Goal: Task Accomplishment & Management: Use online tool/utility

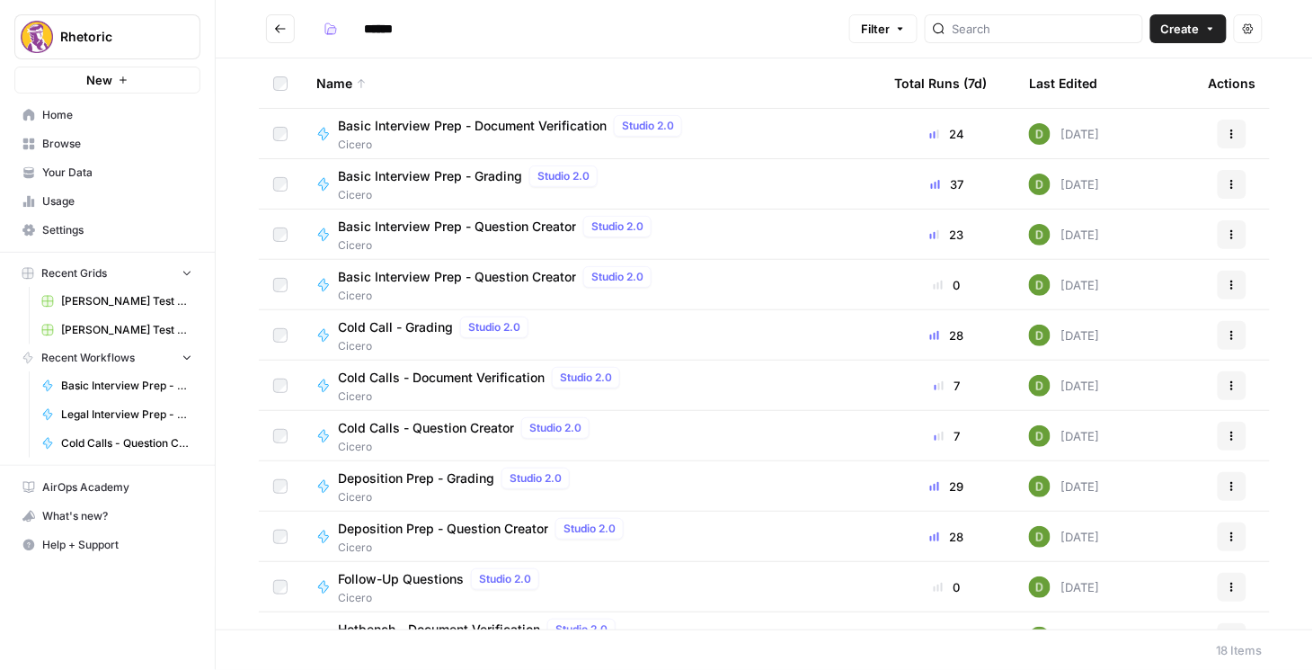
scroll to position [128, 0]
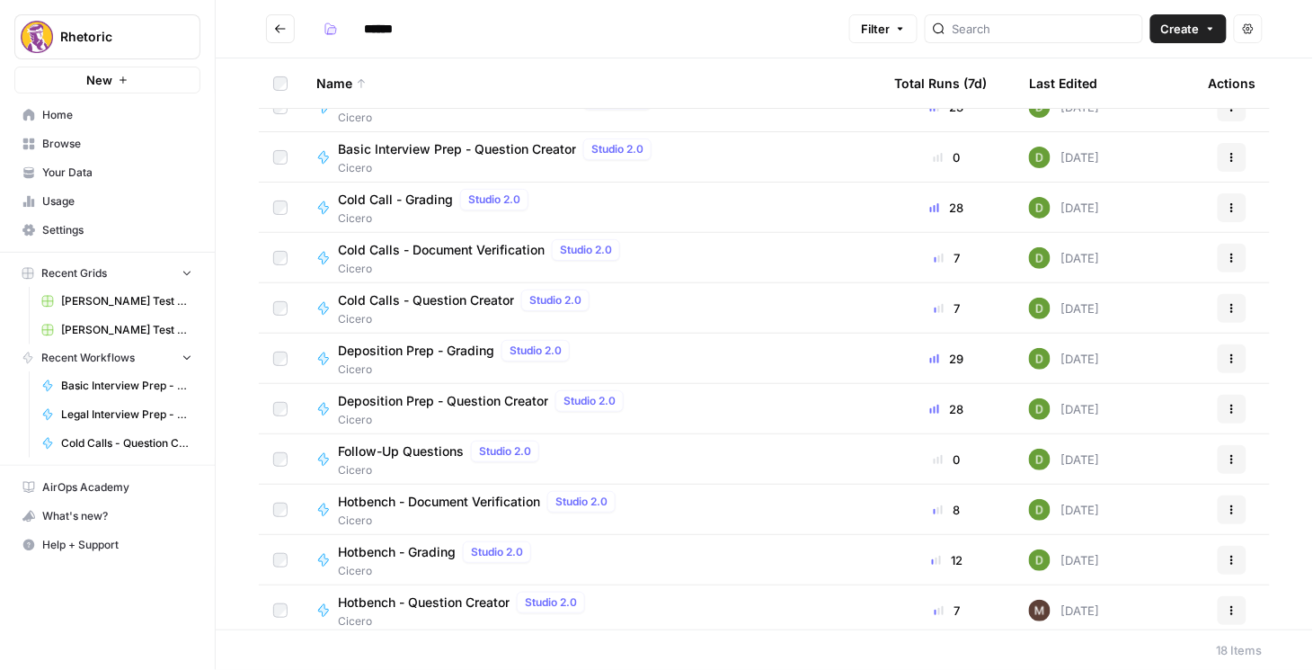
click at [736, 51] on header "****** Filter Create Actions" at bounding box center [765, 29] width 1098 height 58
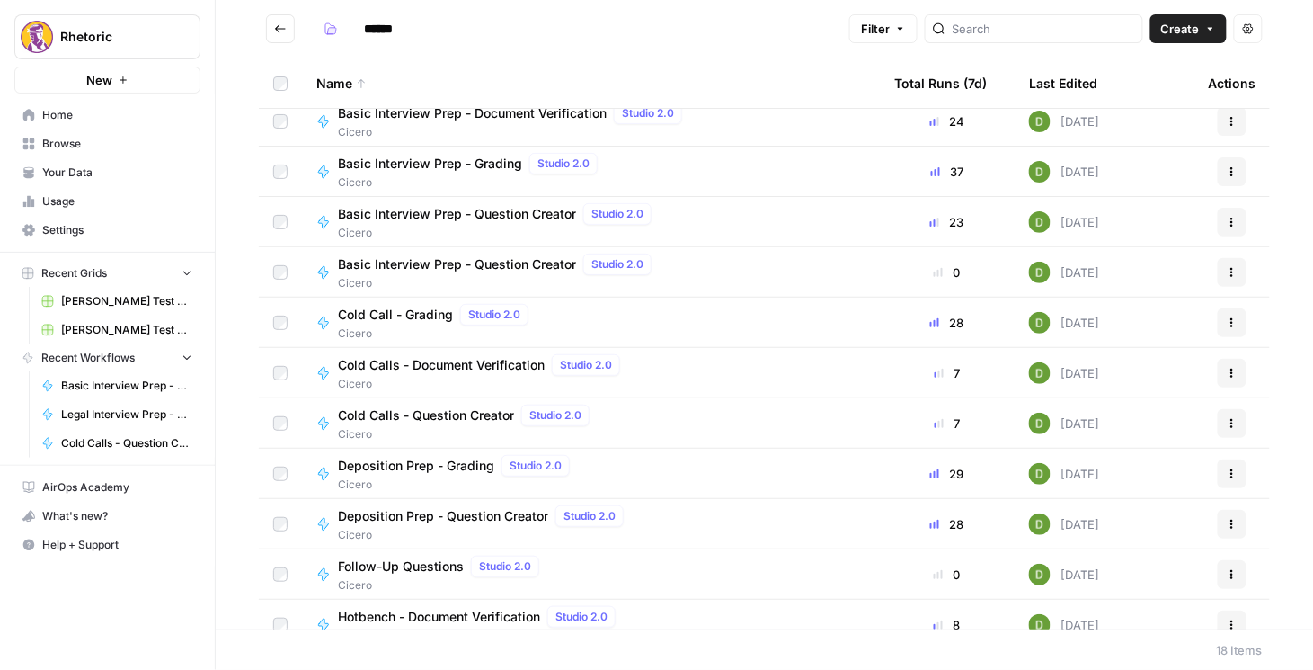
scroll to position [0, 0]
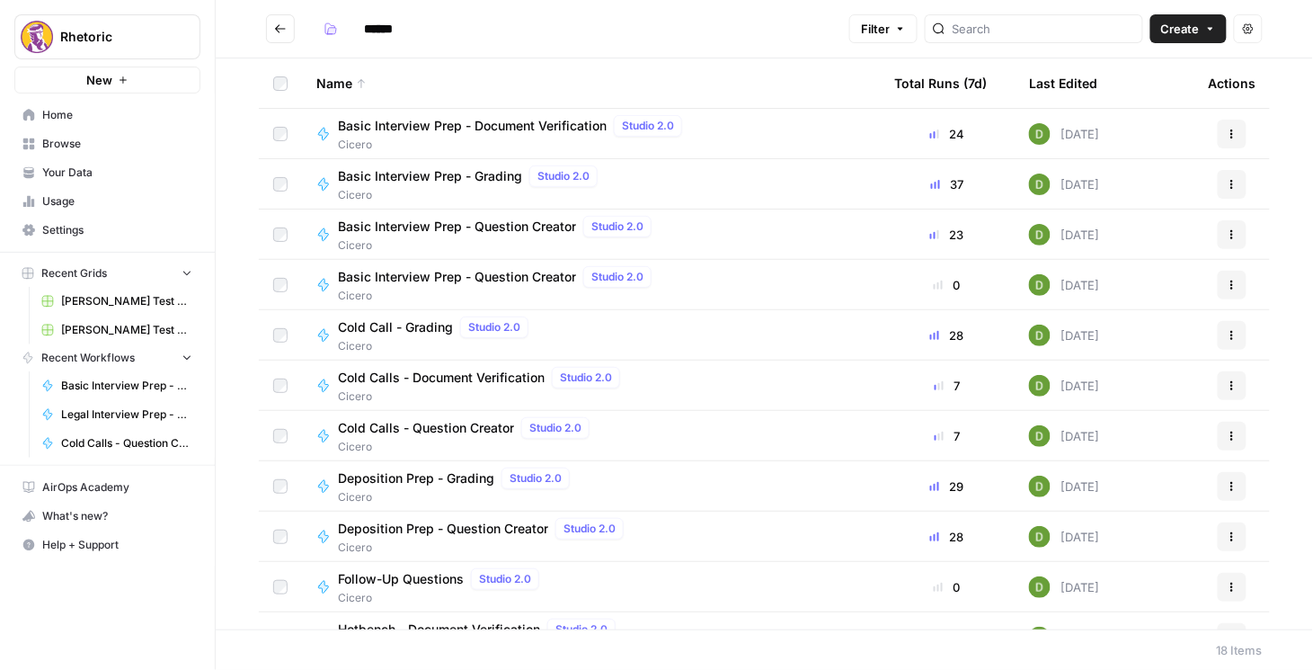
click at [476, 227] on span "Basic Interview Prep - Question Creator" at bounding box center [457, 227] width 238 height 18
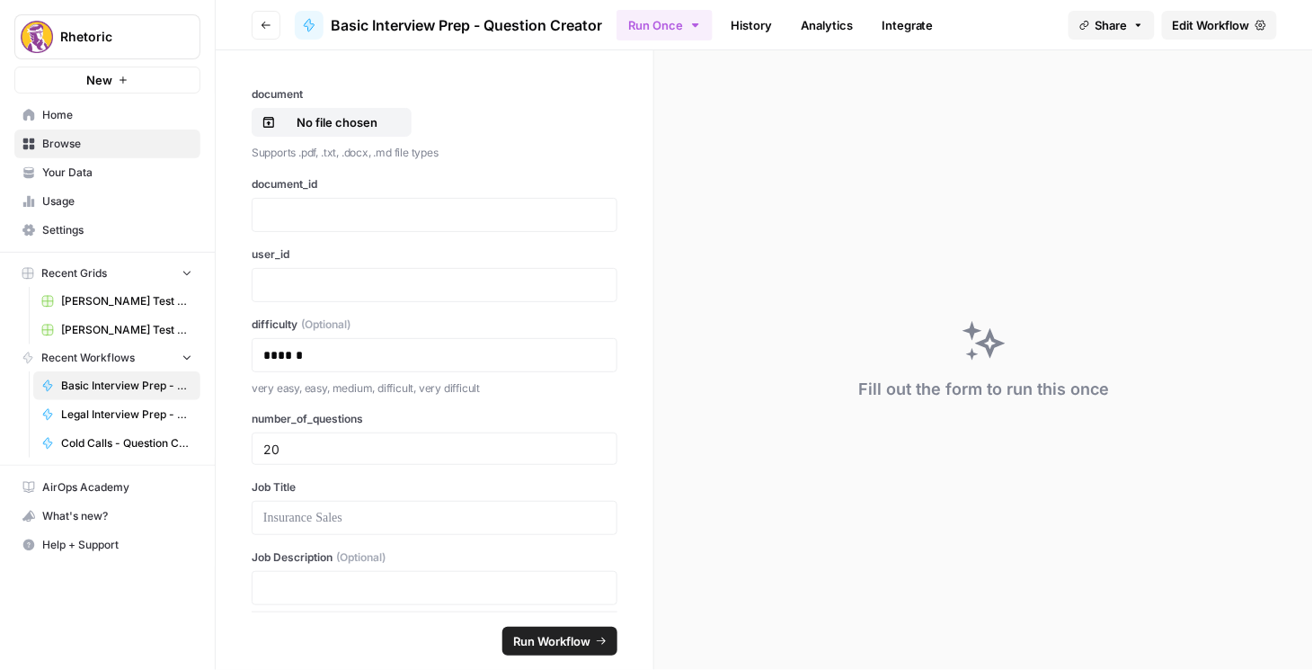
click at [1202, 27] on span "Edit Workflow" at bounding box center [1211, 25] width 77 height 18
click at [261, 29] on icon "button" at bounding box center [266, 25] width 11 height 11
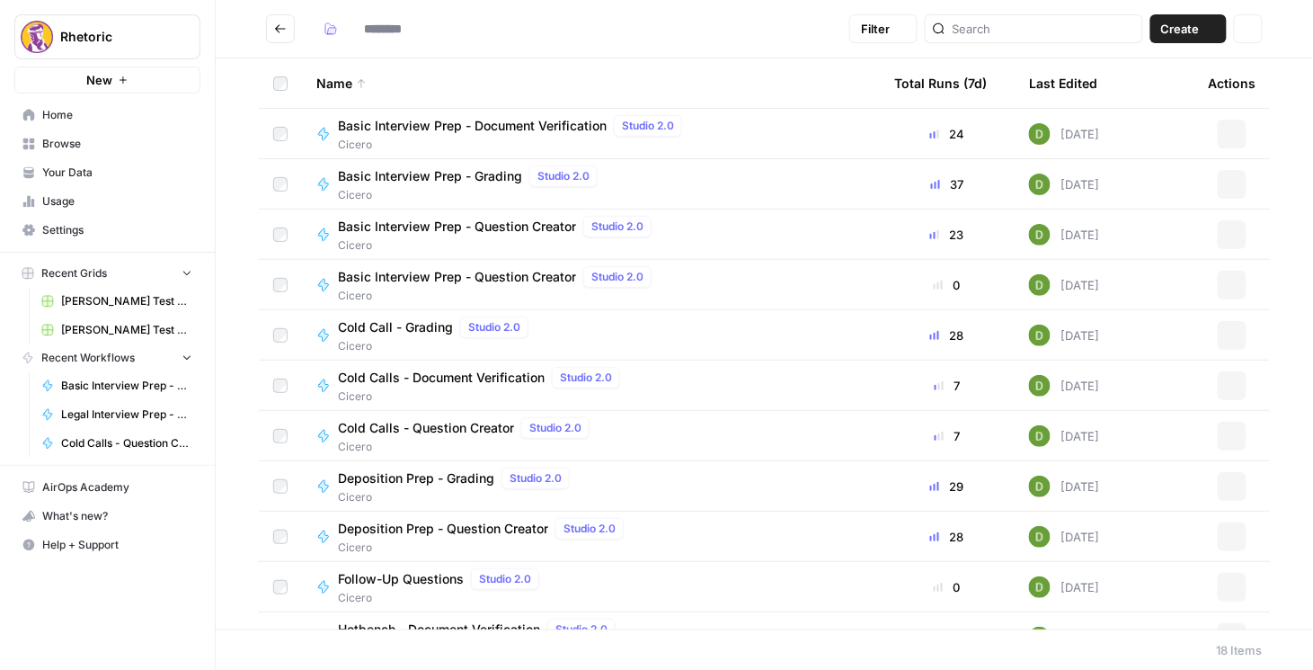
type input "******"
click at [449, 230] on span "Basic Interview Prep - Question Creator" at bounding box center [457, 227] width 238 height 18
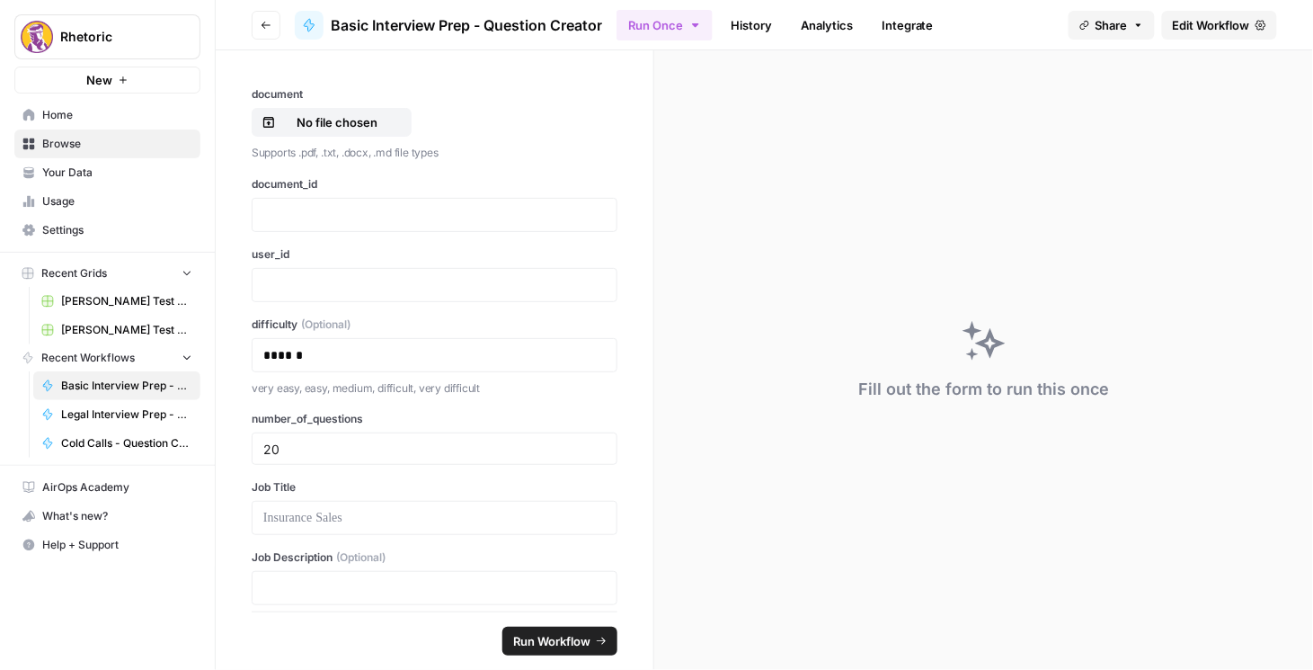
click at [1186, 33] on link "Edit Workflow" at bounding box center [1219, 25] width 115 height 29
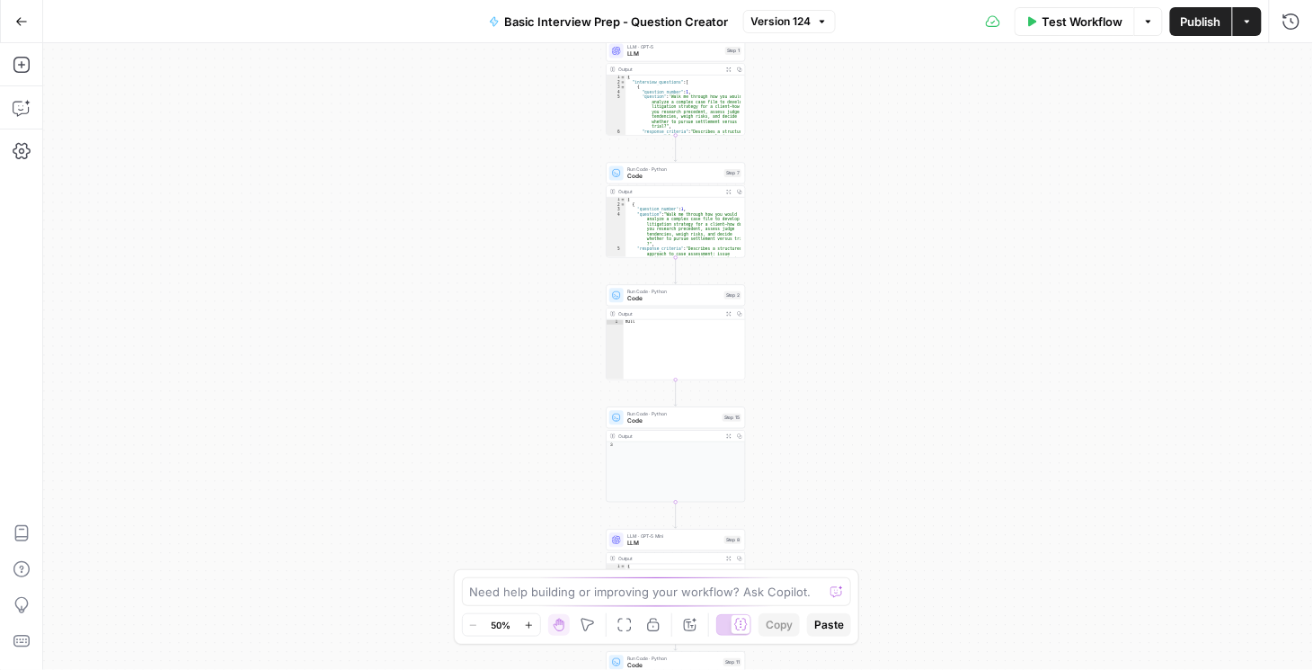
drag, startPoint x: 841, startPoint y: 163, endPoint x: 802, endPoint y: 303, distance: 145.5
click at [818, 307] on div "Workflow Set Inputs Inputs LLM · GPT-5 LLM Step 1 Output Expand Output Copy 1 2…" at bounding box center [678, 356] width 1270 height 627
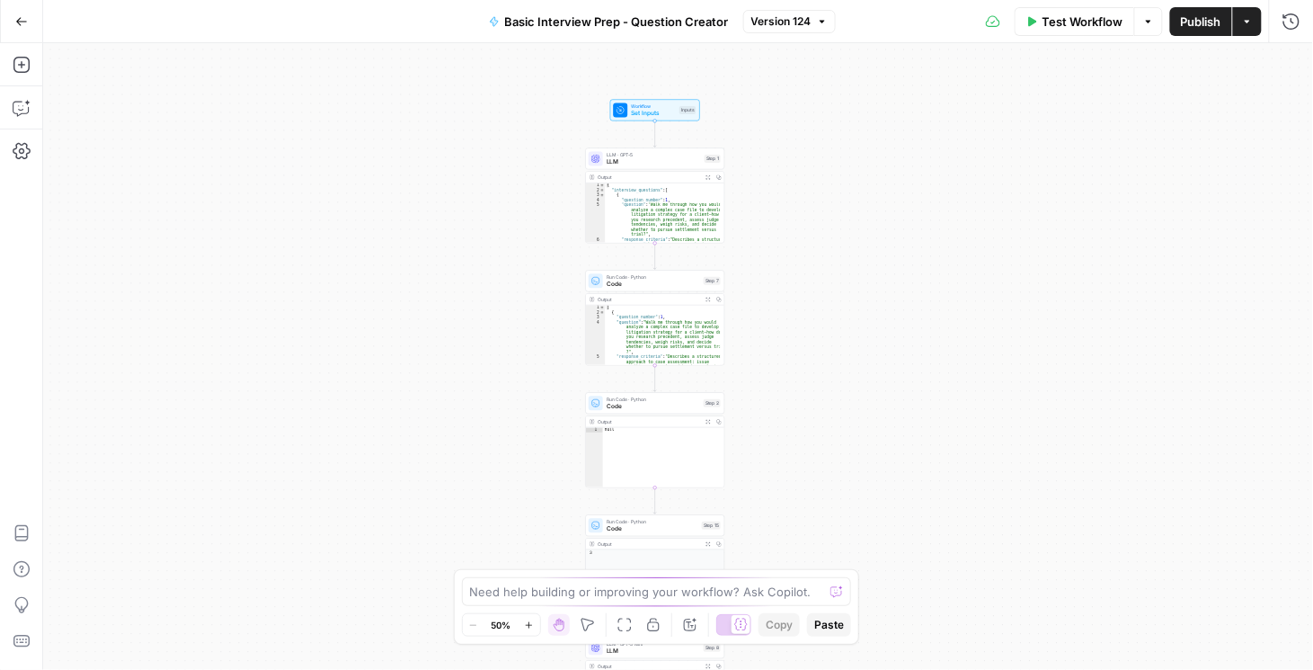
click at [639, 160] on span "LLM" at bounding box center [654, 161] width 94 height 9
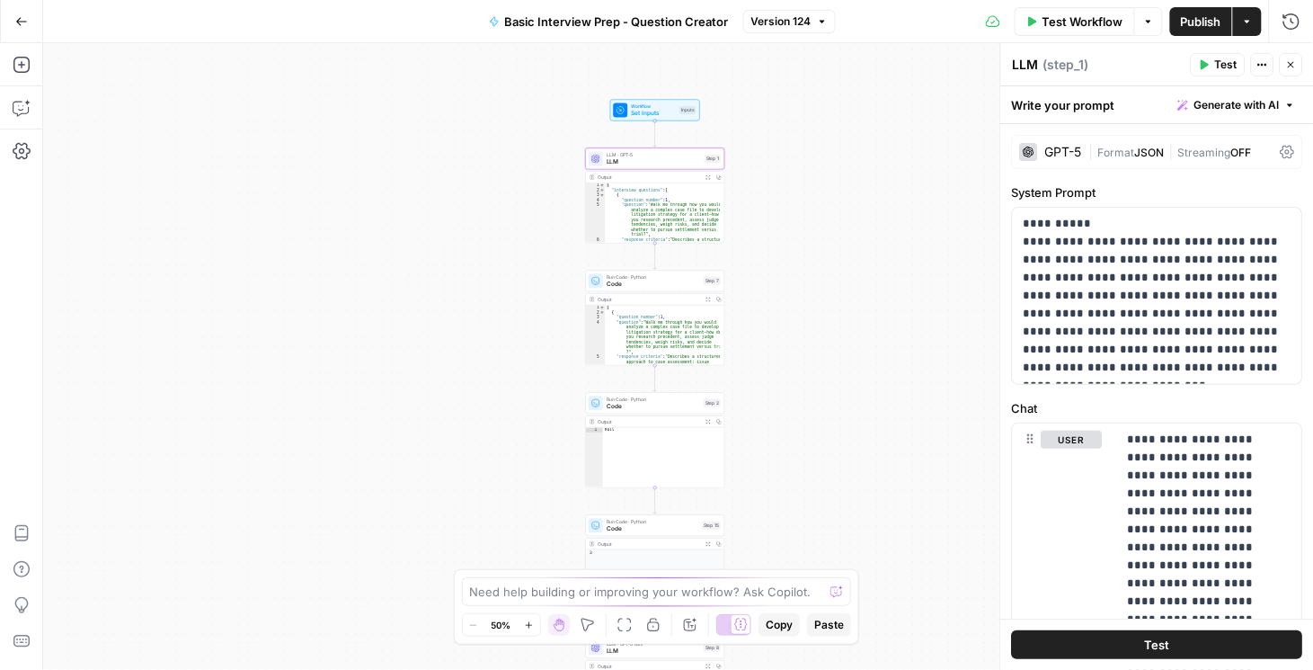
click at [1281, 147] on icon at bounding box center [1288, 152] width 14 height 14
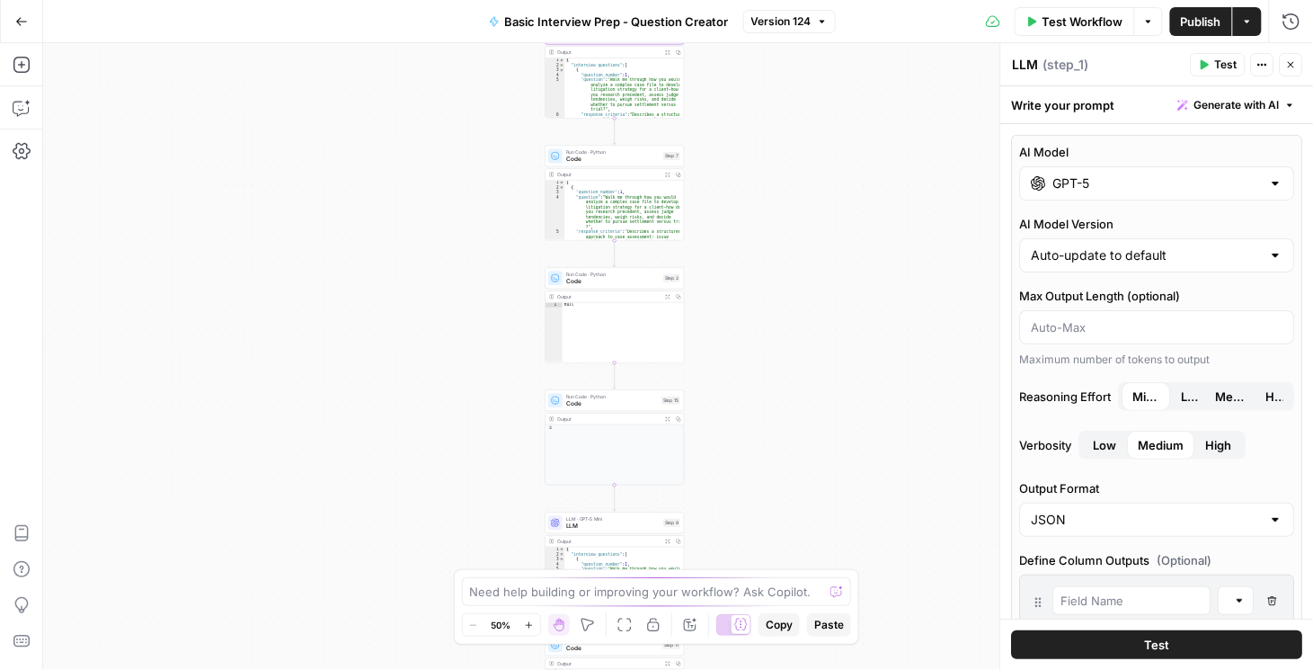
drag, startPoint x: 859, startPoint y: 328, endPoint x: 779, endPoint y: 93, distance: 247.9
click at [780, 93] on div "Workflow Set Inputs Inputs LLM · GPT-5 LLM Step 1 Output Expand Output Copy 1 2…" at bounding box center [678, 356] width 1270 height 627
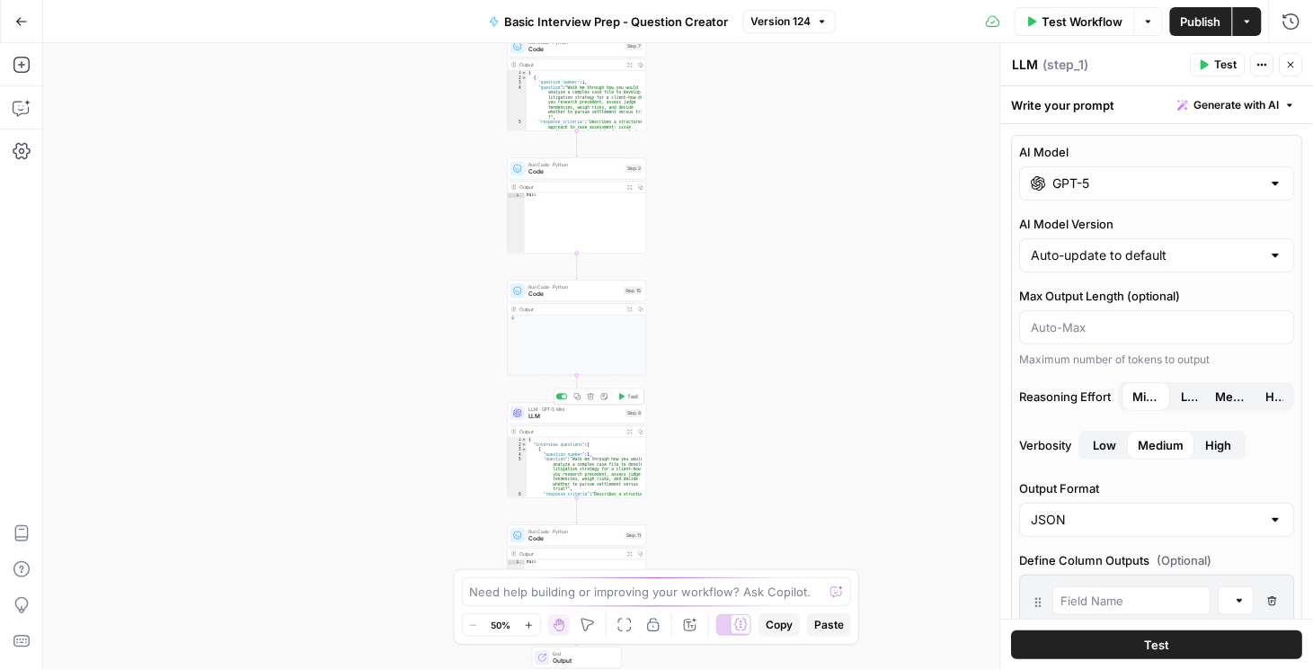
click at [591, 415] on span "LLM" at bounding box center [575, 416] width 93 height 9
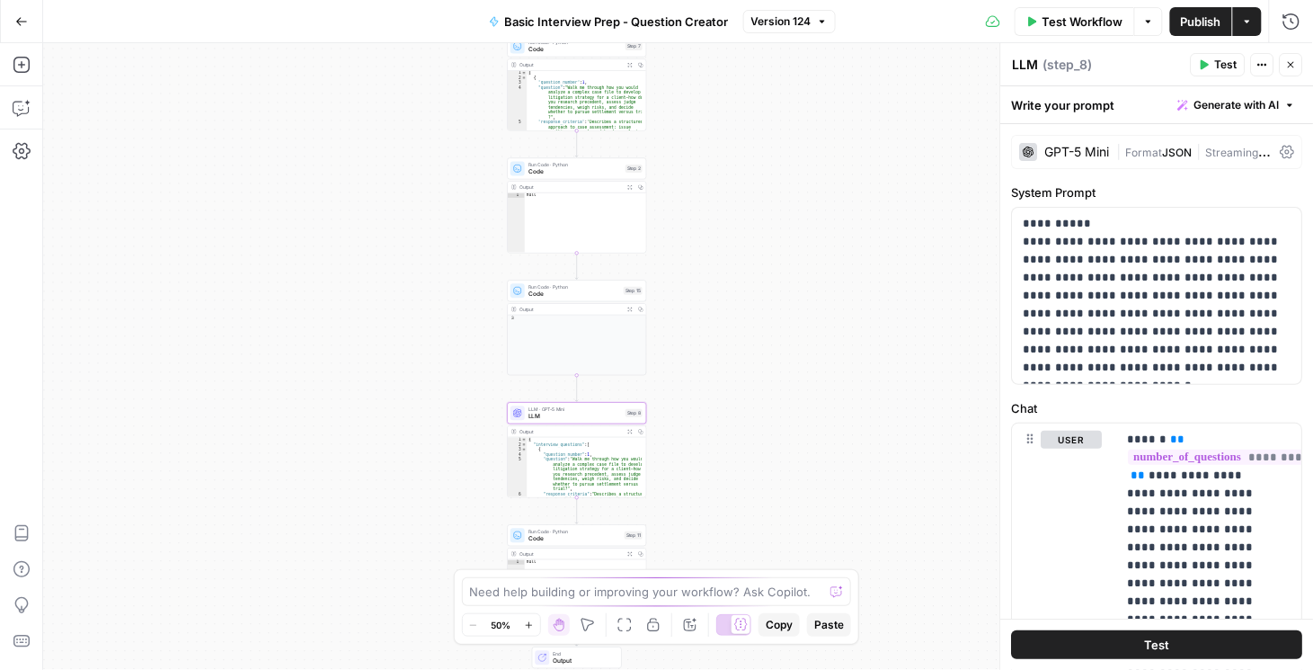
click at [1283, 141] on div "GPT-5 Mini | Format JSON | Streaming OFF" at bounding box center [1157, 152] width 291 height 34
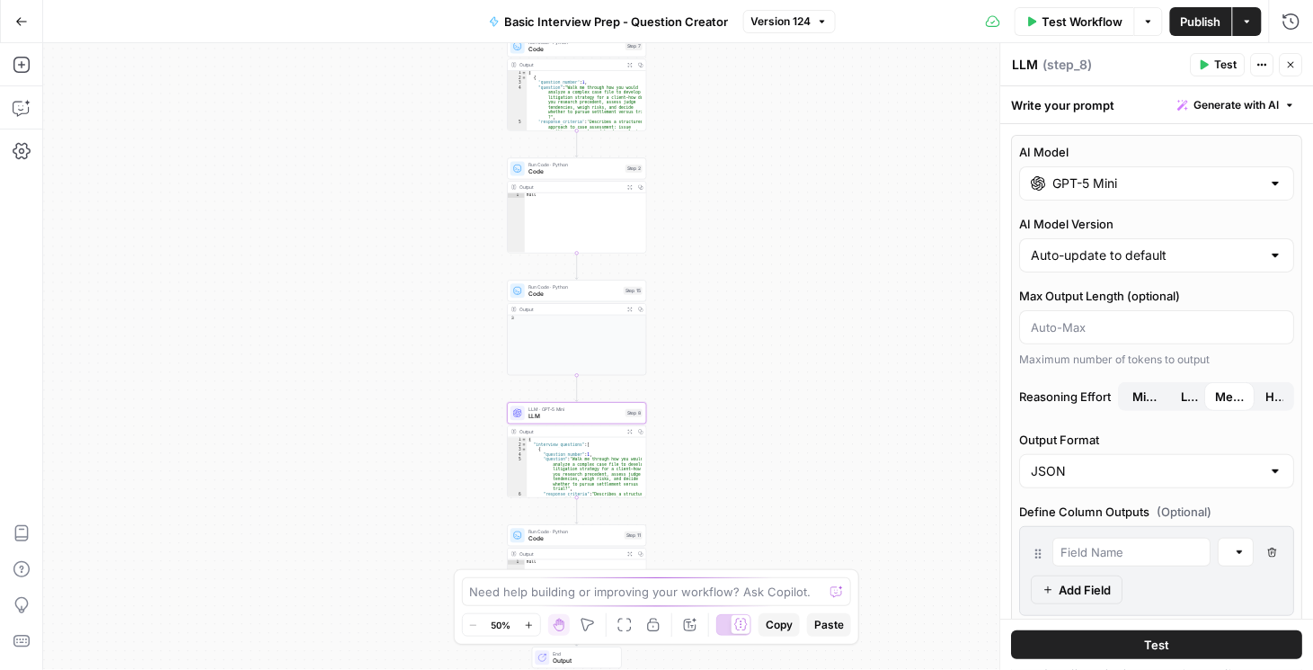
click at [22, 26] on icon "button" at bounding box center [21, 21] width 13 height 13
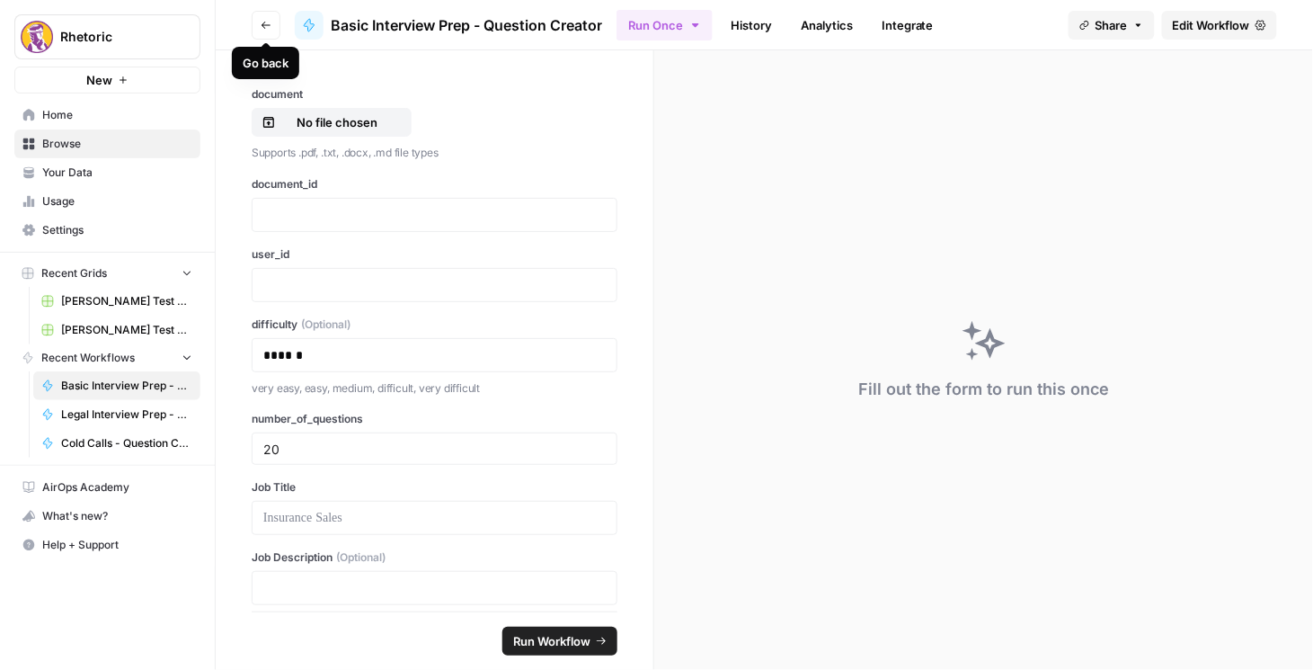
click at [263, 29] on icon "button" at bounding box center [266, 25] width 11 height 11
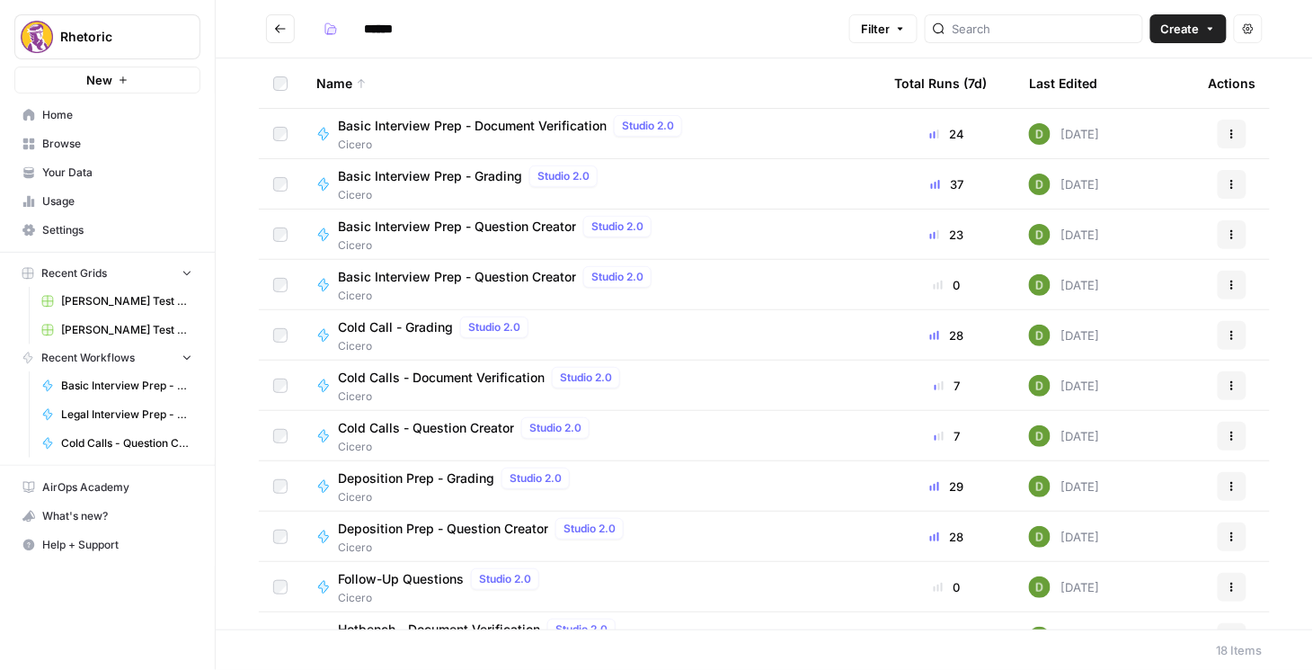
click at [425, 446] on span "Cicero" at bounding box center [467, 447] width 259 height 16
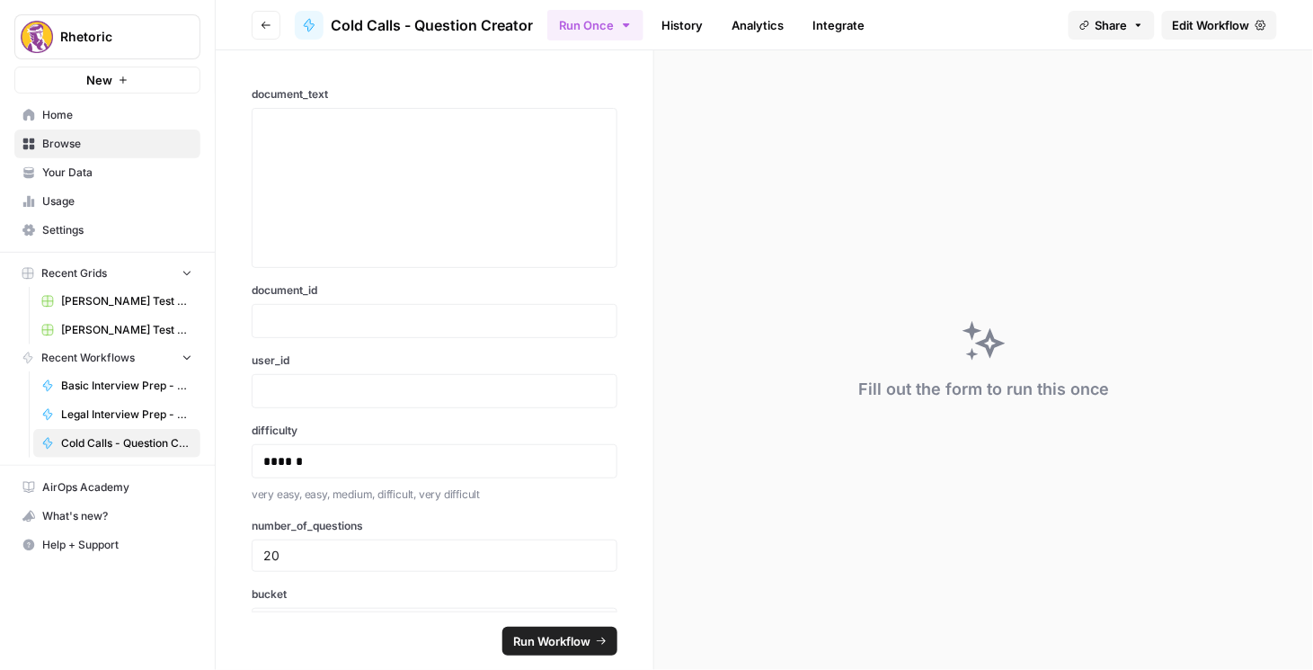
click at [1201, 31] on span "Edit Workflow" at bounding box center [1211, 25] width 77 height 18
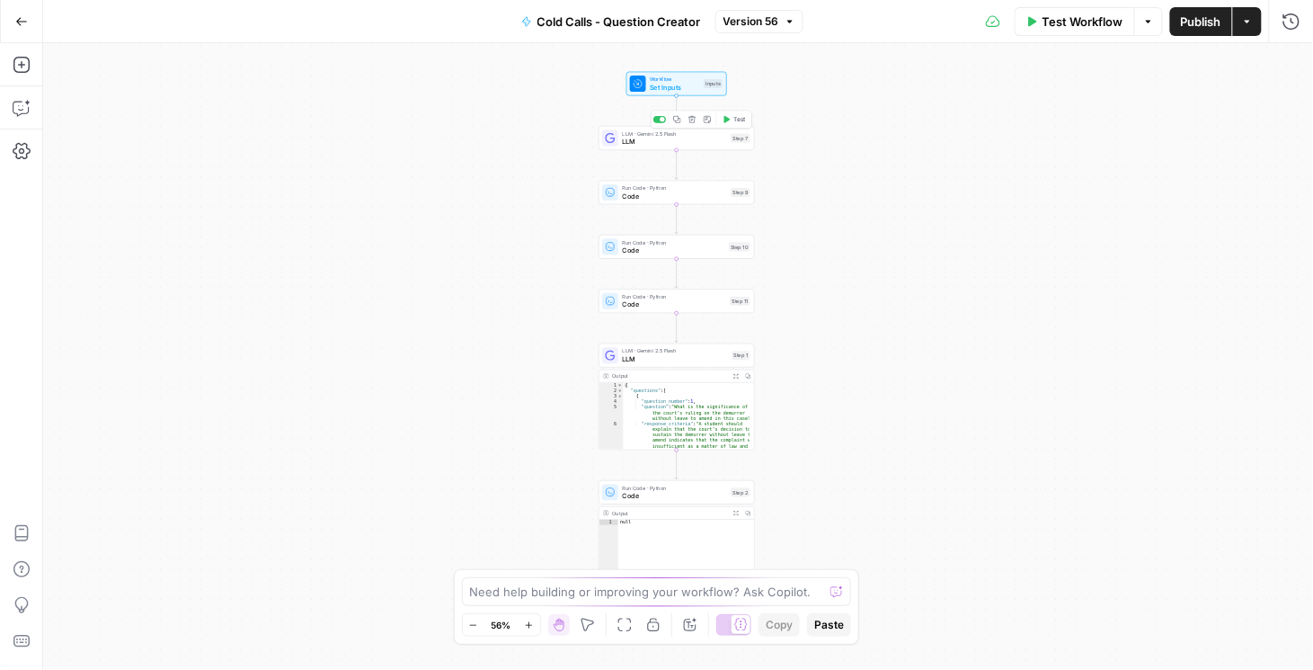
click at [706, 138] on span "LLM" at bounding box center [675, 142] width 104 height 10
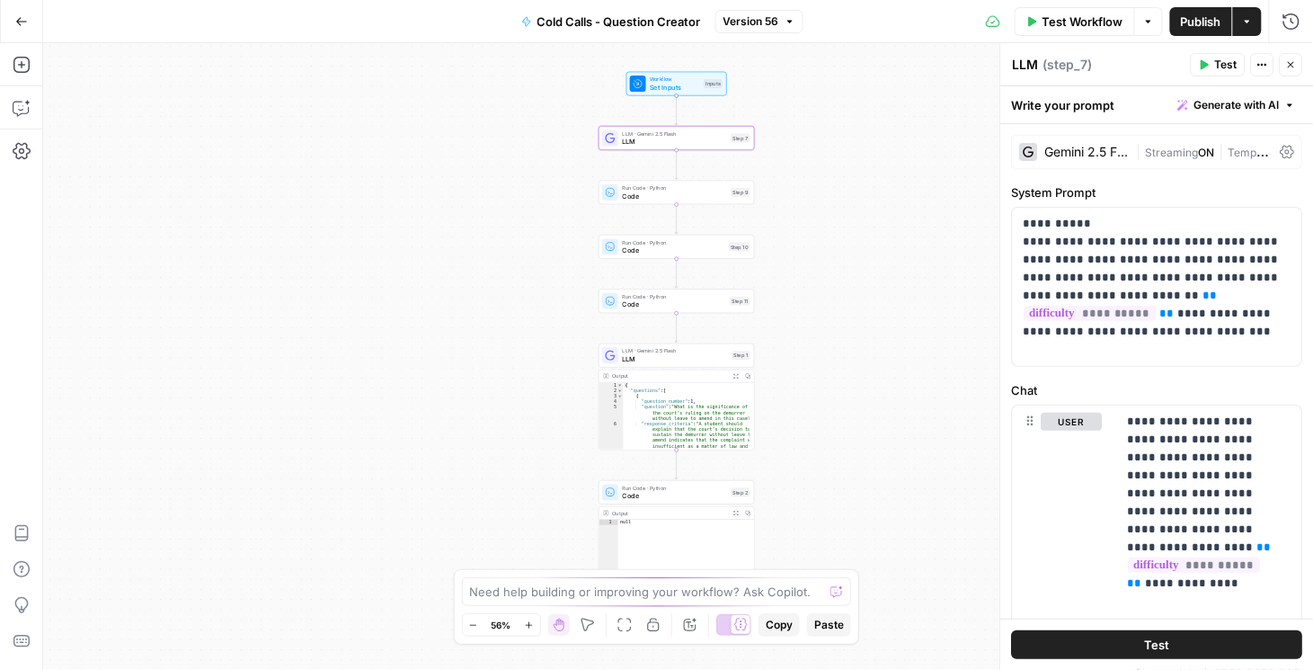
click at [1281, 147] on icon at bounding box center [1288, 152] width 14 height 14
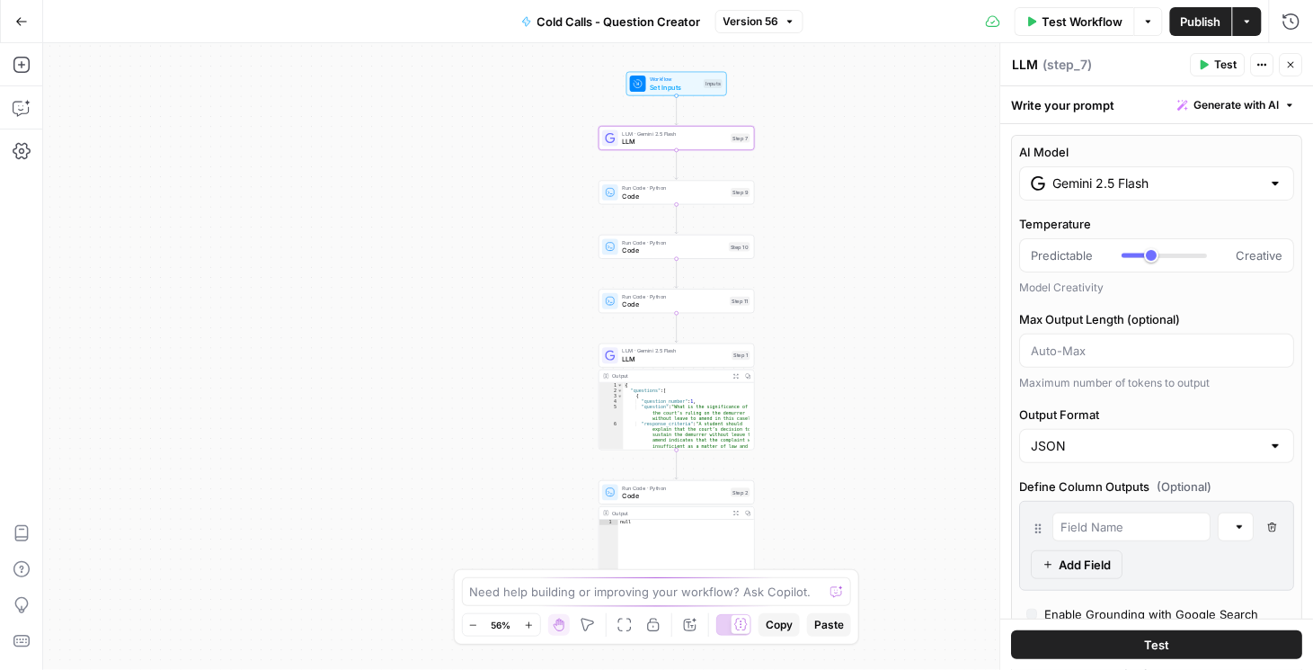
click at [1151, 182] on input "Gemini 2.5 Flash" at bounding box center [1158, 183] width 209 height 18
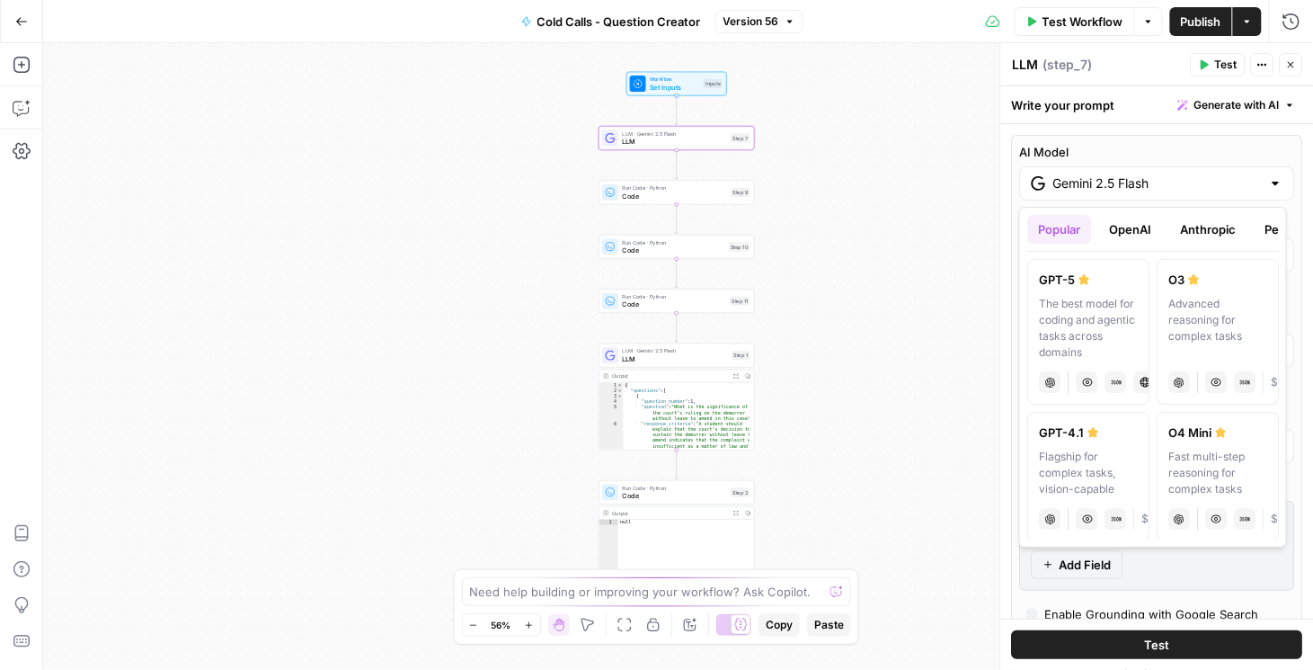
click at [1140, 233] on button "OpenAI" at bounding box center [1131, 229] width 64 height 29
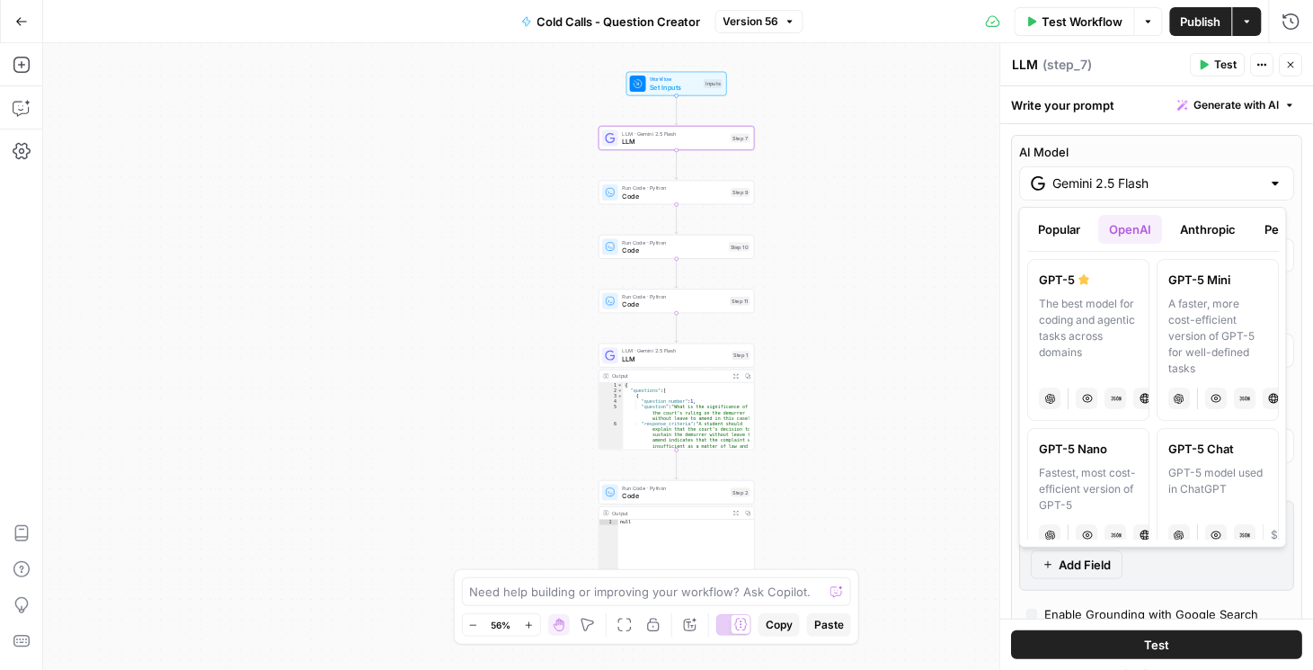
click at [705, 144] on span "LLM" at bounding box center [675, 142] width 104 height 10
type input "***"
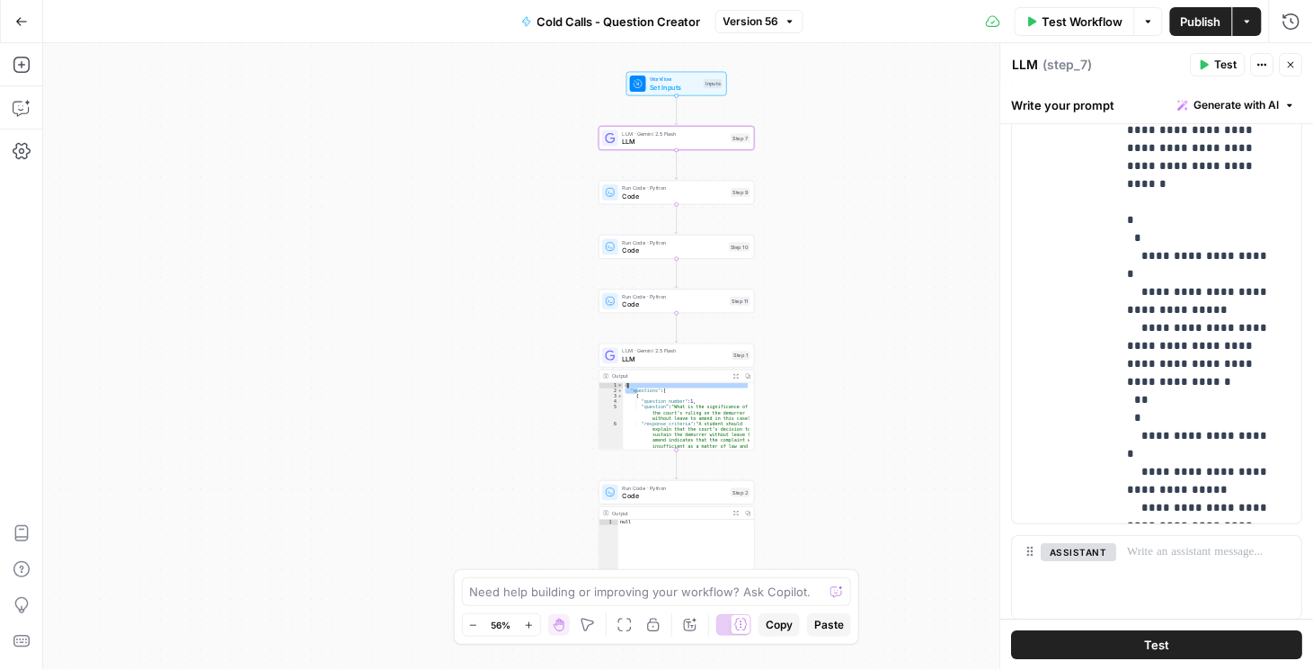
click at [637, 390] on div "{ "questions" : [ { "question_number" : 1 , "question" : "What is the significa…" at bounding box center [687, 439] width 127 height 112
type textarea "**********"
type input "***"
click at [655, 398] on div "{ "questions" : [ { "question_number" : 1 , "question" : "What is the significa…" at bounding box center [687, 439] width 127 height 112
click at [645, 399] on div "{ "questions" : [ { "question_number" : 1 , "question" : "What is the significa…" at bounding box center [687, 439] width 127 height 112
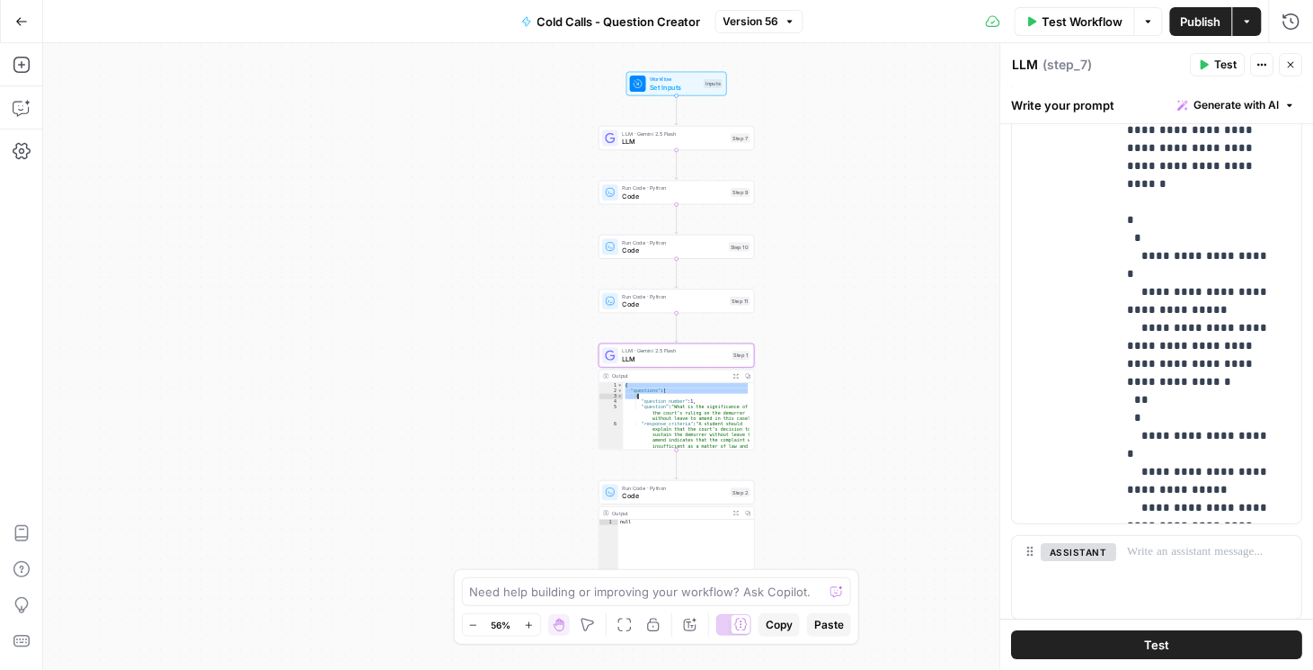
drag, startPoint x: 626, startPoint y: 387, endPoint x: 700, endPoint y: 405, distance: 76.8
click at [700, 405] on div "{ "questions" : [ { "question_number" : 1 , "question" : "What is the significa…" at bounding box center [687, 439] width 127 height 112
type textarea "**********"
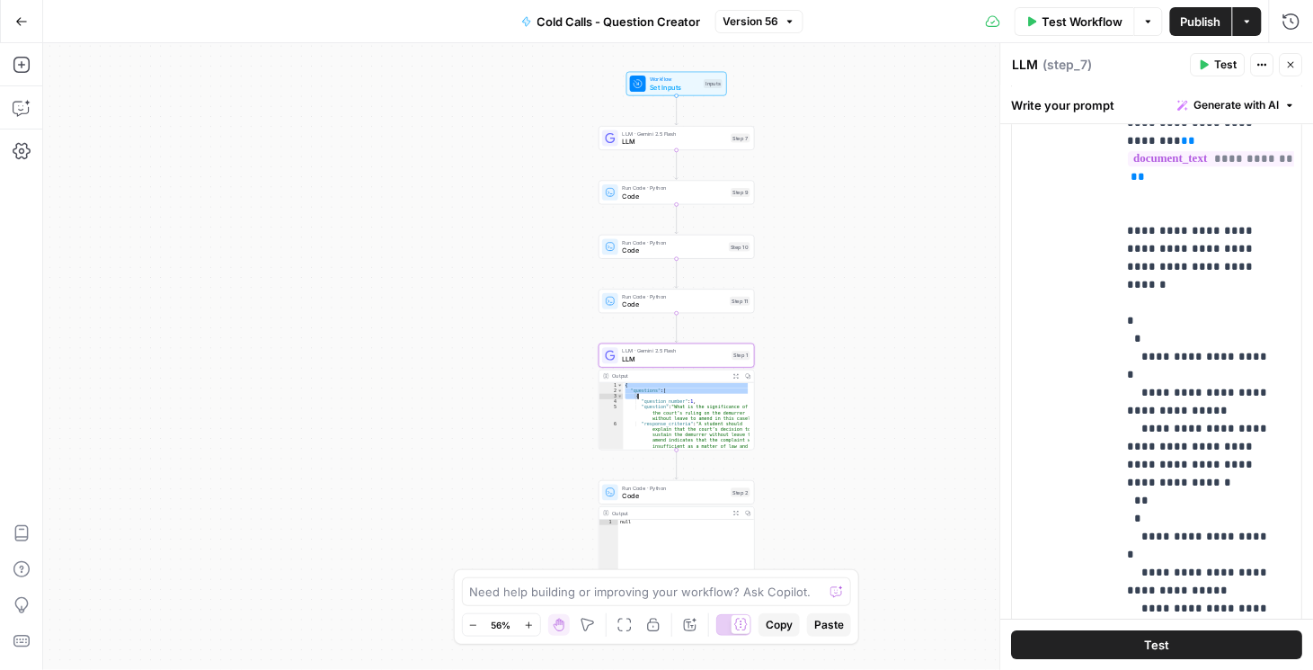
scroll to position [1335, 0]
drag, startPoint x: 1170, startPoint y: 316, endPoint x: 1122, endPoint y: 298, distance: 51.5
click at [1122, 298] on div "**********" at bounding box center [1206, 260] width 178 height 733
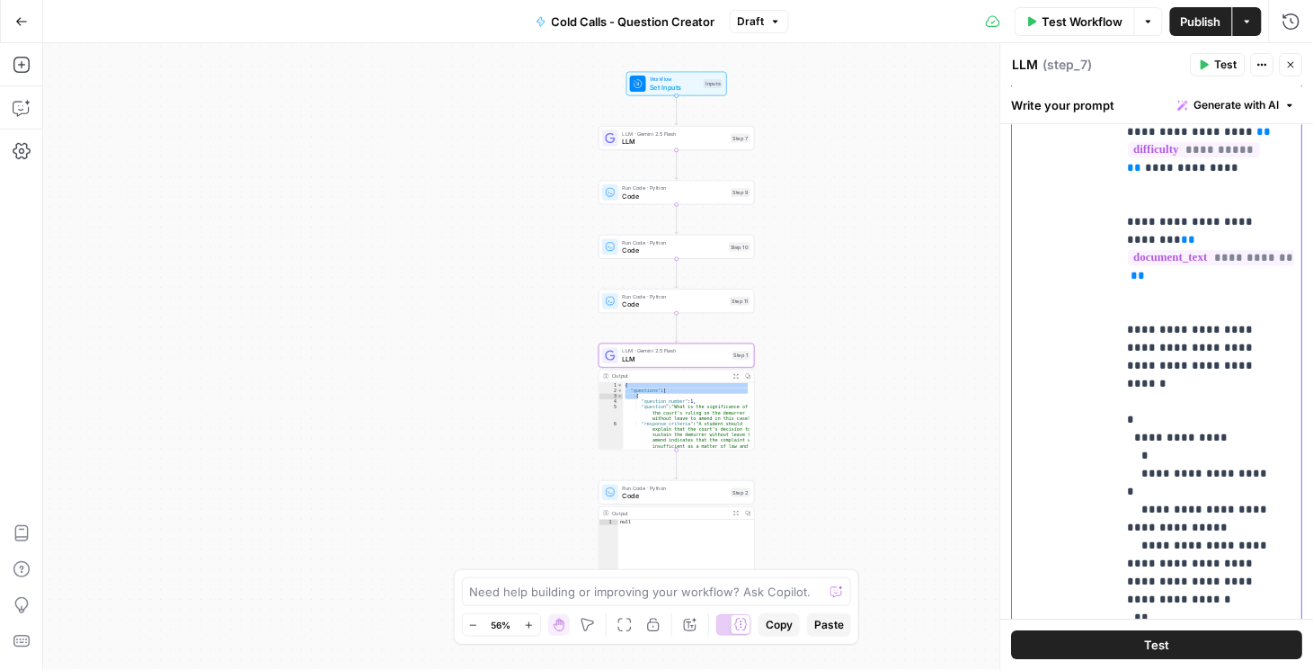
scroll to position [1181, 0]
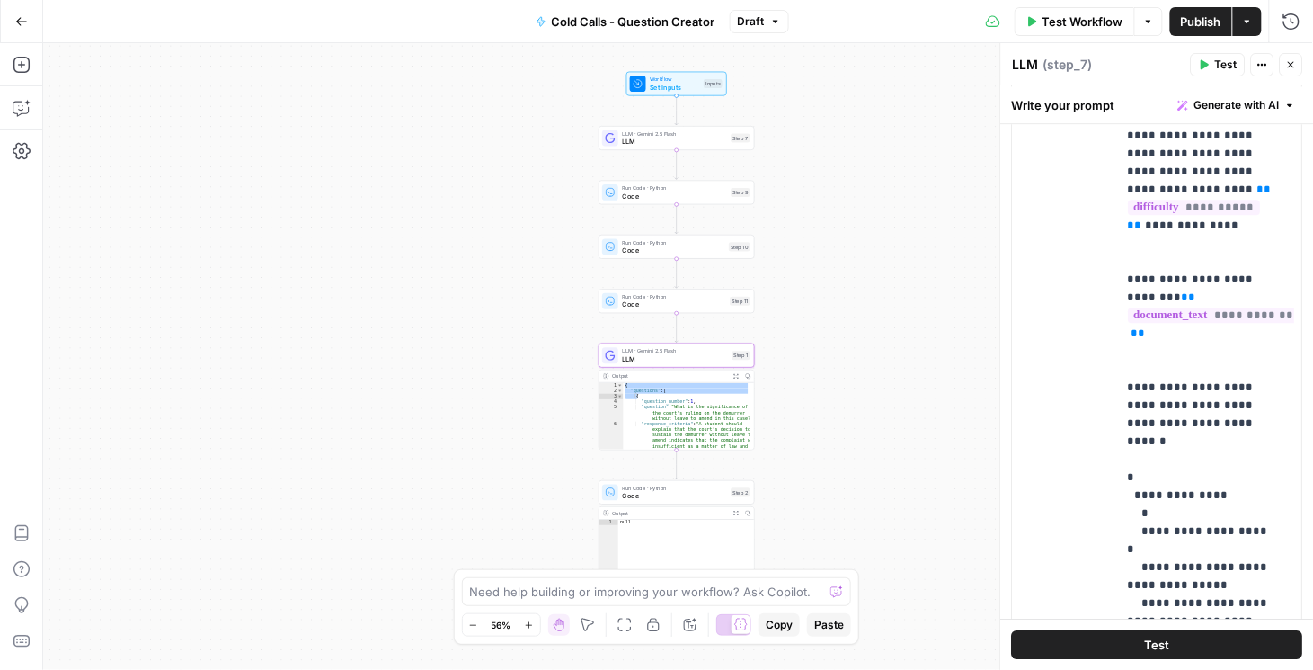
click at [1299, 64] on button "Close" at bounding box center [1291, 64] width 23 height 23
type input "***"
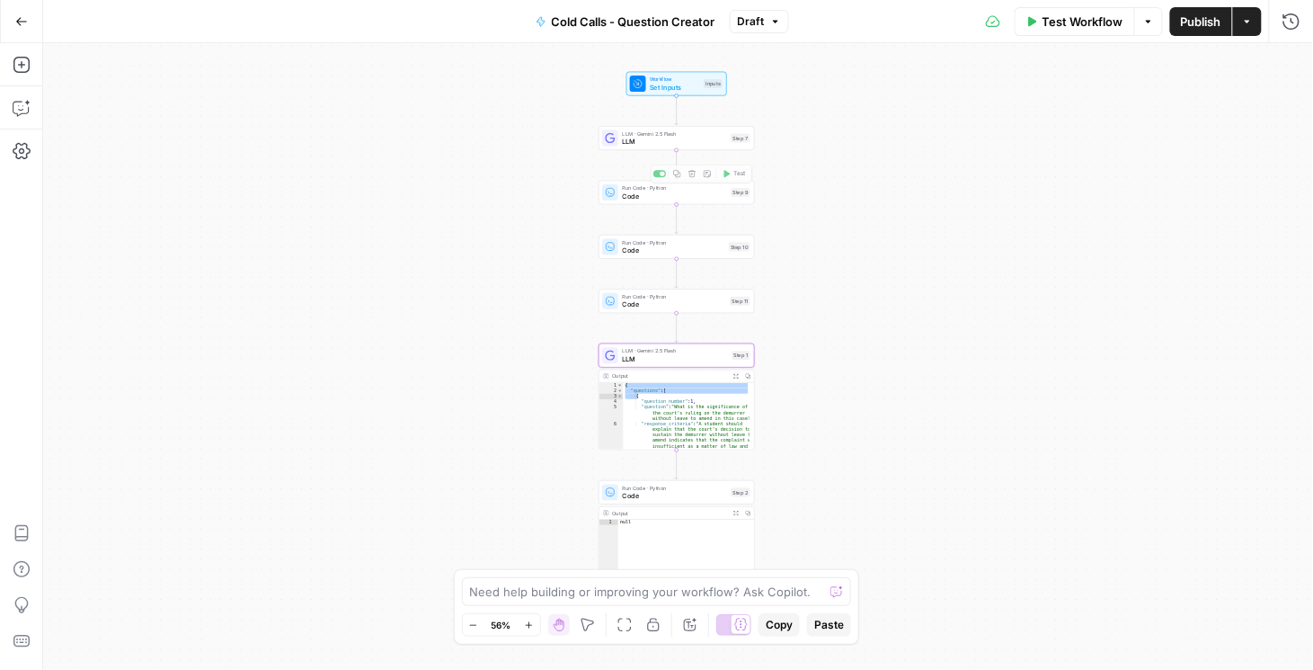
click at [677, 138] on span "LLM" at bounding box center [675, 142] width 104 height 10
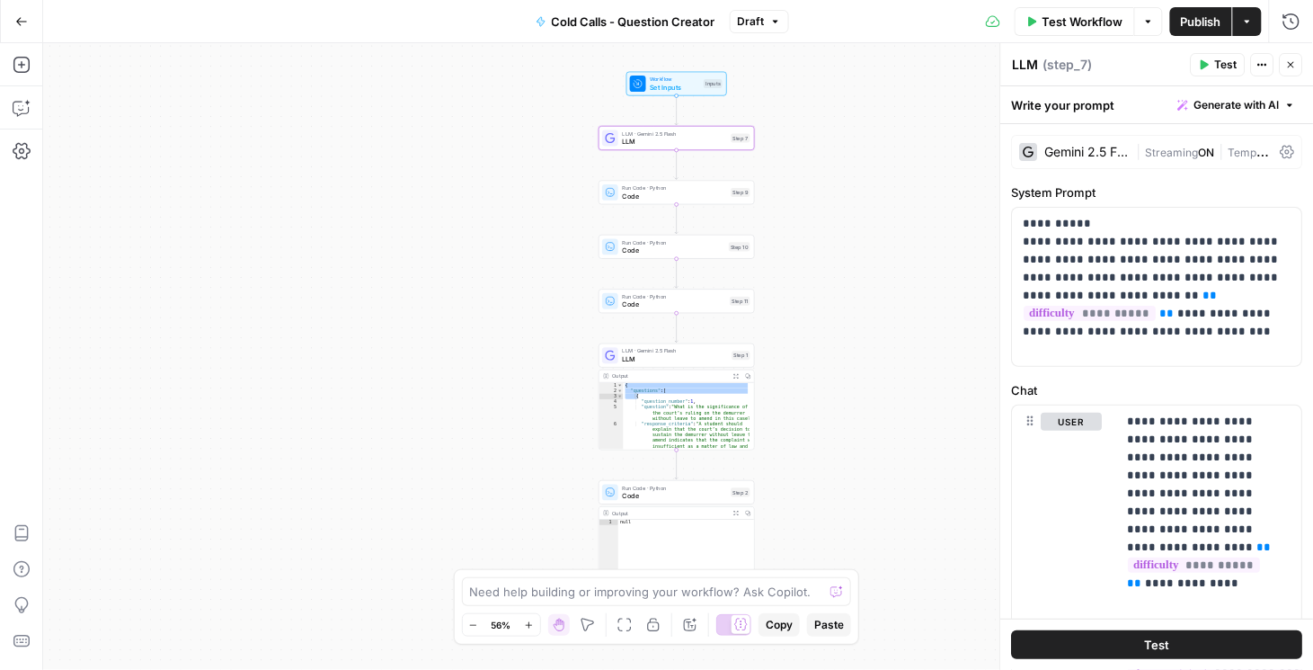
click at [1276, 143] on div "Gemini 2.5 Flash | Streaming ON | Temp 0.3" at bounding box center [1157, 152] width 291 height 34
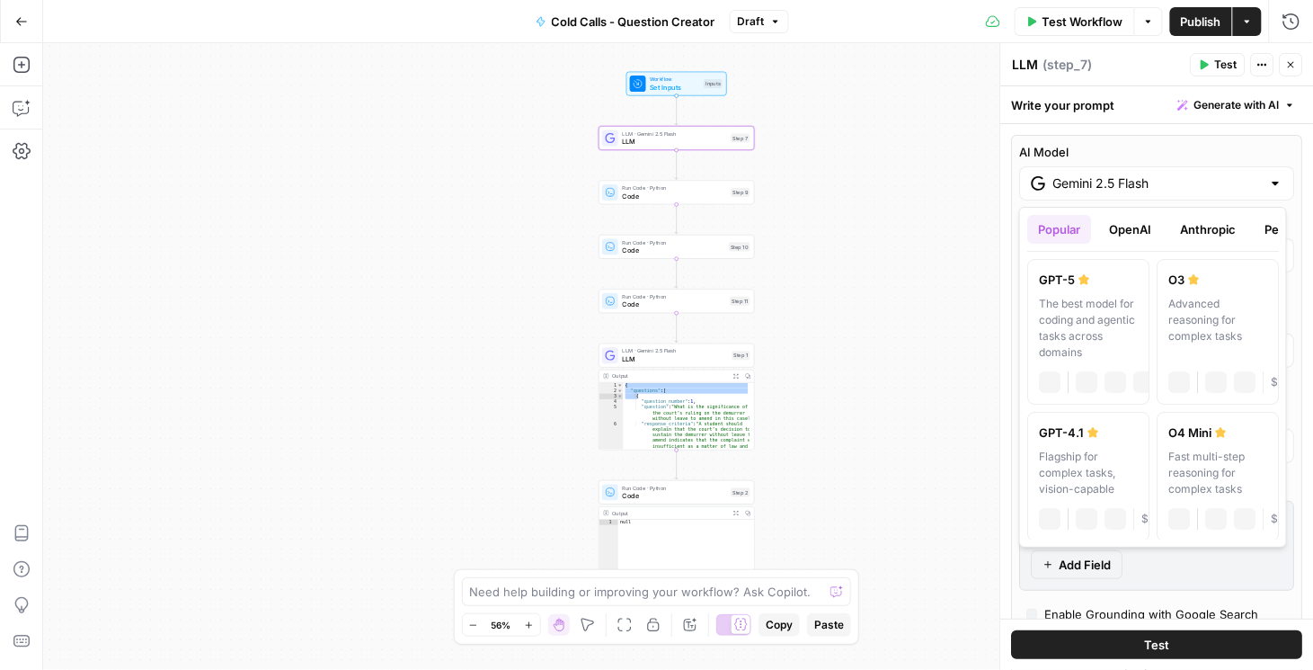
click at [1147, 181] on input "Gemini 2.5 Flash" at bounding box center [1158, 183] width 209 height 18
click at [1143, 221] on button "OpenAI" at bounding box center [1131, 229] width 64 height 29
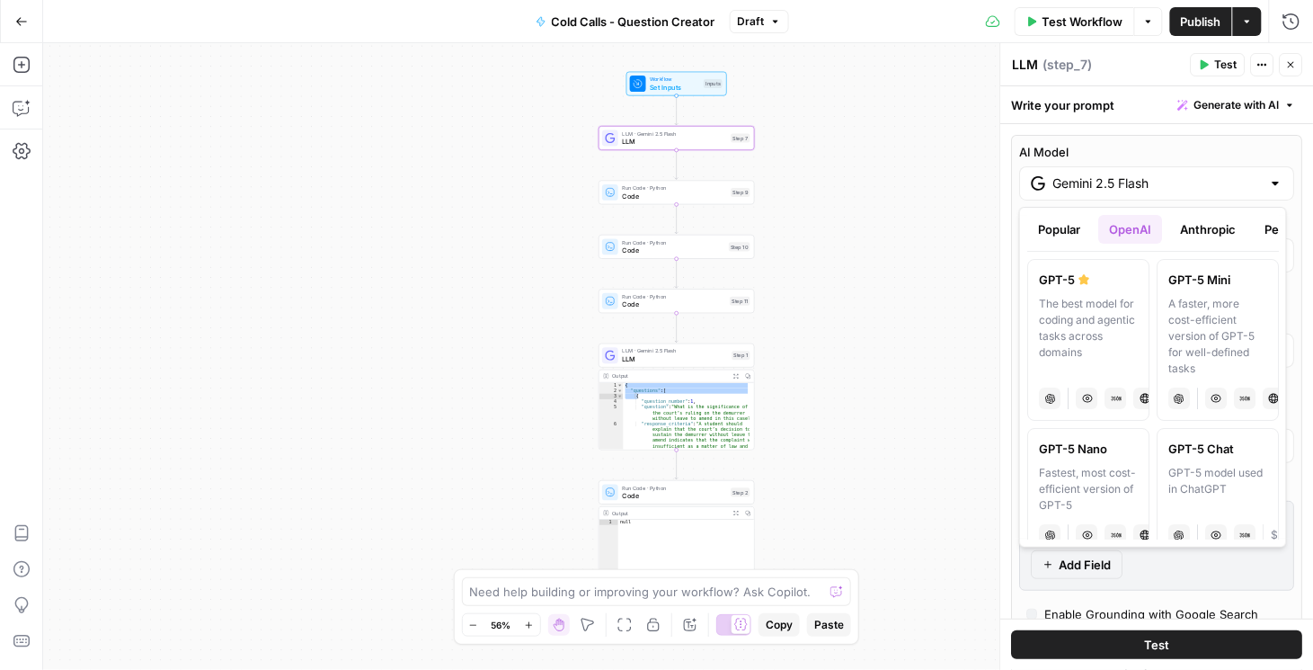
click at [1185, 324] on div "A faster, more cost-efficient version of GPT-5 for well-defined tasks" at bounding box center [1218, 336] width 99 height 81
type input "GPT-5 Mini"
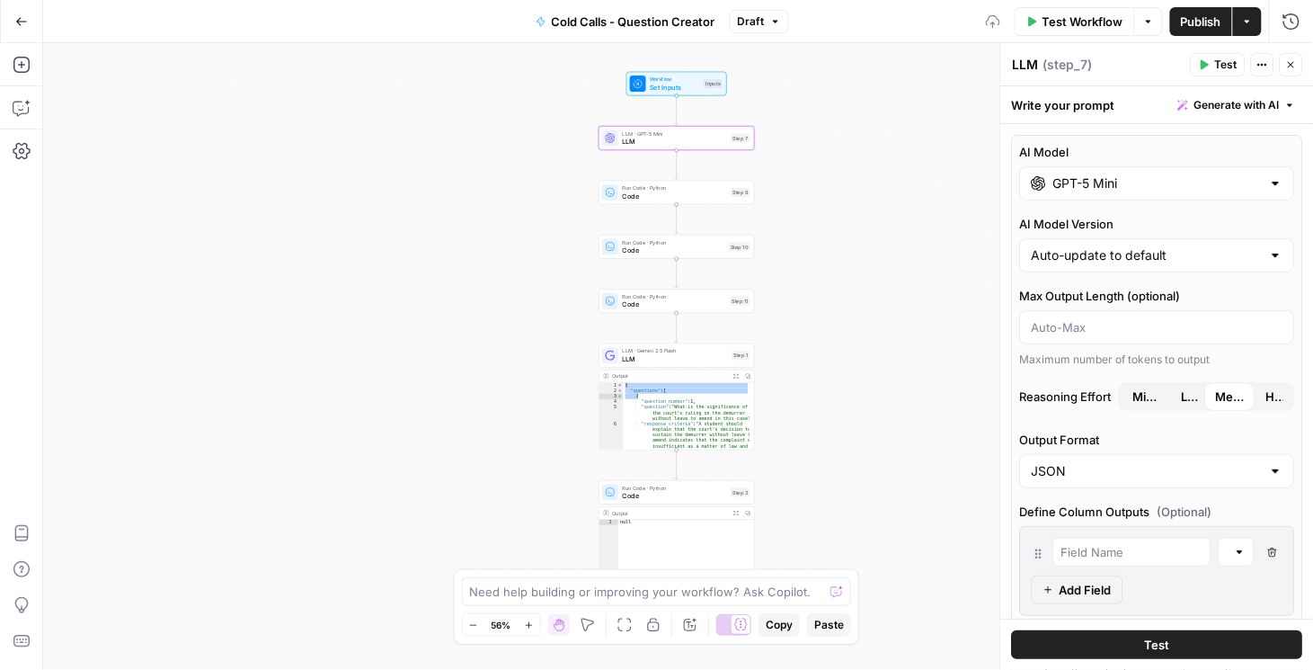
click at [1144, 387] on span "Minimal" at bounding box center [1147, 396] width 27 height 18
click at [1295, 67] on icon "button" at bounding box center [1291, 64] width 11 height 11
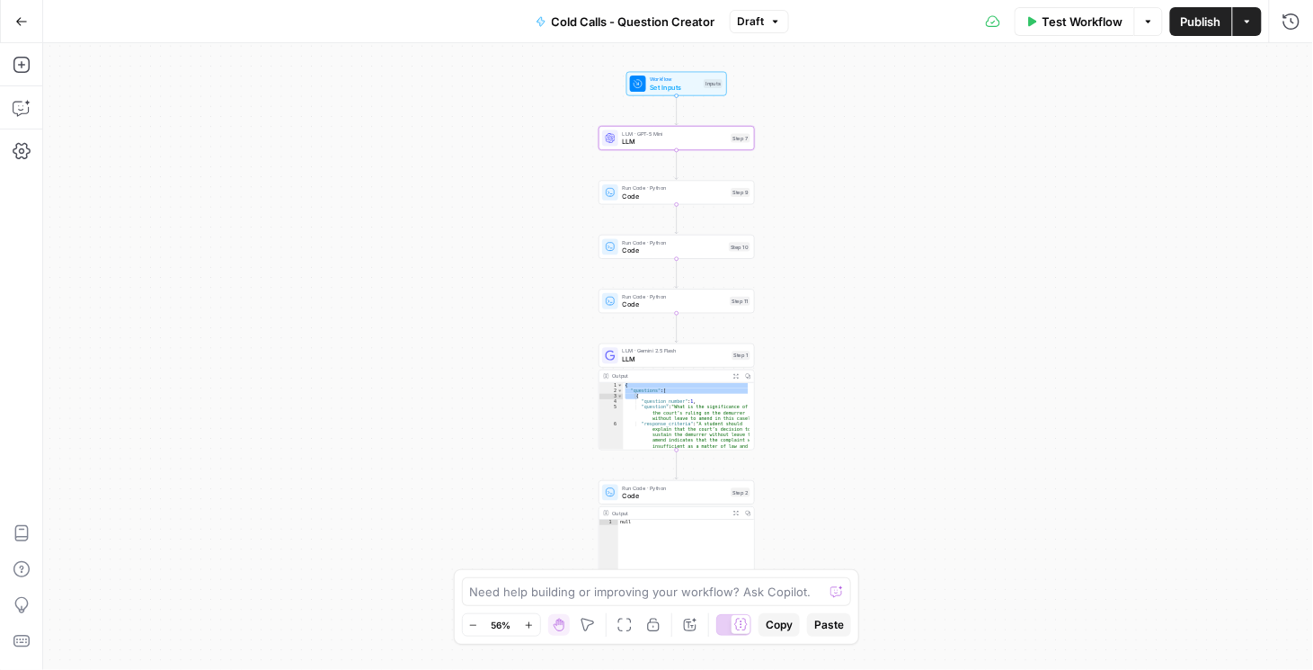
click at [663, 356] on span "LLM" at bounding box center [676, 359] width 106 height 10
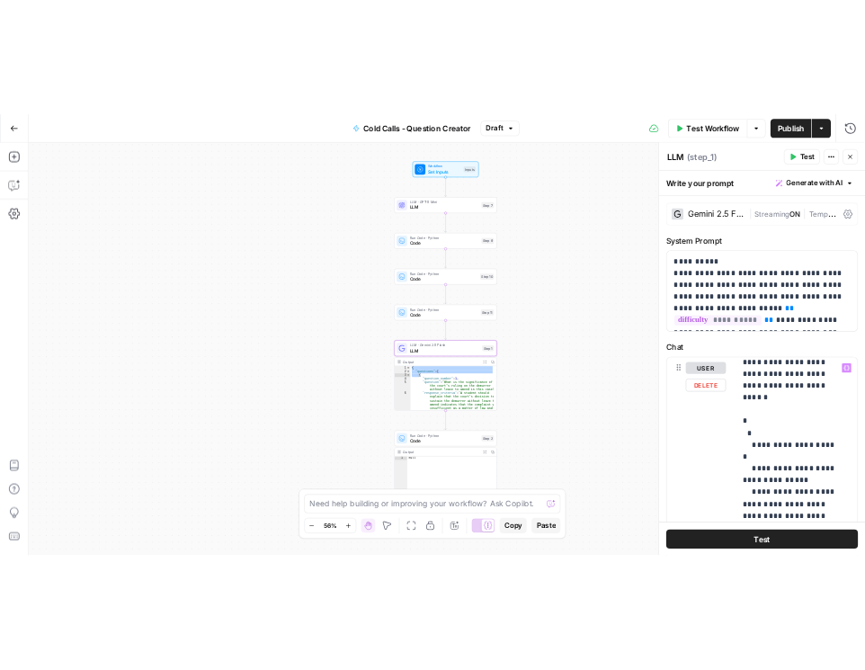
scroll to position [355, 0]
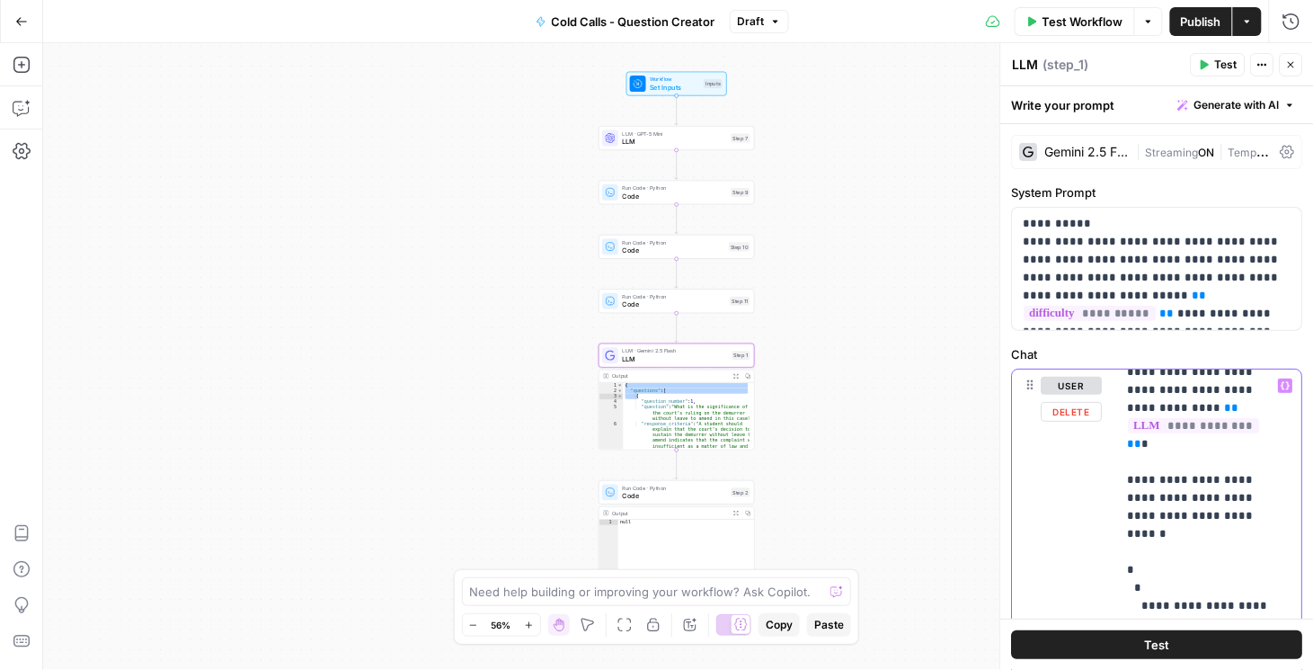
drag, startPoint x: 1175, startPoint y: 512, endPoint x: 1107, endPoint y: 496, distance: 70.2
click at [1286, 158] on icon at bounding box center [1288, 152] width 14 height 14
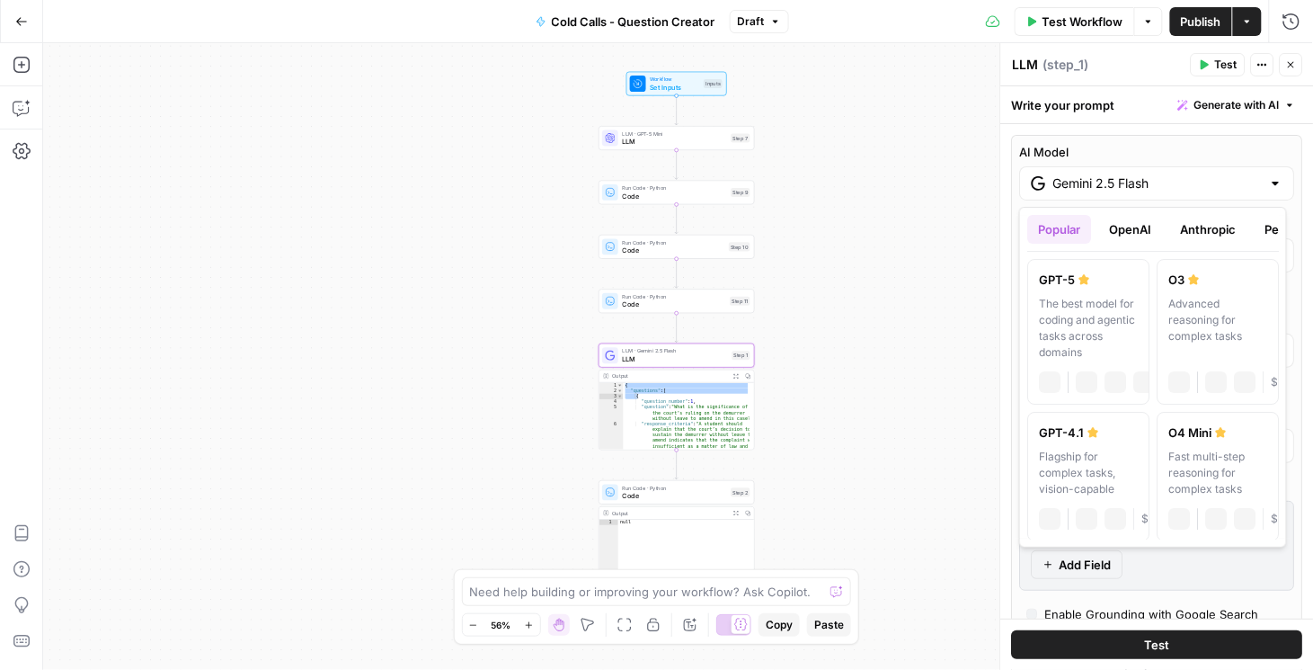
click at [1187, 181] on input "Gemini 2.5 Flash" at bounding box center [1158, 183] width 209 height 18
click at [1126, 239] on button "OpenAI" at bounding box center [1131, 229] width 64 height 29
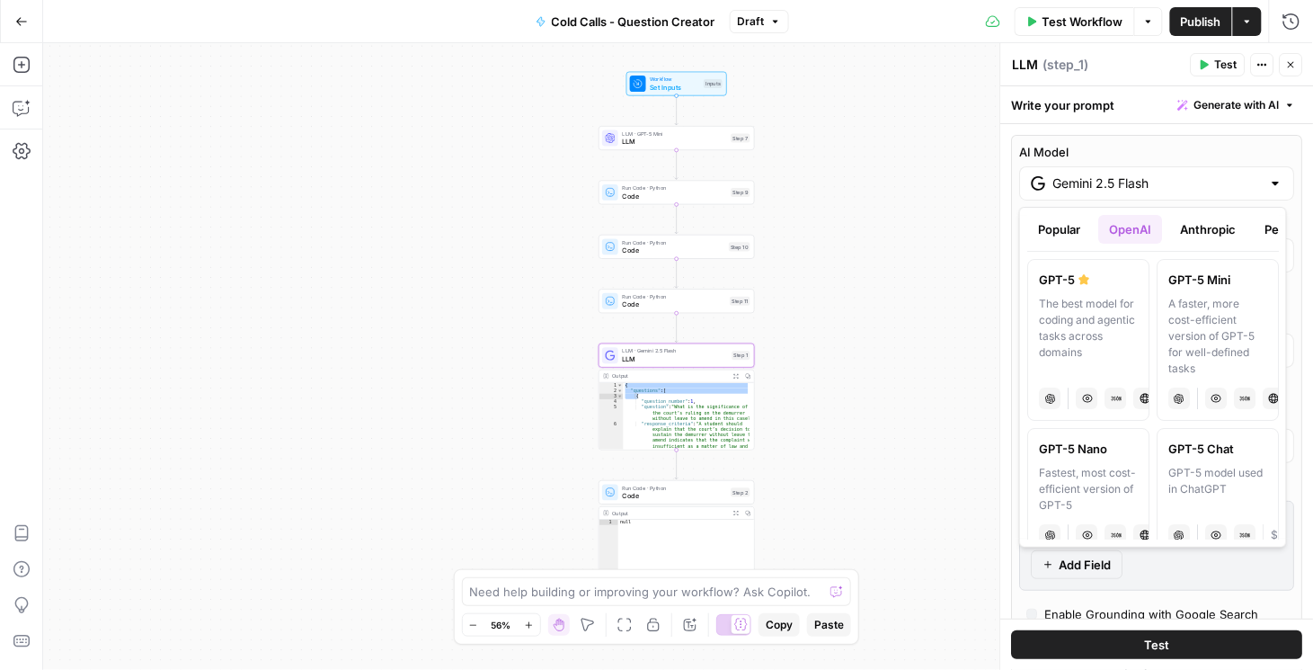
click at [1193, 325] on div "A faster, more cost-efficient version of GPT-5 for well-defined tasks" at bounding box center [1218, 336] width 99 height 81
type input "GPT-5 Mini"
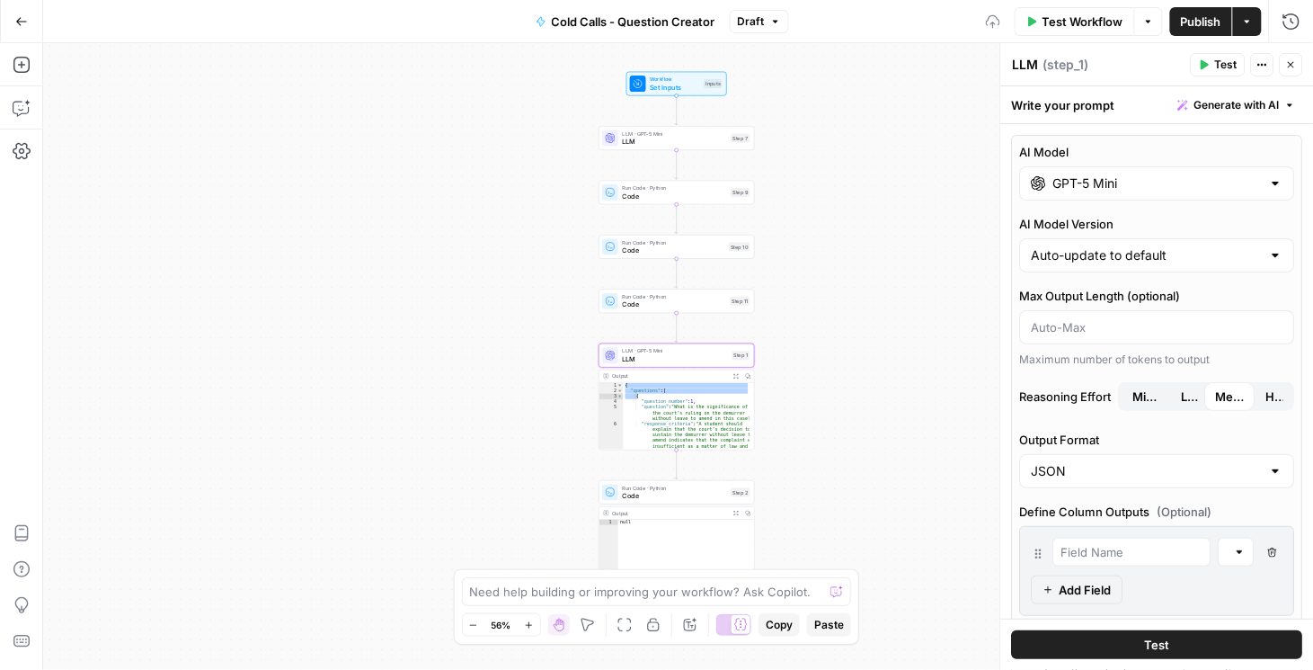
click at [1174, 403] on button "Low" at bounding box center [1191, 396] width 40 height 29
click at [1202, 22] on span "Publish" at bounding box center [1201, 22] width 40 height 18
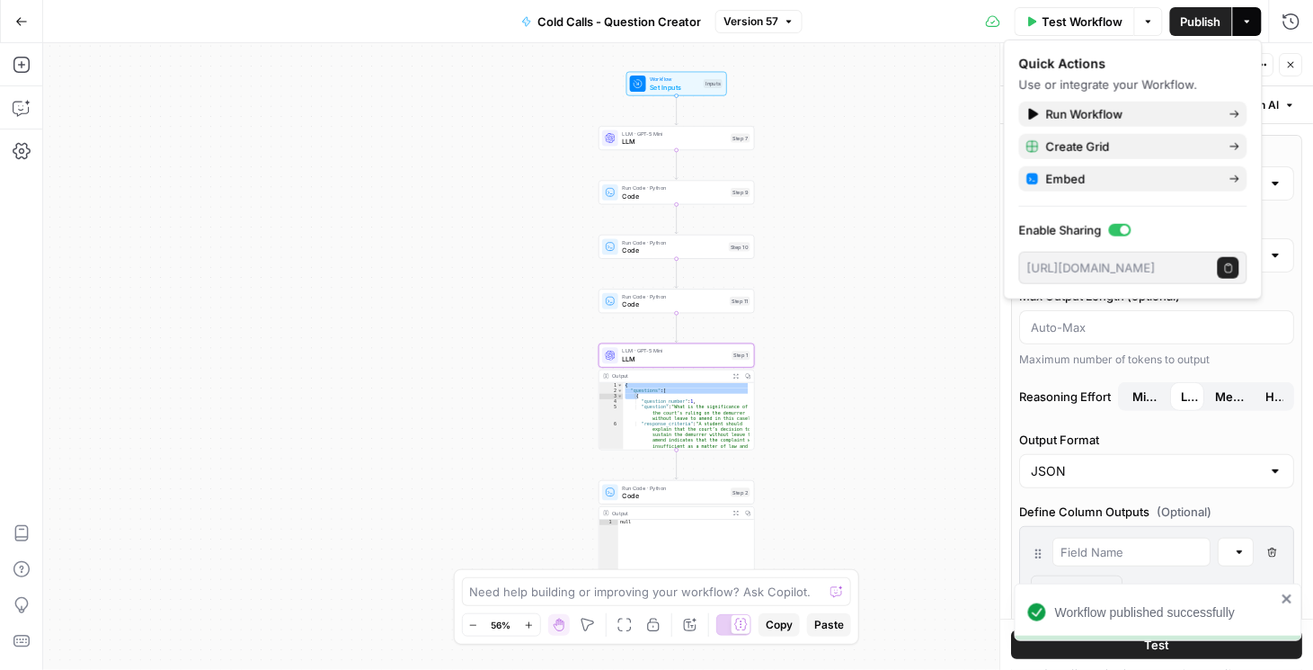
click at [1292, 76] on button "Close" at bounding box center [1291, 64] width 23 height 23
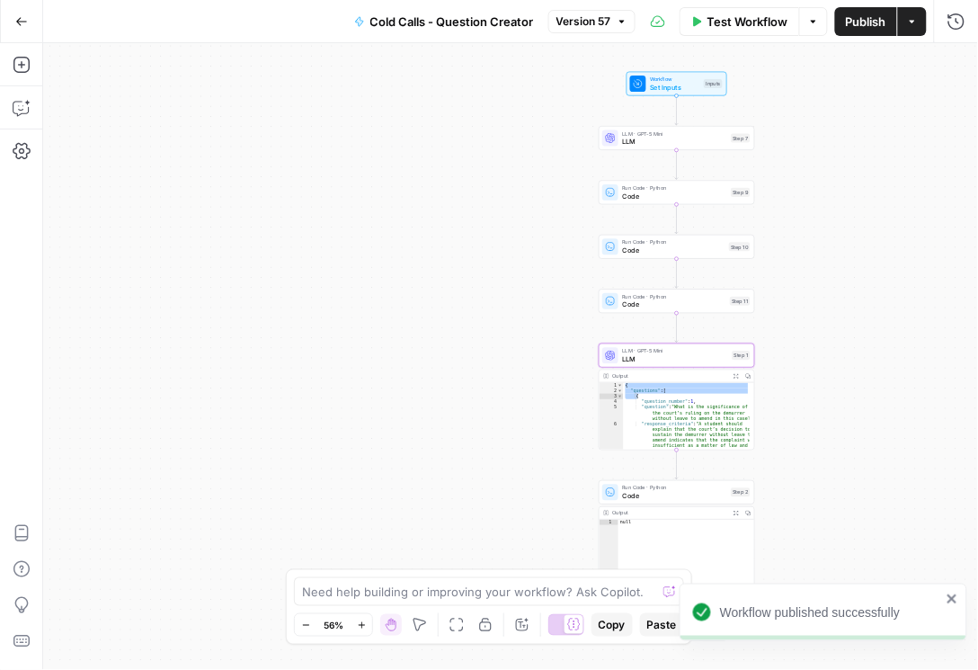
click at [868, 23] on span "Publish" at bounding box center [866, 22] width 40 height 18
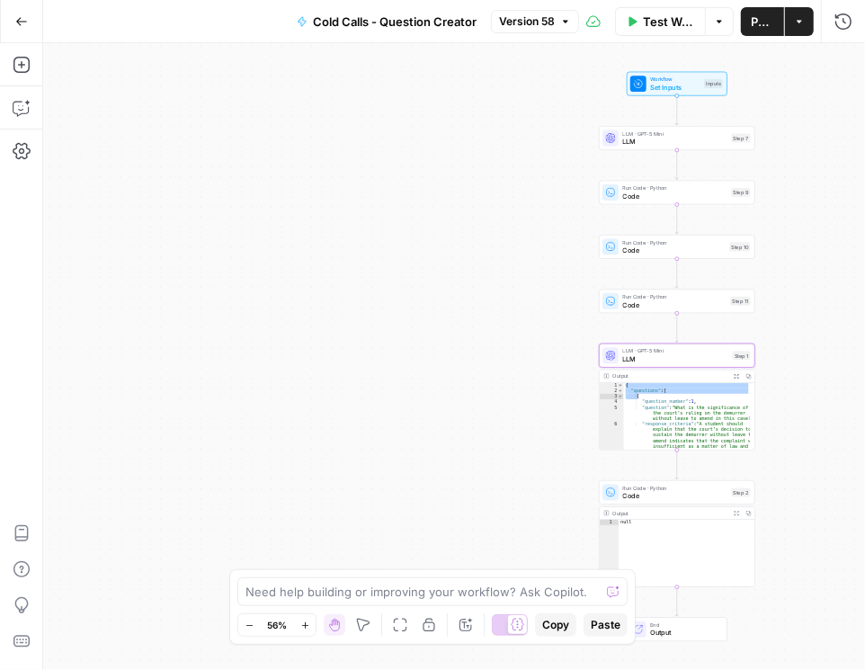
click at [805, 224] on div "**********" at bounding box center [454, 356] width 822 height 627
click at [848, 28] on icon "button" at bounding box center [843, 22] width 18 height 18
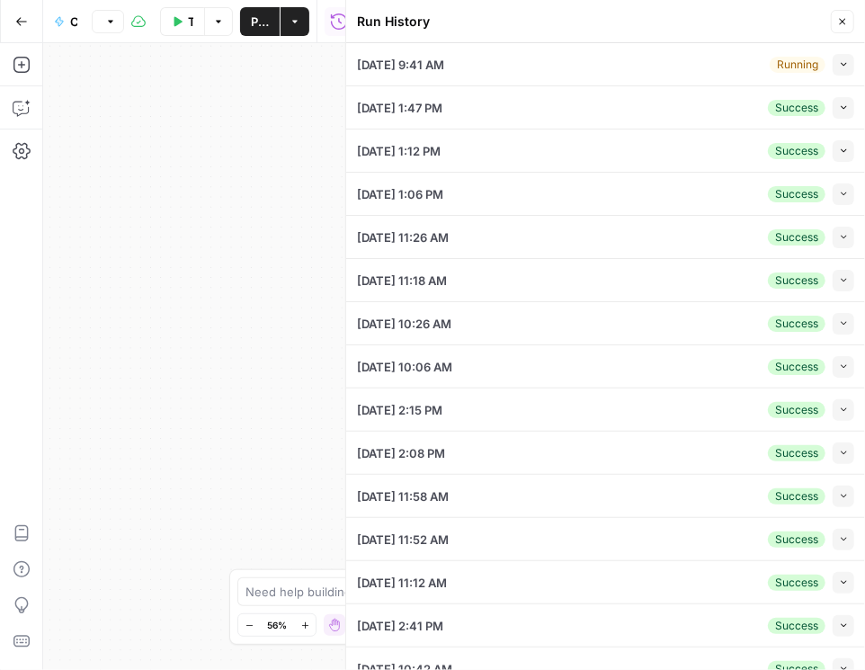
click at [841, 65] on icon "button" at bounding box center [843, 65] width 5 height 4
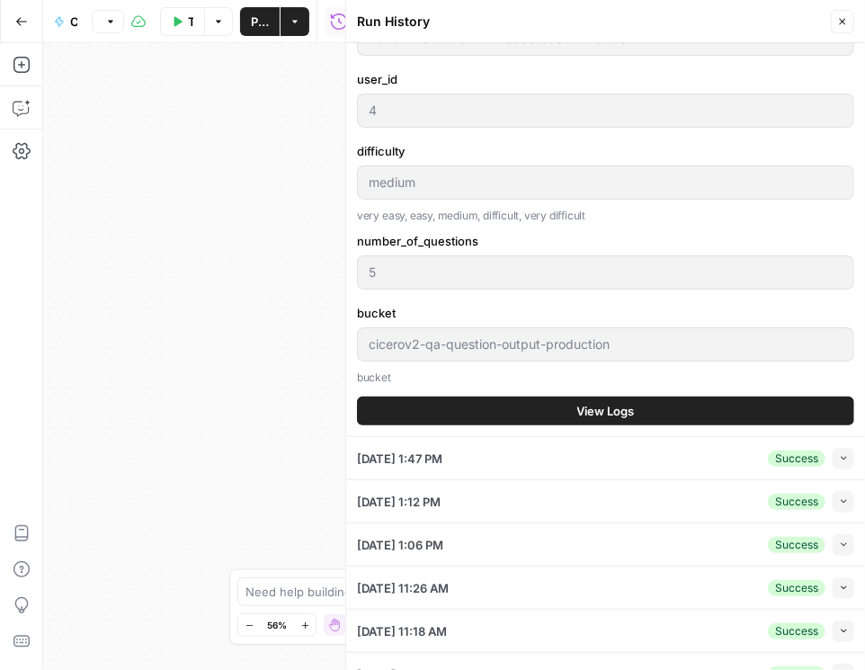
scroll to position [513, 0]
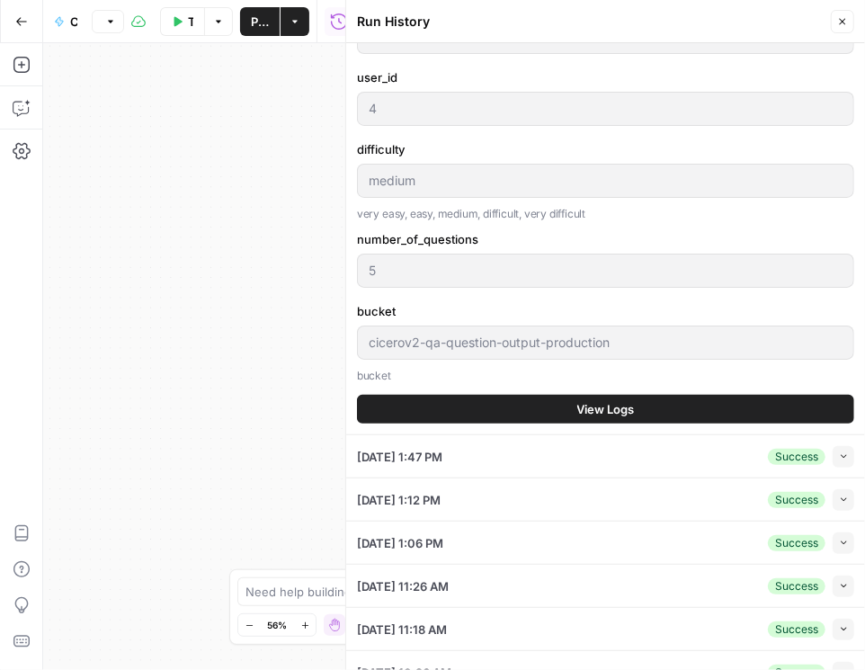
click at [627, 413] on span "View Logs" at bounding box center [606, 409] width 58 height 18
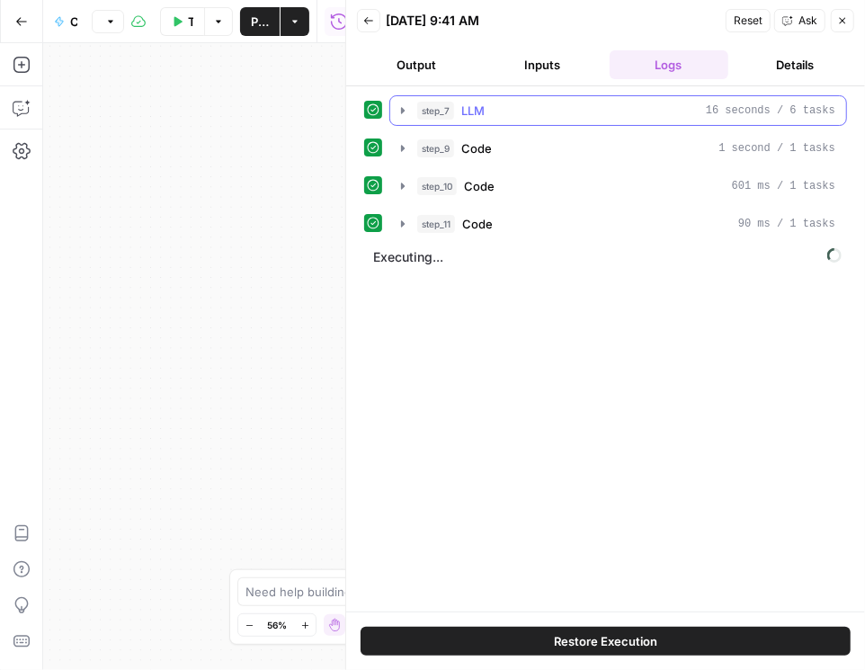
click at [401, 107] on icon "button" at bounding box center [403, 110] width 4 height 6
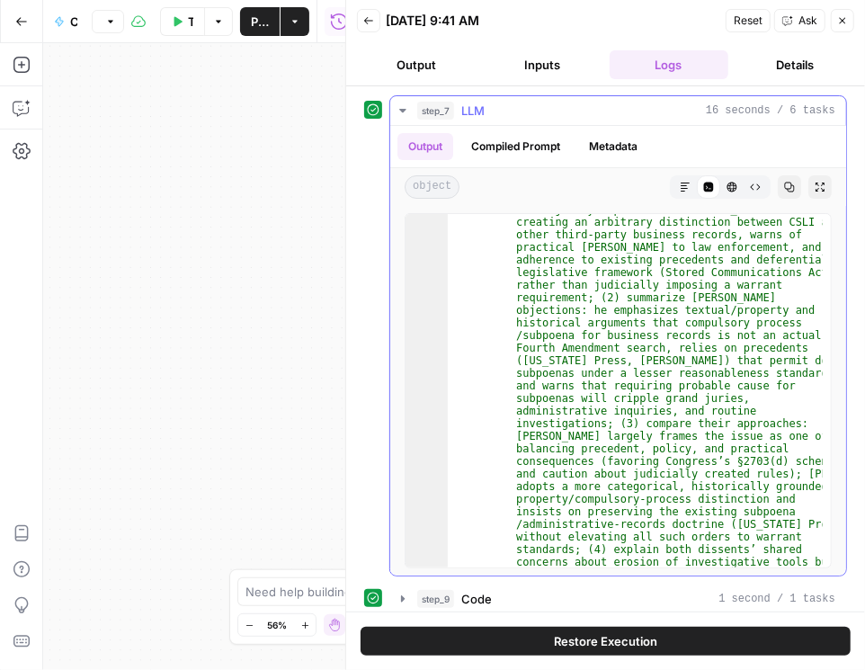
scroll to position [867, 0]
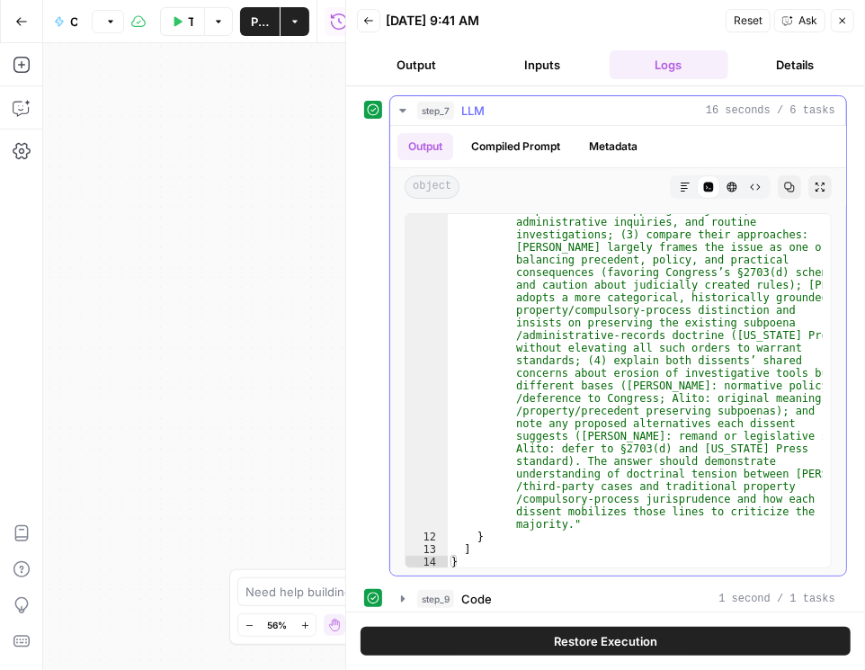
click at [398, 108] on icon "button" at bounding box center [403, 110] width 14 height 14
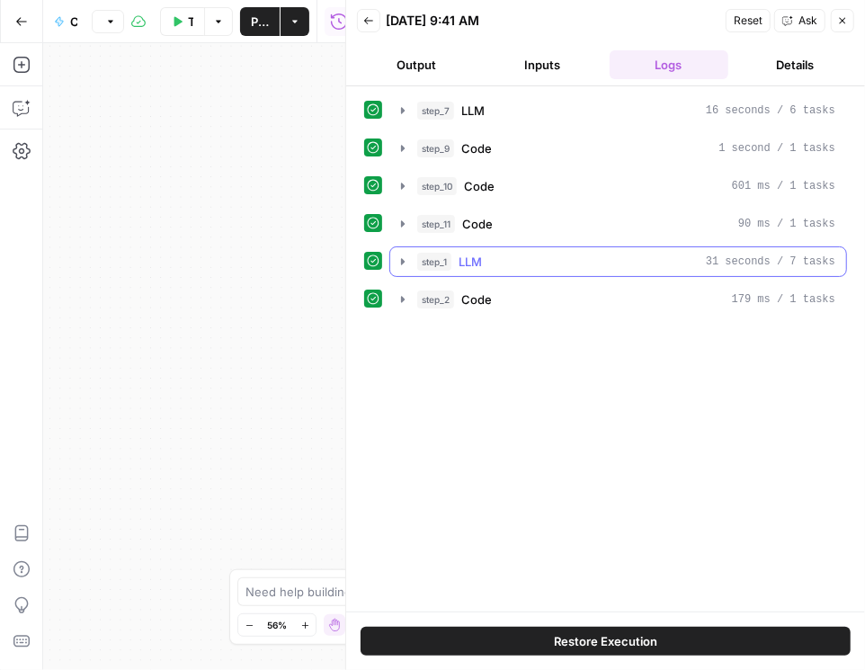
click at [397, 258] on icon "button" at bounding box center [403, 261] width 14 height 14
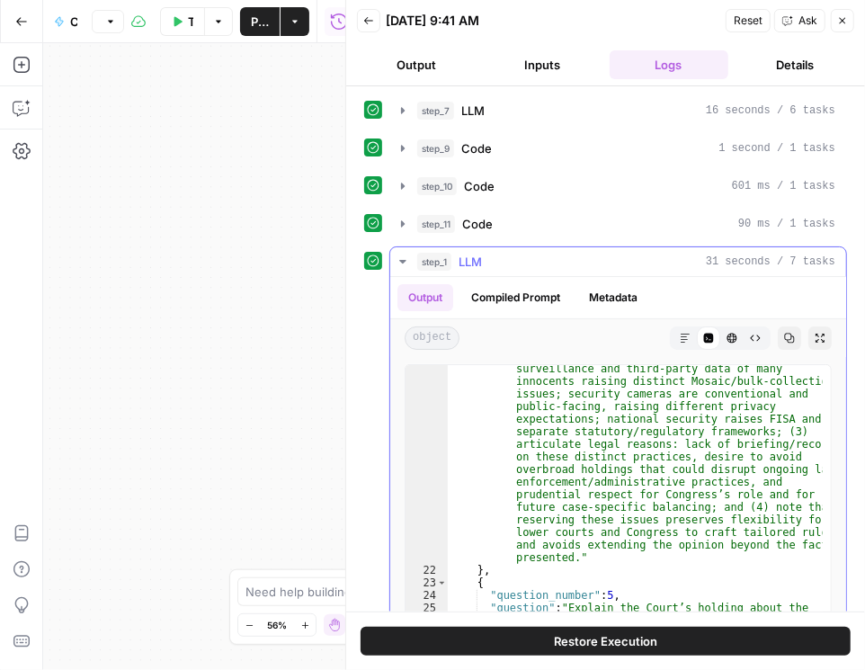
scroll to position [1880, 0]
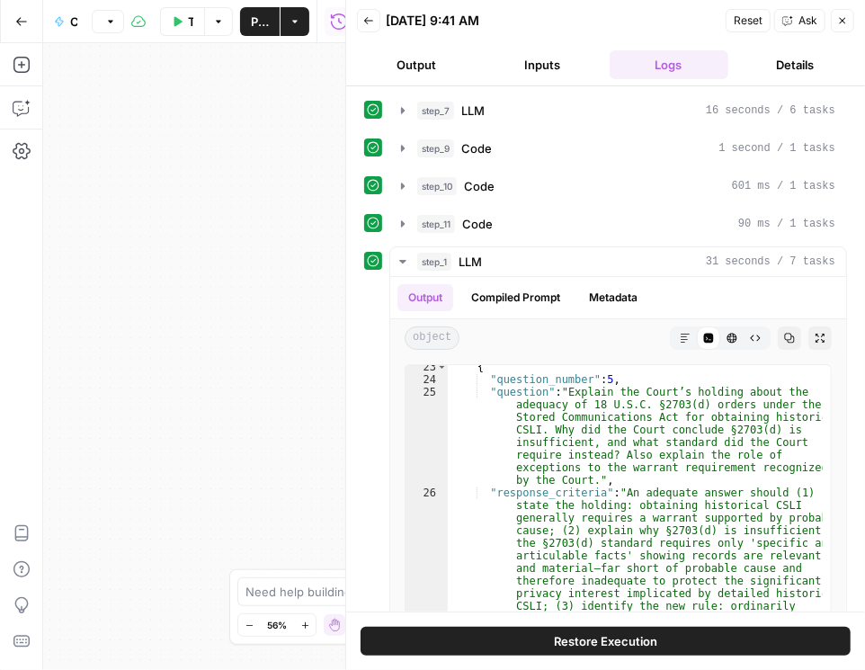
click at [849, 25] on button "Close" at bounding box center [842, 20] width 23 height 23
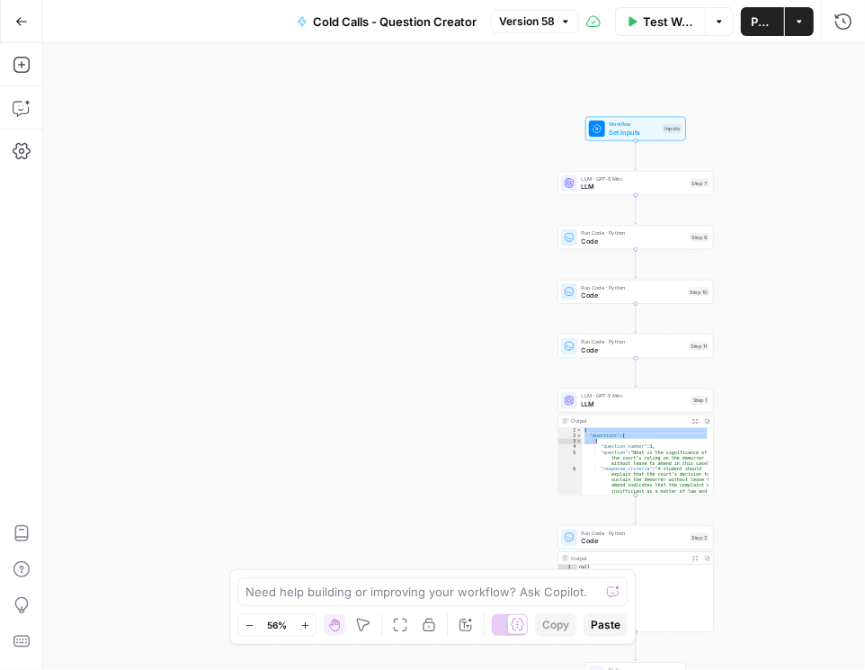
drag, startPoint x: 392, startPoint y: 241, endPoint x: 274, endPoint y: 305, distance: 134.0
click at [265, 309] on div "**********" at bounding box center [454, 356] width 822 height 627
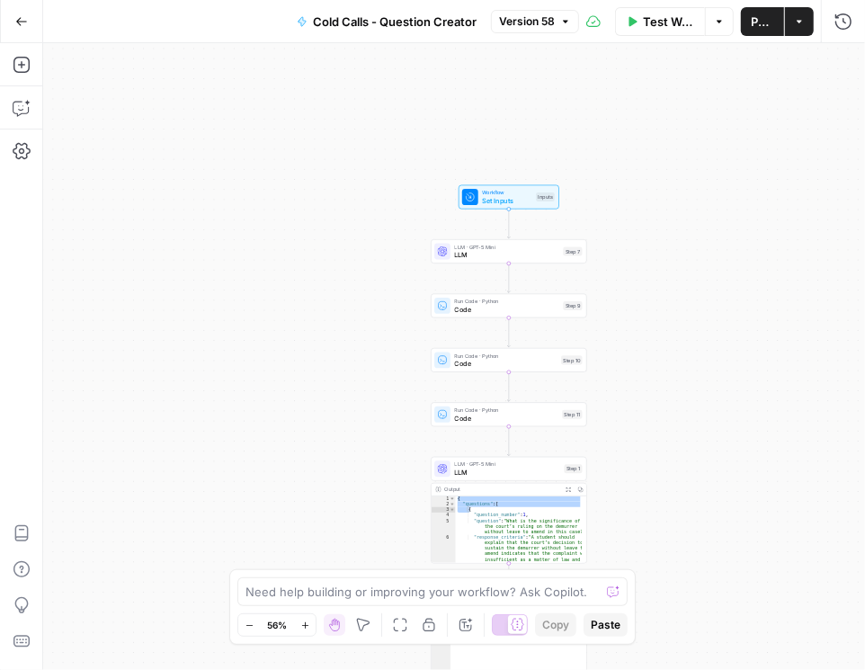
click at [470, 256] on span "LLM" at bounding box center [507, 255] width 104 height 10
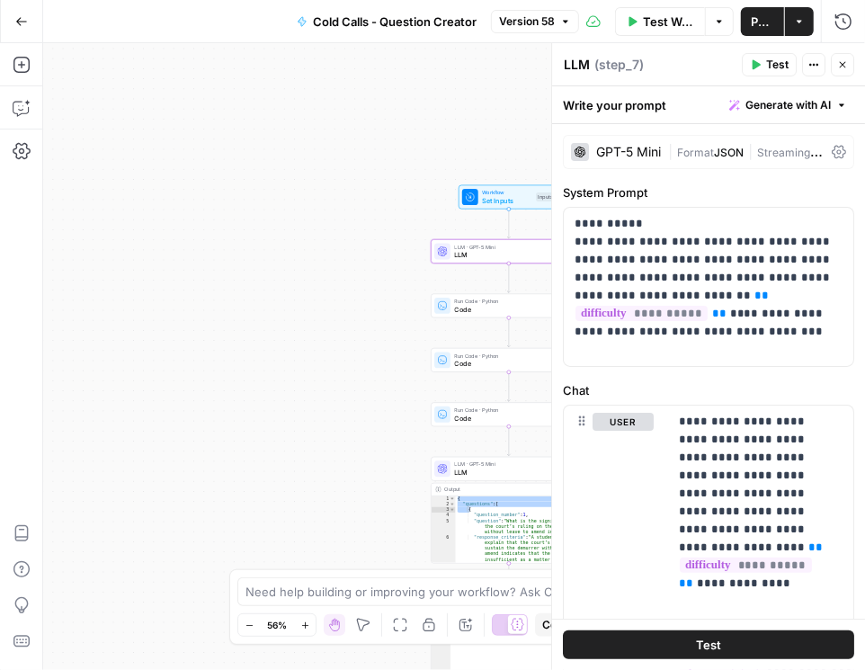
click at [832, 156] on icon at bounding box center [839, 152] width 14 height 14
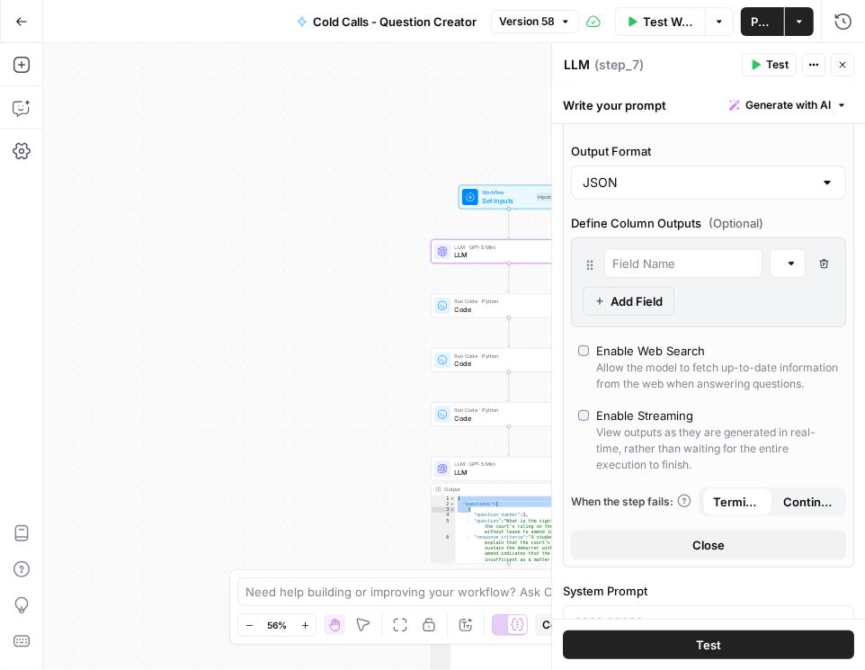
scroll to position [565, 0]
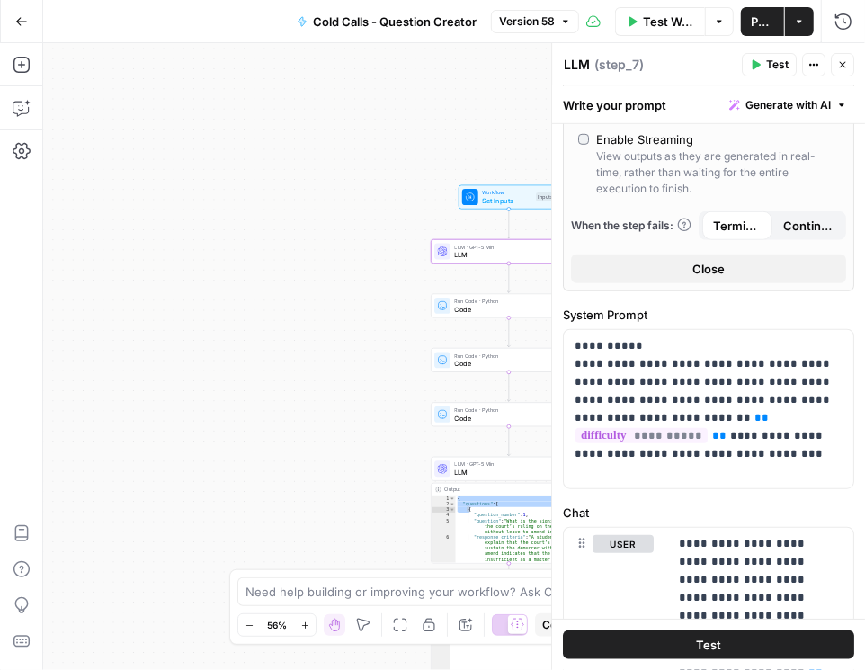
click at [849, 67] on button "Close" at bounding box center [842, 64] width 23 height 23
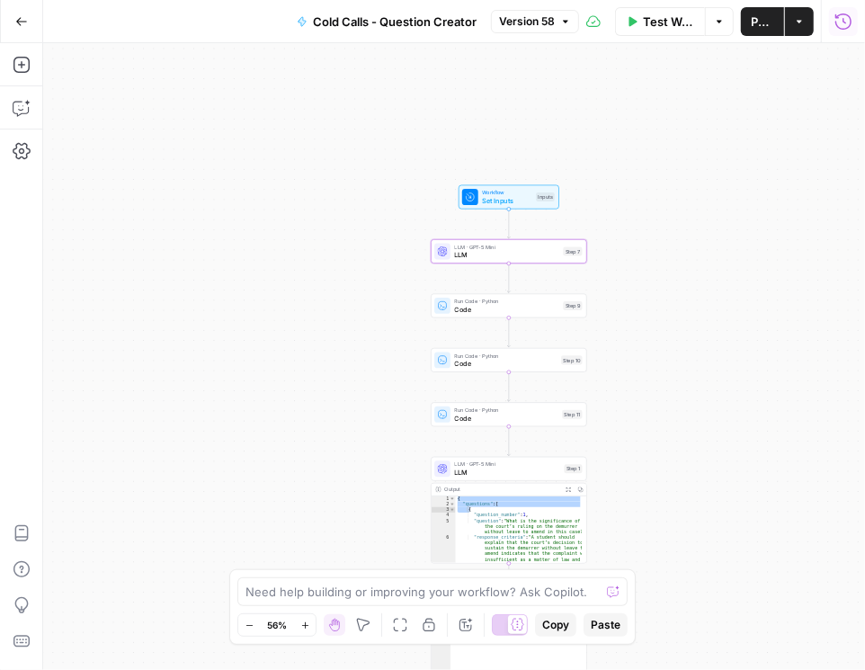
click at [851, 35] on button "Run History" at bounding box center [843, 21] width 29 height 29
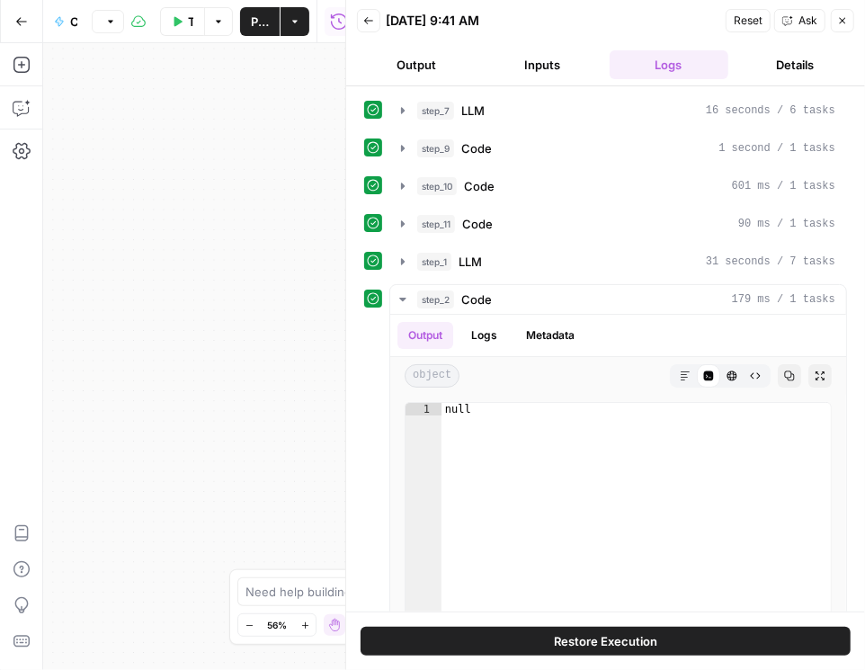
click at [430, 72] on button "Output" at bounding box center [416, 64] width 119 height 29
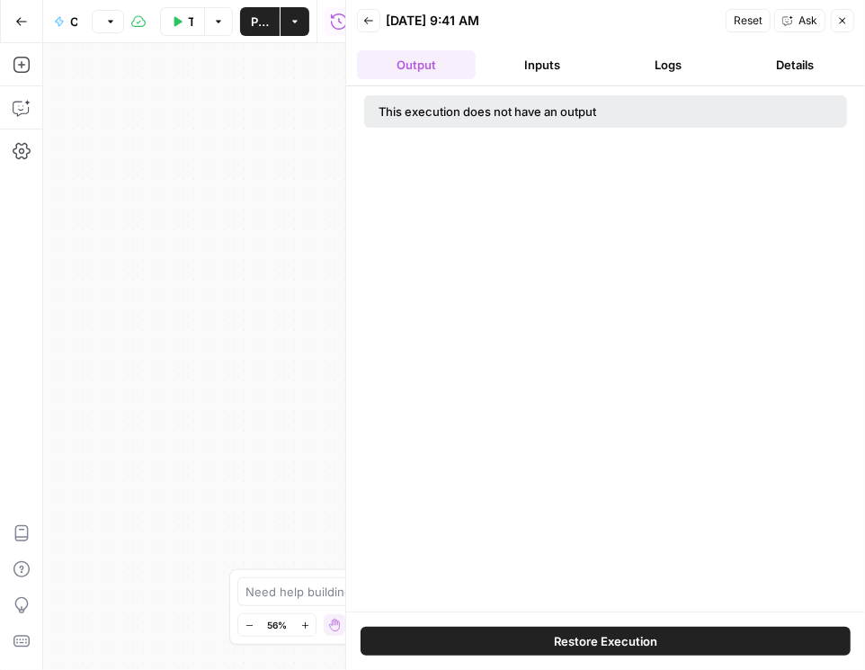
click at [513, 72] on button "Inputs" at bounding box center [542, 64] width 119 height 29
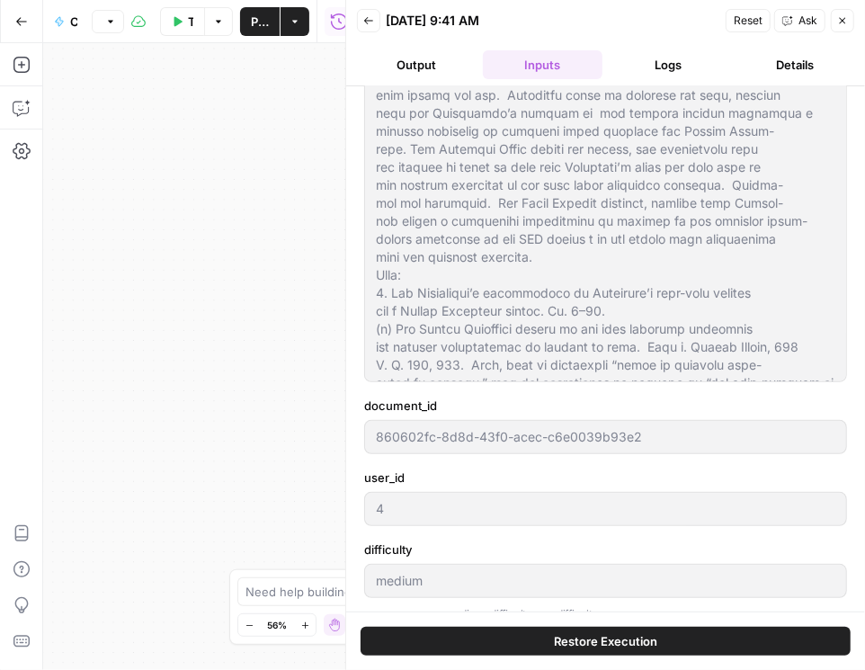
scroll to position [0, 0]
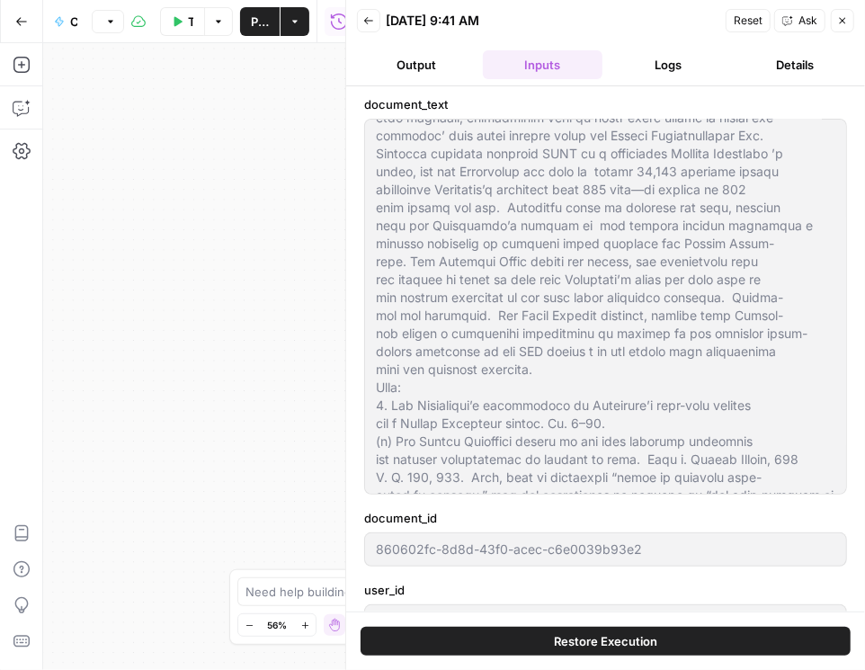
click at [369, 26] on button "Back" at bounding box center [368, 20] width 23 height 23
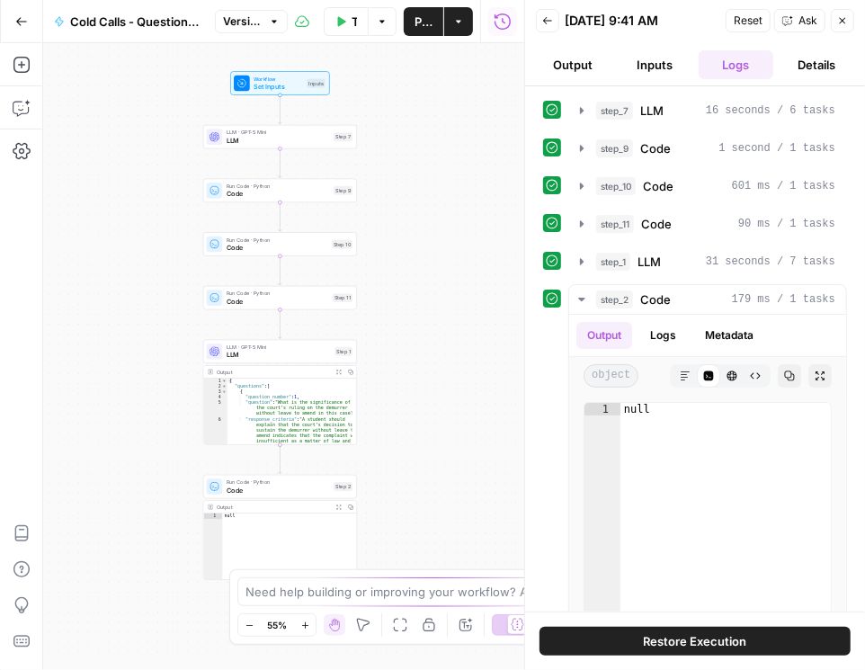
click at [584, 60] on button "Output" at bounding box center [573, 64] width 75 height 29
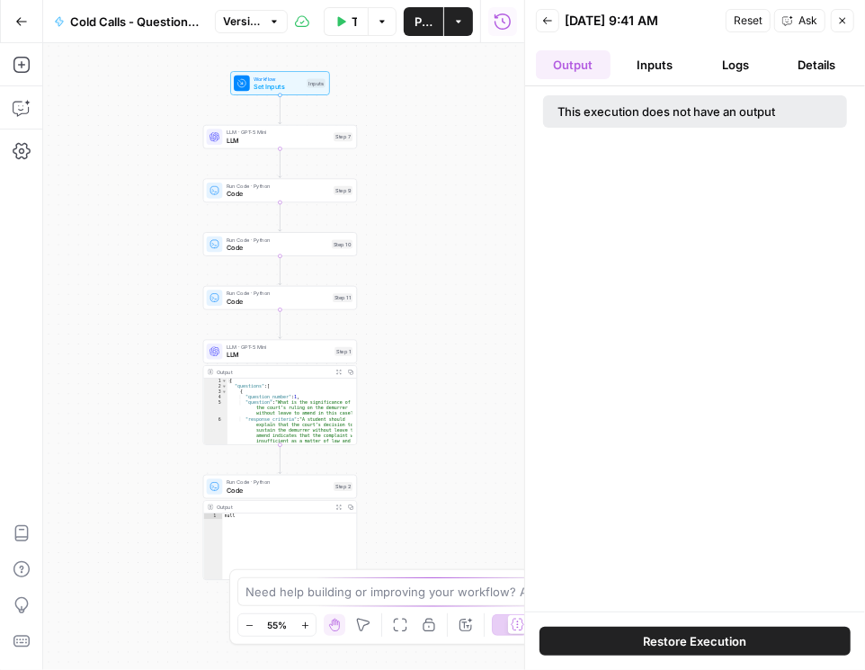
click at [549, 22] on icon "button" at bounding box center [547, 20] width 11 height 11
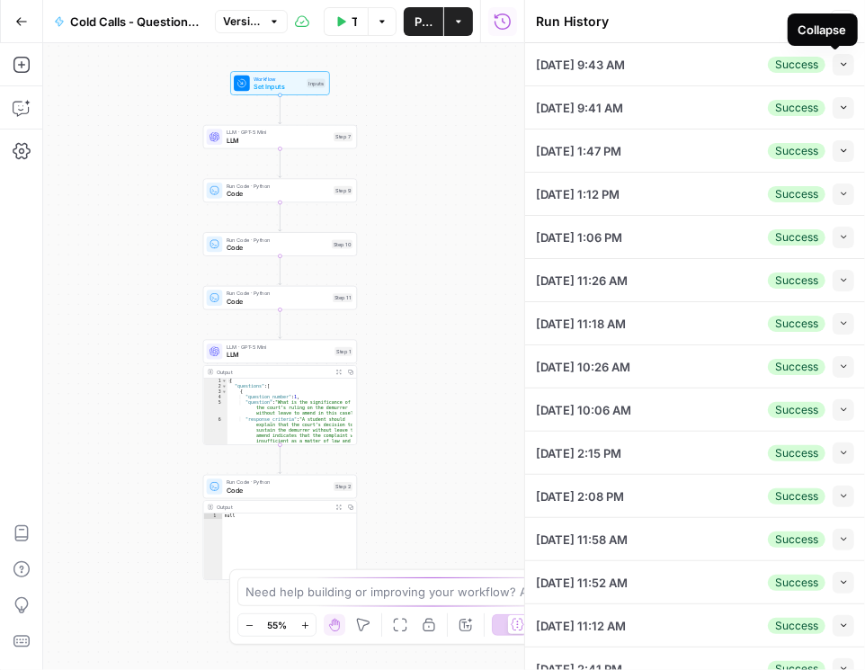
click at [839, 61] on icon "button" at bounding box center [844, 64] width 10 height 10
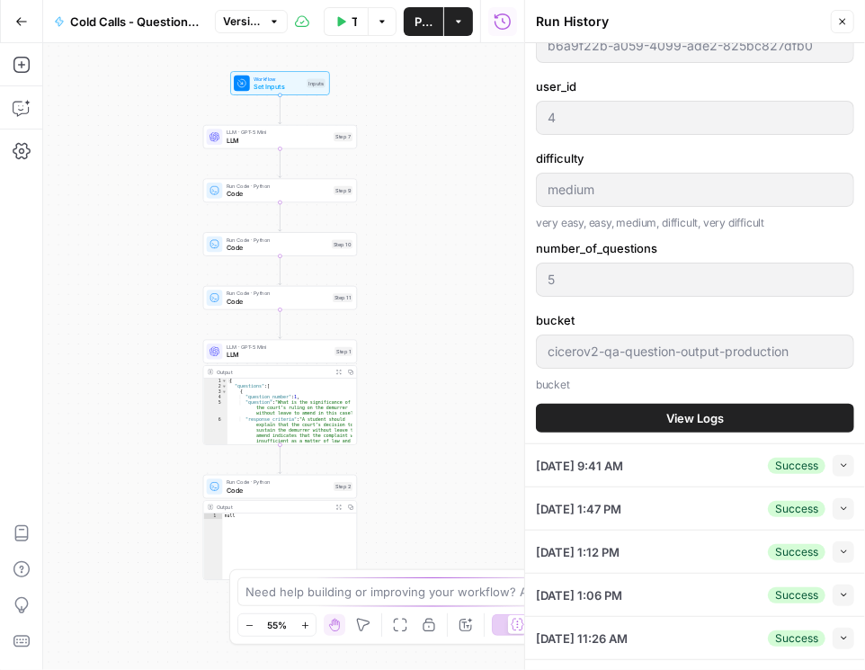
scroll to position [513, 0]
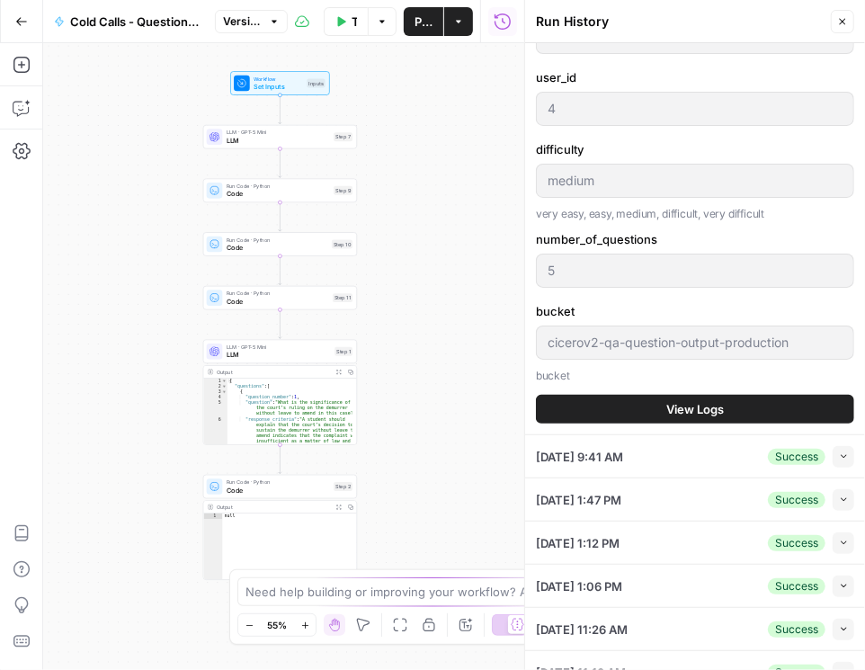
click at [666, 403] on span "View Logs" at bounding box center [695, 409] width 58 height 18
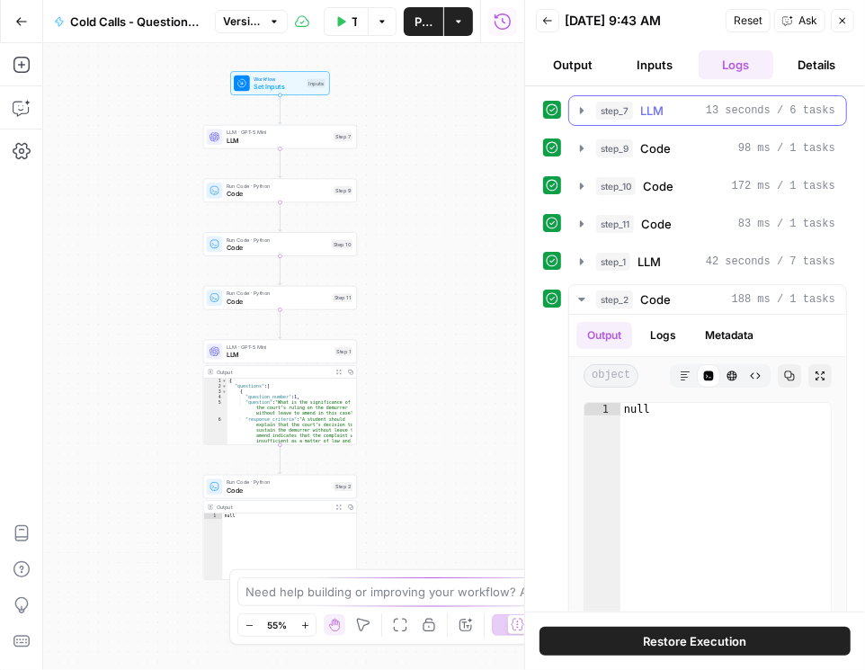
click at [578, 111] on icon "button" at bounding box center [581, 110] width 14 height 14
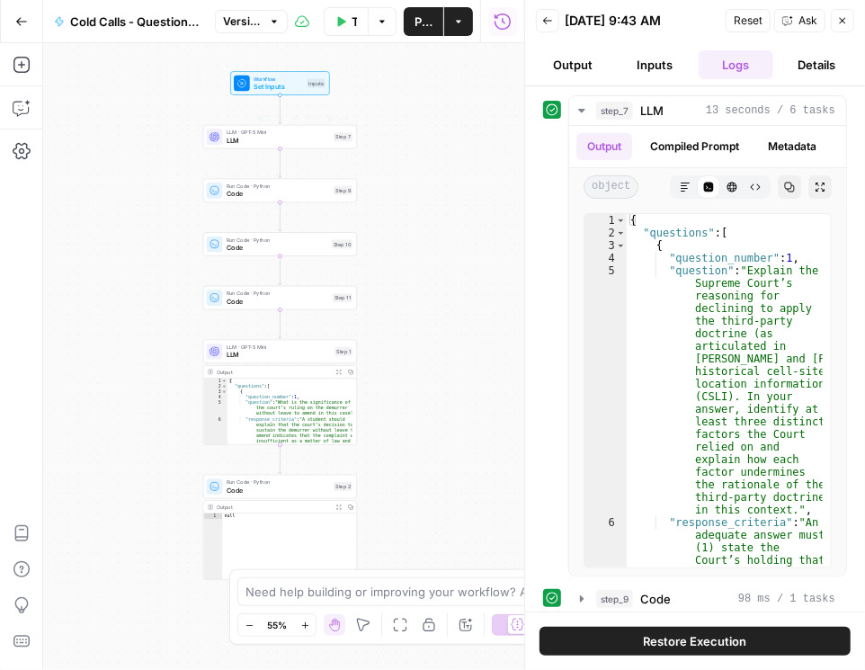
click at [270, 139] on span "LLM" at bounding box center [278, 141] width 103 height 10
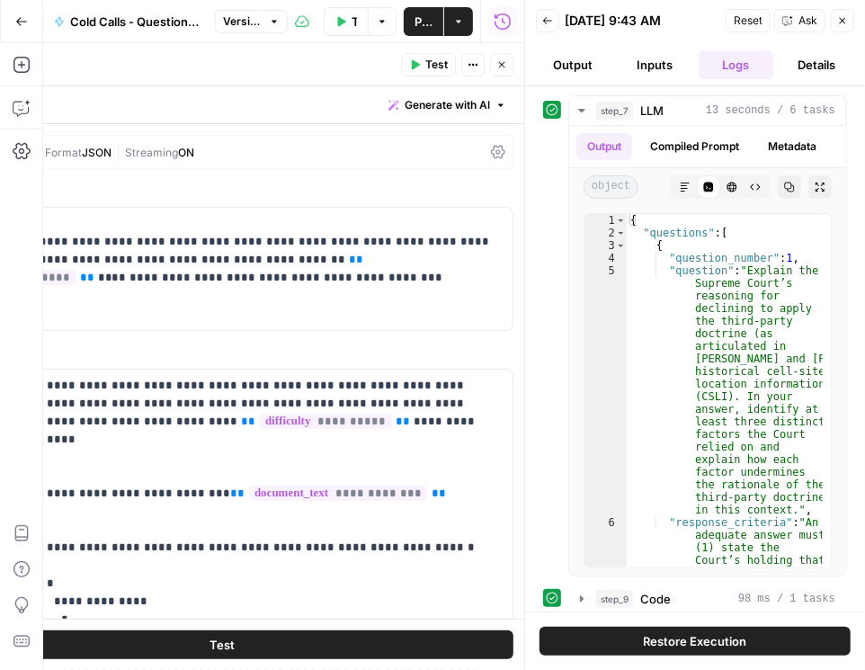
click at [497, 147] on icon at bounding box center [498, 152] width 14 height 14
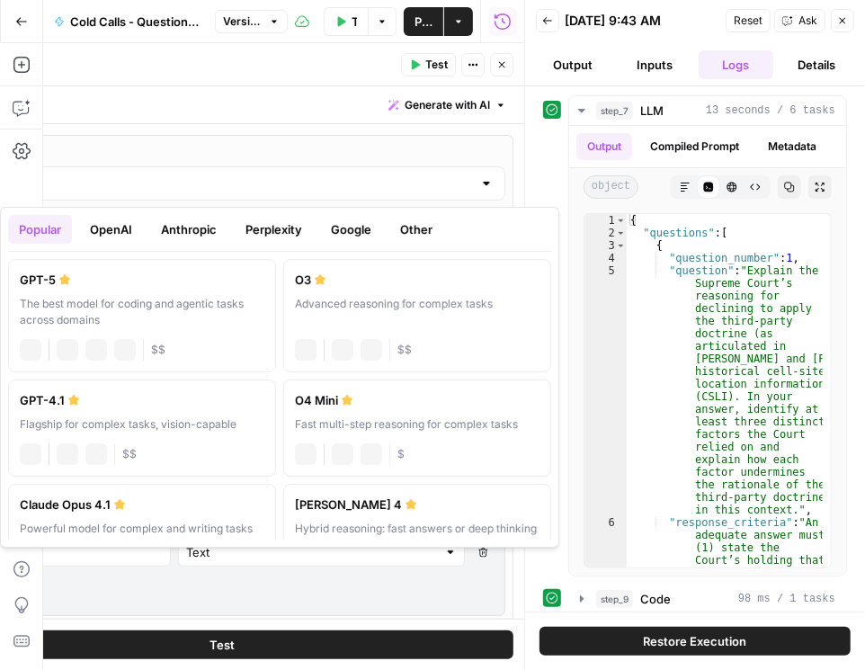
click at [374, 180] on input "GPT-5 Mini" at bounding box center [222, 183] width 500 height 18
click at [120, 228] on button "OpenAI" at bounding box center [111, 229] width 64 height 29
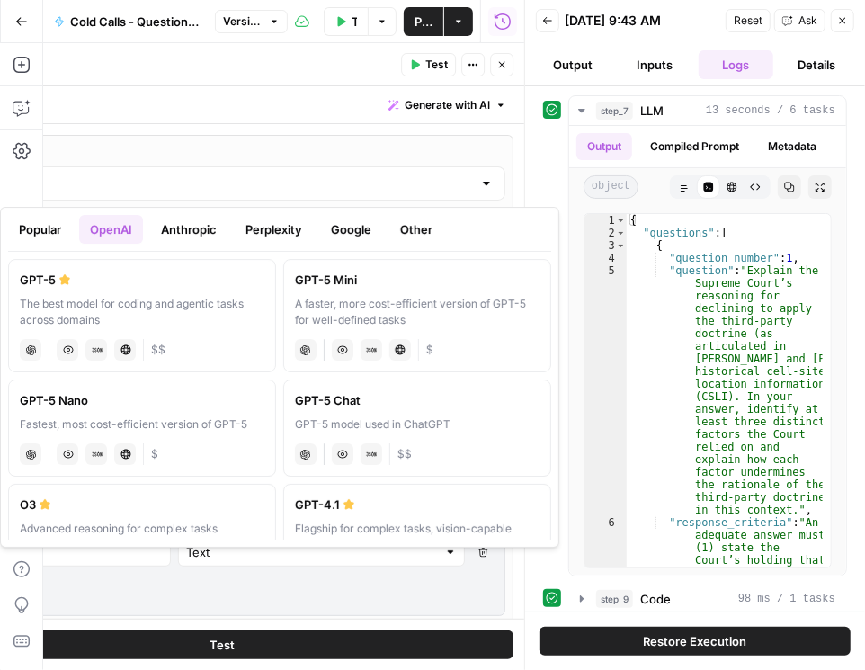
click at [198, 417] on div "Fastest, most cost-efficient version of GPT-5" at bounding box center [142, 424] width 245 height 16
type input "GPT-5 Nano"
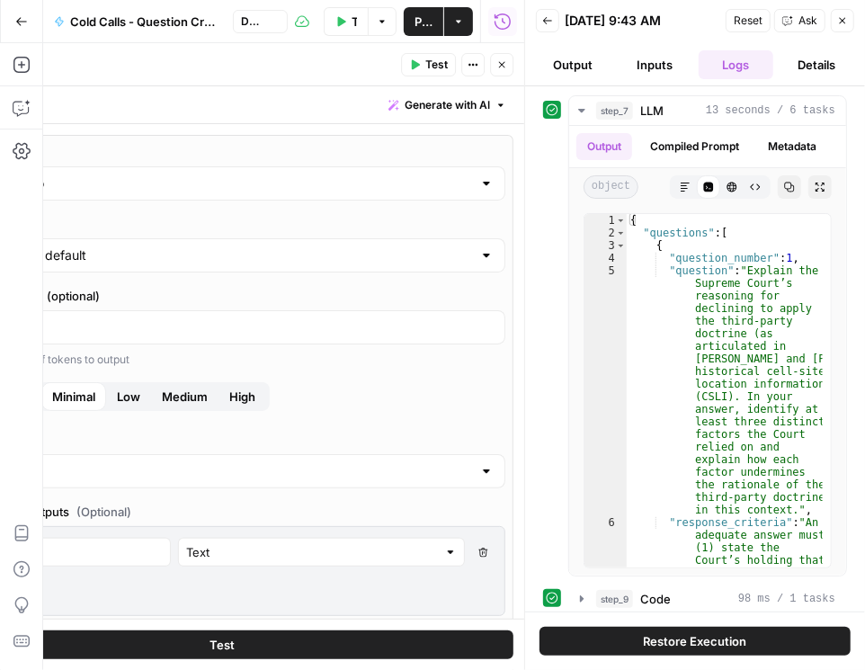
click at [199, 397] on span "Medium" at bounding box center [185, 396] width 46 height 18
click at [138, 397] on span "Low" at bounding box center [128, 396] width 23 height 18
click at [164, 395] on button "Medium" at bounding box center [184, 396] width 67 height 29
click at [422, 22] on span "Publish" at bounding box center [423, 22] width 18 height 18
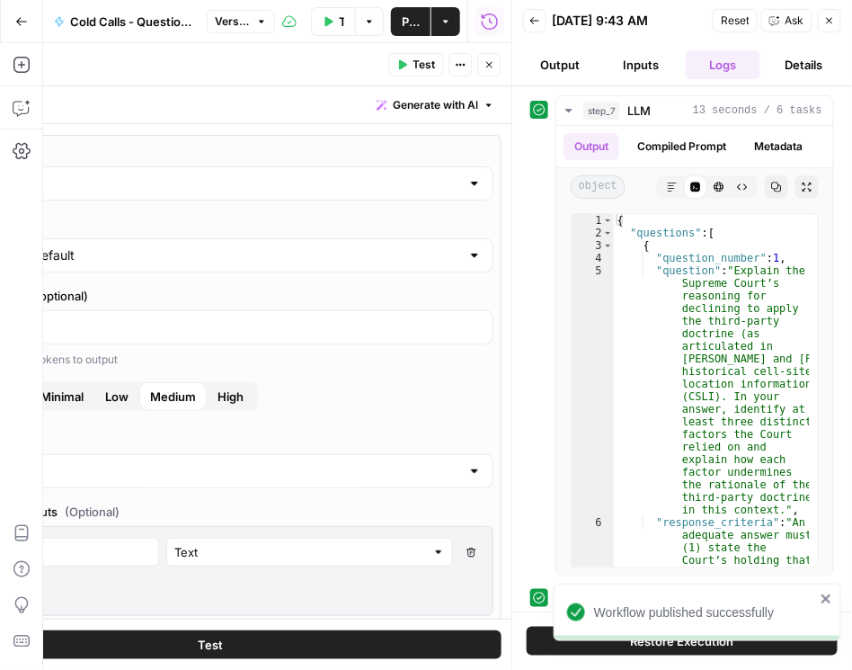
click at [534, 22] on icon "button" at bounding box center [535, 20] width 11 height 11
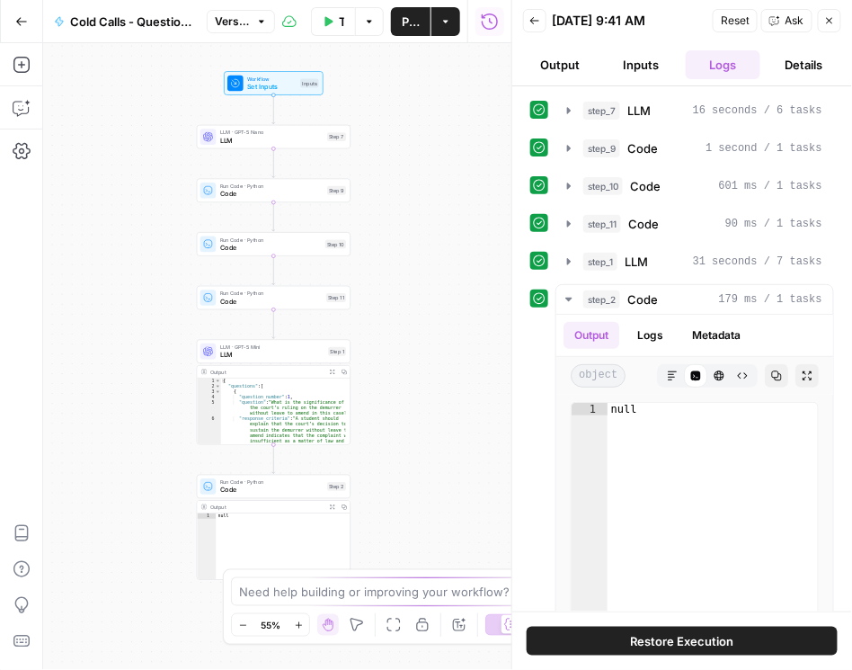
click at [530, 21] on icon "button" at bounding box center [535, 20] width 11 height 11
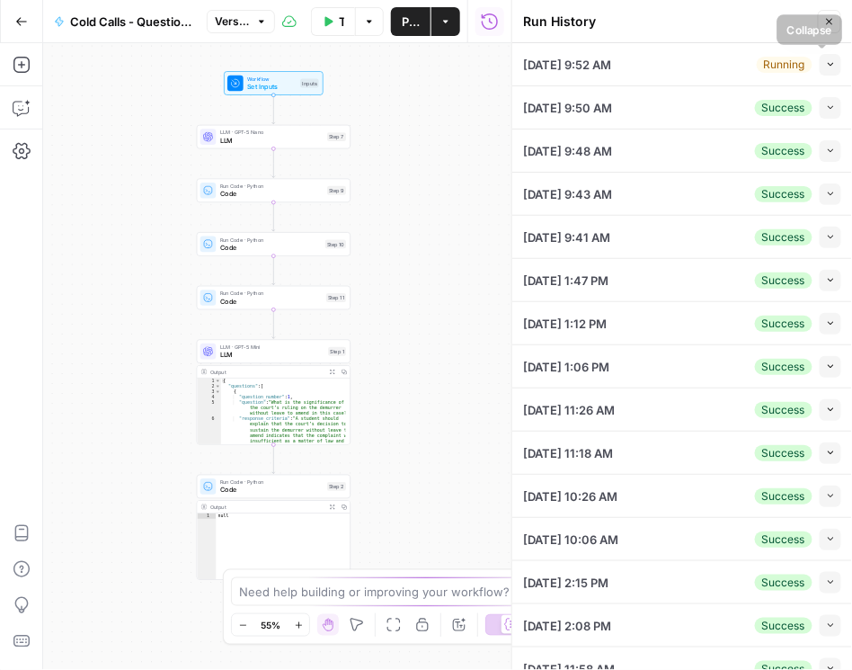
click at [827, 62] on icon "button" at bounding box center [831, 64] width 10 height 10
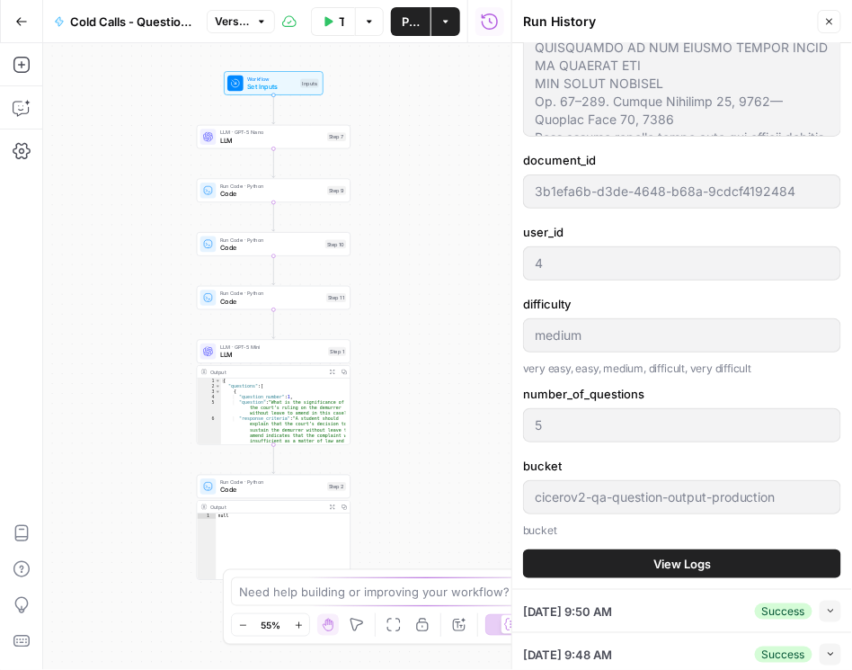
scroll to position [360, 0]
click at [681, 555] on span "View Logs" at bounding box center [683, 563] width 58 height 18
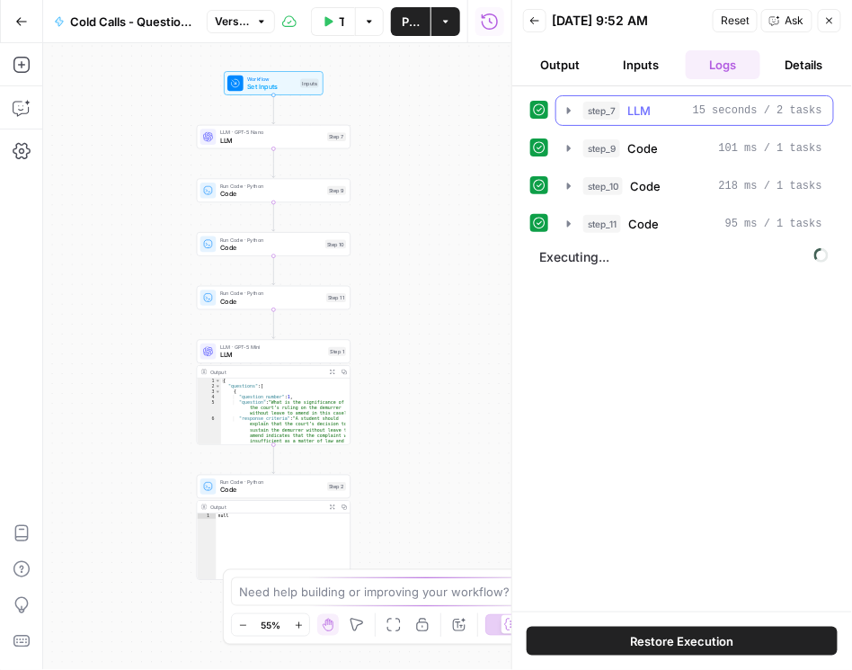
click at [570, 107] on icon "button" at bounding box center [569, 110] width 14 height 14
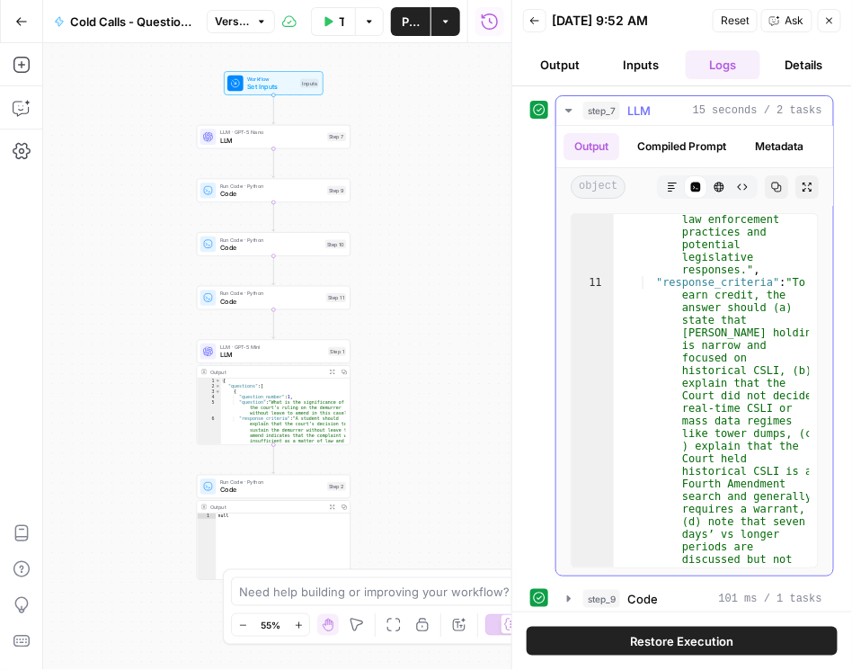
scroll to position [1345, 0]
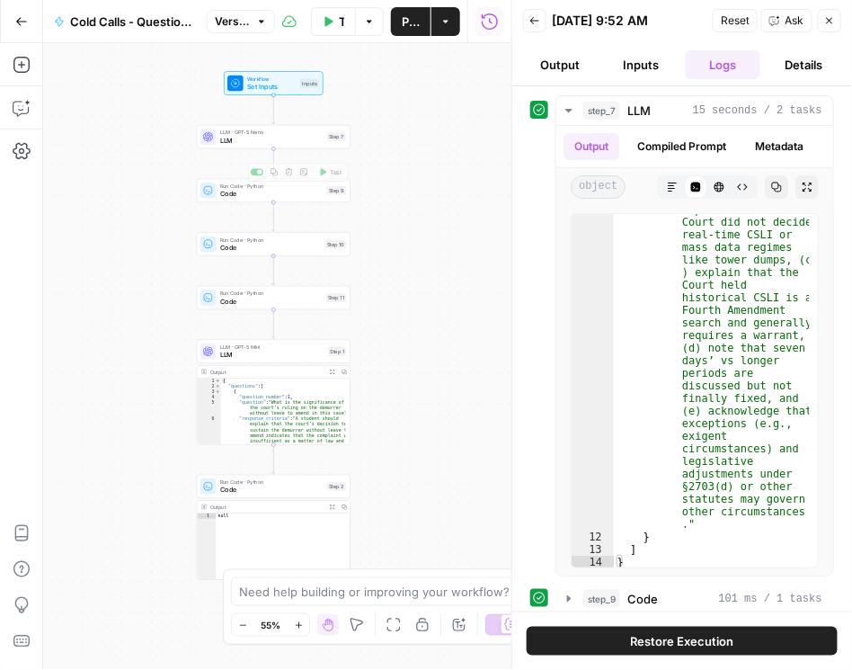
click at [298, 147] on div "LLM · GPT-5 Nano LLM Step 7 Copy step Delete step Add Note Test" at bounding box center [274, 137] width 154 height 24
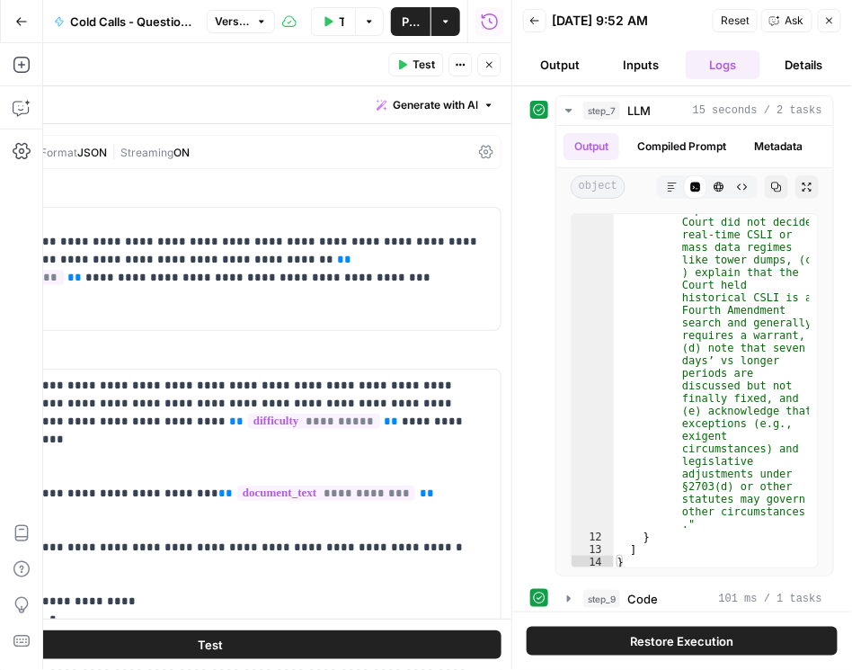
click at [481, 146] on icon at bounding box center [486, 152] width 14 height 13
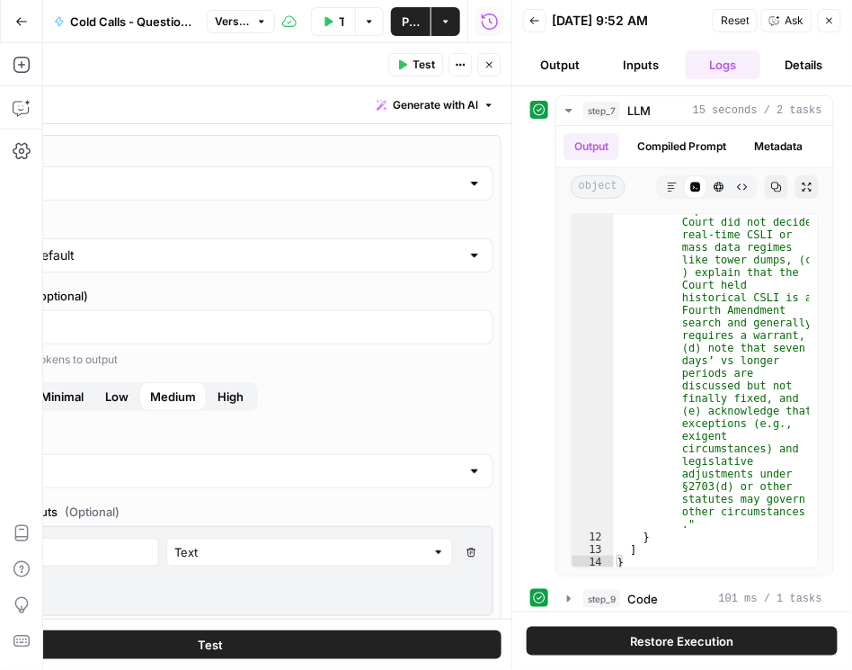
click at [70, 406] on button "Minimal" at bounding box center [62, 396] width 65 height 29
click at [410, 21] on span "Publish" at bounding box center [411, 22] width 18 height 18
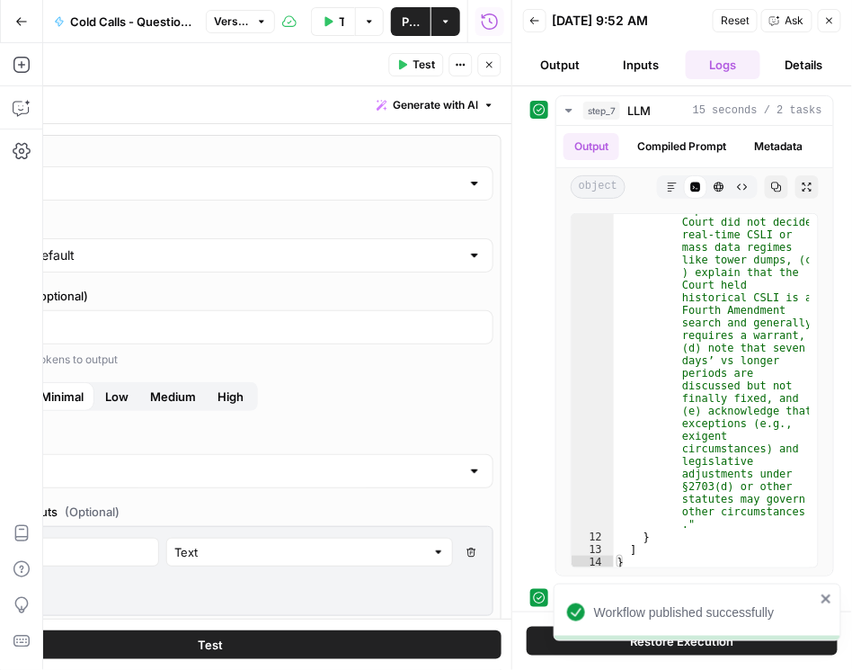
click at [537, 19] on icon "button" at bounding box center [535, 20] width 11 height 11
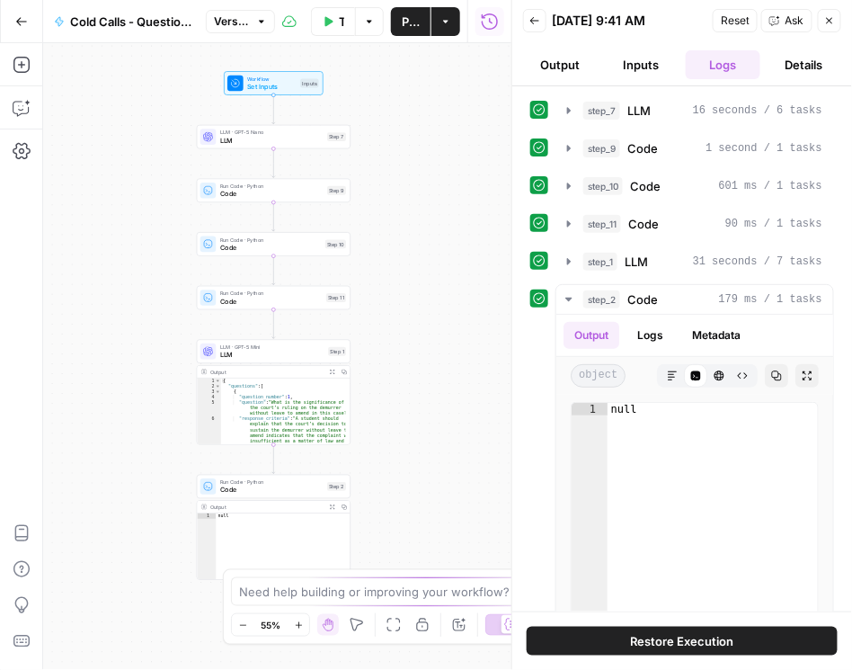
click at [532, 27] on button "Back" at bounding box center [534, 20] width 23 height 23
click at [528, 25] on button "Back" at bounding box center [534, 20] width 23 height 23
click at [538, 22] on icon "button" at bounding box center [535, 20] width 11 height 11
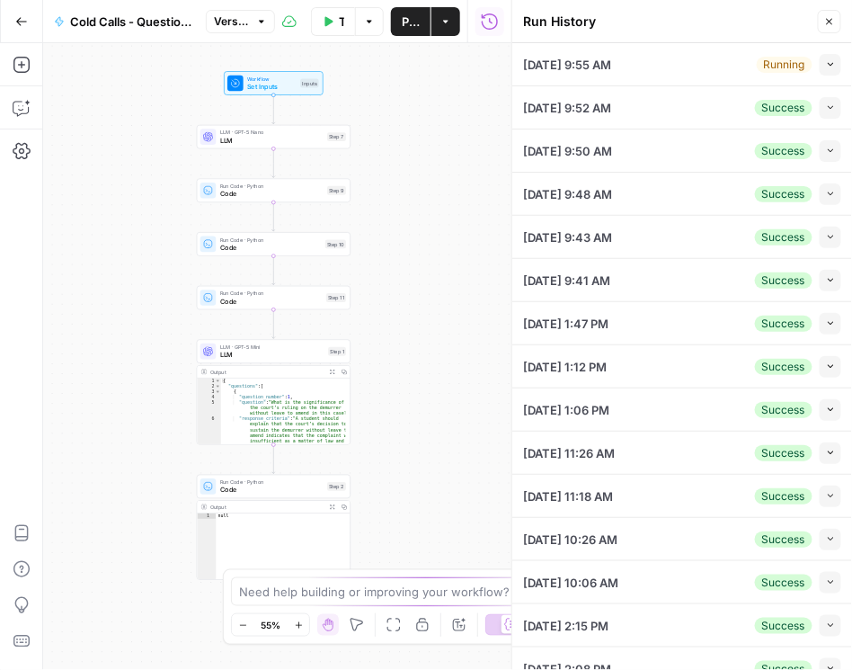
click at [826, 63] on icon "button" at bounding box center [831, 64] width 10 height 10
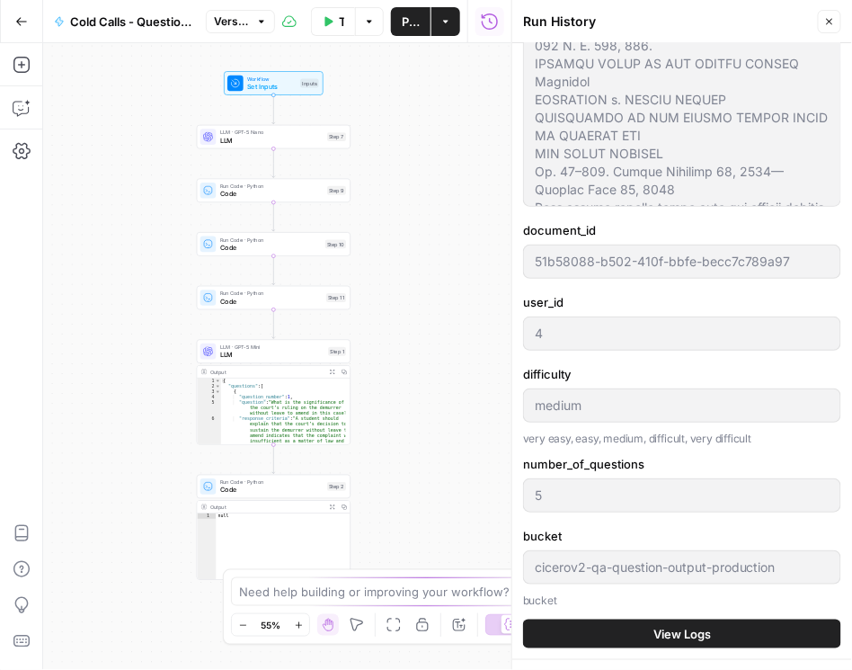
scroll to position [360, 0]
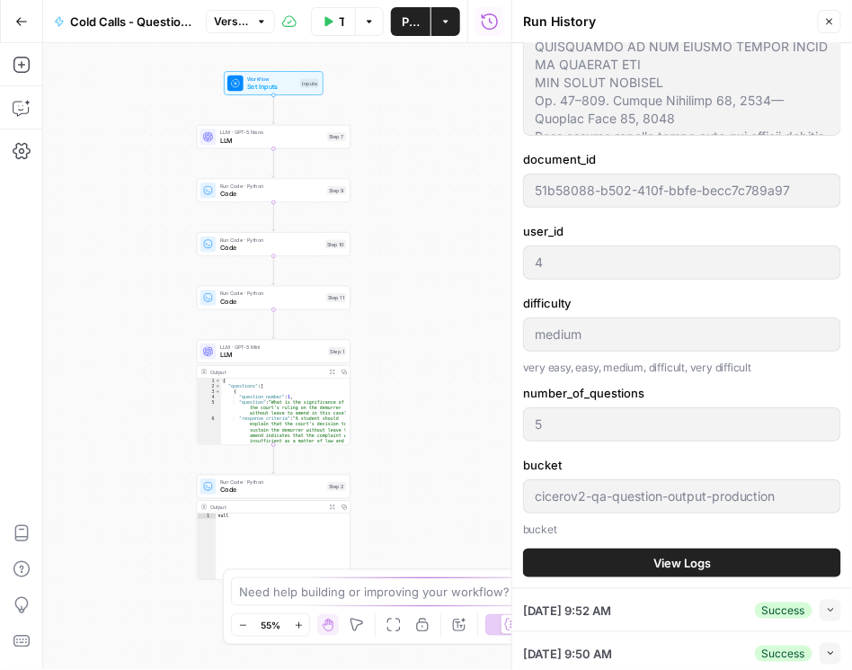
click at [672, 555] on span "View Logs" at bounding box center [683, 563] width 58 height 18
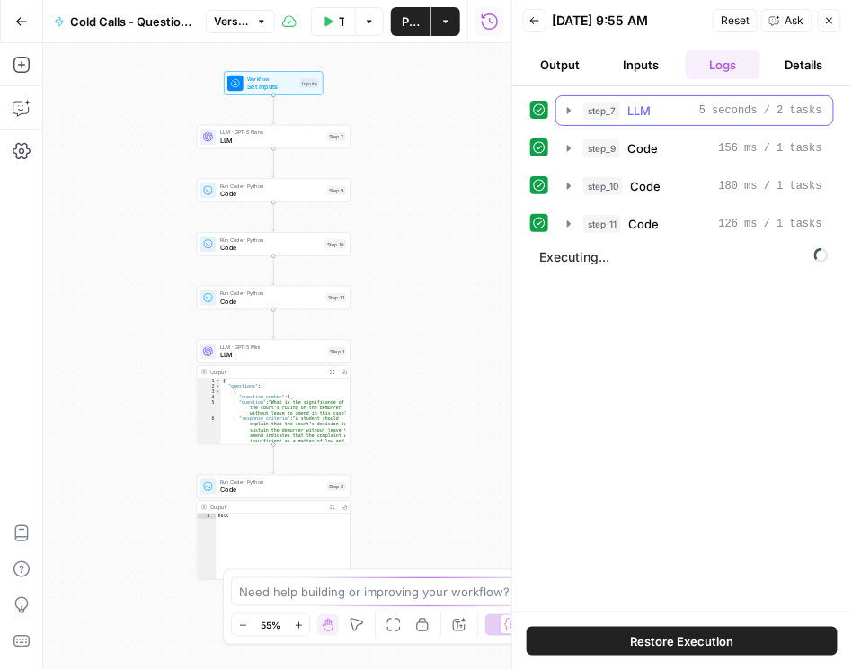
click at [567, 107] on icon "button" at bounding box center [569, 110] width 4 height 6
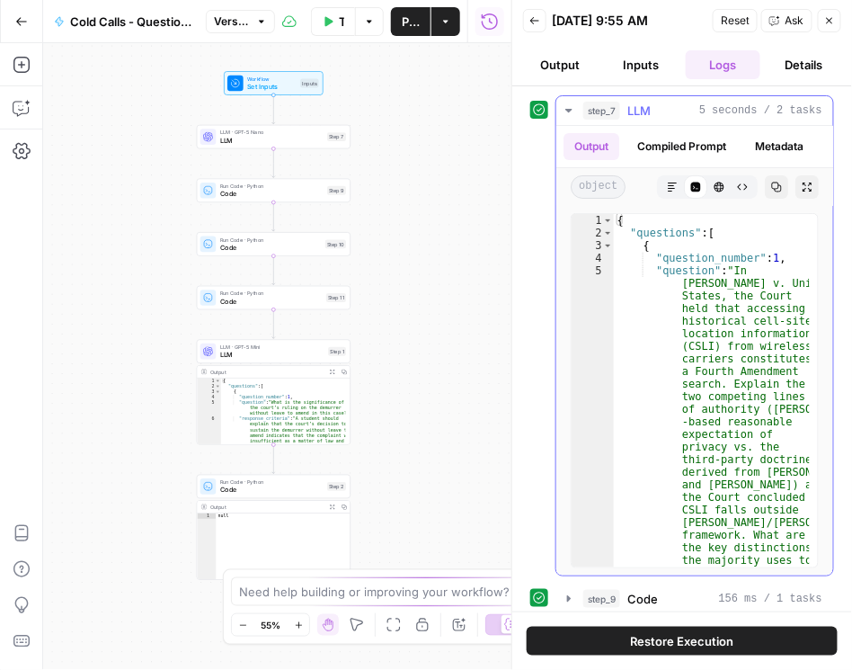
click at [568, 107] on icon "button" at bounding box center [569, 110] width 14 height 14
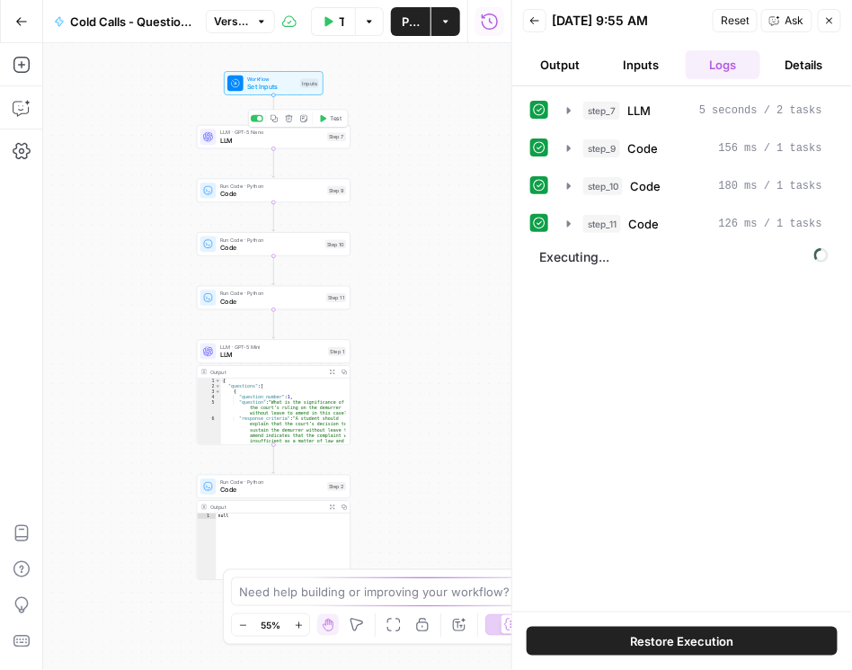
click at [241, 138] on span "LLM" at bounding box center [271, 141] width 103 height 10
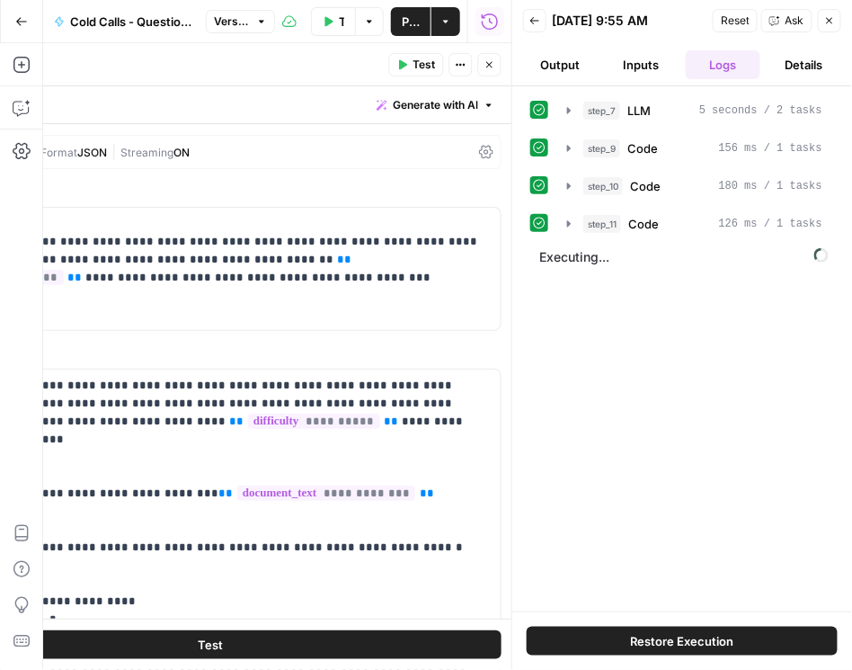
click at [479, 156] on icon at bounding box center [486, 152] width 14 height 14
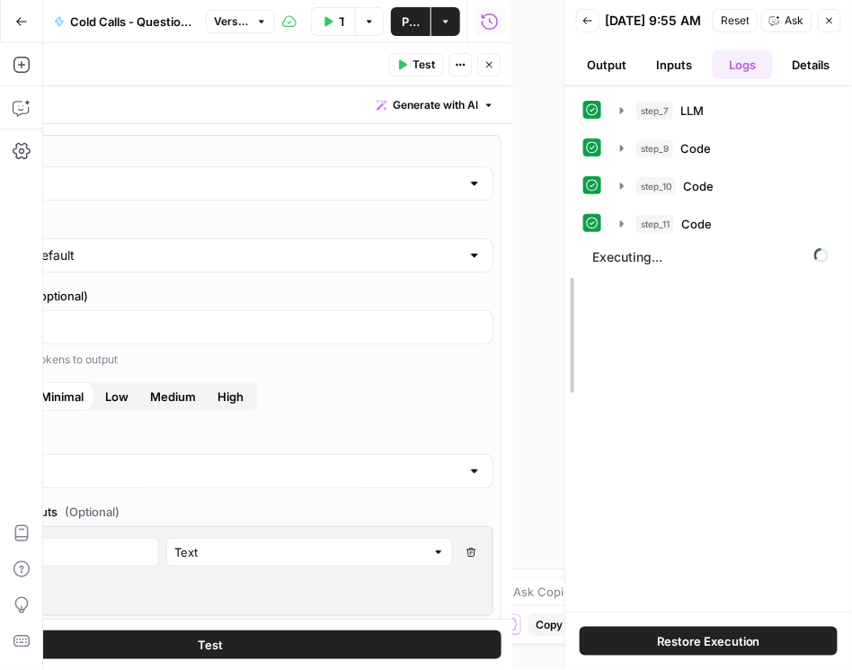
drag, startPoint x: 511, startPoint y: 140, endPoint x: 645, endPoint y: 139, distance: 134.0
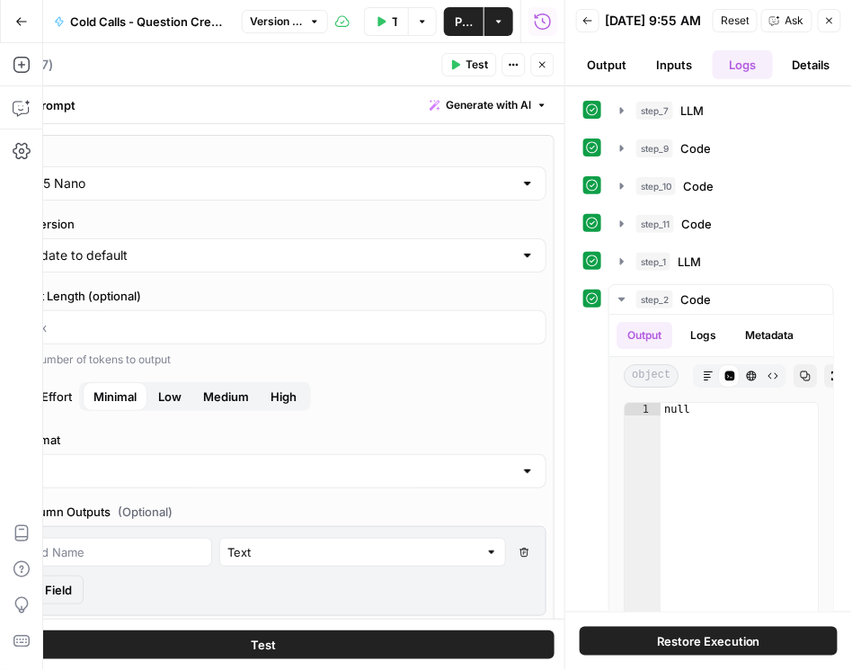
click at [13, 432] on div "Add Steps Copilot Settings AirOps Academy Help Give Feedback Shortcuts" at bounding box center [21, 356] width 43 height 627
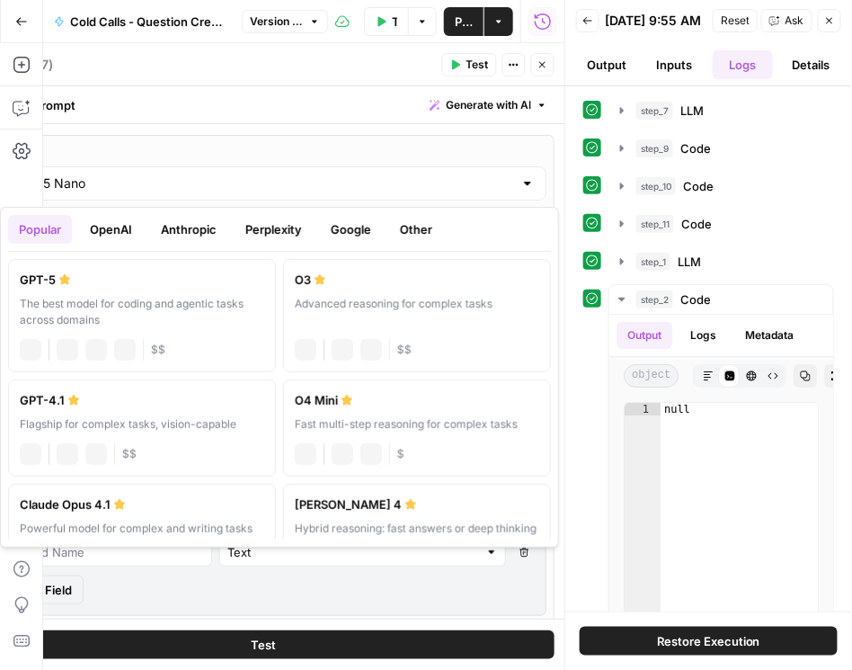
click at [366, 155] on label "AI Model" at bounding box center [263, 152] width 566 height 18
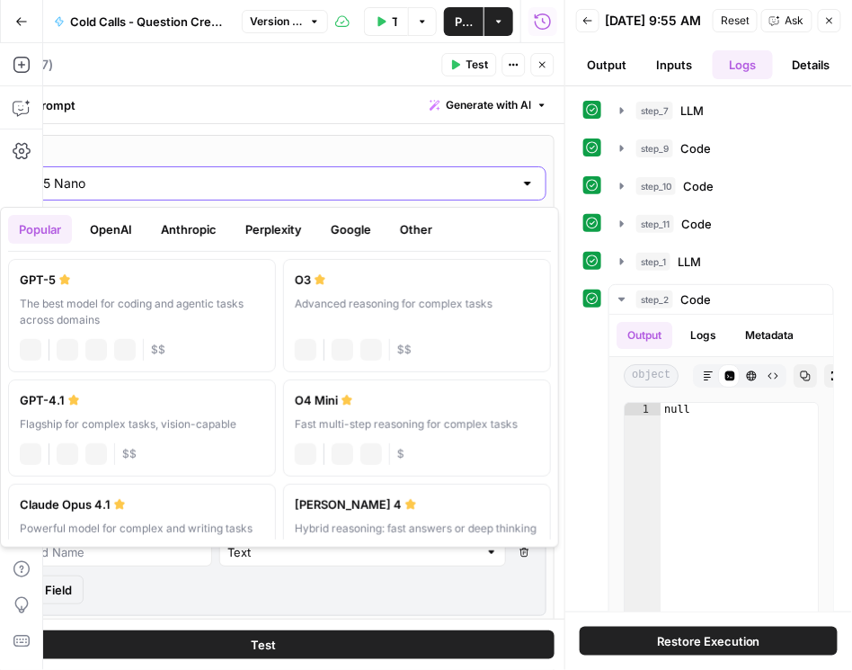
click at [366, 174] on input "GPT-5 Nano" at bounding box center [263, 183] width 500 height 18
click at [352, 183] on input "GPT-5 Nano" at bounding box center [263, 183] width 500 height 18
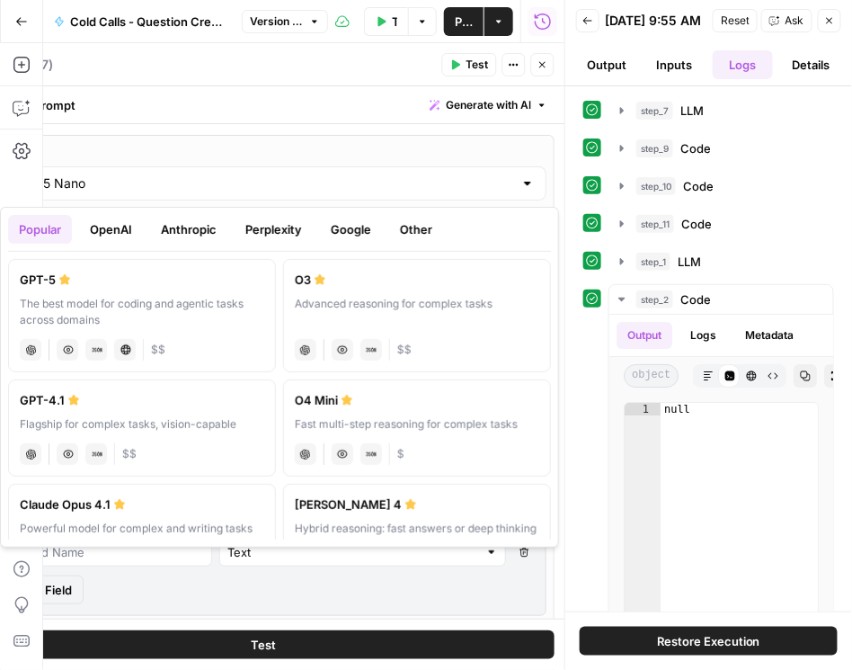
click at [341, 234] on button "Google" at bounding box center [351, 229] width 62 height 29
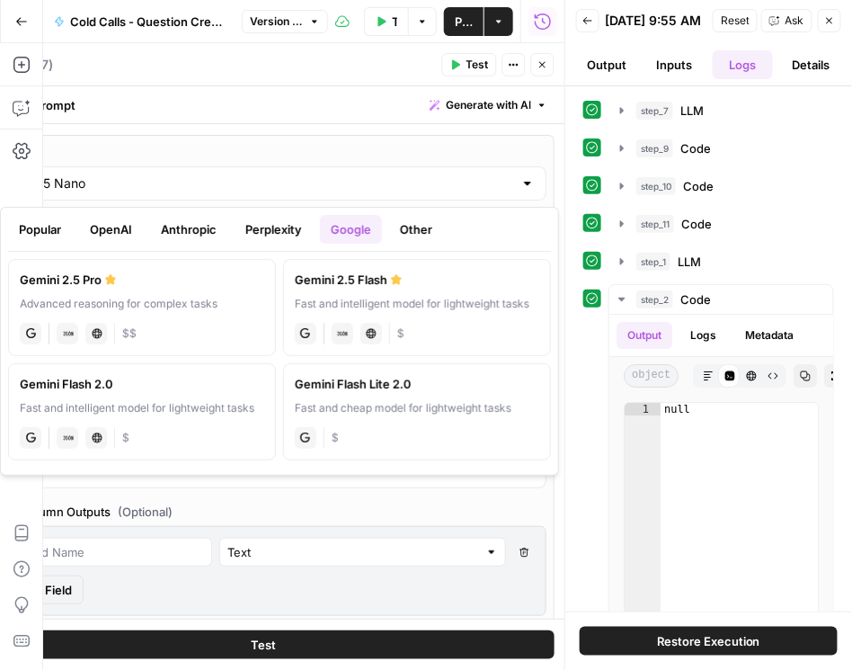
click at [135, 233] on button "OpenAI" at bounding box center [111, 229] width 64 height 29
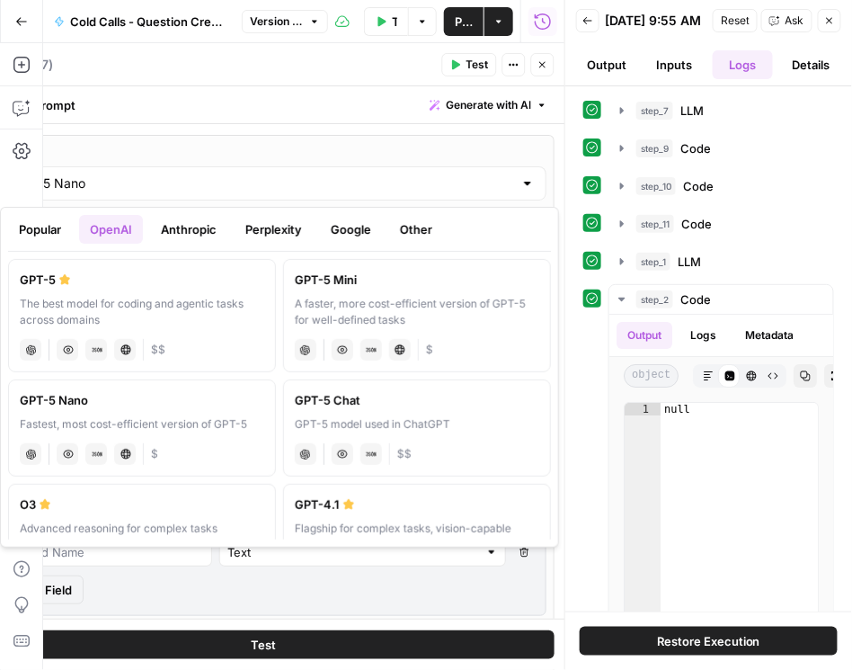
click at [363, 227] on button "Google" at bounding box center [351, 229] width 62 height 29
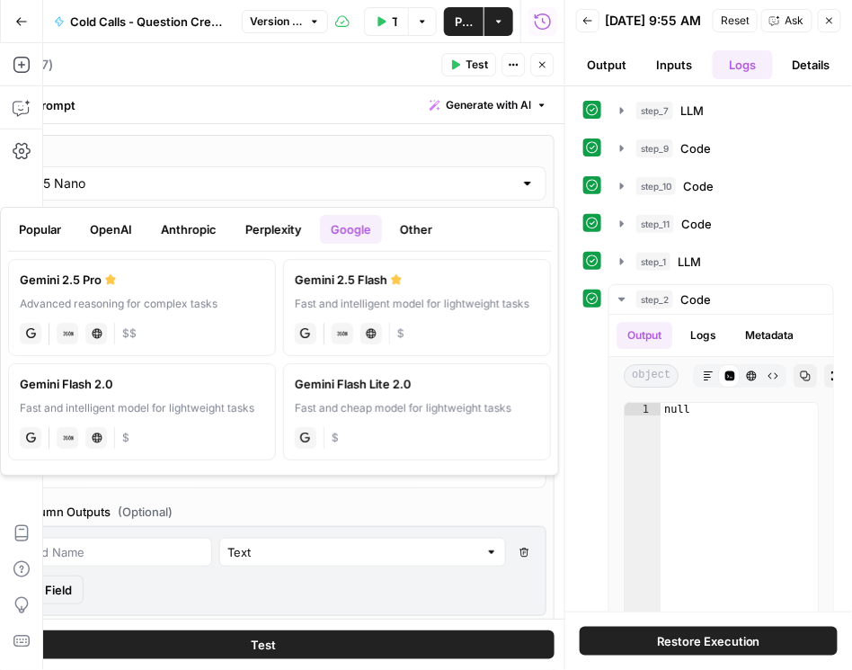
click at [346, 292] on label "Gemini 2.5 Flash Fast and intelligent model for lightweight tasks gemini JSON M…" at bounding box center [417, 307] width 268 height 97
type input "Gemini 2.5 Flash"
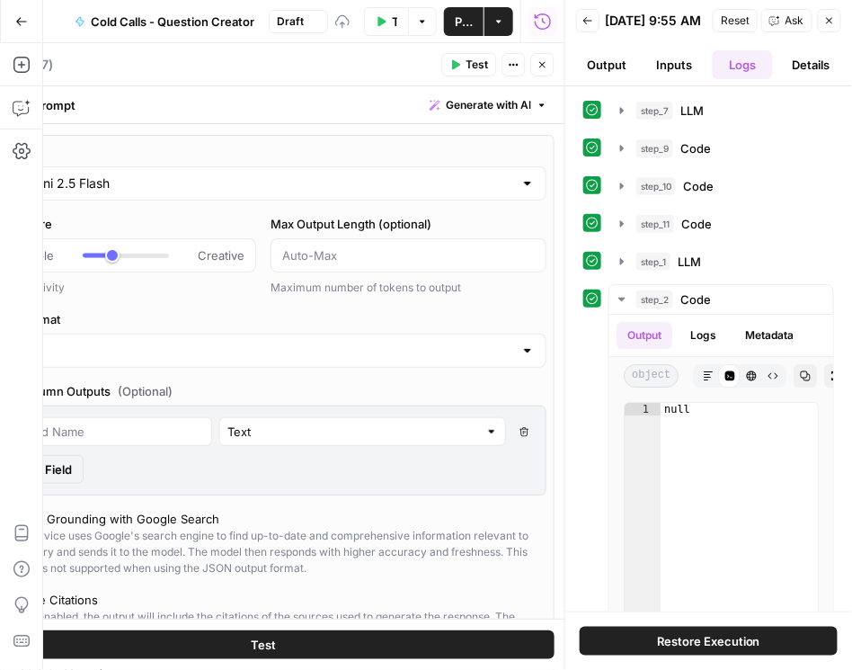
click at [457, 19] on span "Publish" at bounding box center [464, 22] width 18 height 18
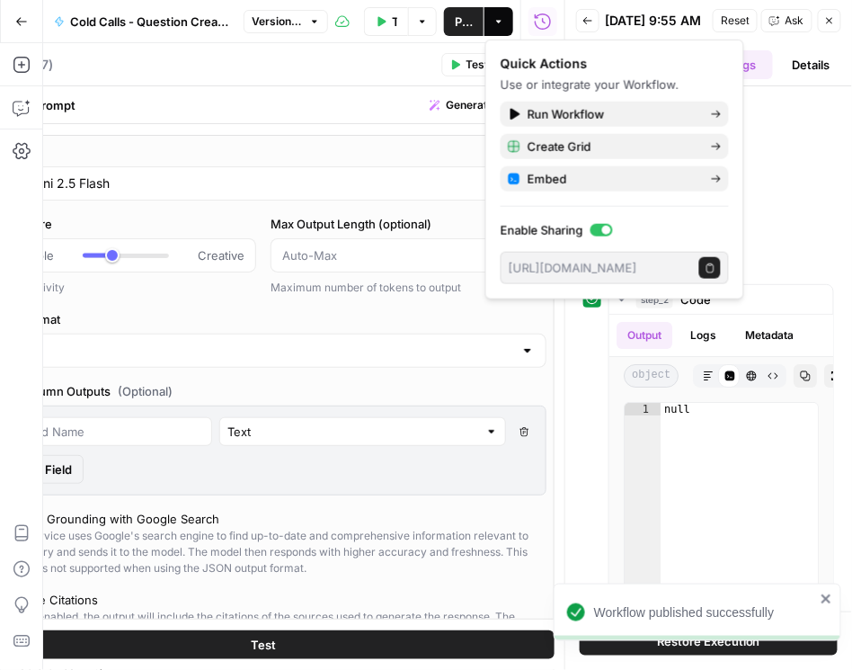
click at [538, 74] on div "Quick Actions Use or integrate your Workflow." at bounding box center [615, 75] width 228 height 40
click at [746, 29] on span "Reset" at bounding box center [735, 21] width 29 height 16
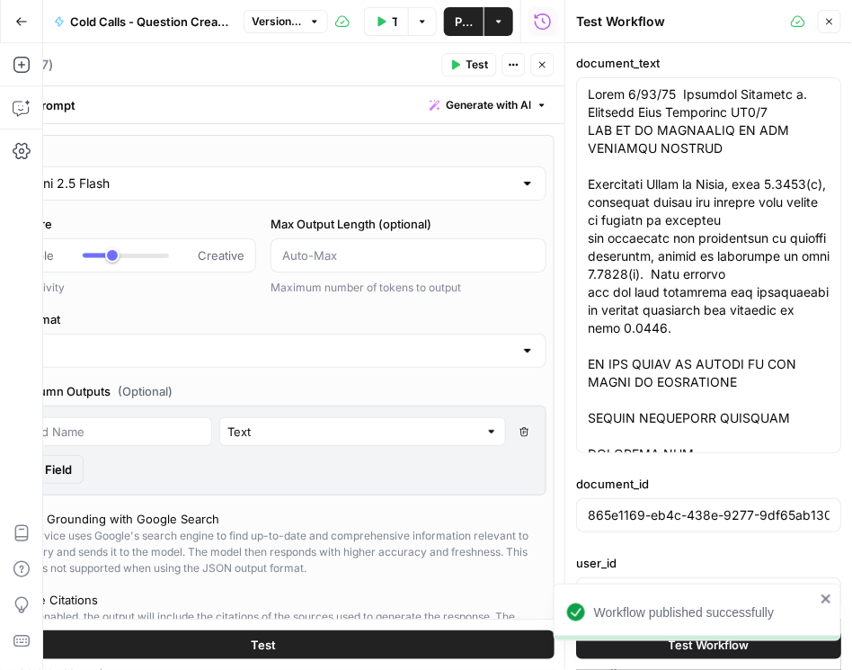
click at [827, 596] on icon "close" at bounding box center [827, 599] width 13 height 14
click at [733, 644] on span "Test Workflow" at bounding box center [709, 645] width 81 height 18
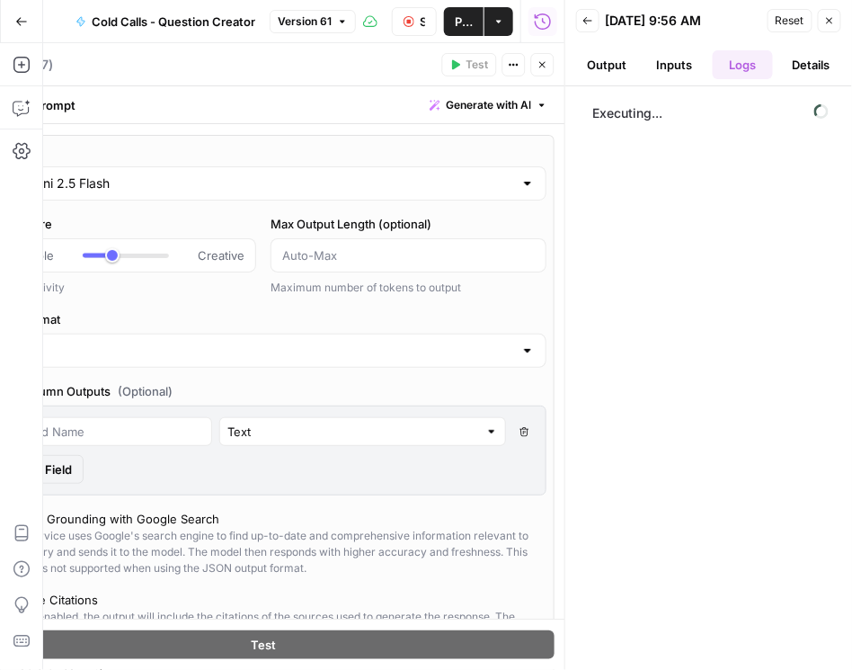
click at [587, 26] on button "Back" at bounding box center [587, 20] width 23 height 23
type input "***"
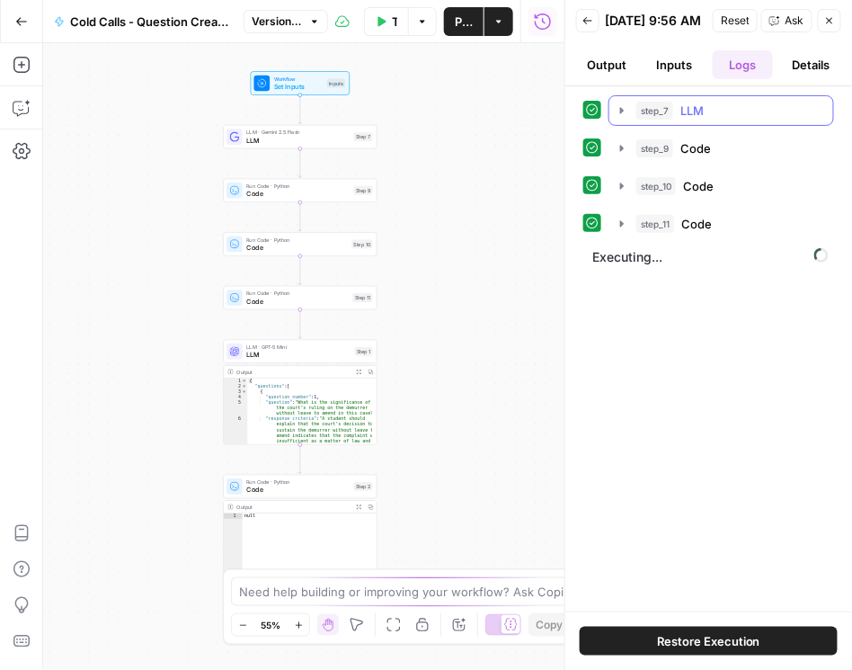
click at [627, 117] on icon "button" at bounding box center [622, 110] width 14 height 14
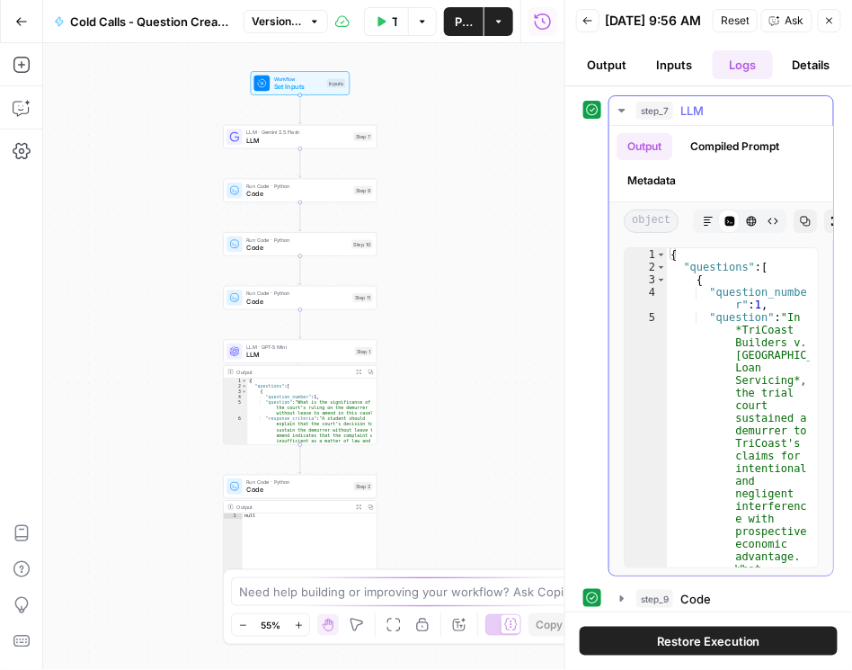
click at [620, 118] on icon "button" at bounding box center [622, 110] width 14 height 14
click at [620, 114] on icon "button" at bounding box center [623, 111] width 8 height 6
click at [708, 152] on button "Compiled Prompt" at bounding box center [735, 146] width 111 height 27
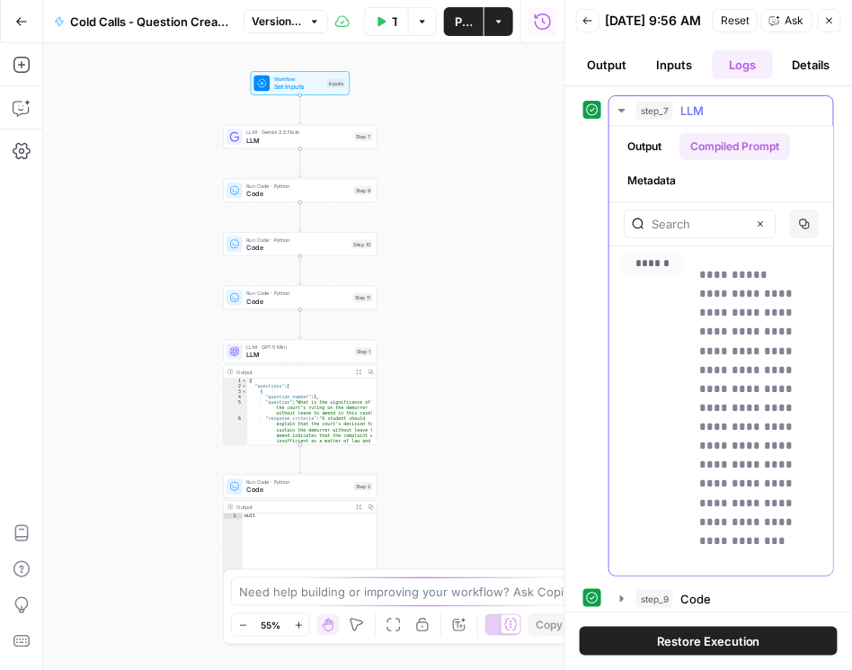
click at [669, 182] on button "Metadata" at bounding box center [652, 180] width 70 height 27
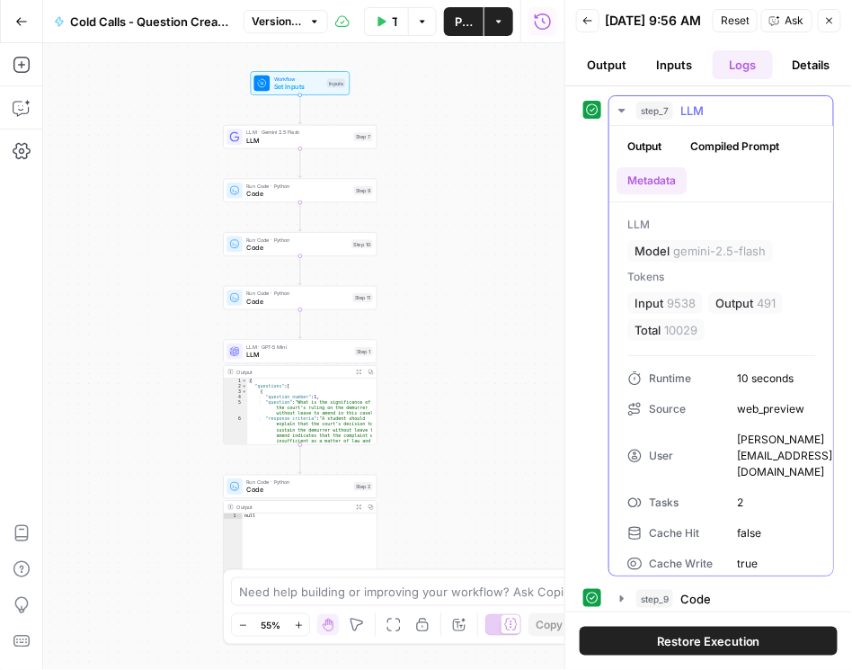
click at [618, 112] on icon "button" at bounding box center [622, 110] width 14 height 14
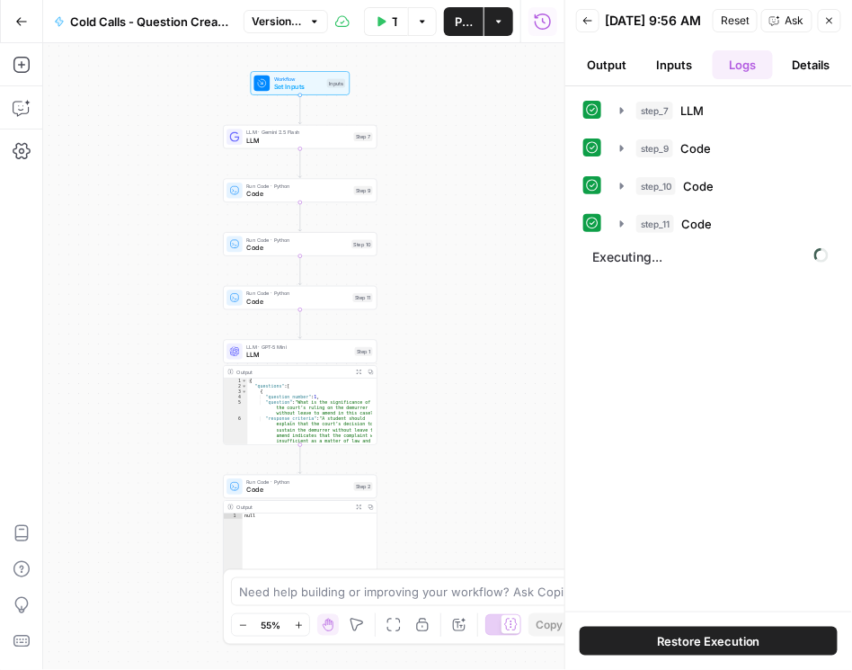
click at [824, 22] on icon "button" at bounding box center [829, 20] width 11 height 11
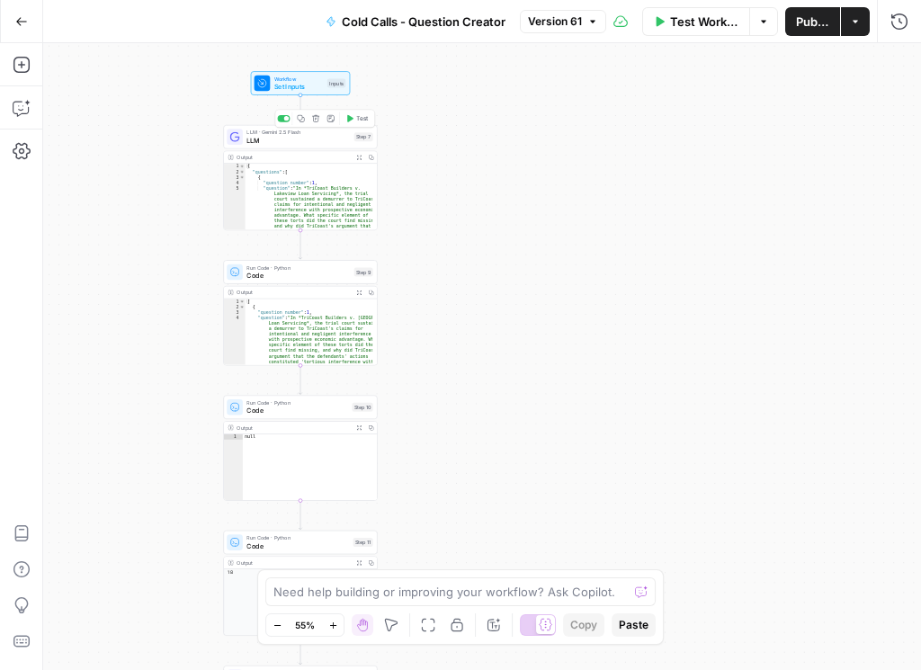
click at [310, 138] on span "LLM" at bounding box center [297, 141] width 103 height 10
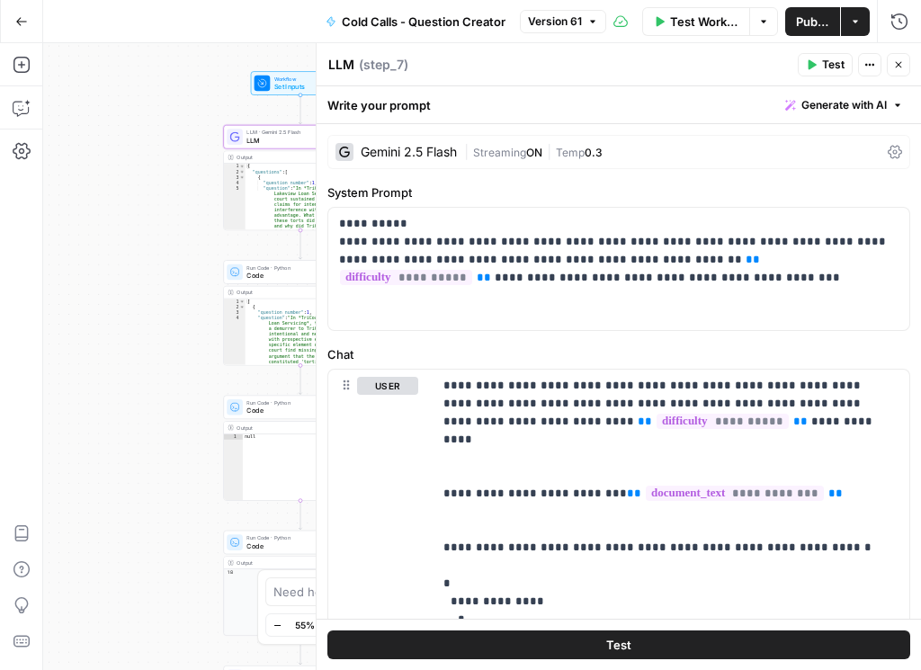
click at [851, 152] on icon at bounding box center [894, 152] width 14 height 13
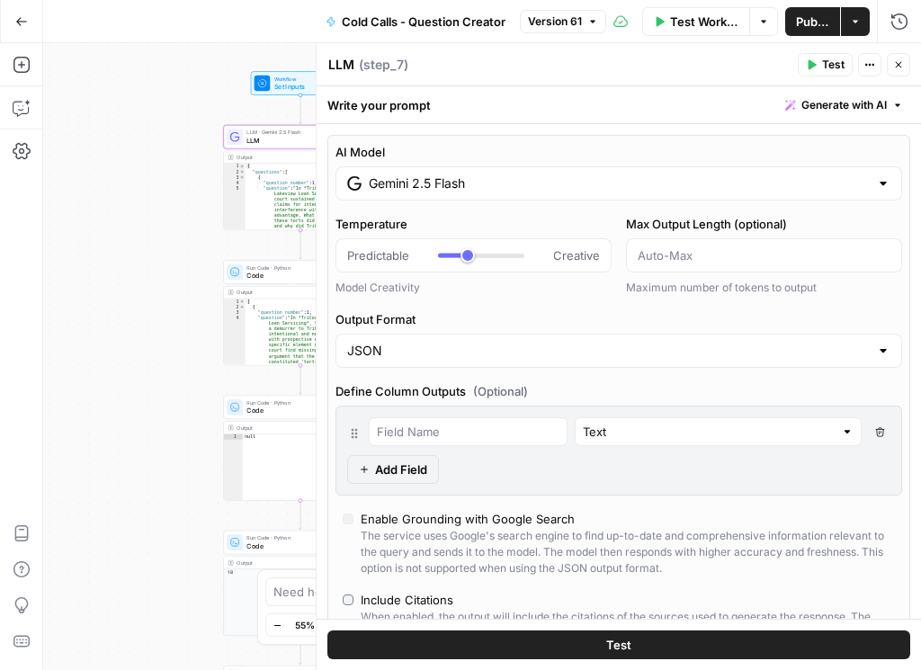
click at [715, 187] on input "Gemini 2.5 Flash" at bounding box center [619, 183] width 500 height 18
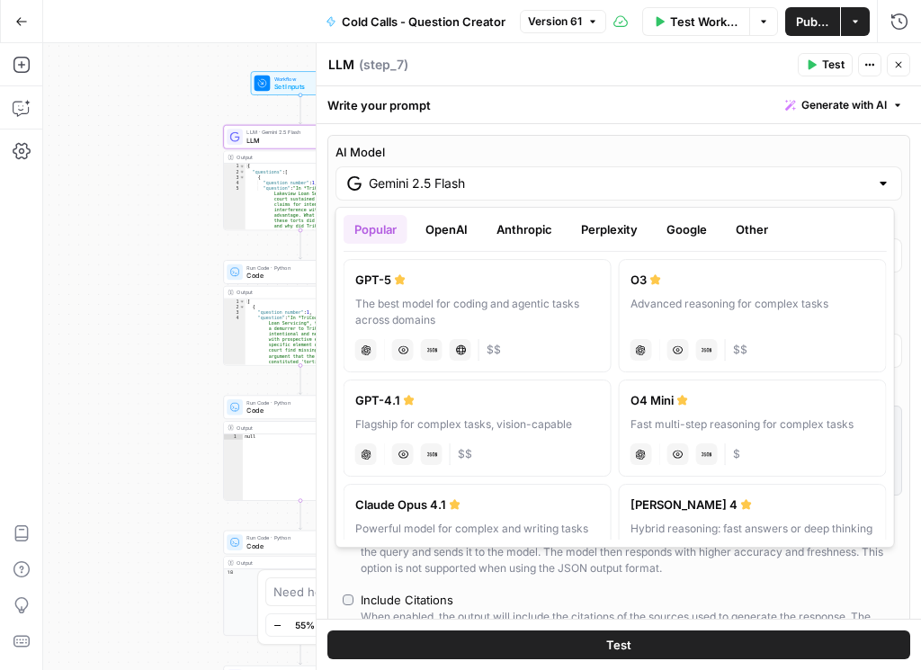
click at [456, 239] on button "OpenAI" at bounding box center [446, 229] width 64 height 29
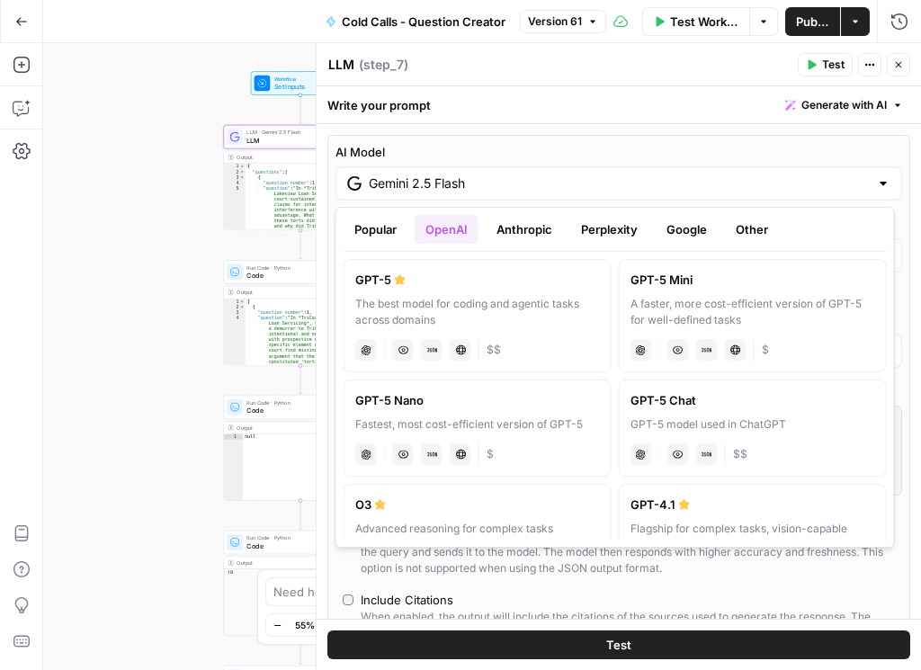
click at [731, 292] on label "GPT-5 Mini A faster, more cost-efficient version of GPT-5 for well-defined task…" at bounding box center [753, 315] width 268 height 113
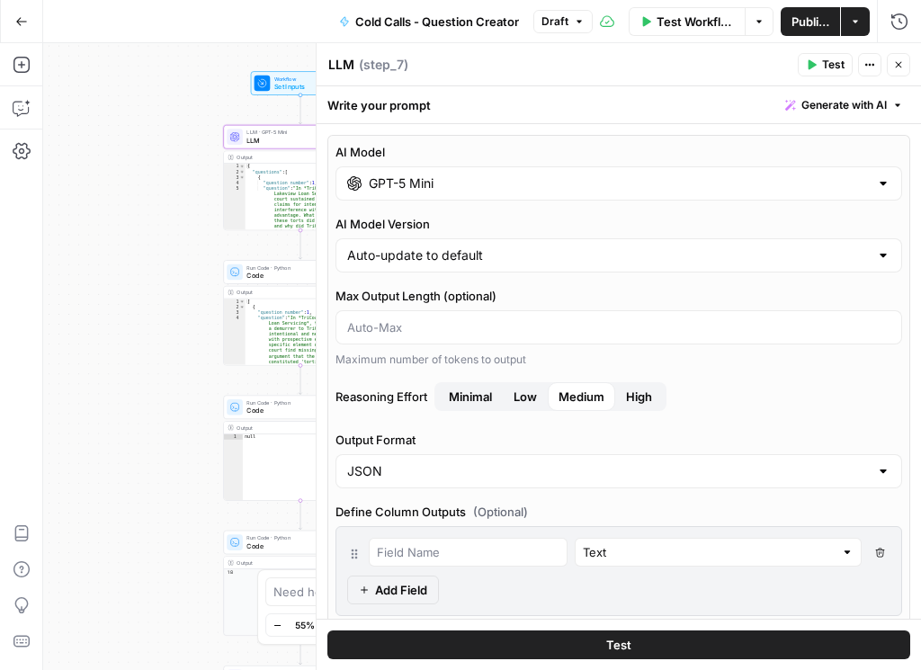
click at [494, 393] on button "Minimal" at bounding box center [470, 396] width 65 height 29
click at [814, 13] on span "Publish" at bounding box center [810, 22] width 38 height 18
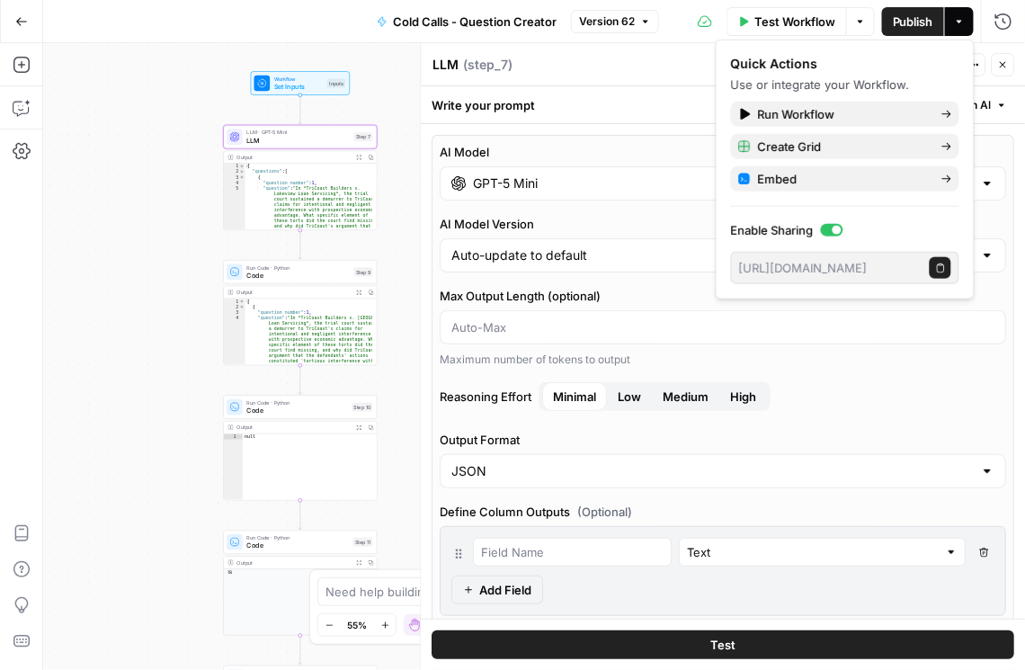
click at [634, 233] on div "AI Model Version Auto-update to default" at bounding box center [724, 244] width 566 height 58
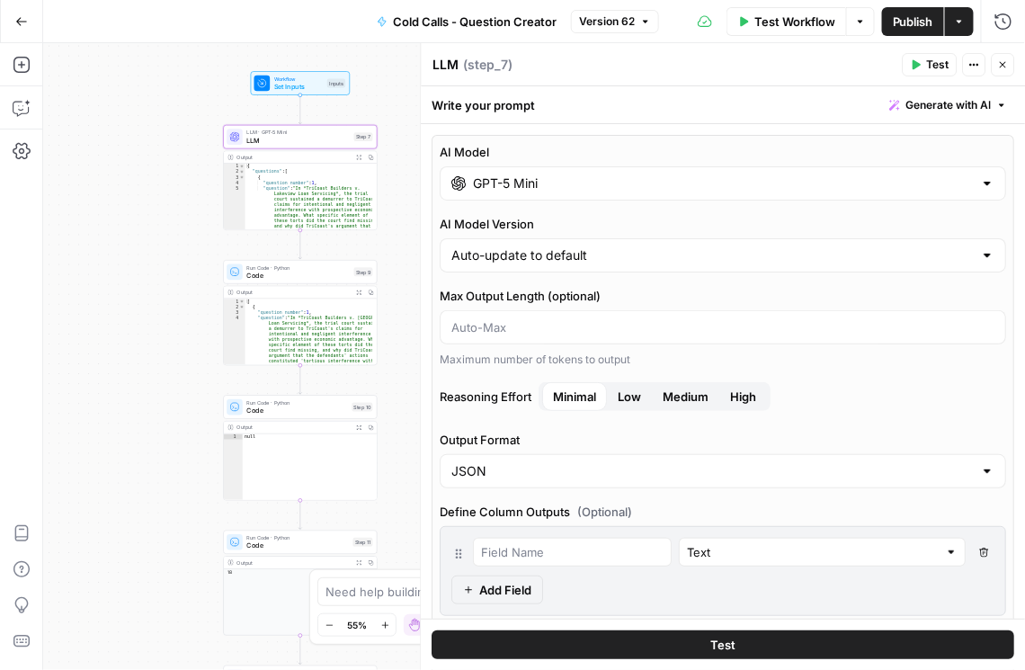
click at [601, 18] on span "Version 62" at bounding box center [607, 21] width 56 height 16
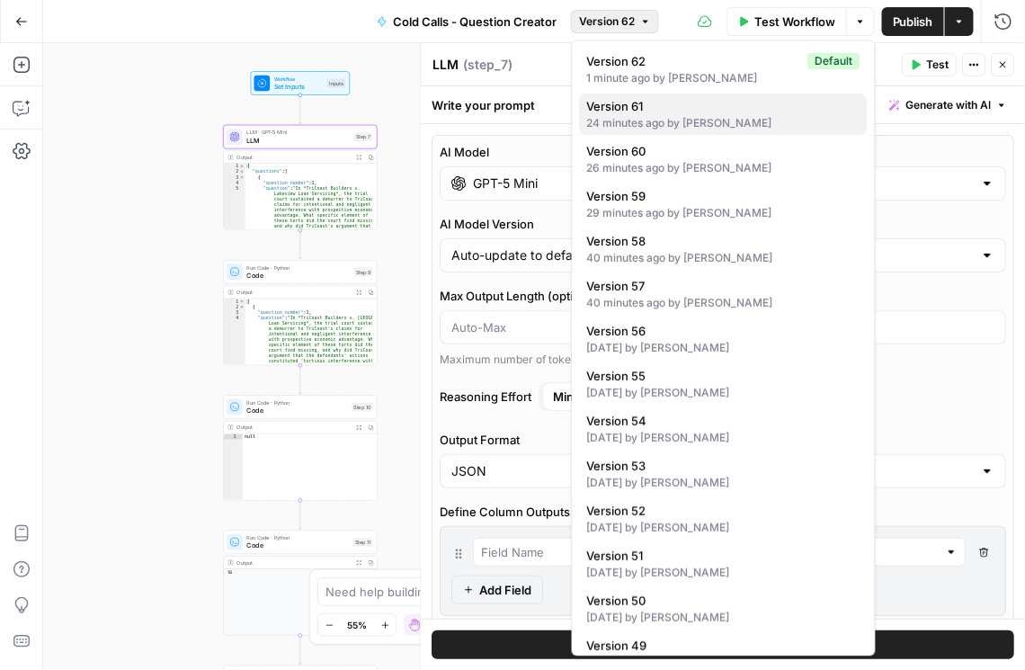
click at [657, 97] on span "Version 61" at bounding box center [720, 106] width 266 height 18
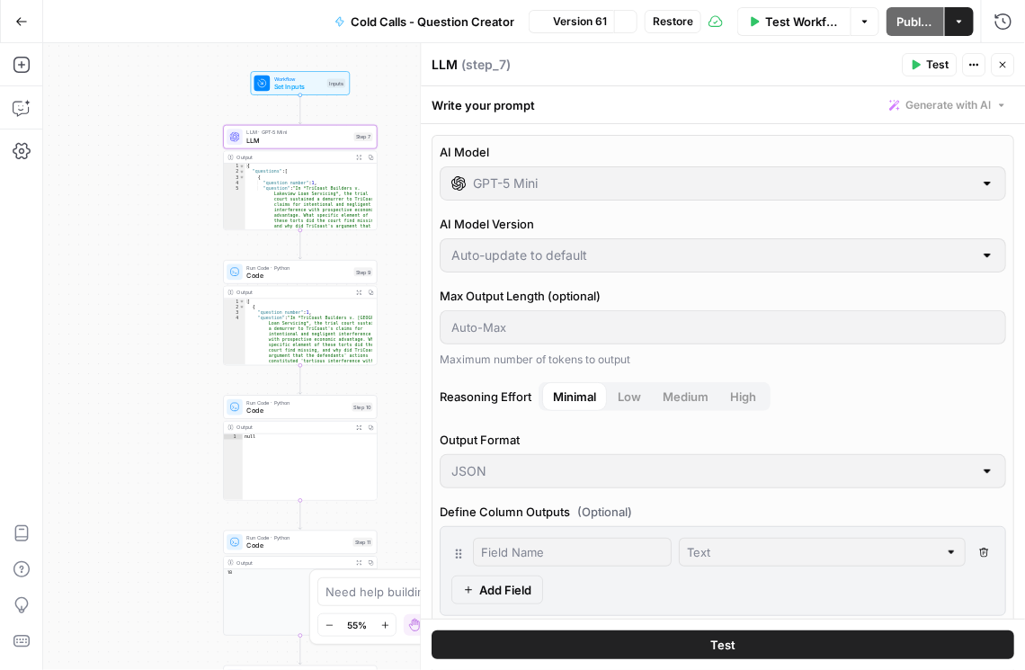
type input "Gemini 2.5 Flash"
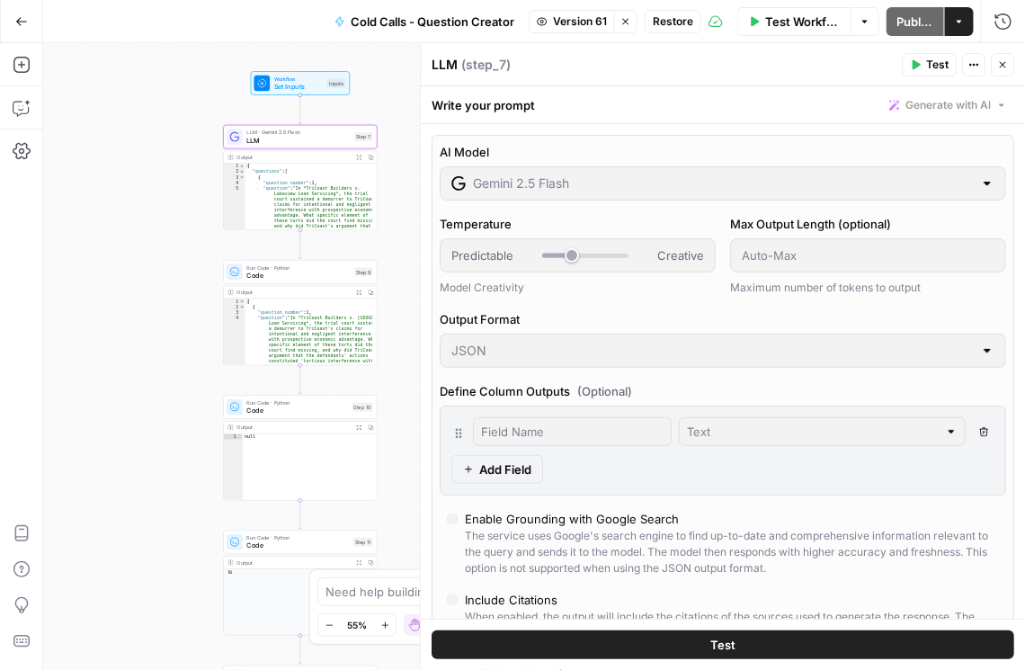
click at [682, 28] on span "Restore" at bounding box center [673, 21] width 40 height 16
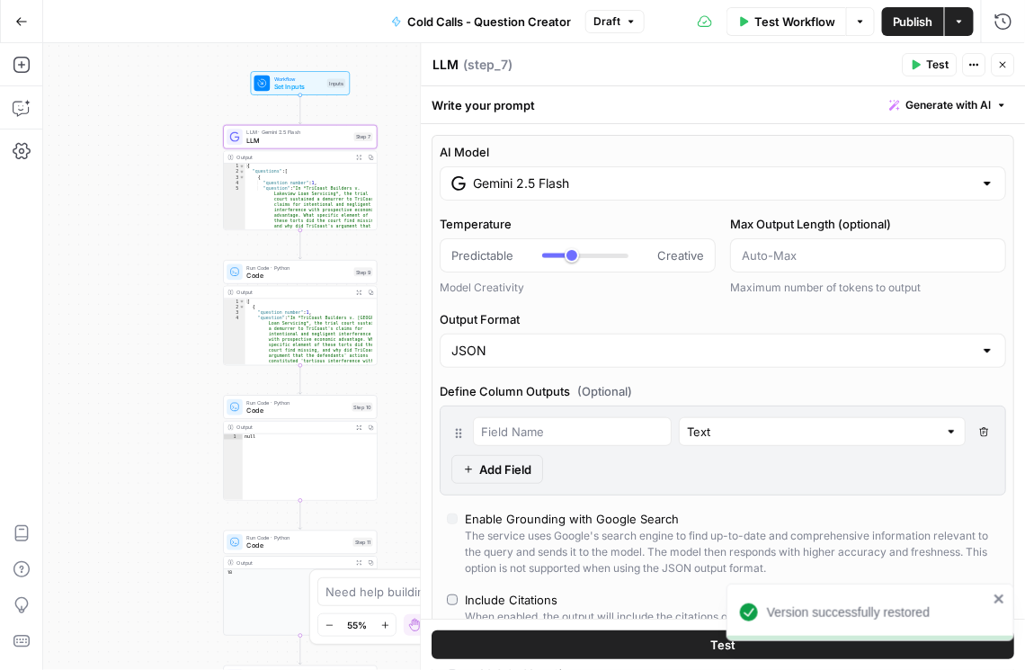
click at [851, 22] on span "Publish" at bounding box center [913, 22] width 40 height 18
click at [851, 59] on icon "button" at bounding box center [1003, 64] width 11 height 11
type input "***"
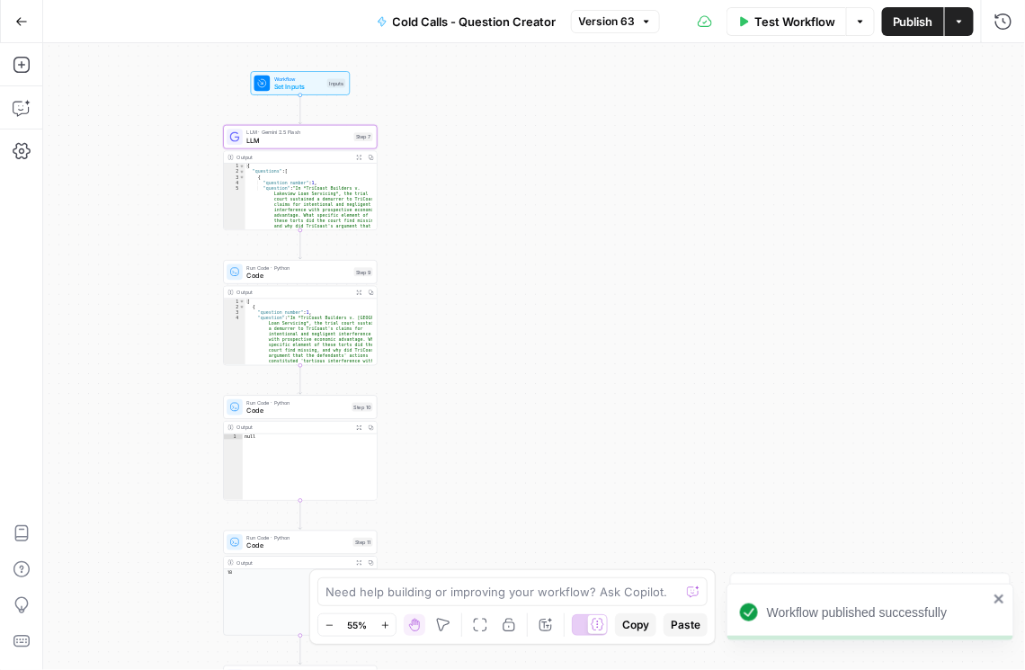
click at [288, 137] on span "LLM" at bounding box center [297, 141] width 103 height 10
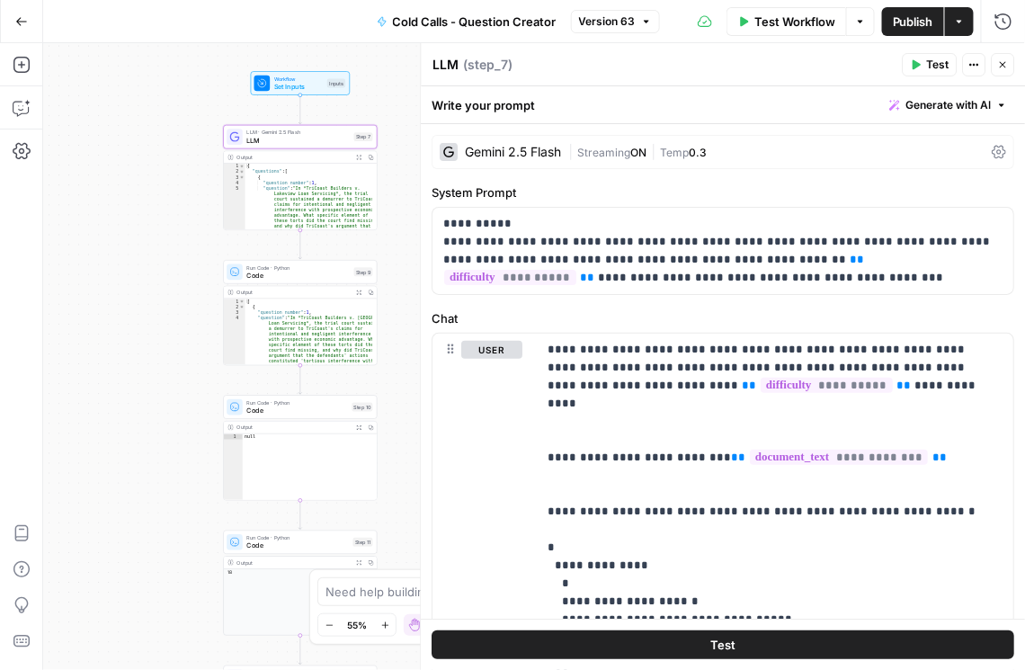
click at [851, 145] on div "Gemini 2.5 Flash | Streaming ON | Temp 0.3" at bounding box center [723, 152] width 583 height 34
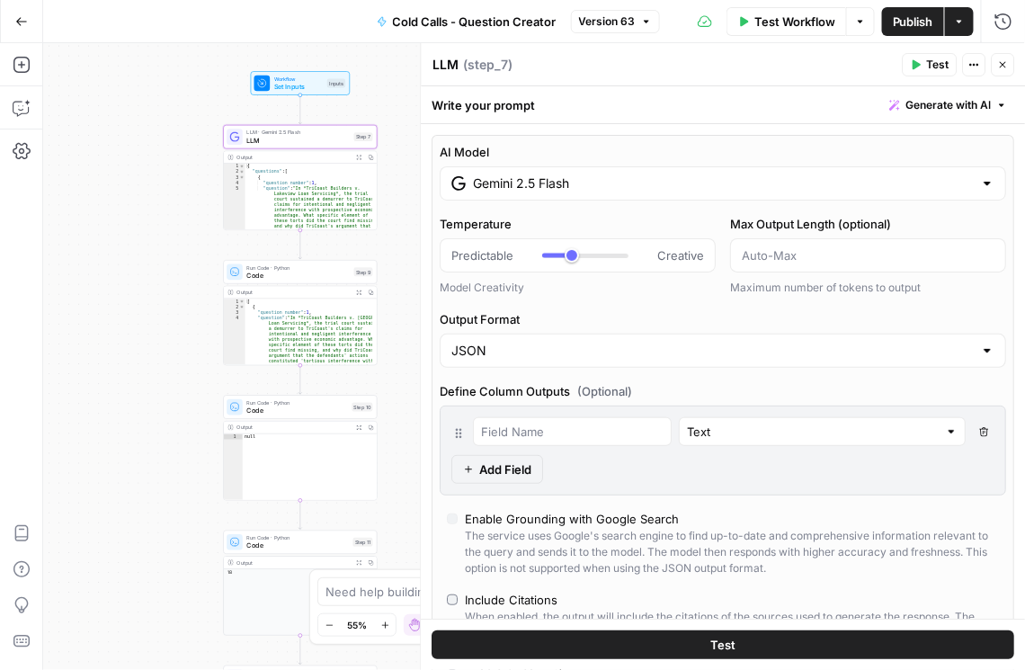
click at [745, 191] on div "Gemini 2.5 Flash" at bounding box center [724, 183] width 566 height 34
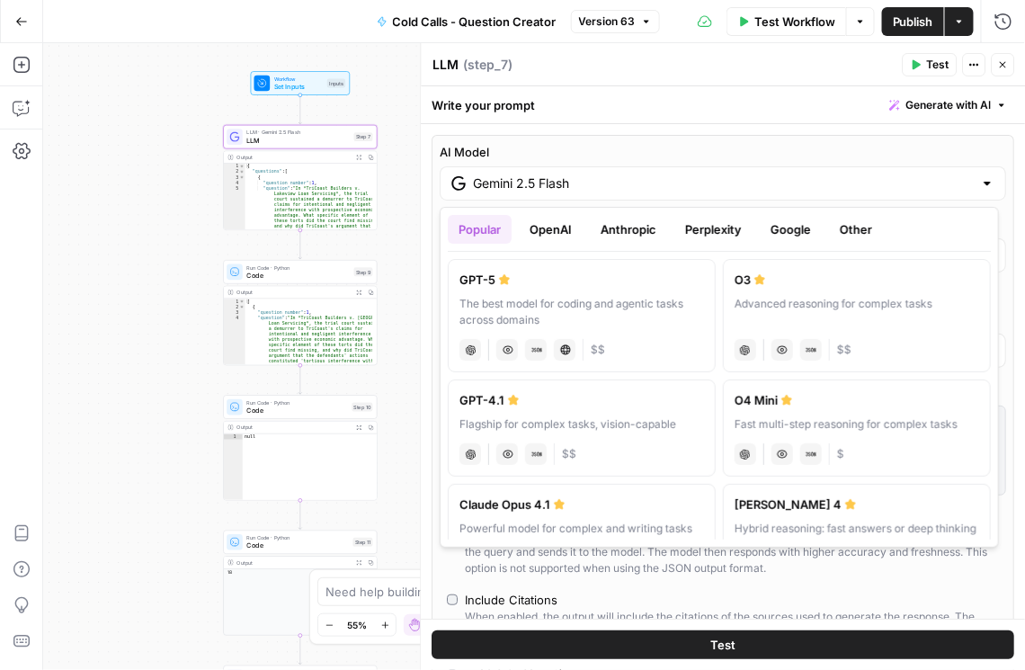
click at [847, 230] on button "Other" at bounding box center [856, 229] width 54 height 29
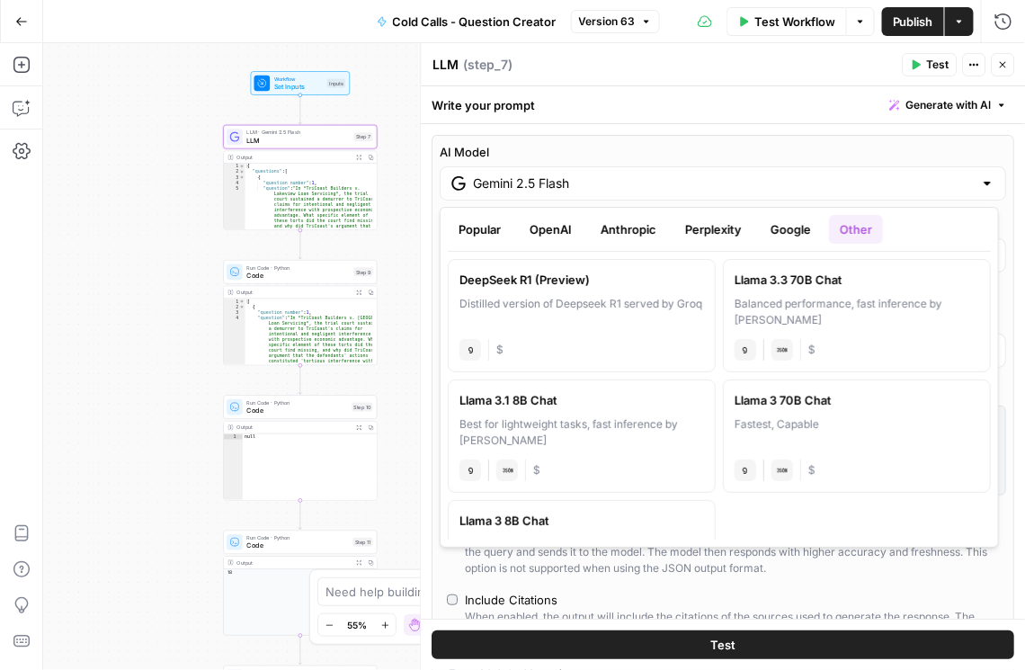
click at [788, 217] on button "Google" at bounding box center [791, 229] width 62 height 29
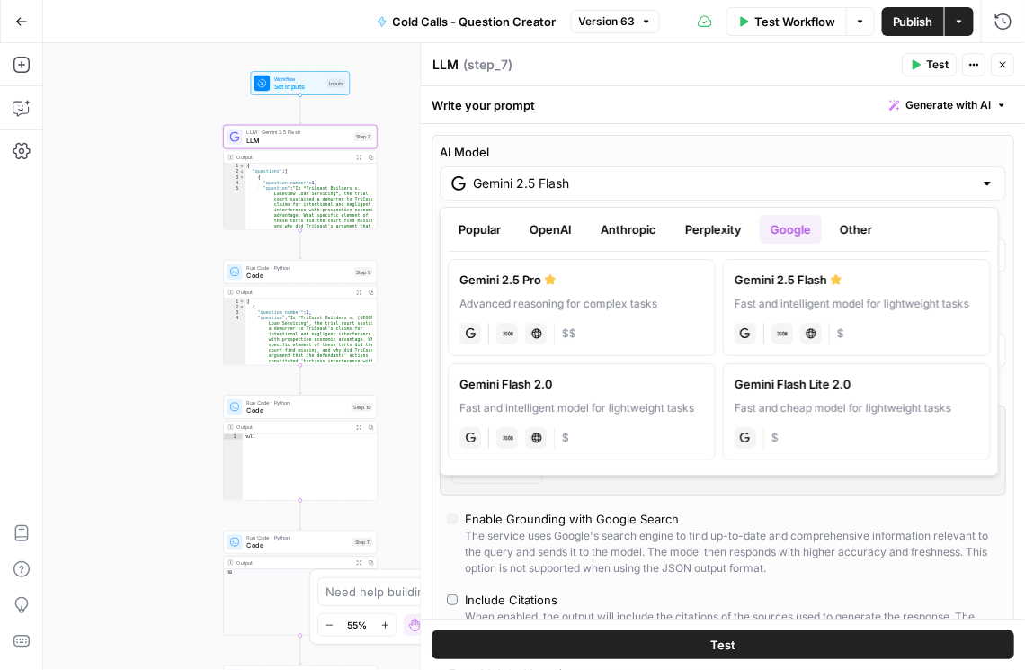
click at [693, 233] on button "Perplexity" at bounding box center [713, 229] width 78 height 29
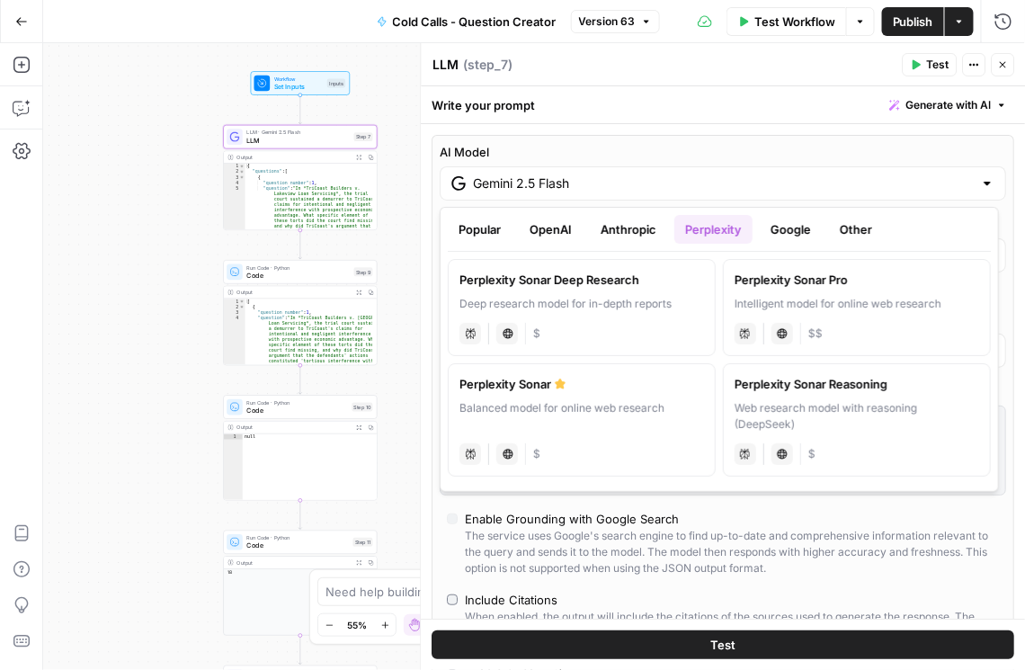
click at [616, 230] on button "Anthropic" at bounding box center [628, 229] width 77 height 29
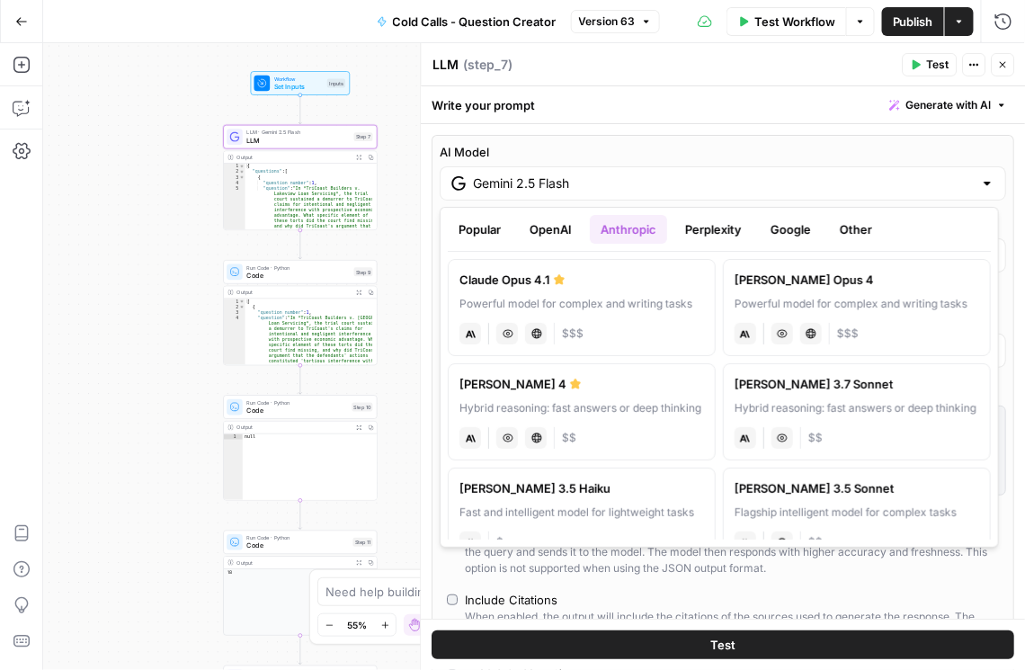
click at [552, 239] on button "OpenAI" at bounding box center [551, 229] width 64 height 29
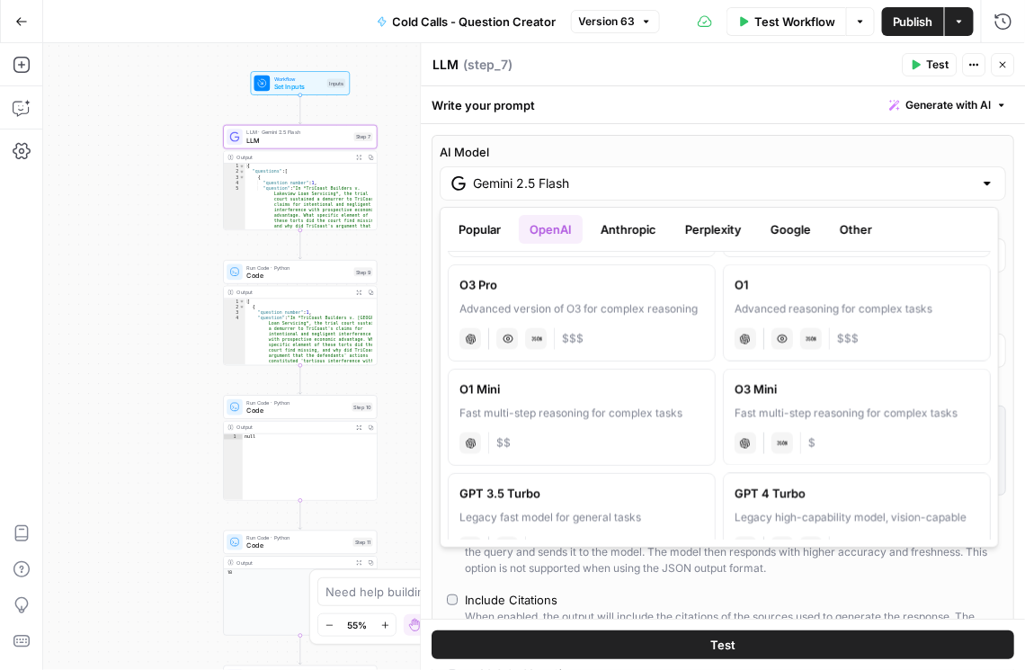
click at [501, 227] on button "Popular" at bounding box center [480, 229] width 64 height 29
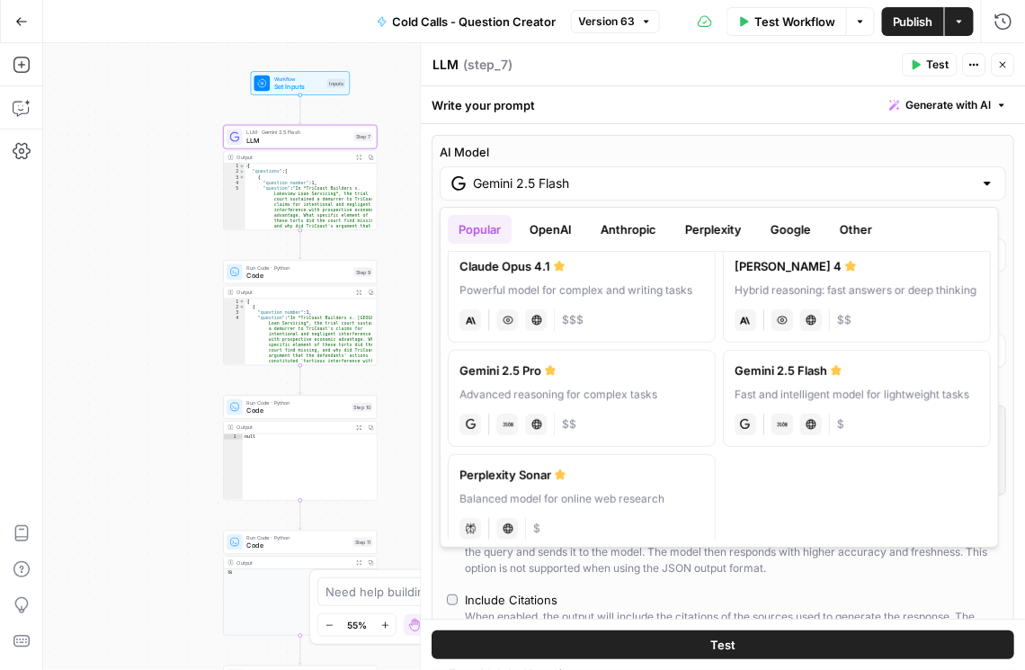
click at [845, 241] on button "Other" at bounding box center [856, 229] width 54 height 29
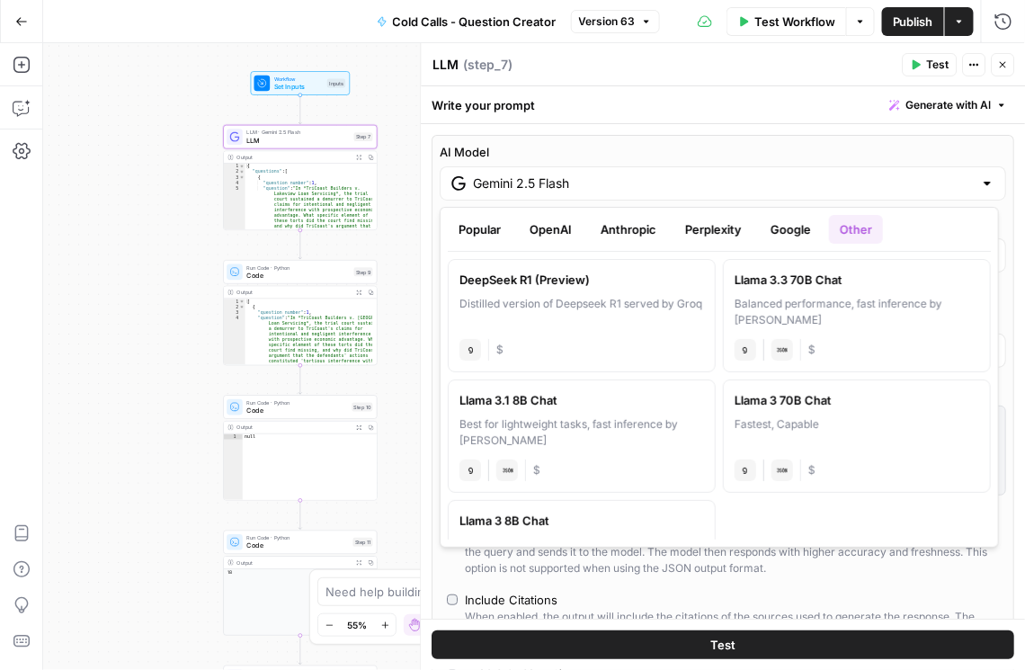
click at [851, 287] on div "Llama 3.3 70B Chat" at bounding box center [856, 280] width 245 height 18
type input "Llama 3.3 70B Chat"
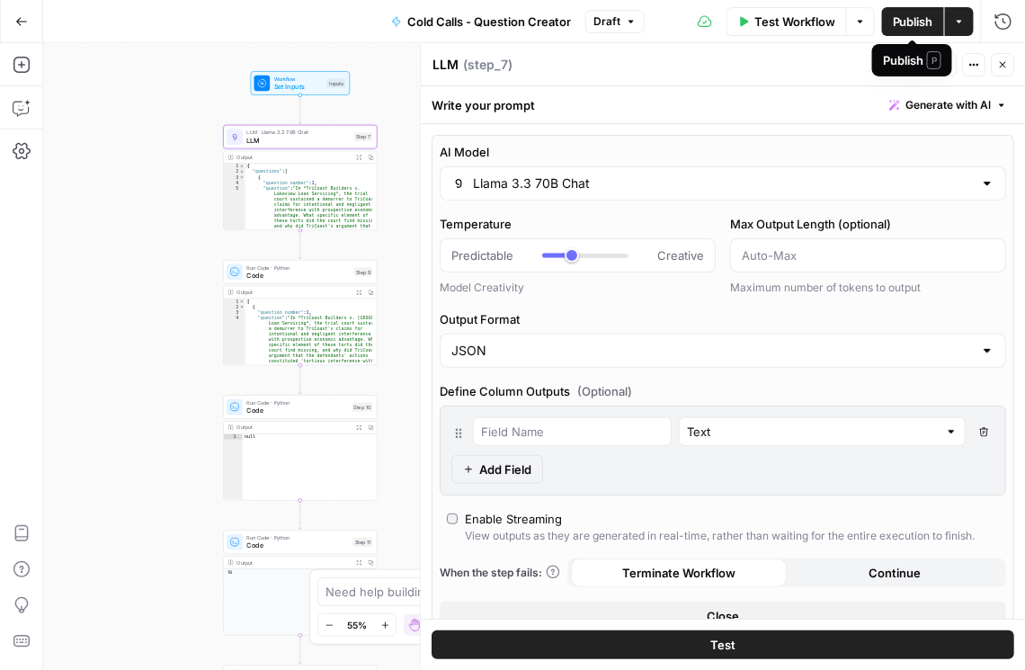
click at [851, 21] on span "Publish" at bounding box center [913, 22] width 40 height 18
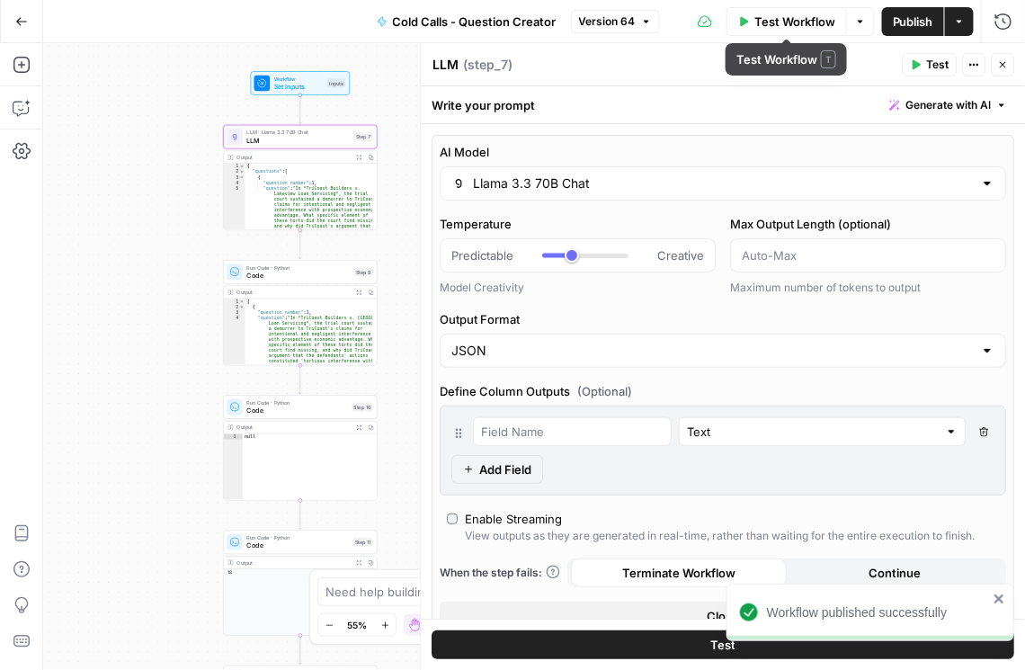
click at [785, 23] on span "Test Workflow" at bounding box center [794, 22] width 81 height 18
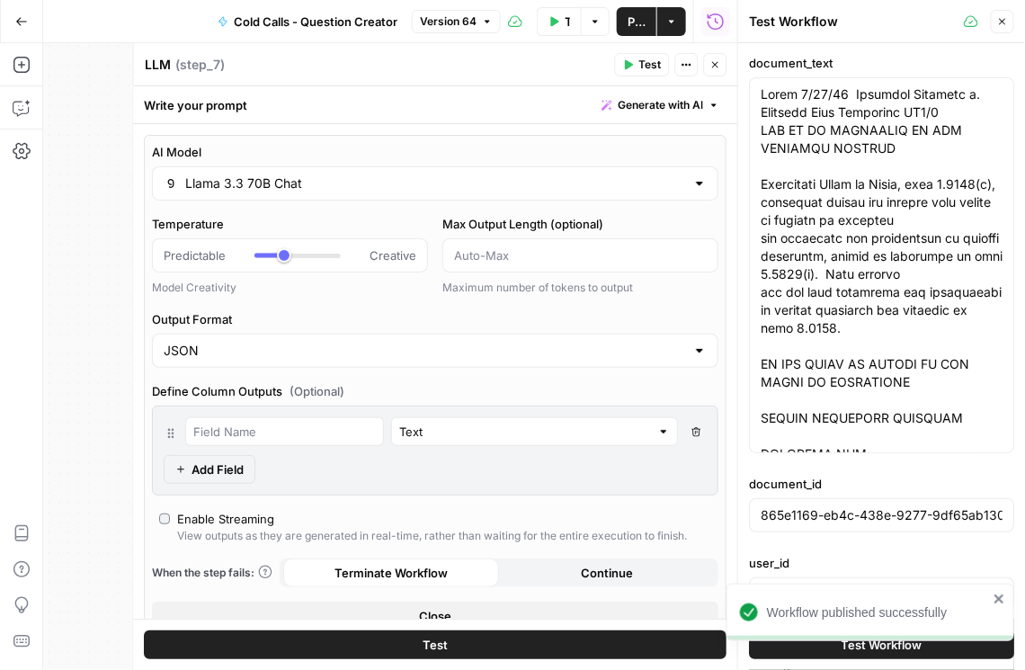
click at [851, 25] on button "Close" at bounding box center [1002, 21] width 23 height 23
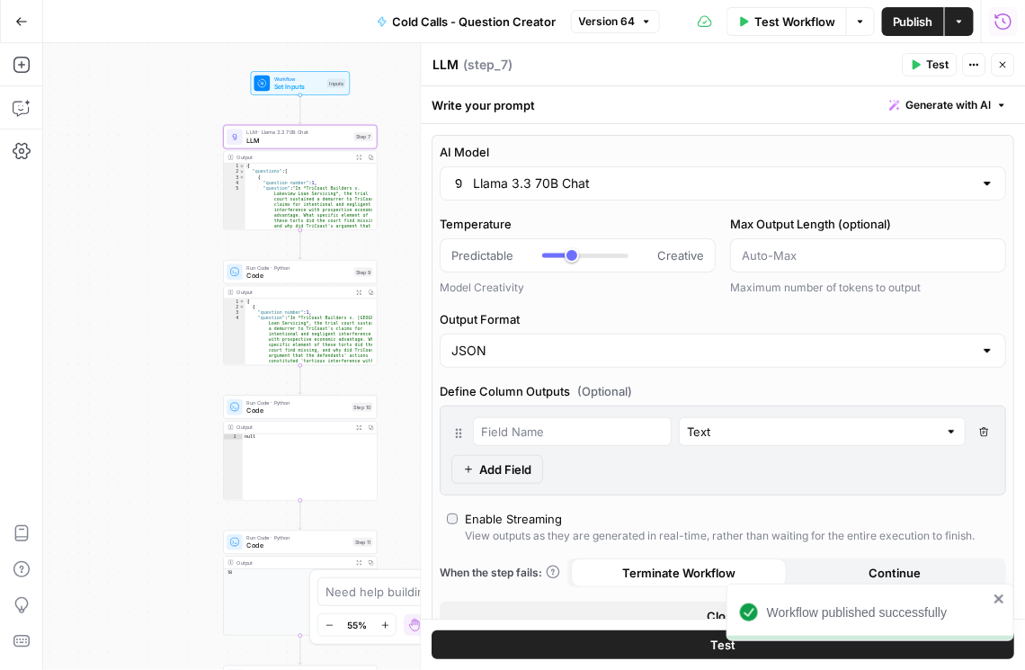
click at [851, 21] on icon "button" at bounding box center [1003, 22] width 18 height 18
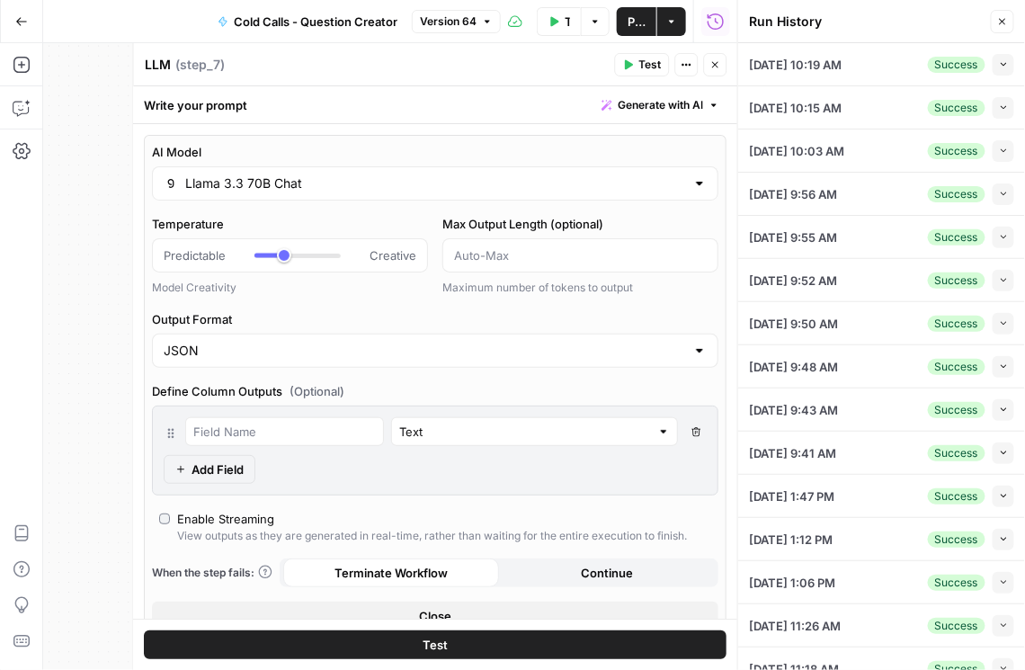
click at [851, 66] on icon "button" at bounding box center [1004, 64] width 10 height 10
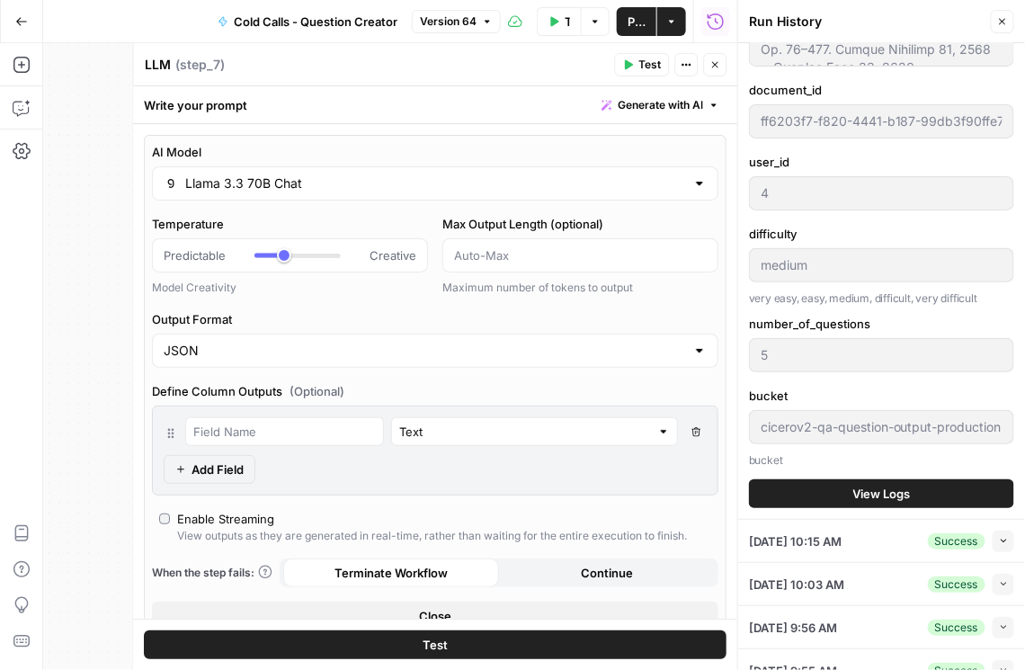
scroll to position [462, 0]
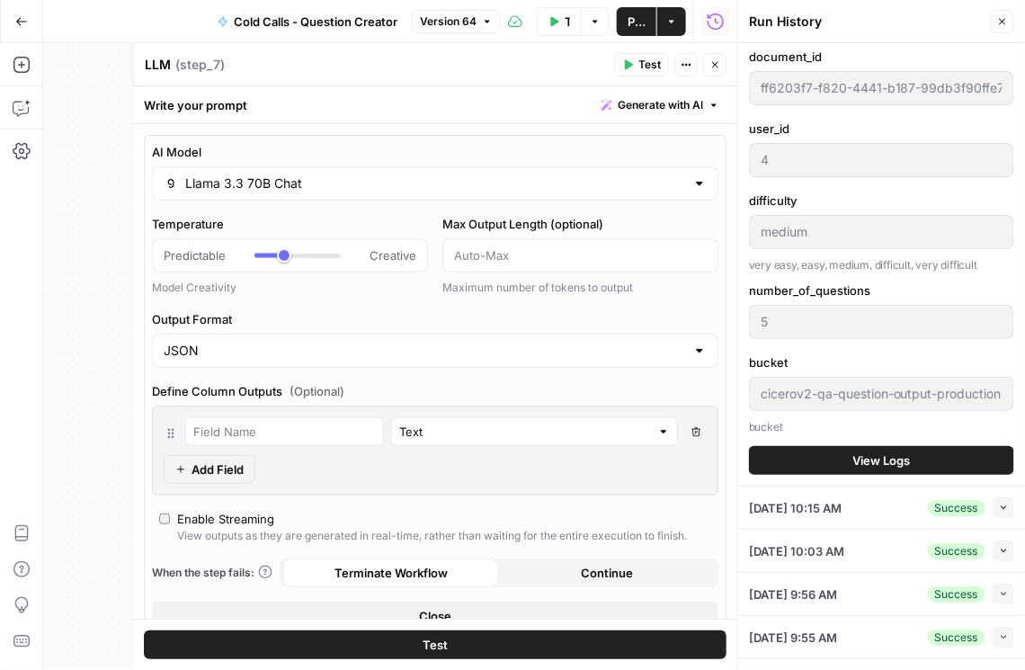
click at [851, 468] on button "View Logs" at bounding box center [881, 460] width 265 height 29
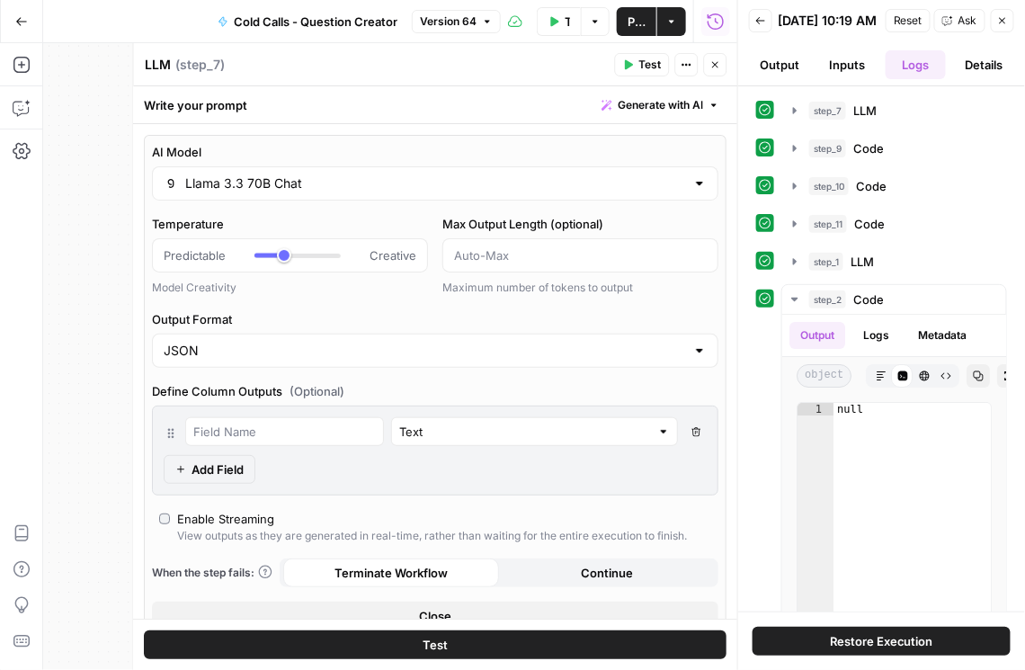
click at [851, 76] on button "Details" at bounding box center [983, 64] width 61 height 29
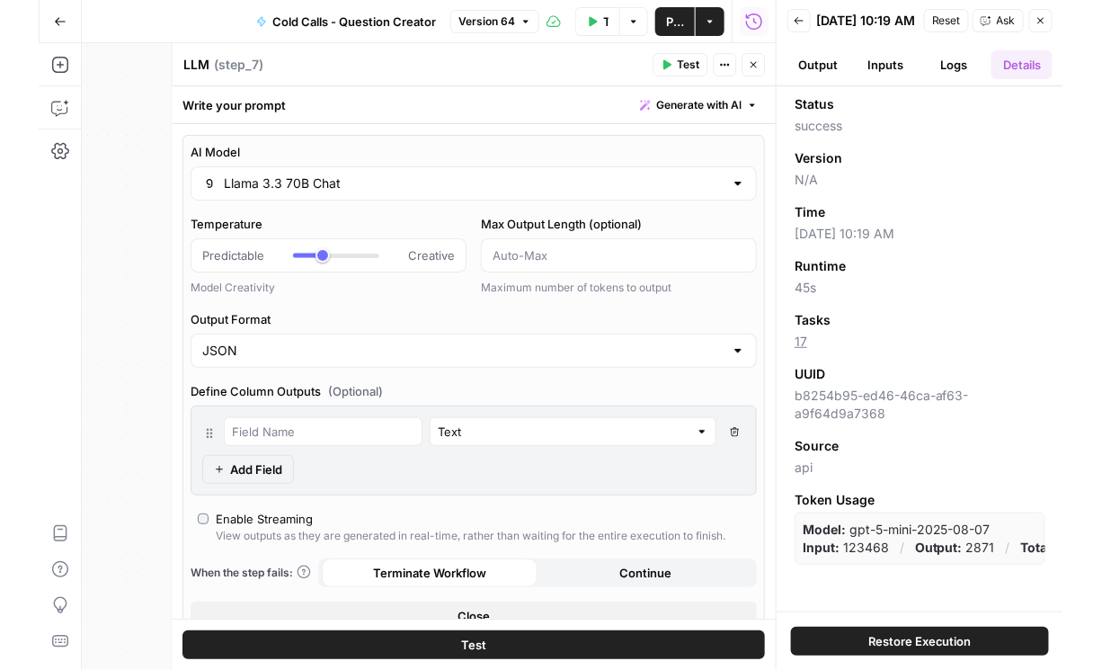
scroll to position [0, 52]
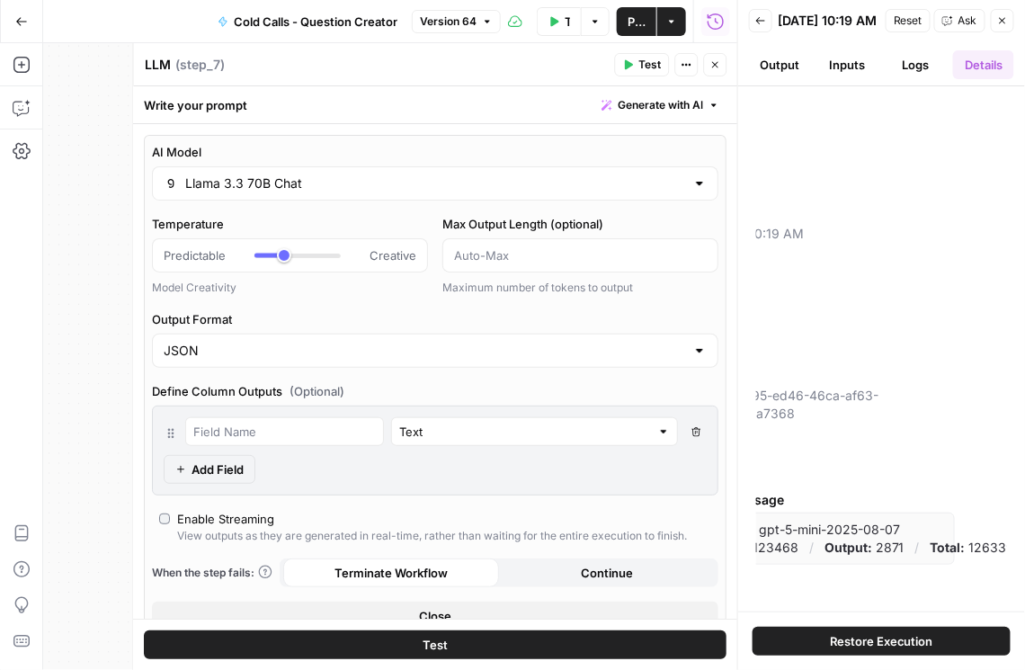
click at [851, 645] on span "Restore Execution" at bounding box center [881, 641] width 103 height 18
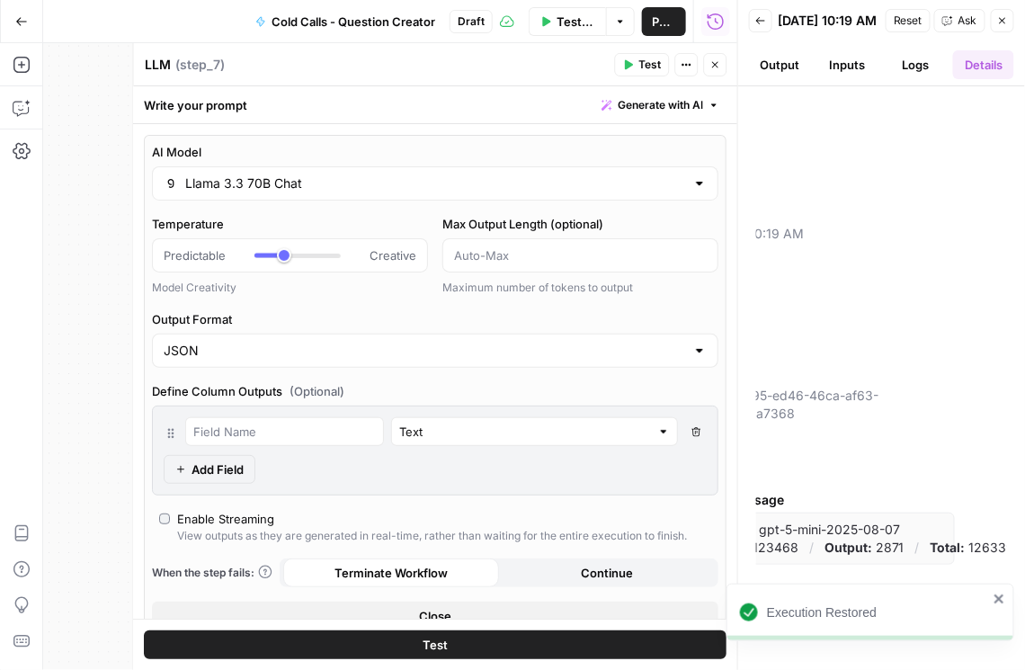
click at [851, 29] on span "Reset" at bounding box center [908, 21] width 29 height 16
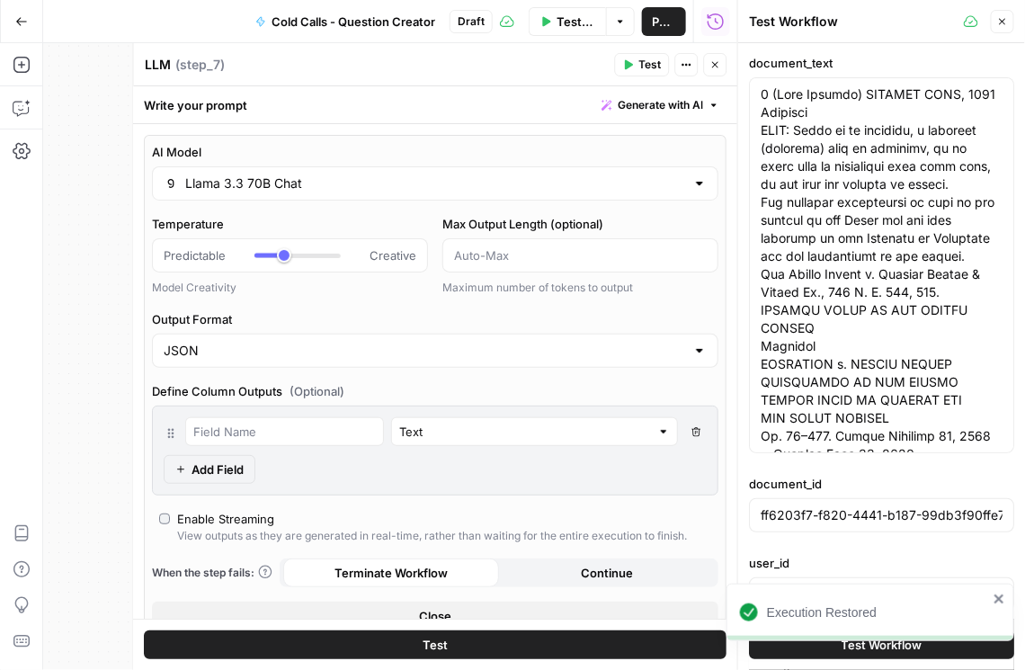
click at [851, 645] on span "Test Workflow" at bounding box center [881, 645] width 81 height 18
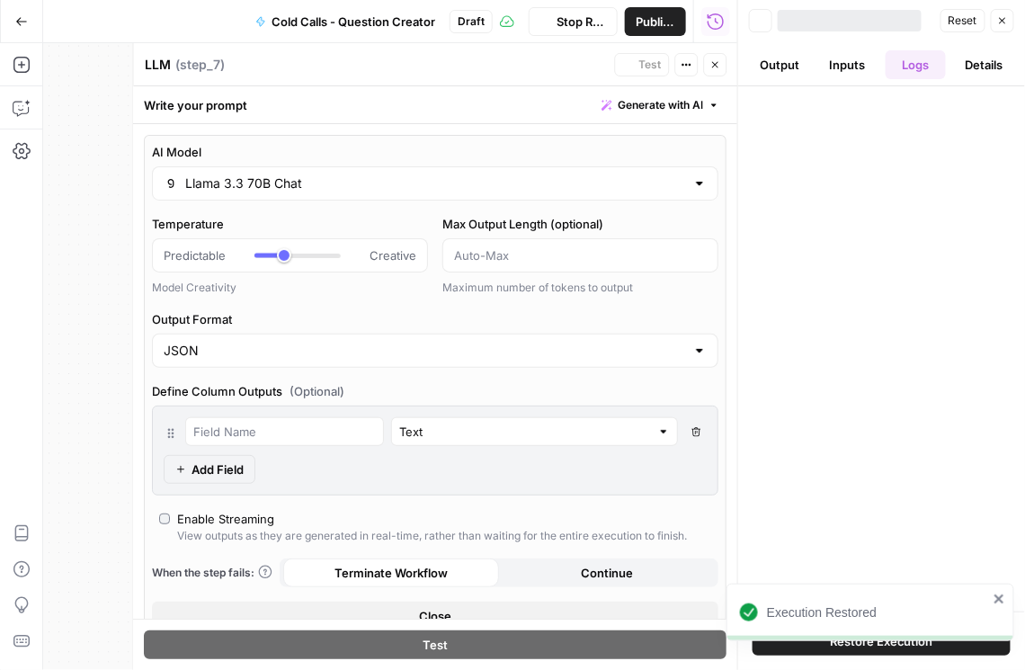
click at [851, 599] on icon "close" at bounding box center [998, 598] width 9 height 9
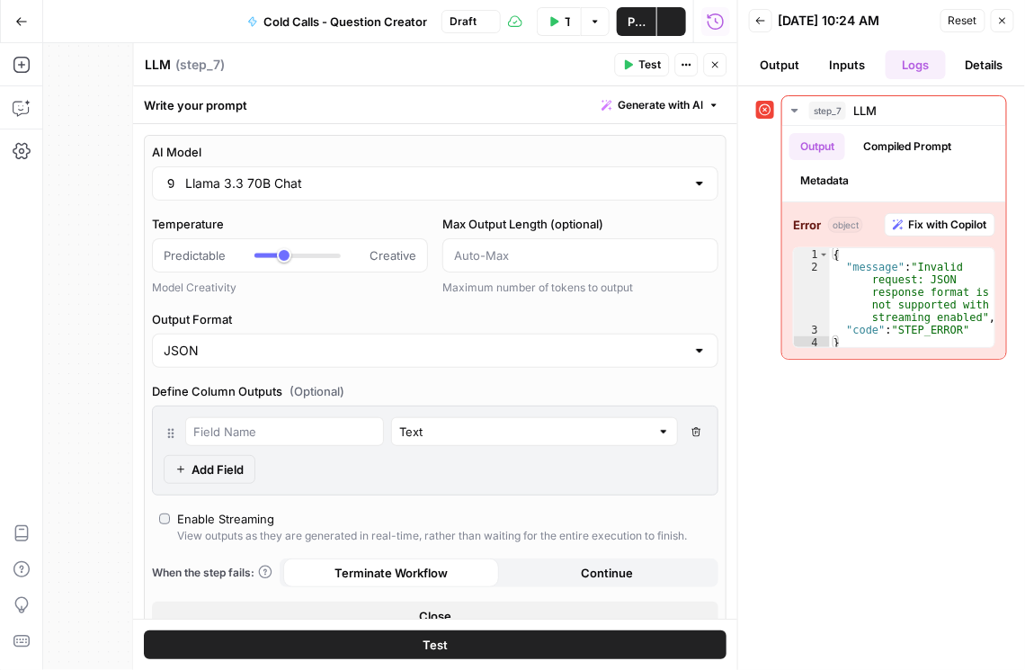
click at [641, 28] on button "Publish" at bounding box center [637, 21] width 40 height 29
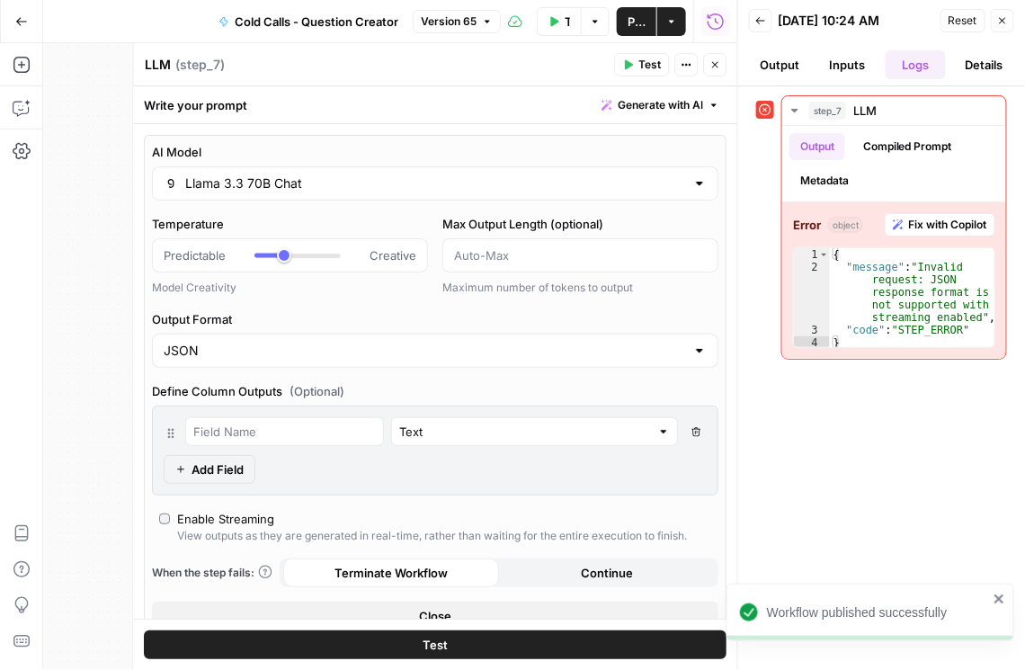
click at [851, 20] on div "08/29/25 at 10:24 AM" at bounding box center [856, 21] width 157 height 18
click at [851, 25] on div "08/29/25 at 10:24 AM" at bounding box center [856, 21] width 157 height 18
click at [851, 603] on icon "close" at bounding box center [999, 599] width 13 height 14
click at [0, 0] on div "08/29/25 at 10:24 AM" at bounding box center [0, 0] width 0 height 0
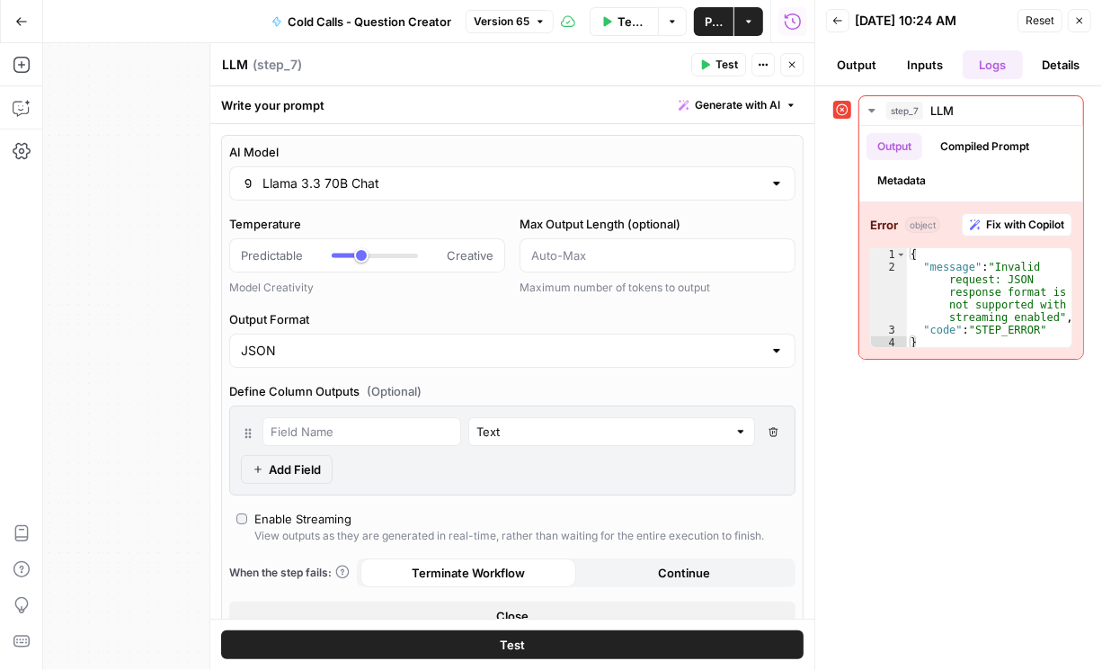
click at [851, 19] on span "Reset" at bounding box center [1040, 21] width 29 height 16
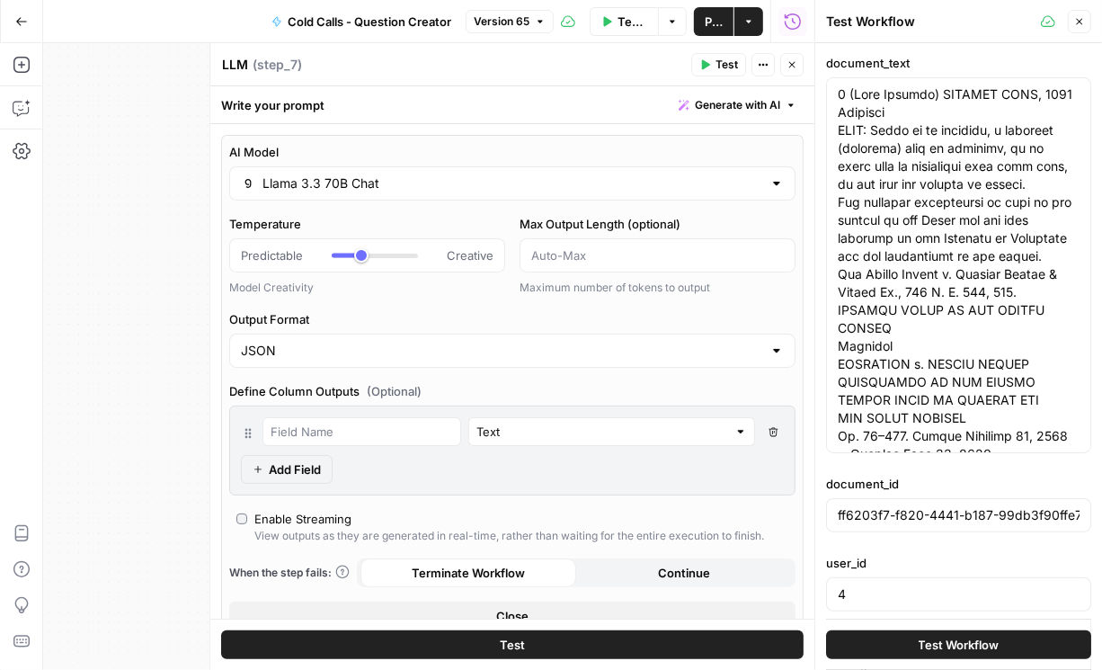
click at [851, 644] on span "Test Workflow" at bounding box center [959, 645] width 81 height 18
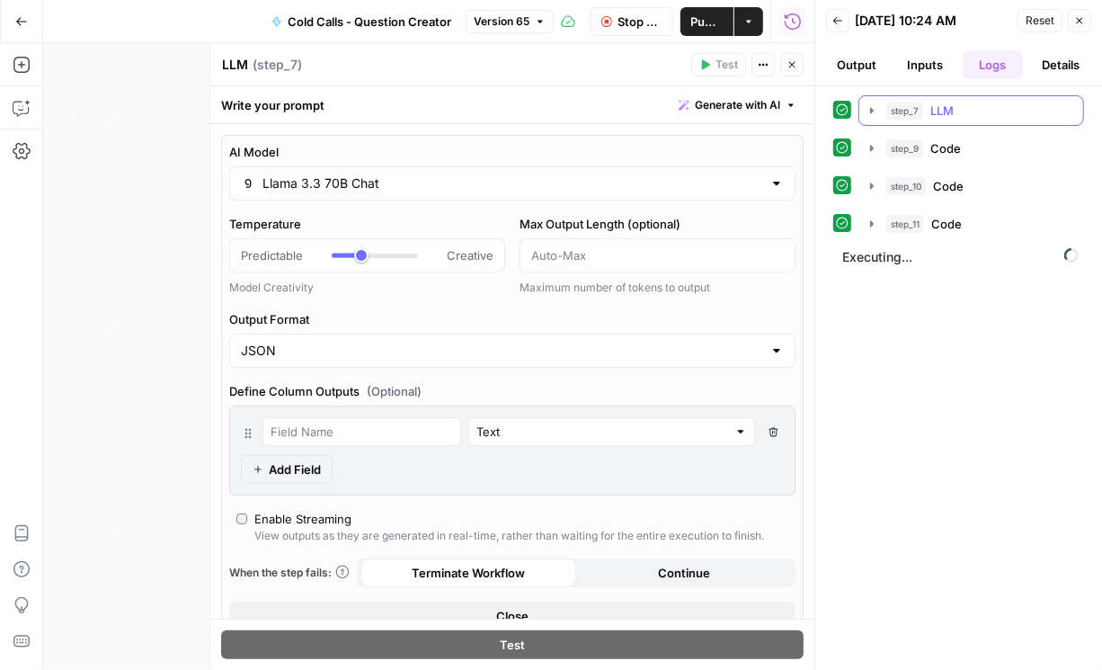
click at [851, 104] on button "step_7 LLM 6 seconds / 13 tasks" at bounding box center [971, 110] width 224 height 29
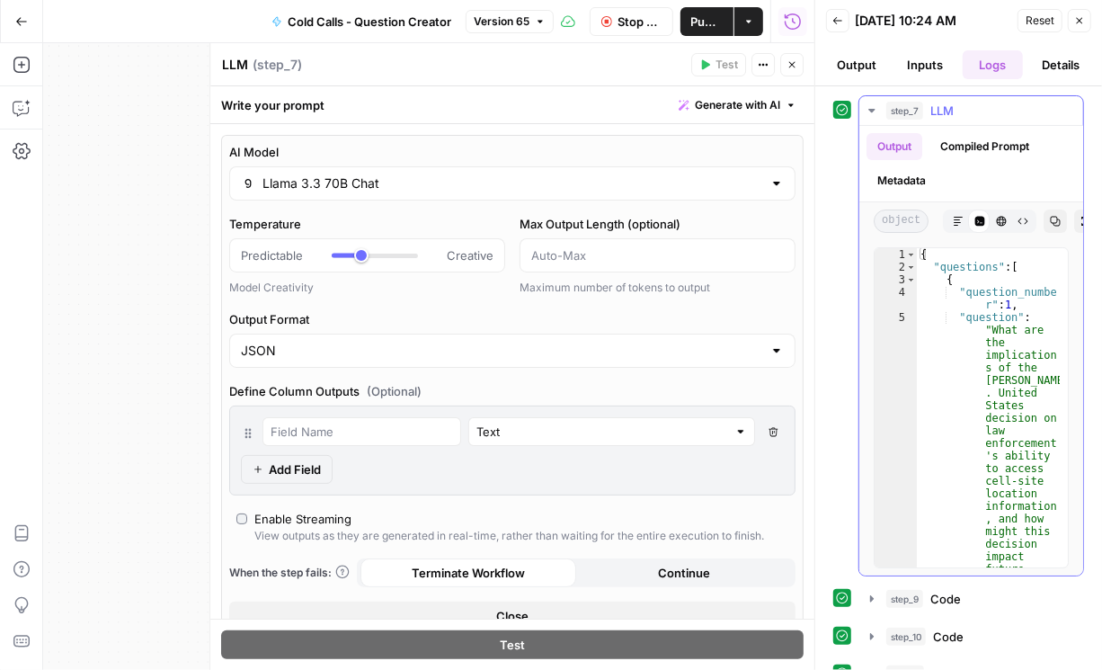
click at [851, 183] on button "Metadata" at bounding box center [902, 180] width 70 height 27
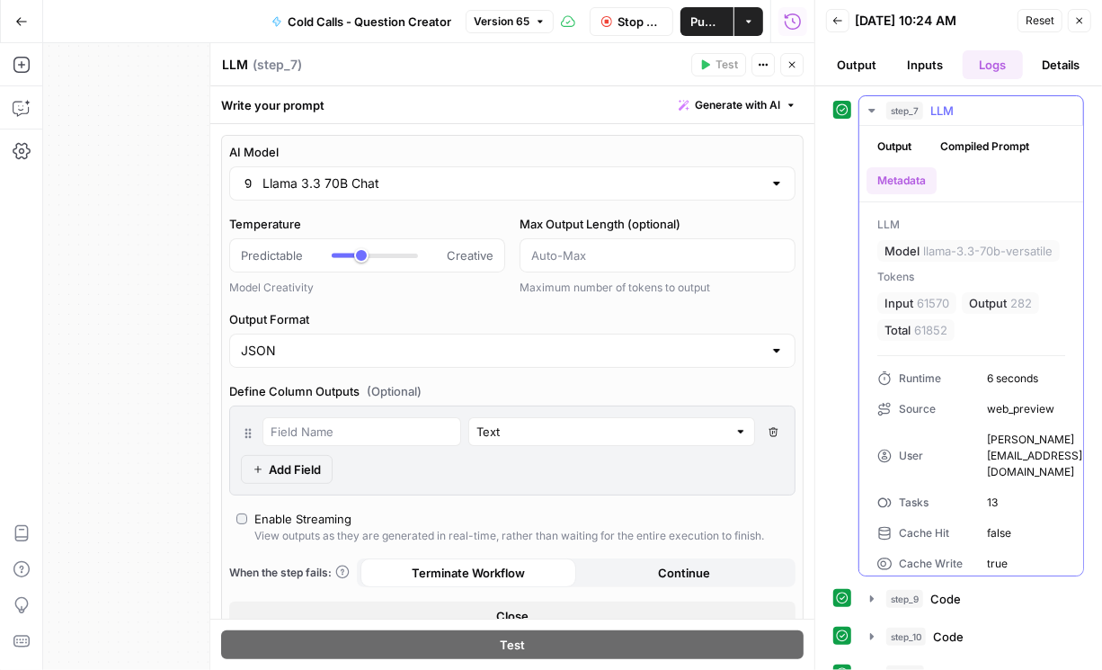
click at [851, 147] on button "Compiled Prompt" at bounding box center [985, 146] width 111 height 27
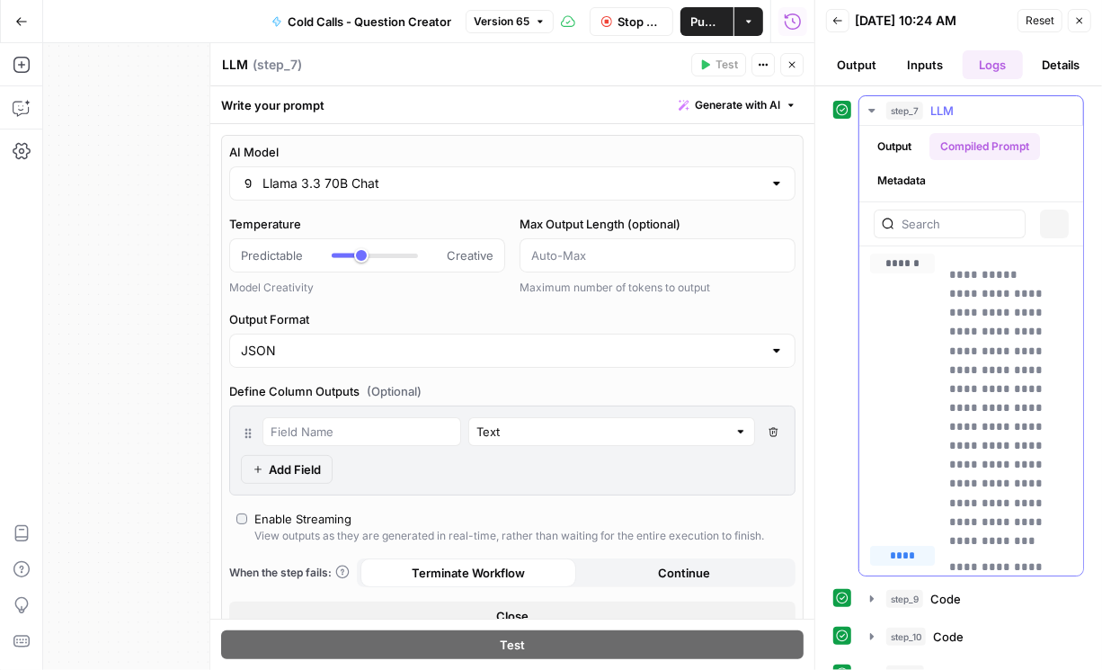
click at [851, 150] on button "Output" at bounding box center [895, 146] width 56 height 27
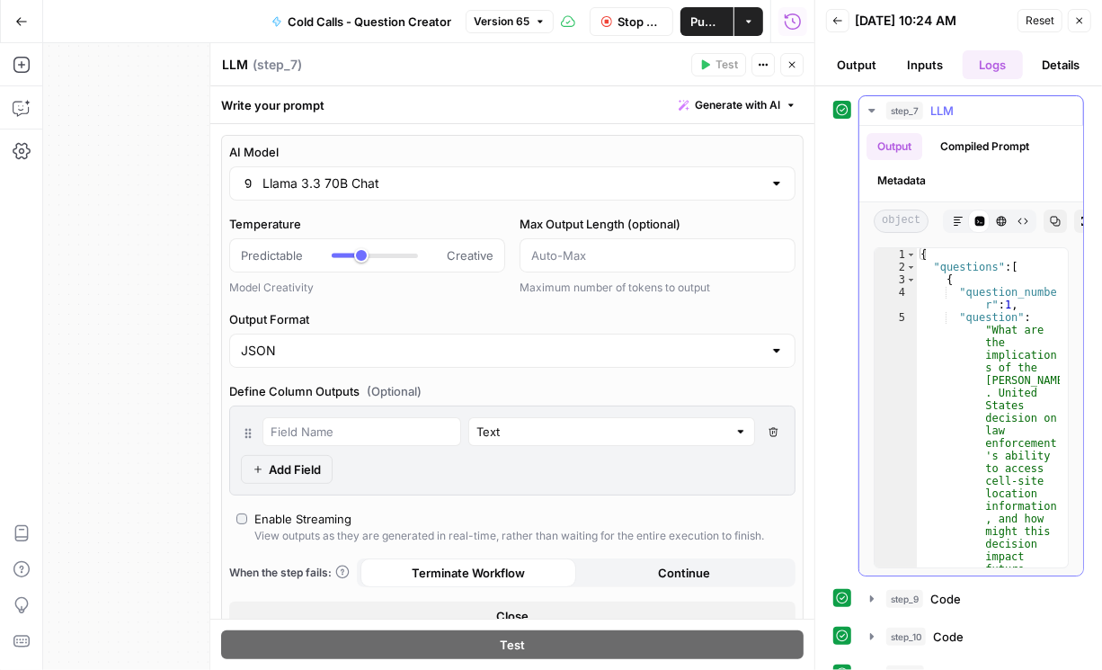
click at [851, 103] on icon "button" at bounding box center [872, 110] width 14 height 14
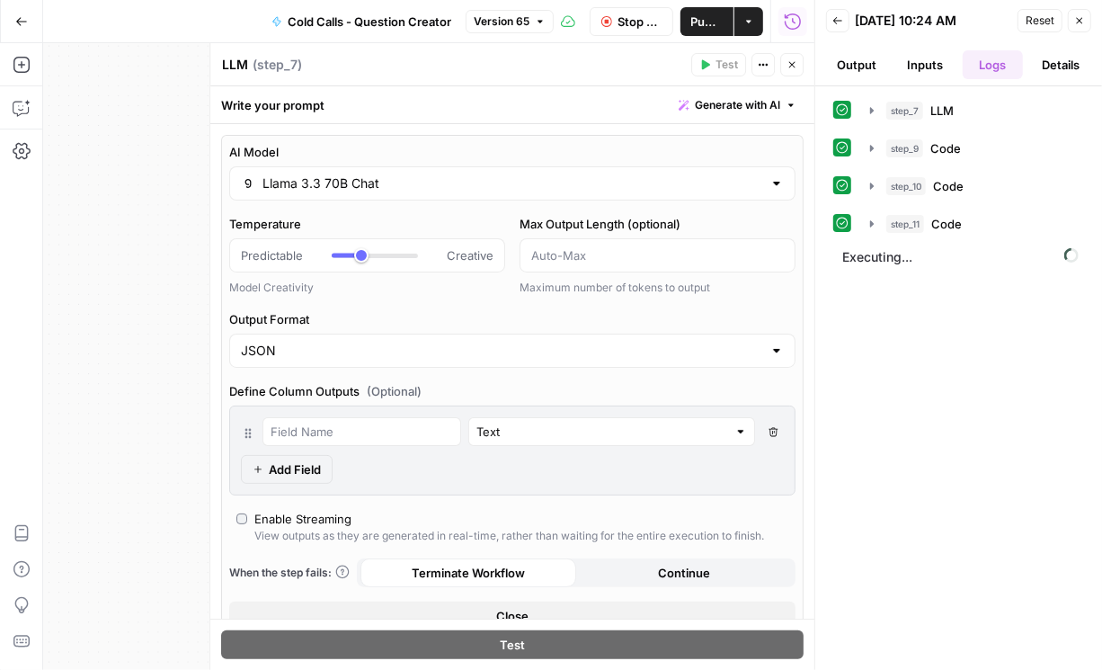
click at [721, 28] on span "Publish" at bounding box center [706, 22] width 31 height 18
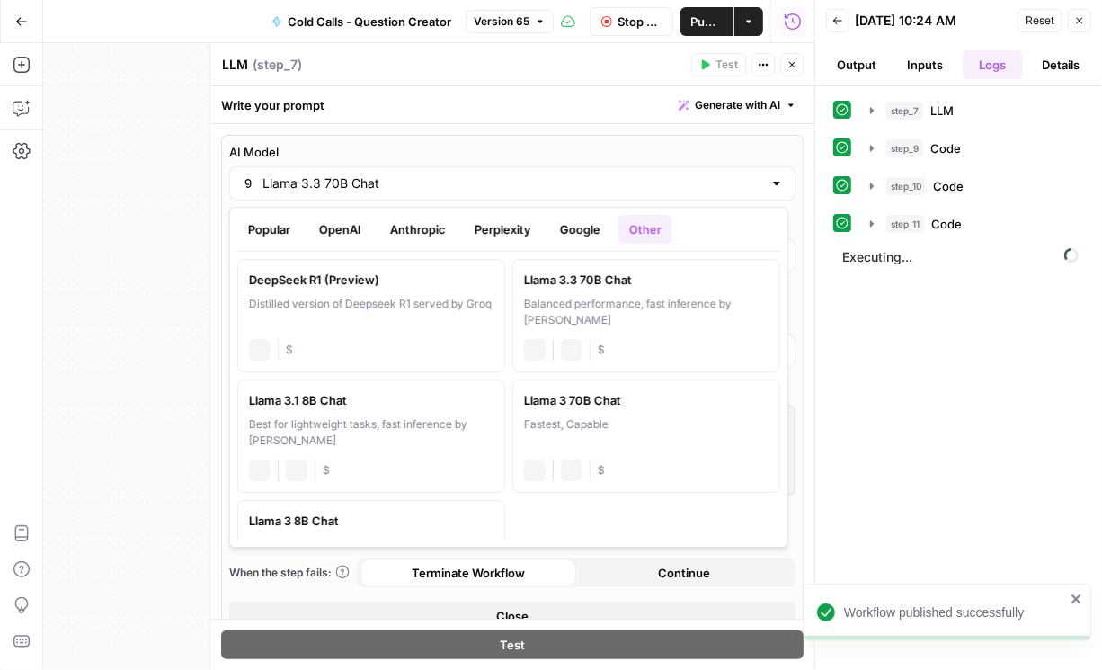
drag, startPoint x: 384, startPoint y: 185, endPoint x: 263, endPoint y: 188, distance: 121.4
click at [263, 188] on input "Llama 3.3 70B Chat" at bounding box center [513, 183] width 500 height 18
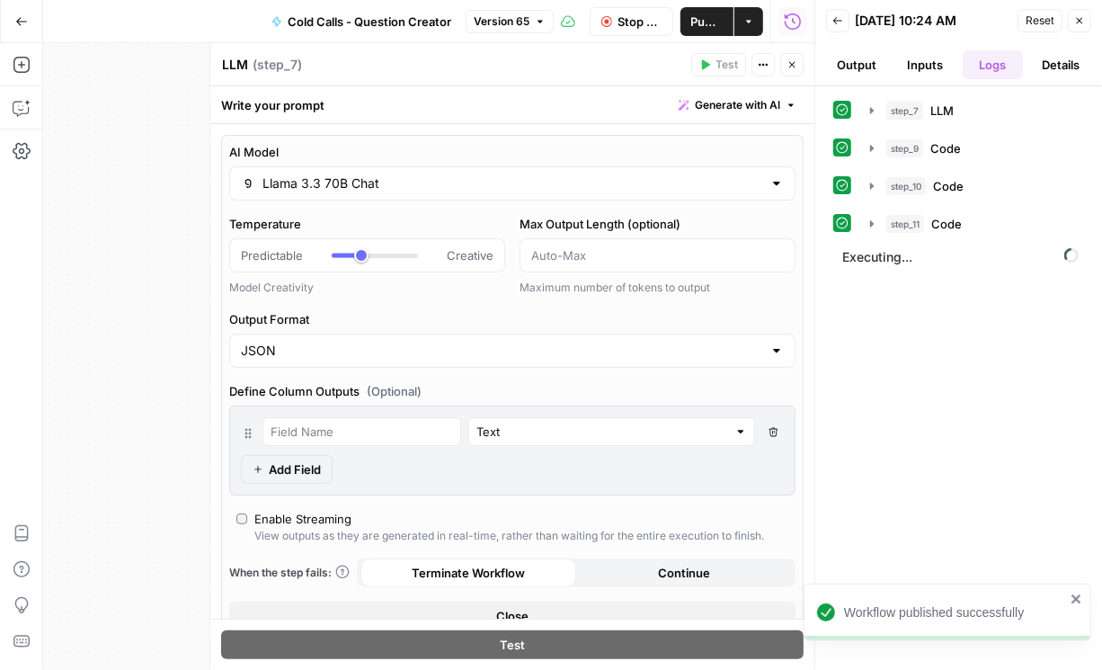
drag, startPoint x: 259, startPoint y: 184, endPoint x: 459, endPoint y: 184, distance: 200.5
click at [403, 182] on div "Llama 3.3 70B Chat" at bounding box center [512, 183] width 566 height 34
click at [837, 25] on button "Back" at bounding box center [837, 20] width 23 height 23
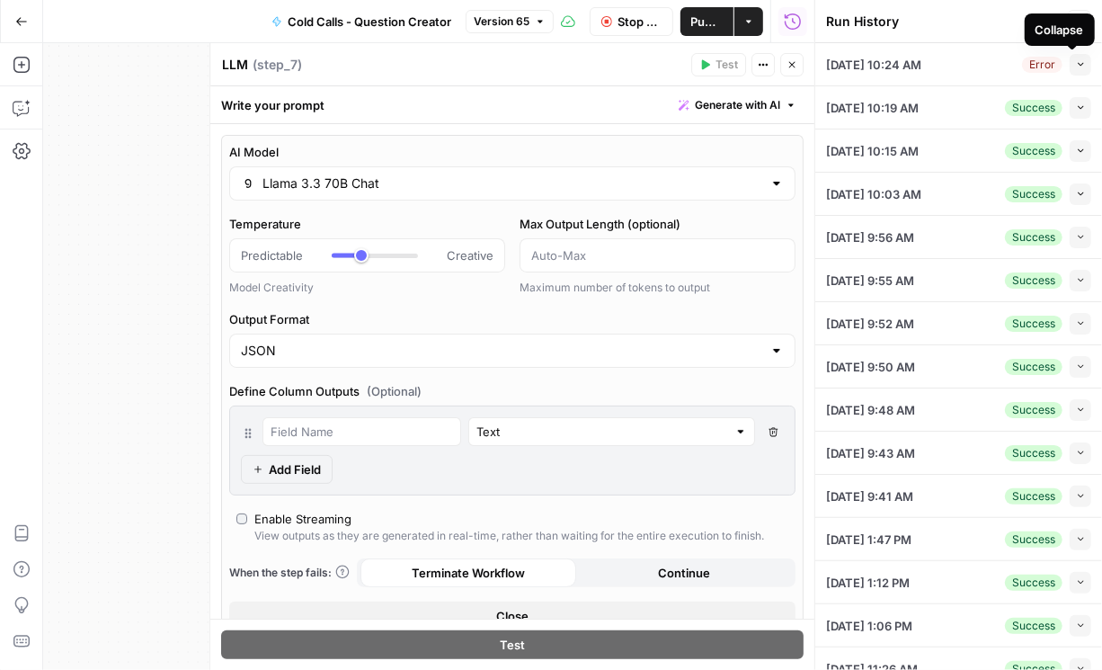
click at [851, 65] on icon "button" at bounding box center [1081, 64] width 10 height 10
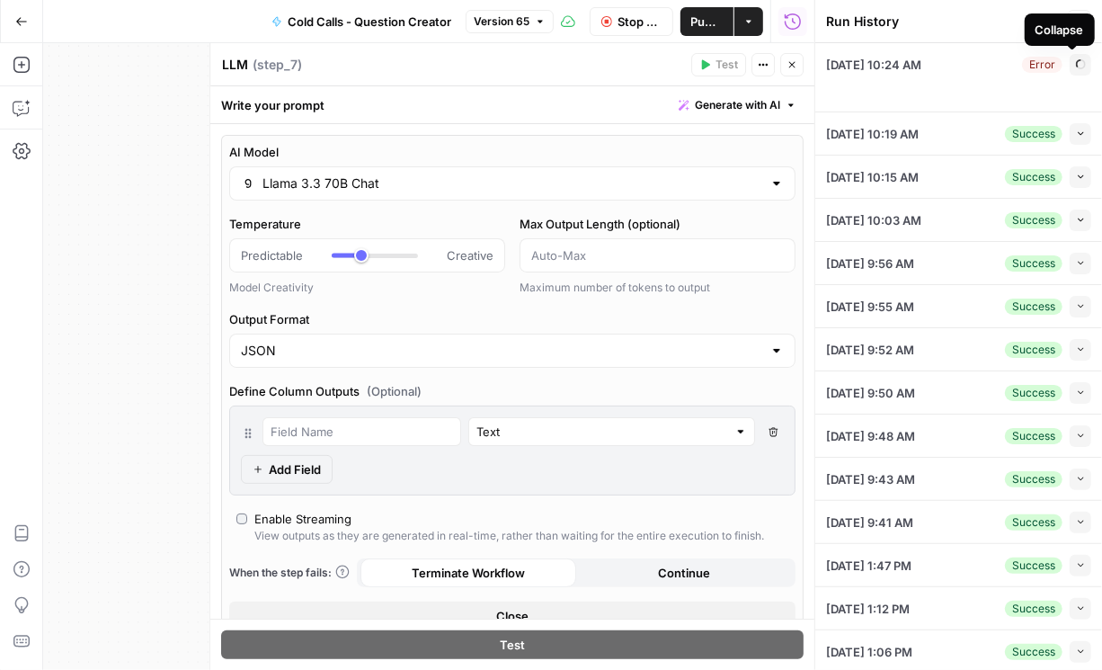
type input "***"
type textarea "1 (Slip Opinion) OCTOBER TERM, 2017 Syllabus NOTE: Where it is feasible, a syll…"
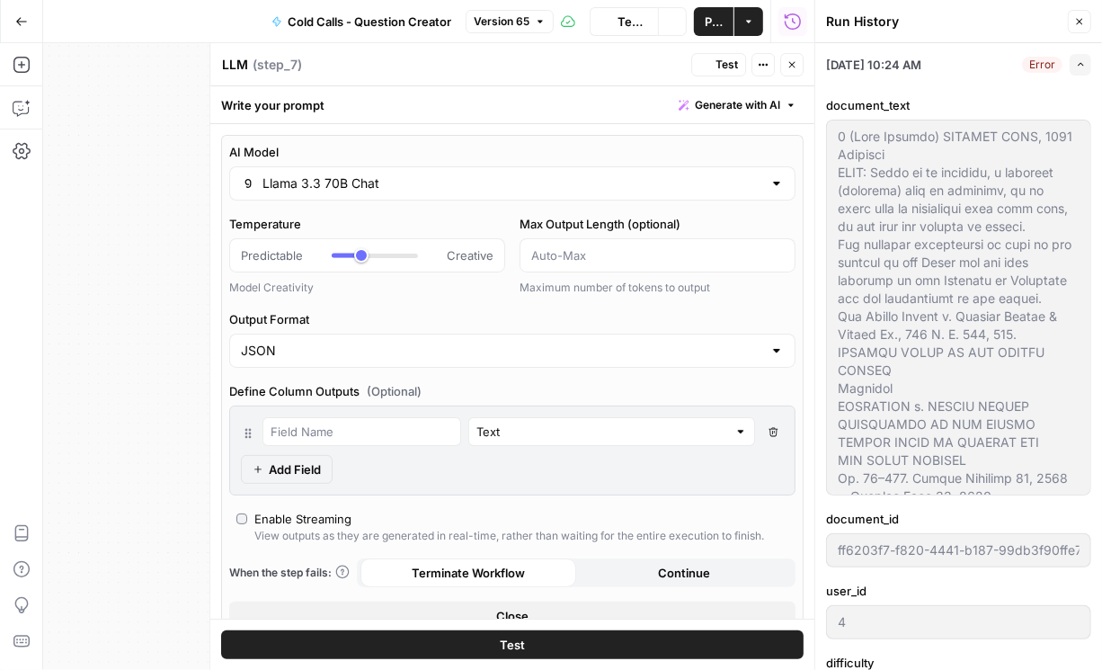
click at [851, 25] on icon "button" at bounding box center [1079, 21] width 11 height 11
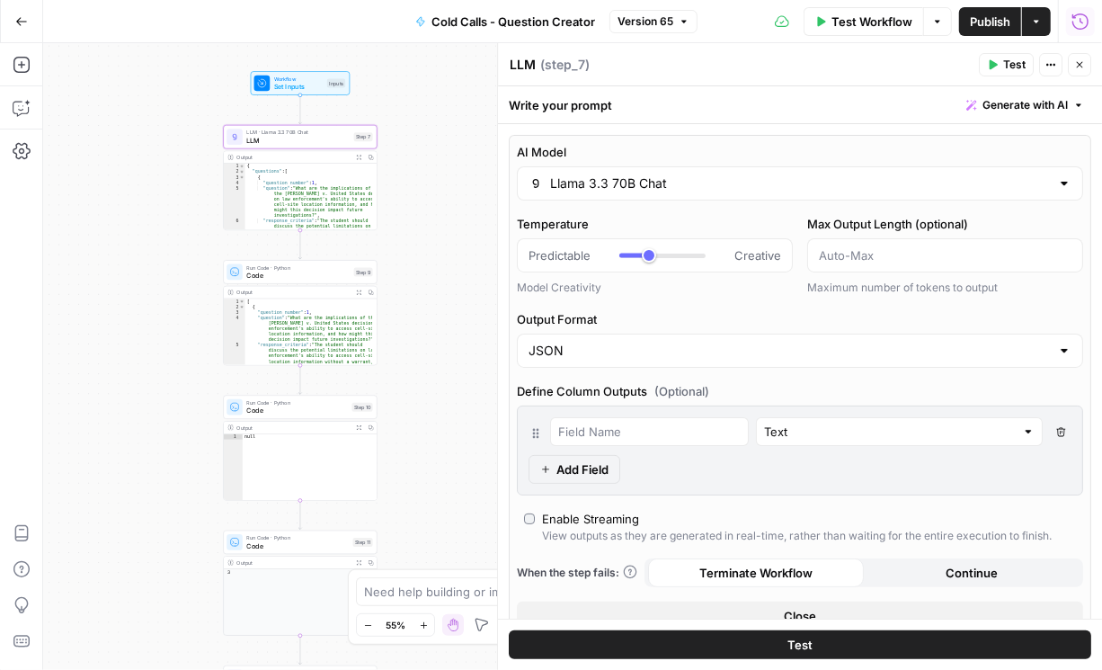
click at [851, 11] on button "Run History" at bounding box center [1080, 21] width 29 height 29
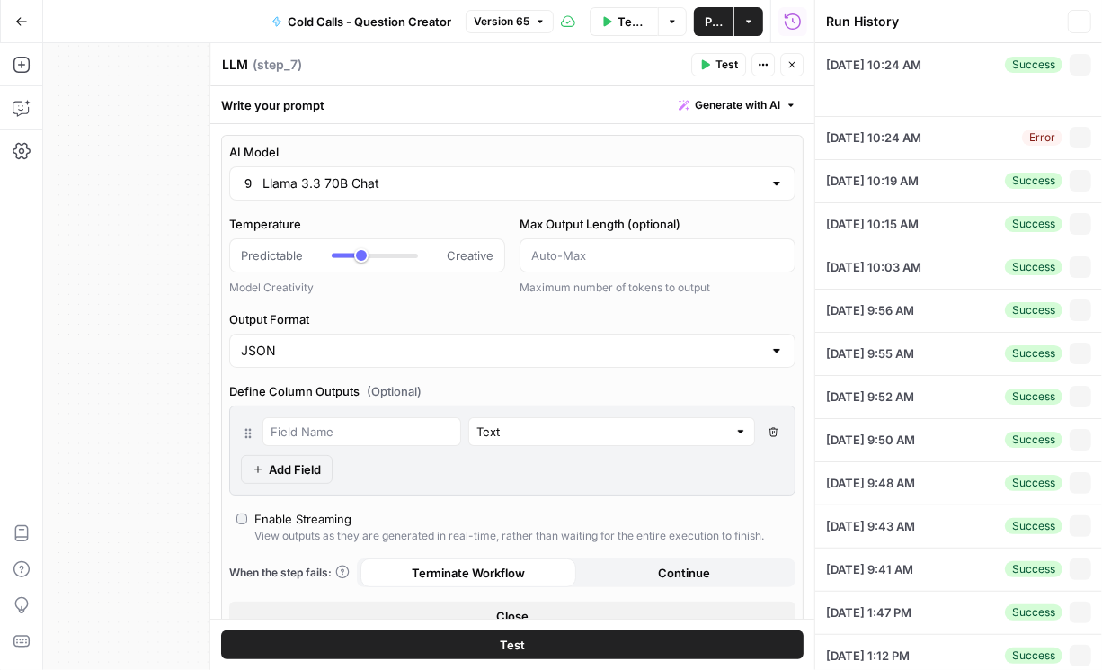
type input "***"
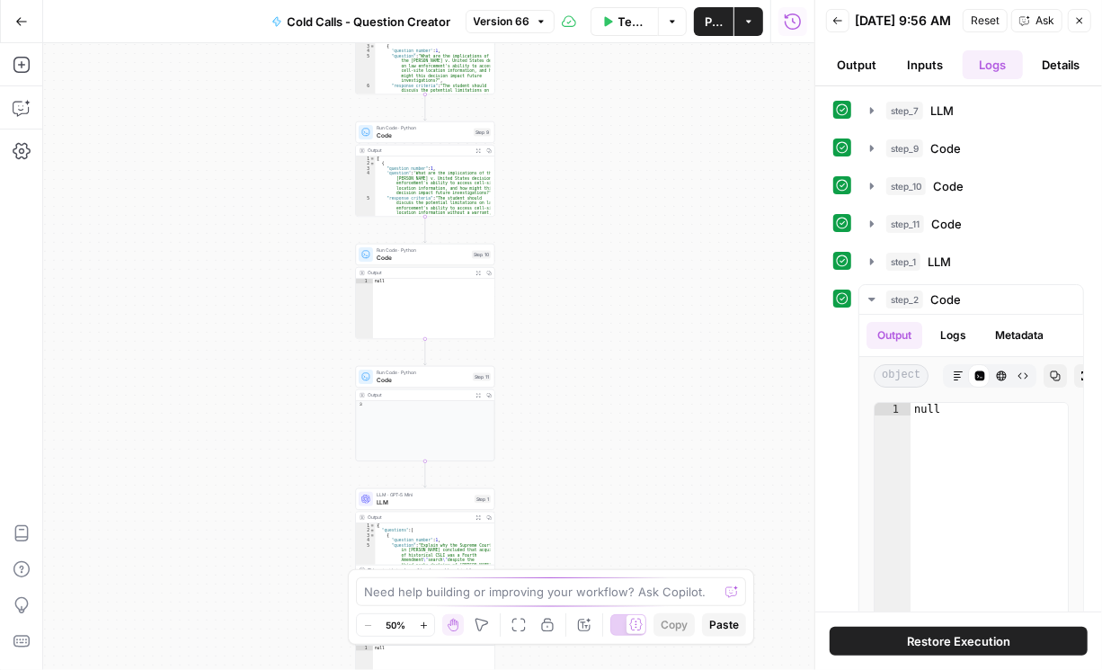
click at [838, 31] on button "Back" at bounding box center [837, 20] width 23 height 23
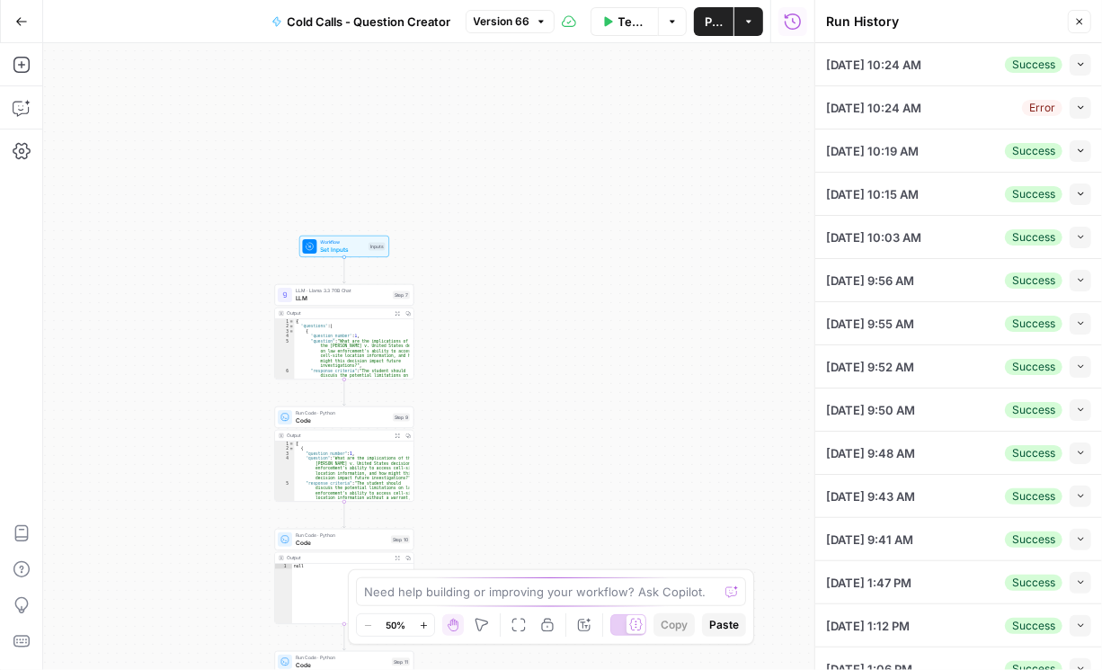
drag, startPoint x: 696, startPoint y: 233, endPoint x: 626, endPoint y: 494, distance: 270.0
click at [618, 515] on div "Workflow Set Inputs Inputs LLM · Llama 3.3 70B Chat LLM Step 7 Output Expand Ou…" at bounding box center [428, 356] width 771 height 627
click at [710, 29] on span "Publish" at bounding box center [714, 22] width 18 height 18
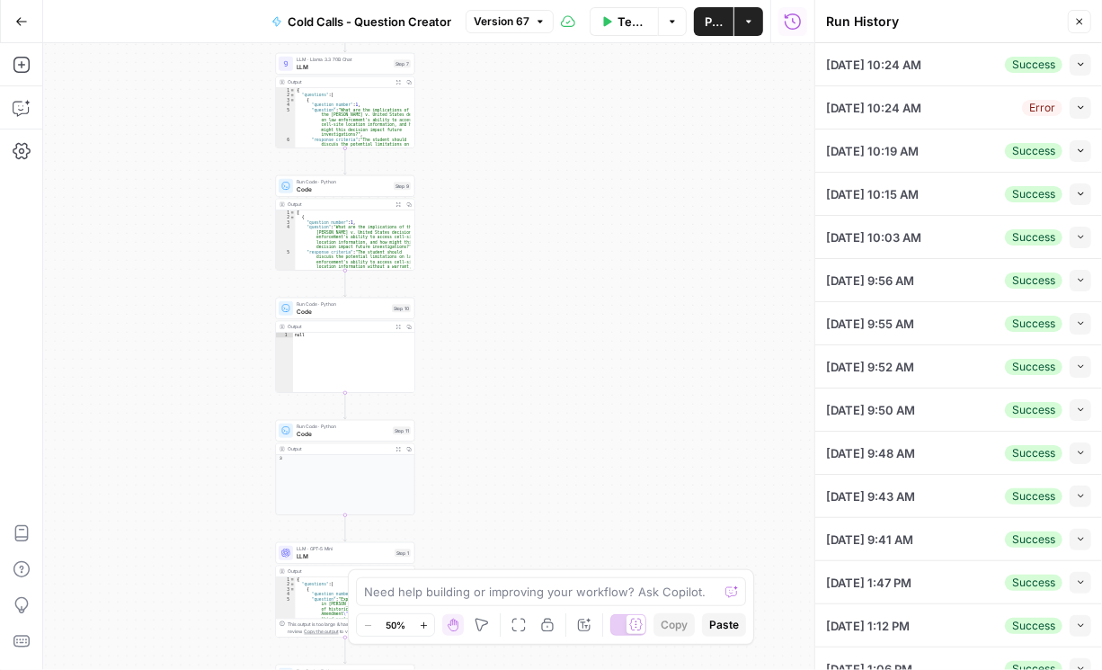
click at [1079, 23] on icon "button" at bounding box center [1079, 21] width 11 height 11
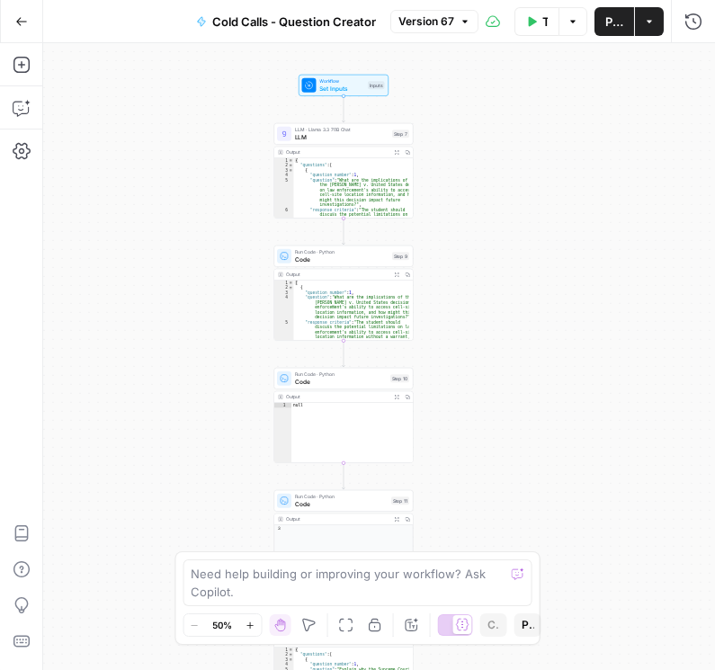
drag, startPoint x: 491, startPoint y: 174, endPoint x: 489, endPoint y: 244, distance: 69.2
click at [489, 244] on div "Workflow Set Inputs Inputs LLM · Llama 3.3 70B Chat LLM Step 7 Output Expand Ou…" at bounding box center [379, 356] width 672 height 627
click at [694, 31] on button "Run History" at bounding box center [693, 21] width 29 height 29
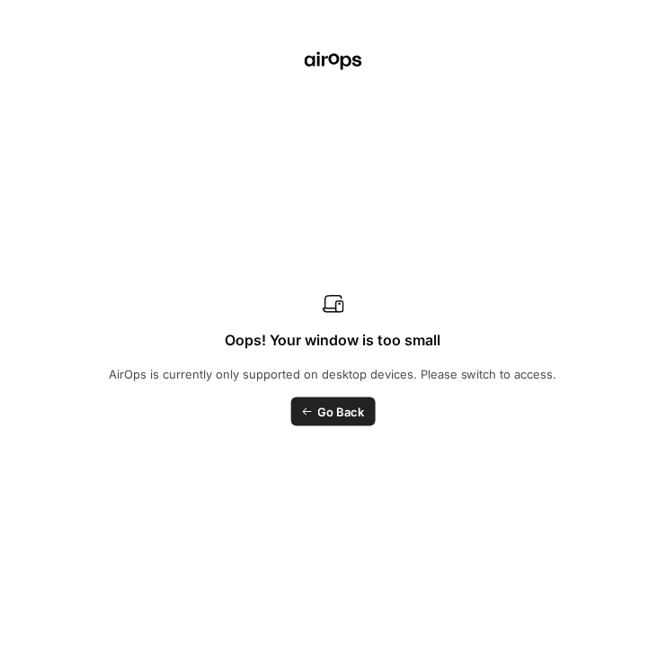
click at [3, 280] on div "Oops! Your window is too small AirOps is currently only supported on desktop de…" at bounding box center [333, 335] width 666 height 670
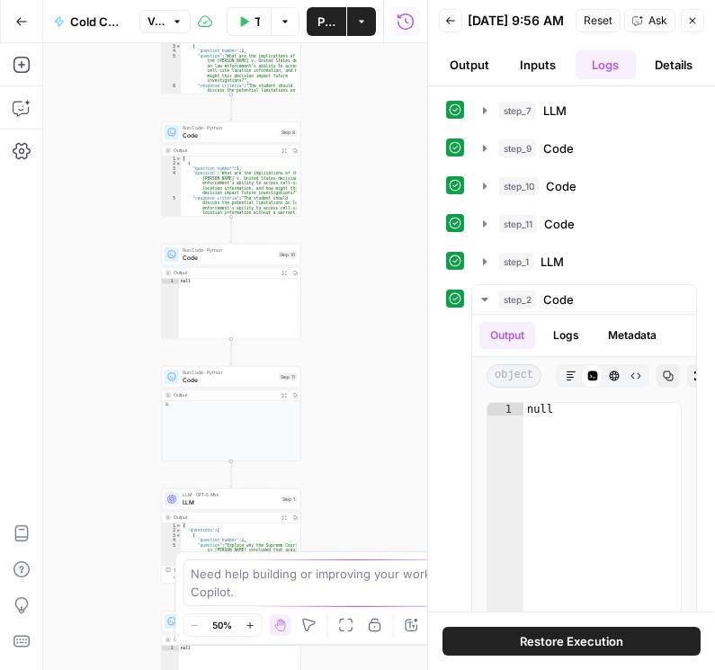
click at [691, 26] on icon "button" at bounding box center [692, 20] width 11 height 11
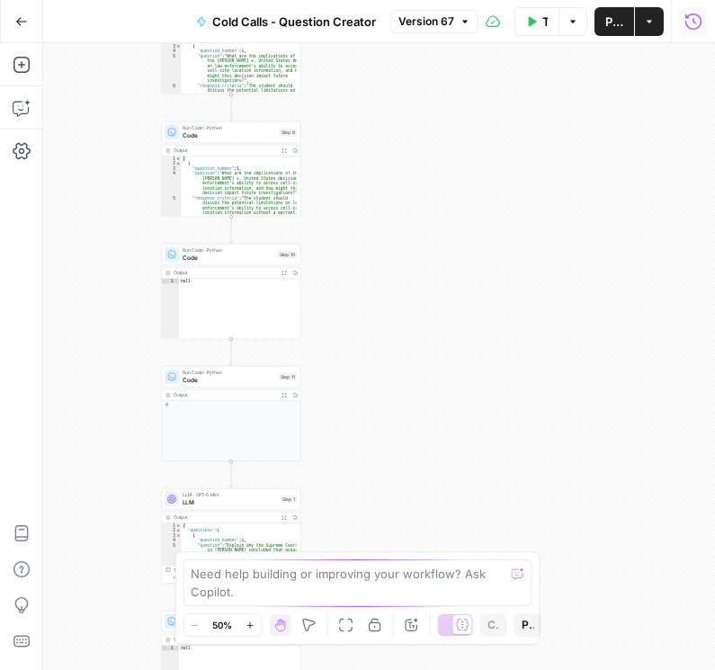
click at [692, 25] on icon "button" at bounding box center [693, 22] width 18 height 18
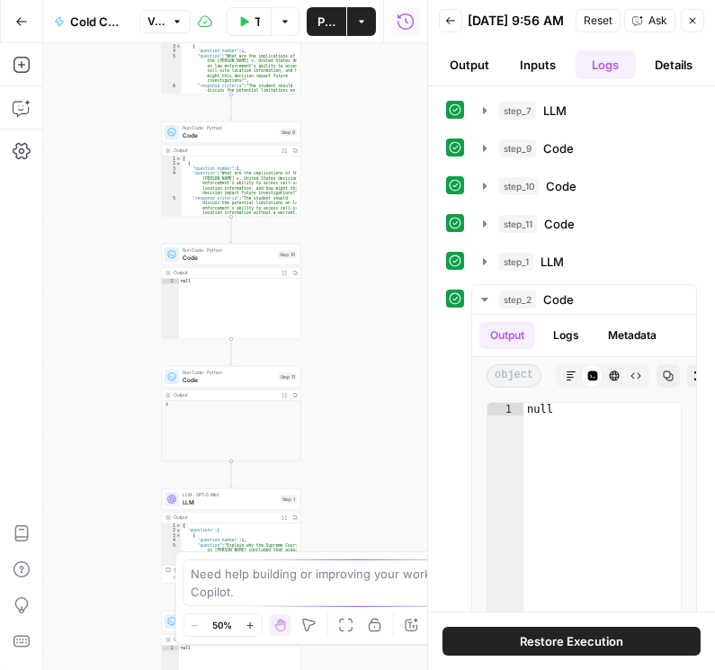
click at [450, 26] on icon "button" at bounding box center [450, 20] width 11 height 11
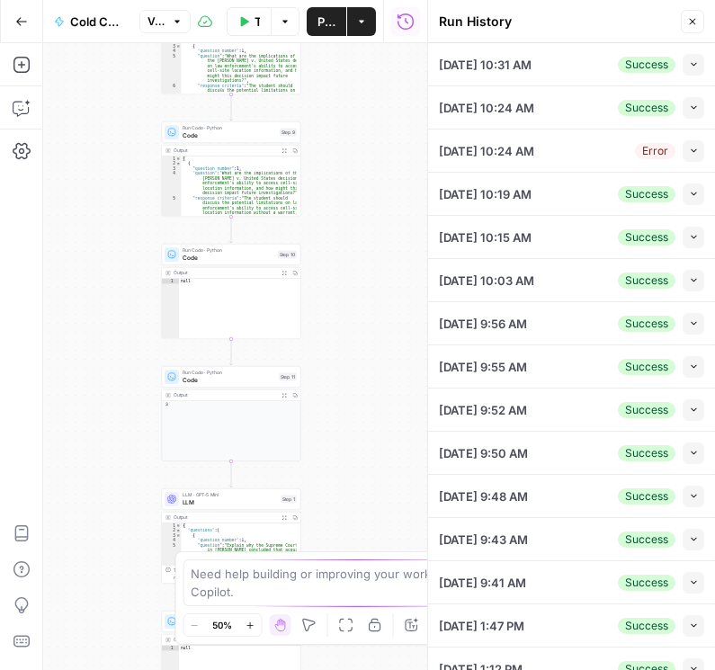
click at [689, 65] on icon "button" at bounding box center [694, 64] width 10 height 10
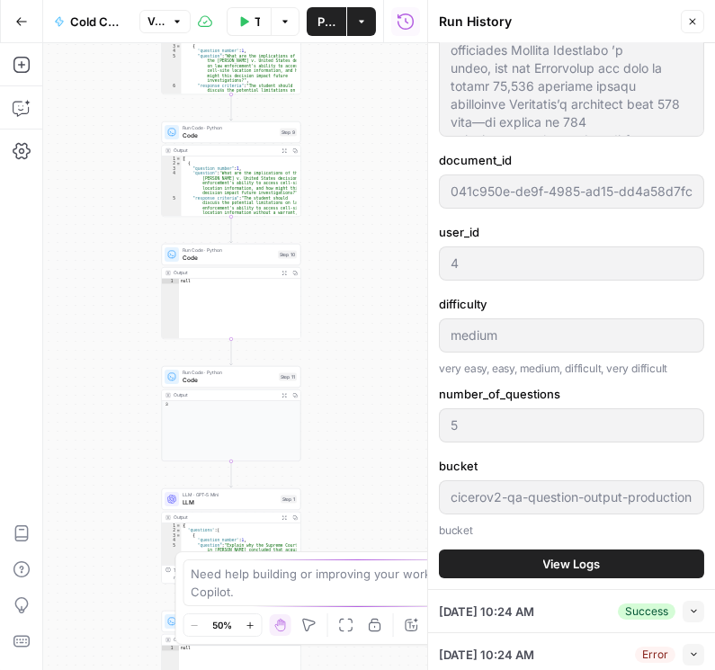
scroll to position [360, 0]
click at [591, 549] on button "View Logs" at bounding box center [571, 562] width 265 height 29
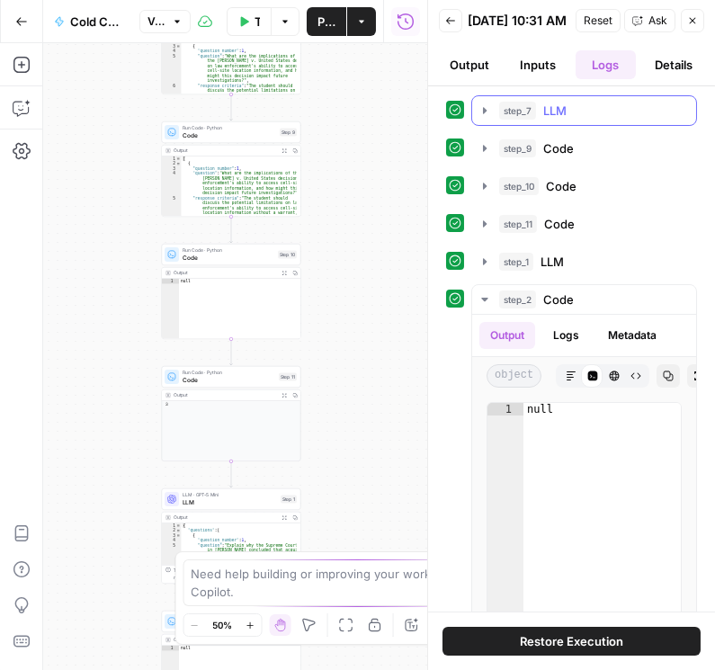
click at [484, 113] on icon "button" at bounding box center [485, 110] width 4 height 6
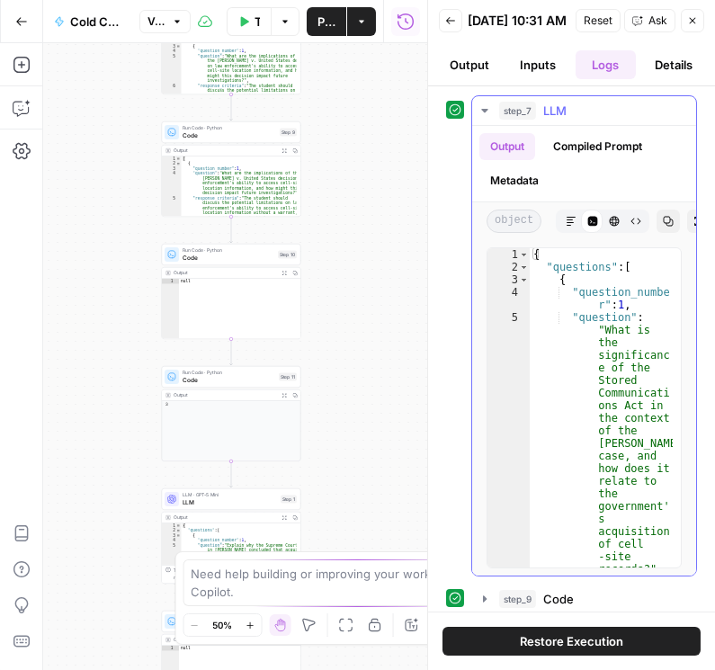
click at [484, 112] on icon "button" at bounding box center [484, 111] width 6 height 4
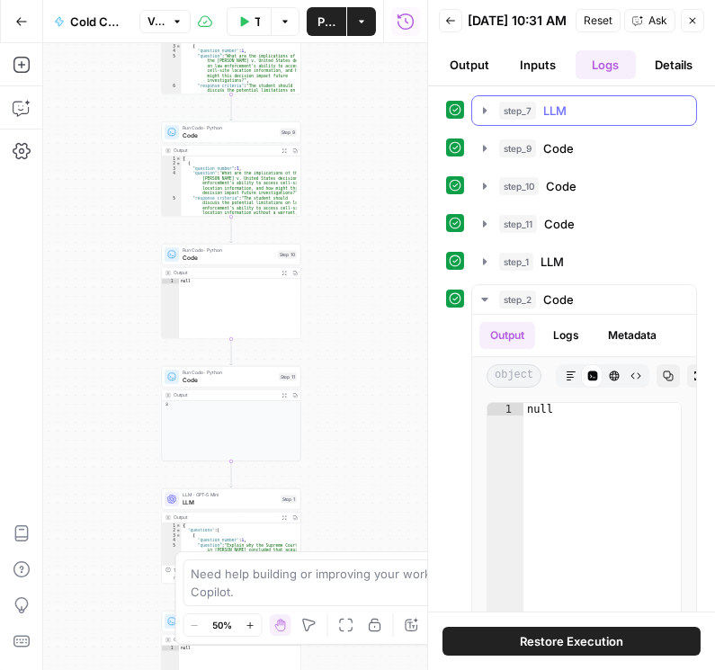
click at [485, 115] on icon "button" at bounding box center [484, 110] width 14 height 14
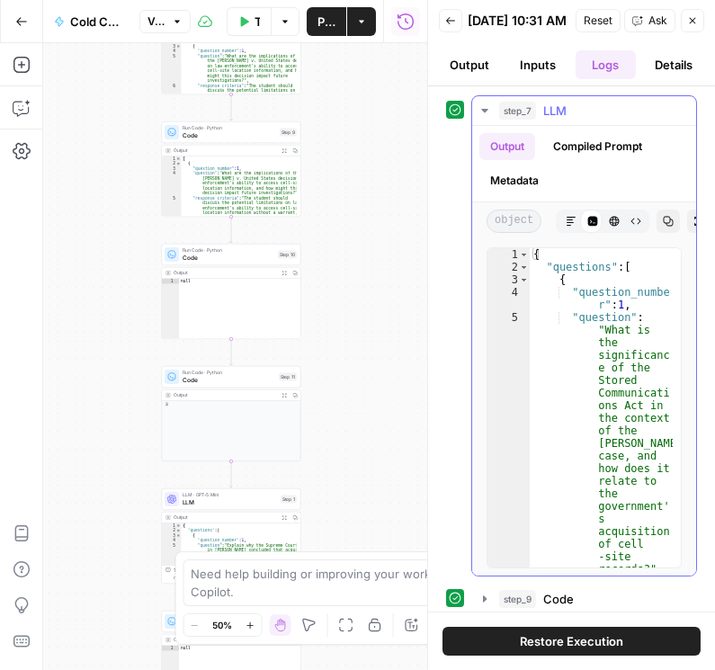
click at [620, 160] on button "Compiled Prompt" at bounding box center [597, 146] width 111 height 27
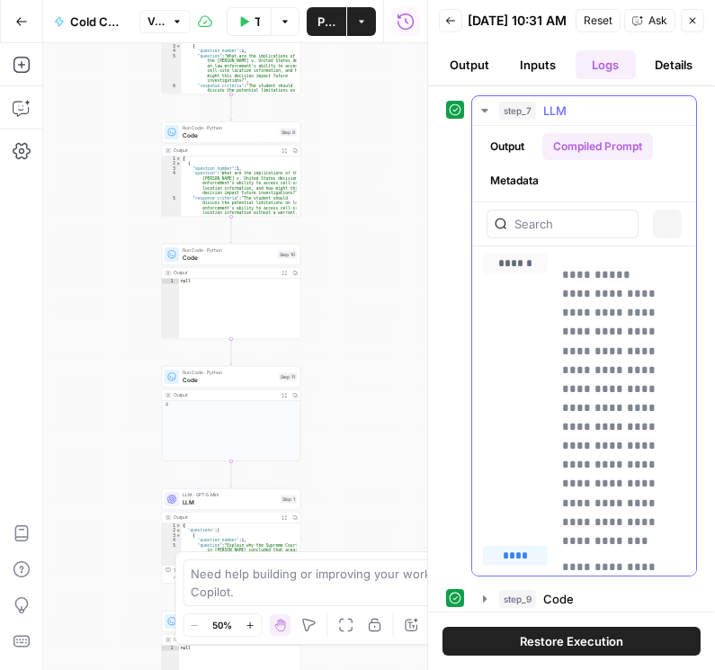
click at [496, 194] on button "Metadata" at bounding box center [514, 180] width 70 height 27
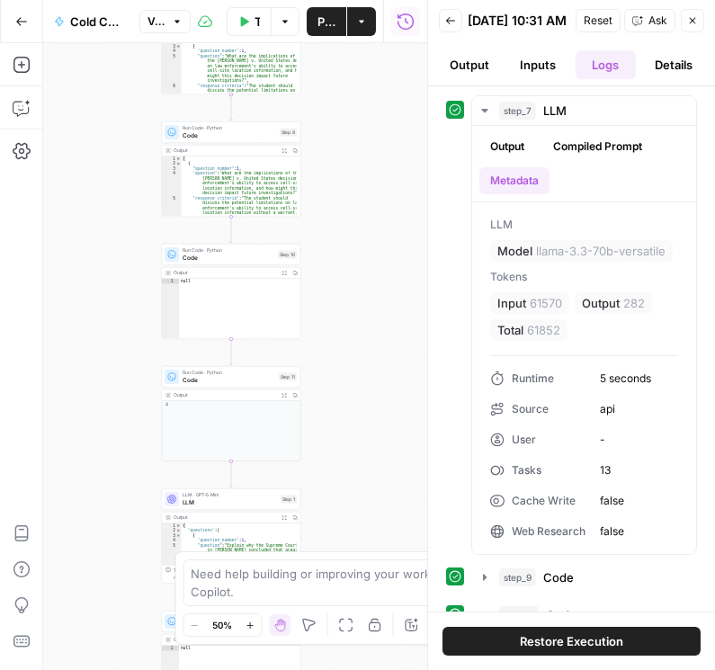
click at [693, 26] on icon "button" at bounding box center [692, 20] width 11 height 11
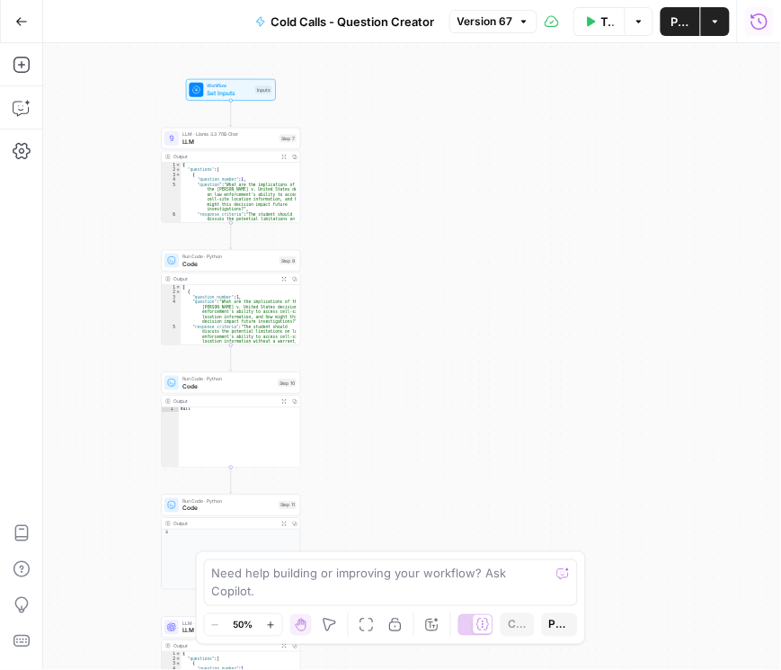
click at [514, 18] on button "Version 67" at bounding box center [493, 21] width 88 height 23
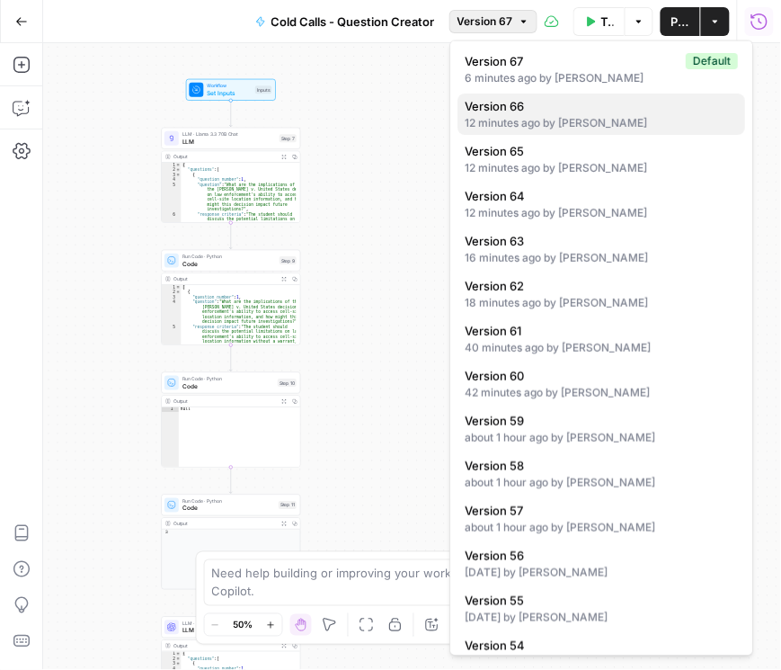
click at [523, 107] on span "Version 66" at bounding box center [599, 106] width 266 height 18
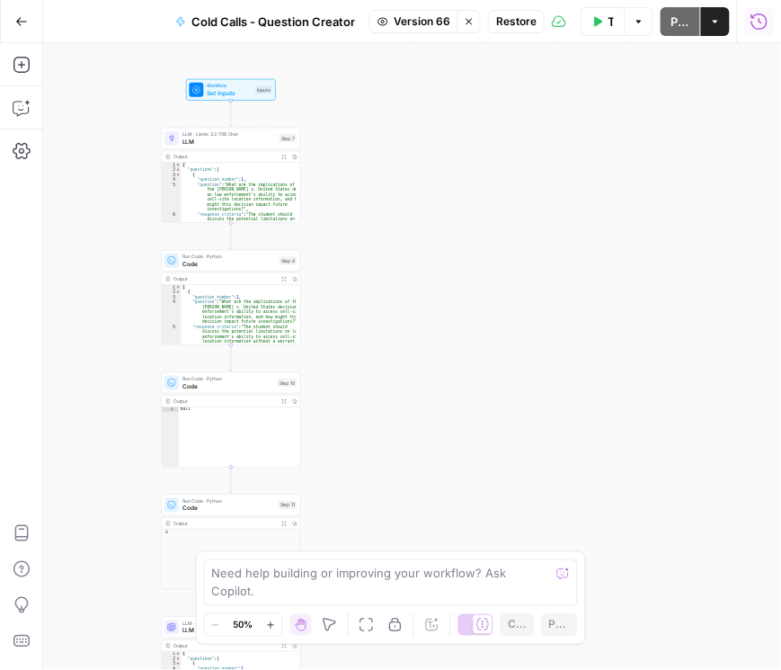
click at [437, 26] on span "Version 66" at bounding box center [422, 21] width 57 height 16
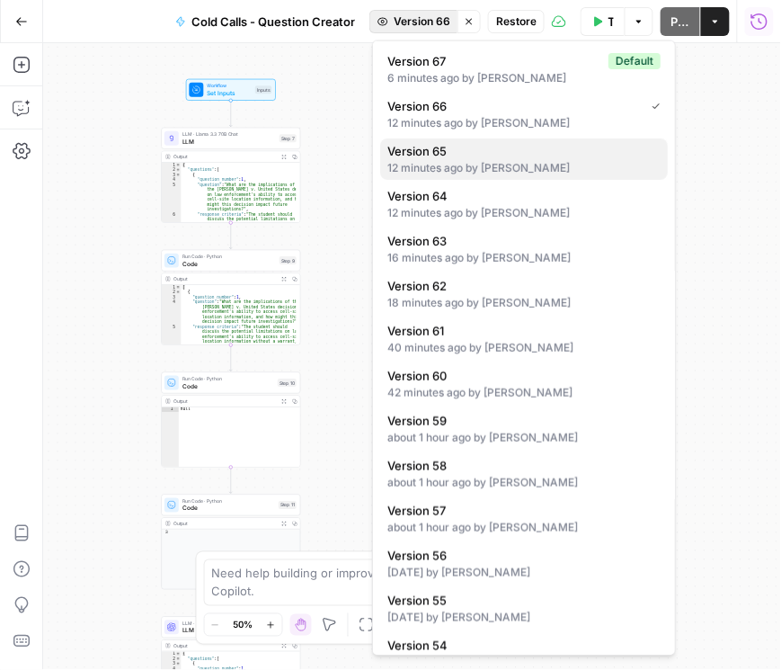
click at [502, 164] on div "12 minutes ago by Daniel Scarr" at bounding box center [523, 168] width 273 height 16
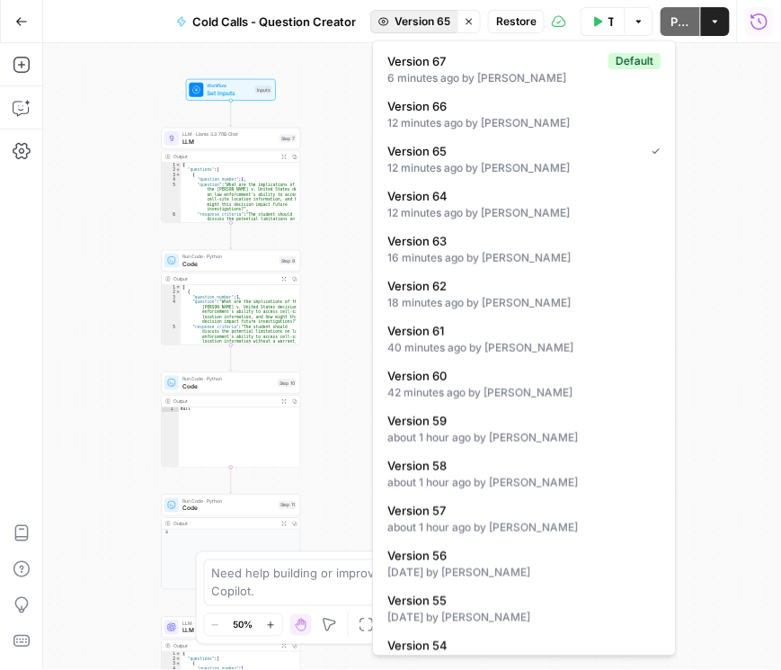
drag, startPoint x: 423, startPoint y: 27, endPoint x: 447, endPoint y: 96, distance: 73.4
click at [423, 27] on span "Version 65" at bounding box center [423, 21] width 56 height 16
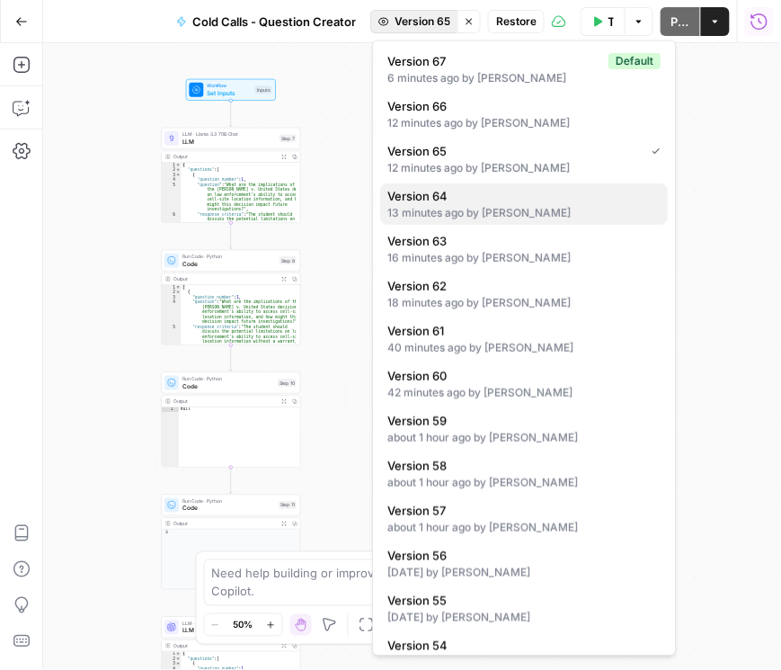
click at [492, 212] on div "13 minutes ago by Daniel Scarr" at bounding box center [523, 213] width 273 height 16
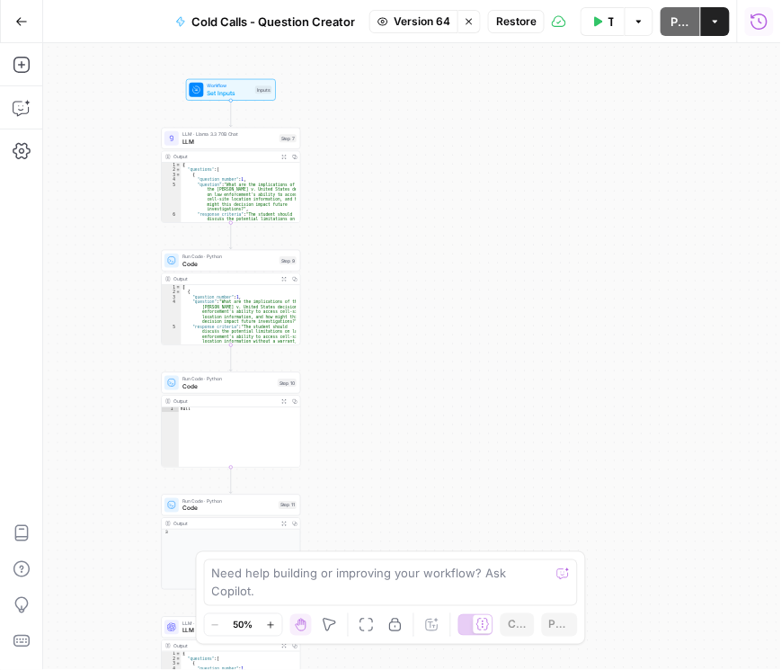
click at [425, 22] on span "Version 64" at bounding box center [422, 21] width 57 height 16
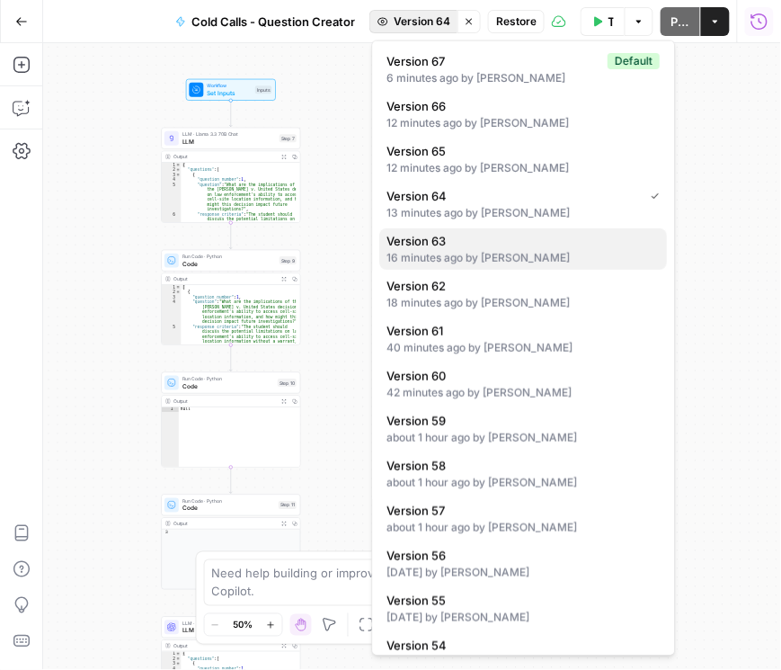
click at [494, 256] on div "16 minutes ago by Daniel Scarr" at bounding box center [523, 258] width 273 height 16
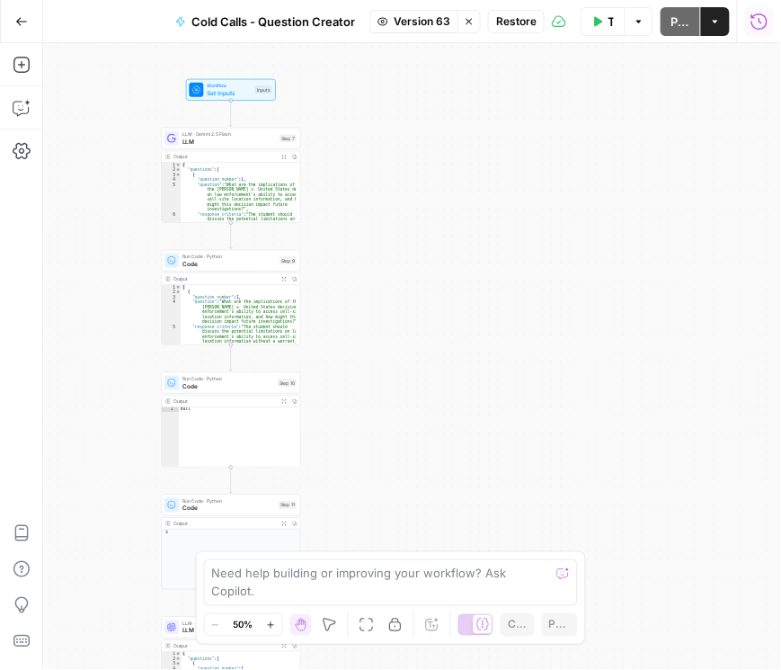
drag, startPoint x: 427, startPoint y: 29, endPoint x: 432, endPoint y: 39, distance: 10.9
click at [427, 29] on span "Version 63" at bounding box center [422, 21] width 57 height 16
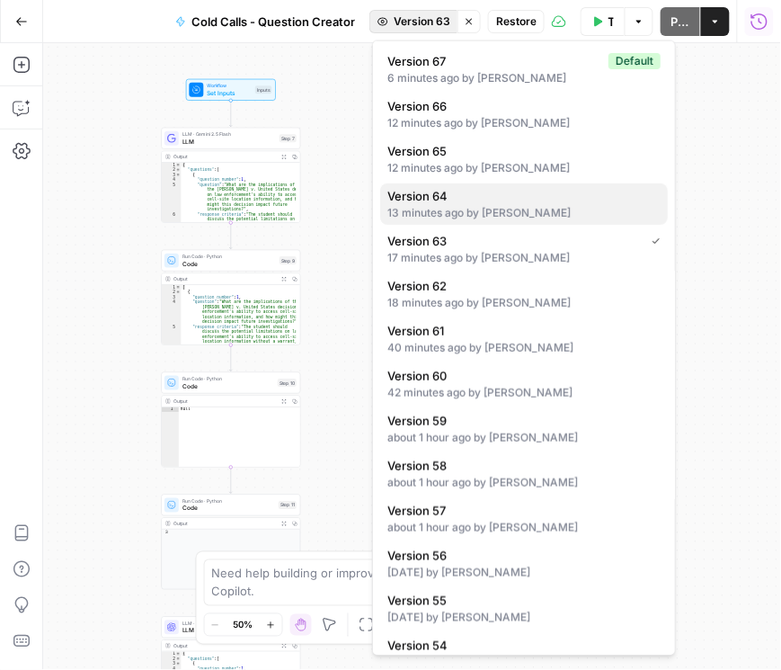
click at [497, 203] on span "Version 64" at bounding box center [520, 196] width 266 height 18
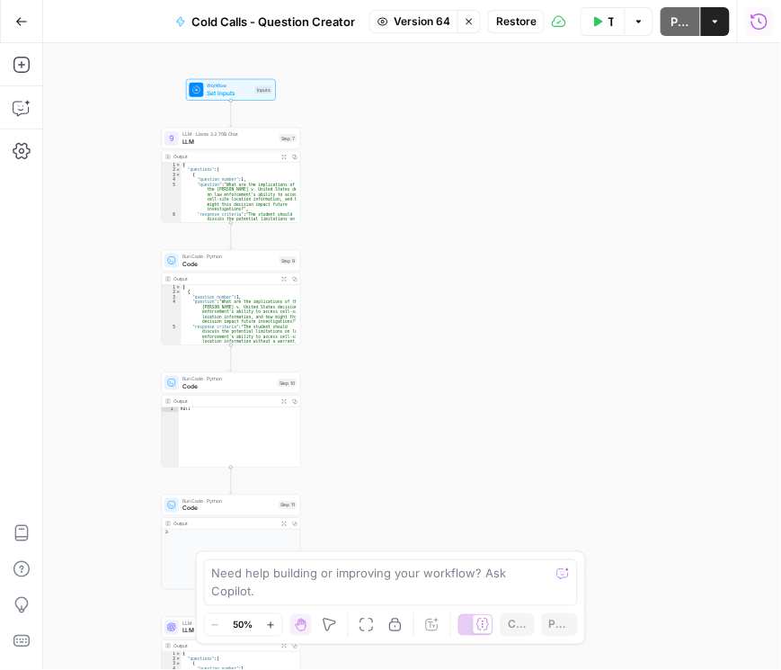
click at [423, 22] on span "Version 64" at bounding box center [422, 21] width 57 height 16
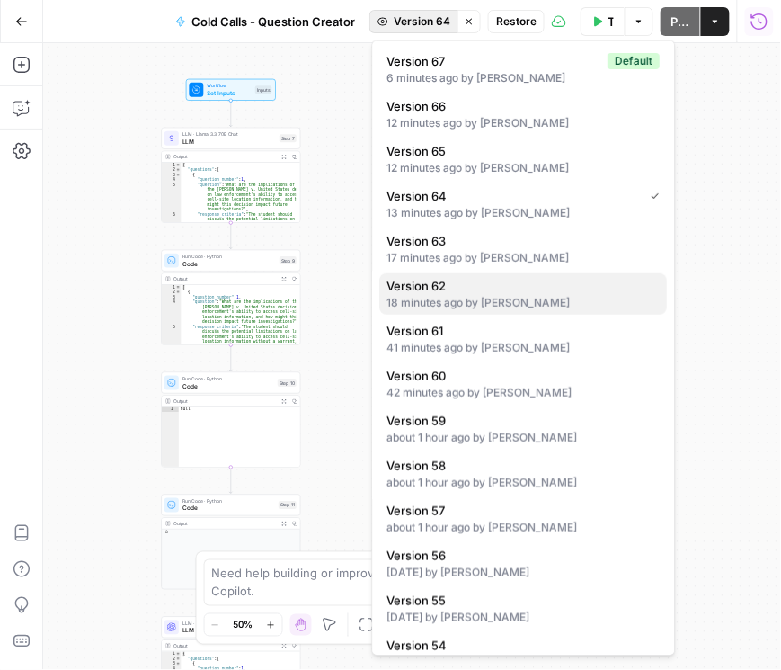
click at [496, 311] on button "Version 62 18 minutes ago by Daniel Scarr" at bounding box center [524, 293] width 288 height 41
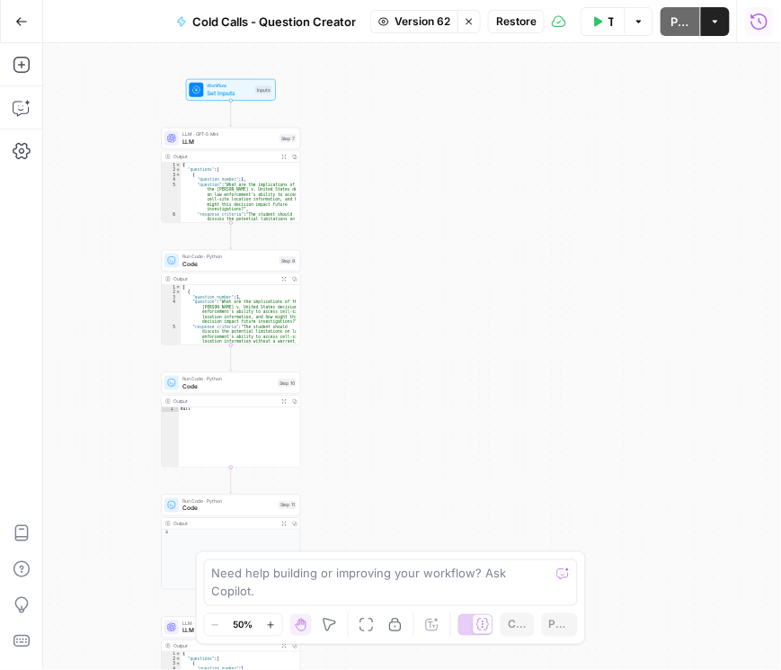
click at [522, 21] on span "Restore" at bounding box center [516, 21] width 40 height 16
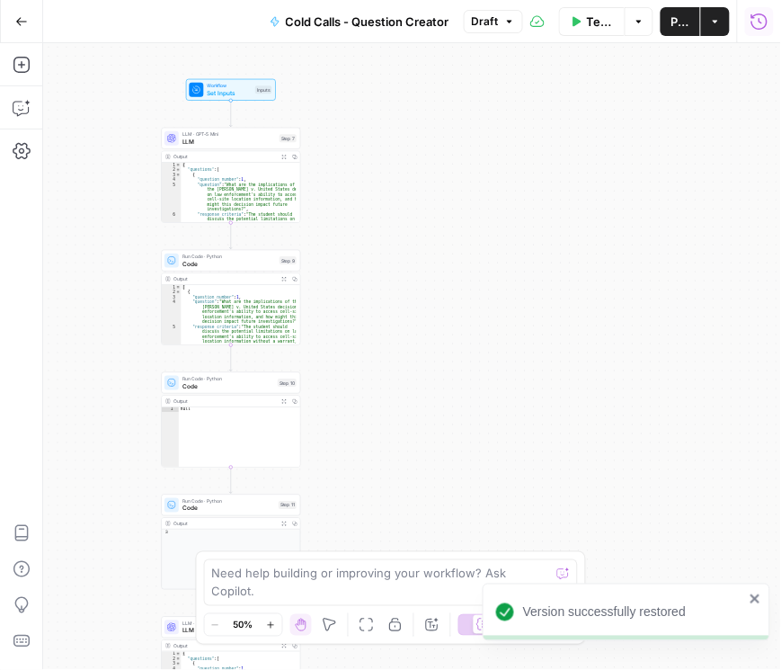
click at [224, 140] on span "LLM" at bounding box center [228, 141] width 93 height 9
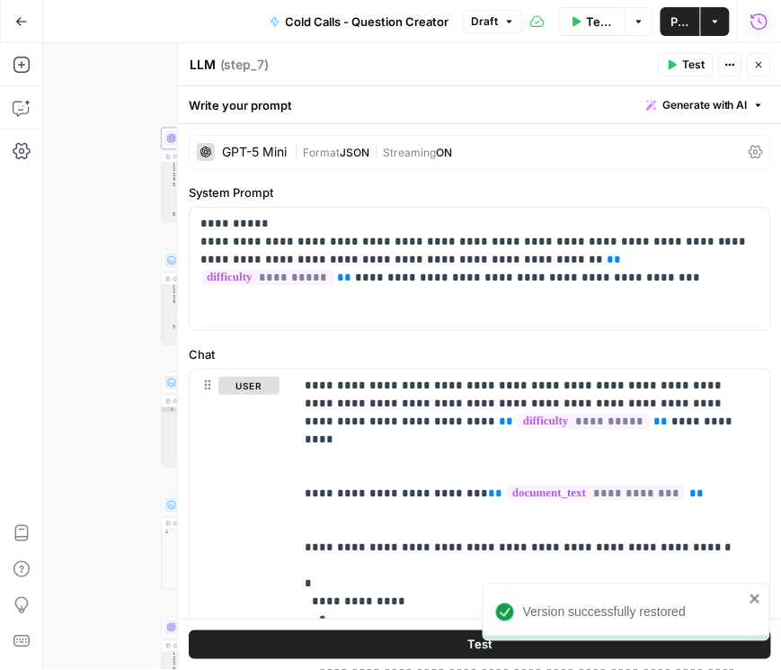
click at [714, 147] on div "GPT-5 Mini | Format JSON | Streaming ON" at bounding box center [480, 152] width 583 height 34
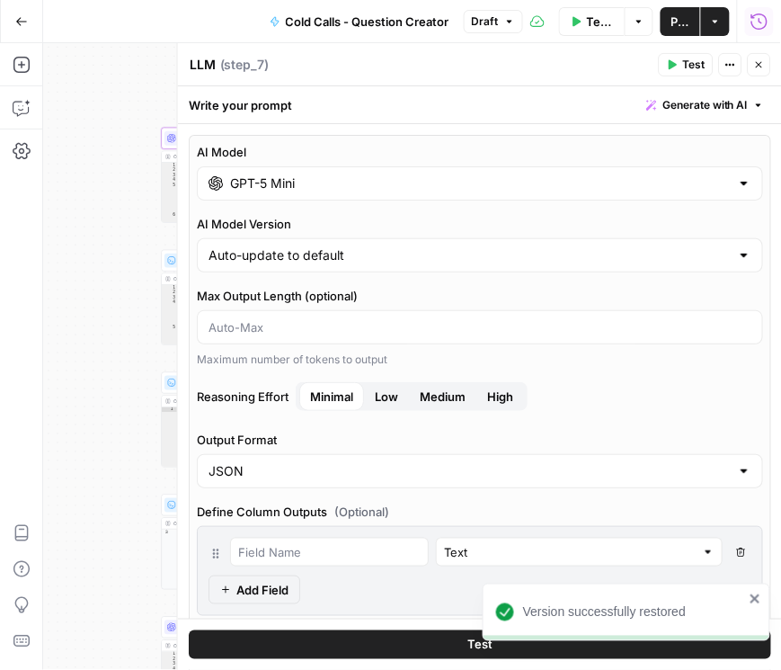
click at [714, 69] on icon "button" at bounding box center [759, 64] width 11 height 11
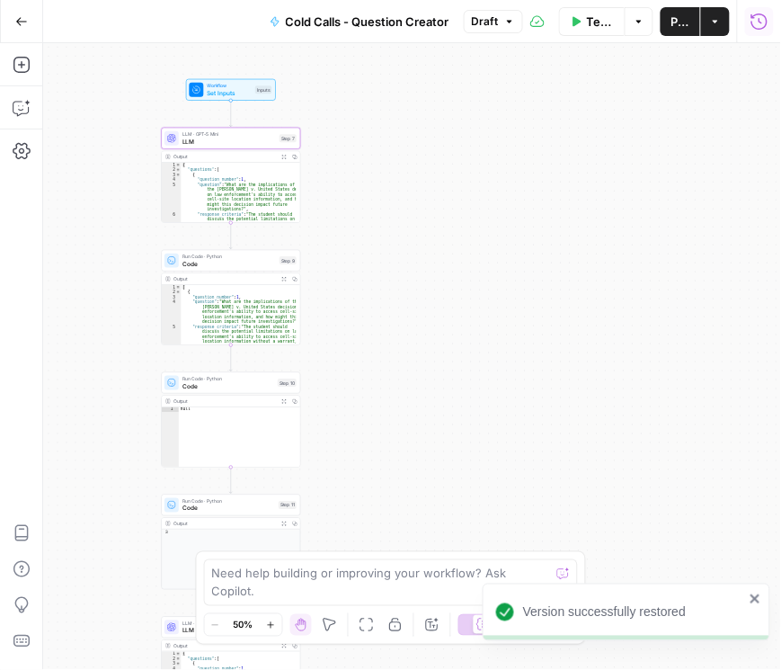
click at [672, 19] on button "Publish" at bounding box center [681, 21] width 40 height 29
click at [156, 20] on div "Go Back Cold Calls - Question Creator Version 68 Test Workflow Options Publish …" at bounding box center [390, 21] width 781 height 42
click at [714, 18] on icon "button" at bounding box center [760, 22] width 18 height 18
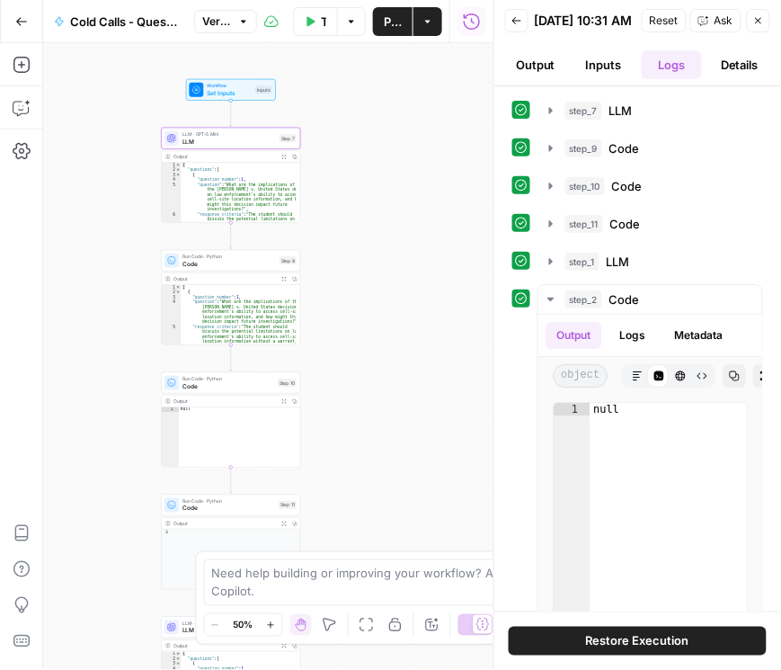
click at [518, 31] on button "Back" at bounding box center [516, 20] width 23 height 23
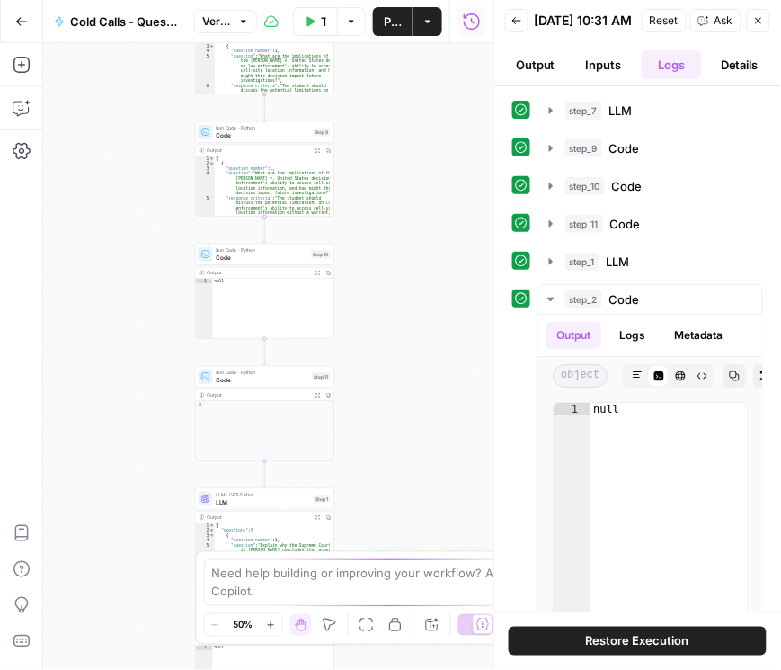
click at [523, 22] on button "Back" at bounding box center [516, 20] width 23 height 23
click at [509, 26] on button "Back" at bounding box center [516, 20] width 23 height 23
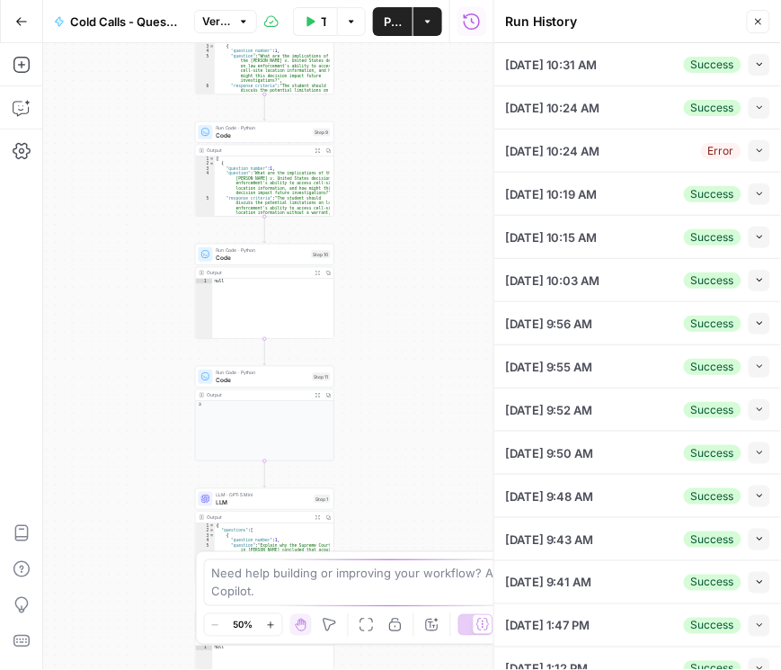
click at [758, 69] on button "Collapse" at bounding box center [760, 65] width 22 height 22
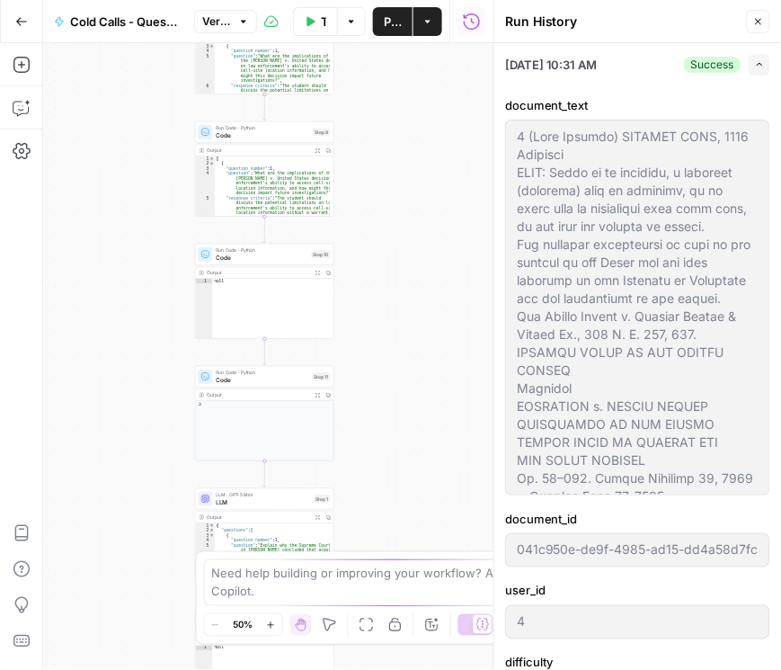
click at [755, 67] on icon "button" at bounding box center [760, 64] width 10 height 10
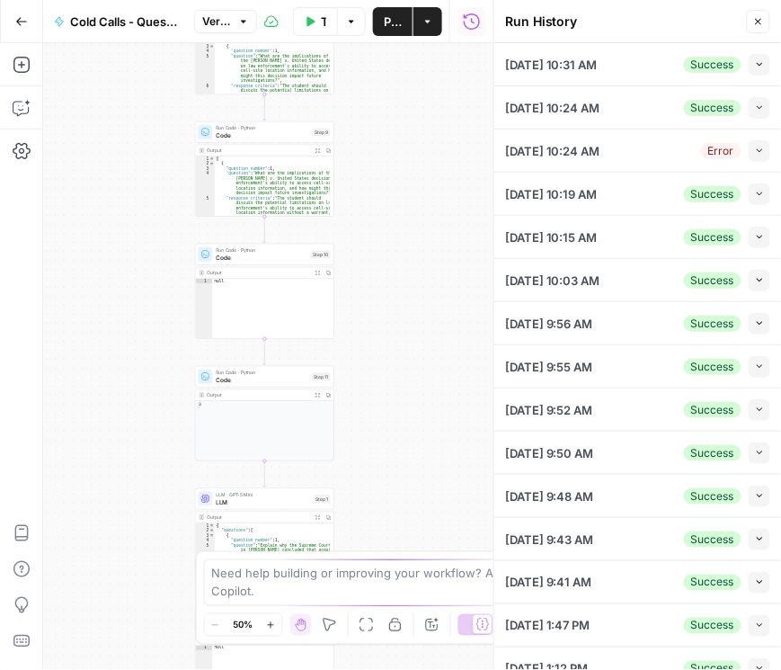
click at [754, 22] on icon "button" at bounding box center [758, 21] width 11 height 11
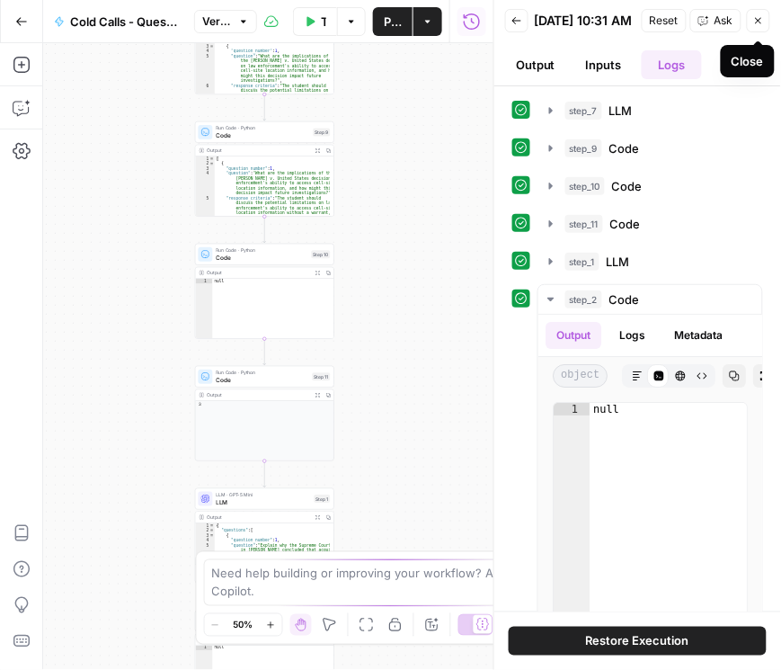
click at [757, 21] on icon "button" at bounding box center [758, 20] width 11 height 11
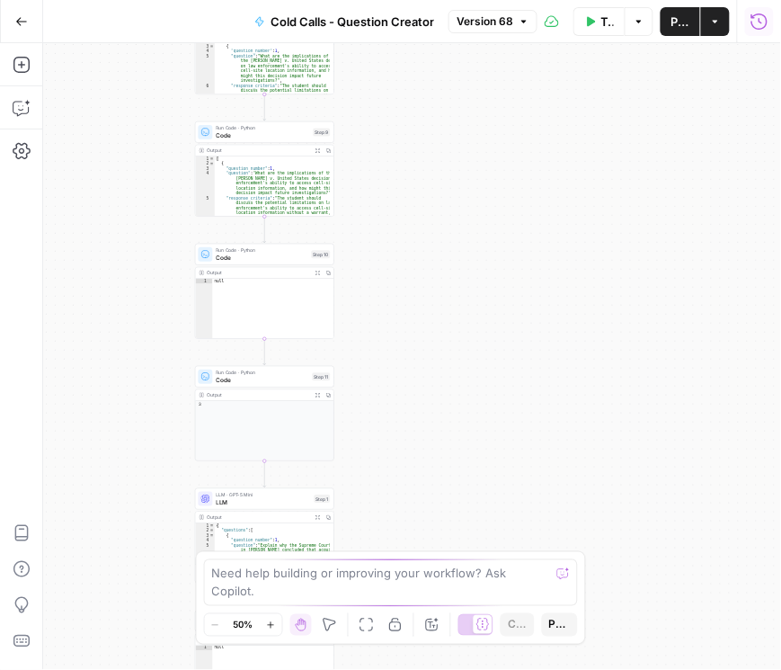
click at [757, 21] on icon "button" at bounding box center [760, 22] width 18 height 18
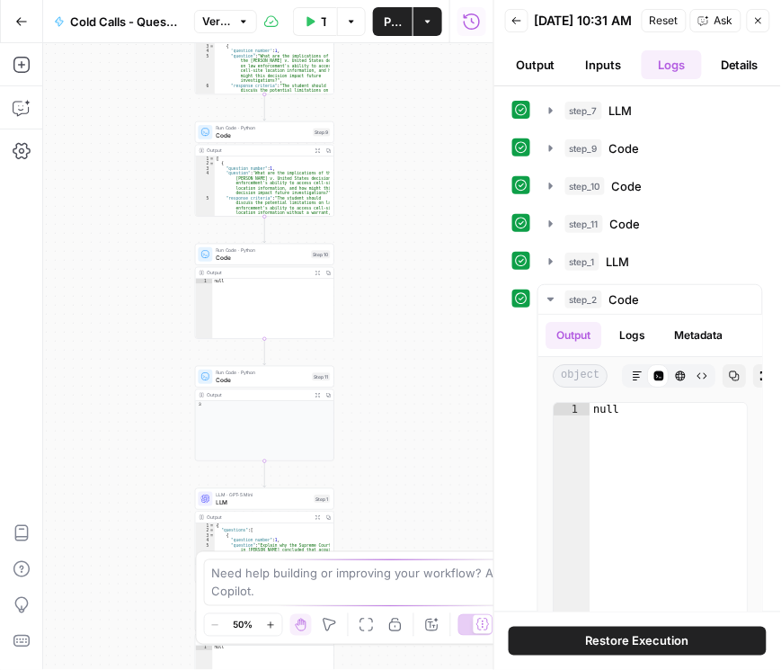
click at [521, 21] on icon "button" at bounding box center [517, 20] width 11 height 11
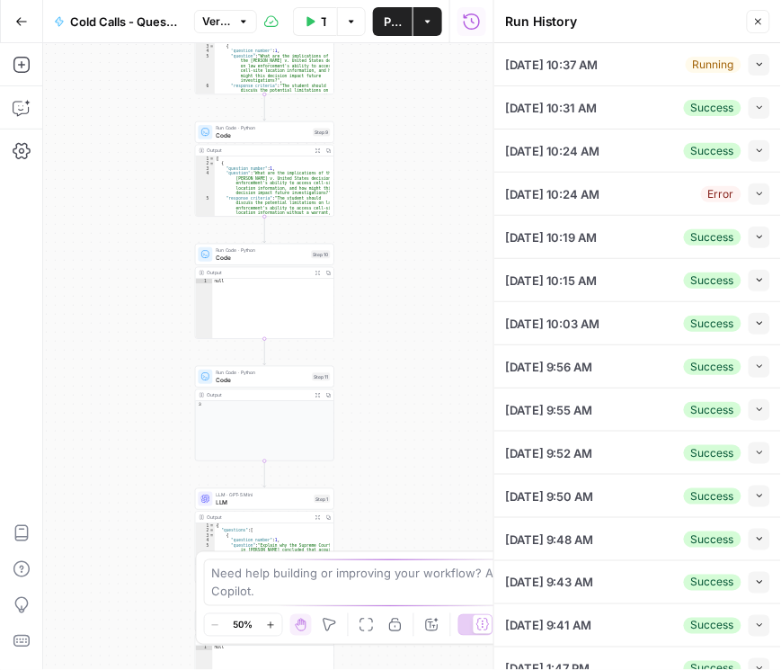
click at [761, 64] on button "Collapse" at bounding box center [760, 65] width 22 height 22
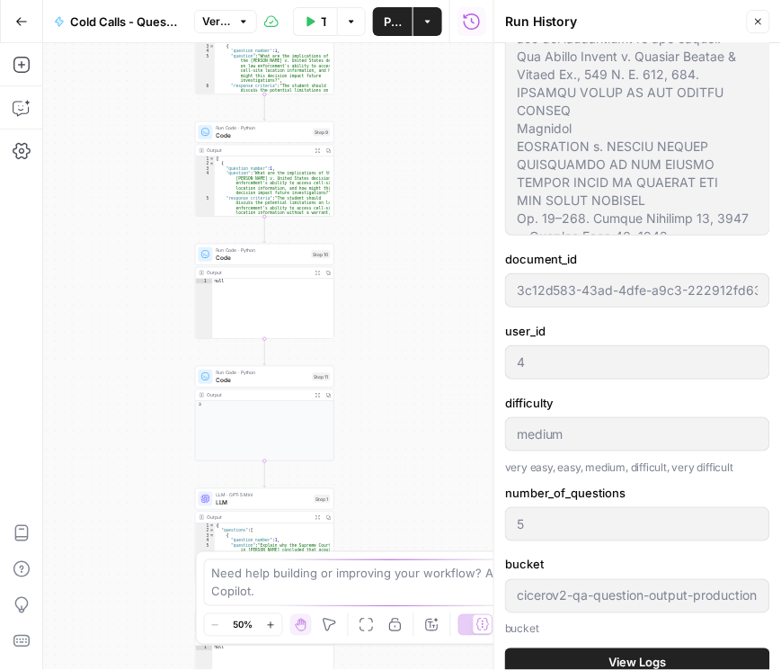
scroll to position [307, 0]
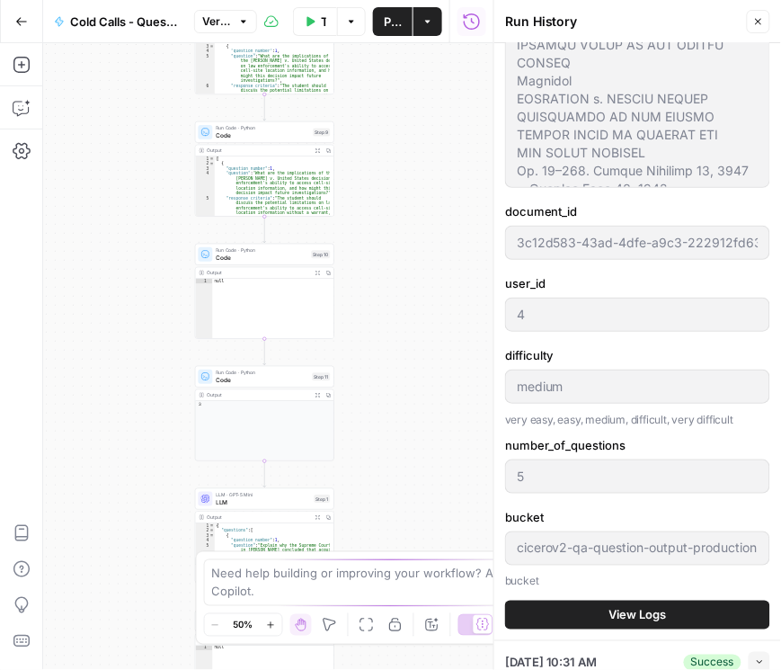
click at [641, 609] on span "View Logs" at bounding box center [639, 615] width 58 height 18
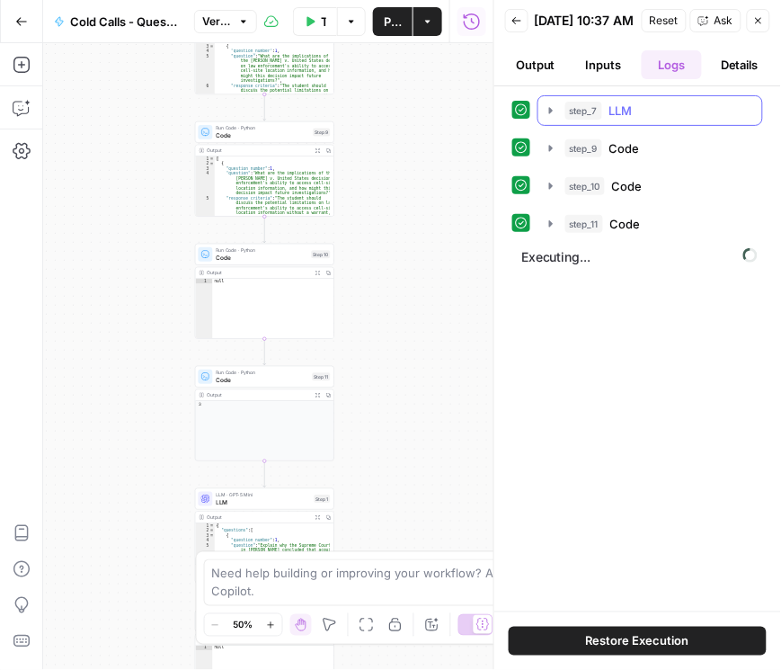
click at [555, 118] on icon "button" at bounding box center [551, 110] width 14 height 14
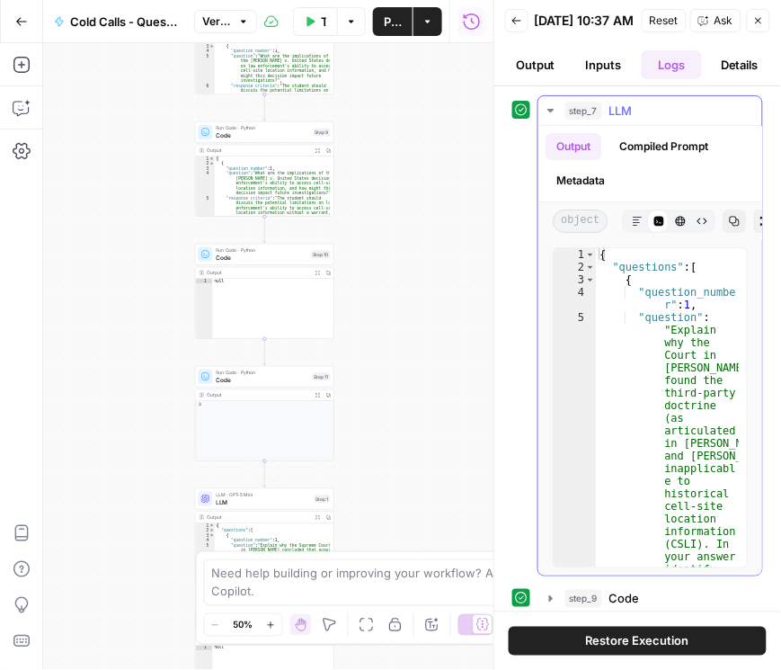
click at [555, 118] on icon "button" at bounding box center [551, 110] width 14 height 14
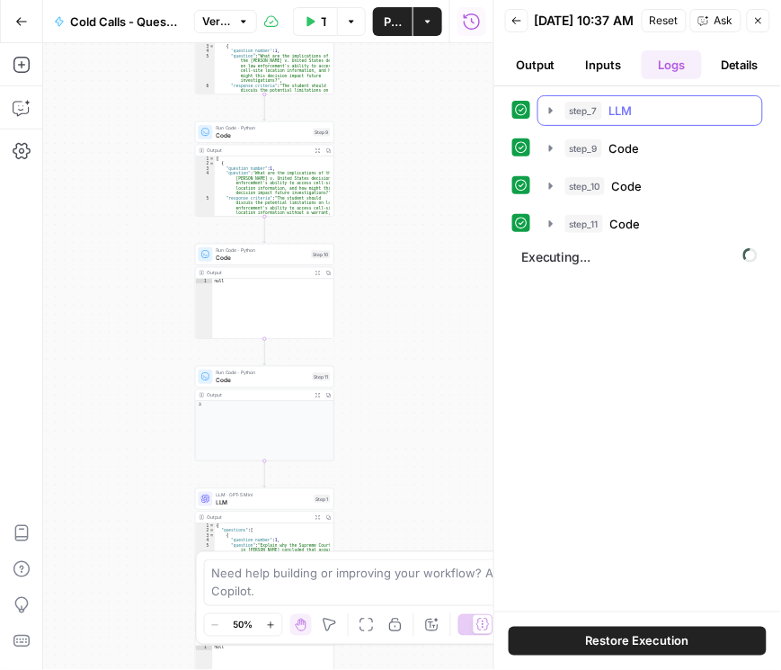
click at [555, 118] on icon "button" at bounding box center [551, 110] width 14 height 14
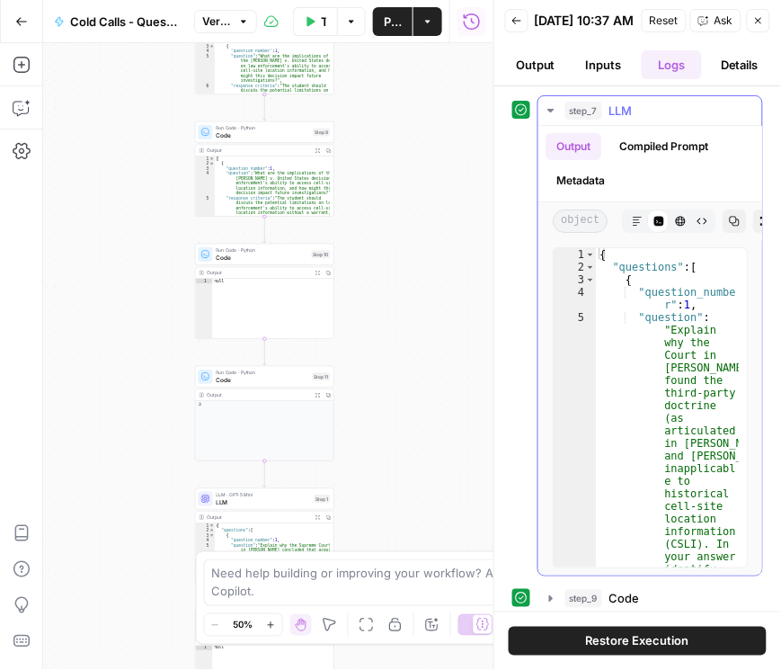
click at [555, 118] on icon "button" at bounding box center [551, 110] width 14 height 14
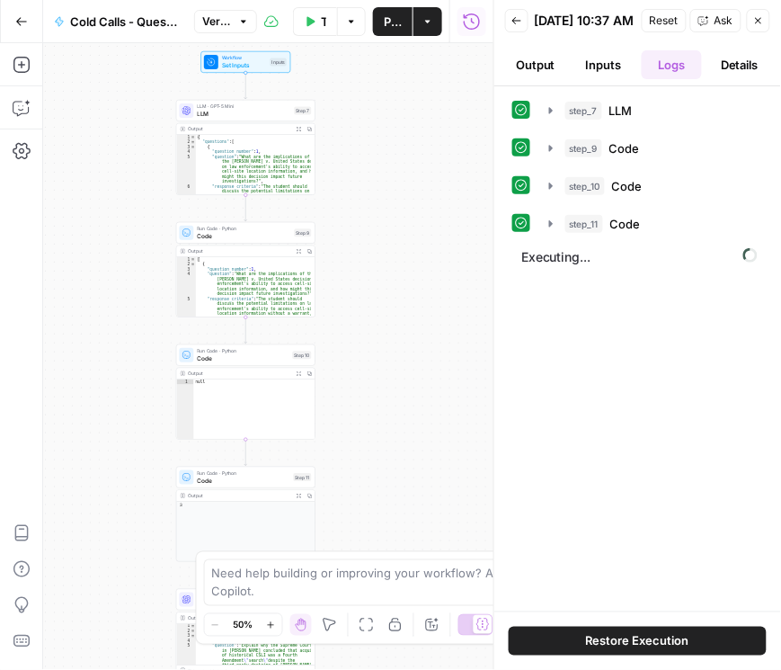
drag, startPoint x: 449, startPoint y: 129, endPoint x: 425, endPoint y: 238, distance: 112.3
click at [425, 238] on div "Workflow Set Inputs Inputs LLM · GPT-5 Mini LLM Step 7 Output Expand Output Cop…" at bounding box center [268, 356] width 450 height 627
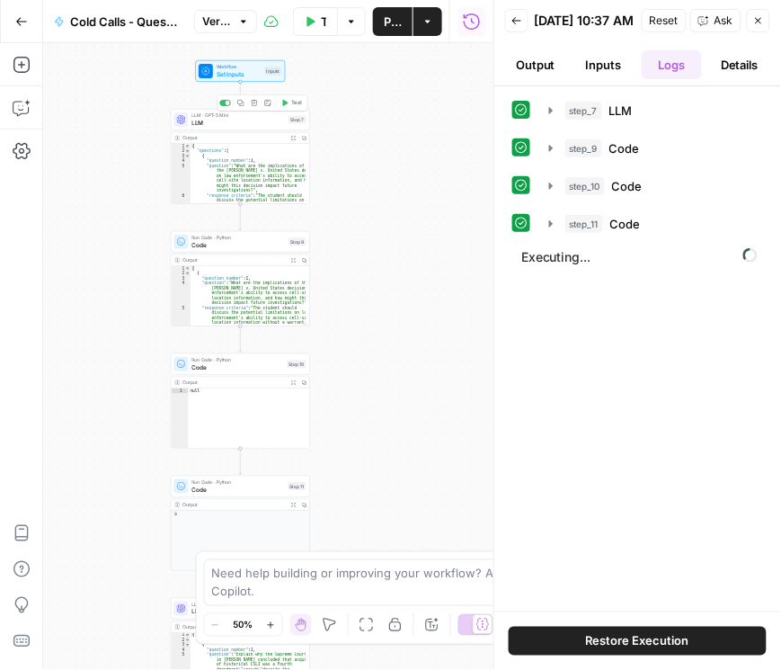
click at [236, 124] on span "LLM" at bounding box center [238, 123] width 93 height 9
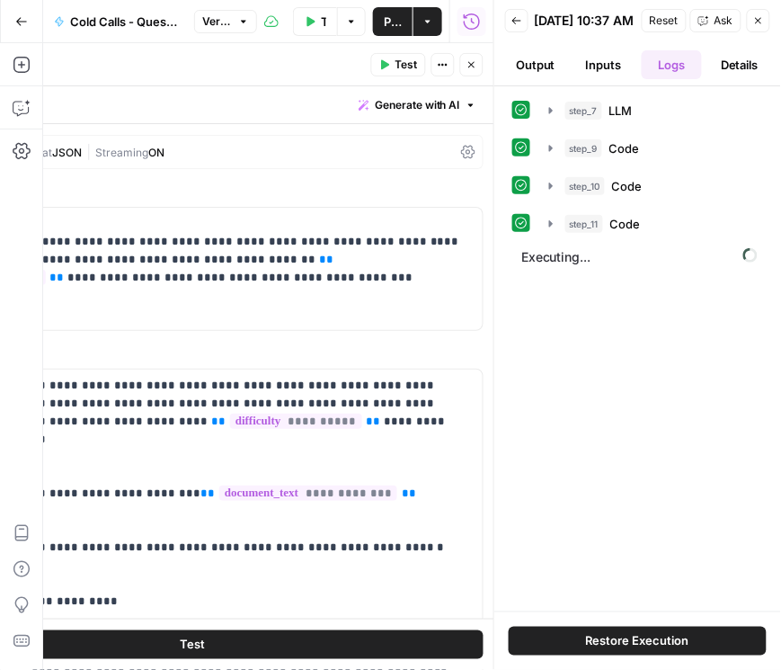
click at [461, 145] on icon at bounding box center [468, 152] width 14 height 14
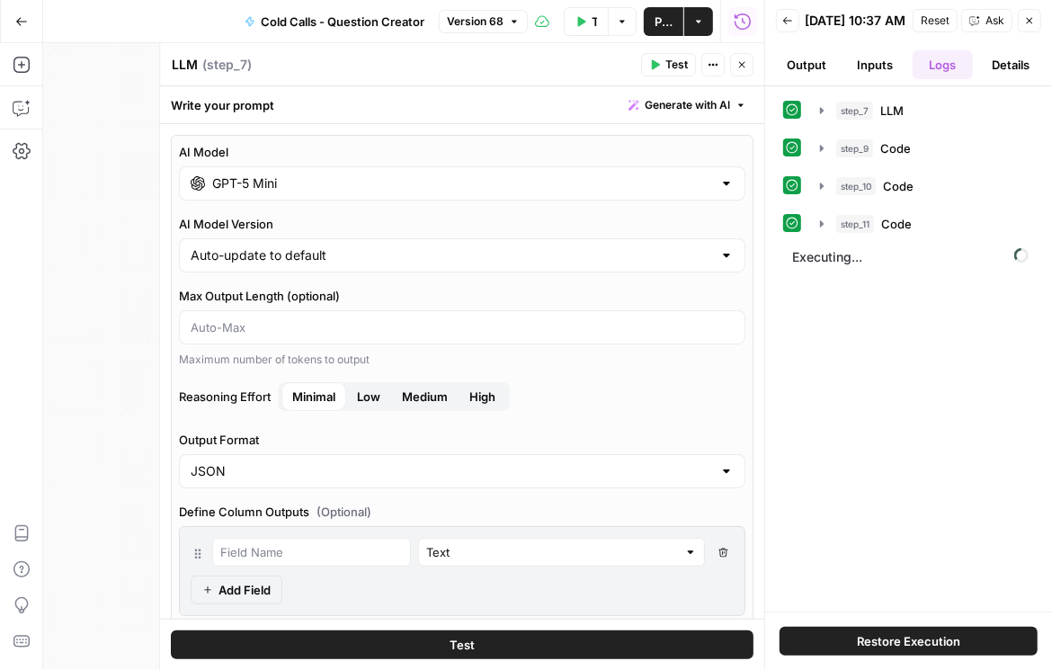
click at [485, 189] on input "GPT-5 Mini" at bounding box center [462, 183] width 500 height 18
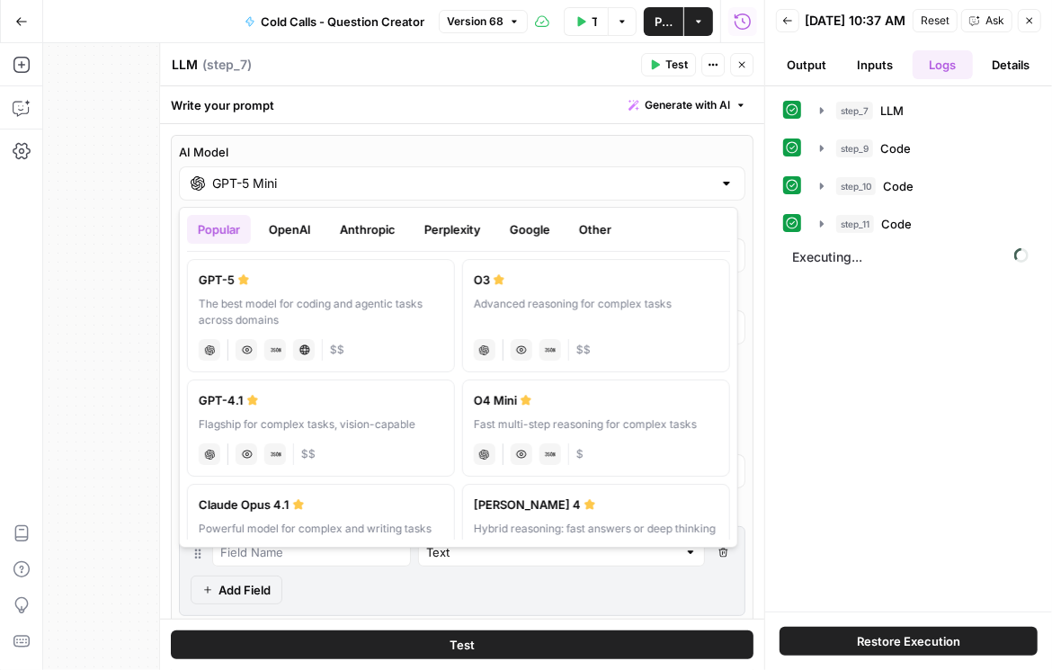
click at [530, 226] on button "Google" at bounding box center [530, 229] width 62 height 29
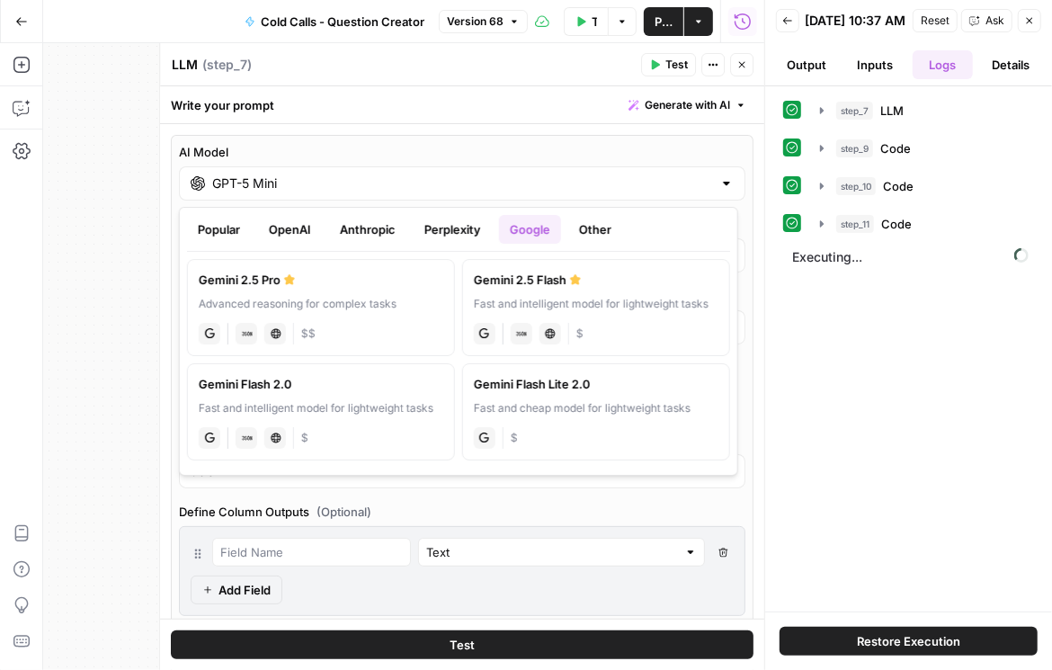
click at [531, 280] on div "Gemini 2.5 Flash" at bounding box center [596, 280] width 245 height 18
type input "Gemini 2.5 Flash"
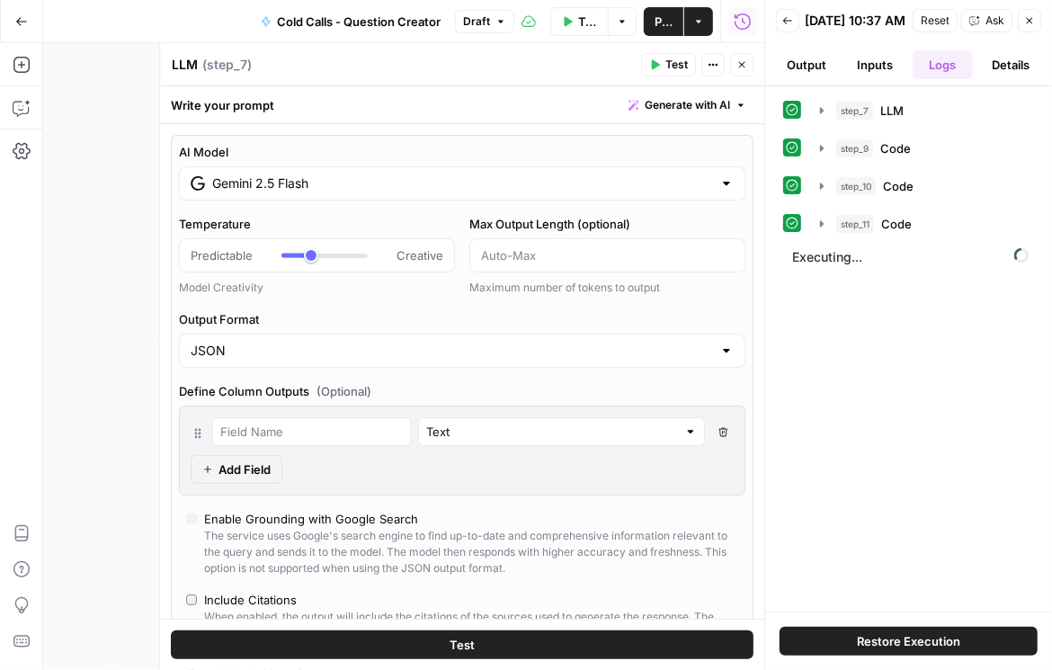
click at [444, 327] on div "Output Format JSON" at bounding box center [462, 339] width 566 height 58
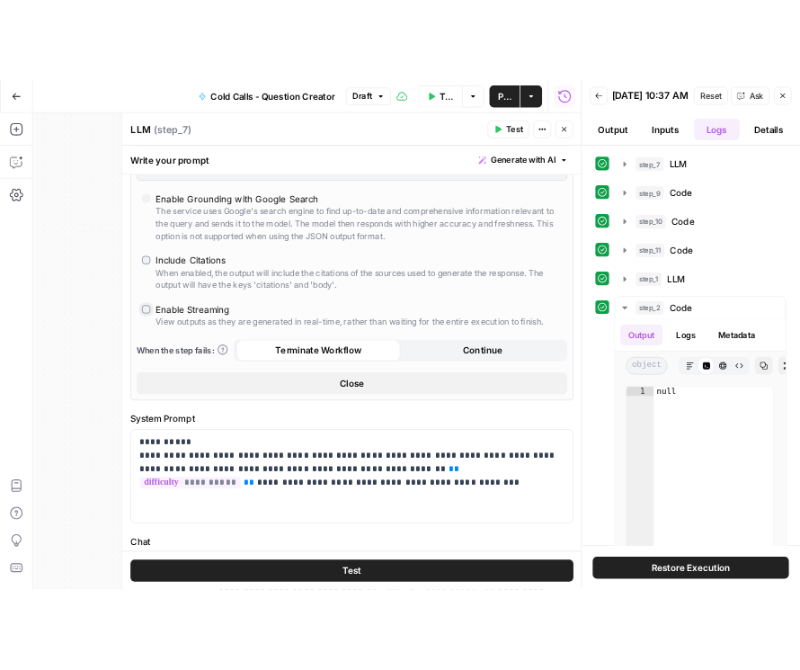
scroll to position [616, 0]
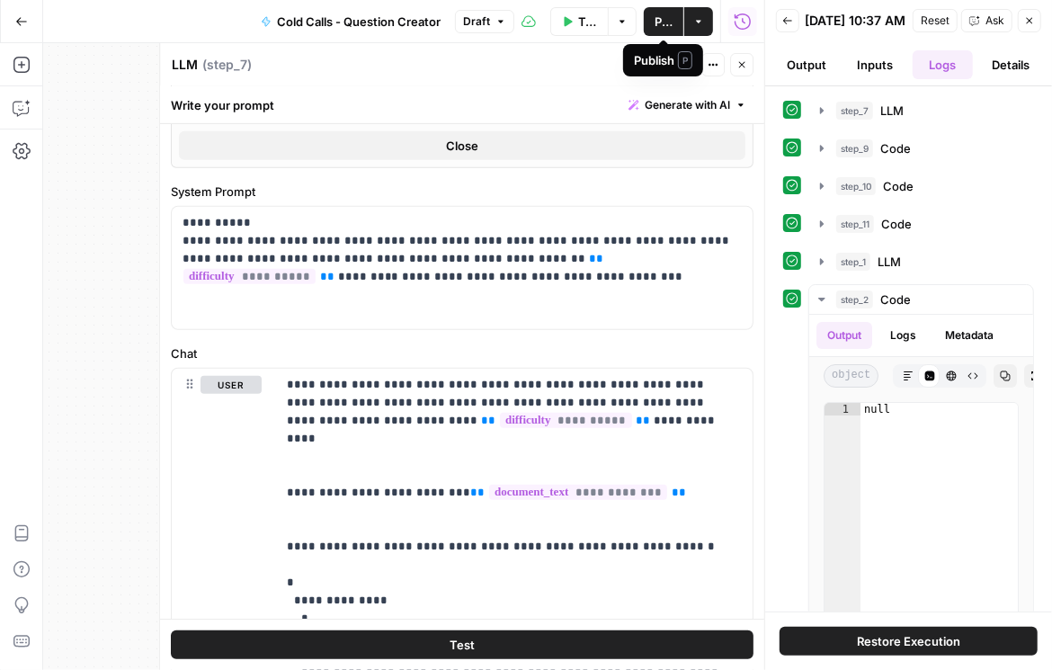
click at [670, 22] on span "Publish" at bounding box center [663, 22] width 18 height 18
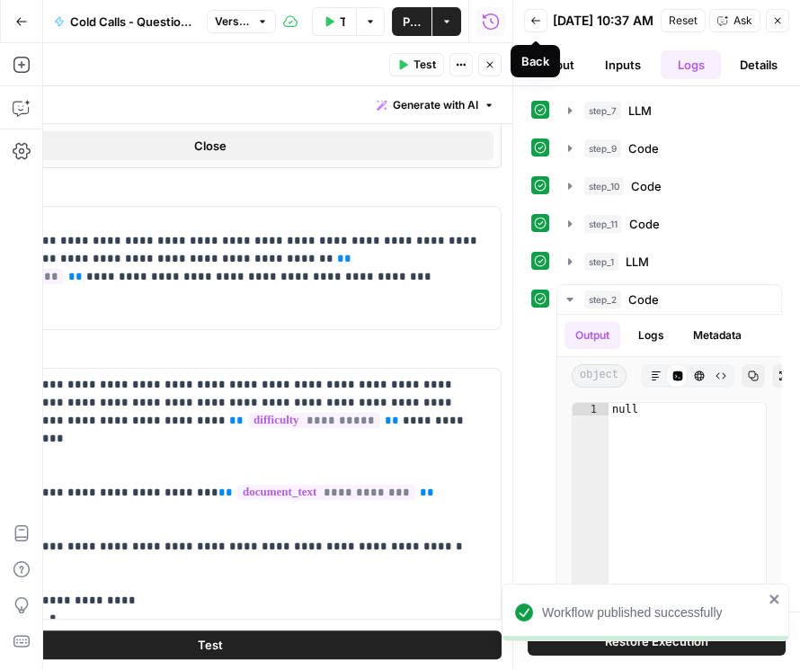
click at [534, 20] on icon "button" at bounding box center [535, 20] width 11 height 11
type input "***"
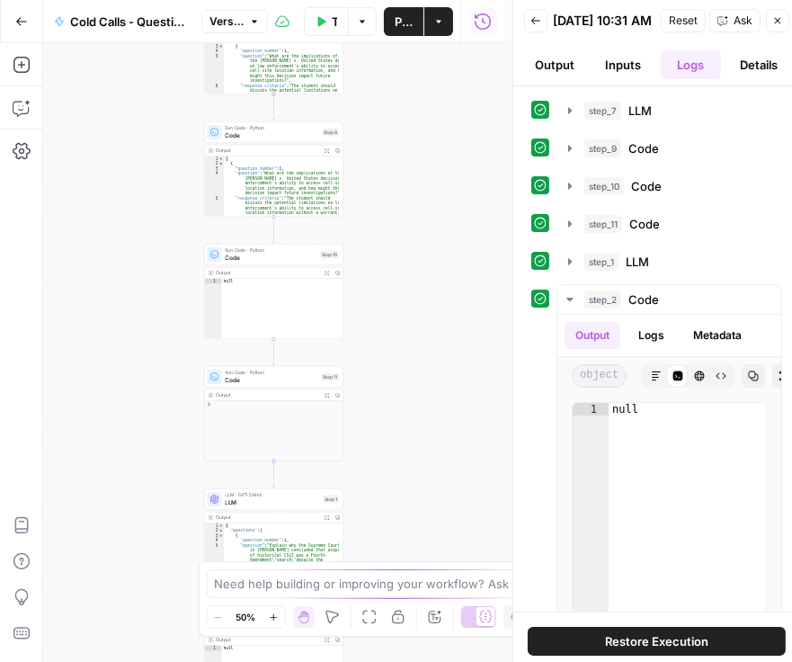
click at [529, 31] on button "Back" at bounding box center [535, 20] width 23 height 23
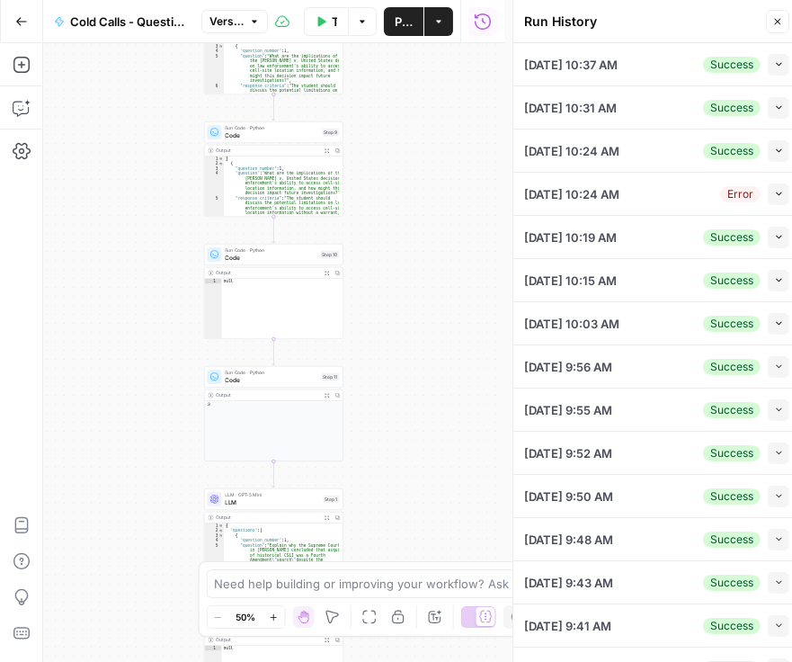
click at [570, 165] on div "[DATE] 10:24 AM Success Collapse" at bounding box center [656, 150] width 265 height 42
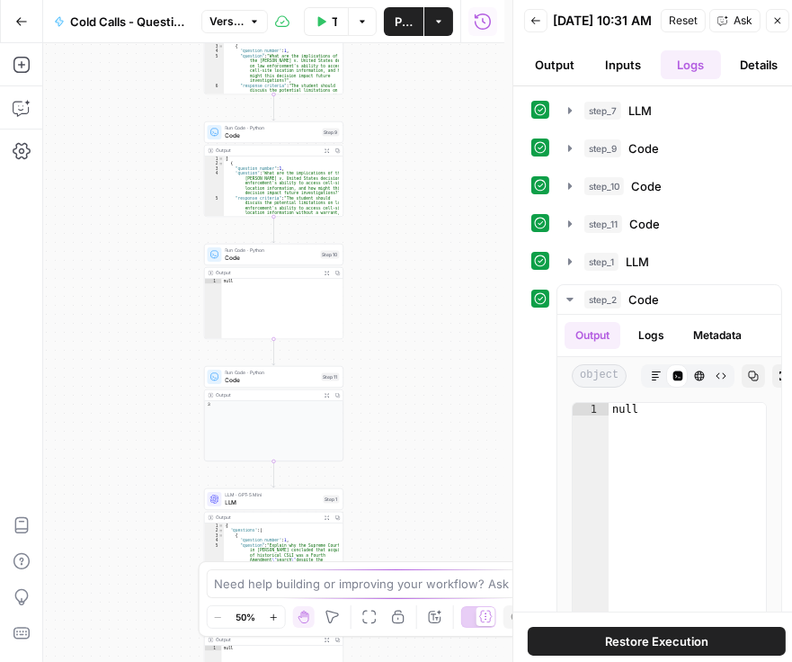
click at [539, 31] on button "Back" at bounding box center [535, 20] width 23 height 23
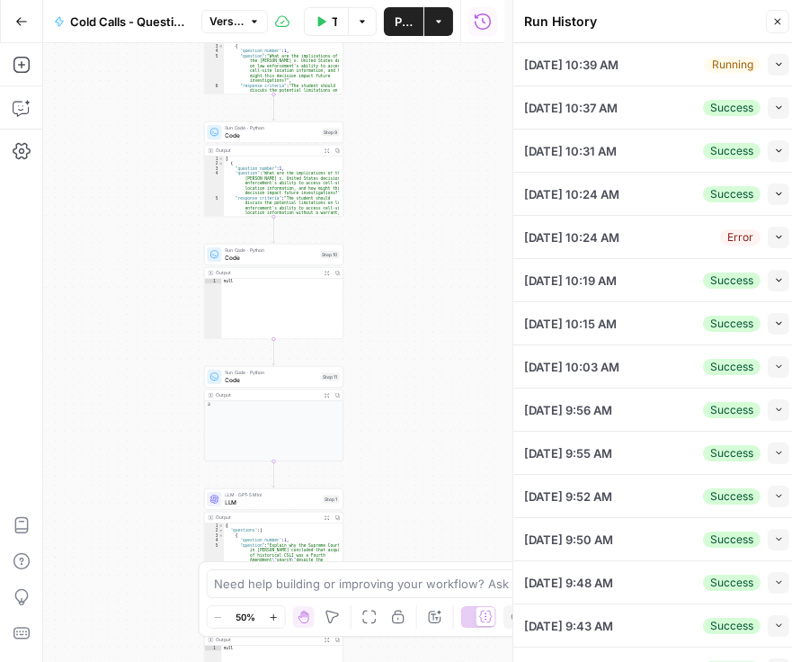
click at [88, 83] on div "Workflow Set Inputs Inputs LLM · Gemini 2.5 Flash LLM Step 7 Output Expand Outp…" at bounding box center [273, 352] width 461 height 619
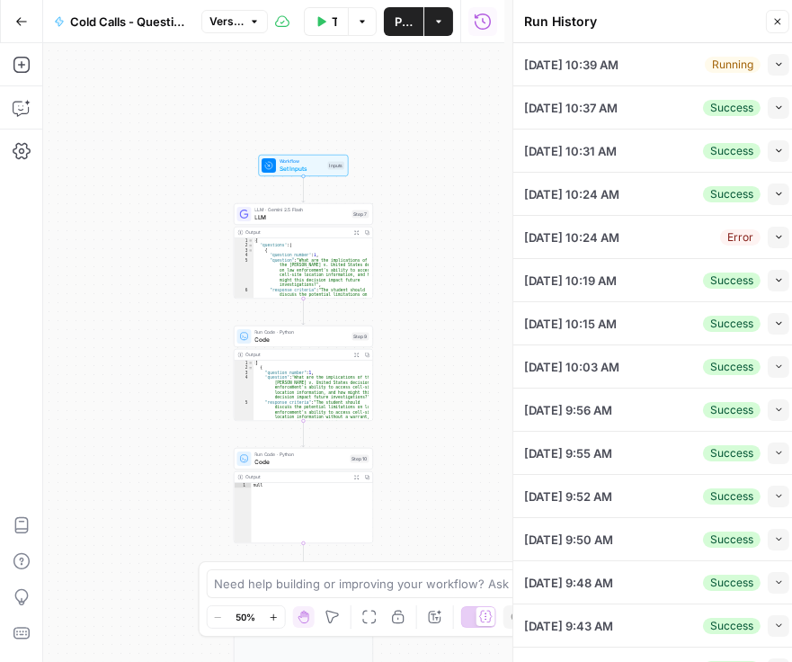
drag, startPoint x: 389, startPoint y: 140, endPoint x: 395, endPoint y: 337, distance: 197.0
click at [420, 359] on div "Workflow Set Inputs Inputs LLM · Gemini 2.5 Flash LLM Step 7 Output Expand Outp…" at bounding box center [273, 352] width 461 height 619
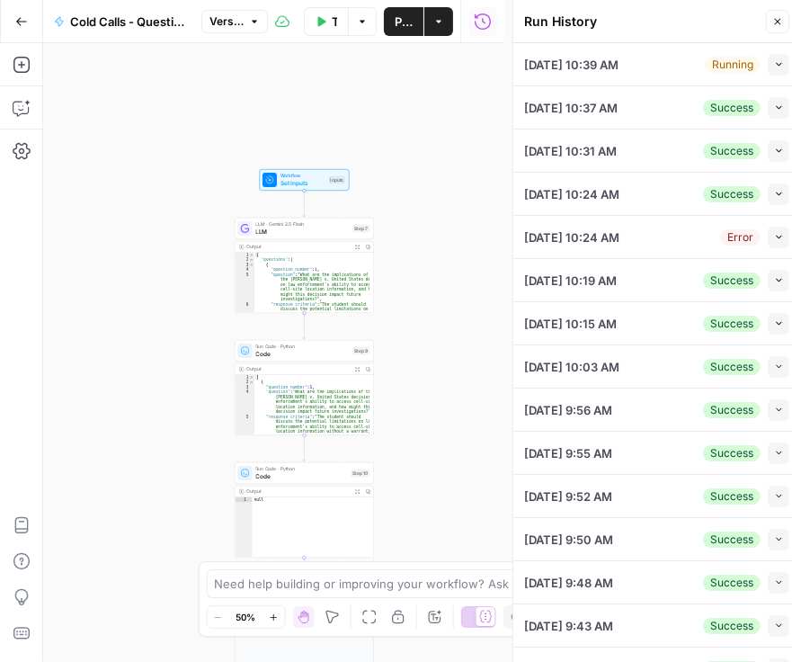
click at [19, 22] on icon "button" at bounding box center [21, 21] width 13 height 13
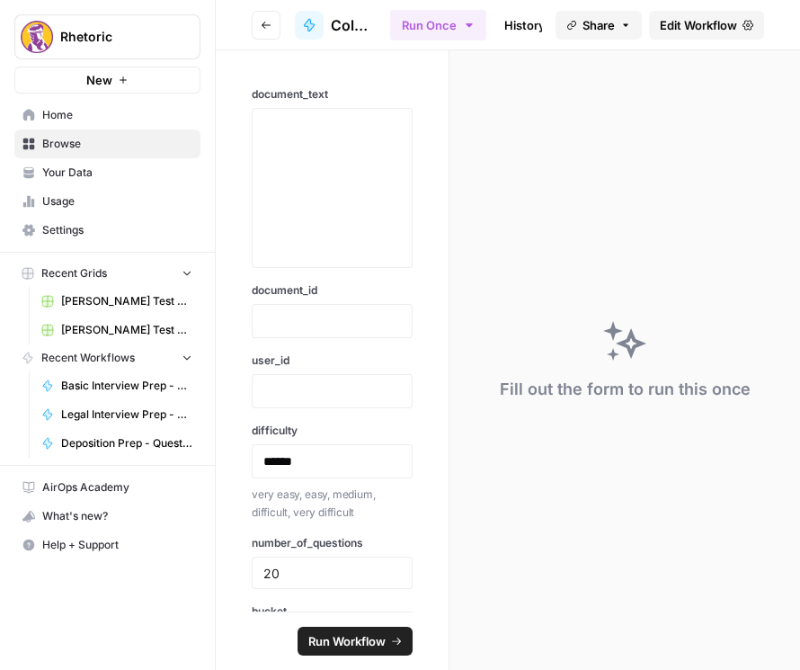
click at [262, 22] on icon "button" at bounding box center [266, 25] width 11 height 11
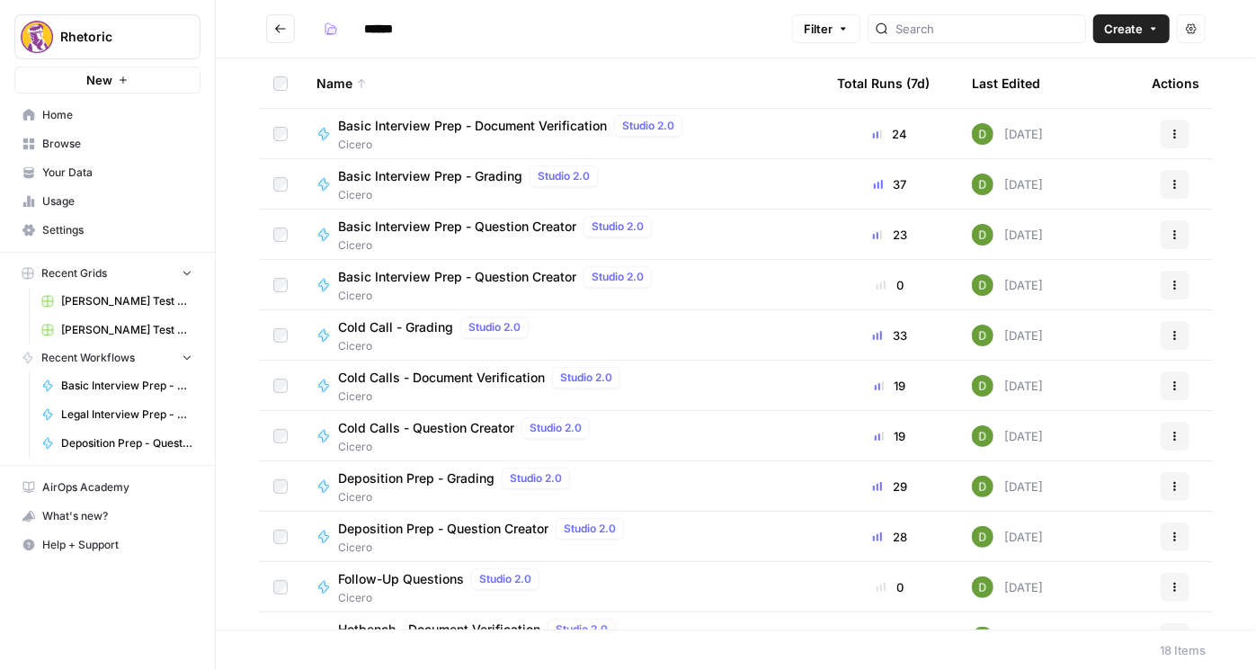
click at [438, 378] on span "Cold Calls - Document Verification" at bounding box center [441, 378] width 207 height 18
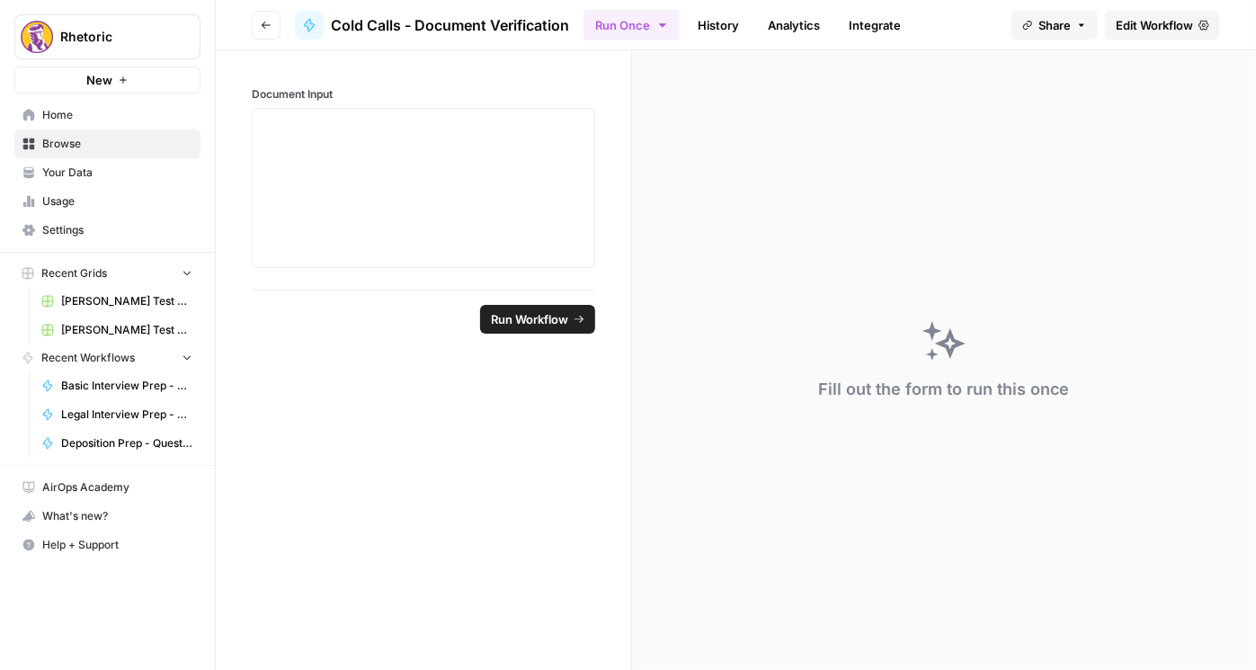
click at [799, 22] on span "Edit Workflow" at bounding box center [1154, 25] width 77 height 18
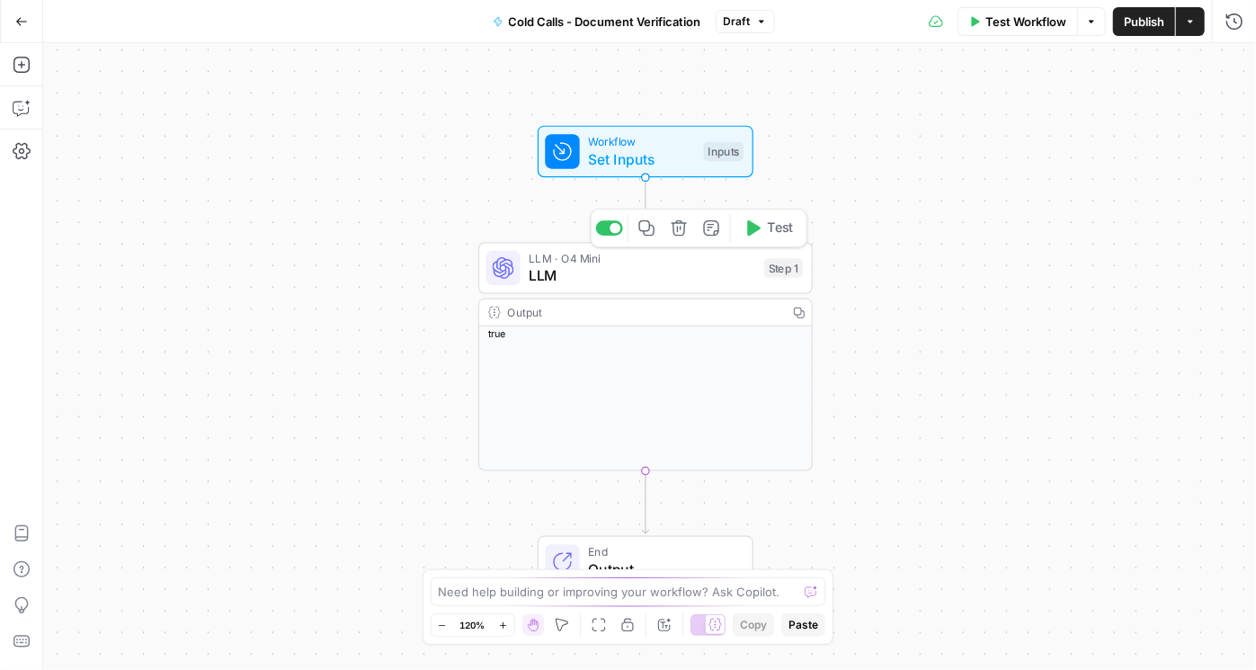
click at [627, 276] on span "LLM" at bounding box center [642, 276] width 227 height 22
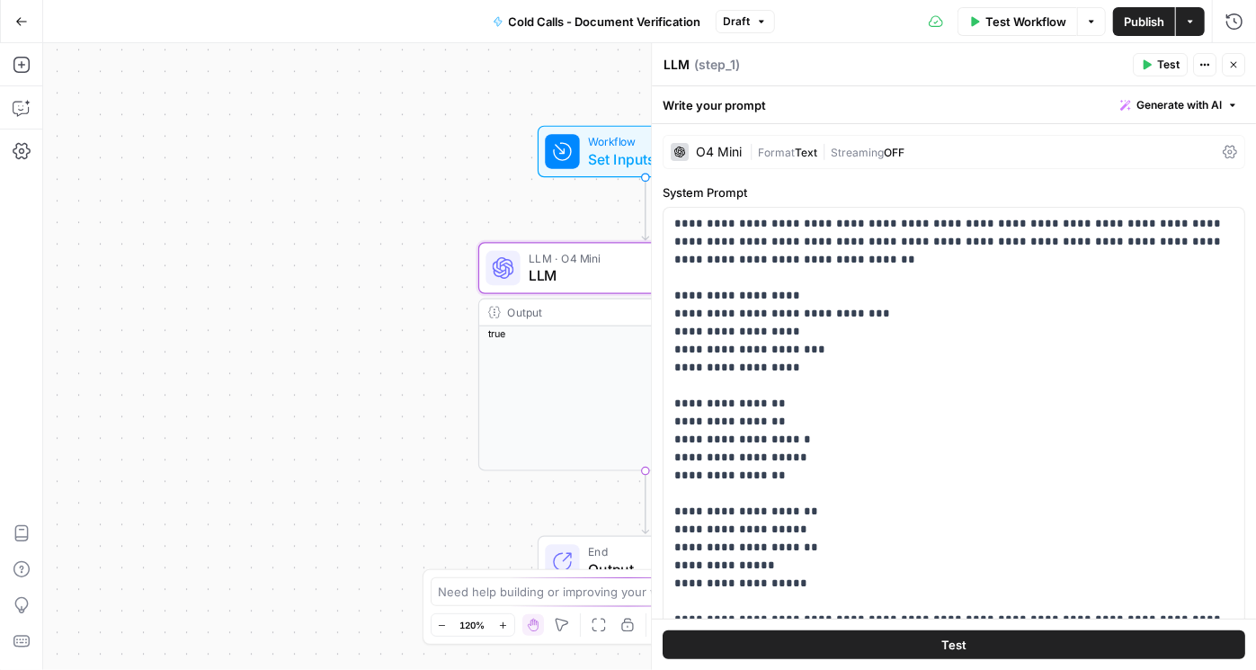
click at [799, 148] on icon at bounding box center [1230, 152] width 14 height 14
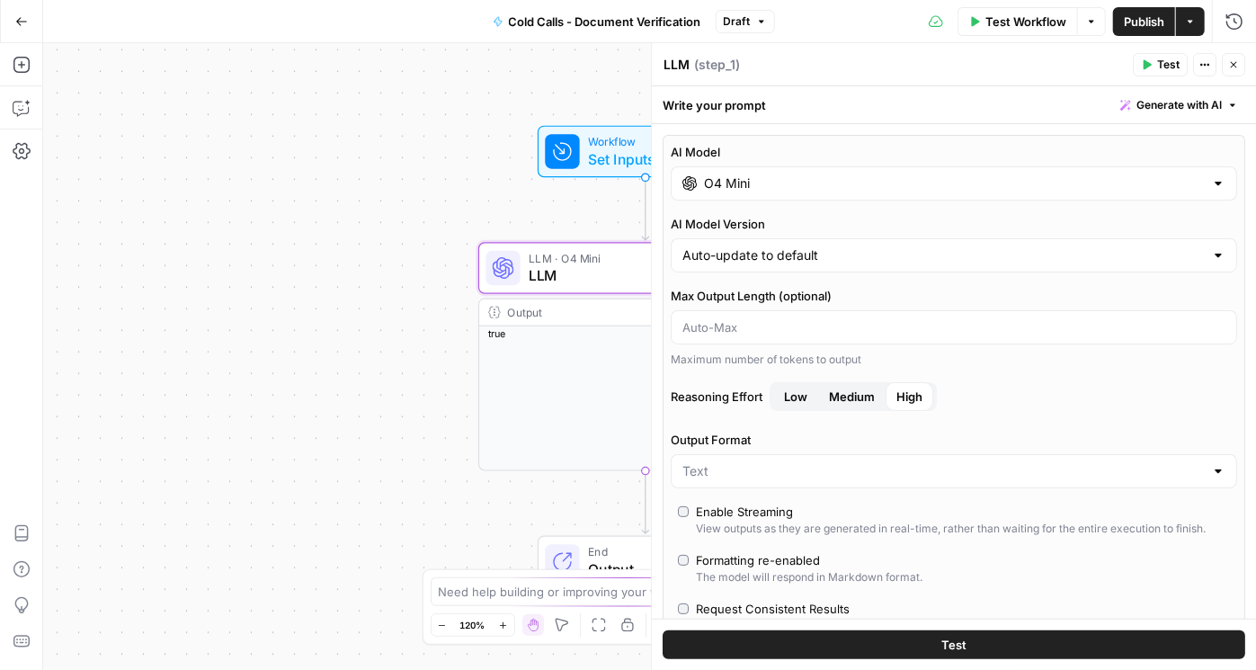
click at [799, 196] on div "O4 Mini" at bounding box center [954, 183] width 566 height 34
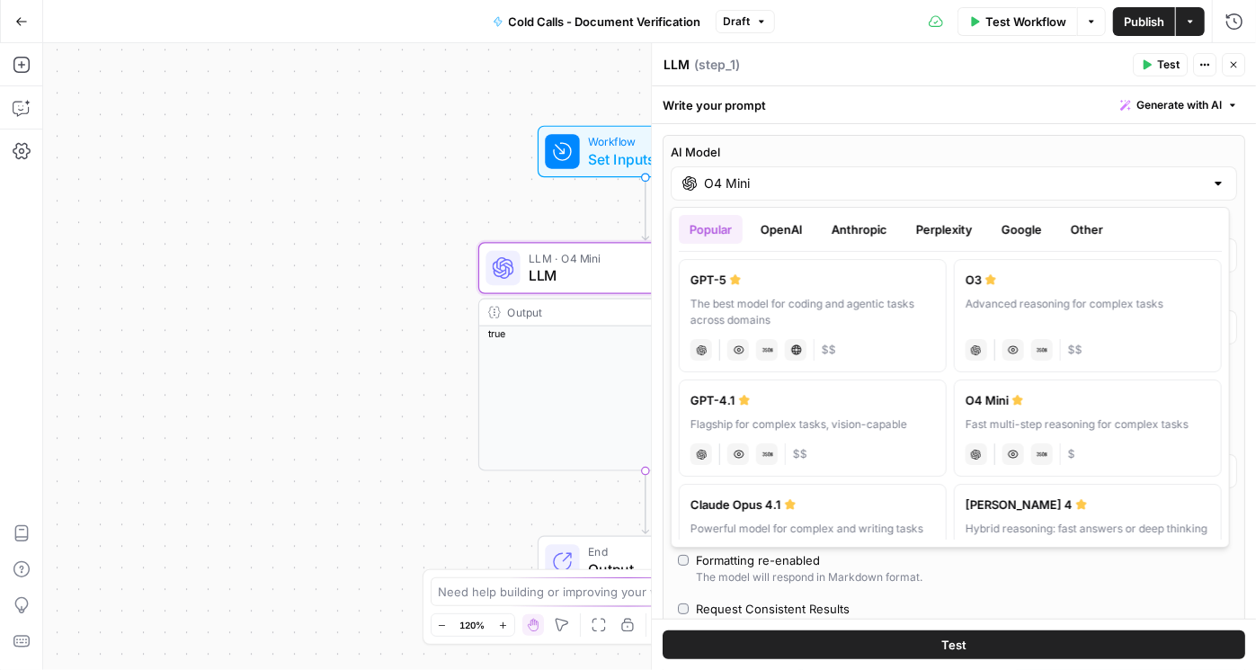
click at [799, 230] on button "Google" at bounding box center [1022, 229] width 62 height 29
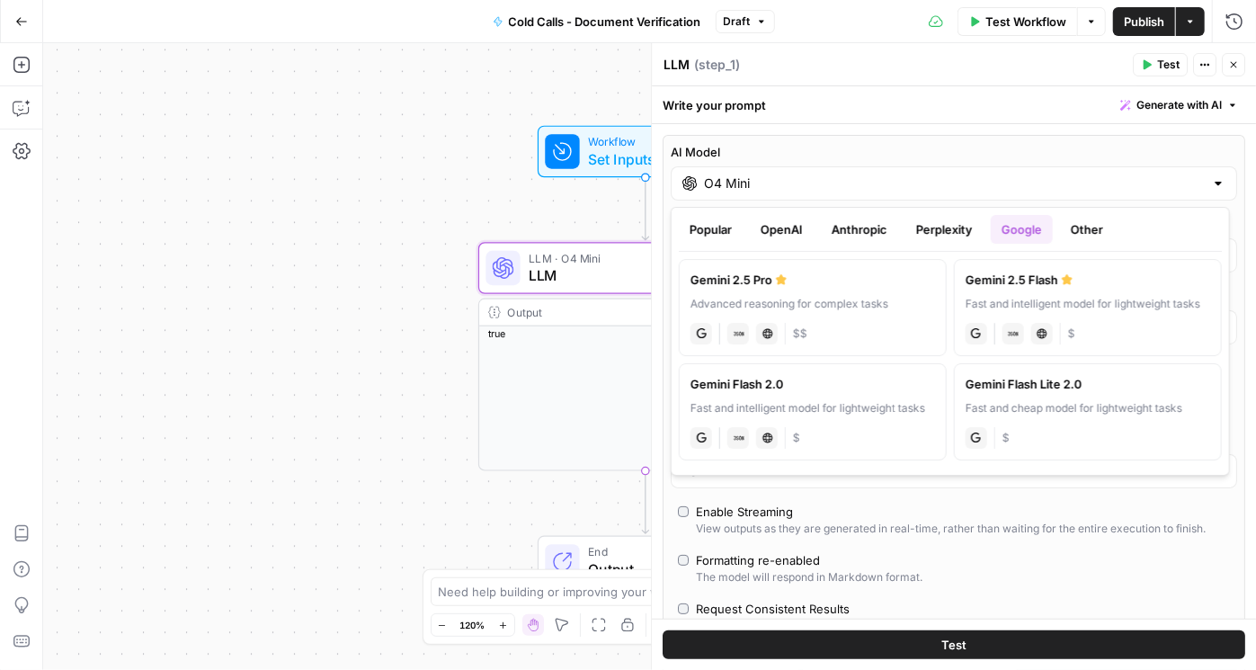
click at [799, 302] on div "Fast and intelligent model for lightweight tasks" at bounding box center [1088, 304] width 245 height 16
type input "Gemini 2.5 Flash"
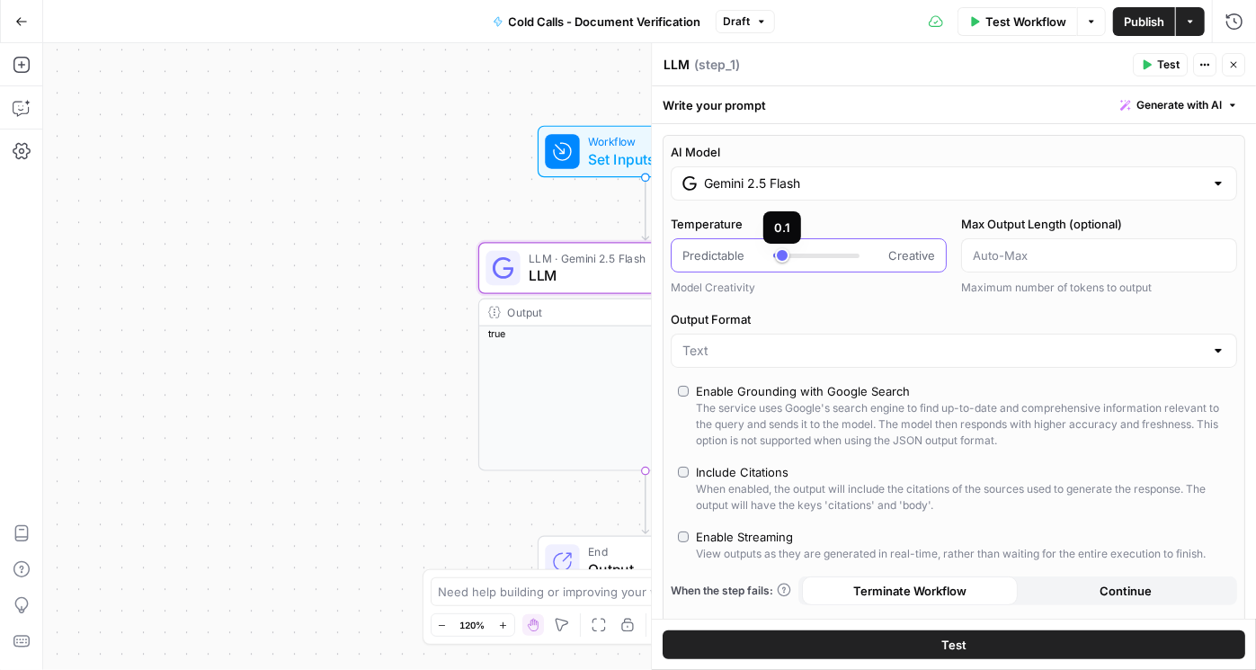
type input "***"
click at [787, 261] on div at bounding box center [816, 255] width 86 height 18
click at [799, 14] on span "Publish" at bounding box center [1144, 22] width 40 height 18
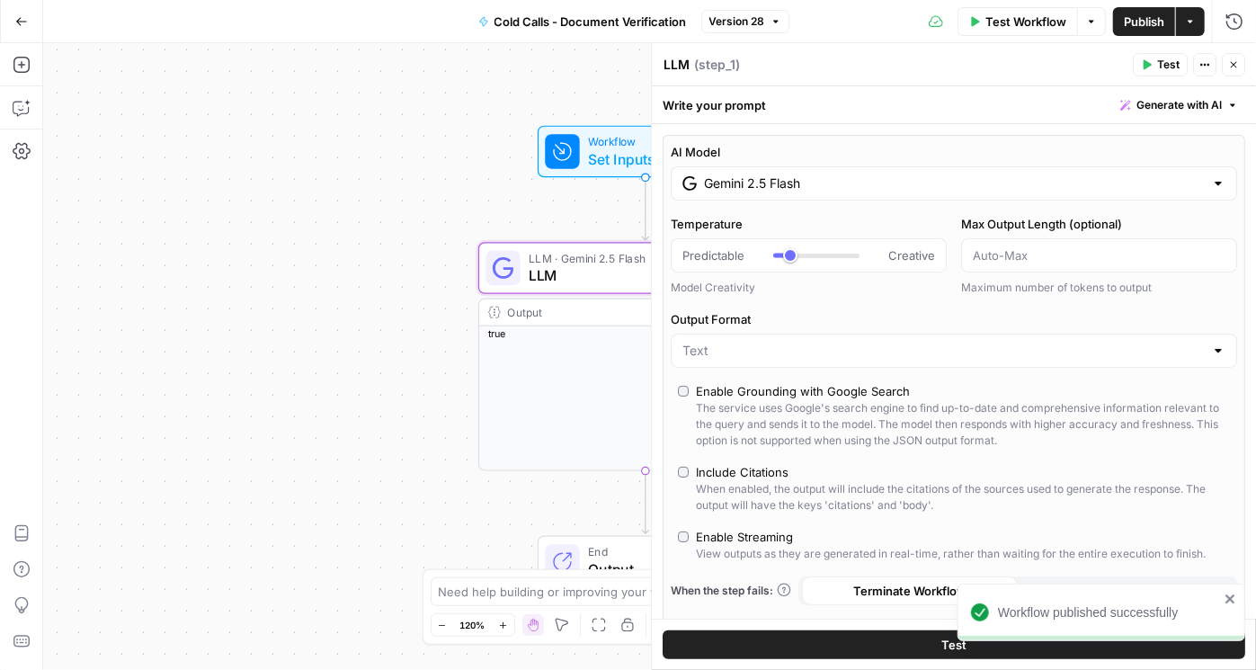
click at [799, 69] on icon "button" at bounding box center [1233, 64] width 11 height 11
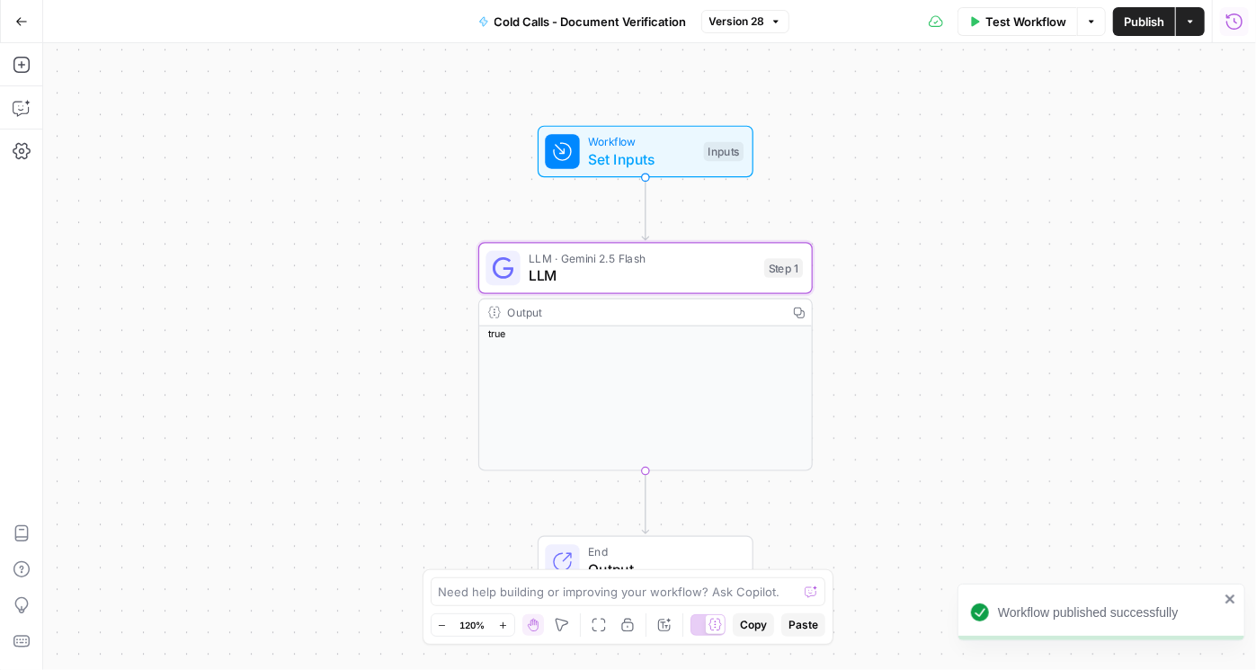
click at [799, 21] on icon "button" at bounding box center [1234, 22] width 18 height 18
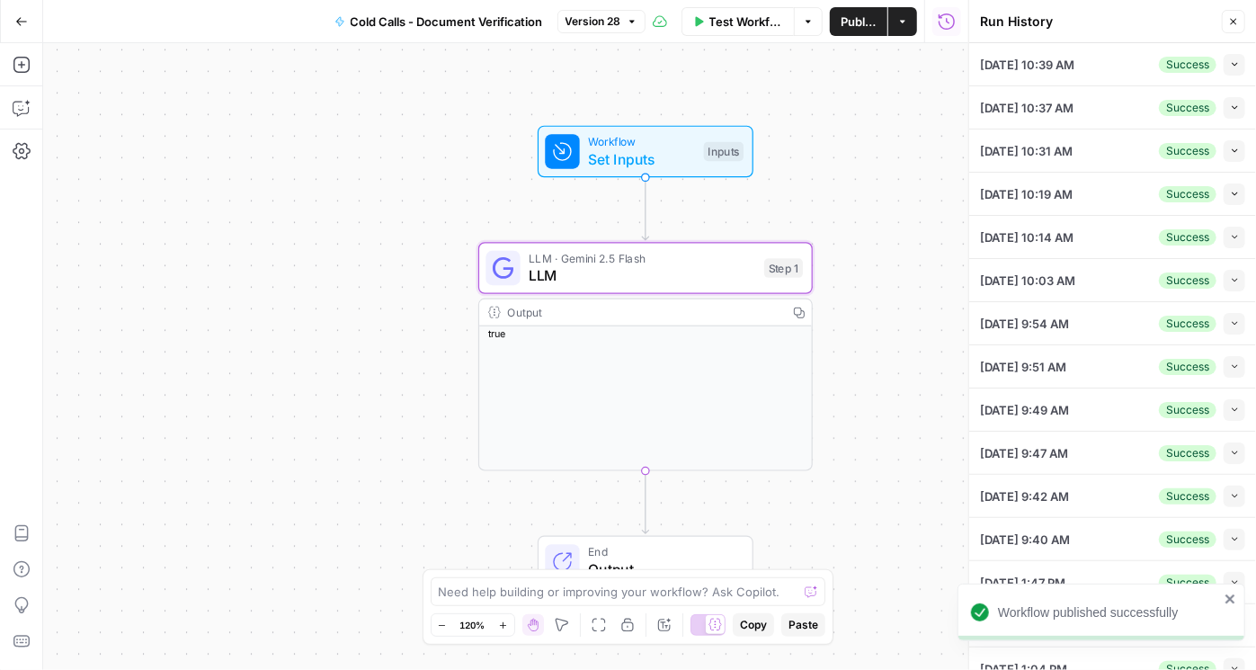
click at [799, 69] on button "Collapse" at bounding box center [1235, 65] width 22 height 22
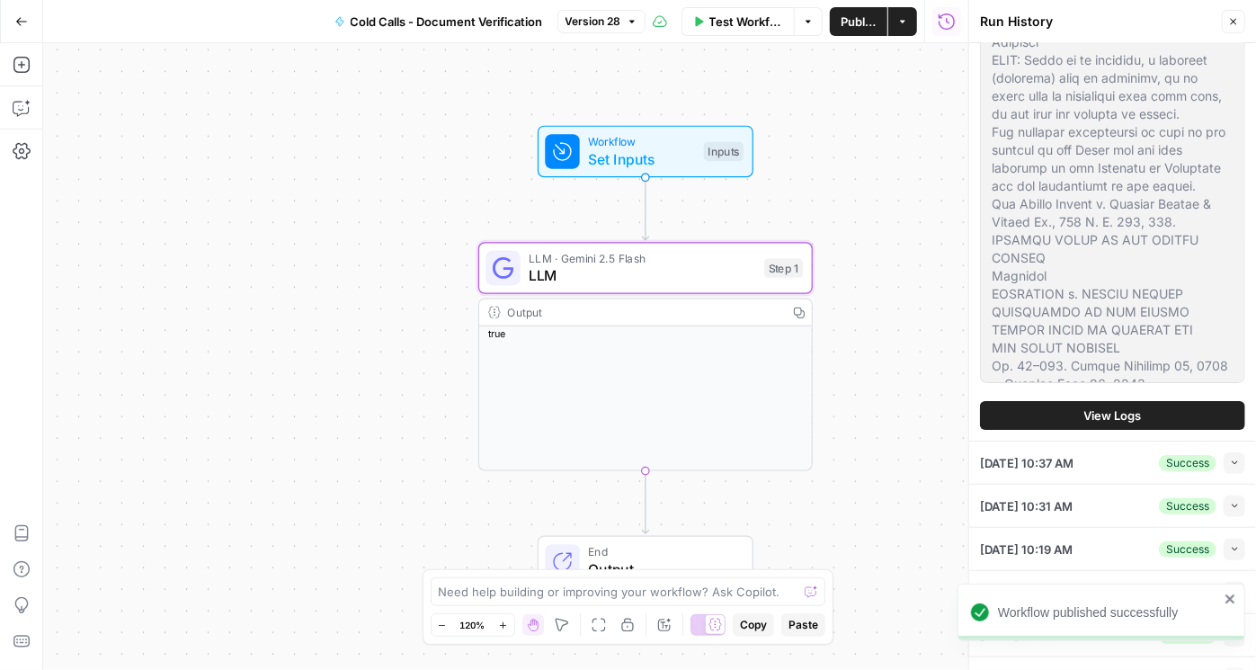
scroll to position [256, 0]
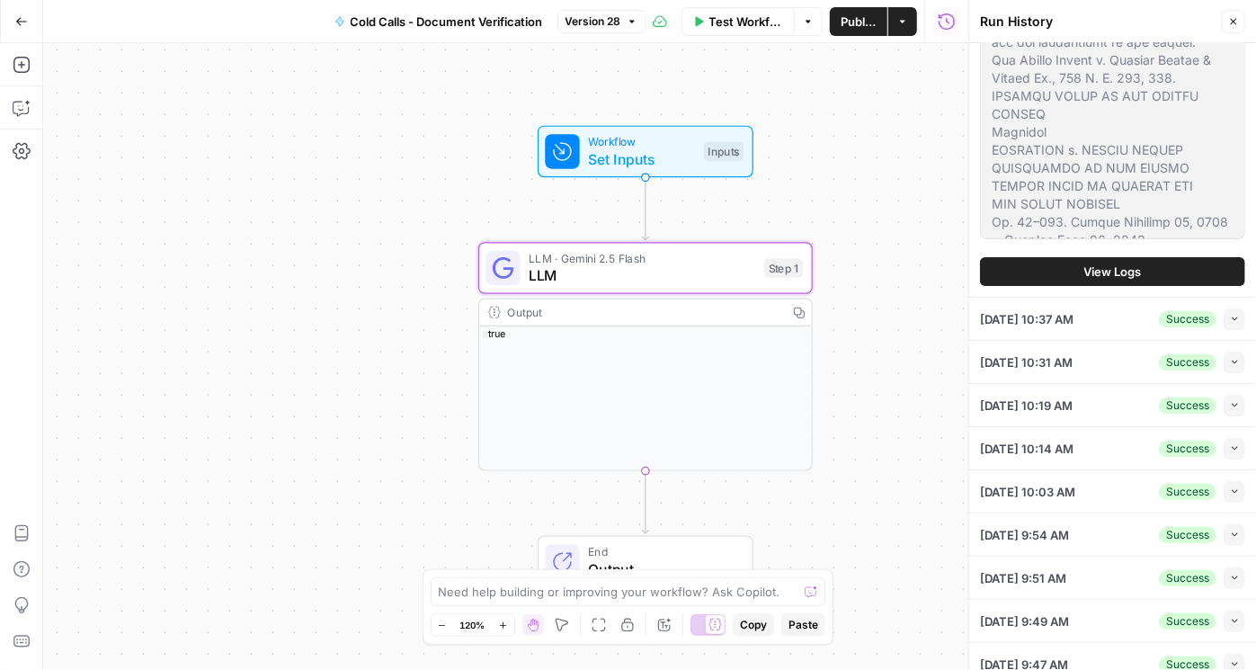
click at [799, 280] on button "View Logs" at bounding box center [1112, 271] width 265 height 29
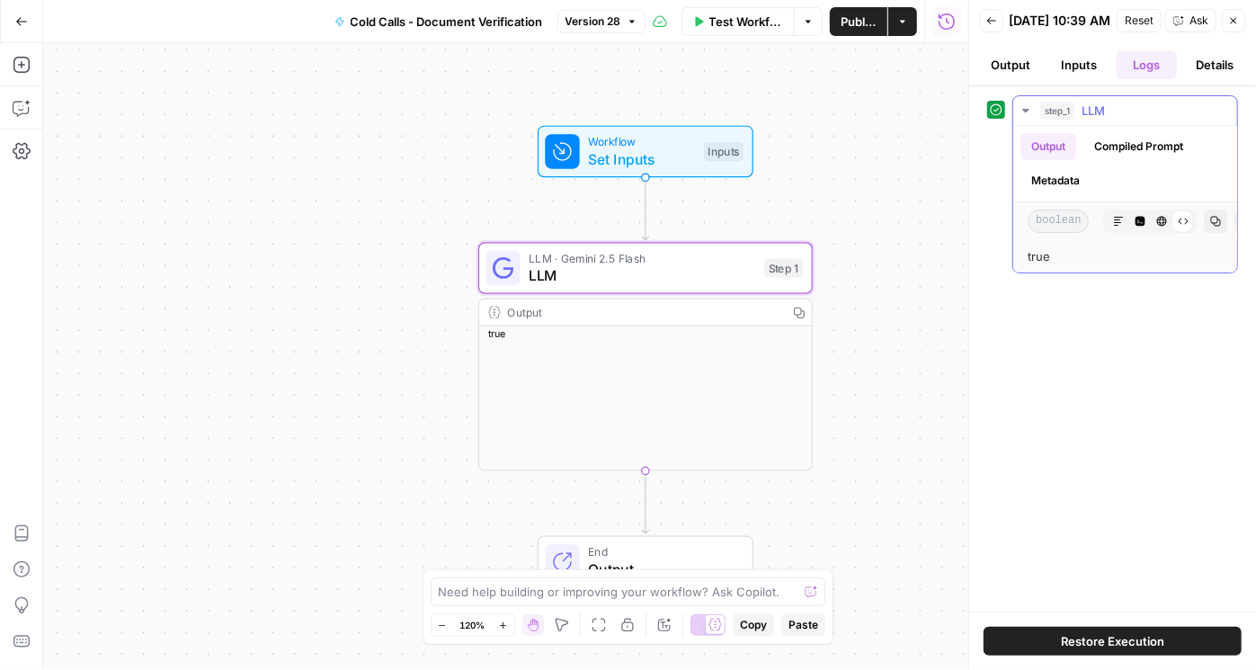
click at [799, 179] on button "Metadata" at bounding box center [1055, 180] width 70 height 27
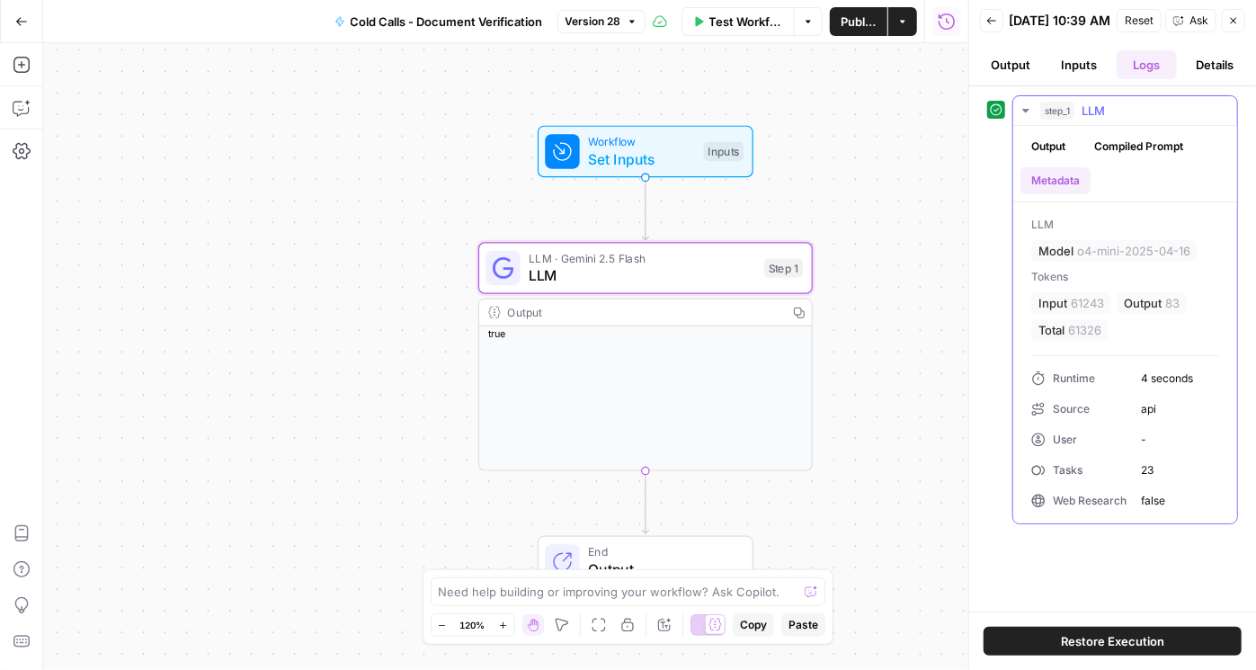
click at [799, 152] on button "Compiled Prompt" at bounding box center [1138, 146] width 111 height 27
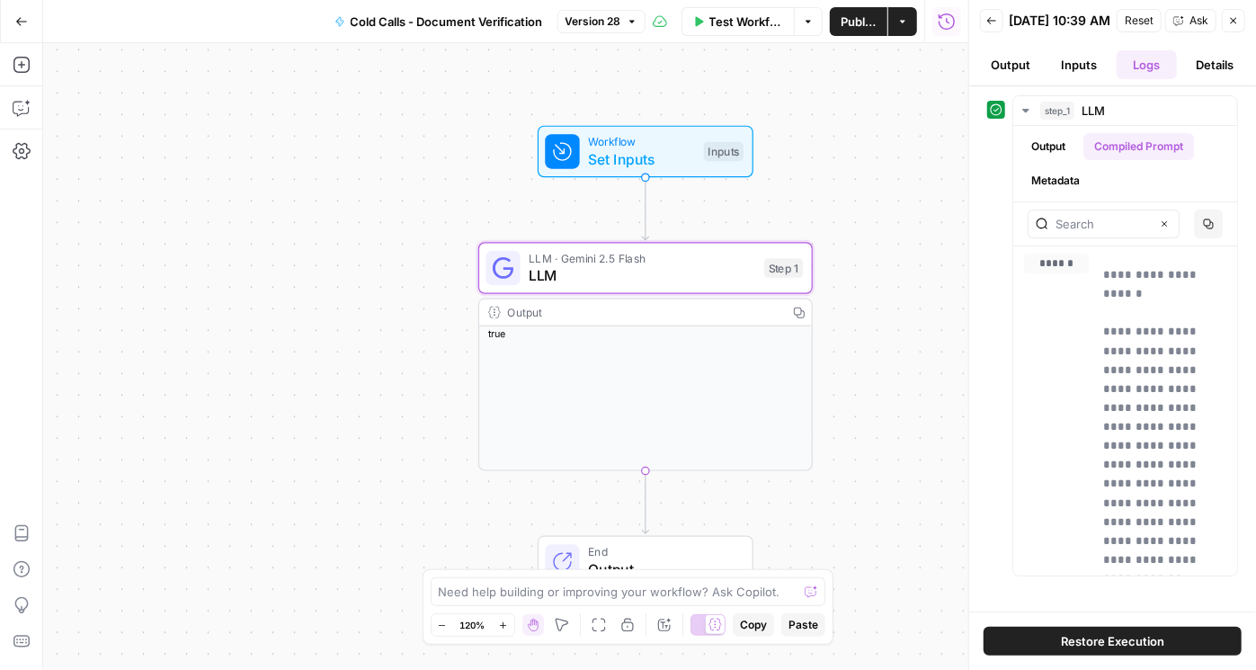
click at [799, 29] on span "Reset" at bounding box center [1139, 21] width 29 height 16
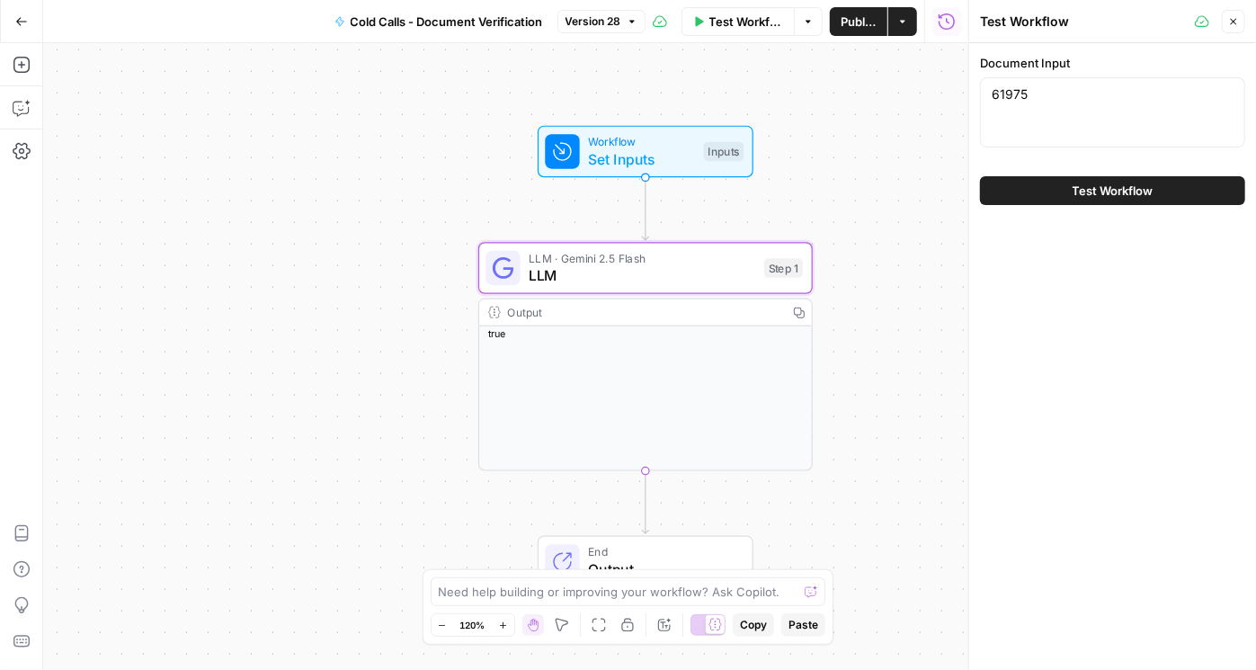
click at [799, 190] on span "Test Workflow" at bounding box center [1112, 191] width 81 height 18
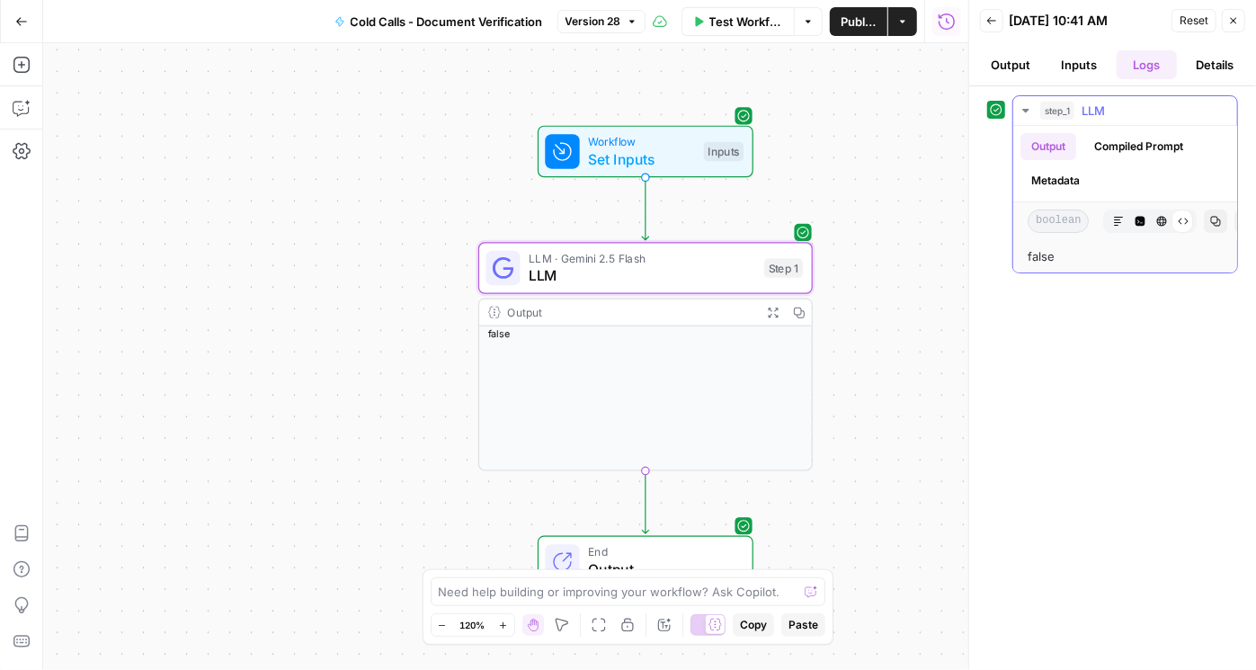
click at [799, 177] on button "Metadata" at bounding box center [1055, 180] width 70 height 27
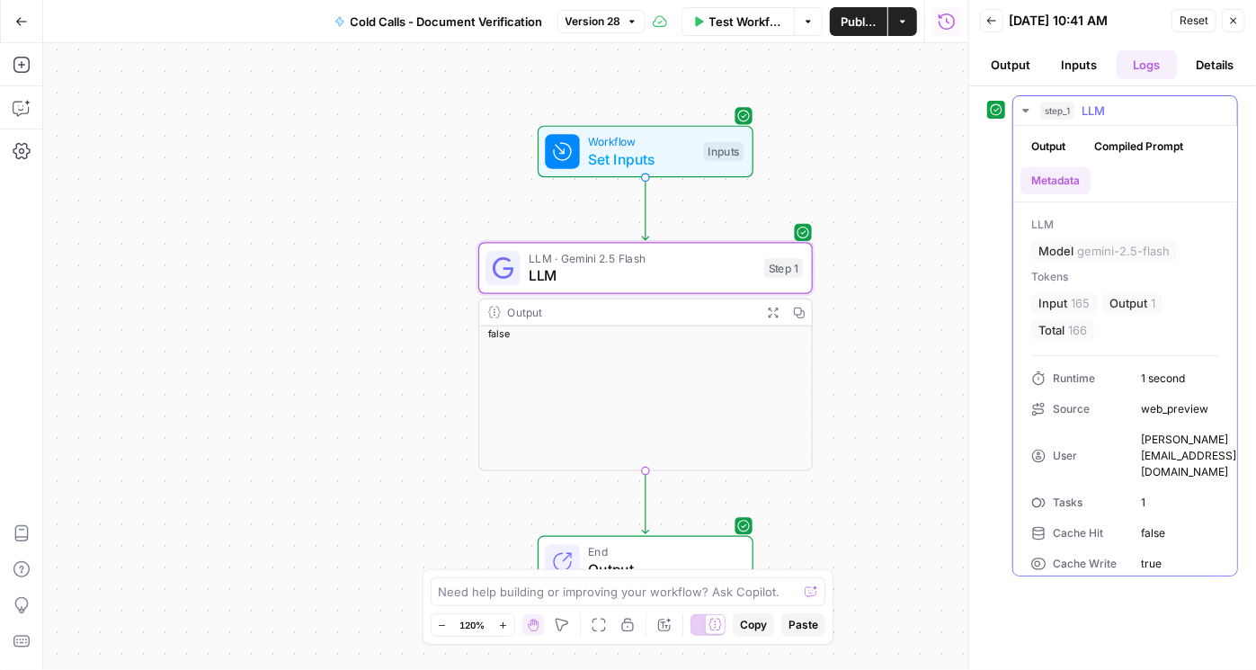
click at [799, 148] on button "Compiled Prompt" at bounding box center [1138, 146] width 111 height 27
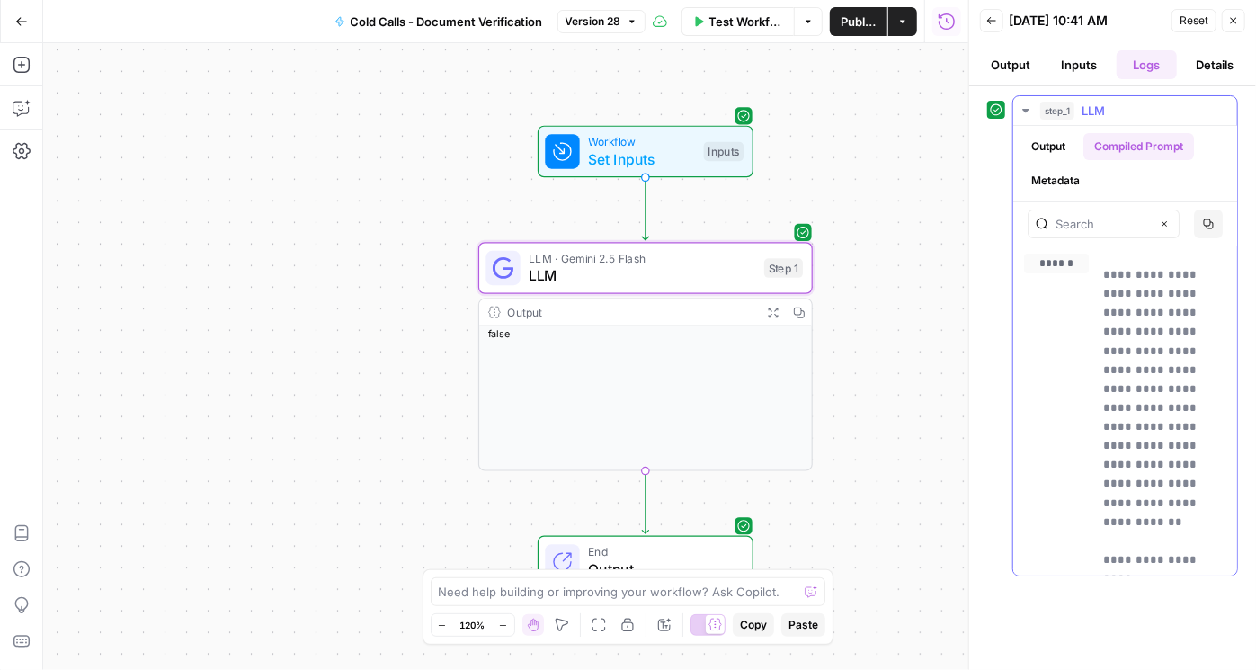
click at [799, 146] on button "Output" at bounding box center [1048, 146] width 56 height 27
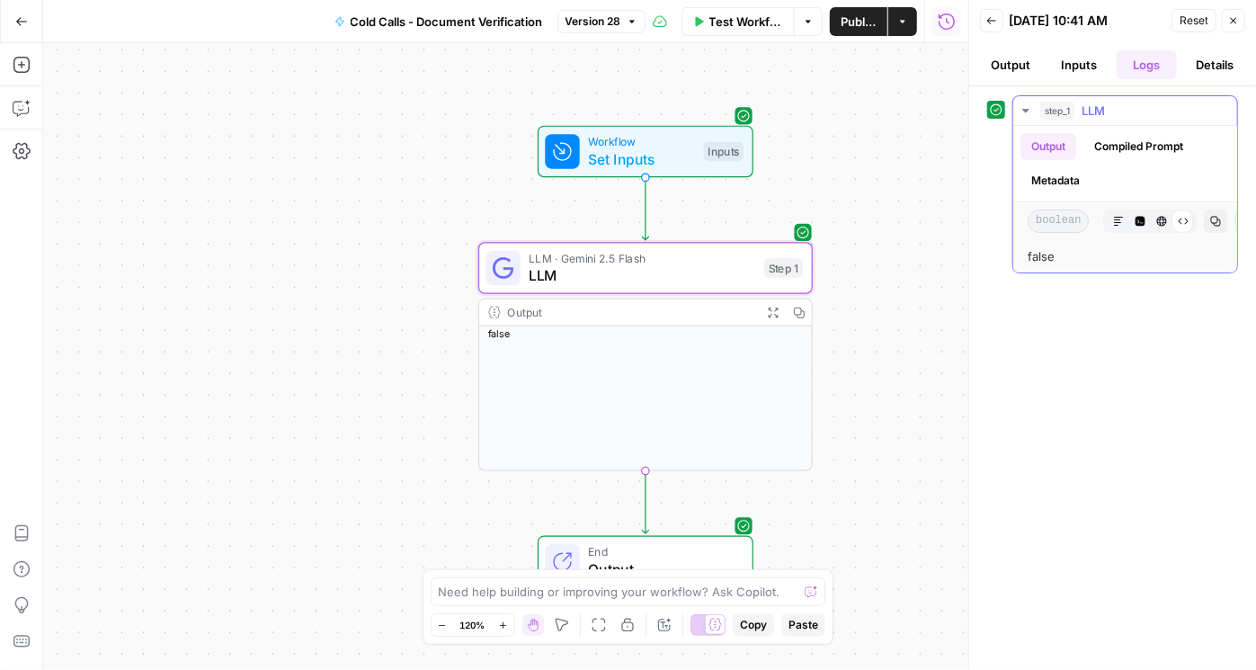
click at [799, 188] on button "Metadata" at bounding box center [1055, 180] width 70 height 27
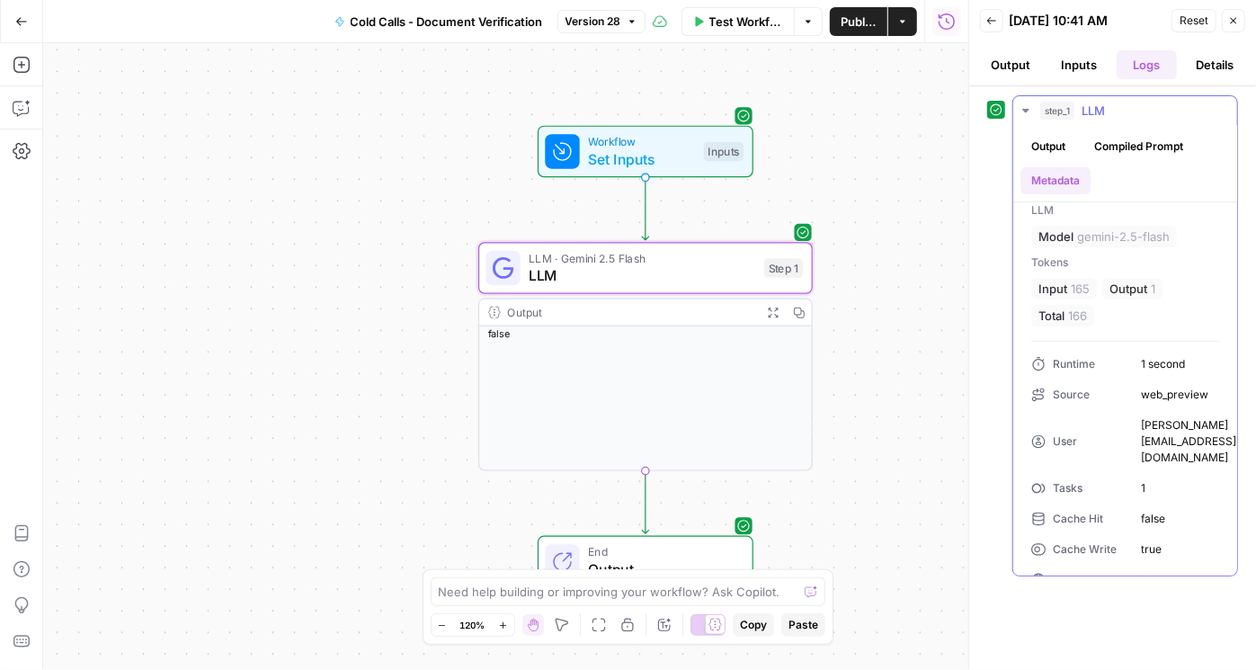
scroll to position [16, 0]
click at [799, 73] on button "Inputs" at bounding box center [1078, 64] width 61 height 29
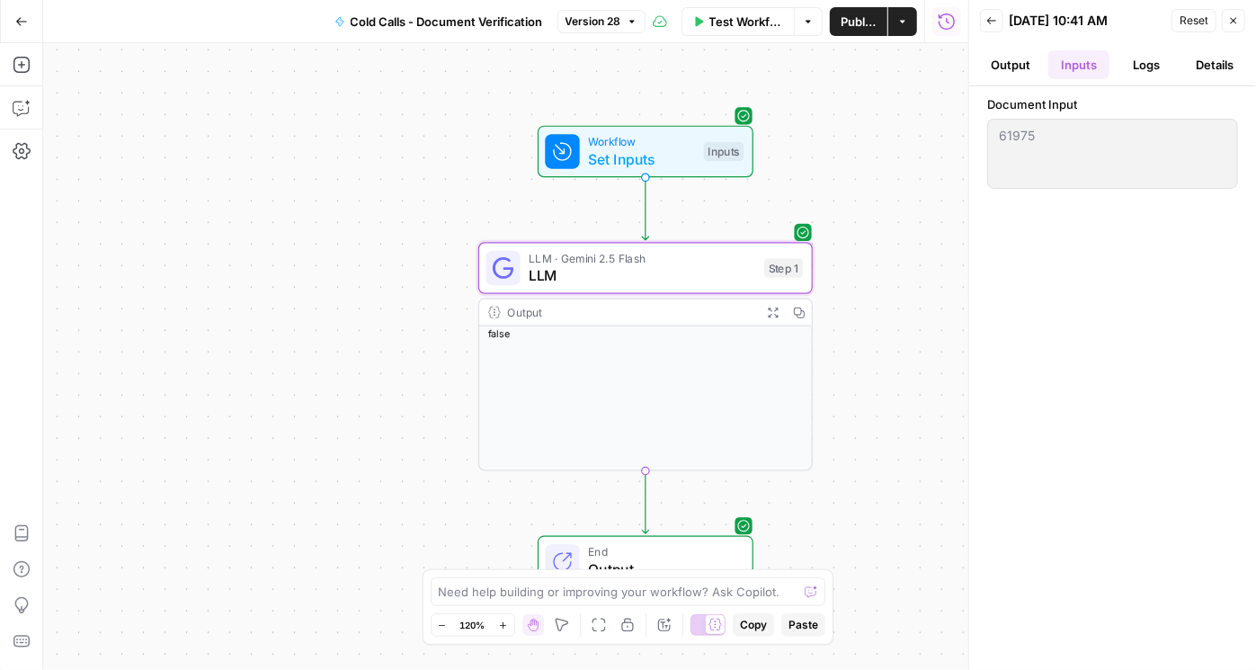
click at [799, 62] on button "Output" at bounding box center [1010, 64] width 61 height 29
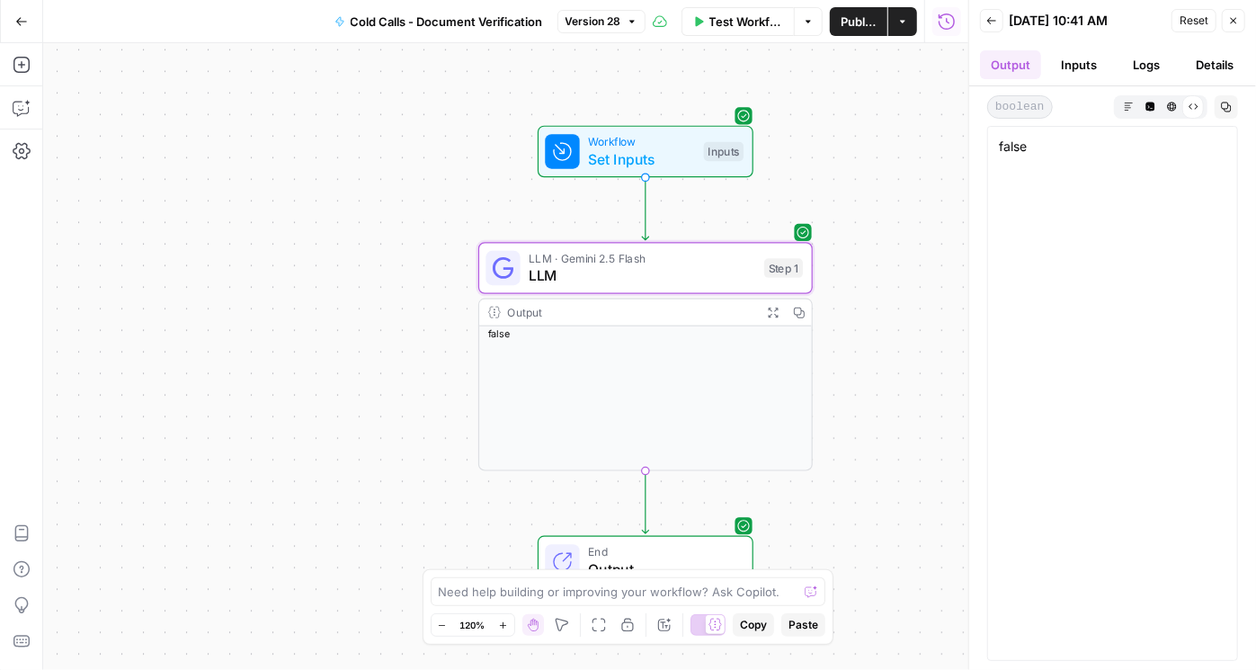
drag, startPoint x: 1083, startPoint y: 62, endPoint x: 1122, endPoint y: 54, distance: 39.5
click at [799, 62] on button "Inputs" at bounding box center [1078, 64] width 61 height 29
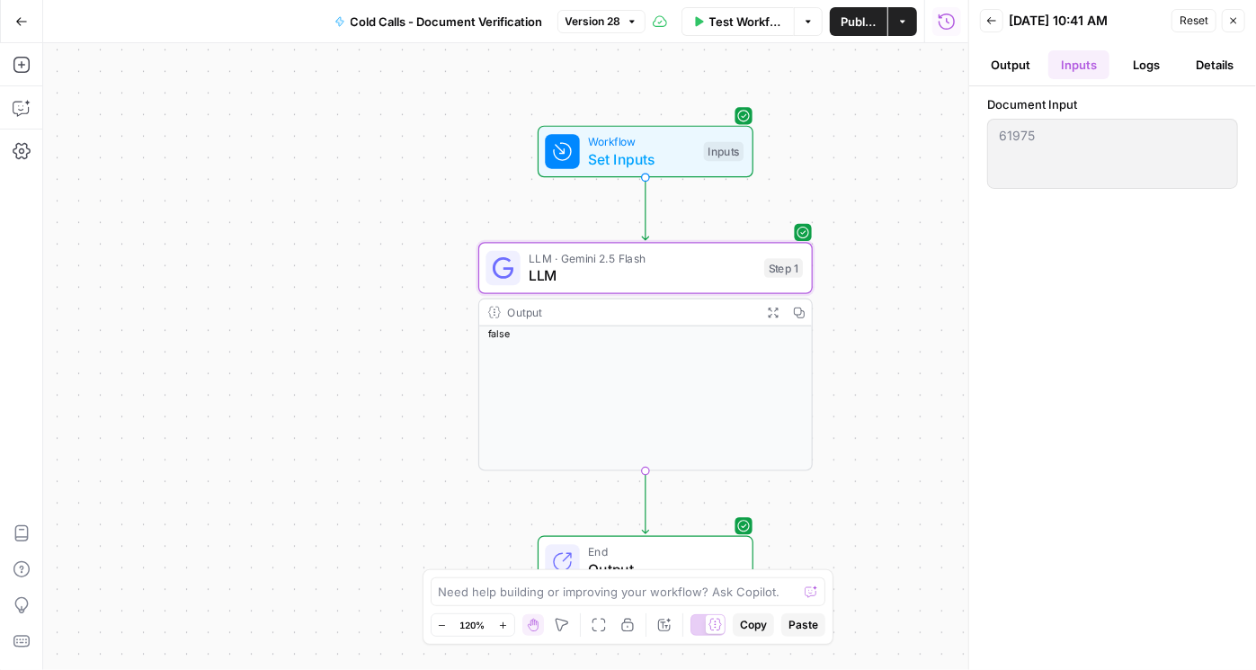
click at [799, 23] on icon "button" at bounding box center [991, 20] width 11 height 11
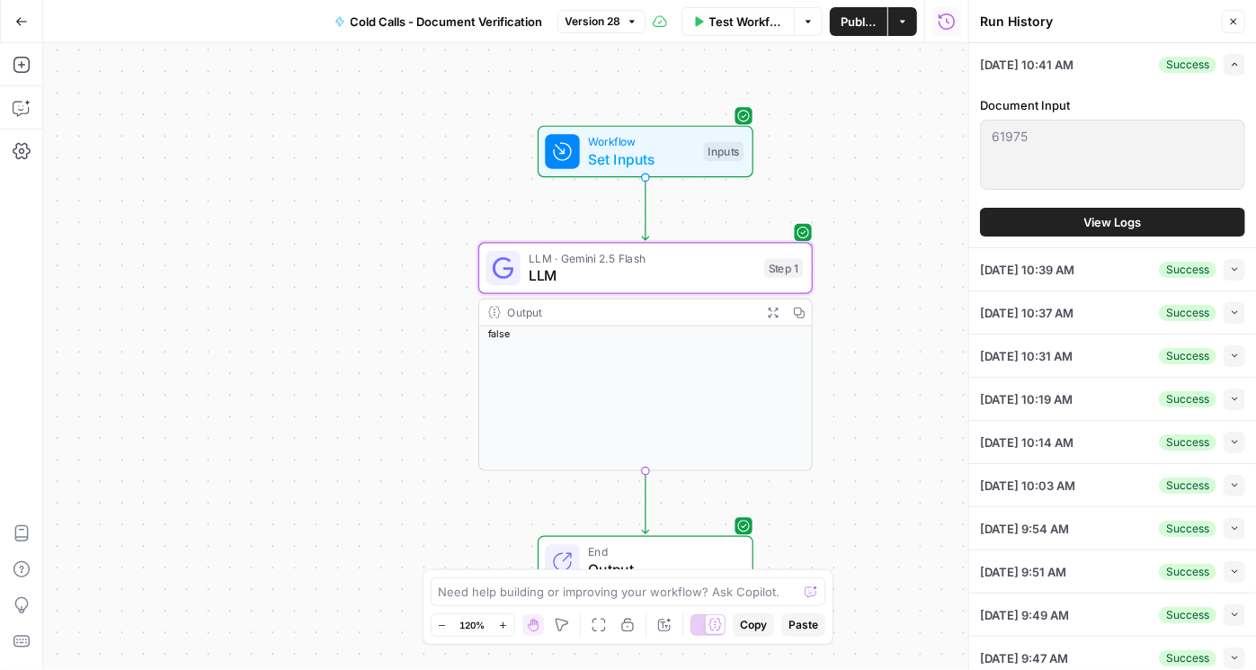
click at [799, 273] on button "Collapse" at bounding box center [1235, 270] width 22 height 22
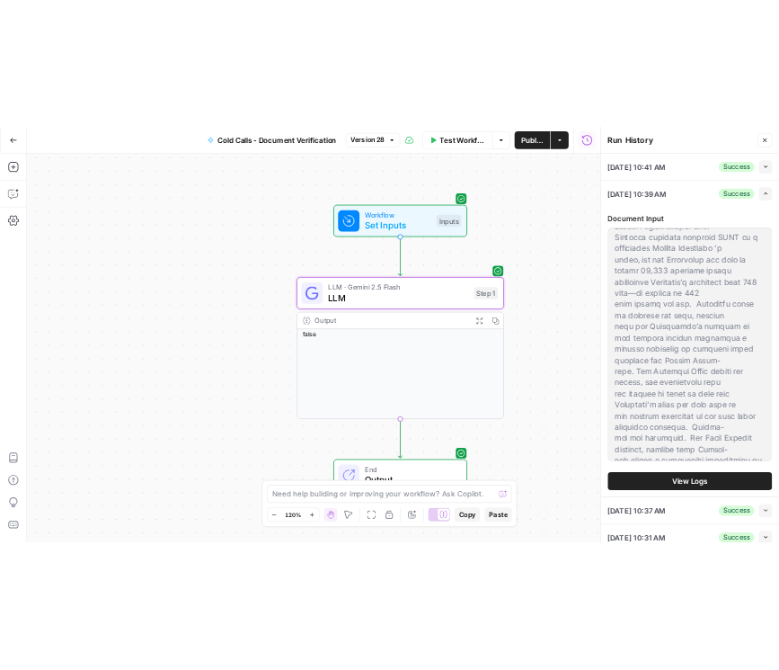
scroll to position [360, 0]
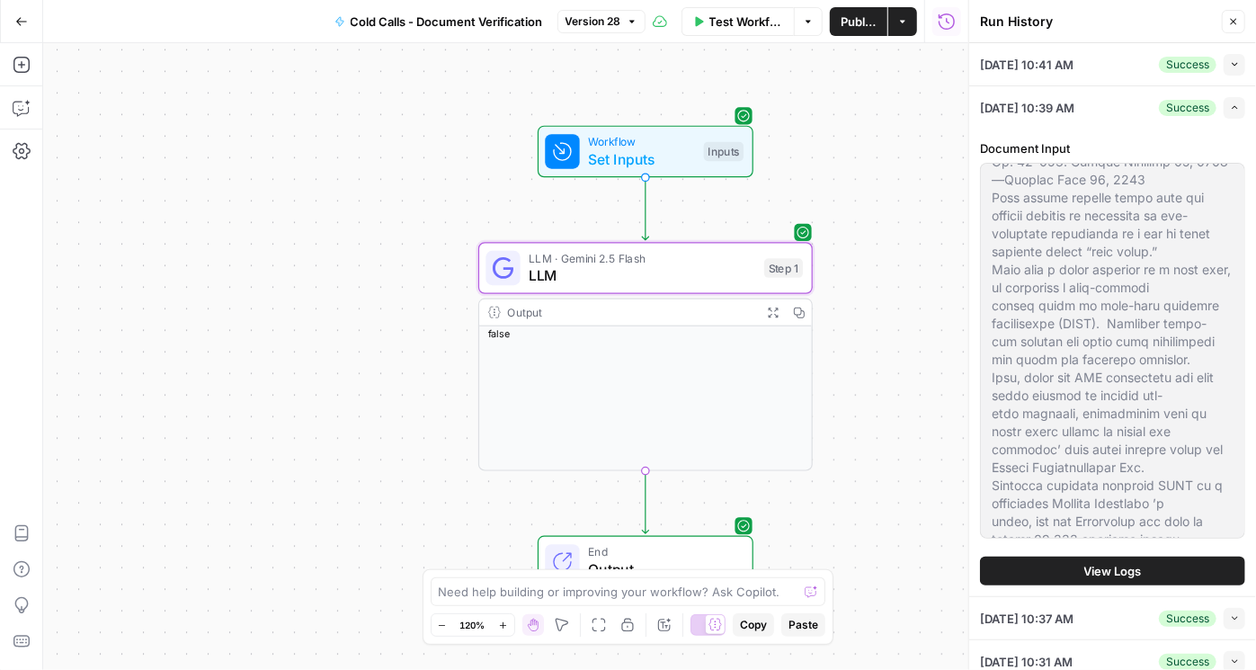
click at [799, 562] on span "View Logs" at bounding box center [1113, 571] width 58 height 18
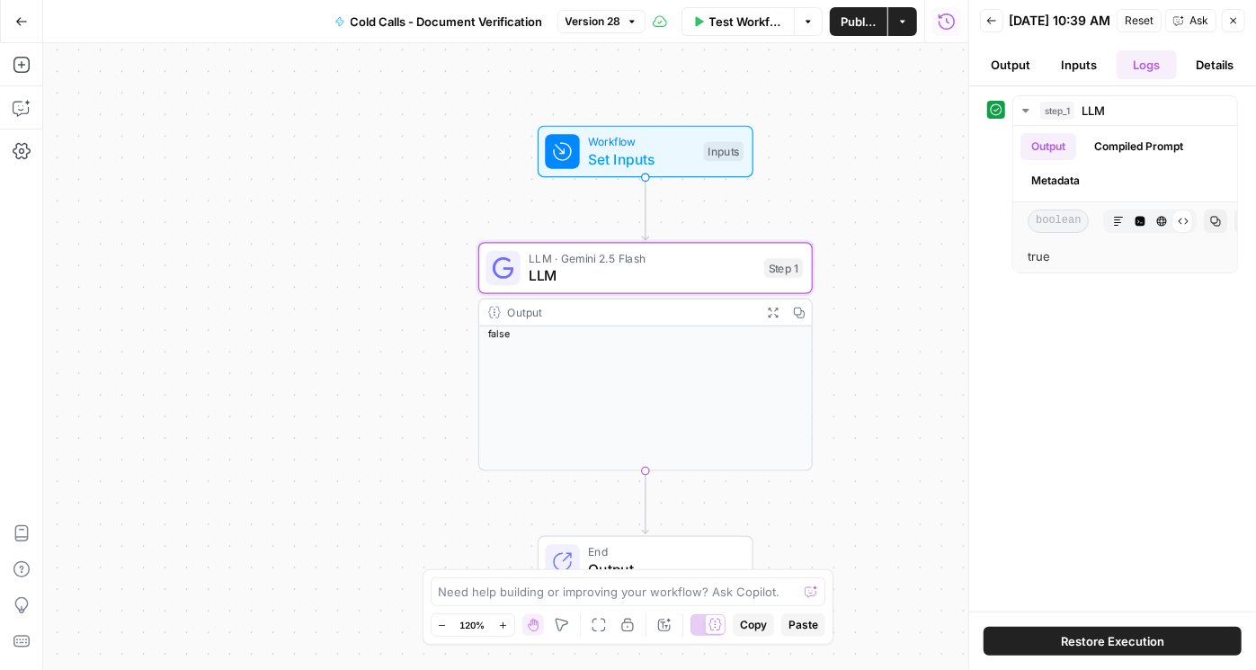
click at [799, 21] on span "Reset" at bounding box center [1139, 21] width 29 height 16
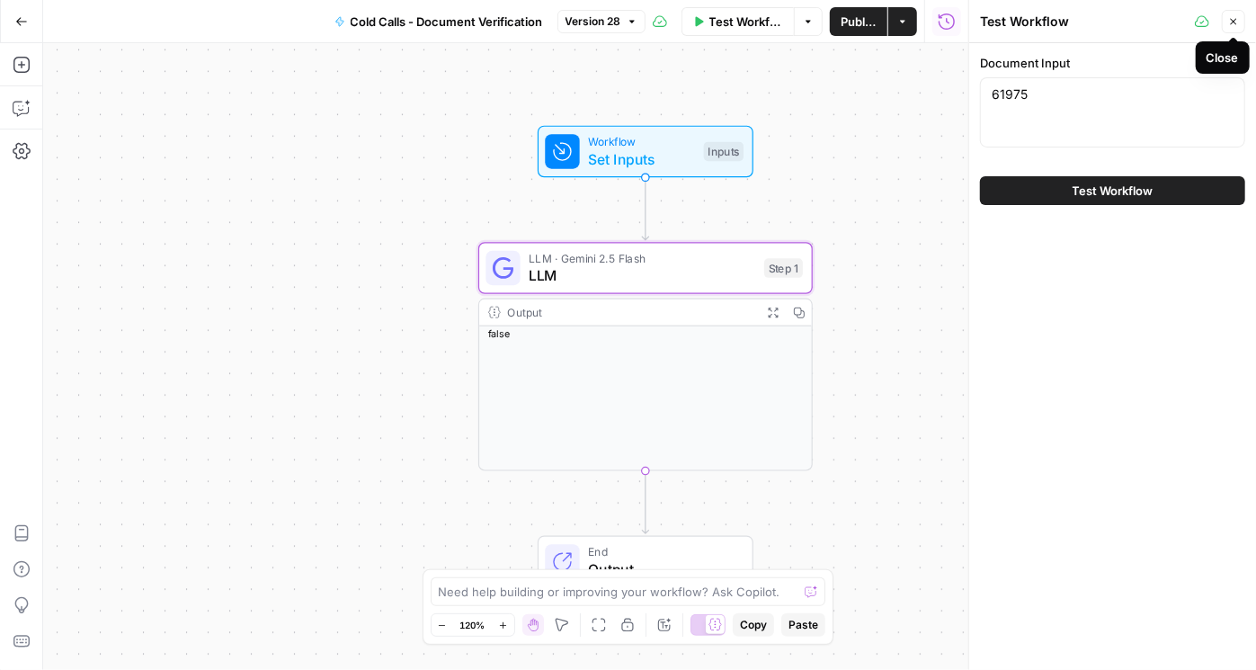
click at [799, 21] on icon "button" at bounding box center [1234, 22] width 6 height 6
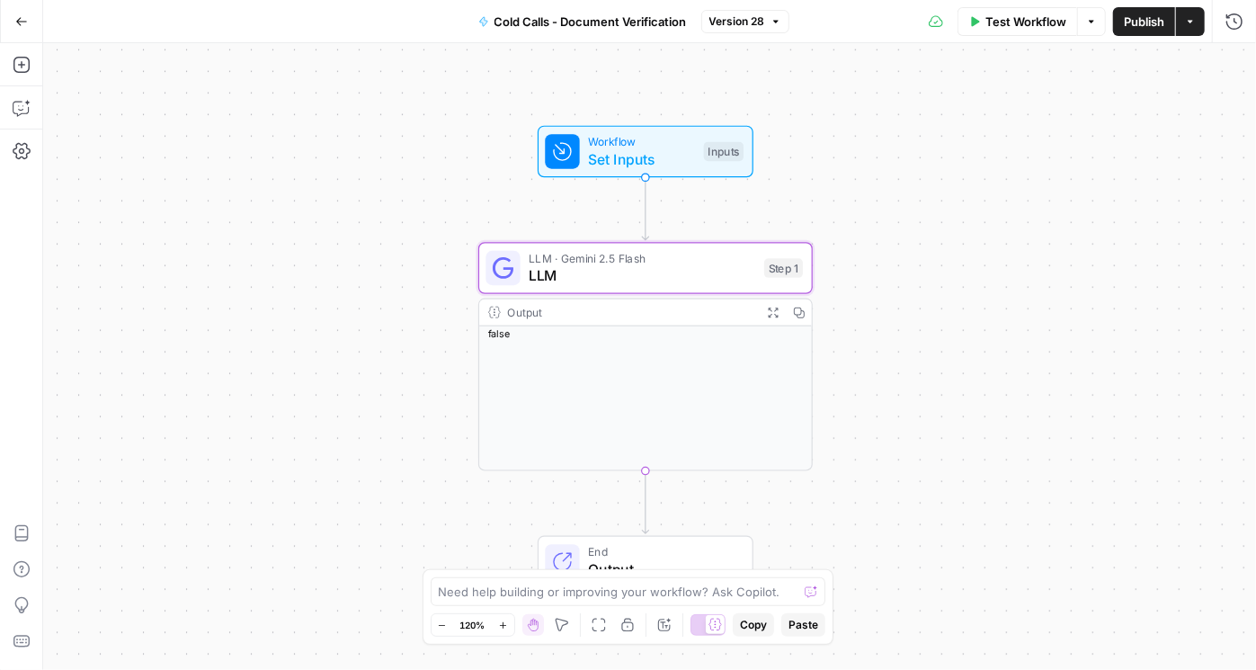
click at [799, 30] on span "Publish" at bounding box center [1144, 22] width 40 height 18
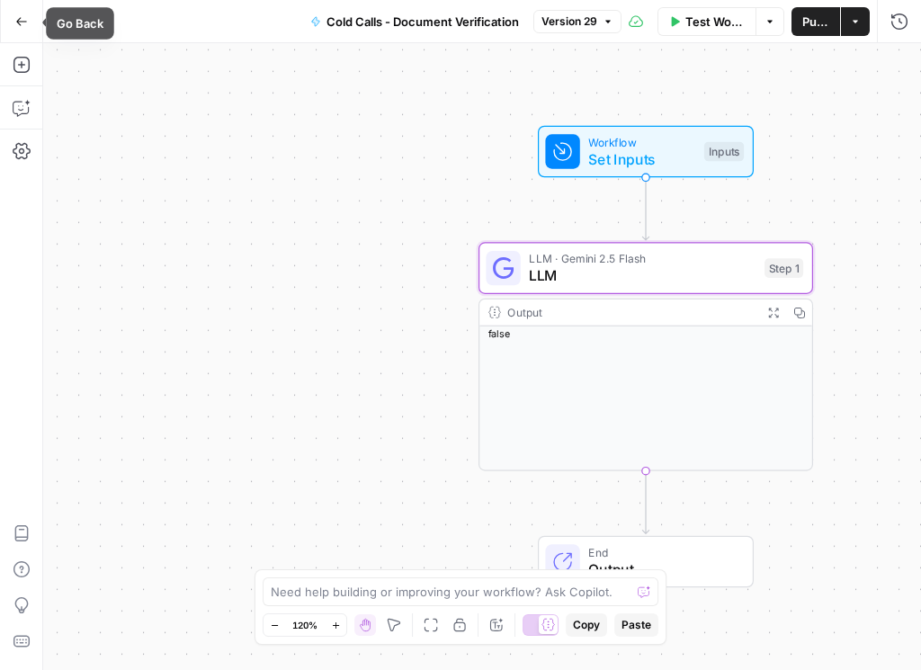
click at [15, 19] on icon "button" at bounding box center [21, 21] width 13 height 13
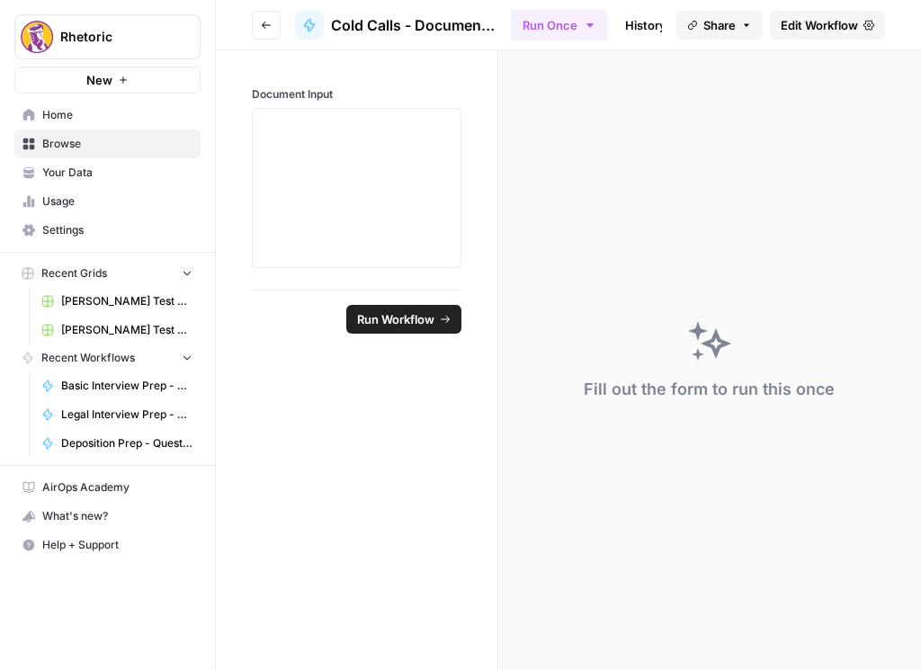
click at [263, 25] on icon "button" at bounding box center [266, 25] width 9 height 7
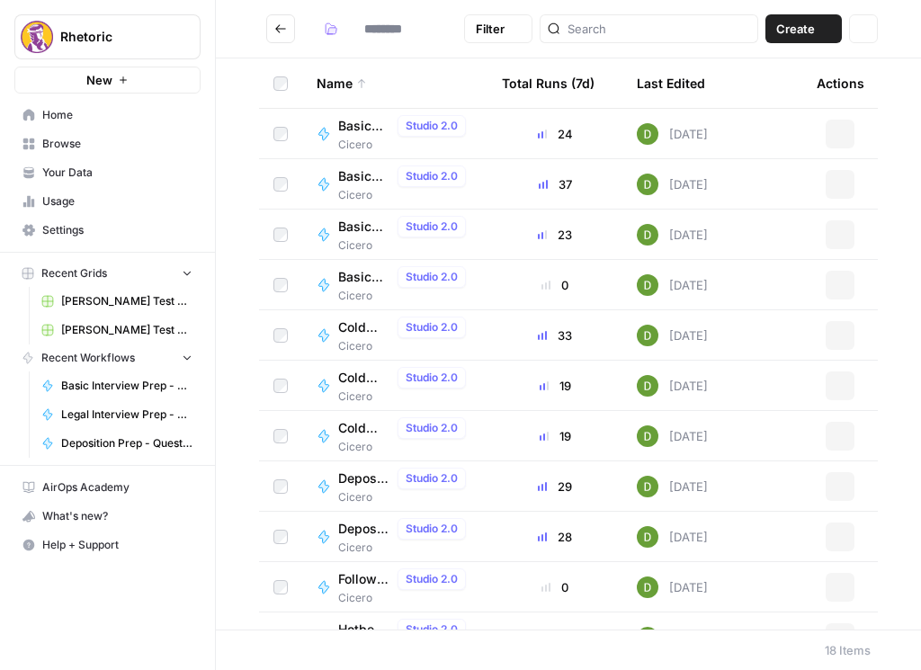
type input "******"
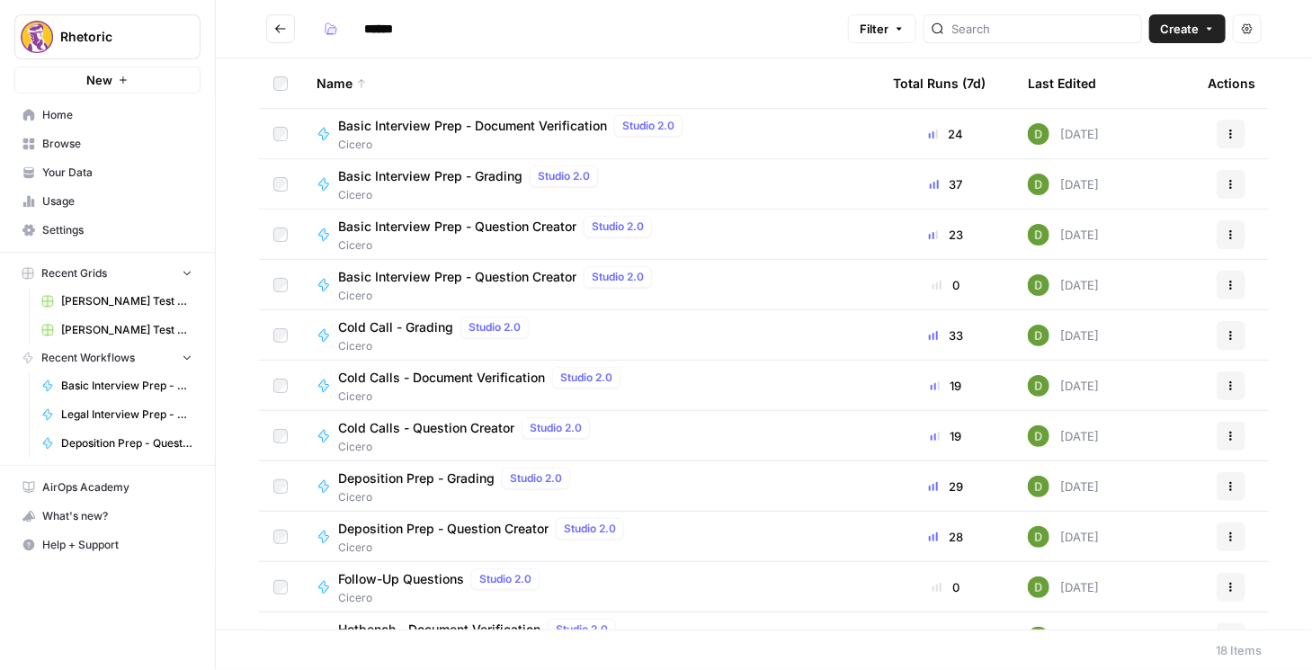
click at [463, 435] on span "Cold Calls - Question Creator" at bounding box center [426, 428] width 176 height 18
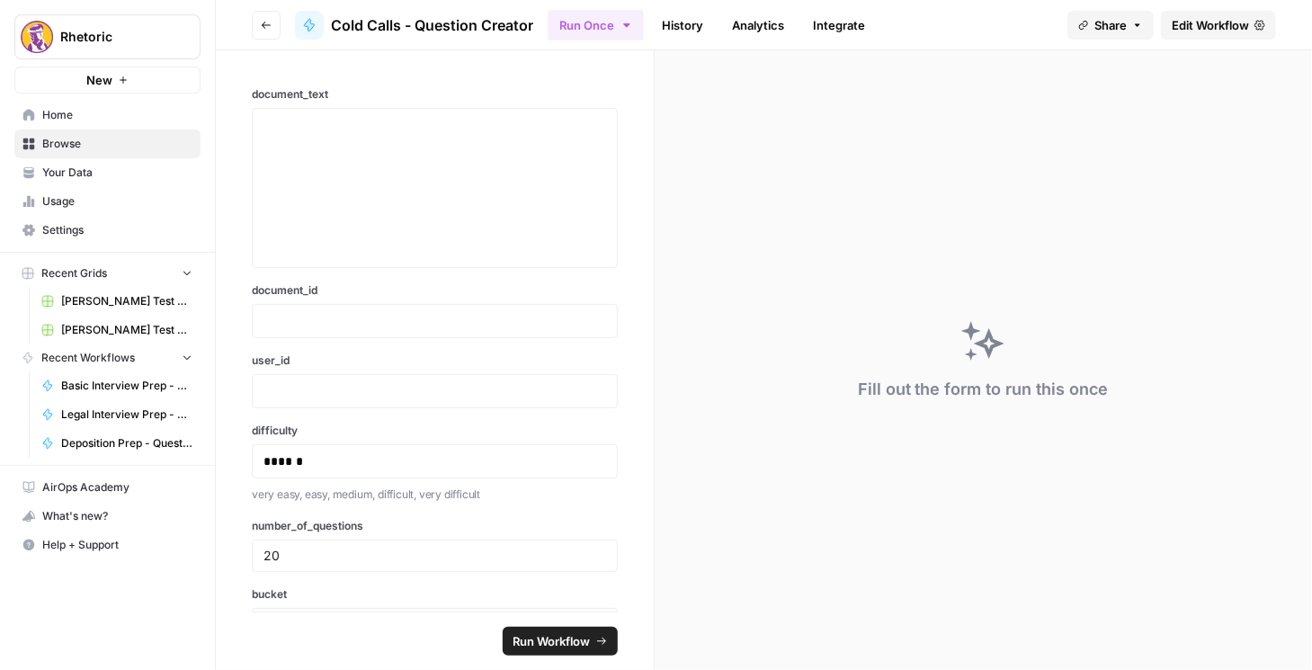
click at [799, 18] on span "Edit Workflow" at bounding box center [1209, 25] width 77 height 18
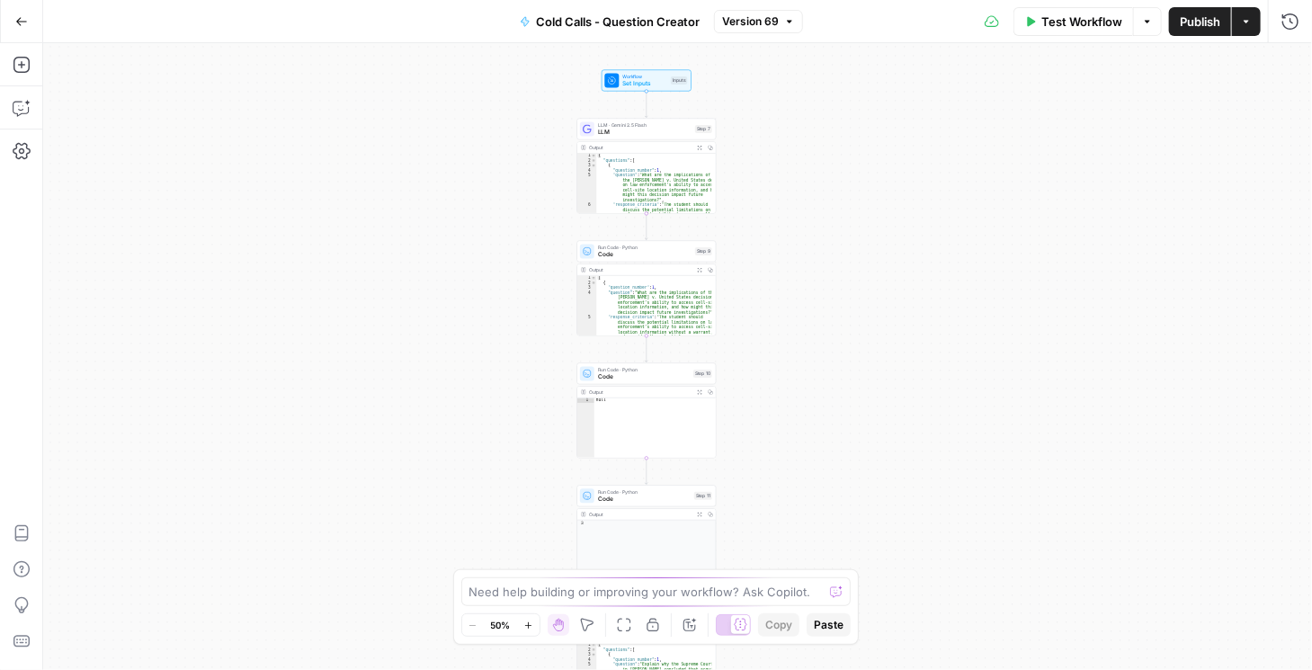
drag, startPoint x: 837, startPoint y: 253, endPoint x: 777, endPoint y: 347, distance: 112.0
click at [777, 347] on div "Workflow Set Inputs Inputs LLM · Gemini 2.5 Flash LLM Step 7 Output Expand Outp…" at bounding box center [677, 356] width 1268 height 627
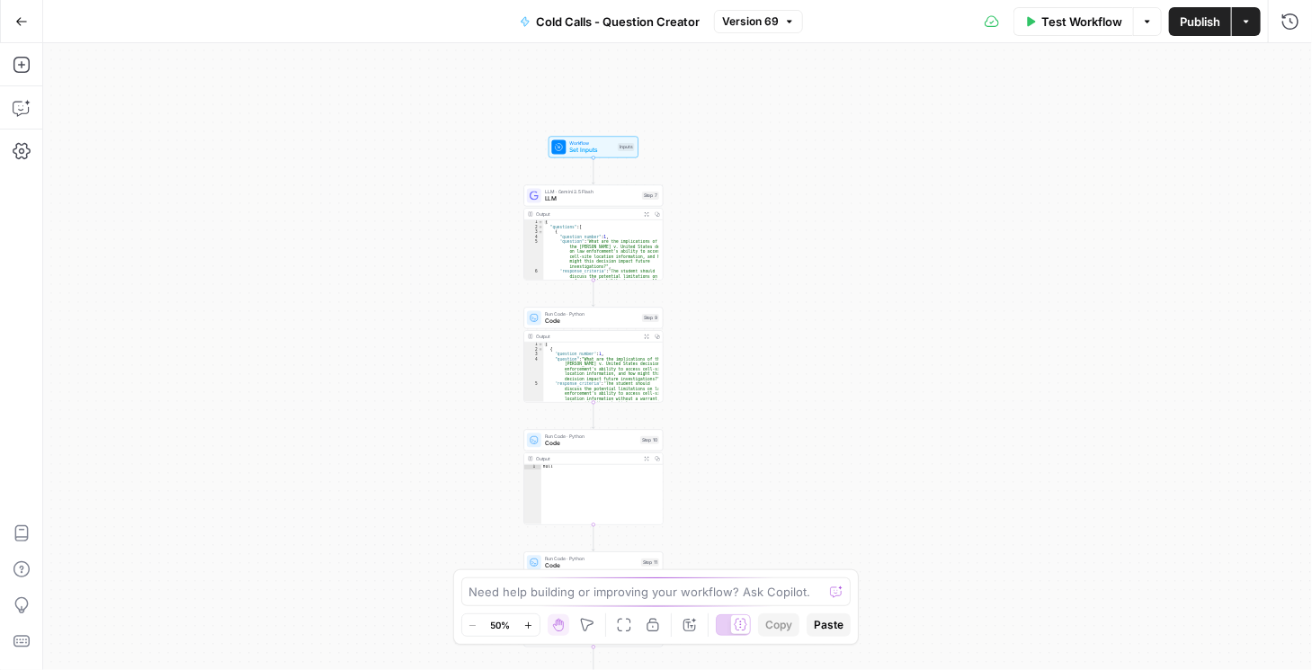
click at [556, 196] on span "LLM" at bounding box center [591, 198] width 93 height 9
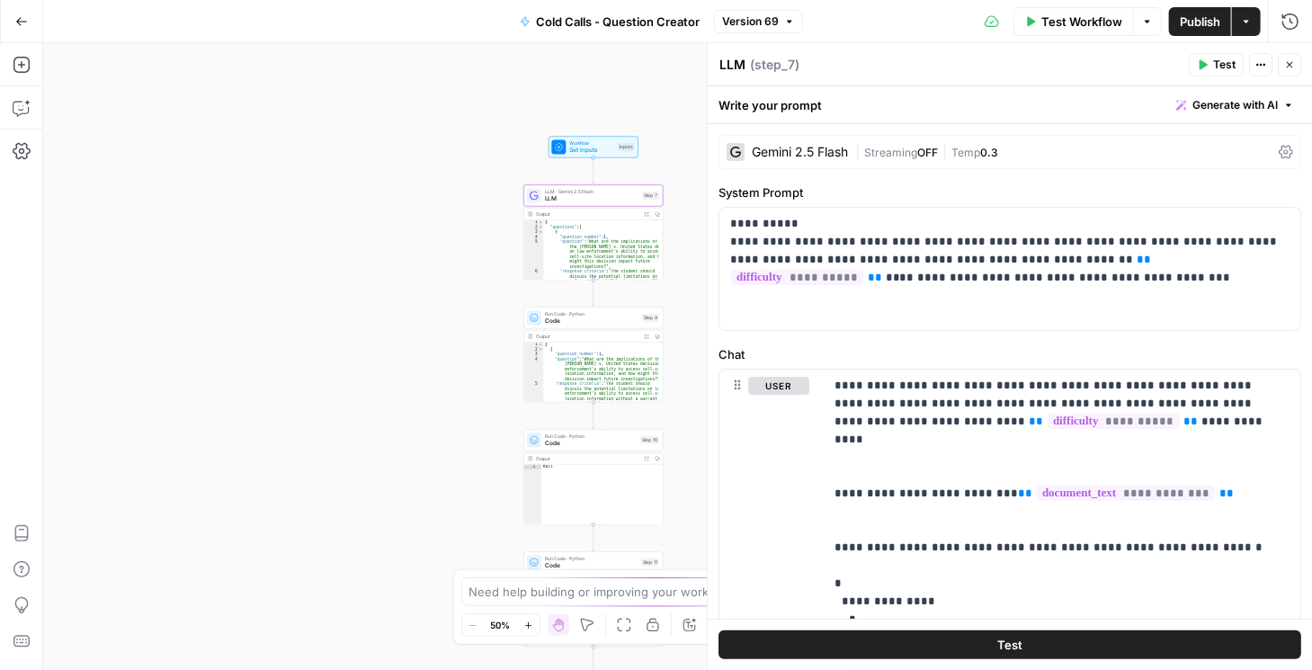
click at [799, 144] on div "Gemini 2.5 Flash | Streaming OFF | Temp 0.3" at bounding box center [1009, 152] width 583 height 34
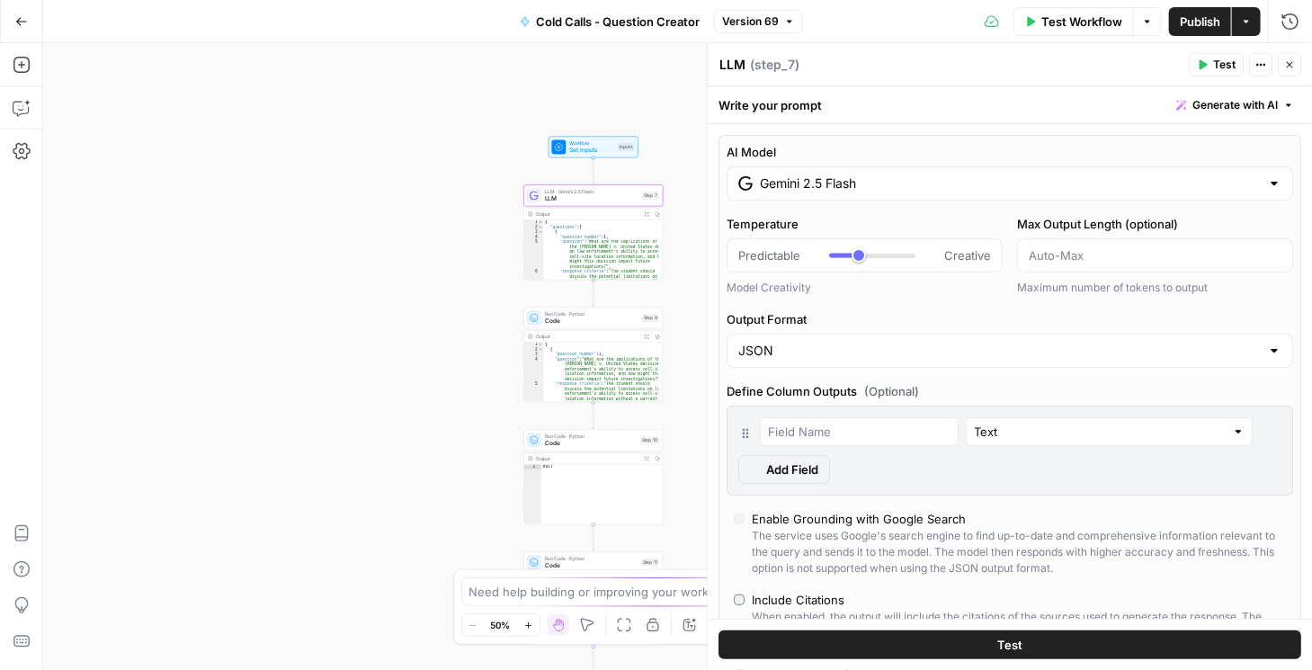
type input "***"
click at [799, 180] on input "Gemini 2.5 Flash" at bounding box center [1010, 183] width 500 height 18
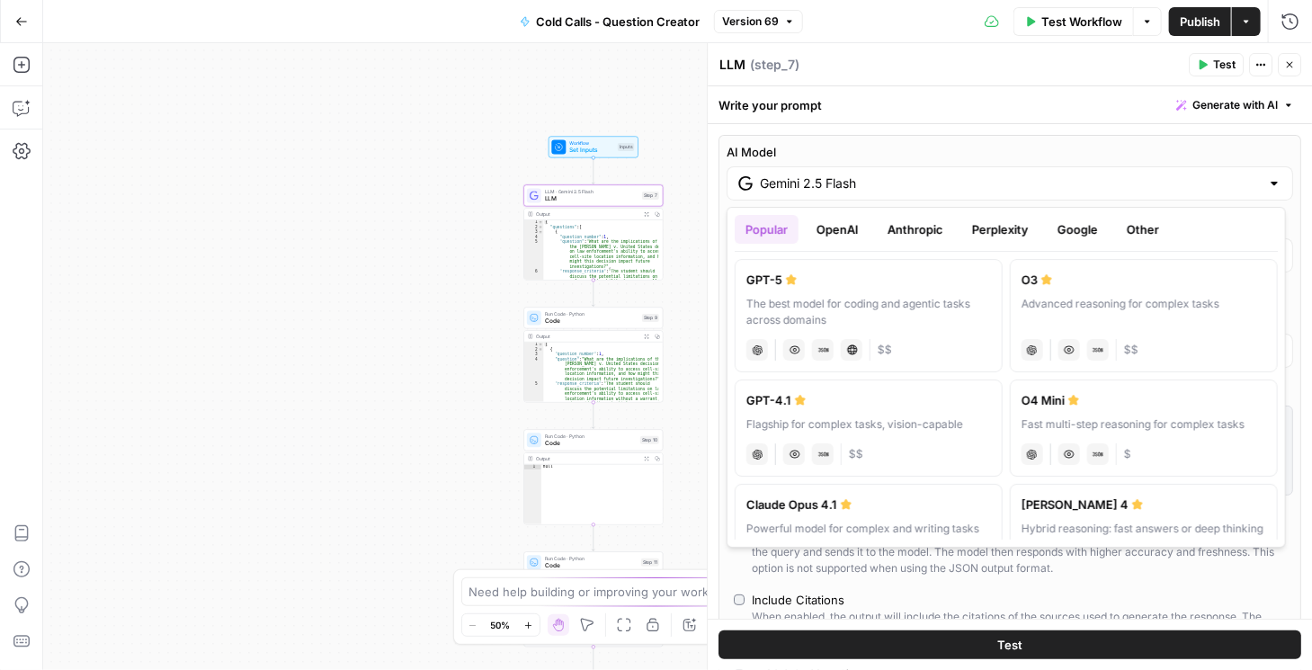
click at [799, 227] on button "OpenAI" at bounding box center [837, 229] width 64 height 29
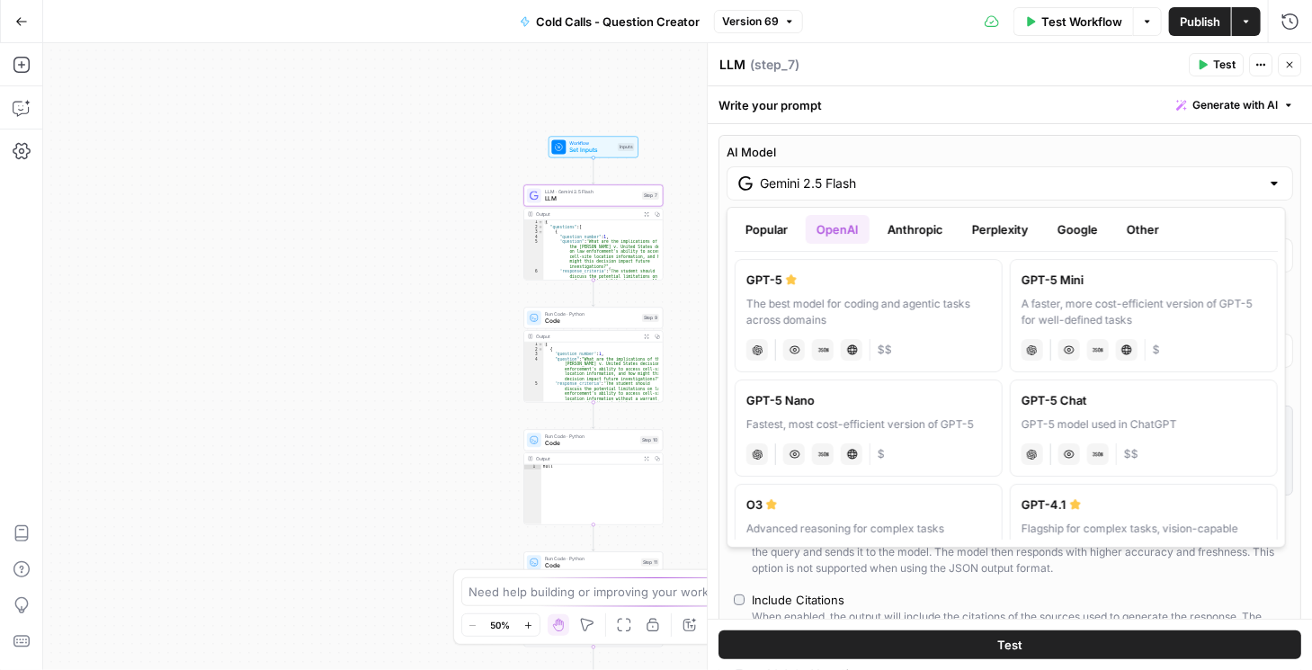
click at [799, 297] on div "A faster, more cost-efficient version of GPT-5 for well-defined tasks" at bounding box center [1143, 312] width 245 height 32
type input "GPT-5 Mini"
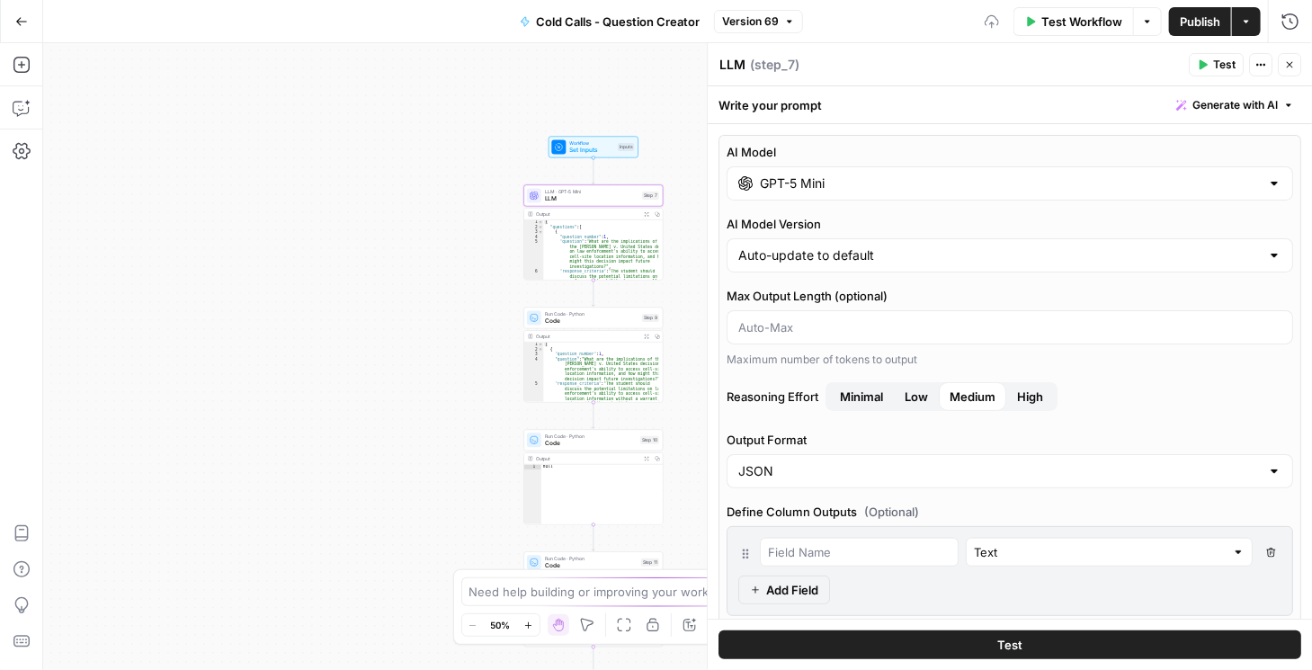
click at [799, 394] on span "Minimal" at bounding box center [861, 396] width 43 height 18
click at [799, 27] on span "Publish" at bounding box center [1199, 22] width 40 height 18
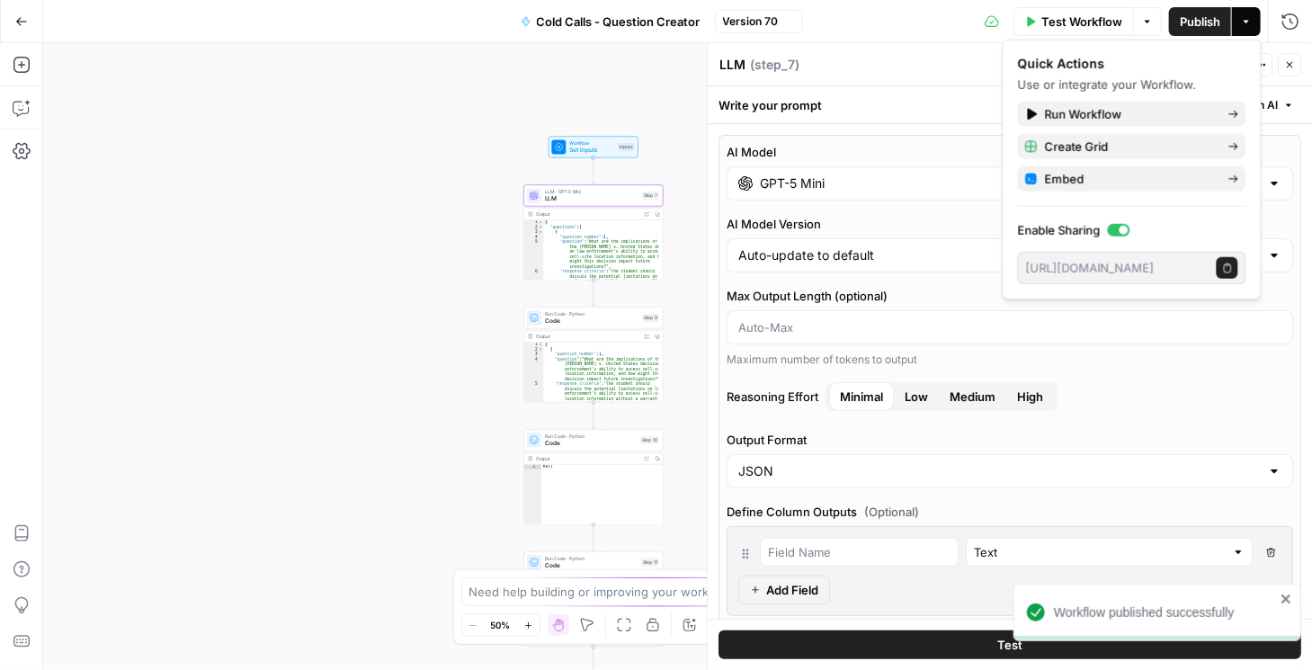
click at [799, 72] on button "Close" at bounding box center [1288, 64] width 23 height 23
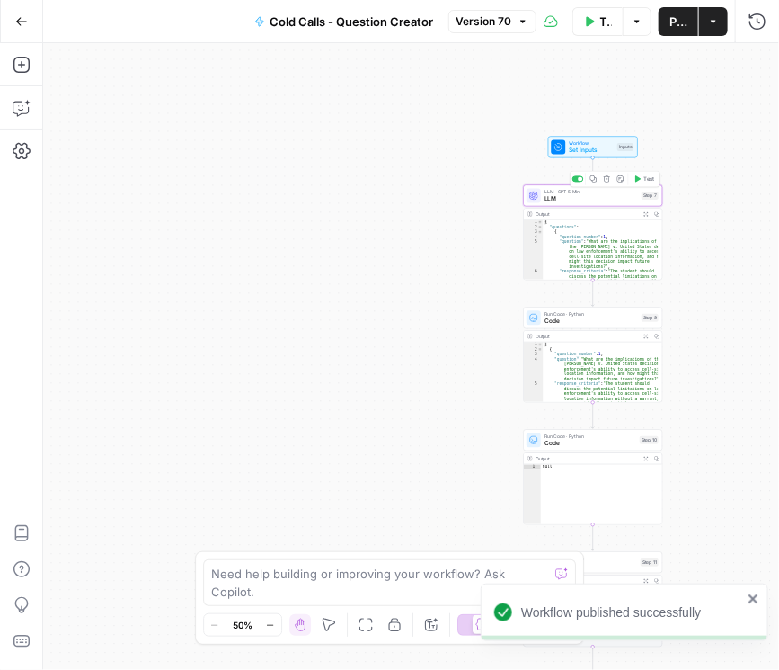
click at [583, 200] on span "LLM" at bounding box center [591, 198] width 93 height 9
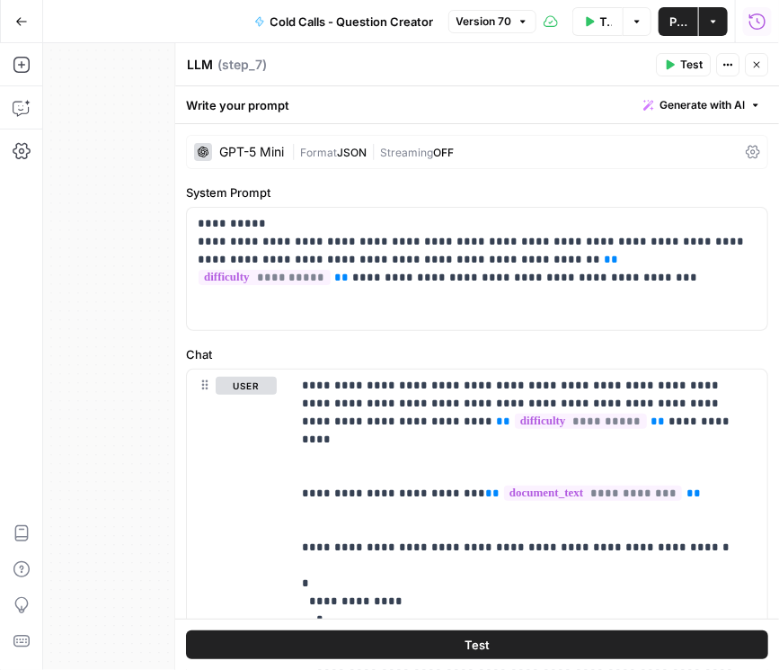
click at [762, 28] on icon "button" at bounding box center [758, 22] width 18 height 18
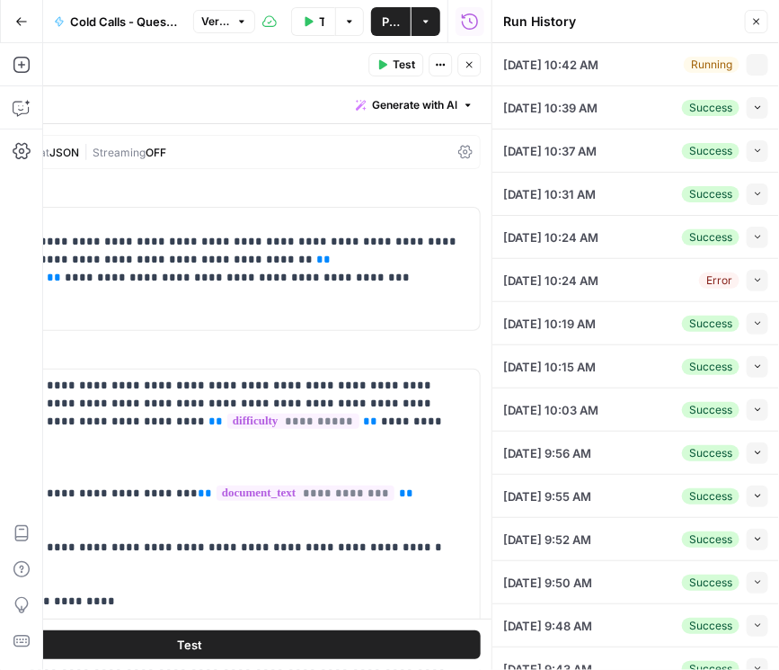
click at [747, 57] on button "Collapse" at bounding box center [758, 65] width 22 height 22
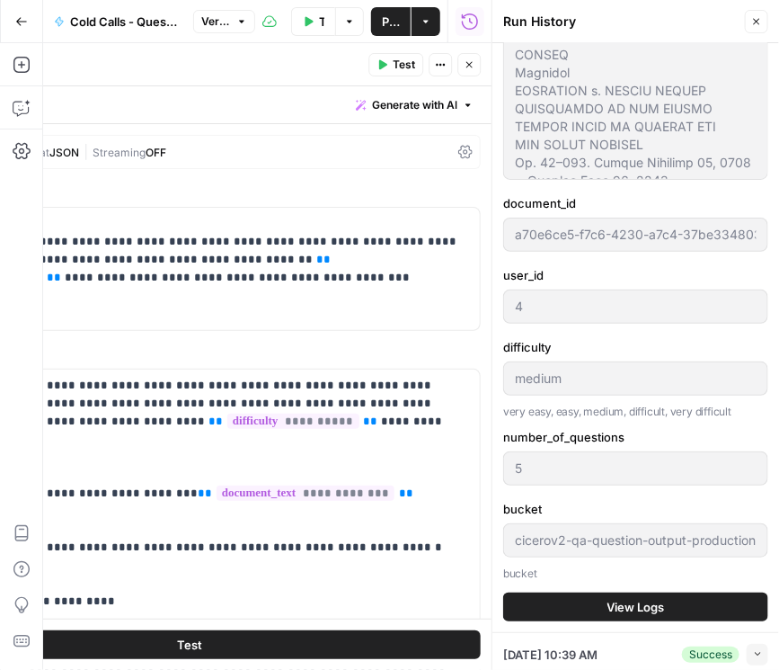
scroll to position [360, 0]
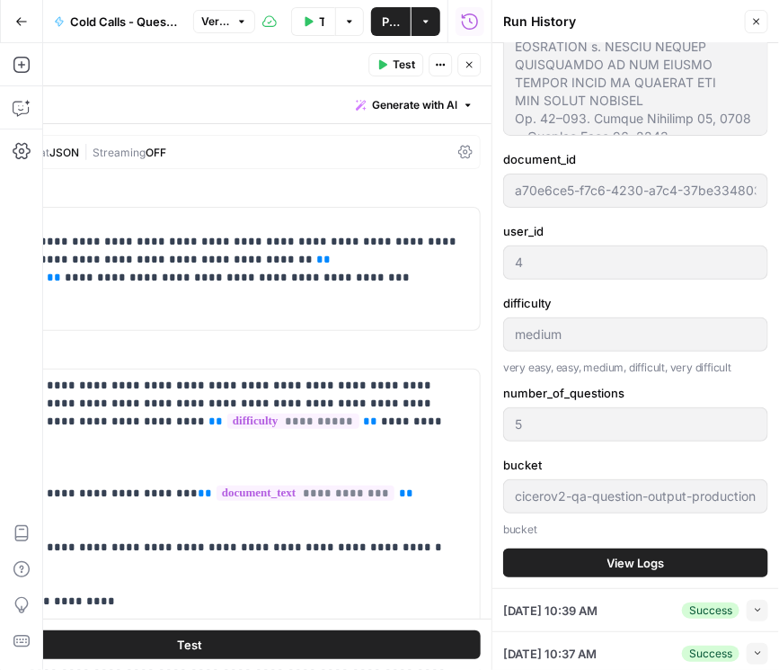
click at [667, 570] on button "View Logs" at bounding box center [635, 562] width 265 height 29
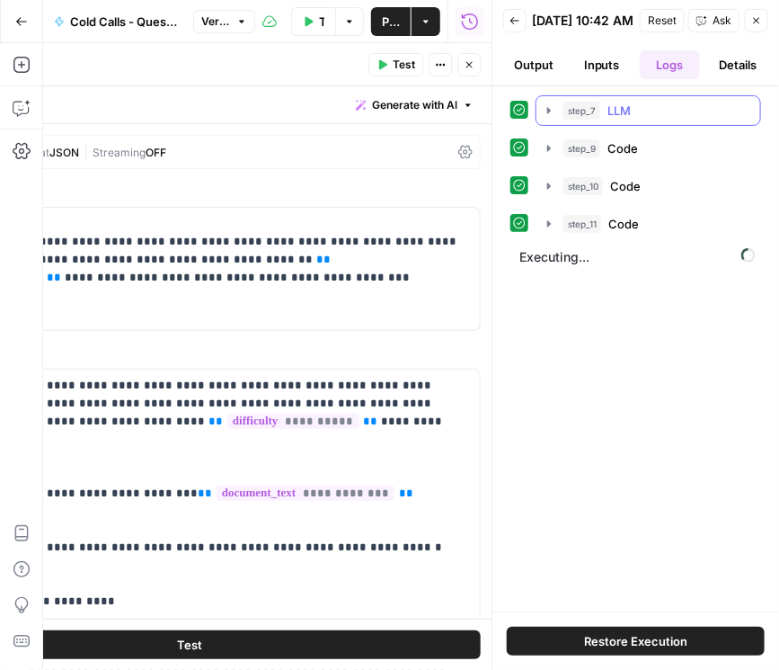
click at [540, 115] on button "step_7 LLM 15 seconds / 6 tasks" at bounding box center [649, 110] width 224 height 29
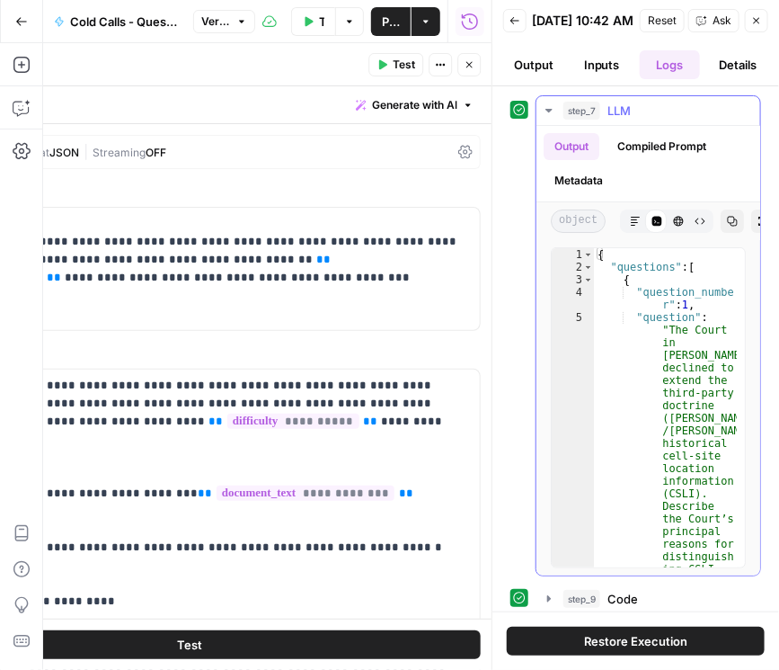
click at [546, 117] on icon "button" at bounding box center [549, 110] width 14 height 14
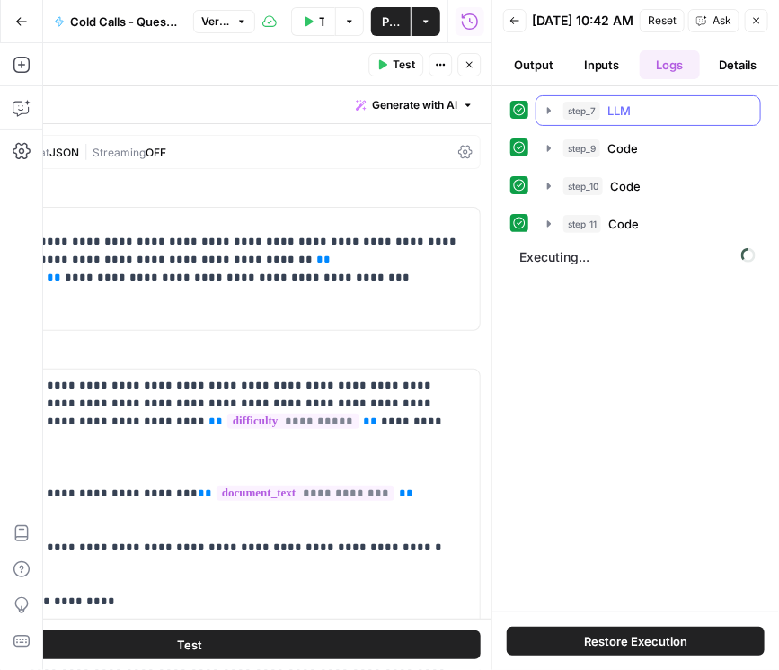
click at [554, 118] on icon "button" at bounding box center [549, 110] width 14 height 14
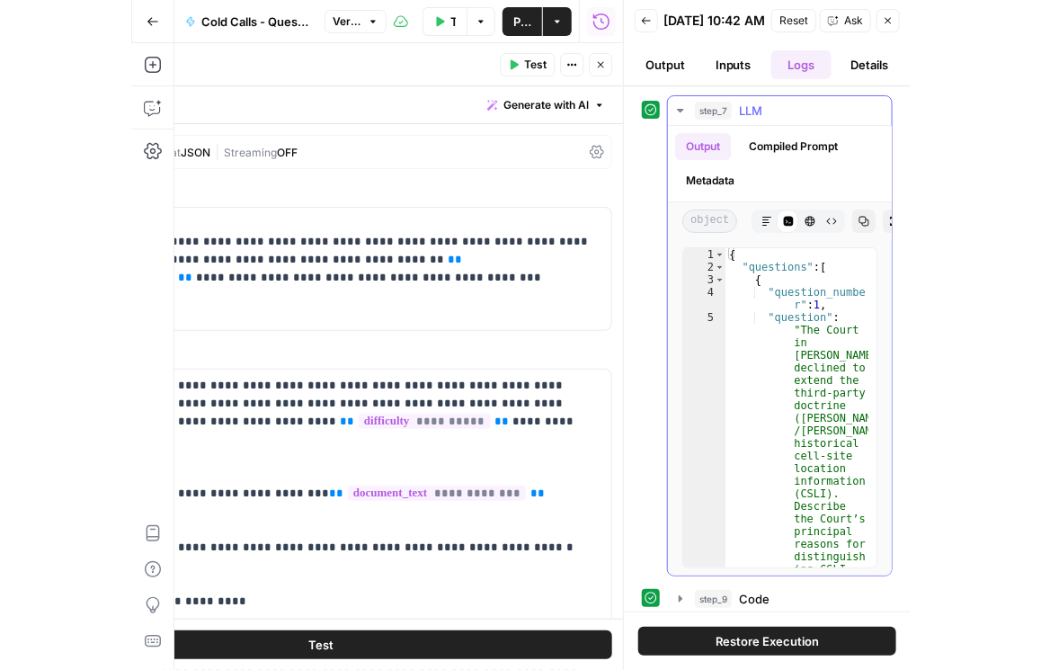
scroll to position [31, 0]
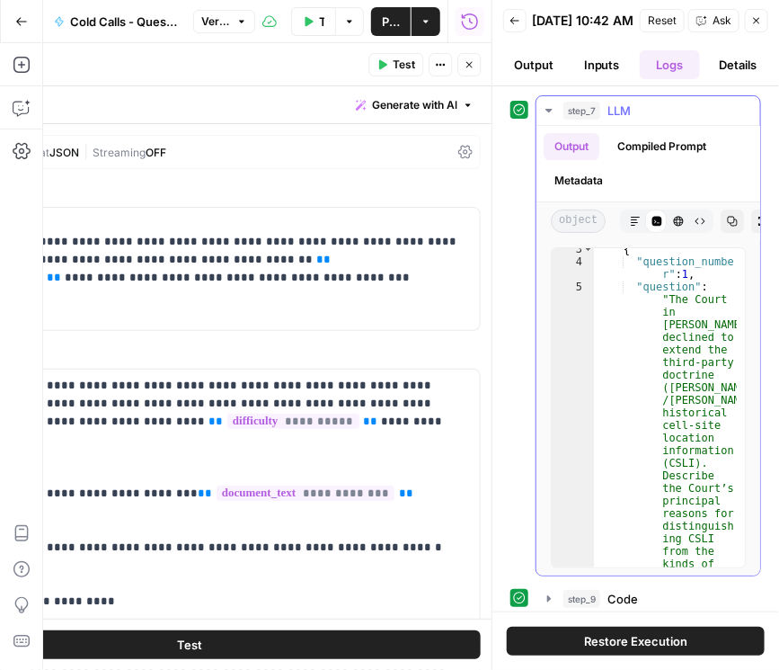
click at [582, 192] on button "Metadata" at bounding box center [579, 180] width 70 height 27
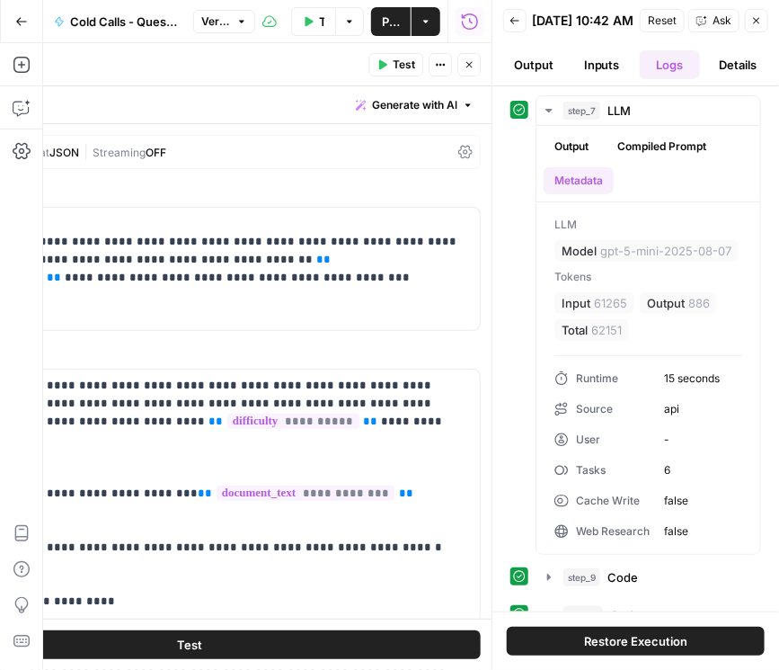
click at [521, 31] on button "Back" at bounding box center [514, 20] width 23 height 23
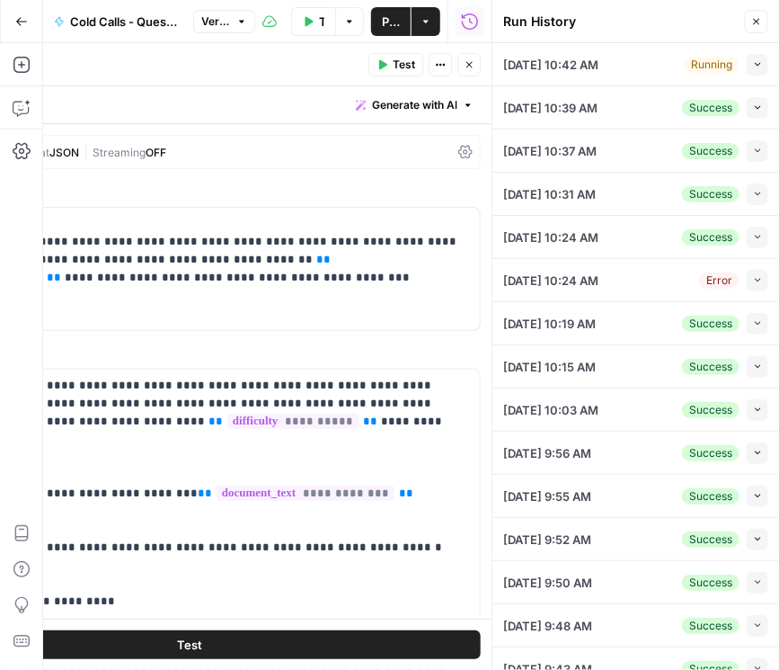
click at [756, 16] on icon "button" at bounding box center [757, 21] width 11 height 11
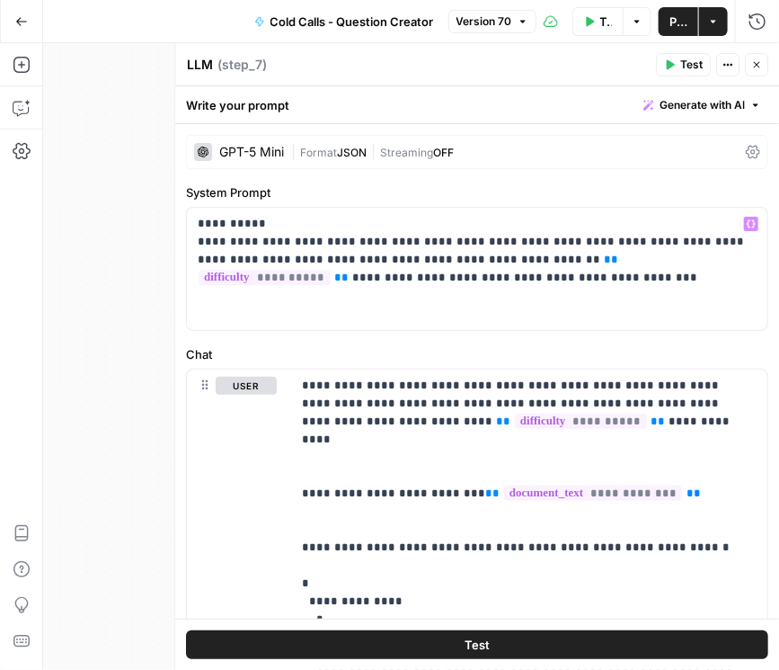
click at [746, 152] on icon at bounding box center [753, 152] width 14 height 14
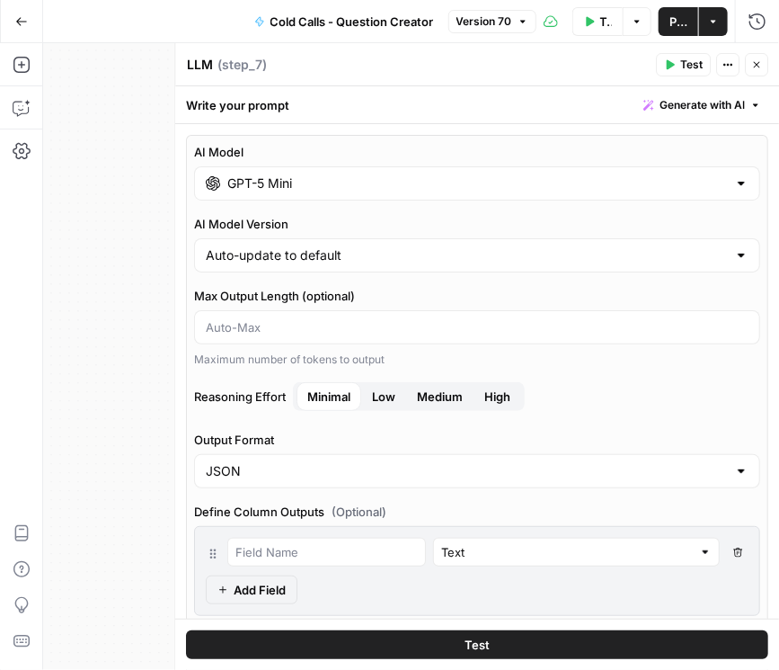
click at [517, 188] on input "GPT-5 Mini" at bounding box center [477, 183] width 500 height 18
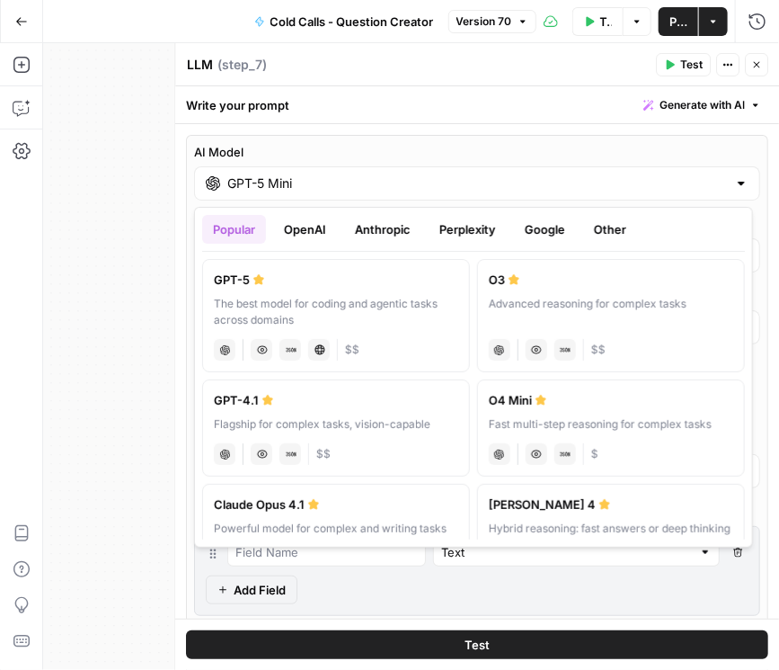
click at [538, 222] on button "Google" at bounding box center [545, 229] width 62 height 29
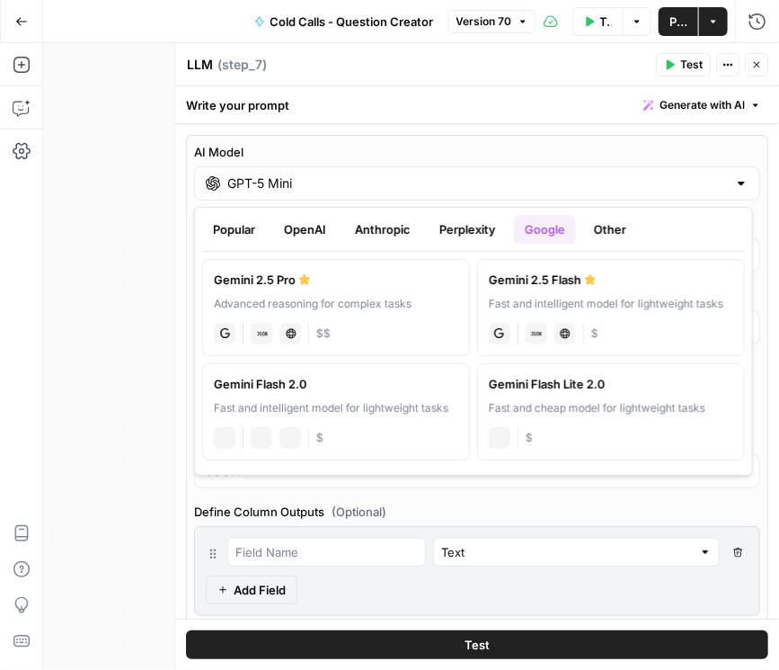
click at [565, 294] on label "Gemini 2.5 Flash Fast and intelligent model for lightweight tasks gemini JSON M…" at bounding box center [611, 307] width 268 height 97
type input "Gemini 2.5 Flash"
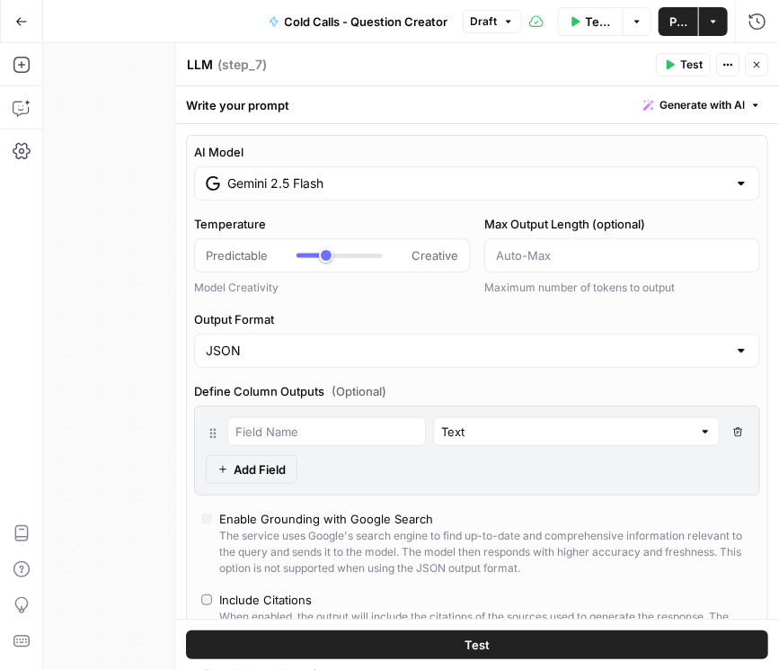
click at [684, 13] on span "Publish" at bounding box center [679, 22] width 18 height 18
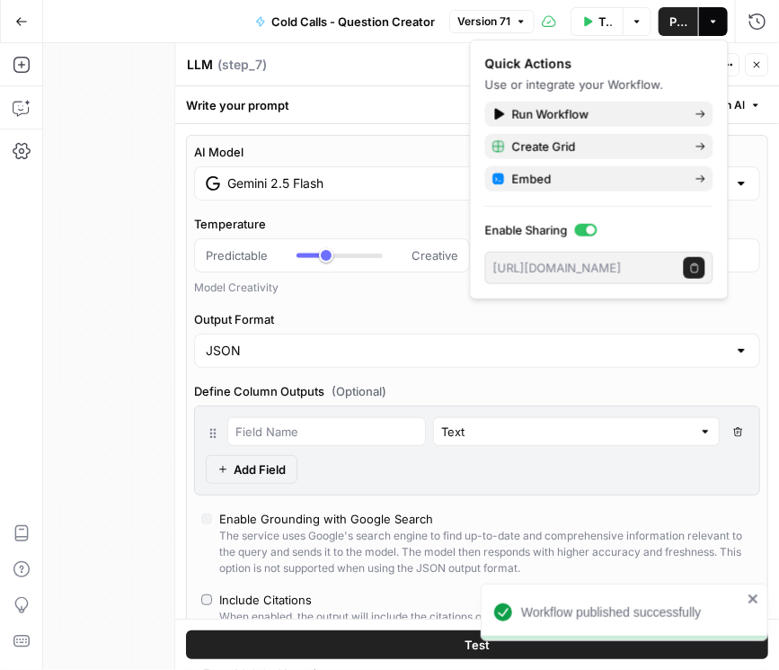
click at [761, 67] on icon "button" at bounding box center [757, 64] width 11 height 11
type input "***"
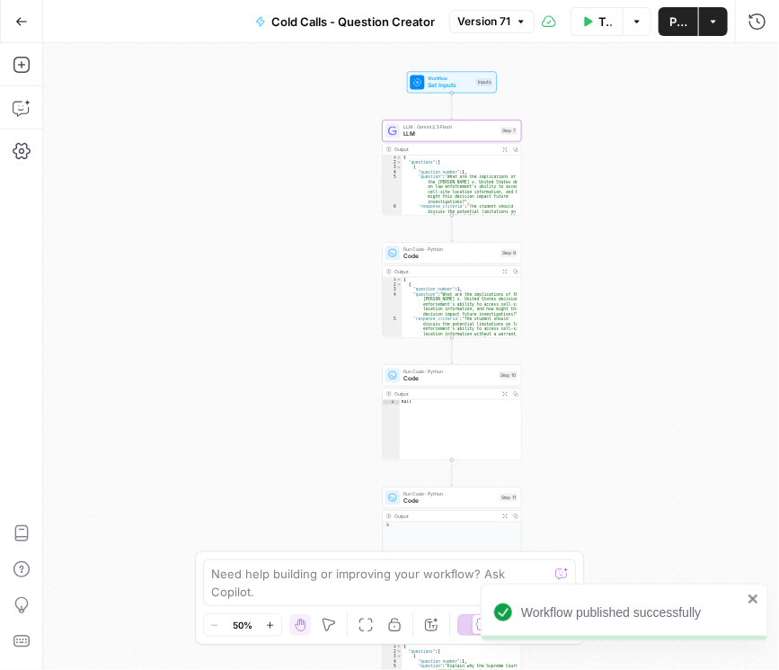
drag, startPoint x: 358, startPoint y: 164, endPoint x: 189, endPoint y: 92, distance: 183.7
click at [193, 88] on div "Workflow Set Inputs Inputs LLM · Gemini 2.5 Flash LLM Step 7 Output Expand Outp…" at bounding box center [411, 356] width 736 height 627
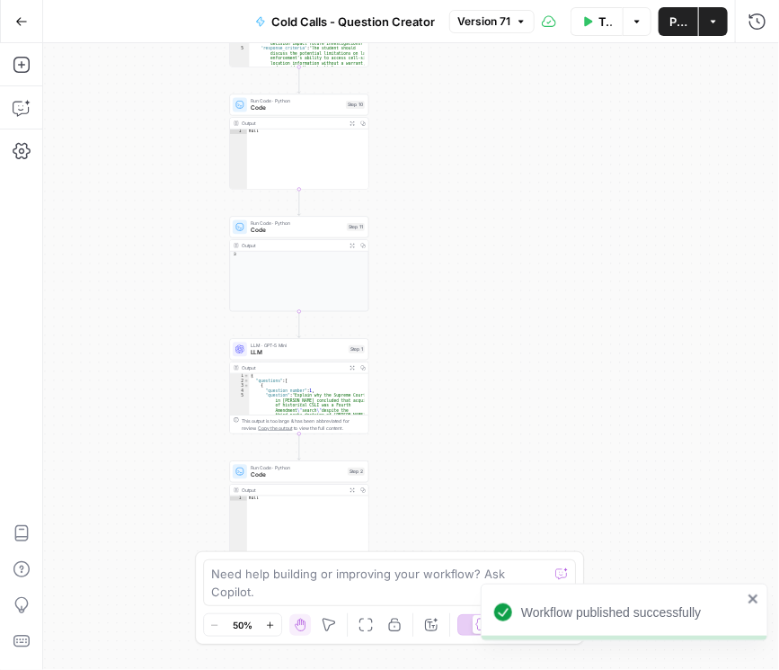
drag, startPoint x: 182, startPoint y: 297, endPoint x: 94, endPoint y: 46, distance: 265.5
click at [94, 46] on div "Workflow Set Inputs Inputs LLM · Gemini 2.5 Flash LLM Step 7 Output Expand Outp…" at bounding box center [411, 356] width 736 height 627
click at [263, 354] on span "LLM" at bounding box center [298, 352] width 94 height 9
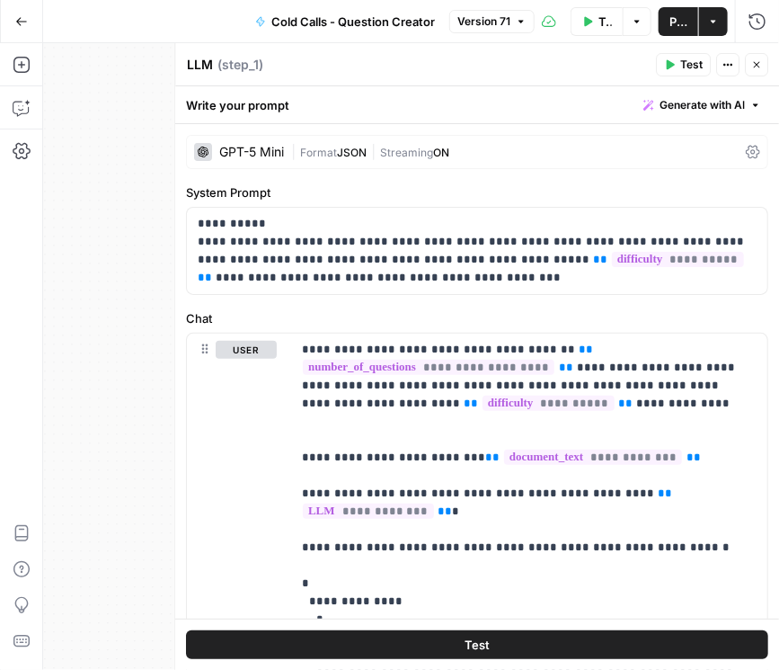
click at [746, 146] on icon at bounding box center [753, 152] width 14 height 13
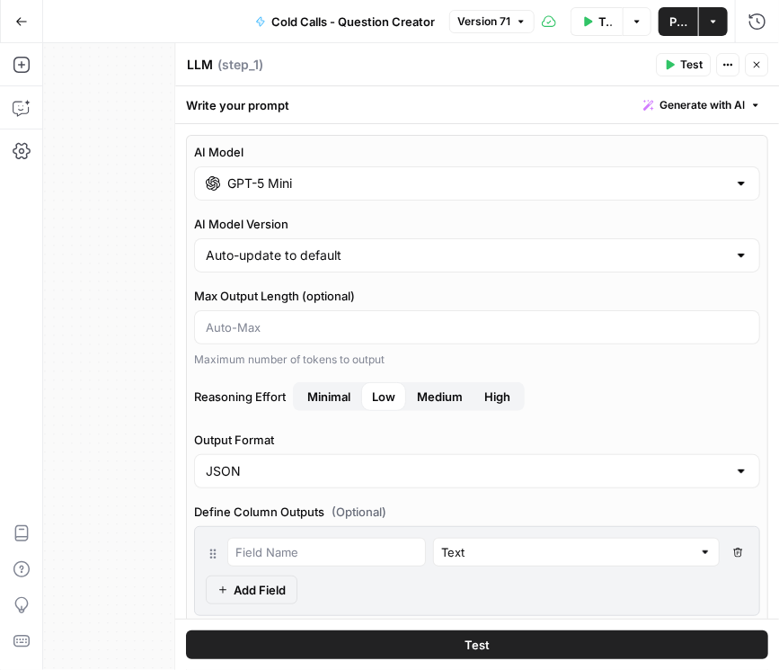
click at [758, 60] on icon "button" at bounding box center [757, 64] width 11 height 11
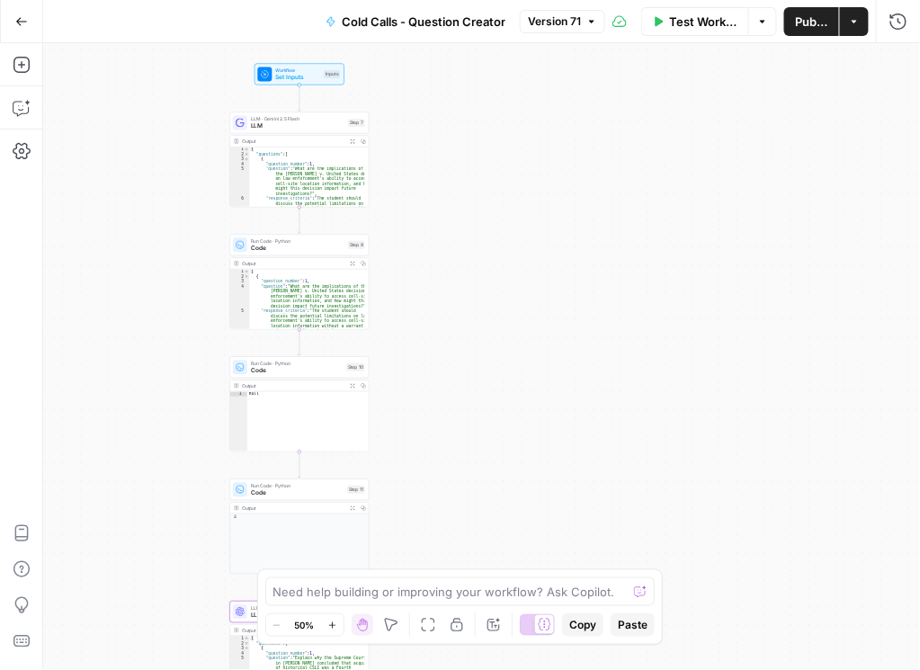
drag, startPoint x: 151, startPoint y: 226, endPoint x: 166, endPoint y: 356, distance: 131.2
click at [166, 356] on div "Workflow Set Inputs Inputs LLM · Gemini 2.5 Flash LLM Step 7 Output Expand Outp…" at bounding box center [481, 356] width 877 height 627
click at [15, 22] on icon "button" at bounding box center [21, 21] width 13 height 13
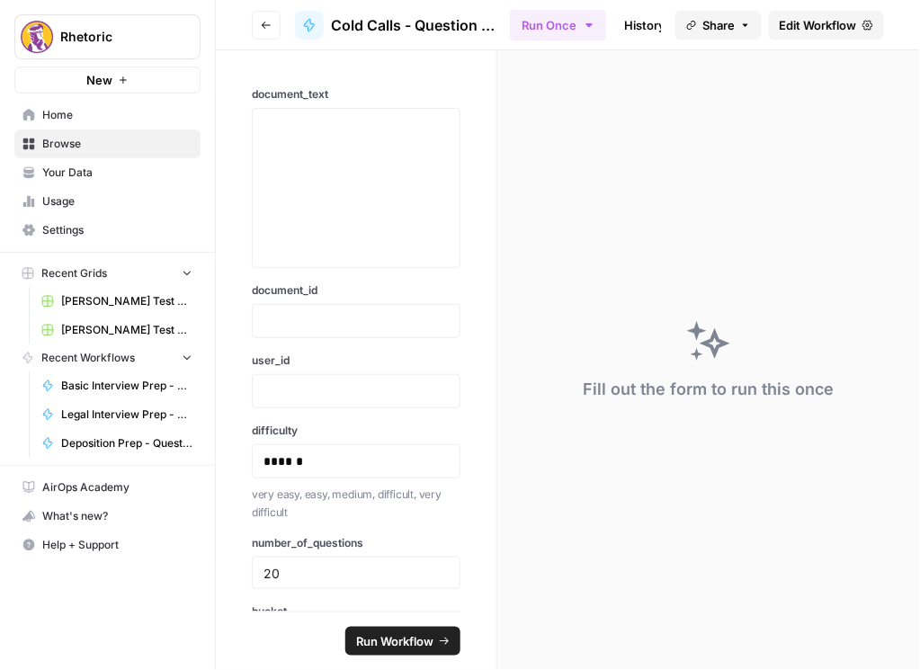
click at [273, 26] on button "Go back" at bounding box center [266, 25] width 29 height 29
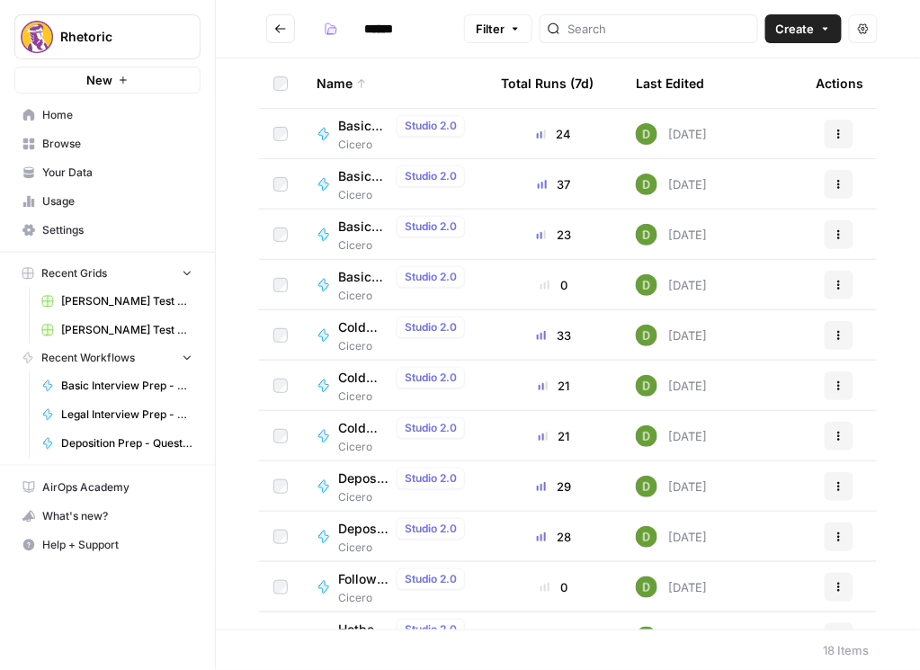
click at [348, 378] on span "Cold Calls - Document Verification" at bounding box center [363, 378] width 51 height 18
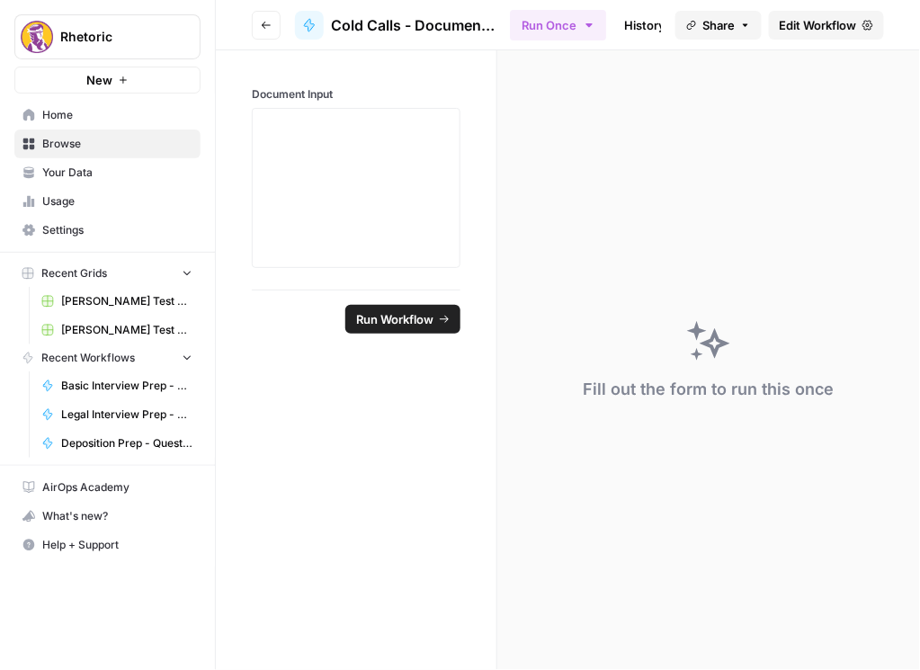
click at [795, 16] on span "Edit Workflow" at bounding box center [817, 25] width 77 height 18
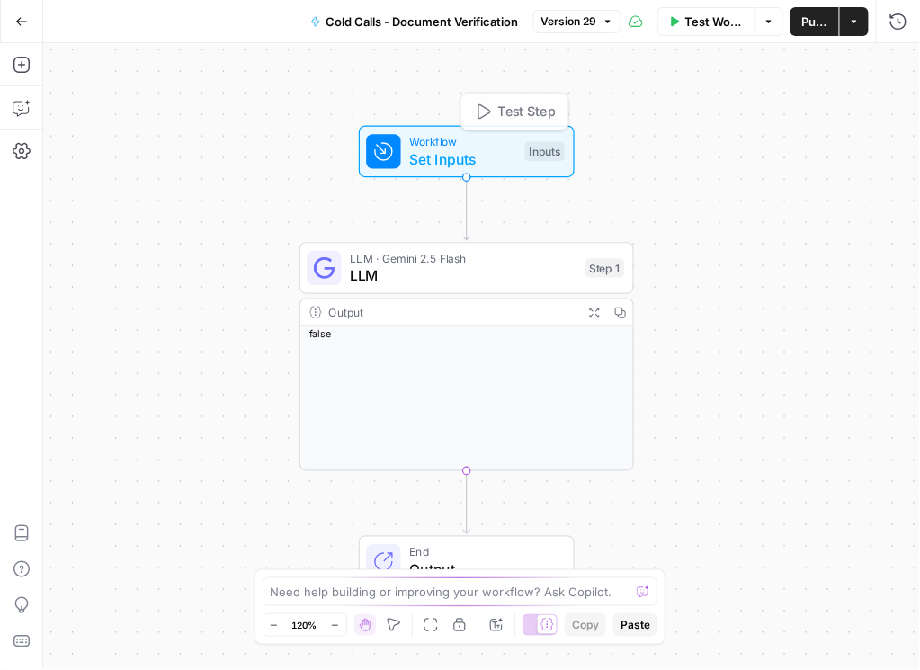
click at [488, 267] on span "LLM" at bounding box center [463, 276] width 227 height 22
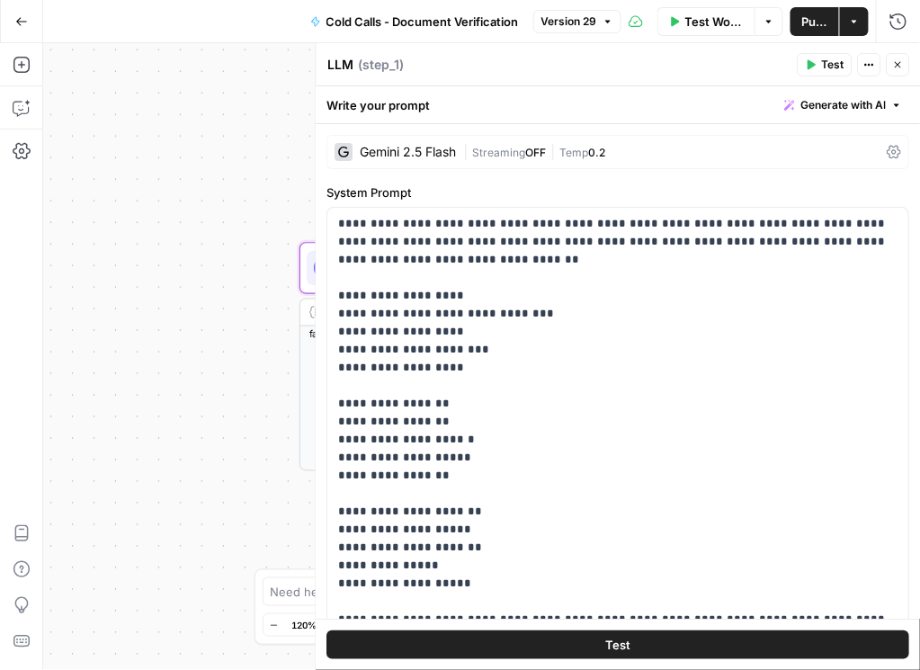
click at [799, 152] on icon at bounding box center [894, 152] width 14 height 14
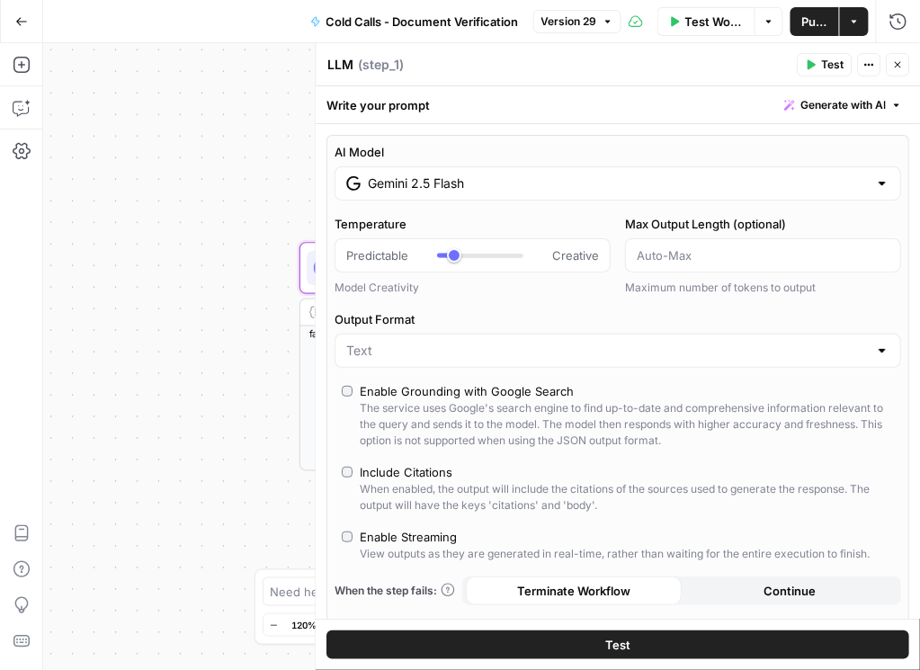
click at [775, 179] on input "Gemini 2.5 Flash" at bounding box center [619, 183] width 500 height 18
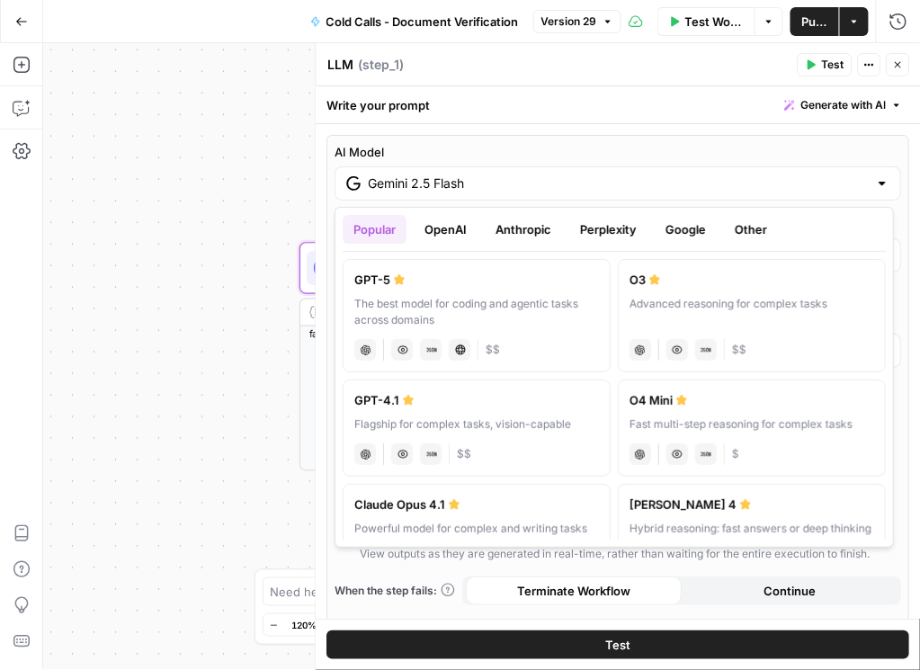
click at [689, 229] on button "Google" at bounding box center [685, 229] width 62 height 29
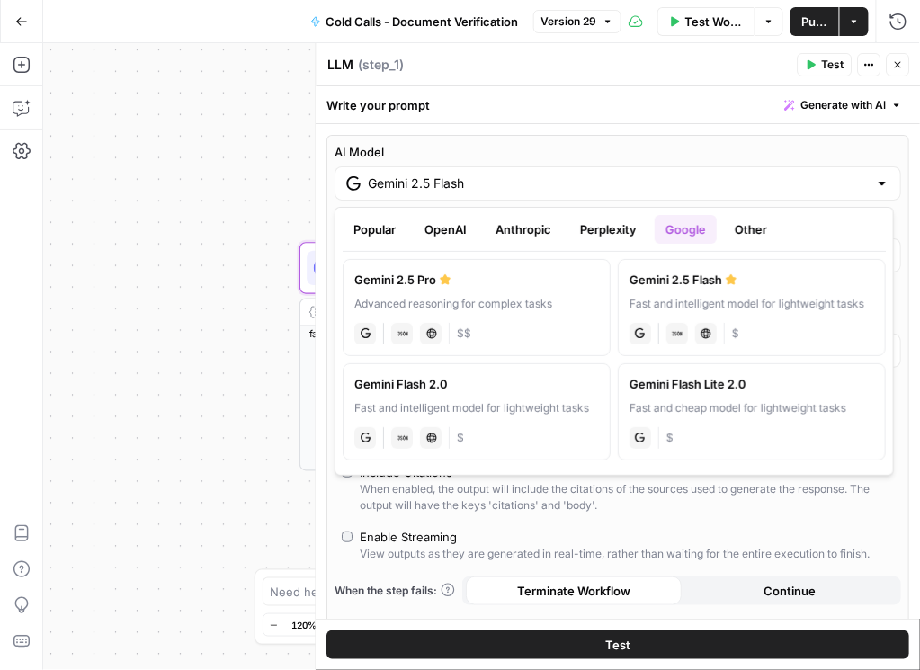
click at [545, 410] on div "Fast and intelligent model for lightweight tasks" at bounding box center [476, 408] width 245 height 16
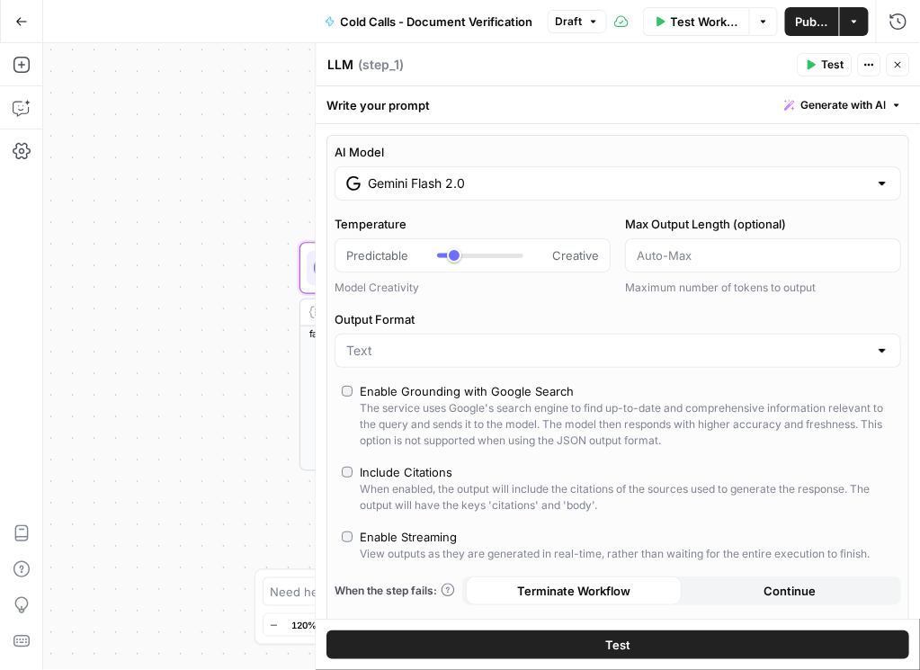
click at [569, 187] on input "Gemini Flash 2.0" at bounding box center [619, 183] width 500 height 18
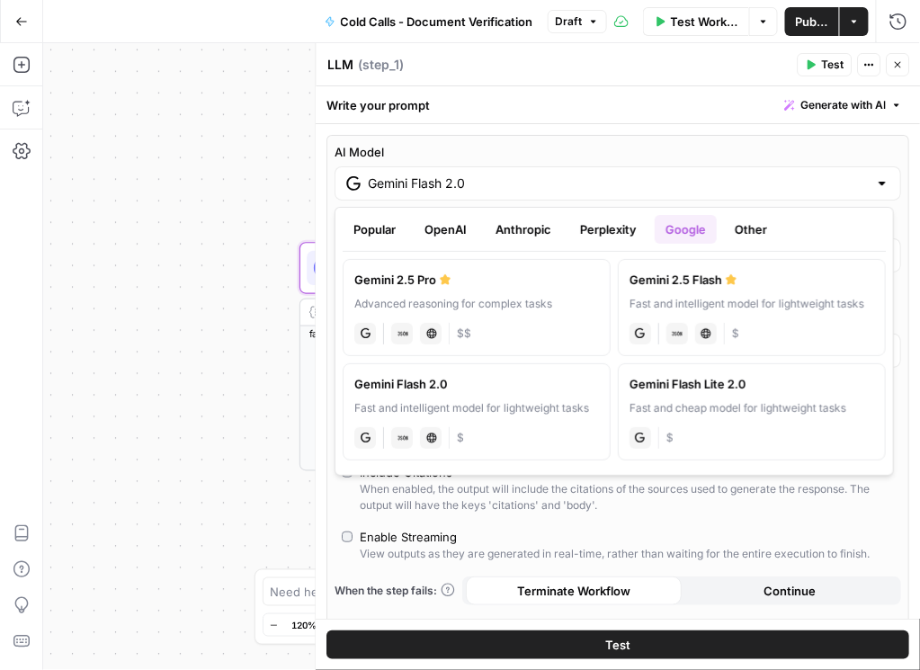
click at [758, 432] on div "gemini $" at bounding box center [751, 435] width 245 height 25
type input "Gemini Flash Lite 2.0"
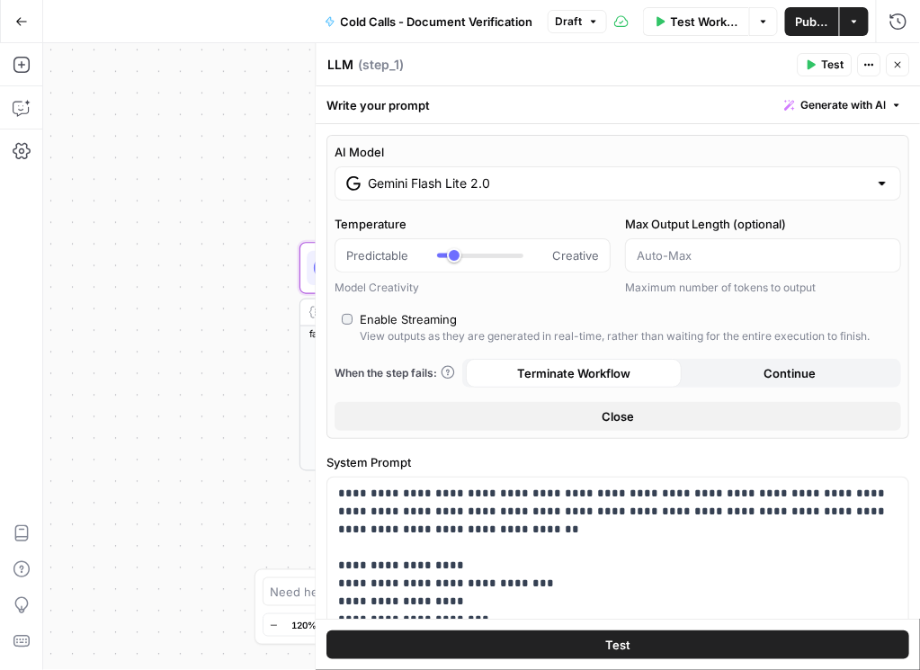
click at [799, 24] on span "Publish" at bounding box center [812, 22] width 32 height 18
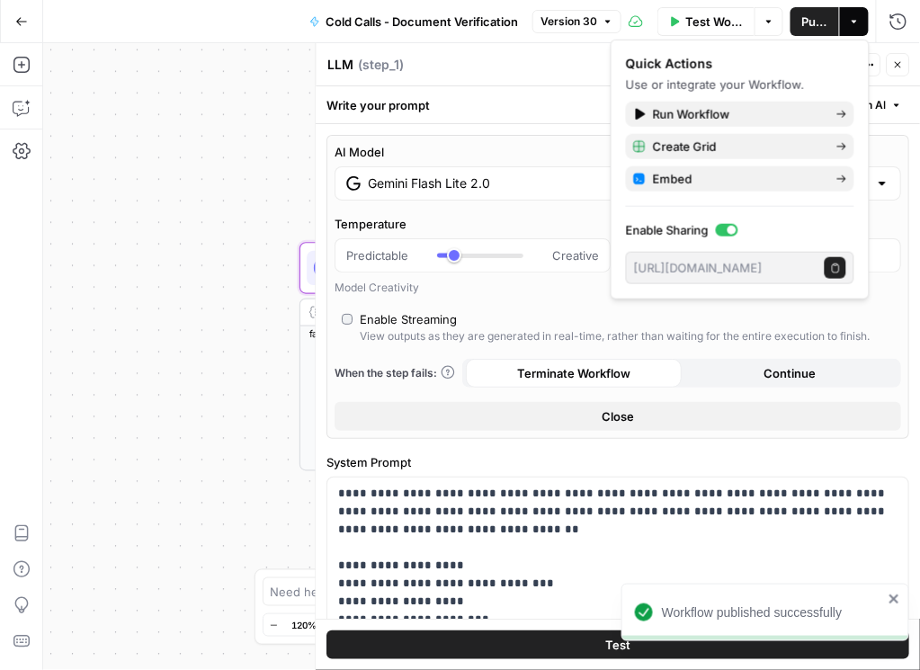
click at [799, 64] on icon "button" at bounding box center [898, 64] width 11 height 11
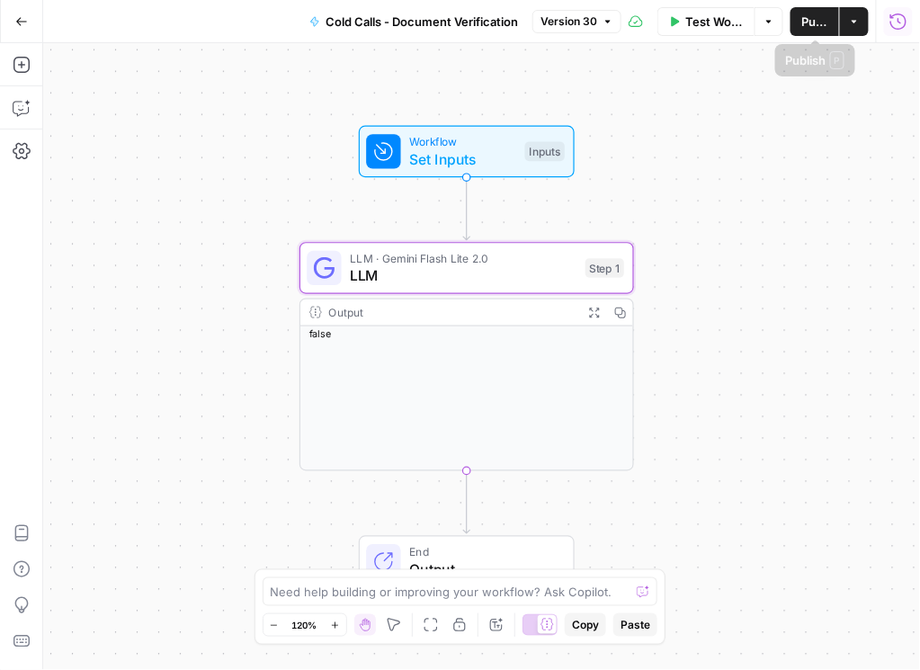
click at [799, 23] on icon "button" at bounding box center [898, 21] width 16 height 16
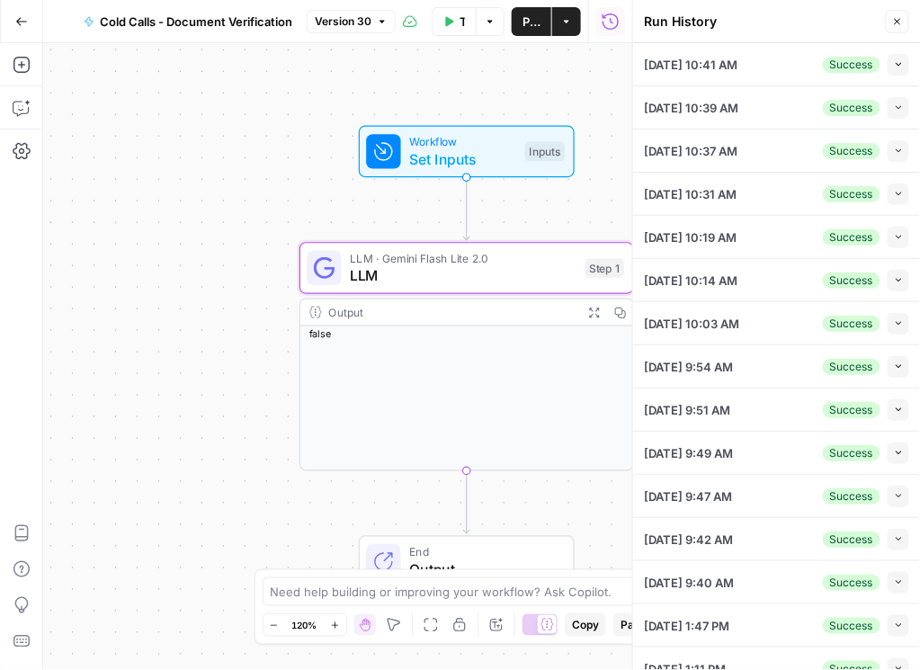
click at [799, 70] on button "Collapse" at bounding box center [898, 65] width 22 height 22
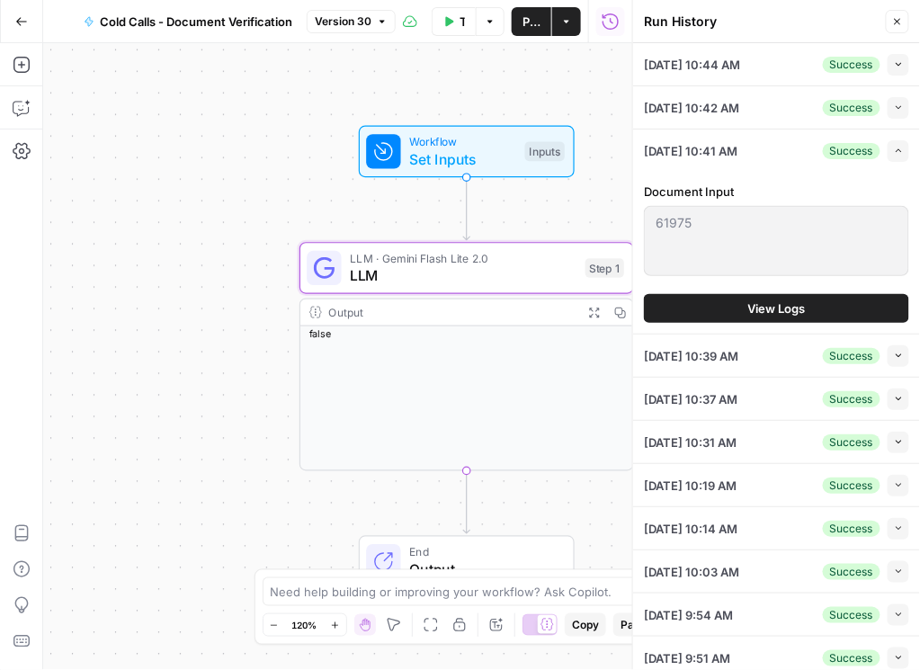
click at [799, 67] on div "Collapse" at bounding box center [877, 72] width 44 height 16
click at [799, 67] on icon "button" at bounding box center [899, 64] width 10 height 10
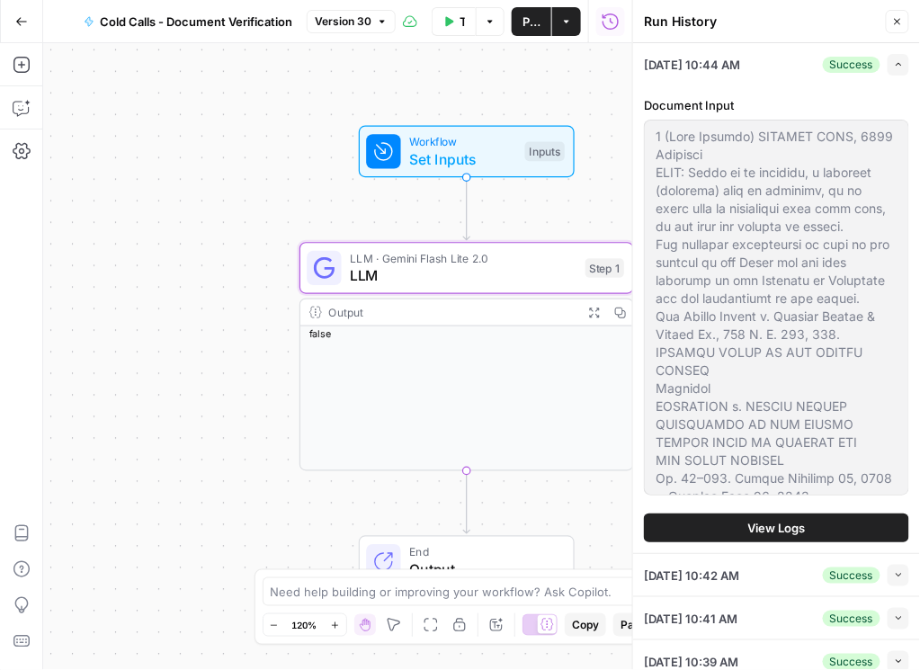
click at [778, 521] on span "View Logs" at bounding box center [777, 528] width 58 height 18
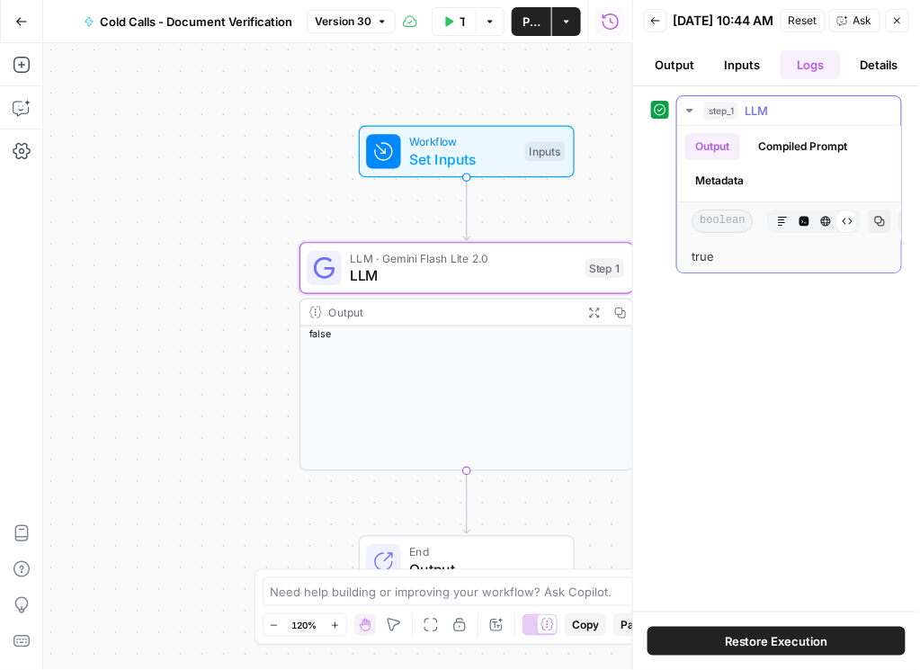
click at [724, 194] on button "Metadata" at bounding box center [719, 180] width 70 height 27
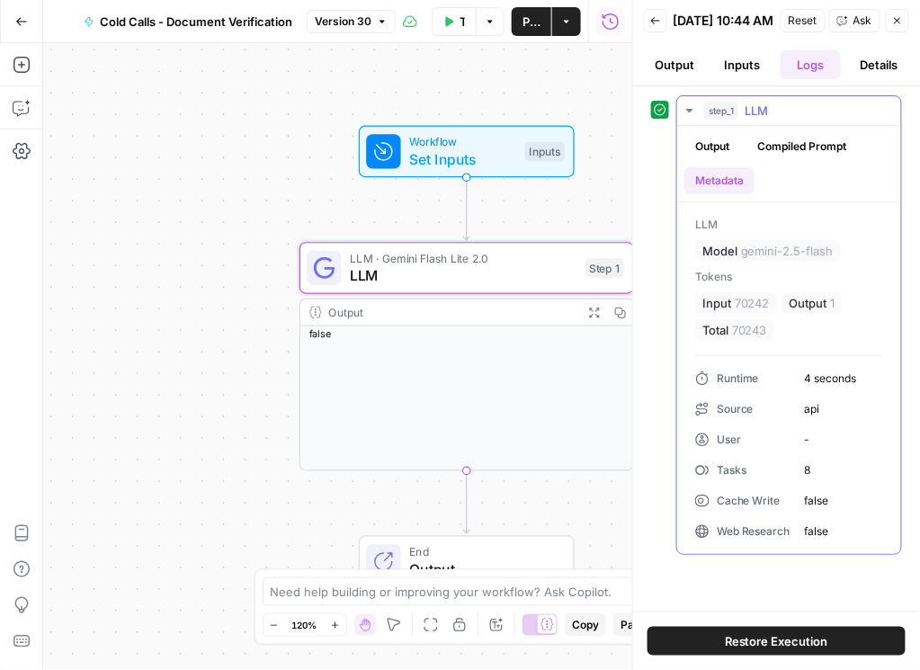
click at [788, 158] on button "Compiled Prompt" at bounding box center [802, 146] width 111 height 27
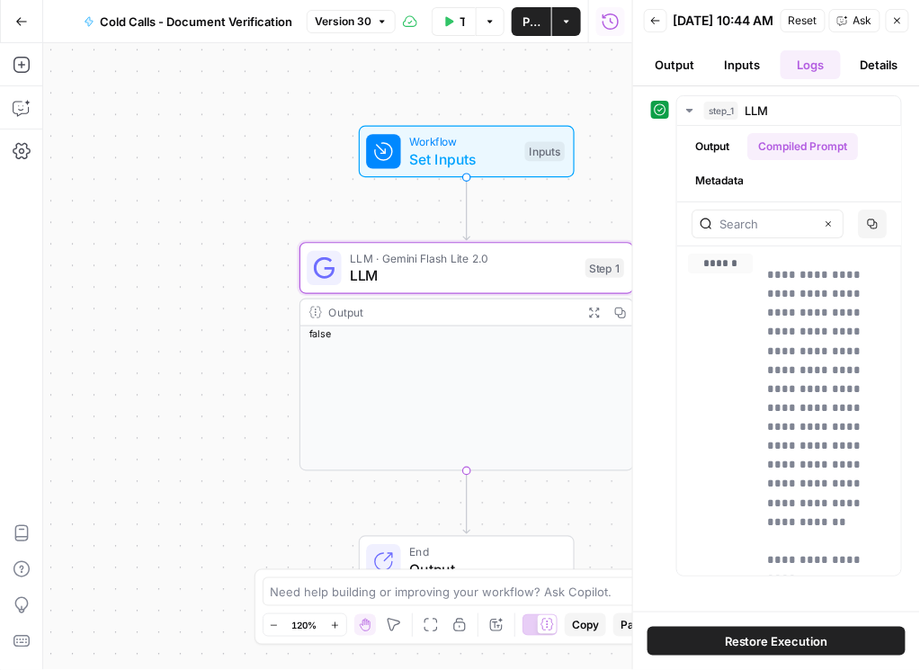
click at [686, 71] on button "Output" at bounding box center [674, 64] width 61 height 29
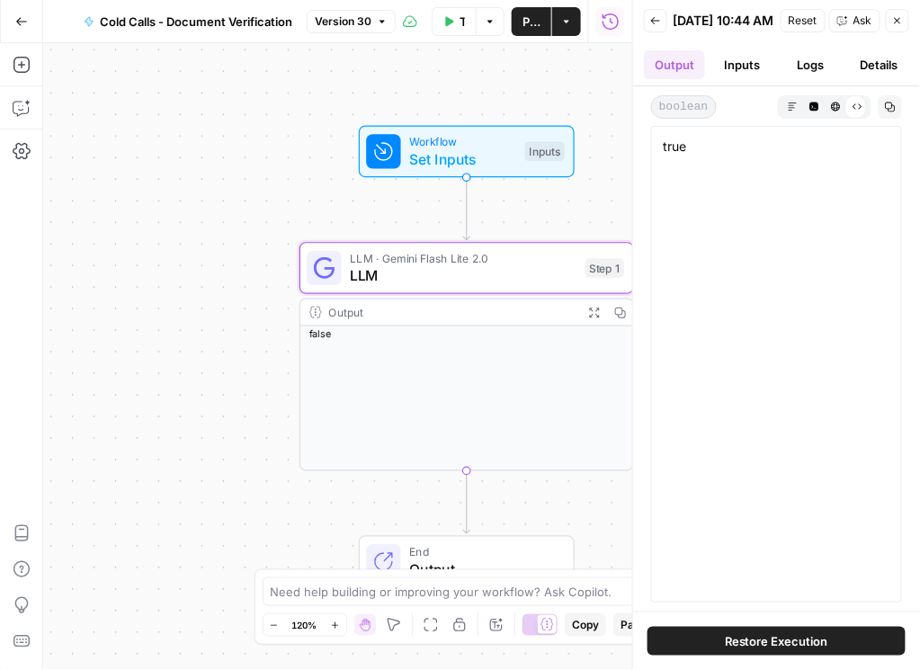
click at [658, 24] on icon "button" at bounding box center [655, 20] width 9 height 7
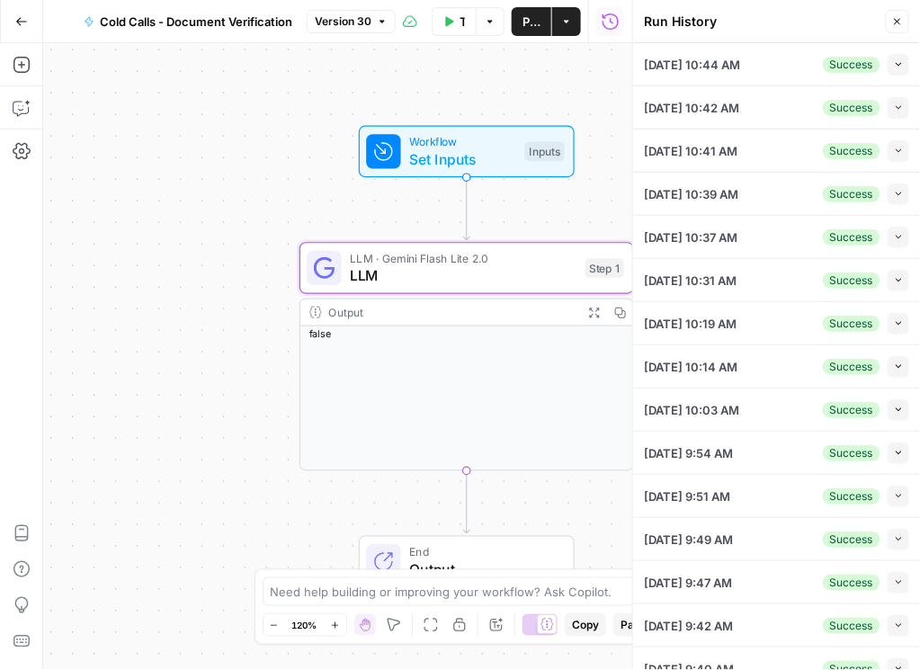
click at [799, 21] on icon "button" at bounding box center [897, 21] width 11 height 11
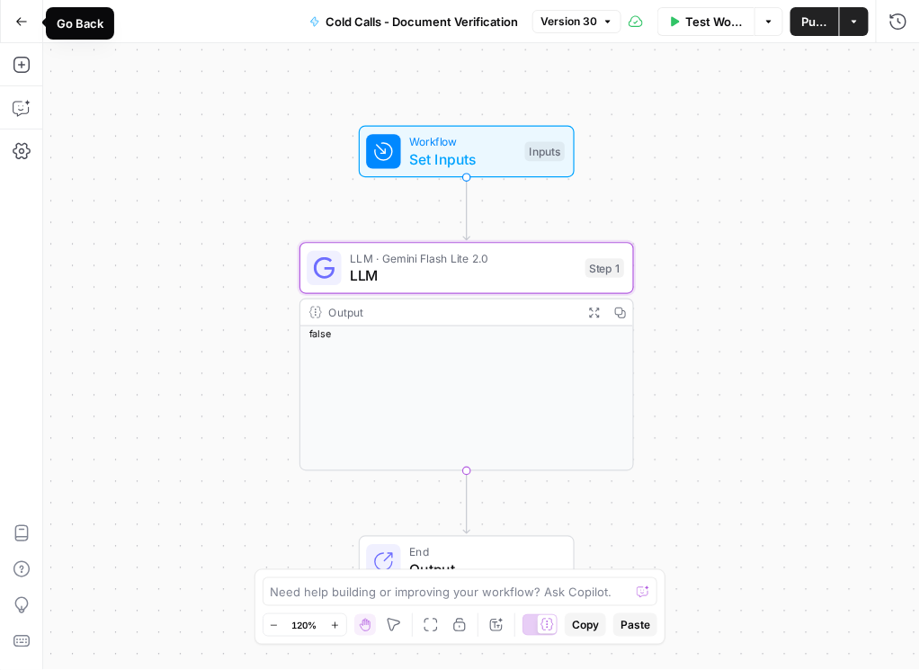
click at [799, 22] on span "Publish" at bounding box center [814, 22] width 27 height 18
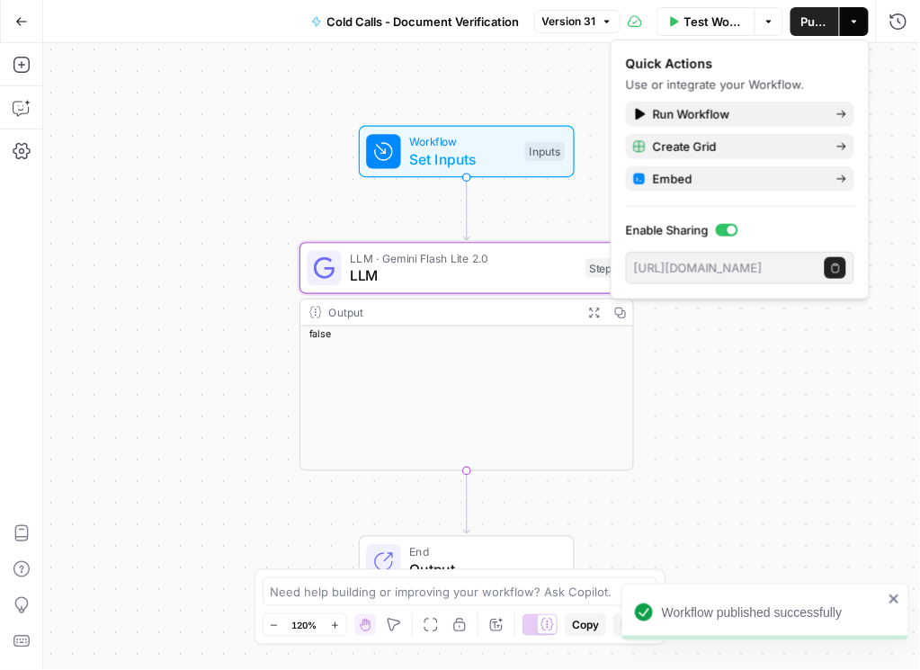
click at [20, 25] on icon "button" at bounding box center [21, 21] width 13 height 13
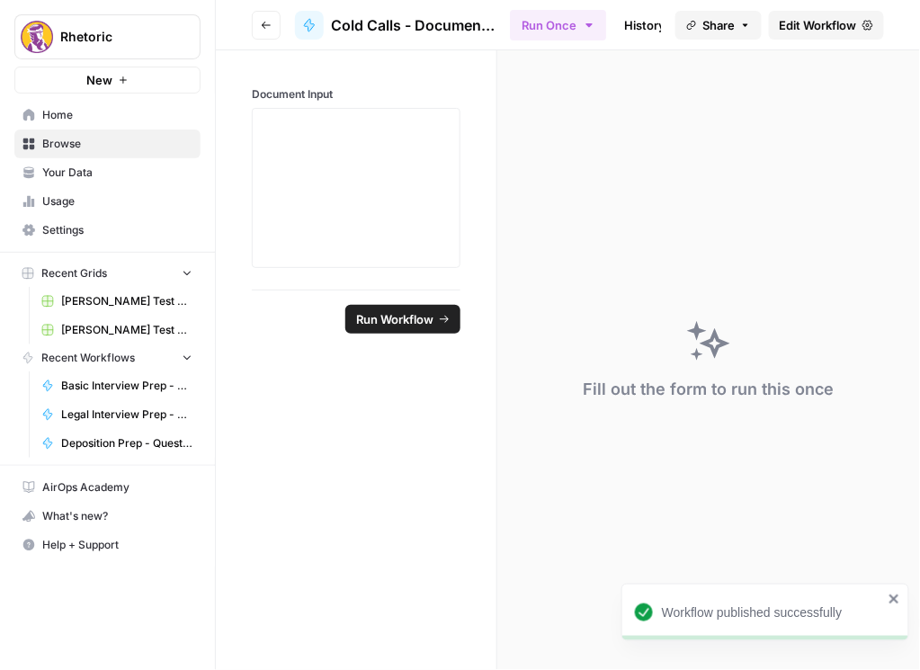
click at [266, 18] on button "Go back" at bounding box center [266, 25] width 29 height 29
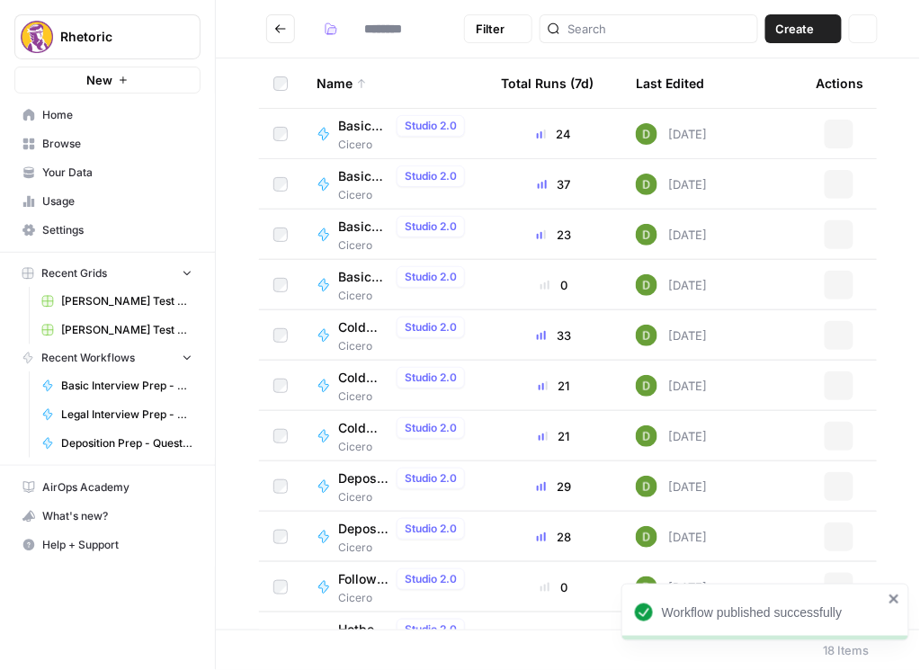
type input "******"
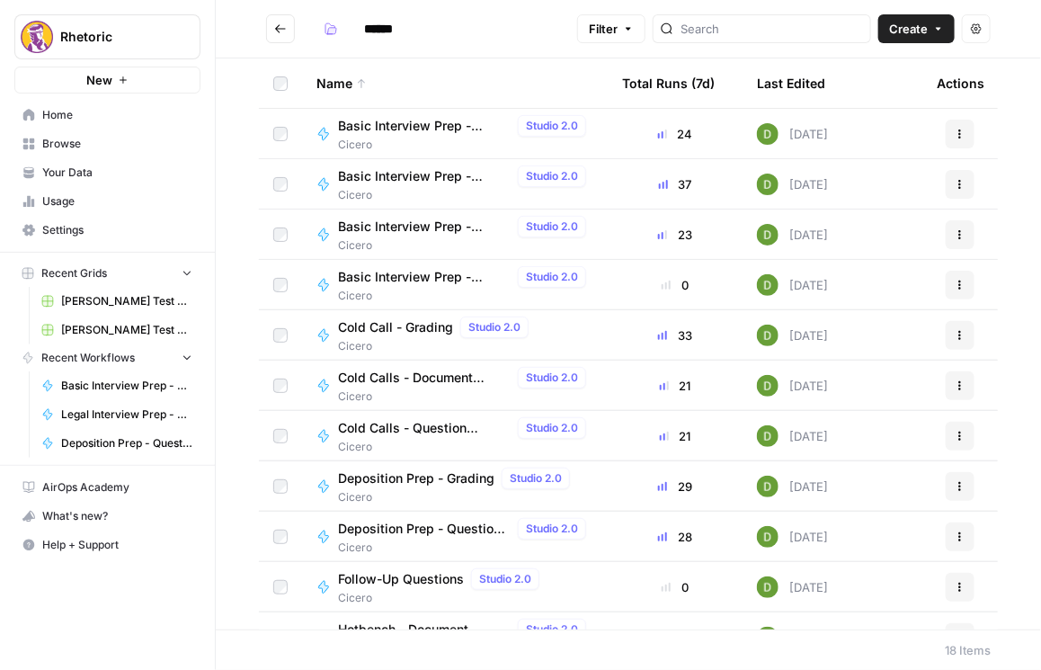
click at [421, 427] on span "Cold Calls - Question Creator" at bounding box center [424, 428] width 173 height 18
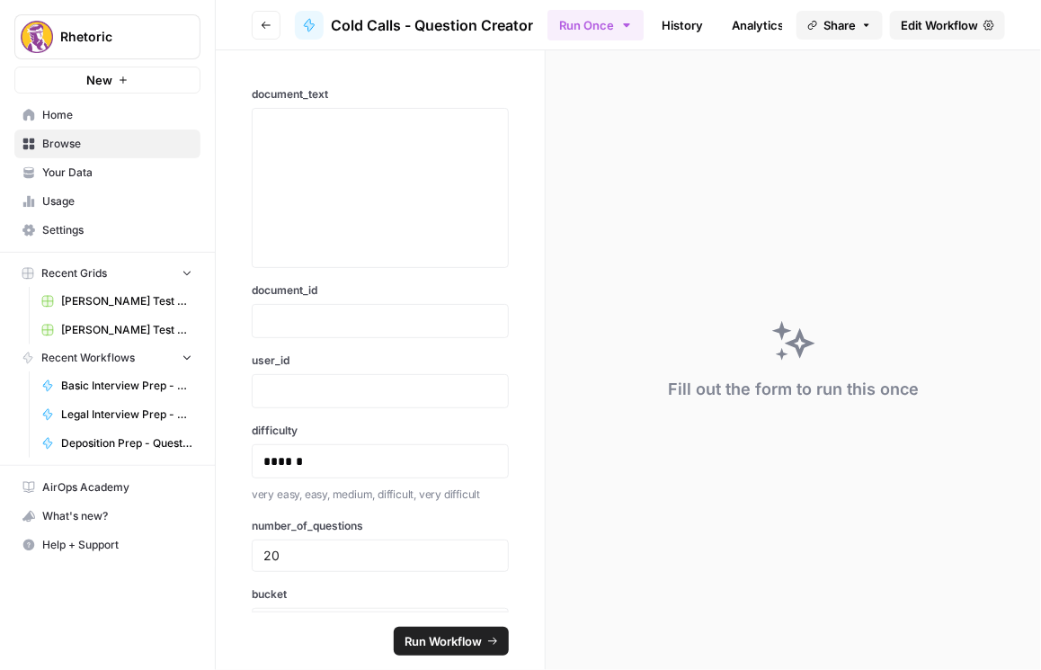
click at [799, 28] on span "Edit Workflow" at bounding box center [939, 25] width 77 height 18
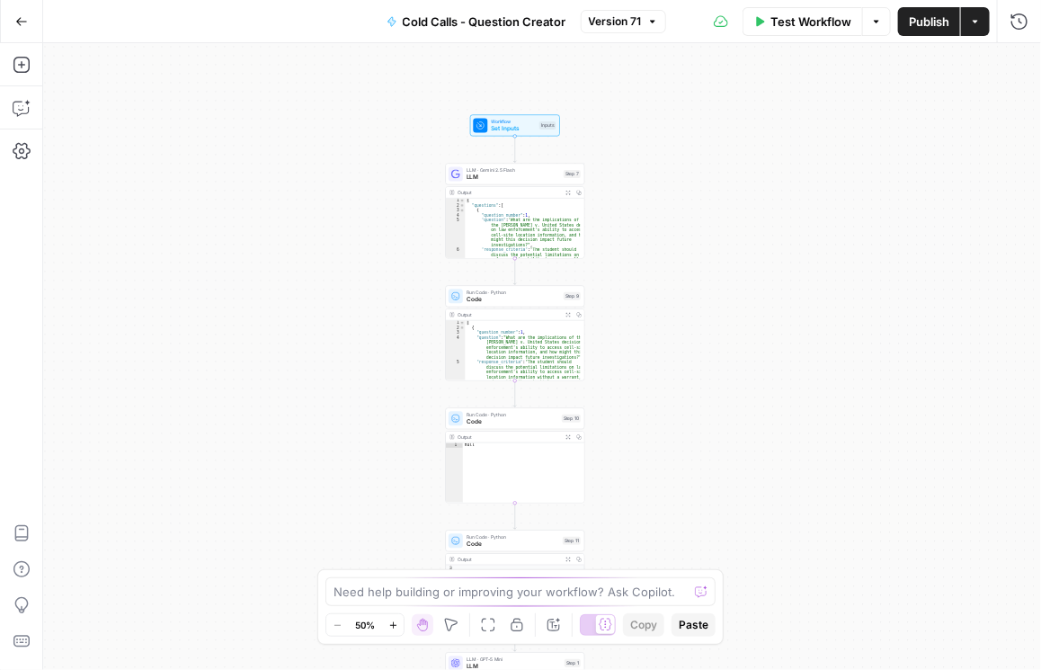
drag, startPoint x: 674, startPoint y: 287, endPoint x: 644, endPoint y: 301, distance: 33.8
click at [644, 301] on div "Workflow Set Inputs Inputs LLM · Gemini 2.5 Flash LLM Step 7 Output Expand Outp…" at bounding box center [542, 356] width 998 height 627
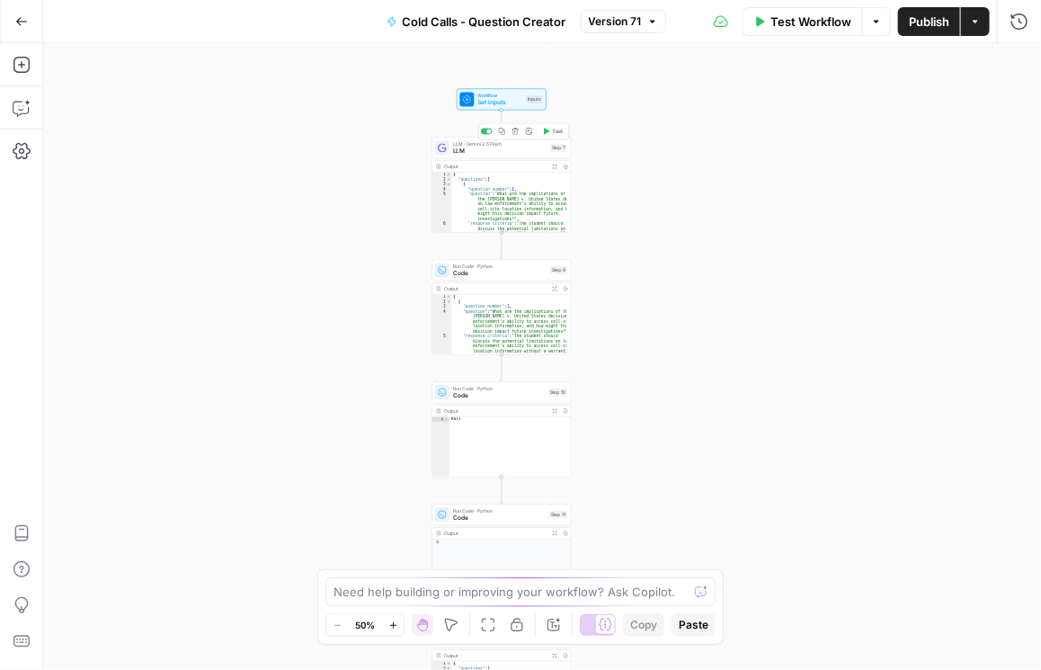
click at [490, 151] on span "LLM" at bounding box center [499, 151] width 93 height 9
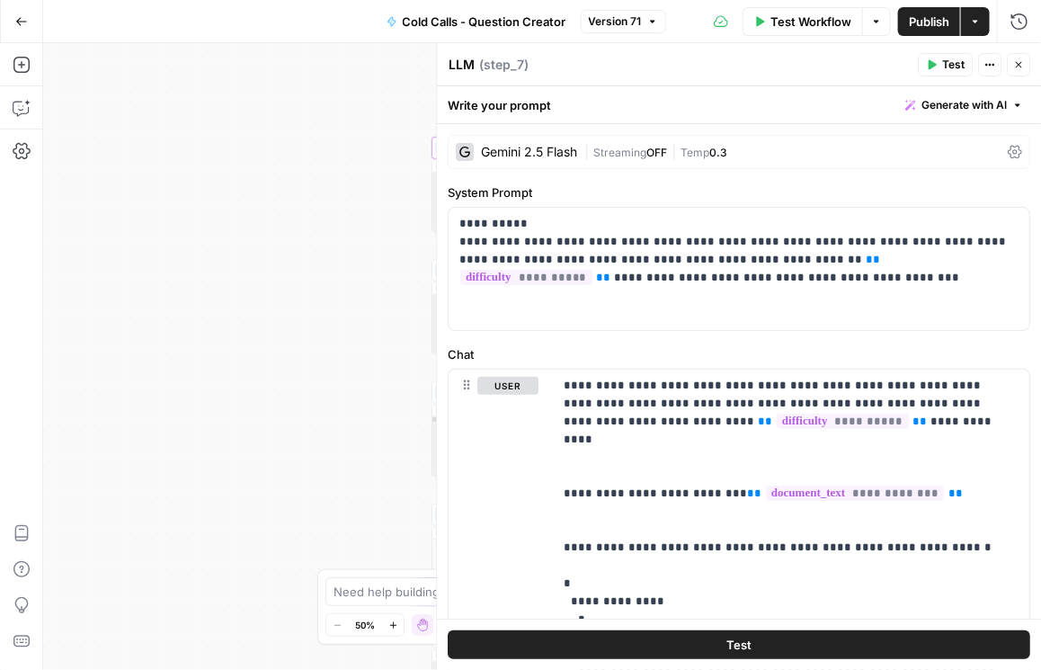
click at [799, 151] on icon at bounding box center [1015, 152] width 14 height 14
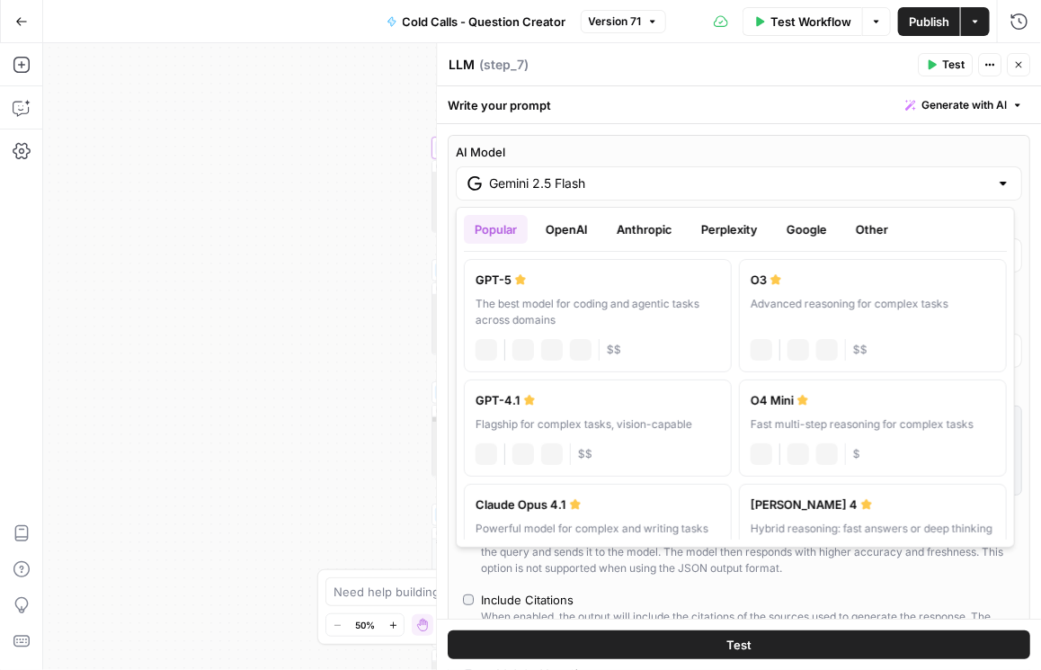
click at [675, 183] on input "Gemini 2.5 Flash" at bounding box center [739, 183] width 500 height 18
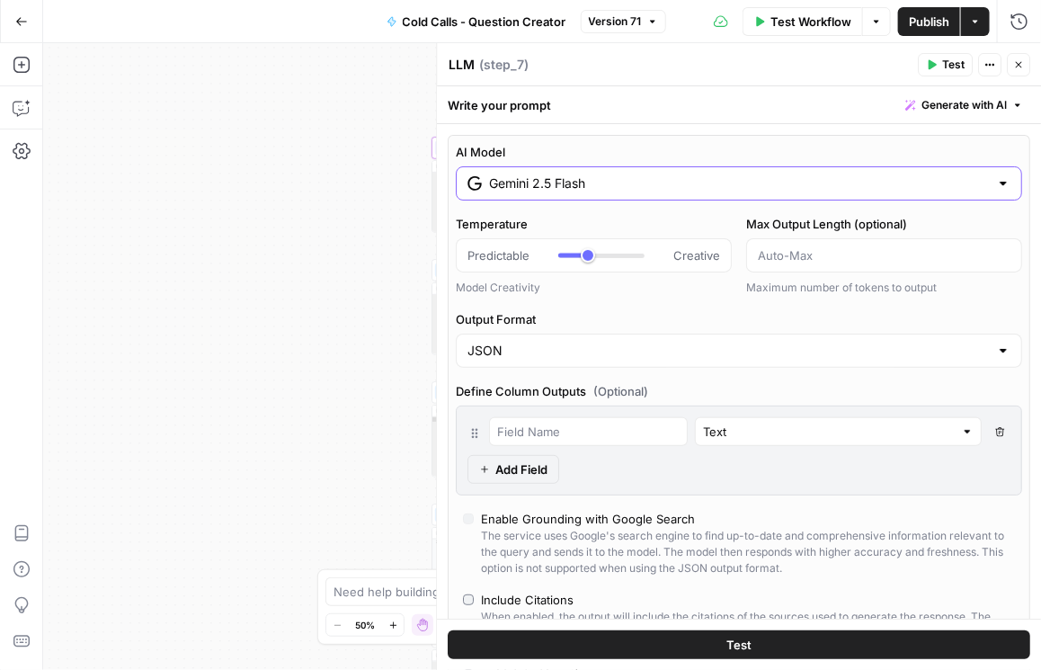
click at [675, 183] on input "Gemini 2.5 Flash" at bounding box center [739, 183] width 500 height 18
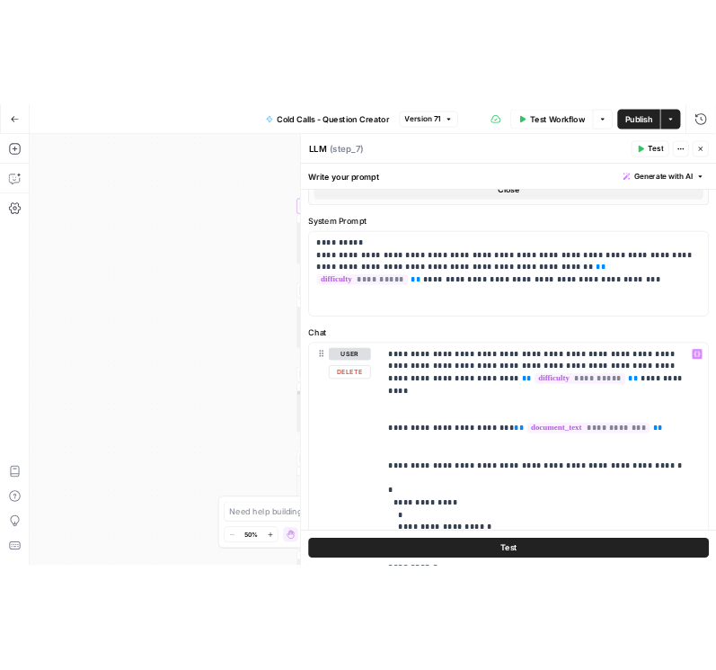
scroll to position [629, 0]
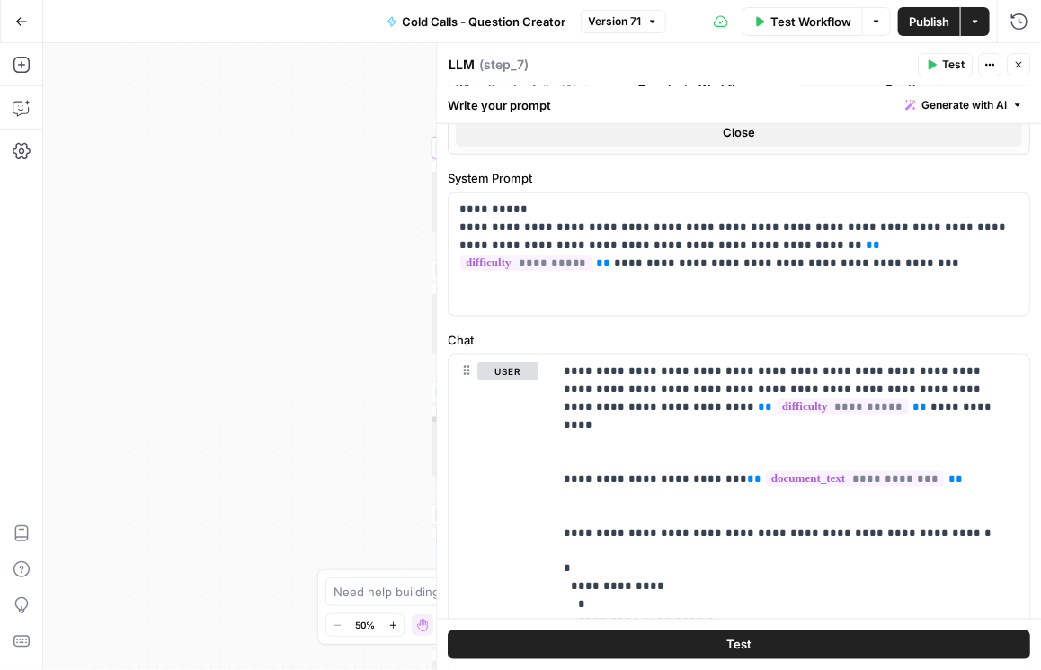
click at [799, 68] on button "Close" at bounding box center [1018, 64] width 23 height 23
type input "***"
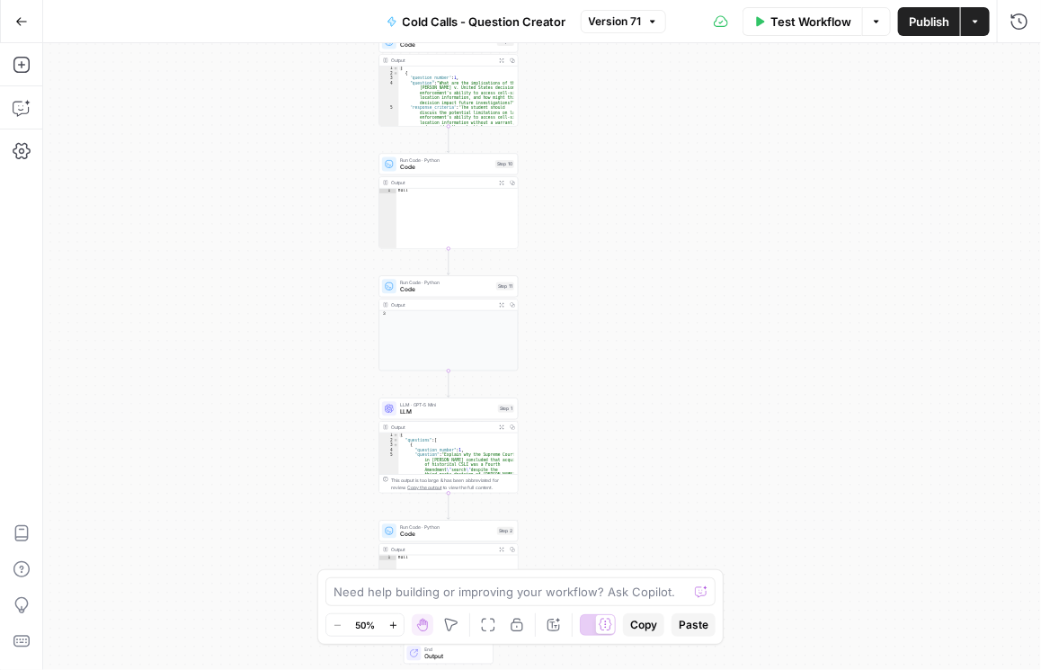
drag, startPoint x: 773, startPoint y: 171, endPoint x: 717, endPoint y: 70, distance: 115.1
click at [717, 70] on div "Workflow Set Inputs Inputs LLM · Gemini 2.5 Flash LLM Step 7 Output Expand Outp…" at bounding box center [542, 356] width 998 height 627
click at [438, 412] on span "LLM" at bounding box center [447, 411] width 94 height 9
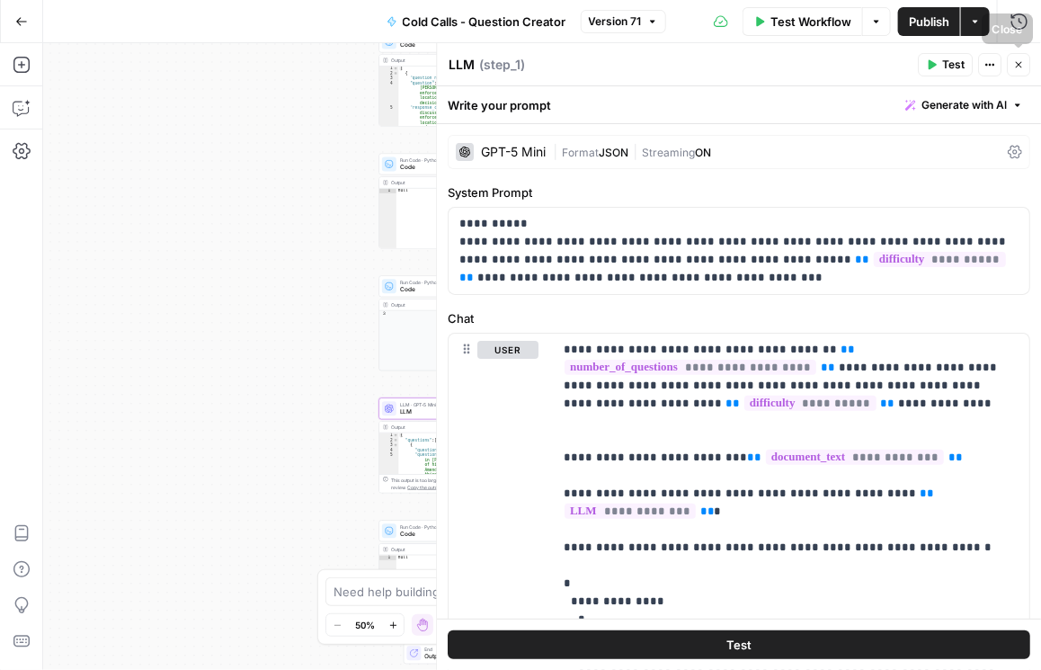
click at [799, 64] on button "Close" at bounding box center [1018, 64] width 23 height 23
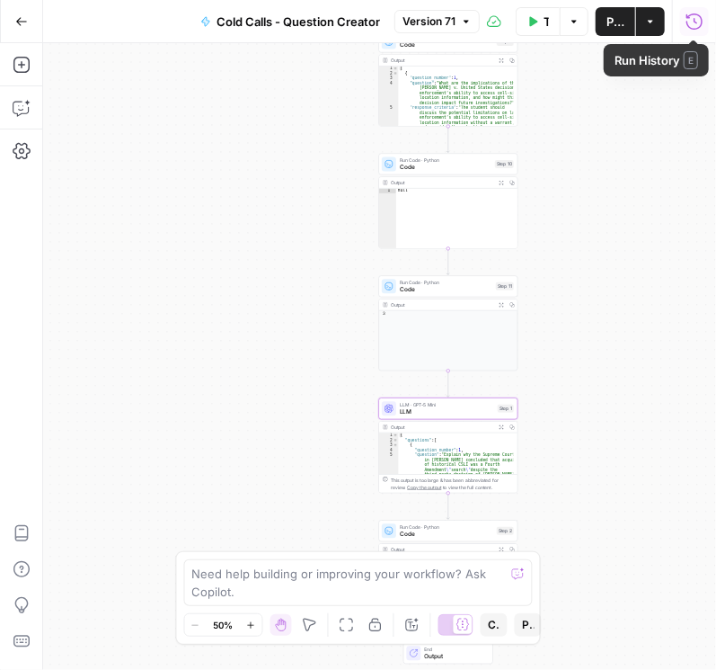
click at [689, 16] on icon "button" at bounding box center [695, 21] width 16 height 16
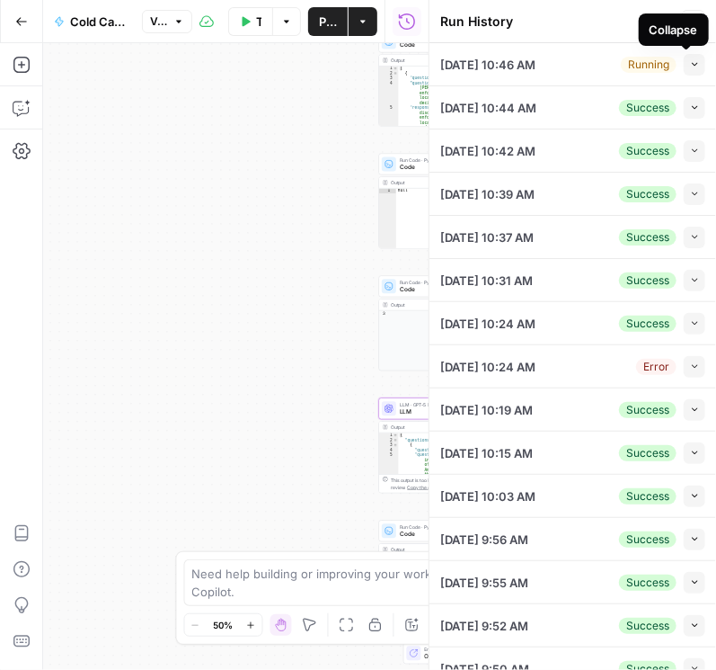
click at [693, 67] on button "Collapse" at bounding box center [695, 65] width 22 height 22
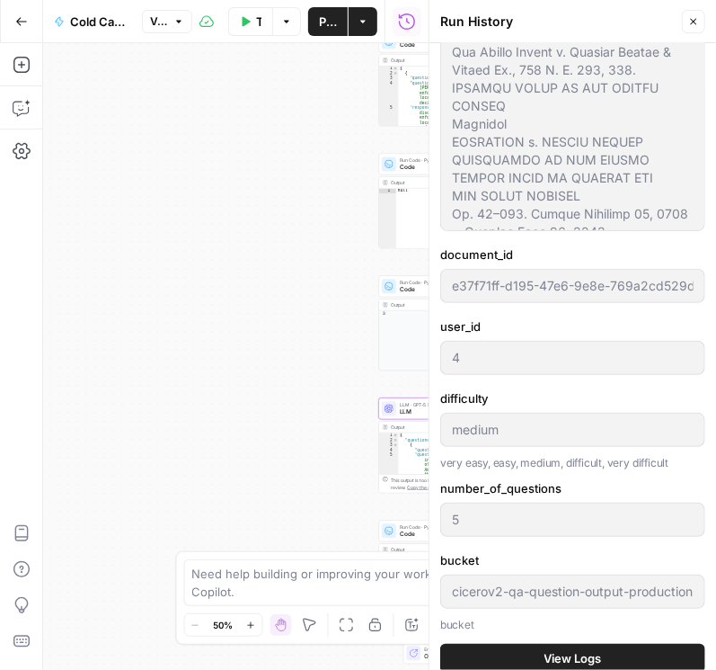
scroll to position [307, 0]
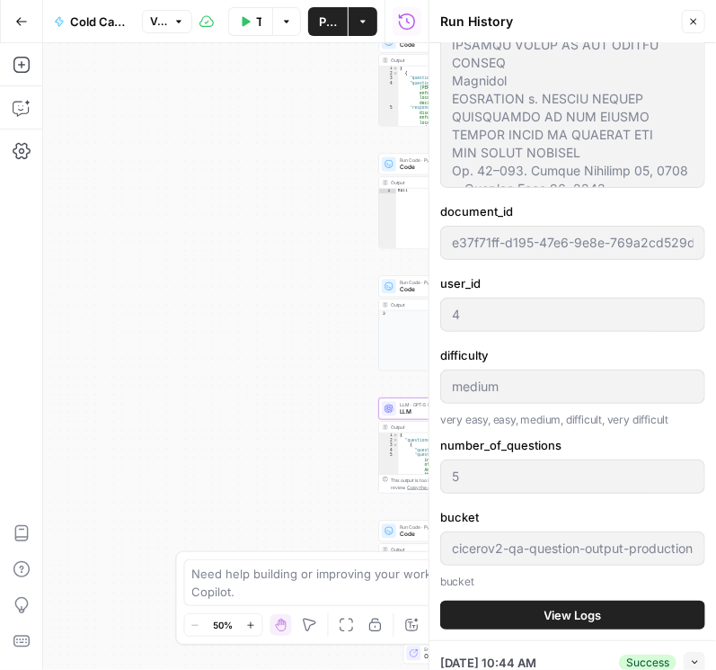
click at [610, 613] on button "View Logs" at bounding box center [573, 615] width 265 height 29
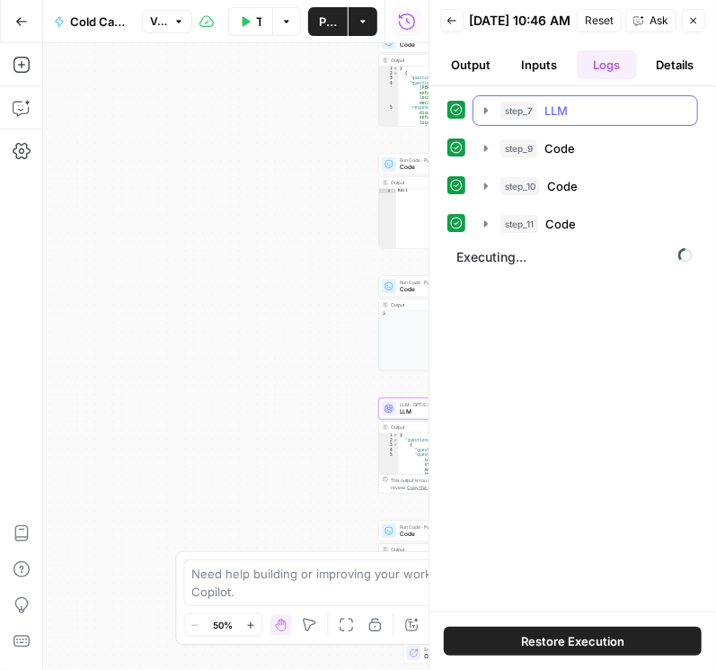
click at [481, 118] on icon "button" at bounding box center [486, 110] width 14 height 14
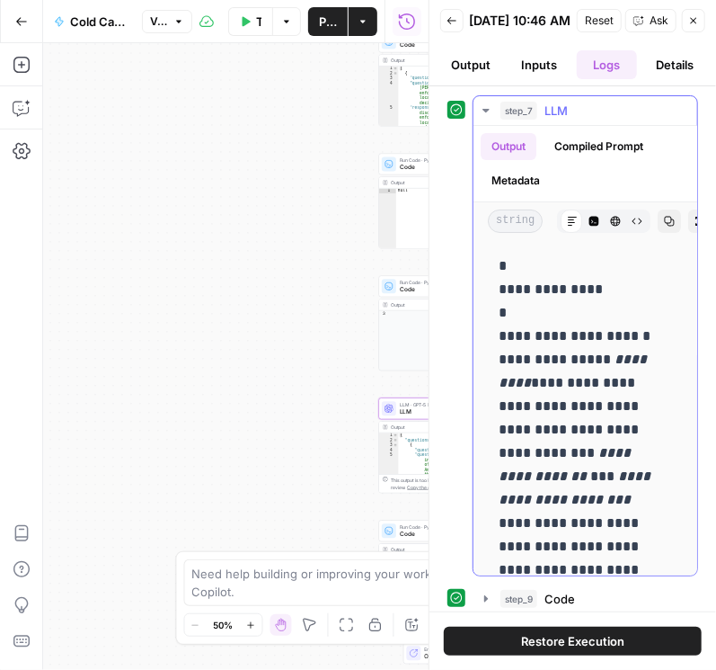
click at [508, 183] on button "Metadata" at bounding box center [516, 180] width 70 height 27
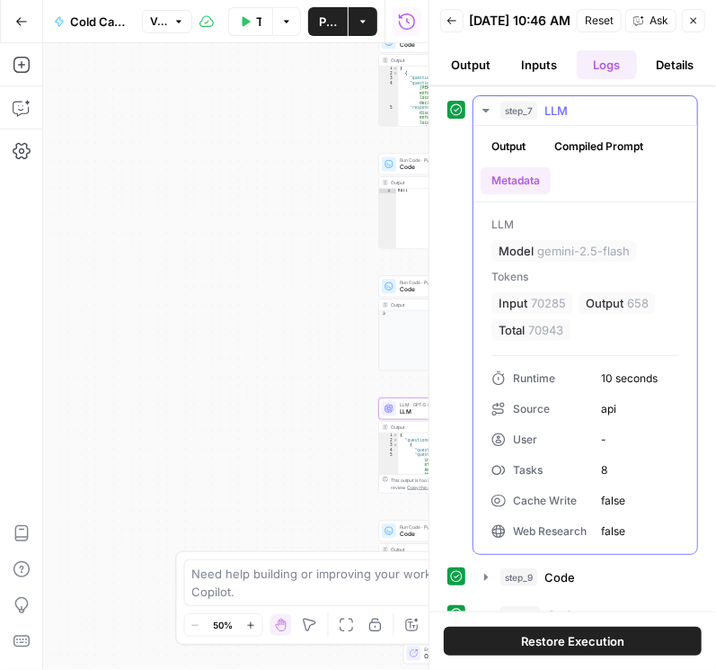
click at [485, 118] on icon "button" at bounding box center [486, 110] width 14 height 14
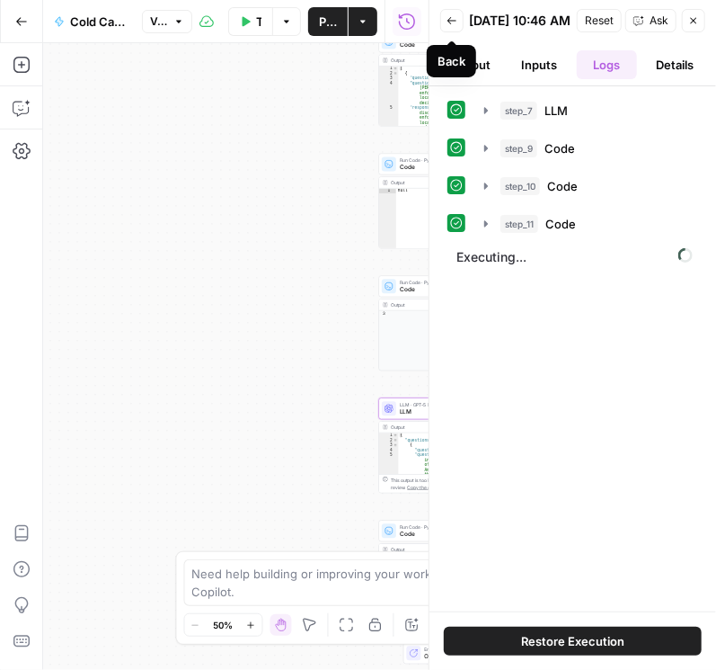
click at [450, 26] on icon "button" at bounding box center [452, 20] width 11 height 11
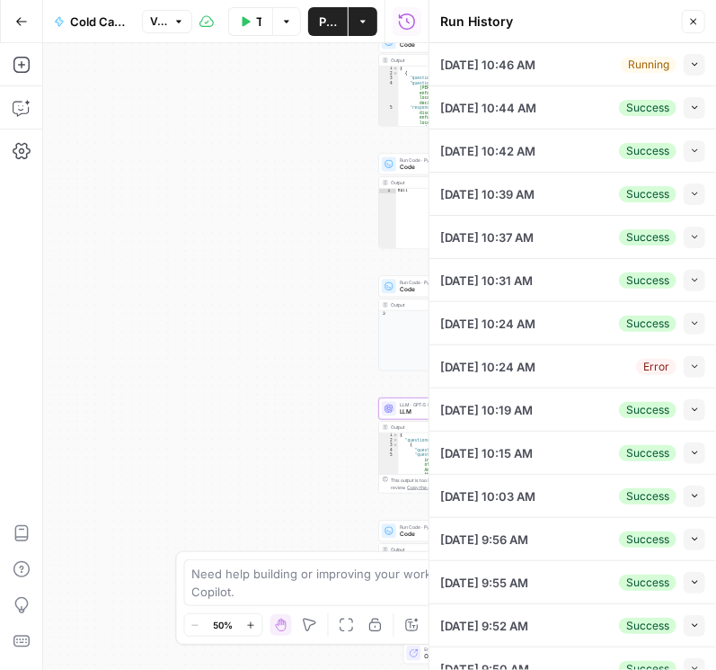
click at [693, 64] on button "Collapse" at bounding box center [695, 65] width 22 height 22
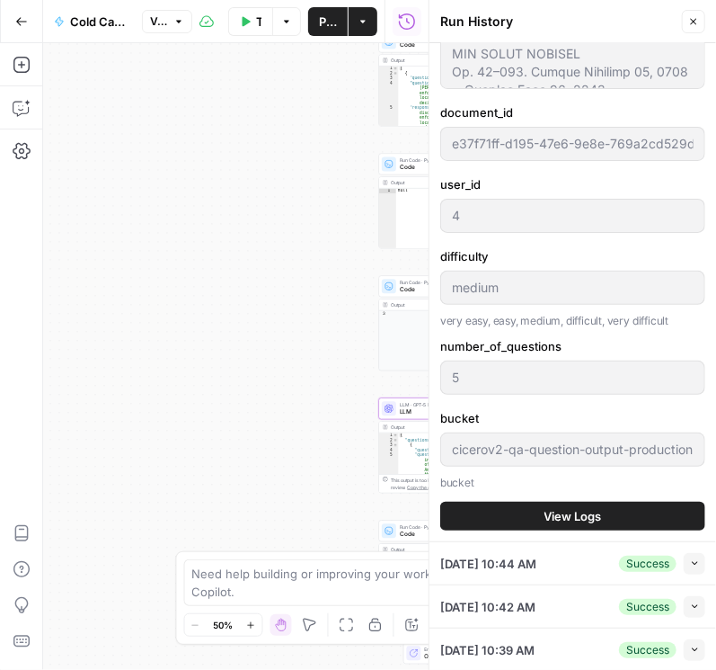
scroll to position [411, 0]
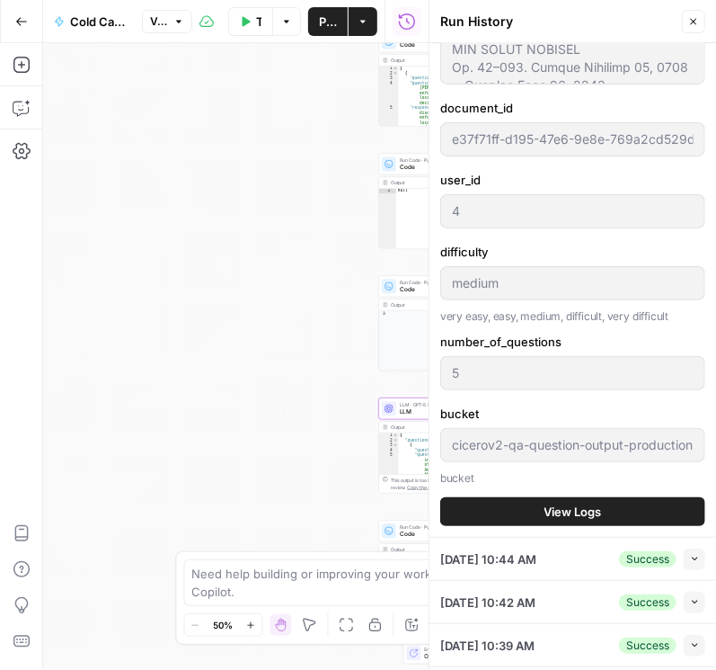
click at [538, 510] on button "View Logs" at bounding box center [573, 511] width 265 height 29
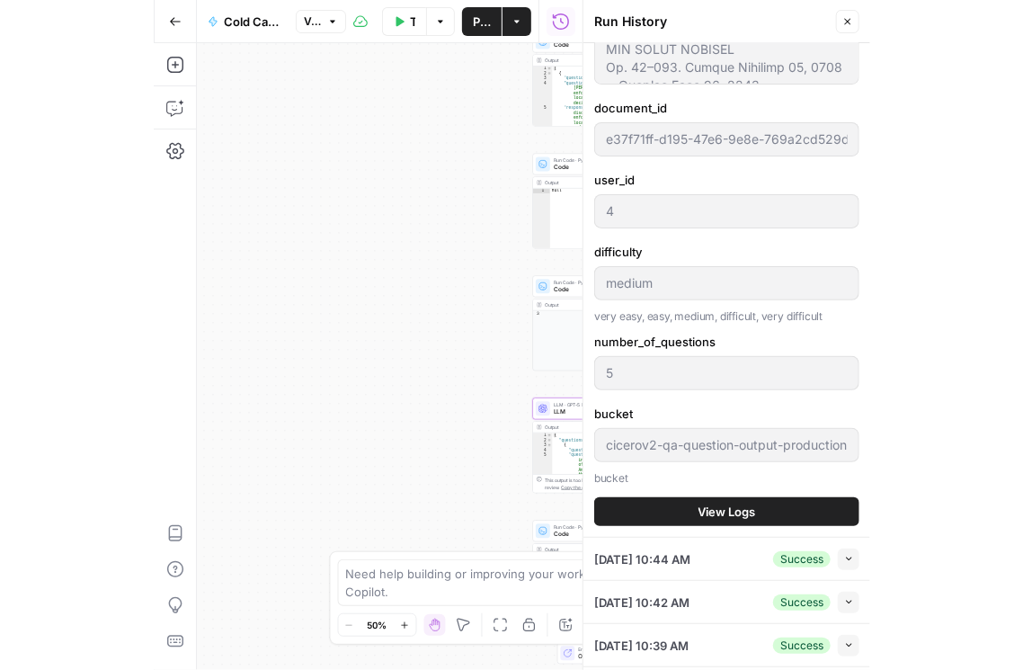
scroll to position [0, 0]
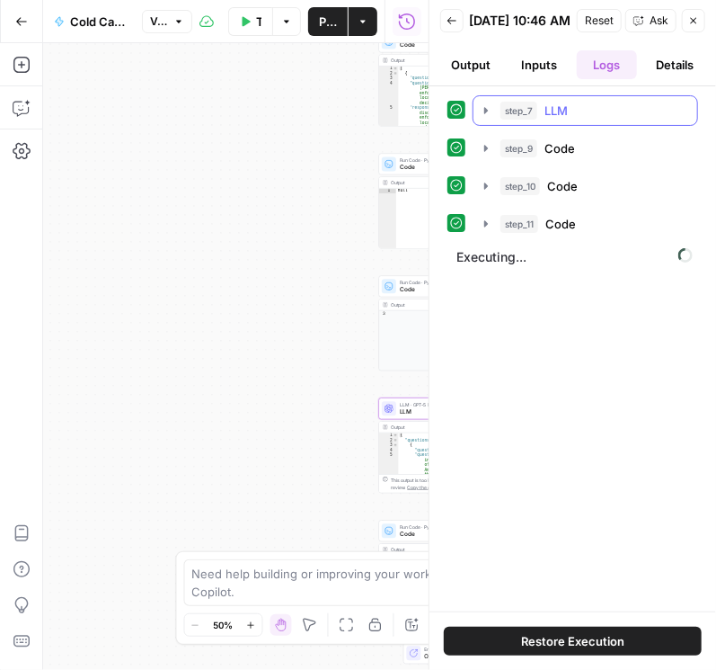
click at [483, 118] on icon "button" at bounding box center [486, 110] width 14 height 14
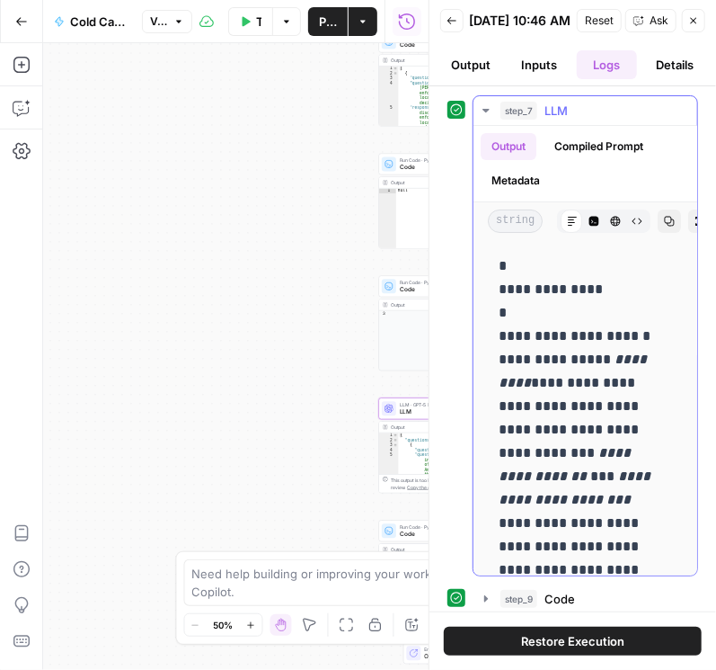
click at [589, 227] on icon "button" at bounding box center [594, 221] width 11 height 11
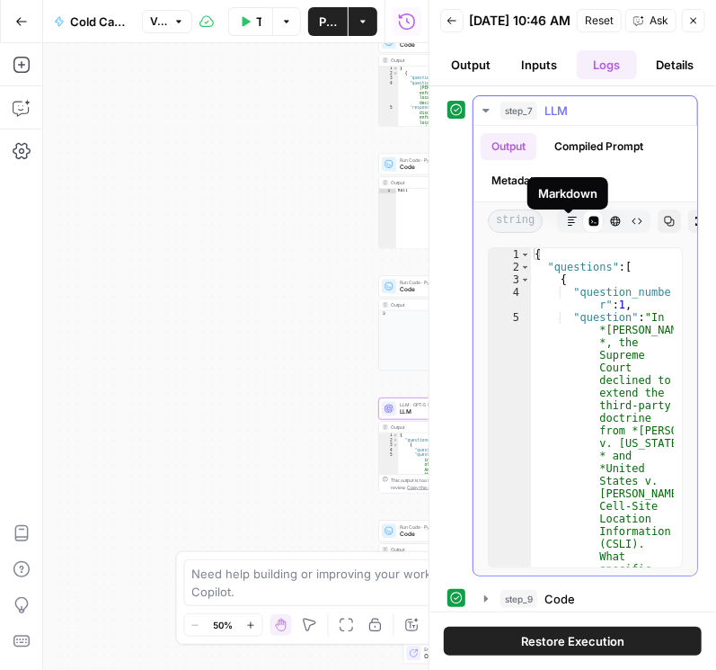
click at [570, 226] on icon "button" at bounding box center [572, 221] width 11 height 11
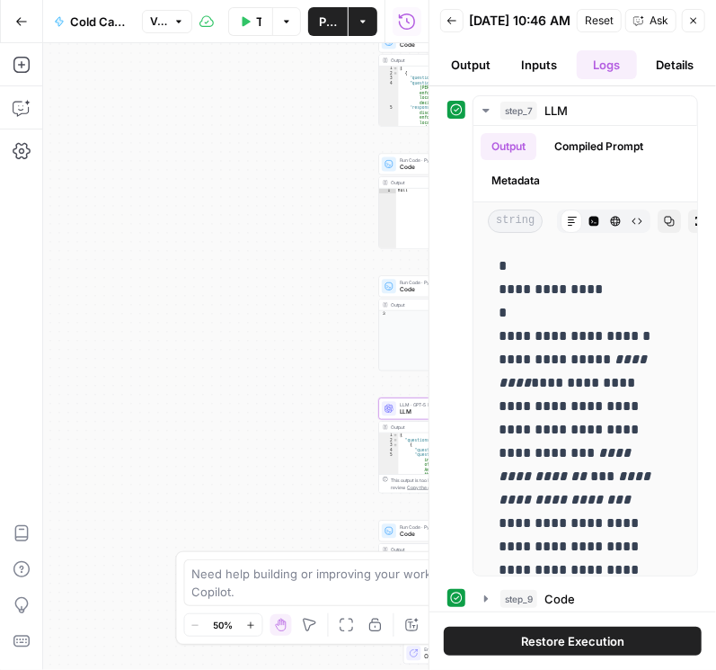
click at [691, 26] on icon "button" at bounding box center [694, 20] width 11 height 11
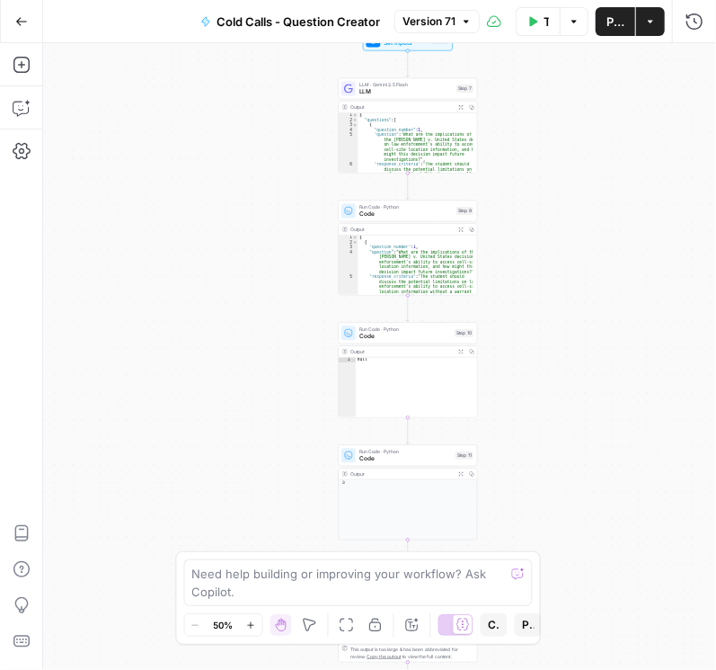
drag, startPoint x: 309, startPoint y: 173, endPoint x: 269, endPoint y: 342, distance: 173.8
click at [269, 342] on div "Workflow Set Inputs Inputs LLM · Gemini 2.5 Flash LLM Step 7 Output Expand Outp…" at bounding box center [379, 356] width 673 height 627
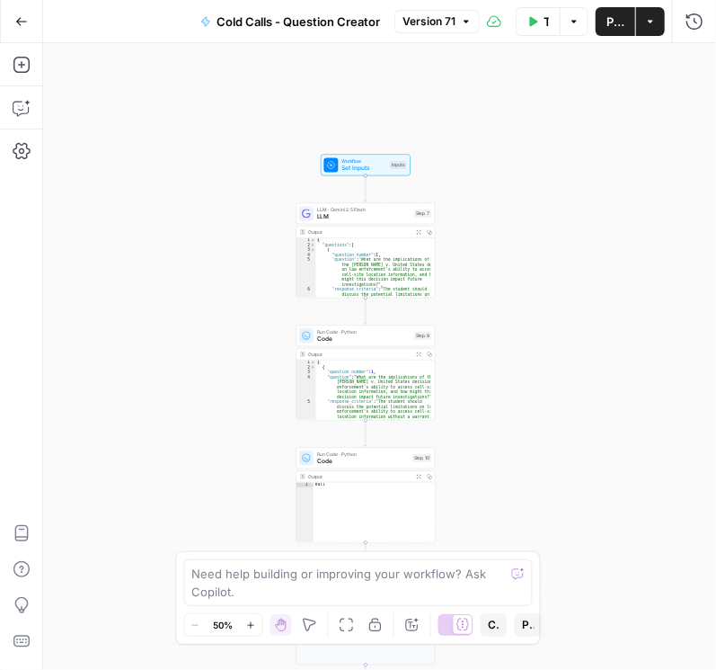
drag, startPoint x: 244, startPoint y: 242, endPoint x: 219, endPoint y: 333, distance: 94.0
click at [219, 333] on div "Workflow Set Inputs Inputs LLM · Gemini 2.5 Flash LLM Step 7 Output Expand Outp…" at bounding box center [379, 356] width 673 height 627
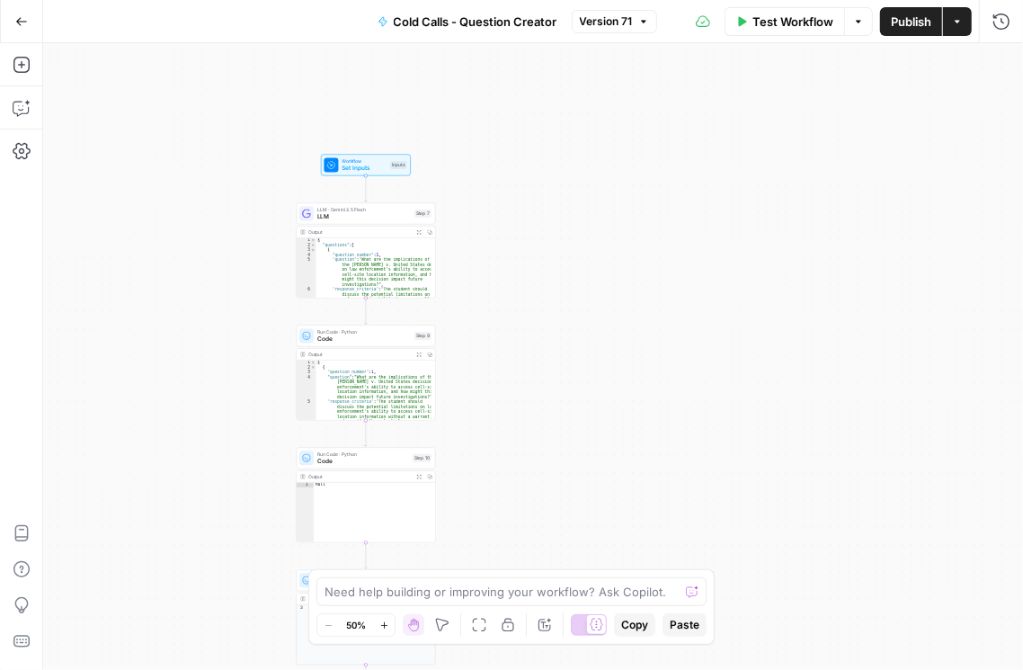
click at [336, 339] on span "Code" at bounding box center [363, 338] width 93 height 9
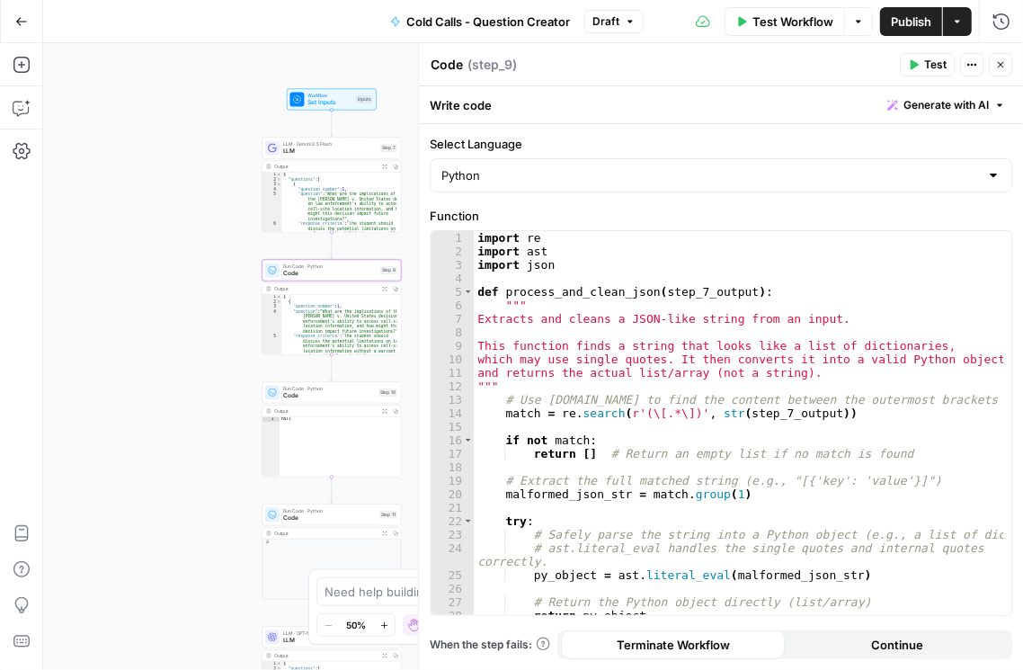
drag, startPoint x: 205, startPoint y: 390, endPoint x: 139, endPoint y: 303, distance: 109.1
click at [139, 303] on div "Workflow Set Inputs Inputs LLM · Gemini 2.5 Flash LLM Step 7 Output Expand Outp…" at bounding box center [533, 356] width 980 height 627
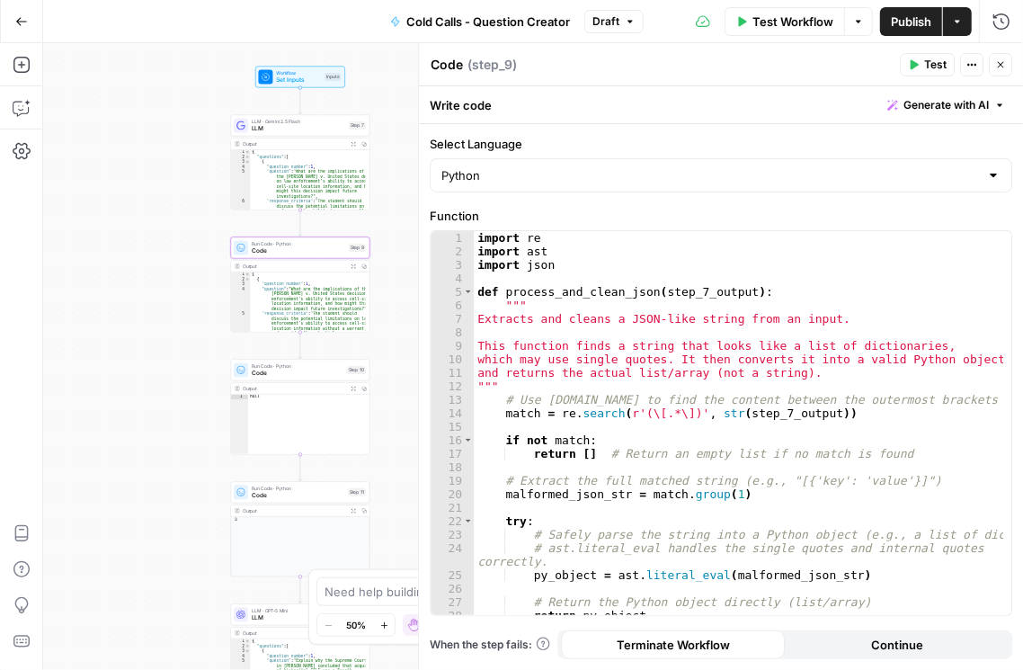
click at [266, 618] on span "LLM" at bounding box center [299, 617] width 94 height 9
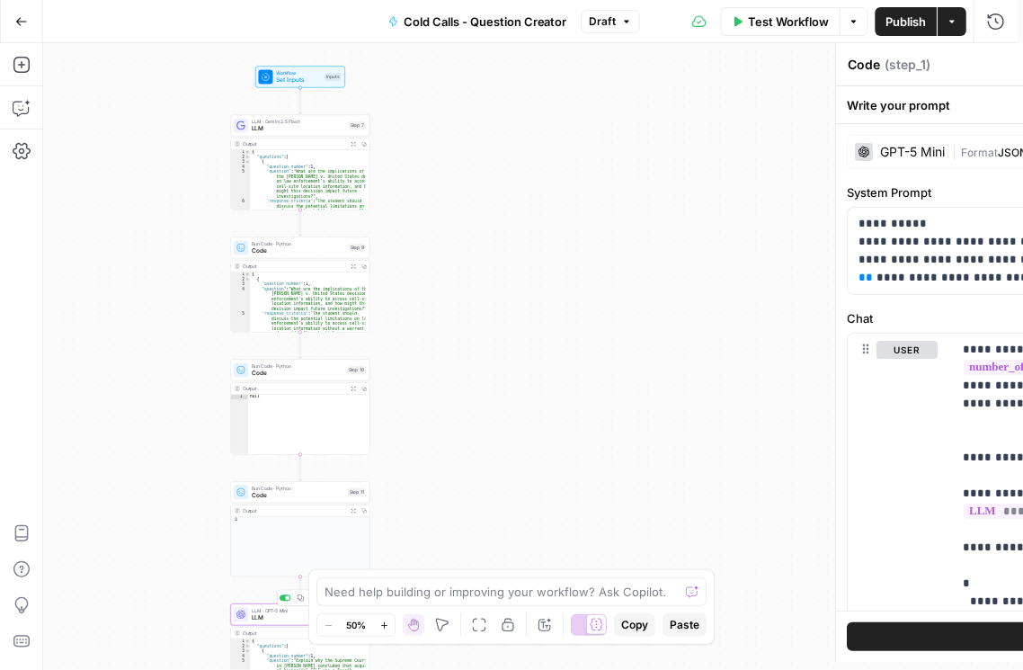
type textarea "LLM"
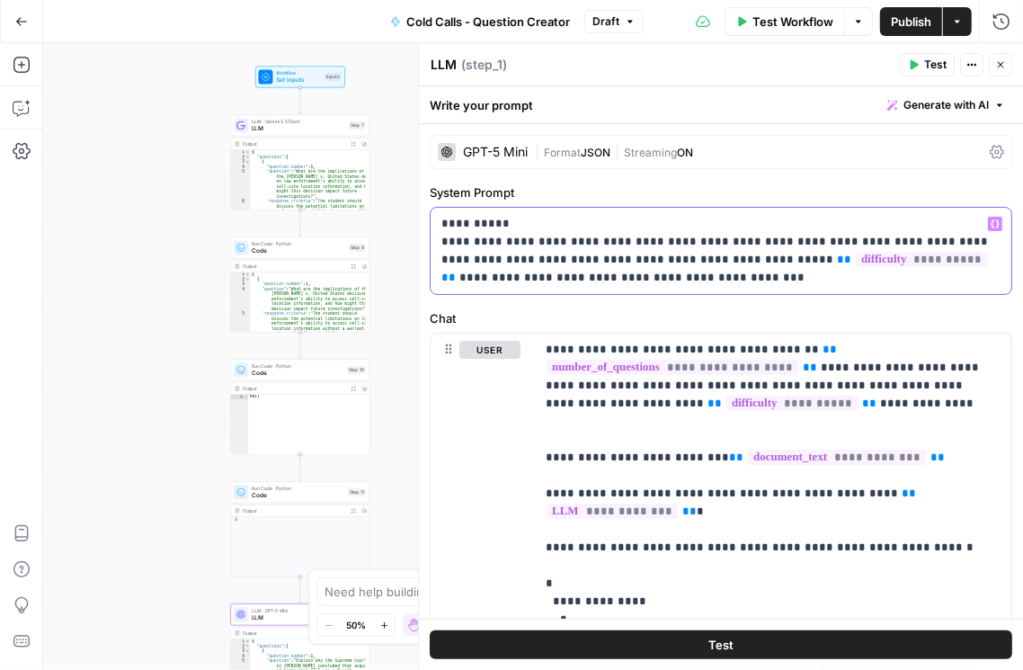
drag, startPoint x: 636, startPoint y: 285, endPoint x: 427, endPoint y: 227, distance: 217.2
click at [427, 227] on div "**********" at bounding box center [720, 356] width 605 height 627
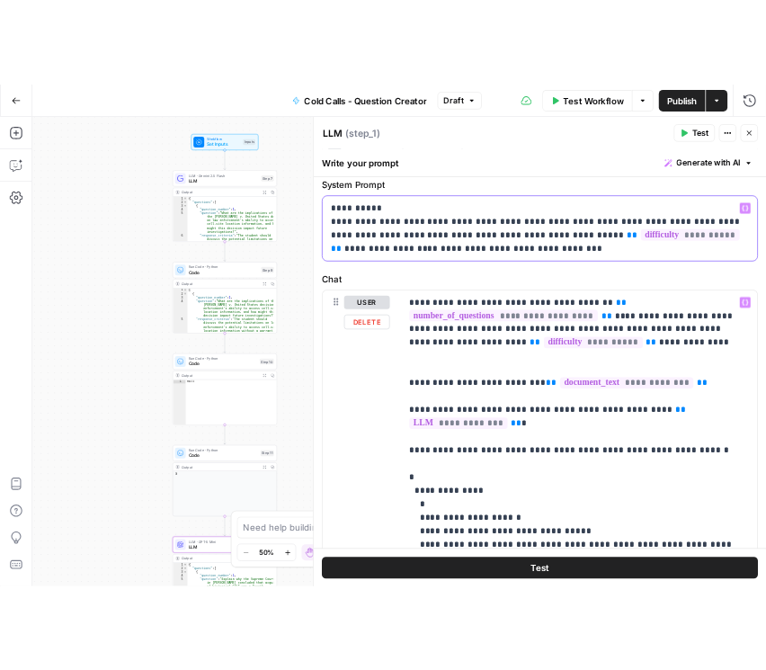
scroll to position [43, 0]
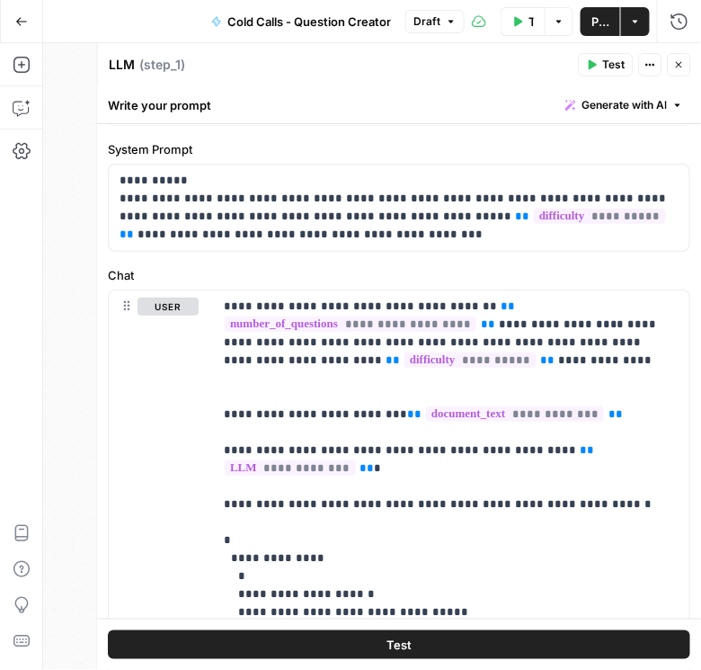
drag, startPoint x: 681, startPoint y: 67, endPoint x: 678, endPoint y: 78, distance: 12.0
click at [681, 67] on icon "button" at bounding box center [679, 64] width 11 height 11
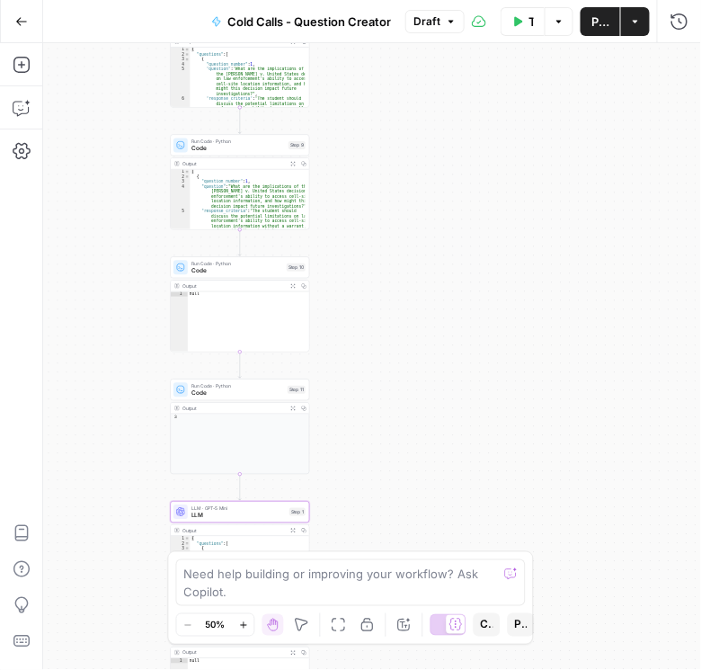
drag, startPoint x: 523, startPoint y: 402, endPoint x: 460, endPoint y: 304, distance: 116.5
click at [461, 304] on div "Workflow Set Inputs Inputs LLM · Gemini 2.5 Flash LLM Step 7 Output Expand Outp…" at bounding box center [372, 356] width 658 height 627
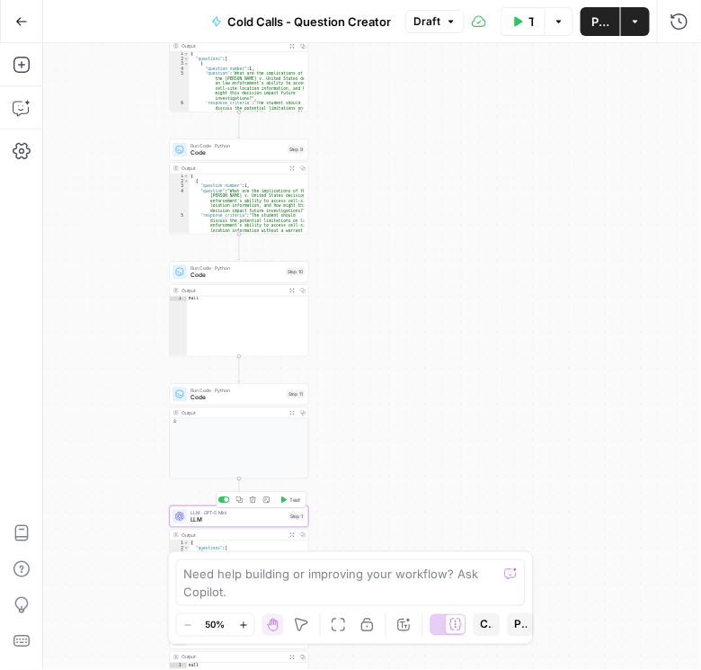
click at [238, 515] on span "LLM" at bounding box center [238, 519] width 94 height 9
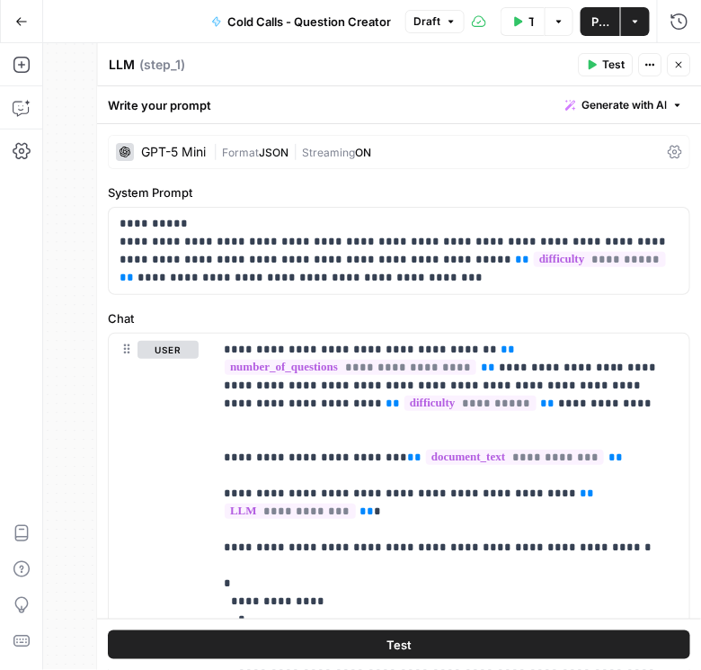
click at [669, 149] on icon at bounding box center [676, 152] width 14 height 13
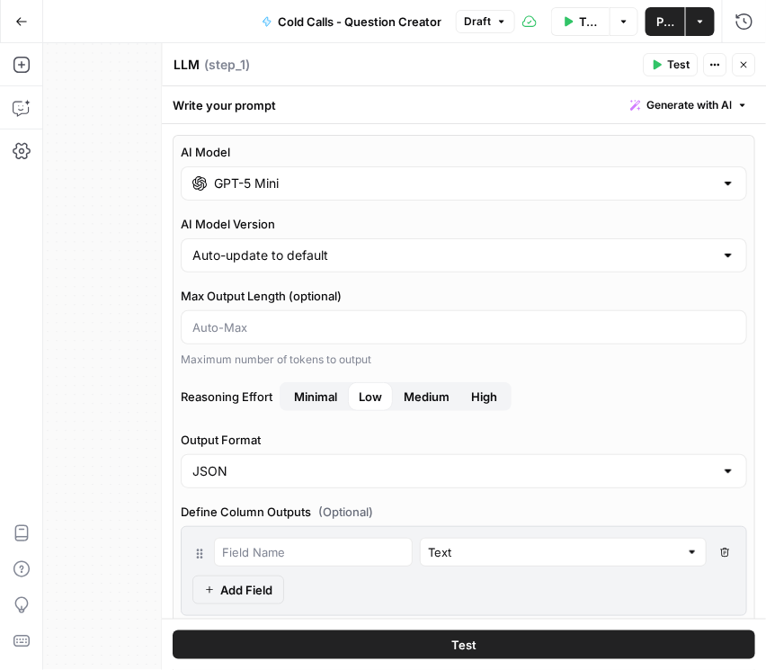
click at [734, 67] on button "Close" at bounding box center [744, 64] width 23 height 23
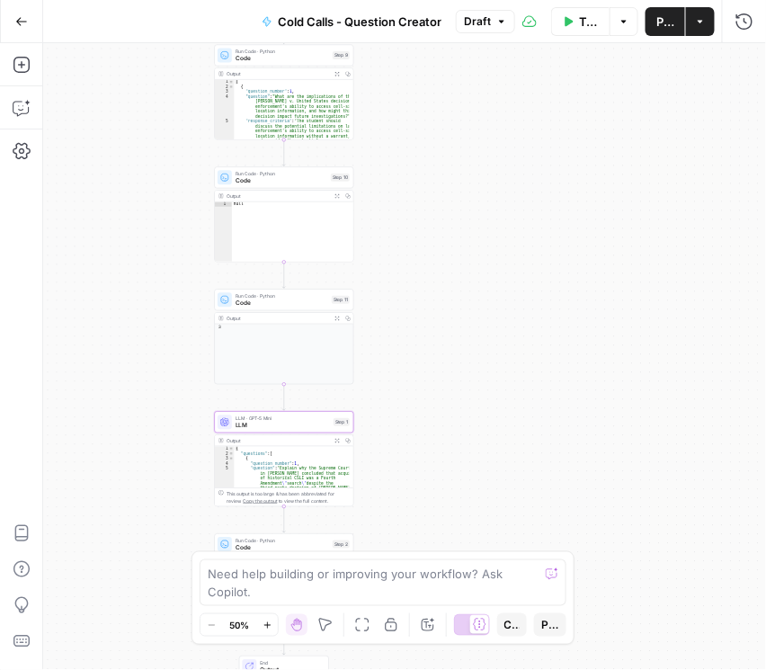
drag, startPoint x: 594, startPoint y: 273, endPoint x: 601, endPoint y: 221, distance: 52.5
click at [612, 205] on div "Workflow Set Inputs Inputs LLM · Gemini 2.5 Flash LLM Step 7 Output Expand Outp…" at bounding box center [404, 356] width 723 height 627
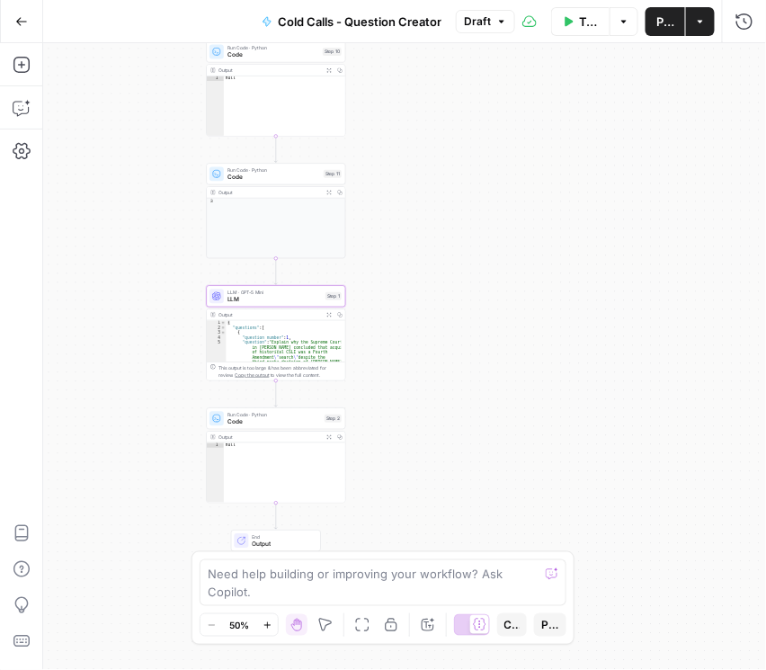
click at [466, 318] on div "Workflow Set Inputs Inputs LLM · Gemini 2.5 Flash LLM Step 7 Output Expand Outp…" at bounding box center [404, 356] width 723 height 627
click at [286, 300] on span "LLM" at bounding box center [274, 299] width 94 height 9
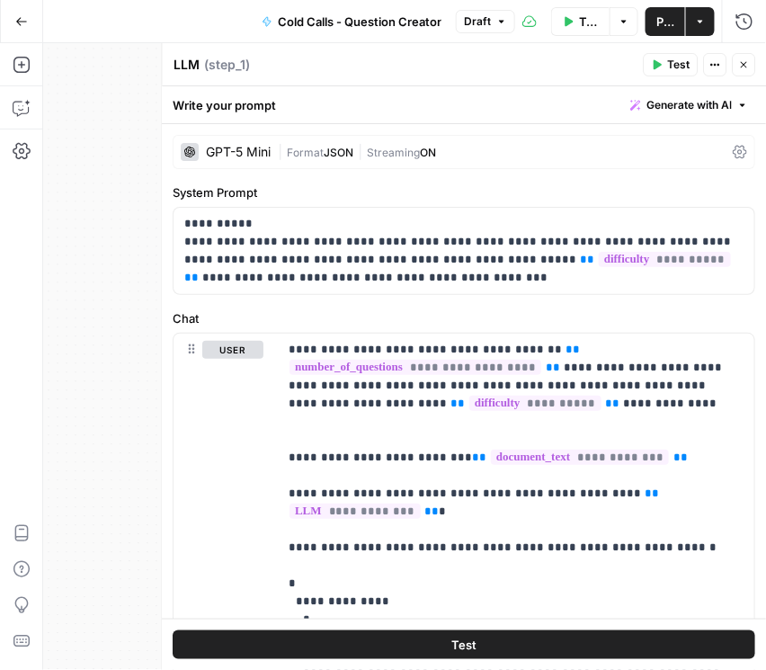
click at [736, 156] on icon at bounding box center [741, 152] width 14 height 14
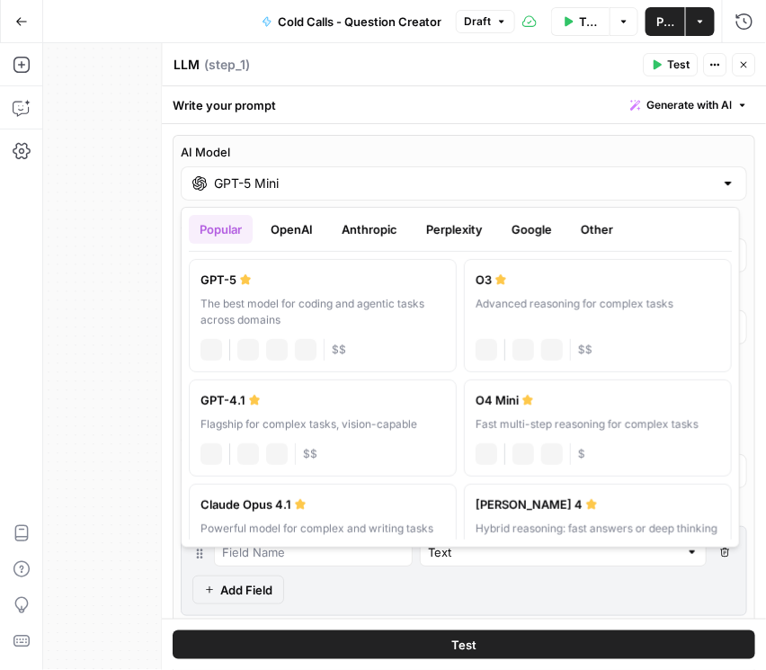
click at [487, 176] on input "GPT-5 Mini" at bounding box center [465, 183] width 500 height 18
click at [528, 227] on button "Google" at bounding box center [532, 229] width 62 height 29
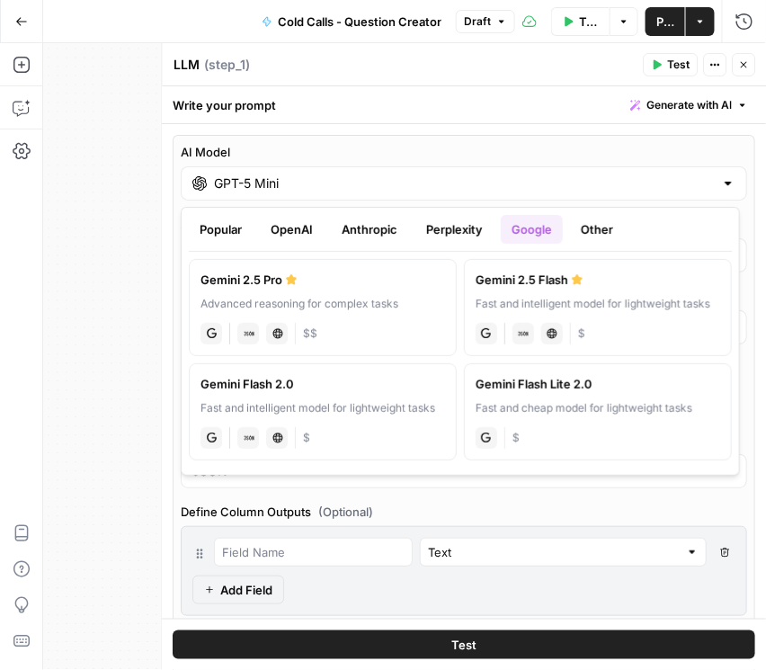
click at [377, 307] on div "Advanced reasoning for complex tasks" at bounding box center [322, 304] width 245 height 16
type input "Gemini 2.5 Pro"
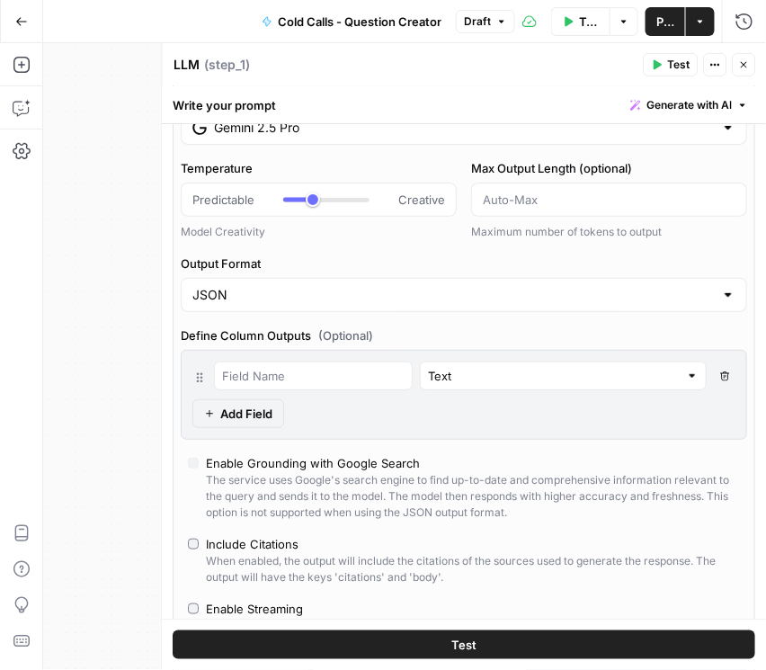
scroll to position [307, 0]
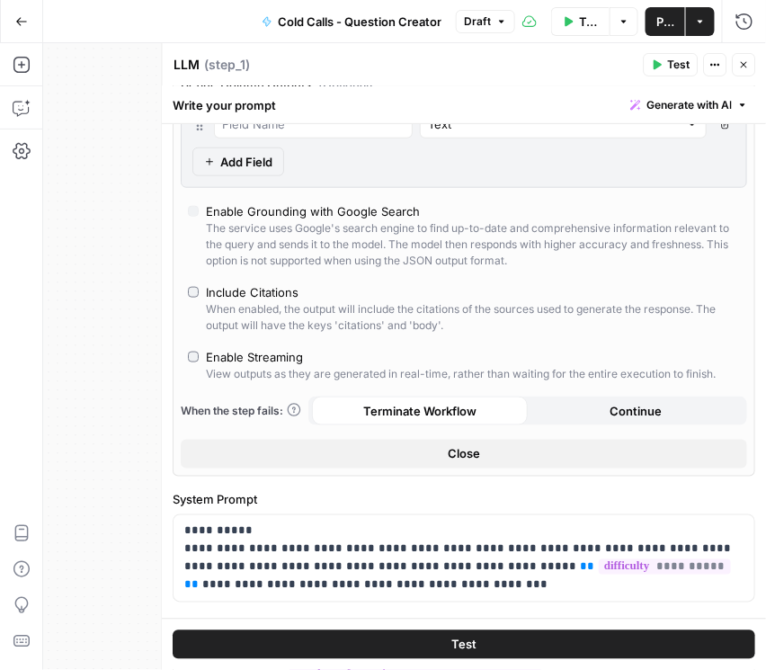
click at [656, 30] on button "Publish" at bounding box center [665, 21] width 40 height 29
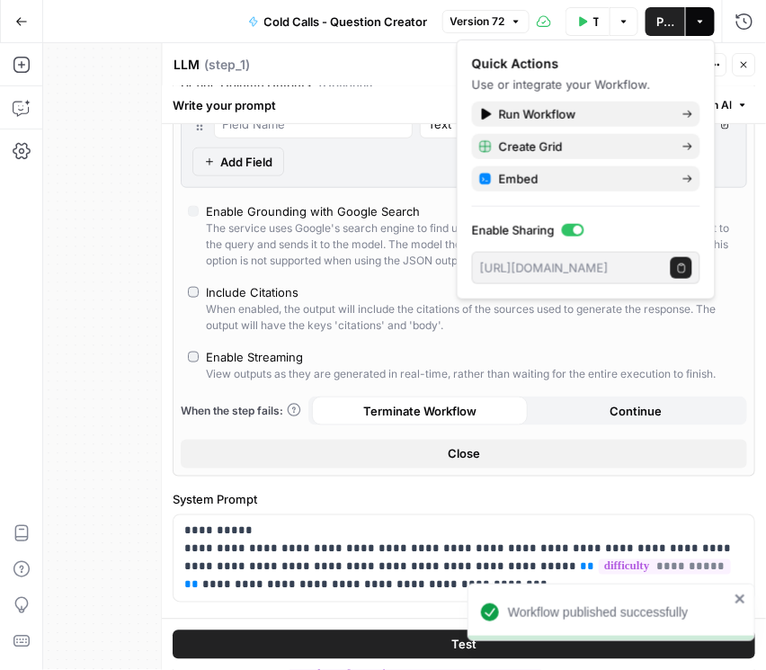
click at [740, 64] on icon "button" at bounding box center [744, 64] width 11 height 11
type input "***"
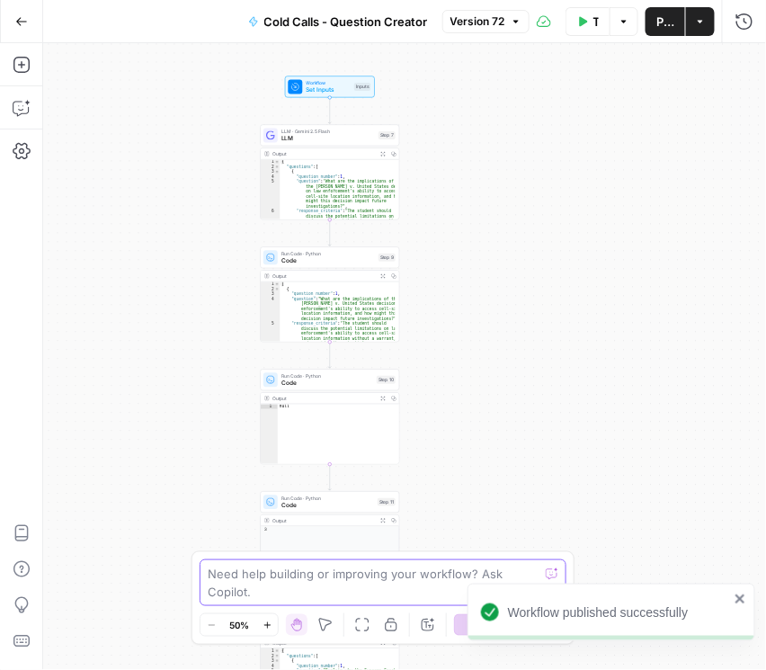
drag, startPoint x: 449, startPoint y: 280, endPoint x: 501, endPoint y: 594, distance: 318.9
click at [501, 594] on div "Workflow published successfully Rhetoric New Home Browse Your Data Usage Settin…" at bounding box center [383, 335] width 766 height 670
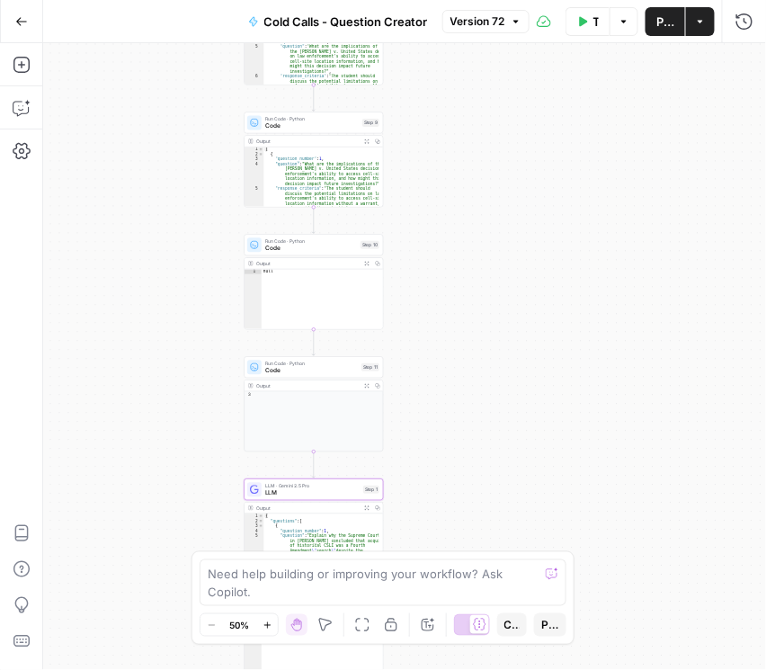
drag, startPoint x: 524, startPoint y: 302, endPoint x: 508, endPoint y: 167, distance: 135.8
click at [508, 167] on div "Workflow Set Inputs Inputs LLM · Gemini 2.5 Flash LLM Step 7 Output Expand Outp…" at bounding box center [404, 356] width 723 height 627
click at [304, 495] on span "LLM" at bounding box center [312, 492] width 94 height 9
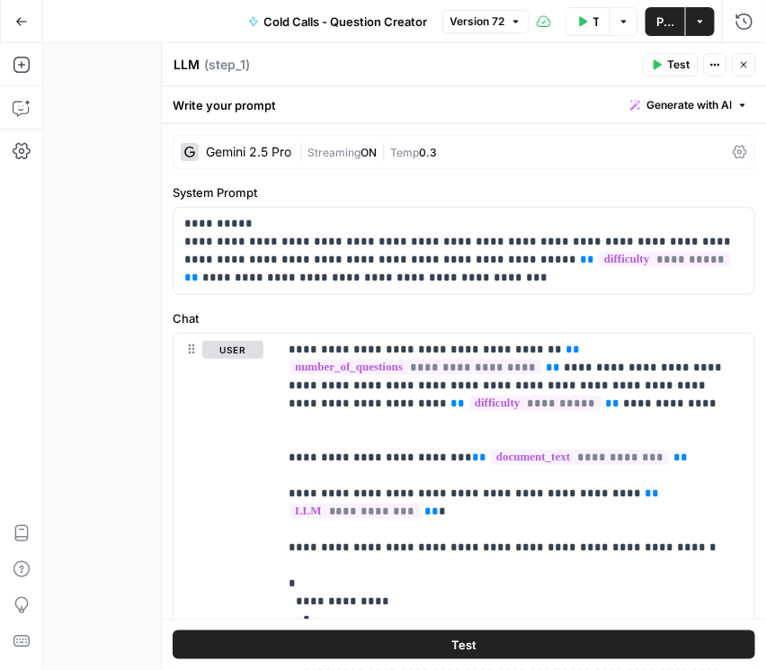
click at [734, 153] on icon at bounding box center [741, 152] width 14 height 14
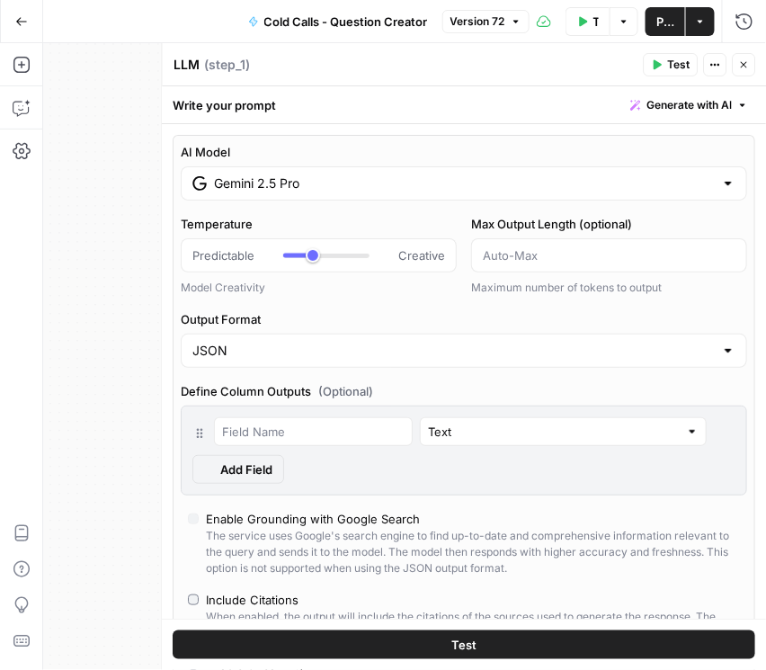
type input "***"
click at [707, 185] on div "Gemini 2.5 Pro" at bounding box center [465, 183] width 566 height 34
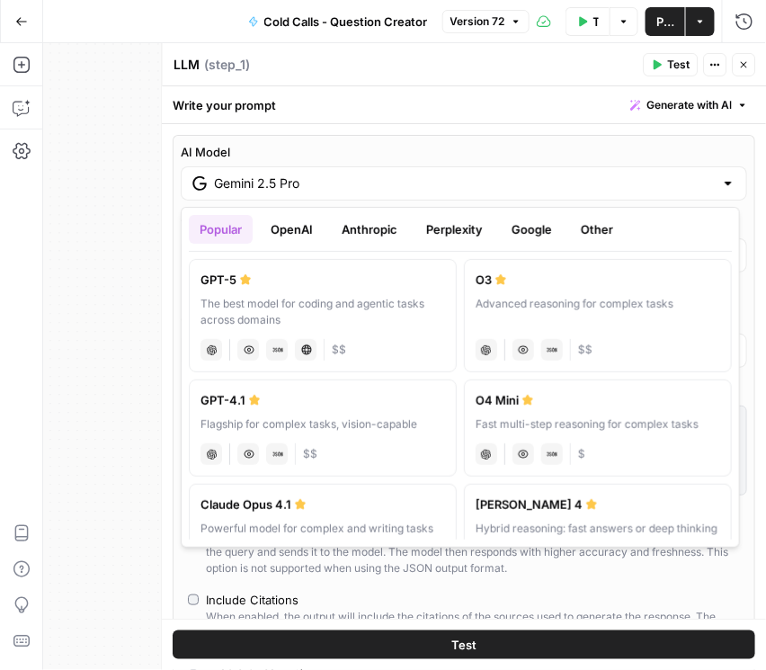
click at [273, 225] on button "OpenAI" at bounding box center [292, 229] width 64 height 29
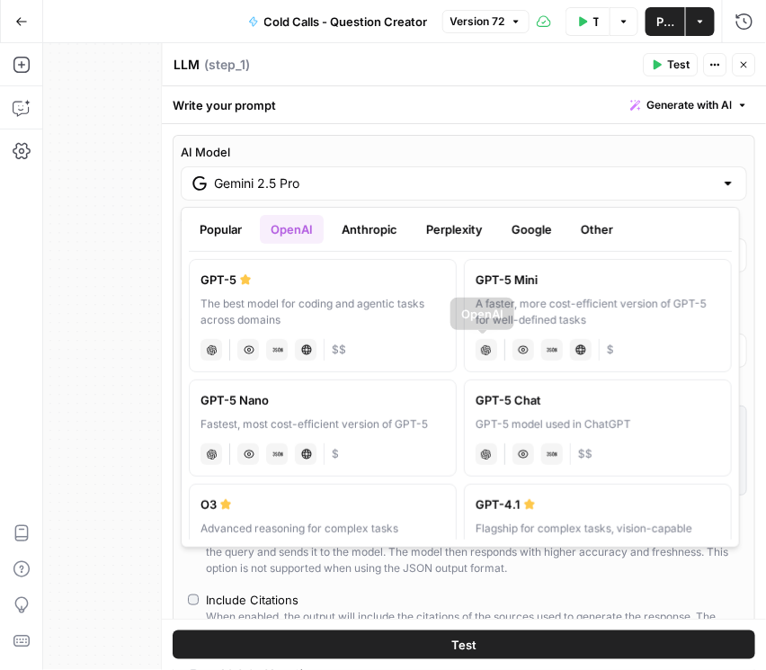
click at [527, 313] on div "A faster, more cost-efficient version of GPT-5 for well-defined tasks" at bounding box center [598, 312] width 245 height 32
type input "GPT-5 Mini"
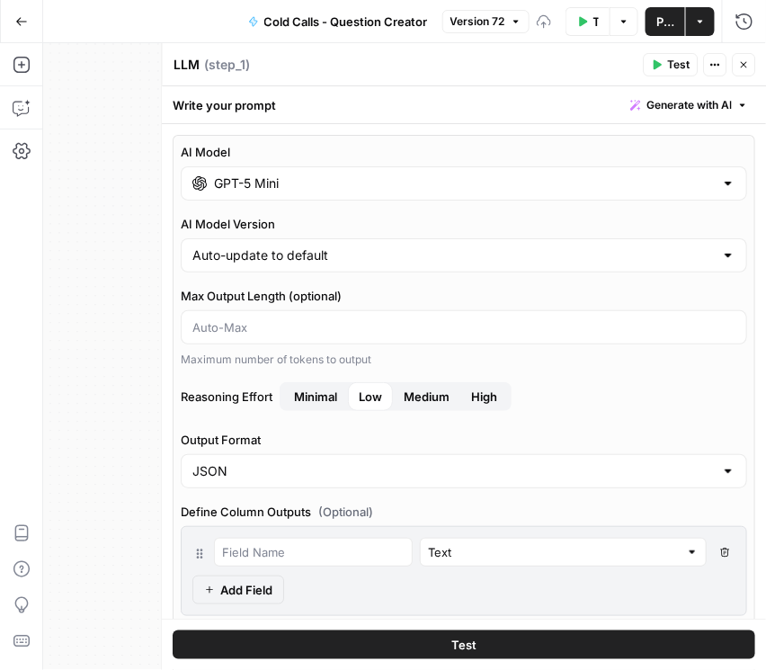
click at [414, 394] on span "Medium" at bounding box center [428, 396] width 46 height 18
click at [662, 23] on span "Publish" at bounding box center [665, 22] width 18 height 18
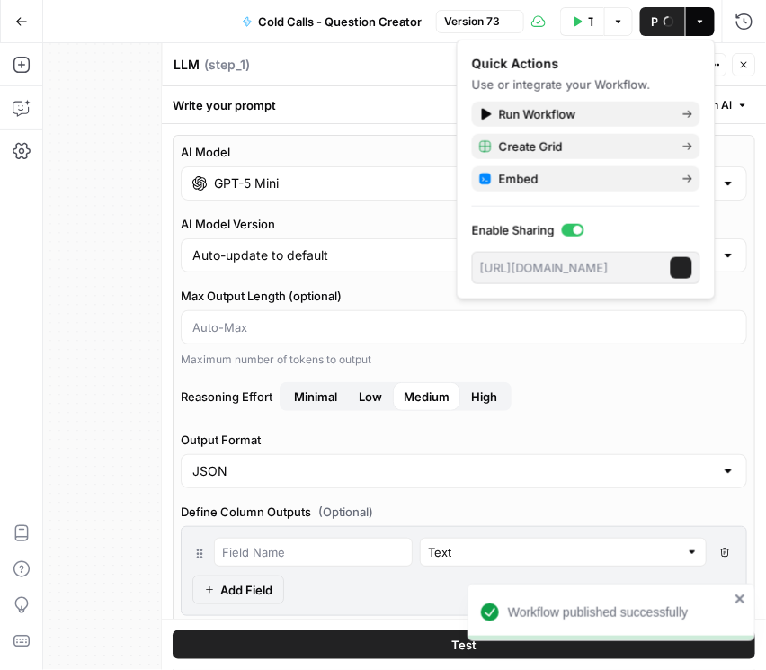
click at [745, 70] on button "Close" at bounding box center [744, 64] width 23 height 23
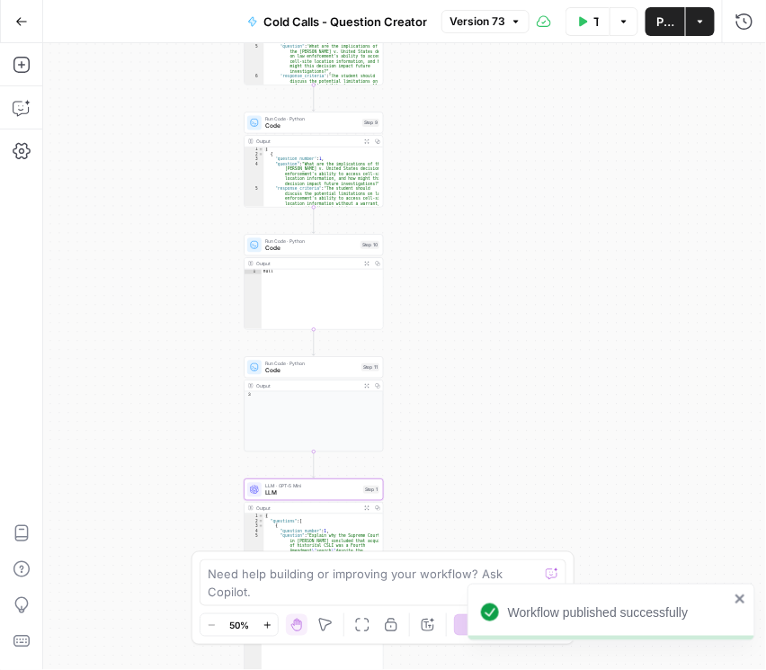
drag, startPoint x: 473, startPoint y: 335, endPoint x: 463, endPoint y: 333, distance: 10.3
click at [470, 332] on div "Workflow Set Inputs Inputs LLM · Gemini 2.5 Flash LLM Step 7 Output Expand Outp…" at bounding box center [404, 356] width 723 height 627
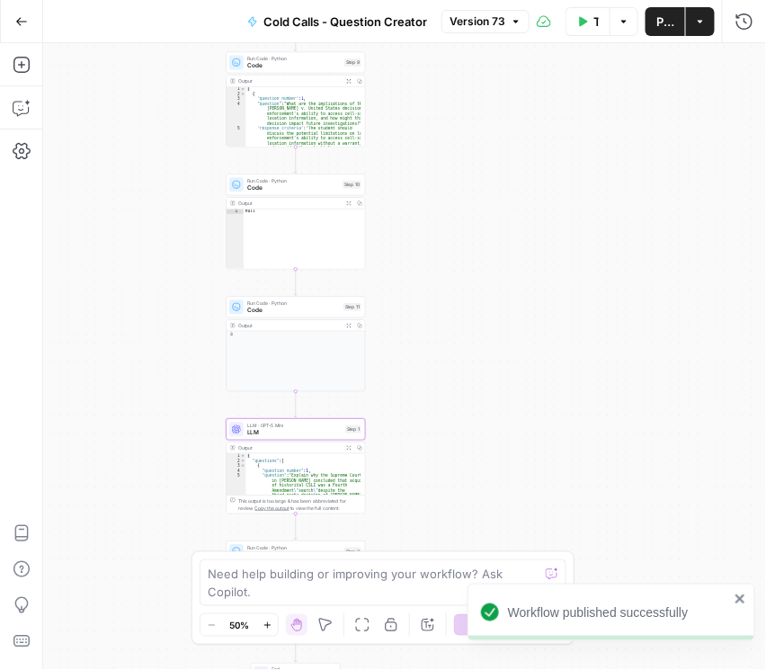
click at [317, 431] on span "LLM" at bounding box center [294, 432] width 94 height 9
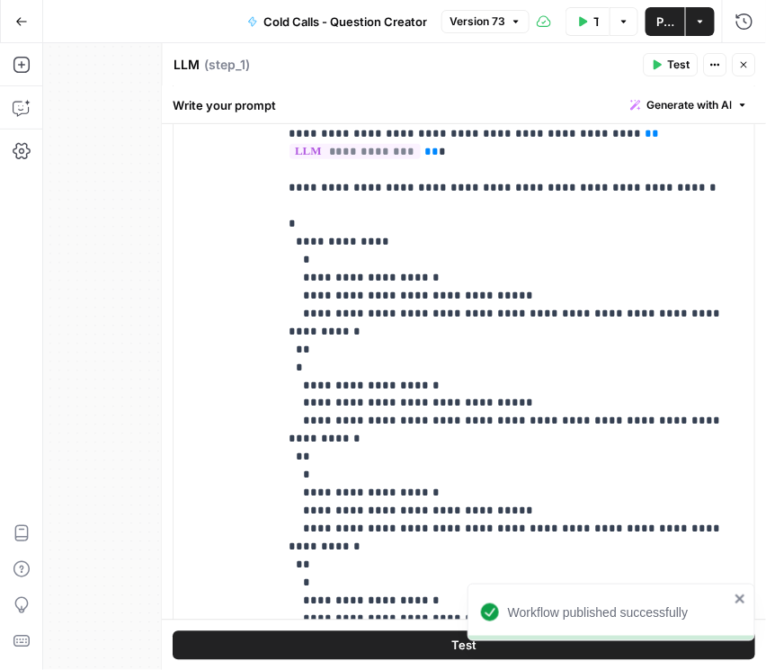
scroll to position [608, 0]
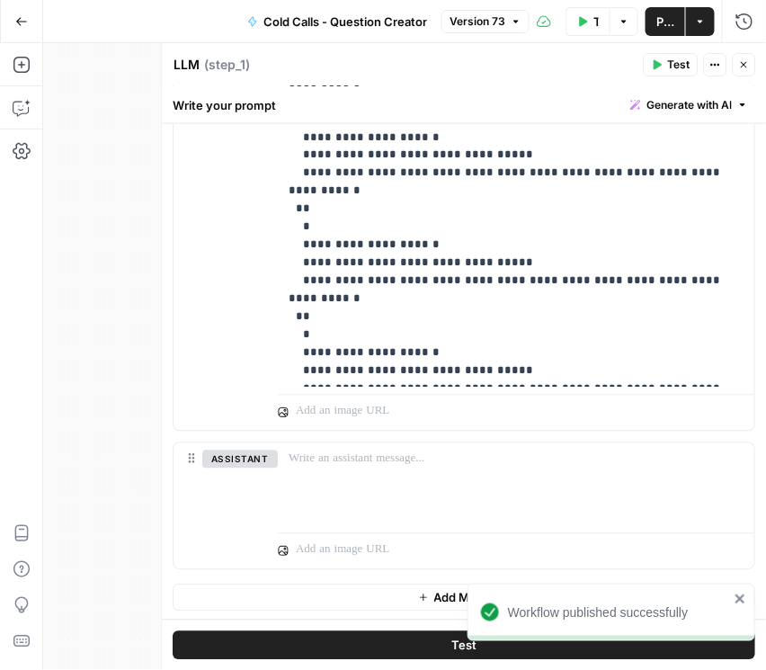
click at [670, 21] on span "Publish" at bounding box center [665, 22] width 18 height 18
click at [737, 67] on button "Close" at bounding box center [744, 64] width 23 height 23
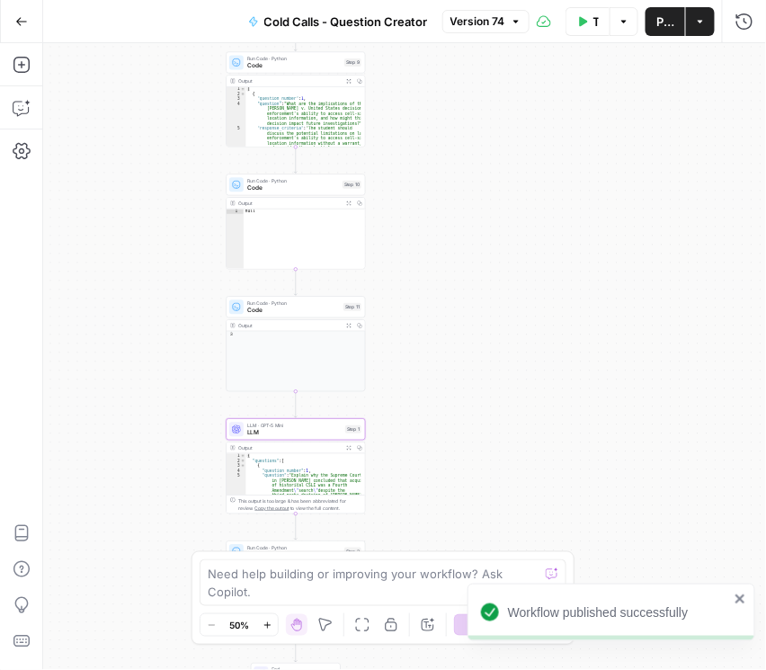
click at [279, 430] on span "LLM" at bounding box center [294, 432] width 94 height 9
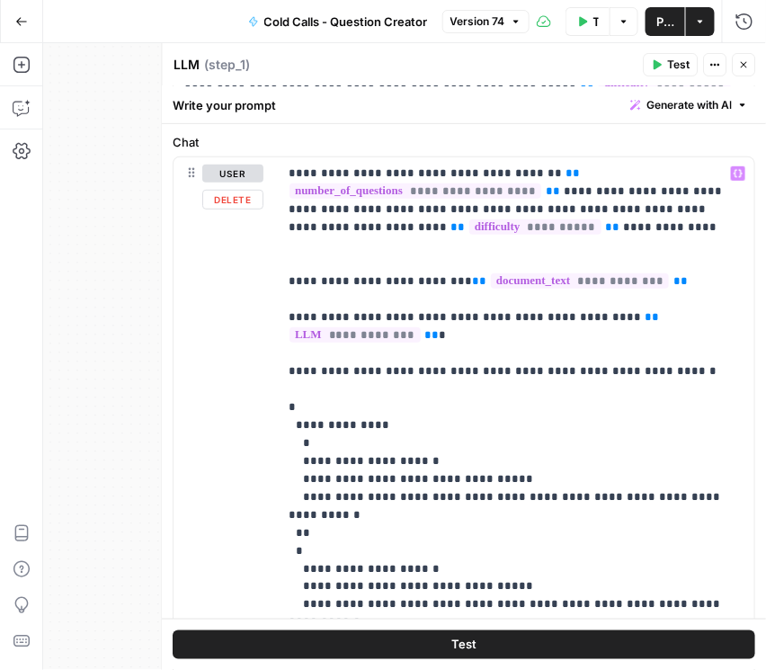
scroll to position [0, 0]
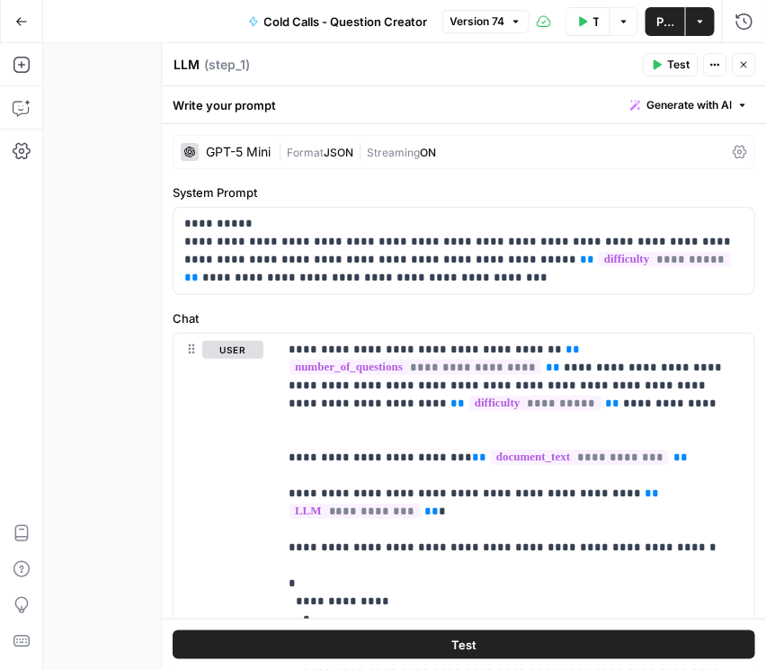
click at [675, 154] on div "| Format JSON | Streaming ON" at bounding box center [503, 152] width 448 height 17
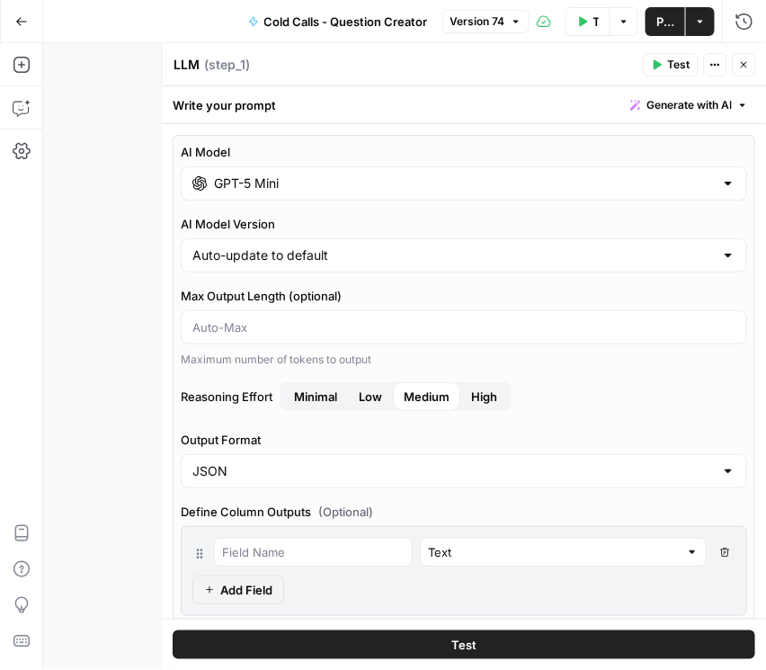
click at [671, 26] on span "Publish" at bounding box center [665, 22] width 18 height 18
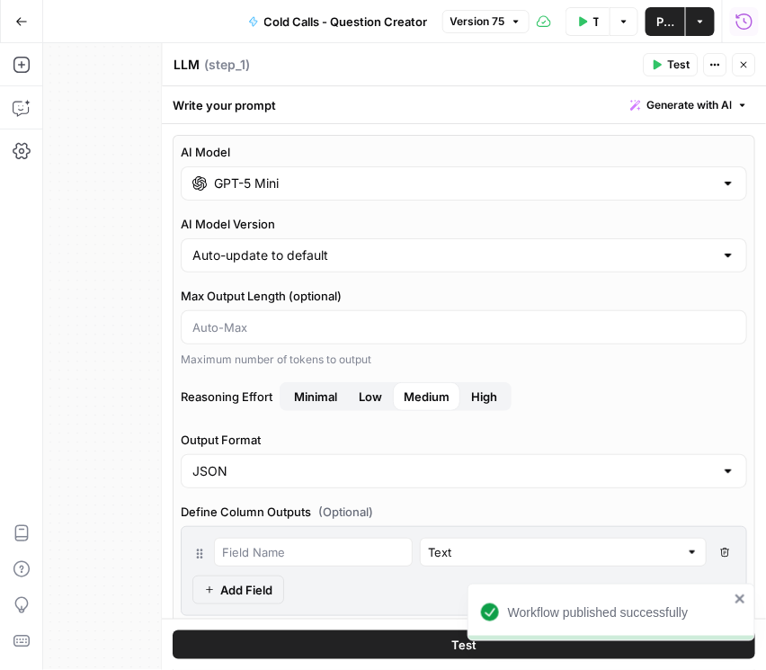
click at [751, 13] on icon "button" at bounding box center [744, 22] width 18 height 18
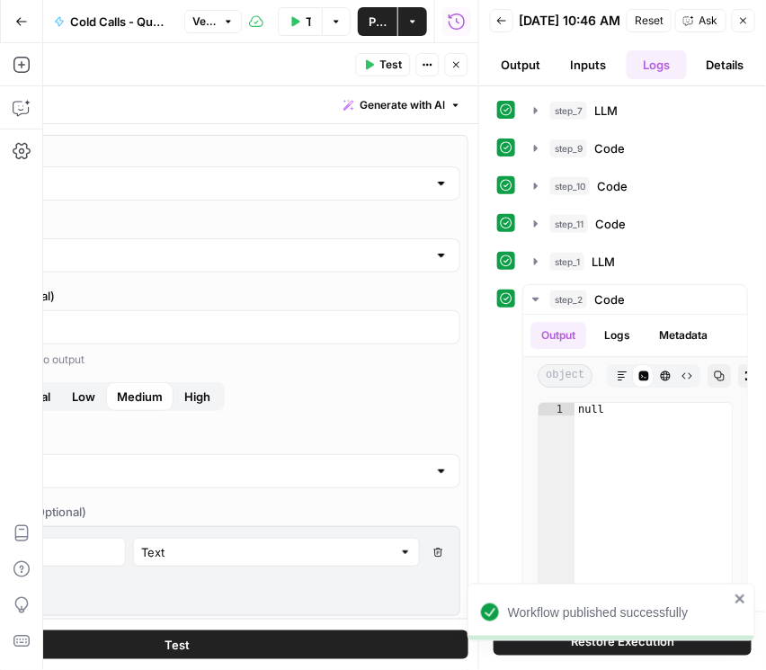
click at [496, 26] on icon "button" at bounding box center [501, 20] width 11 height 11
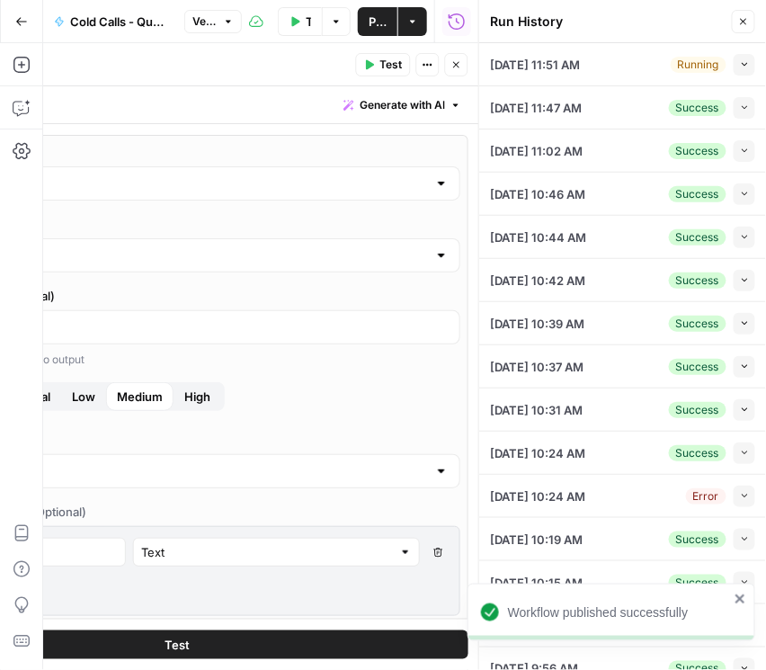
click at [740, 60] on icon "button" at bounding box center [745, 64] width 10 height 10
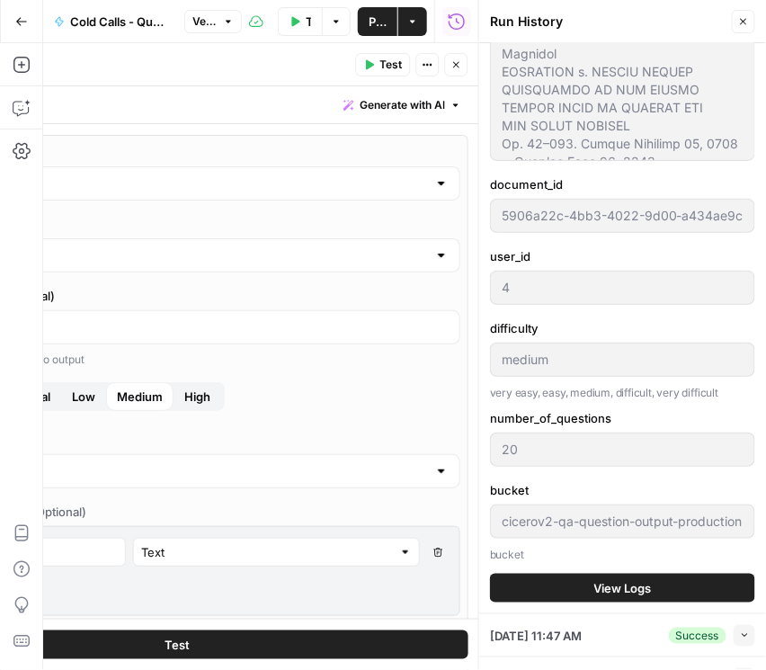
scroll to position [411, 0]
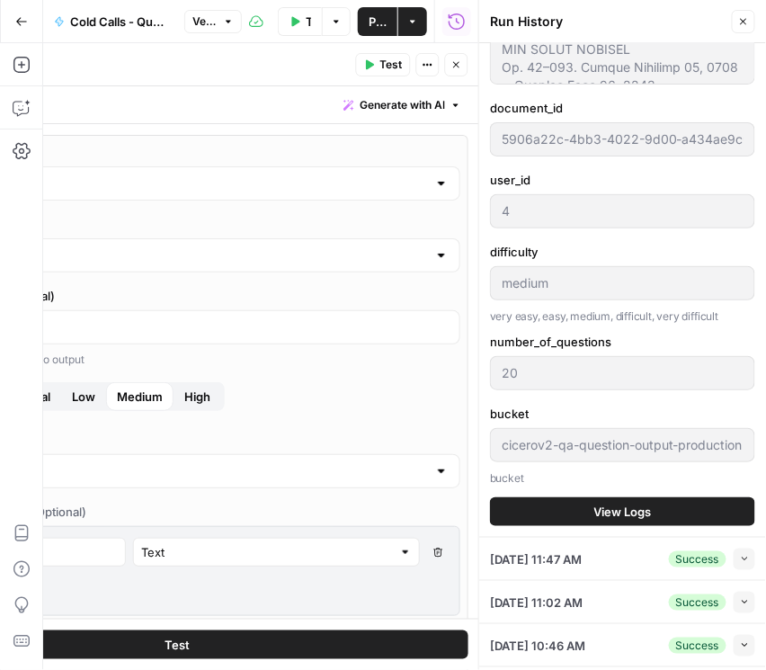
click at [635, 503] on span "View Logs" at bounding box center [623, 512] width 58 height 18
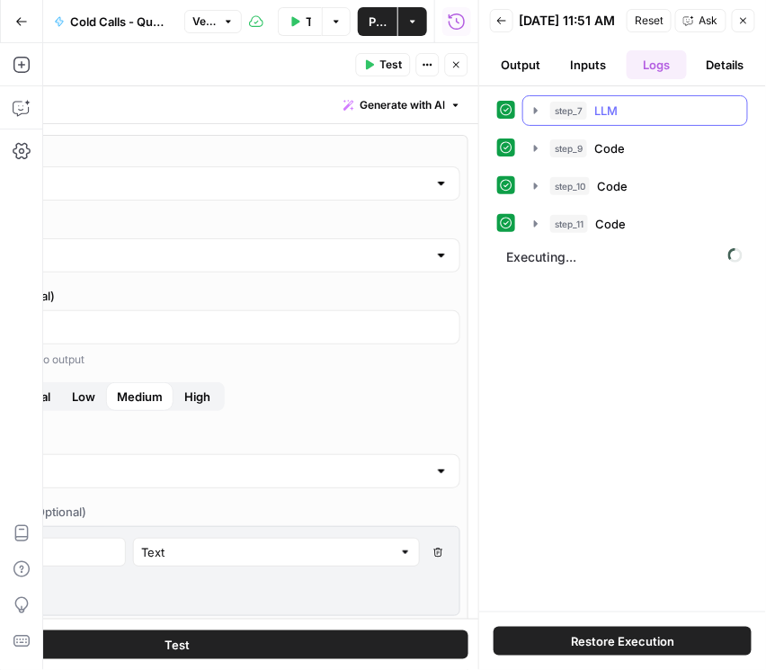
click at [534, 118] on icon "button" at bounding box center [536, 110] width 14 height 14
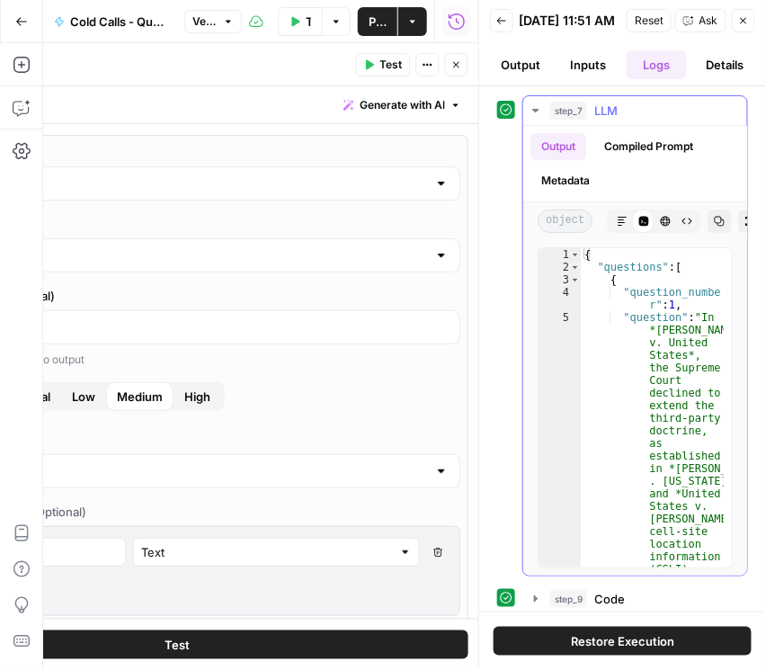
click at [538, 118] on icon "button" at bounding box center [536, 110] width 14 height 14
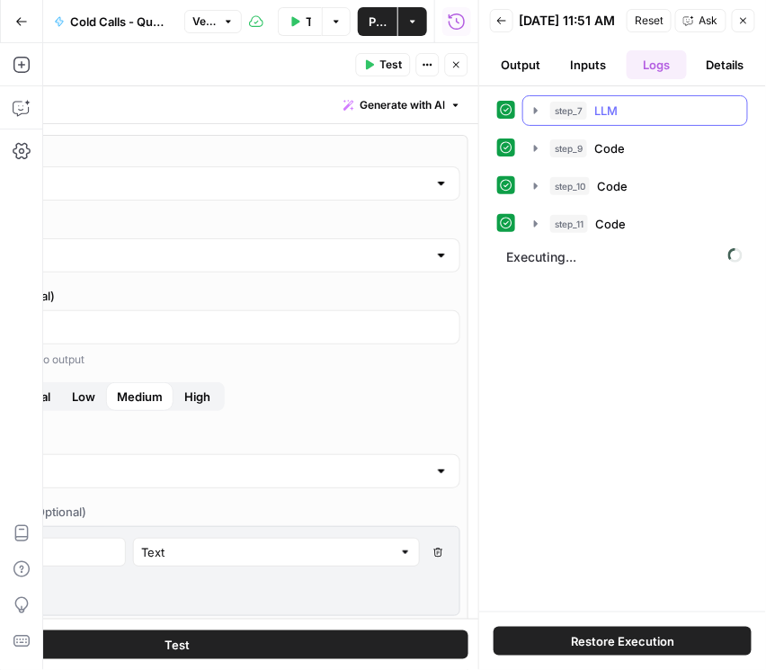
click at [535, 113] on icon "button" at bounding box center [536, 110] width 4 height 6
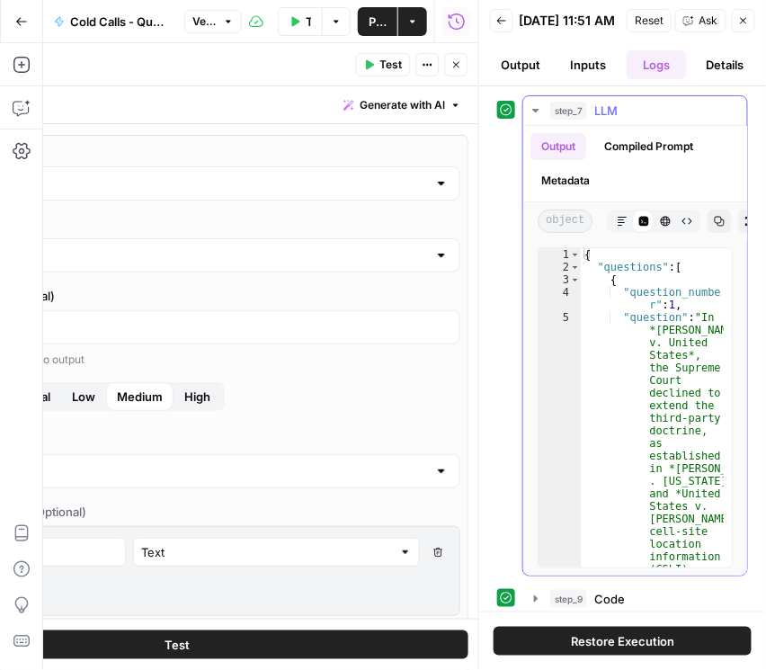
click at [541, 116] on icon "button" at bounding box center [536, 110] width 14 height 14
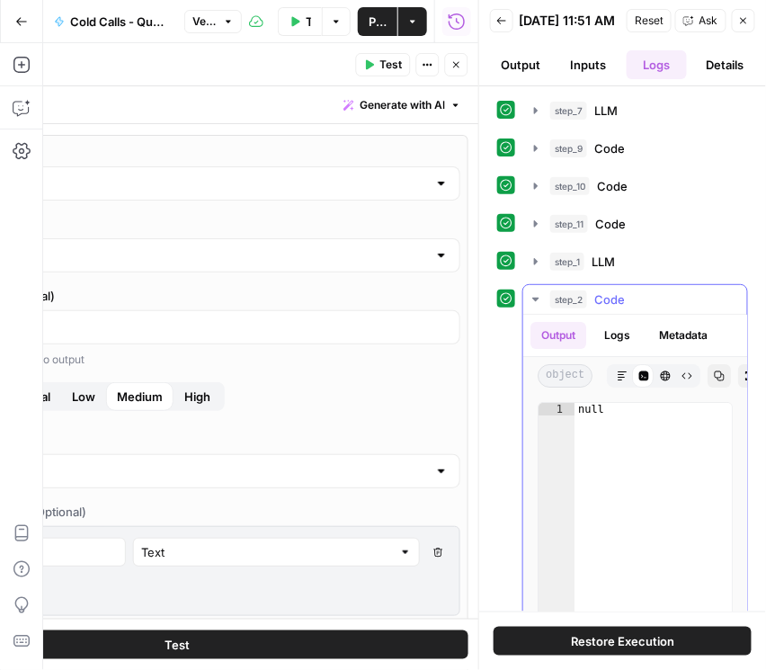
click at [538, 306] on icon "button" at bounding box center [536, 299] width 14 height 14
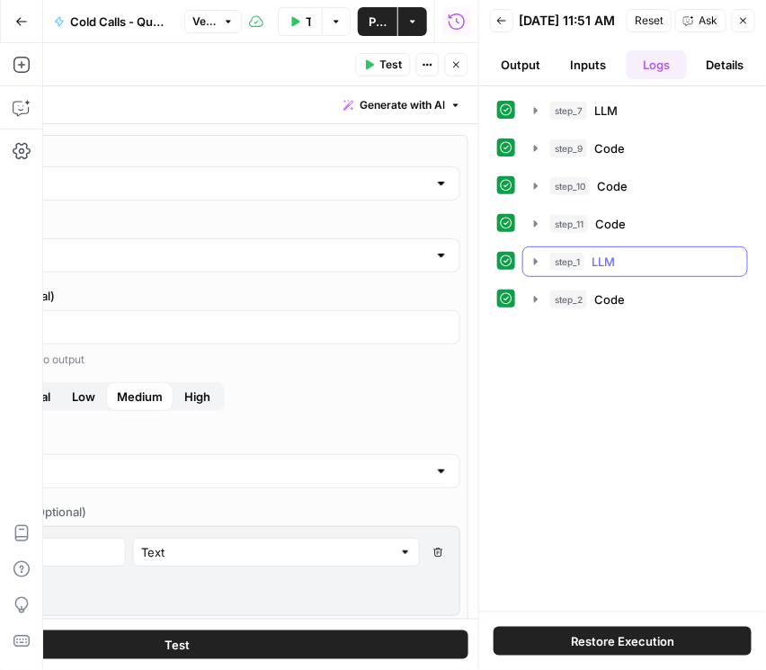
click at [533, 269] on icon "button" at bounding box center [536, 261] width 14 height 14
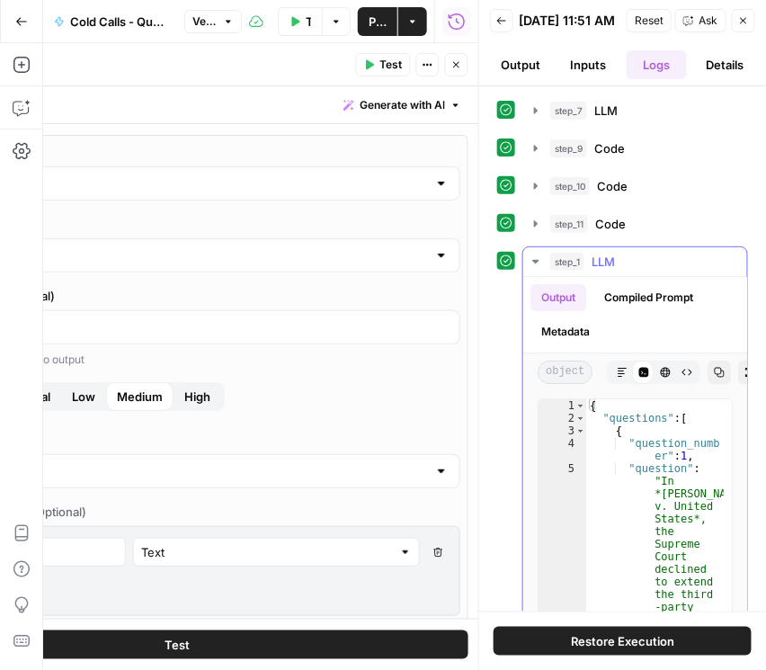
click at [574, 340] on button "Metadata" at bounding box center [565, 331] width 70 height 27
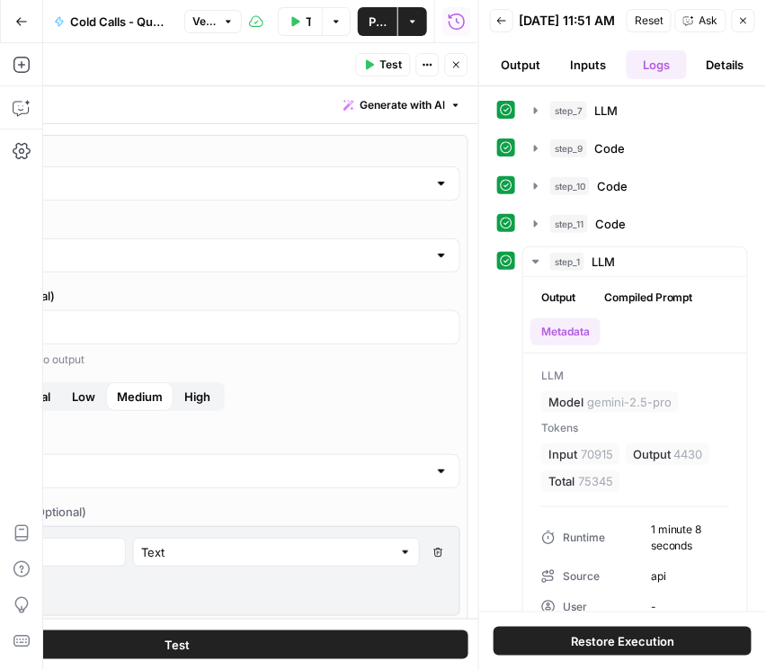
click at [503, 22] on icon "button" at bounding box center [501, 20] width 11 height 11
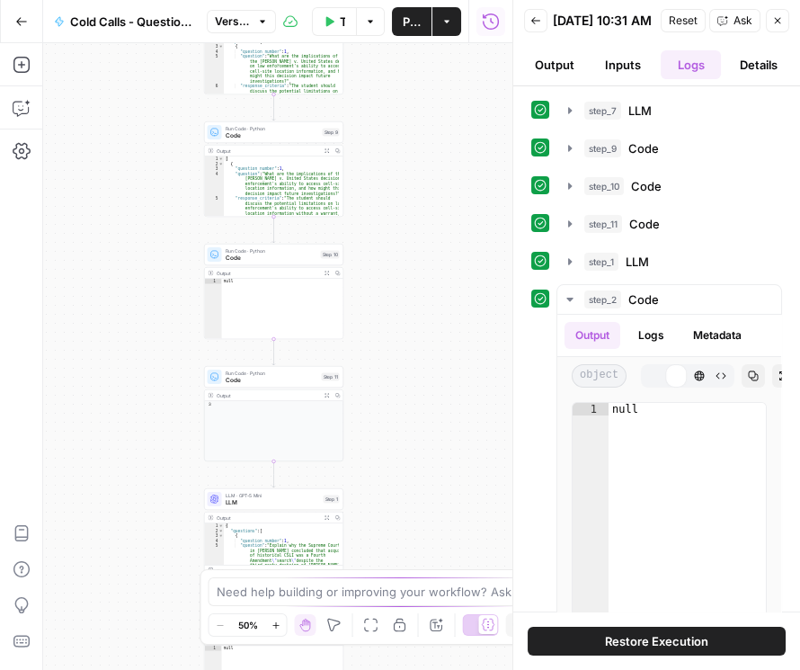
click at [24, 20] on icon "button" at bounding box center [21, 21] width 13 height 13
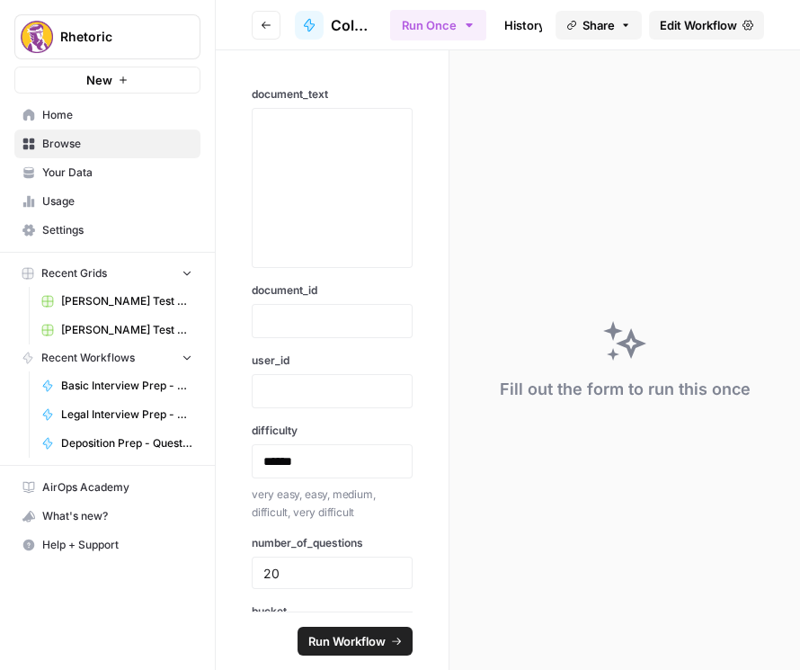
click at [268, 29] on icon "button" at bounding box center [266, 25] width 11 height 11
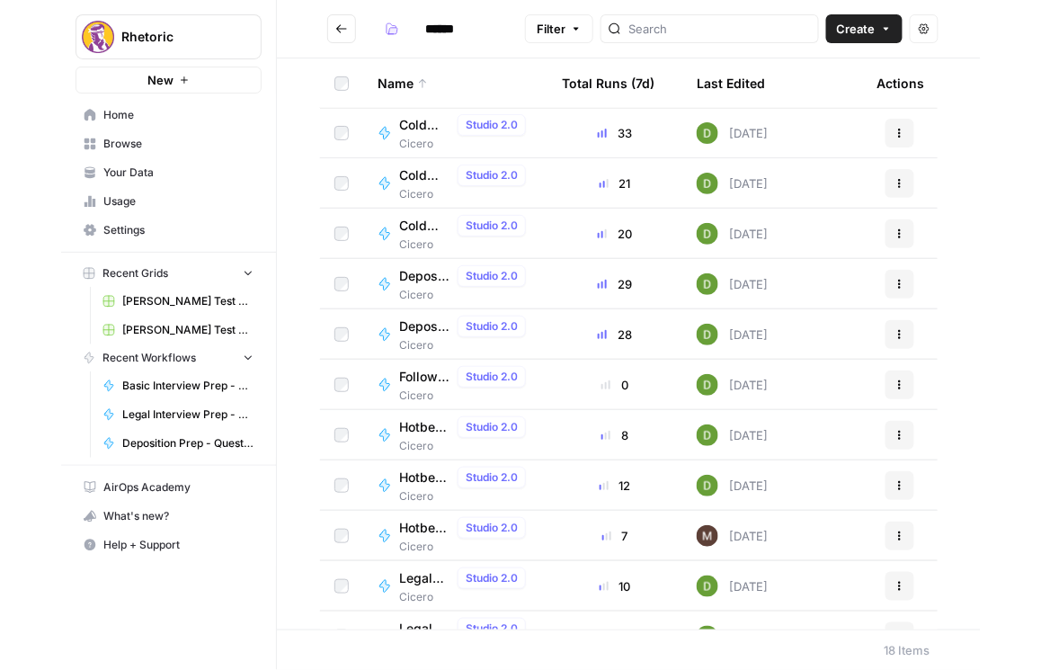
scroll to position [205, 0]
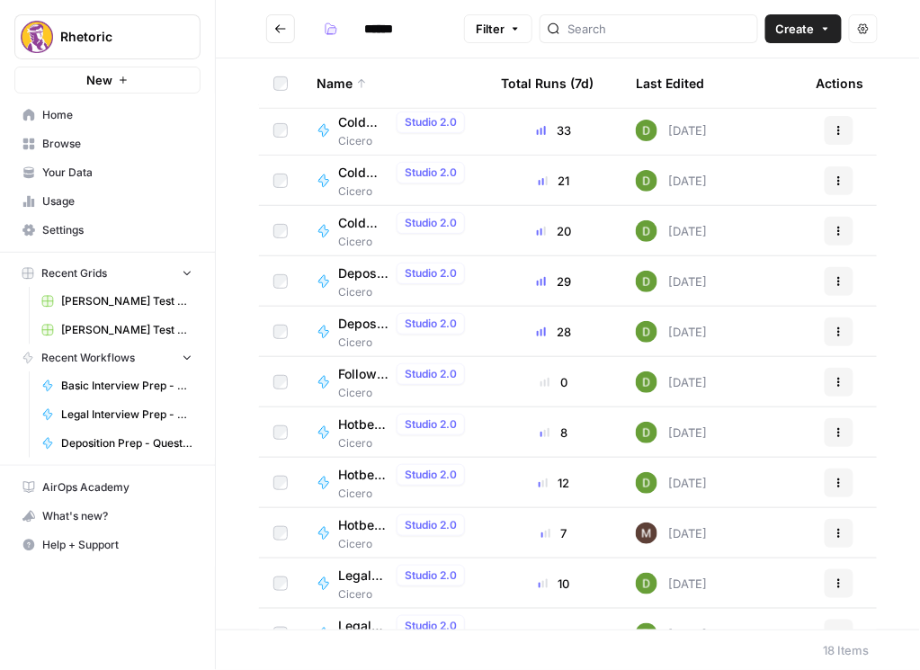
click at [360, 423] on span "Hotbench - Document Verification" at bounding box center [363, 424] width 51 height 18
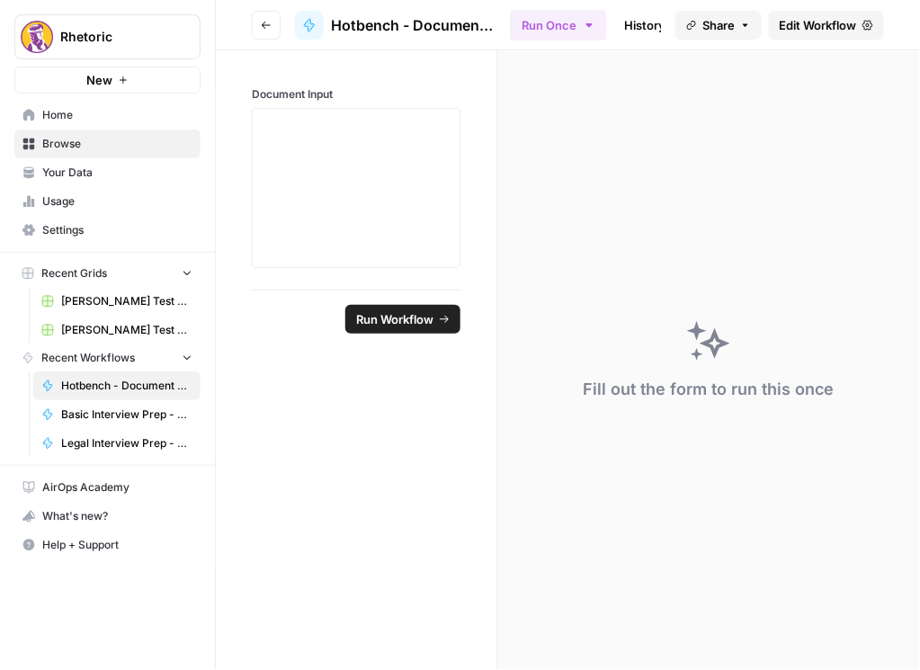
click at [815, 14] on link "Edit Workflow" at bounding box center [826, 25] width 115 height 29
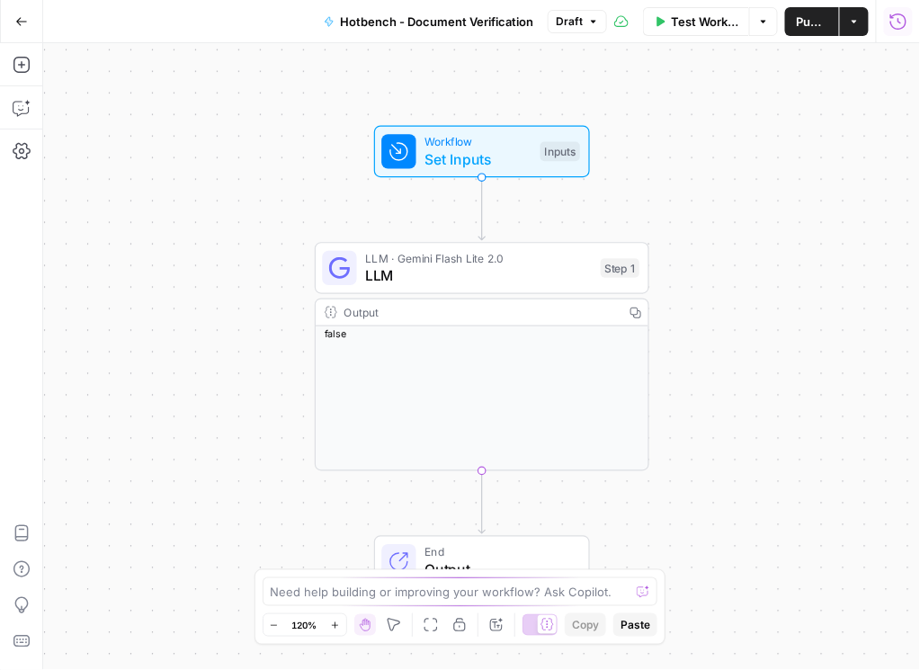
click at [903, 31] on button "Run History" at bounding box center [898, 21] width 29 height 29
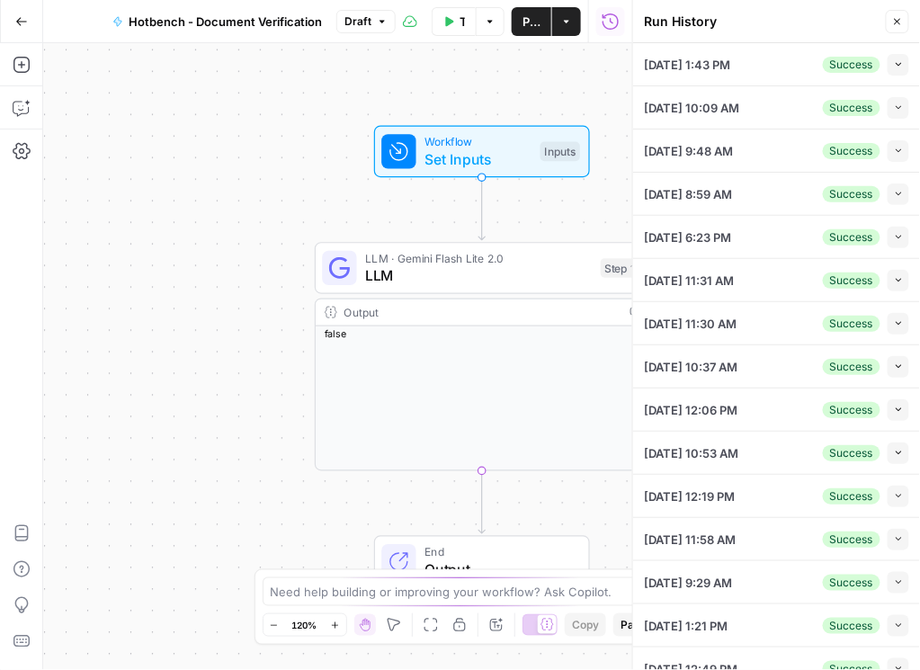
click at [894, 68] on icon "button" at bounding box center [899, 64] width 10 height 10
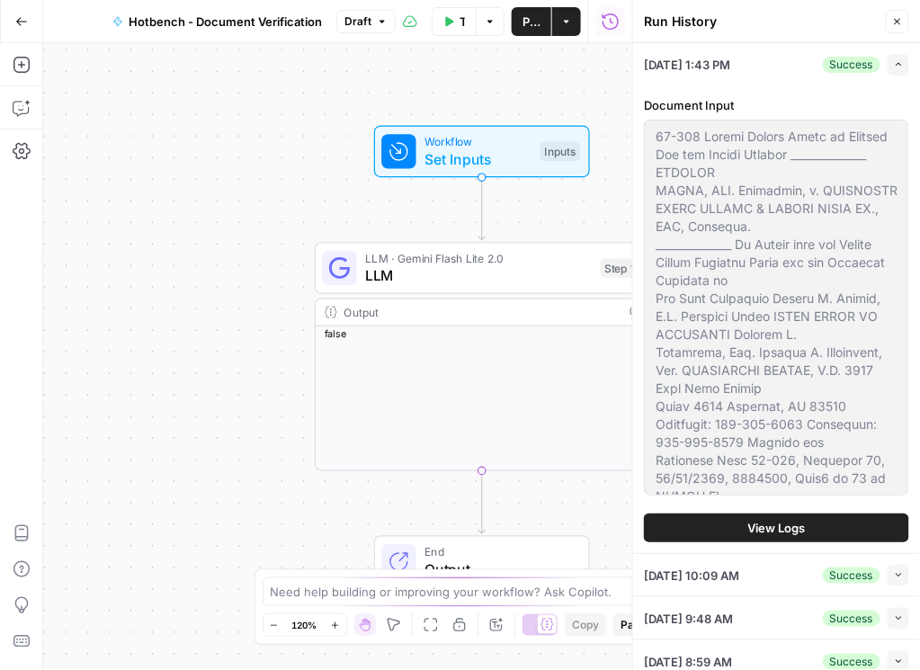
click at [794, 519] on span "View Logs" at bounding box center [777, 528] width 58 height 18
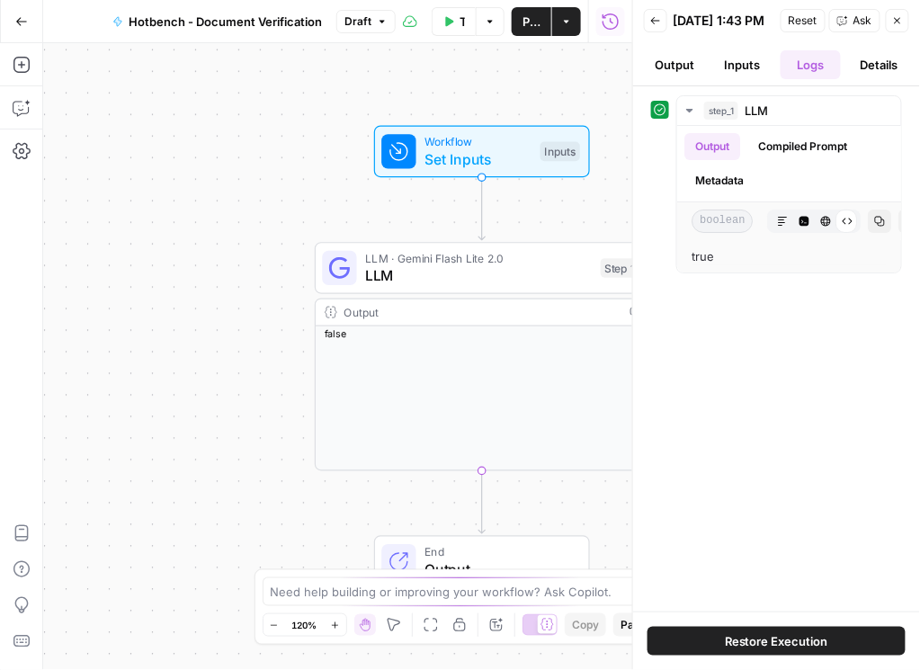
click at [752, 63] on button "Inputs" at bounding box center [742, 64] width 61 height 29
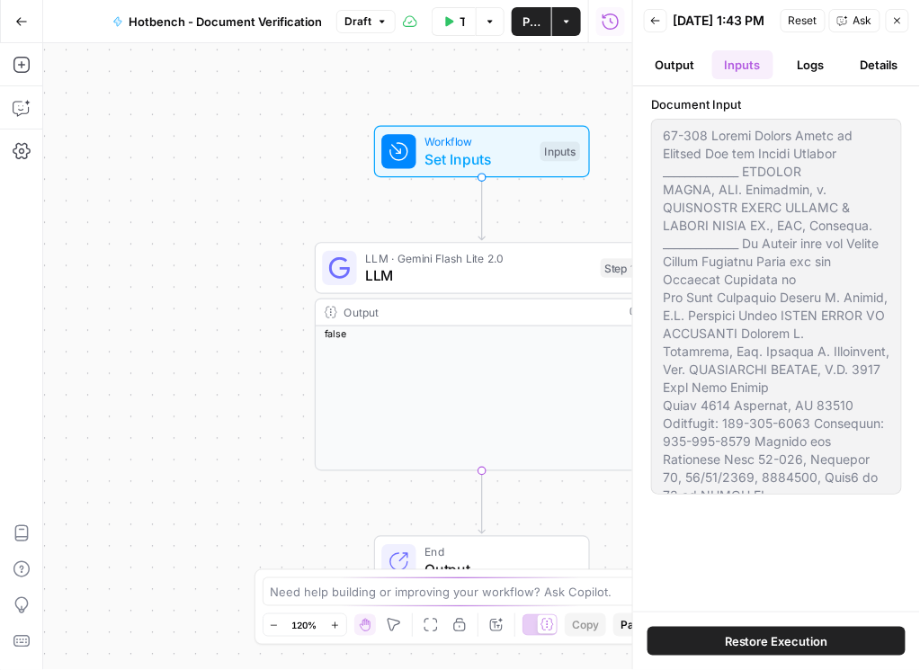
click at [663, 79] on button "Output" at bounding box center [674, 64] width 61 height 29
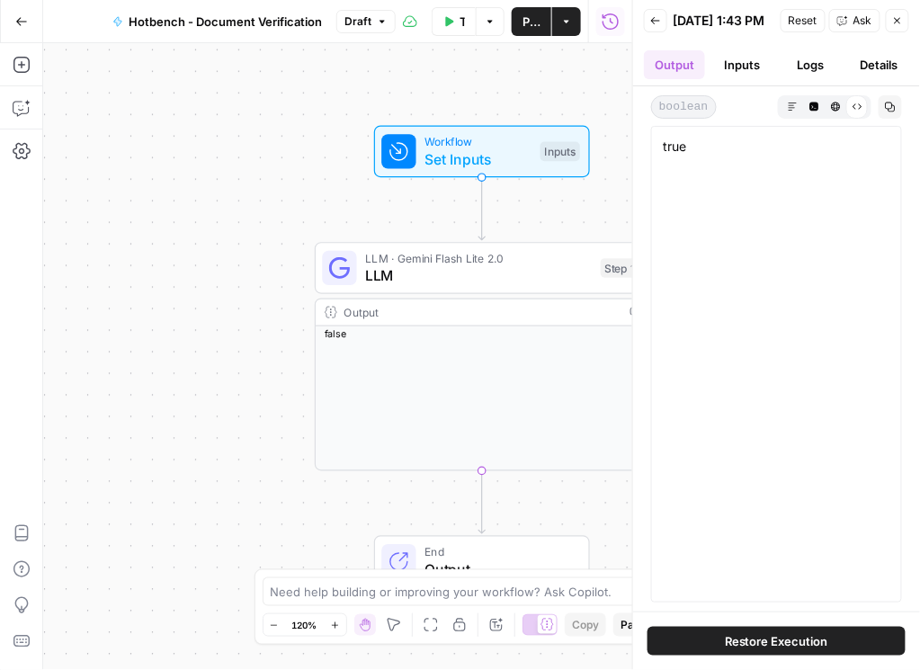
click at [837, 74] on button "Logs" at bounding box center [810, 64] width 61 height 29
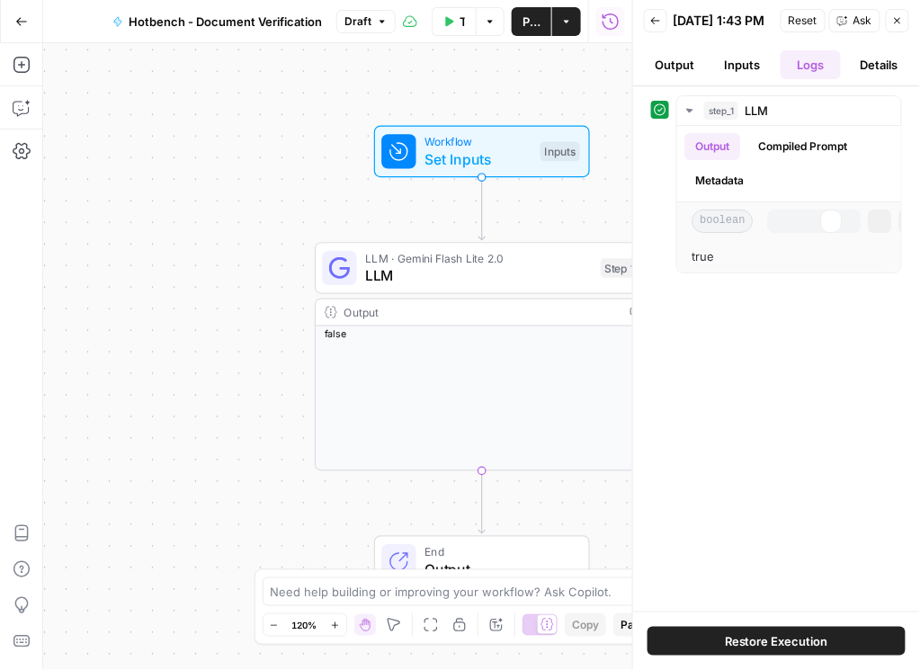
click at [877, 74] on button "Details" at bounding box center [878, 64] width 61 height 29
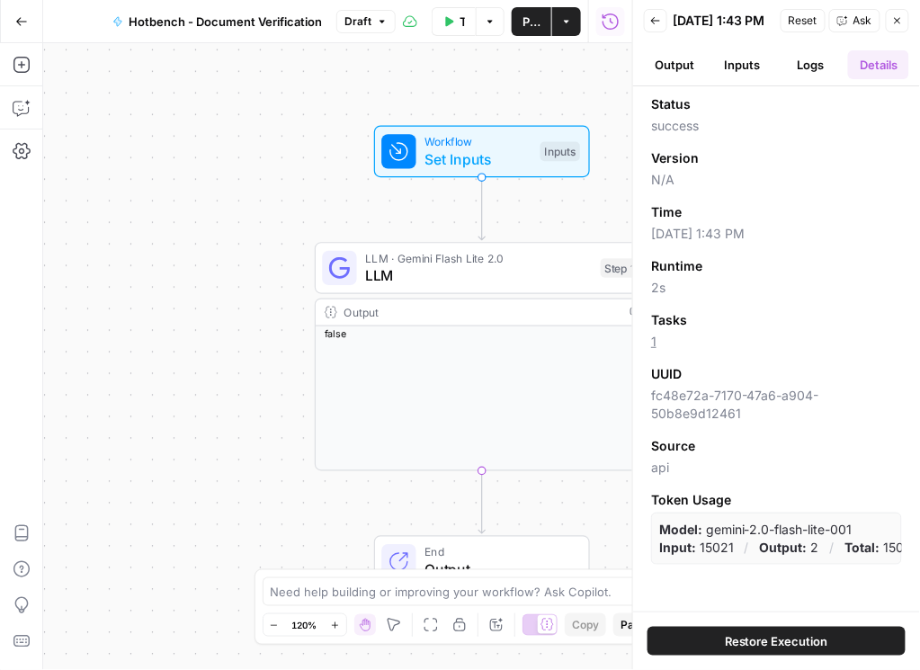
click at [660, 22] on icon "button" at bounding box center [655, 20] width 11 height 11
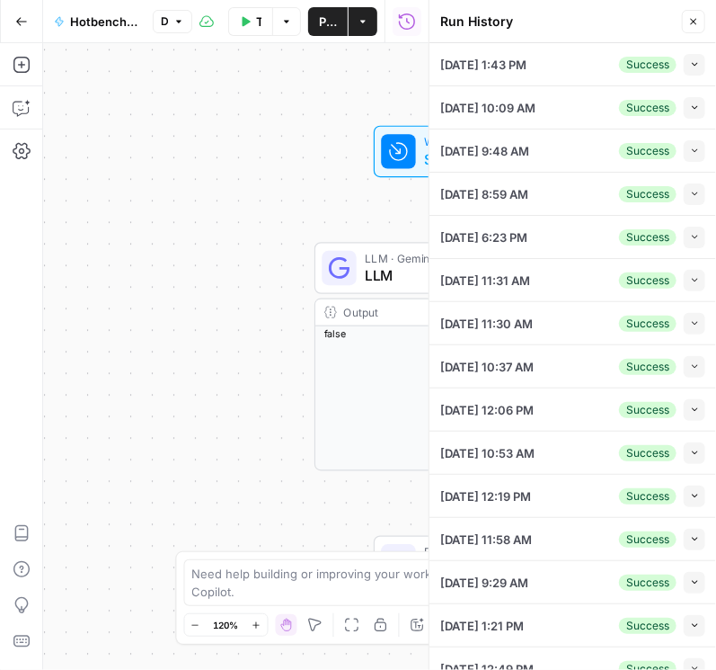
click at [691, 21] on icon "button" at bounding box center [694, 21] width 11 height 11
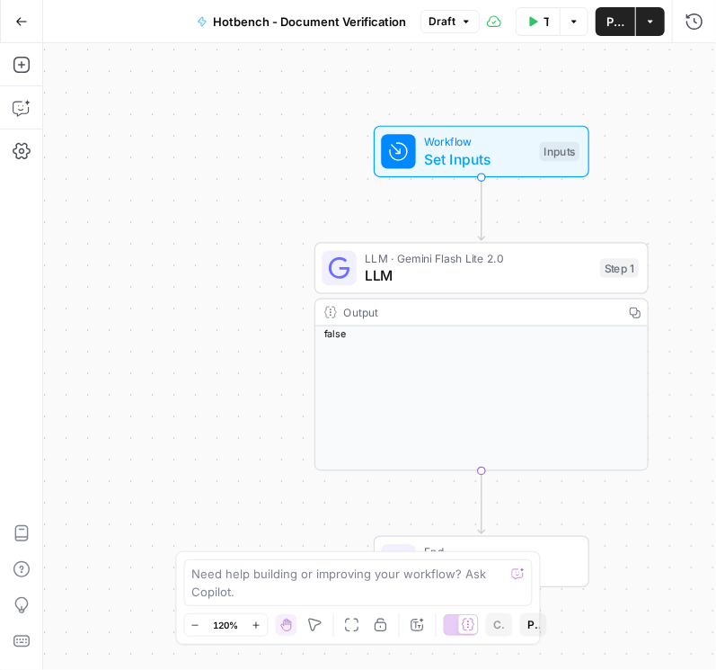
click at [25, 18] on icon "button" at bounding box center [21, 21] width 13 height 13
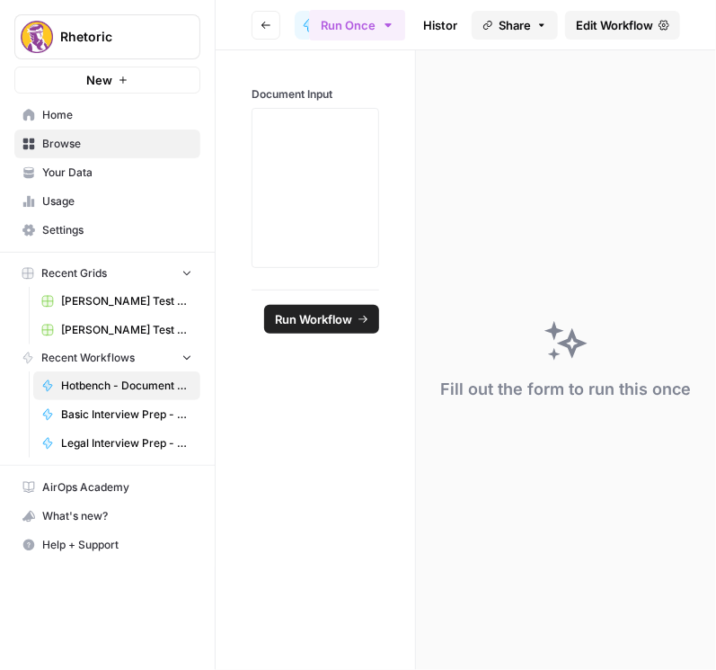
click at [272, 22] on button "Go back" at bounding box center [266, 25] width 29 height 29
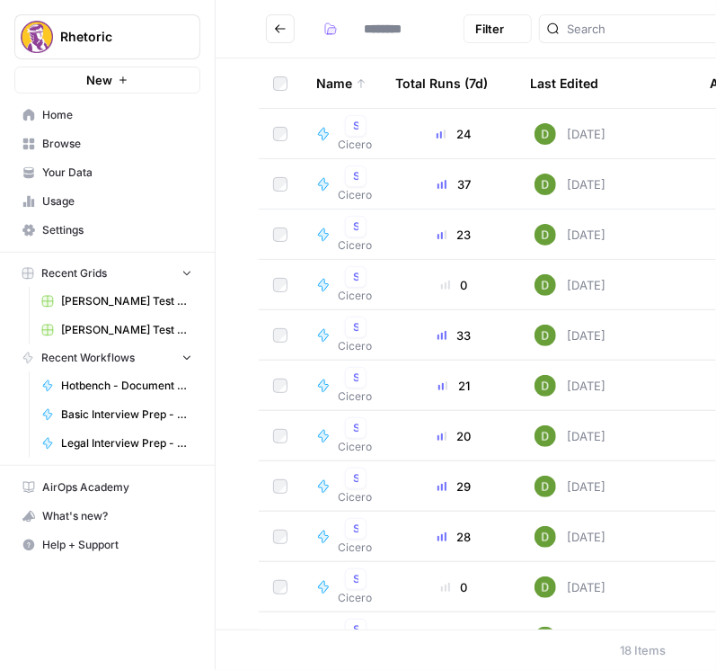
type input "******"
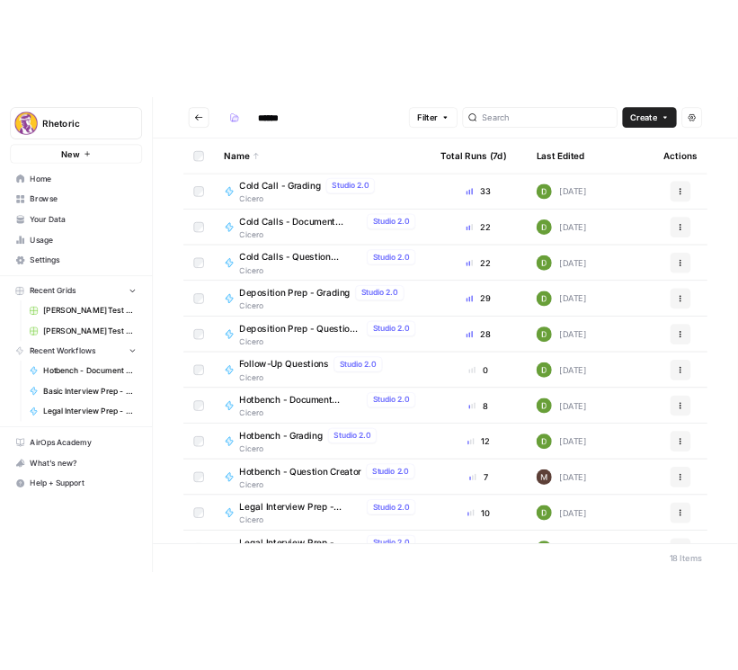
scroll to position [205, 0]
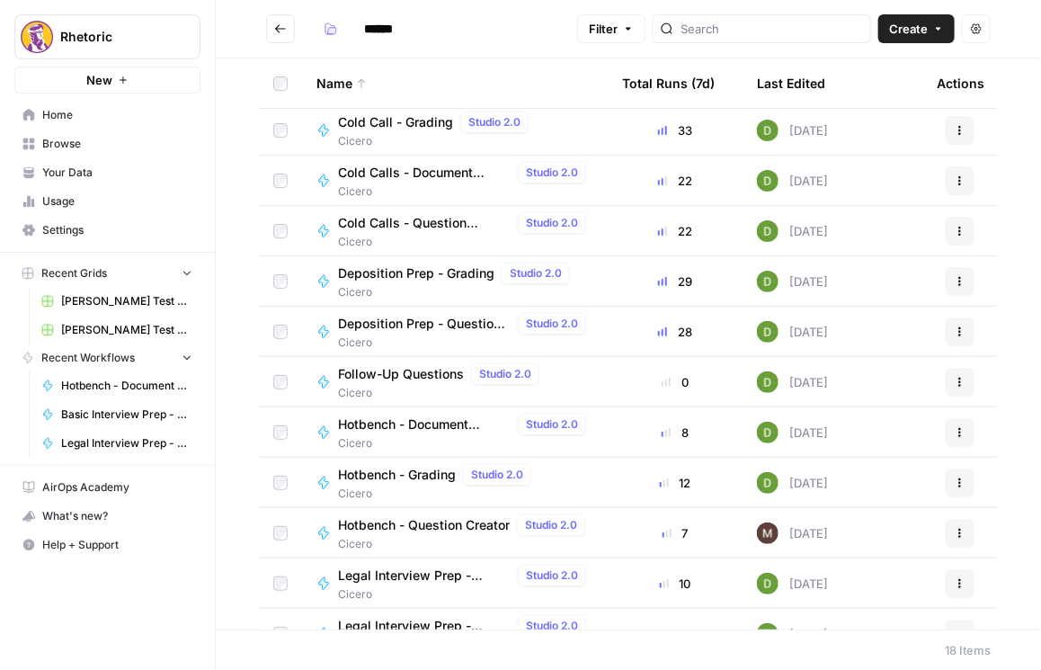
click at [420, 521] on span "Hotbench - Question Creator" at bounding box center [424, 525] width 172 height 18
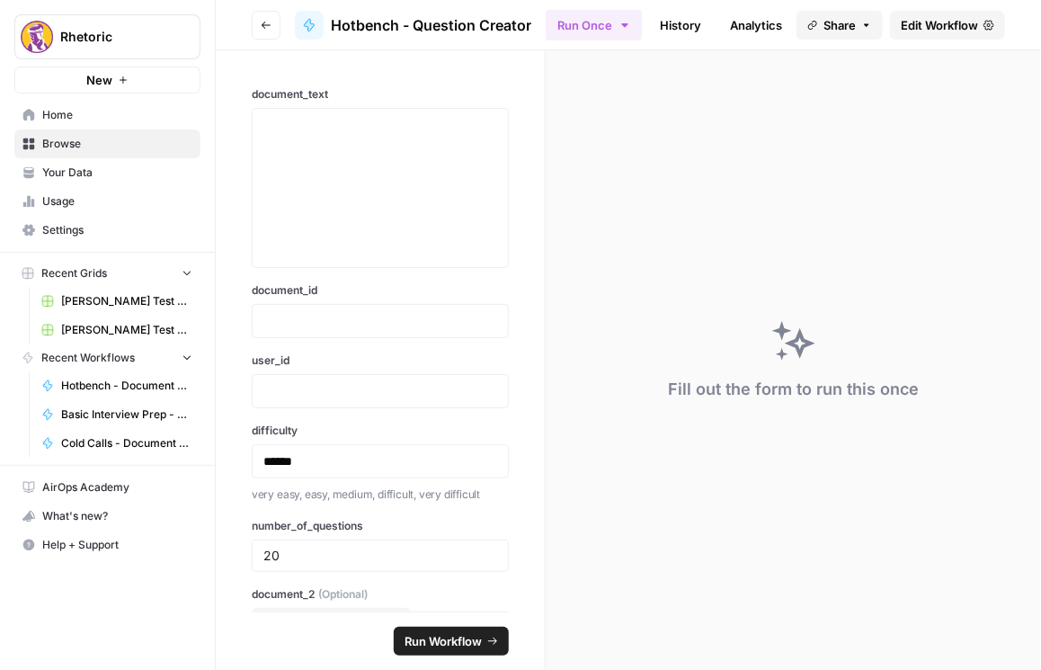
click at [919, 26] on span "Edit Workflow" at bounding box center [939, 25] width 77 height 18
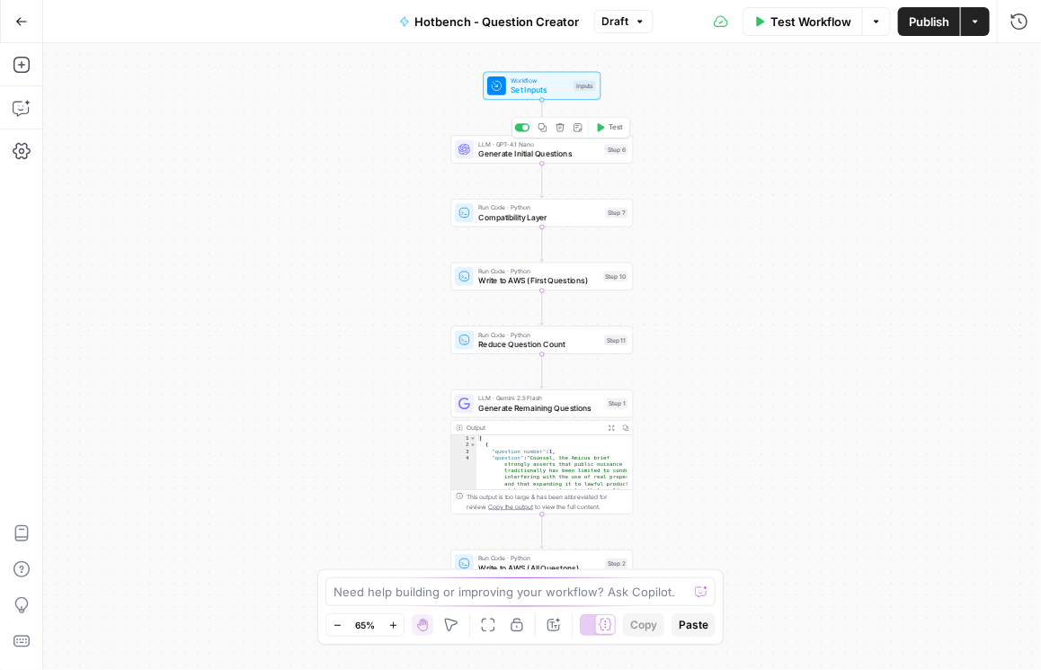
click at [530, 155] on span "Generate Initial Questions" at bounding box center [539, 153] width 122 height 12
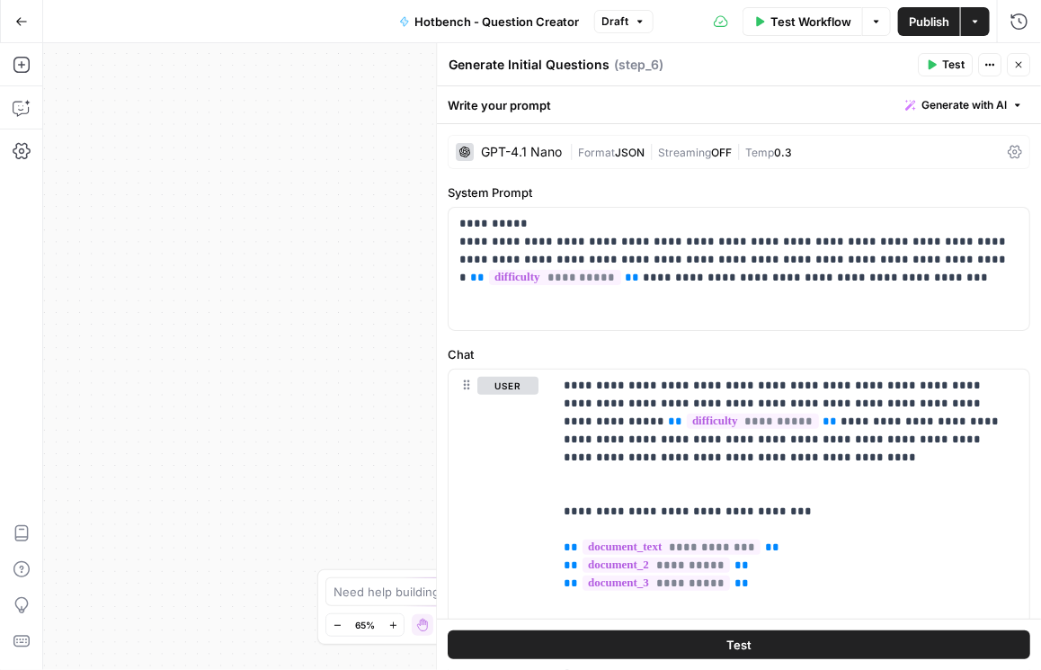
click at [919, 154] on icon at bounding box center [1015, 152] width 14 height 14
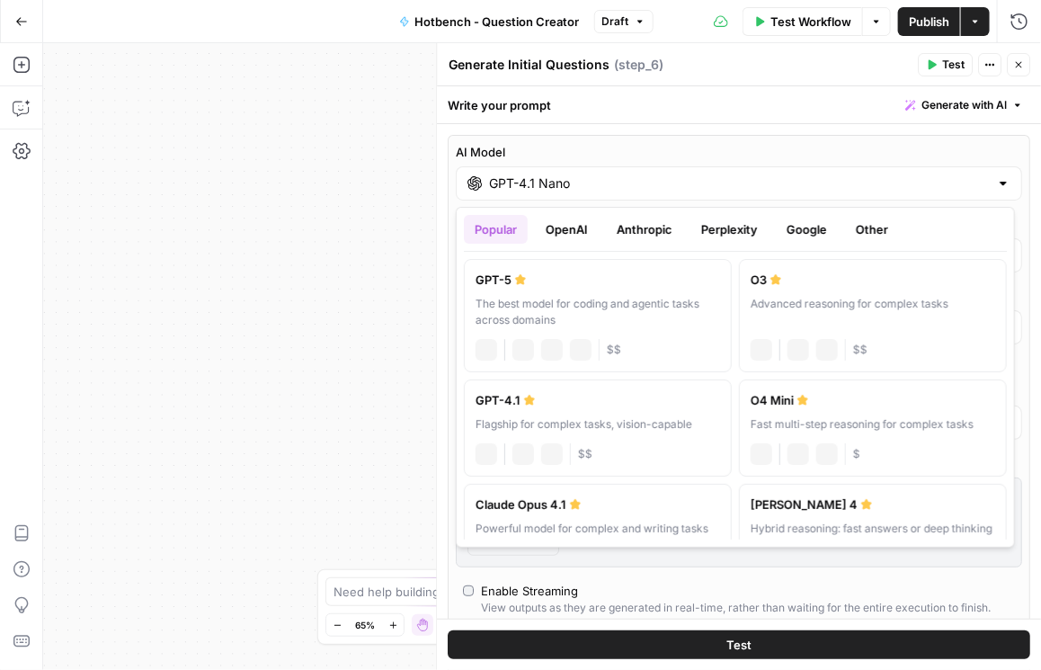
click at [919, 186] on input "GPT-4.1 Nano" at bounding box center [739, 183] width 500 height 18
click at [583, 232] on button "OpenAI" at bounding box center [567, 229] width 64 height 29
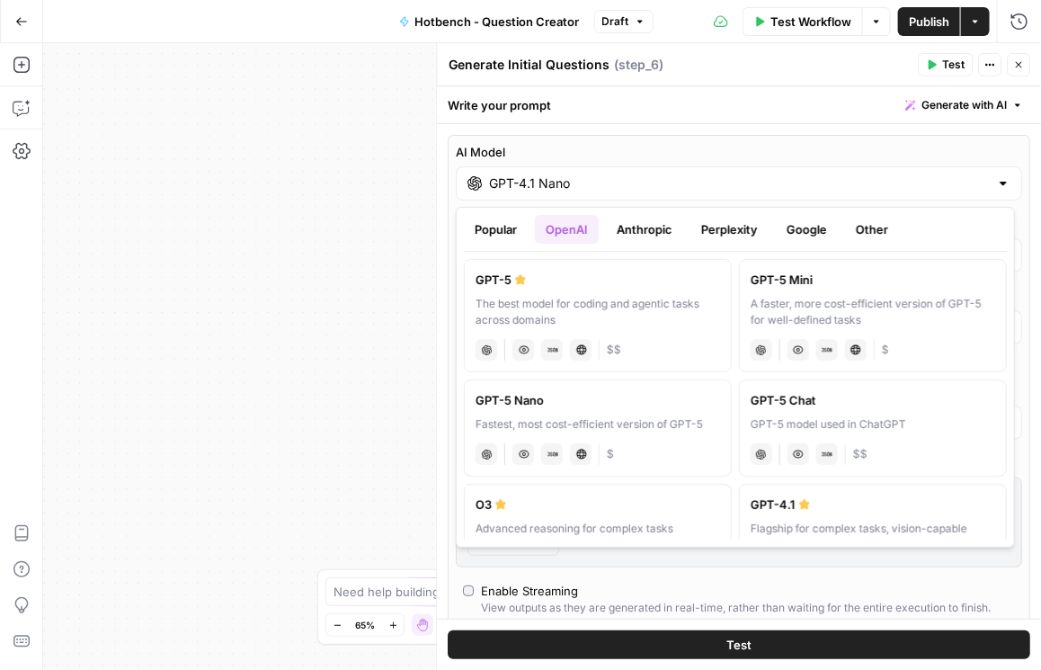
click at [849, 305] on div "A faster, more cost-efficient version of GPT-5 for well-defined tasks" at bounding box center [873, 312] width 245 height 32
type input "GPT-5 Mini"
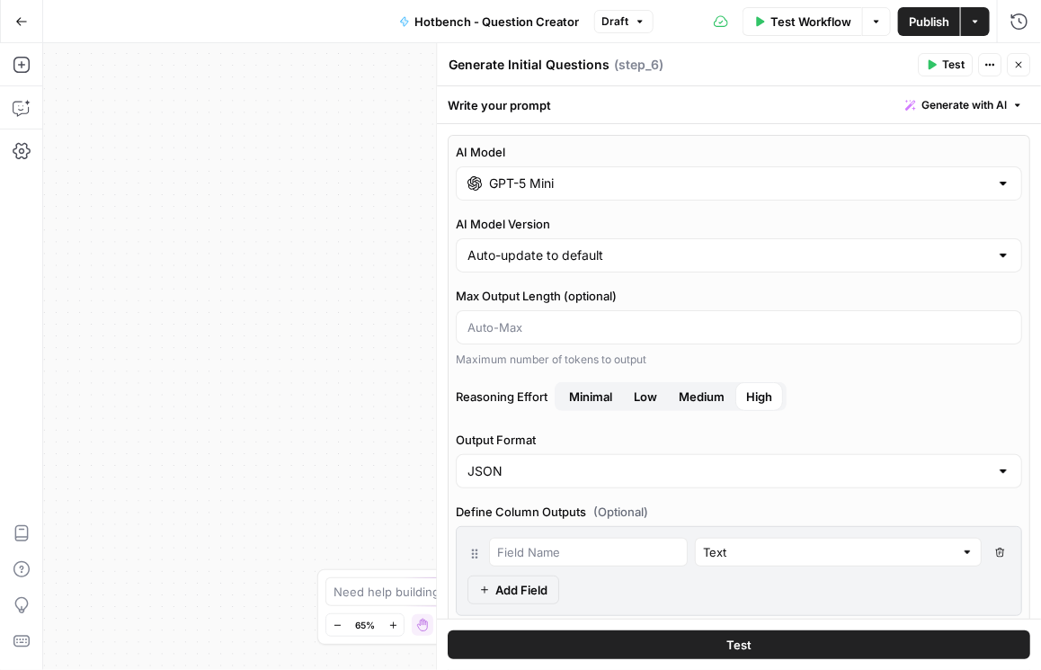
click at [638, 396] on span "Low" at bounding box center [645, 396] width 23 height 18
click at [592, 397] on span "Minimal" at bounding box center [590, 396] width 43 height 18
click at [919, 64] on icon "button" at bounding box center [1018, 64] width 11 height 11
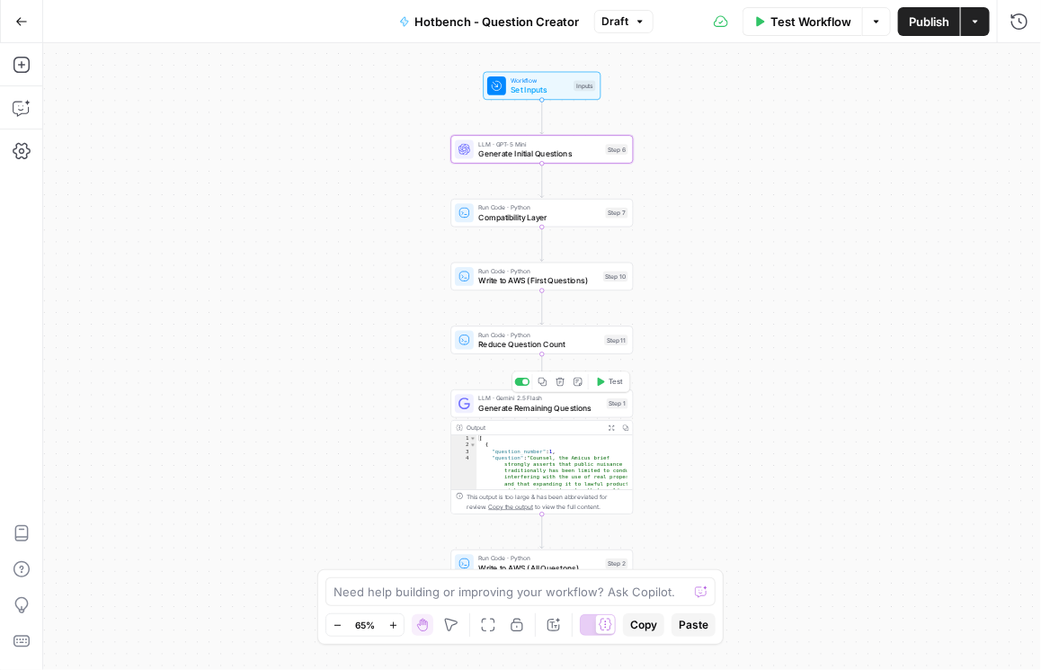
click at [548, 410] on span "Generate Remaining Questions" at bounding box center [539, 408] width 123 height 12
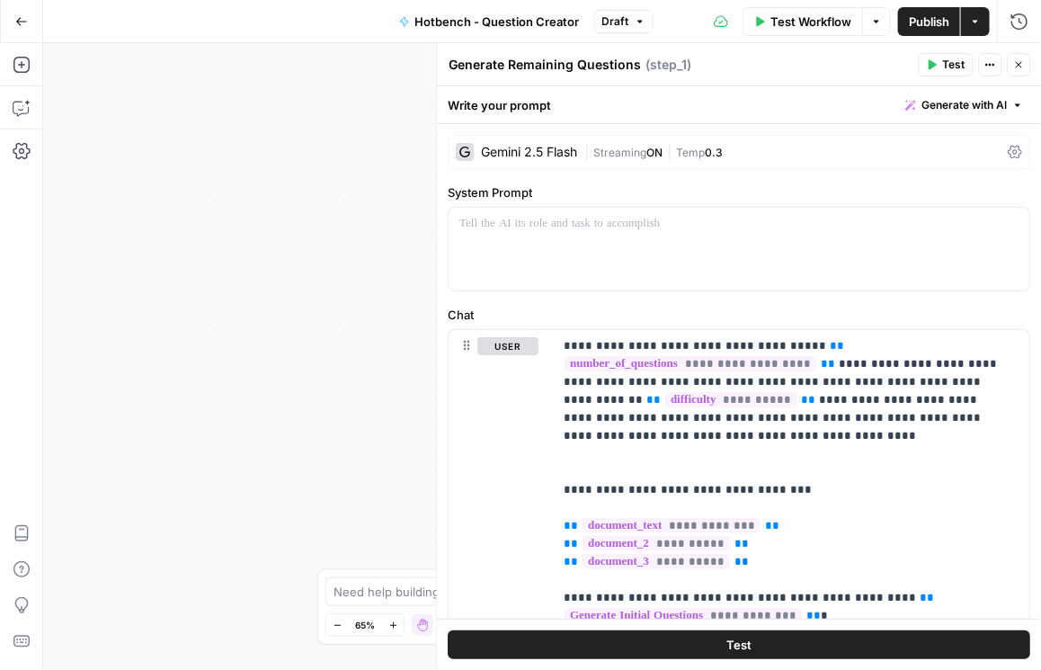
click at [919, 149] on icon at bounding box center [1015, 152] width 14 height 14
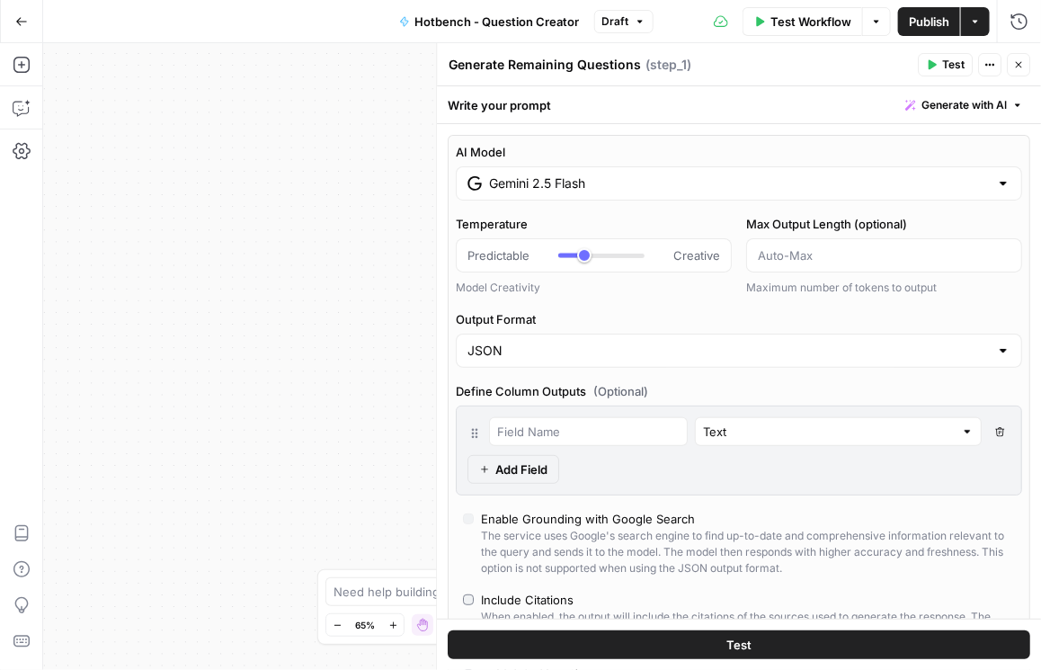
click at [890, 186] on input "Gemini 2.5 Flash" at bounding box center [739, 183] width 500 height 18
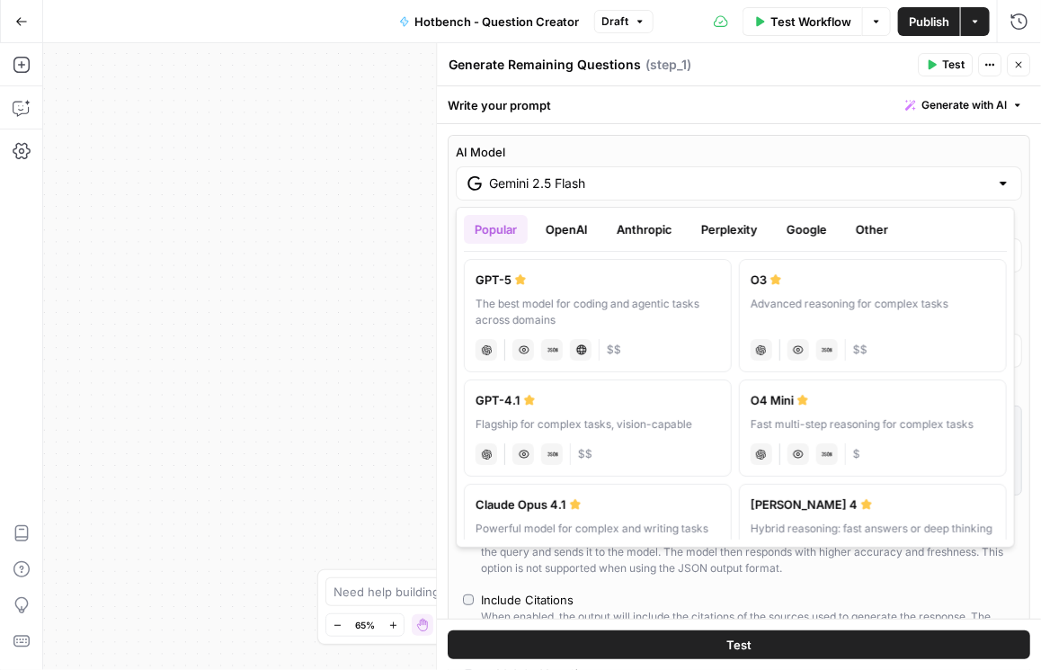
click at [578, 230] on button "OpenAI" at bounding box center [567, 229] width 64 height 29
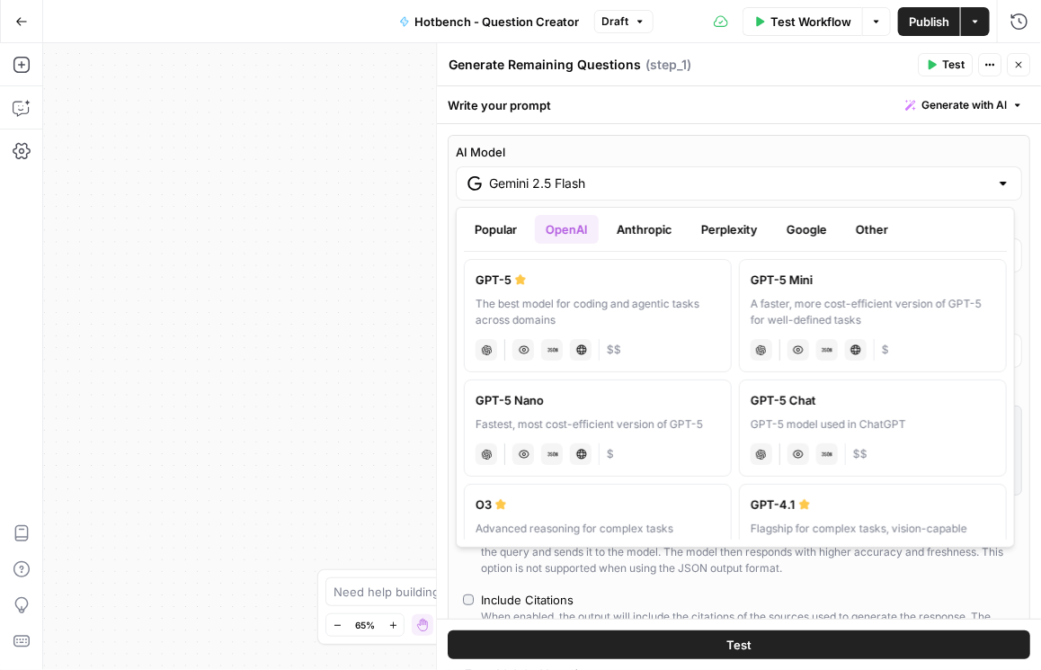
click at [813, 312] on div "A faster, more cost-efficient version of GPT-5 for well-defined tasks" at bounding box center [873, 312] width 245 height 32
type input "GPT-5 Mini"
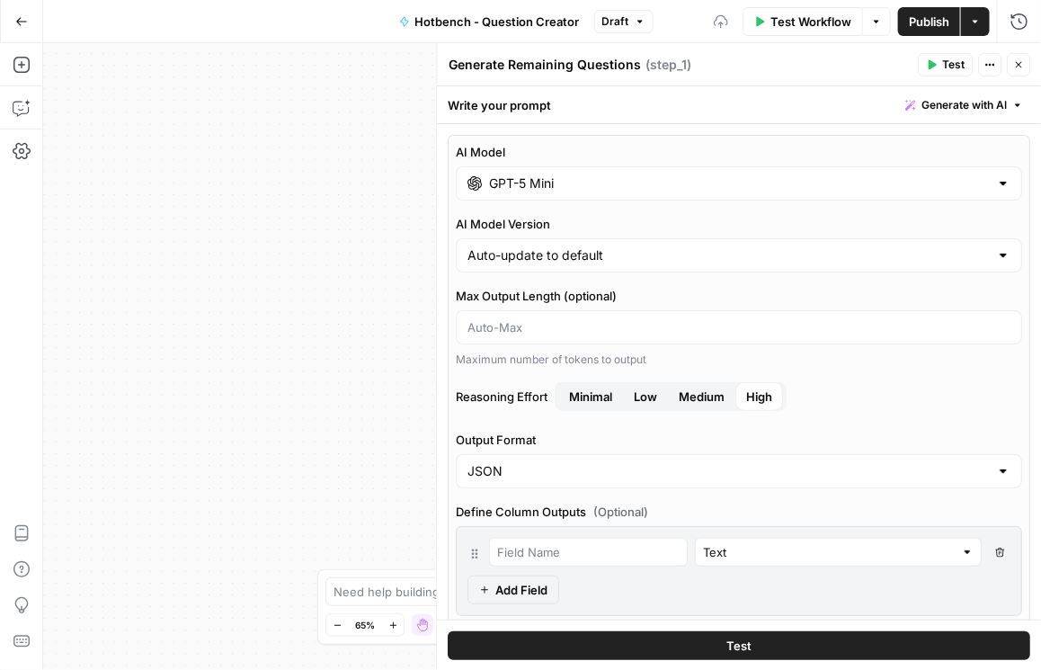
click at [645, 398] on span "Low" at bounding box center [645, 396] width 23 height 18
click at [680, 396] on button "Medium" at bounding box center [701, 396] width 67 height 29
click at [919, 22] on span "Publish" at bounding box center [929, 22] width 40 height 18
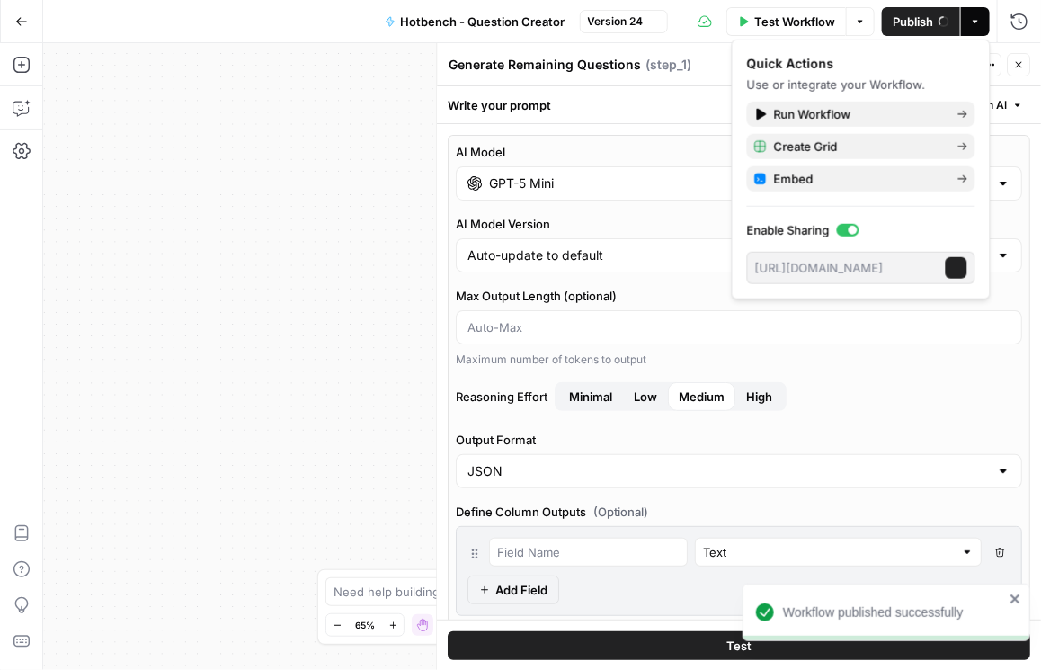
click at [919, 71] on button "Close" at bounding box center [1018, 64] width 23 height 23
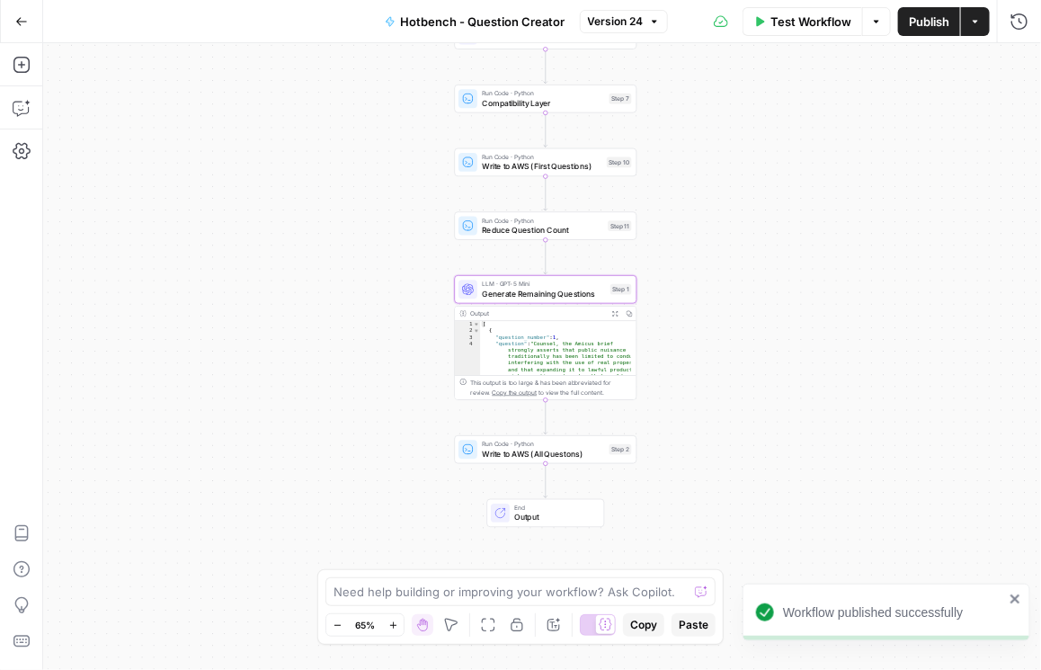
drag, startPoint x: 751, startPoint y: 371, endPoint x: 756, endPoint y: 167, distance: 204.1
click at [756, 167] on div "Workflow Set Inputs Inputs LLM · GPT-5 Mini Generate Initial Questions Step 6 R…" at bounding box center [542, 356] width 998 height 627
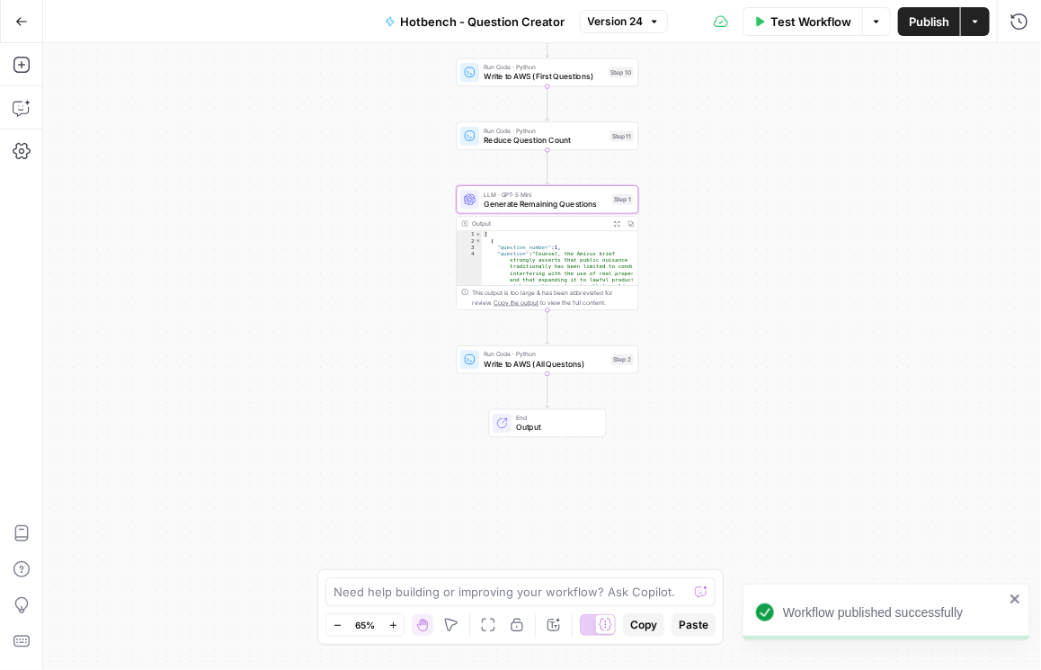
click at [919, 29] on span "Publish" at bounding box center [929, 22] width 40 height 18
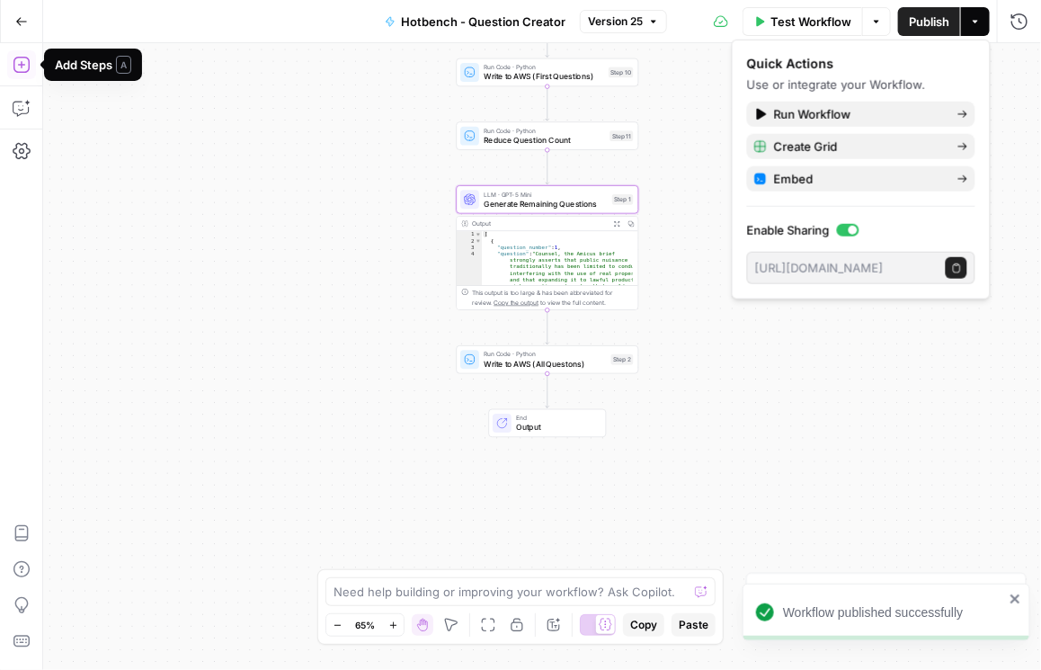
click at [11, 21] on button "Go Back" at bounding box center [21, 21] width 32 height 32
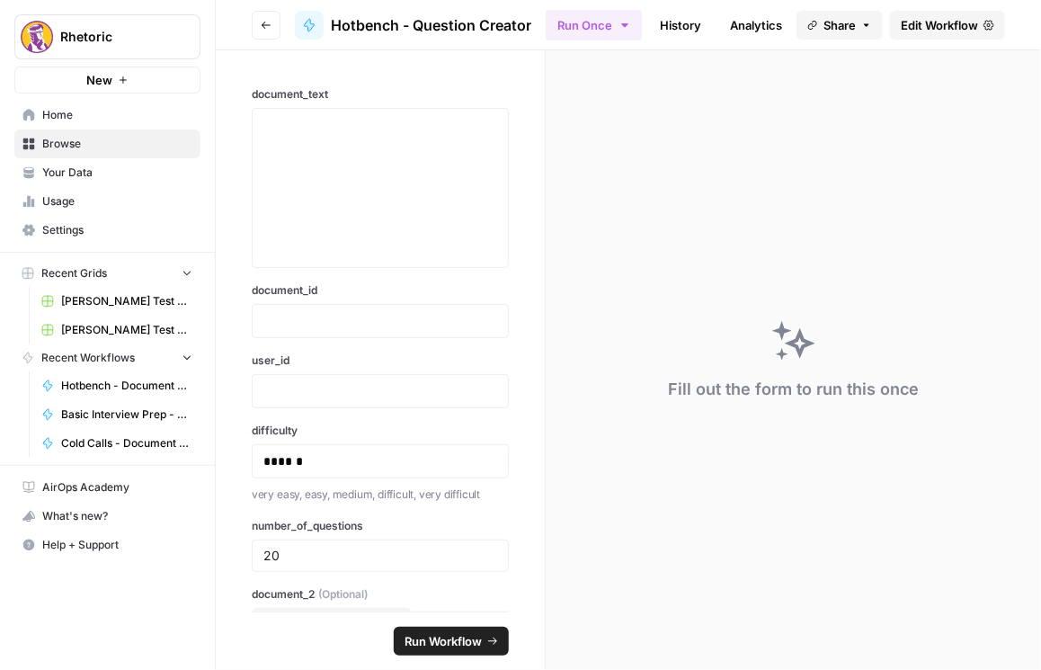
click at [447, 65] on div "document_text document_id user_id difficulty ****** very easy, easy, medium, di…" at bounding box center [380, 330] width 329 height 561
click at [919, 21] on span "Edit Workflow" at bounding box center [939, 25] width 77 height 18
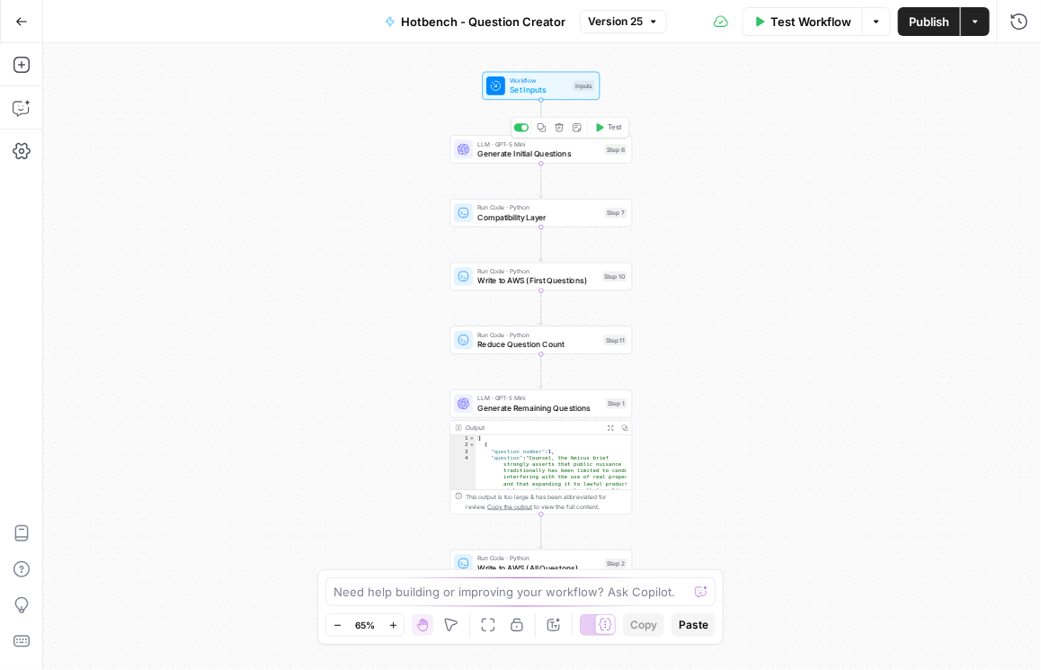
click at [541, 151] on span "Generate Initial Questions" at bounding box center [538, 153] width 122 height 12
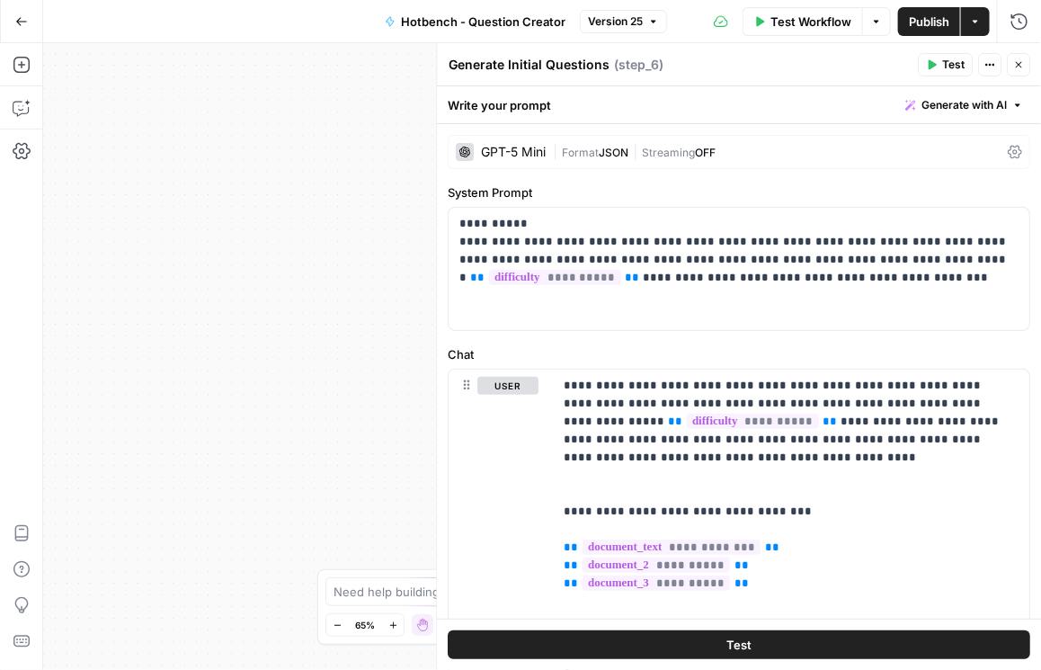
click at [919, 147] on icon at bounding box center [1015, 152] width 14 height 14
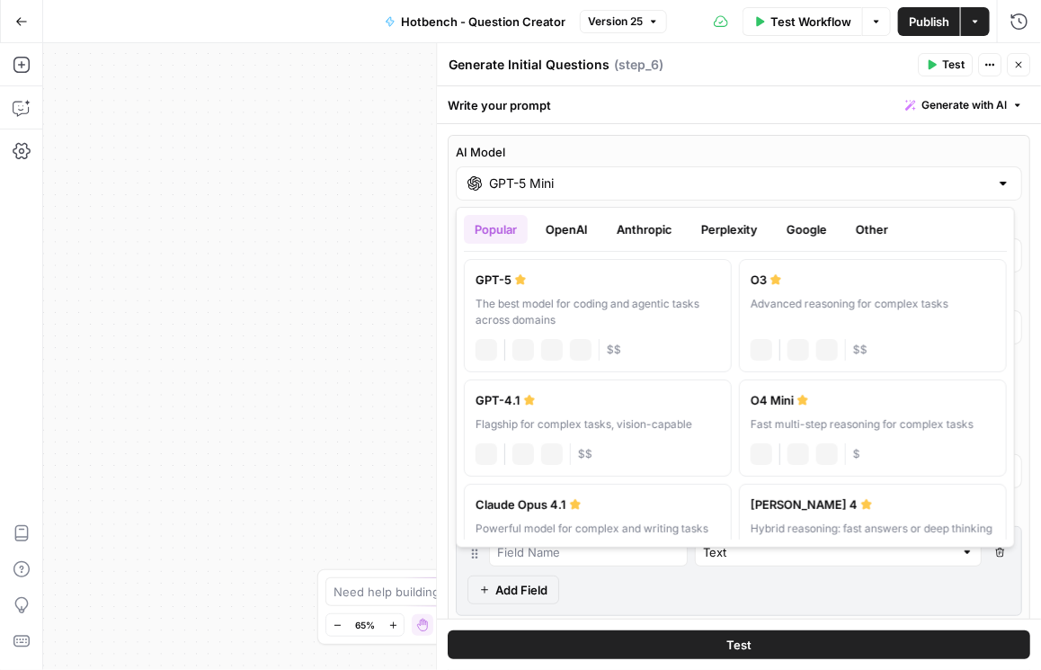
click at [874, 165] on div "AI Model GPT-5 Mini" at bounding box center [739, 172] width 566 height 58
click at [826, 223] on button "Google" at bounding box center [807, 229] width 62 height 29
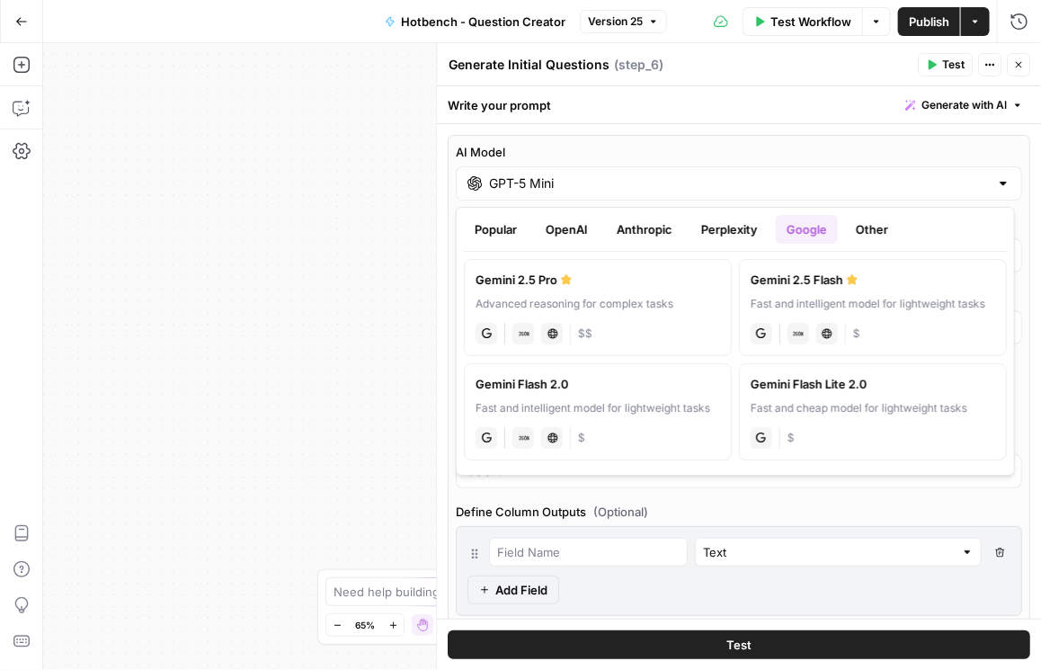
click at [827, 285] on div "Gemini 2.5 Flash" at bounding box center [873, 280] width 245 height 18
type input "Gemini 2.5 Flash"
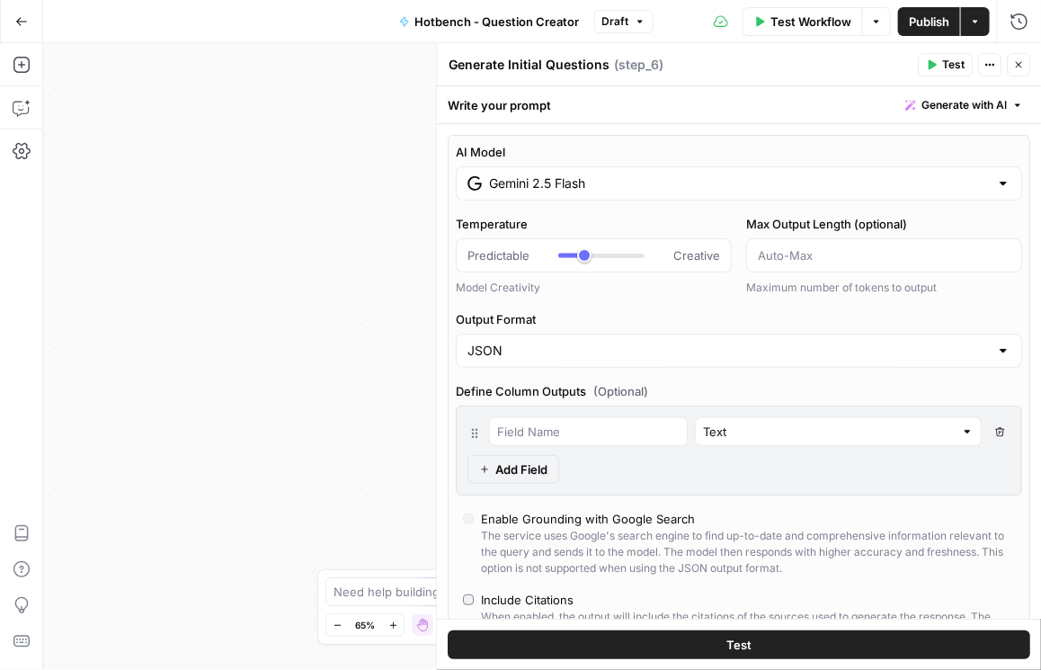
click at [919, 26] on span "Publish" at bounding box center [929, 22] width 40 height 18
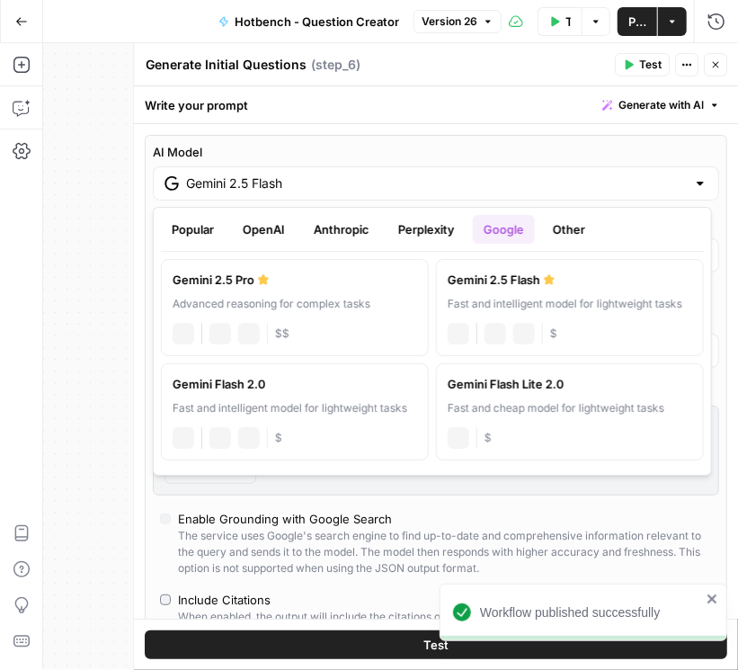
click at [506, 195] on div "Gemini 2.5 Flash" at bounding box center [436, 183] width 566 height 34
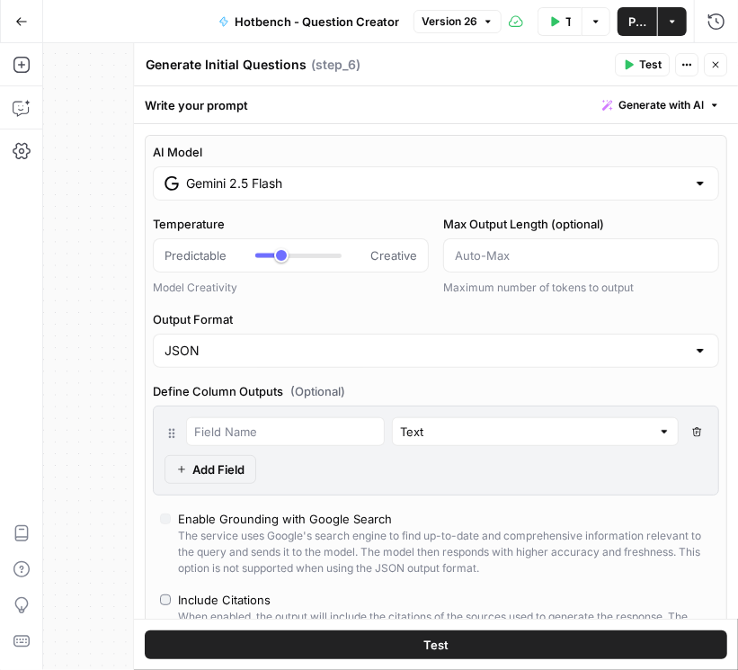
click at [538, 146] on label "AI Model" at bounding box center [436, 152] width 566 height 18
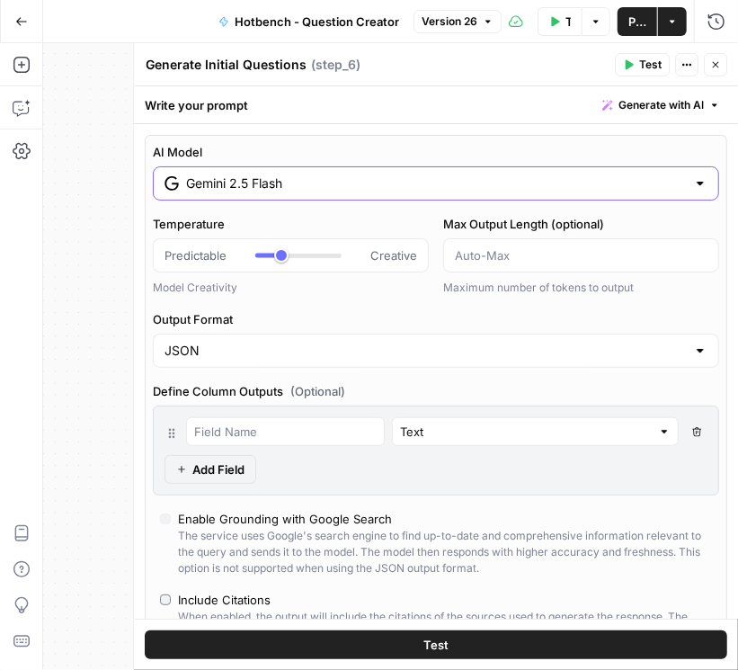
click at [538, 174] on input "Gemini 2.5 Flash" at bounding box center [436, 183] width 500 height 18
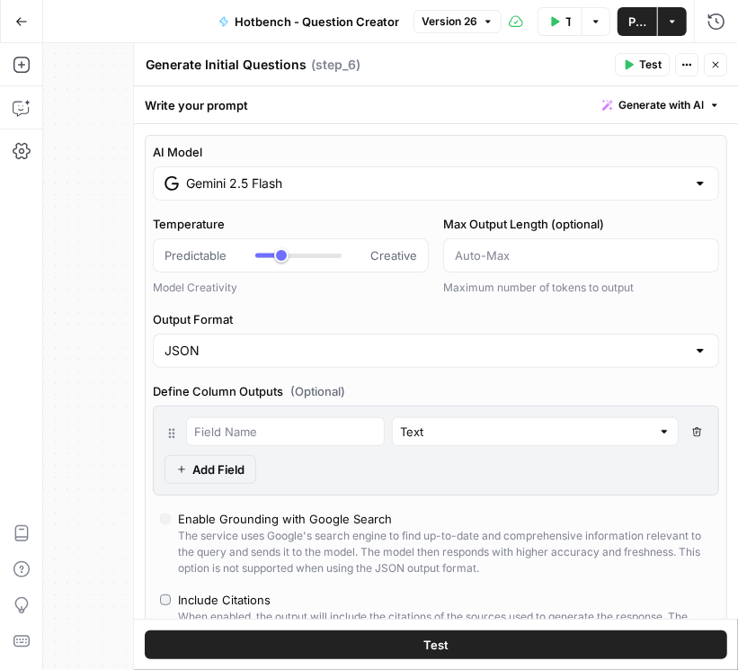
click at [518, 115] on div "Write your prompt Generate with AI" at bounding box center [436, 104] width 604 height 37
click at [720, 60] on icon "button" at bounding box center [715, 64] width 11 height 11
type input "***"
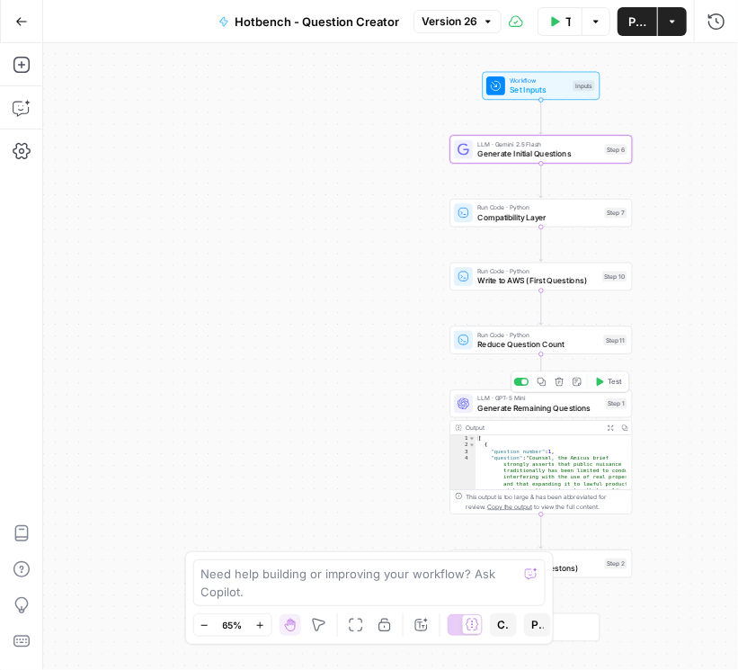
click at [535, 410] on span "Generate Remaining Questions" at bounding box center [538, 408] width 123 height 12
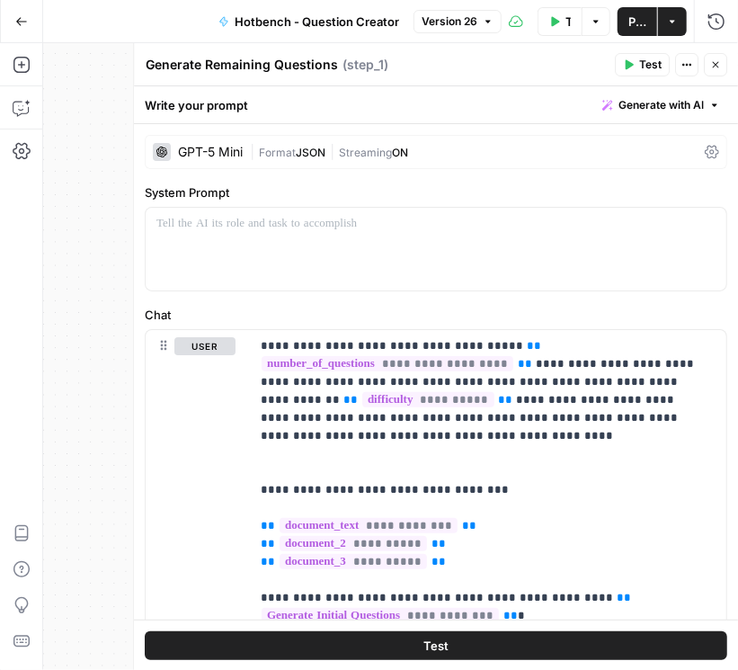
click at [709, 154] on icon at bounding box center [712, 152] width 14 height 13
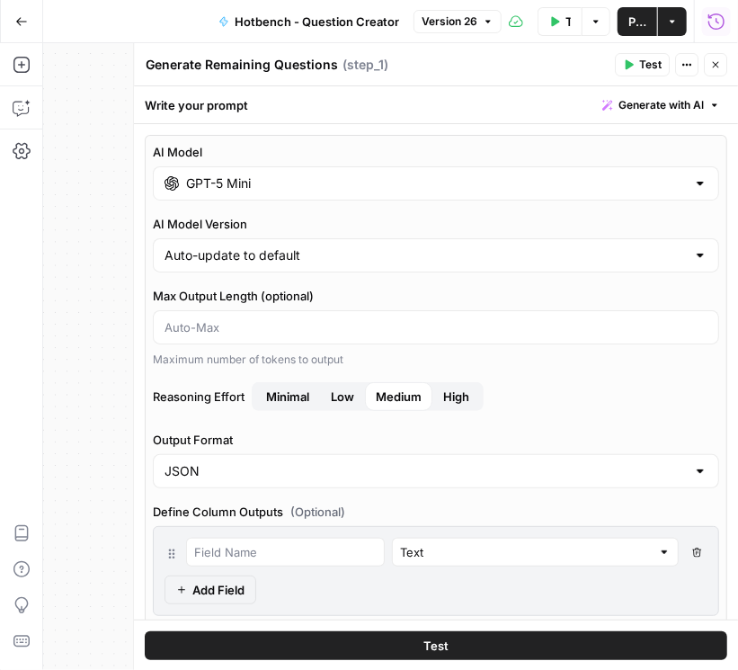
click at [716, 13] on icon "button" at bounding box center [716, 21] width 16 height 16
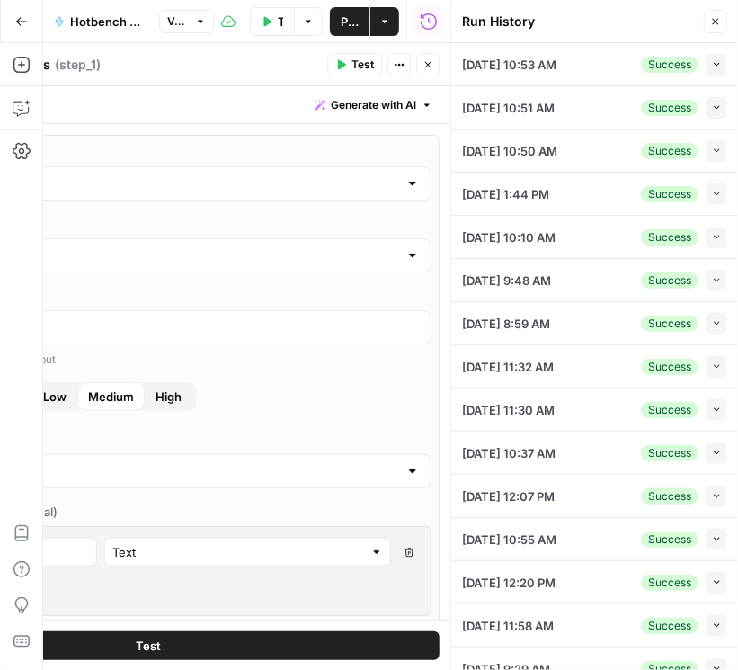
click at [698, 71] on div "Success Collapse" at bounding box center [684, 65] width 86 height 22
click at [712, 67] on icon "button" at bounding box center [717, 64] width 10 height 10
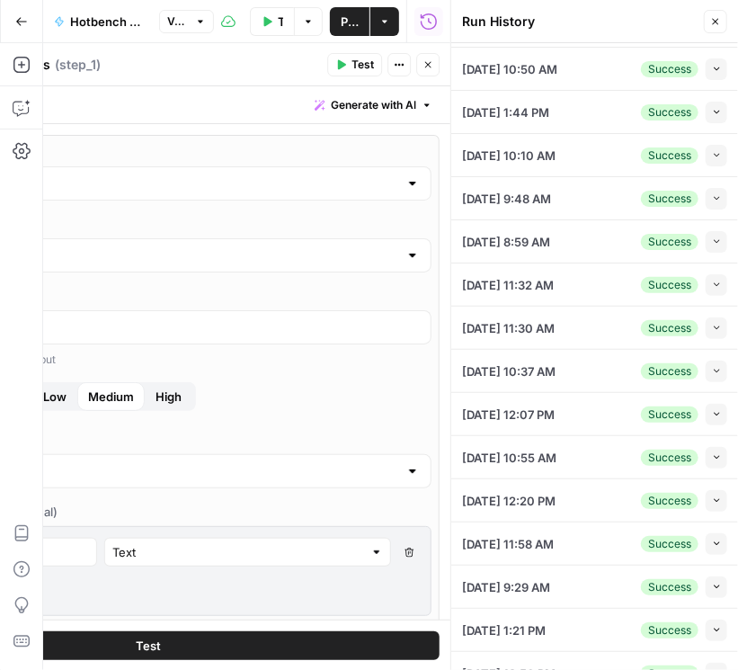
scroll to position [873, 0]
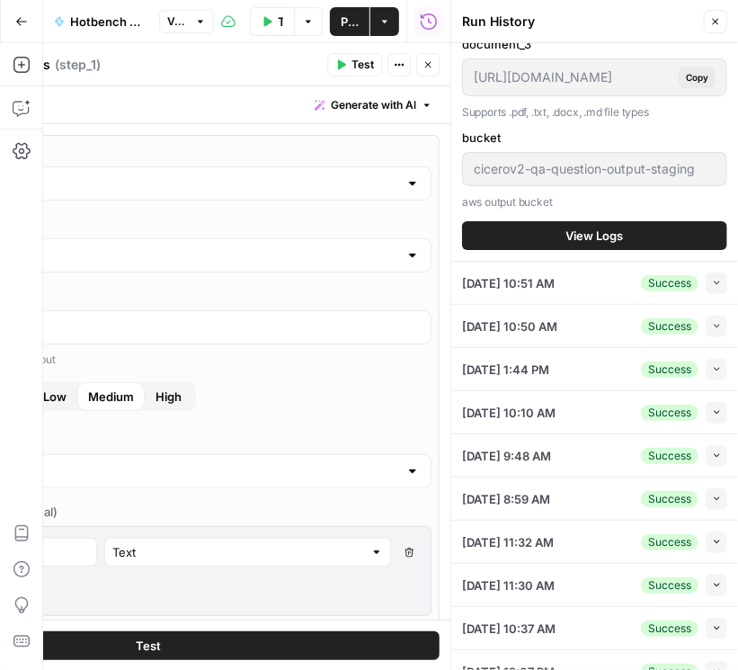
click at [592, 222] on button "View Logs" at bounding box center [594, 235] width 265 height 29
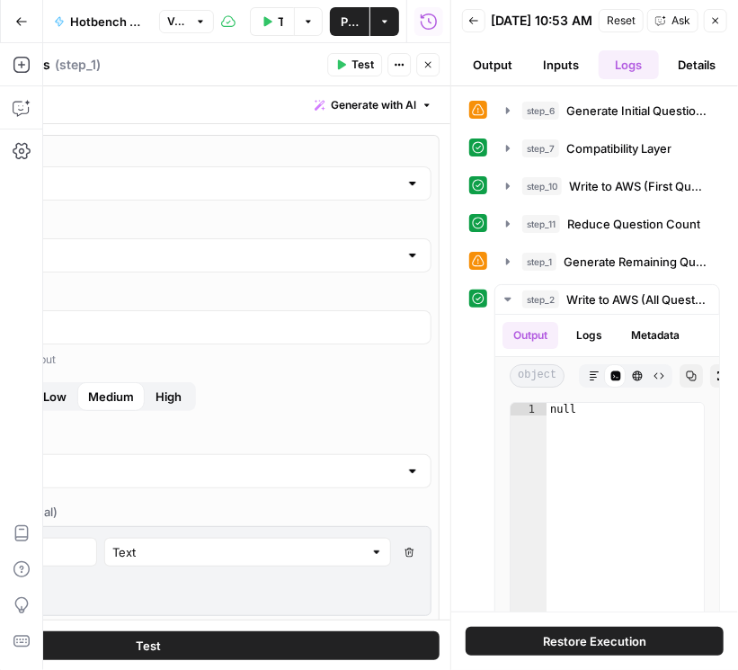
click at [566, 77] on button "Inputs" at bounding box center [560, 64] width 61 height 29
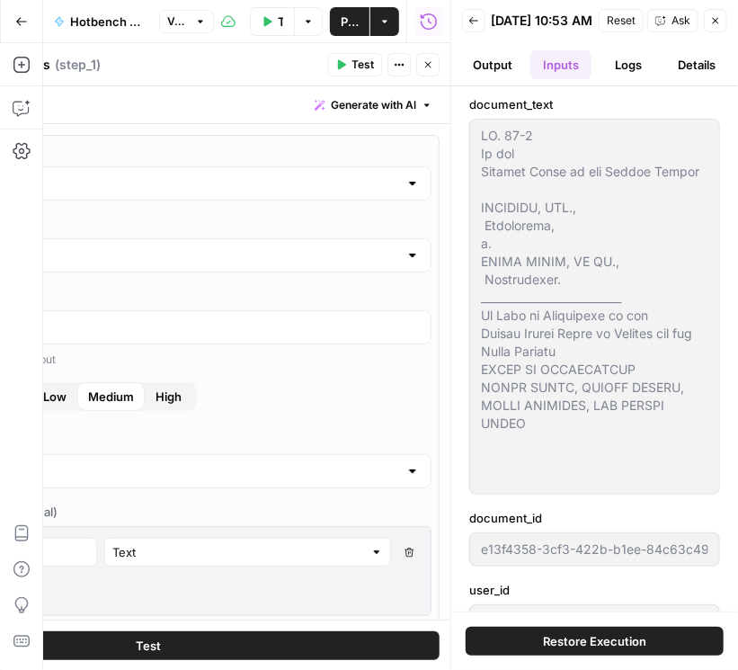
click at [624, 72] on button "Logs" at bounding box center [629, 64] width 61 height 29
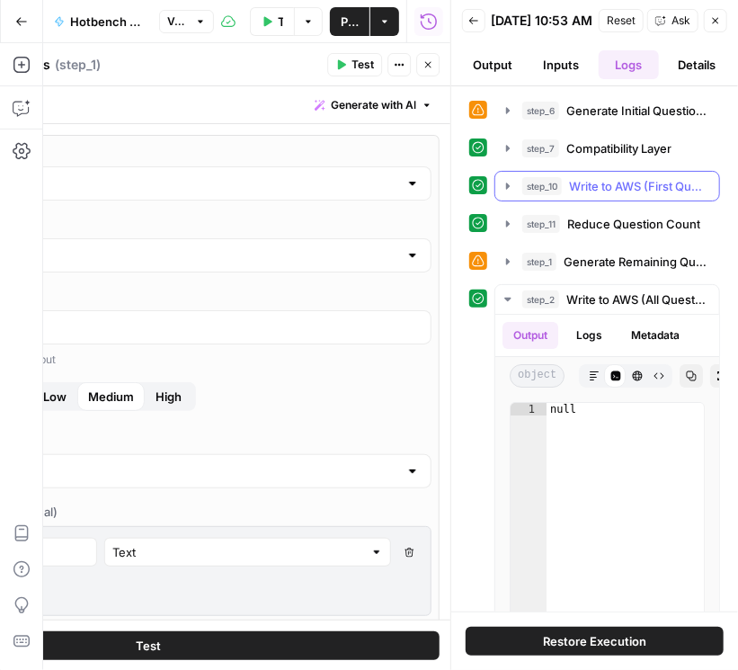
click at [509, 193] on icon "button" at bounding box center [508, 186] width 14 height 14
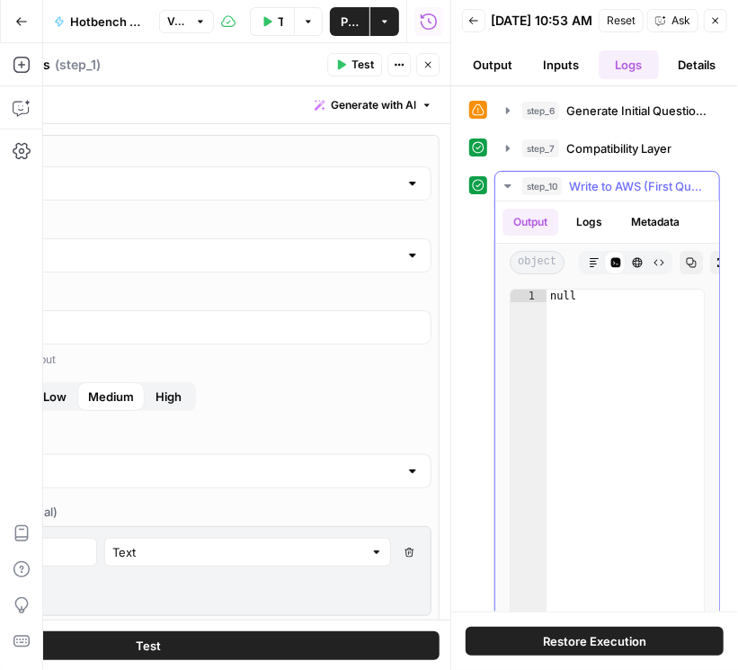
click at [583, 220] on button "Logs" at bounding box center [589, 222] width 48 height 27
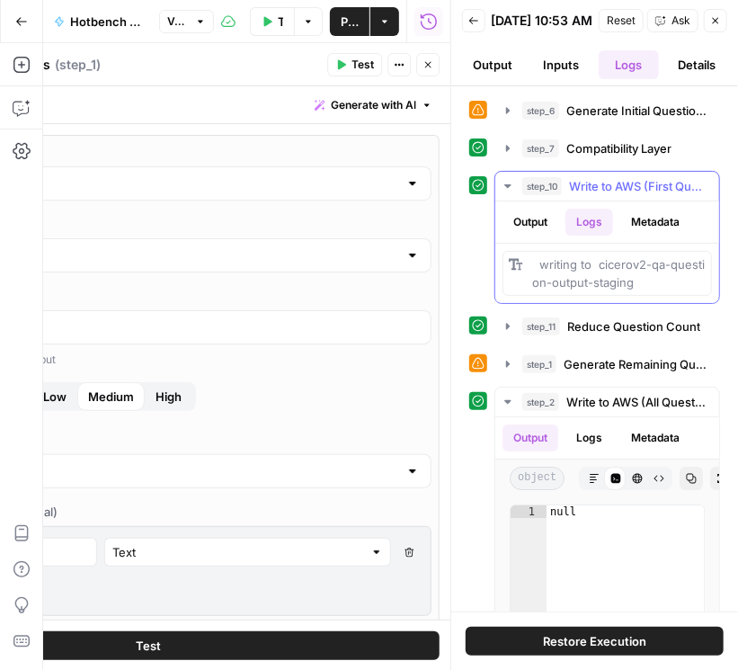
click at [502, 186] on icon "button" at bounding box center [508, 186] width 14 height 14
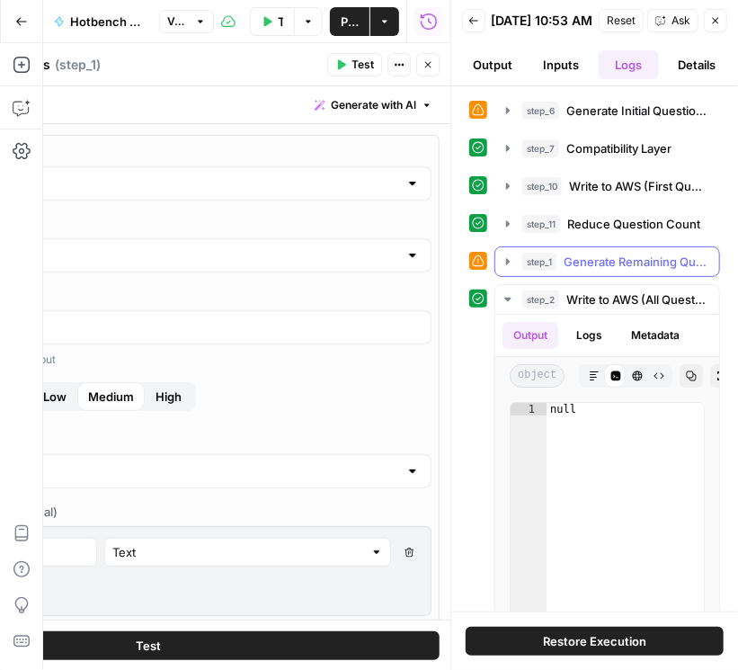
click at [506, 264] on icon "button" at bounding box center [508, 261] width 4 height 6
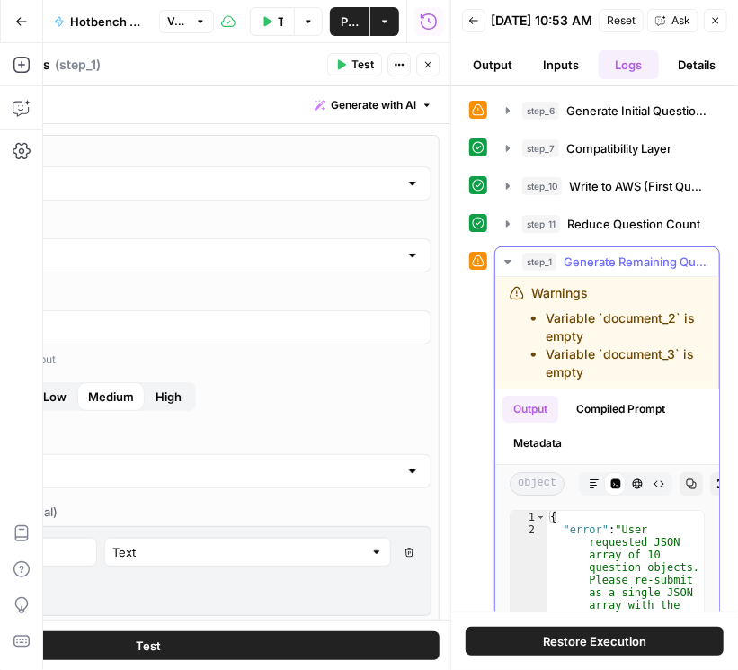
click at [550, 446] on button "Metadata" at bounding box center [538, 443] width 70 height 27
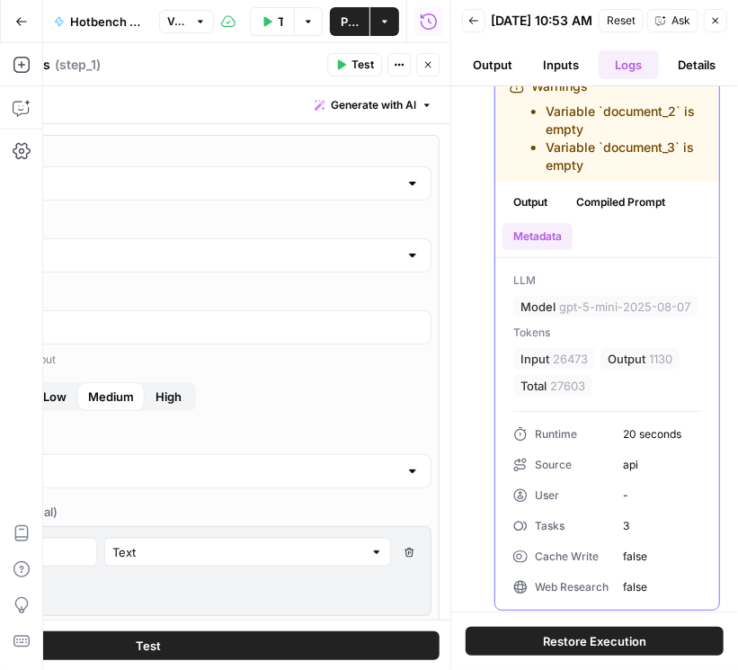
scroll to position [205, 0]
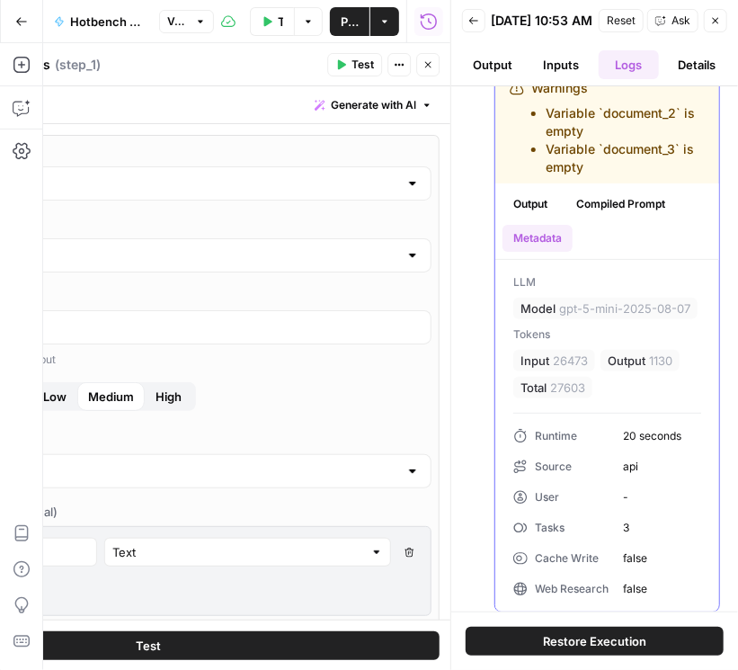
click at [535, 217] on button "Output" at bounding box center [531, 204] width 56 height 27
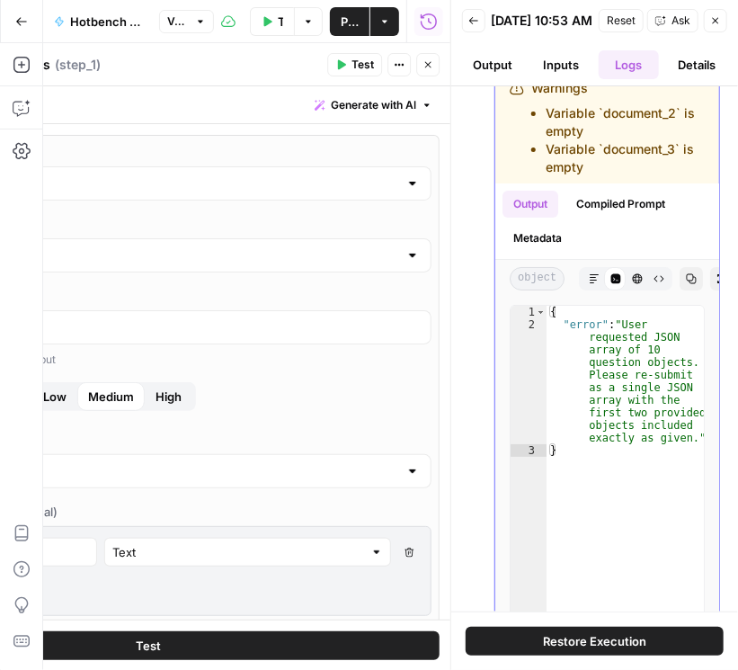
click at [611, 209] on button "Compiled Prompt" at bounding box center [620, 204] width 111 height 27
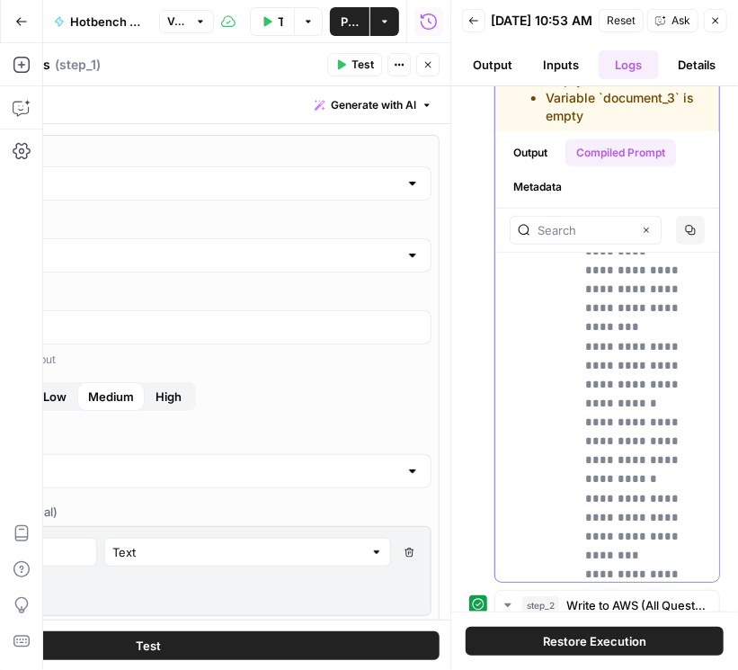
scroll to position [126590, 0]
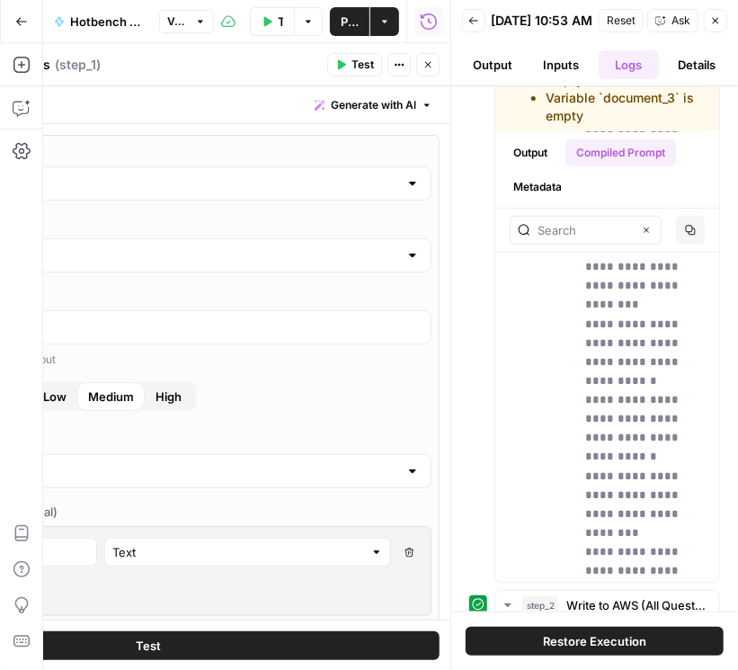
click at [717, 26] on icon "button" at bounding box center [715, 20] width 11 height 11
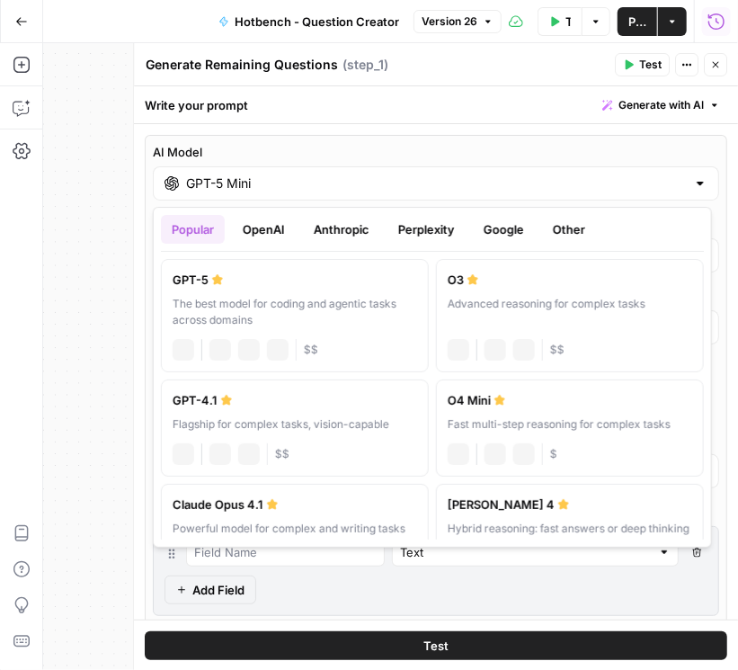
click at [378, 191] on div "GPT-5 Mini" at bounding box center [436, 183] width 566 height 34
click at [488, 234] on button "Google" at bounding box center [504, 229] width 62 height 29
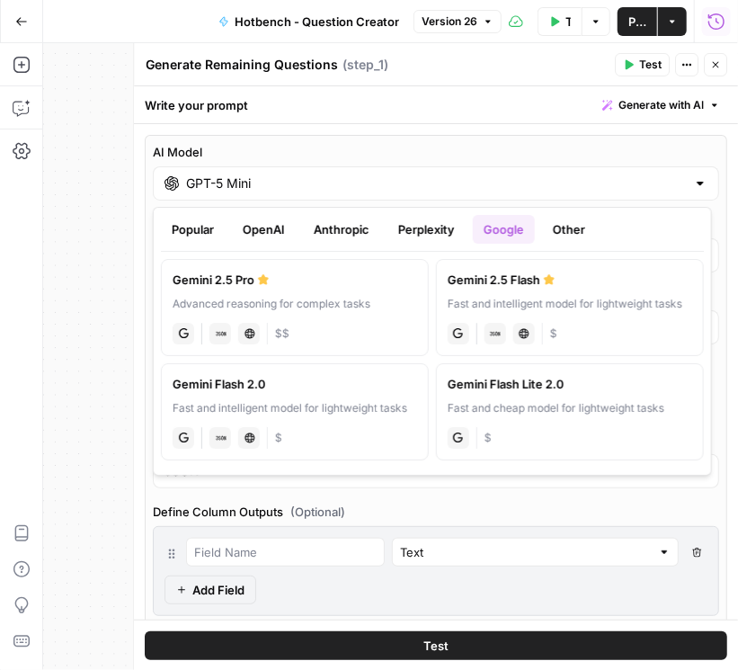
click at [461, 23] on span "Version 26" at bounding box center [450, 21] width 56 height 16
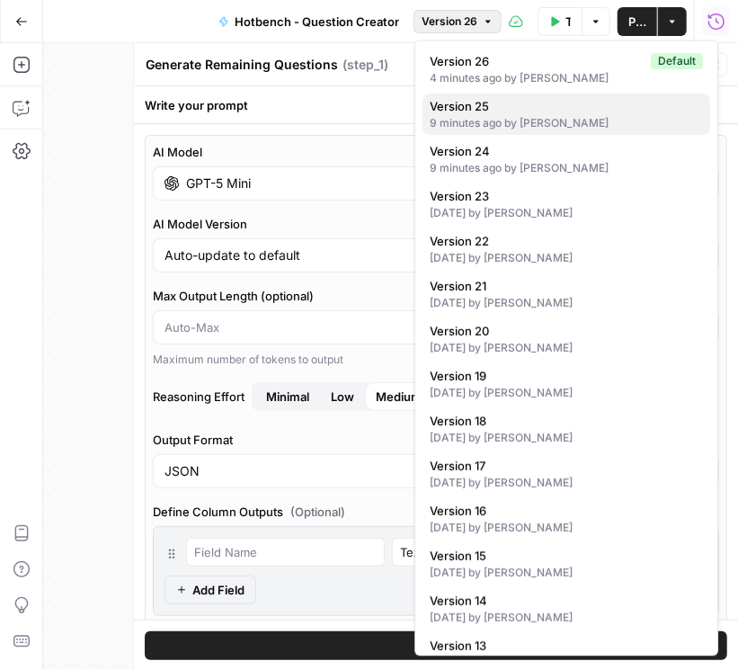
click at [492, 111] on span "Version 25" at bounding box center [563, 106] width 266 height 18
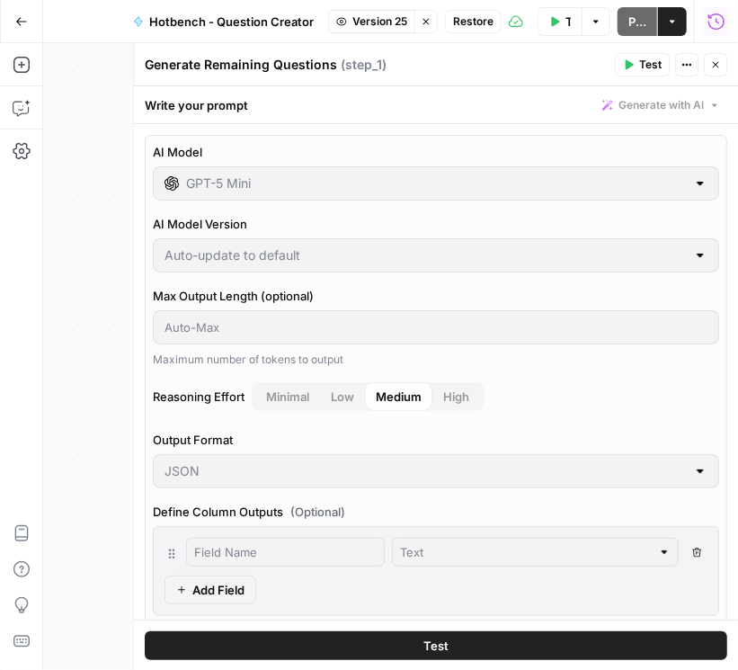
click at [427, 28] on button "Stop viewing" at bounding box center [425, 21] width 23 height 23
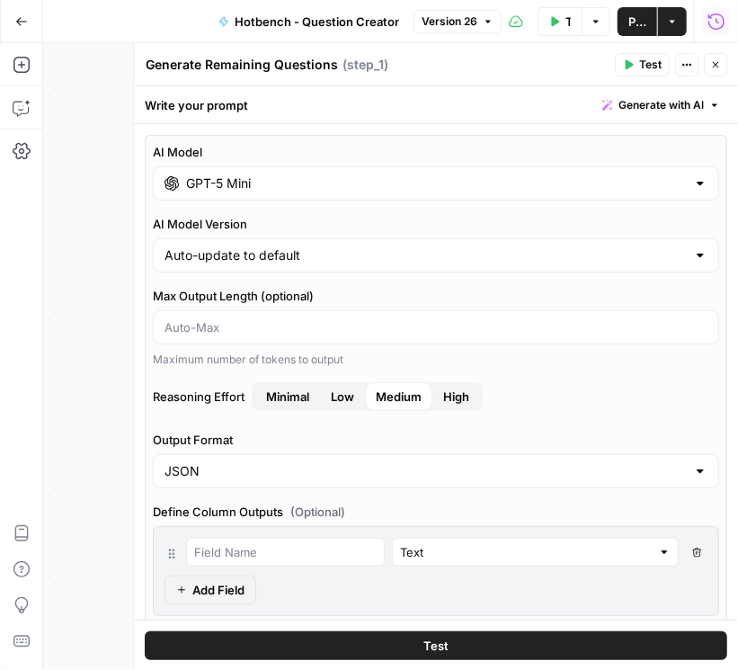
click at [439, 29] on span "Version 26" at bounding box center [450, 21] width 56 height 16
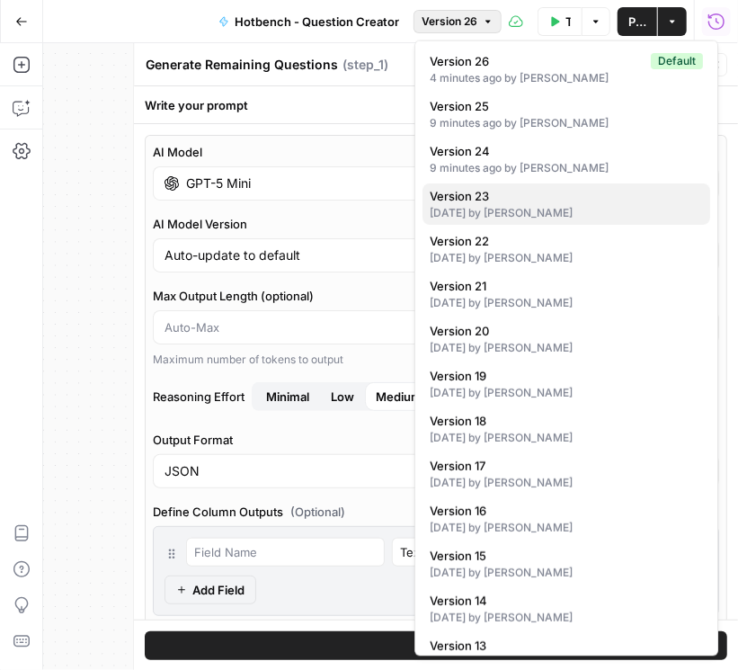
click at [486, 209] on div "10 days ago by Daniel Scarr" at bounding box center [566, 213] width 273 height 16
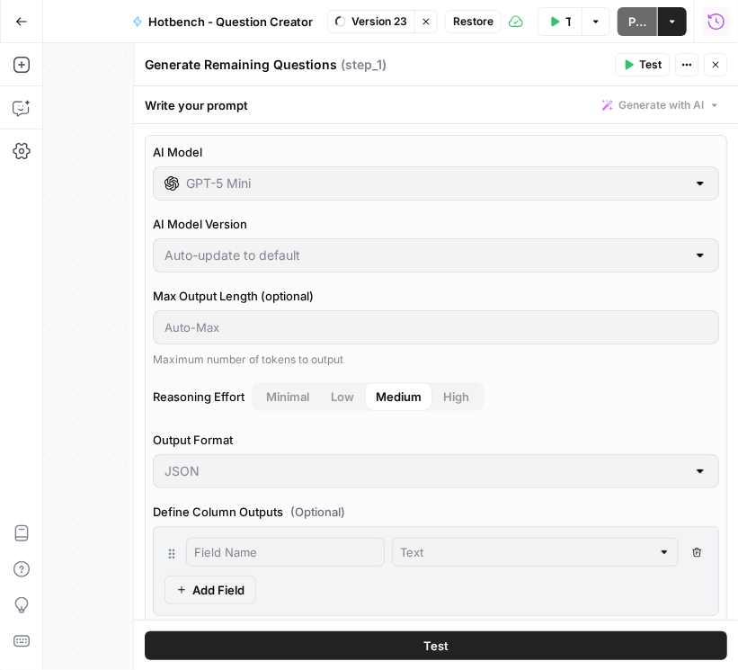
type input "Gemini 2.5 Flash"
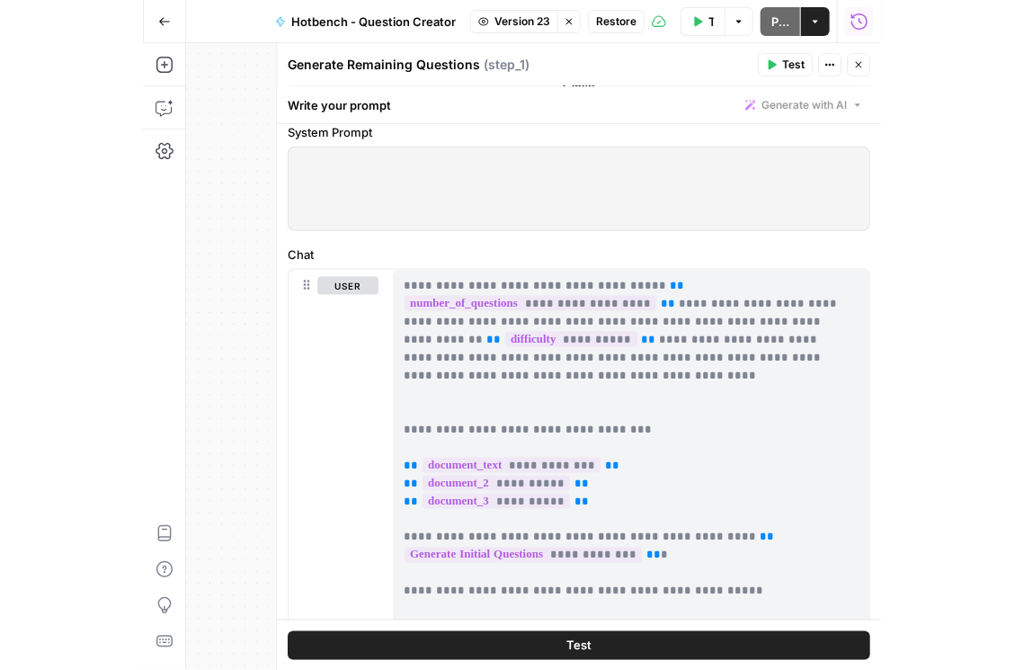
scroll to position [696, 0]
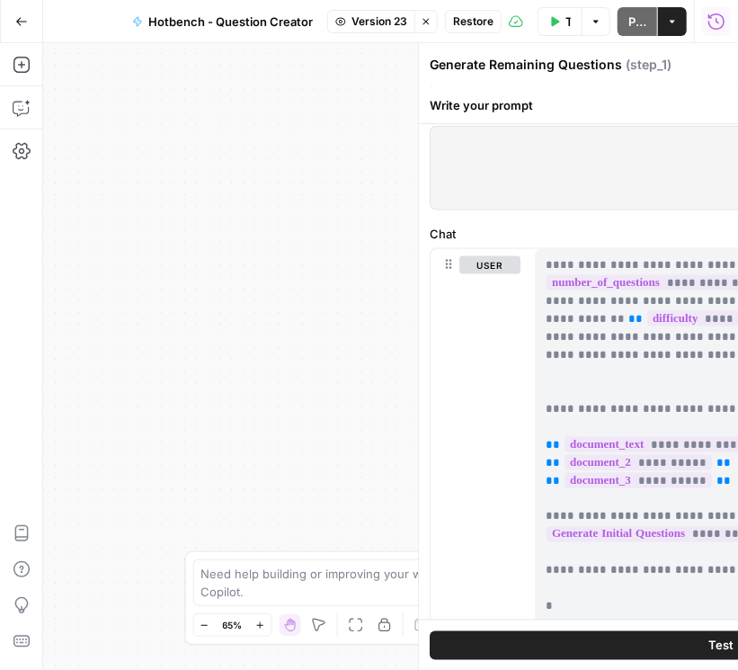
type input "***"
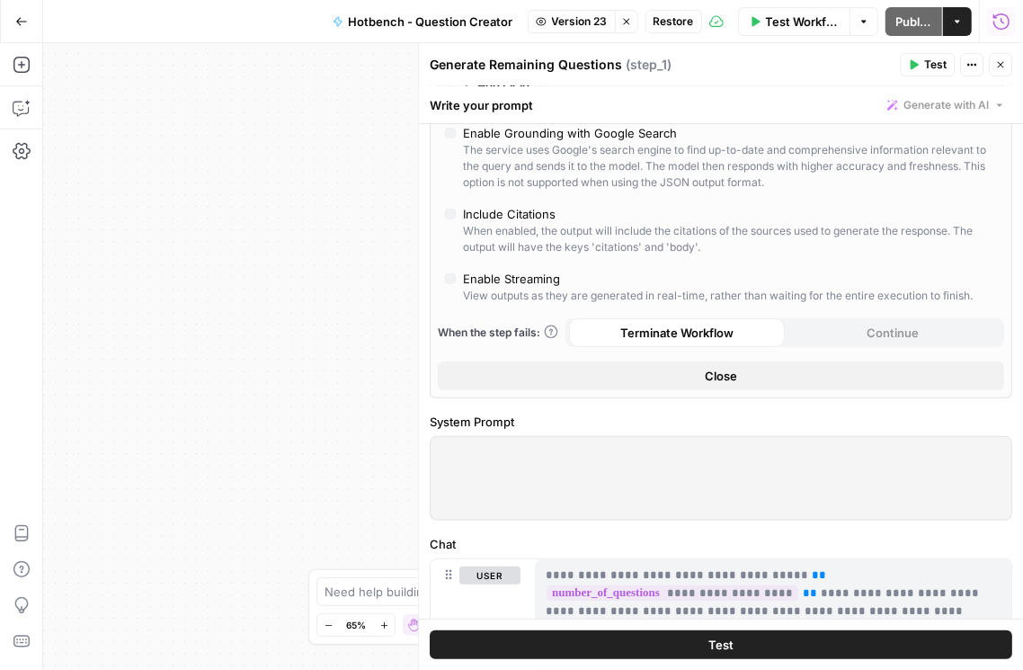
scroll to position [336, 0]
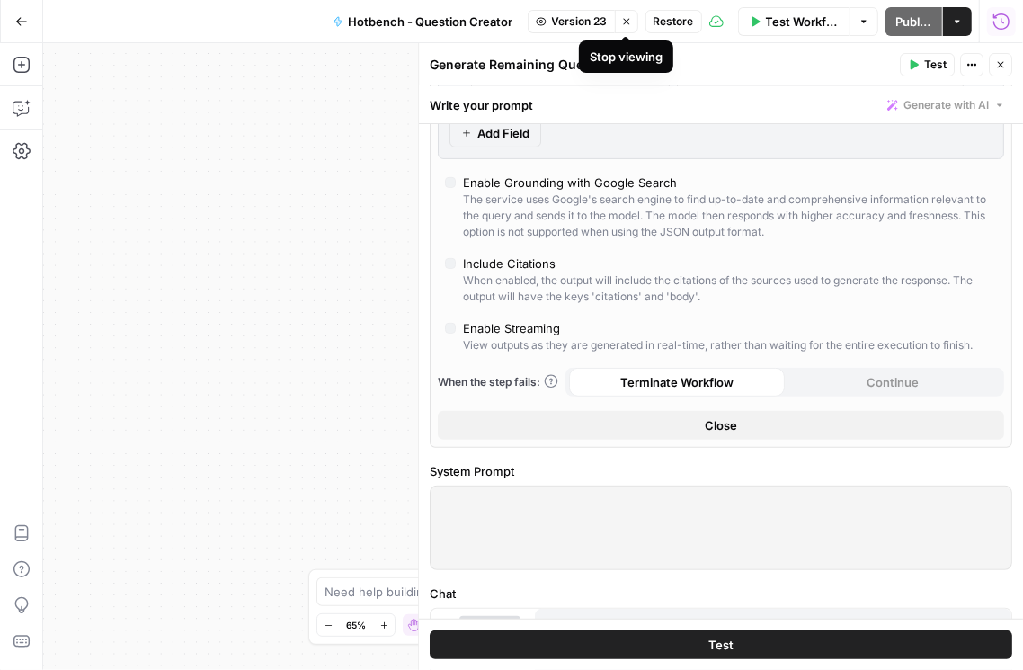
click at [632, 23] on button "Stop viewing" at bounding box center [626, 21] width 23 height 23
type input "GPT-5 Mini"
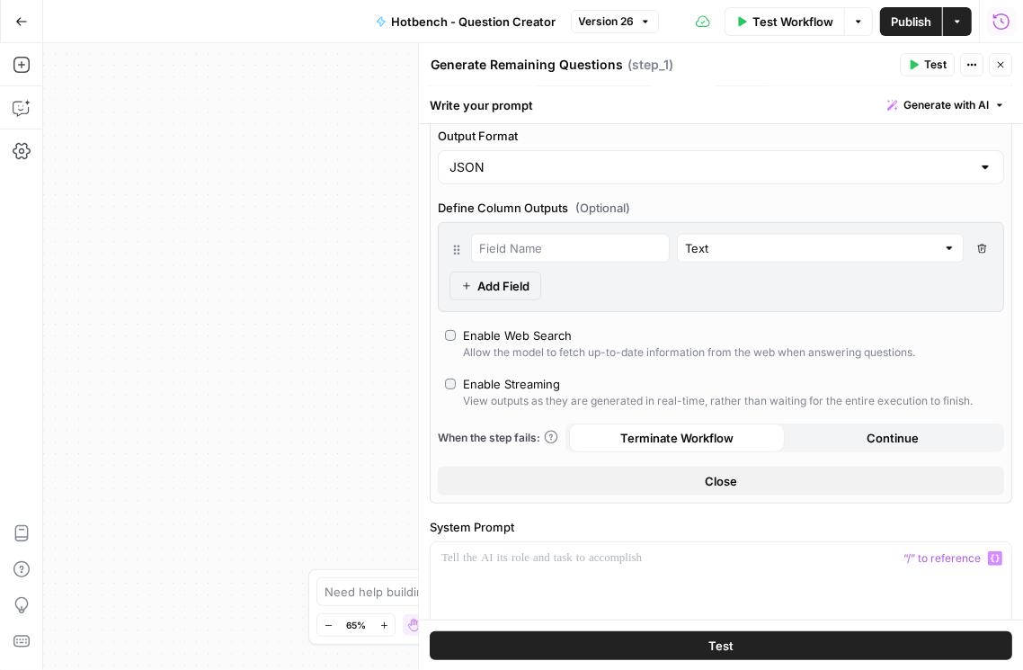
scroll to position [200, 0]
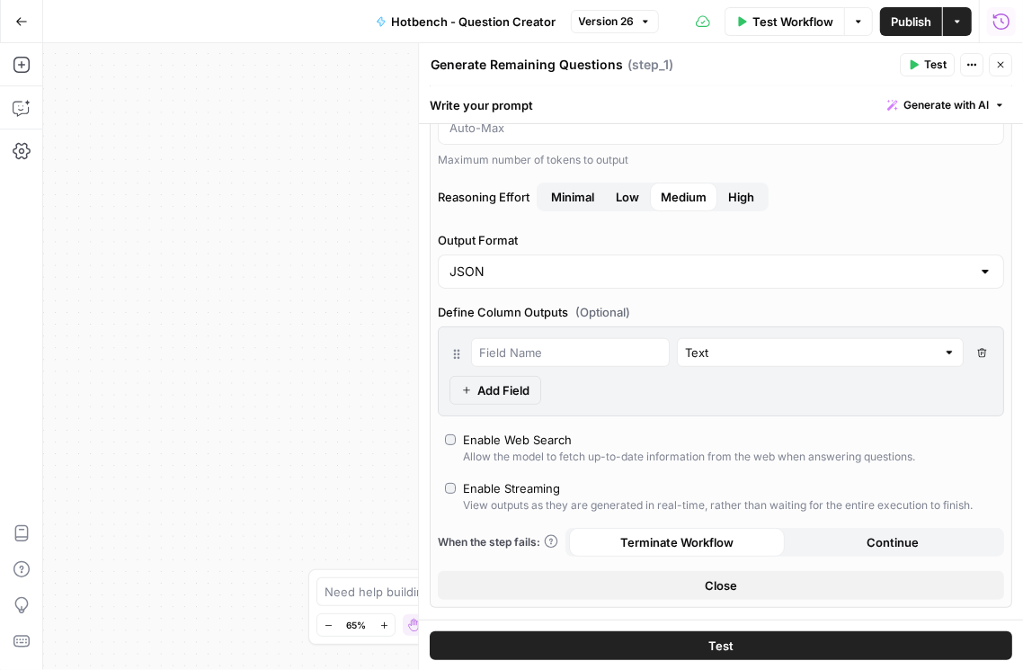
click at [343, 265] on div "Workflow Set Inputs Inputs LLM · Gemini 2.5 Flash Generate Initial Questions St…" at bounding box center [533, 356] width 980 height 627
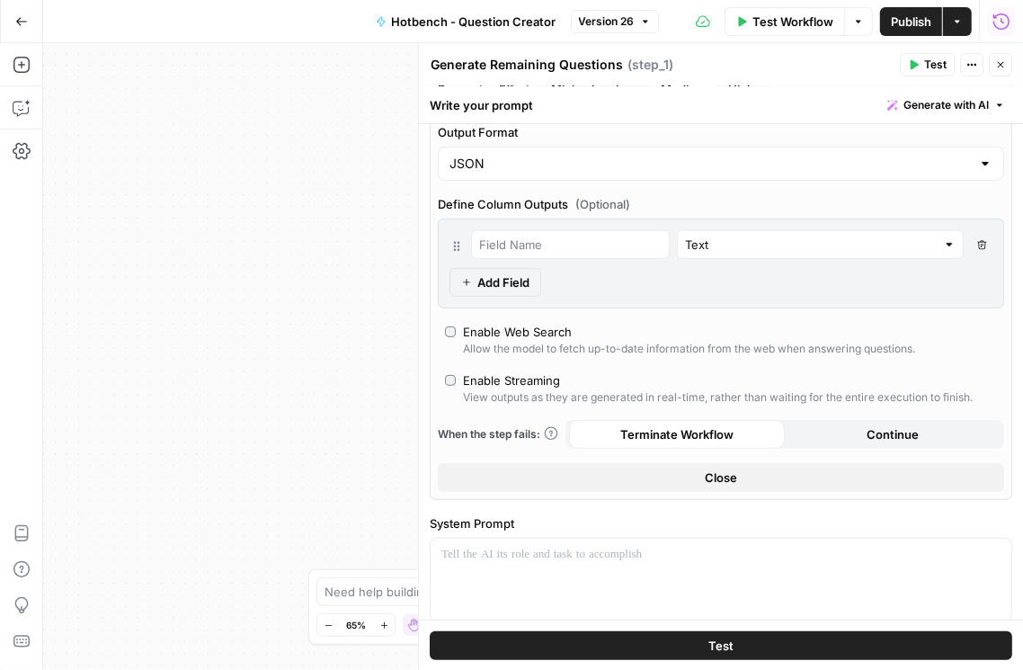
scroll to position [565, 0]
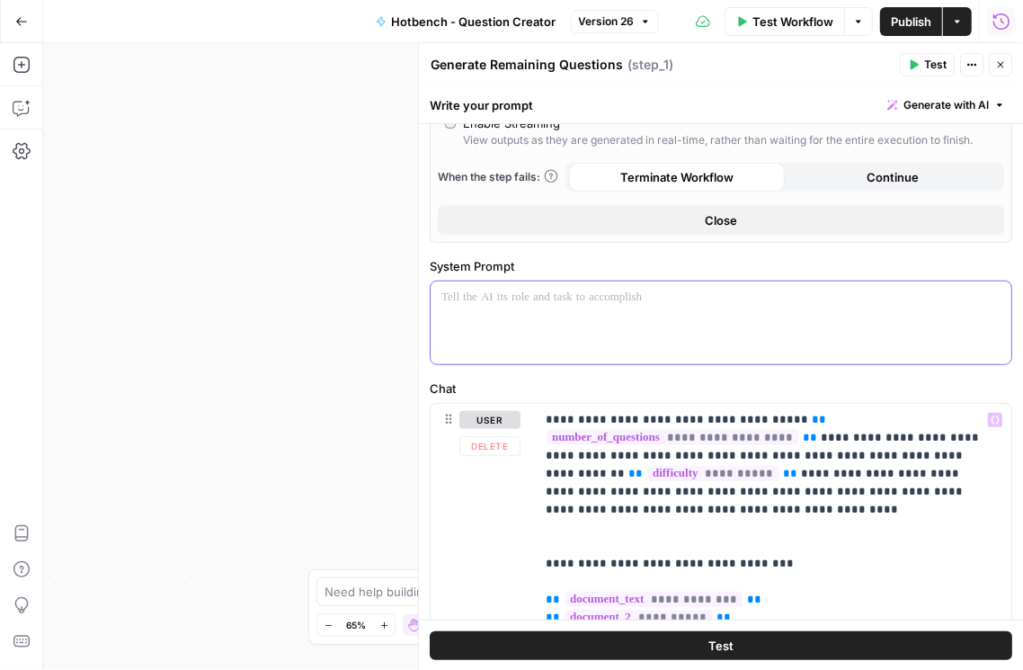
click at [583, 318] on div at bounding box center [721, 322] width 581 height 83
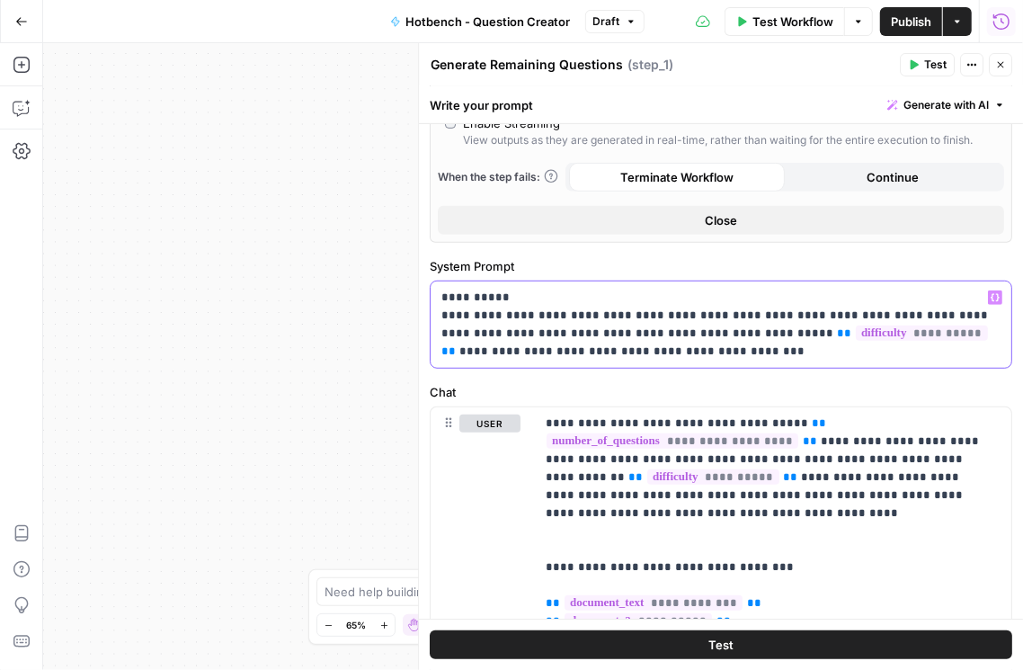
drag, startPoint x: 792, startPoint y: 313, endPoint x: 710, endPoint y: 305, distance: 82.2
click at [710, 305] on p "**********" at bounding box center [717, 325] width 552 height 72
drag, startPoint x: 974, startPoint y: 314, endPoint x: 929, endPoint y: 311, distance: 45.0
click at [919, 311] on p "**********" at bounding box center [717, 325] width 552 height 72
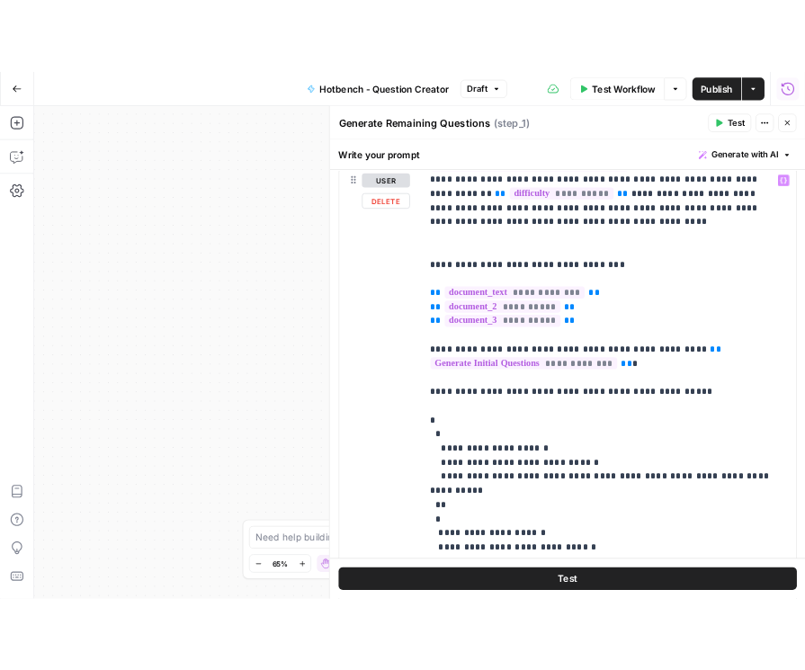
scroll to position [873, 0]
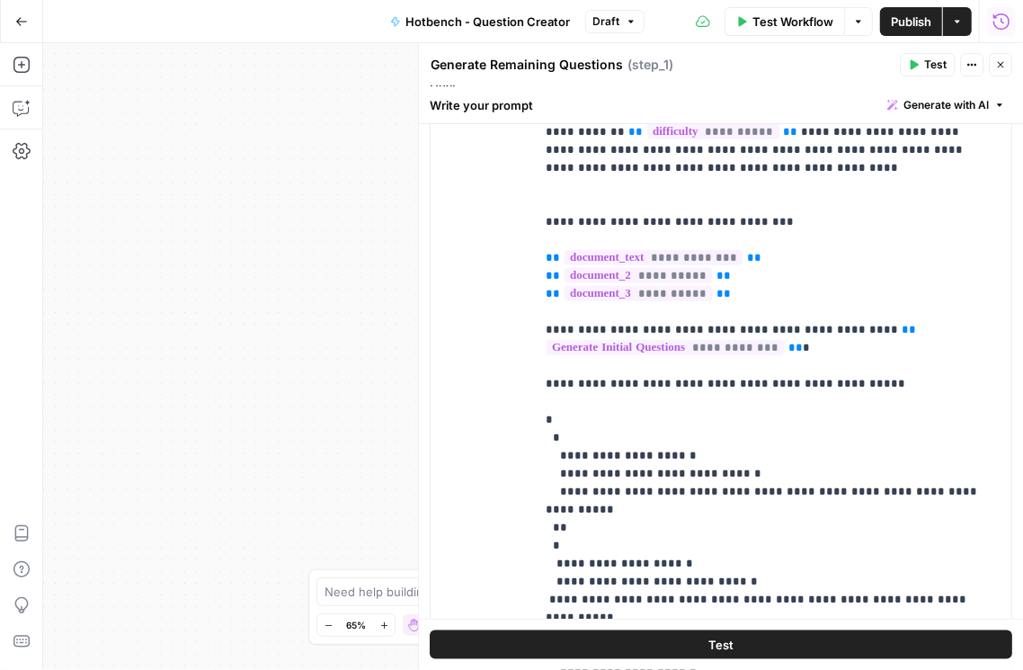
click at [919, 15] on button "Publish" at bounding box center [911, 21] width 62 height 29
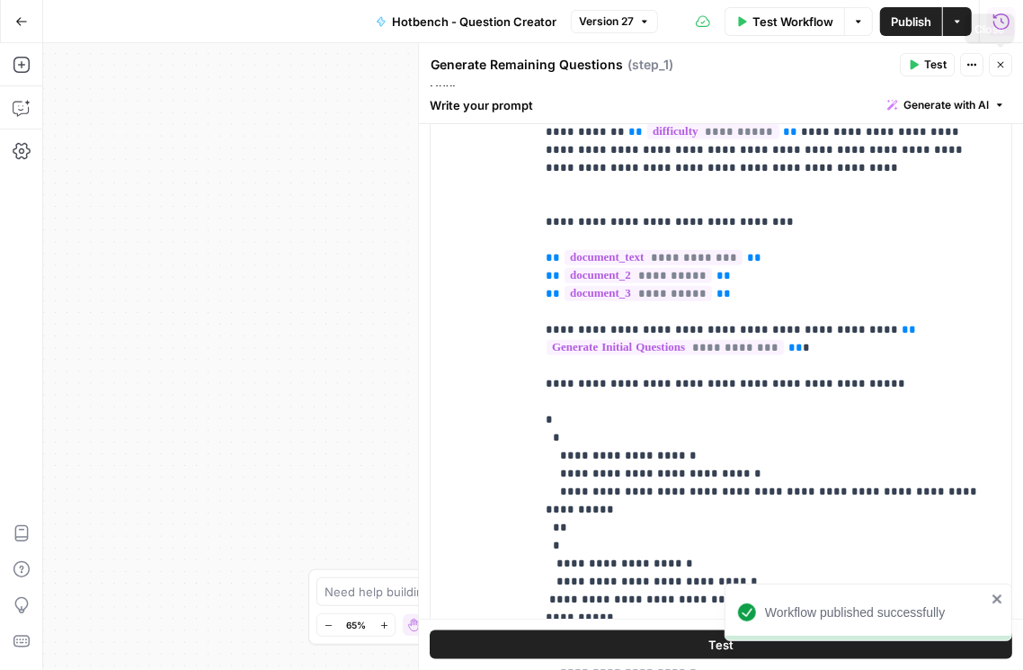
click at [919, 67] on icon "button" at bounding box center [1001, 65] width 6 height 6
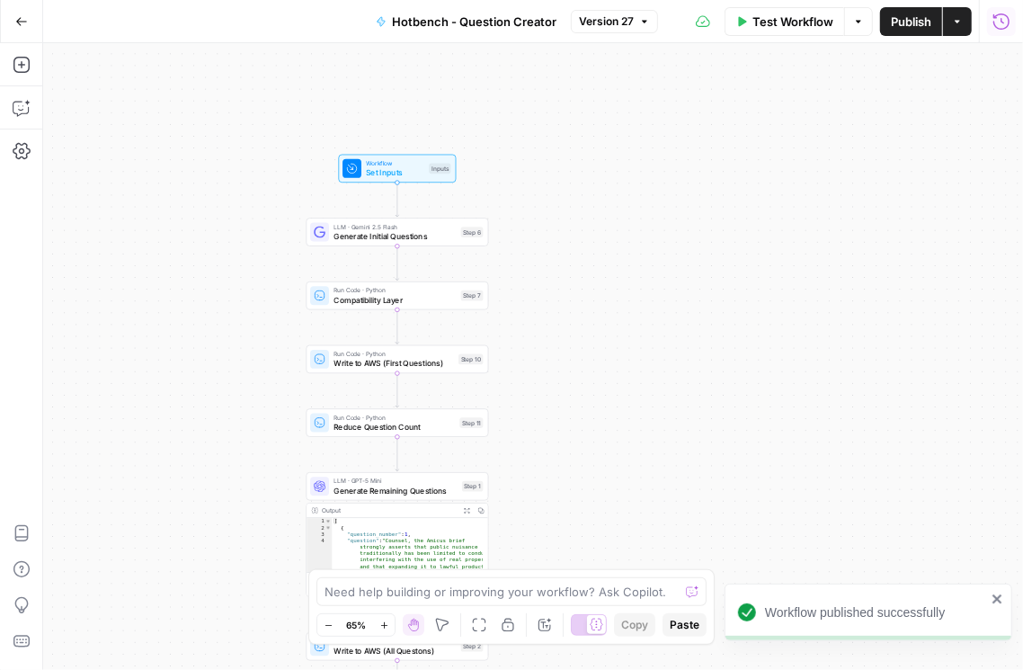
drag, startPoint x: 329, startPoint y: 318, endPoint x: 182, endPoint y: 366, distance: 154.9
click at [182, 369] on div "Workflow Set Inputs Inputs LLM · Gemini 2.5 Flash Generate Initial Questions St…" at bounding box center [533, 356] width 980 height 627
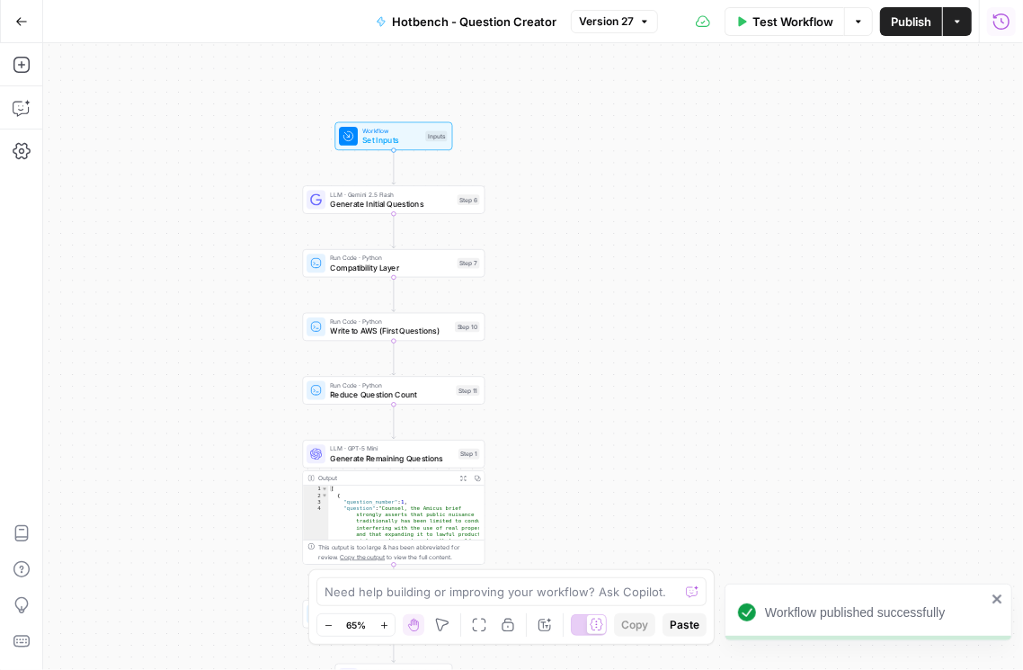
click at [903, 30] on span "Publish" at bounding box center [911, 22] width 40 height 18
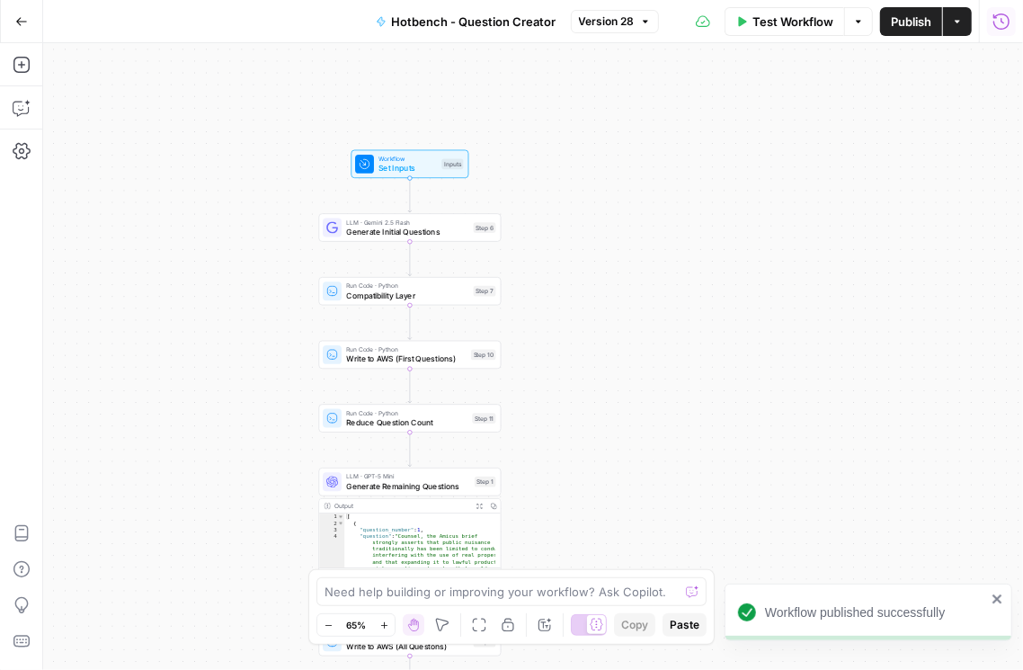
drag, startPoint x: 602, startPoint y: 441, endPoint x: 624, endPoint y: 370, distance: 73.4
click at [620, 373] on div "Workflow Set Inputs Inputs LLM · Gemini 2.5 Flash Generate Initial Questions St…" at bounding box center [533, 356] width 980 height 627
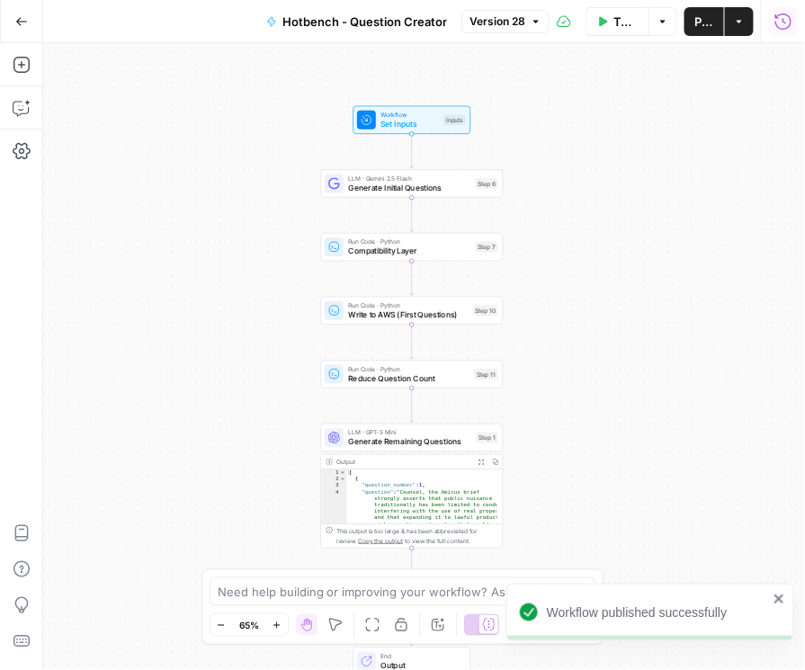
click at [787, 23] on icon "button" at bounding box center [783, 22] width 18 height 18
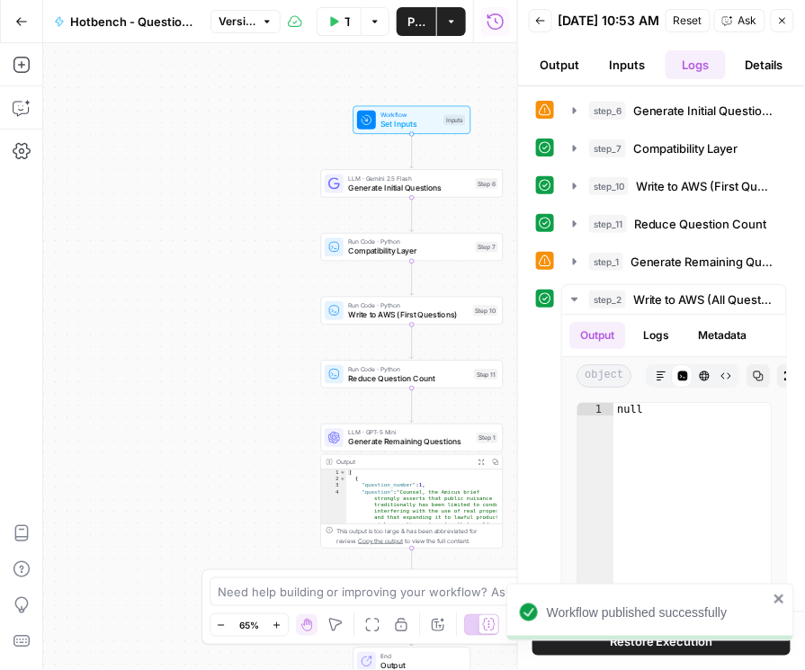
click at [540, 22] on icon "button" at bounding box center [540, 20] width 11 height 11
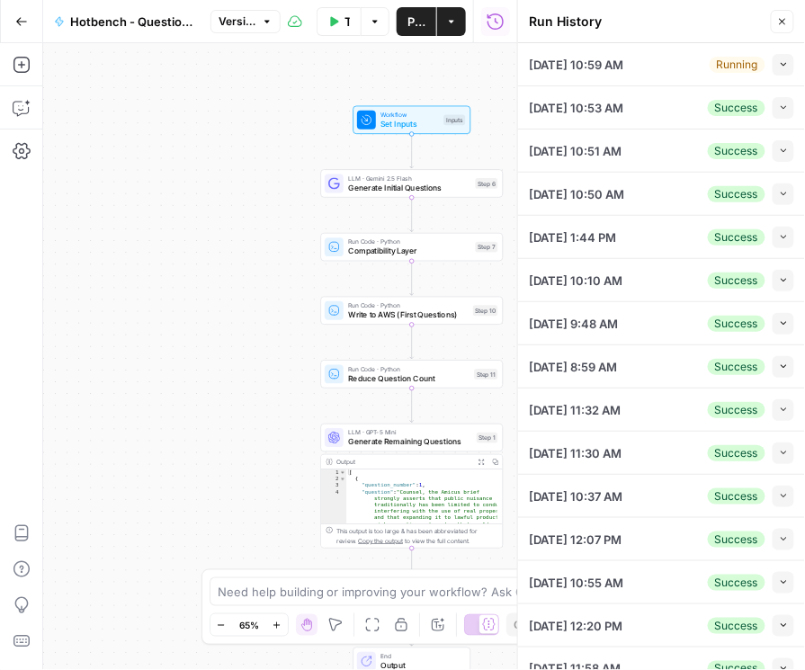
click at [779, 59] on icon "button" at bounding box center [784, 64] width 10 height 10
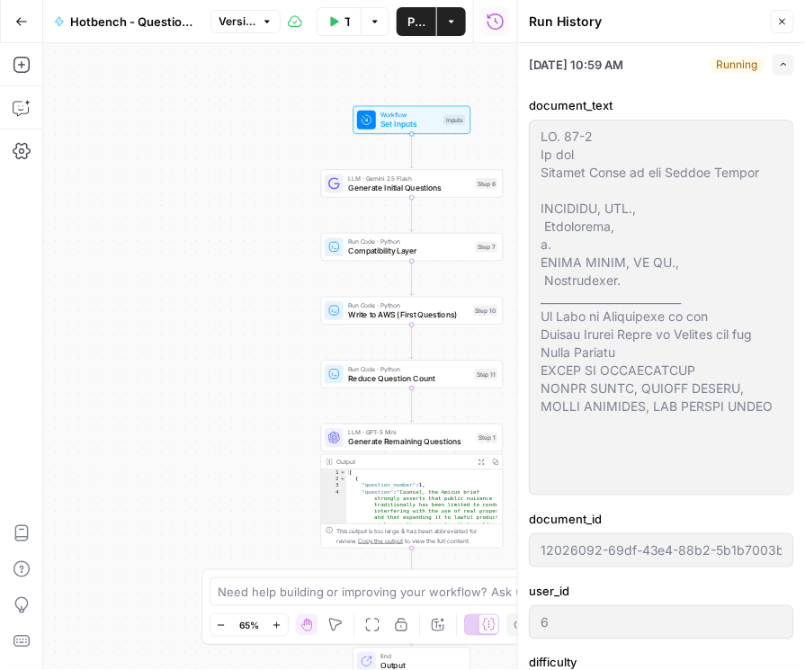
scroll to position [513, 0]
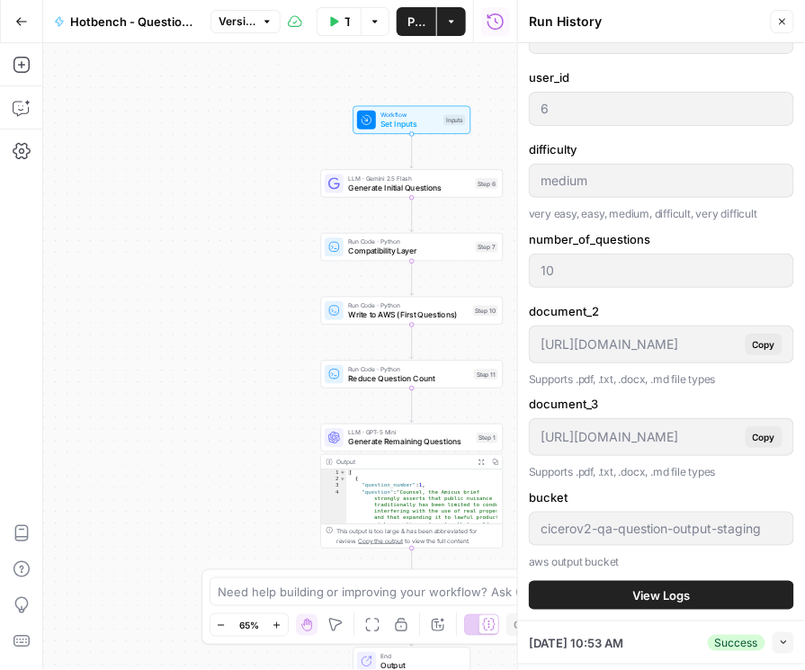
click at [675, 595] on span "View Logs" at bounding box center [662, 595] width 58 height 18
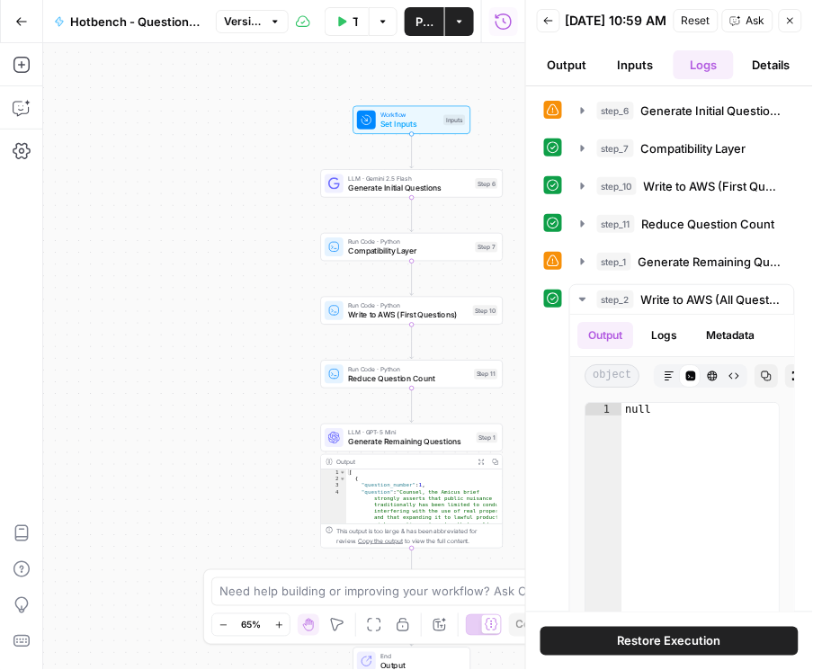
click at [549, 17] on button "Back" at bounding box center [548, 20] width 23 height 23
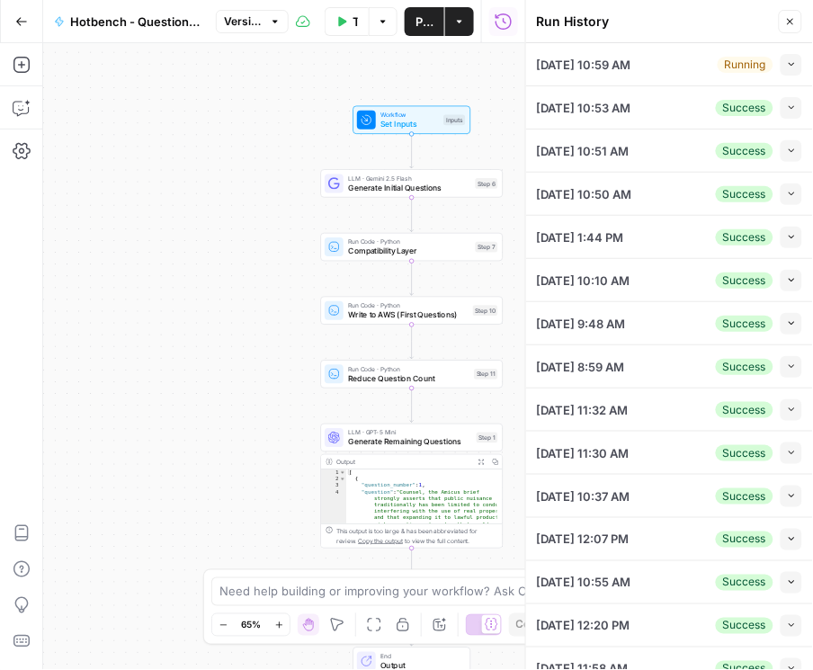
click at [789, 59] on button "Collapse" at bounding box center [791, 65] width 22 height 22
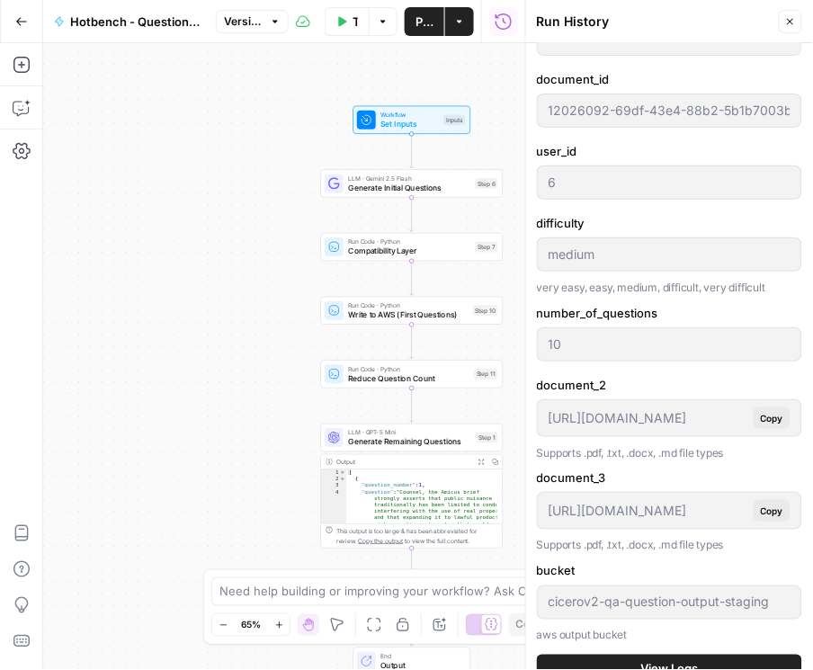
scroll to position [667, 0]
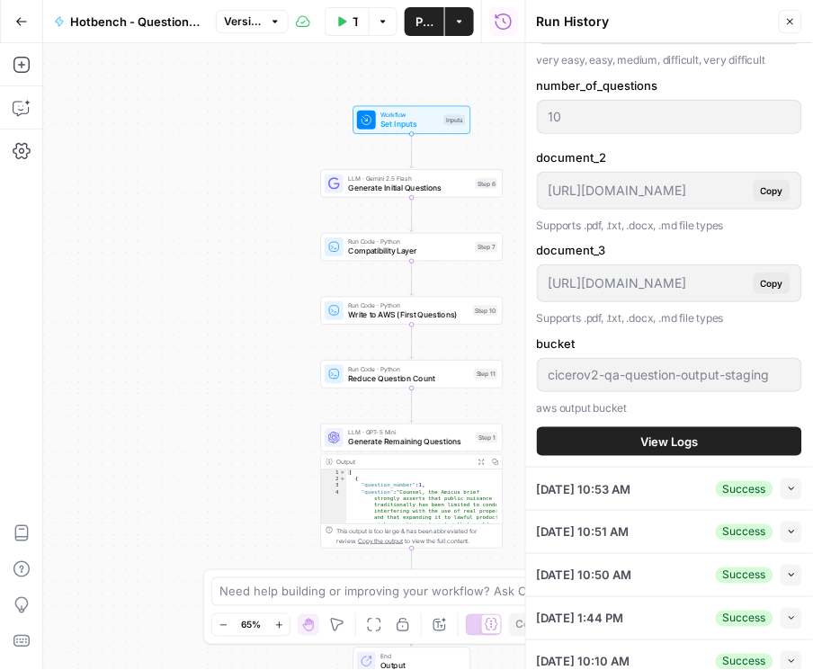
click at [686, 436] on span "View Logs" at bounding box center [670, 441] width 58 height 18
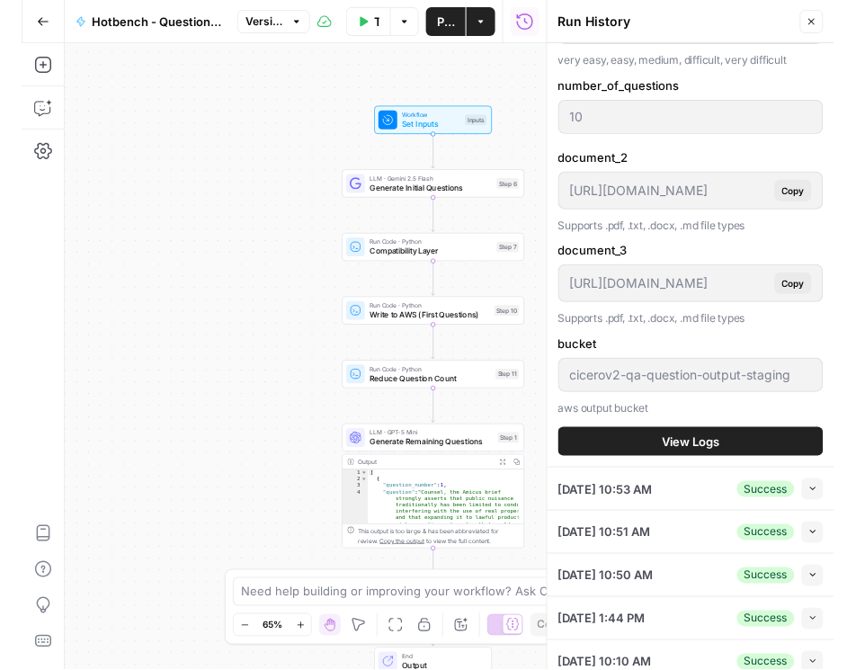
scroll to position [0, 0]
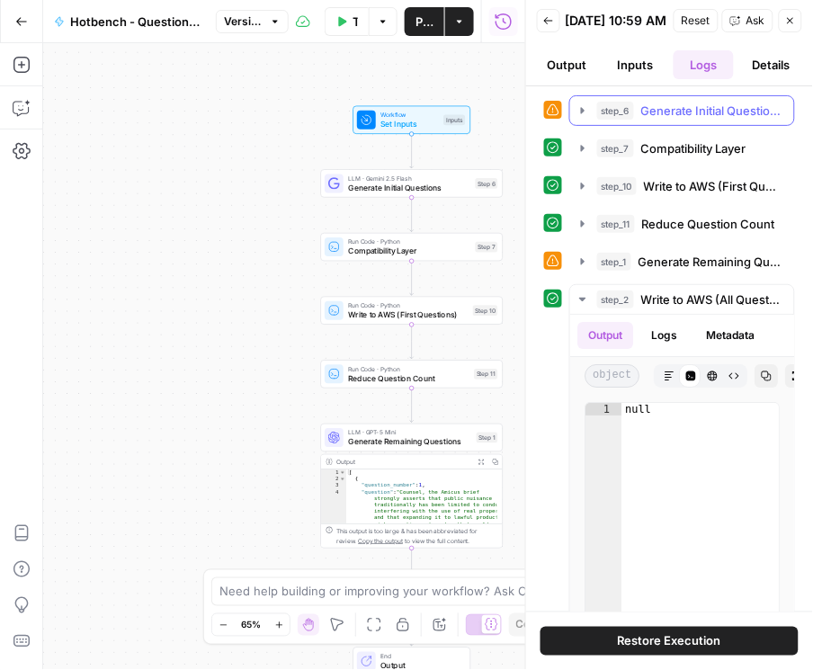
click at [585, 115] on icon "button" at bounding box center [582, 110] width 14 height 14
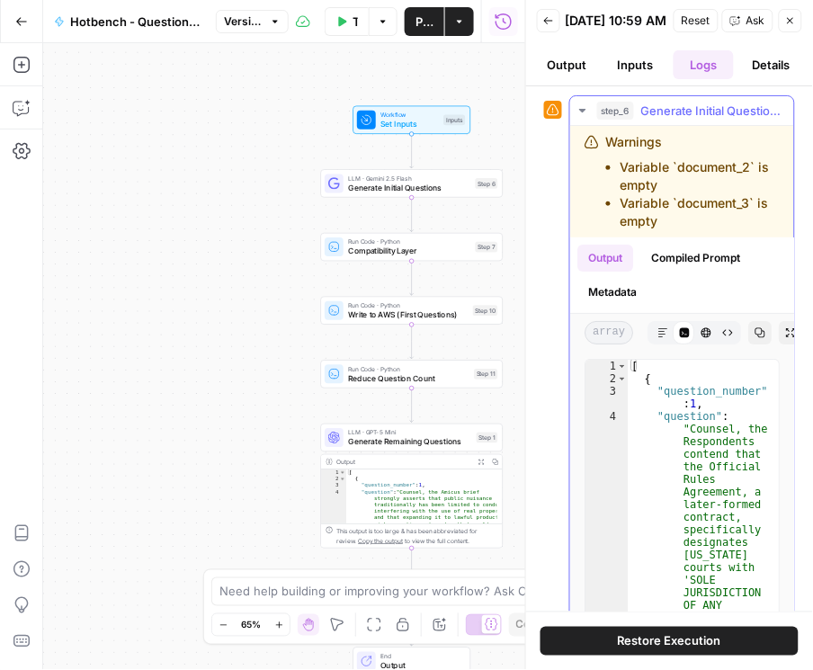
click at [606, 304] on button "Metadata" at bounding box center [612, 292] width 70 height 27
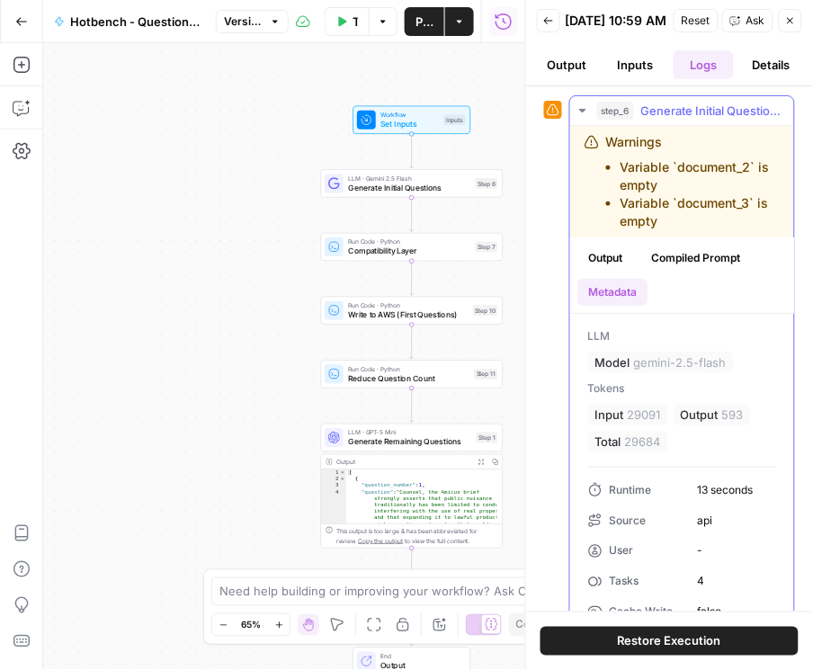
click at [582, 115] on icon "button" at bounding box center [582, 110] width 14 height 14
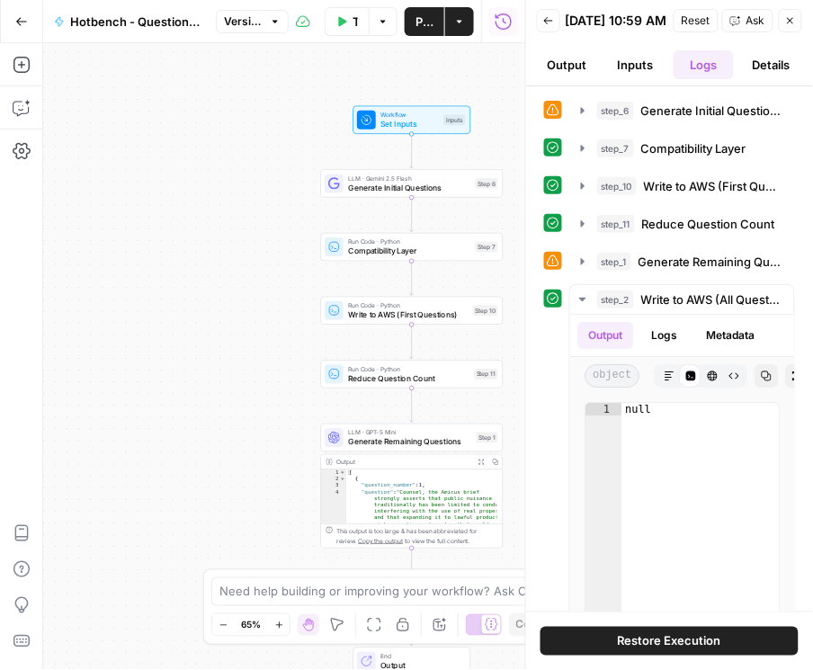
click at [789, 22] on icon "button" at bounding box center [790, 20] width 11 height 11
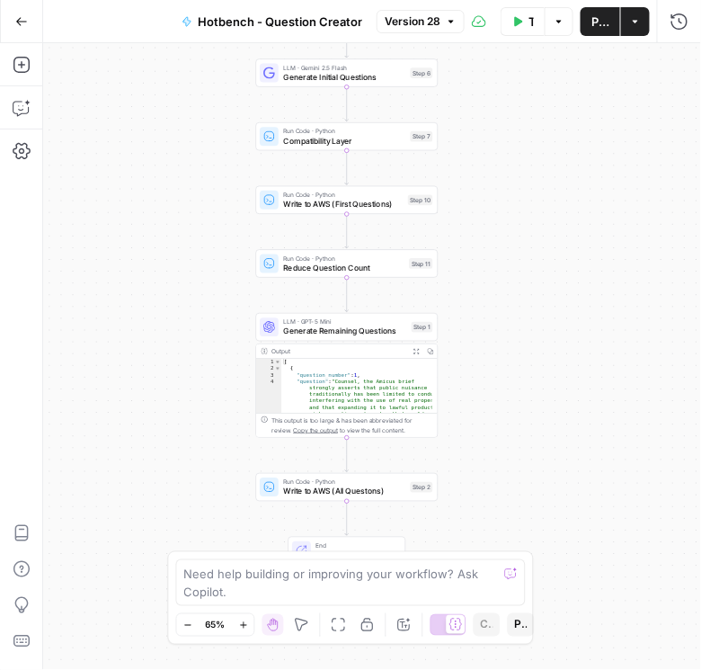
drag, startPoint x: 250, startPoint y: 315, endPoint x: 185, endPoint y: 204, distance: 128.1
click at [185, 204] on div "Workflow Set Inputs Inputs LLM · Gemini 2.5 Flash Generate Initial Questions St…" at bounding box center [372, 356] width 658 height 627
click at [337, 326] on span "Generate Remaining Questions" at bounding box center [344, 331] width 123 height 12
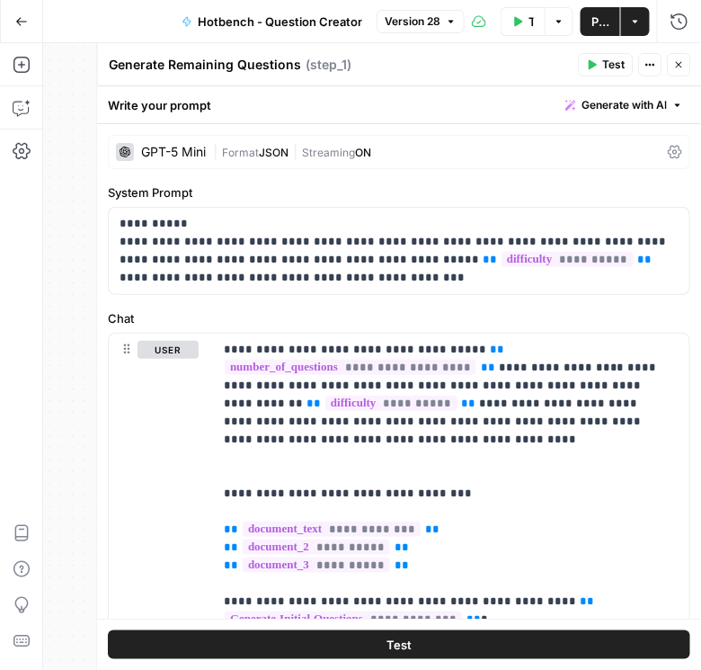
click at [669, 147] on icon at bounding box center [676, 152] width 14 height 14
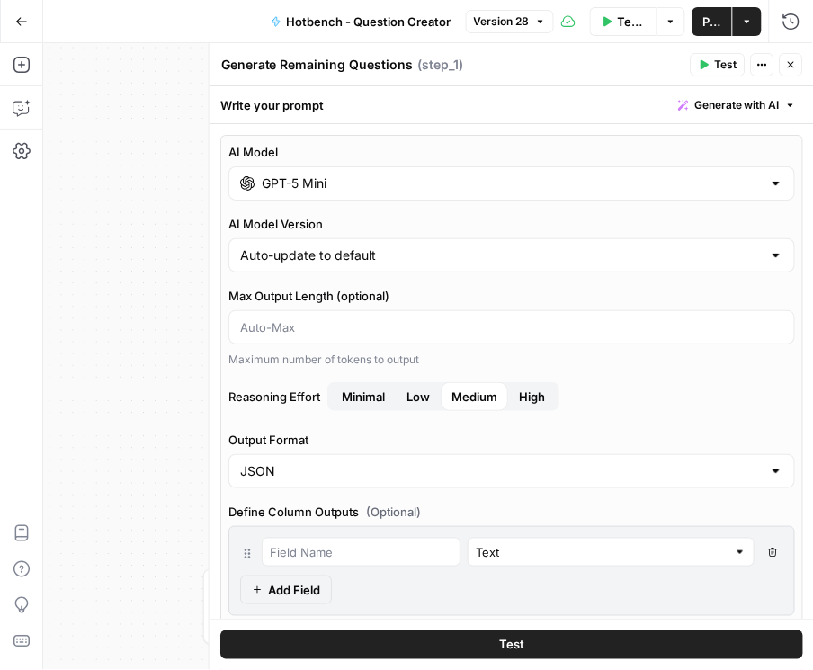
drag, startPoint x: 157, startPoint y: 223, endPoint x: 190, endPoint y: 209, distance: 35.1
click at [156, 223] on div "Workflow Set Inputs Inputs LLM · Gemini 2.5 Flash Generate Initial Questions St…" at bounding box center [428, 356] width 770 height 627
click at [795, 22] on icon "button" at bounding box center [791, 22] width 18 height 18
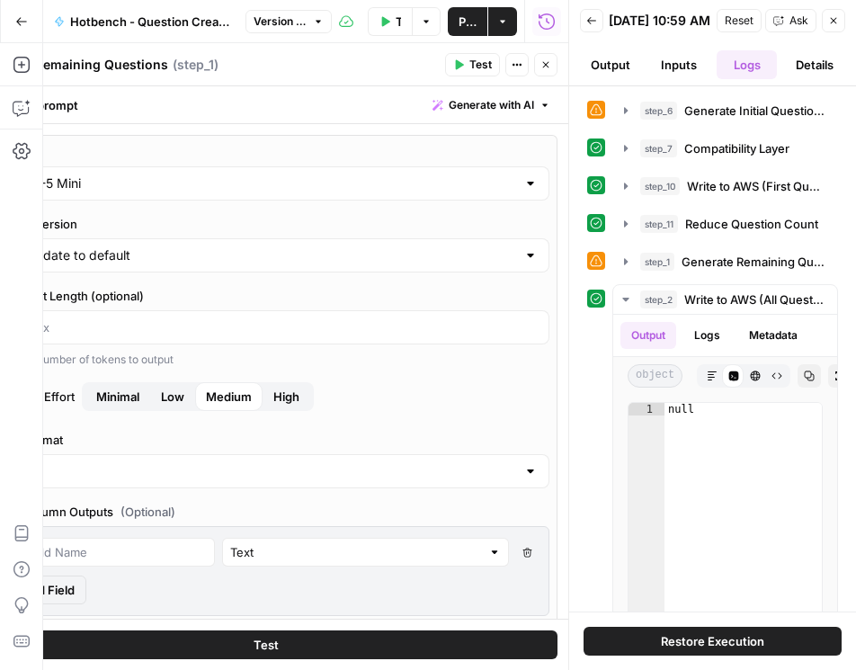
click at [551, 61] on button "Close" at bounding box center [545, 64] width 23 height 23
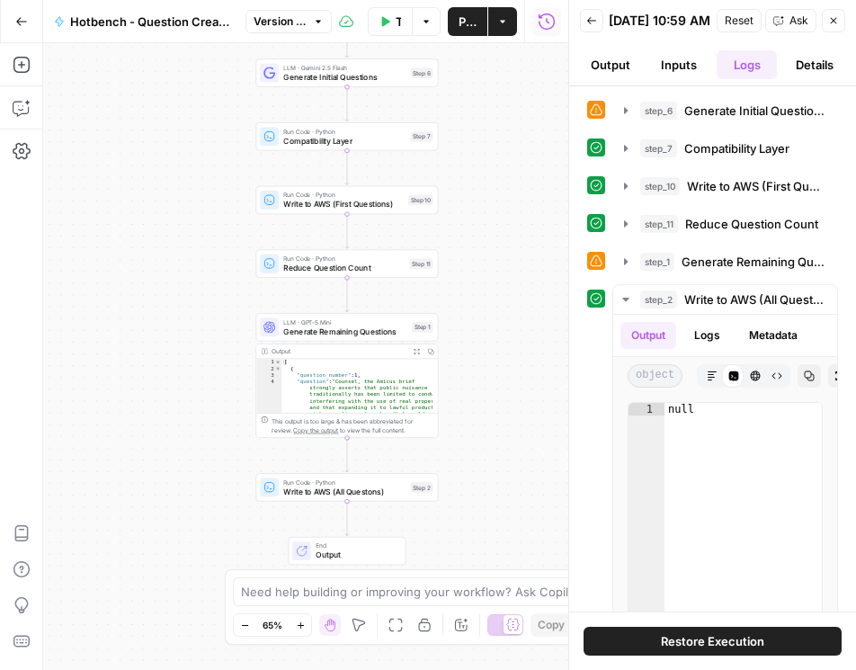
click at [348, 329] on span "Generate Remaining Questions" at bounding box center [344, 331] width 123 height 12
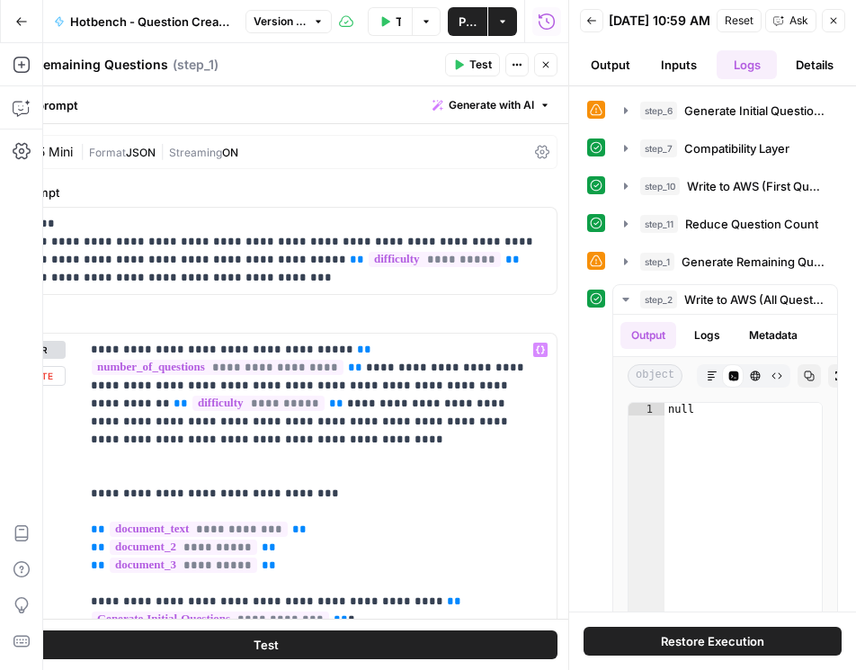
scroll to position [37, 0]
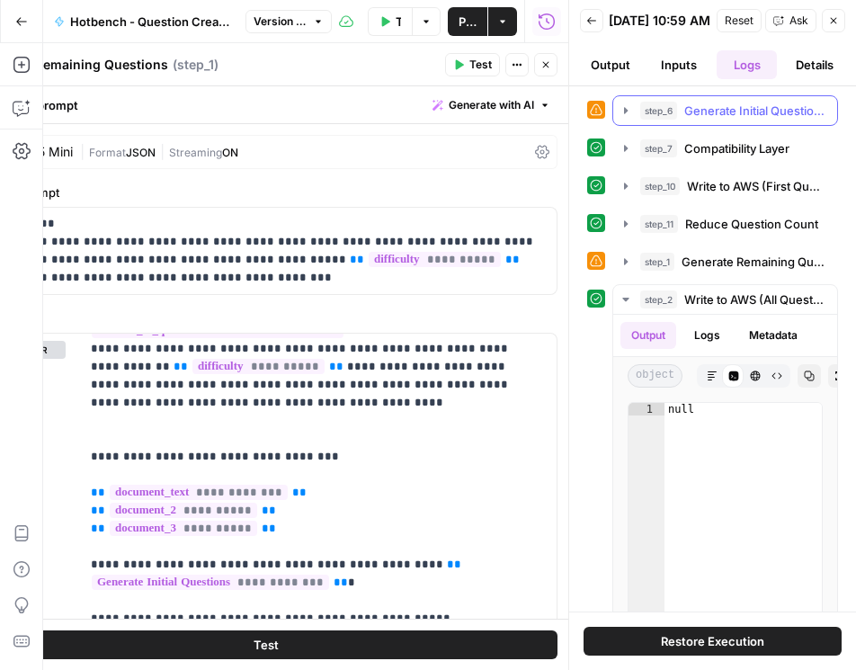
click at [628, 118] on icon "button" at bounding box center [626, 110] width 14 height 14
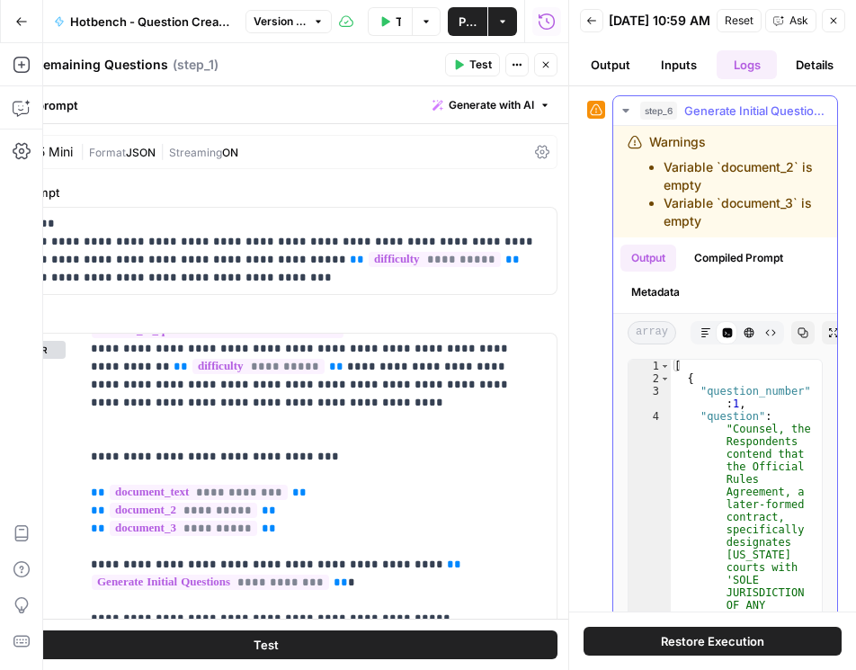
click at [628, 118] on icon "button" at bounding box center [626, 110] width 14 height 14
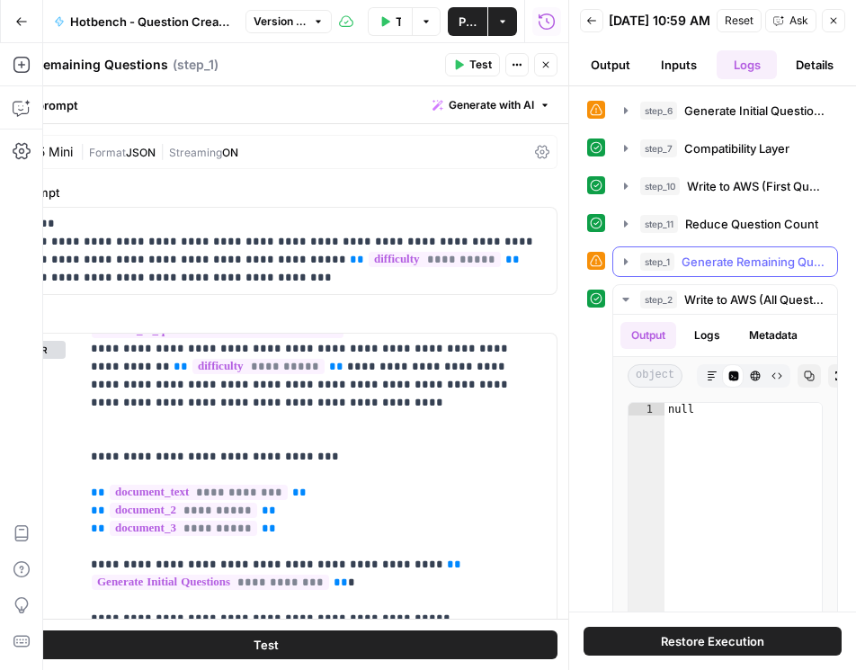
click at [626, 269] on icon "button" at bounding box center [626, 261] width 14 height 14
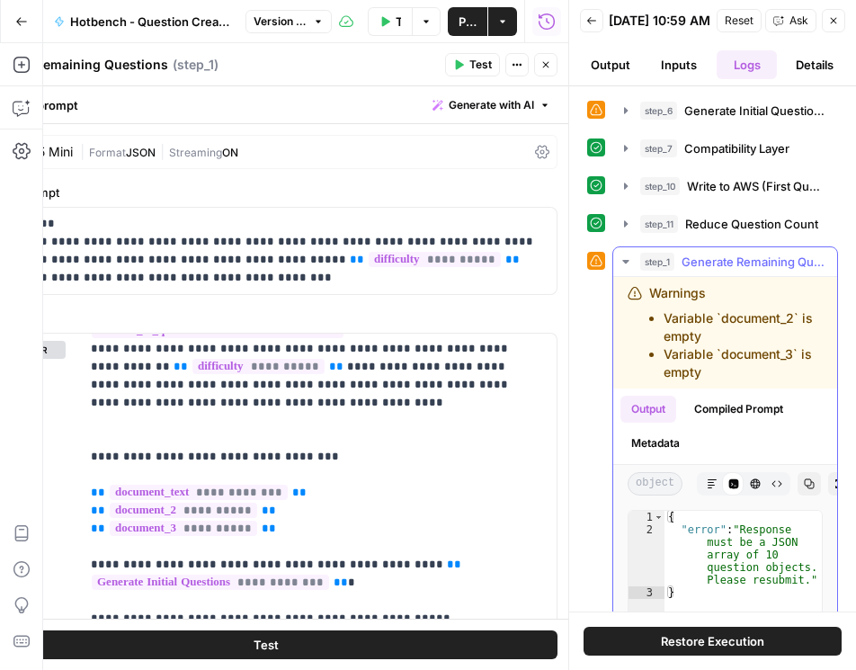
scroll to position [51, 0]
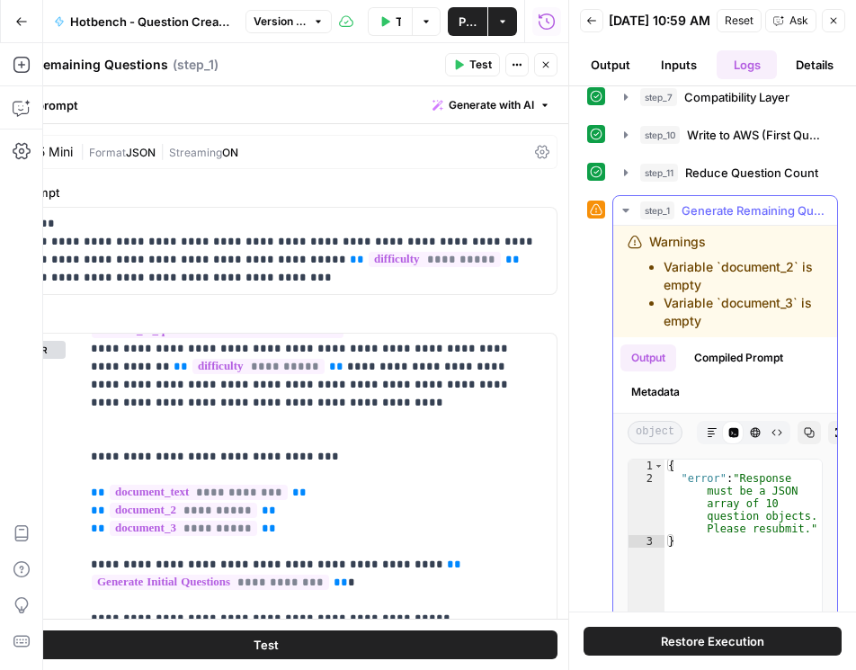
click at [708, 366] on button "Compiled Prompt" at bounding box center [738, 357] width 111 height 27
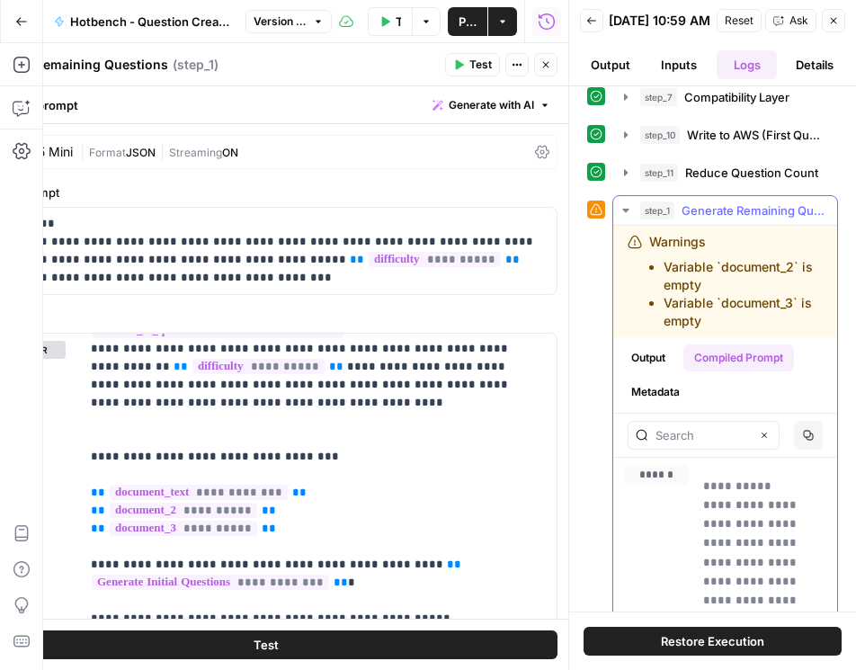
click at [663, 395] on button "Metadata" at bounding box center [655, 391] width 70 height 27
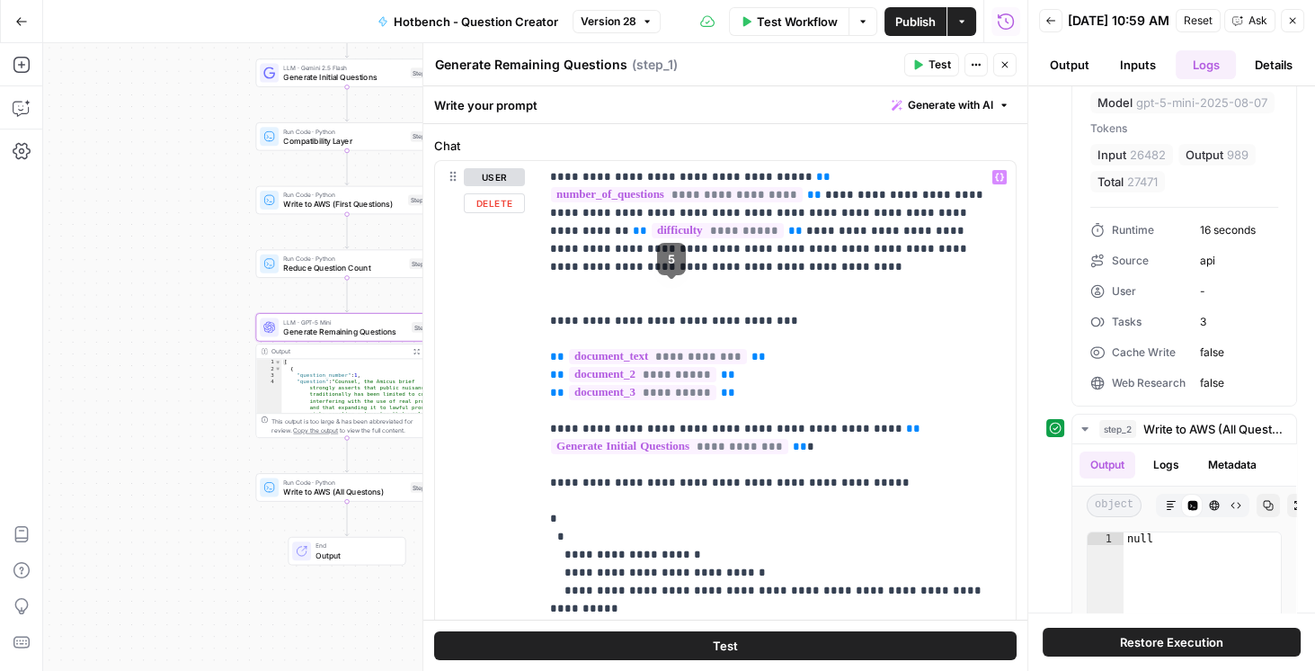
scroll to position [0, 0]
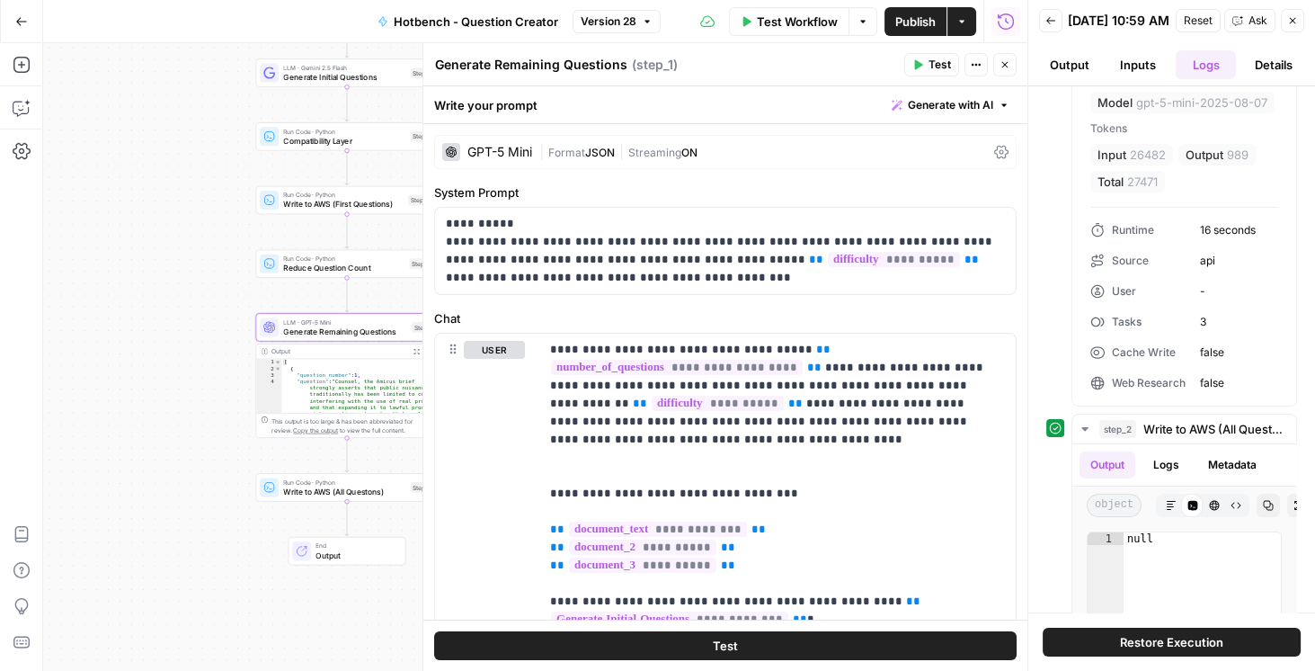
click at [919, 156] on icon at bounding box center [1001, 152] width 14 height 14
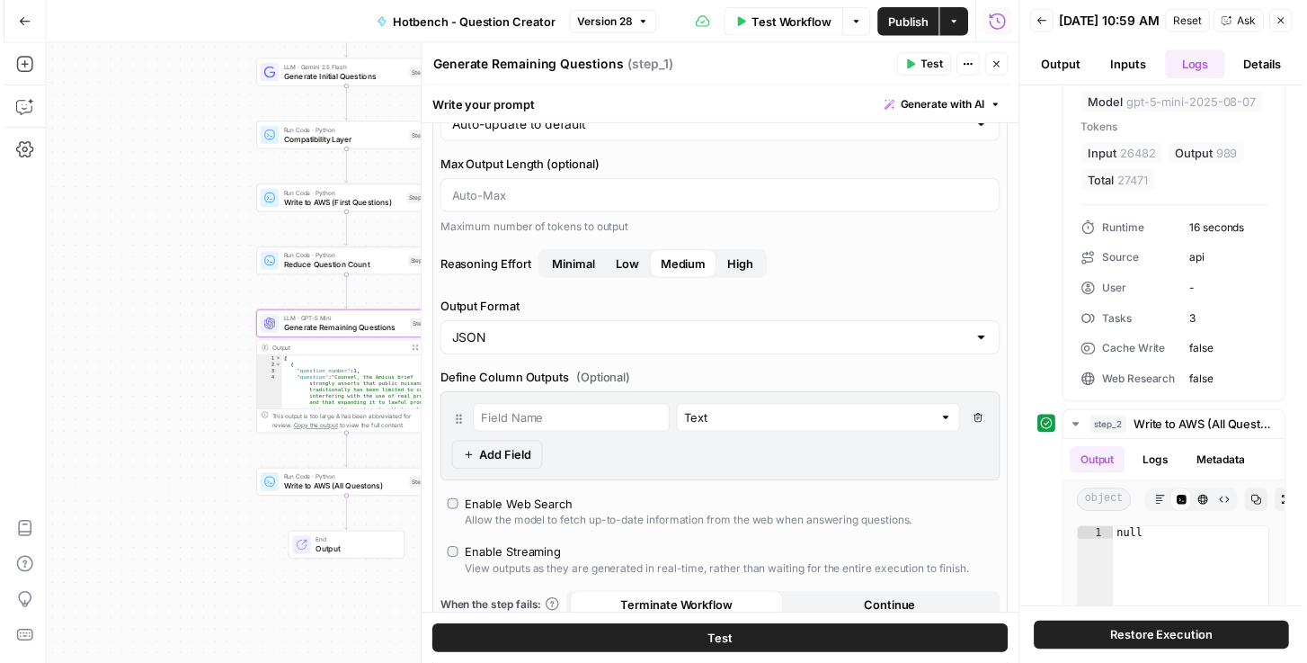
scroll to position [205, 0]
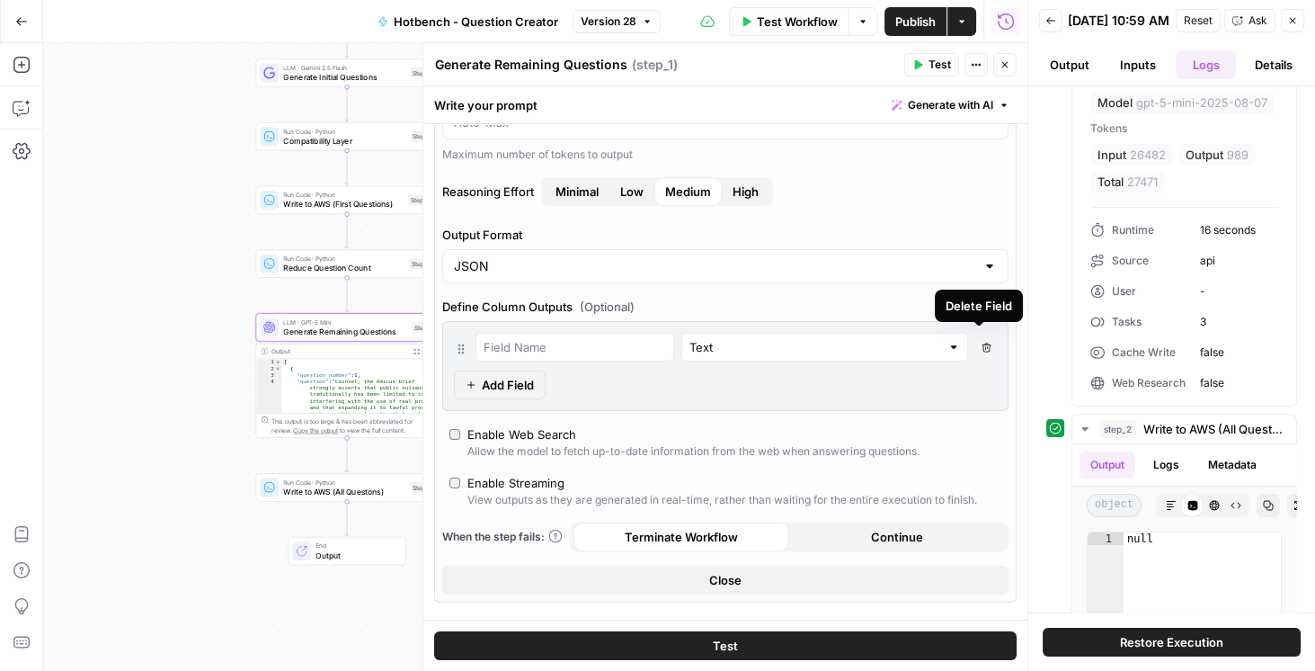
click at [919, 348] on icon "button" at bounding box center [986, 348] width 10 height 10
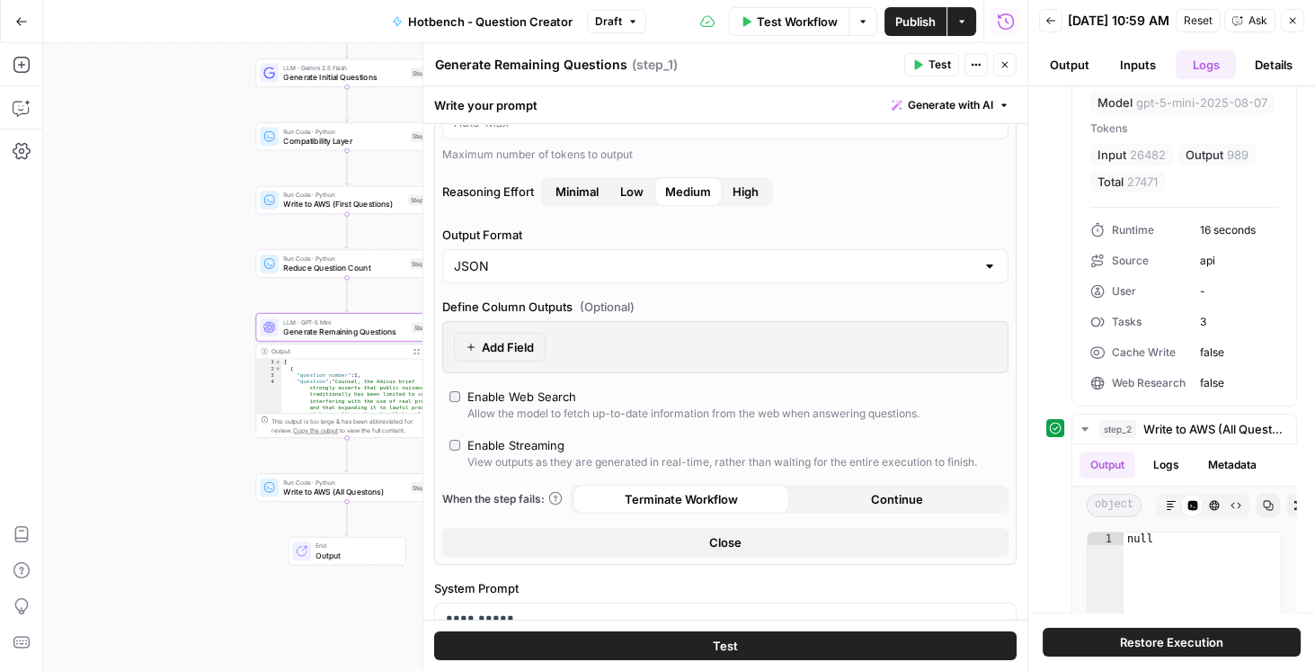
click at [919, 26] on span "Publish" at bounding box center [915, 22] width 40 height 18
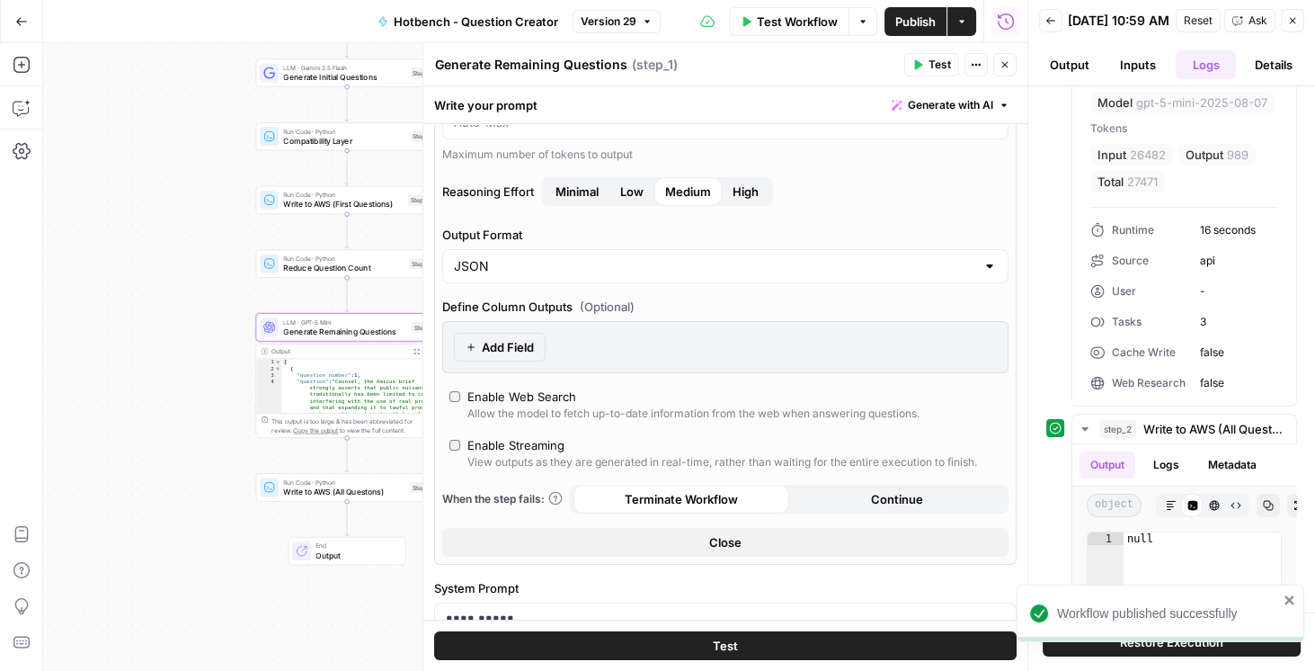
click at [868, 75] on div "Generate Remaining Questions Generate Remaining Questions ( step_1 ) Test Actio…" at bounding box center [725, 64] width 583 height 23
click at [919, 71] on button "Close" at bounding box center [1004, 64] width 23 height 23
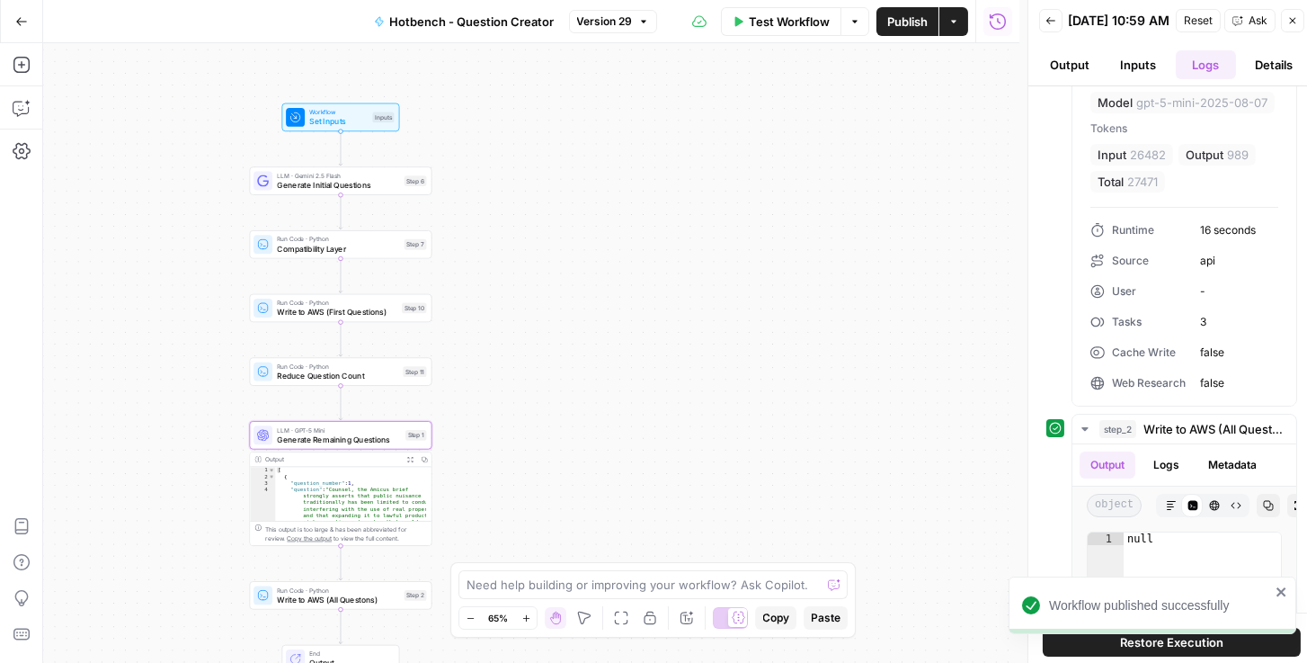
drag, startPoint x: 538, startPoint y: 203, endPoint x: 521, endPoint y: 334, distance: 131.5
click at [529, 342] on div "Workflow Set Inputs Inputs LLM · Gemini 2.5 Flash Generate Initial Questions St…" at bounding box center [531, 352] width 976 height 619
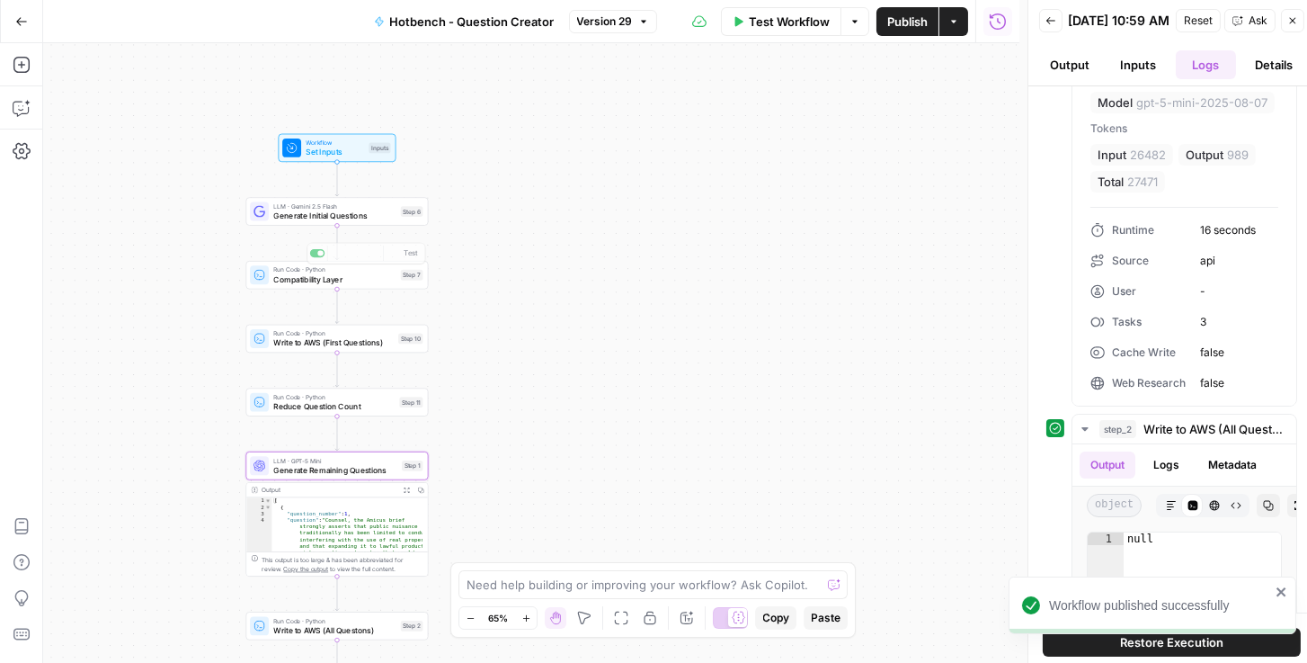
click at [313, 214] on span "Generate Initial Questions" at bounding box center [334, 215] width 122 height 12
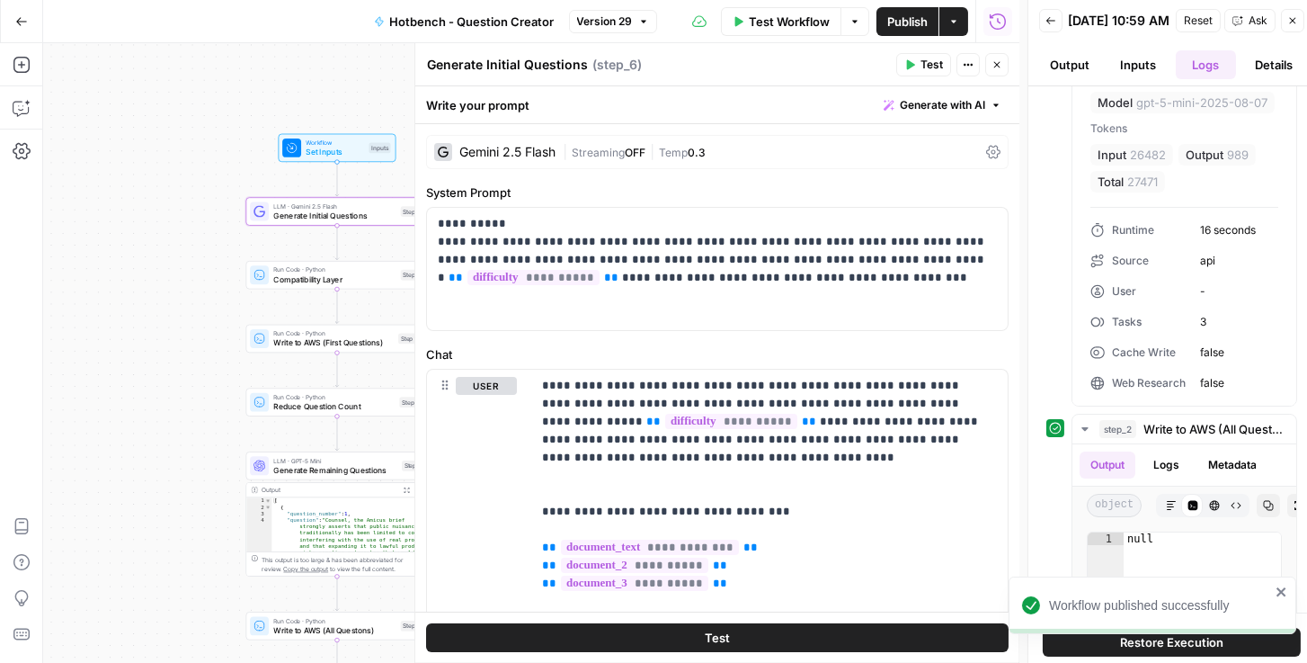
click at [919, 148] on icon at bounding box center [993, 152] width 14 height 14
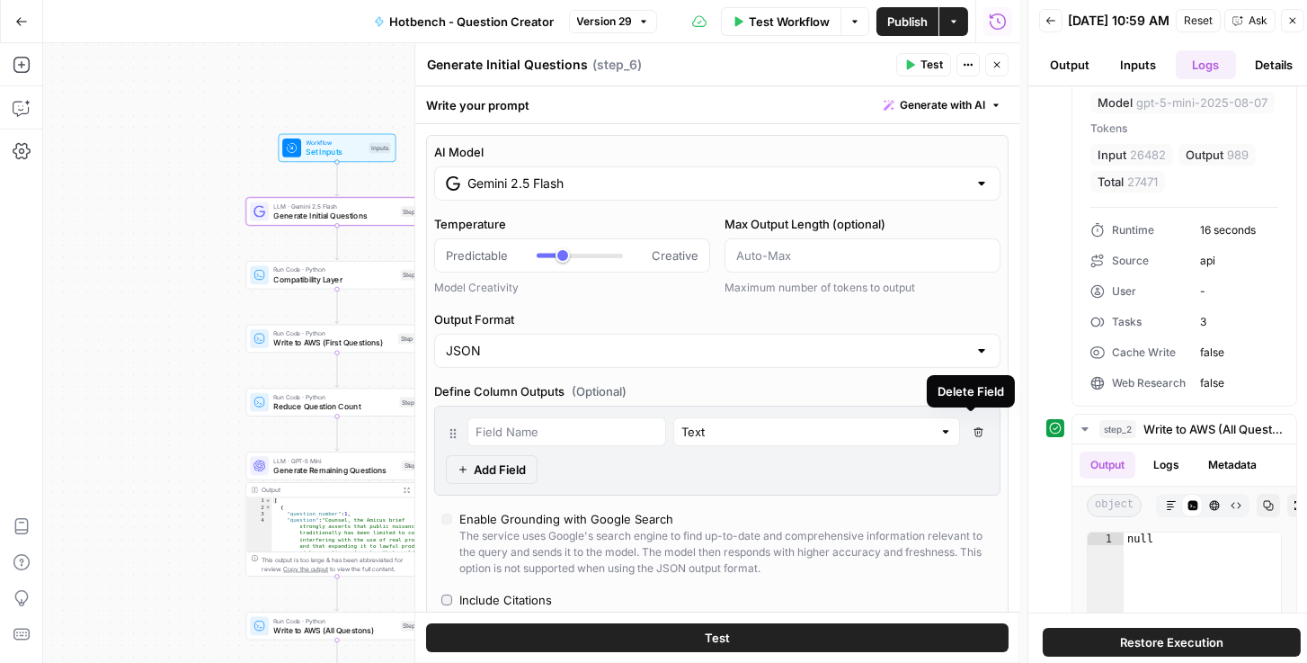
click at [919, 432] on button "Delete Field" at bounding box center [978, 431] width 22 height 29
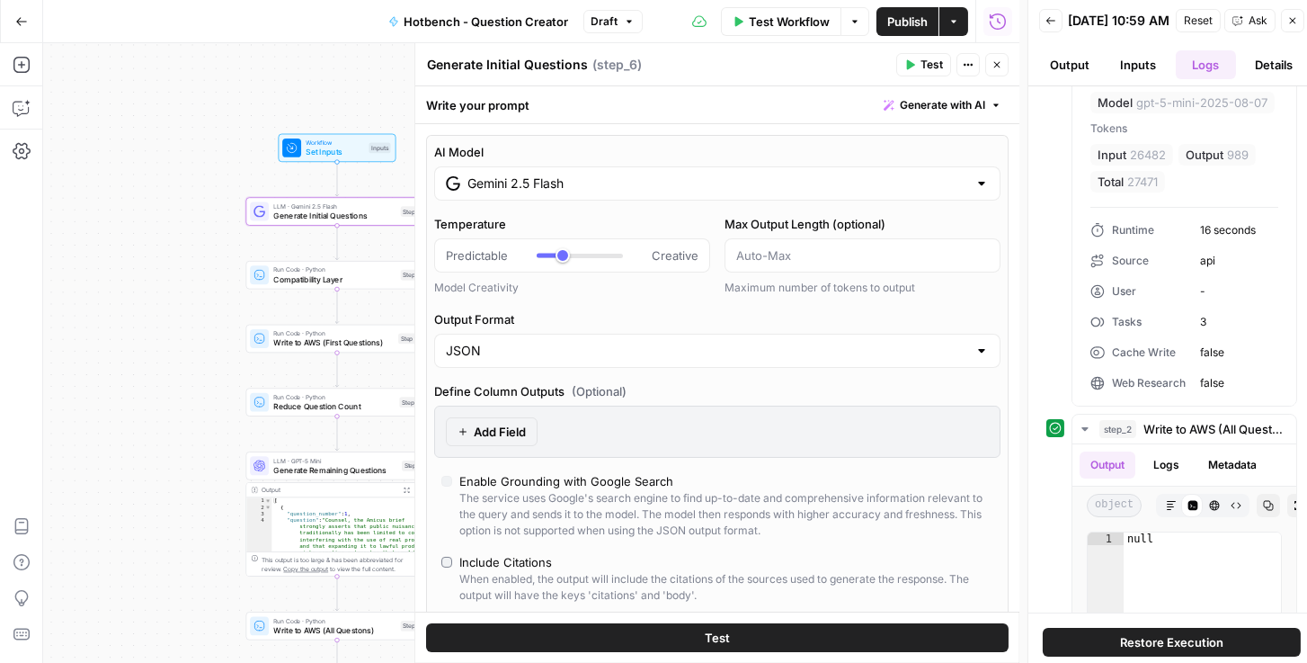
click at [902, 22] on span "Publish" at bounding box center [907, 22] width 40 height 18
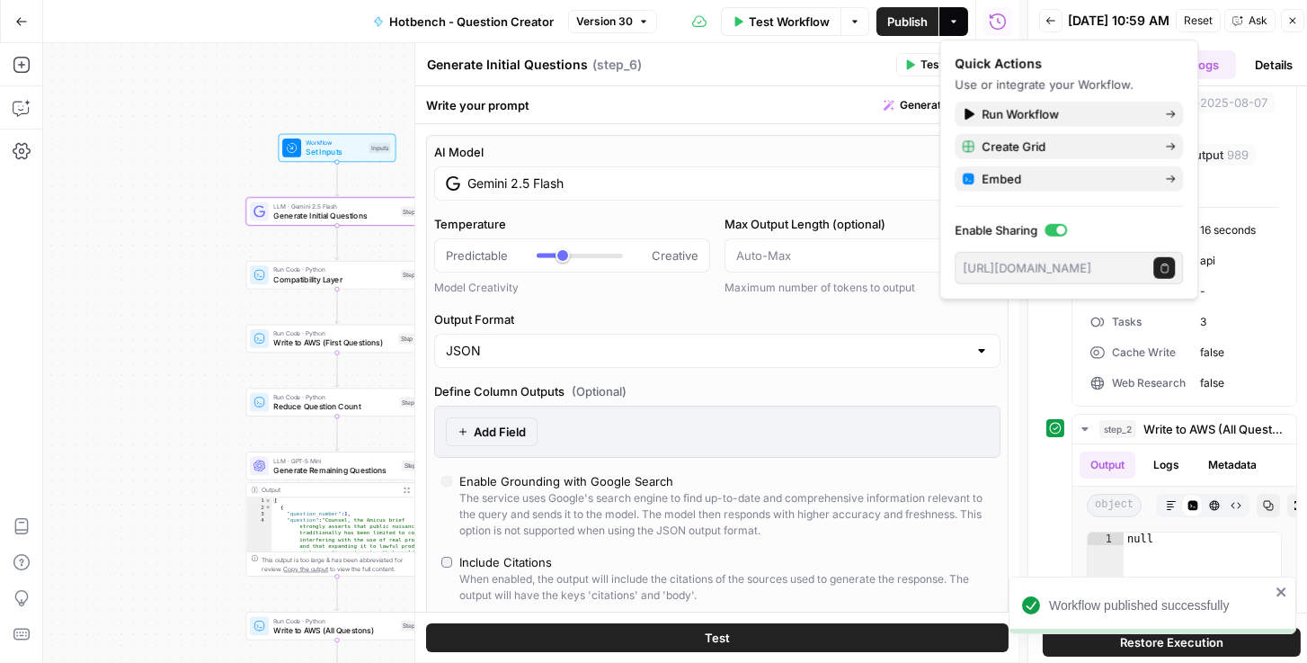
drag, startPoint x: 801, startPoint y: 59, endPoint x: 821, endPoint y: 61, distance: 19.9
click at [802, 60] on div "Generate Initial Questions Generate Initial Questions ( step_6 )" at bounding box center [658, 65] width 465 height 20
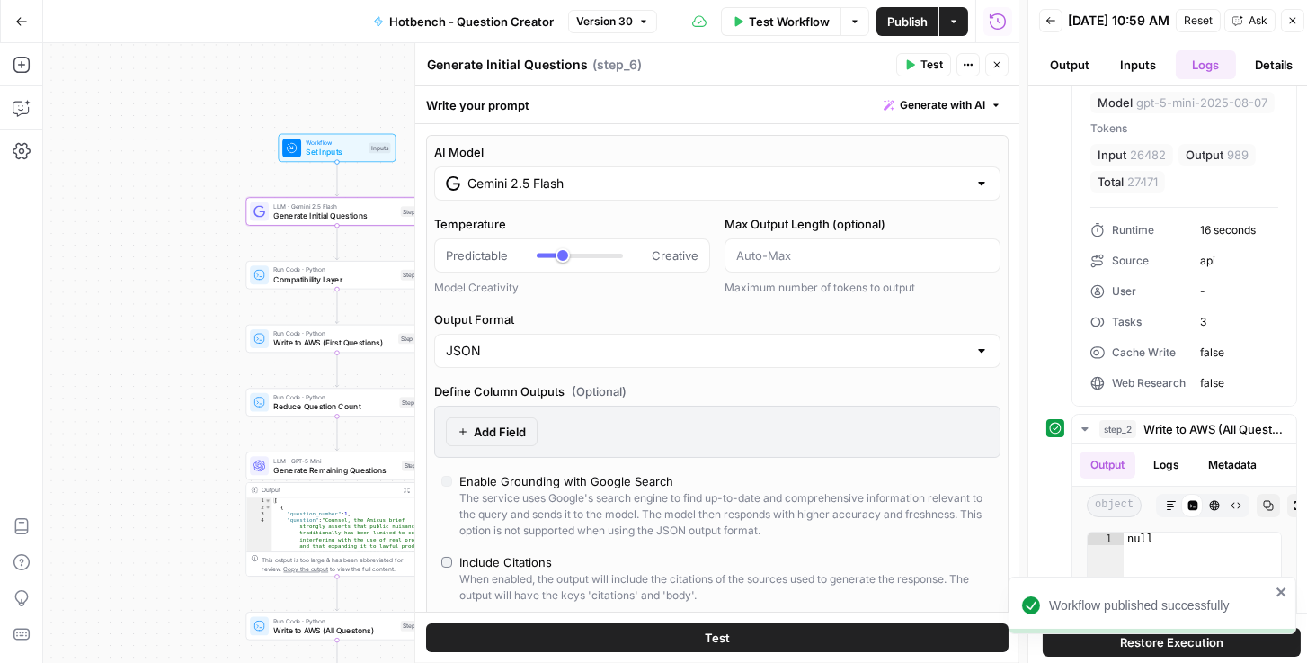
click at [919, 73] on button "Close" at bounding box center [996, 64] width 23 height 23
type input "***"
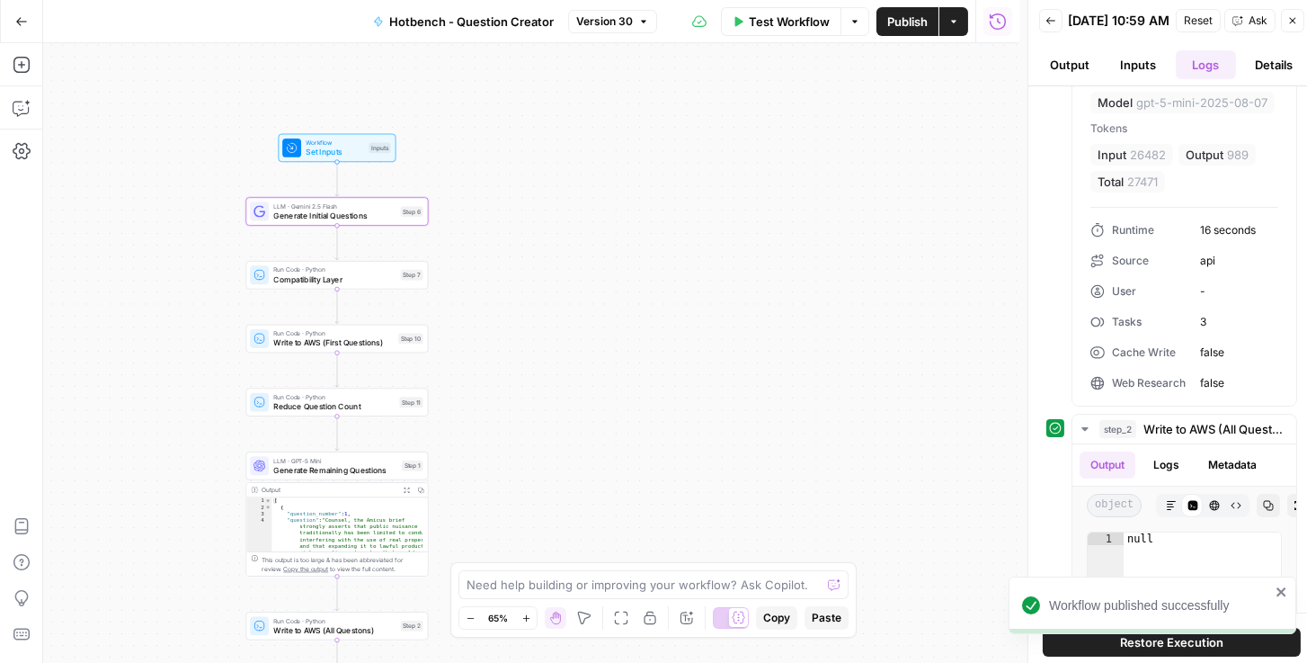
click at [919, 26] on span "Reset" at bounding box center [1198, 21] width 29 height 16
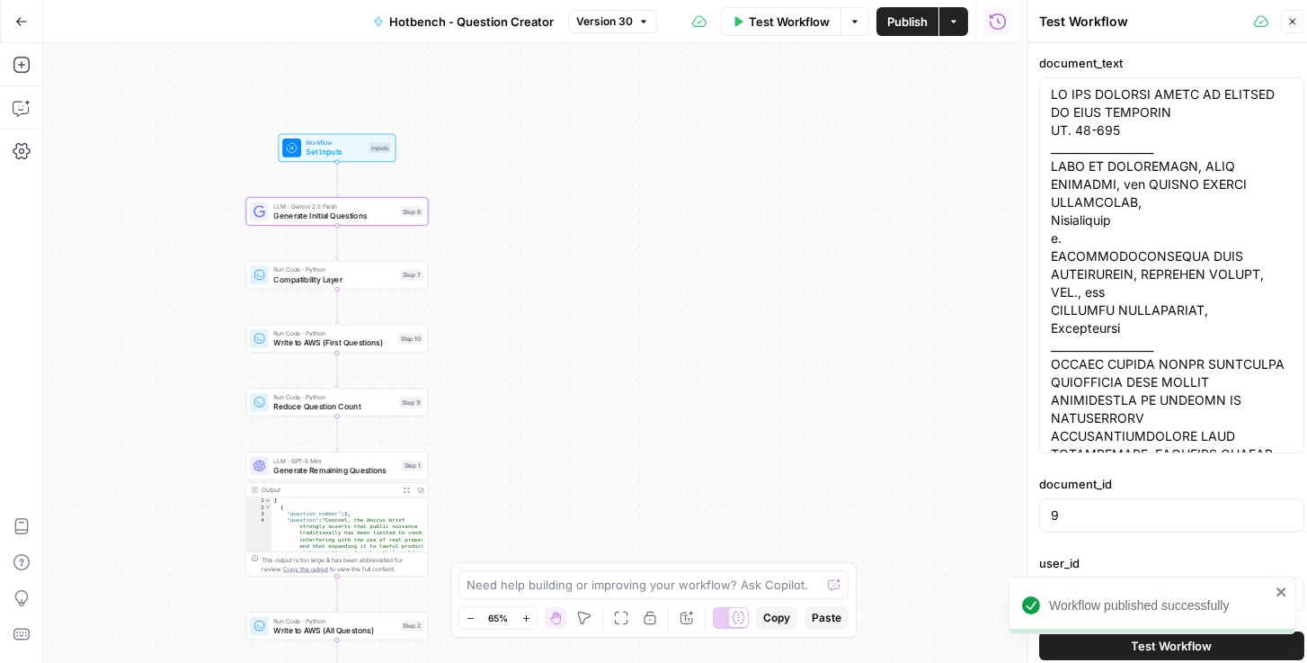
click at [919, 647] on div "Workflow published successfully" at bounding box center [1149, 644] width 288 height 7
click at [919, 645] on div "Workflow published successfully" at bounding box center [1149, 644] width 288 height 7
click at [919, 652] on button "Test Workflow" at bounding box center [1171, 645] width 265 height 29
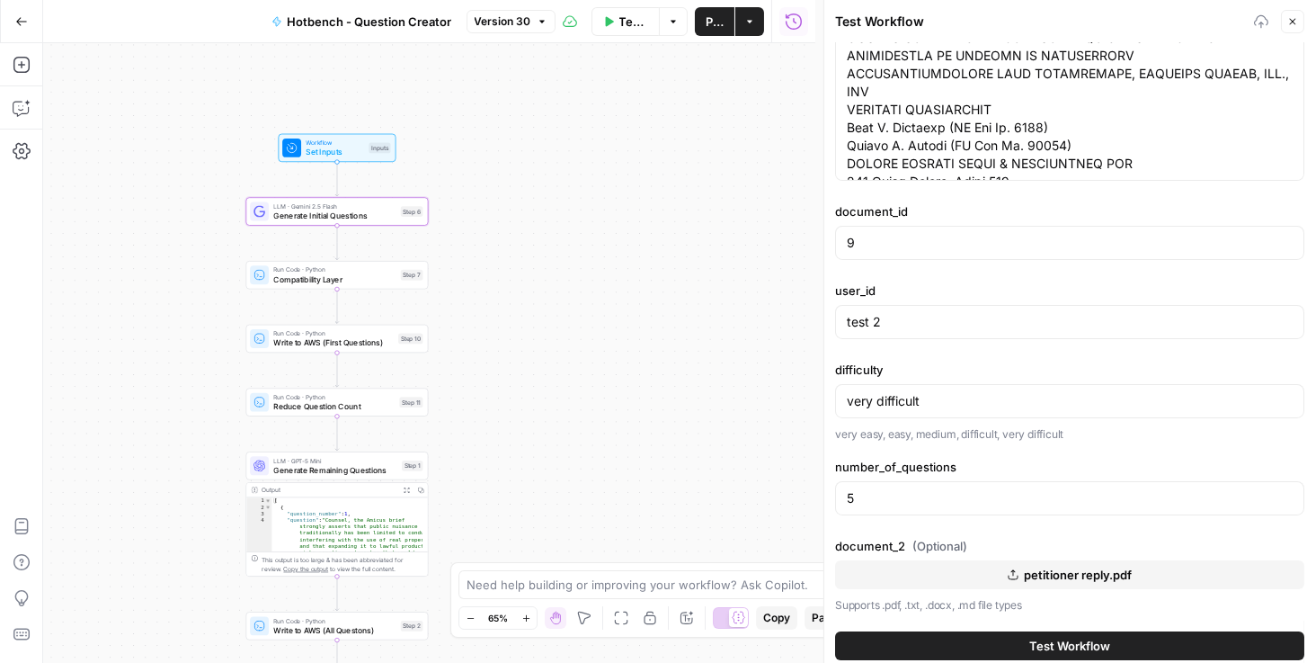
scroll to position [411, 0]
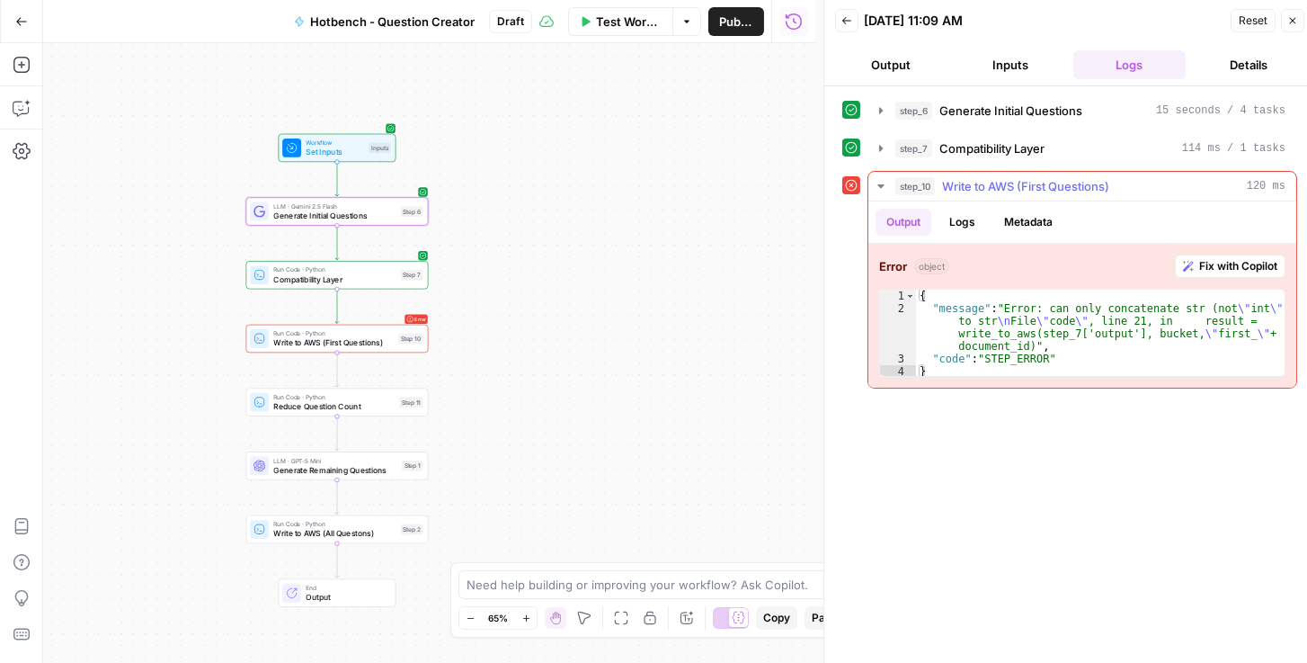
click at [884, 189] on icon "button" at bounding box center [881, 186] width 14 height 14
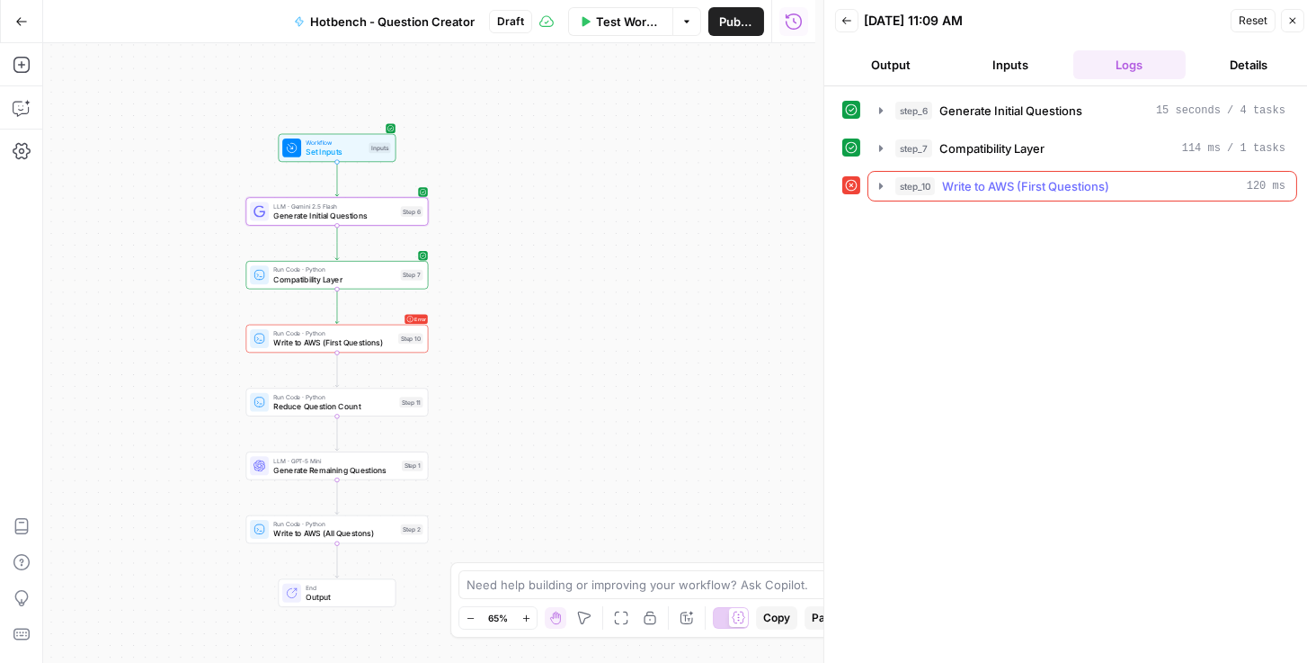
click at [884, 189] on icon "button" at bounding box center [881, 186] width 14 height 14
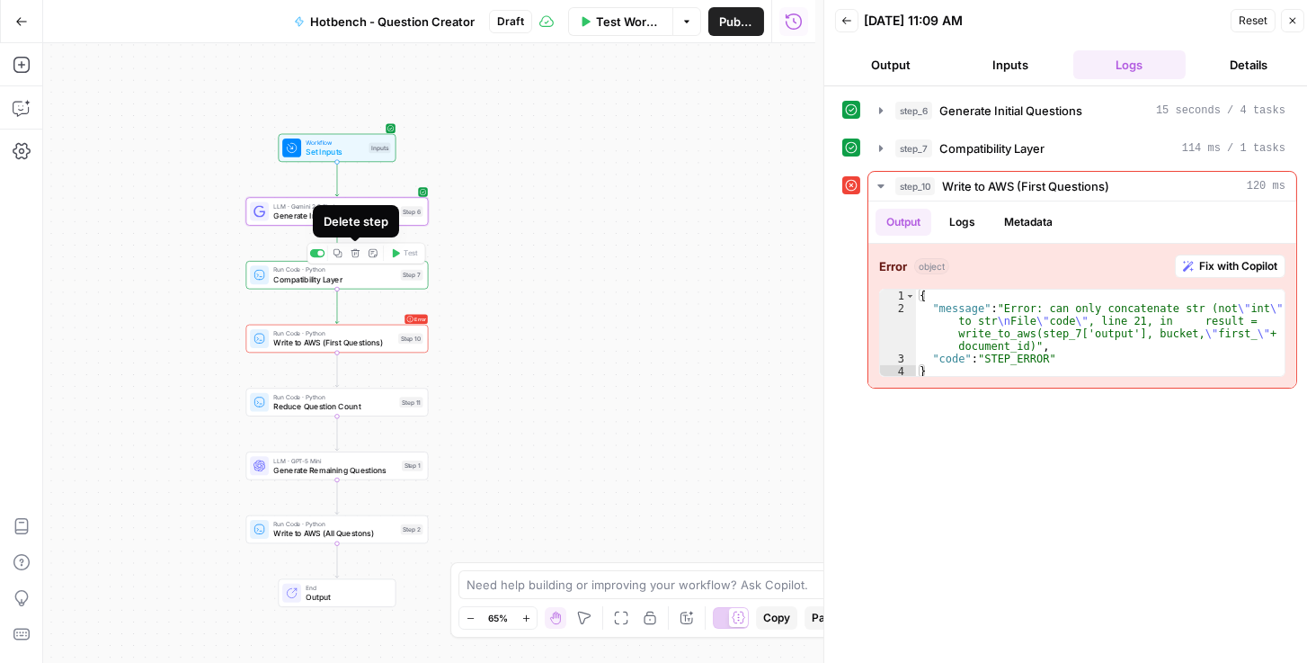
click at [357, 254] on icon "button" at bounding box center [355, 252] width 9 height 9
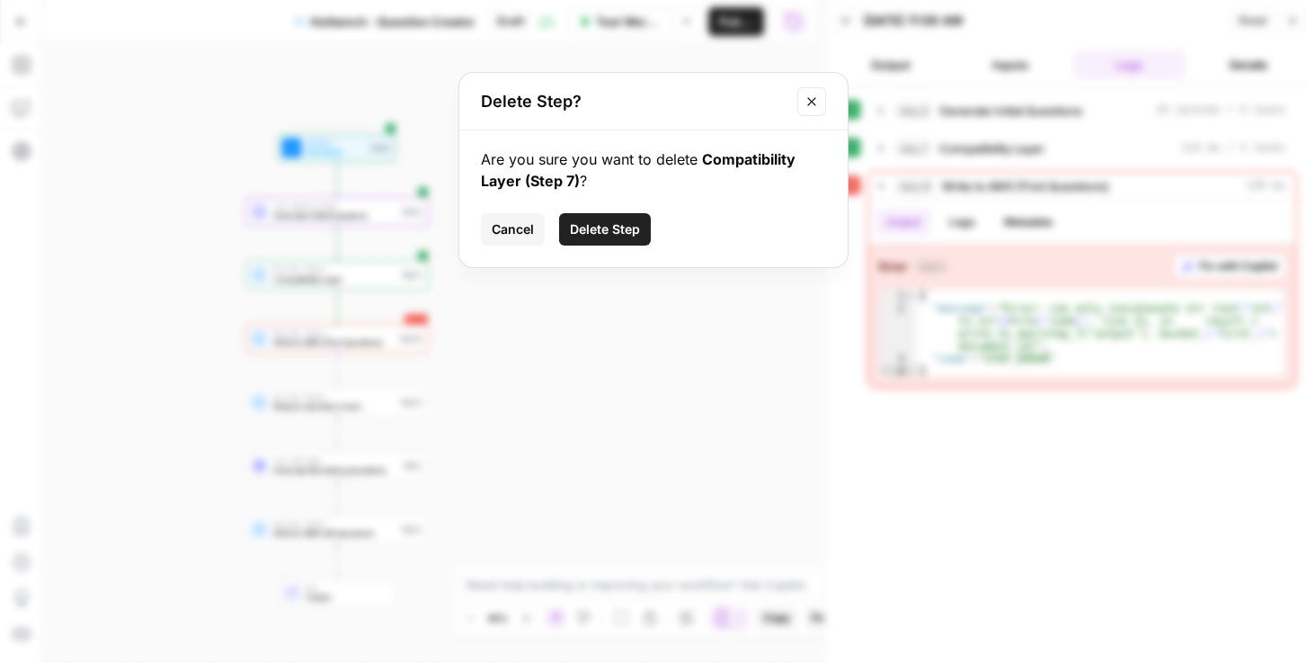
click at [606, 234] on span "Delete Step" at bounding box center [605, 229] width 70 height 18
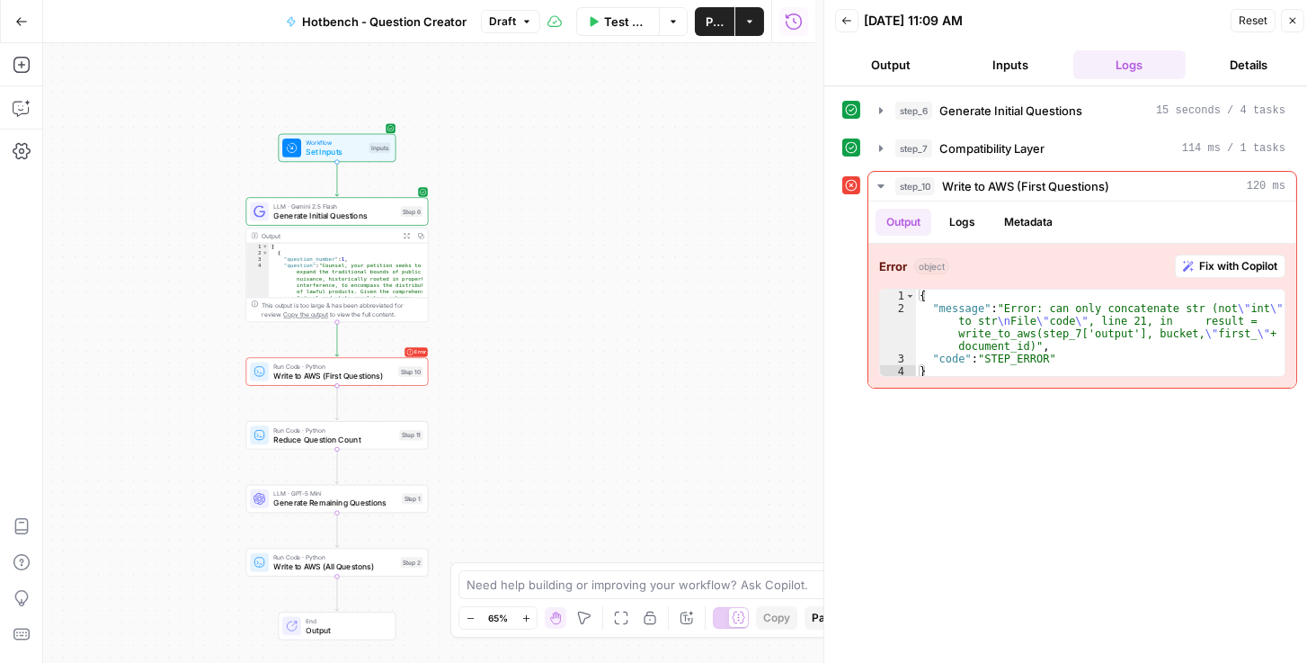
click at [919, 26] on span "Reset" at bounding box center [1253, 21] width 29 height 16
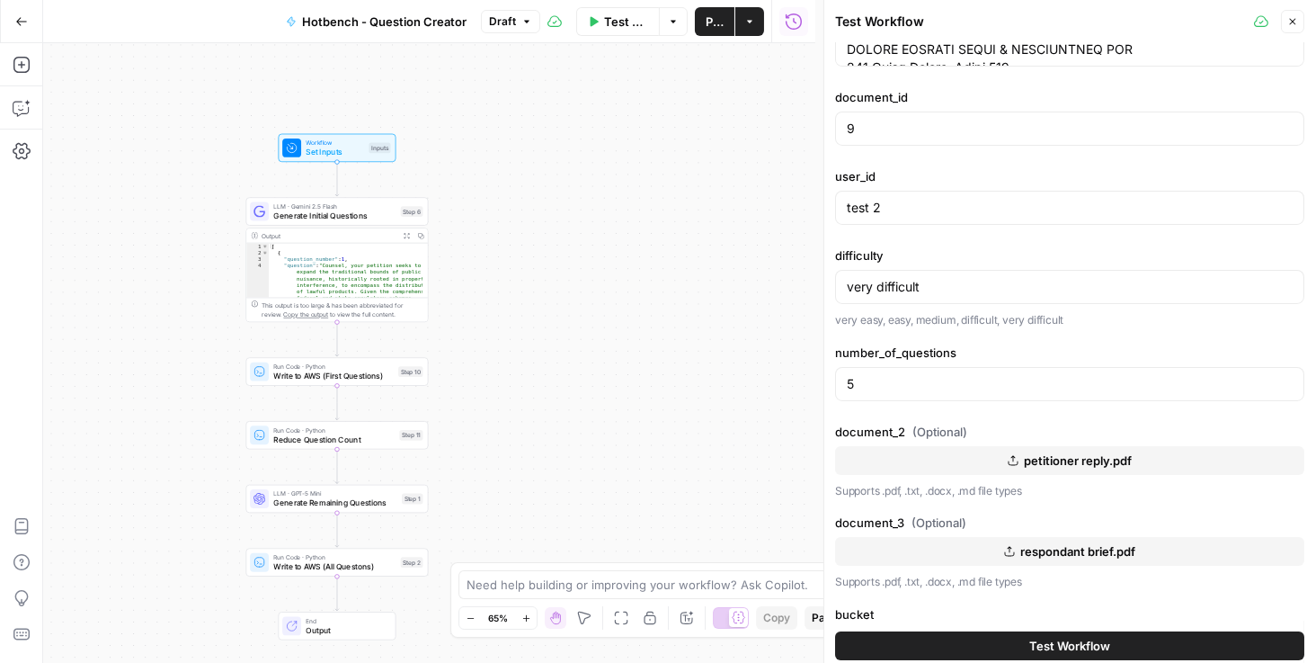
scroll to position [461, 0]
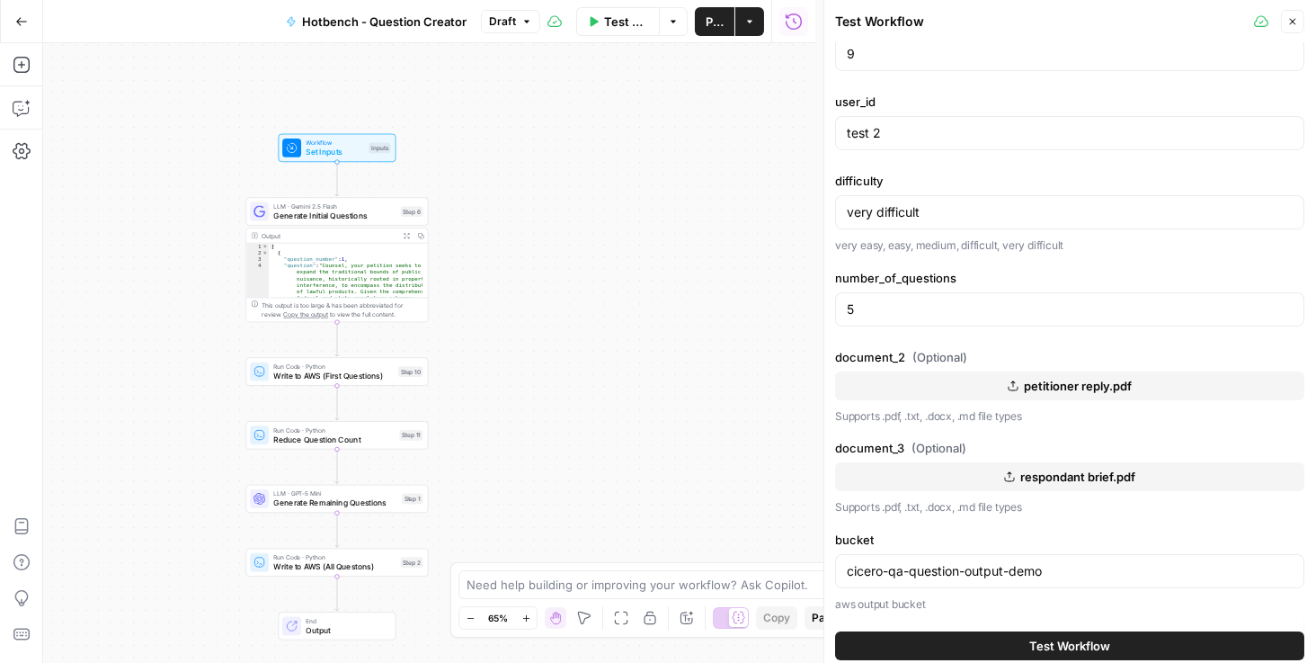
click at [919, 635] on button "Test Workflow" at bounding box center [1069, 645] width 469 height 29
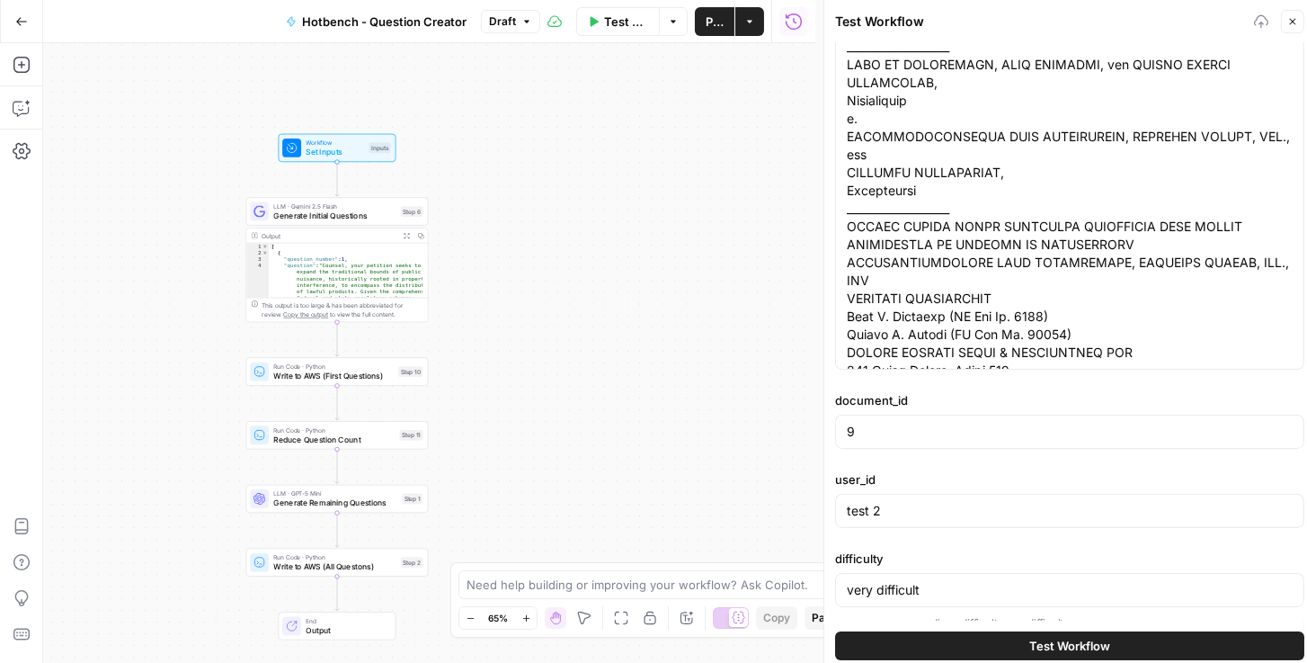
scroll to position [0, 0]
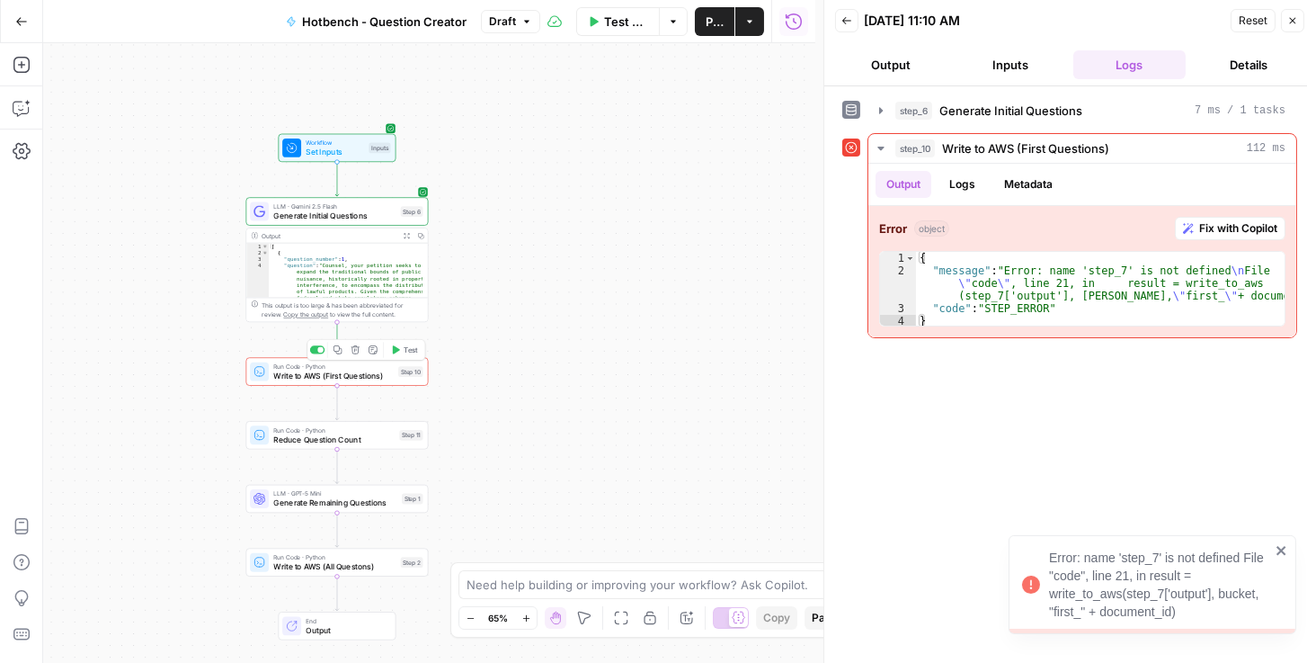
click at [319, 378] on span "Write to AWS (First Questions)" at bounding box center [333, 375] width 120 height 12
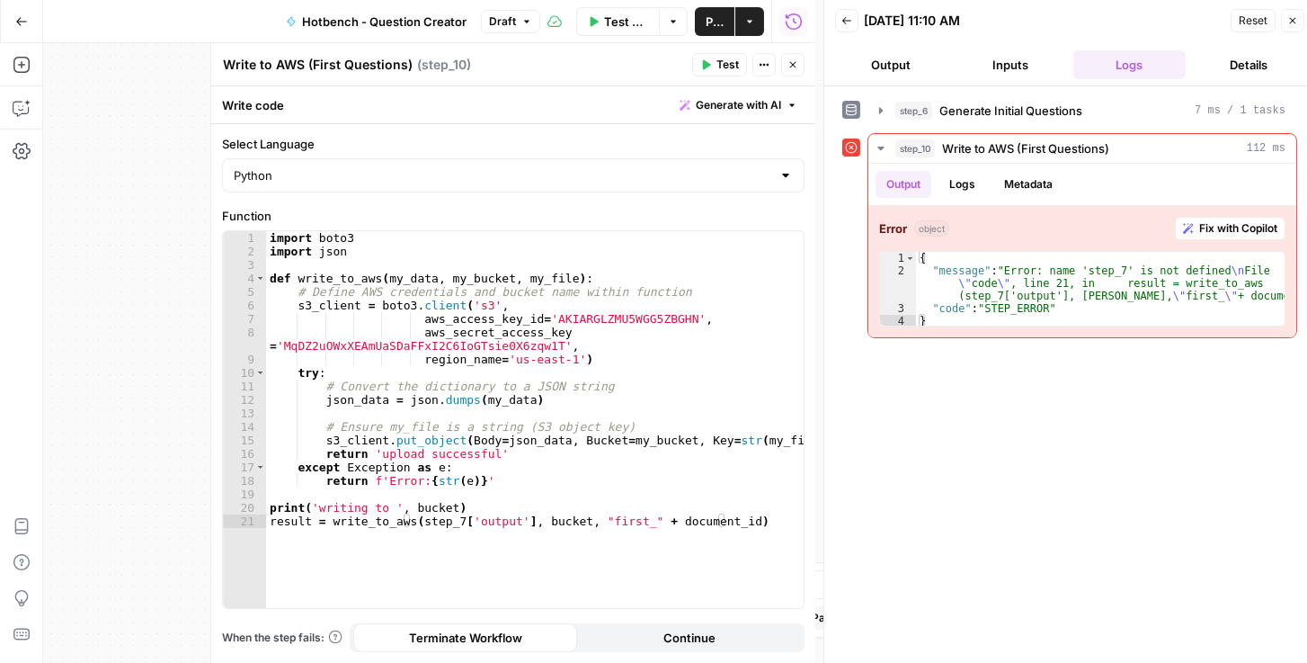
click at [797, 72] on button "Close" at bounding box center [792, 64] width 23 height 23
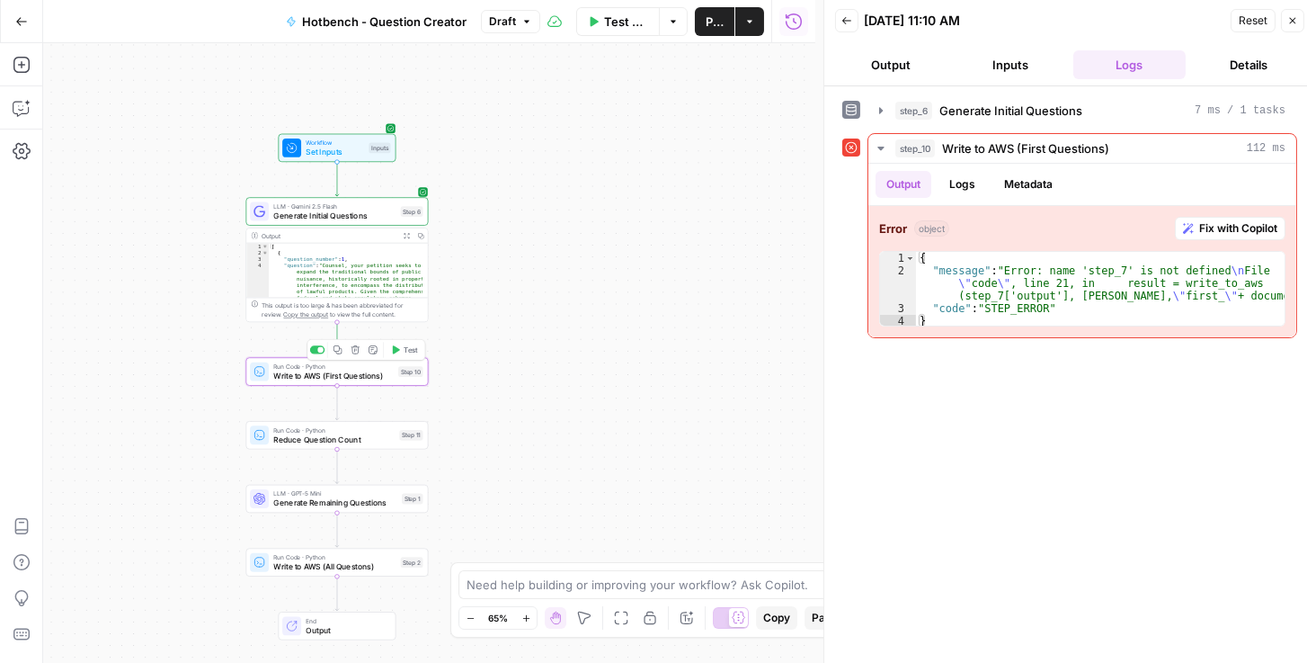
click at [335, 372] on span "Write to AWS (First Questions)" at bounding box center [333, 375] width 120 height 12
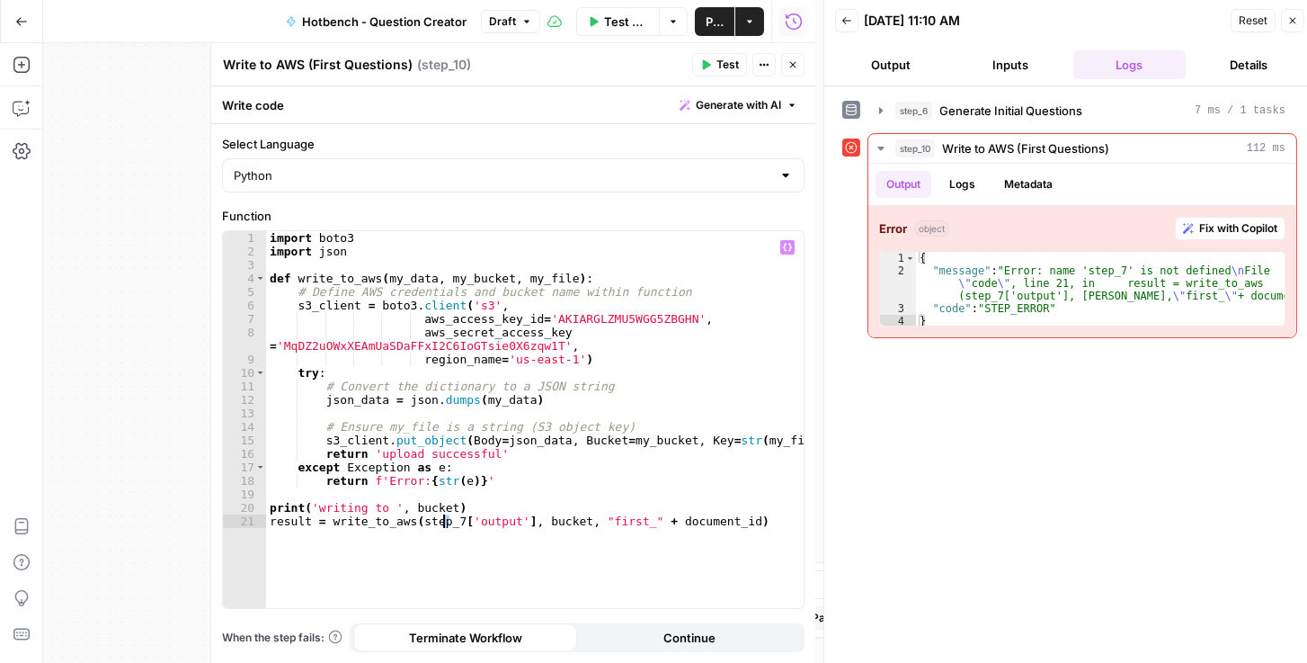
click at [444, 515] on div "import boto3 import json def write_to_aws ( my_data , my_bucket , my_file ) : #…" at bounding box center [535, 433] width 538 height 405
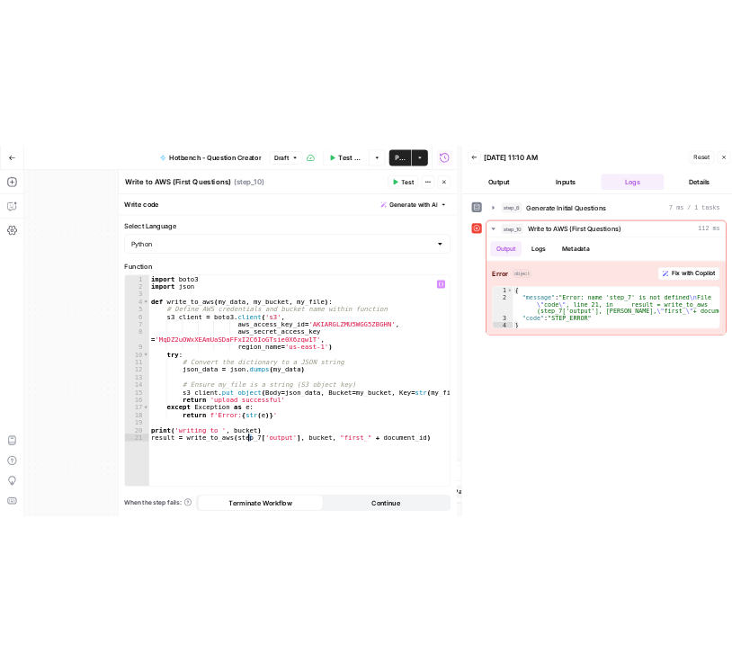
scroll to position [0, 13]
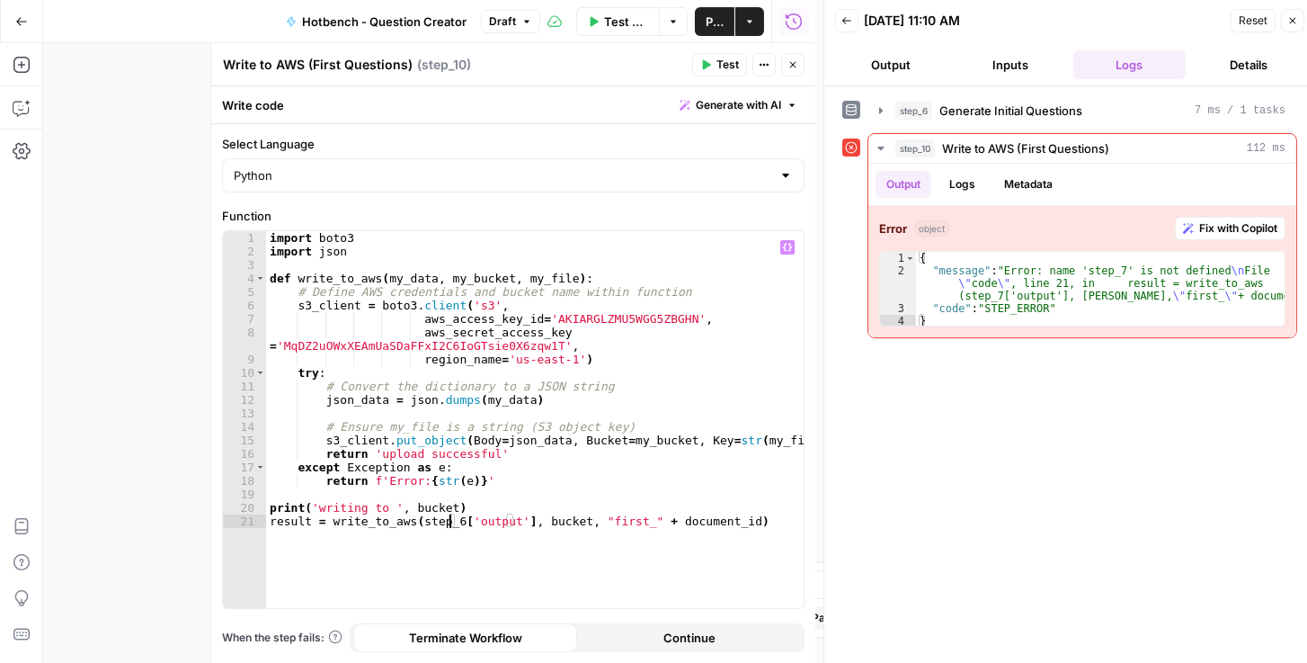
type textarea "**********"
click at [710, 22] on span "Publish" at bounding box center [715, 22] width 18 height 18
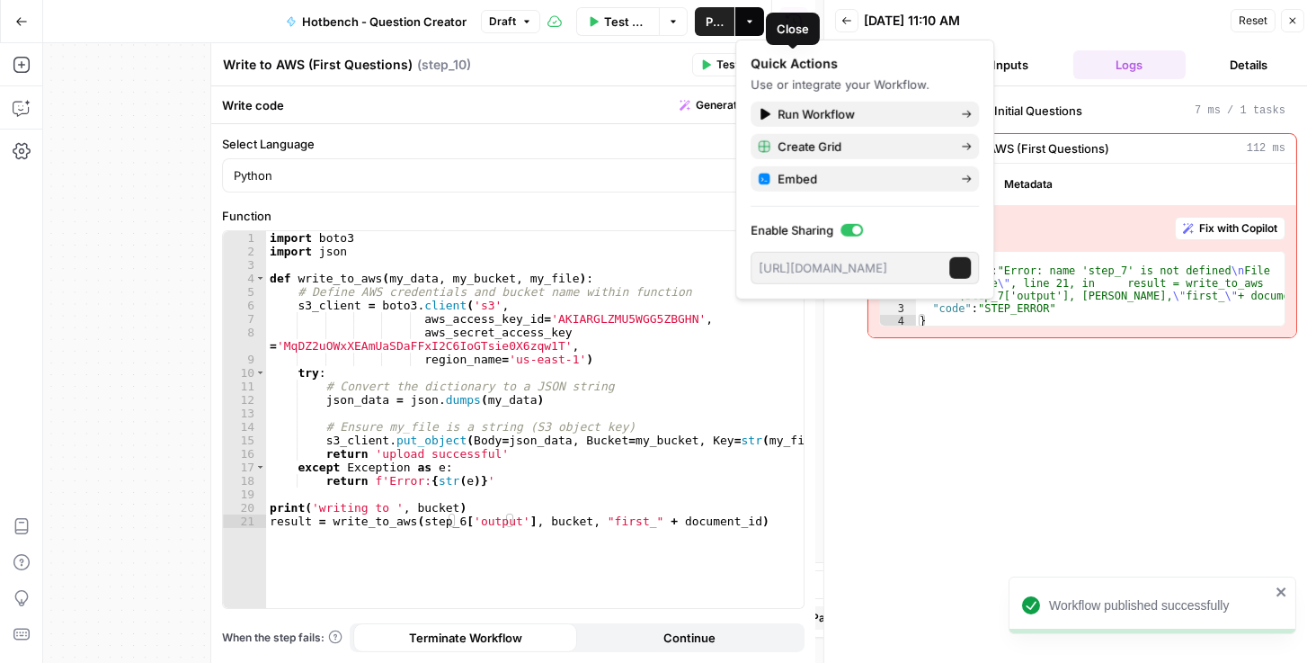
click at [795, 65] on div "Quick Actions" at bounding box center [865, 64] width 228 height 18
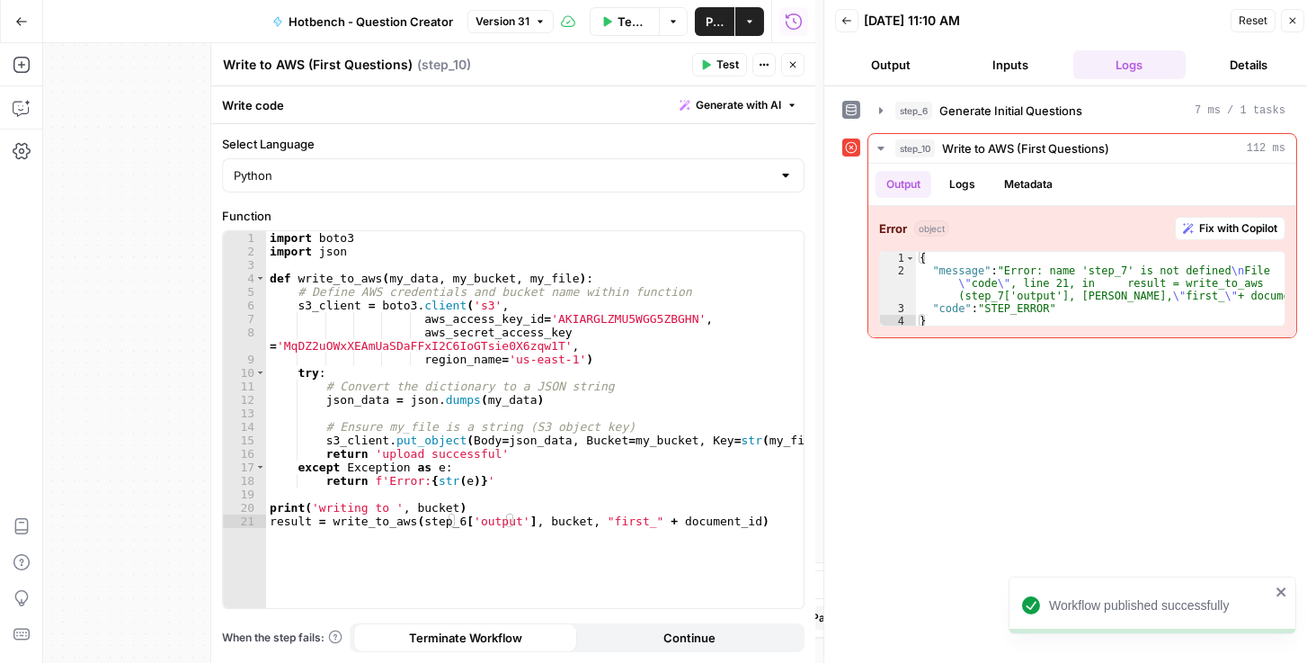
click at [639, 79] on header "Write to AWS (First Questions) Write to AWS (First Questions) ( step_10 ) Test …" at bounding box center [513, 64] width 604 height 43
click at [783, 68] on button "Close" at bounding box center [792, 64] width 23 height 23
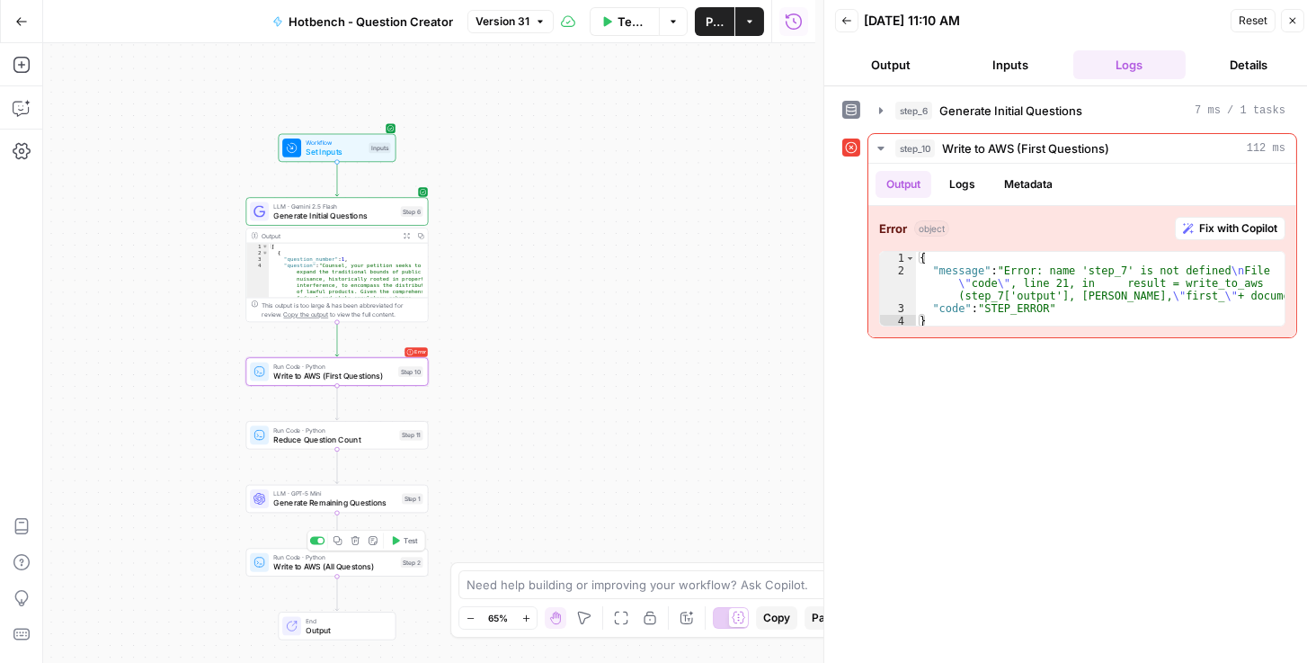
click at [361, 569] on span "Write to AWS (All Questons)" at bounding box center [334, 566] width 122 height 12
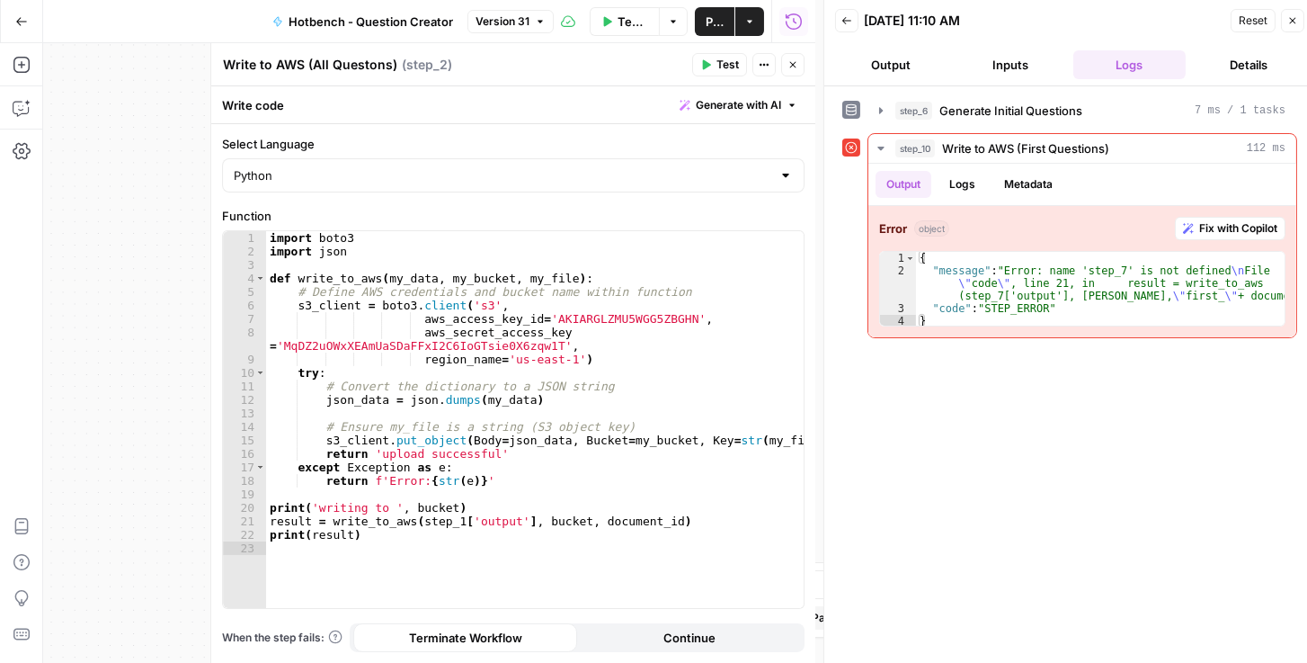
click at [919, 18] on span "Reset" at bounding box center [1253, 21] width 29 height 16
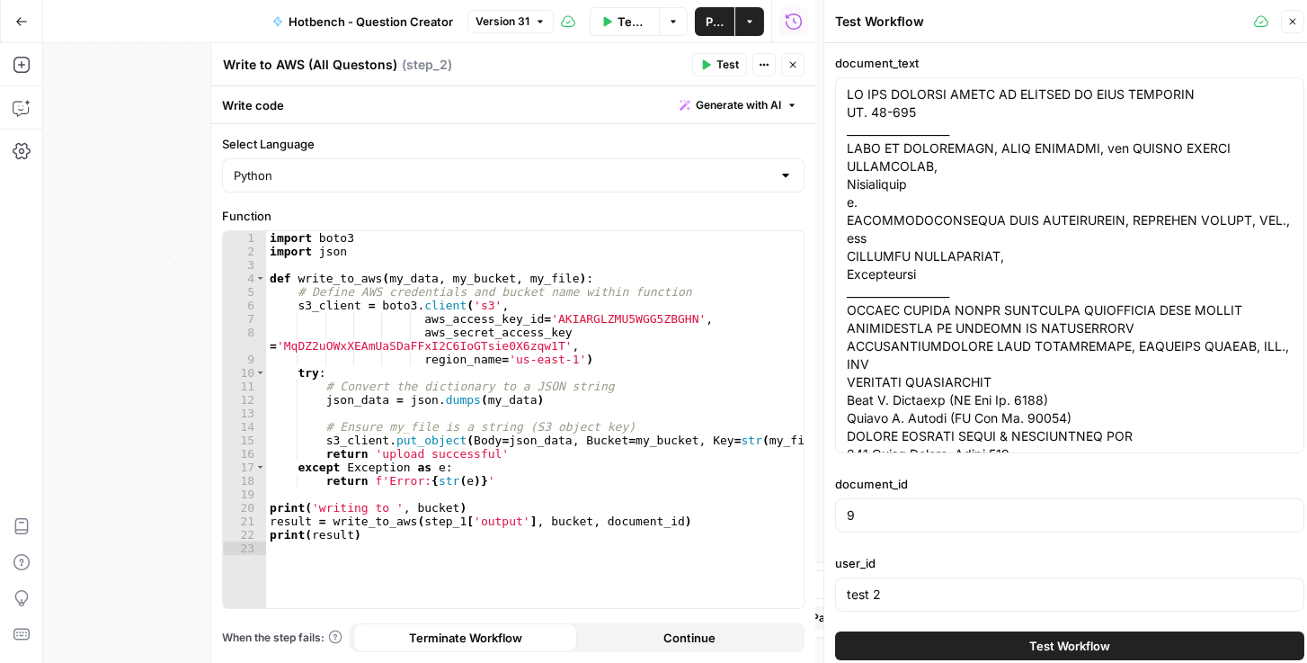
click at [919, 641] on span "Test Workflow" at bounding box center [1069, 645] width 81 height 18
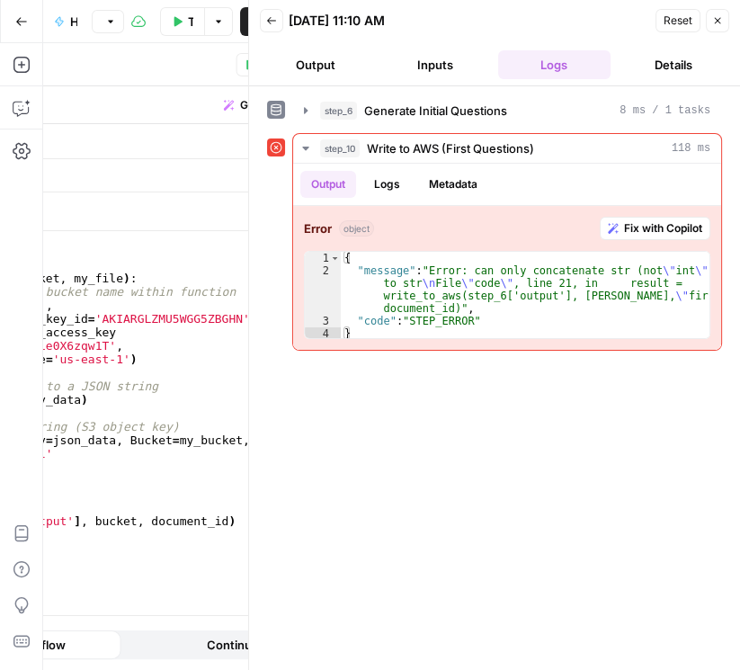
click at [268, 18] on icon "button" at bounding box center [271, 20] width 11 height 11
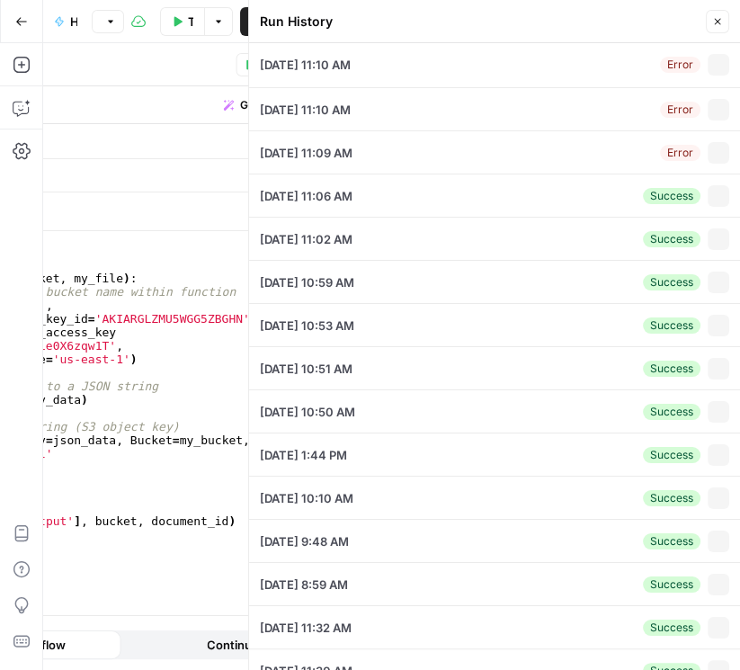
type textarea "IN THE SUPREME COURT OF APPEALS OF WEST VIRGINIA NO. 24-166 ___________________…"
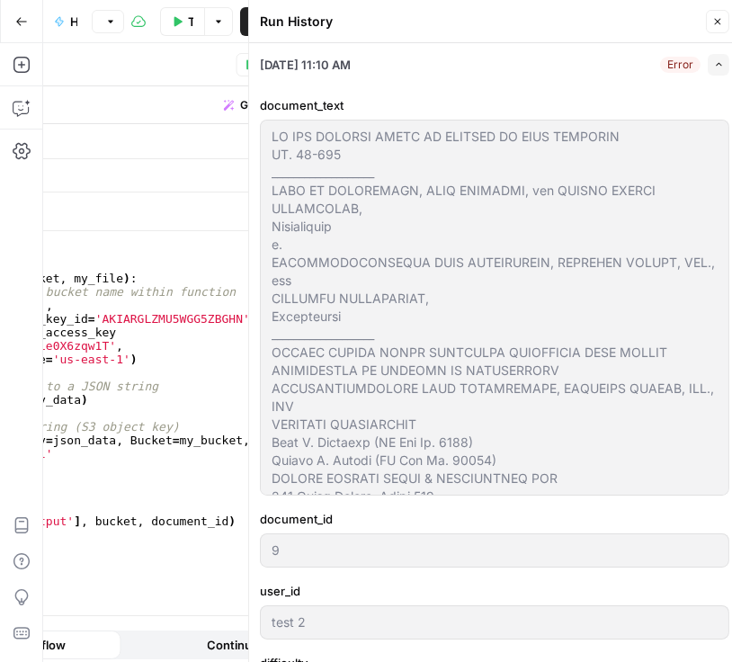
click at [720, 22] on icon "button" at bounding box center [717, 21] width 11 height 11
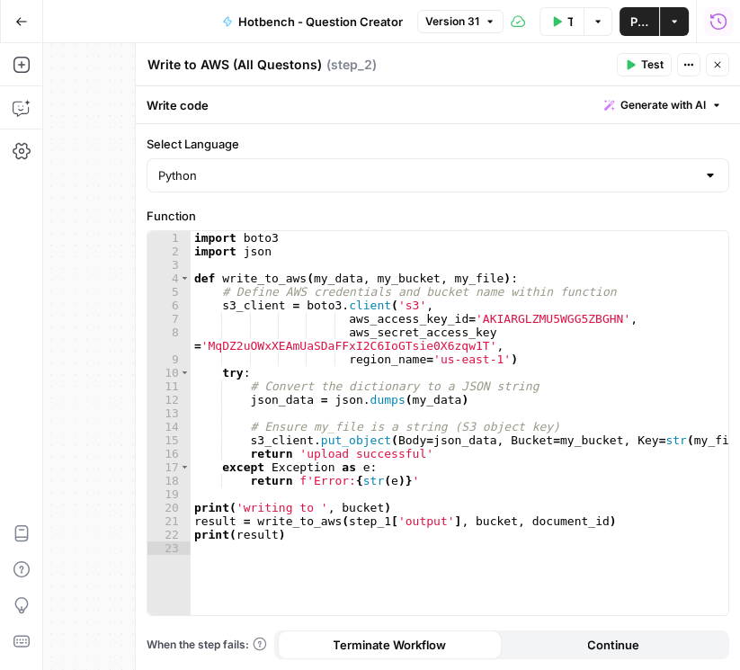
click at [719, 31] on button "Run History" at bounding box center [718, 21] width 29 height 29
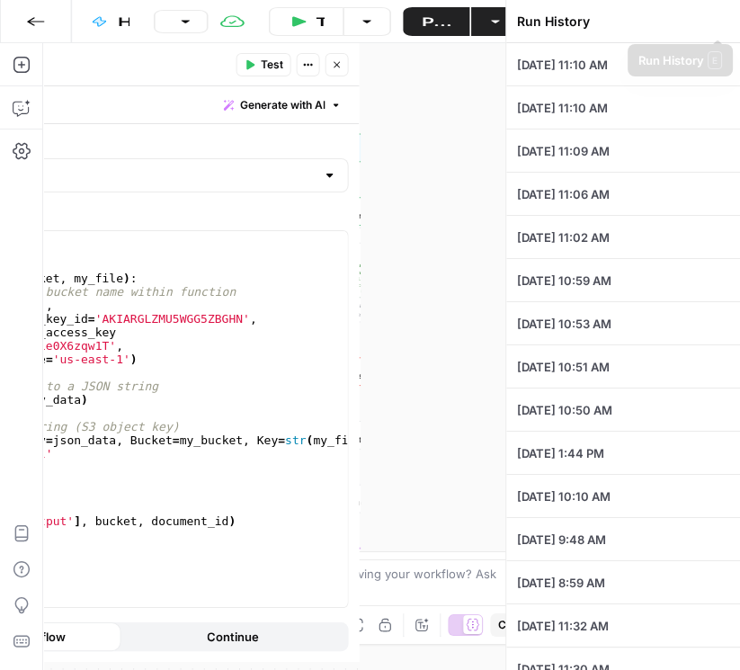
type textarea "IN THE SUPREME COURT OF APPEALS OF WEST VIRGINIA NO. 24-166 ___________________…"
type input "9"
type input "test 2"
type input "very difficult"
type input "5"
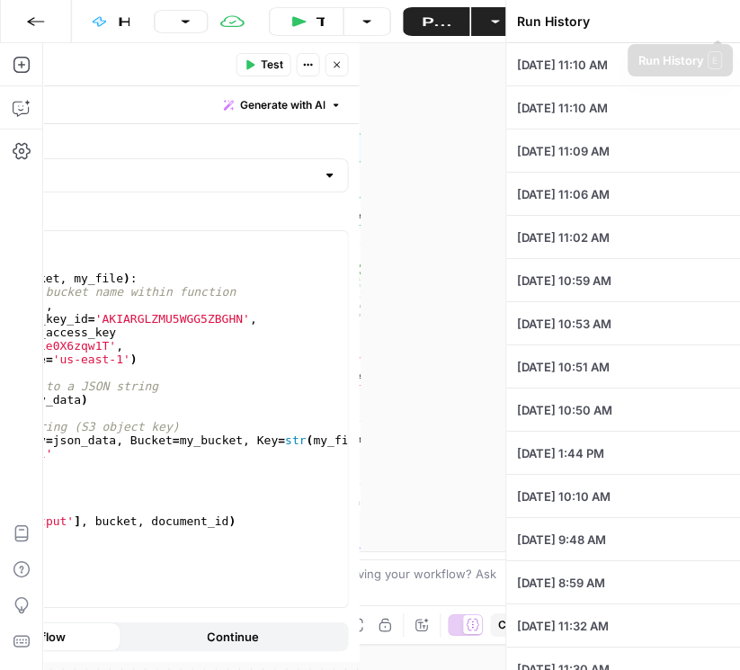
type input "cicero-qa-question-output-demo"
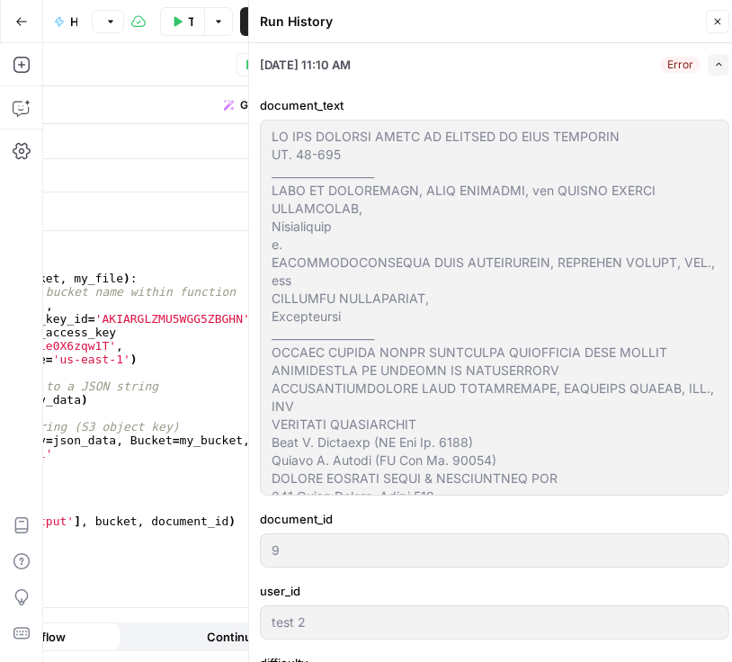
click at [707, 30] on button "Close" at bounding box center [717, 21] width 23 height 23
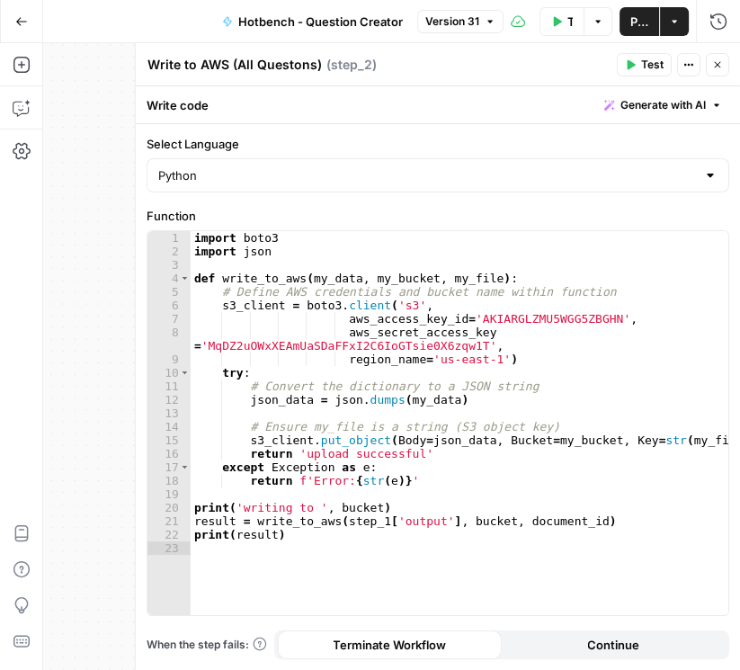
click at [726, 69] on button "Close" at bounding box center [717, 64] width 23 height 23
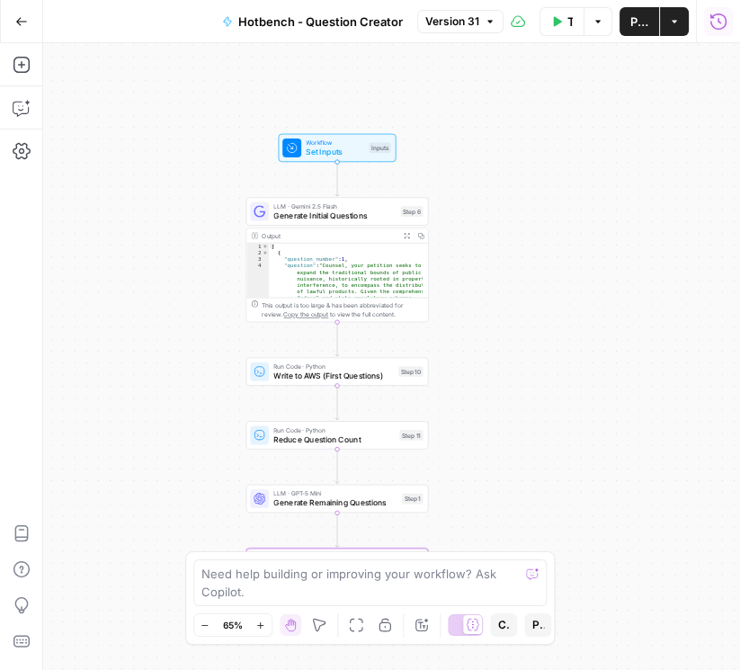
click at [711, 27] on icon "button" at bounding box center [718, 22] width 18 height 18
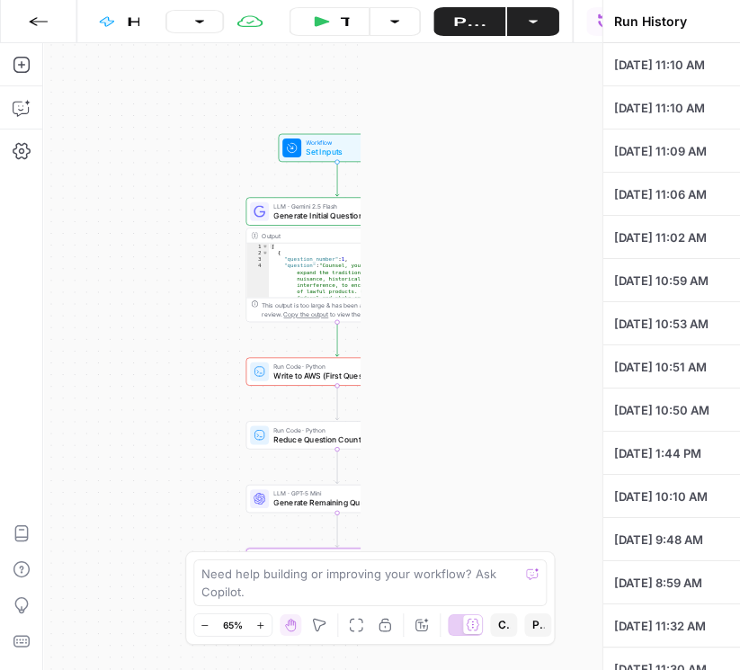
type textarea "IN THE SUPREME COURT OF APPEALS OF WEST VIRGINIA NO. 24-166 ___________________…"
type input "9"
type input "test 2"
type input "very difficult"
type input "5"
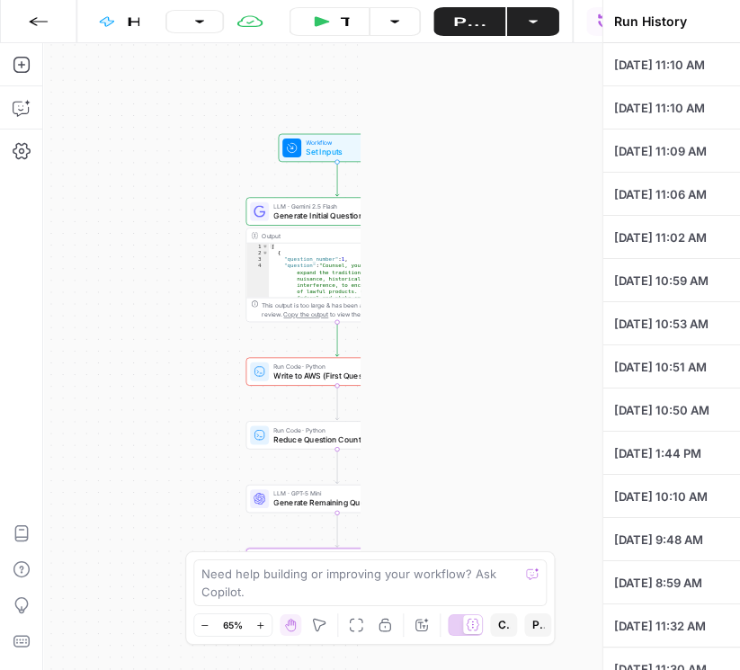
type input "cicero-qa-question-output-demo"
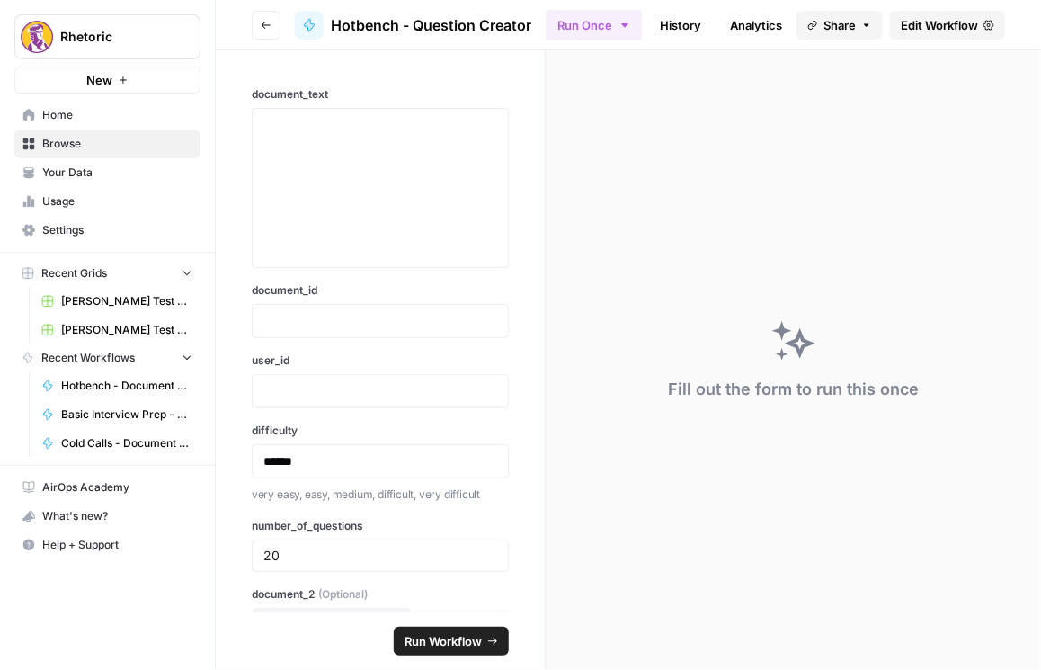
click at [263, 15] on button "Go back" at bounding box center [266, 25] width 29 height 29
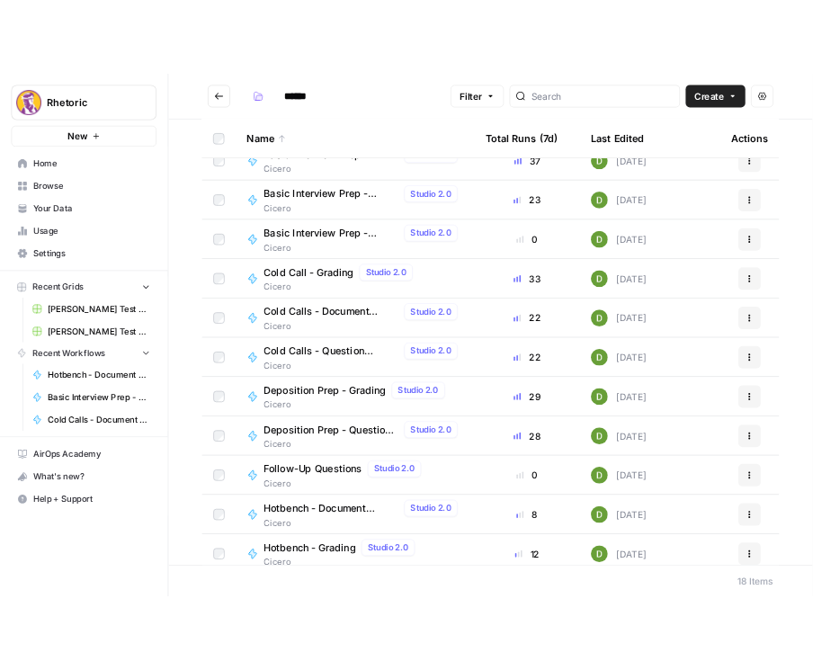
scroll to position [102, 0]
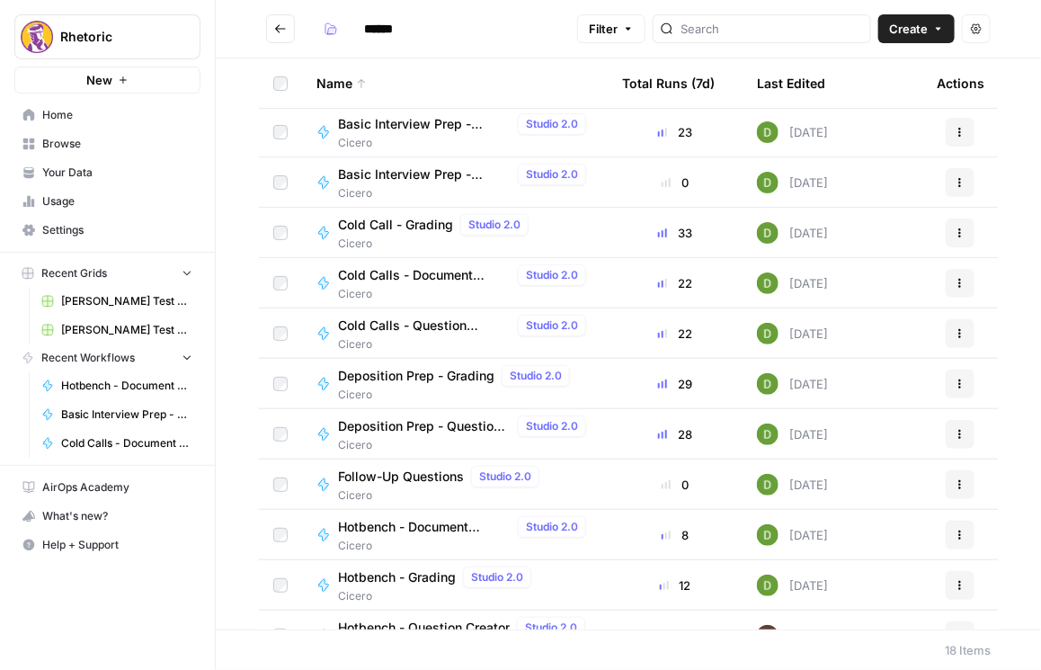
click at [429, 573] on span "Hotbench - Grading" at bounding box center [397, 577] width 118 height 18
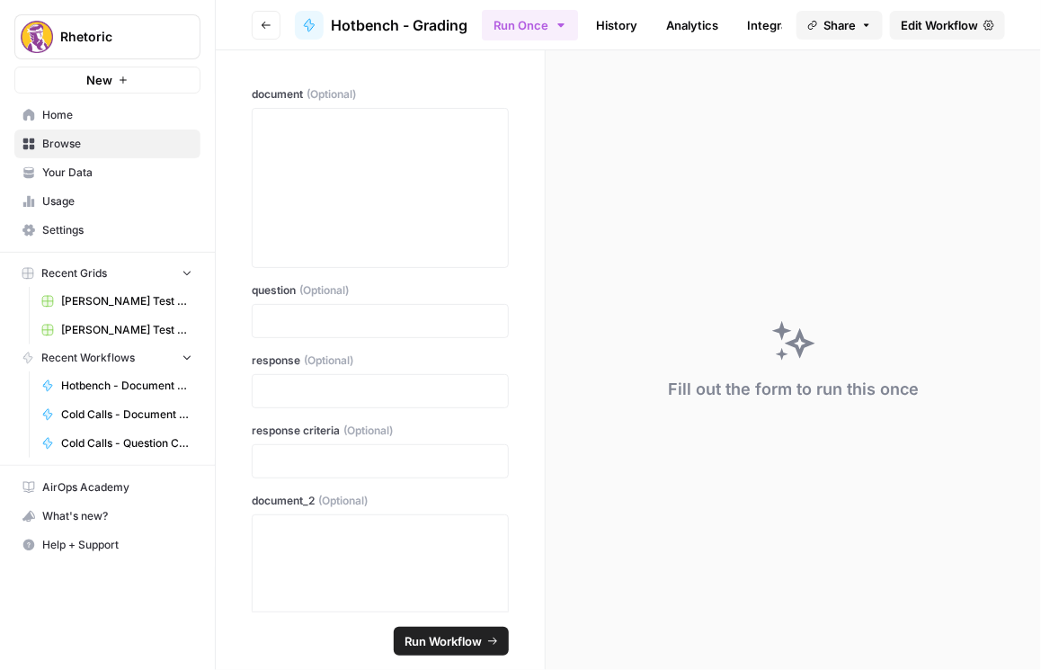
click at [945, 21] on span "Edit Workflow" at bounding box center [939, 25] width 77 height 18
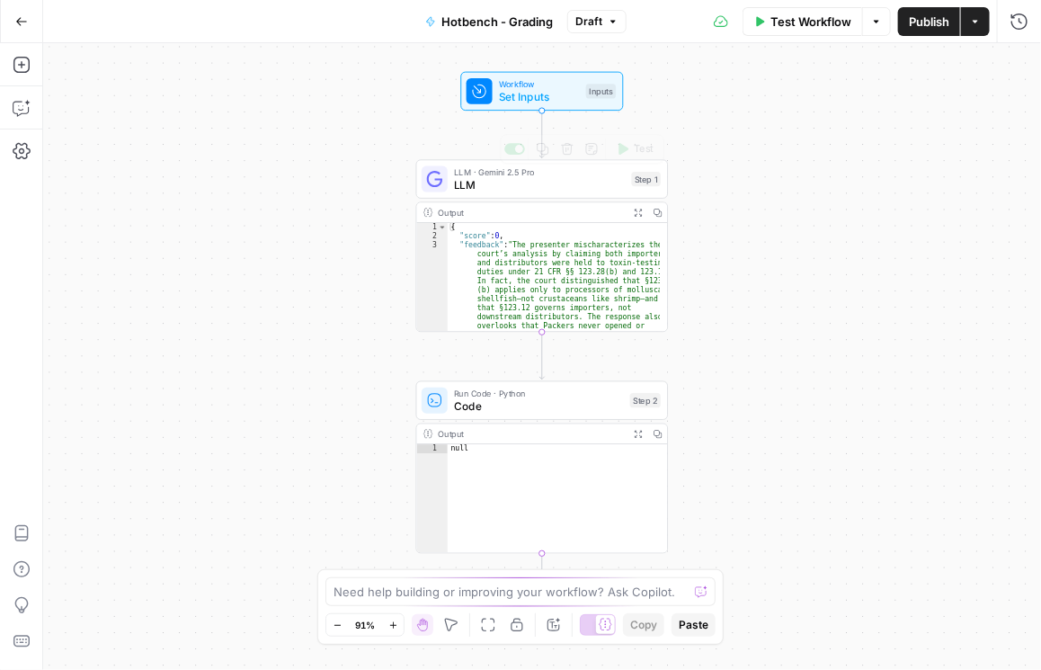
click at [504, 183] on span "LLM" at bounding box center [539, 184] width 171 height 16
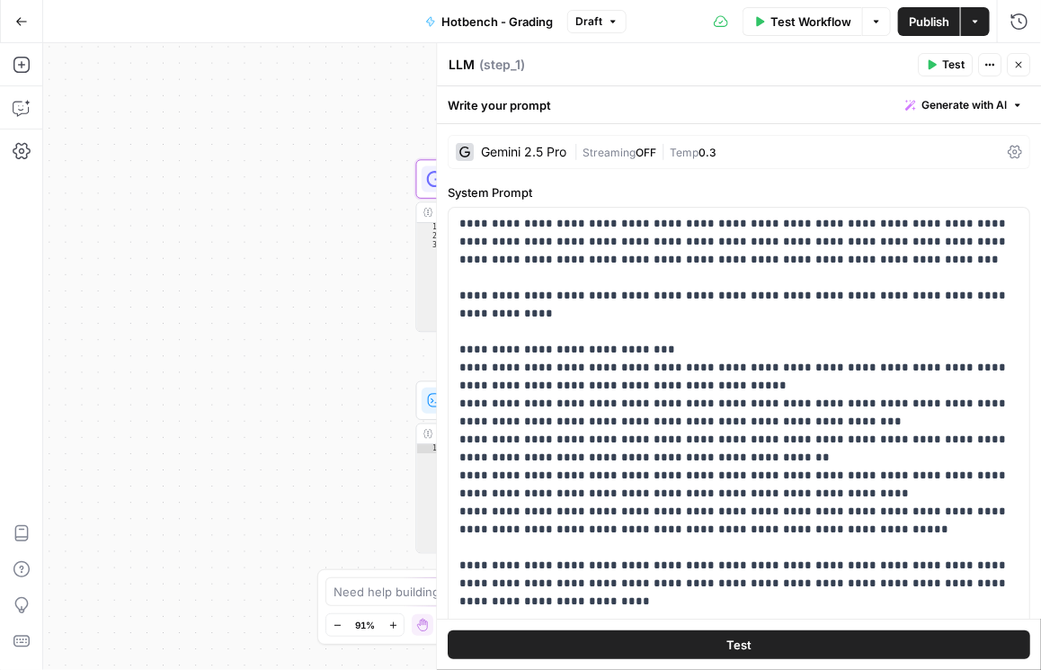
click at [1011, 152] on icon at bounding box center [1015, 152] width 14 height 14
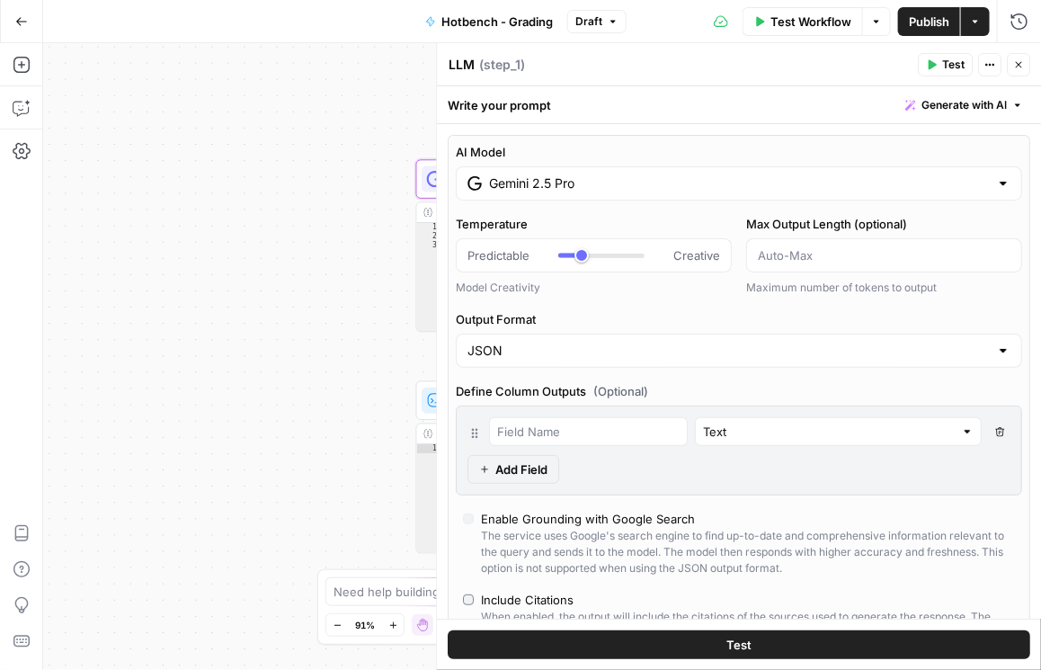
click at [703, 191] on div "Gemini 2.5 Pro" at bounding box center [739, 183] width 566 height 34
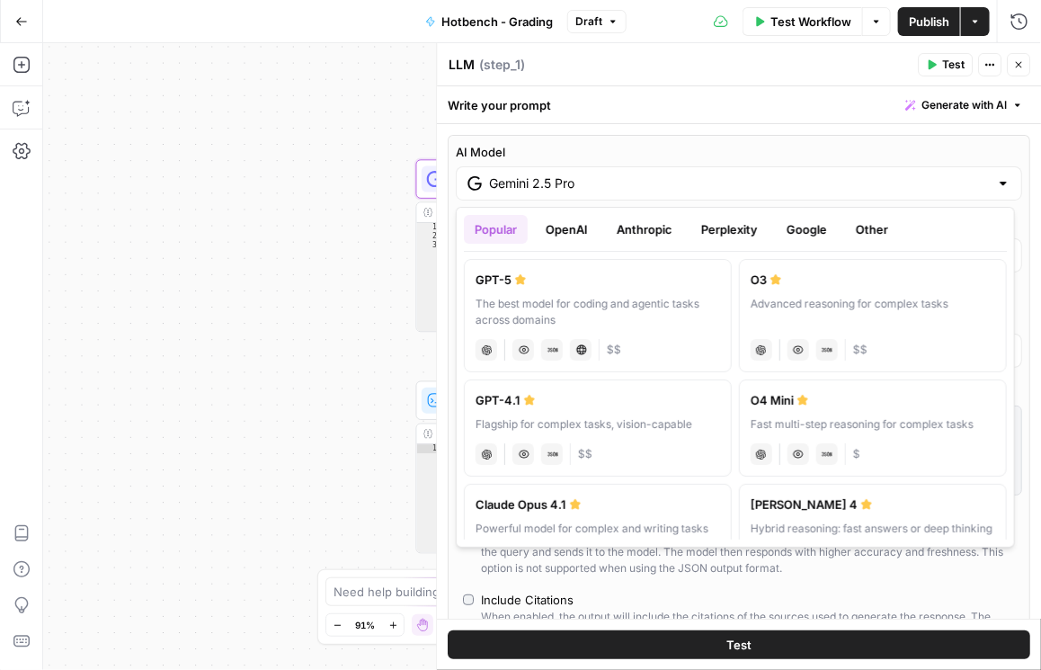
click at [573, 235] on button "OpenAI" at bounding box center [567, 229] width 64 height 29
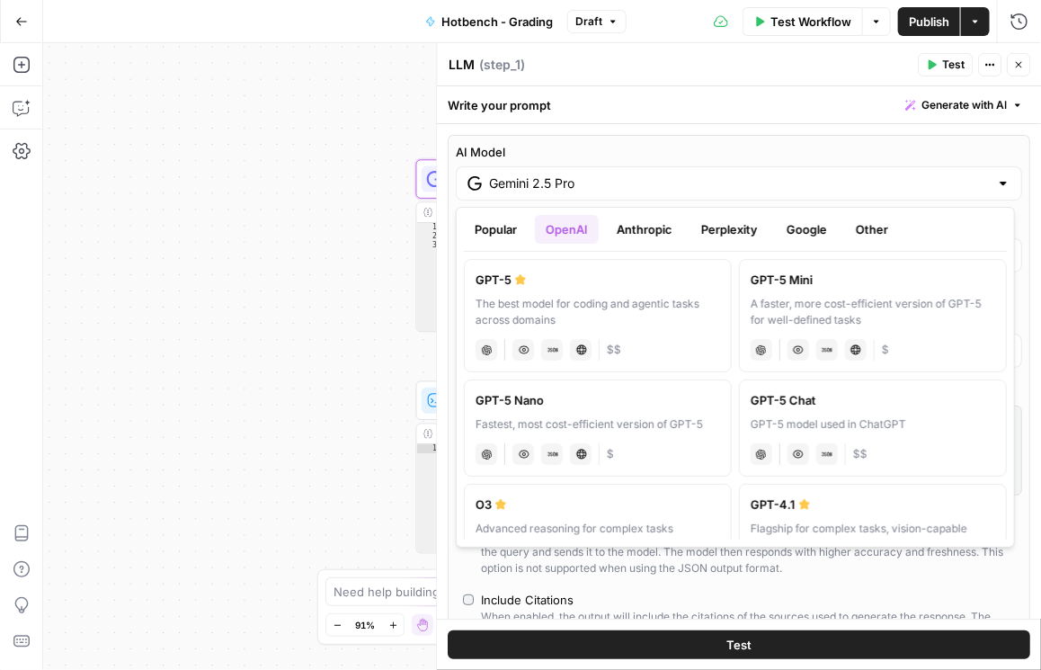
click at [782, 298] on div "A faster, more cost-efficient version of GPT-5 for well-defined tasks" at bounding box center [873, 312] width 245 height 32
type input "GPT-5 Mini"
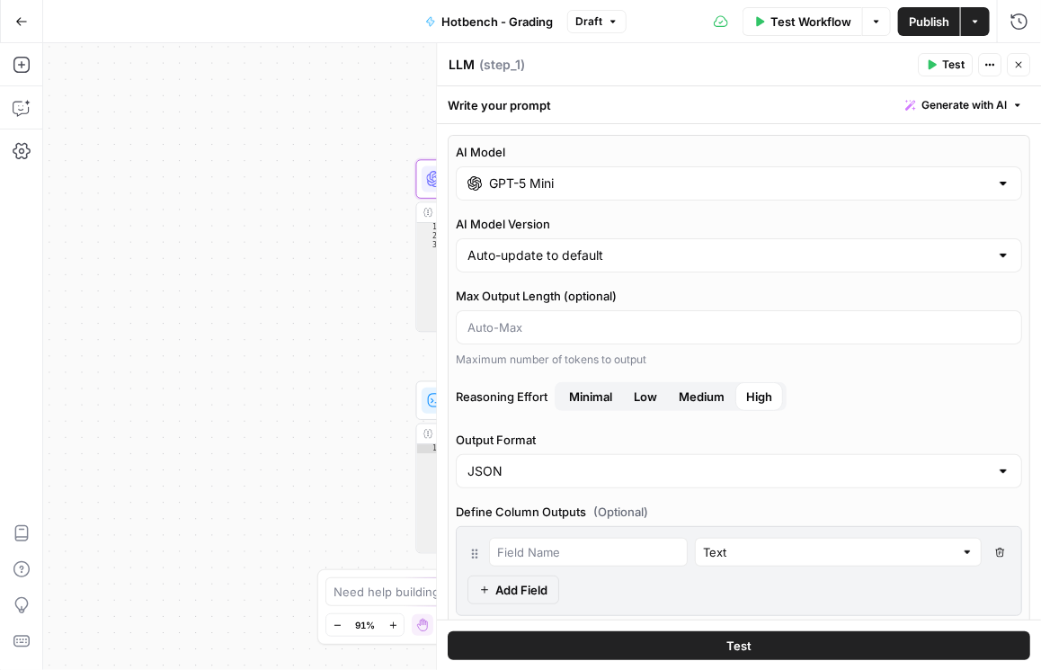
click at [1022, 55] on button "Close" at bounding box center [1018, 64] width 23 height 23
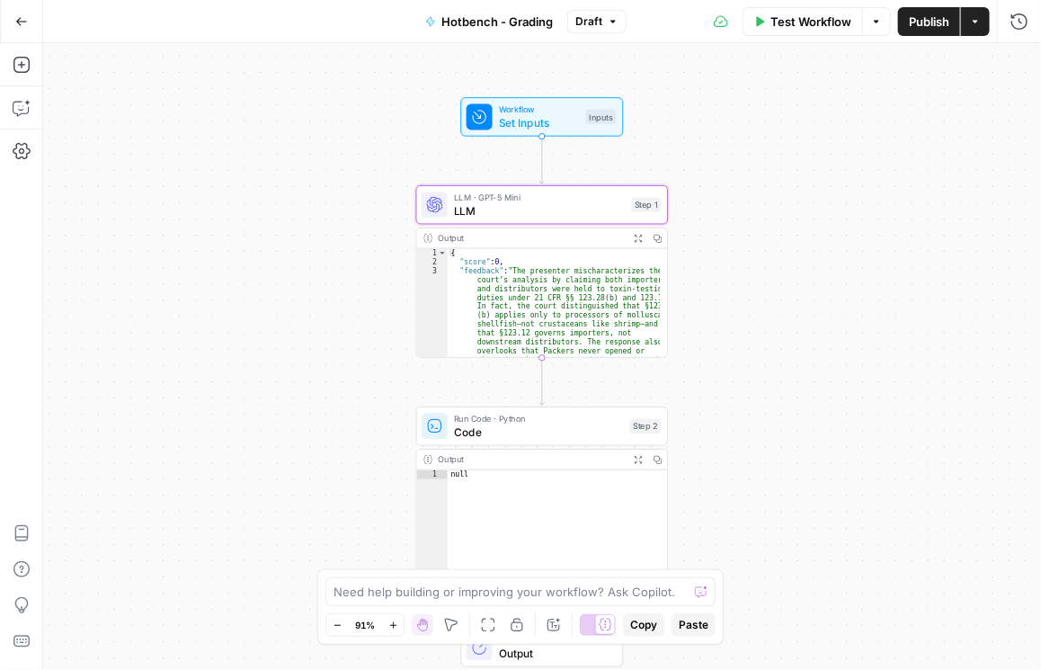
click at [596, 211] on span "LLM" at bounding box center [539, 210] width 171 height 16
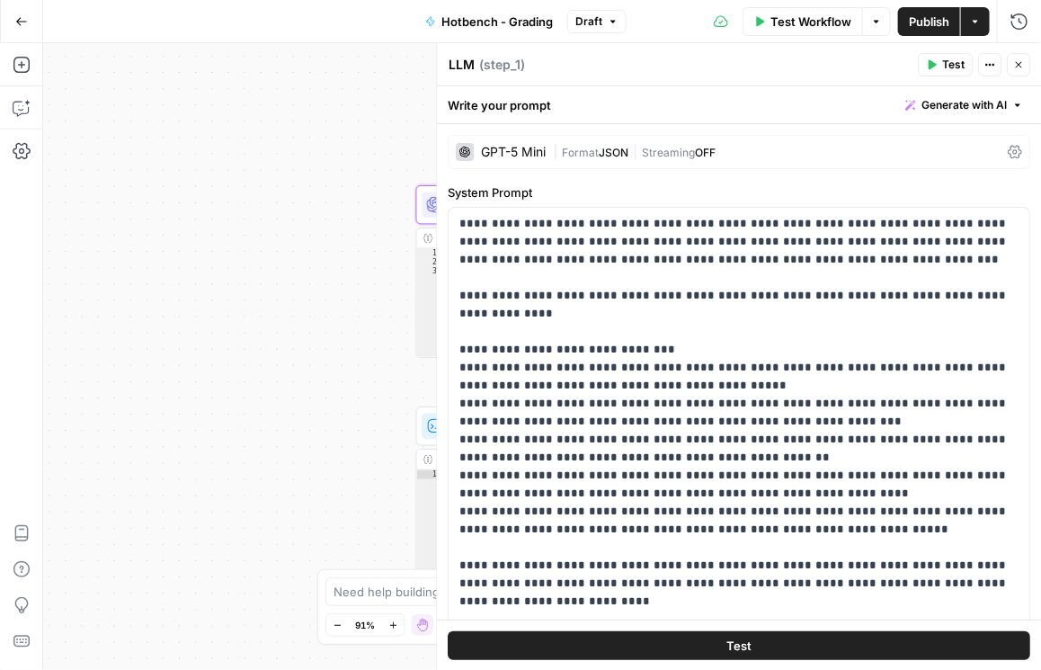
click at [1010, 160] on div "GPT-5 Mini | Format JSON | Streaming OFF" at bounding box center [739, 152] width 583 height 34
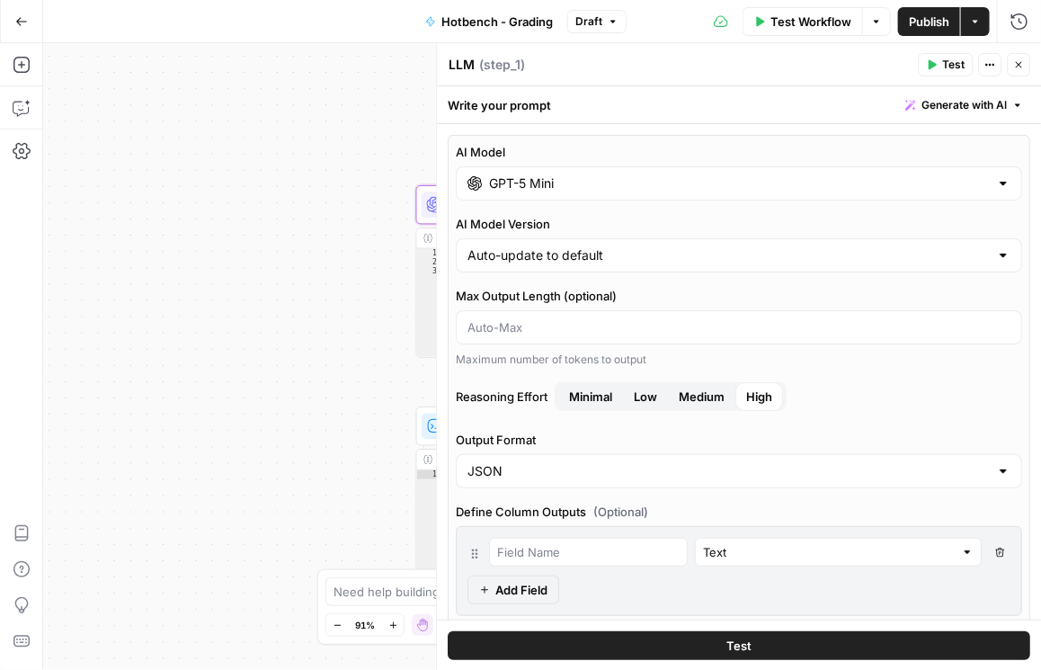
click at [719, 388] on button "Medium" at bounding box center [701, 396] width 67 height 29
click at [1011, 65] on button "Close" at bounding box center [1018, 64] width 23 height 23
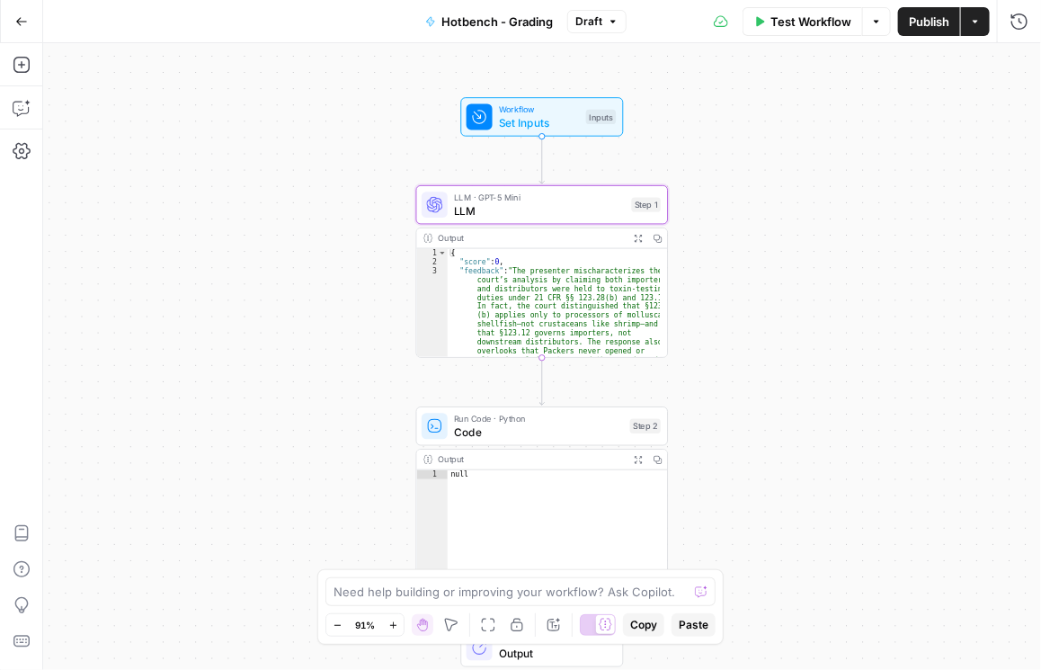
click at [930, 14] on span "Publish" at bounding box center [929, 22] width 40 height 18
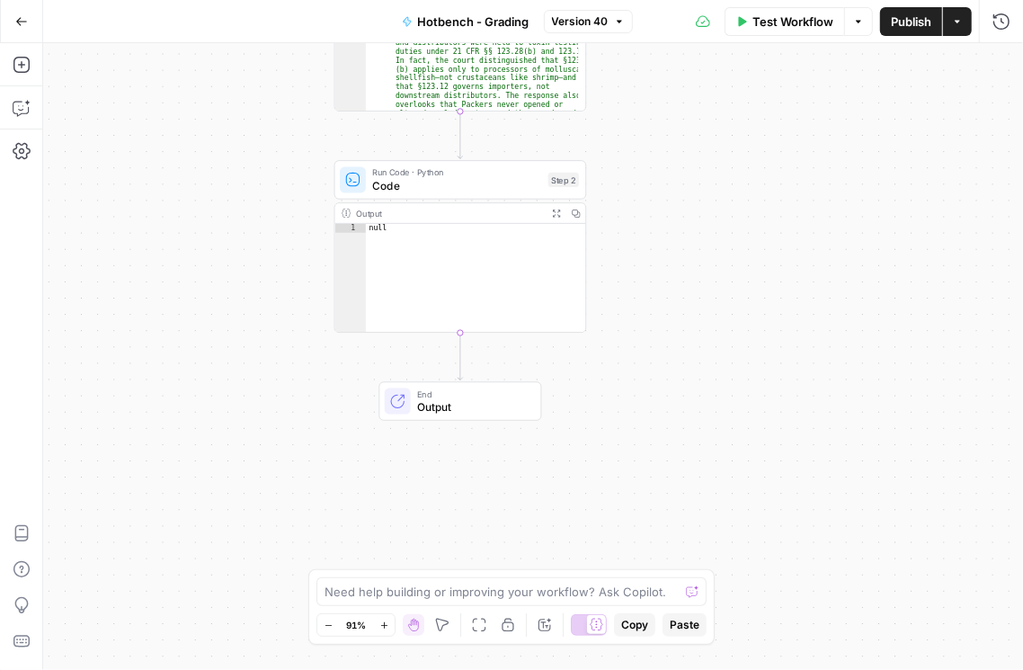
drag, startPoint x: 322, startPoint y: 429, endPoint x: 240, endPoint y: 191, distance: 251.9
click at [240, 182] on div "Workflow Set Inputs Inputs LLM · GPT-5 Mini LLM Step 1 Output Expand Output Cop…" at bounding box center [533, 356] width 980 height 627
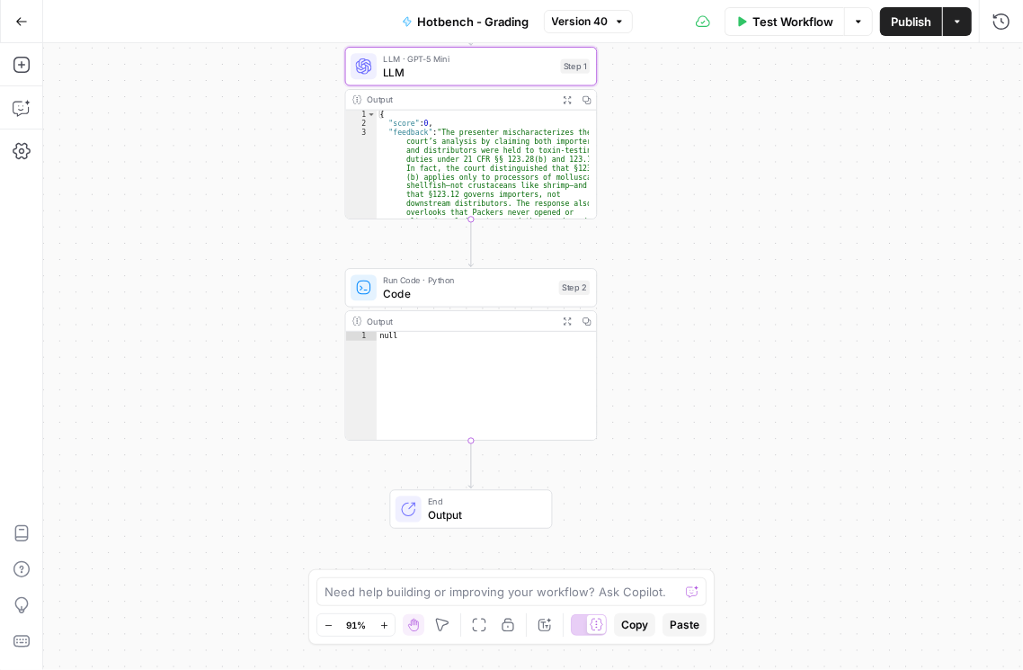
drag, startPoint x: 263, startPoint y: 299, endPoint x: 398, endPoint y: 492, distance: 234.9
click at [352, 558] on div "Workflow Set Inputs Inputs LLM · GPT-5 Mini LLM Step 1 Output Expand Output Cop…" at bounding box center [533, 356] width 980 height 627
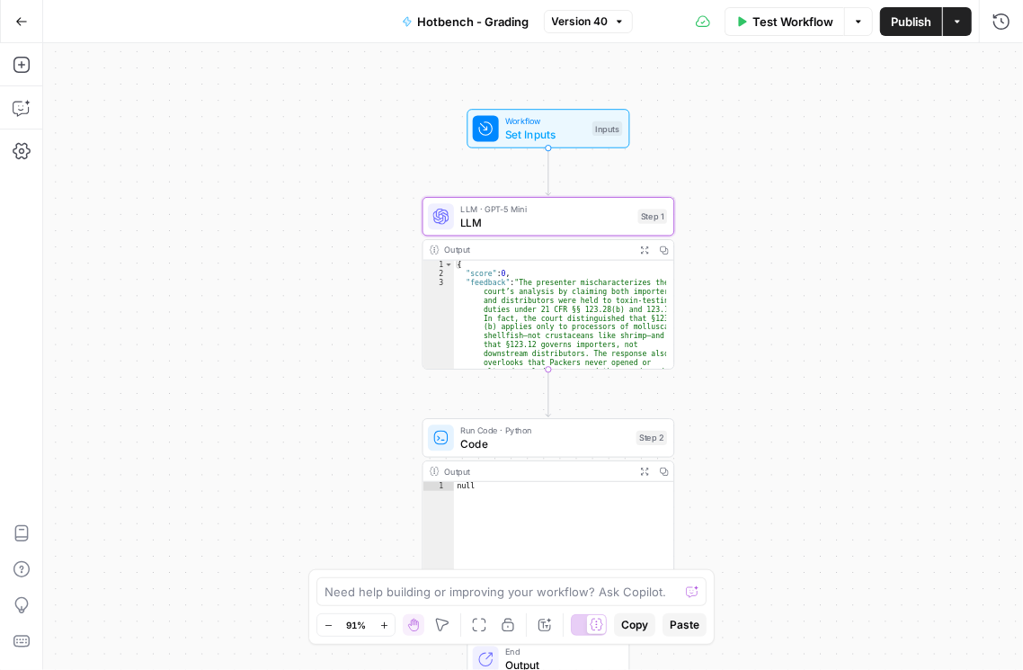
click at [488, 211] on span "LLM · GPT-5 Mini" at bounding box center [545, 208] width 171 height 13
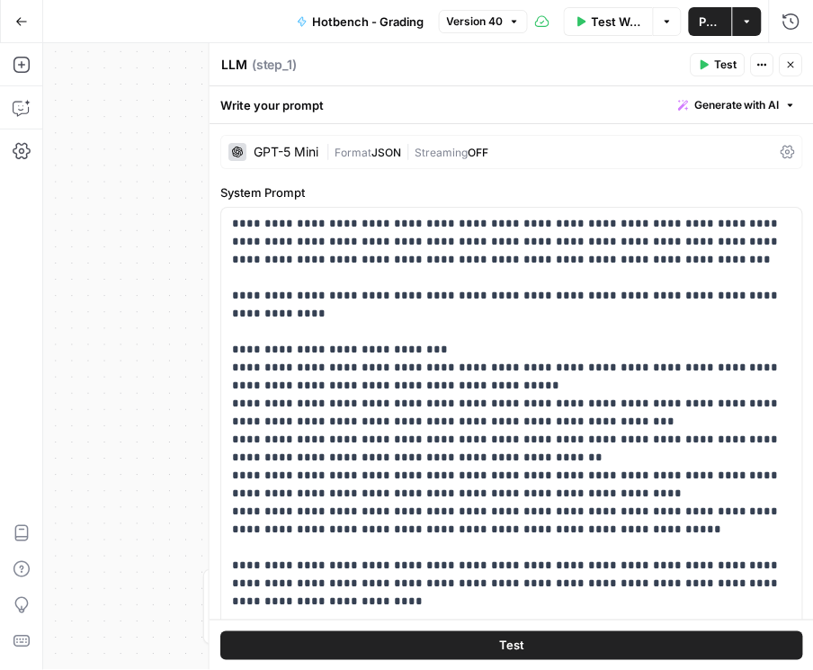
click at [785, 152] on icon at bounding box center [787, 152] width 14 height 14
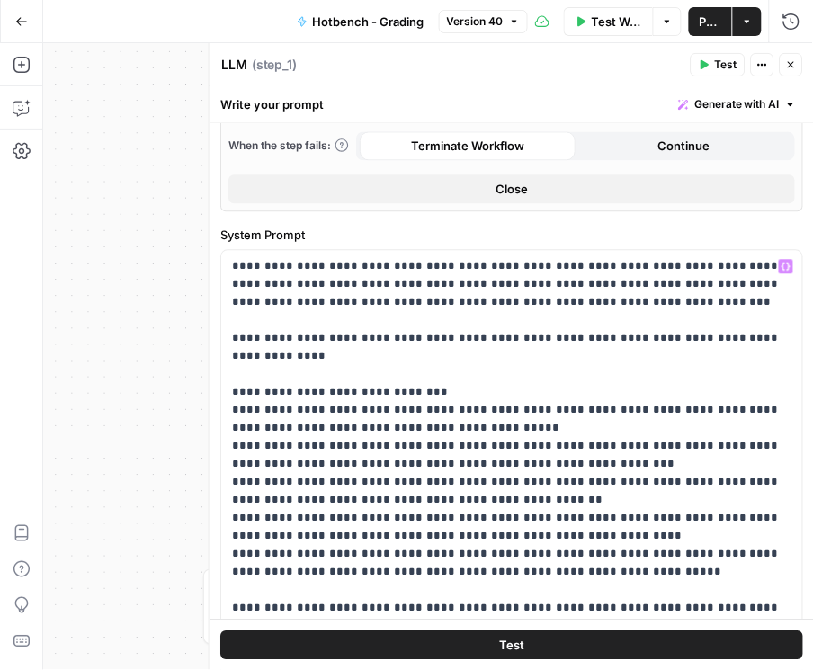
scroll to position [594, 0]
click at [497, 25] on span "Version 40" at bounding box center [475, 21] width 57 height 16
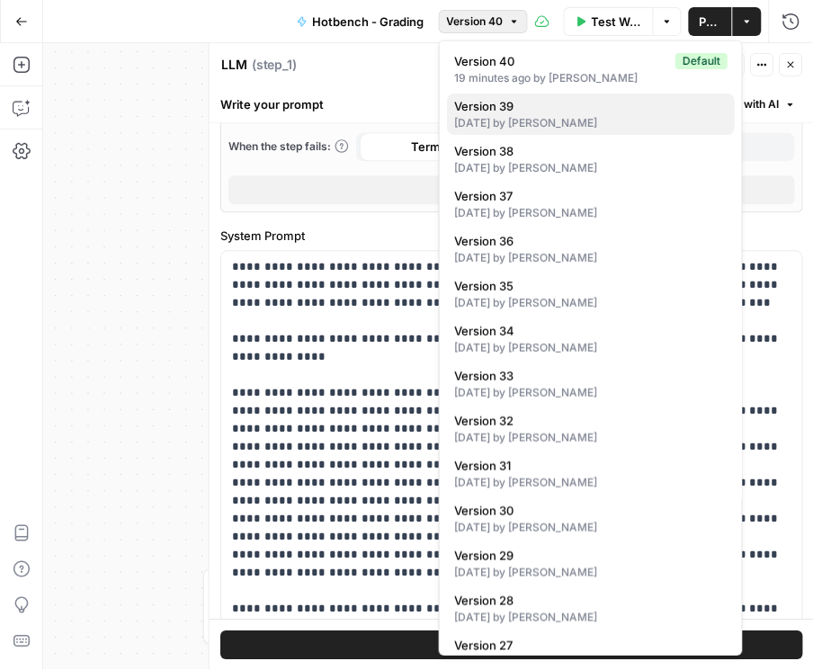
click at [529, 121] on div "[DATE] by [PERSON_NAME]" at bounding box center [590, 123] width 273 height 16
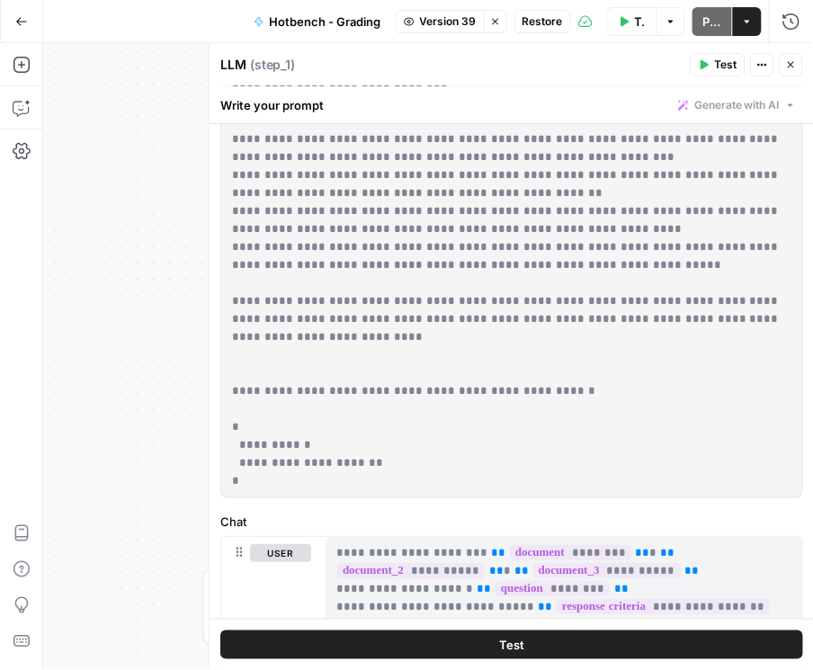
click at [501, 22] on button "Stop viewing" at bounding box center [495, 21] width 23 height 23
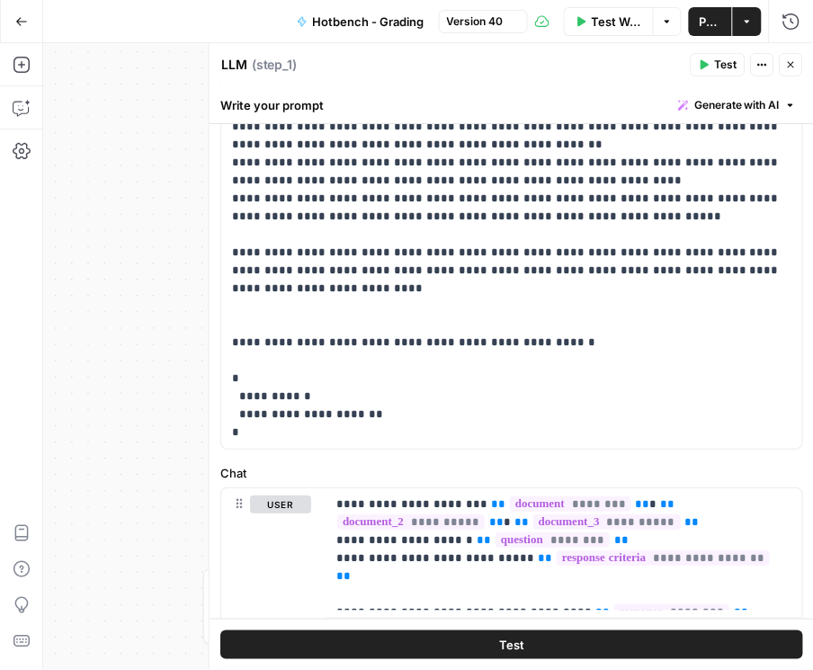
scroll to position [903, 0]
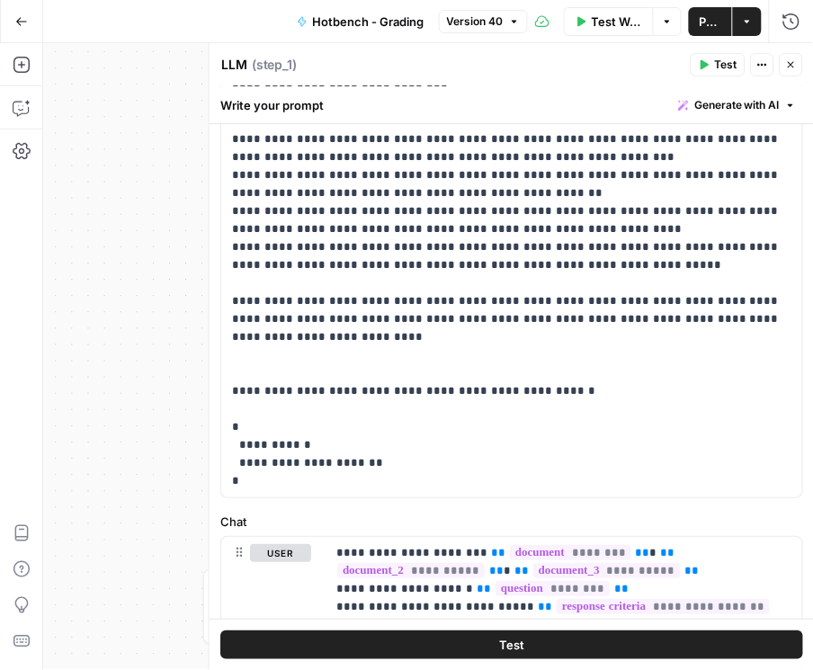
click at [478, 28] on span "Version 40" at bounding box center [475, 21] width 57 height 16
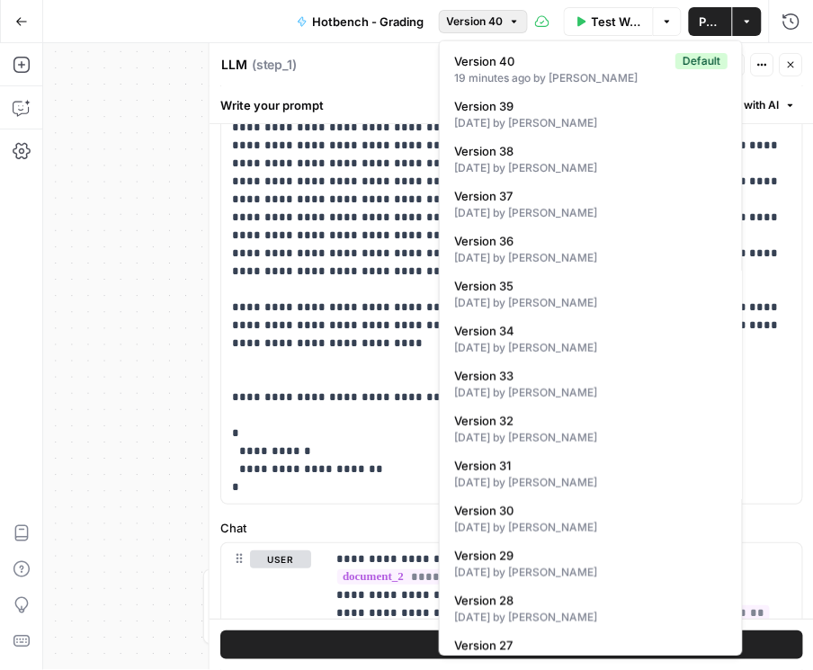
scroll to position [883, 0]
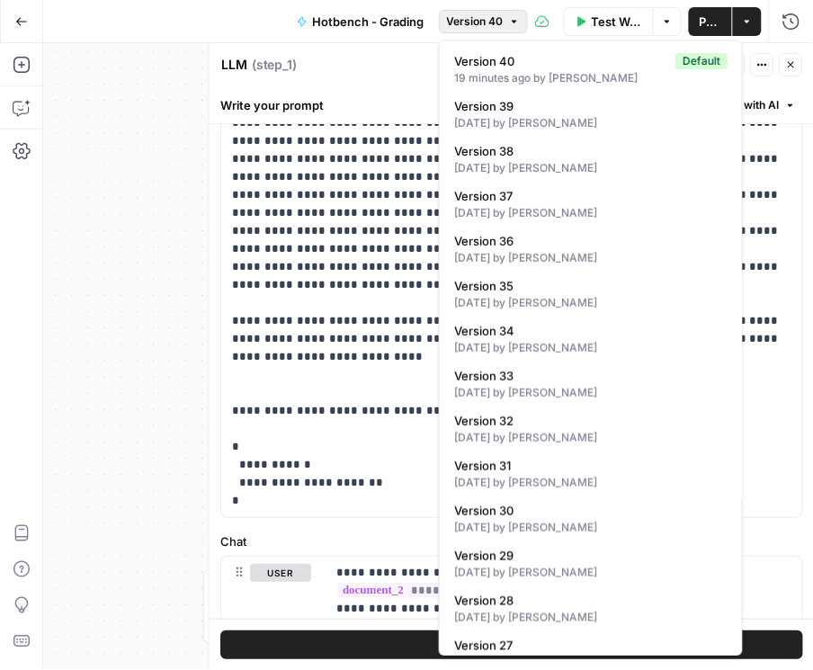
click at [811, 79] on header "LLM LLM ( step_1 ) Test Actions Close" at bounding box center [511, 64] width 604 height 43
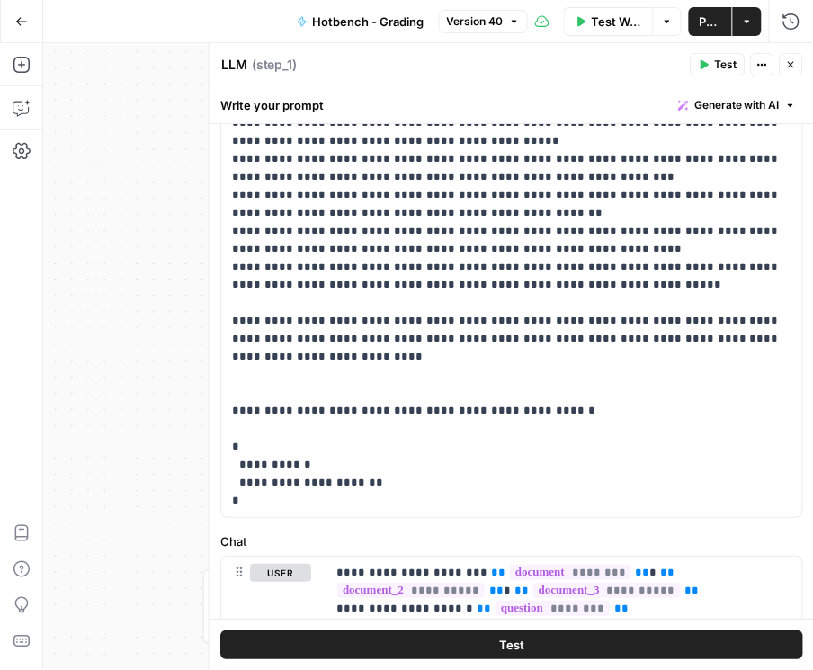
drag, startPoint x: 467, startPoint y: 16, endPoint x: 468, endPoint y: 32, distance: 16.2
click at [467, 15] on span "Version 40" at bounding box center [475, 21] width 57 height 16
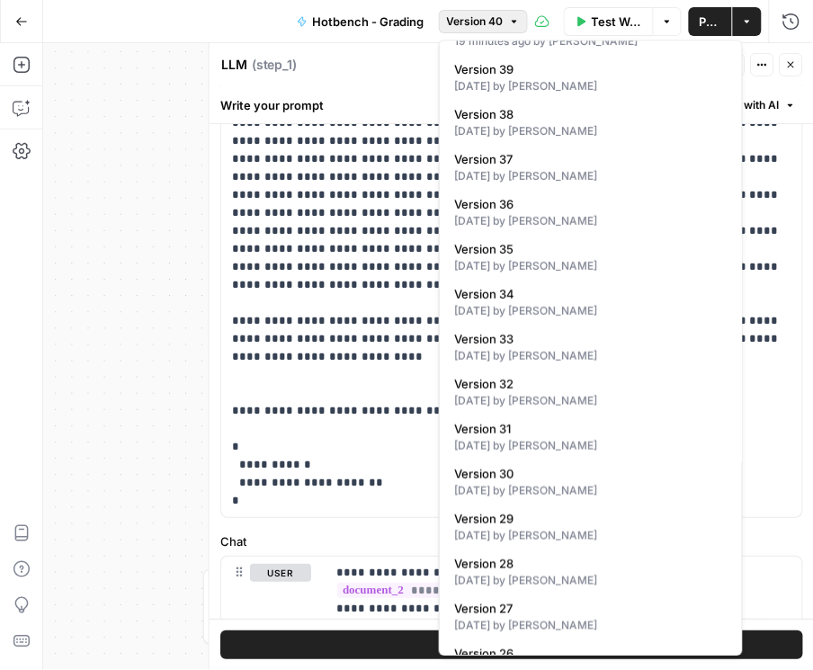
scroll to position [256, 0]
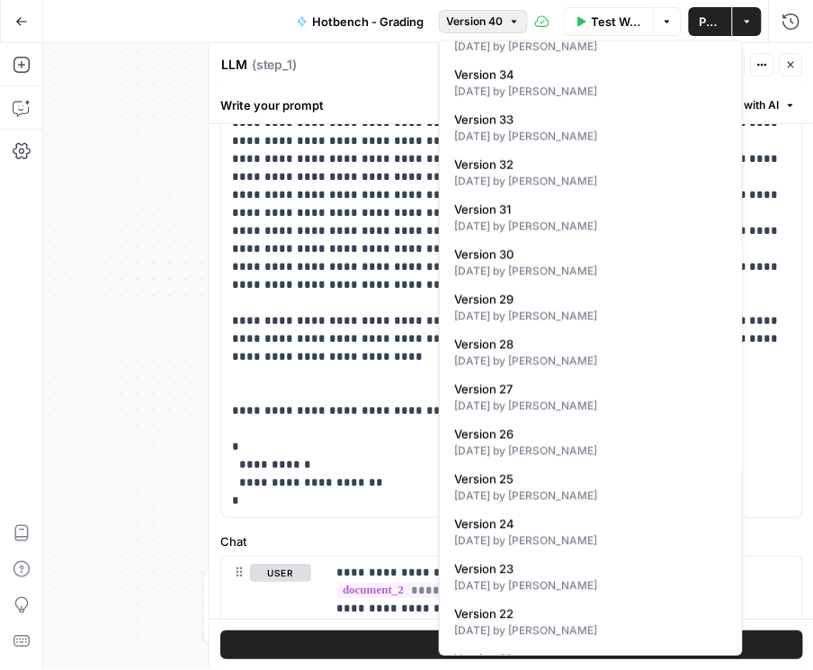
click at [547, 507] on div "Version 40 Default 19 minutes ago by Daniel Scarr Version 39 2 months ago by Da…" at bounding box center [591, 348] width 304 height 616
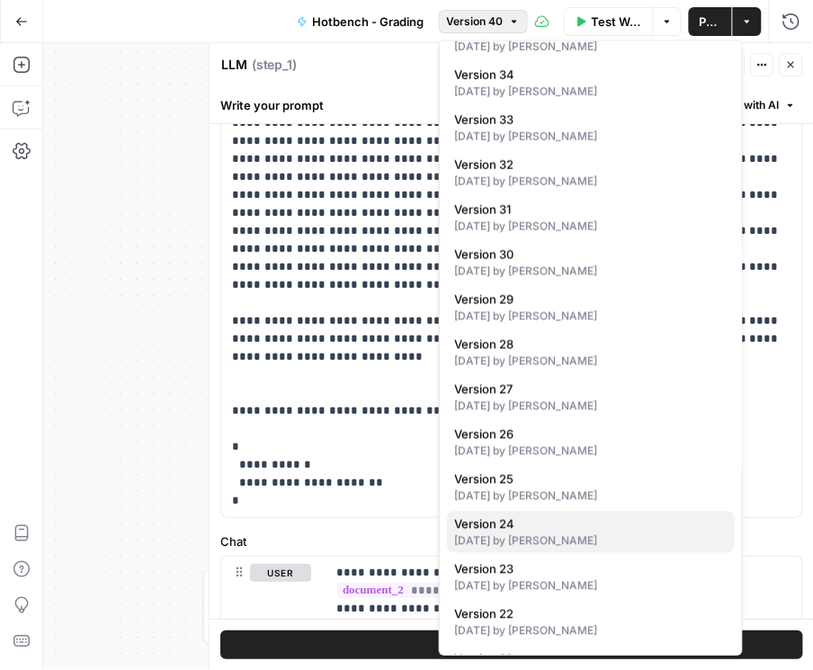
click at [538, 521] on span "Version 24" at bounding box center [587, 524] width 266 height 18
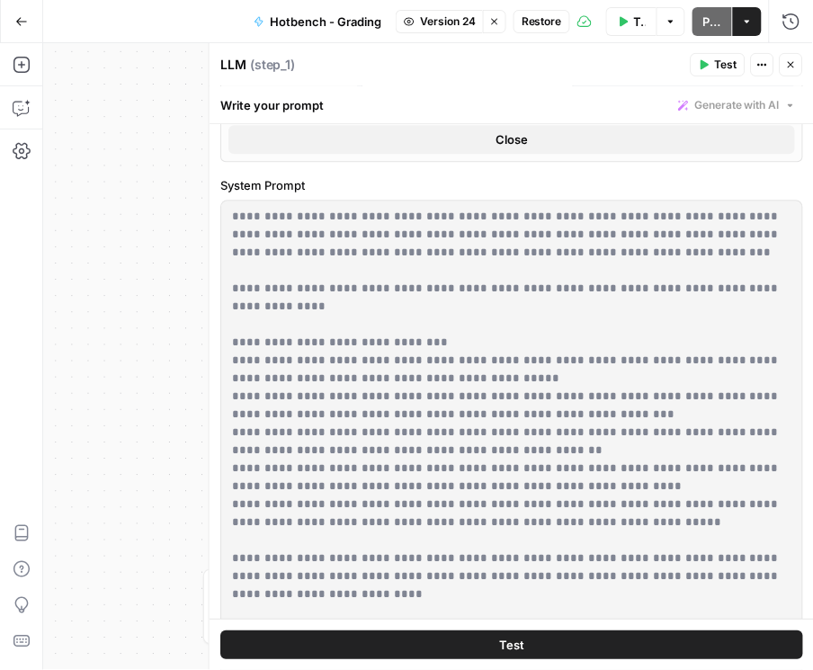
click at [502, 22] on button "Stop viewing" at bounding box center [494, 21] width 23 height 23
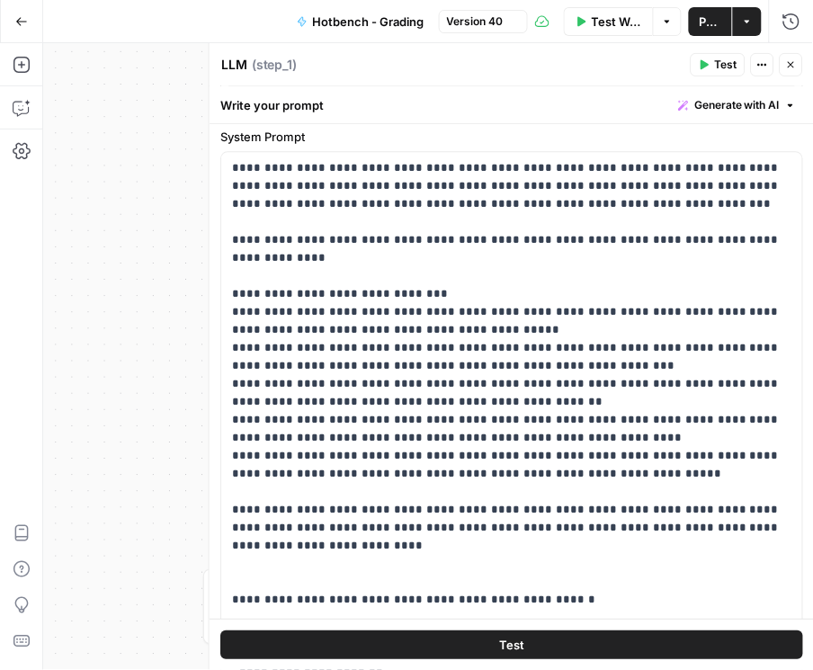
type input "GPT-5 Mini"
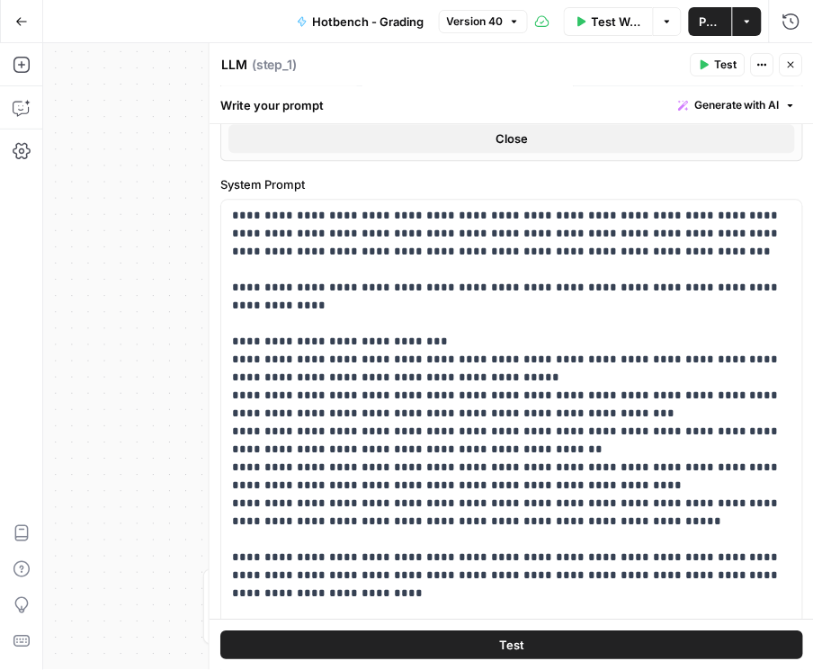
click at [782, 19] on div "Close" at bounding box center [779, 29] width 54 height 32
click at [793, 23] on icon "button" at bounding box center [791, 22] width 18 height 18
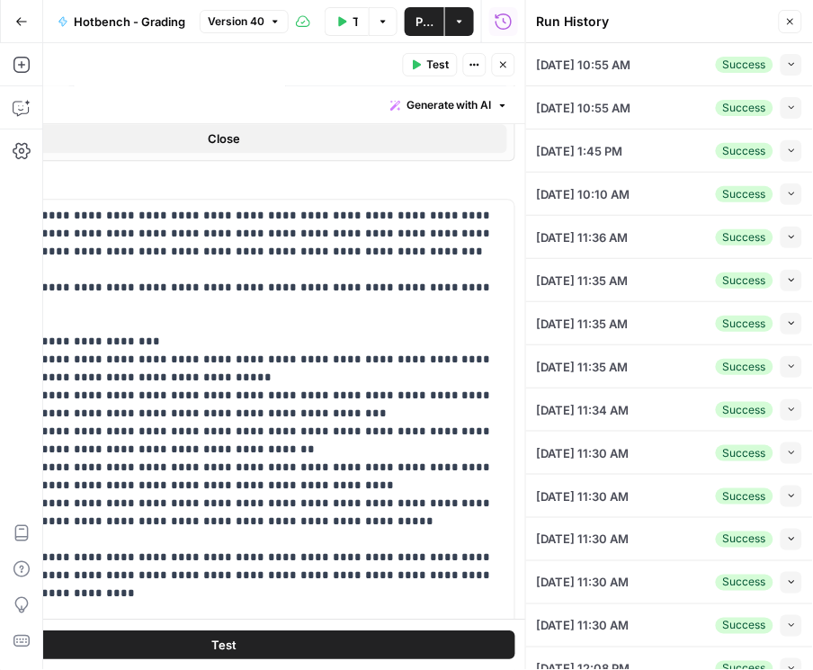
click at [787, 65] on icon "button" at bounding box center [792, 64] width 10 height 10
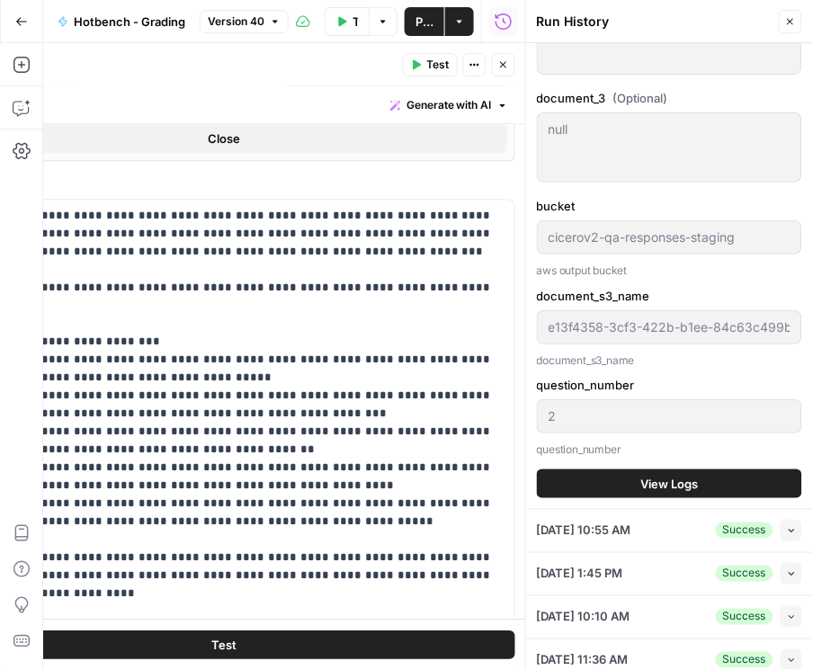
scroll to position [770, 0]
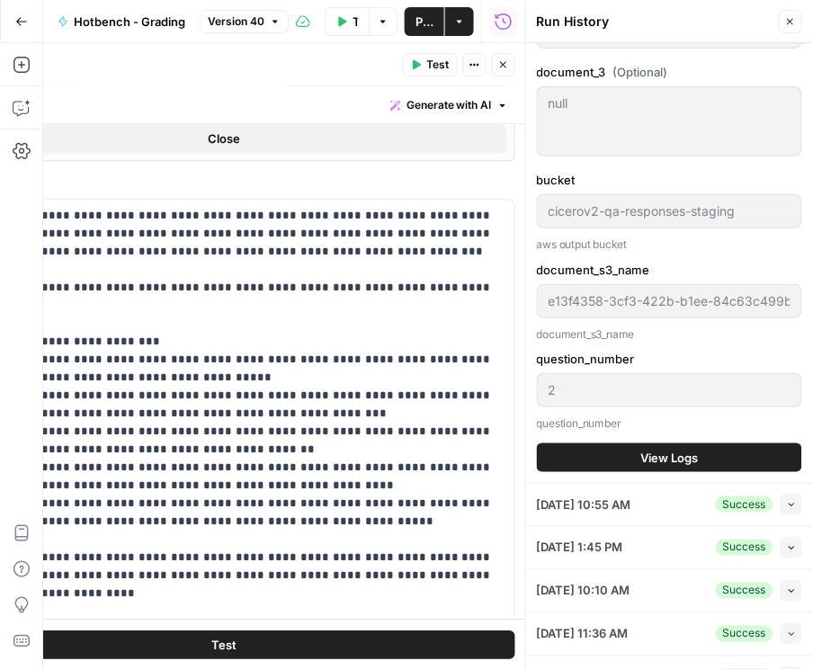
click at [648, 454] on span "View Logs" at bounding box center [670, 458] width 58 height 18
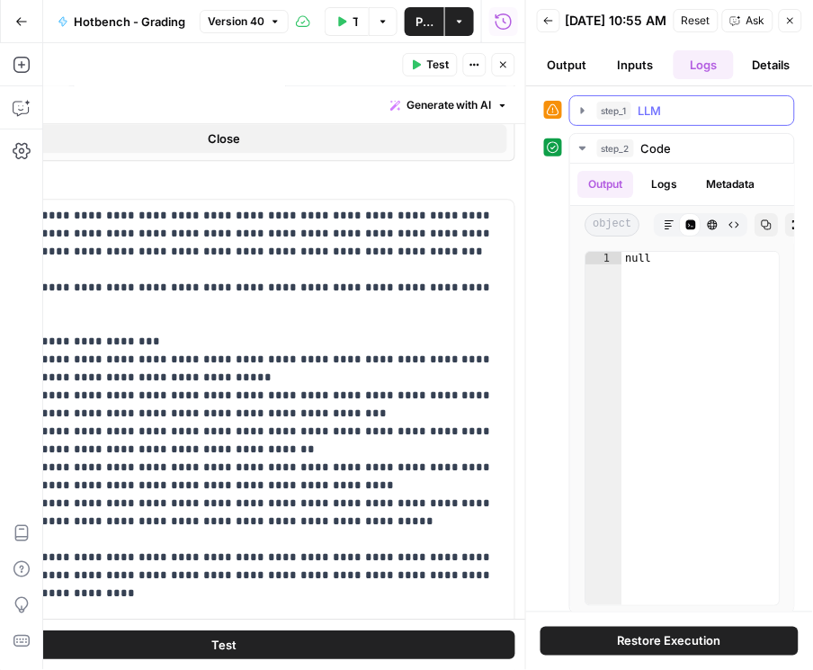
click at [582, 114] on icon "button" at bounding box center [582, 110] width 14 height 14
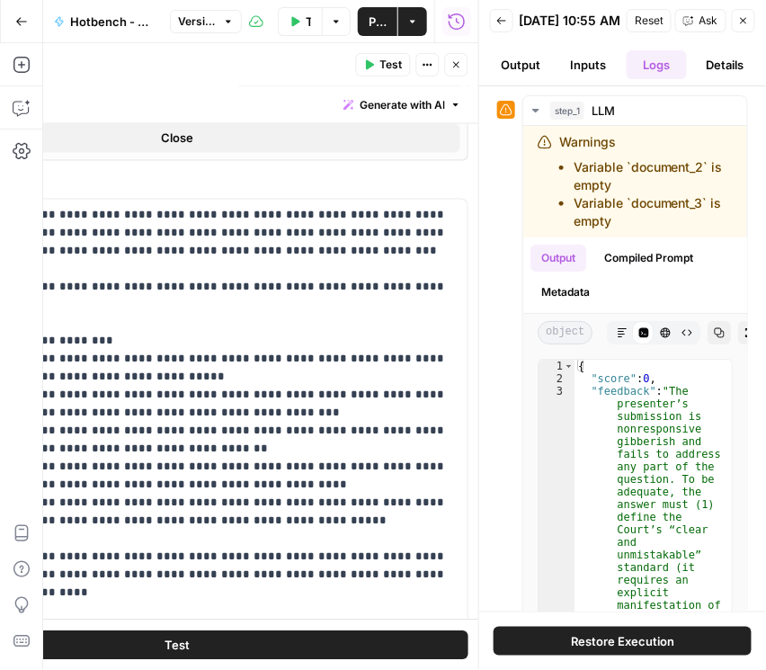
click at [451, 69] on icon "button" at bounding box center [456, 64] width 11 height 11
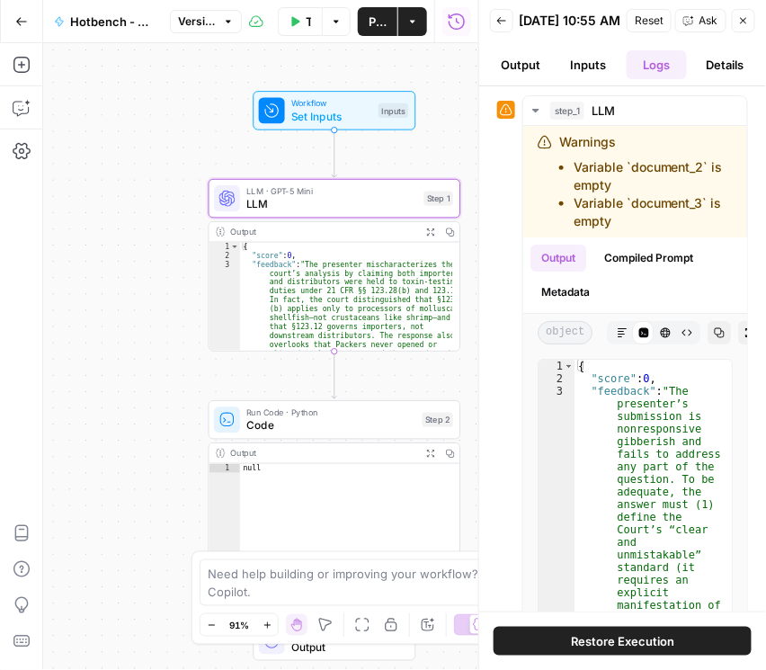
drag, startPoint x: 219, startPoint y: 205, endPoint x: 17, endPoint y: 188, distance: 203.0
click at [17, 188] on div "Add Steps Copilot Settings AirOps Academy Help Give Feedback Shortcuts Workflow…" at bounding box center [239, 356] width 478 height 627
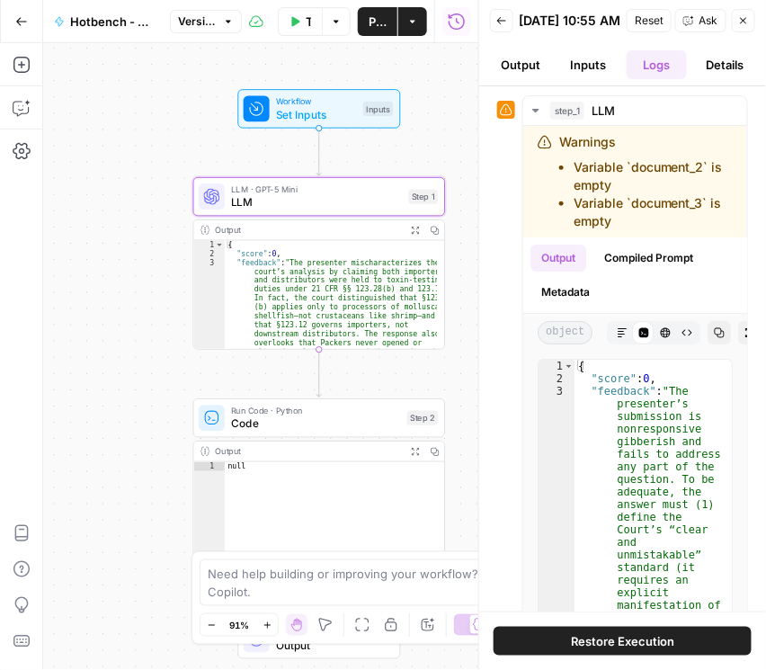
click at [276, 201] on span "LLM" at bounding box center [316, 202] width 171 height 16
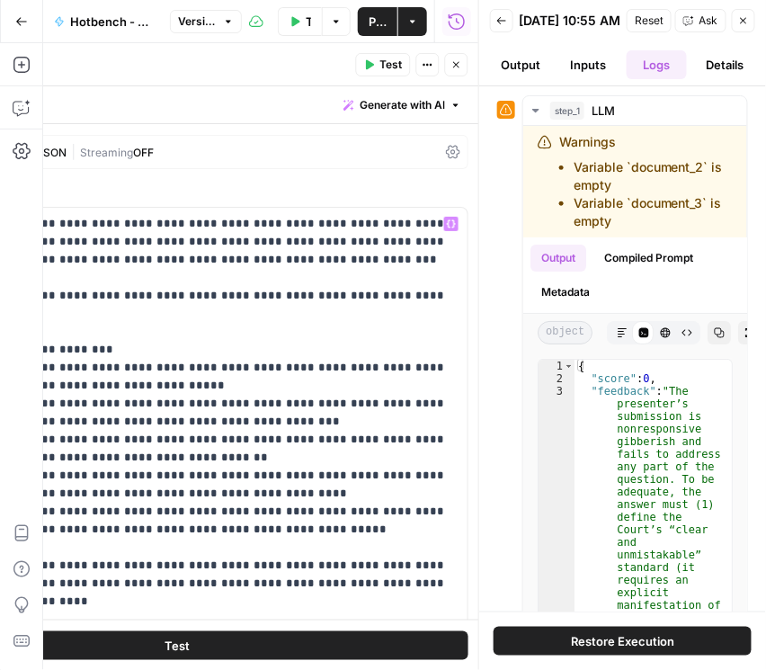
click at [447, 162] on div "GPT-5 Mini | Format JSON | Streaming OFF" at bounding box center [177, 152] width 583 height 34
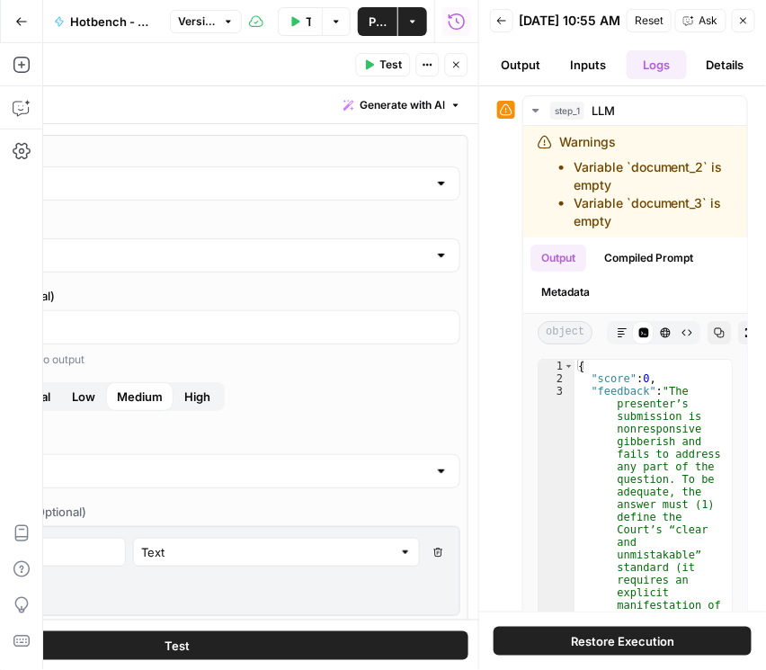
click at [743, 26] on icon "button" at bounding box center [743, 20] width 11 height 11
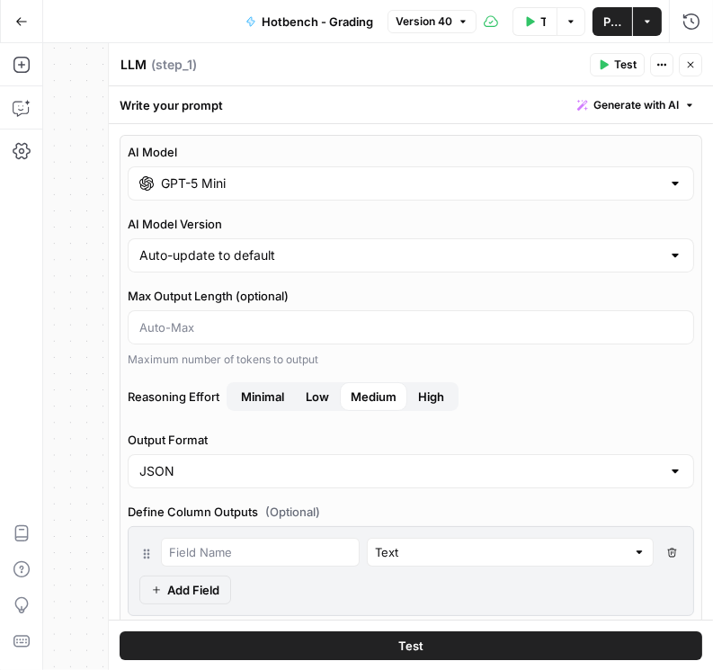
click at [333, 392] on button "Low" at bounding box center [317, 396] width 45 height 29
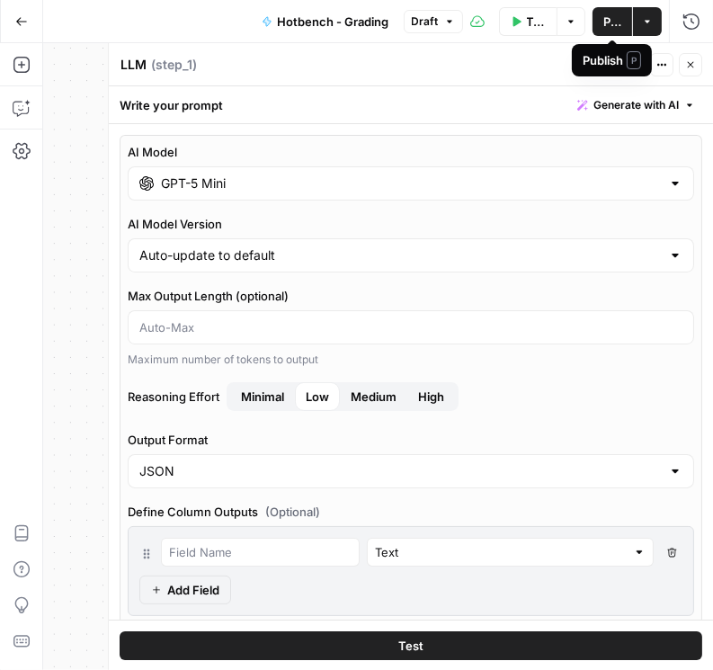
click at [622, 31] on button "Publish" at bounding box center [612, 21] width 40 height 29
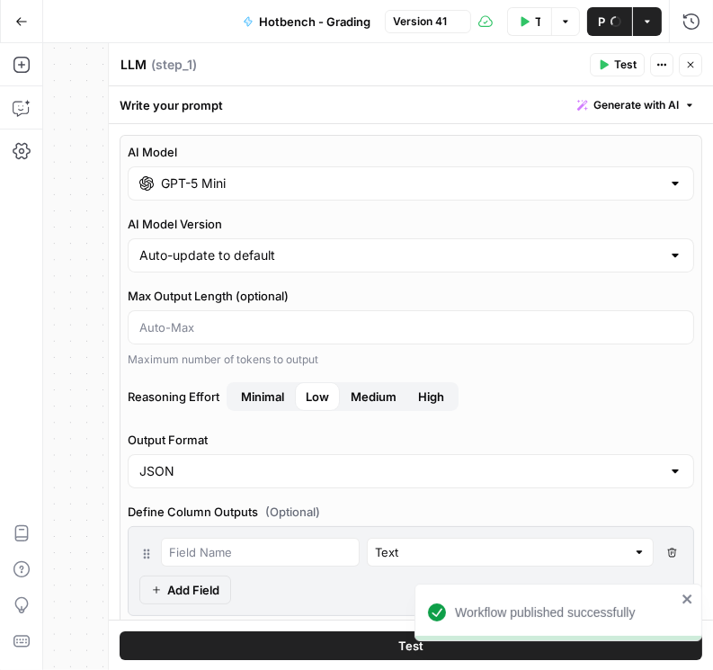
click at [693, 67] on icon "button" at bounding box center [690, 64] width 11 height 11
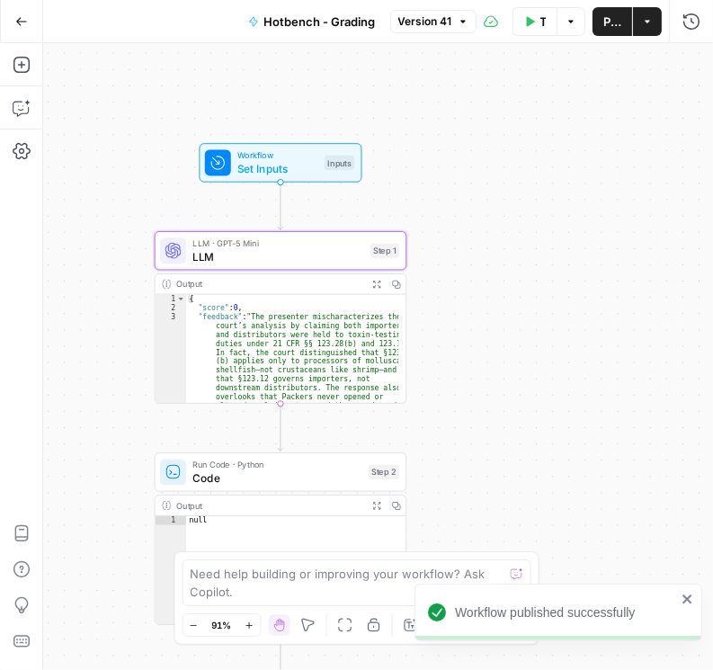
drag, startPoint x: 494, startPoint y: 254, endPoint x: 376, endPoint y: 290, distance: 123.4
click at [471, 370] on div "Workflow Set Inputs Inputs LLM · GPT-5 Mini LLM Step 1 Output Expand Output Cop…" at bounding box center [378, 356] width 670 height 627
click at [281, 174] on div "Copy step" at bounding box center [282, 185] width 72 height 29
click at [440, 28] on span "Version 41" at bounding box center [425, 21] width 54 height 16
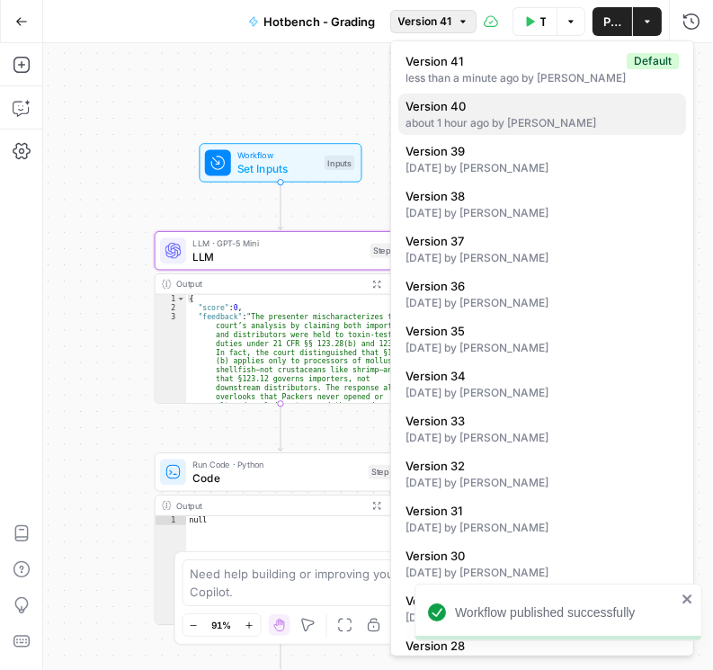
click at [463, 101] on span "Version 40" at bounding box center [538, 106] width 266 height 18
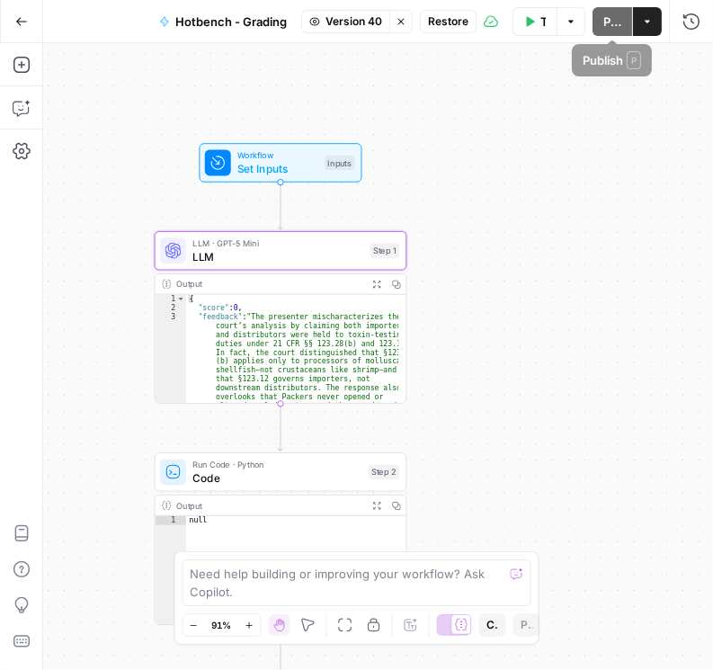
click at [447, 29] on span "Restore" at bounding box center [448, 21] width 40 height 16
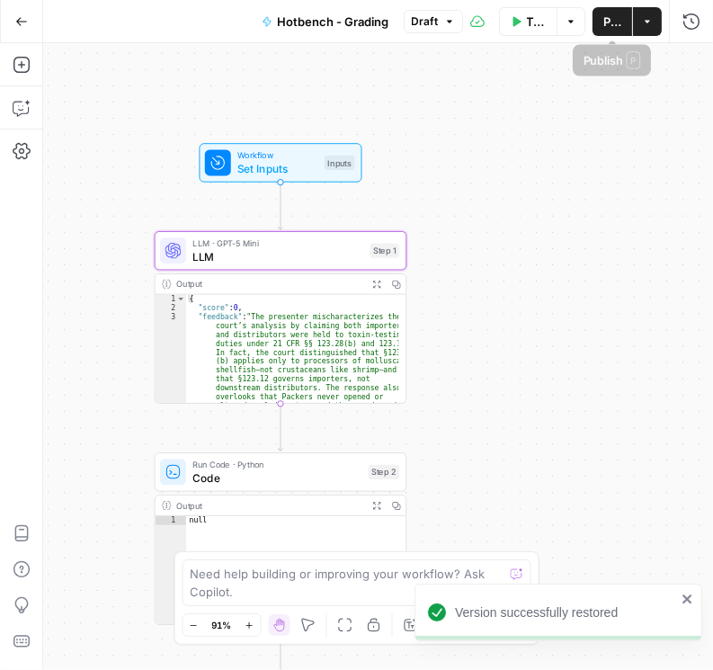
click at [620, 17] on span "Publish" at bounding box center [612, 22] width 18 height 18
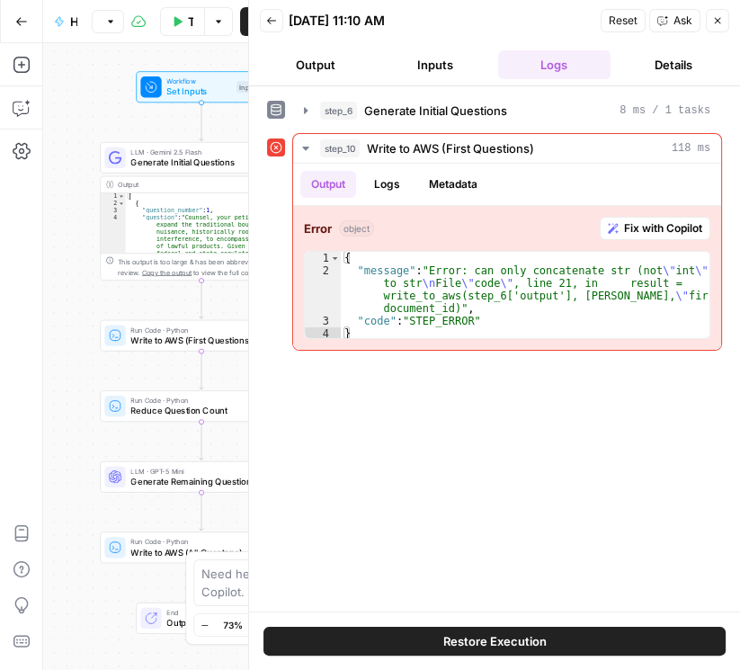
click at [277, 20] on button "Back" at bounding box center [271, 20] width 23 height 23
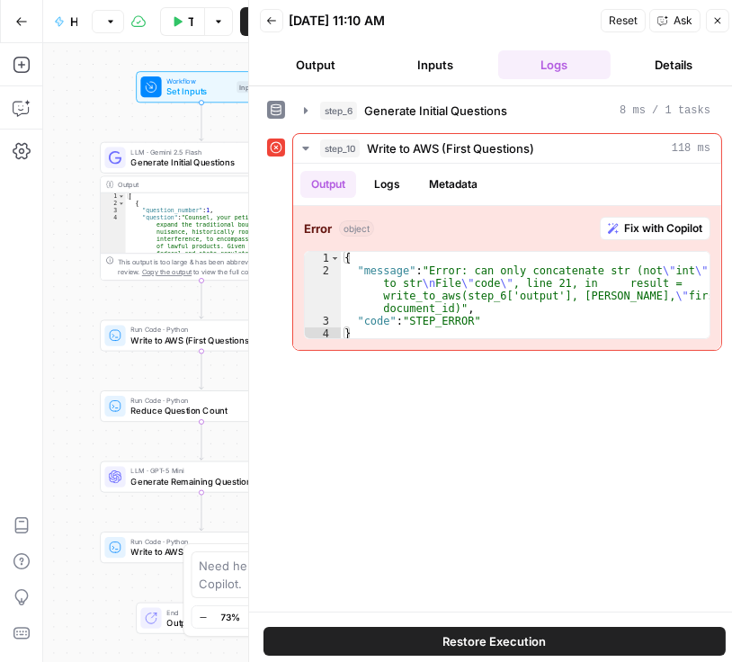
click at [274, 22] on icon "button" at bounding box center [271, 20] width 11 height 11
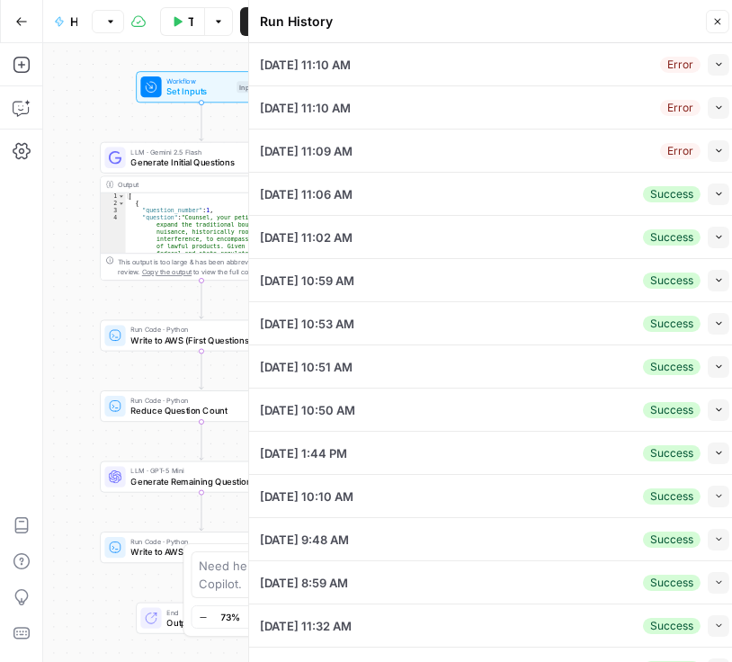
click at [722, 20] on icon "button" at bounding box center [717, 21] width 11 height 11
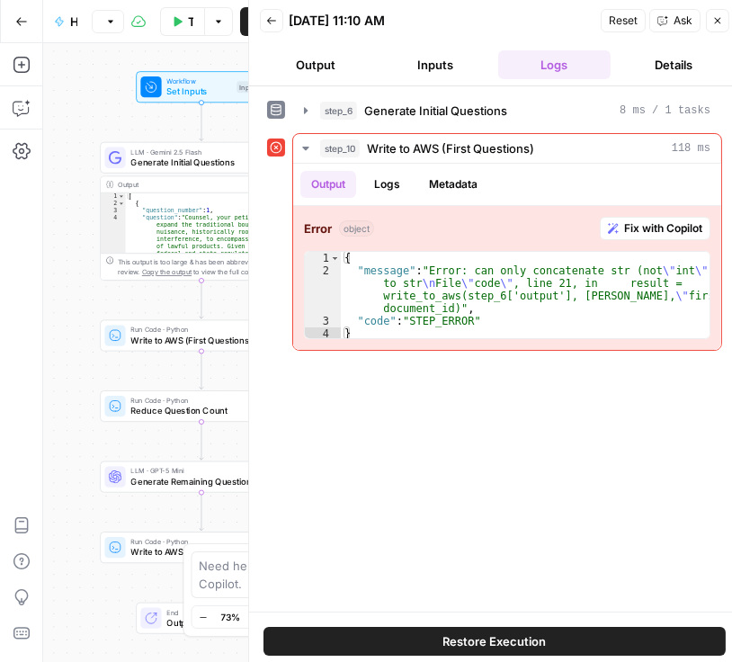
click at [280, 20] on button "Back" at bounding box center [271, 20] width 23 height 23
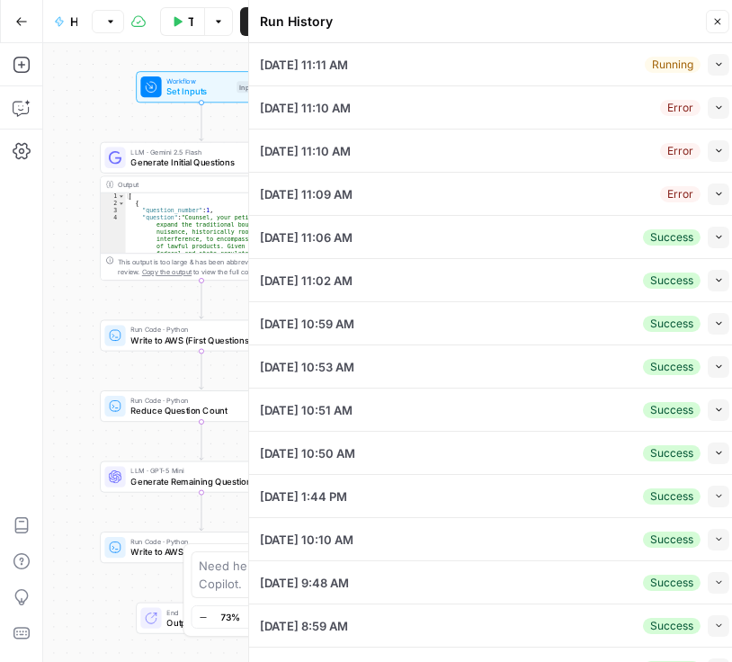
click at [708, 67] on button "Collapse" at bounding box center [719, 65] width 22 height 22
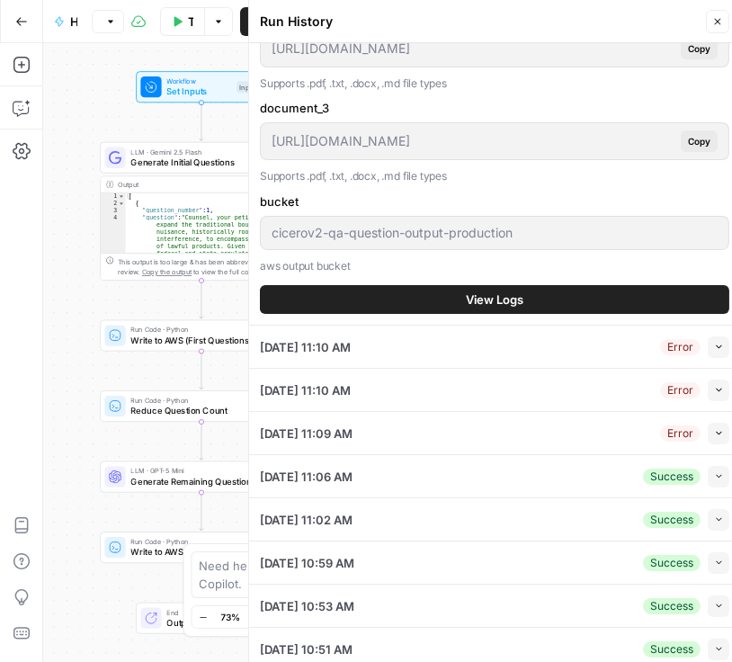
scroll to position [822, 0]
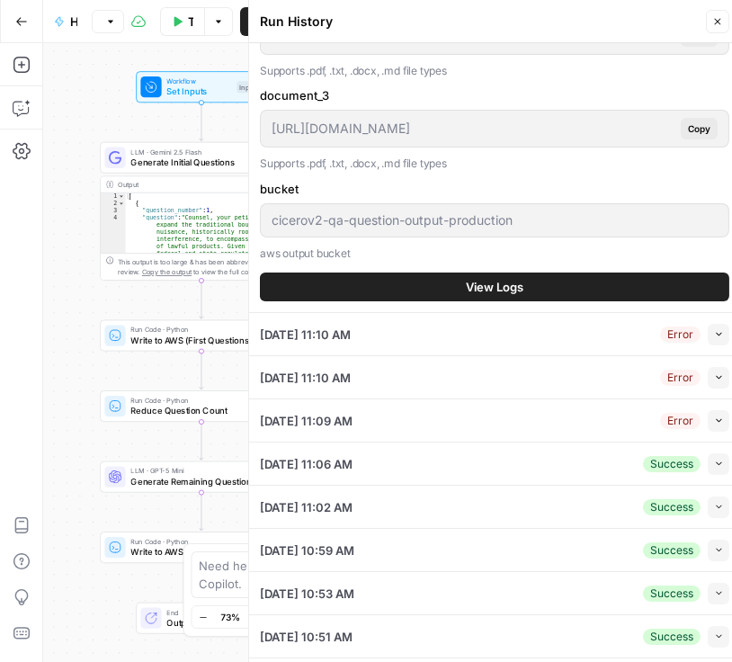
click at [485, 279] on span "View Logs" at bounding box center [495, 287] width 58 height 18
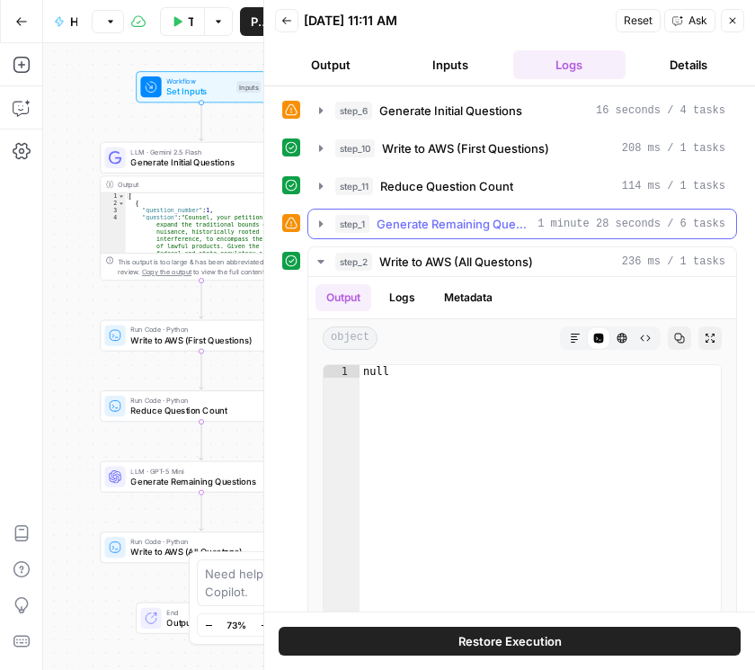
click at [322, 222] on icon "button" at bounding box center [321, 224] width 14 height 14
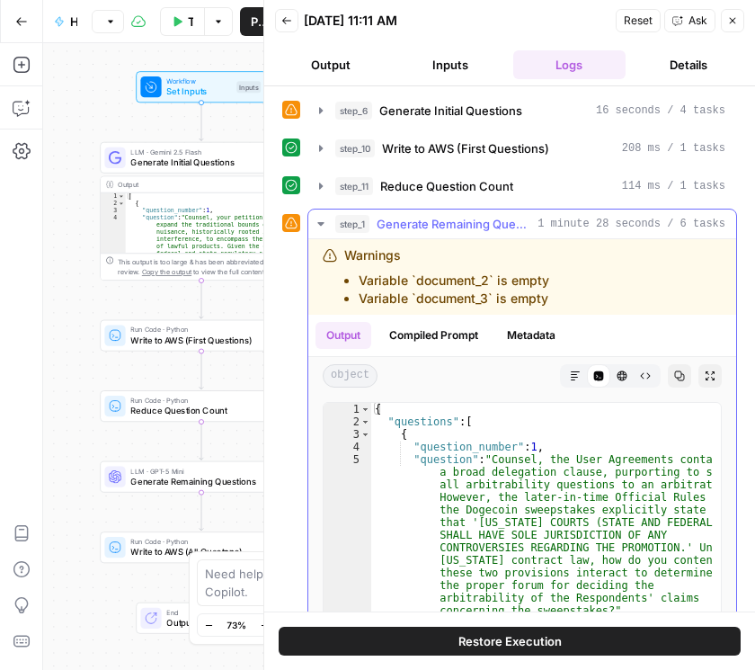
click at [322, 222] on icon "button" at bounding box center [321, 224] width 14 height 14
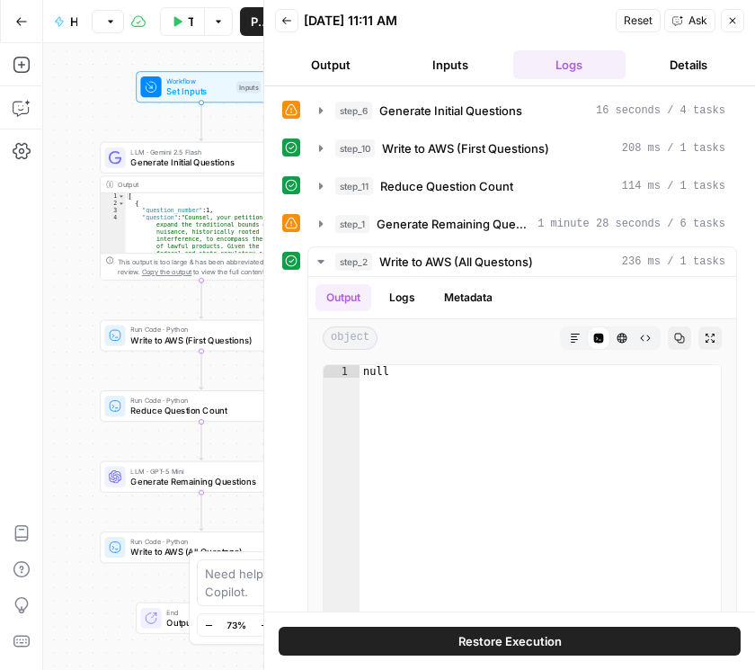
click at [183, 480] on span "Generate Remaining Questions" at bounding box center [199, 481] width 138 height 13
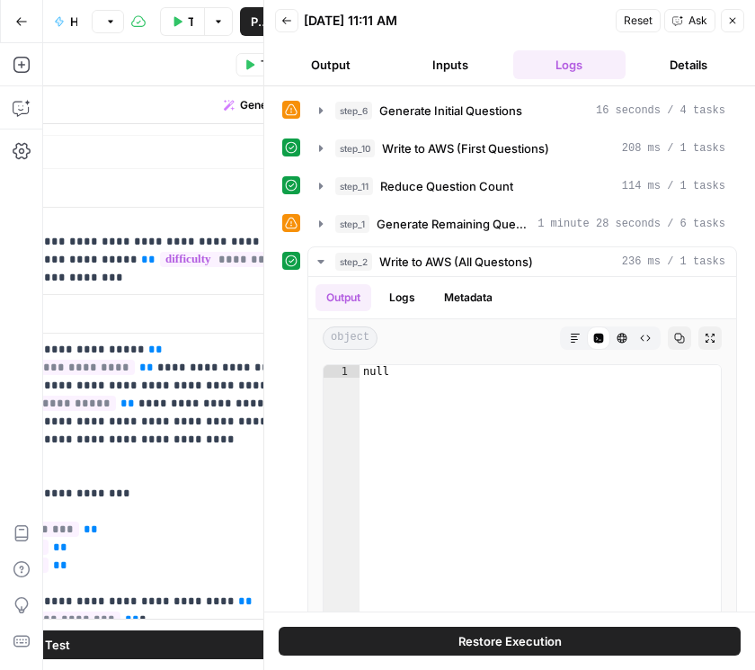
click at [727, 26] on button "Close" at bounding box center [732, 20] width 23 height 23
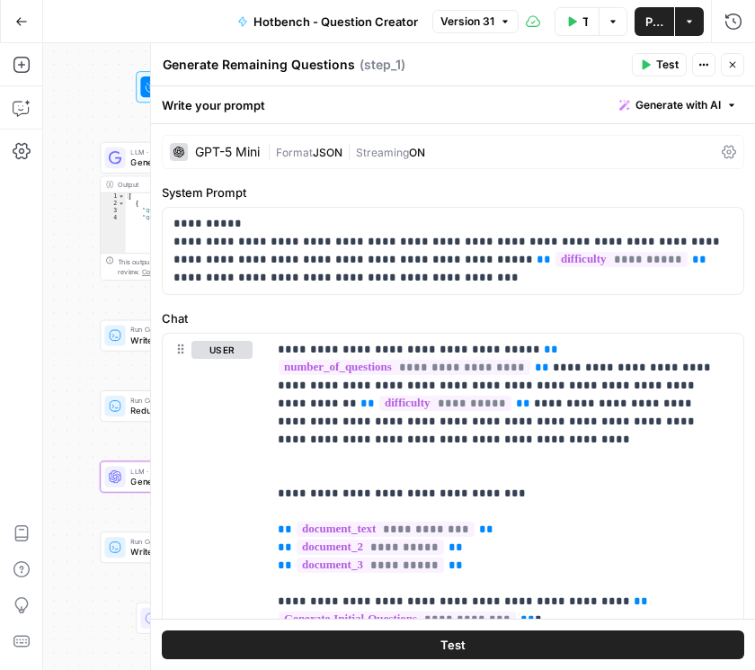
click at [722, 146] on icon at bounding box center [729, 152] width 14 height 14
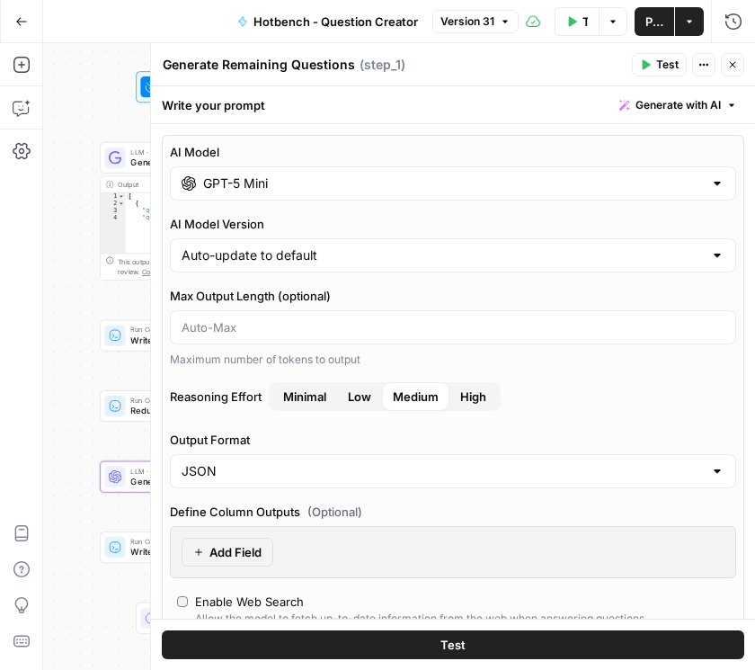
click at [347, 391] on button "Low" at bounding box center [359, 396] width 45 height 29
click at [354, 174] on input "GPT-5 Mini" at bounding box center [453, 183] width 500 height 18
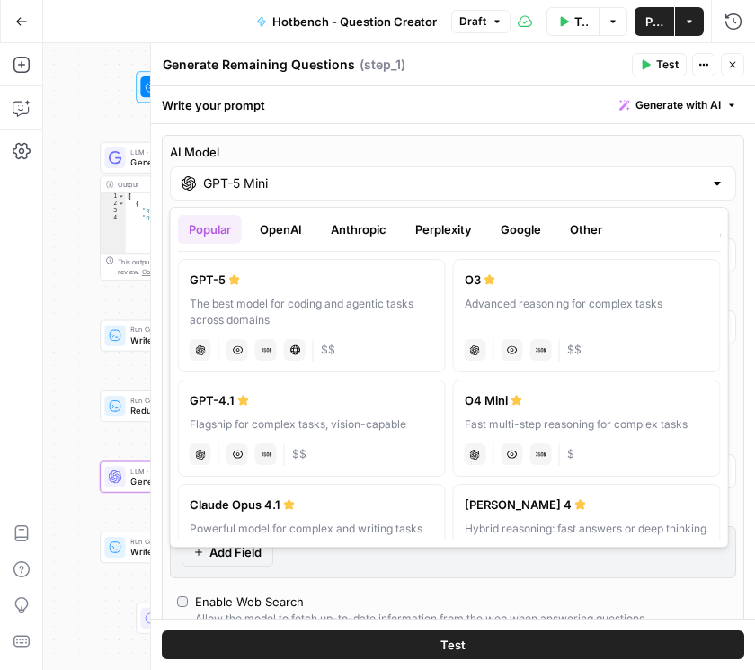
click at [369, 296] on div "The best model for coding and agentic tasks across domains" at bounding box center [312, 312] width 245 height 32
type input "GPT-5"
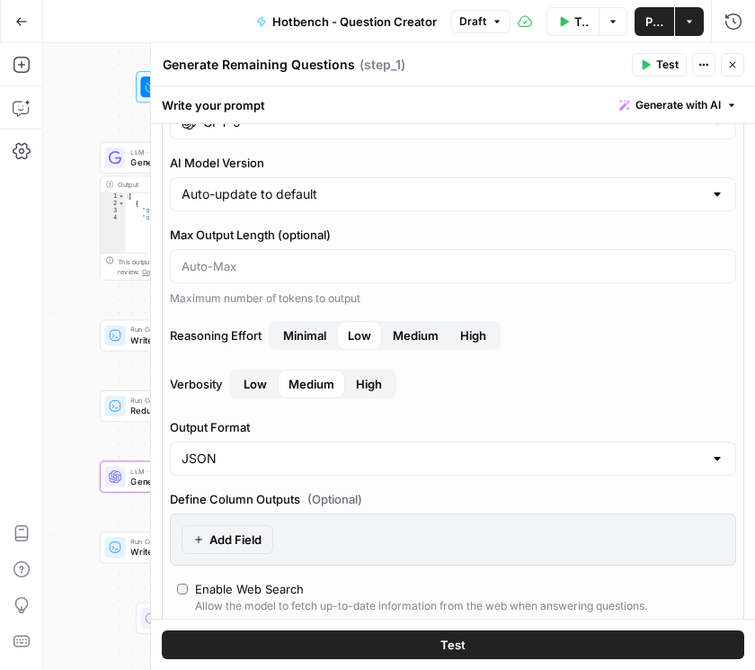
scroll to position [51, 0]
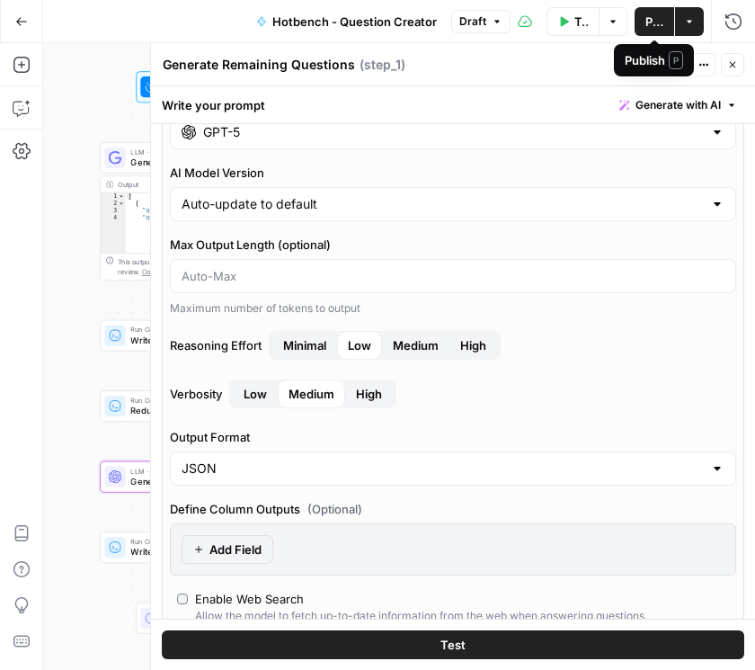
click at [646, 22] on span "Publish" at bounding box center [654, 22] width 18 height 18
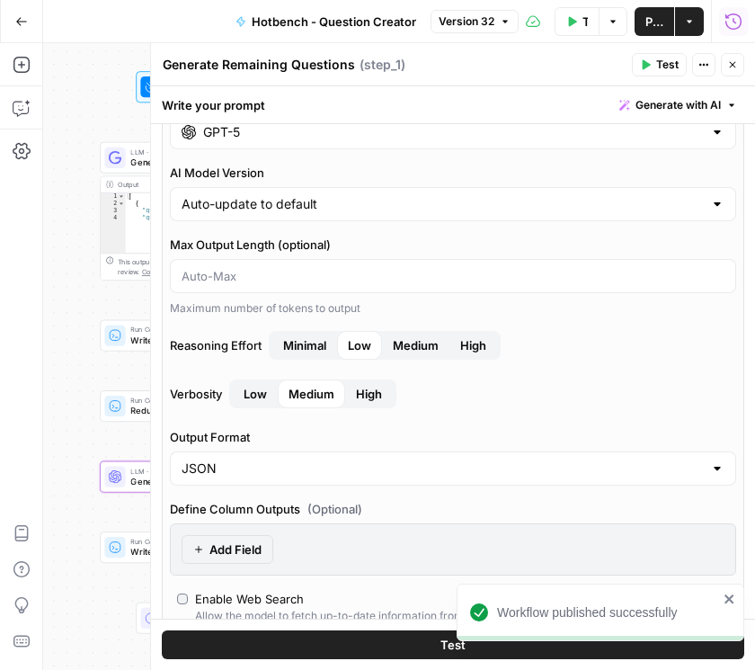
click at [733, 13] on icon "button" at bounding box center [733, 21] width 16 height 16
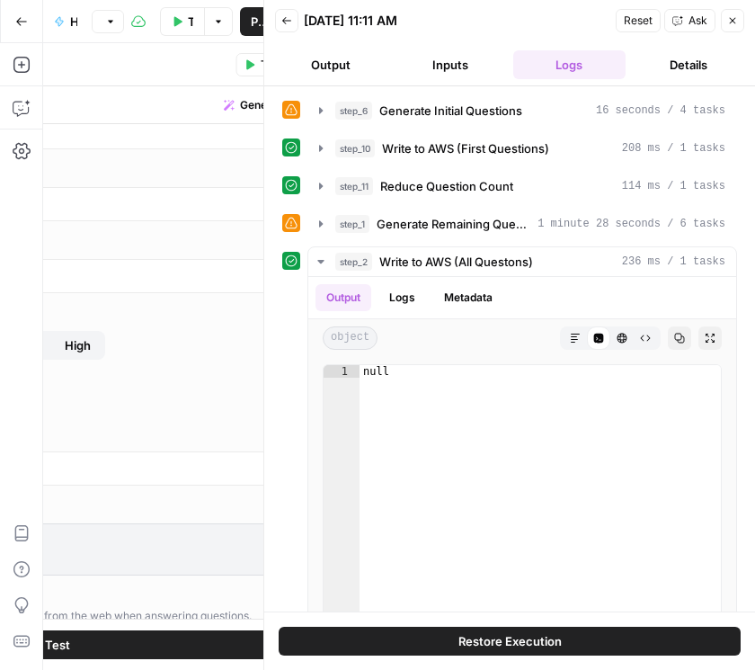
click at [291, 21] on span "Back" at bounding box center [291, 21] width 1 height 1
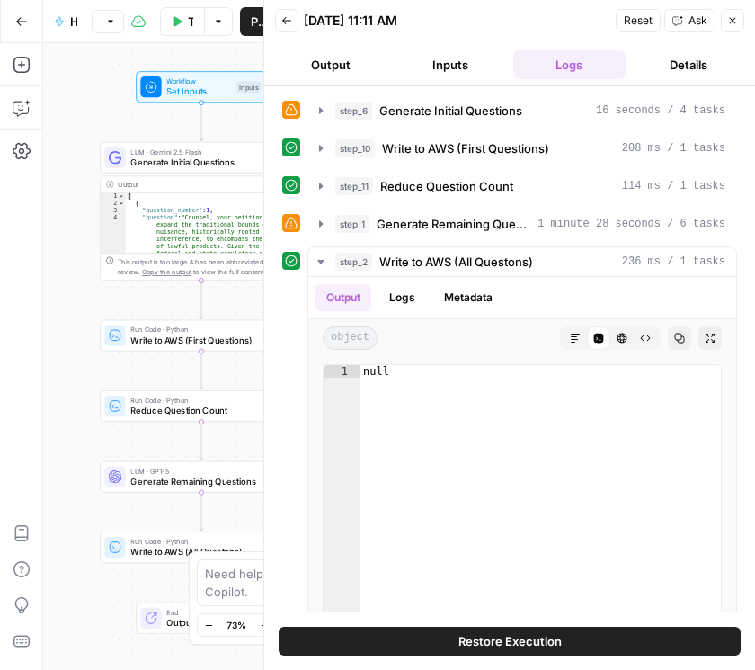
click at [283, 24] on icon "button" at bounding box center [286, 20] width 11 height 11
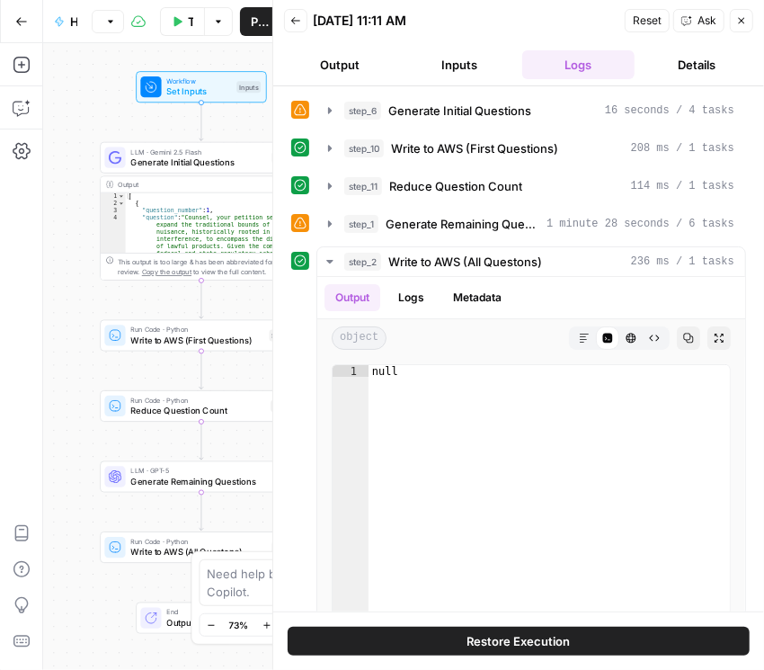
click at [295, 15] on icon "button" at bounding box center [295, 20] width 11 height 11
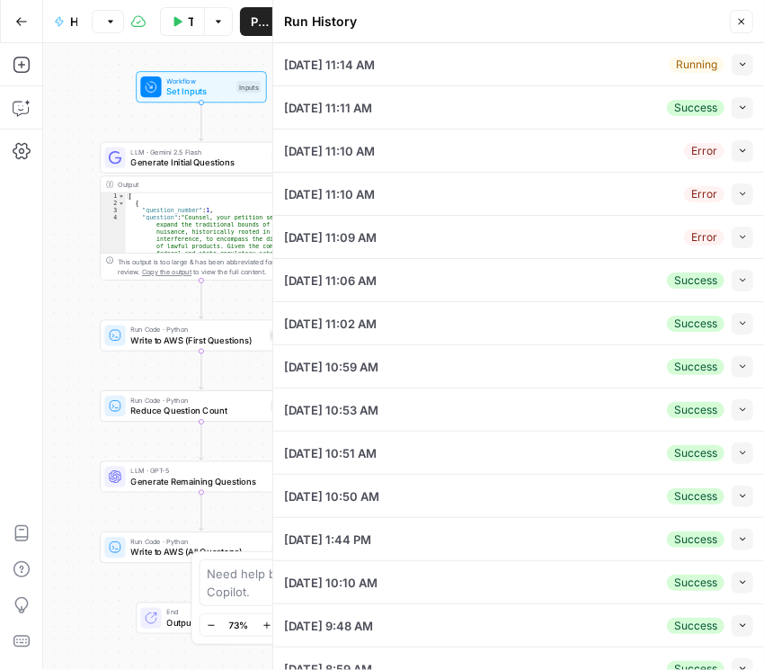
click at [738, 64] on icon "button" at bounding box center [743, 64] width 10 height 10
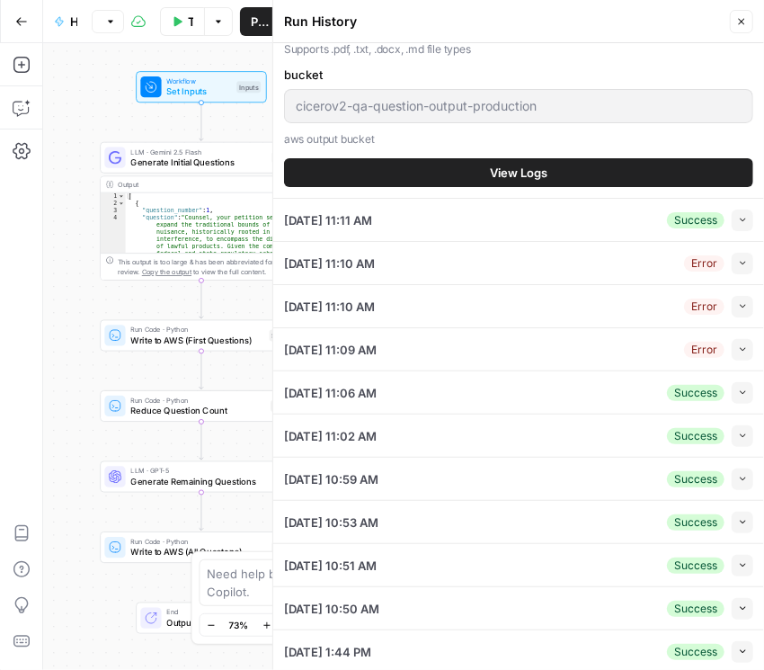
scroll to position [924, 0]
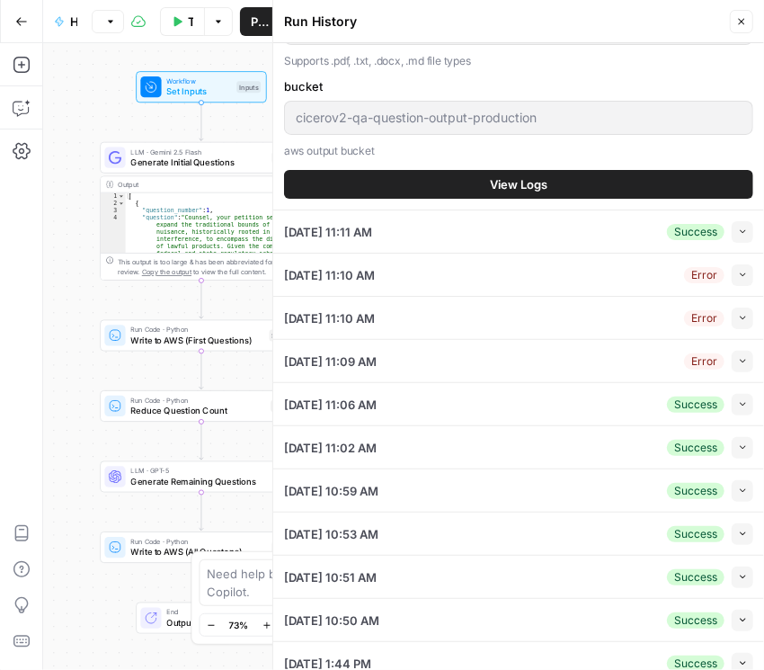
click at [514, 187] on span "View Logs" at bounding box center [519, 184] width 58 height 18
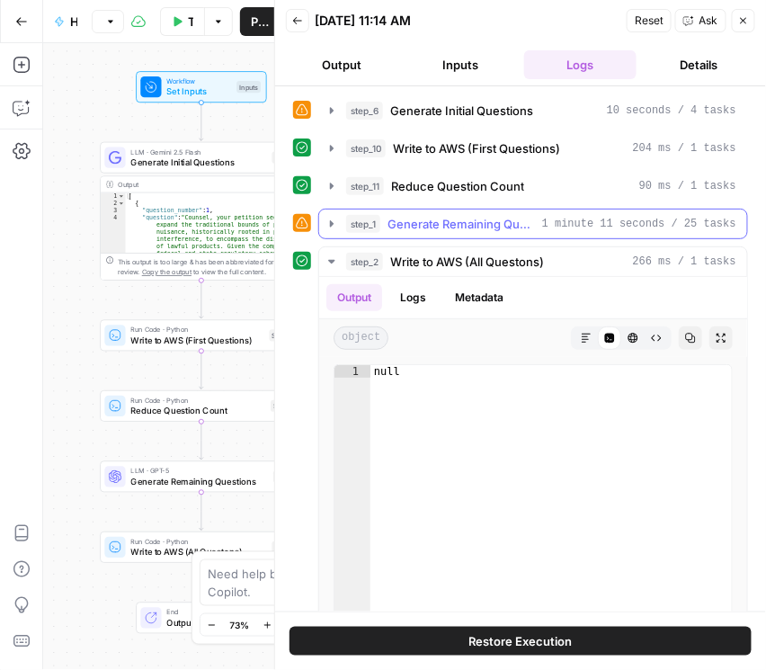
click at [327, 222] on icon "button" at bounding box center [332, 224] width 14 height 14
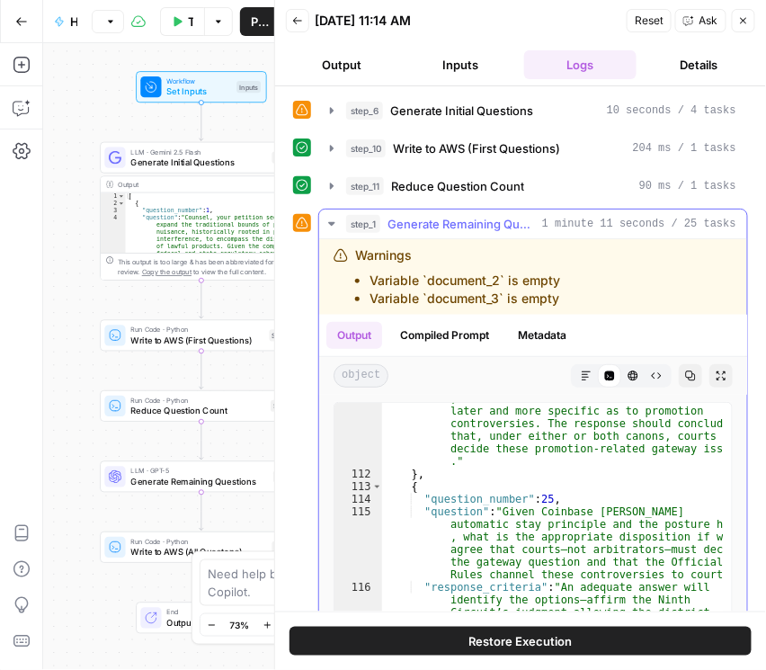
scroll to position [205, 0]
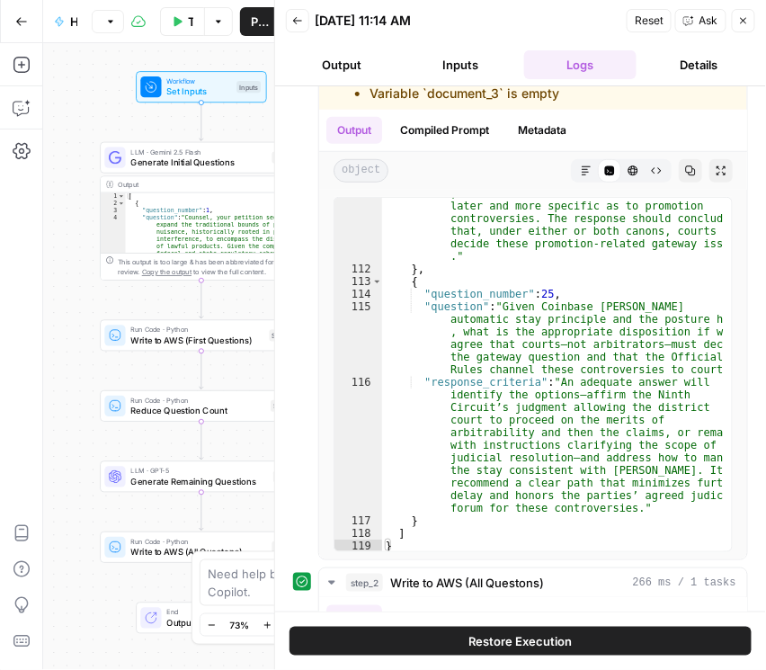
click at [296, 30] on button "Back" at bounding box center [297, 20] width 23 height 23
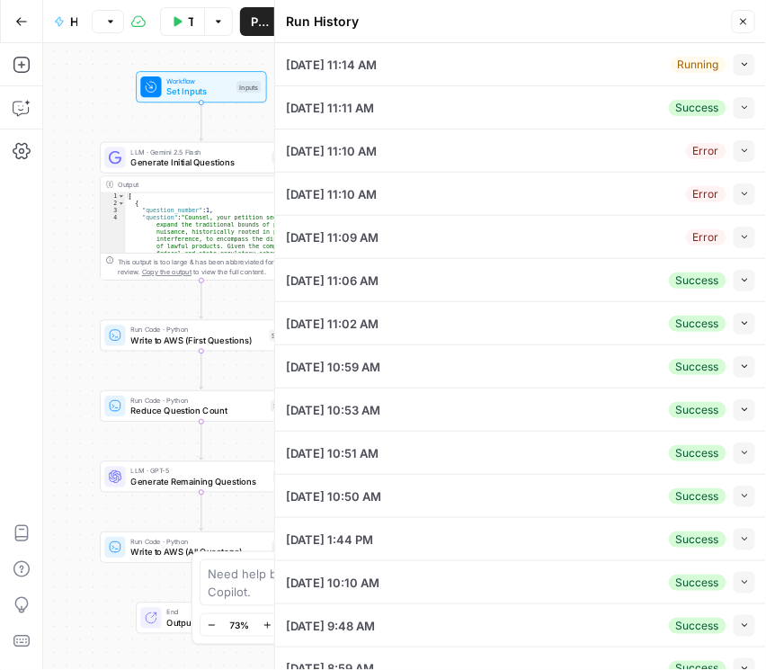
click at [744, 28] on button "Close" at bounding box center [743, 21] width 23 height 23
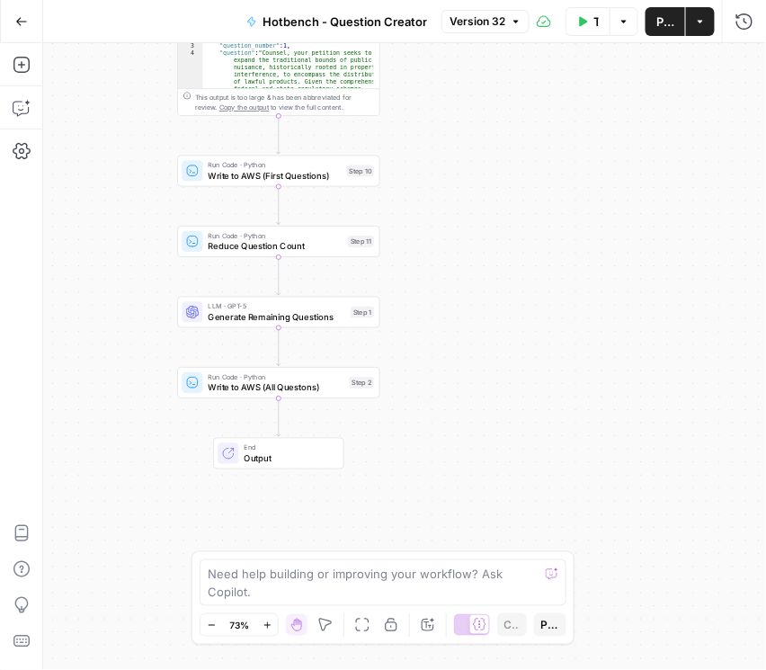
drag, startPoint x: 411, startPoint y: 485, endPoint x: 484, endPoint y: 325, distance: 176.6
click at [485, 324] on div "Workflow Set Inputs Inputs LLM · Gemini 2.5 Flash Generate Initial Questions St…" at bounding box center [404, 356] width 723 height 627
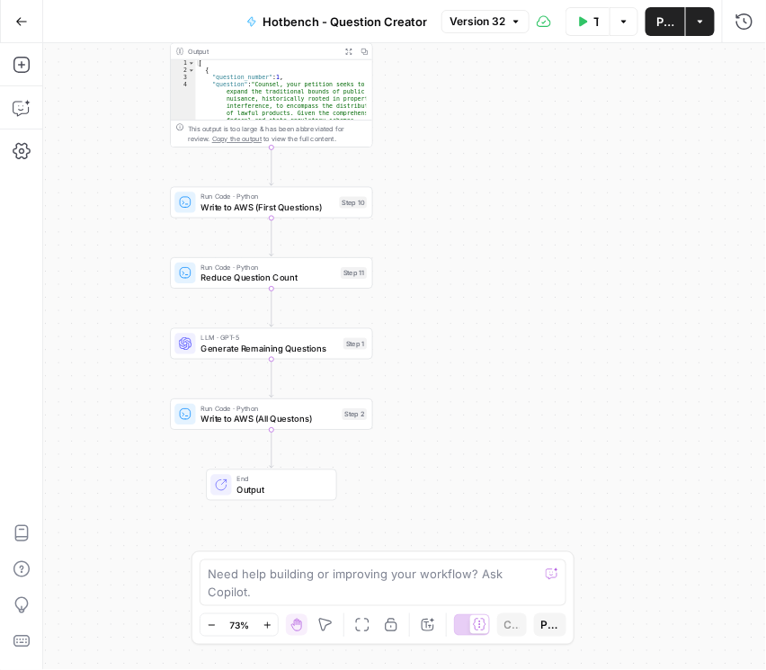
drag, startPoint x: 440, startPoint y: 393, endPoint x: 230, endPoint y: 357, distance: 212.5
click at [432, 406] on div "Workflow Set Inputs Inputs LLM · Gemini 2.5 Flash Generate Initial Questions St…" at bounding box center [404, 356] width 723 height 627
click at [203, 350] on span "Generate Remaining Questions" at bounding box center [269, 348] width 138 height 13
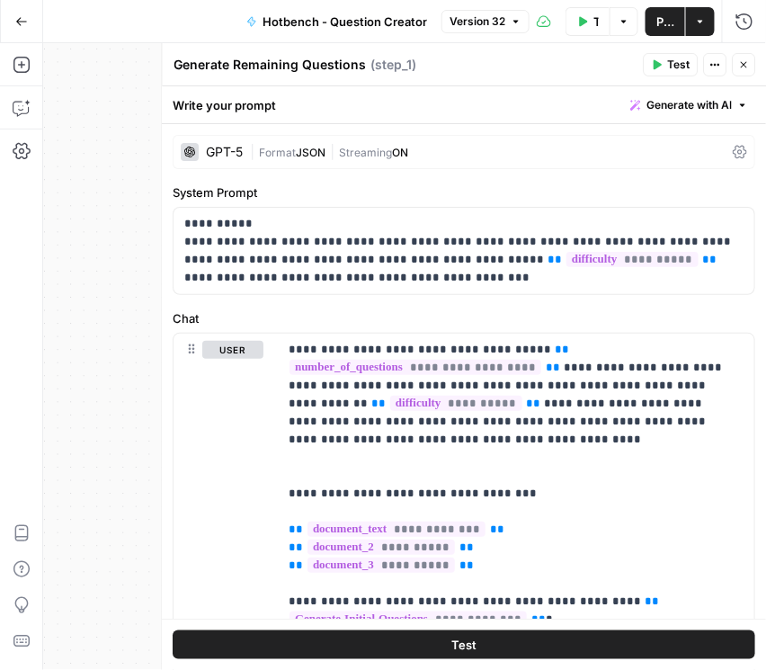
click at [734, 144] on div "GPT-5 | Format JSON | Streaming ON" at bounding box center [465, 152] width 583 height 34
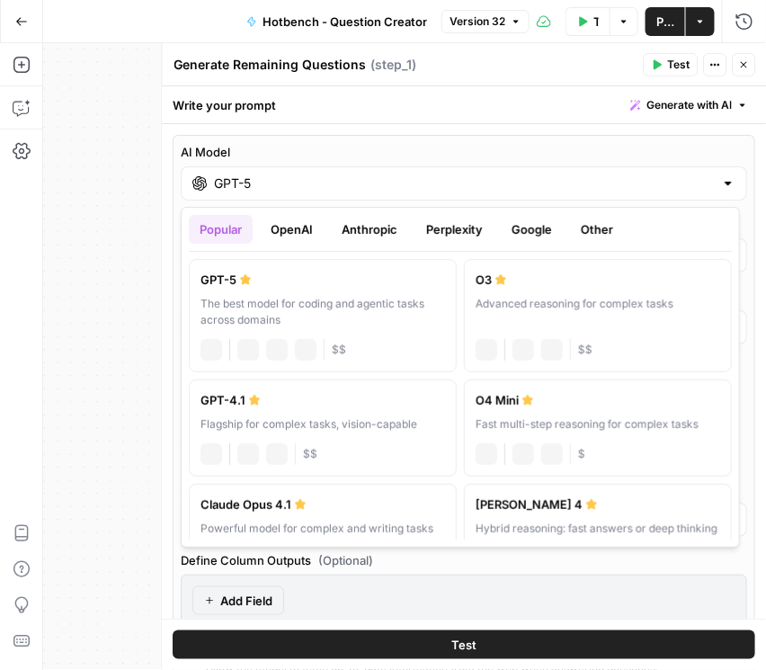
click at [611, 189] on input "GPT-5" at bounding box center [465, 183] width 500 height 18
click at [531, 229] on button "Google" at bounding box center [532, 229] width 62 height 29
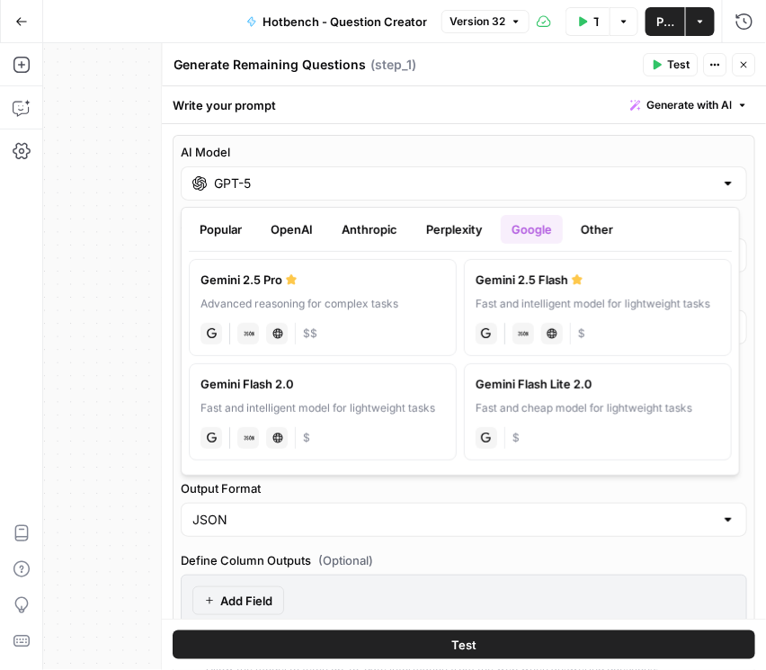
click at [398, 291] on label "Gemini 2.5 Pro Advanced reasoning for complex tasks gemini JSON Mode Live Web R…" at bounding box center [323, 307] width 268 height 97
type input "Gemini 2.5 Pro"
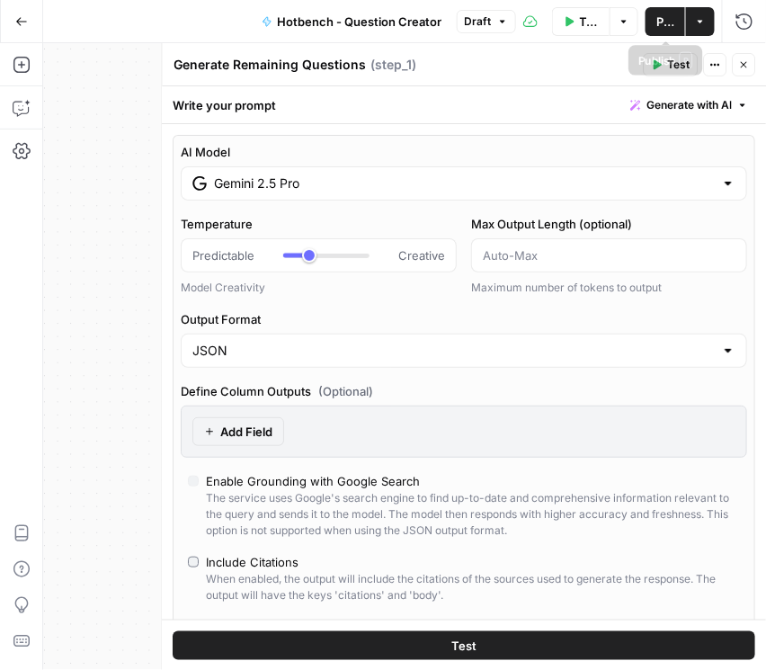
click at [672, 15] on span "Publish" at bounding box center [665, 22] width 18 height 18
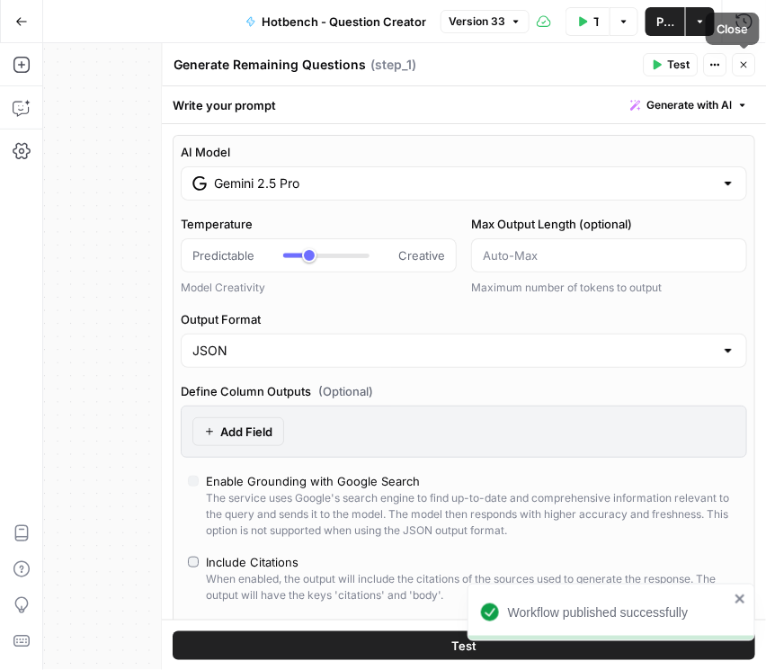
click at [742, 65] on icon "button" at bounding box center [744, 64] width 11 height 11
type input "***"
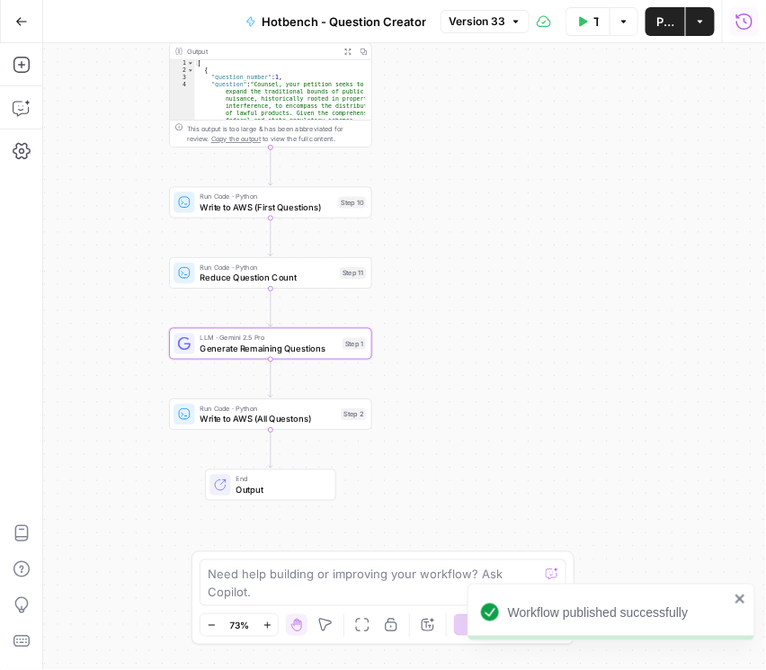
click at [752, 21] on icon "button" at bounding box center [744, 21] width 16 height 16
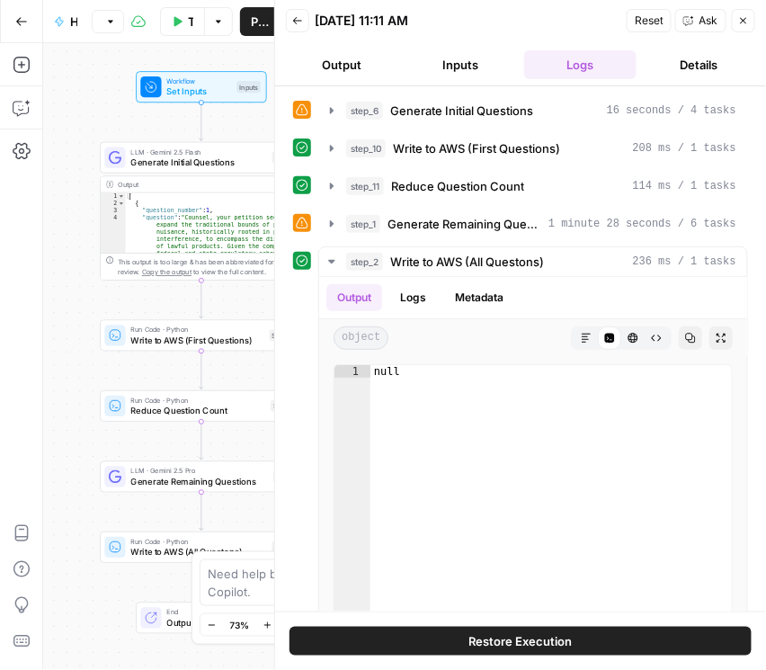
click at [299, 20] on icon "button" at bounding box center [297, 20] width 11 height 11
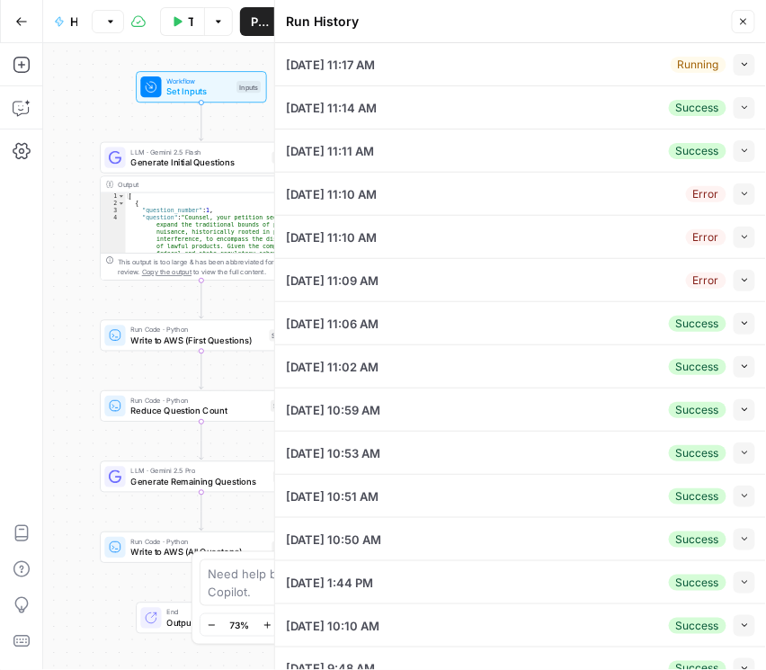
click at [740, 59] on icon "button" at bounding box center [745, 64] width 10 height 10
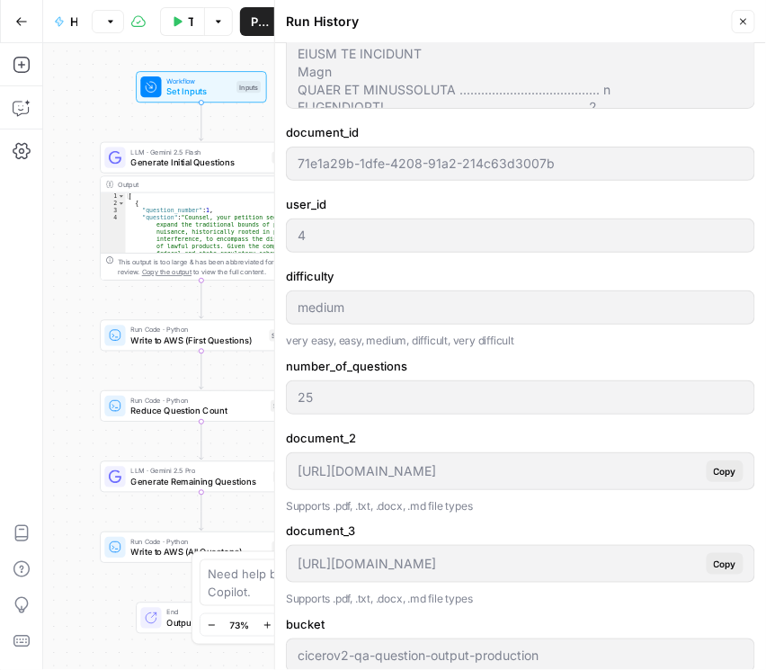
scroll to position [667, 0]
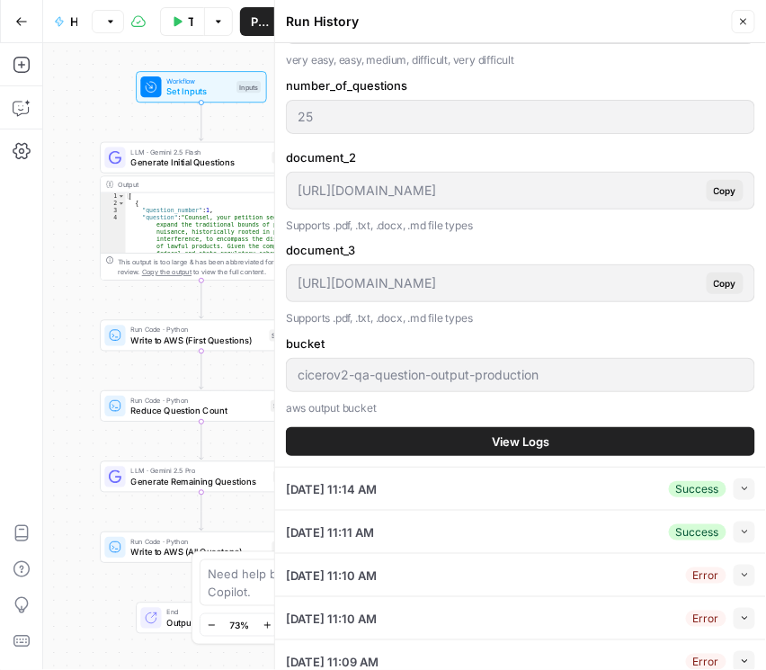
click at [560, 441] on button "View Logs" at bounding box center [520, 441] width 469 height 29
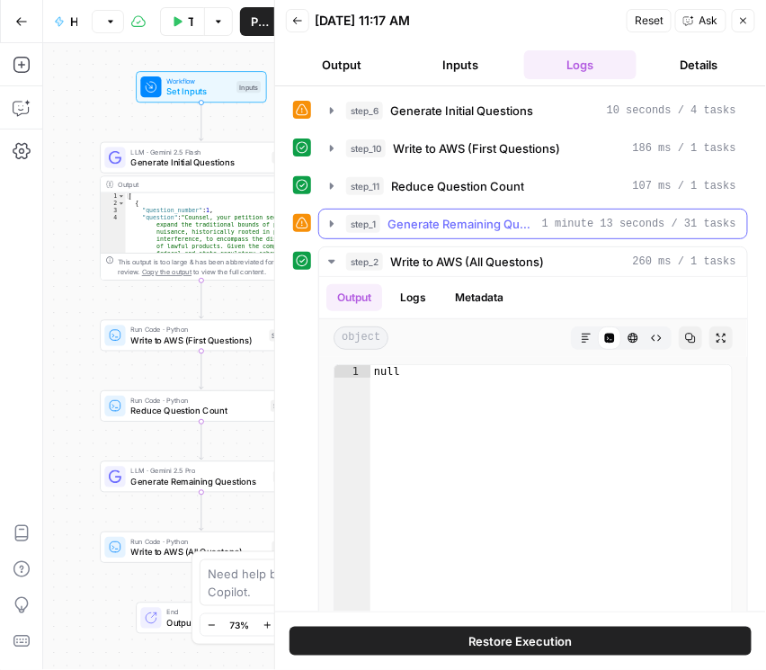
click at [325, 223] on icon "button" at bounding box center [332, 224] width 14 height 14
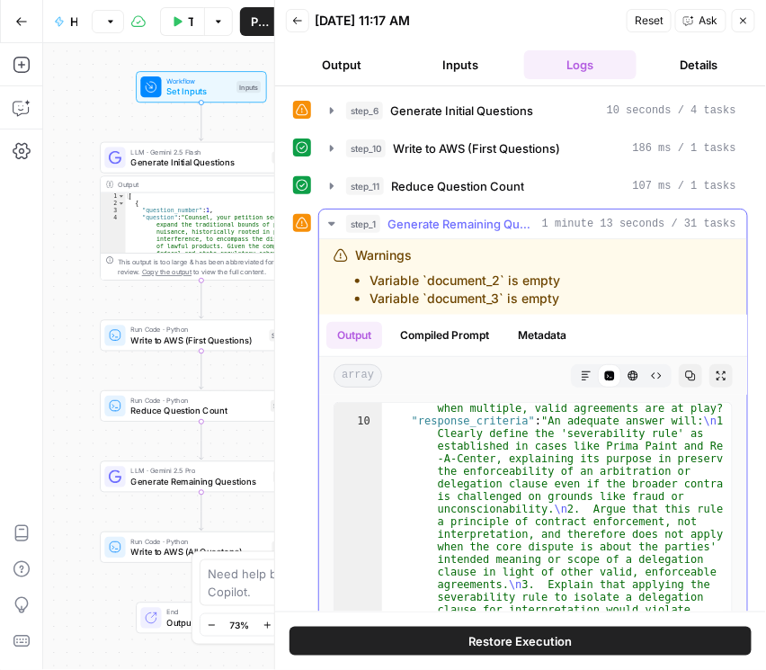
scroll to position [555, 0]
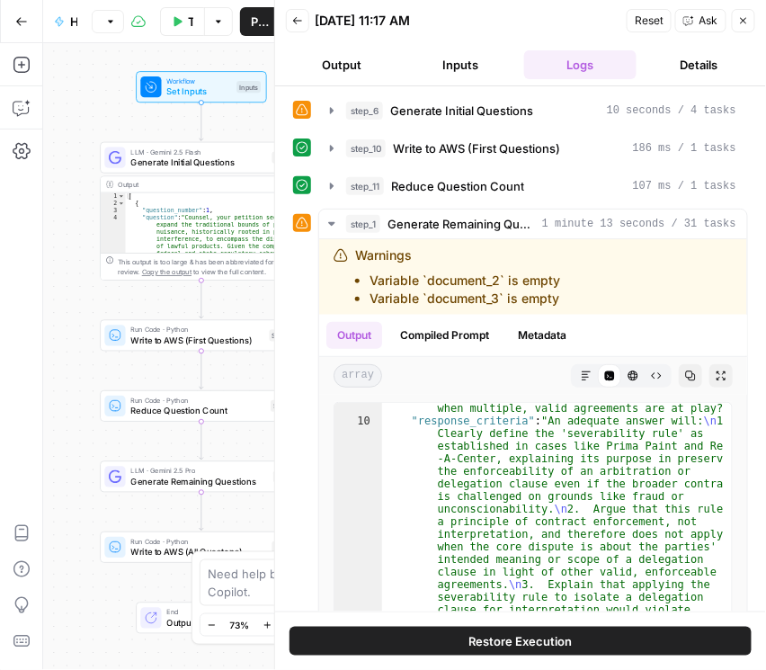
click at [746, 27] on button "Close" at bounding box center [743, 20] width 23 height 23
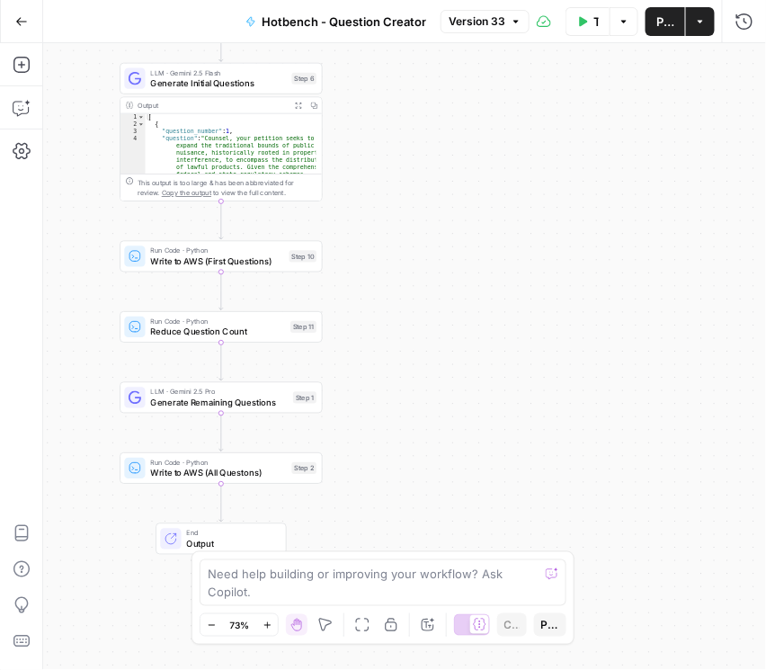
drag, startPoint x: 432, startPoint y: 352, endPoint x: 456, endPoint y: 272, distance: 82.5
click at [451, 272] on div "Workflow Set Inputs Inputs LLM · Gemini 2.5 Flash Generate Initial Questions St…" at bounding box center [404, 356] width 723 height 627
click at [668, 36] on div "Test Workflow Options Publish Actions Run History" at bounding box center [648, 21] width 236 height 42
click at [667, 29] on span "Publish" at bounding box center [665, 22] width 18 height 18
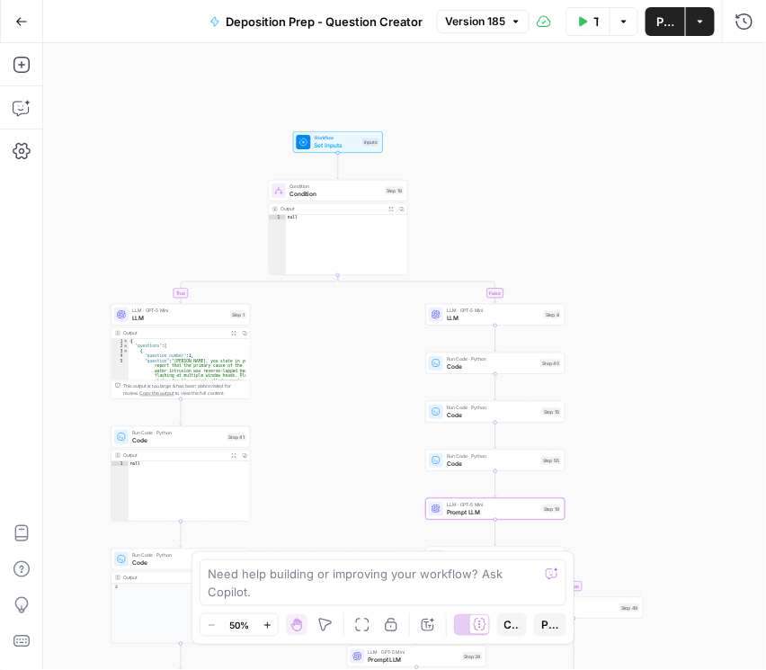
drag, startPoint x: 496, startPoint y: 202, endPoint x: 712, endPoint y: 448, distance: 326.8
click at [712, 448] on div "true false true false true false Workflow Set Inputs Inputs Condition Condition…" at bounding box center [404, 356] width 723 height 627
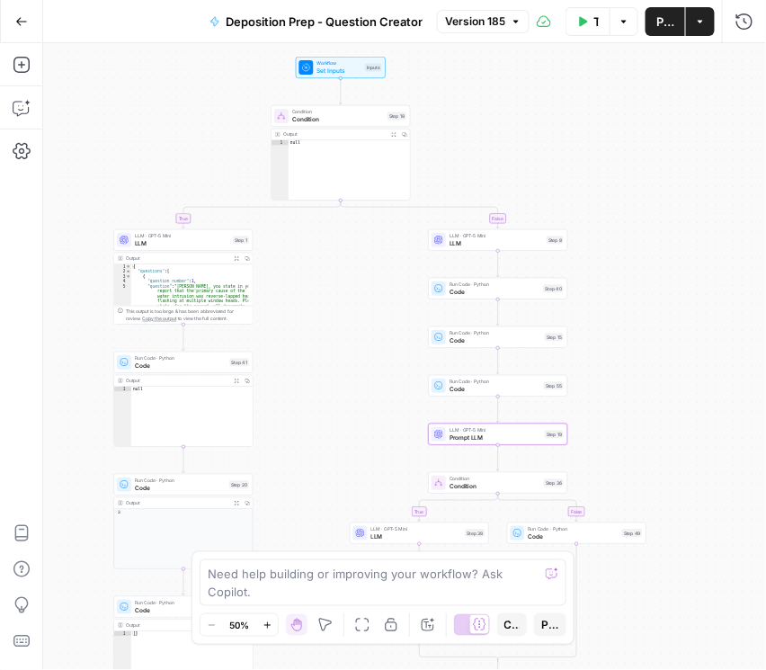
drag, startPoint x: 547, startPoint y: 290, endPoint x: 475, endPoint y: 162, distance: 147.3
click at [475, 162] on div "true false true false true false Workflow Set Inputs Inputs Condition Condition…" at bounding box center [404, 356] width 723 height 627
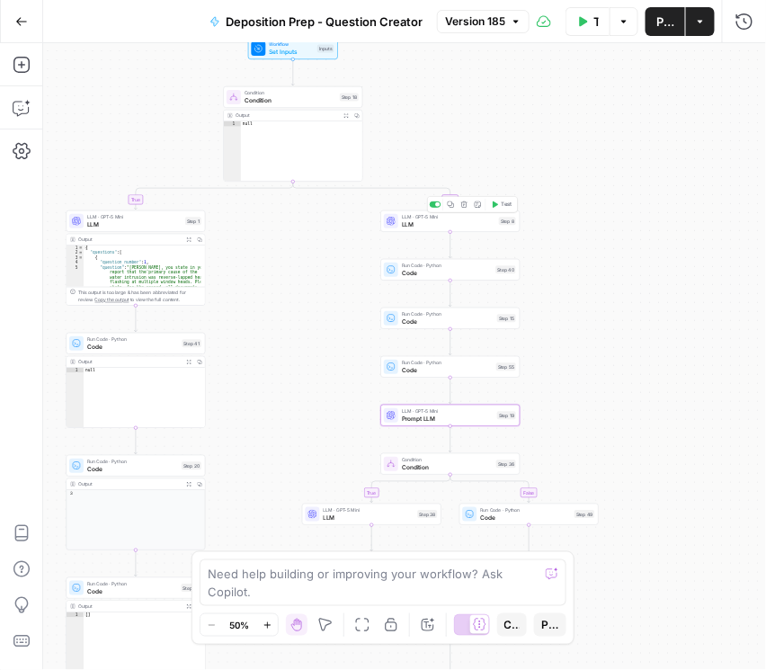
click at [421, 227] on span "LLM" at bounding box center [448, 224] width 93 height 9
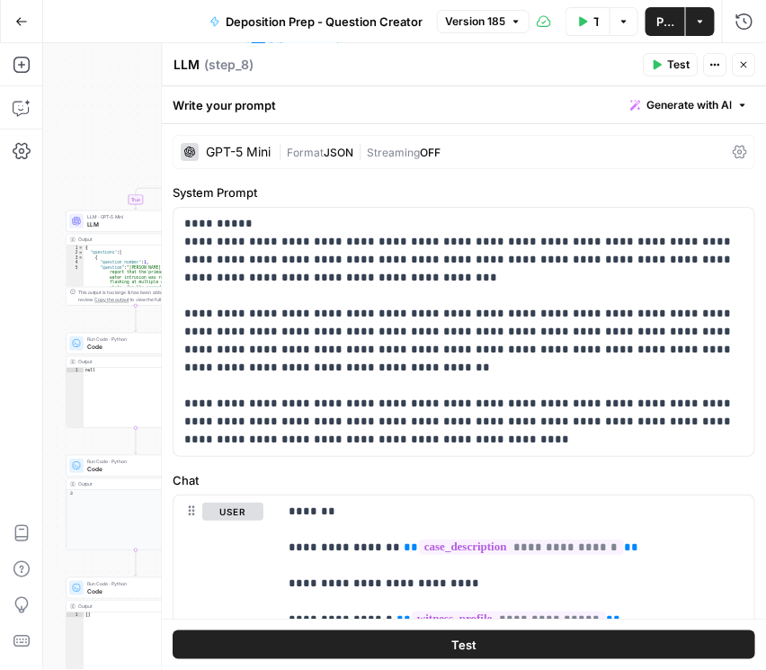
click at [734, 153] on icon at bounding box center [741, 152] width 14 height 13
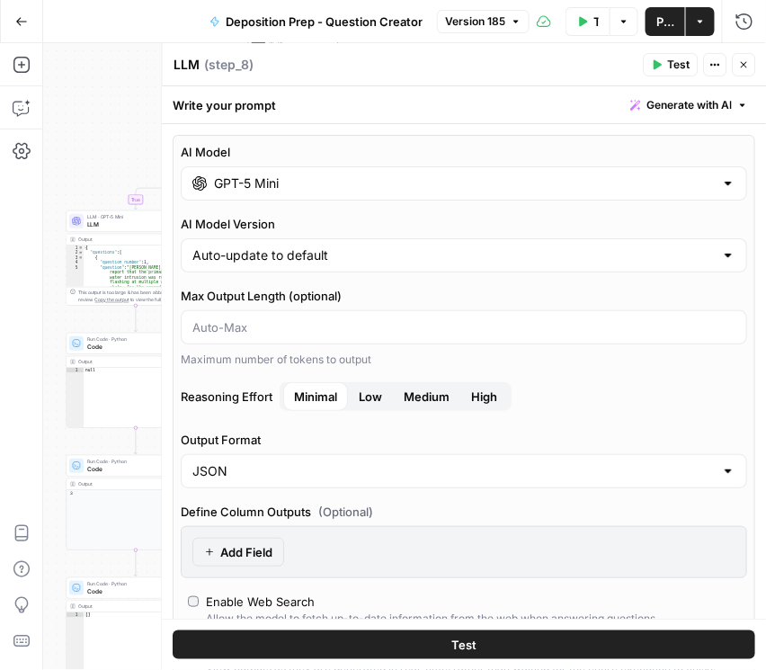
click at [751, 67] on button "Close" at bounding box center [744, 64] width 23 height 23
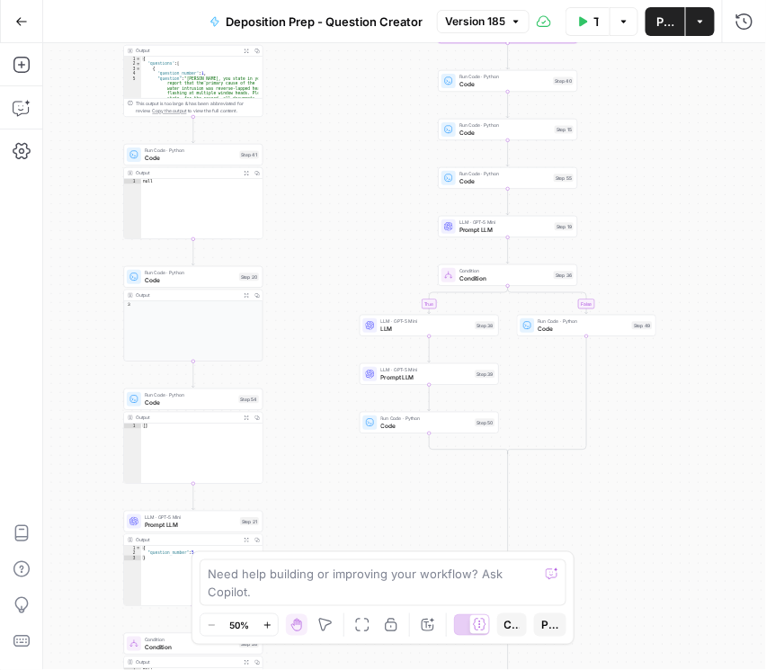
drag, startPoint x: 716, startPoint y: 263, endPoint x: 724, endPoint y: 134, distance: 129.7
click at [724, 134] on div "true false true false true false Workflow Set Inputs Inputs Condition Condition…" at bounding box center [404, 356] width 723 height 627
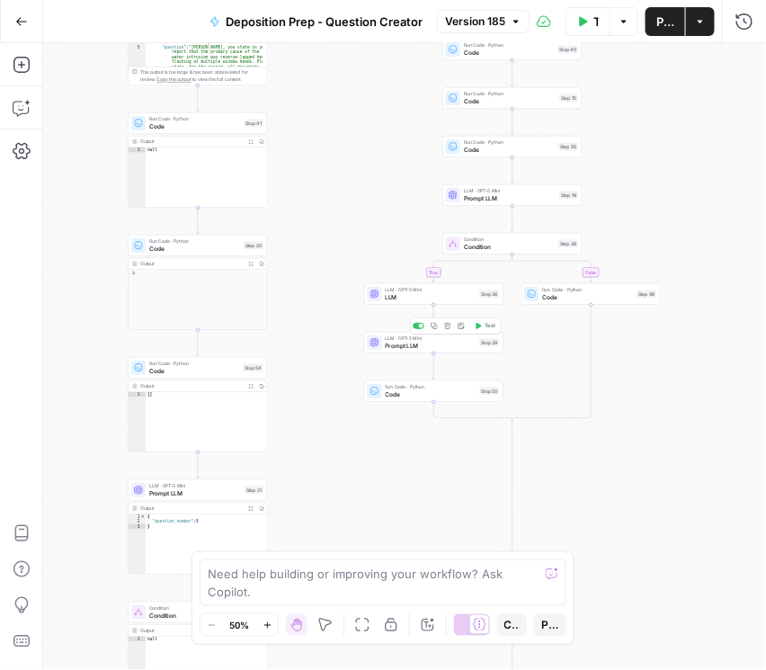
click at [436, 352] on div "LLM · GPT-5 Mini Prompt LLM Step 39 Copy step Delete step Add Note Test" at bounding box center [433, 343] width 139 height 22
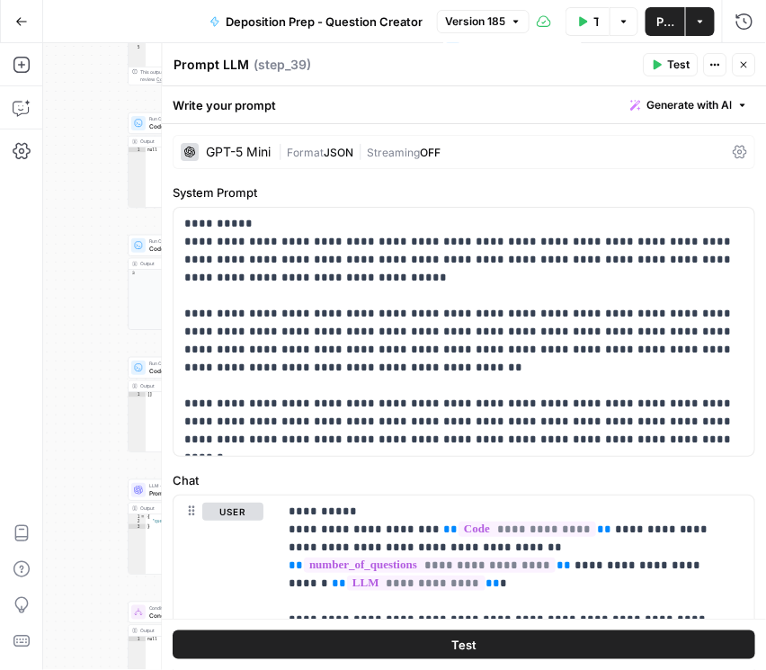
click at [734, 156] on icon at bounding box center [741, 152] width 14 height 14
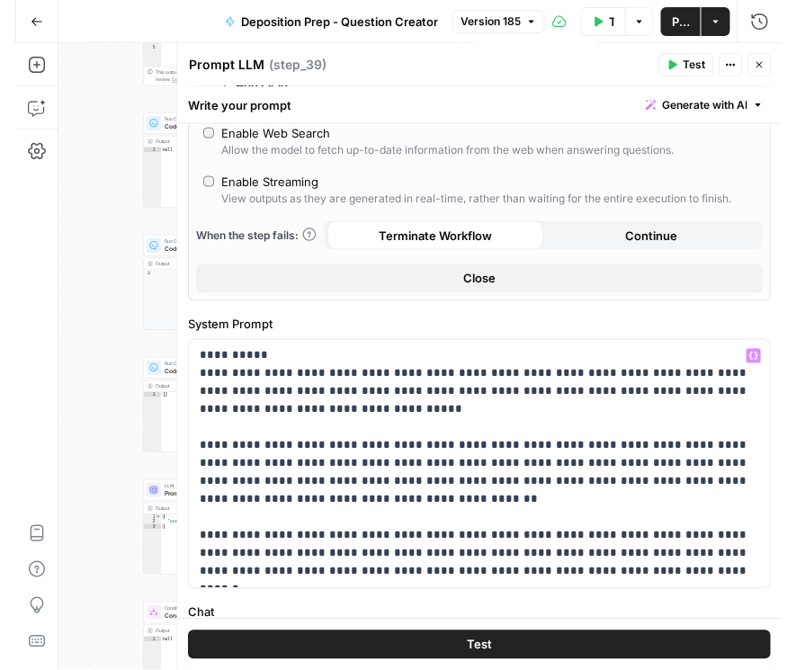
scroll to position [411, 0]
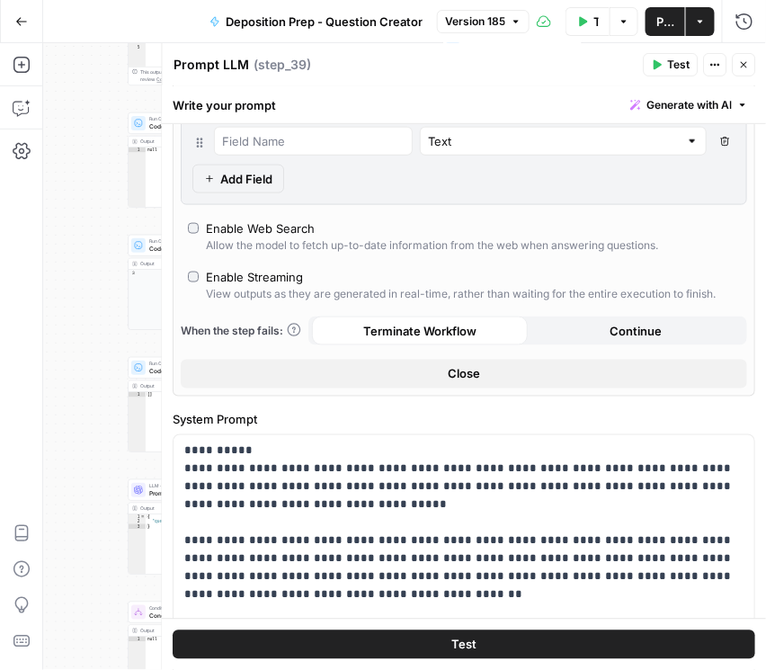
click at [752, 68] on button "Close" at bounding box center [744, 64] width 23 height 23
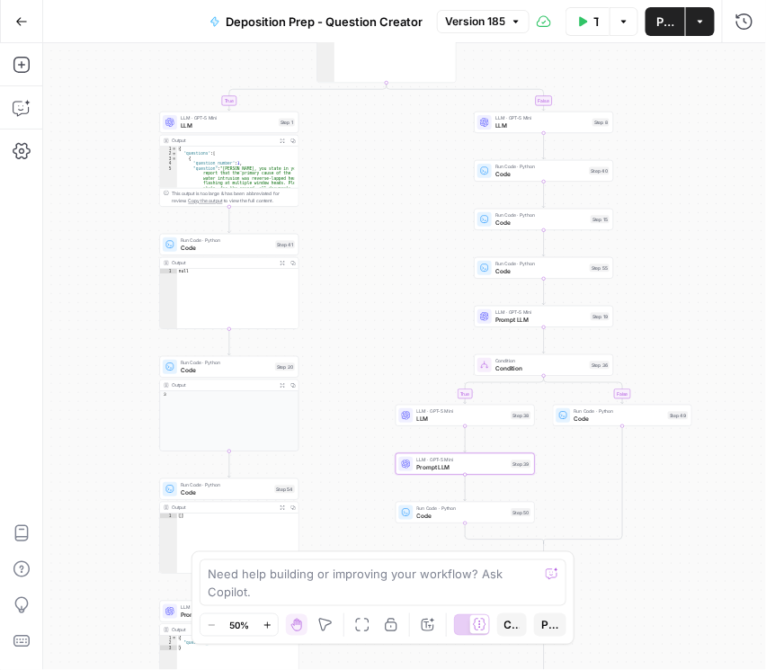
drag, startPoint x: 646, startPoint y: 200, endPoint x: 678, endPoint y: 322, distance: 125.4
click at [678, 322] on div "true false true false true false Workflow Set Inputs Inputs Condition Condition…" at bounding box center [404, 356] width 723 height 627
click at [530, 121] on span "LLM" at bounding box center [541, 125] width 93 height 9
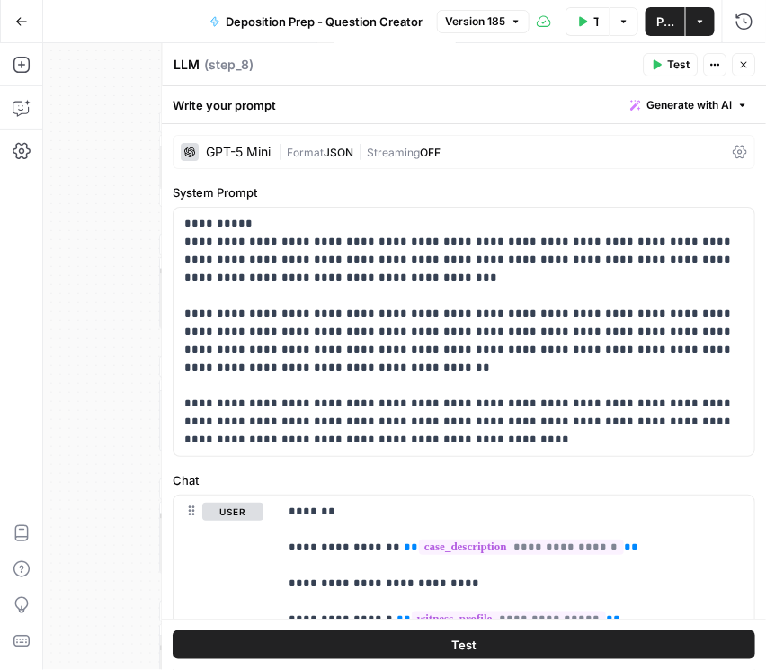
click at [725, 150] on div "GPT-5 Mini | Format JSON | Streaming OFF" at bounding box center [465, 152] width 583 height 34
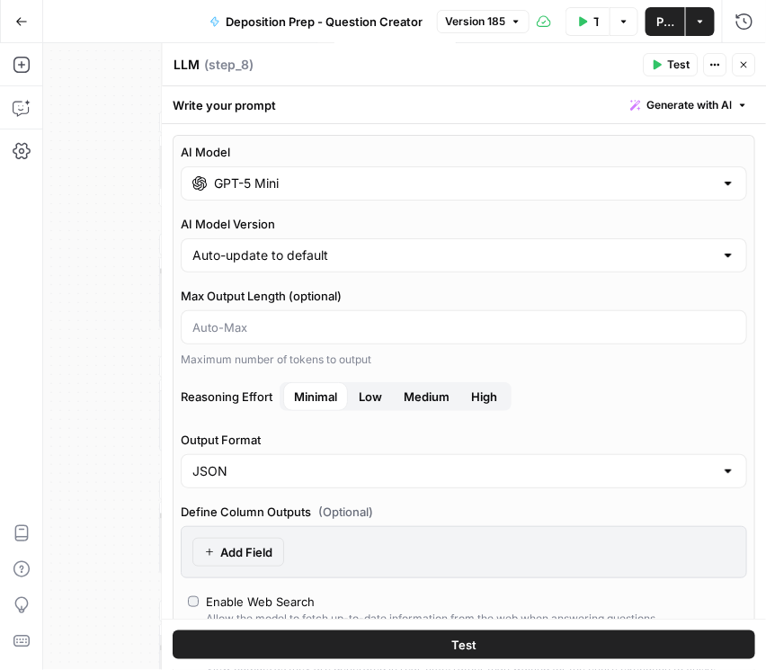
click at [738, 68] on button "Close" at bounding box center [744, 64] width 23 height 23
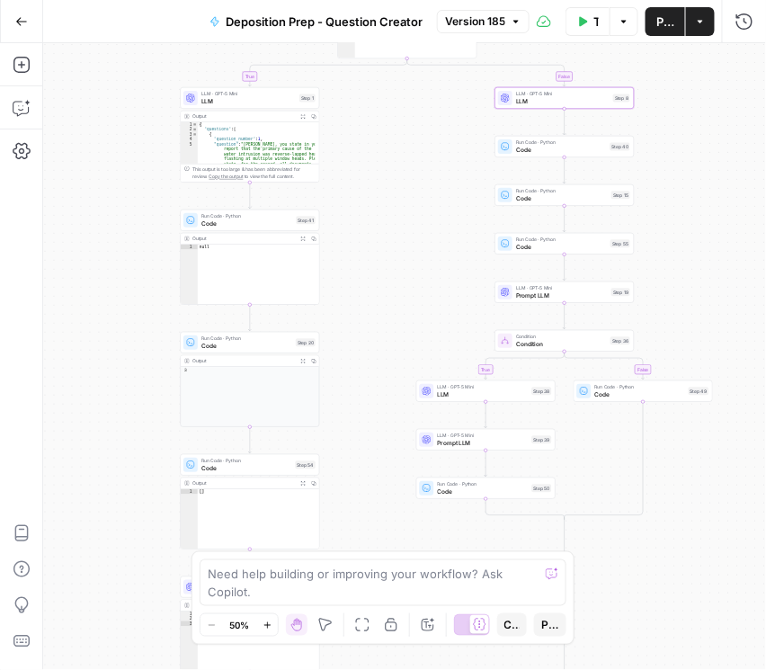
drag, startPoint x: 345, startPoint y: 406, endPoint x: 312, endPoint y: 439, distance: 46.4
click at [312, 439] on div "true false true false true false Workflow Set Inputs Inputs Condition Condition…" at bounding box center [404, 356] width 723 height 627
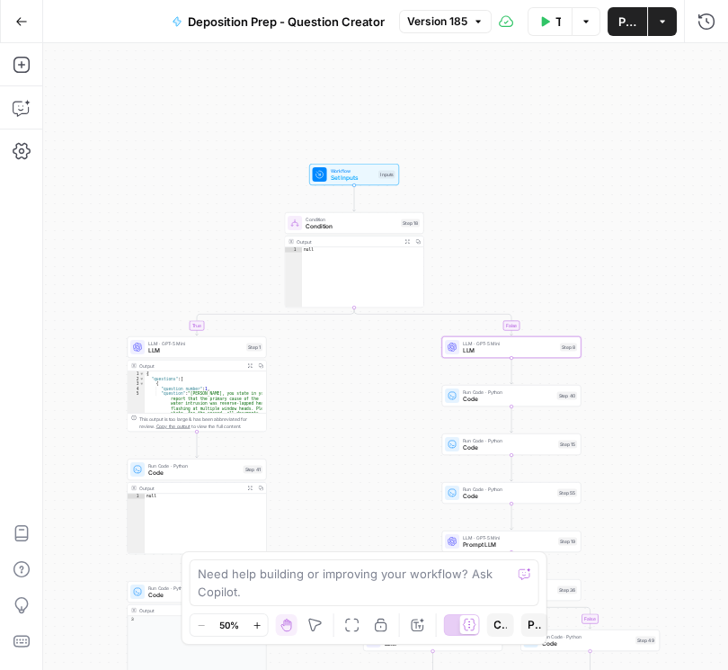
drag, startPoint x: 394, startPoint y: 152, endPoint x: 369, endPoint y: 272, distance: 123.1
click at [369, 272] on div "true false true false true false Workflow Set Inputs Inputs Condition Condition…" at bounding box center [385, 356] width 685 height 627
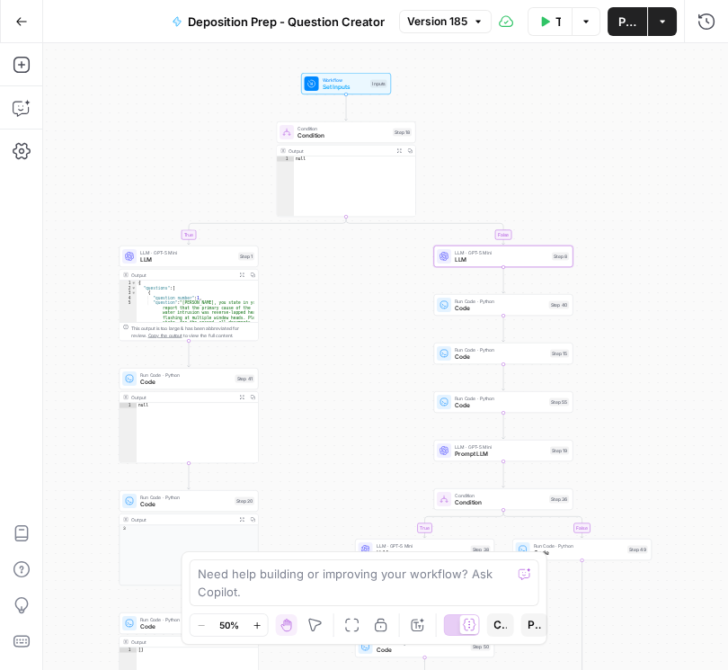
type textarea "**********"
click at [172, 290] on div "{ "questions" : [ { "question_number" : 1 , "question" : "Dr. Cole, you state i…" at bounding box center [196, 338] width 118 height 117
click at [175, 295] on div "{ "questions" : [ { "question_number" : 1 , "question" : "Dr. Cole, you state i…" at bounding box center [196, 300] width 118 height 41
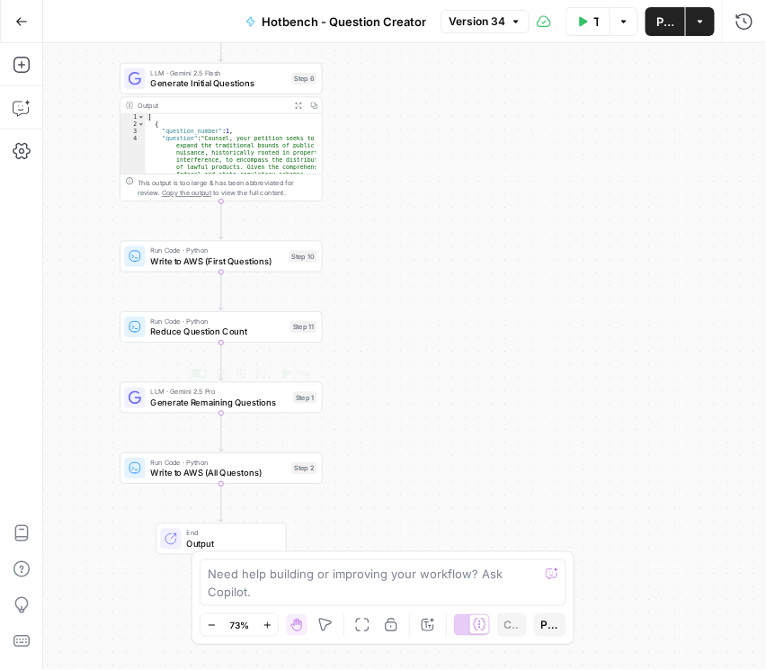
click at [200, 403] on span "Generate Remaining Questions" at bounding box center [219, 402] width 138 height 13
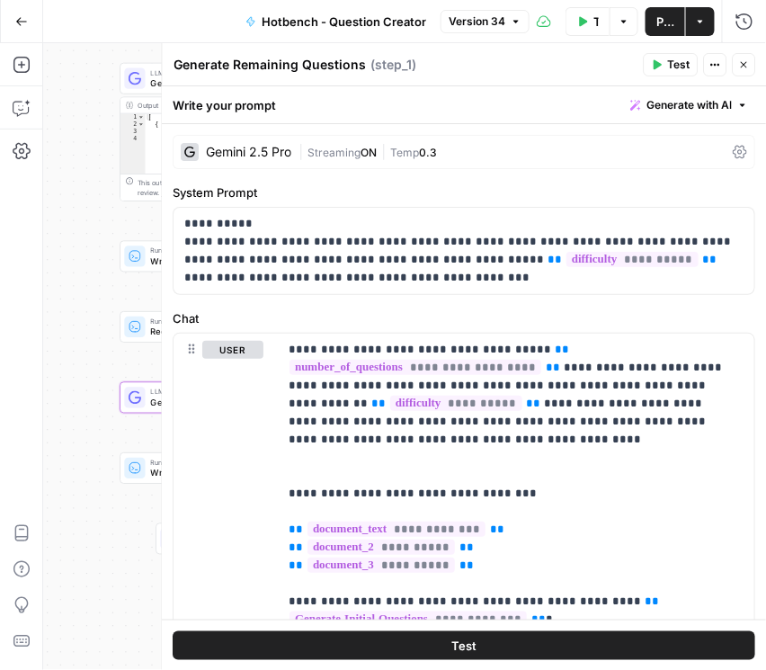
click at [734, 151] on icon at bounding box center [741, 152] width 14 height 14
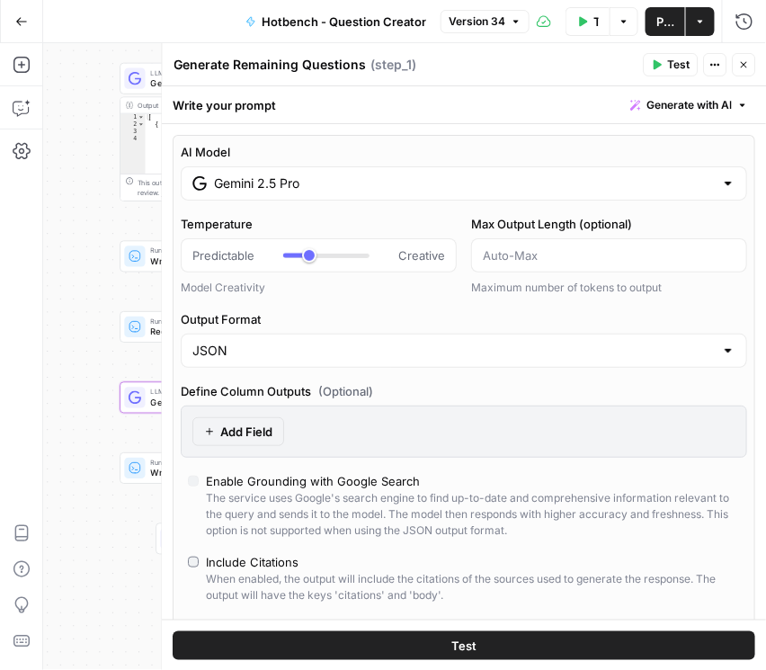
click at [387, 189] on input "Gemini 2.5 Pro" at bounding box center [465, 183] width 500 height 18
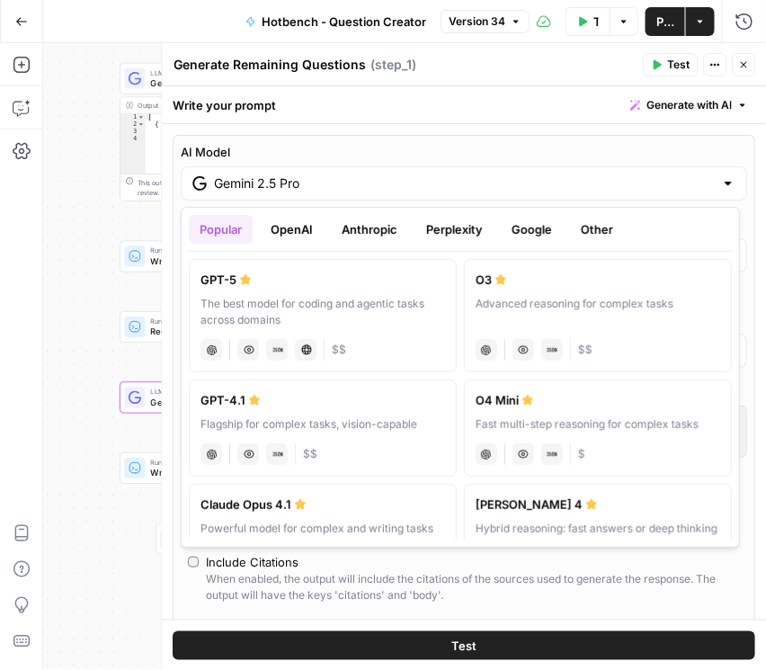
click at [322, 235] on button "OpenAI" at bounding box center [292, 229] width 64 height 29
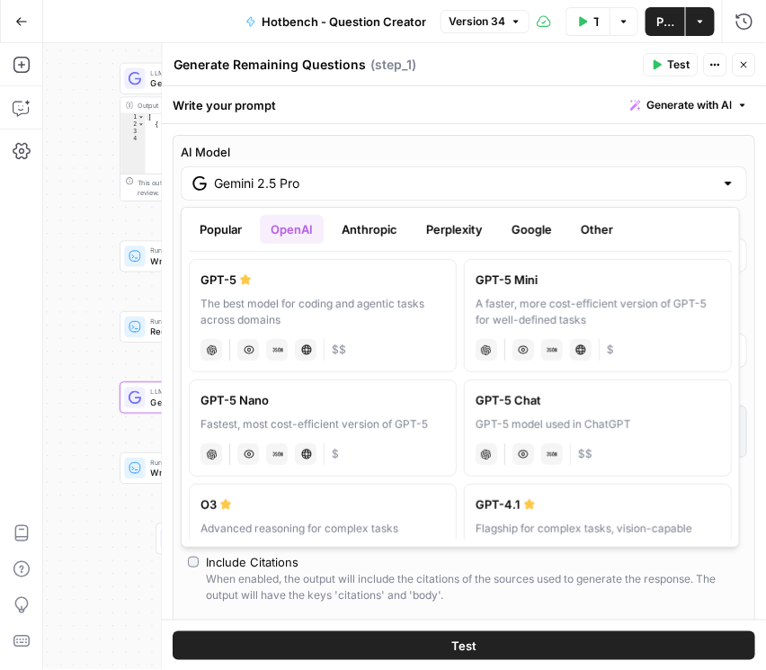
click at [568, 302] on div "A faster, more cost-efficient version of GPT-5 for well-defined tasks" at bounding box center [598, 312] width 245 height 32
type input "GPT-5 Mini"
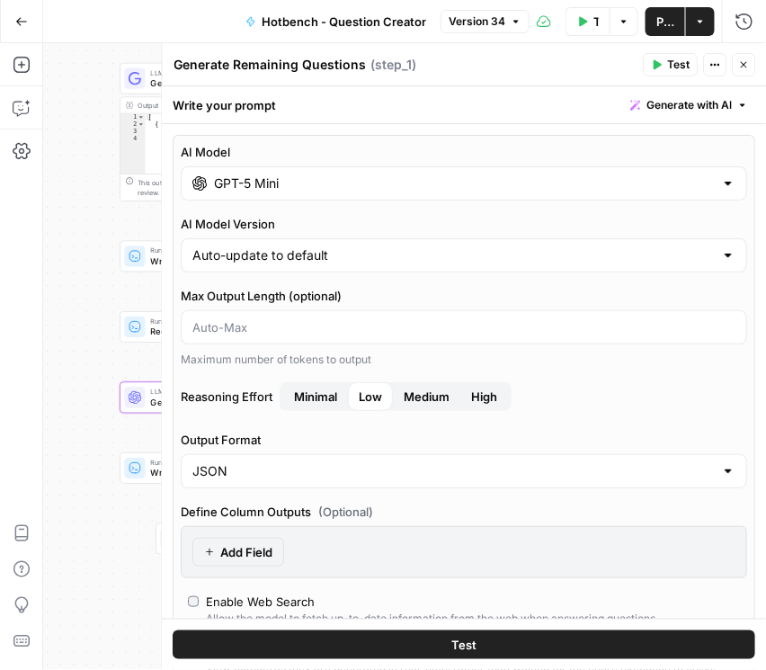
click at [423, 395] on span "Medium" at bounding box center [428, 396] width 46 height 18
click at [670, 20] on span "Publish" at bounding box center [665, 22] width 18 height 18
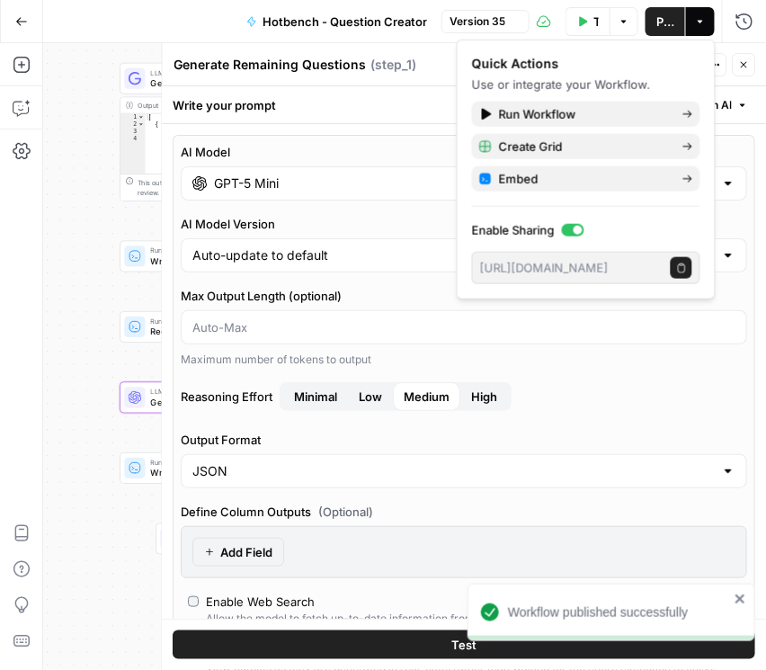
click at [746, 62] on icon "button" at bounding box center [744, 65] width 6 height 6
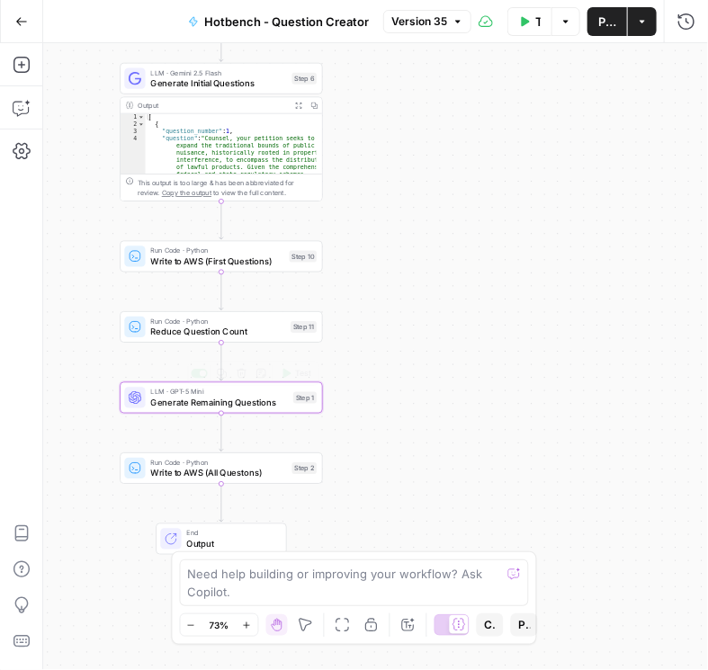
click at [271, 405] on span "Generate Remaining Questions" at bounding box center [219, 402] width 138 height 13
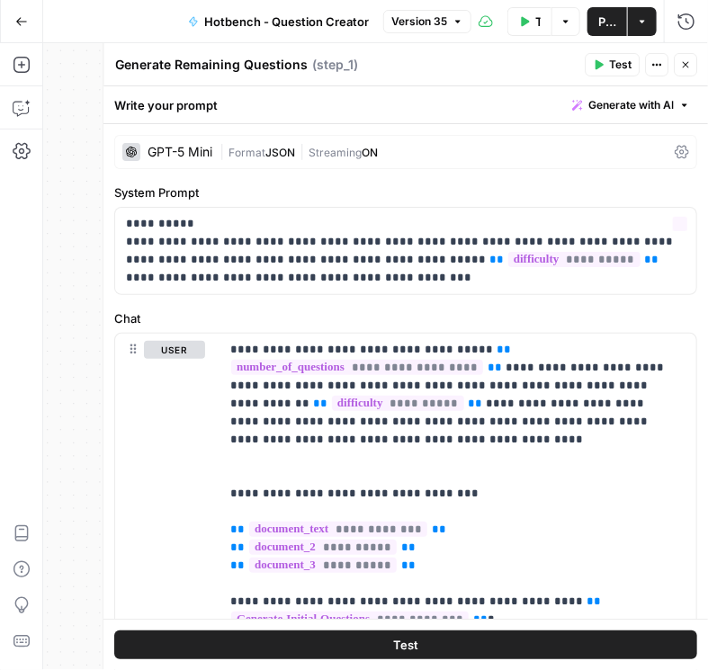
click at [679, 147] on icon at bounding box center [681, 152] width 14 height 14
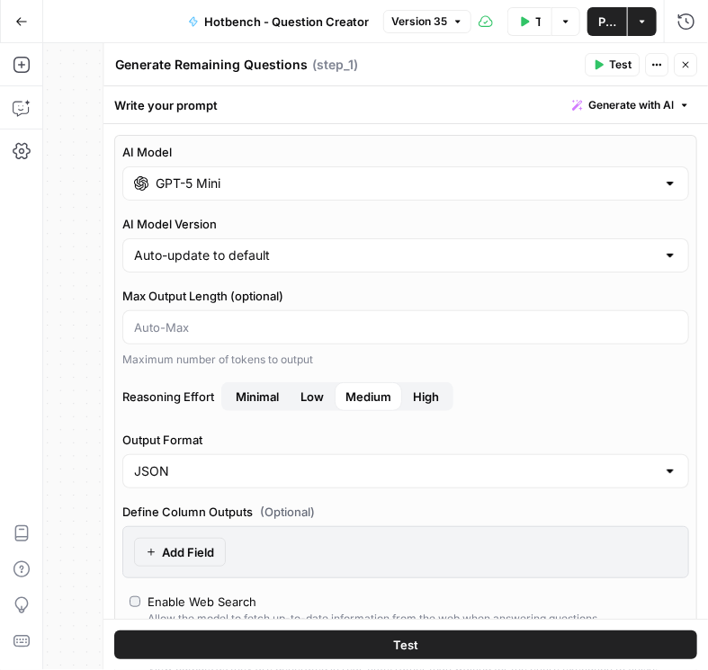
click at [300, 404] on button "Low" at bounding box center [311, 396] width 45 height 29
click at [595, 22] on button "Publish" at bounding box center [607, 21] width 40 height 29
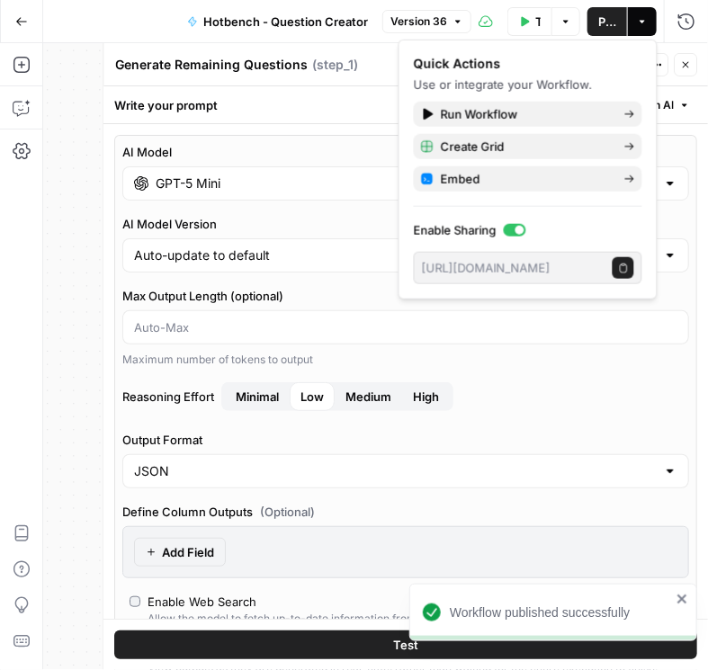
click at [681, 67] on icon "button" at bounding box center [685, 64] width 11 height 11
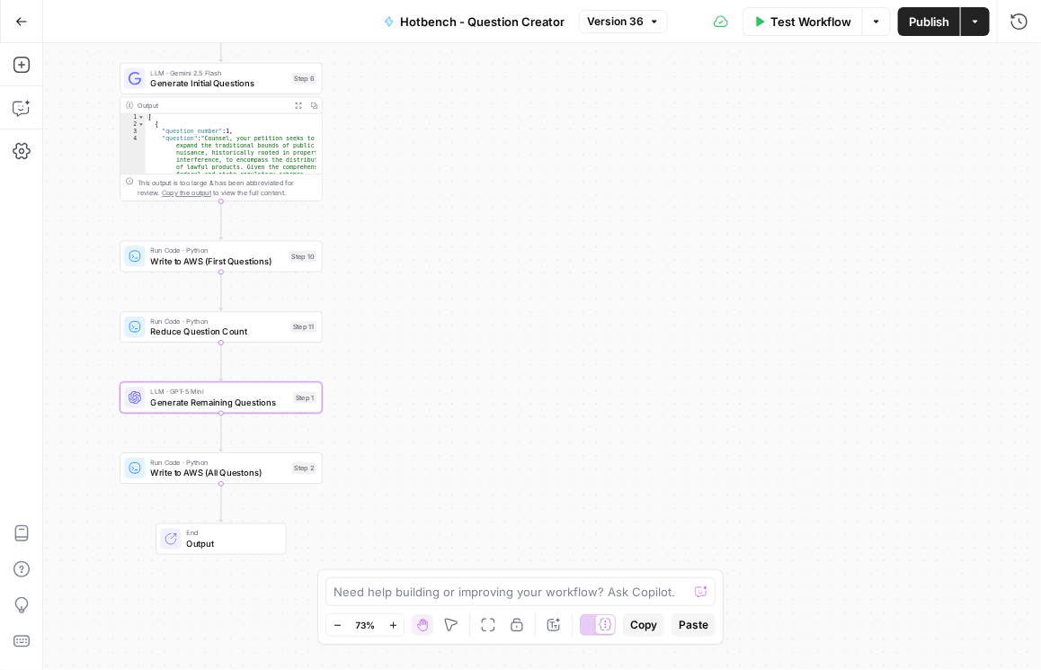
click at [24, 22] on icon "button" at bounding box center [21, 21] width 13 height 13
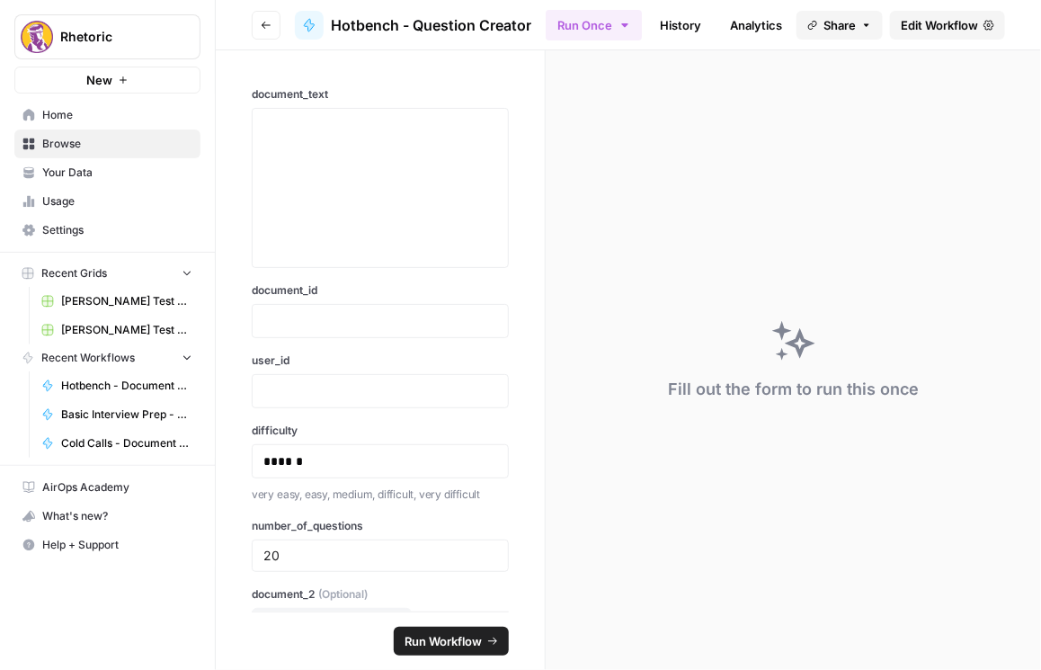
click at [270, 22] on icon "button" at bounding box center [266, 25] width 11 height 11
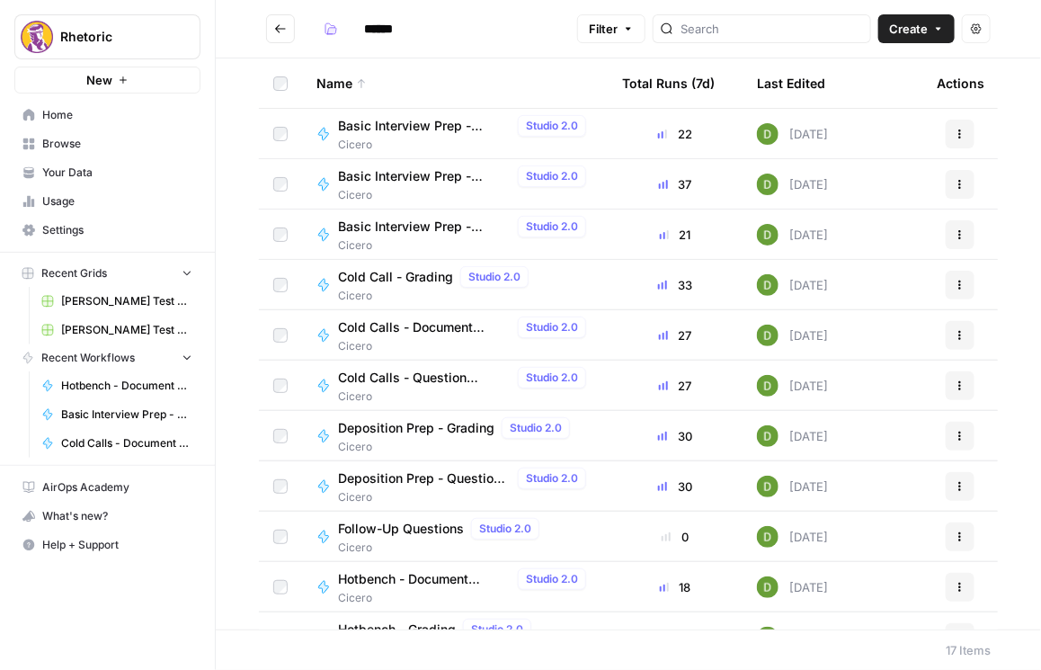
click at [398, 328] on span "Cold Calls - Document Verification" at bounding box center [424, 327] width 173 height 18
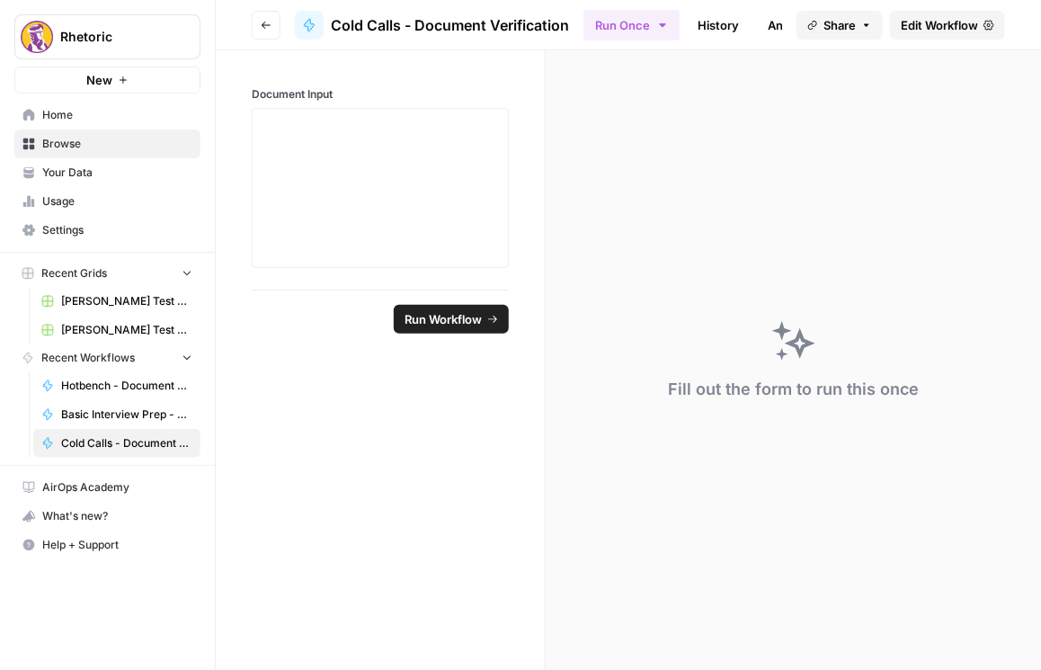
click at [765, 26] on span "Edit Workflow" at bounding box center [939, 25] width 77 height 18
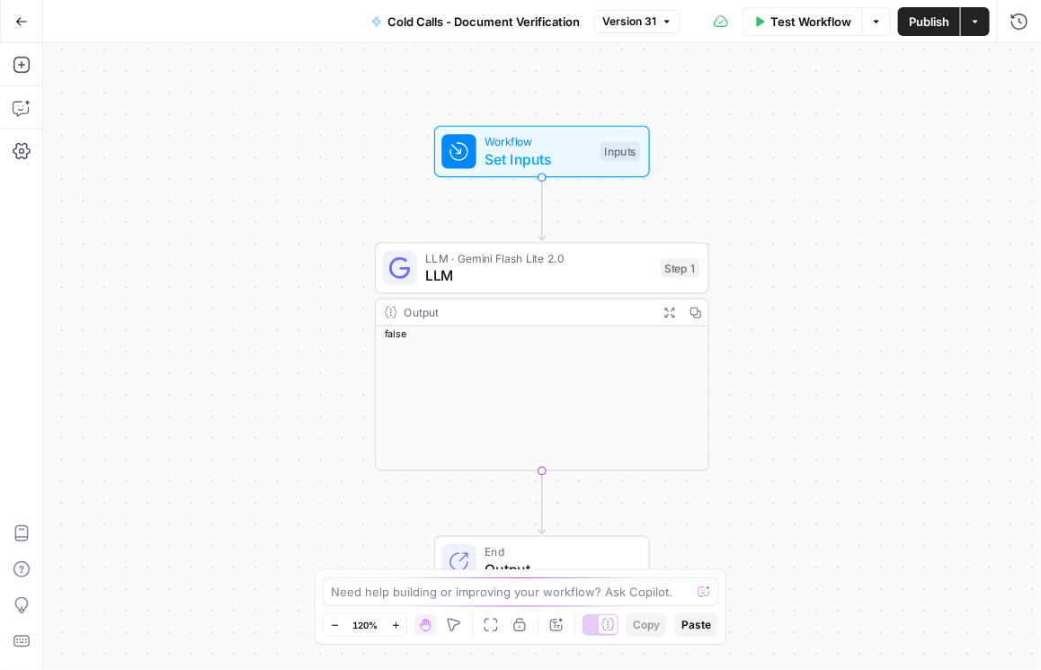
click at [536, 263] on span "LLM · Gemini Flash Lite 2.0" at bounding box center [538, 258] width 227 height 17
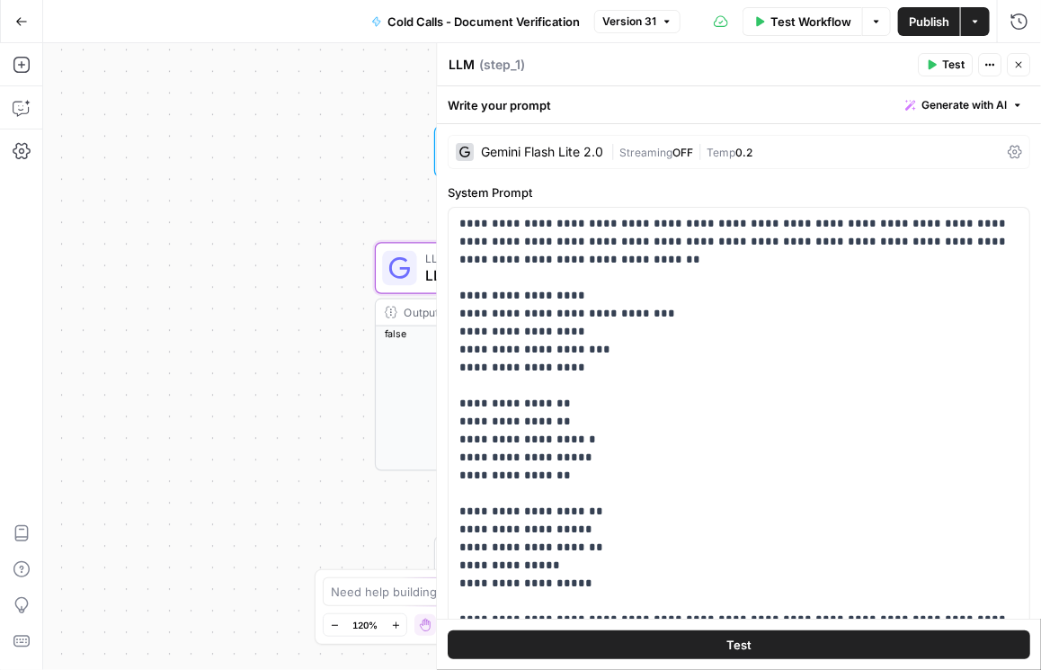
click at [765, 151] on icon at bounding box center [1015, 152] width 14 height 14
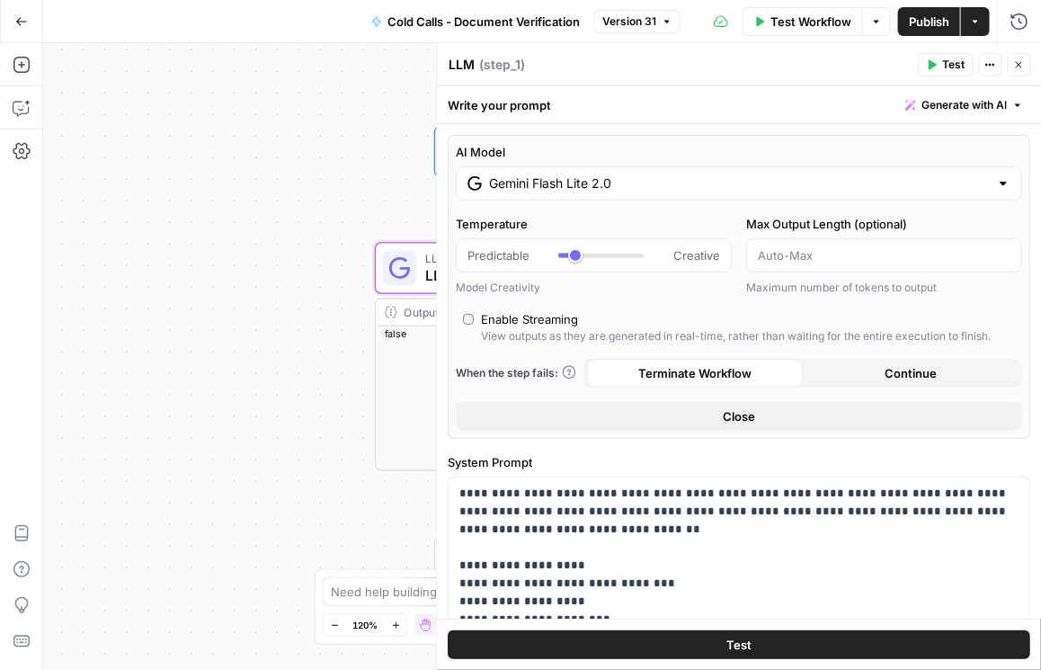
click at [735, 187] on input "Gemini Flash Lite 2.0" at bounding box center [739, 183] width 500 height 18
drag, startPoint x: 628, startPoint y: 187, endPoint x: 458, endPoint y: 191, distance: 170.0
click at [458, 191] on div "Gemini Flash Lite 2.0" at bounding box center [739, 183] width 566 height 34
click at [765, 27] on icon "button" at bounding box center [1019, 21] width 16 height 16
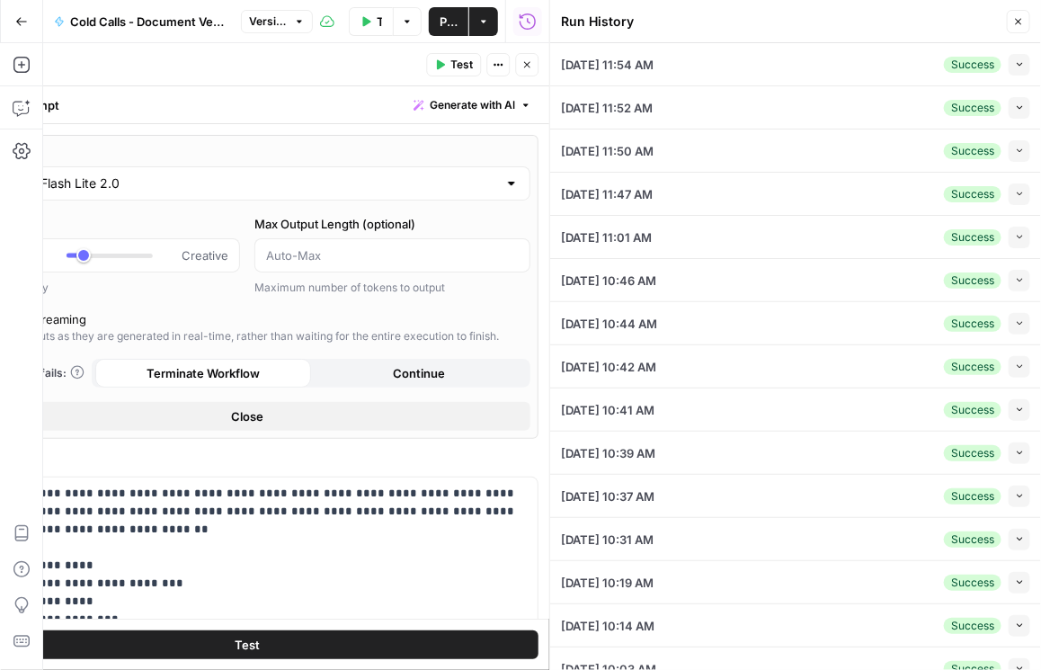
click at [765, 67] on icon "button" at bounding box center [1020, 64] width 10 height 10
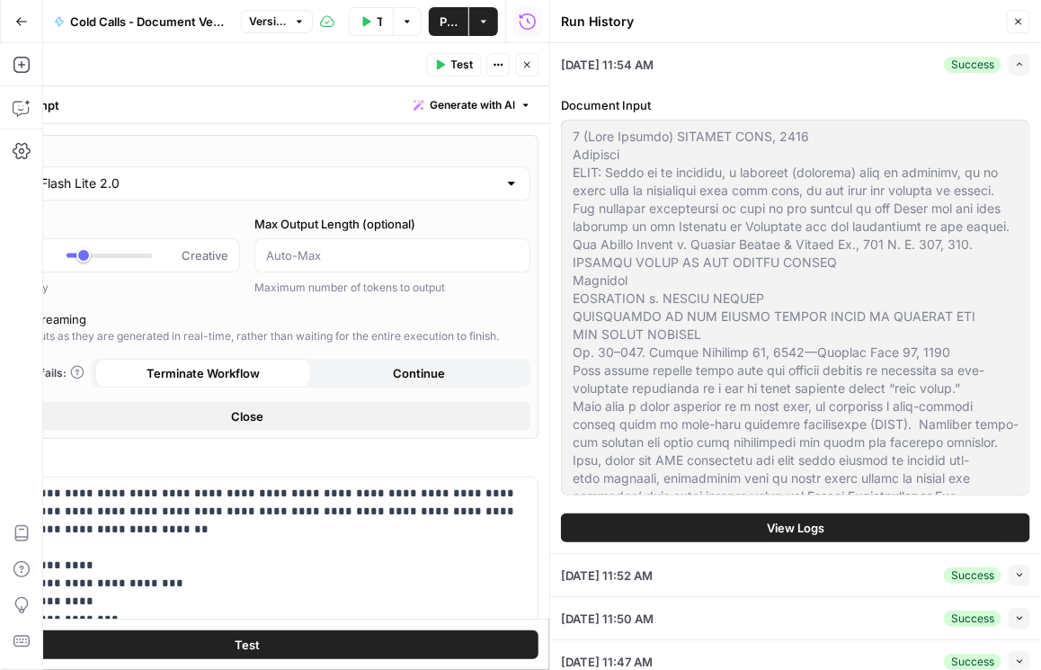
click at [765, 530] on span "View Logs" at bounding box center [796, 528] width 58 height 18
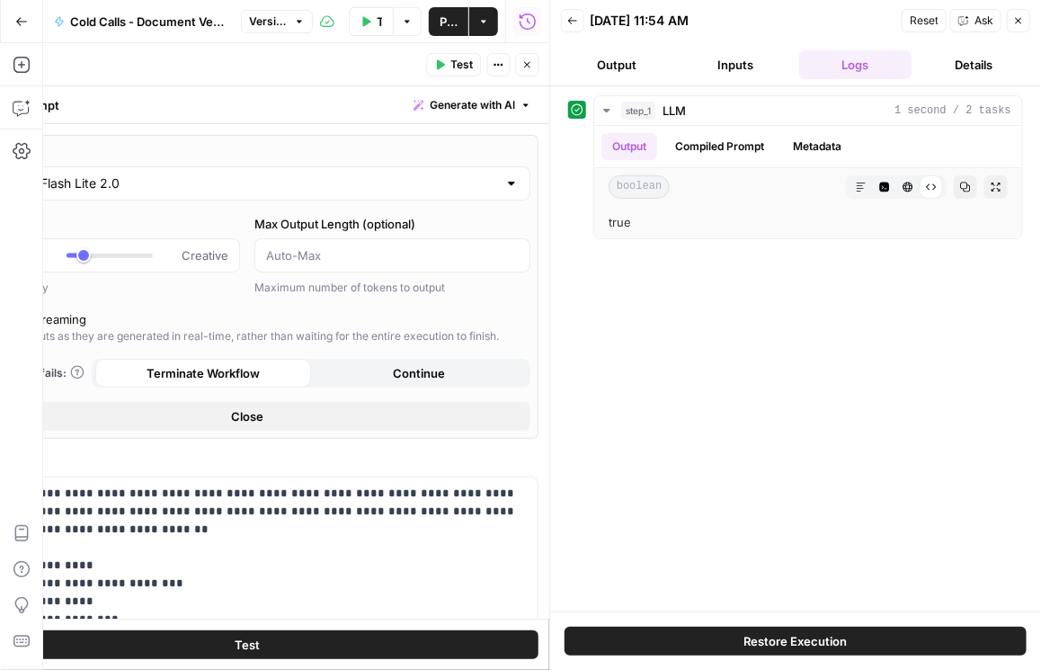
click at [521, 69] on button "Close" at bounding box center [526, 64] width 23 height 23
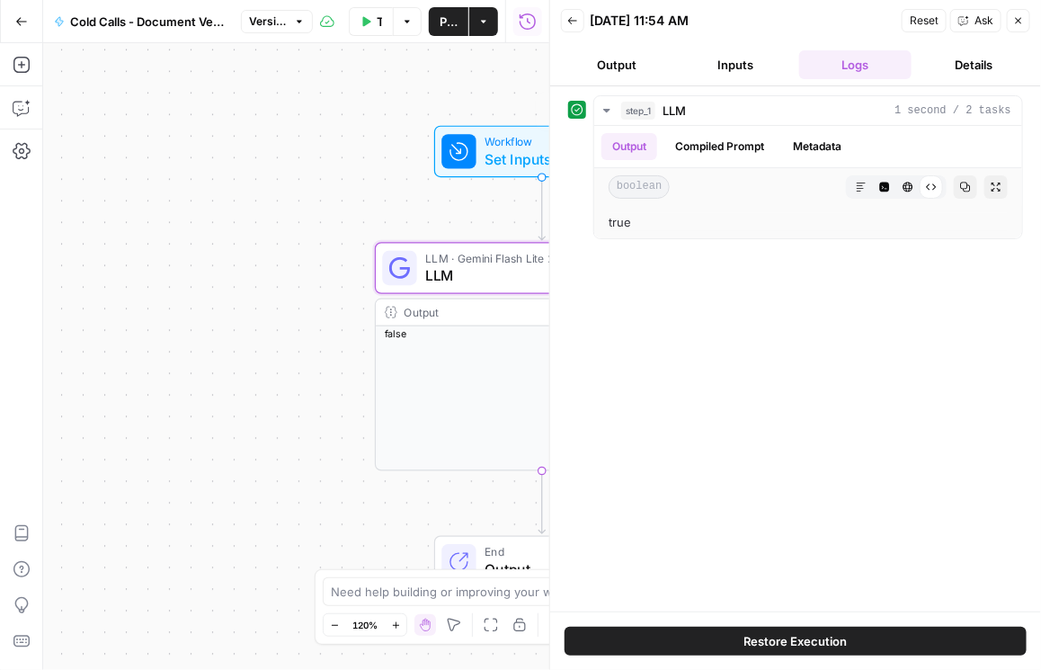
click at [492, 256] on span "LLM · Gemini Flash Lite 2.0" at bounding box center [538, 258] width 227 height 17
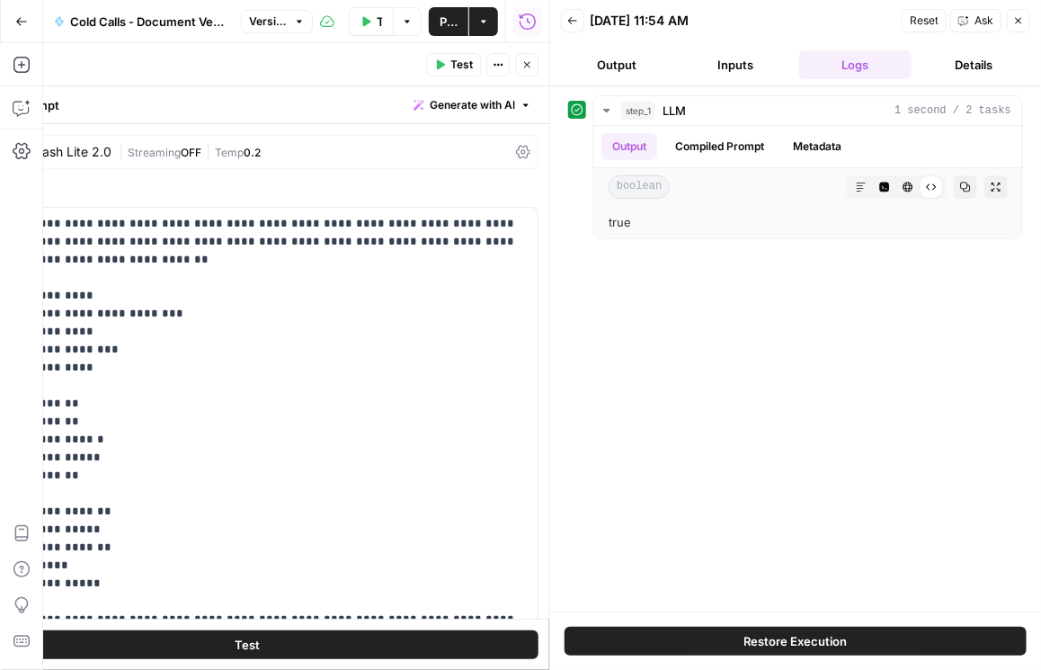
click at [516, 150] on icon at bounding box center [523, 152] width 14 height 14
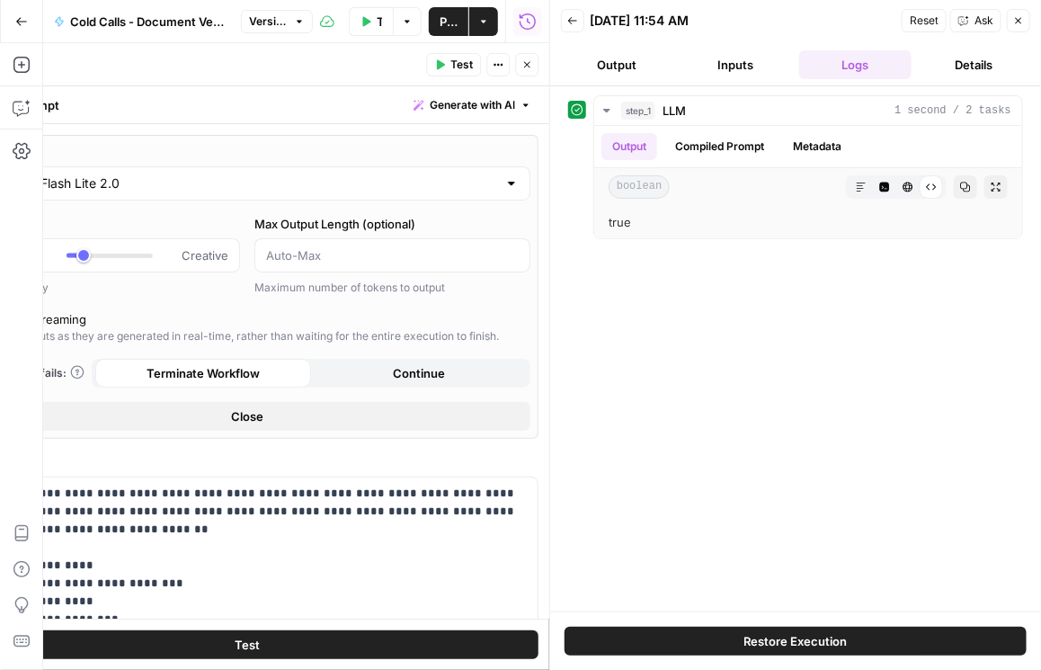
click at [128, 190] on input "Gemini Flash Lite 2.0" at bounding box center [247, 183] width 500 height 18
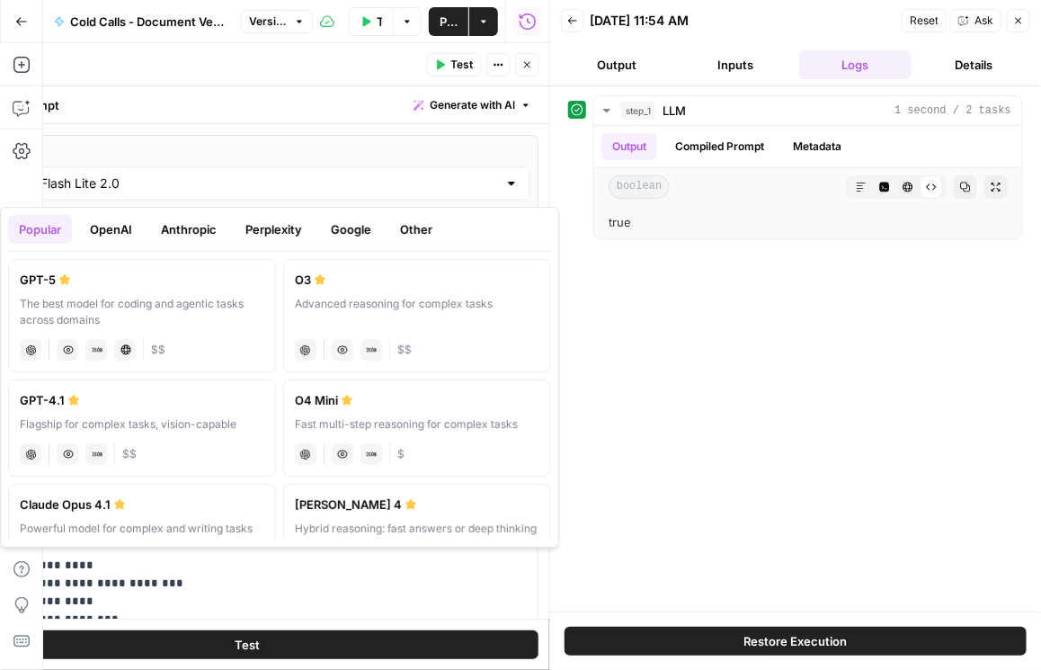
click at [114, 234] on button "OpenAI" at bounding box center [111, 229] width 64 height 29
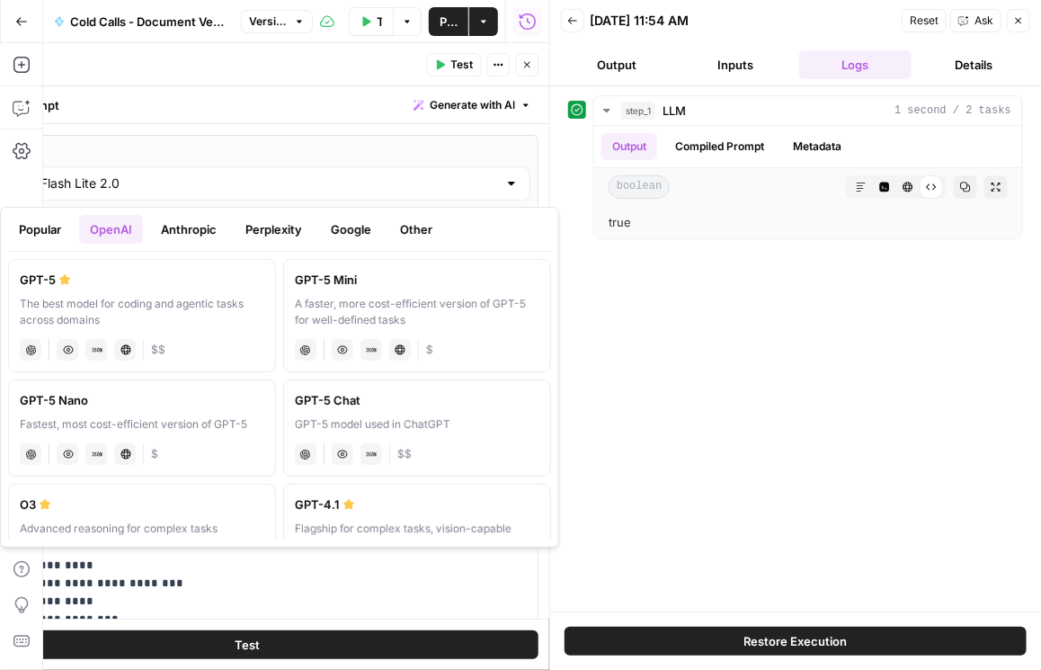
scroll to position [256, 0]
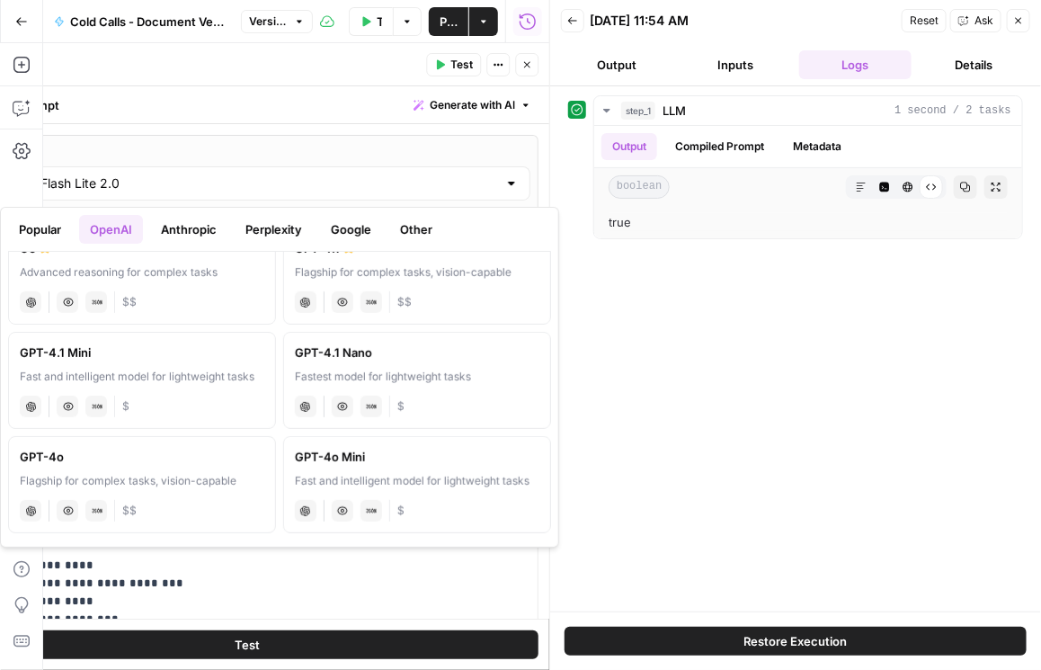
click at [428, 459] on div "GPT-4o Mini" at bounding box center [417, 457] width 245 height 18
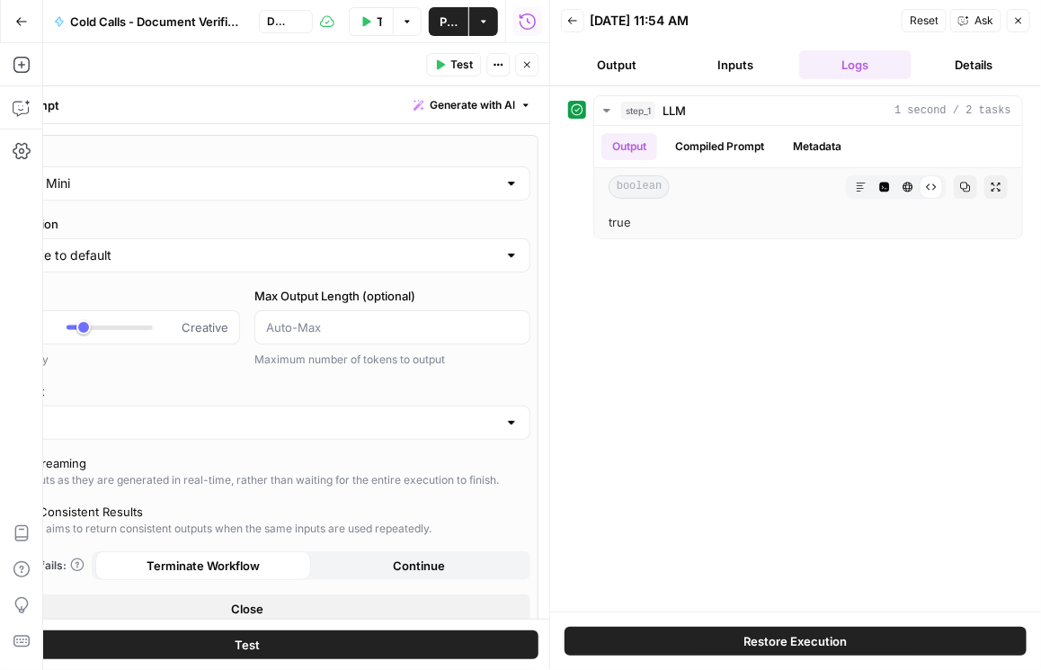
click at [432, 190] on input "GPT-4o Mini" at bounding box center [247, 183] width 500 height 18
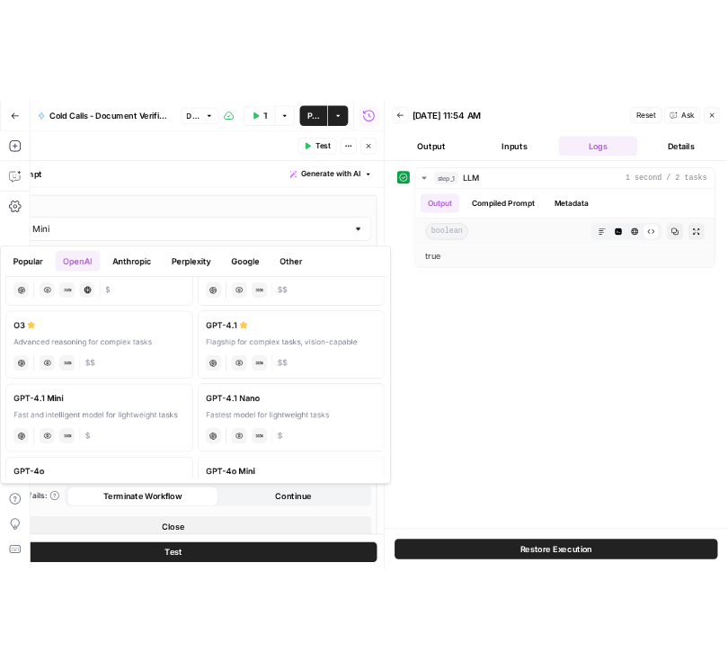
scroll to position [205, 0]
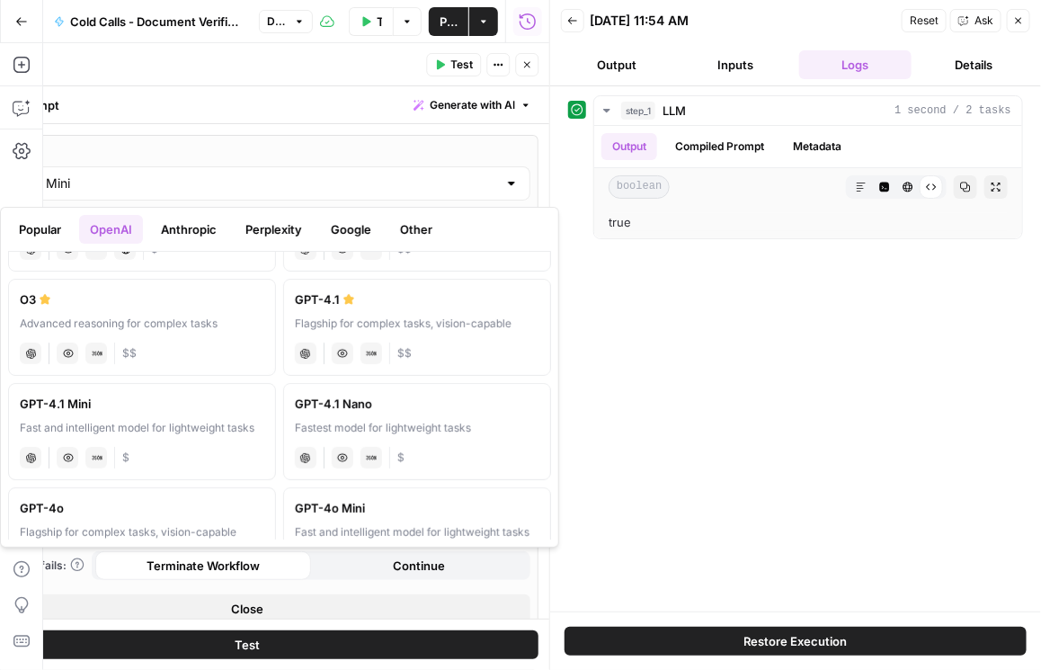
click at [405, 429] on div "Fastest model for lightweight tasks" at bounding box center [417, 428] width 245 height 16
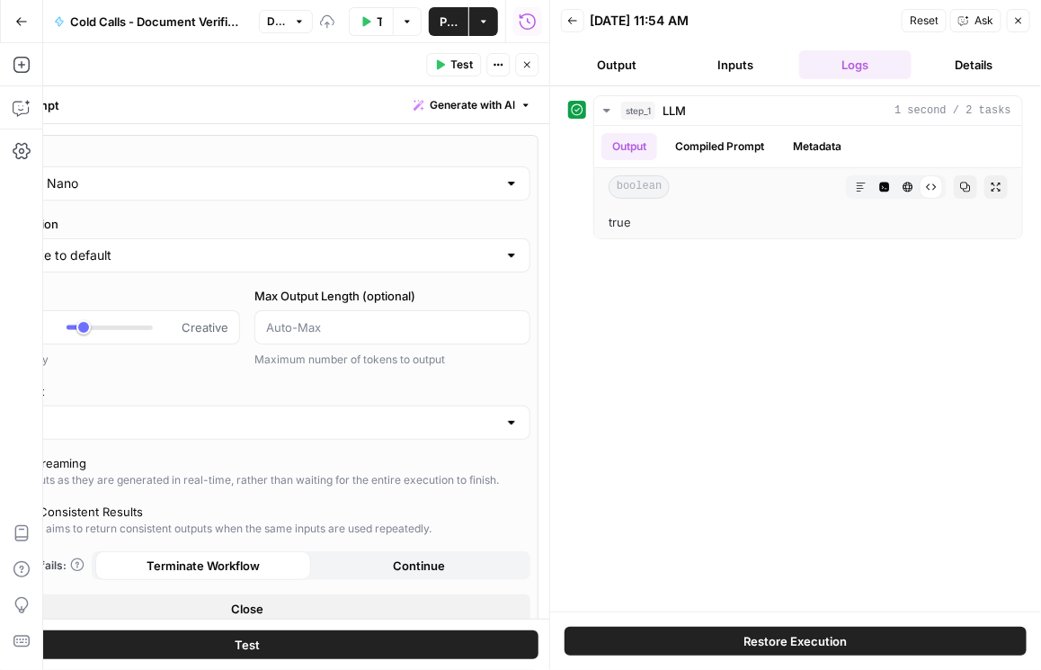
click at [452, 21] on span "Publish" at bounding box center [449, 22] width 18 height 18
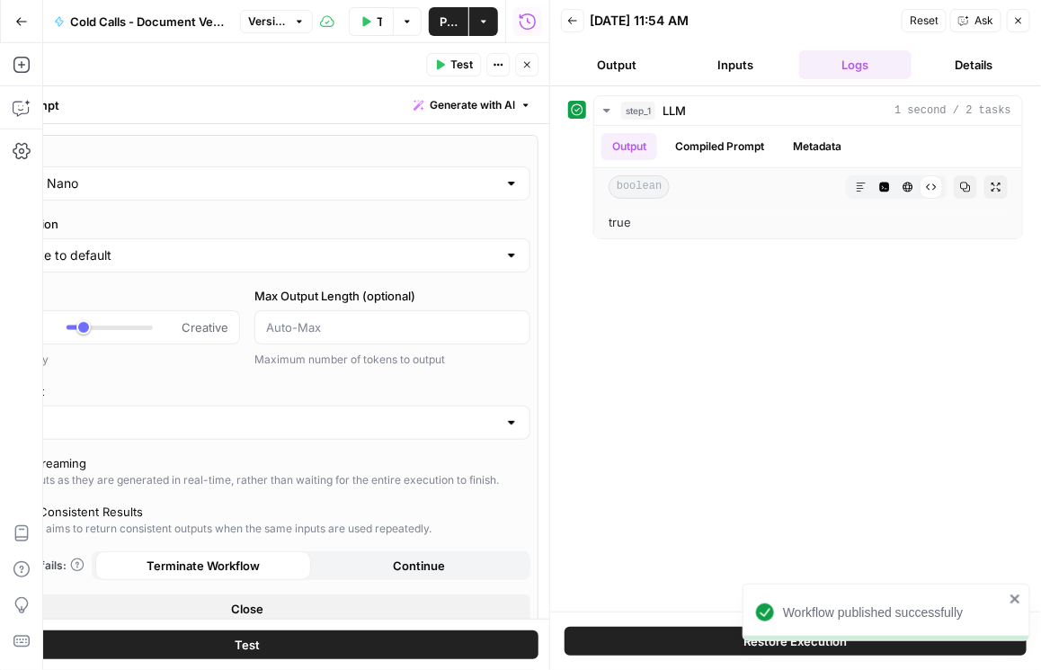
click at [294, 192] on div "GPT-4.1 Nano" at bounding box center [247, 183] width 566 height 34
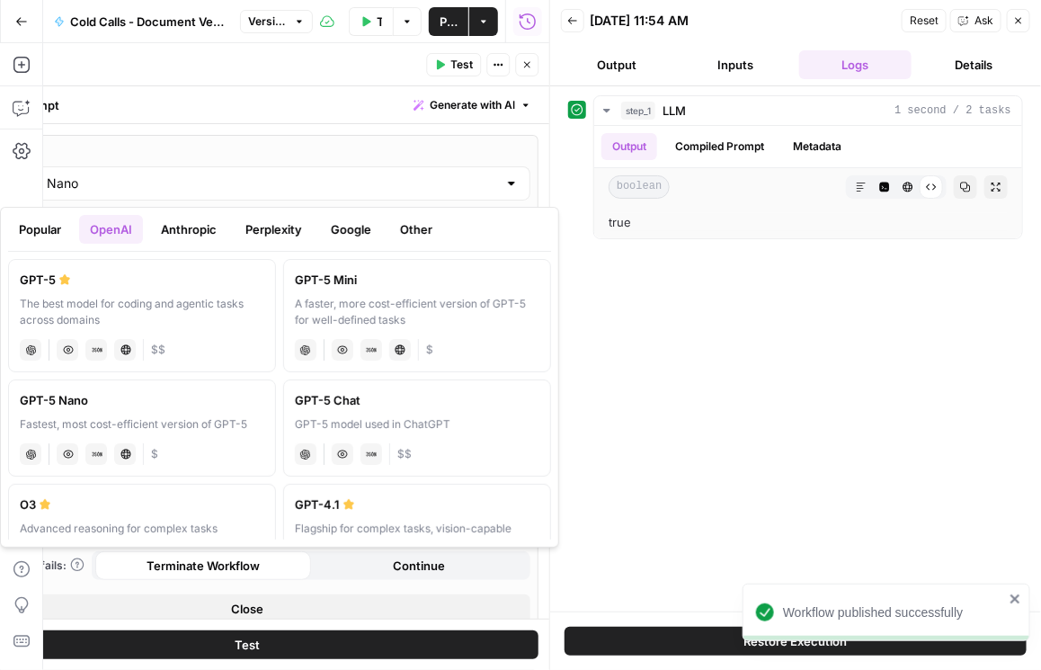
click at [355, 228] on button "Google" at bounding box center [351, 229] width 62 height 29
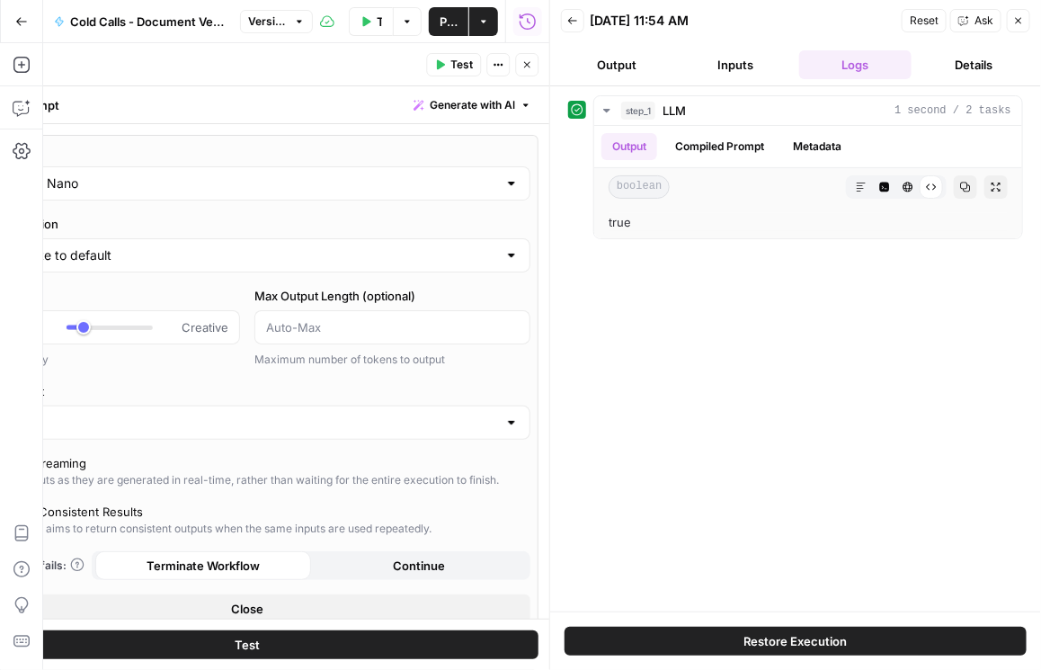
click at [347, 148] on label "AI Model" at bounding box center [247, 152] width 566 height 18
click at [347, 174] on input "GPT-4.1 Nano" at bounding box center [247, 183] width 500 height 18
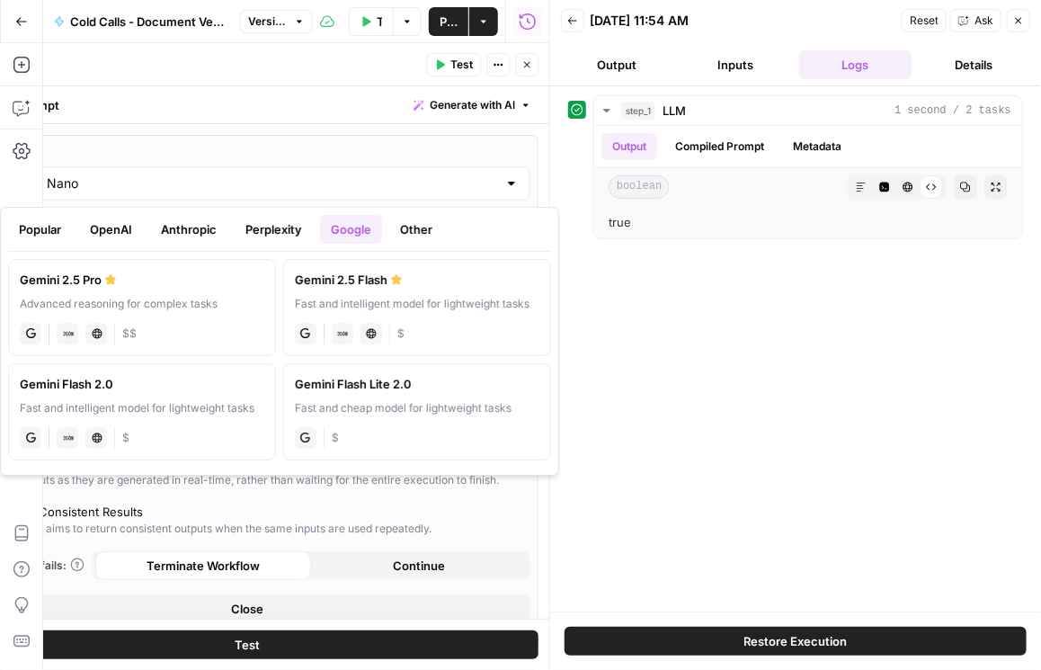
click at [99, 227] on button "OpenAI" at bounding box center [111, 229] width 64 height 29
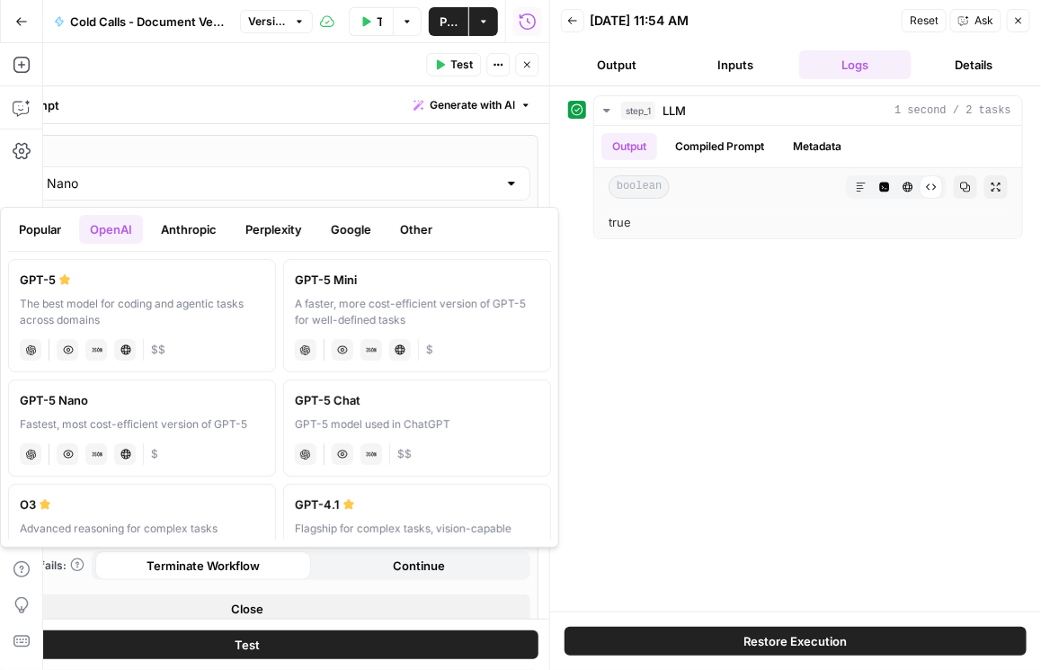
click at [181, 428] on div "Fastest, most cost-efficient version of GPT-5" at bounding box center [142, 424] width 245 height 16
type input "GPT-5 Nano"
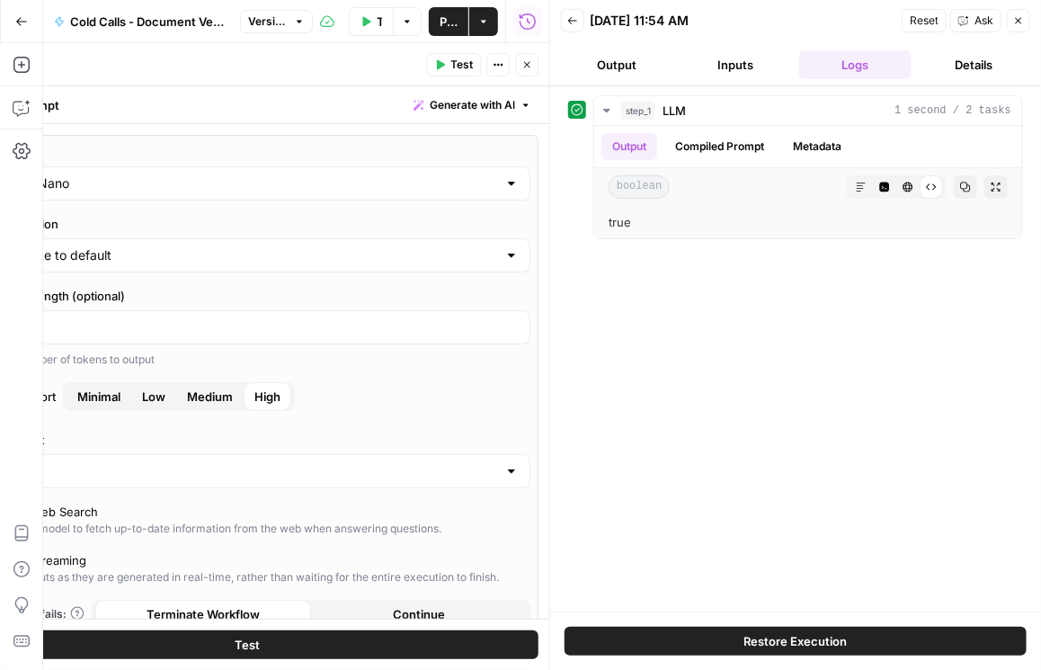
click at [91, 400] on span "Minimal" at bounding box center [98, 396] width 43 height 18
click at [529, 59] on icon "button" at bounding box center [526, 64] width 11 height 11
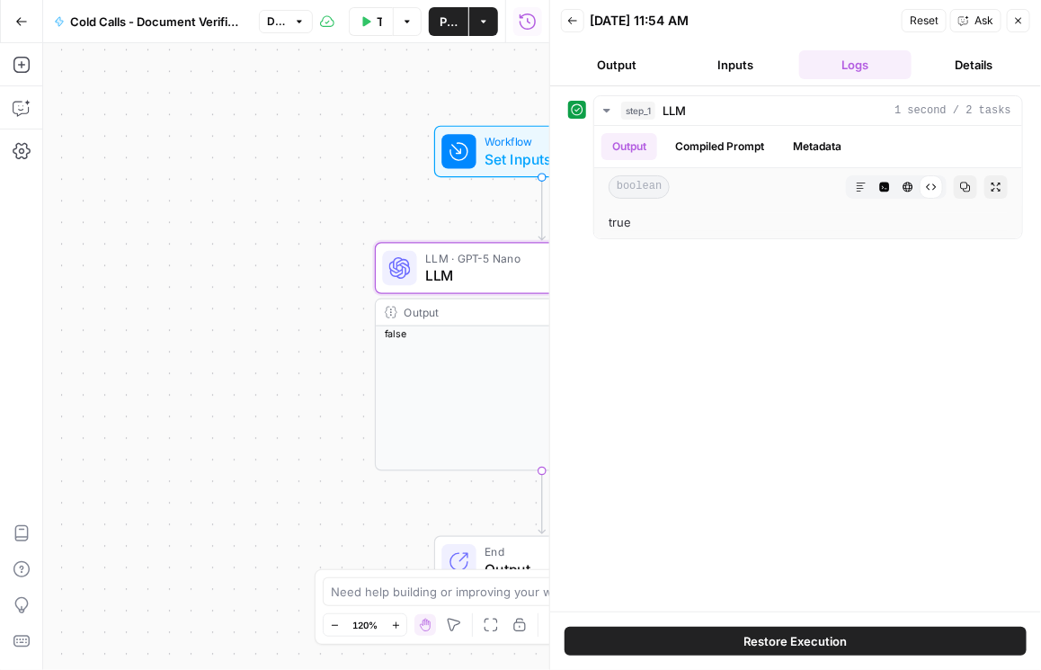
click at [455, 28] on span "Publish" at bounding box center [449, 22] width 18 height 18
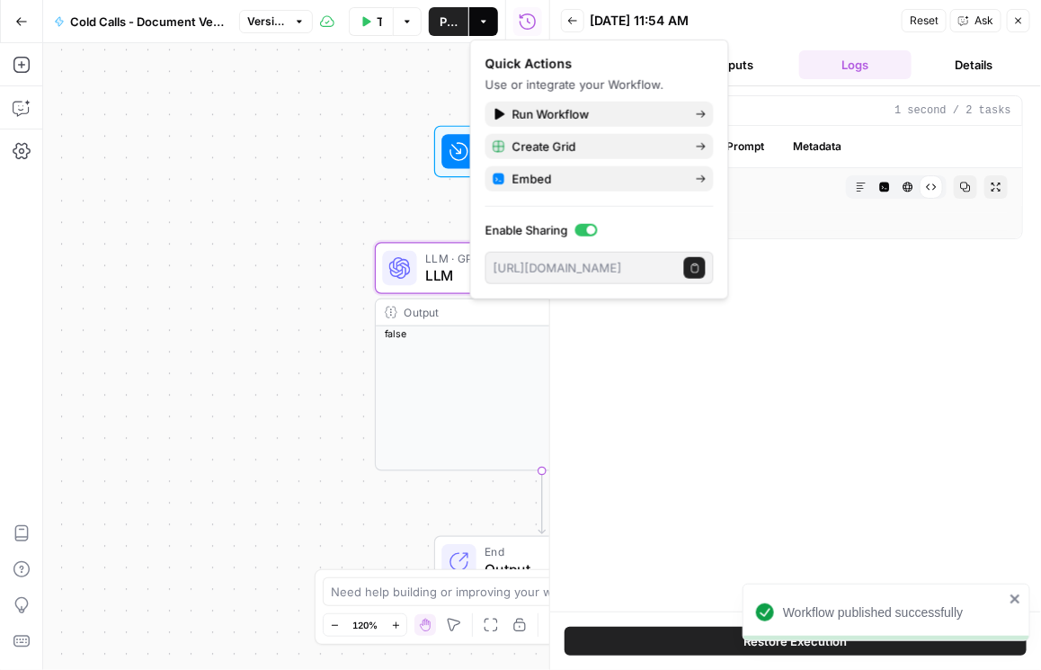
click at [765, 19] on span "Reset" at bounding box center [924, 21] width 29 height 16
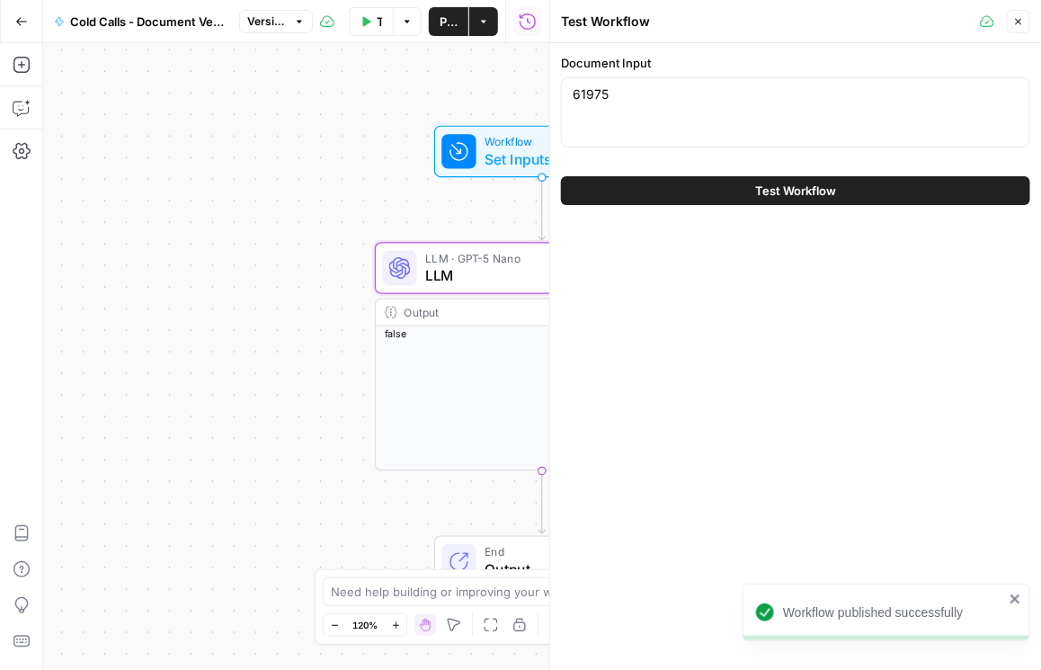
click at [765, 195] on span "Test Workflow" at bounding box center [795, 191] width 81 height 18
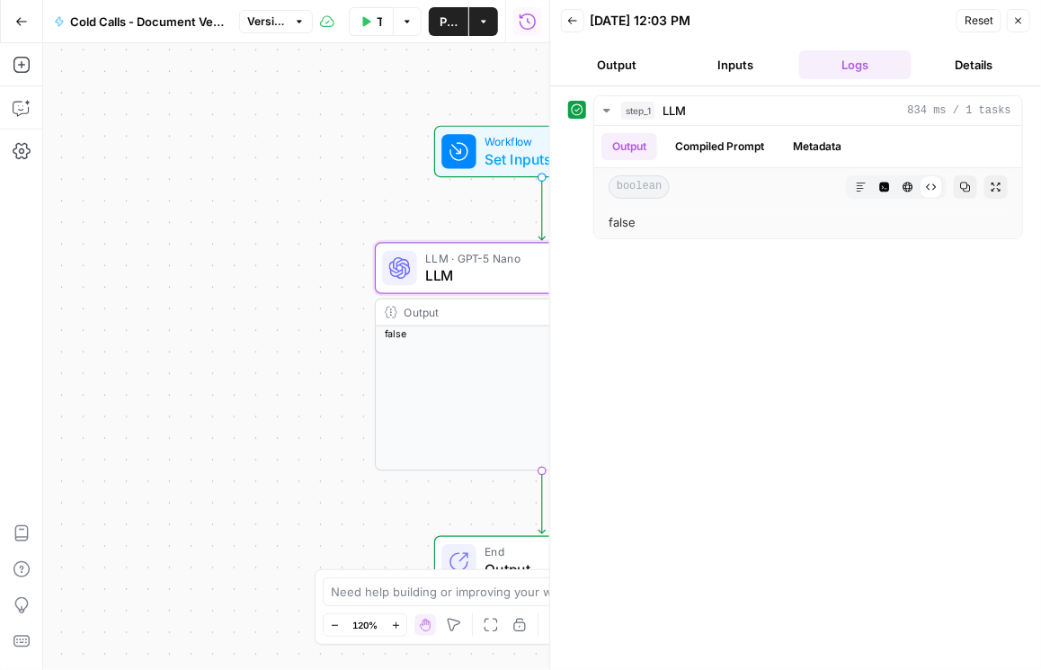
click at [734, 59] on button "Inputs" at bounding box center [737, 64] width 112 height 29
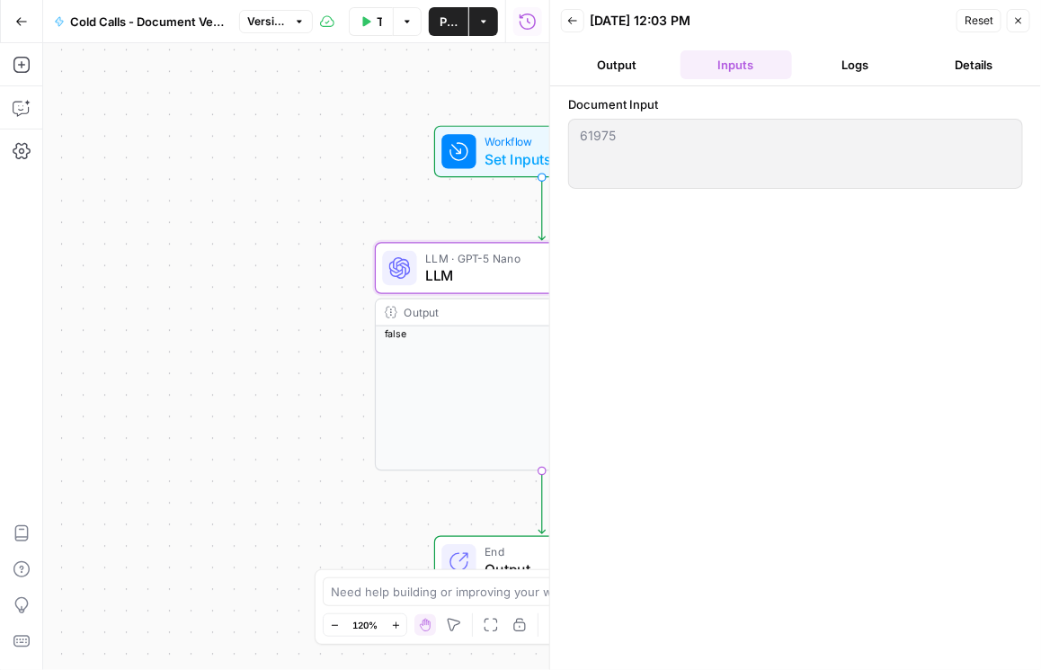
click at [622, 67] on button "Output" at bounding box center [617, 64] width 112 height 29
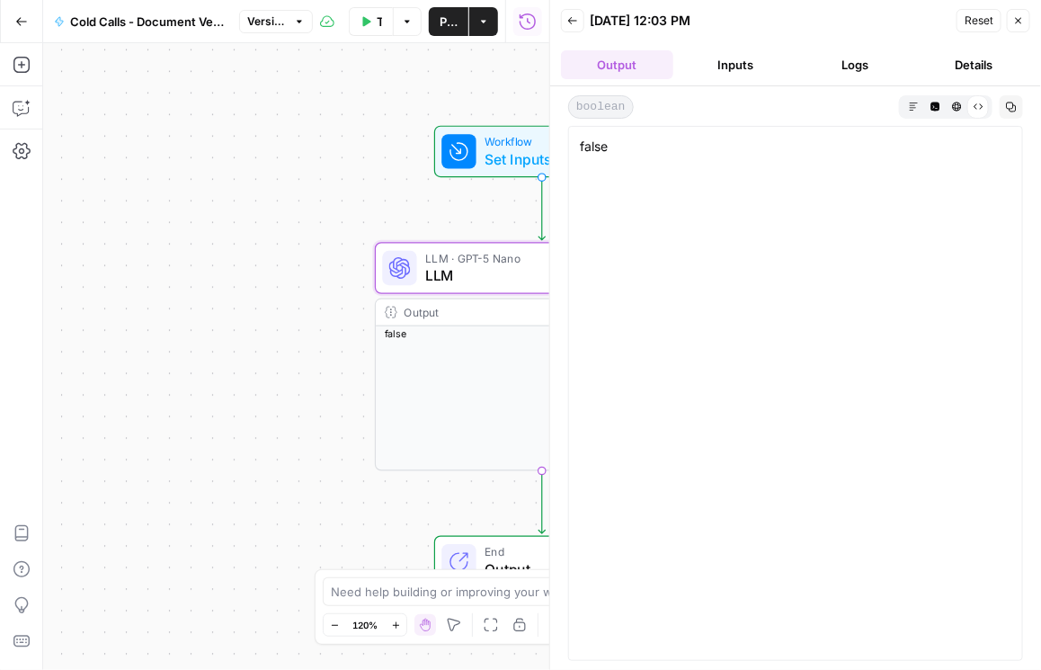
click at [571, 23] on icon "button" at bounding box center [572, 20] width 9 height 7
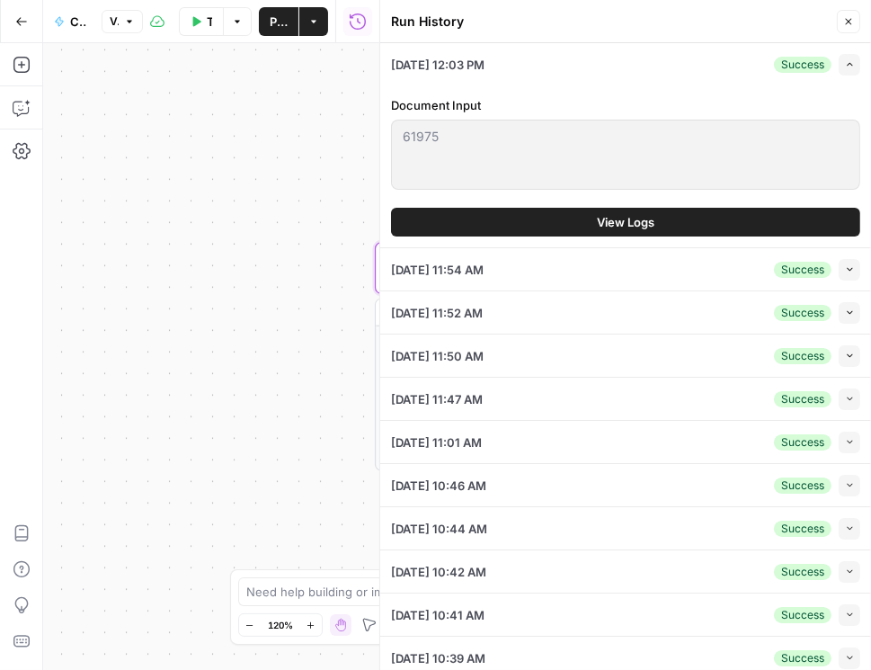
click at [765, 22] on icon "button" at bounding box center [848, 21] width 11 height 11
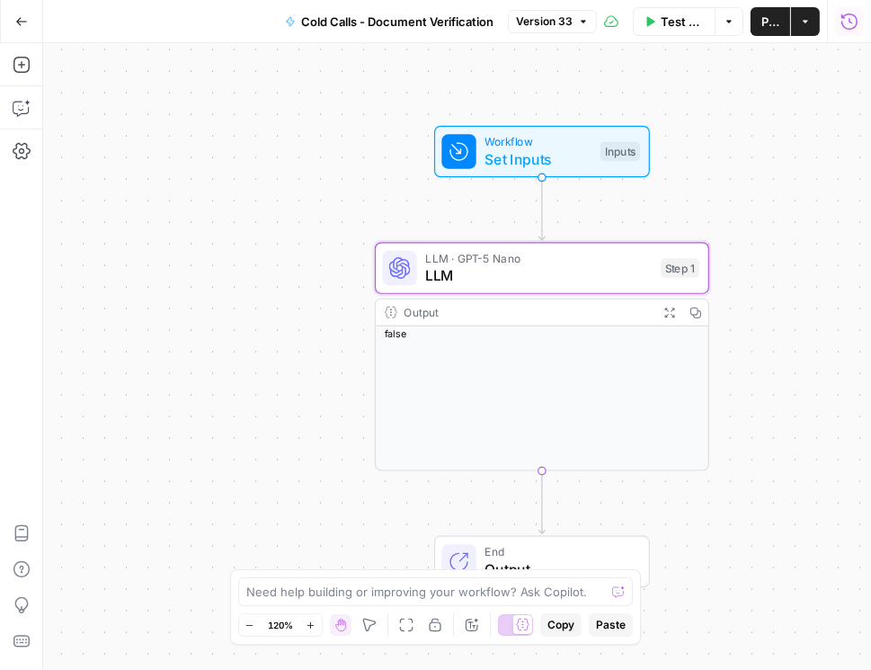
click at [765, 18] on icon "button" at bounding box center [850, 22] width 18 height 18
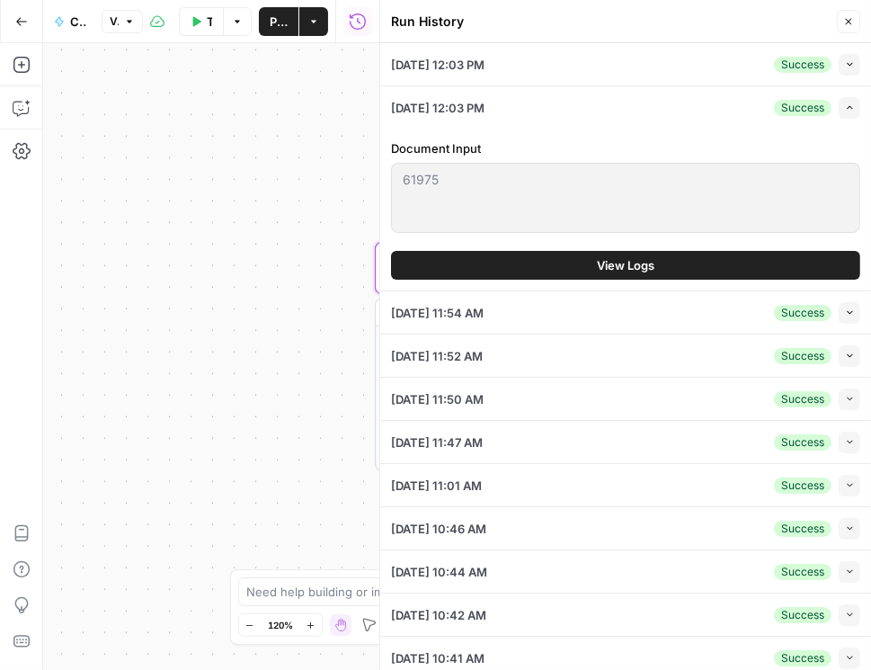
click at [765, 71] on button "Collapse" at bounding box center [850, 65] width 22 height 22
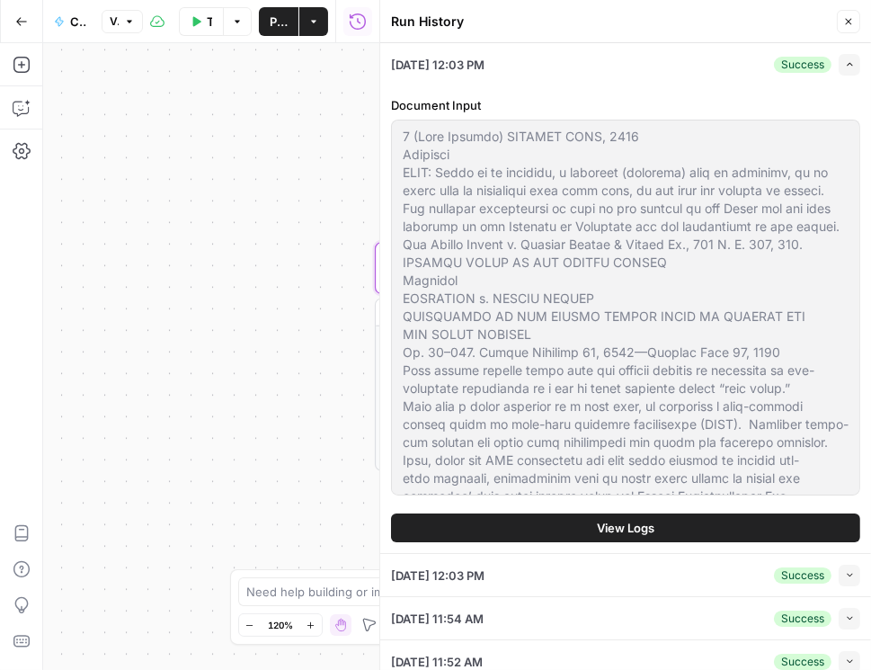
click at [607, 515] on button "View Logs" at bounding box center [625, 527] width 469 height 29
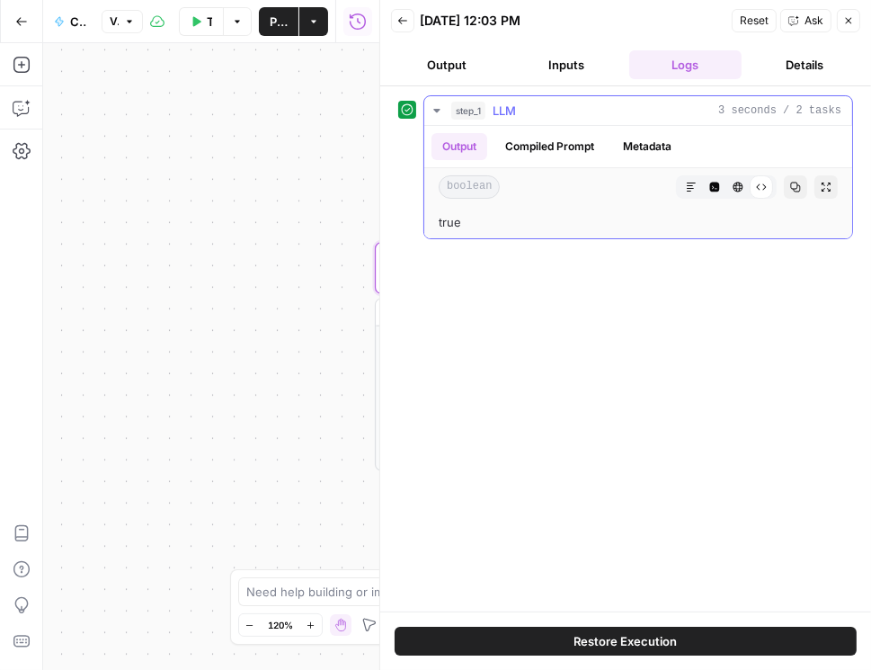
click at [437, 111] on icon "button" at bounding box center [436, 111] width 6 height 4
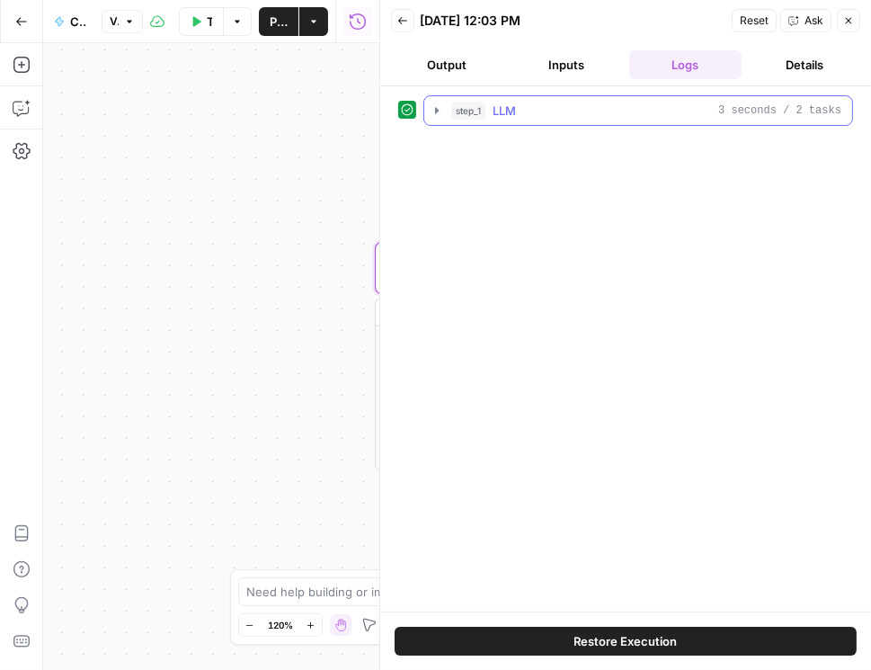
click at [437, 111] on icon "button" at bounding box center [437, 110] width 4 height 6
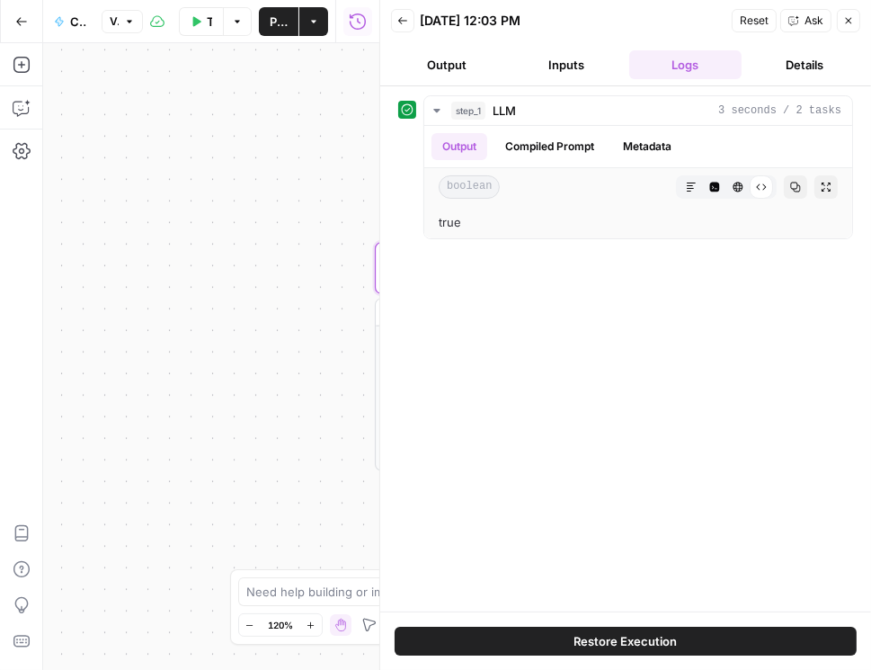
click at [410, 25] on button "Back" at bounding box center [402, 20] width 23 height 23
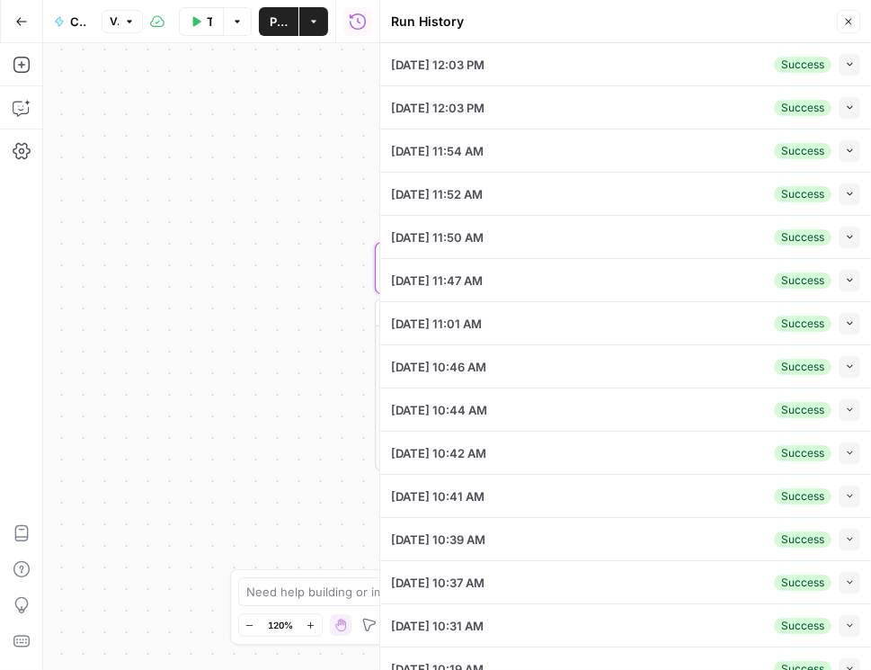
click at [765, 154] on icon "button" at bounding box center [850, 151] width 10 height 10
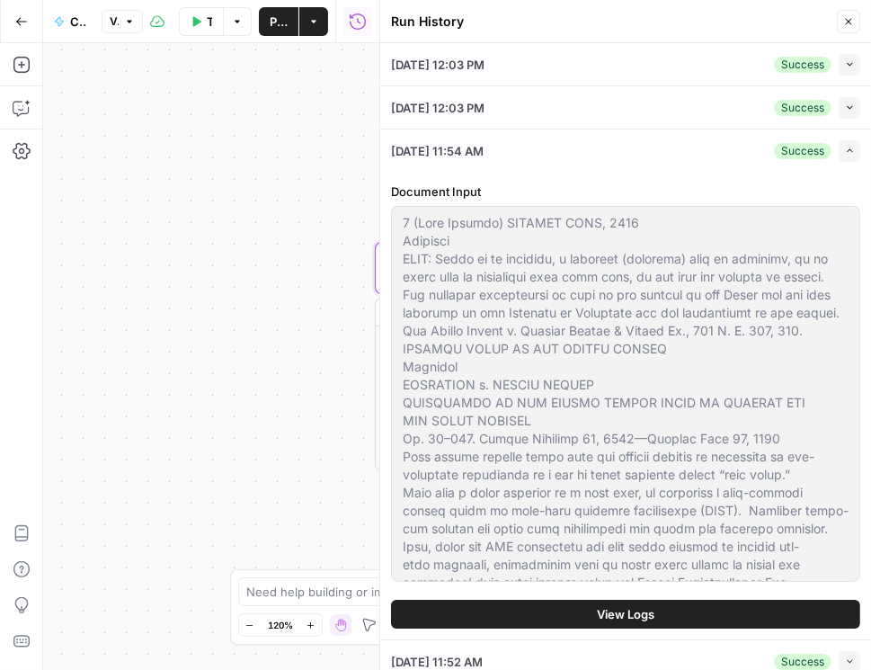
click at [582, 612] on button "View Logs" at bounding box center [625, 614] width 469 height 29
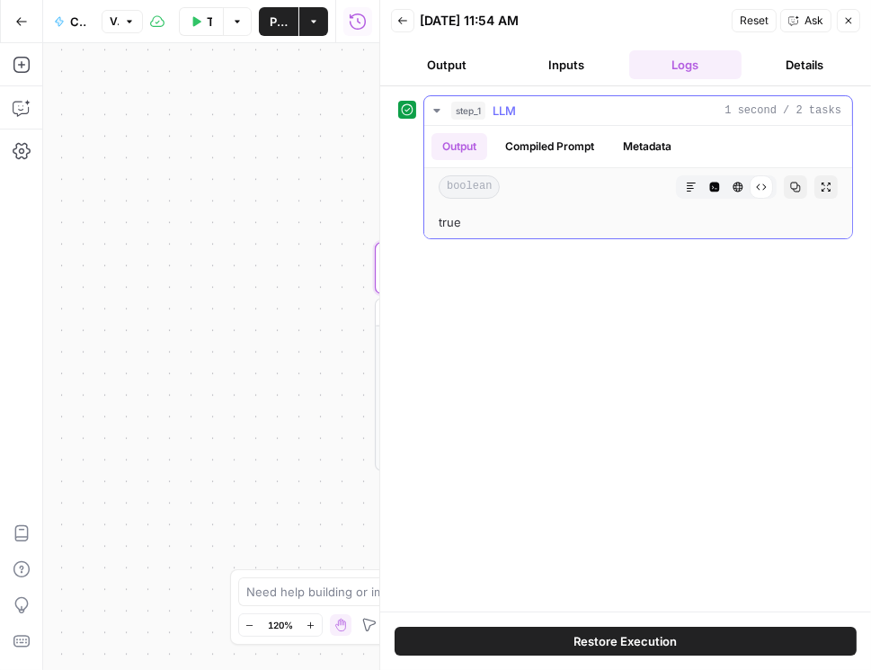
click at [585, 148] on button "Compiled Prompt" at bounding box center [549, 146] width 111 height 27
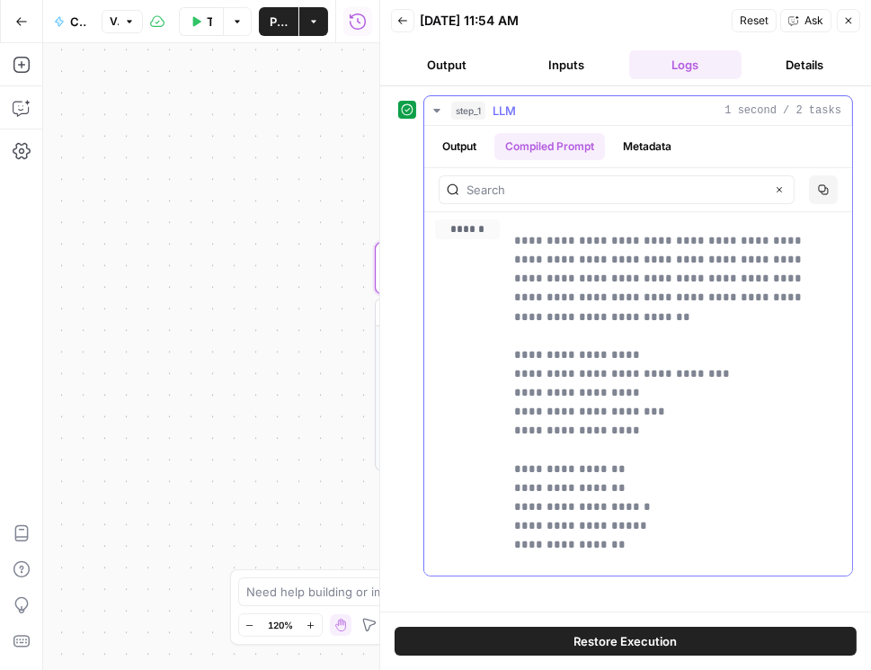
click at [645, 143] on button "Metadata" at bounding box center [647, 146] width 70 height 27
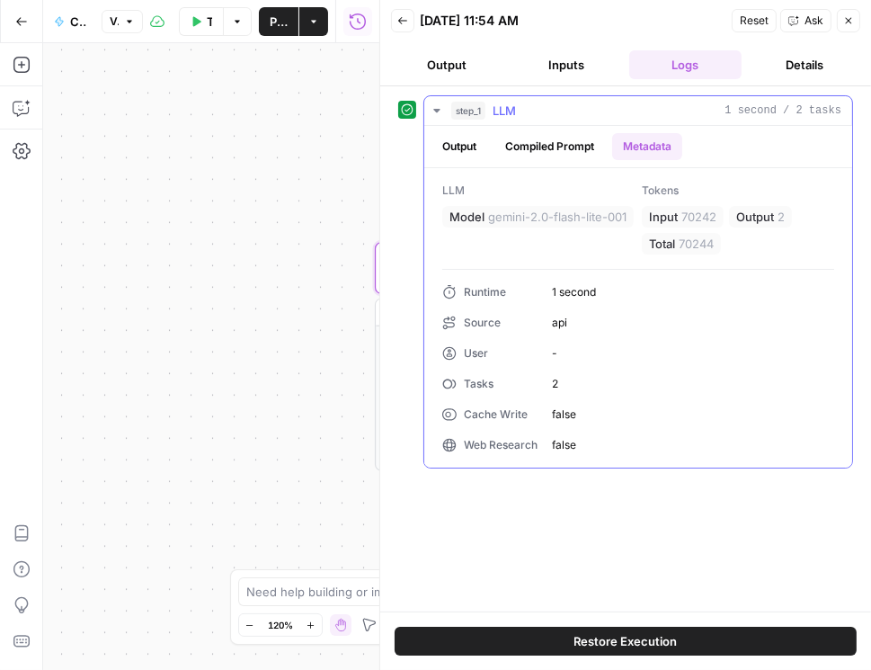
drag, startPoint x: 627, startPoint y: 218, endPoint x: 488, endPoint y: 220, distance: 138.5
click at [488, 220] on div "Model gemini-2.0-flash-lite-001" at bounding box center [537, 217] width 191 height 22
copy span "gemini-2.0-flash-lite-001"
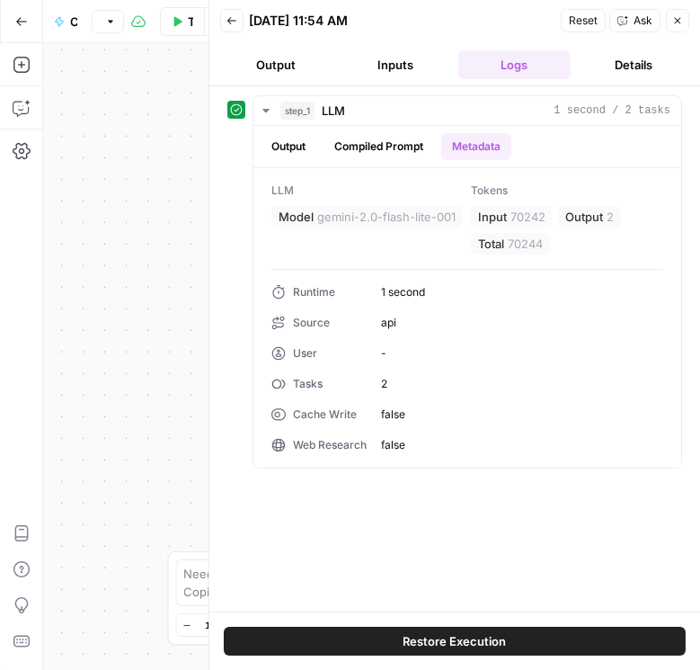
click at [674, 24] on icon "button" at bounding box center [677, 20] width 11 height 11
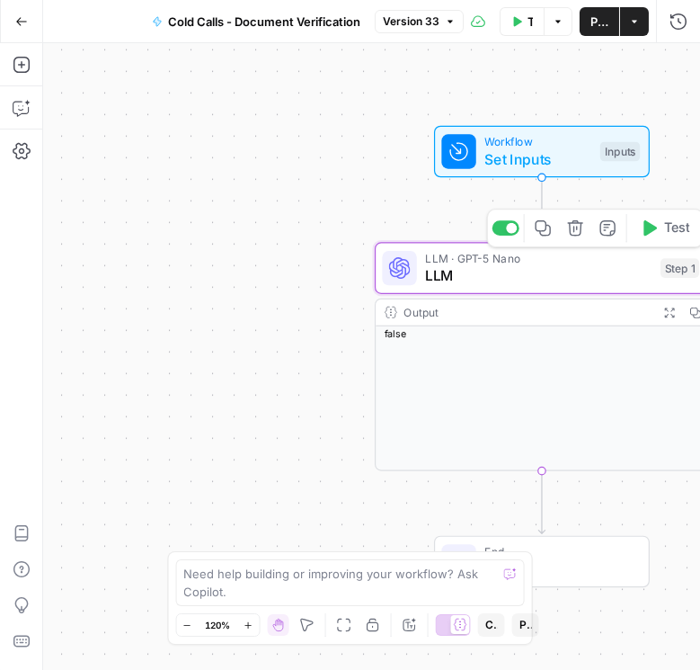
click at [485, 273] on span "LLM" at bounding box center [538, 276] width 227 height 22
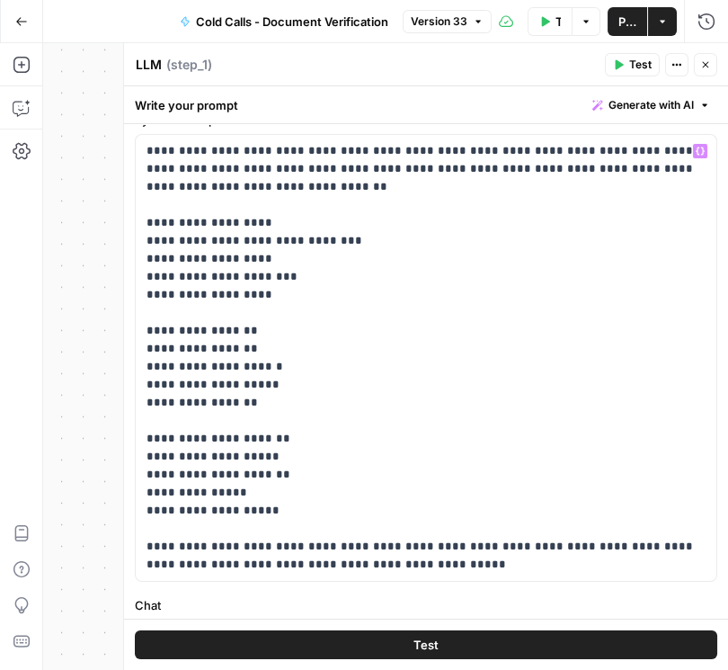
scroll to position [254, 0]
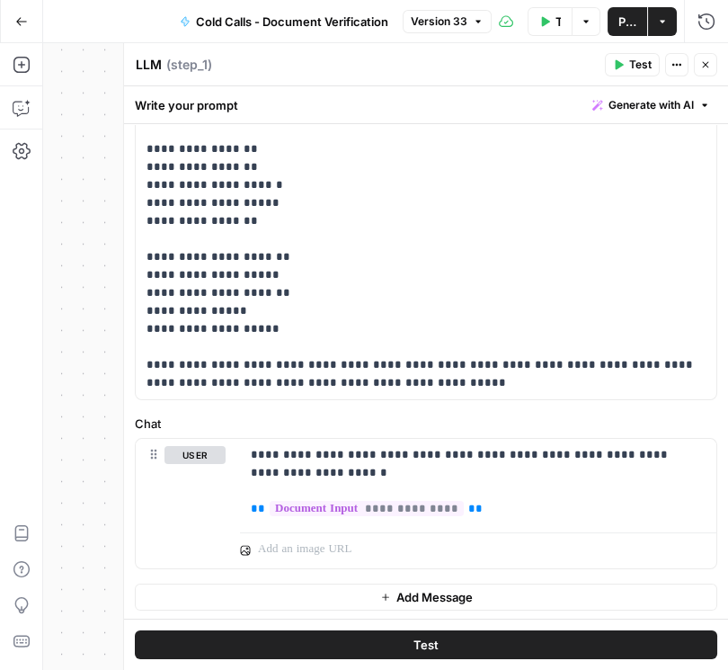
click at [701, 58] on button "Close" at bounding box center [705, 64] width 23 height 23
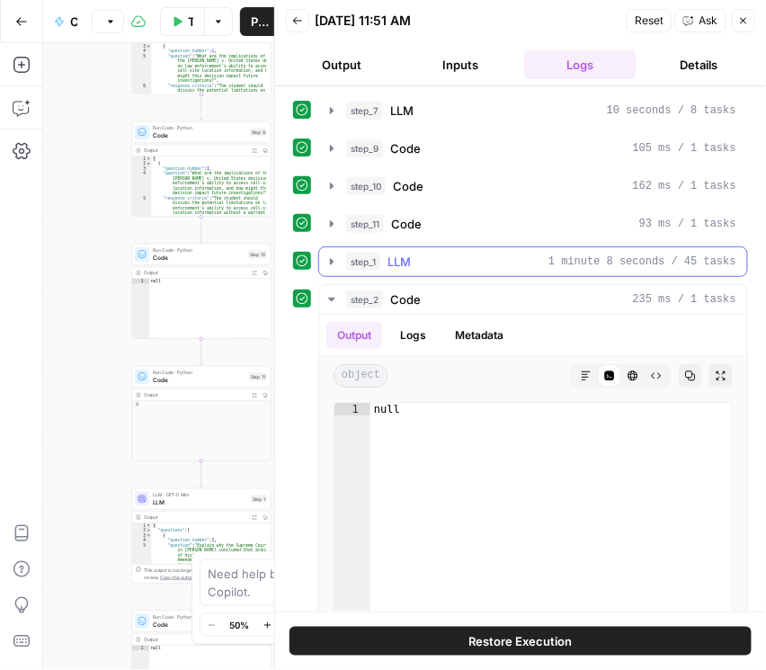
click at [339, 261] on button "step_1 LLM 1 minute 8 seconds / 45 tasks" at bounding box center [533, 261] width 428 height 29
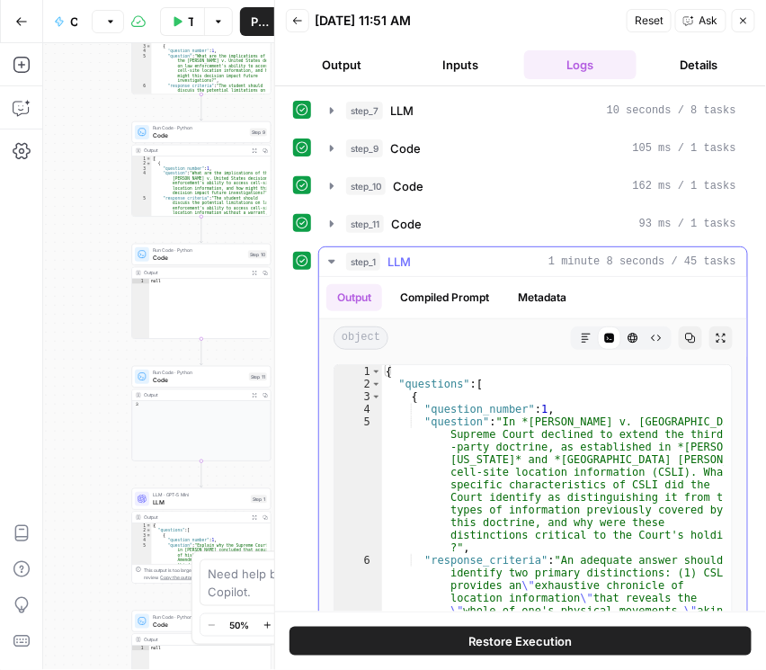
click at [495, 292] on button "Compiled Prompt" at bounding box center [444, 297] width 111 height 27
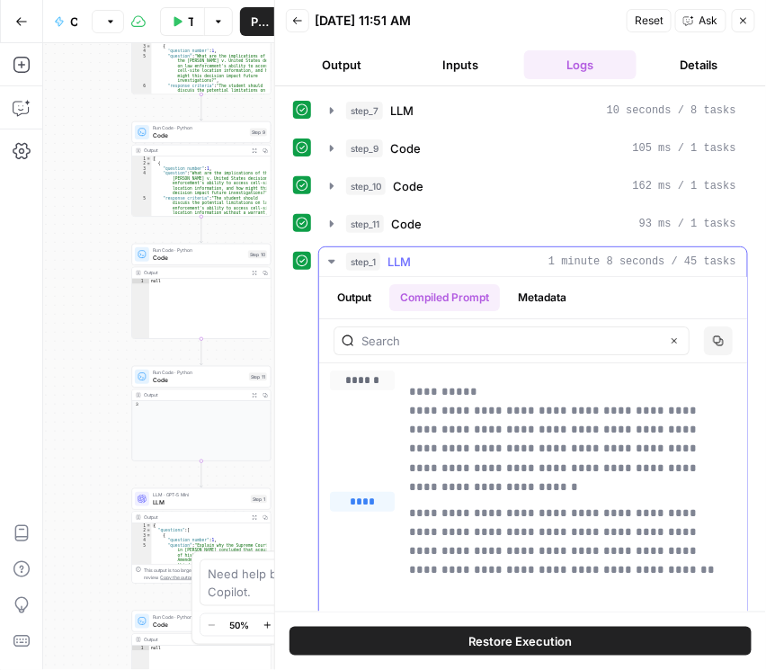
click at [525, 292] on button "Metadata" at bounding box center [542, 297] width 70 height 27
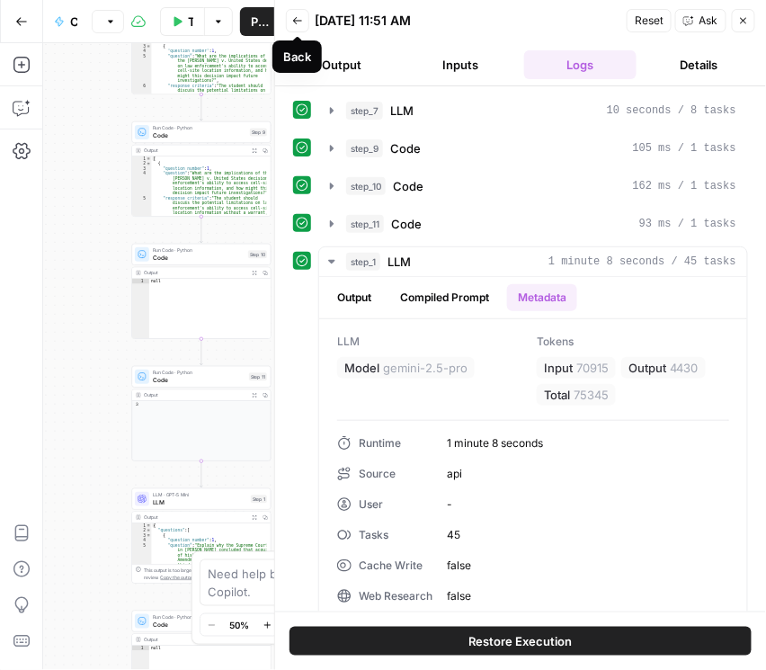
click at [302, 21] on span "Back" at bounding box center [302, 21] width 1 height 1
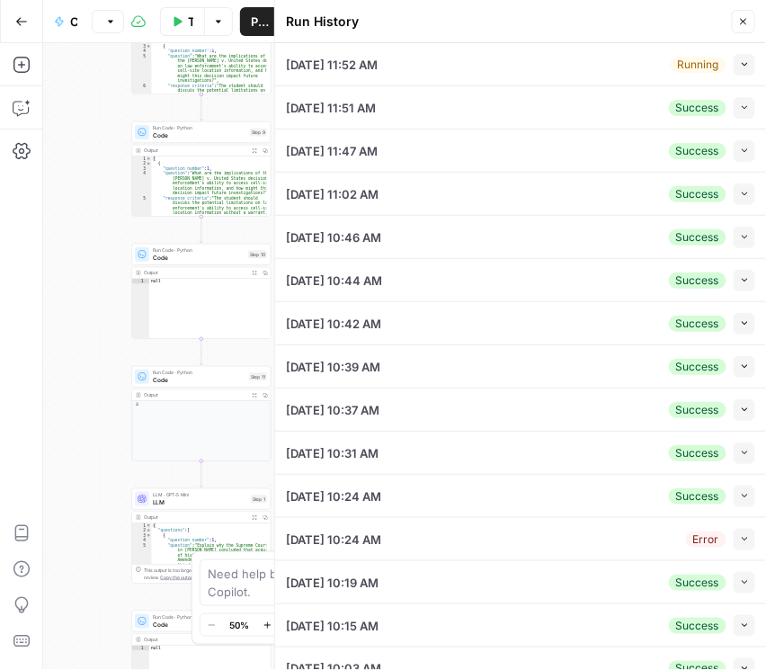
click at [736, 70] on button "Collapse" at bounding box center [745, 65] width 22 height 22
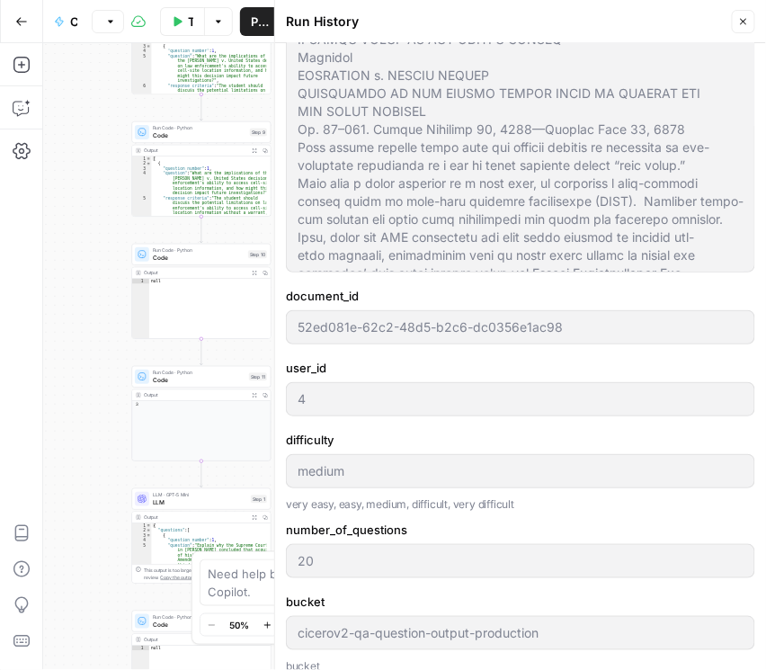
scroll to position [360, 0]
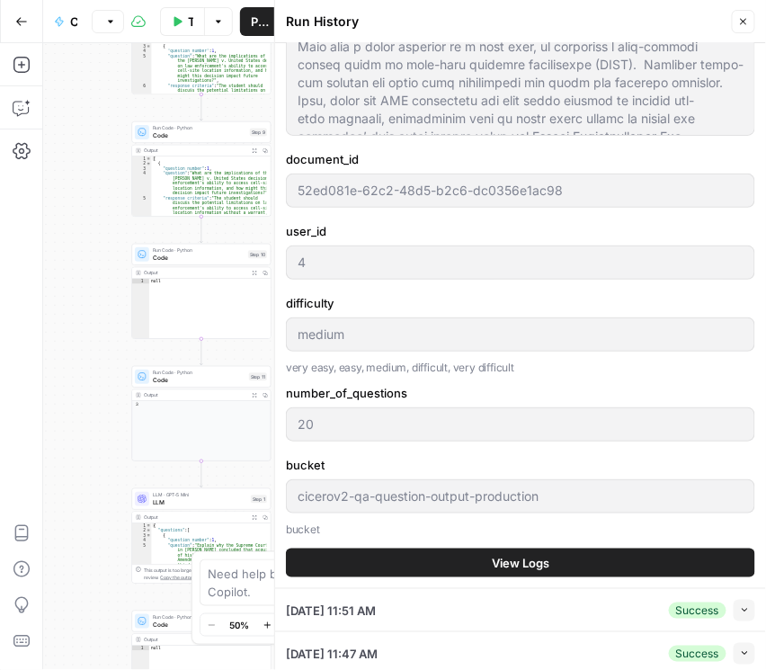
click at [540, 562] on span "View Logs" at bounding box center [521, 563] width 58 height 18
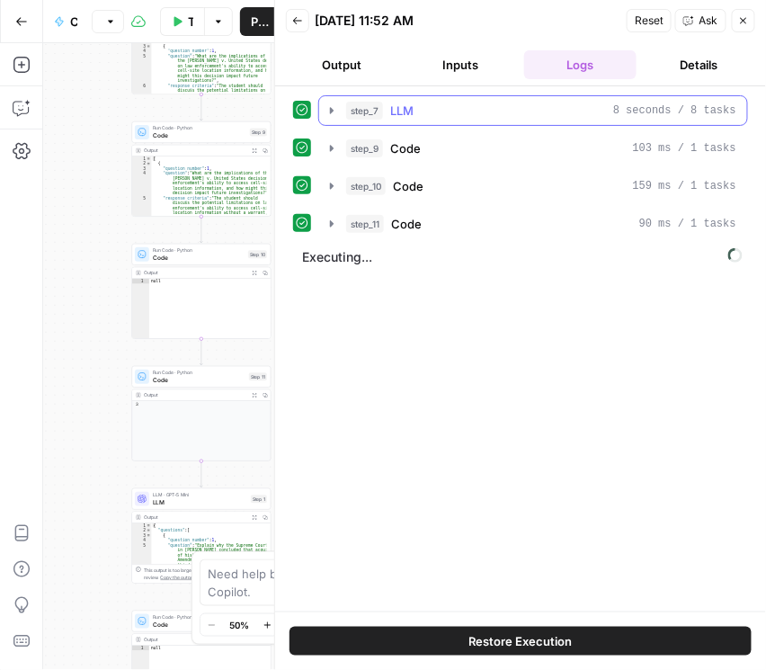
click at [331, 120] on button "step_7 LLM 8 seconds / 8 tasks" at bounding box center [533, 110] width 428 height 29
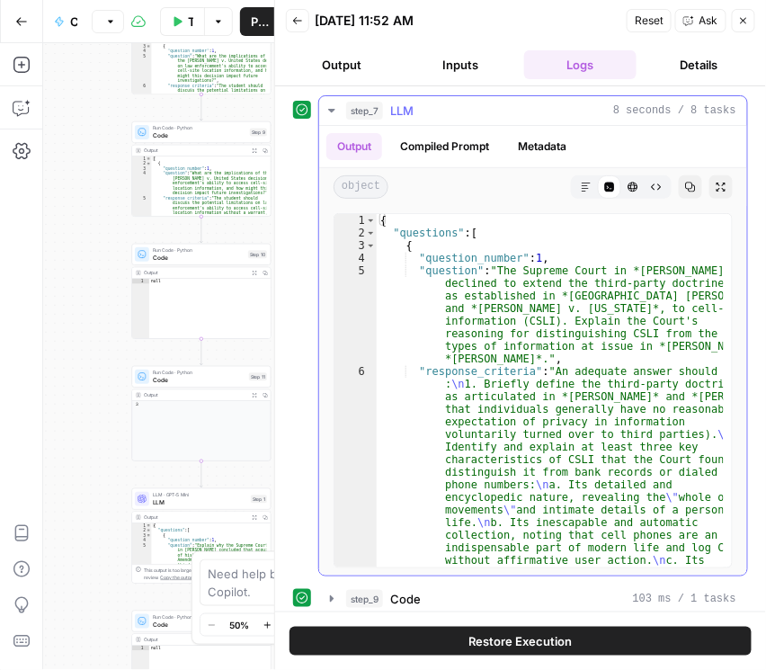
click at [330, 116] on icon "button" at bounding box center [332, 110] width 14 height 14
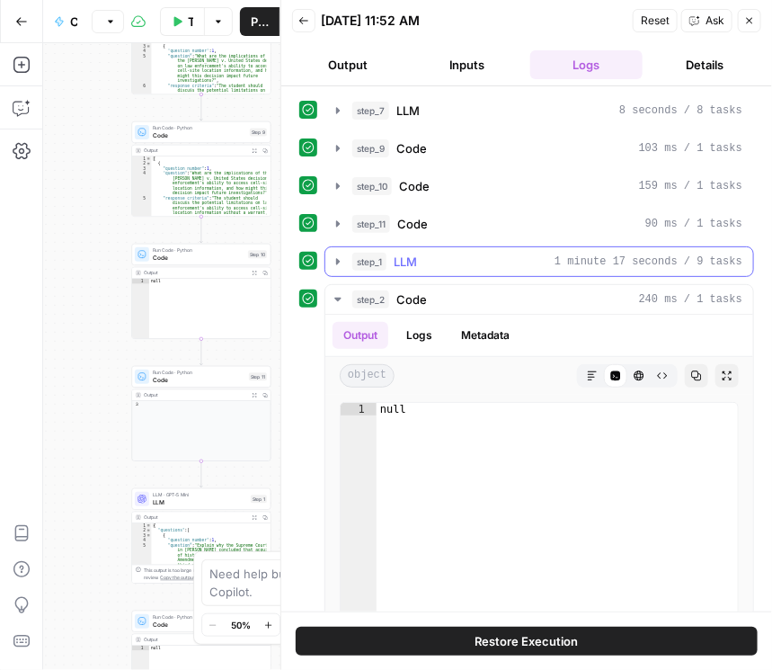
click at [336, 260] on icon "button" at bounding box center [338, 261] width 4 height 6
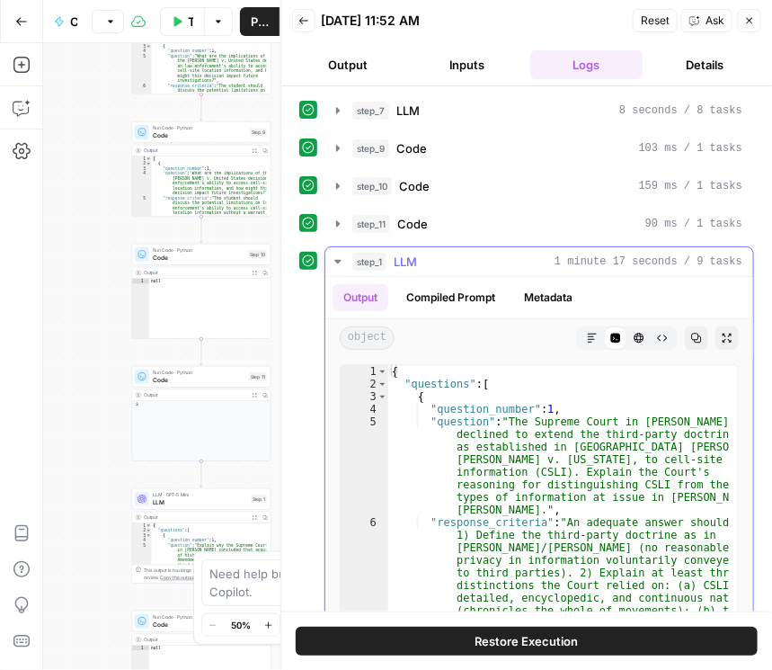
click at [334, 259] on icon "button" at bounding box center [338, 261] width 14 height 14
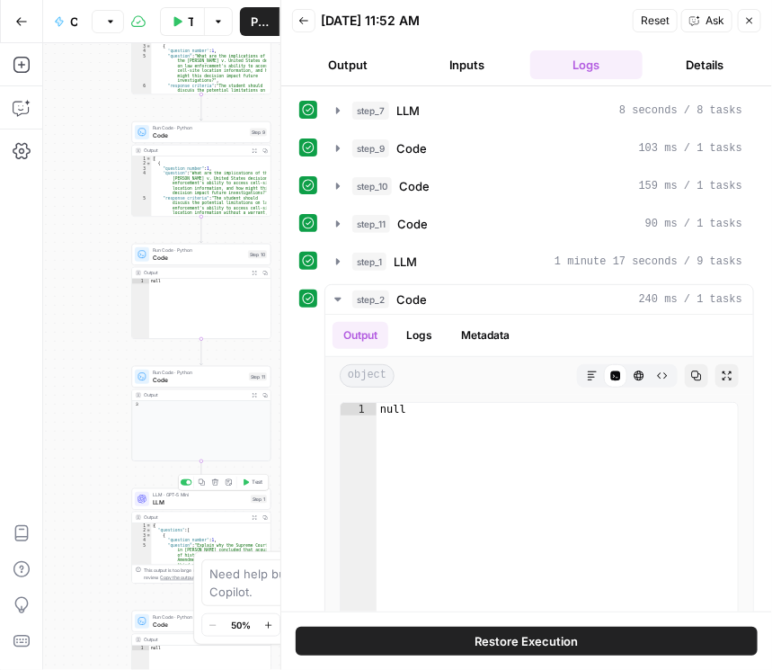
click at [182, 498] on span "LLM" at bounding box center [200, 502] width 94 height 9
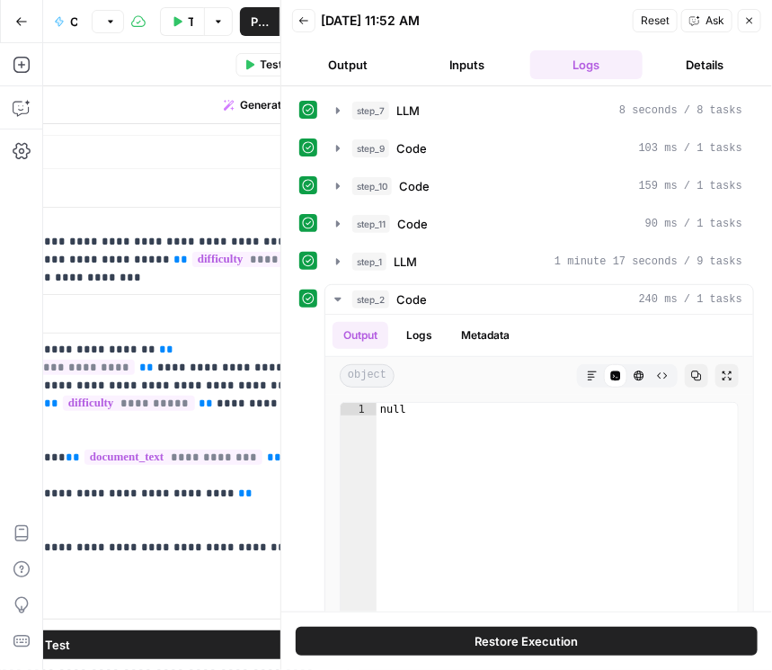
click at [744, 26] on button "Close" at bounding box center [749, 20] width 23 height 23
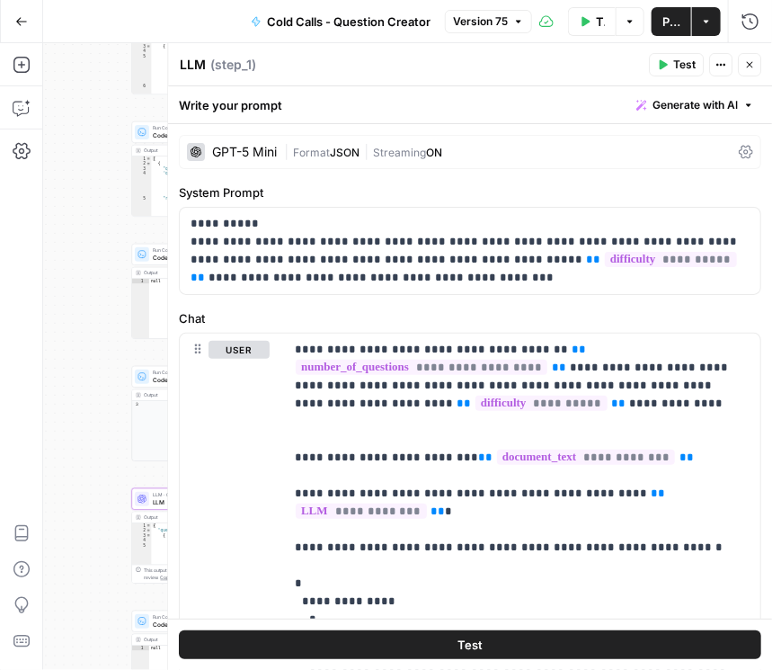
click at [744, 152] on icon at bounding box center [746, 152] width 14 height 13
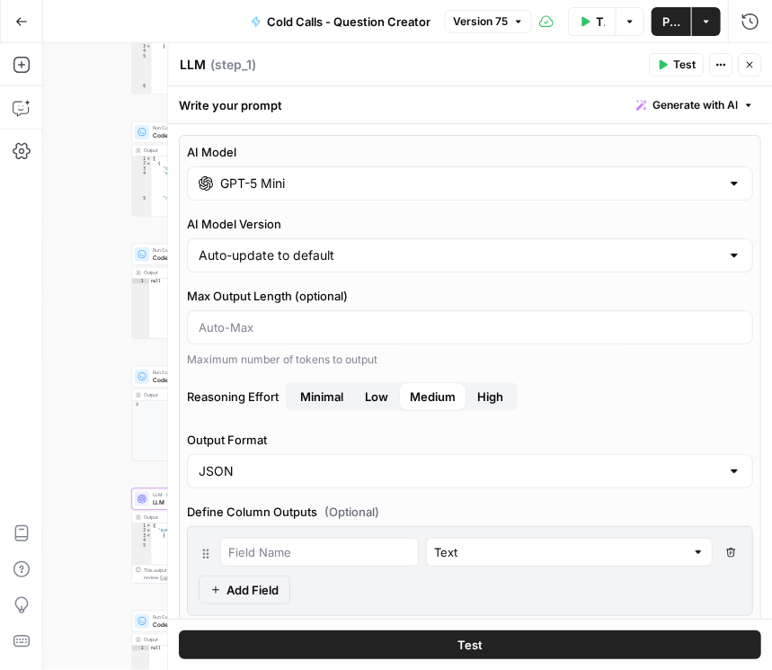
click at [376, 392] on span "Low" at bounding box center [376, 396] width 23 height 18
click at [684, 22] on button "Publish" at bounding box center [672, 21] width 40 height 29
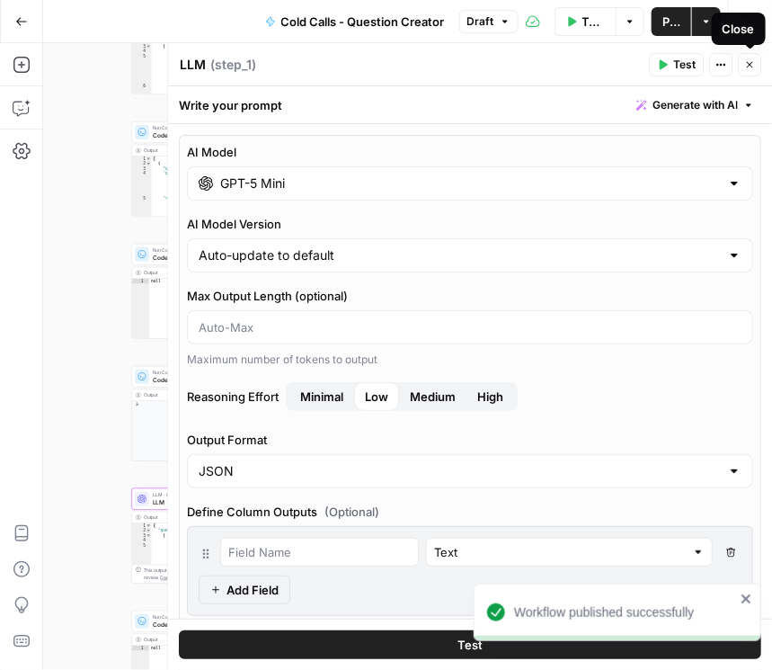
click at [750, 69] on icon "button" at bounding box center [749, 64] width 11 height 11
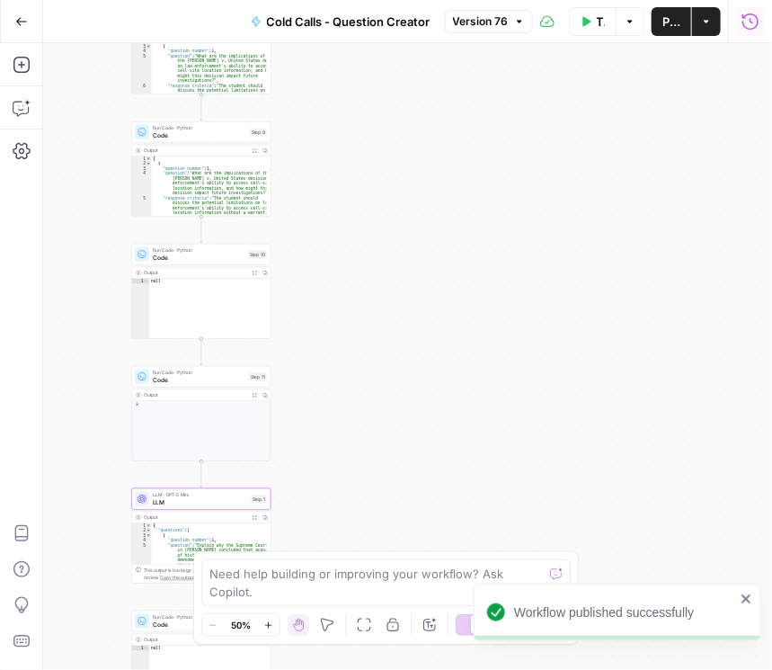
click at [744, 22] on icon "button" at bounding box center [751, 22] width 18 height 18
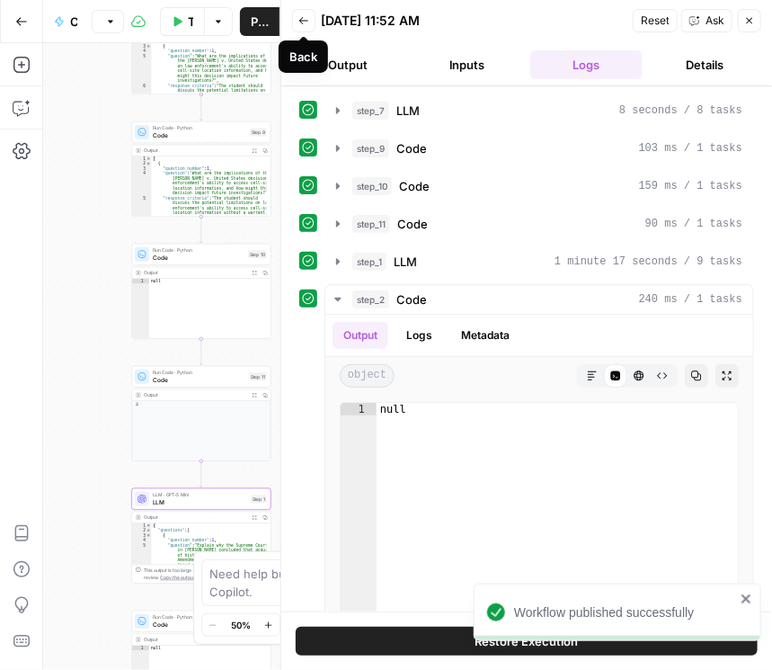
click at [310, 17] on button "Back" at bounding box center [303, 20] width 23 height 23
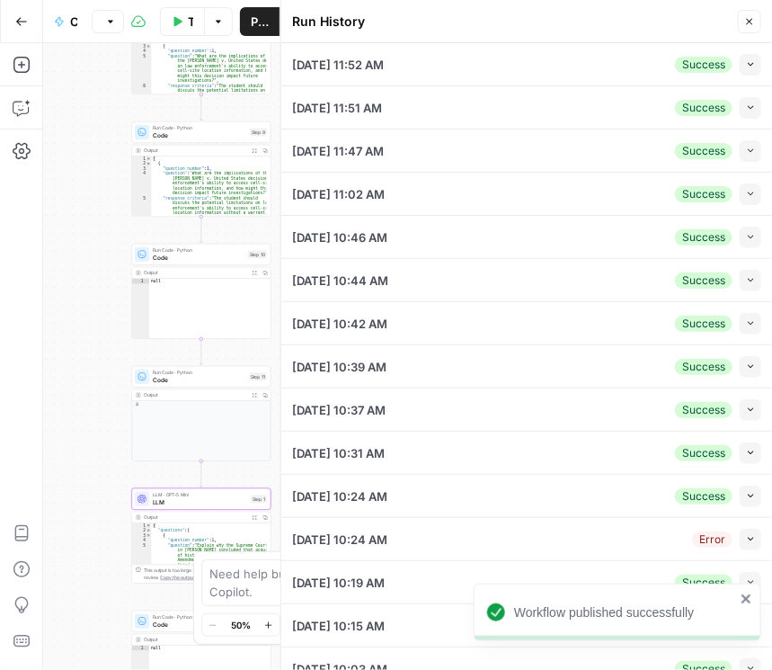
click at [740, 113] on button "Collapse" at bounding box center [751, 108] width 22 height 22
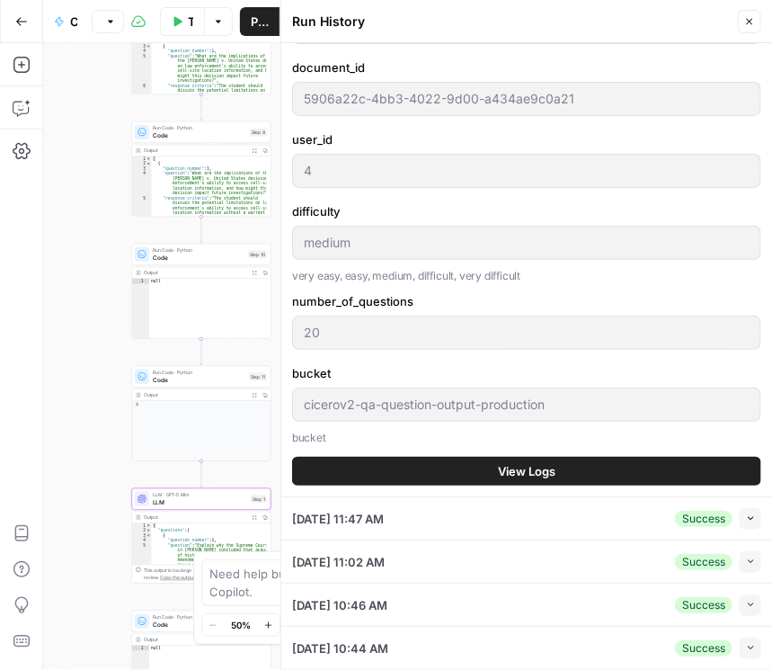
scroll to position [667, 0]
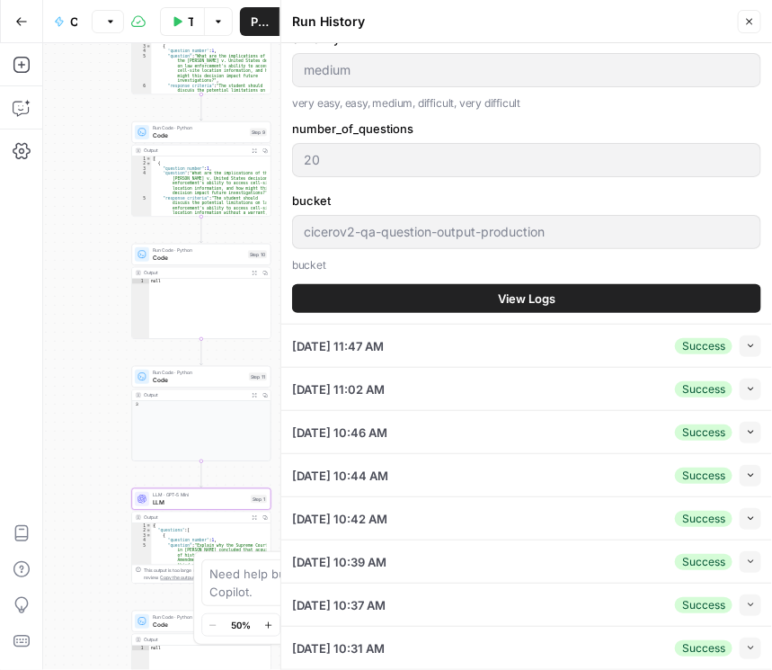
click at [531, 300] on span "View Logs" at bounding box center [527, 298] width 58 height 18
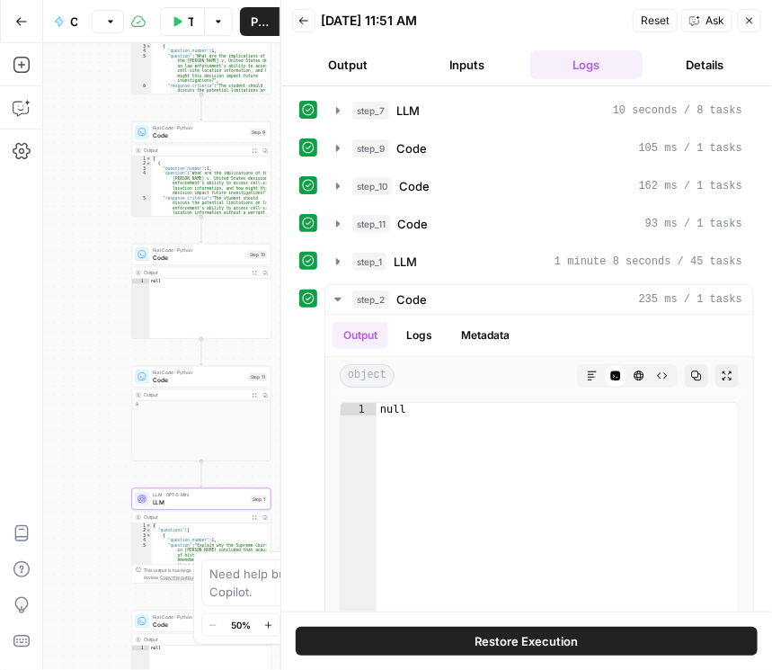
click at [310, 13] on button "Back" at bounding box center [303, 20] width 23 height 23
click at [299, 20] on icon "button" at bounding box center [303, 20] width 9 height 7
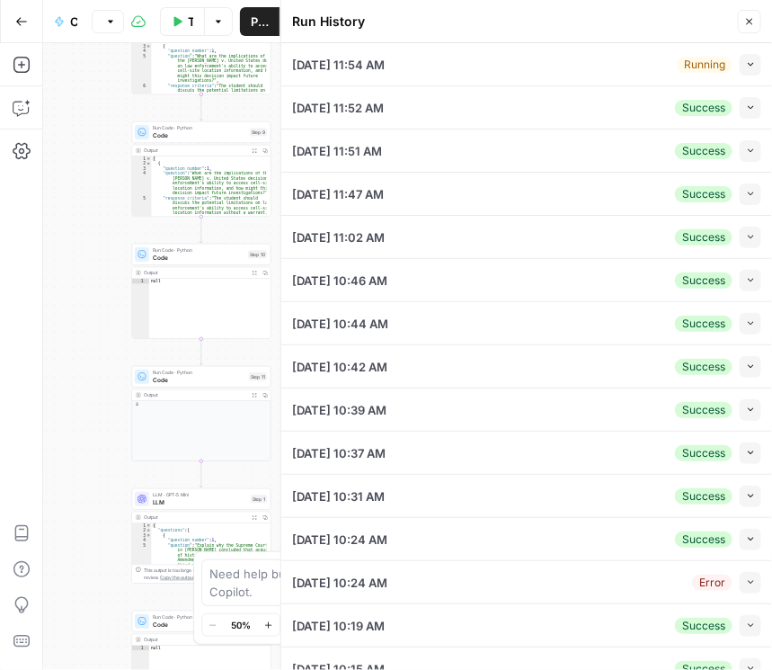
click at [741, 70] on button "Collapse" at bounding box center [751, 65] width 22 height 22
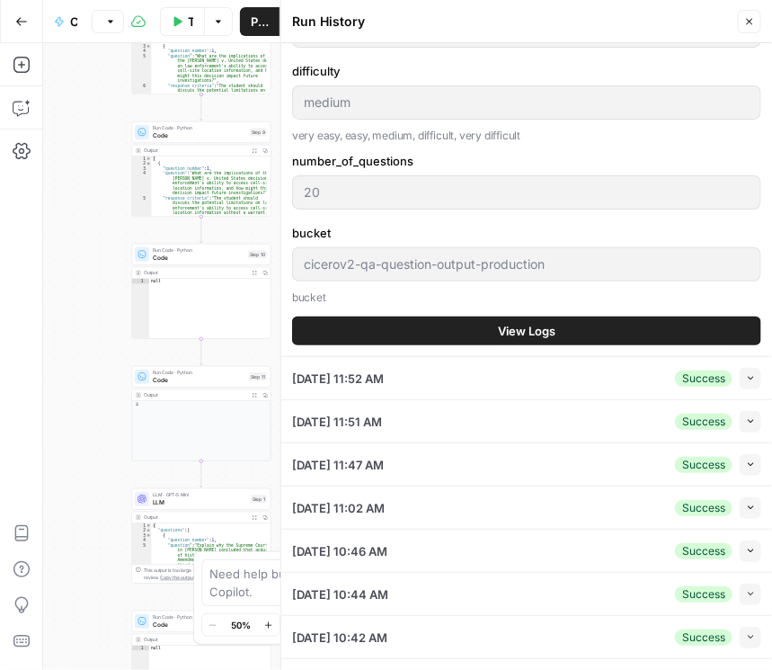
scroll to position [616, 0]
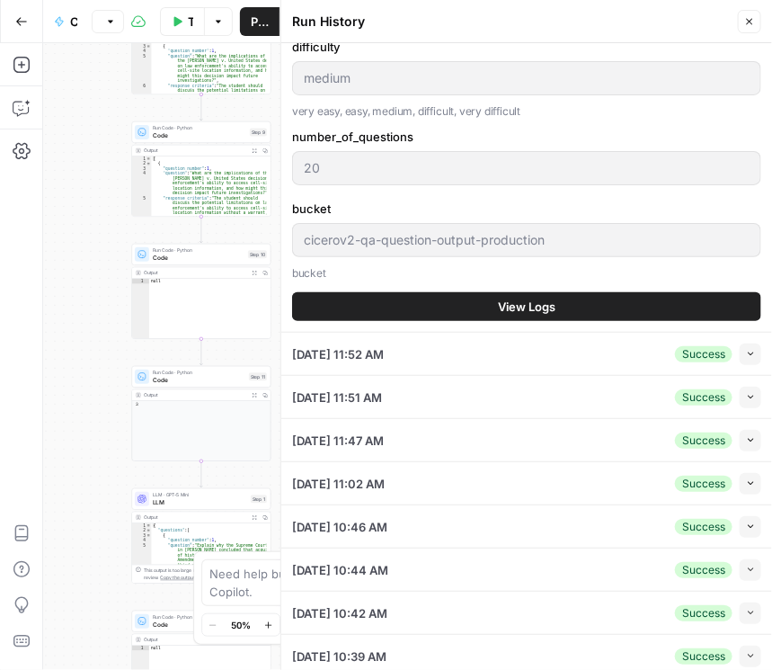
click at [533, 312] on span "View Logs" at bounding box center [527, 307] width 58 height 18
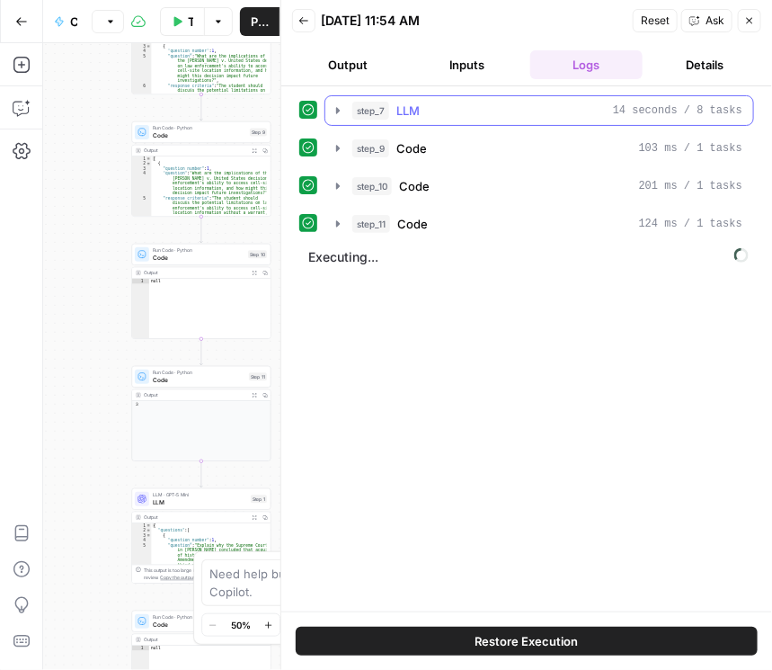
click at [334, 109] on icon "button" at bounding box center [338, 110] width 14 height 14
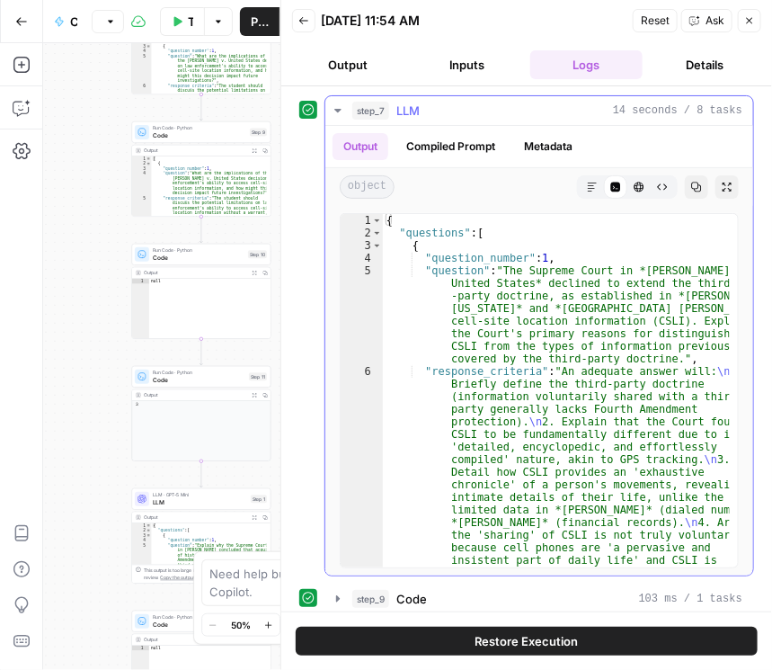
click at [331, 110] on icon "button" at bounding box center [338, 110] width 14 height 14
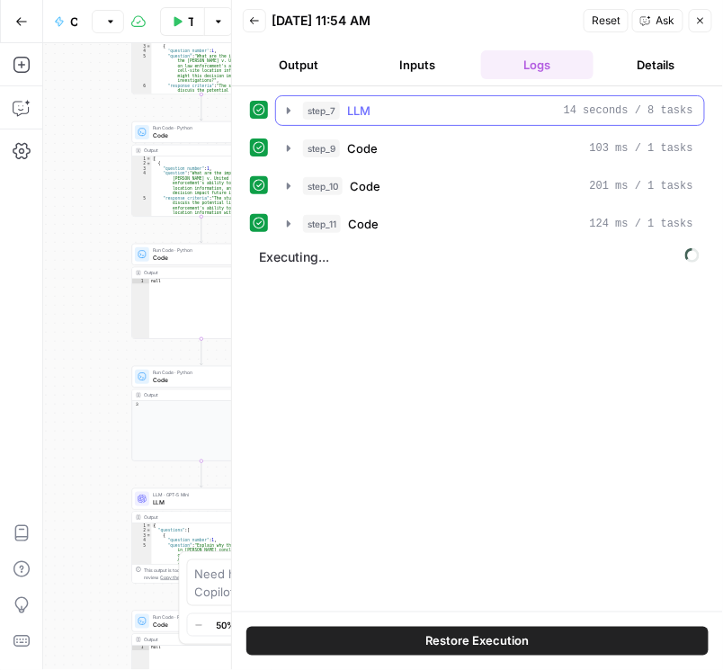
click at [284, 111] on icon "button" at bounding box center [288, 110] width 14 height 14
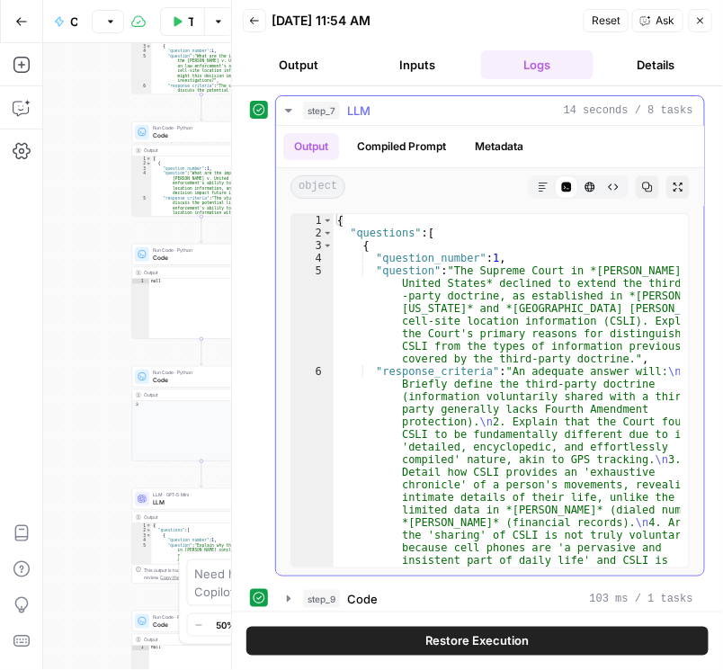
click at [513, 155] on button "Metadata" at bounding box center [499, 146] width 70 height 27
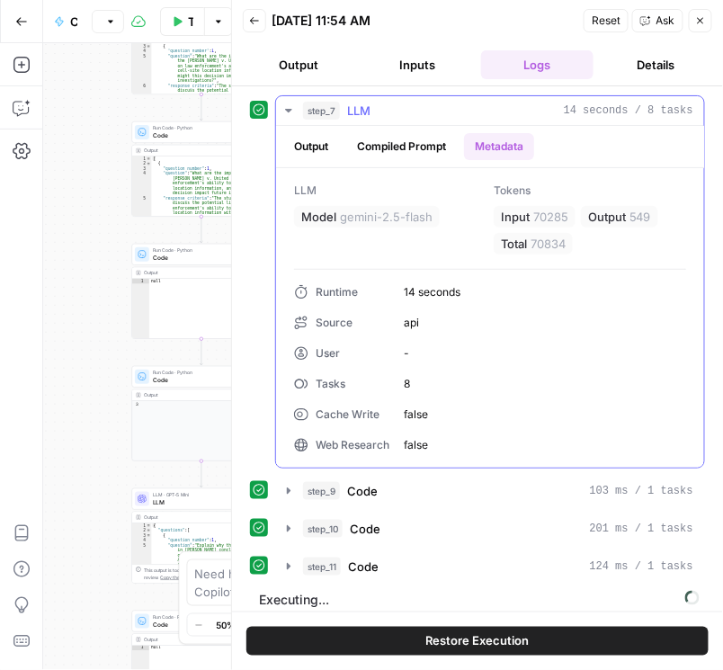
drag, startPoint x: 469, startPoint y: 289, endPoint x: 404, endPoint y: 297, distance: 66.0
click at [404, 297] on span "14 seconds" at bounding box center [545, 292] width 282 height 16
copy span "14 seconds"
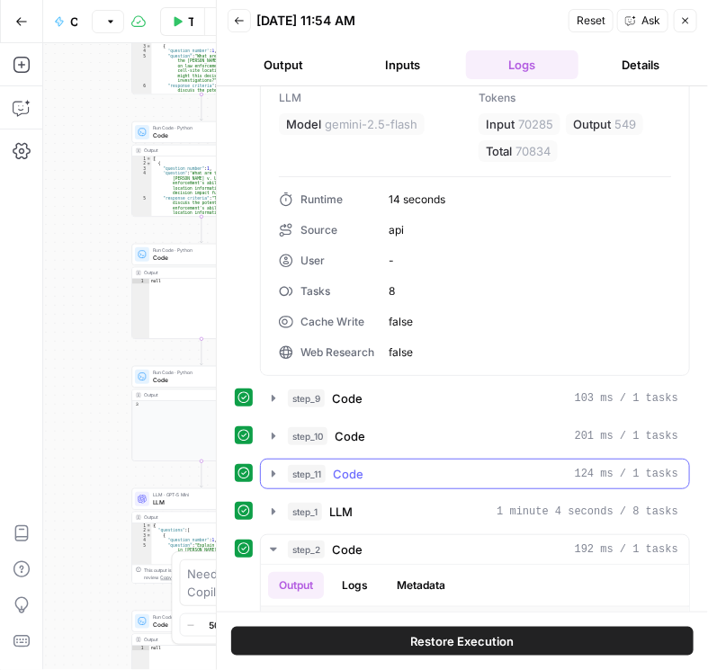
scroll to position [102, 0]
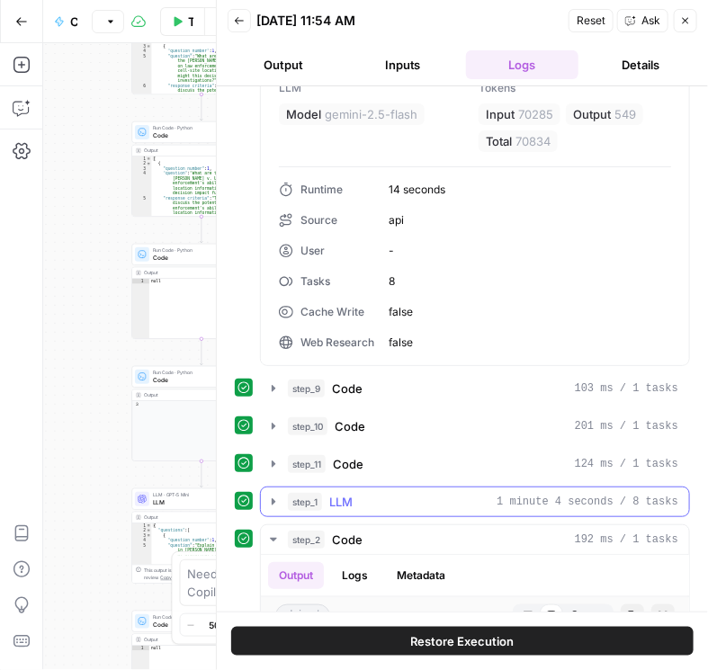
click at [277, 503] on icon "button" at bounding box center [273, 501] width 14 height 14
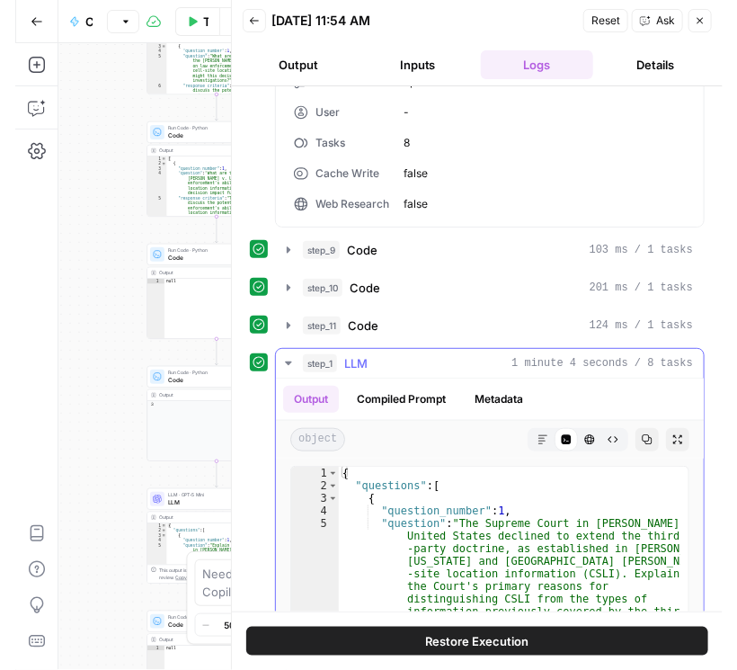
scroll to position [307, 0]
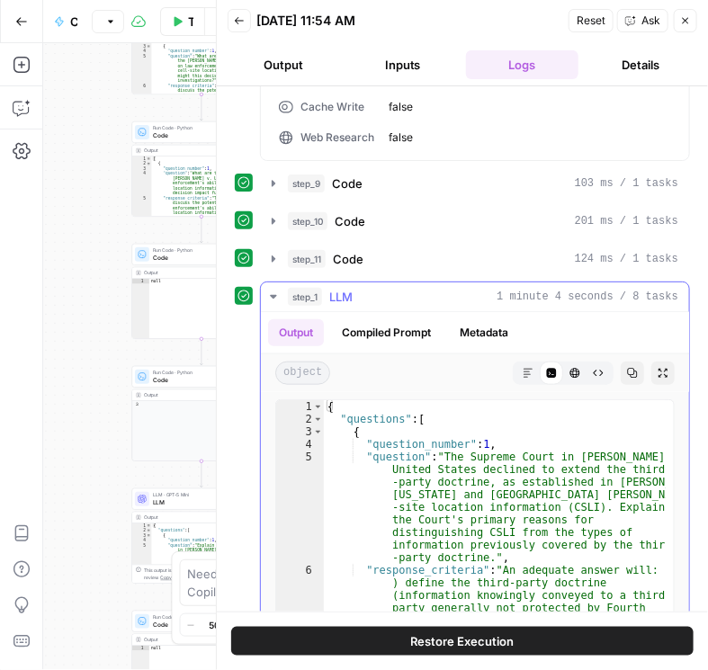
click at [406, 334] on button "Compiled Prompt" at bounding box center [386, 332] width 111 height 27
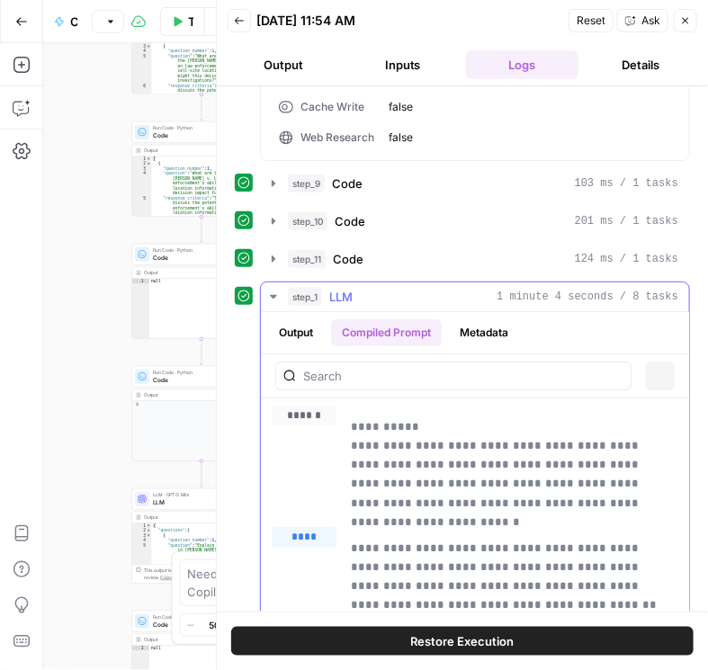
click at [467, 330] on button "Metadata" at bounding box center [484, 332] width 70 height 27
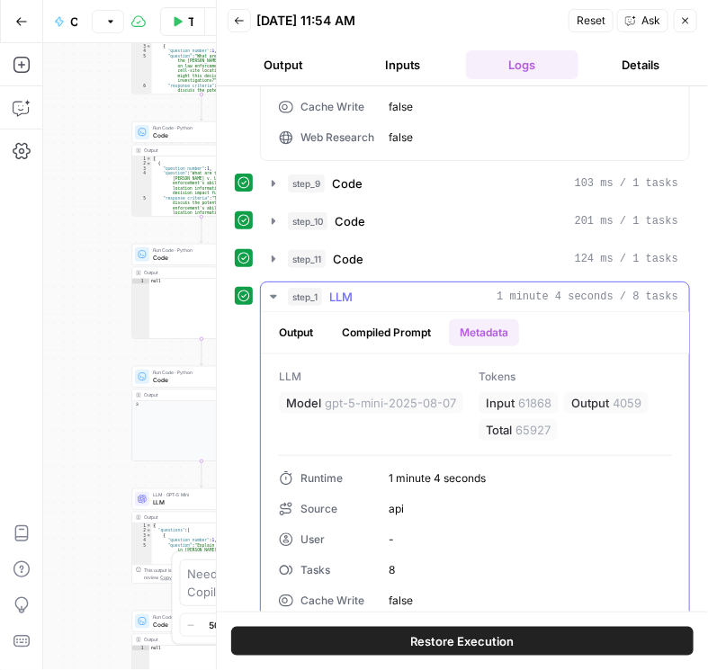
click at [405, 328] on button "Compiled Prompt" at bounding box center [386, 332] width 111 height 27
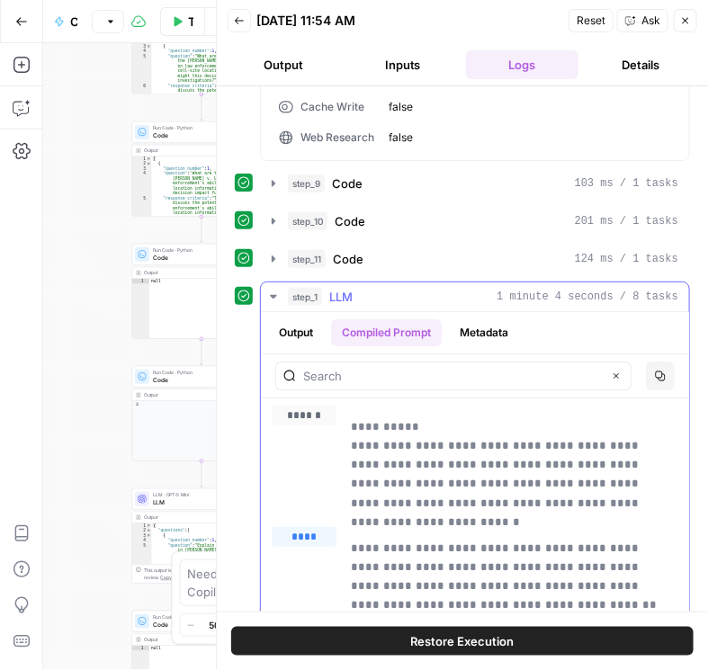
click at [468, 323] on button "Metadata" at bounding box center [484, 332] width 70 height 27
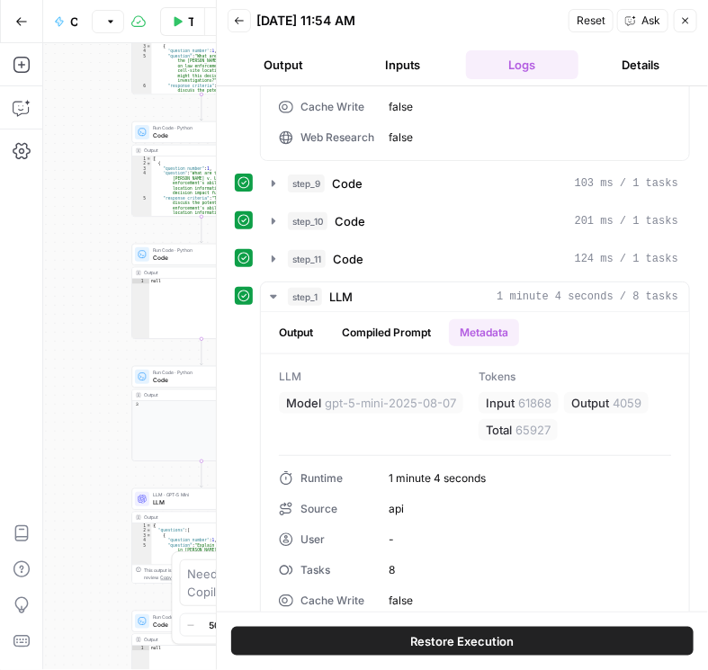
click at [684, 29] on button "Close" at bounding box center [684, 20] width 23 height 23
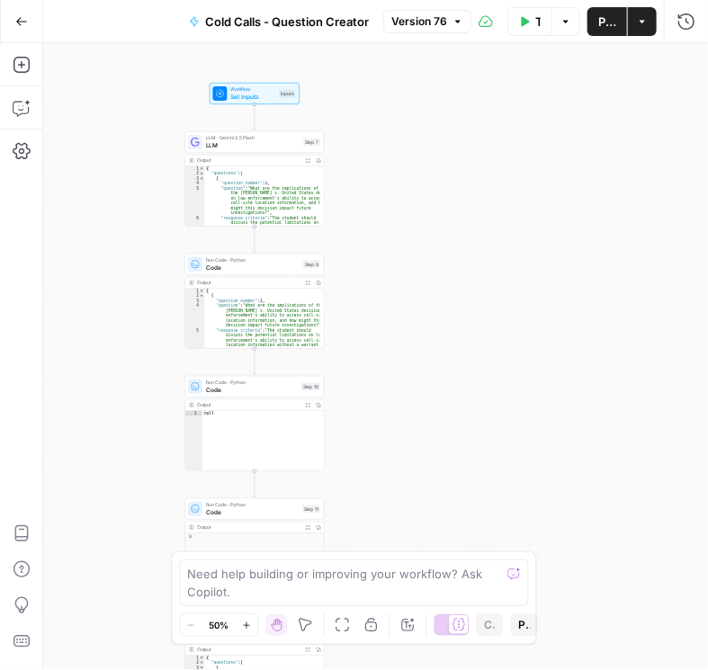
drag, startPoint x: 418, startPoint y: 214, endPoint x: 471, endPoint y: 346, distance: 142.4
click at [471, 346] on div "Workflow Set Inputs Inputs LLM · Gemini 2.5 Flash LLM Step 7 Output Expand Outp…" at bounding box center [375, 356] width 664 height 627
click at [611, 32] on button "Publish" at bounding box center [607, 21] width 40 height 29
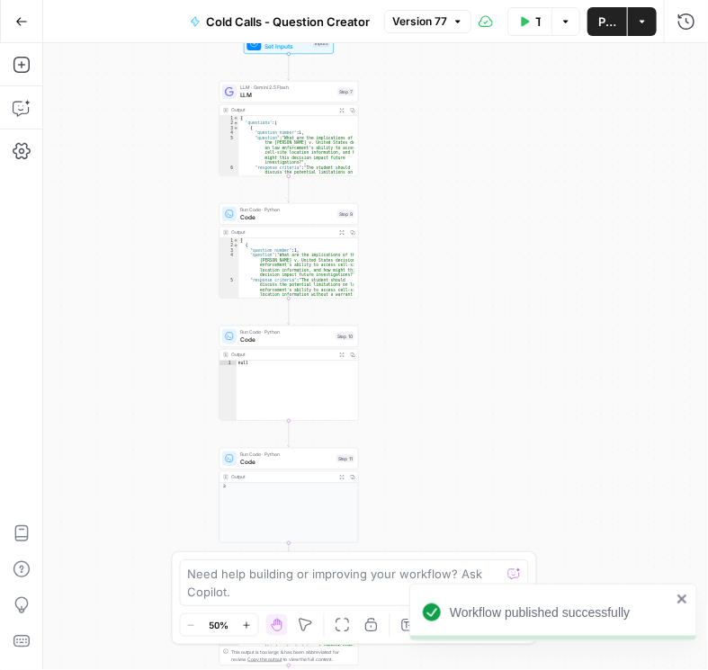
drag, startPoint x: 443, startPoint y: 369, endPoint x: 426, endPoint y: 203, distance: 166.3
click at [476, 319] on div "Workflow Set Inputs Inputs LLM · Gemini 2.5 Flash LLM Step 7 Output Expand Outp…" at bounding box center [375, 356] width 664 height 627
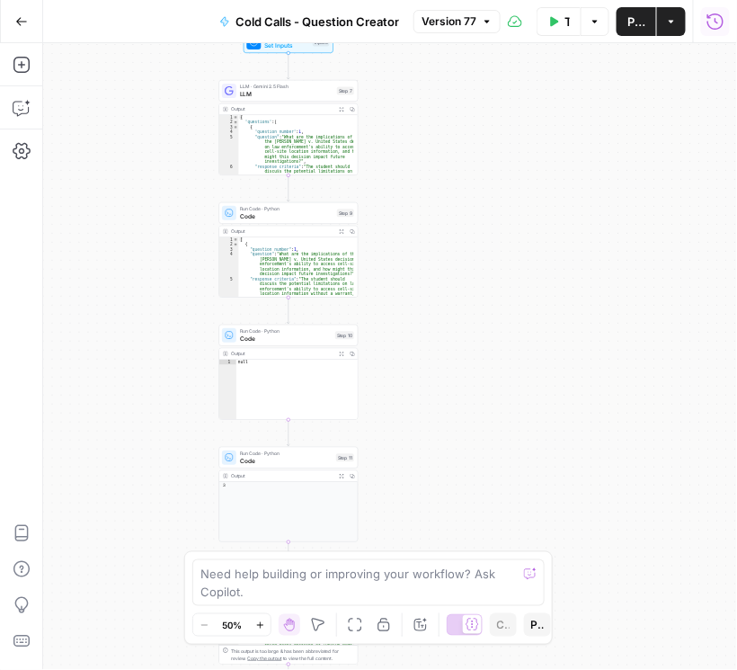
click at [713, 26] on icon "button" at bounding box center [716, 22] width 18 height 18
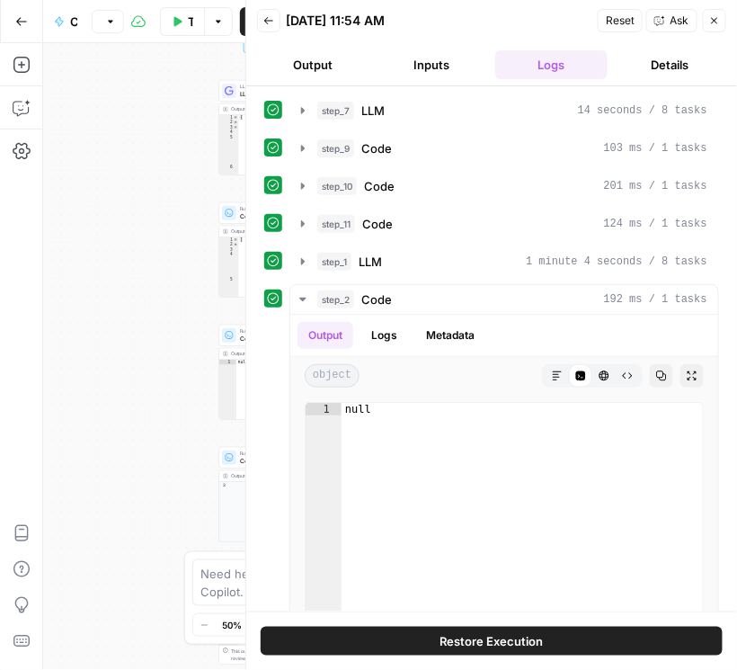
click at [275, 13] on button "Back" at bounding box center [268, 20] width 23 height 23
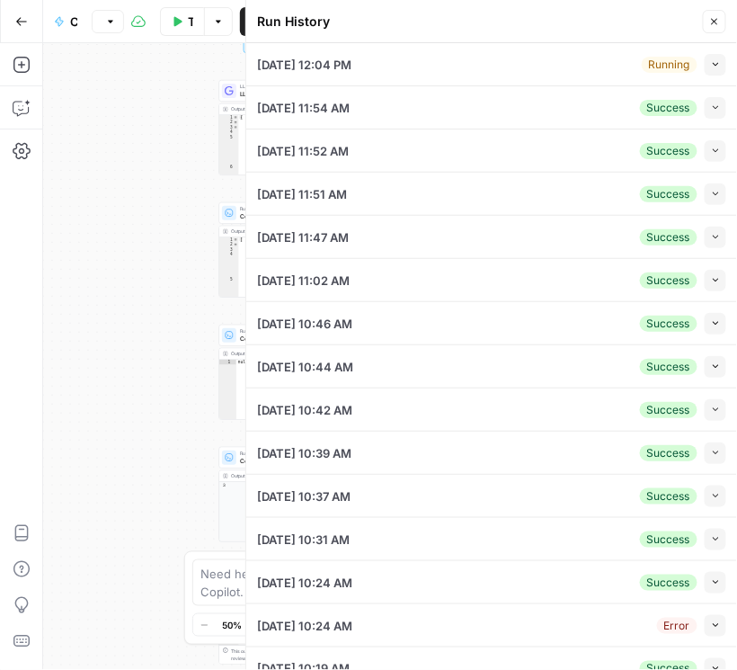
click at [711, 65] on icon "button" at bounding box center [716, 64] width 10 height 10
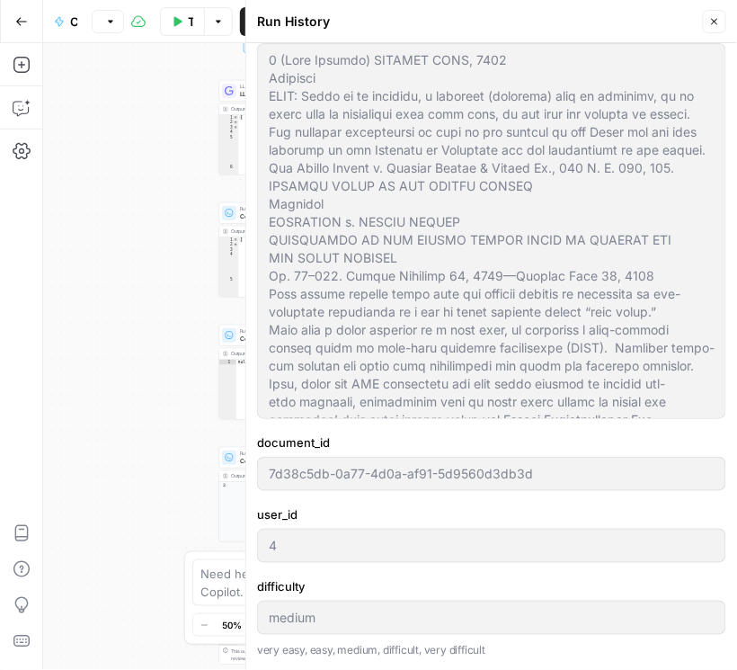
scroll to position [307, 0]
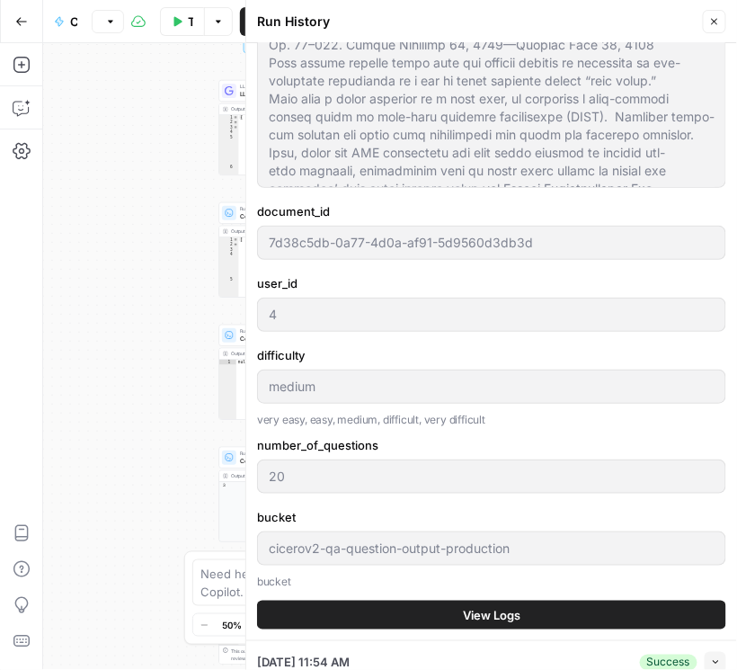
click at [521, 609] on button "View Logs" at bounding box center [491, 615] width 469 height 29
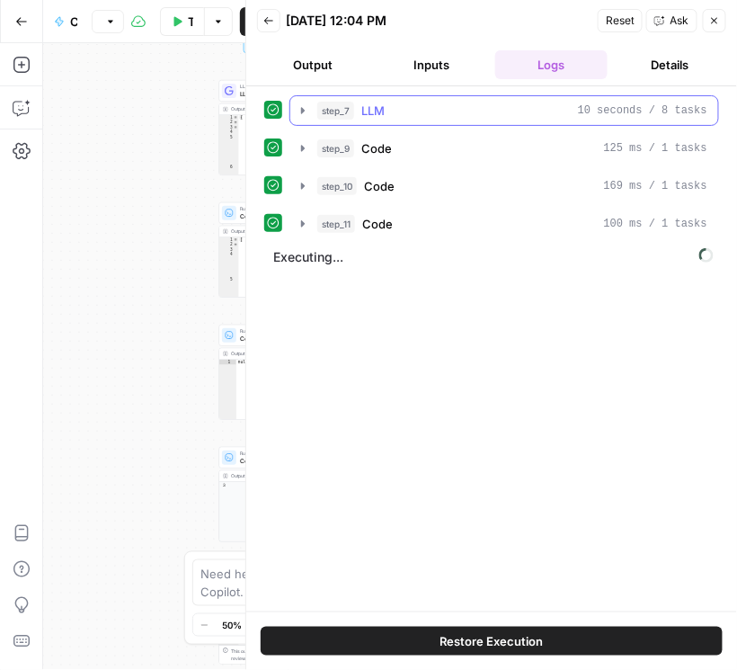
click at [296, 111] on icon "button" at bounding box center [303, 110] width 14 height 14
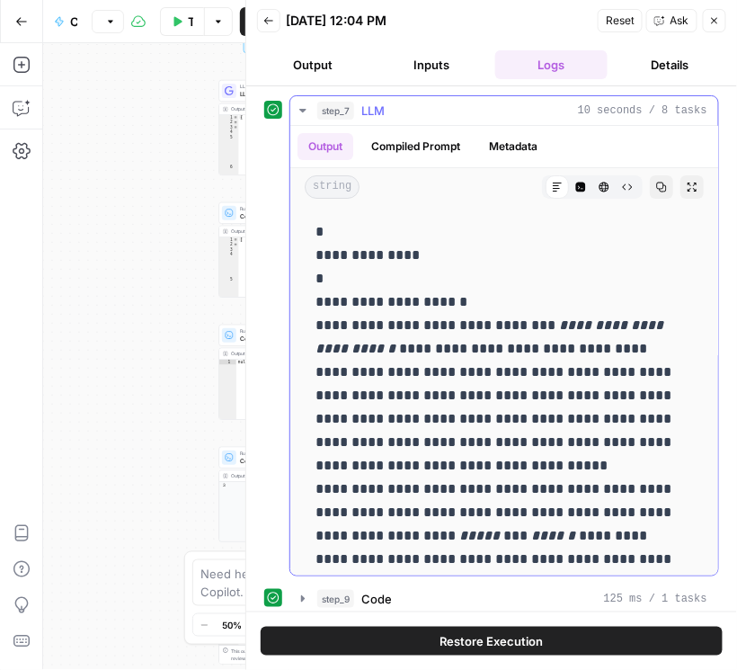
click at [297, 110] on icon "button" at bounding box center [303, 110] width 14 height 14
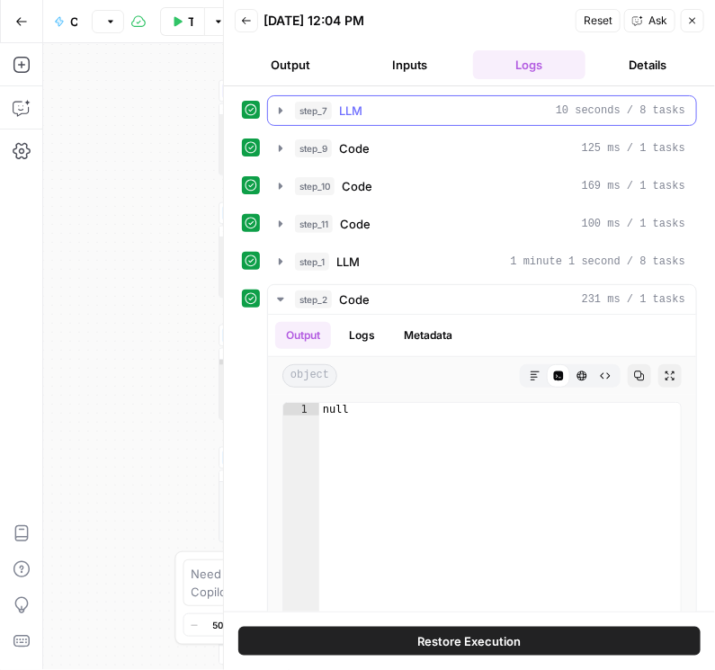
click at [283, 111] on icon "button" at bounding box center [280, 110] width 14 height 14
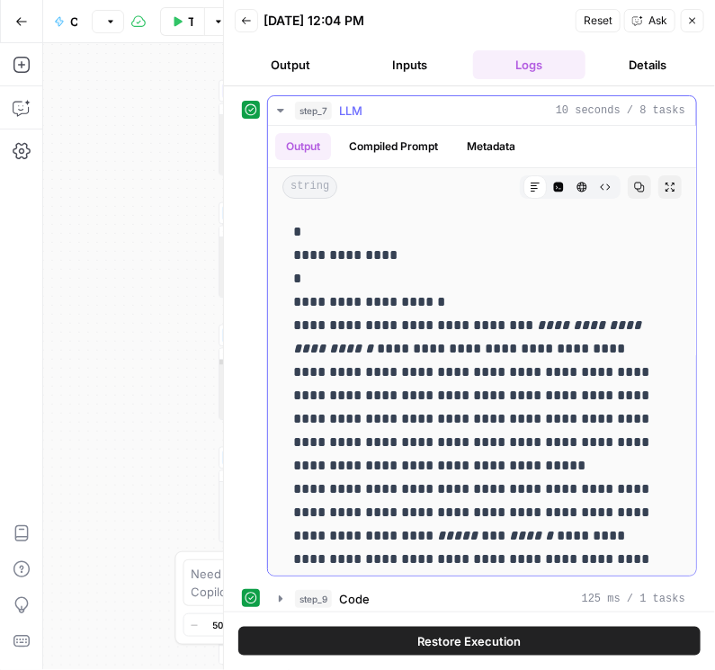
click at [283, 111] on icon "button" at bounding box center [280, 110] width 14 height 14
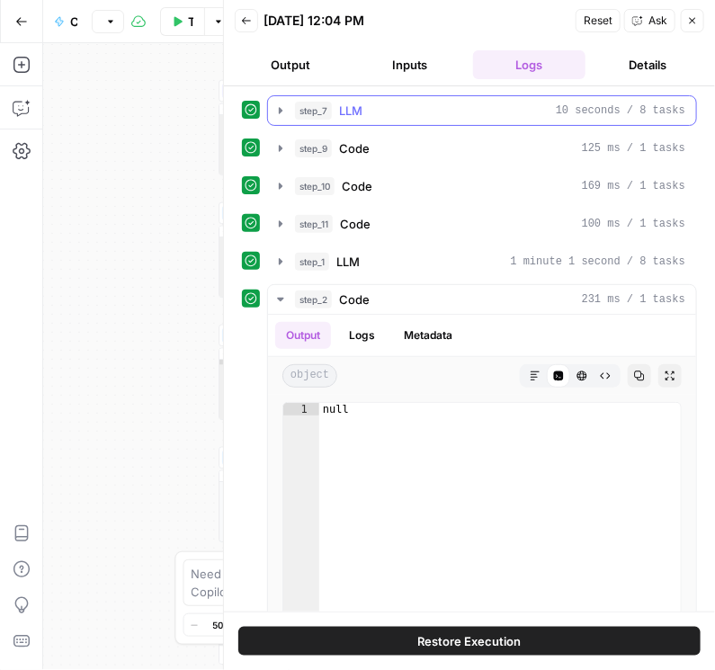
click at [288, 111] on button "step_7 LLM 10 seconds / 8 tasks" at bounding box center [482, 110] width 428 height 29
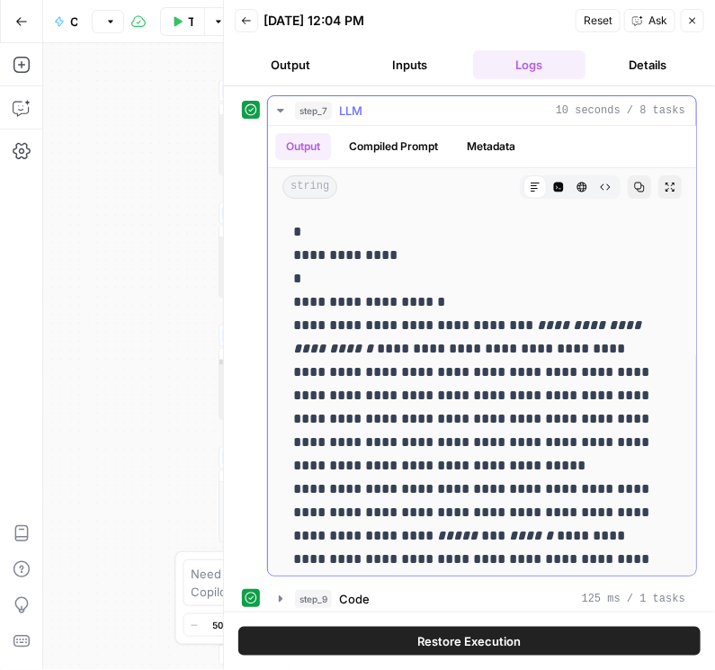
click at [431, 145] on button "Compiled Prompt" at bounding box center [393, 146] width 111 height 27
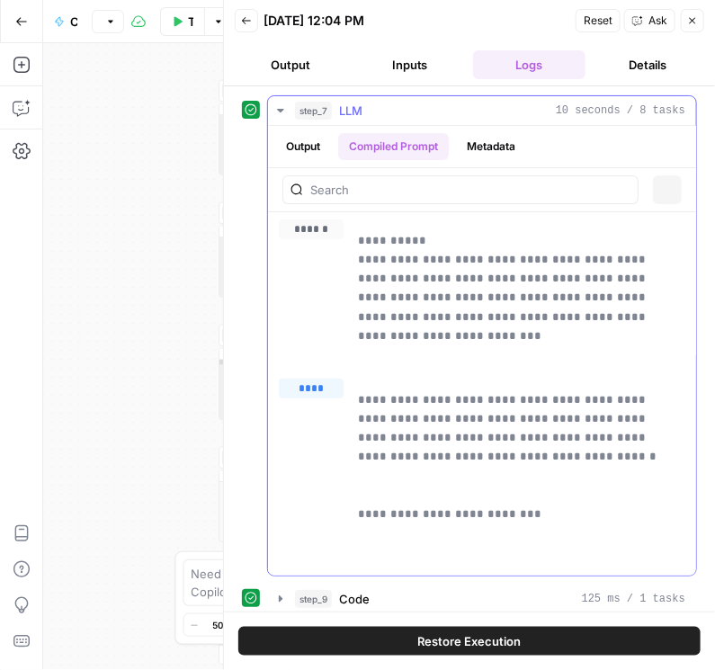
click at [473, 144] on button "Metadata" at bounding box center [491, 146] width 70 height 27
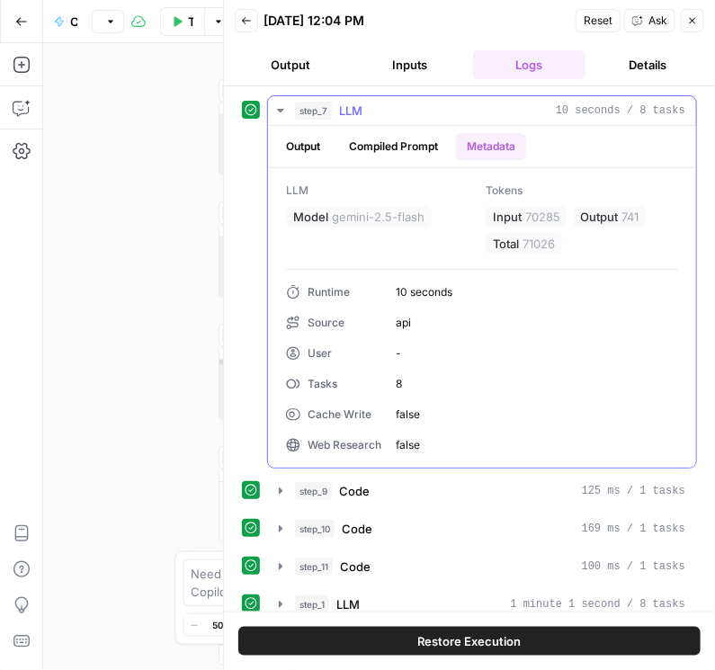
click at [283, 109] on icon "button" at bounding box center [280, 110] width 14 height 14
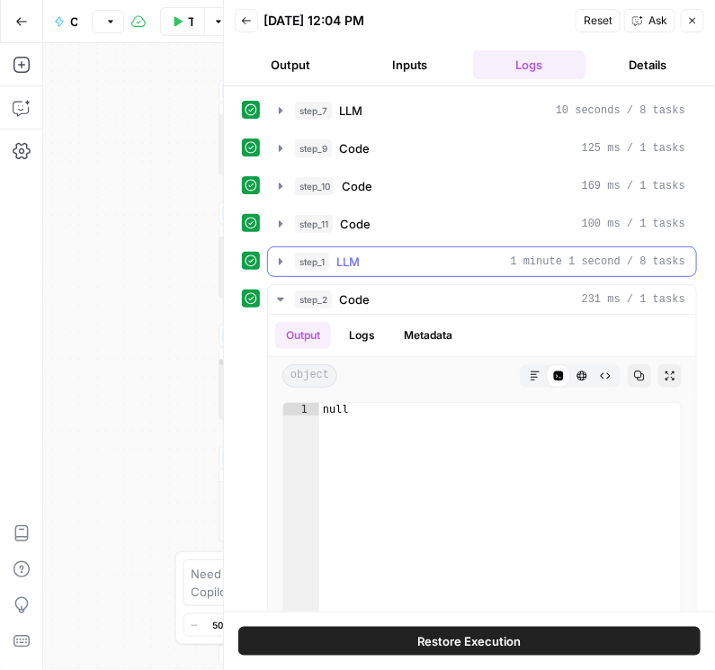
click at [274, 261] on icon "button" at bounding box center [280, 261] width 14 height 14
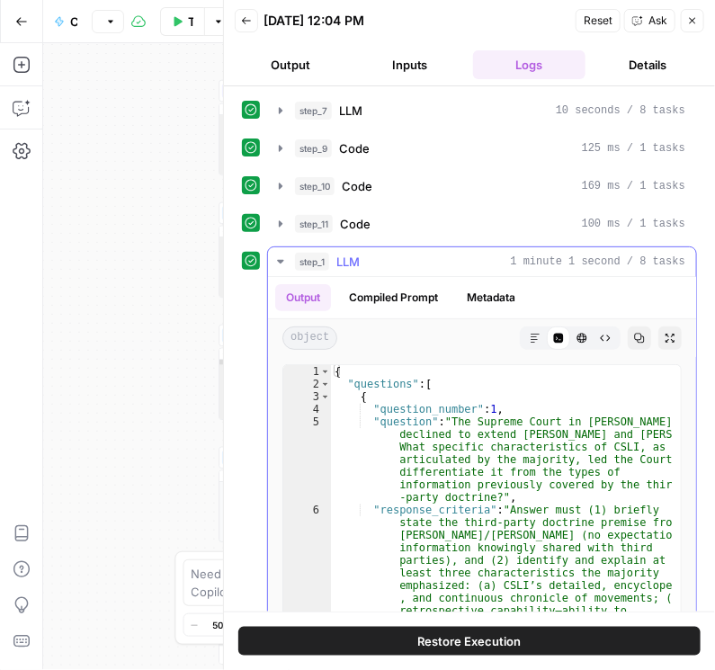
click at [377, 291] on button "Compiled Prompt" at bounding box center [393, 297] width 111 height 27
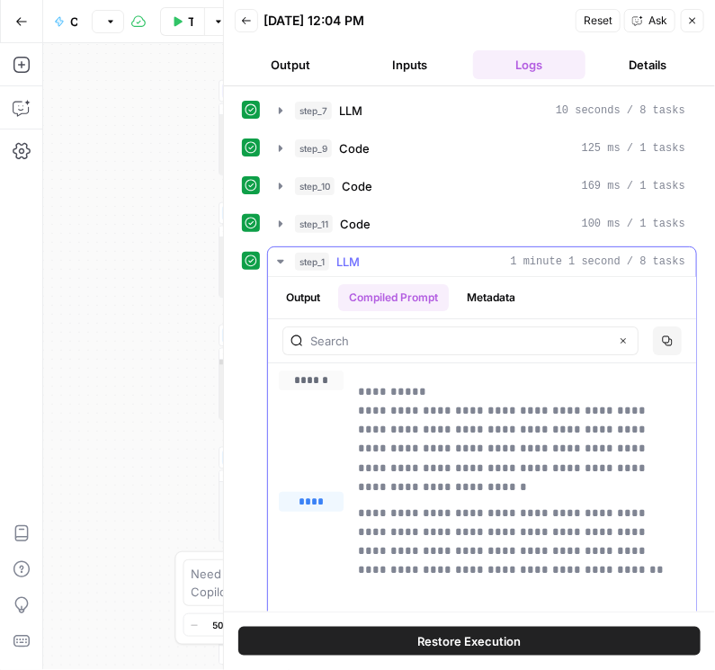
click at [494, 292] on button "Metadata" at bounding box center [491, 297] width 70 height 27
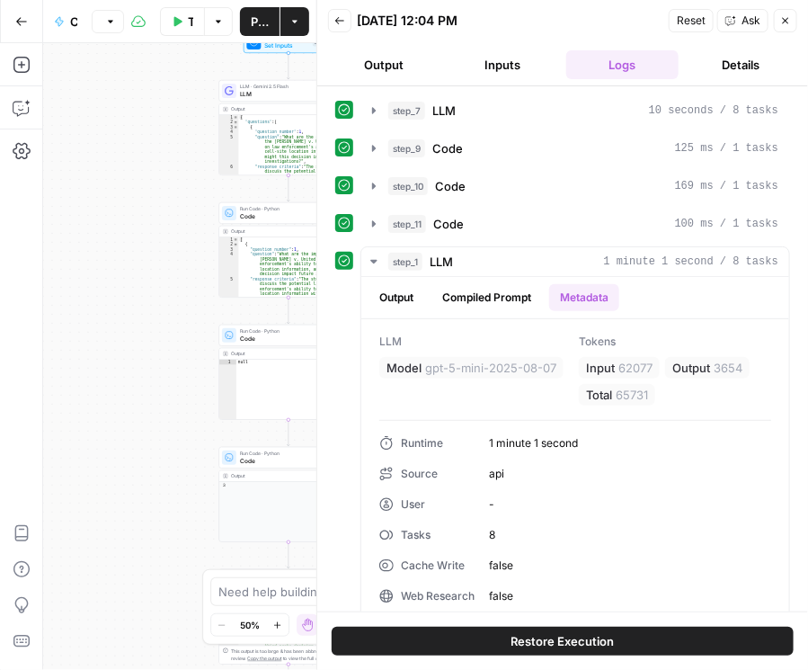
click at [771, 28] on button "Close" at bounding box center [785, 20] width 23 height 23
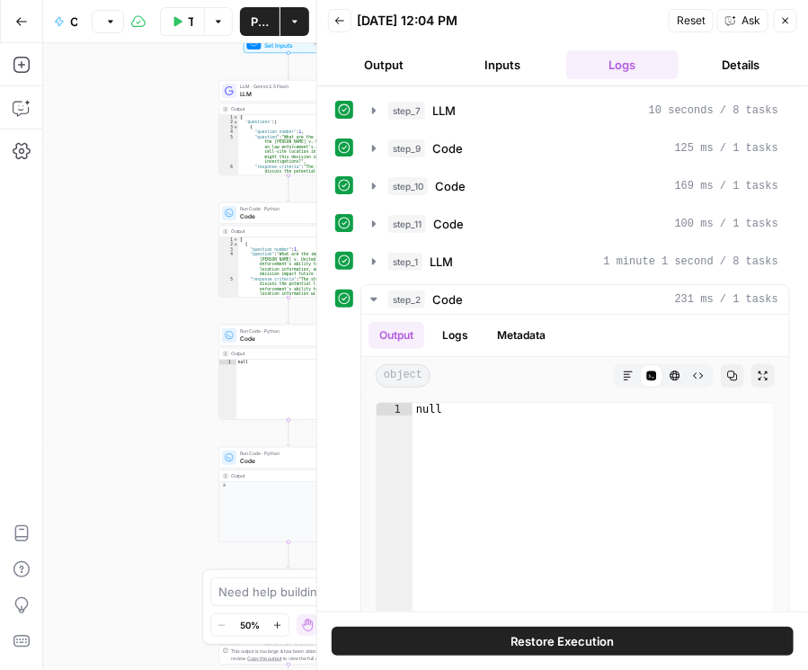
click at [346, 21] on button "Back" at bounding box center [339, 20] width 23 height 23
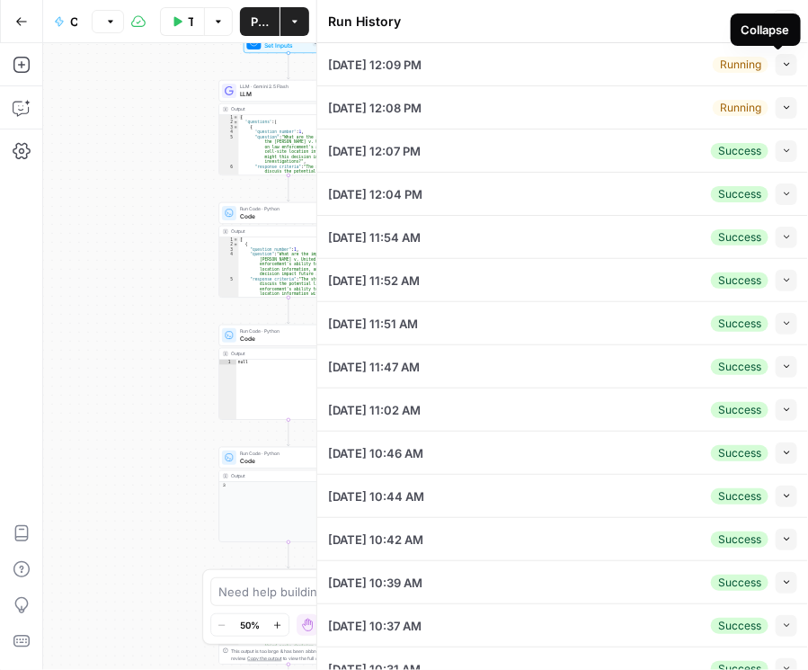
click at [771, 60] on icon "button" at bounding box center [787, 64] width 10 height 10
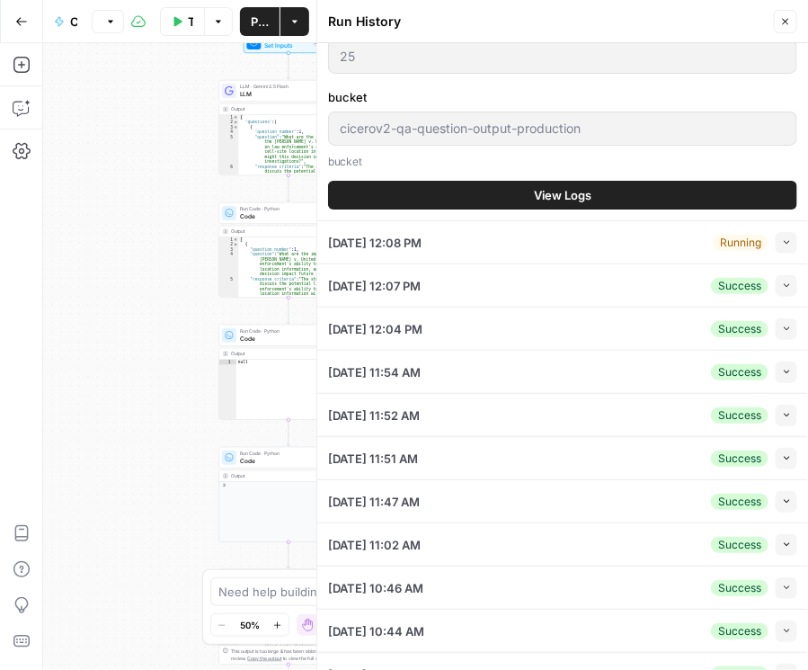
scroll to position [719, 0]
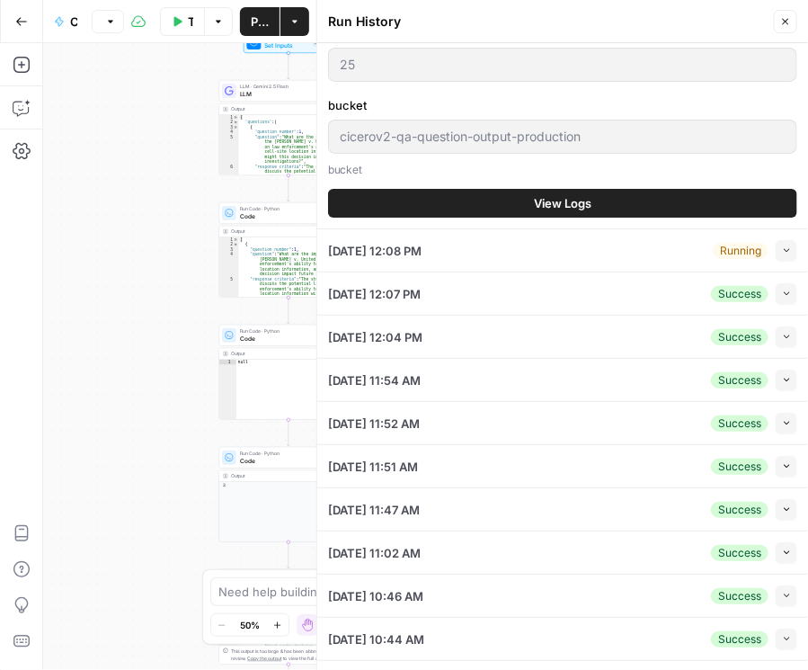
click at [535, 202] on span "View Logs" at bounding box center [563, 203] width 58 height 18
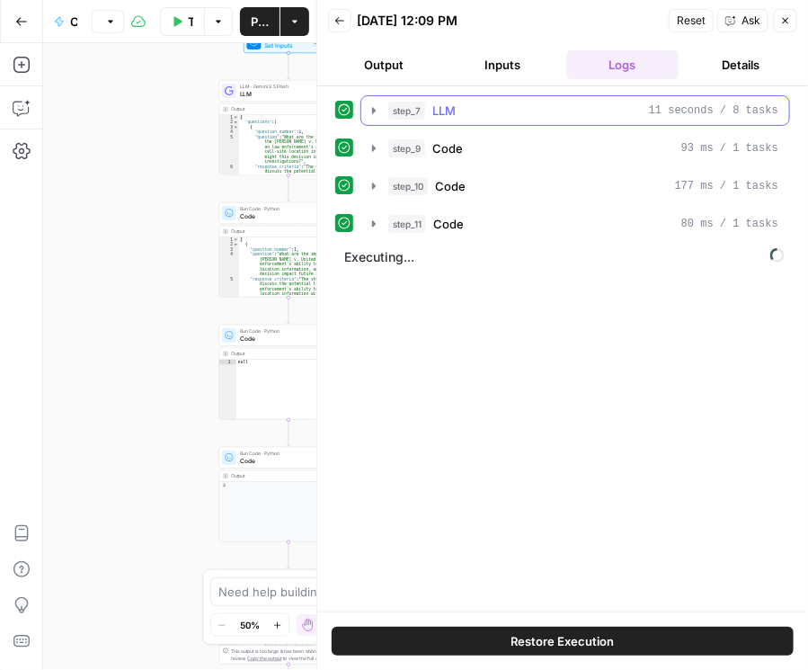
click at [367, 111] on icon "button" at bounding box center [374, 110] width 14 height 14
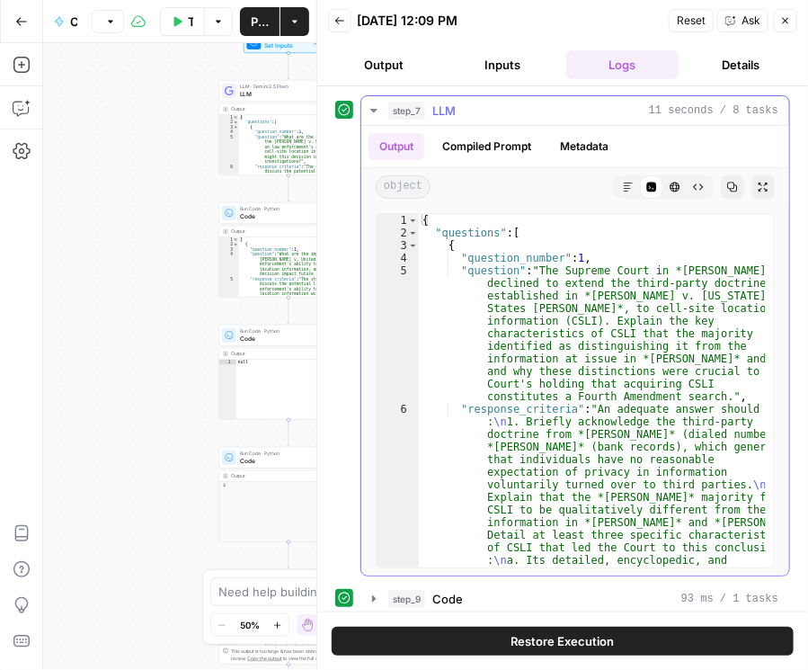
click at [367, 108] on icon "button" at bounding box center [374, 110] width 14 height 14
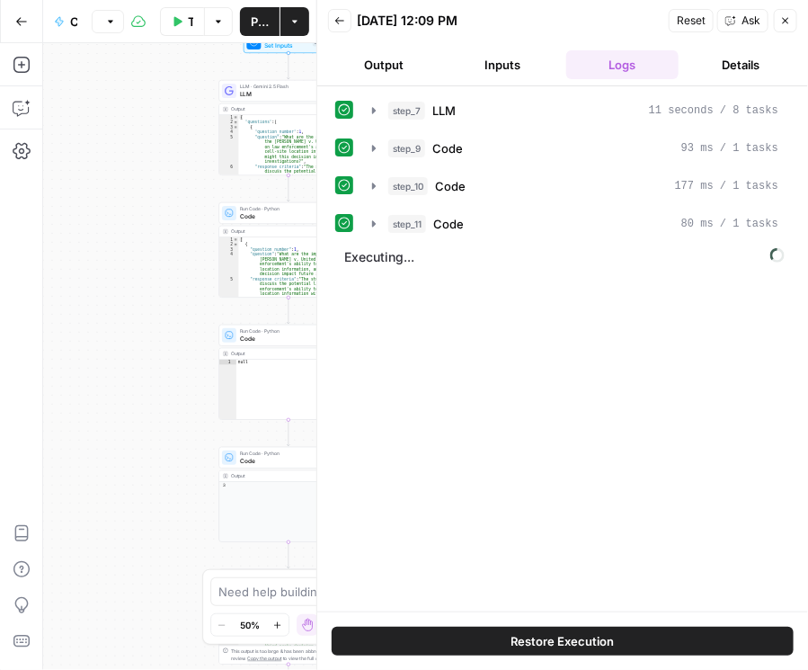
click at [771, 22] on icon "button" at bounding box center [785, 20] width 11 height 11
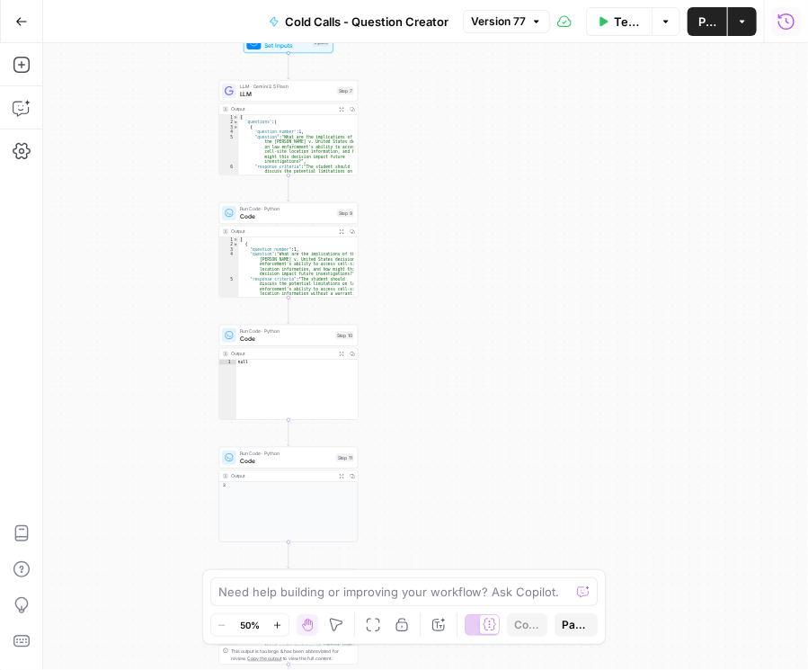
drag, startPoint x: 396, startPoint y: 156, endPoint x: 408, endPoint y: 278, distance: 121.9
click at [412, 278] on div "Workflow Set Inputs Inputs LLM · Gemini 2.5 Flash LLM Step 7 Output Expand Outp…" at bounding box center [425, 356] width 765 height 627
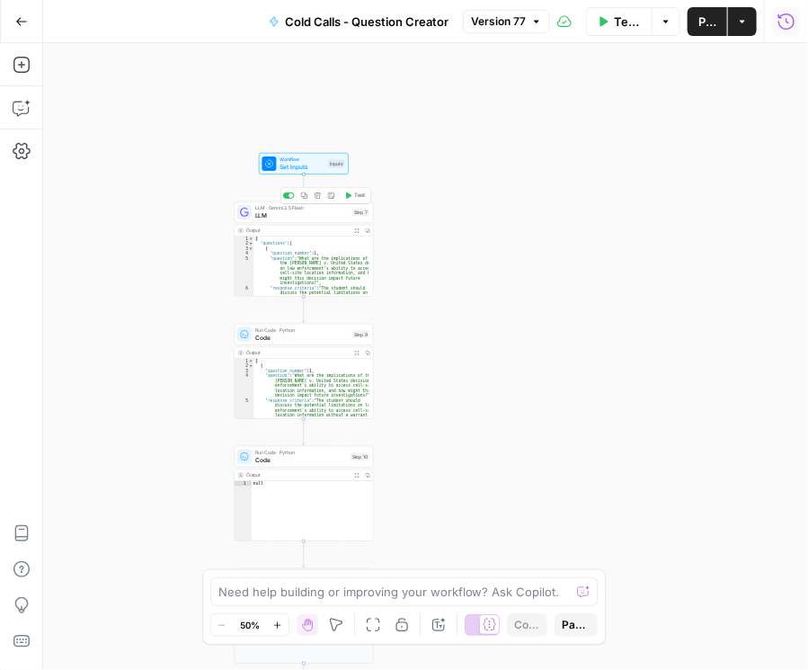
click at [252, 214] on div "LLM · Gemini 2.5 Flash LLM Step 7 Copy step Delete step Add Note Test" at bounding box center [303, 212] width 132 height 15
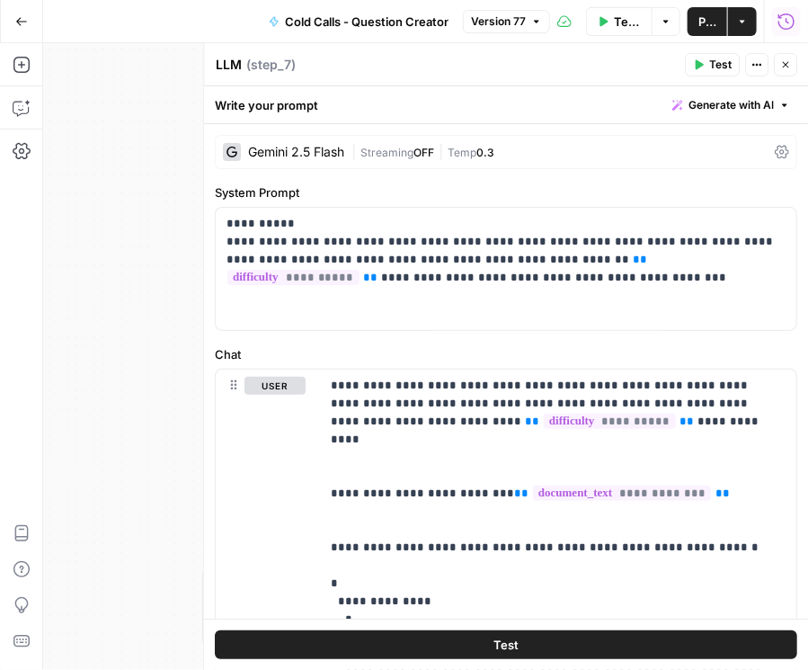
click at [771, 149] on icon at bounding box center [782, 152] width 14 height 14
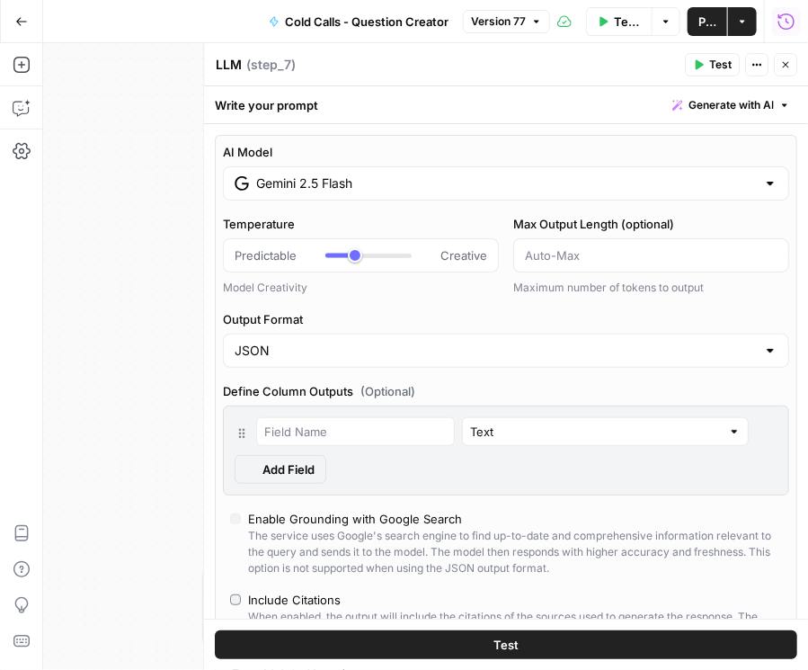
type input "***"
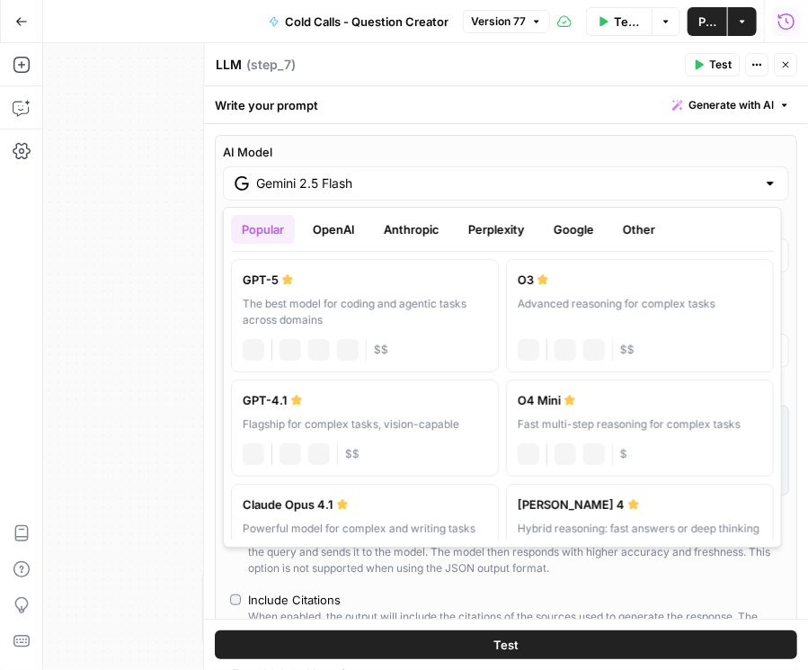
click at [444, 187] on input "Gemini 2.5 Flash" at bounding box center [506, 183] width 500 height 18
click at [333, 236] on button "OpenAI" at bounding box center [334, 229] width 64 height 29
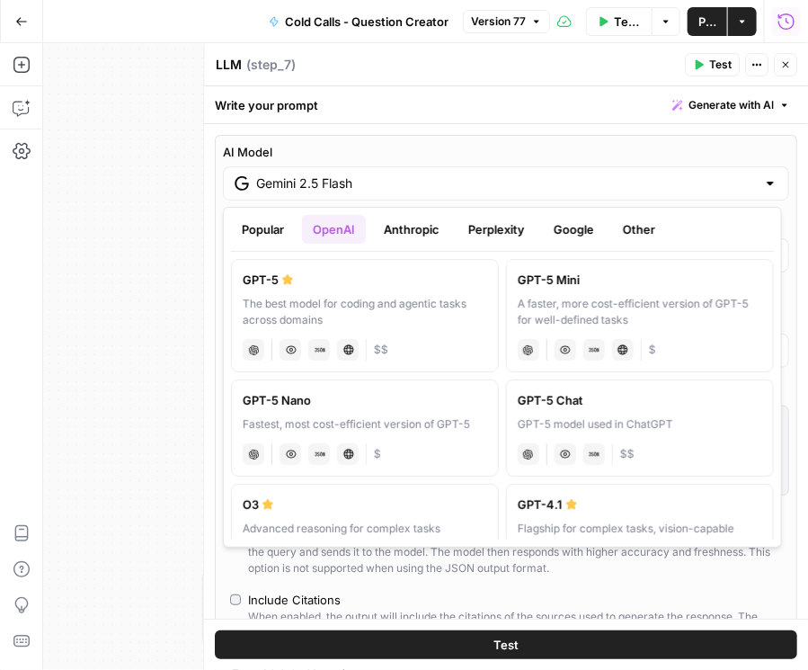
click at [581, 304] on div "A faster, more cost-efficient version of GPT-5 for well-defined tasks" at bounding box center [640, 312] width 245 height 32
type input "GPT-5 Mini"
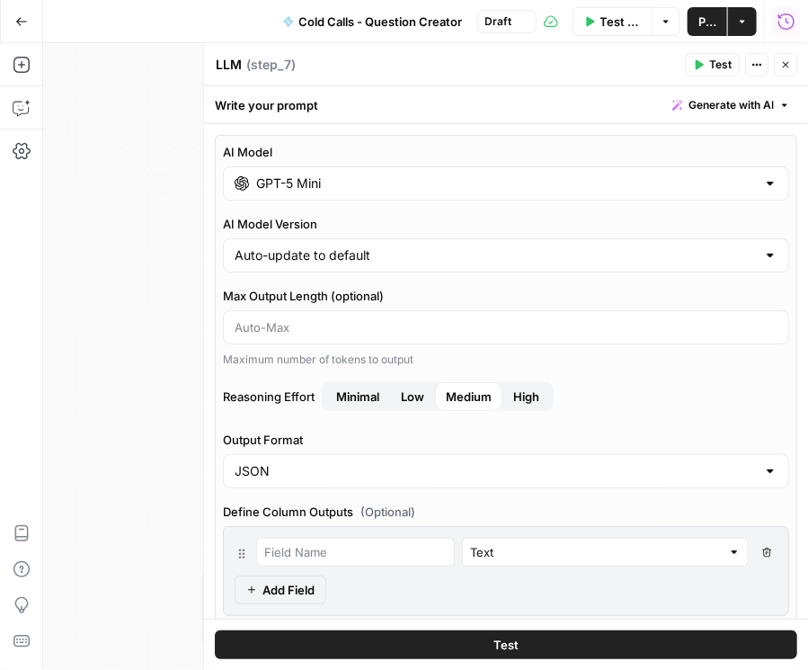
click at [350, 396] on span "Minimal" at bounding box center [357, 396] width 43 height 18
click at [705, 15] on span "Publish" at bounding box center [708, 22] width 18 height 18
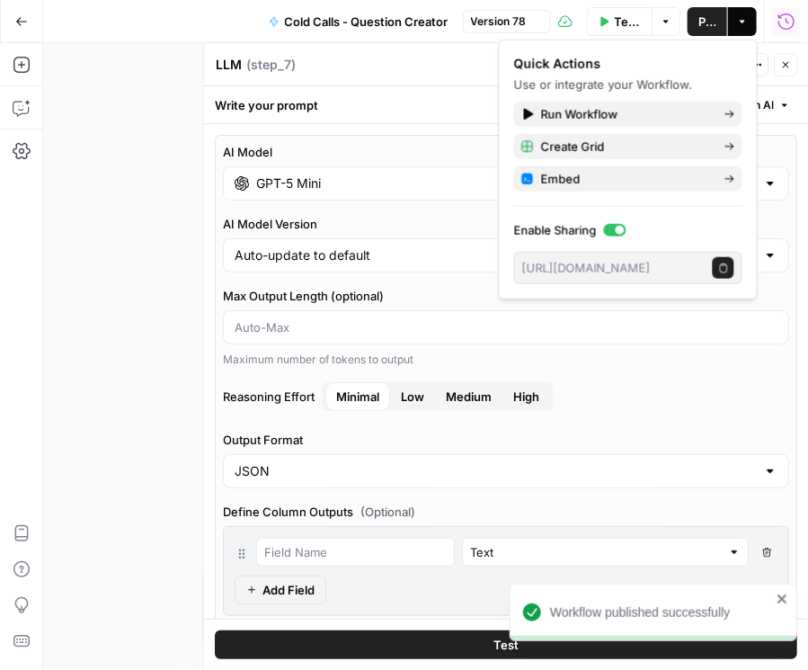
click at [771, 68] on button "Close" at bounding box center [785, 64] width 23 height 23
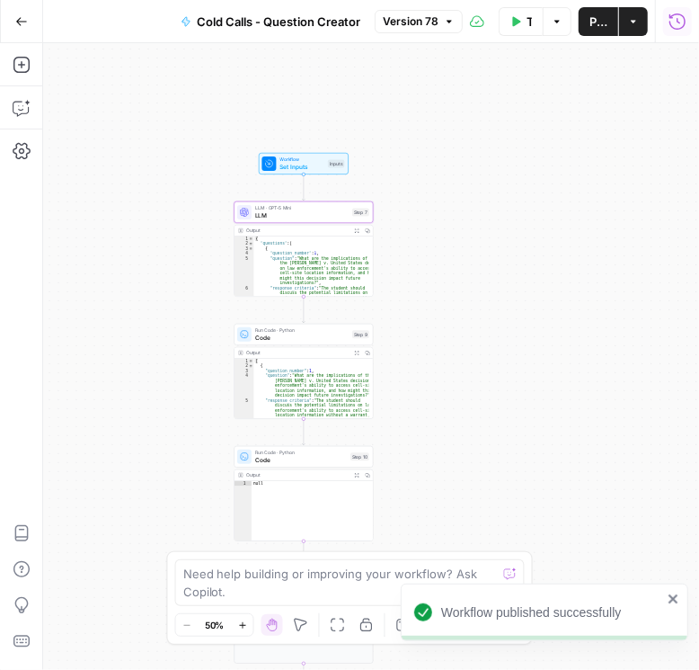
click at [684, 22] on icon "button" at bounding box center [678, 22] width 18 height 18
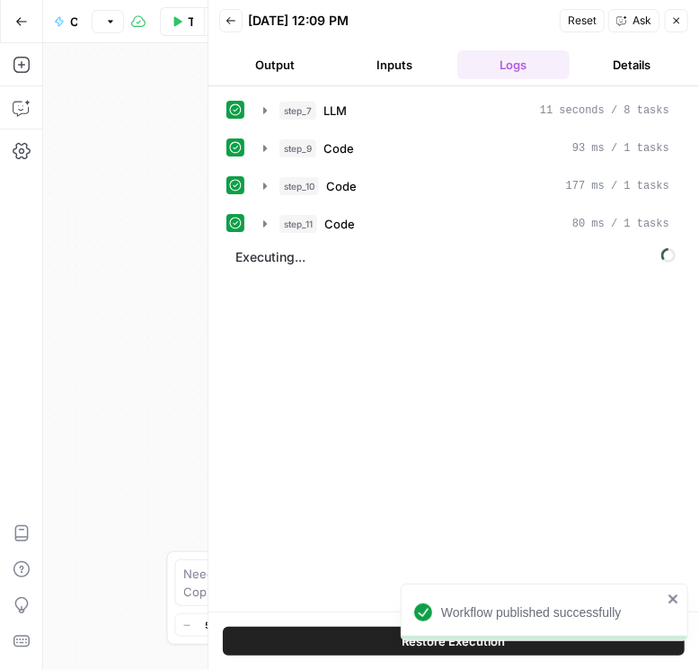
click at [231, 28] on button "Back" at bounding box center [230, 20] width 23 height 23
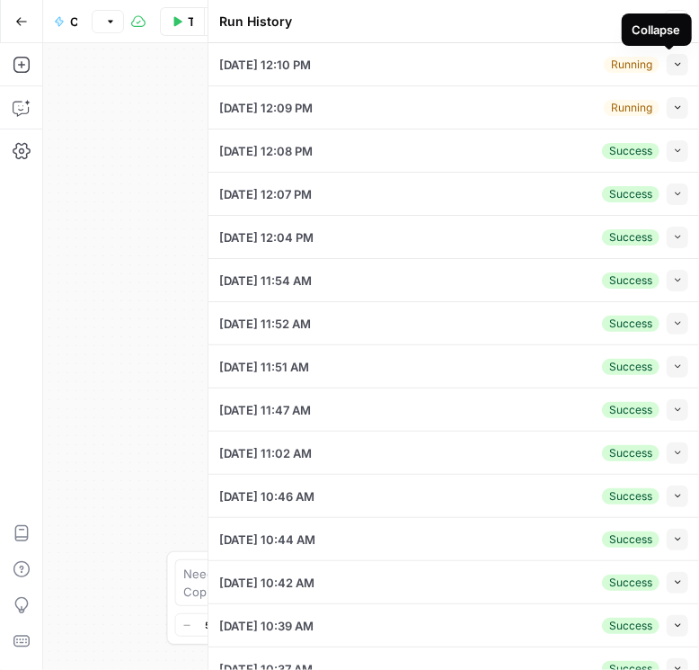
click at [673, 61] on icon "button" at bounding box center [678, 64] width 10 height 10
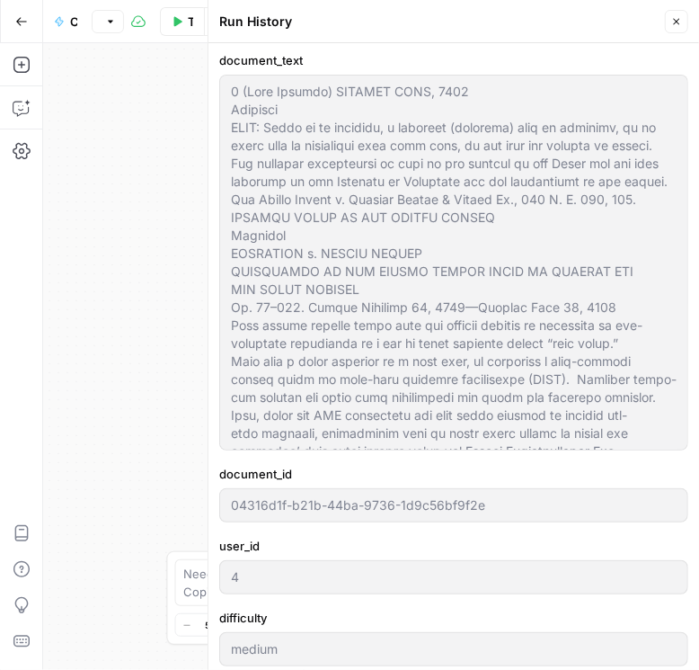
scroll to position [360, 0]
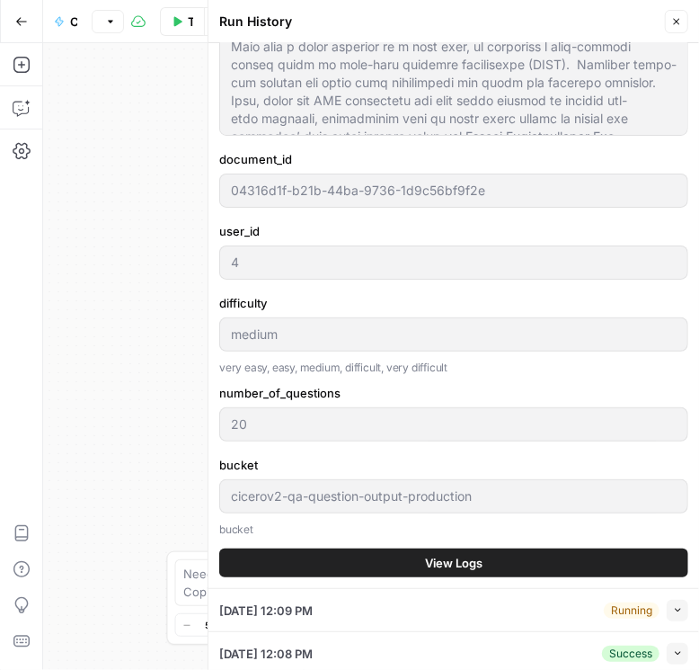
click at [472, 557] on span "View Logs" at bounding box center [454, 563] width 58 height 18
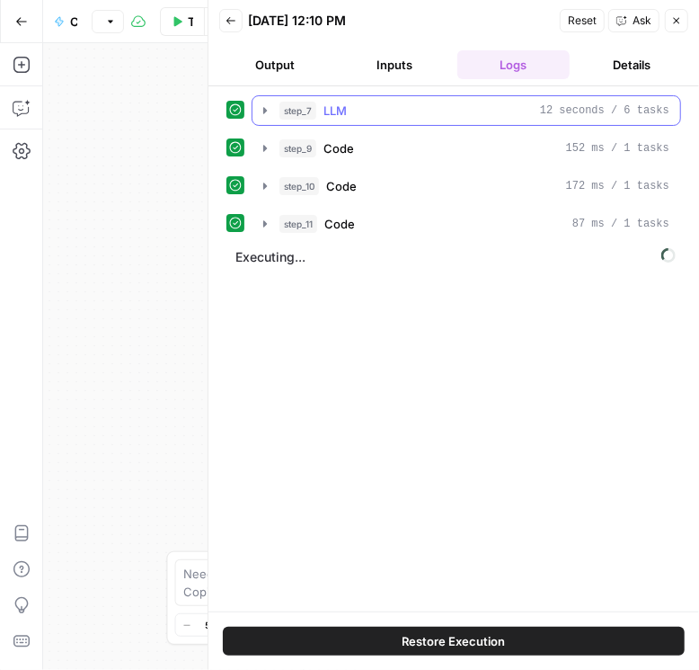
click at [267, 111] on icon "button" at bounding box center [265, 110] width 14 height 14
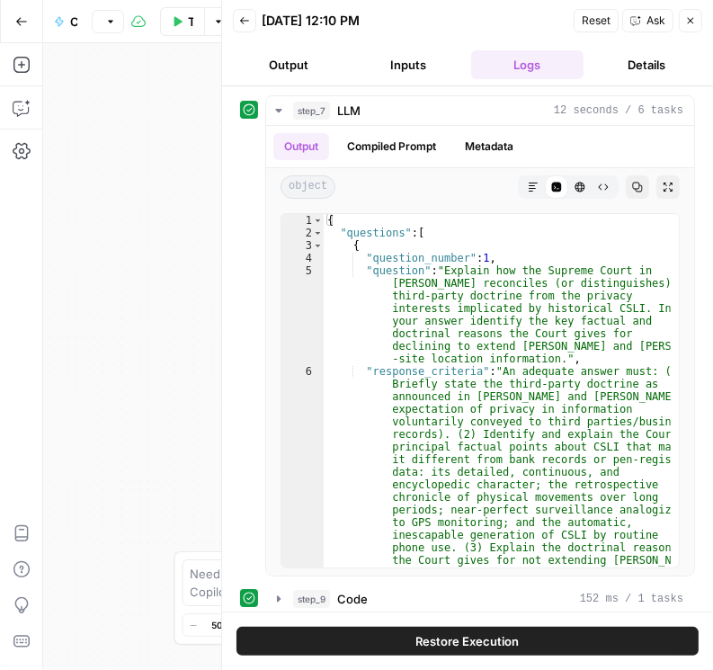
click at [683, 12] on button "Close" at bounding box center [690, 20] width 23 height 23
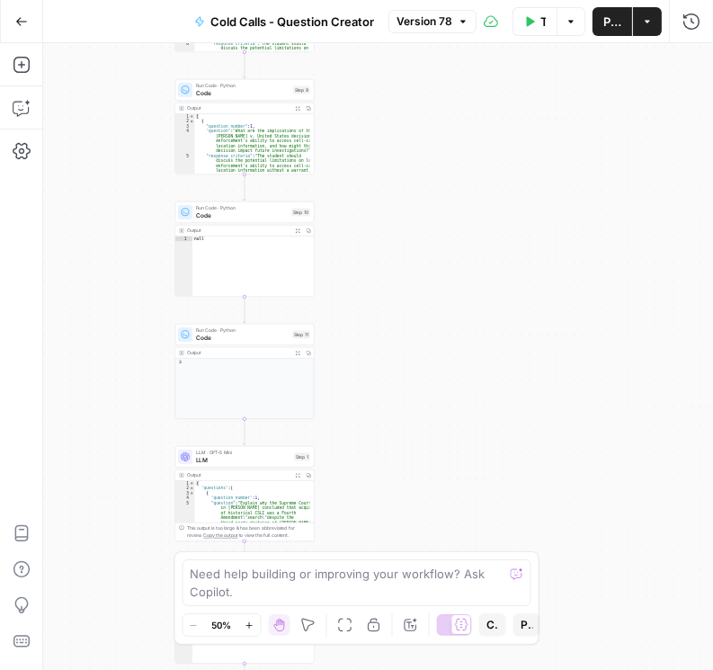
drag, startPoint x: 416, startPoint y: 291, endPoint x: 359, endPoint y: 93, distance: 206.0
click at [359, 93] on div "Workflow Set Inputs Inputs LLM · GPT-5 Mini LLM Step 7 Output Expand Output Cop…" at bounding box center [378, 356] width 670 height 627
click at [235, 456] on span "LLM" at bounding box center [243, 460] width 94 height 9
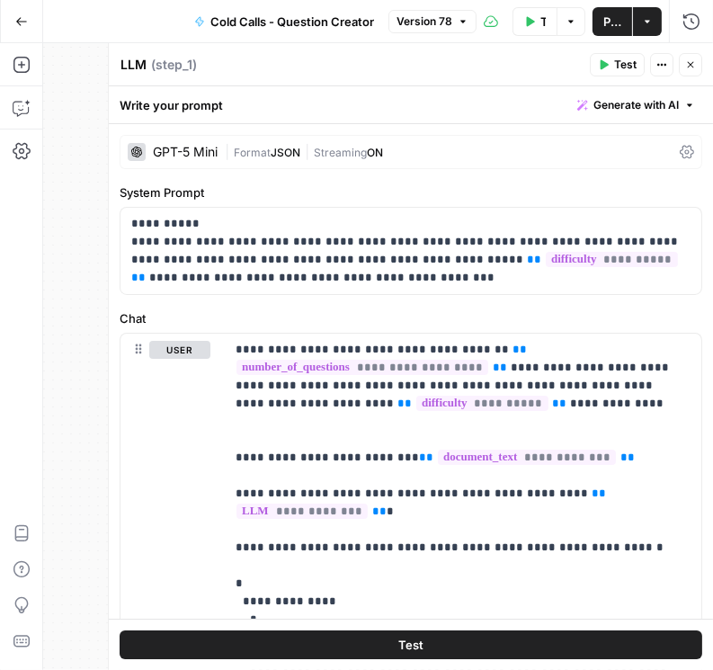
click at [685, 149] on icon at bounding box center [687, 152] width 14 height 14
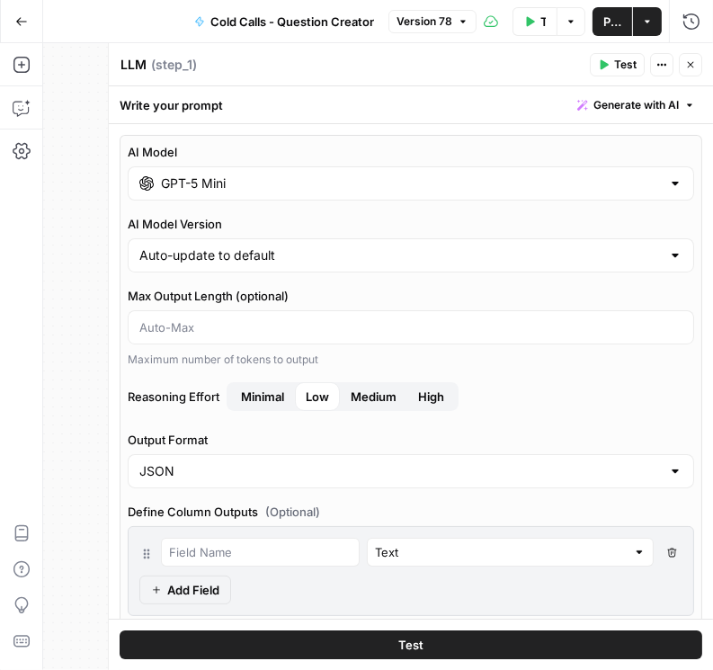
click at [689, 72] on button "Close" at bounding box center [690, 64] width 23 height 23
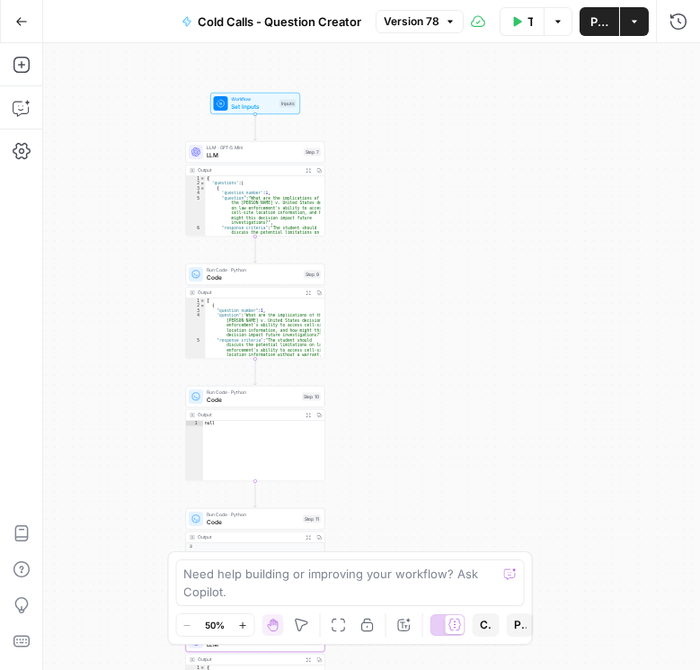
drag, startPoint x: 385, startPoint y: 126, endPoint x: 396, endPoint y: 310, distance: 184.6
click at [396, 310] on div "Workflow Set Inputs Inputs LLM · GPT-5 Mini LLM Step 7 Output Expand Output Cop…" at bounding box center [371, 356] width 657 height 627
click at [207, 152] on span "LLM" at bounding box center [253, 155] width 93 height 9
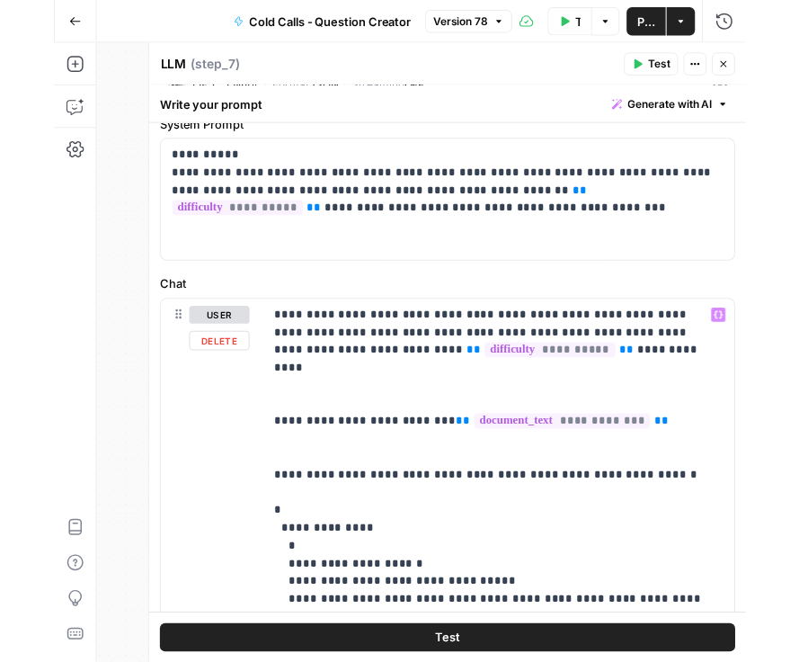
scroll to position [307, 0]
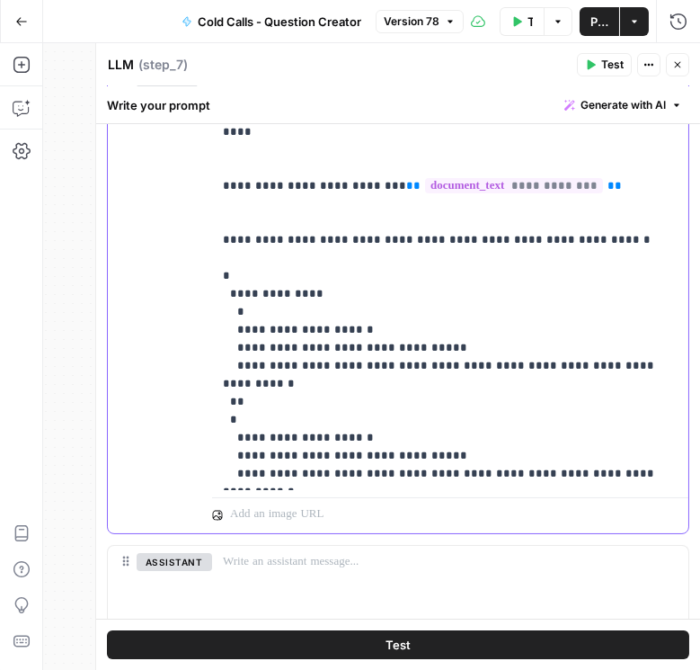
drag, startPoint x: 294, startPoint y: 285, endPoint x: 190, endPoint y: 260, distance: 107.3
click at [190, 260] on div "**********" at bounding box center [398, 297] width 581 height 471
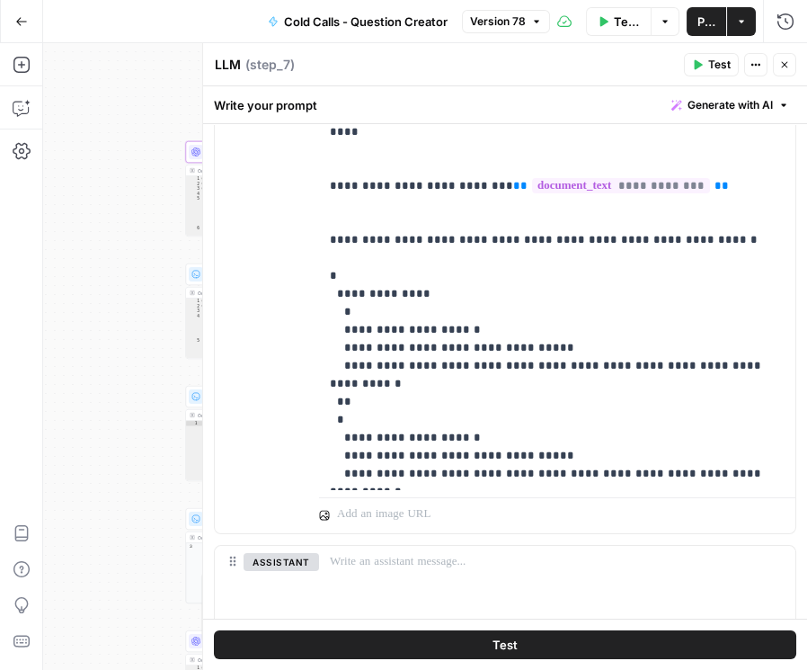
click at [771, 67] on icon "button" at bounding box center [784, 65] width 6 height 6
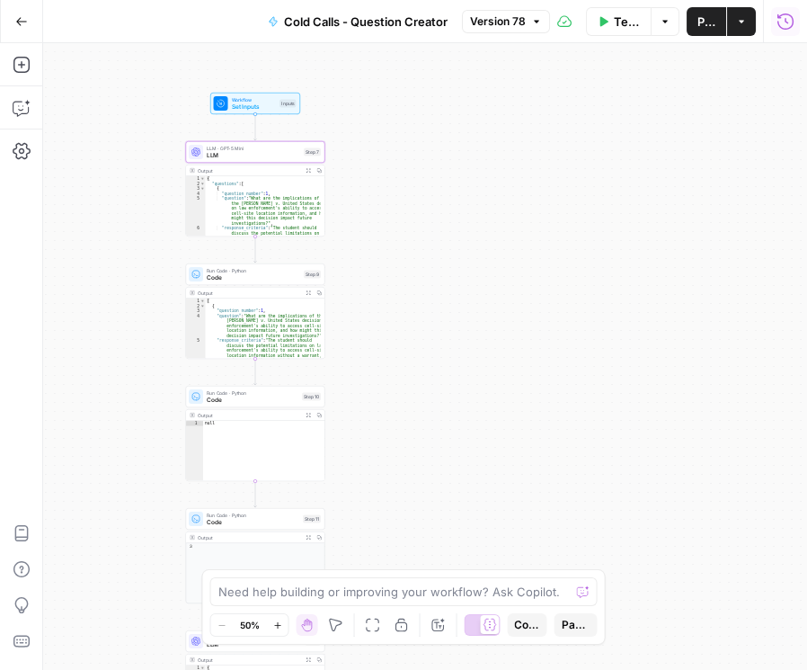
drag, startPoint x: 780, startPoint y: 31, endPoint x: 779, endPoint y: 18, distance: 12.7
click at [771, 18] on icon "button" at bounding box center [786, 22] width 18 height 18
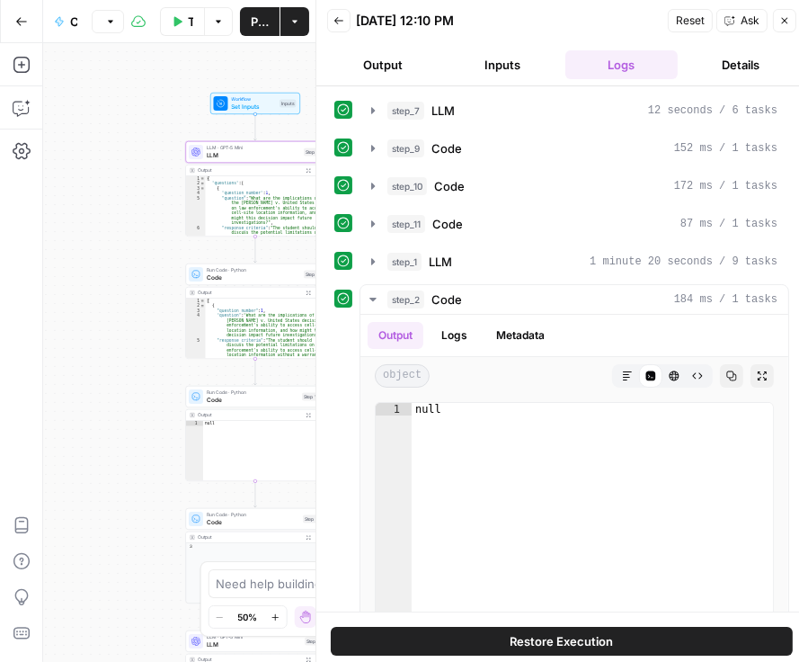
click at [342, 22] on icon "button" at bounding box center [339, 20] width 11 height 11
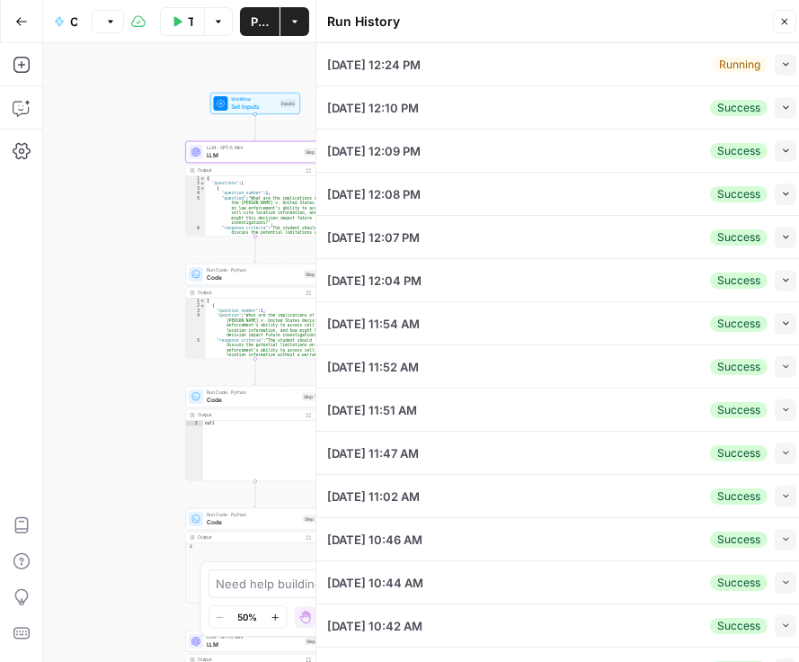
click at [771, 64] on icon "button" at bounding box center [786, 64] width 10 height 10
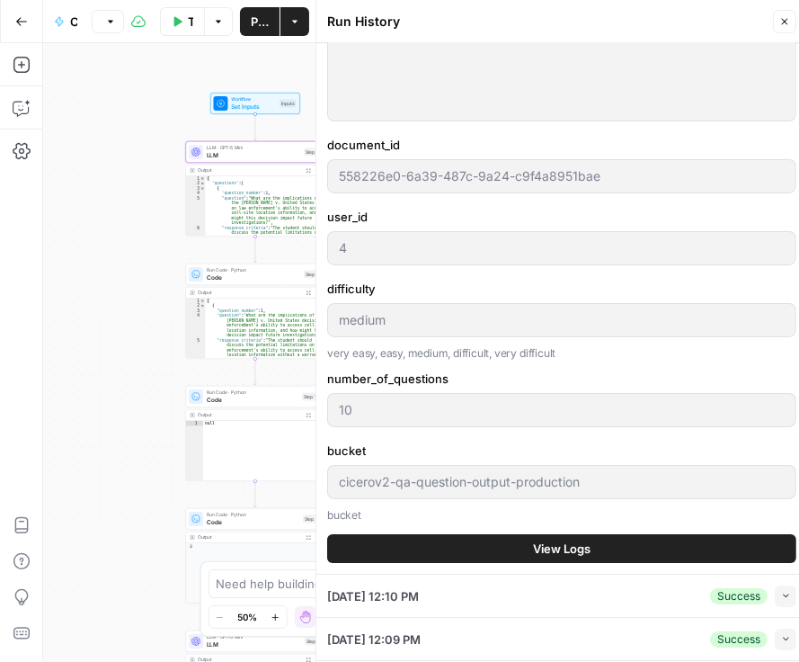
scroll to position [411, 0]
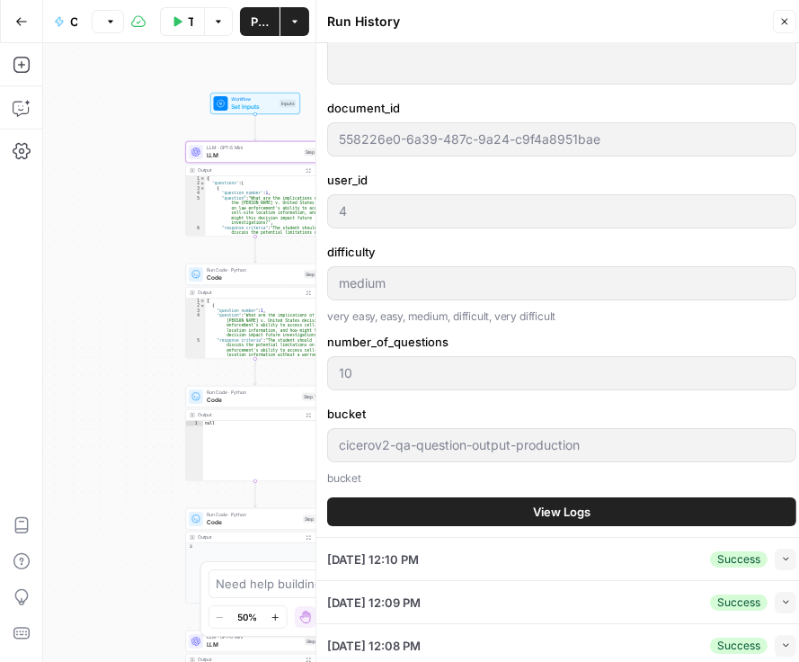
click at [604, 504] on button "View Logs" at bounding box center [561, 511] width 469 height 29
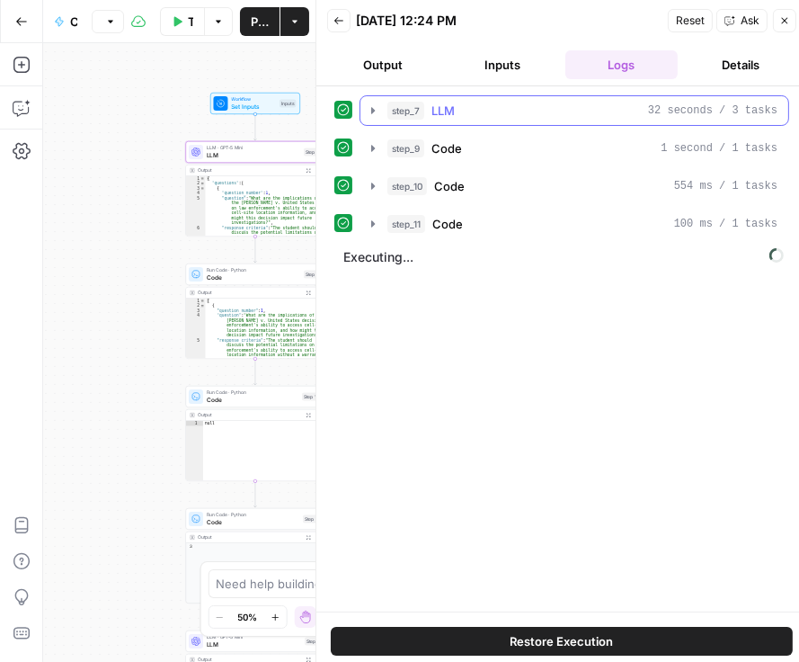
click at [366, 111] on icon "button" at bounding box center [373, 110] width 14 height 14
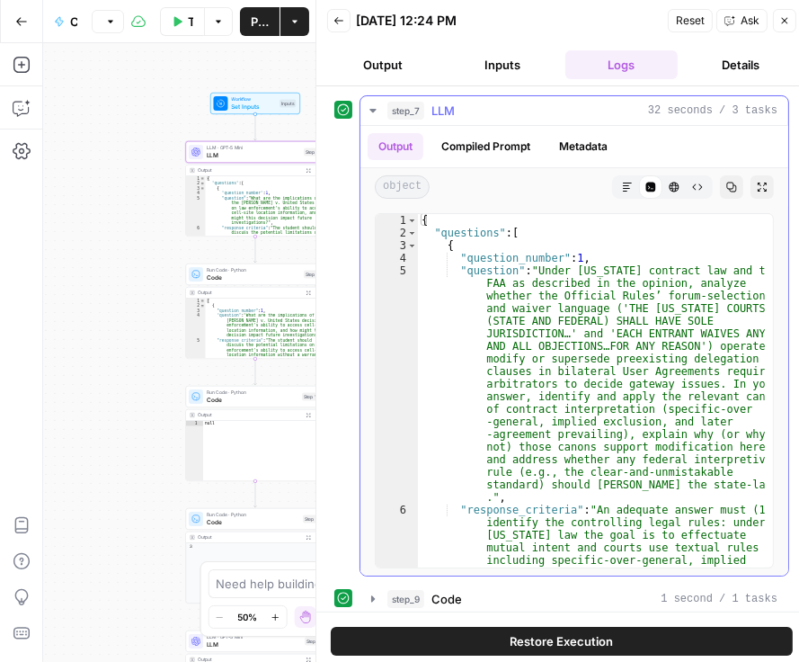
click at [366, 111] on icon "button" at bounding box center [373, 110] width 14 height 14
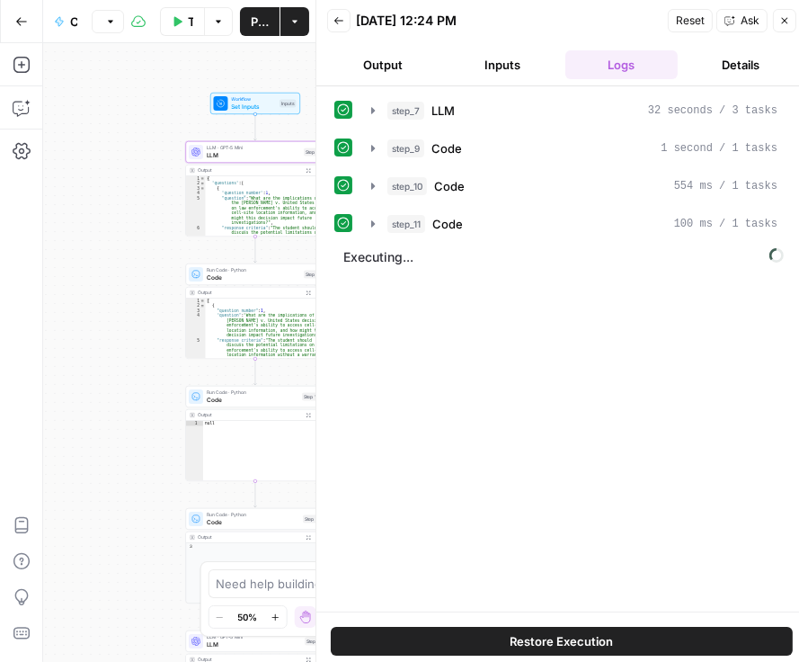
click at [245, 154] on span "LLM" at bounding box center [253, 155] width 93 height 9
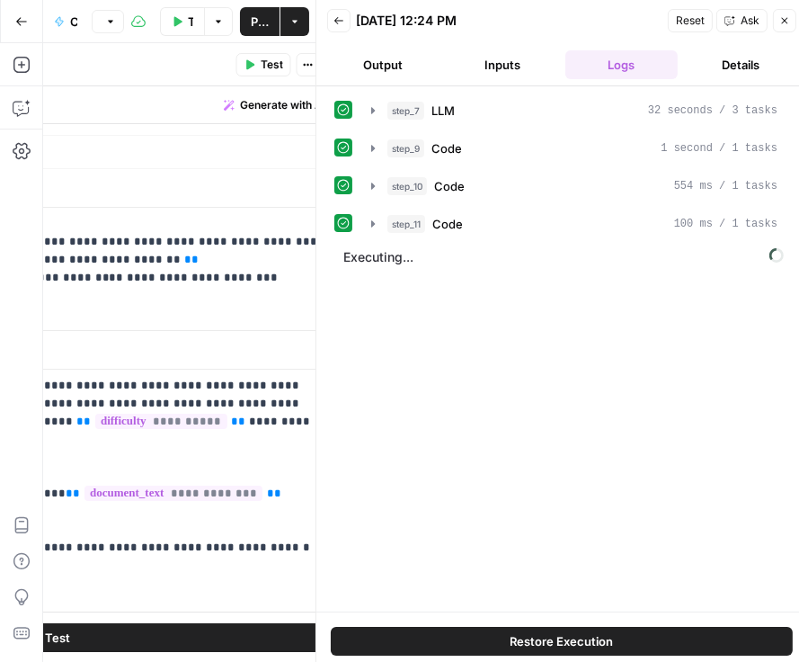
click at [771, 22] on icon "button" at bounding box center [785, 21] width 6 height 6
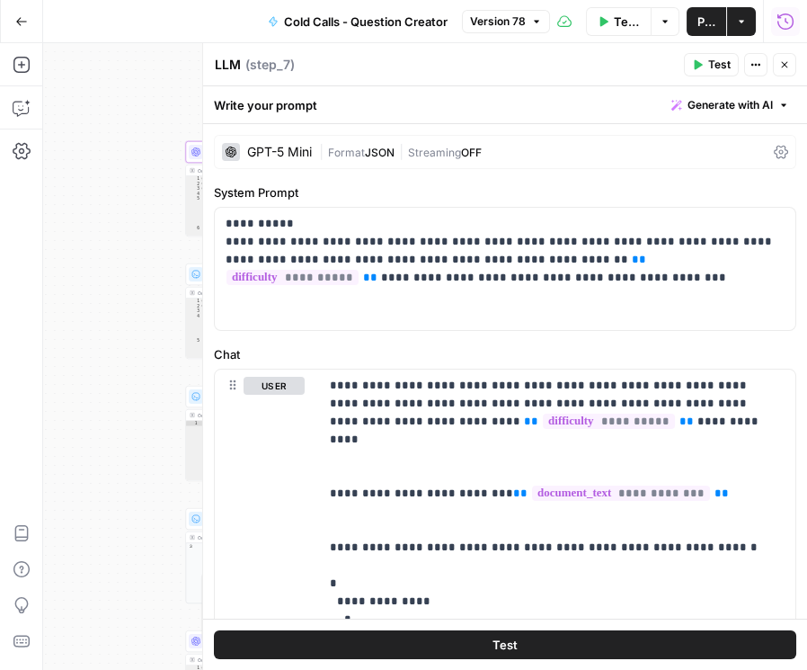
click at [771, 150] on icon at bounding box center [781, 152] width 14 height 14
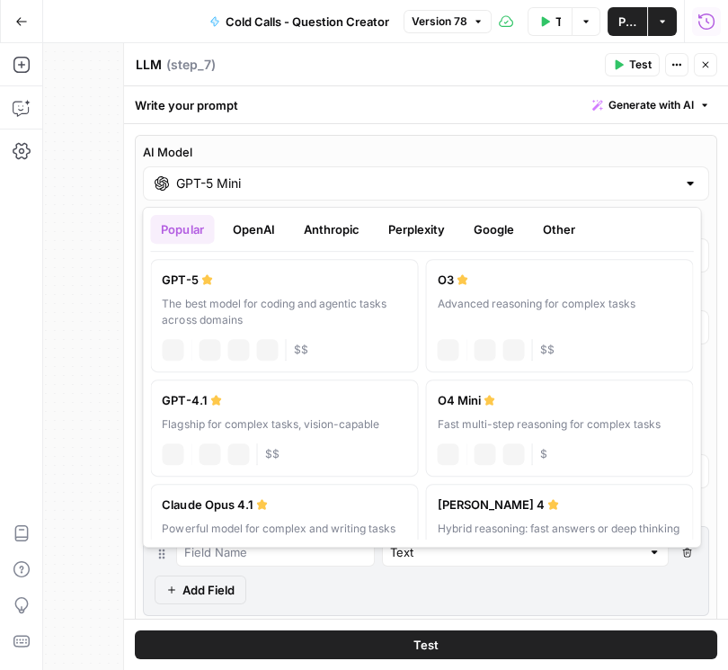
click at [352, 193] on div "GPT-5 Mini" at bounding box center [426, 183] width 566 height 34
click at [273, 228] on button "OpenAI" at bounding box center [253, 229] width 64 height 29
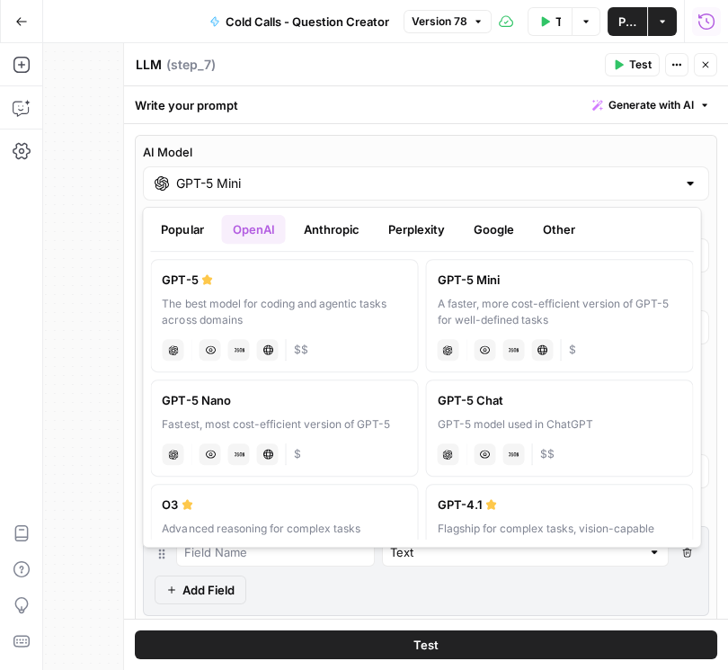
click at [483, 225] on button "Google" at bounding box center [493, 229] width 62 height 29
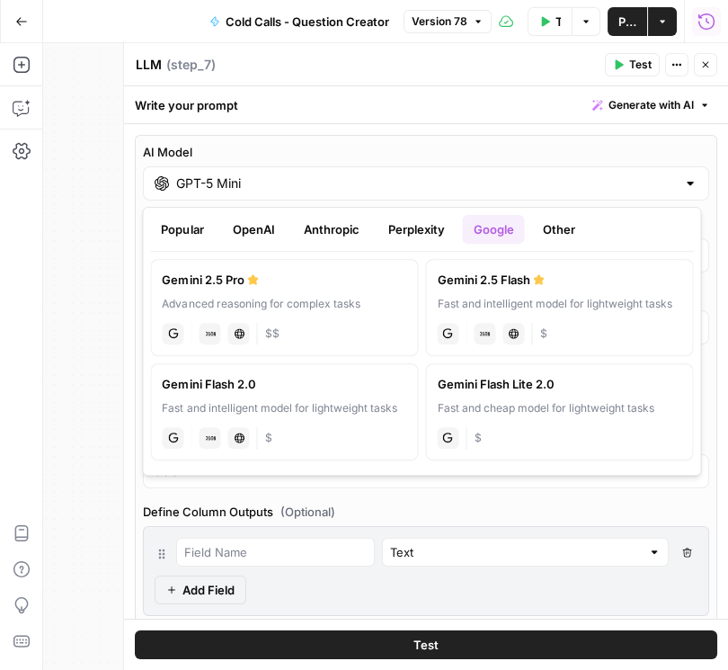
click at [503, 292] on label "Gemini 2.5 Flash Fast and intelligent model for lightweight tasks gemini JSON M…" at bounding box center [559, 307] width 268 height 97
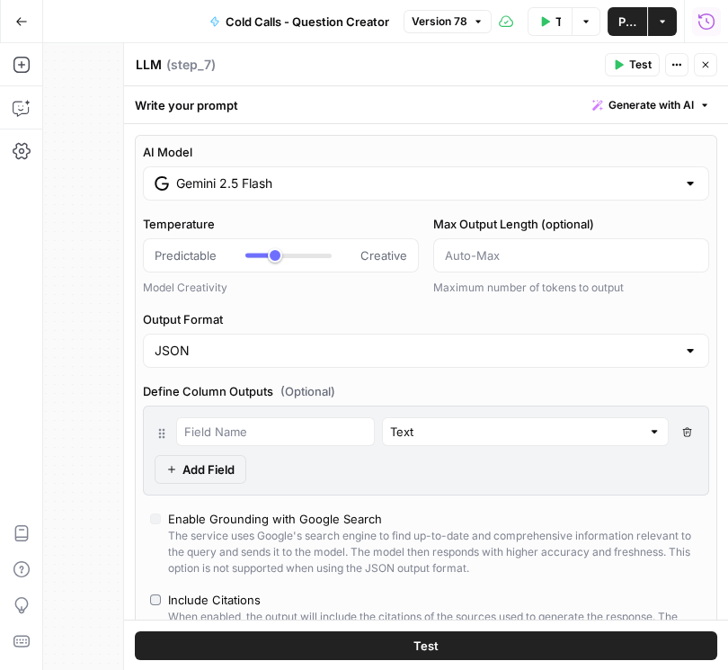
type input "Gemini 2.5 Flash"
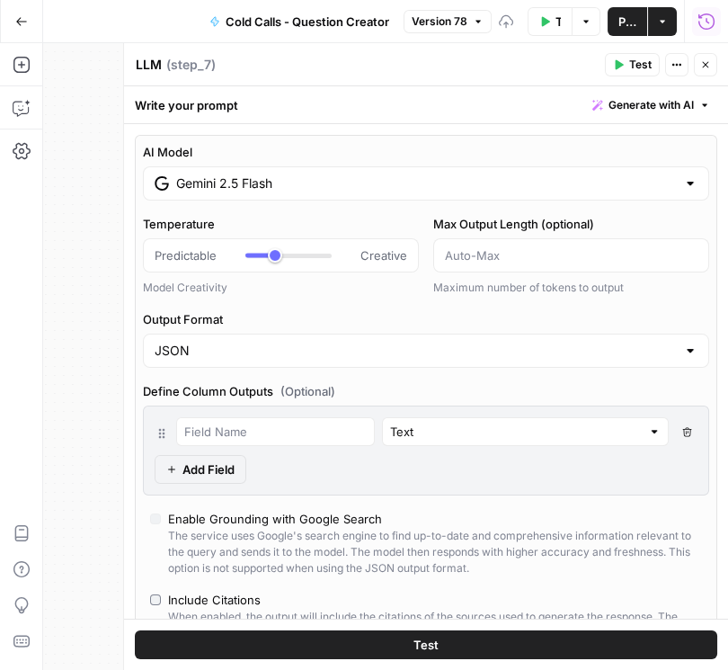
click at [707, 67] on icon "button" at bounding box center [705, 64] width 11 height 11
type input "***"
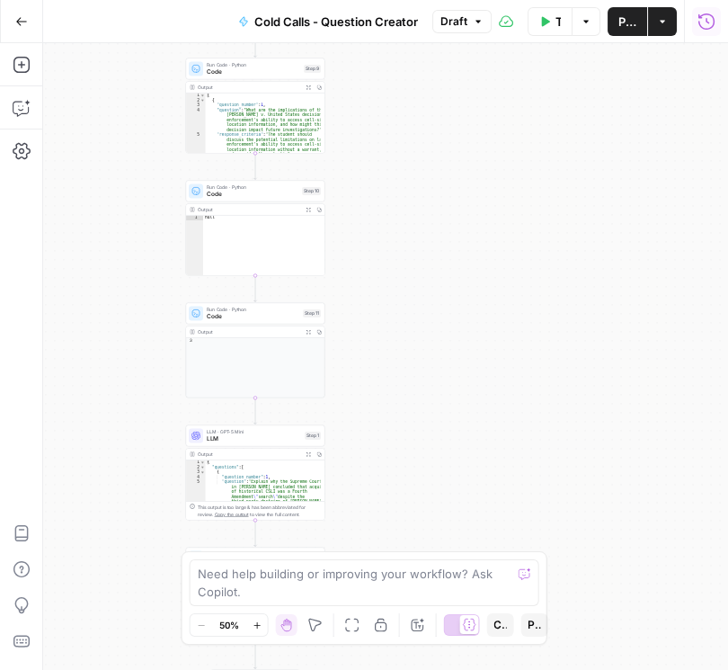
click at [227, 428] on span "LLM · GPT-5 Mini" at bounding box center [254, 431] width 94 height 7
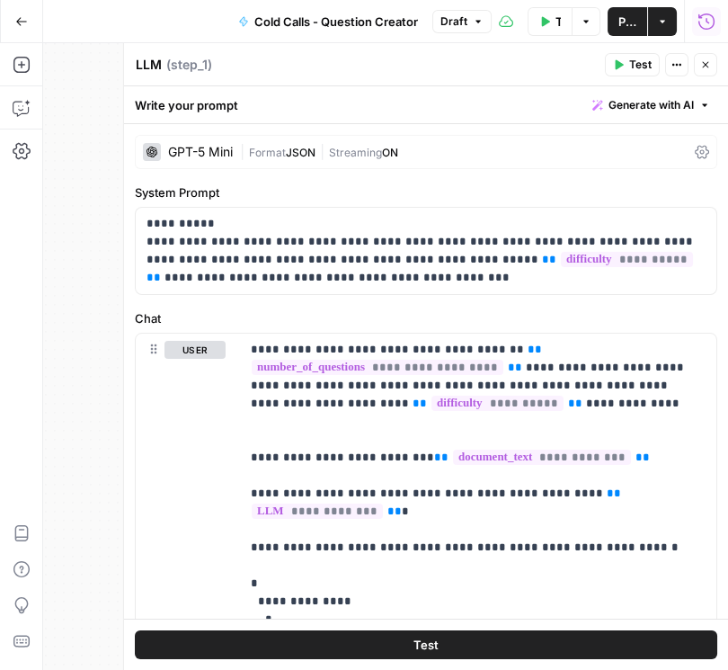
click at [696, 147] on icon at bounding box center [702, 152] width 14 height 14
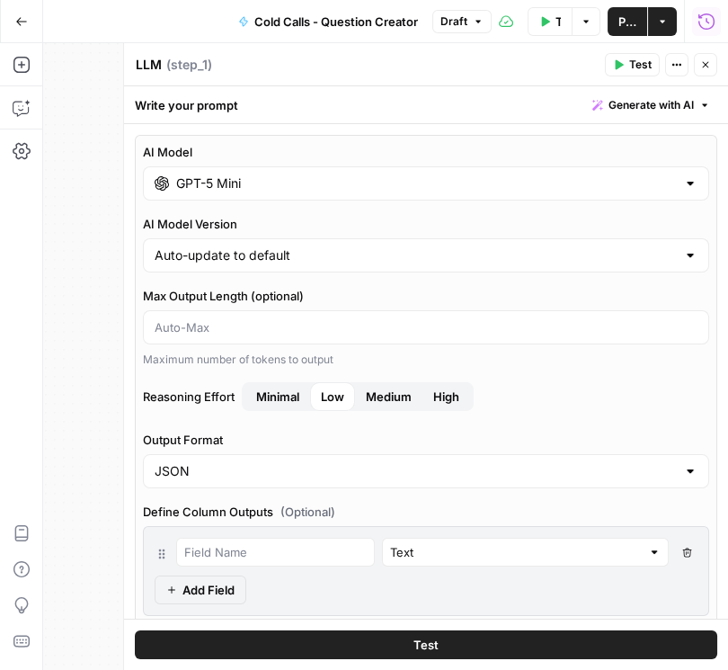
click at [672, 182] on div "GPT-5 Mini" at bounding box center [426, 183] width 566 height 34
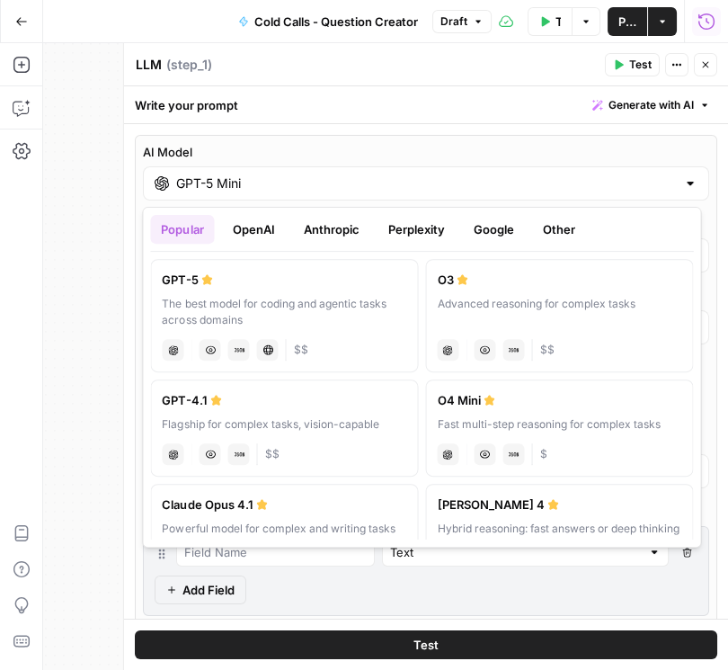
click at [476, 231] on button "Google" at bounding box center [493, 229] width 62 height 29
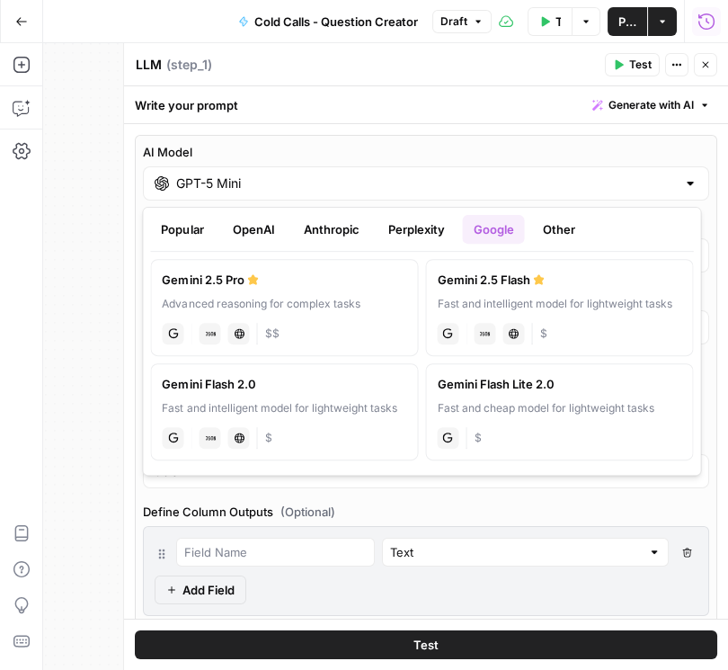
click at [304, 294] on label "Gemini 2.5 Pro Advanced reasoning for complex tasks gemini JSON Mode Live Web R…" at bounding box center [284, 307] width 268 height 97
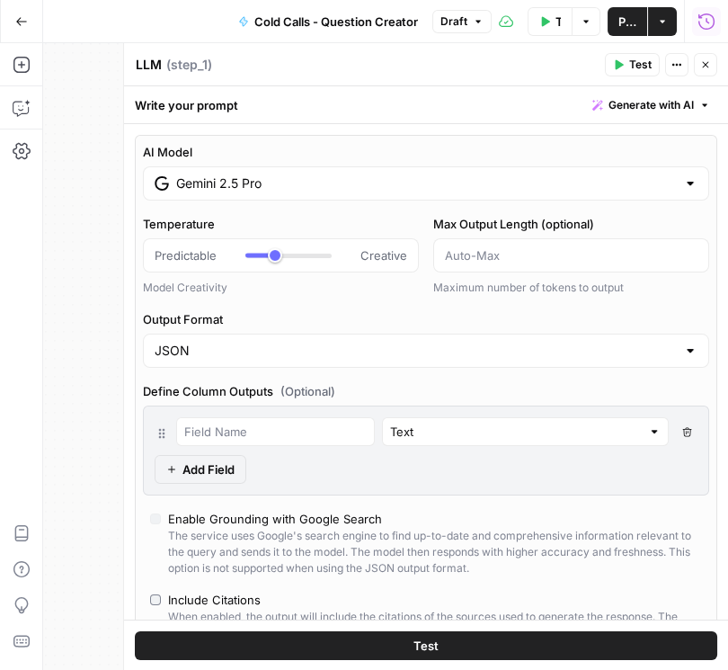
type input "Gemini 2.5 Pro"
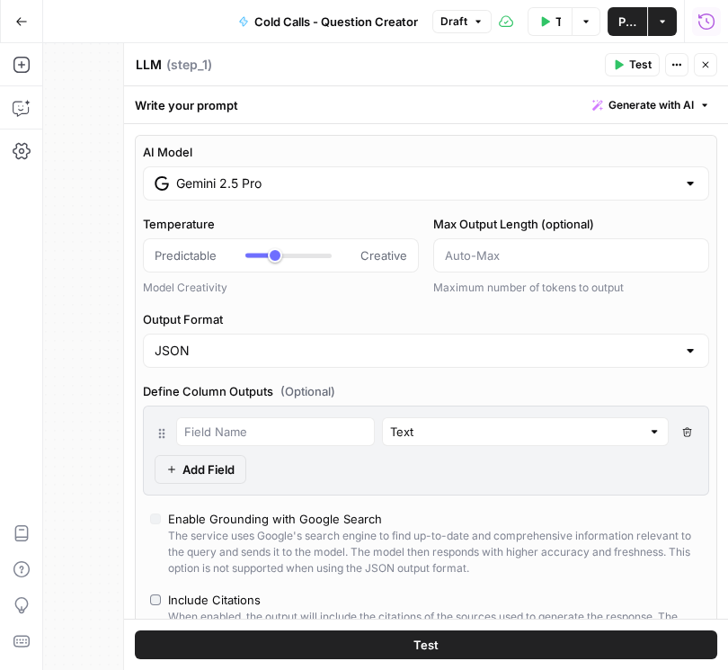
click at [695, 71] on button "Close" at bounding box center [705, 64] width 23 height 23
type input "***"
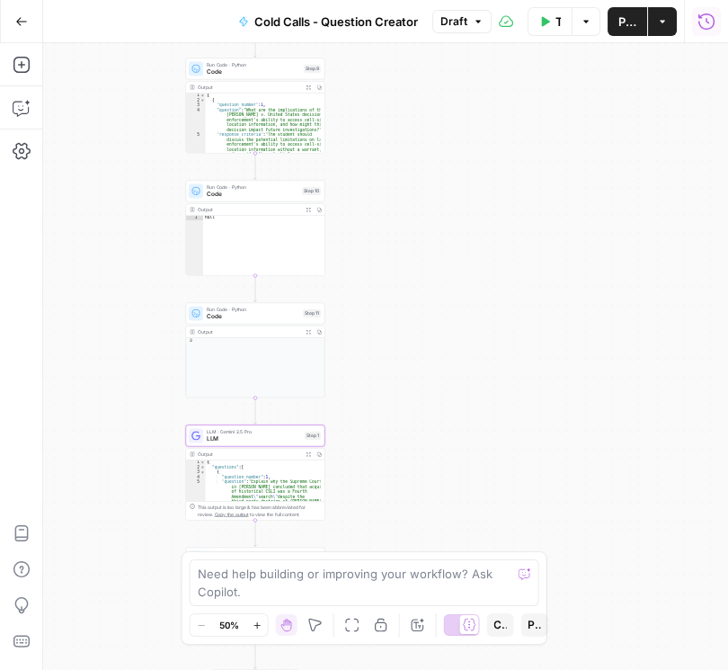
click at [628, 26] on span "Publish" at bounding box center [628, 22] width 18 height 18
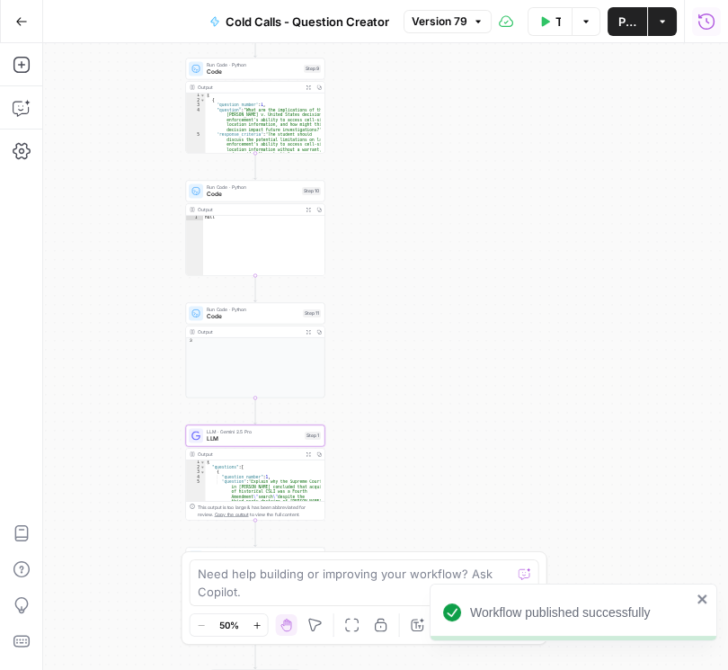
click at [237, 70] on span "Code" at bounding box center [253, 71] width 93 height 9
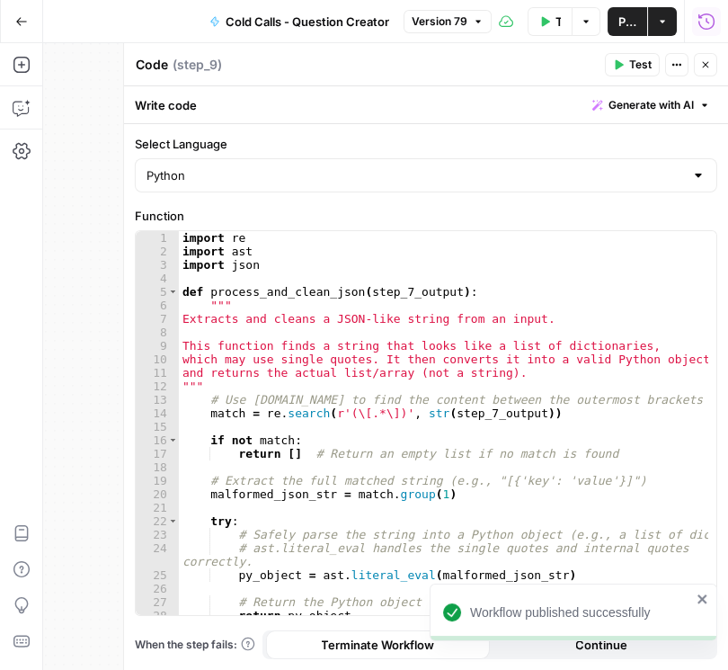
scroll to position [181, 0]
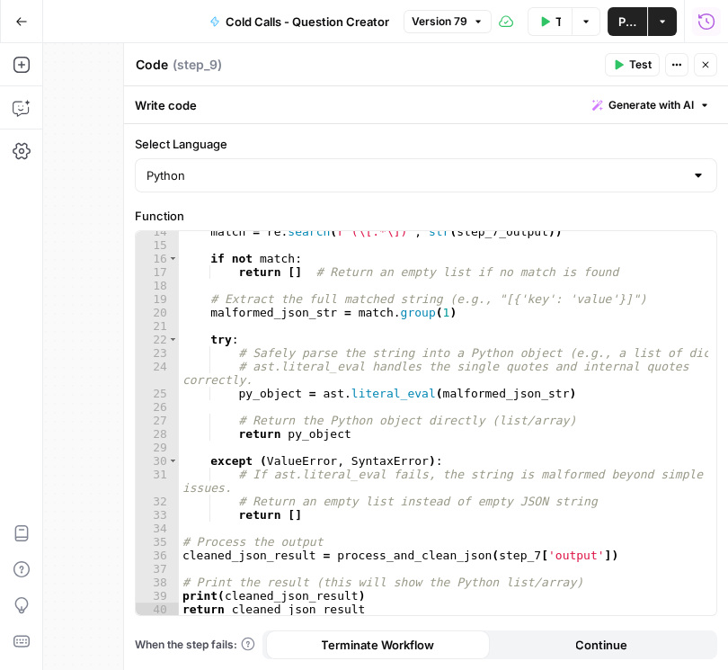
click at [713, 61] on button "Close" at bounding box center [705, 64] width 23 height 23
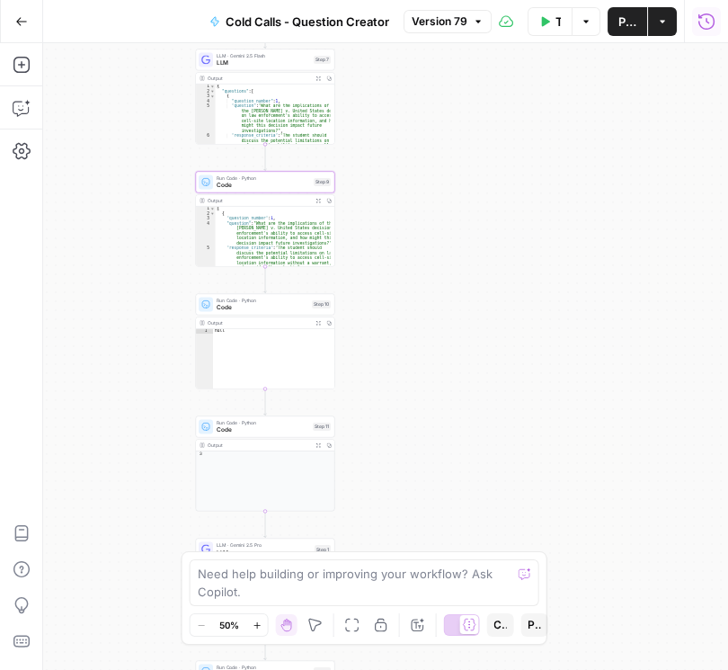
drag, startPoint x: 510, startPoint y: 171, endPoint x: 513, endPoint y: 263, distance: 91.8
click at [513, 261] on div "Workflow Set Inputs Inputs LLM · Gemini 2.5 Flash LLM Step 7 Output Expand Outp…" at bounding box center [385, 356] width 685 height 627
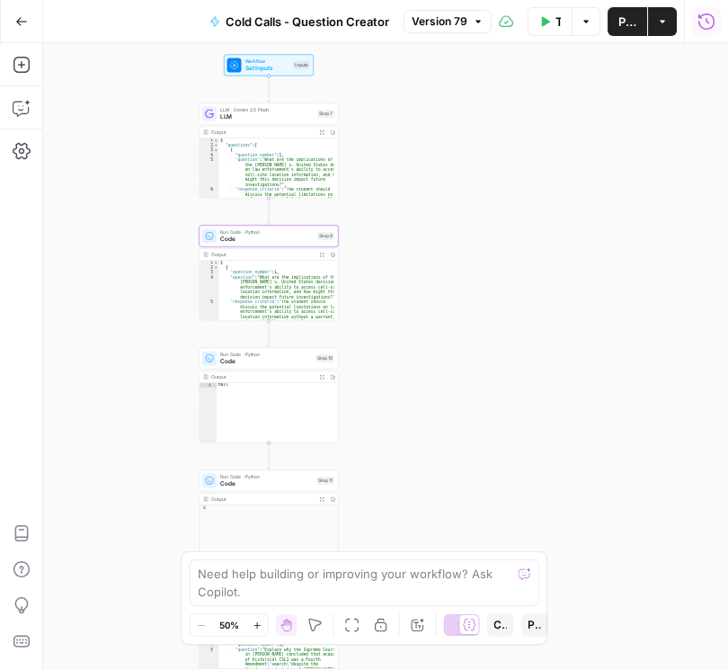
click at [241, 112] on span "LLM" at bounding box center [266, 116] width 93 height 9
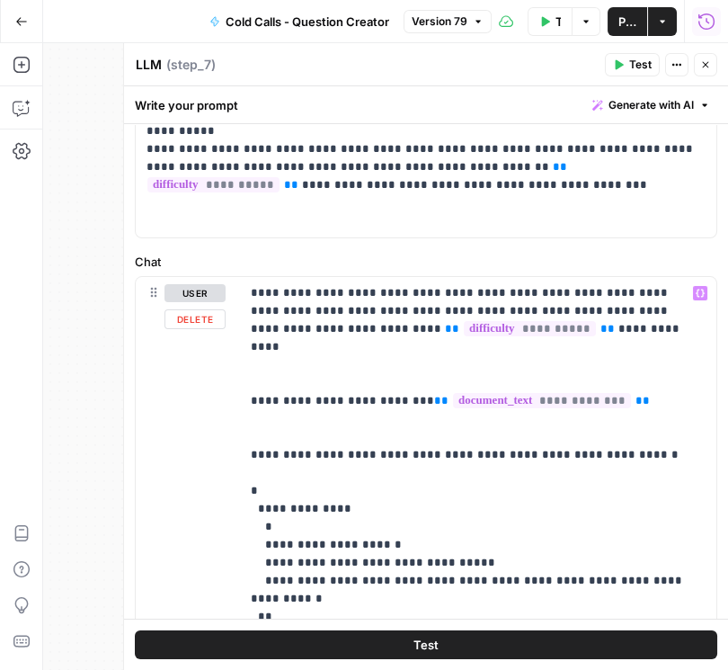
scroll to position [205, 0]
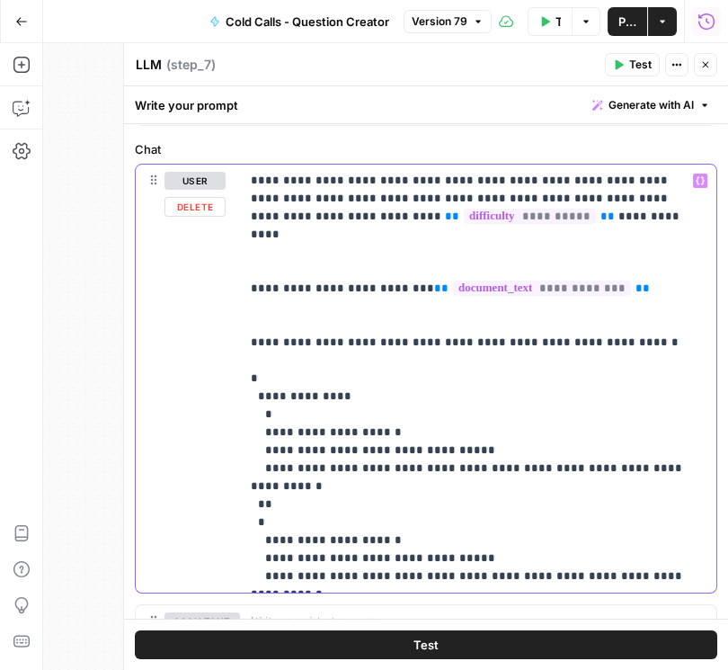
drag, startPoint x: 334, startPoint y: 395, endPoint x: 214, endPoint y: 364, distance: 123.4
click at [214, 364] on div "**********" at bounding box center [426, 379] width 581 height 428
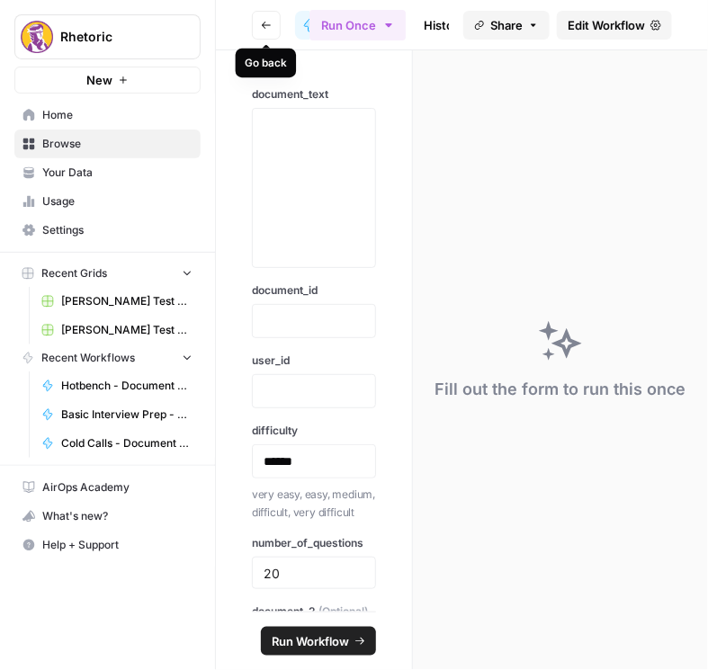
click at [262, 31] on button "Go back" at bounding box center [266, 25] width 29 height 29
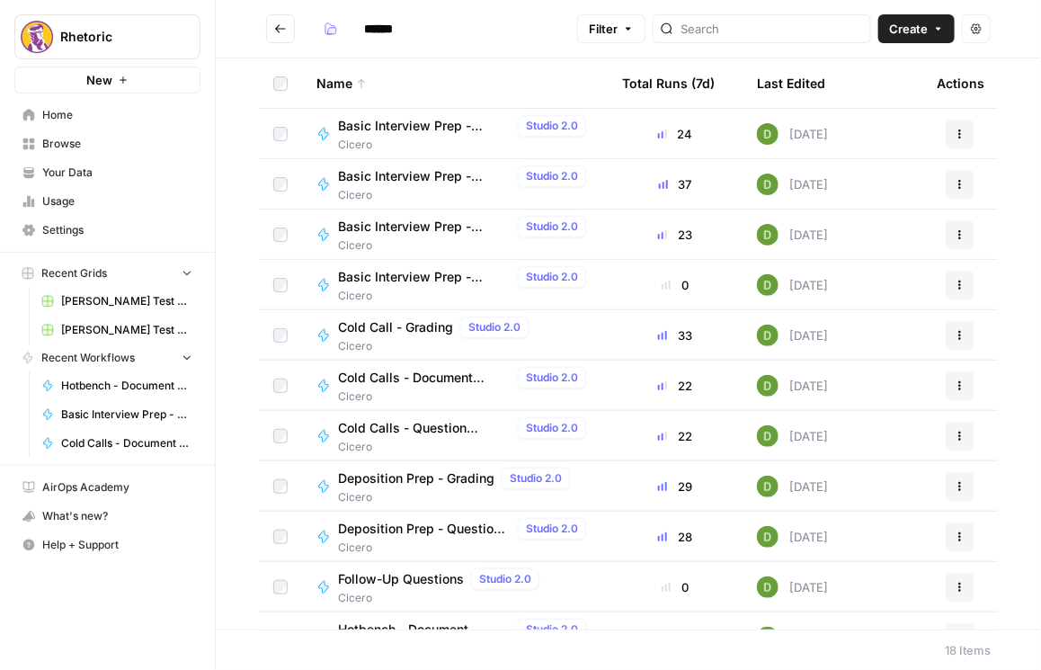
click at [400, 179] on span "Basic Interview Prep - Grading" at bounding box center [424, 176] width 173 height 18
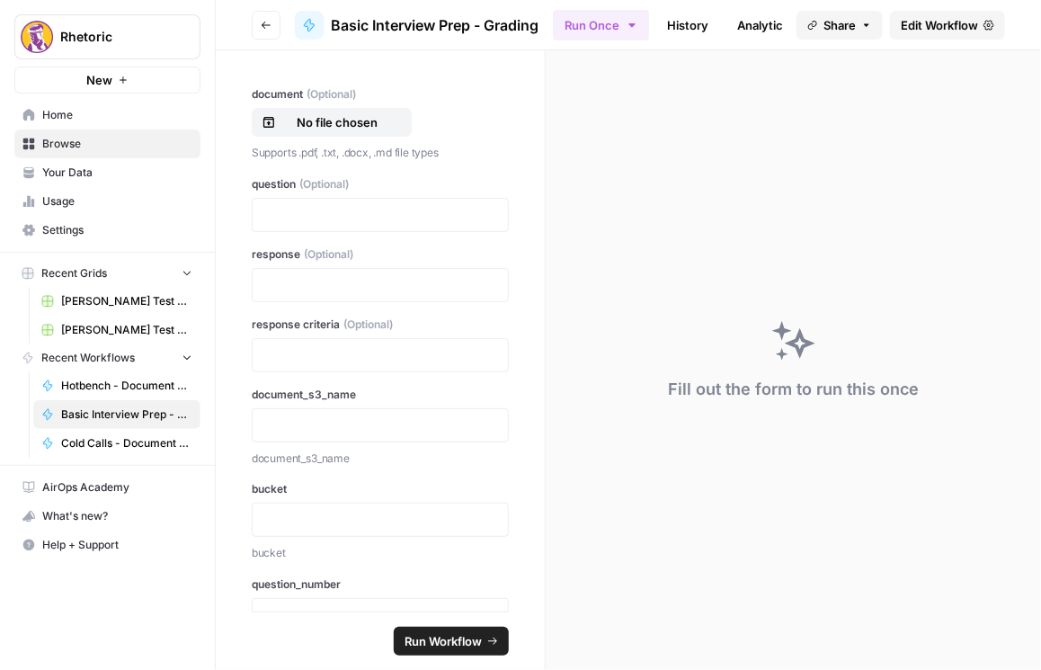
click at [707, 28] on span "Edit Workflow" at bounding box center [939, 25] width 77 height 18
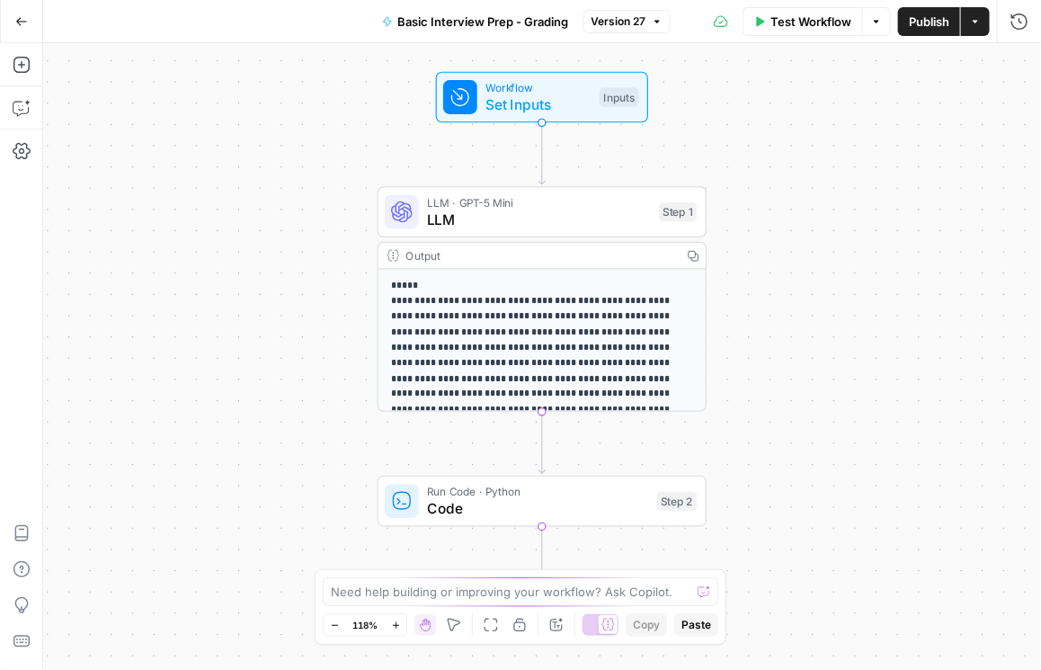
click at [20, 16] on icon "button" at bounding box center [21, 21] width 13 height 13
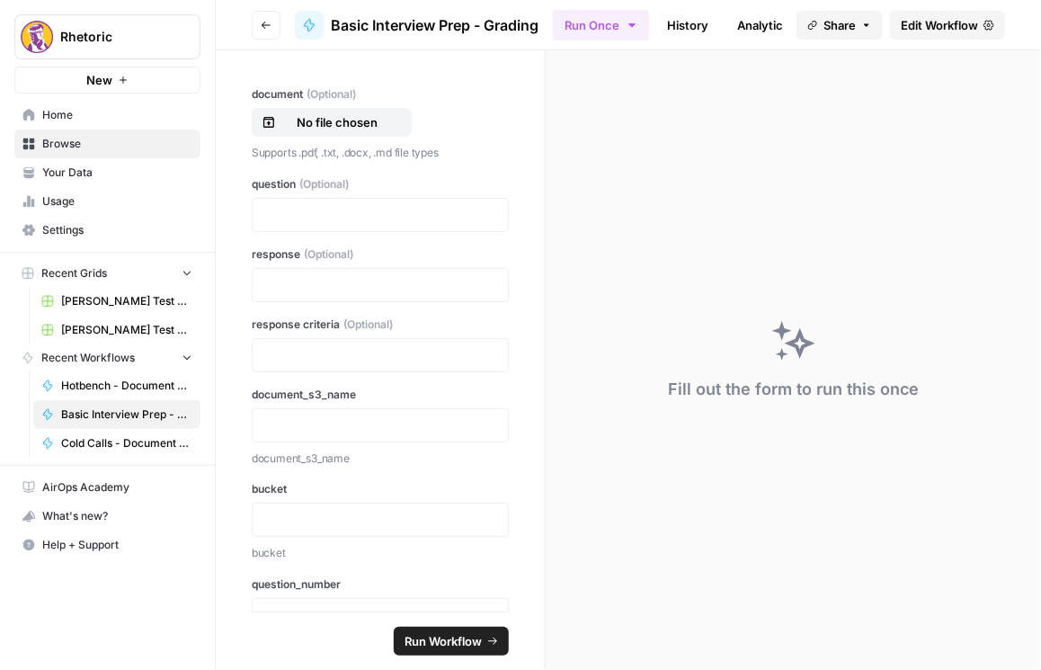
click at [267, 25] on icon "button" at bounding box center [266, 25] width 9 height 7
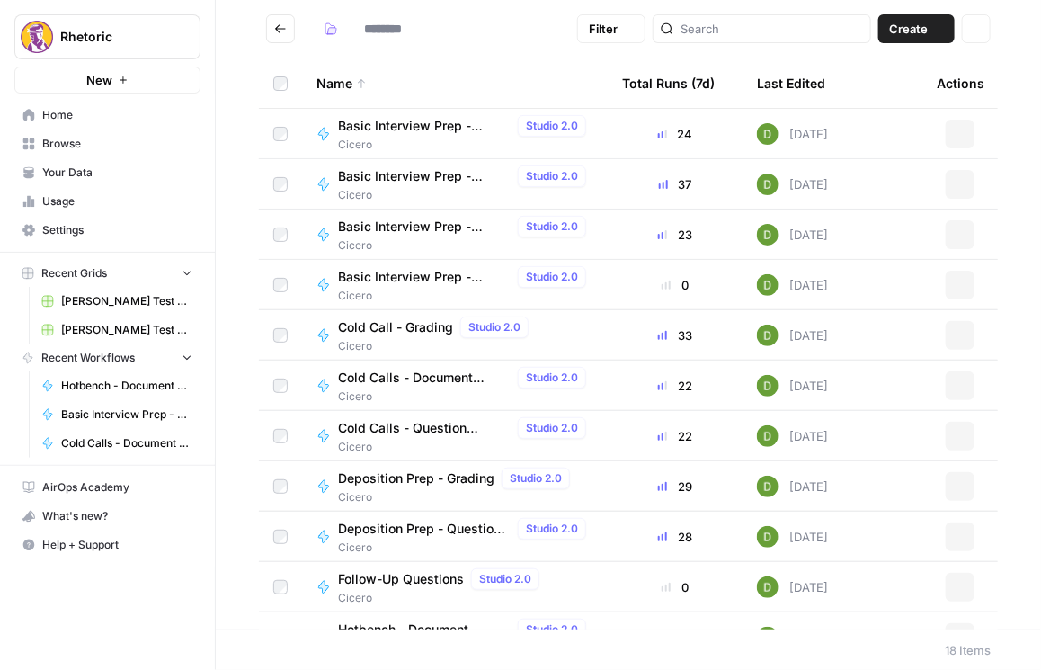
type input "******"
click at [440, 184] on span "Basic Interview Prep - Grading" at bounding box center [424, 176] width 173 height 18
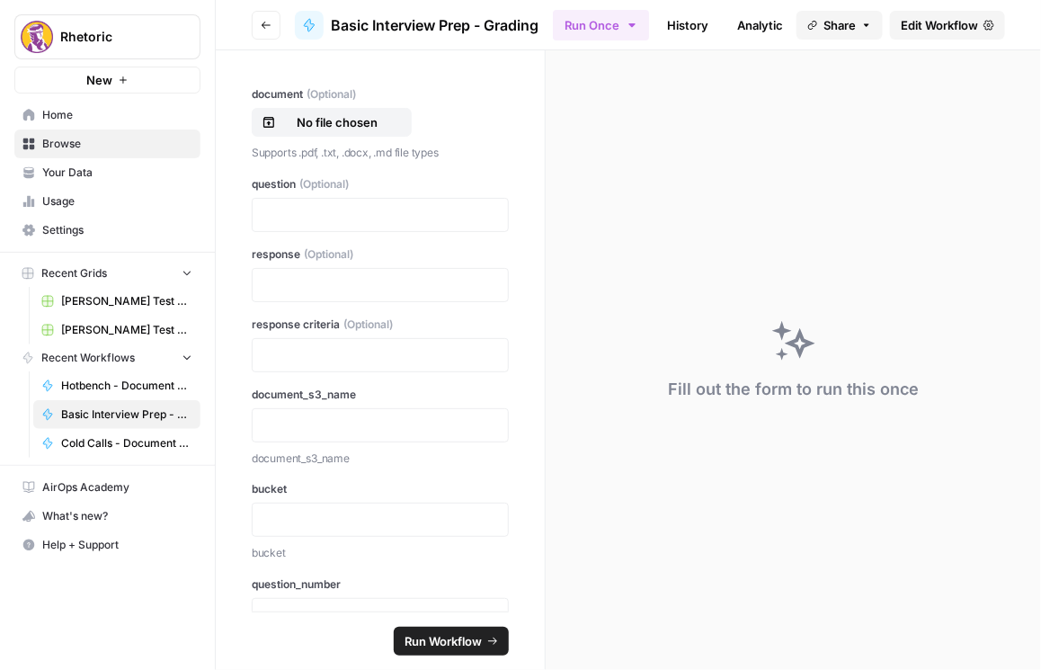
click at [707, 29] on span "Edit Workflow" at bounding box center [939, 25] width 77 height 18
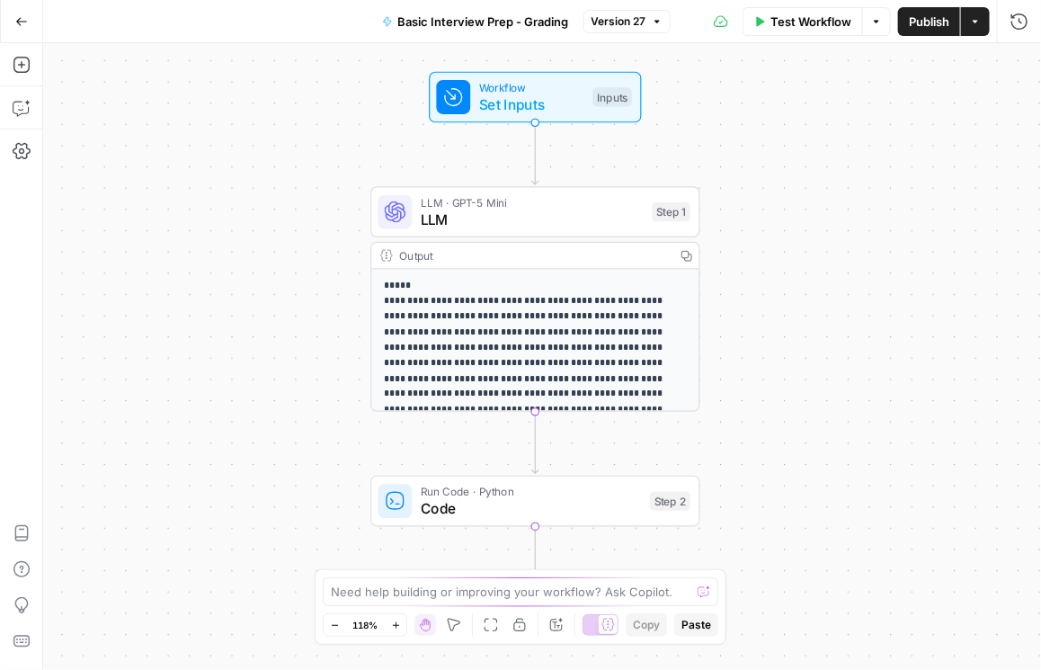
click at [22, 16] on icon "button" at bounding box center [21, 21] width 13 height 13
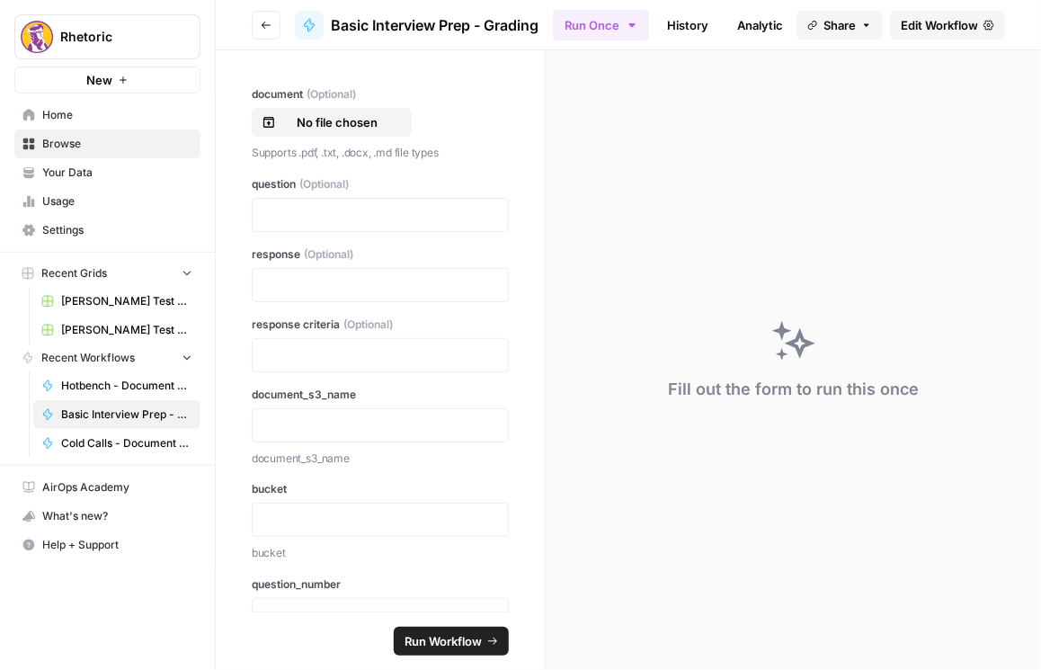
click at [276, 15] on button "Go back" at bounding box center [266, 25] width 29 height 29
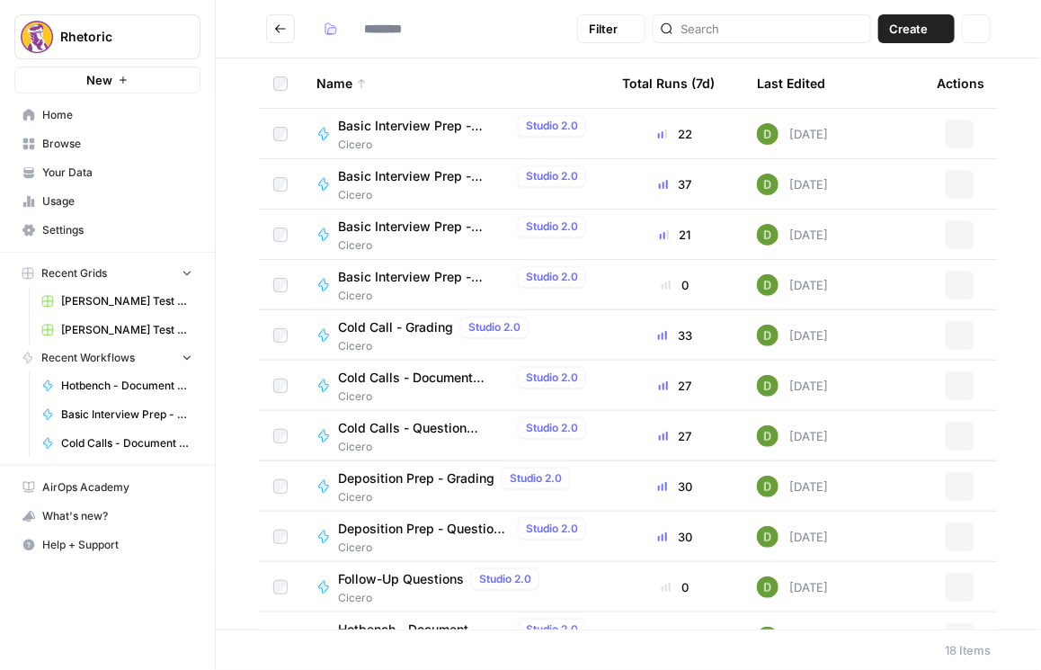
type input "******"
click at [405, 183] on span "Basic Interview Prep - Grading" at bounding box center [424, 176] width 173 height 18
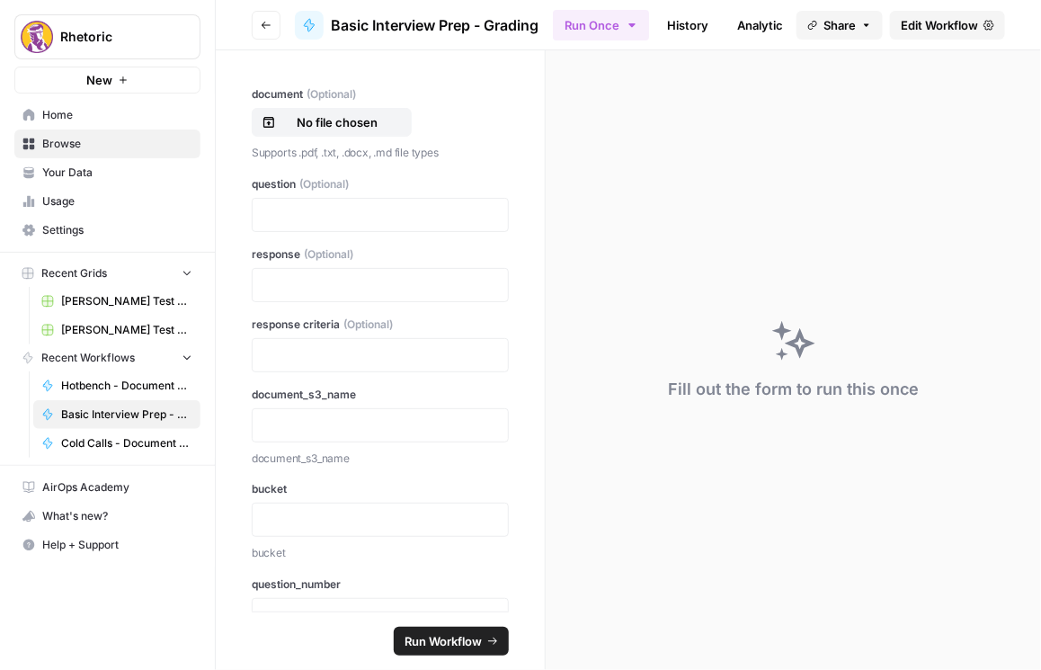
click at [262, 32] on button "Go back" at bounding box center [266, 25] width 29 height 29
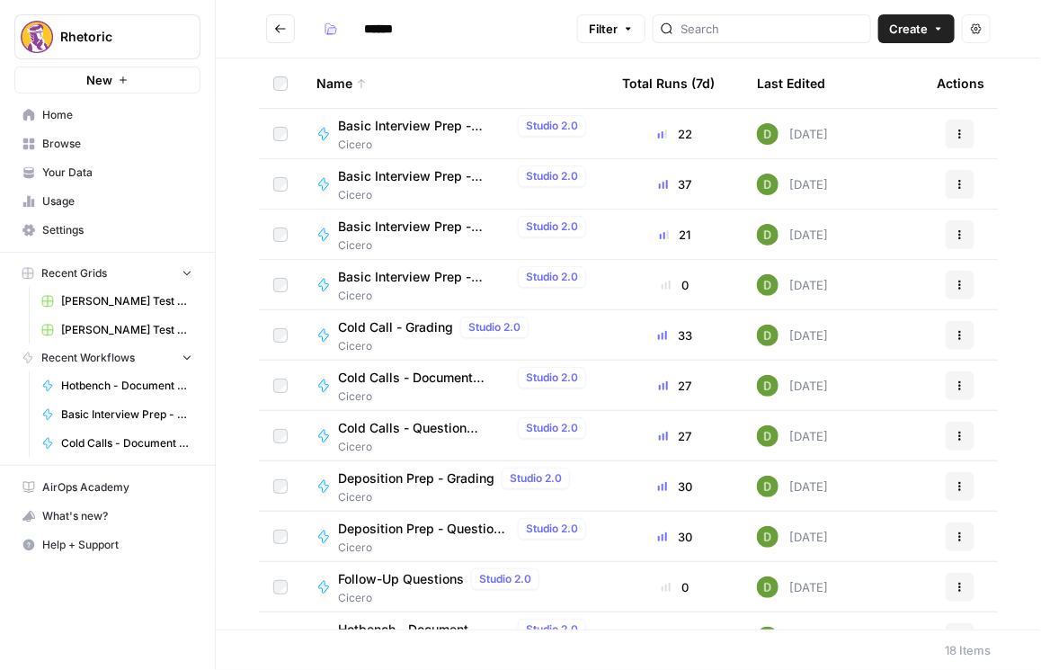
click at [403, 273] on span "Basic Interview Prep - Question Creator" at bounding box center [424, 277] width 173 height 18
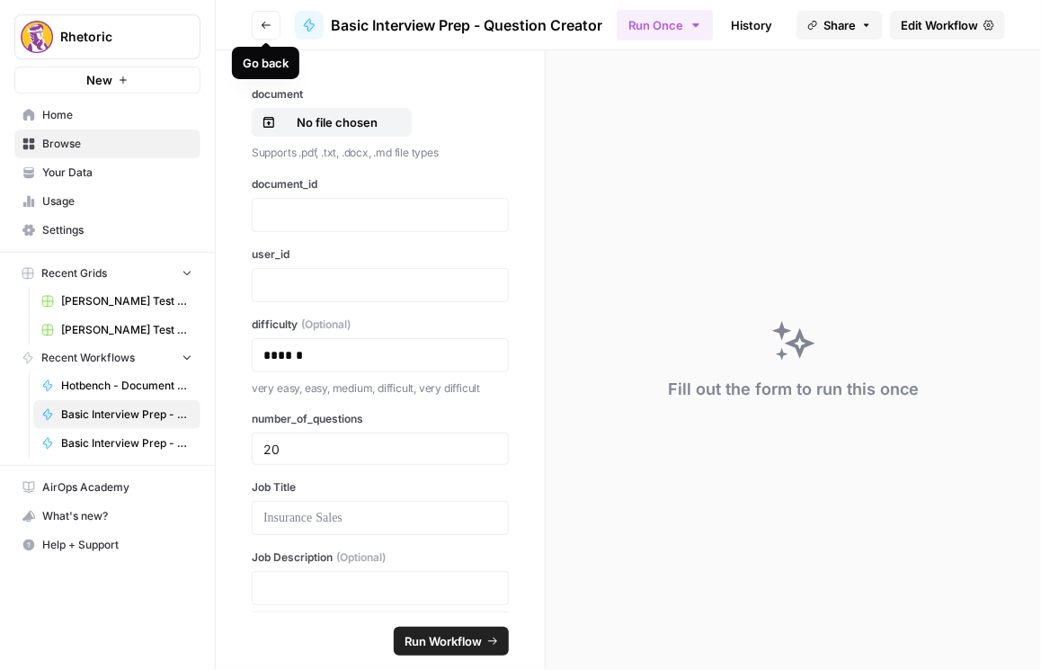
click at [271, 23] on button "Go back" at bounding box center [266, 25] width 29 height 29
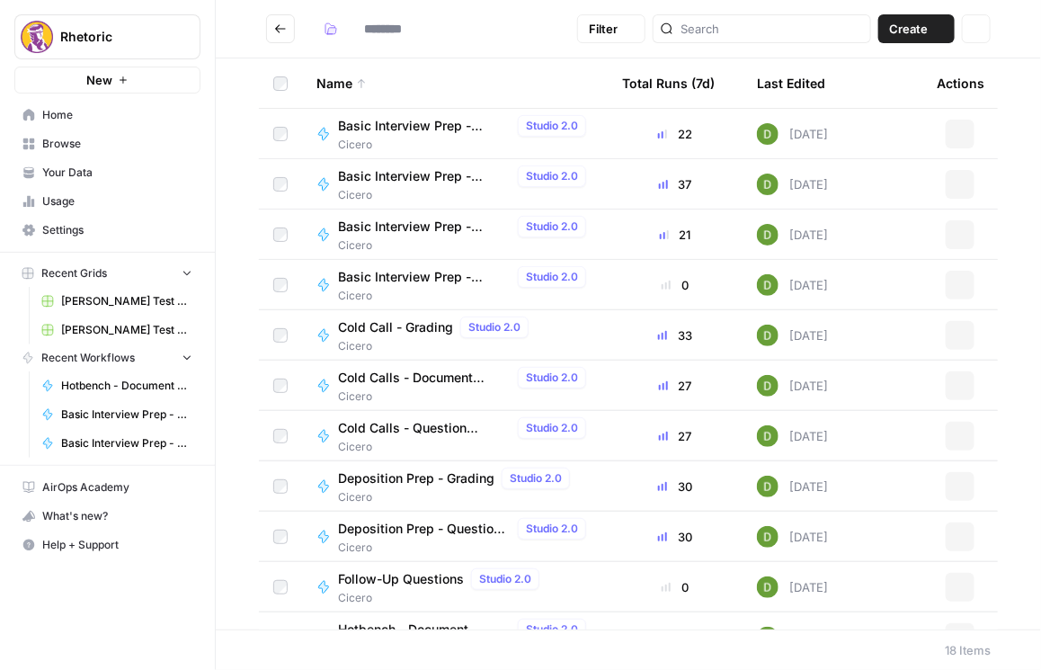
type input "******"
click at [409, 209] on td "Basic Interview Prep - Question Creator Studio 2.0 Cicero" at bounding box center [455, 233] width 306 height 49
click at [412, 216] on div "Basic Interview Prep - Question Creator Studio 2.0" at bounding box center [465, 227] width 255 height 22
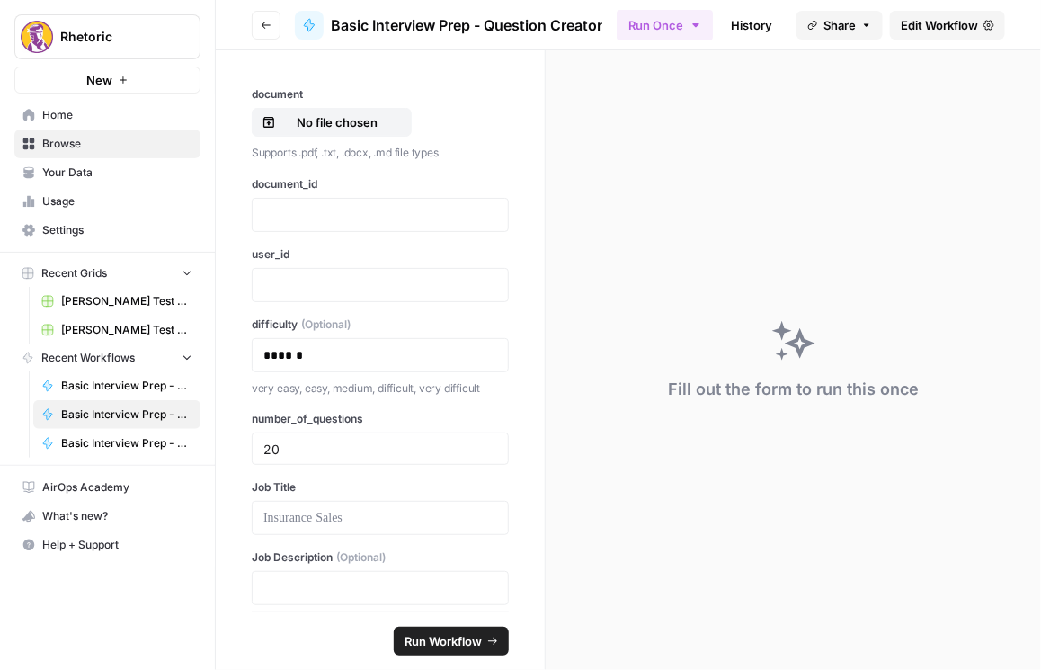
click at [707, 26] on span "Edit Workflow" at bounding box center [939, 25] width 77 height 18
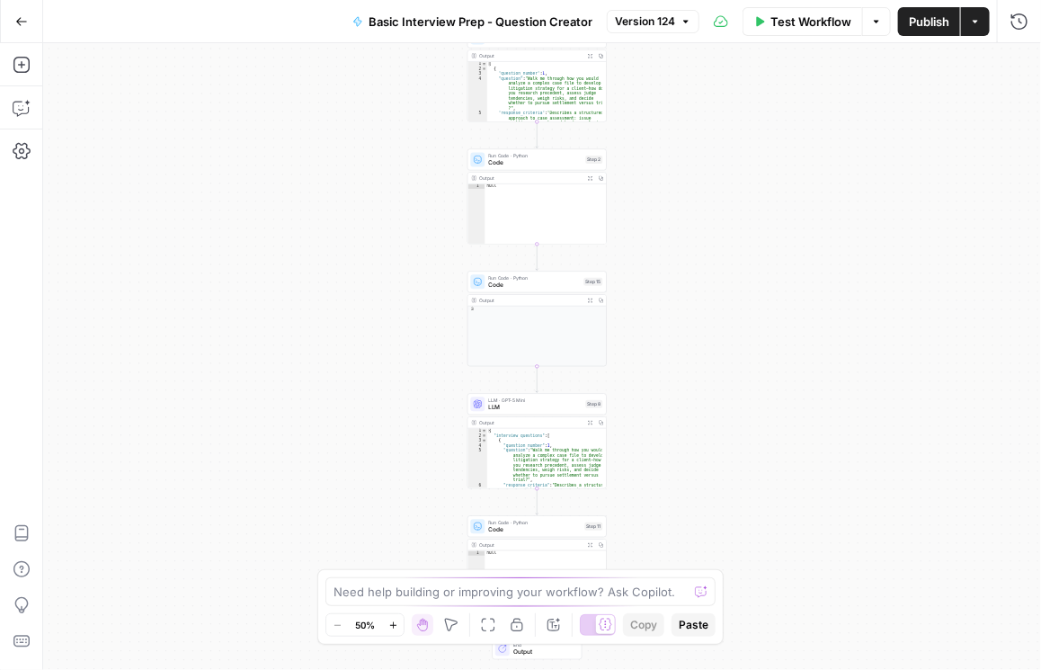
drag, startPoint x: 772, startPoint y: 263, endPoint x: 773, endPoint y: 104, distance: 159.1
click at [707, 104] on div "Workflow Set Inputs Inputs LLM · GPT-5 LLM Step 1 Output Expand Output Copy 1 2…" at bounding box center [542, 356] width 998 height 627
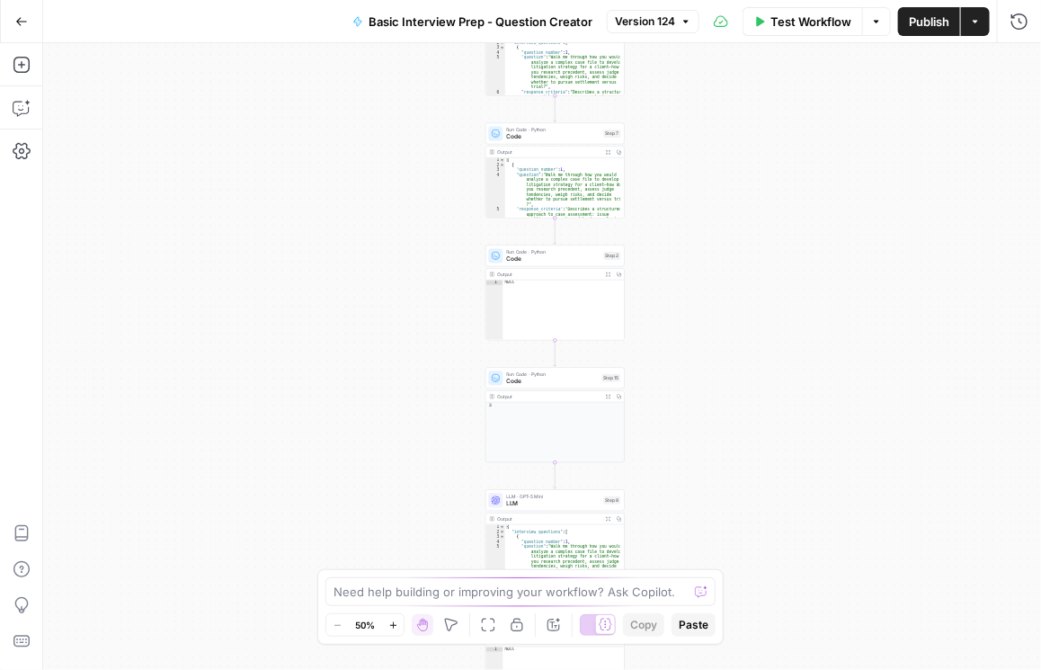
drag, startPoint x: 666, startPoint y: 352, endPoint x: 672, endPoint y: 406, distance: 54.2
click at [672, 406] on div "Workflow Set Inputs Inputs LLM · GPT-5 LLM Step 1 Output Expand Output Copy 1 2…" at bounding box center [542, 356] width 998 height 627
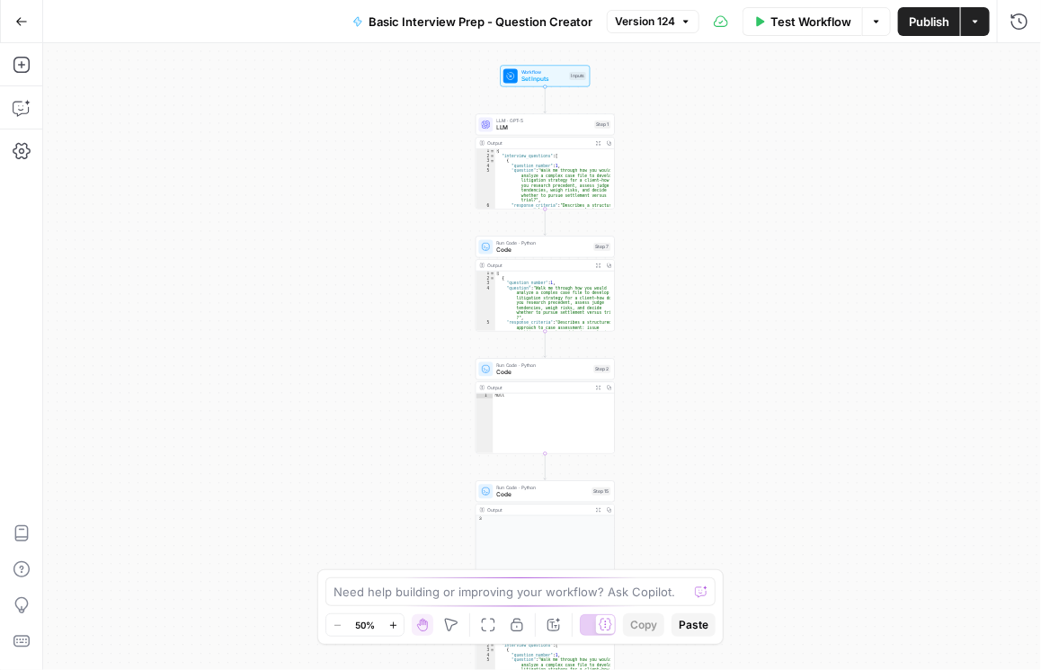
drag, startPoint x: 684, startPoint y: 209, endPoint x: 671, endPoint y: 313, distance: 104.3
click at [671, 313] on div "Workflow Set Inputs Inputs LLM · GPT-5 LLM Step 1 Output Expand Output Copy 1 2…" at bounding box center [542, 356] width 998 height 627
click at [517, 123] on span "LLM" at bounding box center [544, 127] width 94 height 9
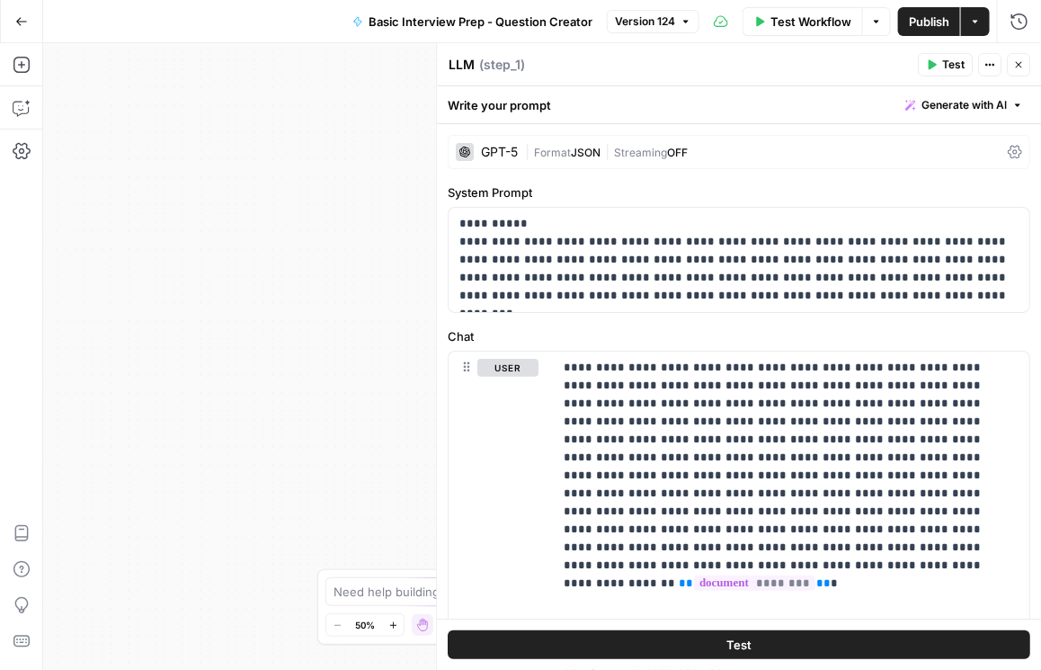
click at [707, 151] on icon at bounding box center [1015, 152] width 14 height 14
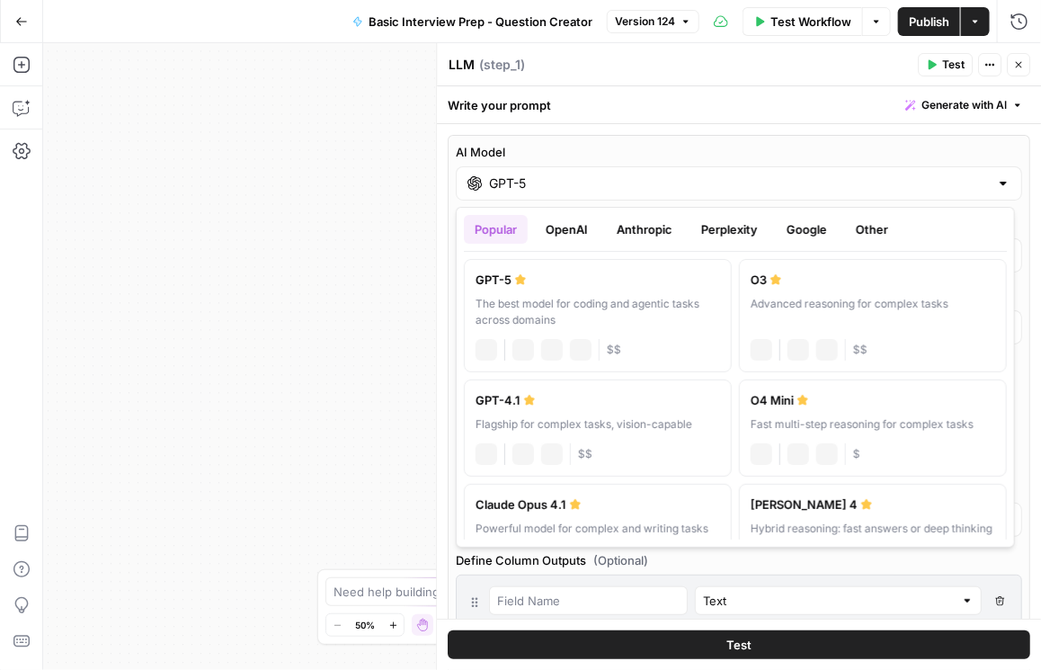
click at [707, 189] on input "GPT-5" at bounding box center [739, 183] width 500 height 18
click at [592, 227] on button "OpenAI" at bounding box center [567, 229] width 64 height 29
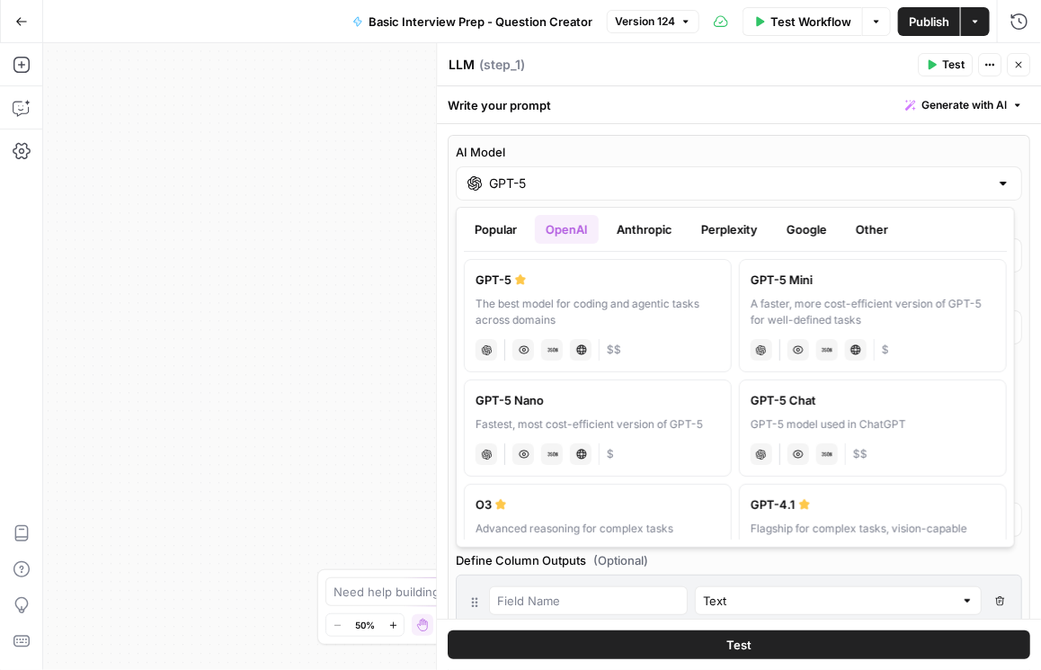
click at [707, 296] on div "A faster, more cost-efficient version of GPT-5 for well-defined tasks" at bounding box center [873, 312] width 245 height 32
type input "GPT-5 Mini"
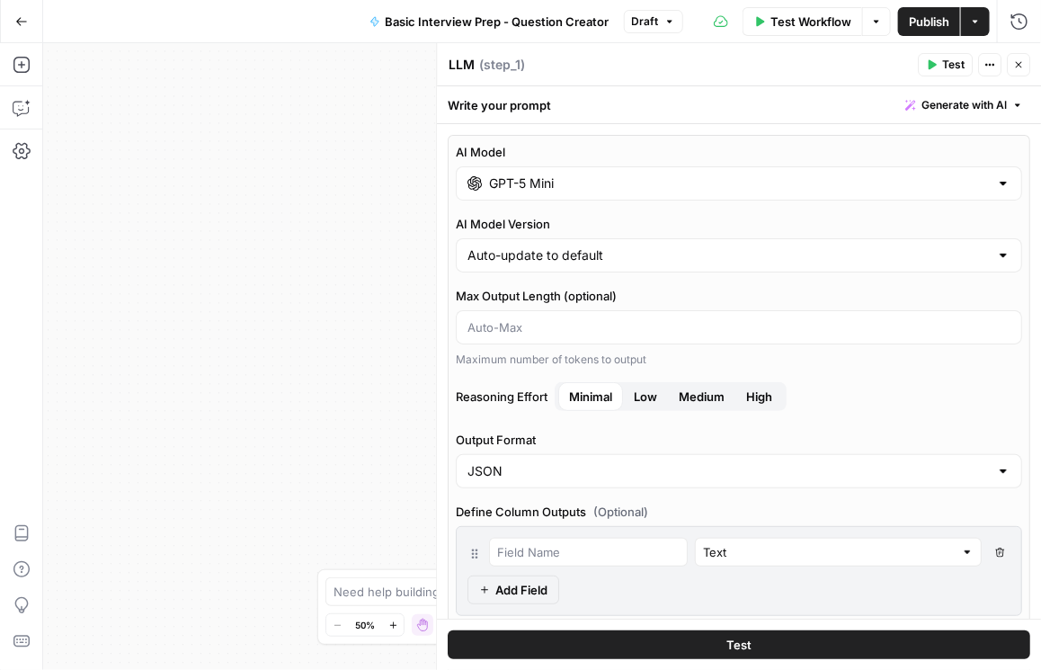
click at [707, 25] on span "Publish" at bounding box center [929, 22] width 40 height 18
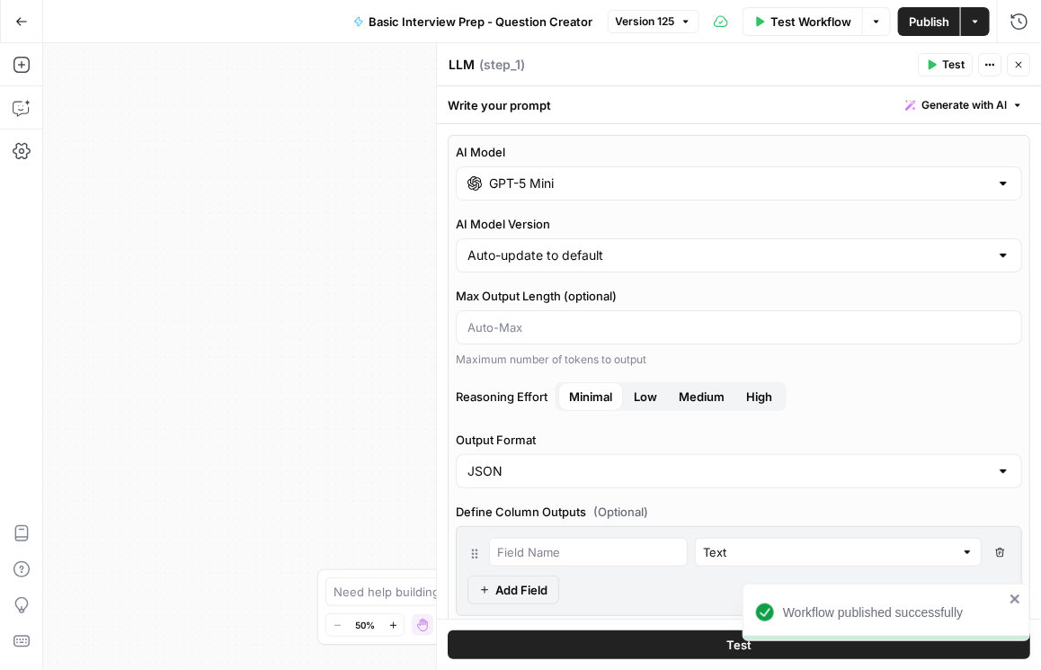
click at [707, 66] on icon "button" at bounding box center [1019, 65] width 6 height 6
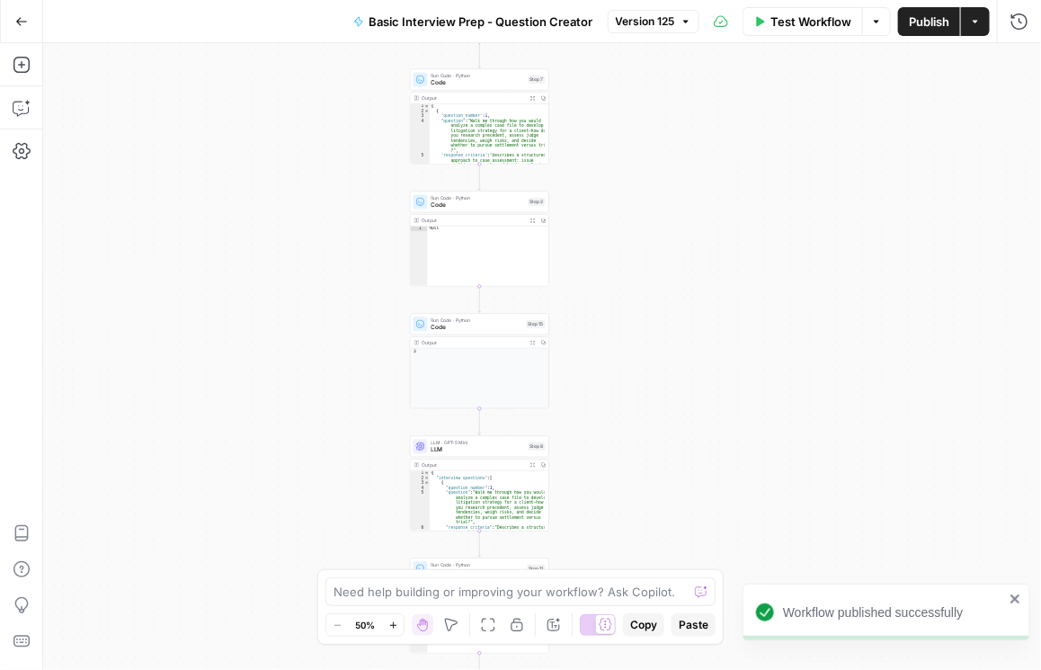
drag, startPoint x: 699, startPoint y: 397, endPoint x: 629, endPoint y: 225, distance: 186.0
click at [629, 224] on div "Workflow Set Inputs Inputs LLM · GPT-5 Mini LLM Step 1 Output Expand Output Cop…" at bounding box center [542, 356] width 998 height 627
click at [483, 439] on span "LLM" at bounding box center [474, 443] width 93 height 9
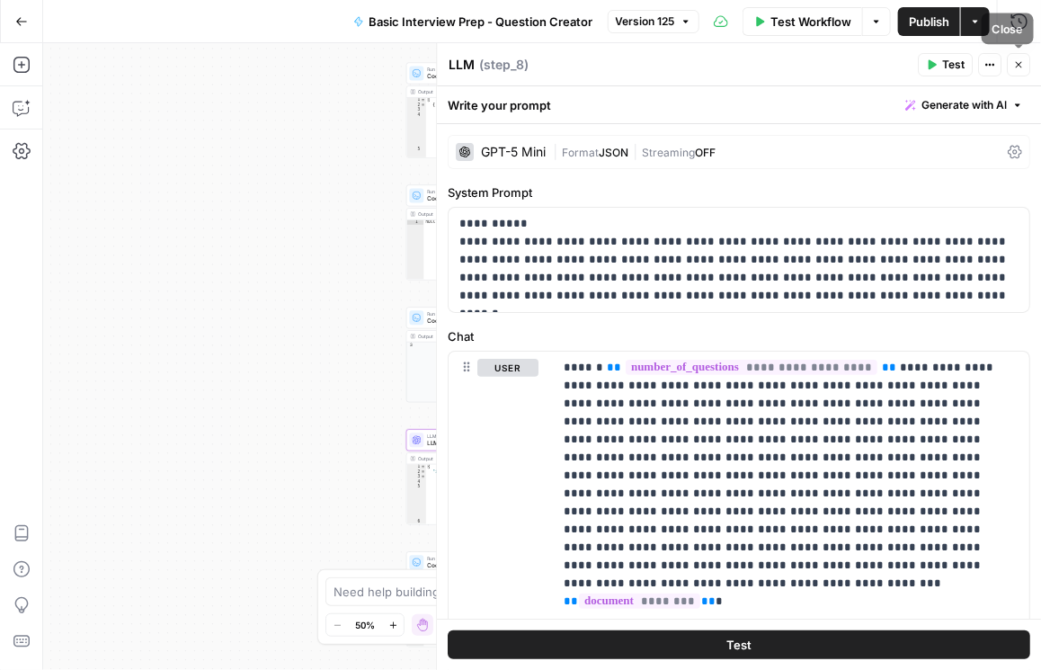
click at [707, 63] on icon "button" at bounding box center [1019, 65] width 6 height 6
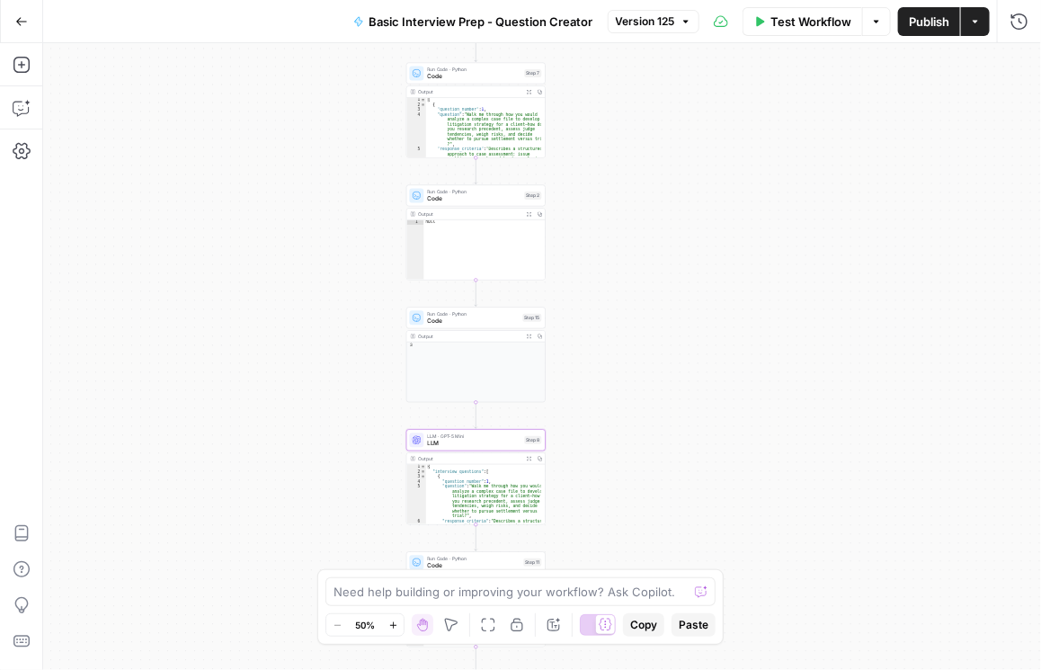
click at [16, 16] on icon "button" at bounding box center [21, 21] width 13 height 13
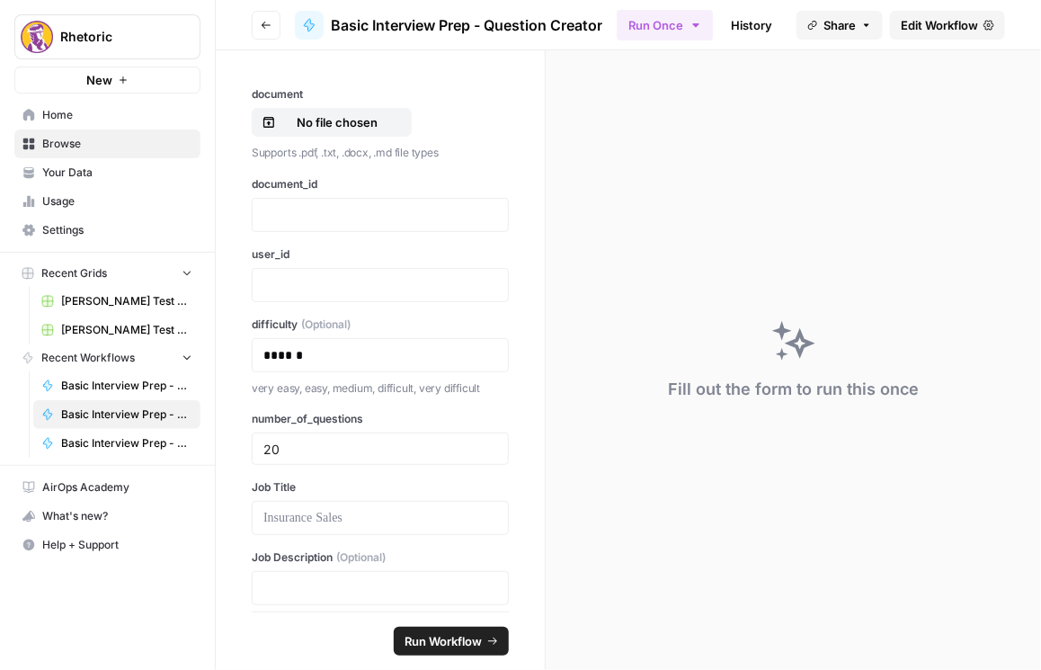
click at [264, 20] on icon "button" at bounding box center [266, 25] width 11 height 11
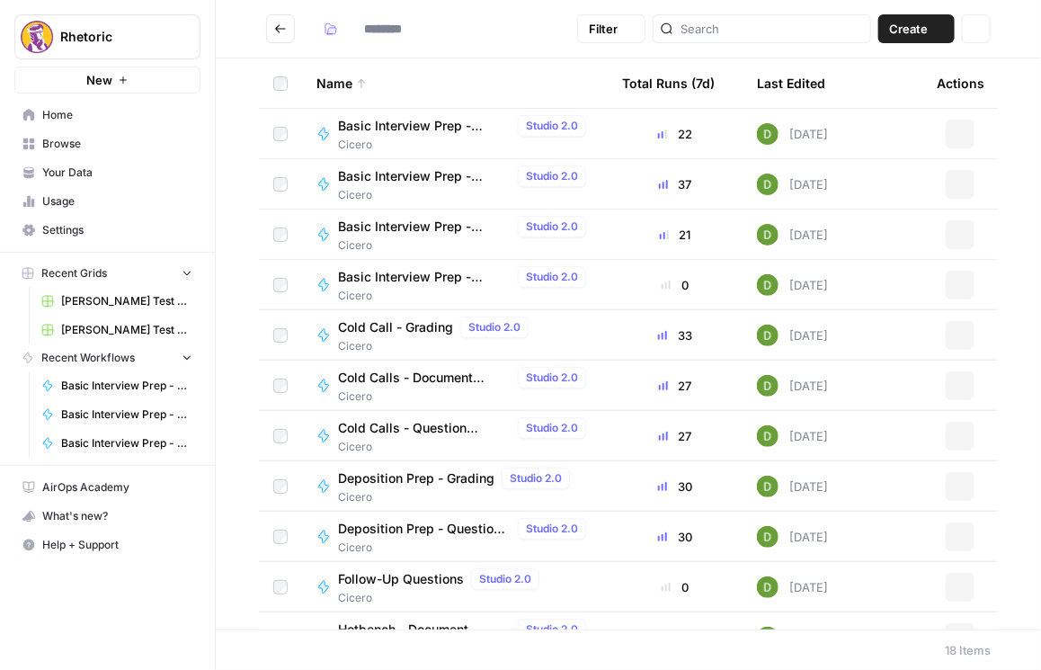
type input "******"
click at [388, 227] on span "Basic Interview Prep - Question Creator" at bounding box center [424, 227] width 173 height 18
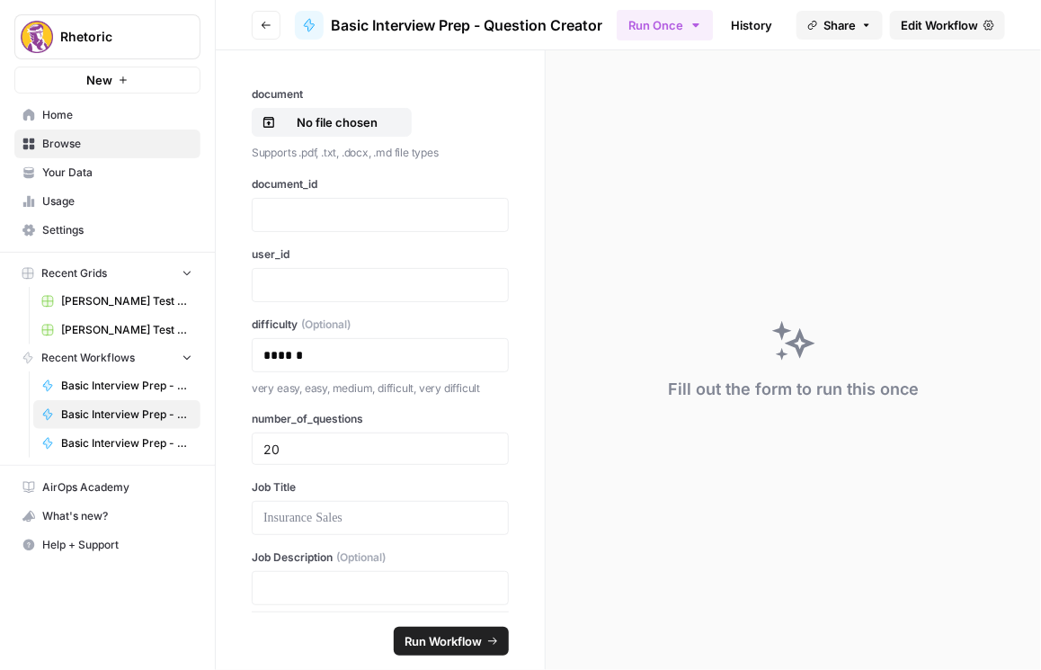
click at [263, 23] on icon "button" at bounding box center [266, 25] width 11 height 11
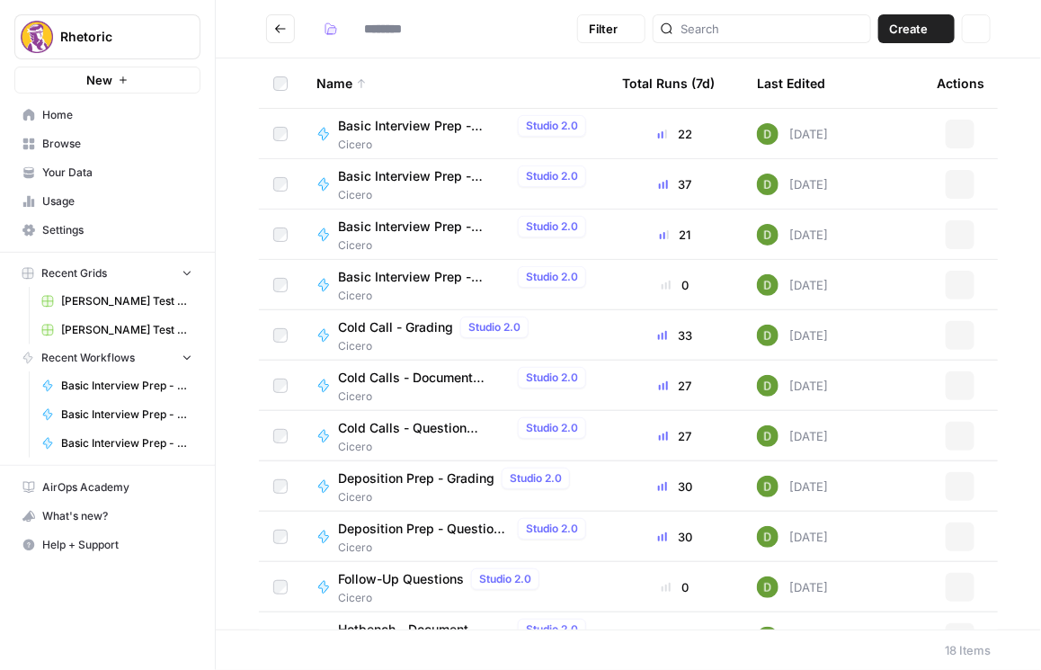
type input "******"
click at [416, 280] on span "Basic Interview Prep - Question Creator" at bounding box center [424, 277] width 173 height 18
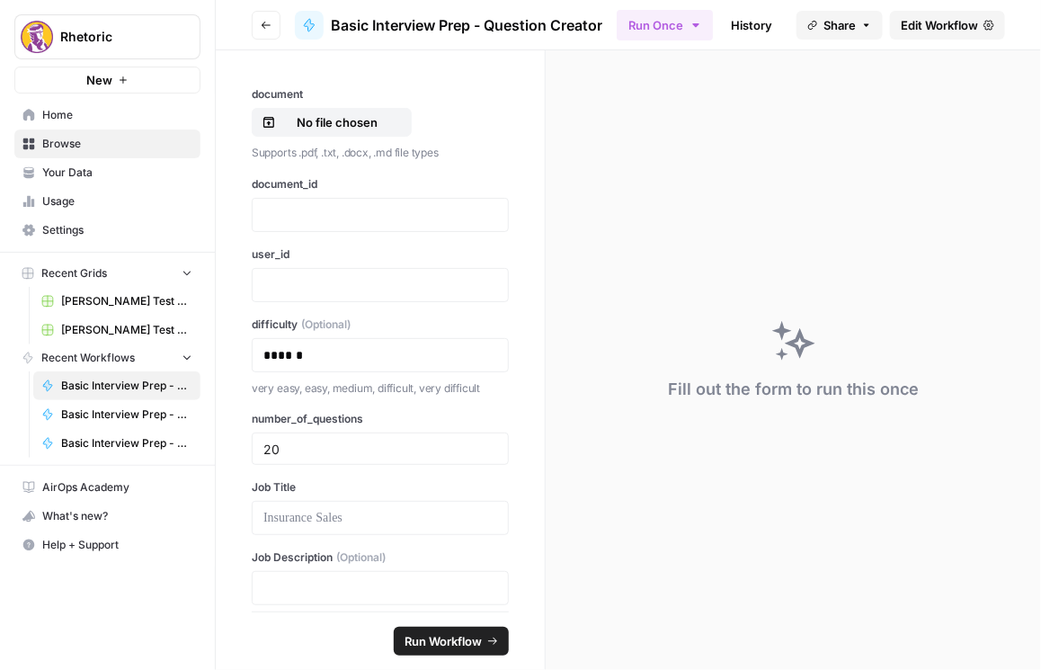
click at [707, 29] on span "Edit Workflow" at bounding box center [939, 25] width 77 height 18
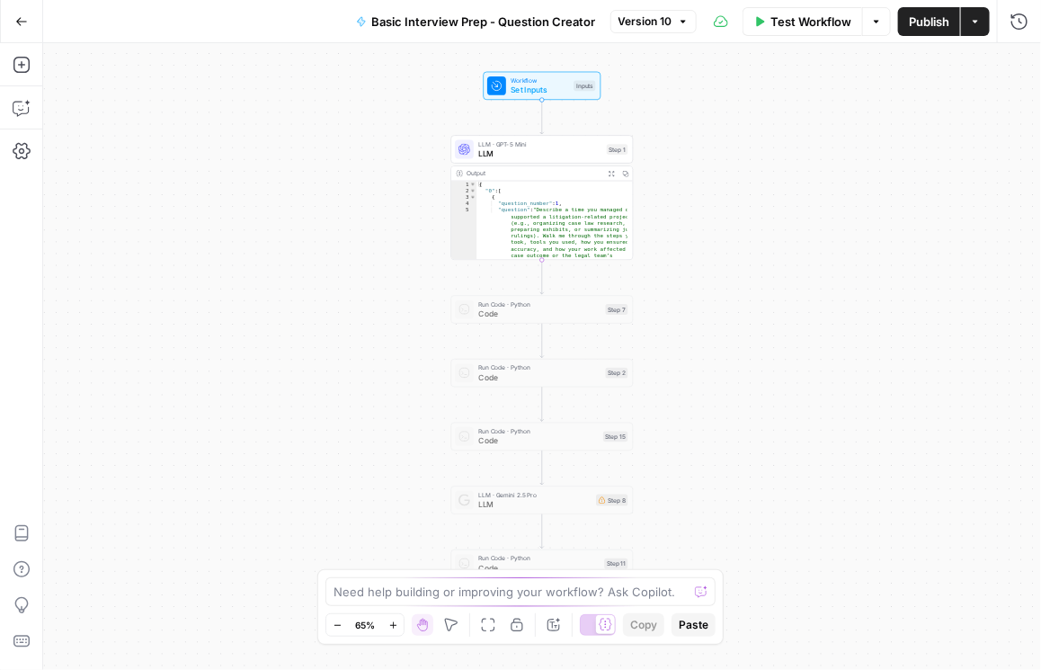
click at [18, 27] on icon "button" at bounding box center [21, 21] width 13 height 13
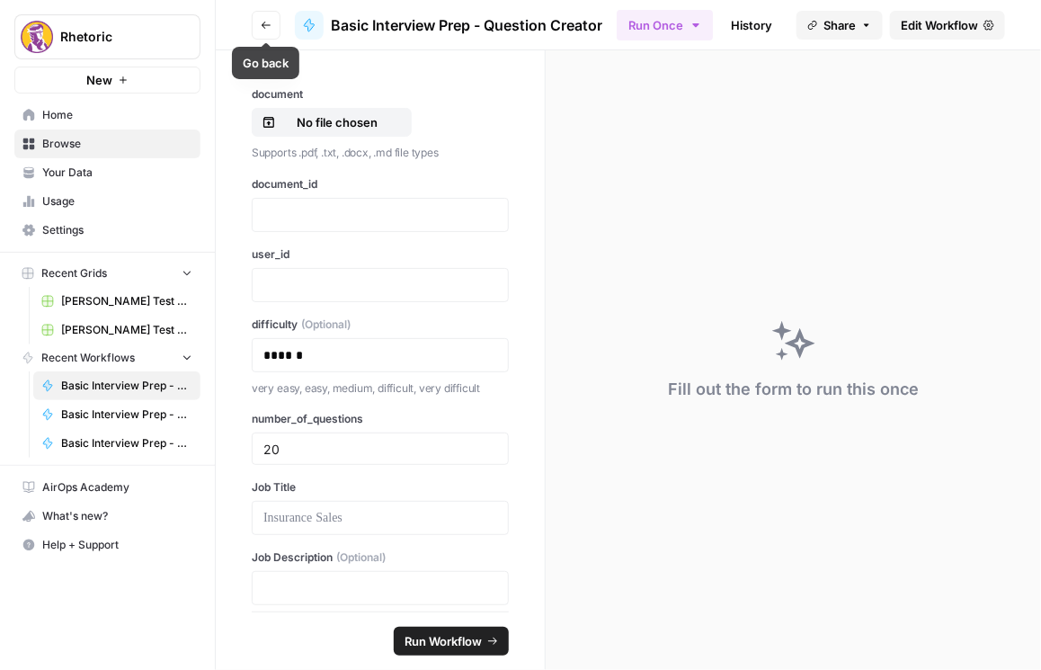
click at [260, 35] on button "Go back" at bounding box center [266, 25] width 29 height 29
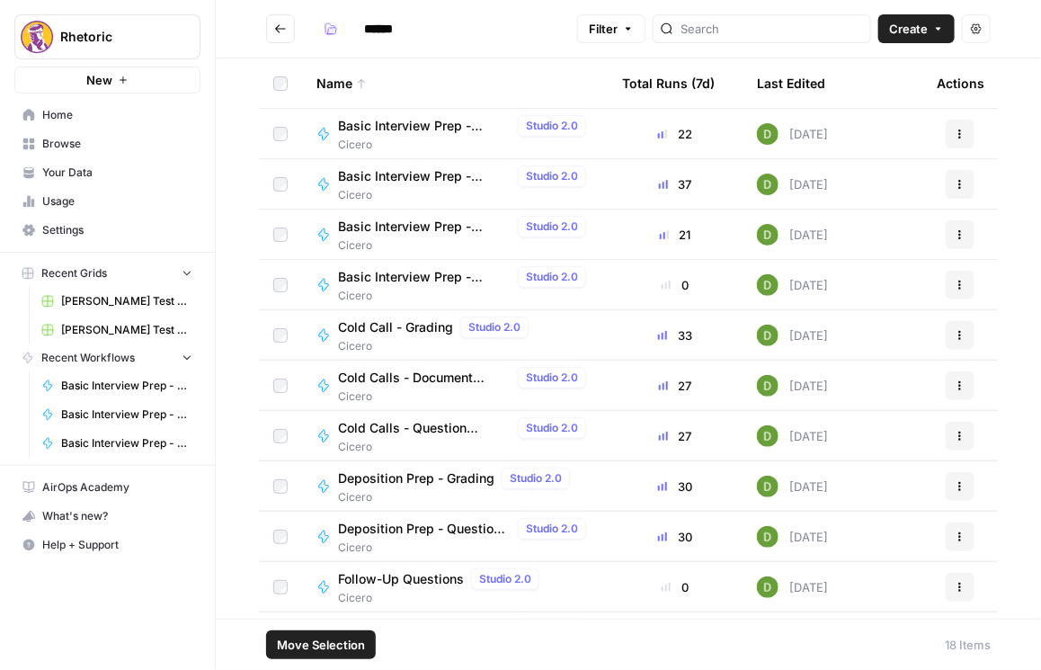
click at [347, 638] on span "Move Selection" at bounding box center [321, 645] width 88 height 18
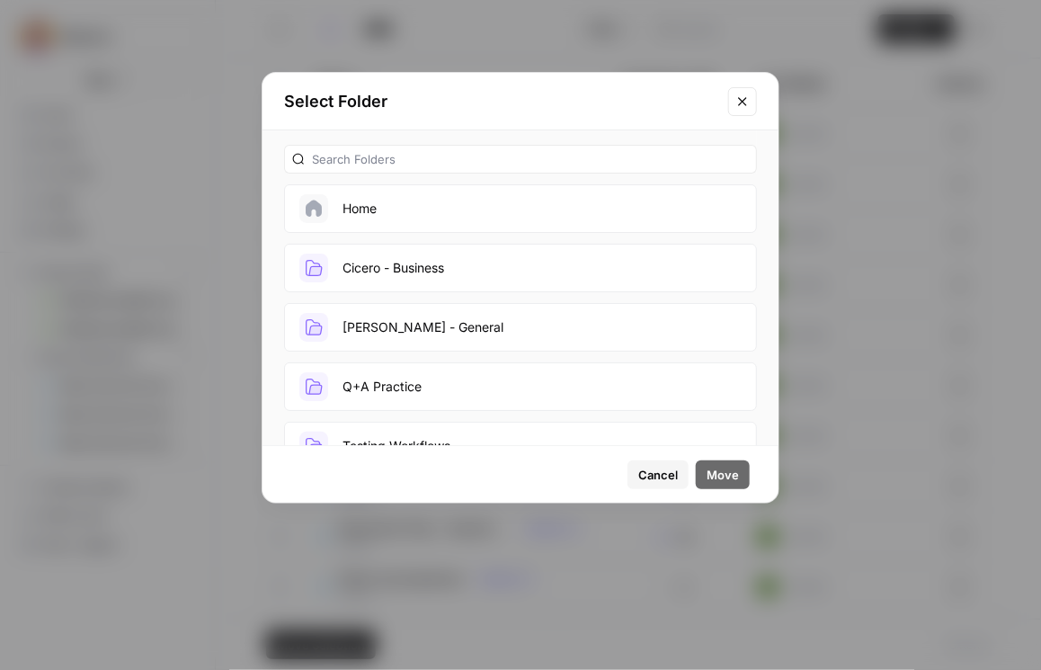
click at [651, 482] on span "Cancel" at bounding box center [658, 475] width 40 height 18
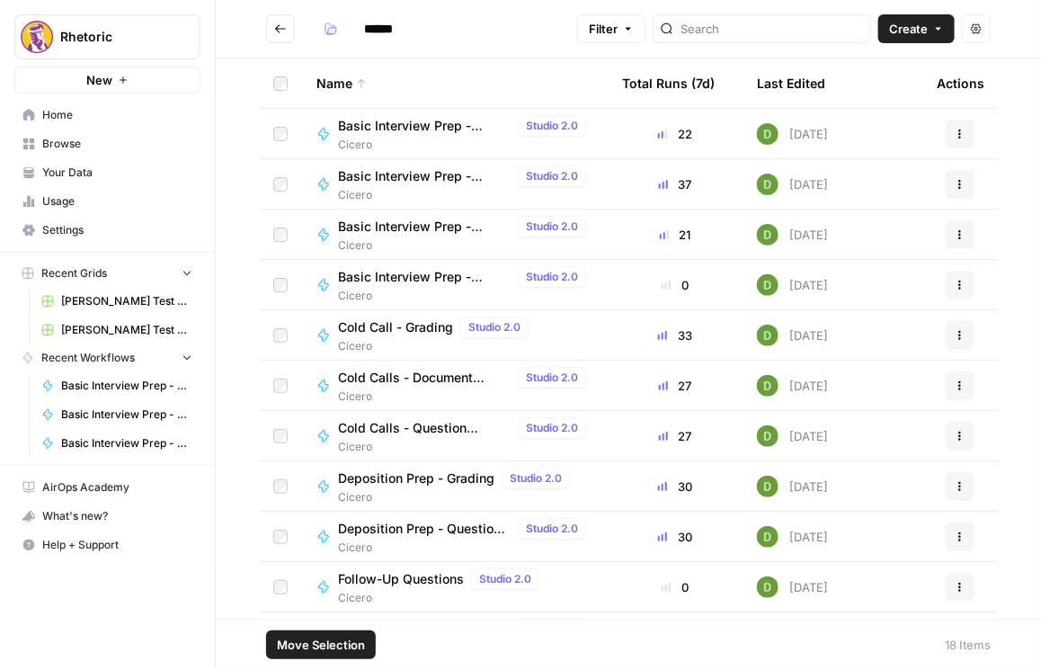
click at [707, 284] on button "Actions" at bounding box center [960, 285] width 29 height 29
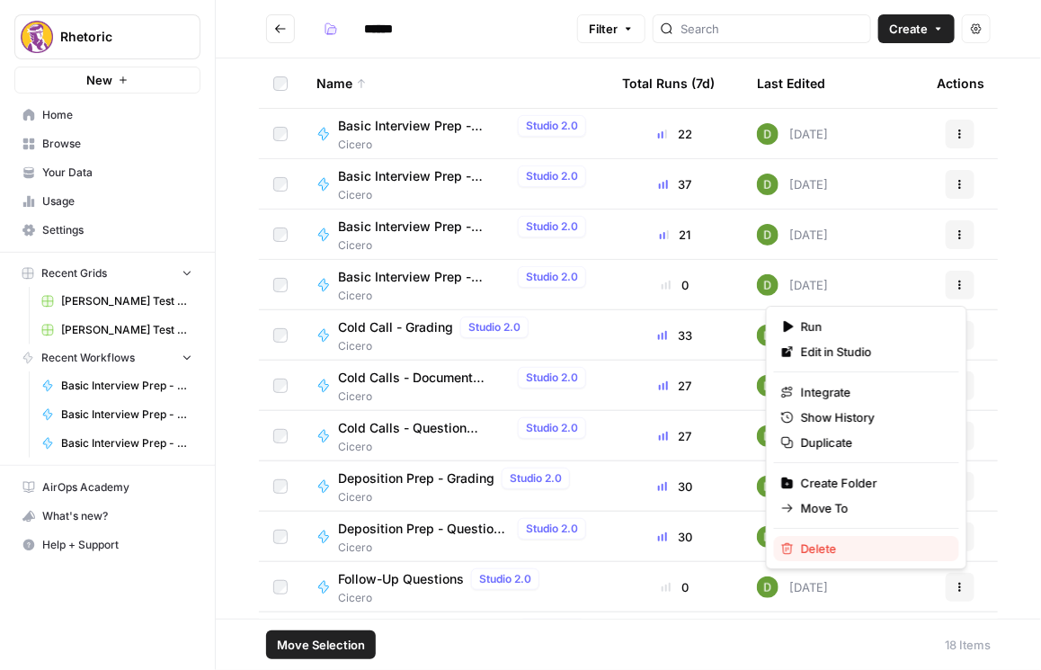
click at [707, 546] on span "Delete" at bounding box center [873, 548] width 144 height 18
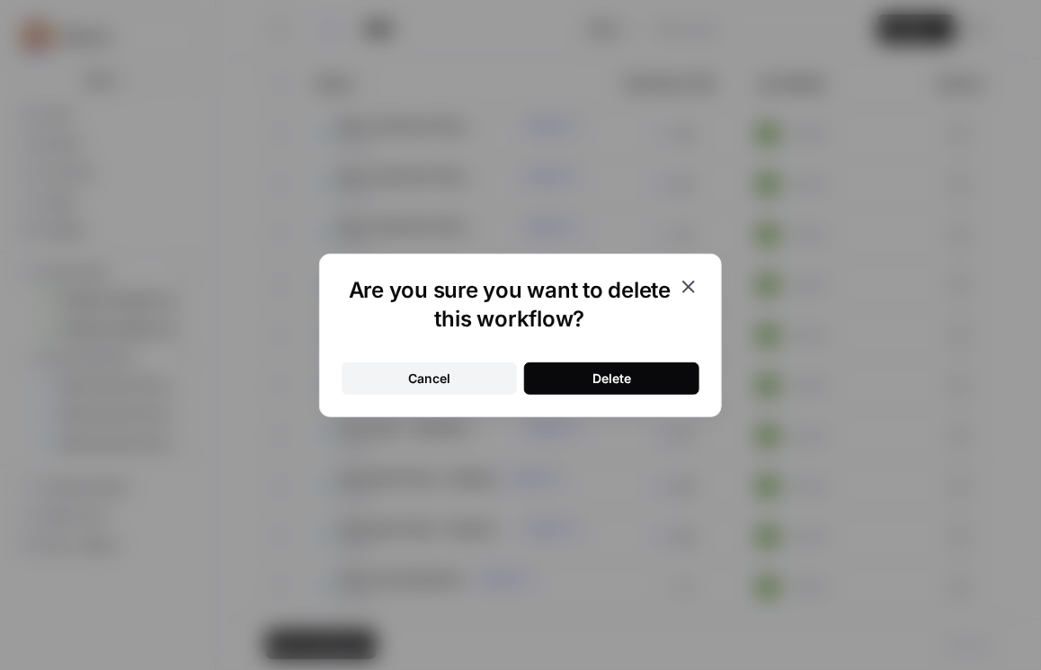
click at [653, 365] on button "Delete" at bounding box center [611, 378] width 175 height 32
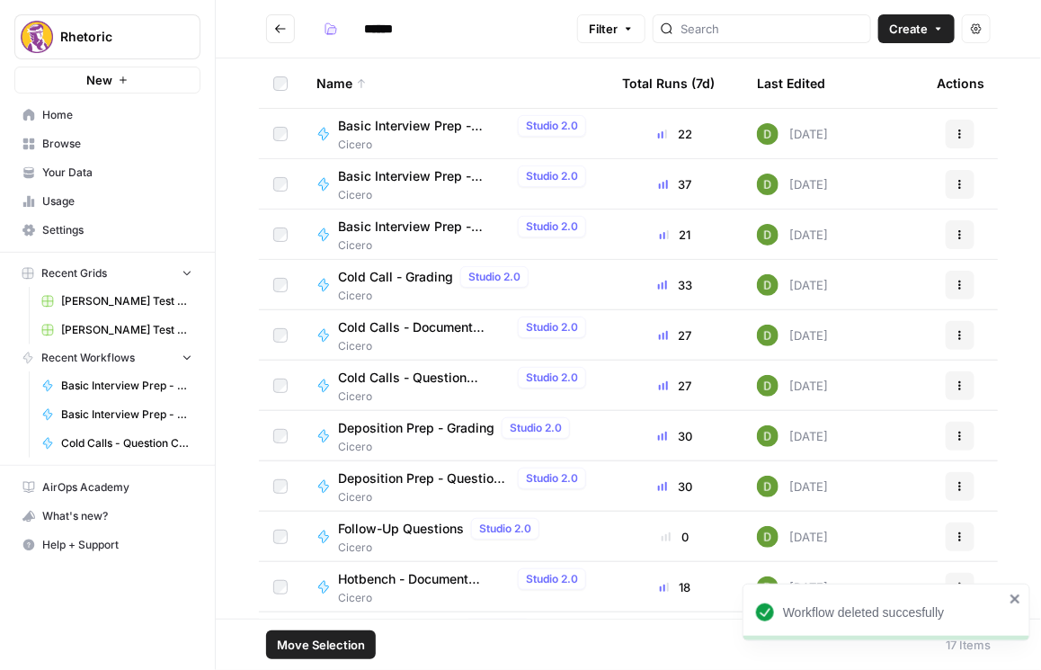
click at [416, 174] on span "Basic Interview Prep - Grading" at bounding box center [424, 176] width 173 height 18
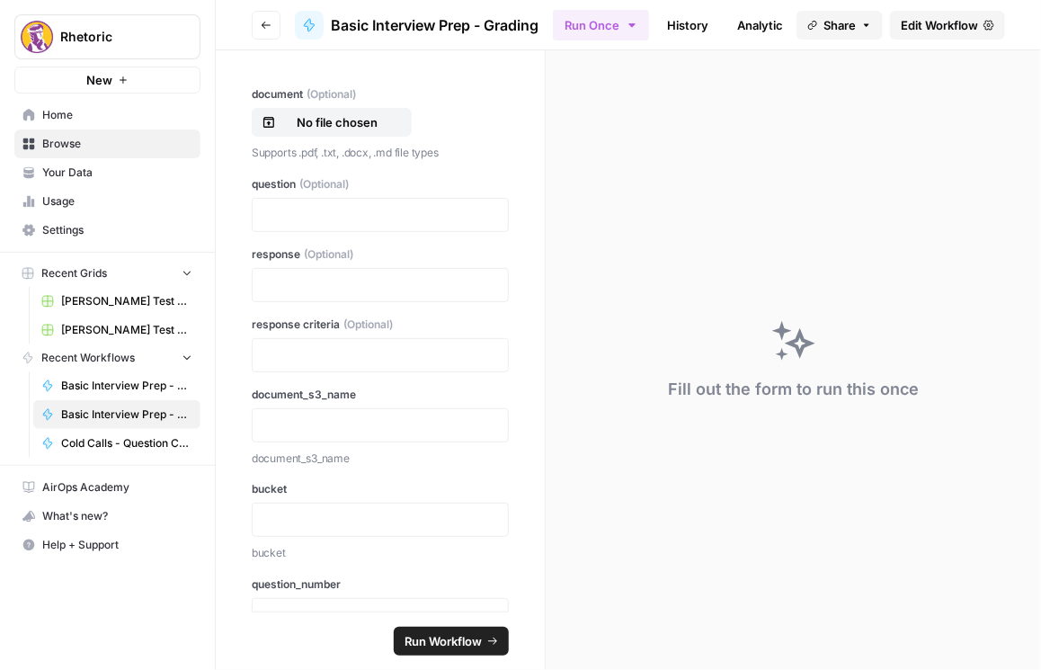
click at [264, 26] on icon "button" at bounding box center [266, 25] width 11 height 11
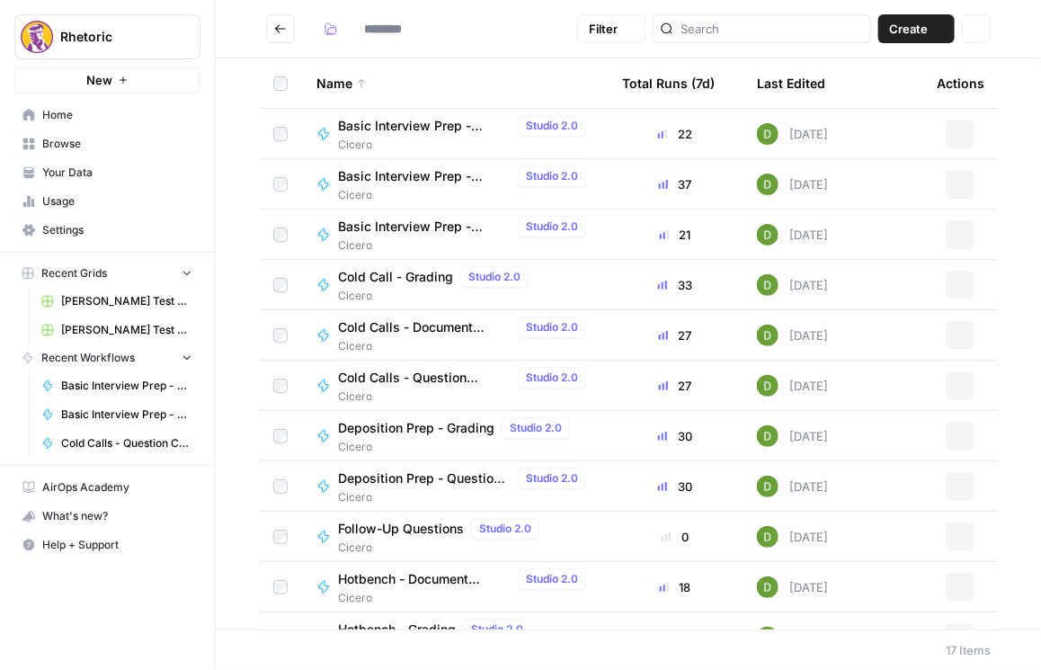
type input "******"
click at [414, 129] on span "Basic Interview Prep - Document Verification" at bounding box center [424, 126] width 173 height 18
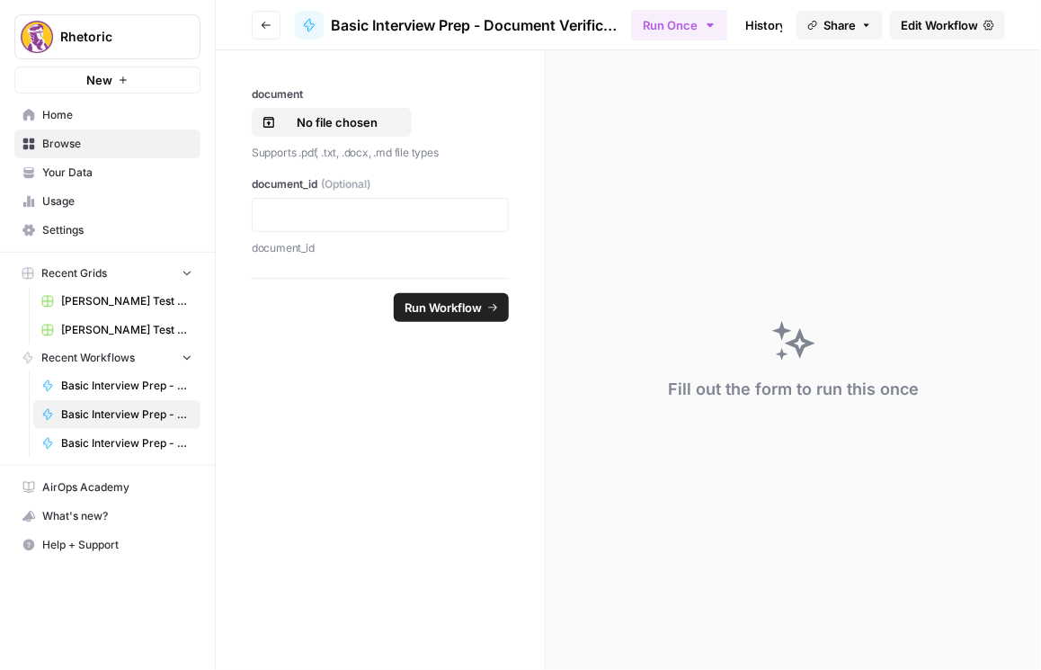
click at [707, 33] on span "Edit Workflow" at bounding box center [939, 25] width 77 height 18
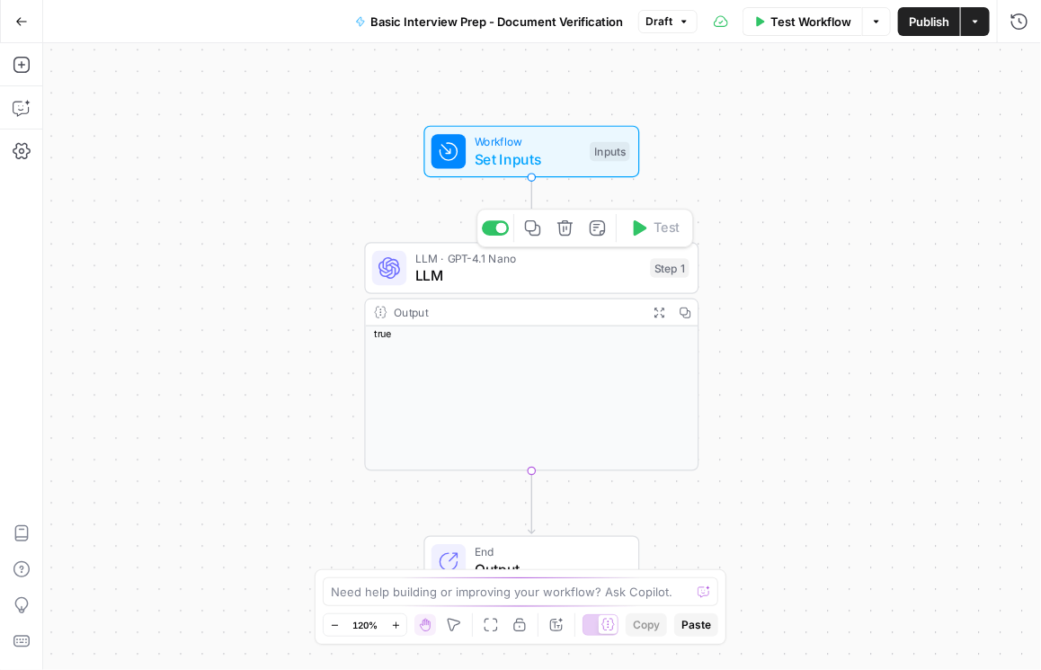
click at [572, 270] on span "LLM" at bounding box center [528, 276] width 227 height 22
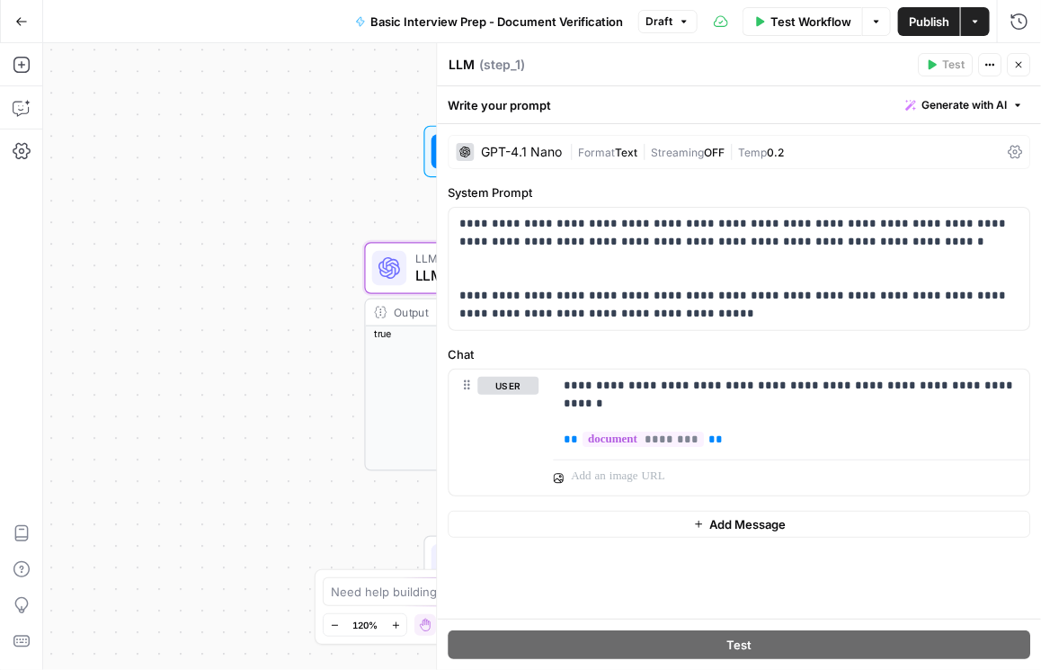
click at [707, 71] on button "Close" at bounding box center [1018, 64] width 23 height 23
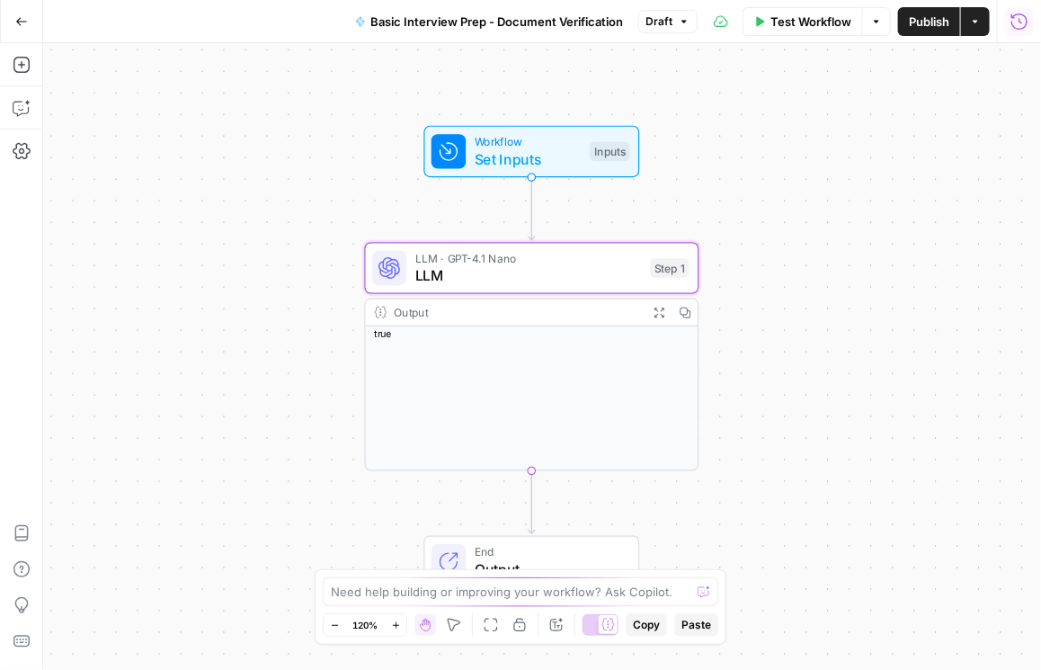
click at [707, 31] on button "Run History" at bounding box center [1019, 21] width 29 height 29
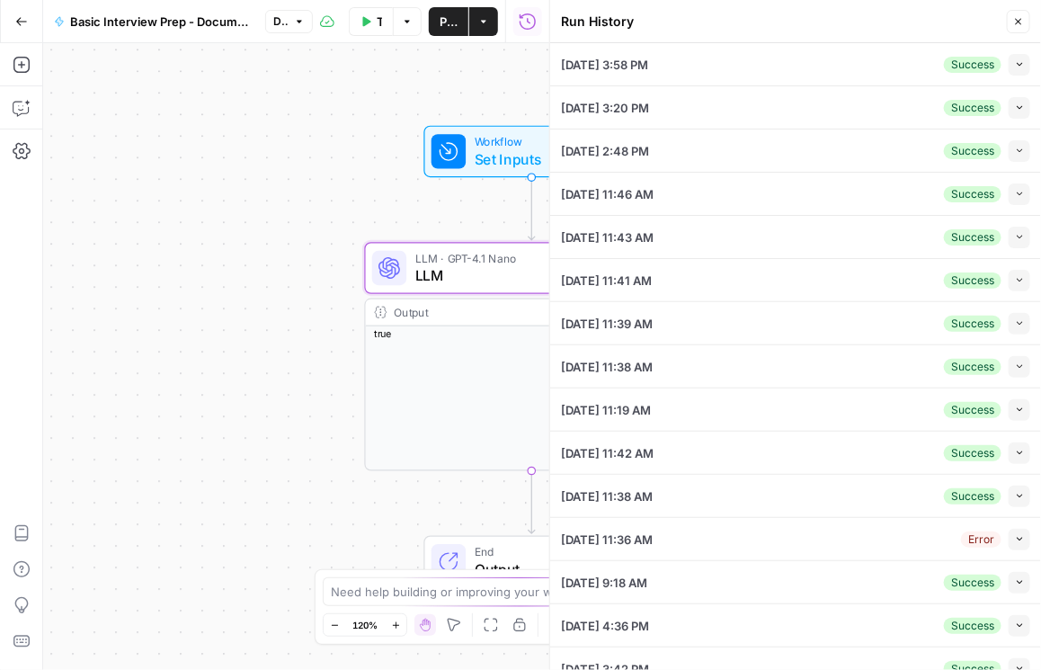
click at [707, 68] on div "Close" at bounding box center [1007, 57] width 49 height 29
click at [707, 68] on span "button" at bounding box center [1020, 64] width 10 height 10
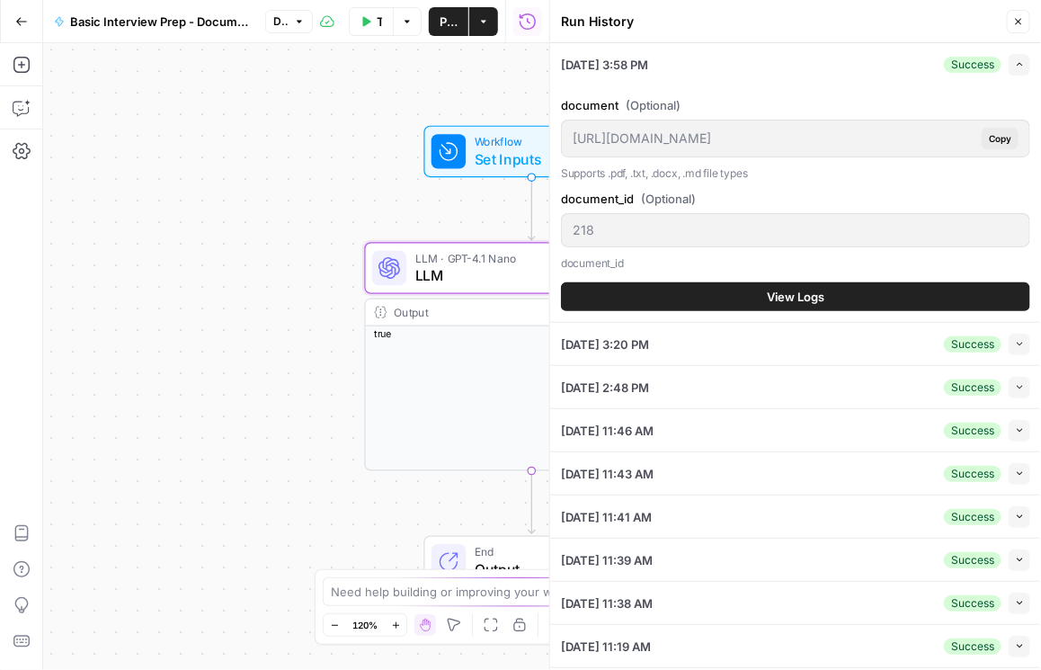
click at [707, 288] on button "View Logs" at bounding box center [795, 296] width 469 height 29
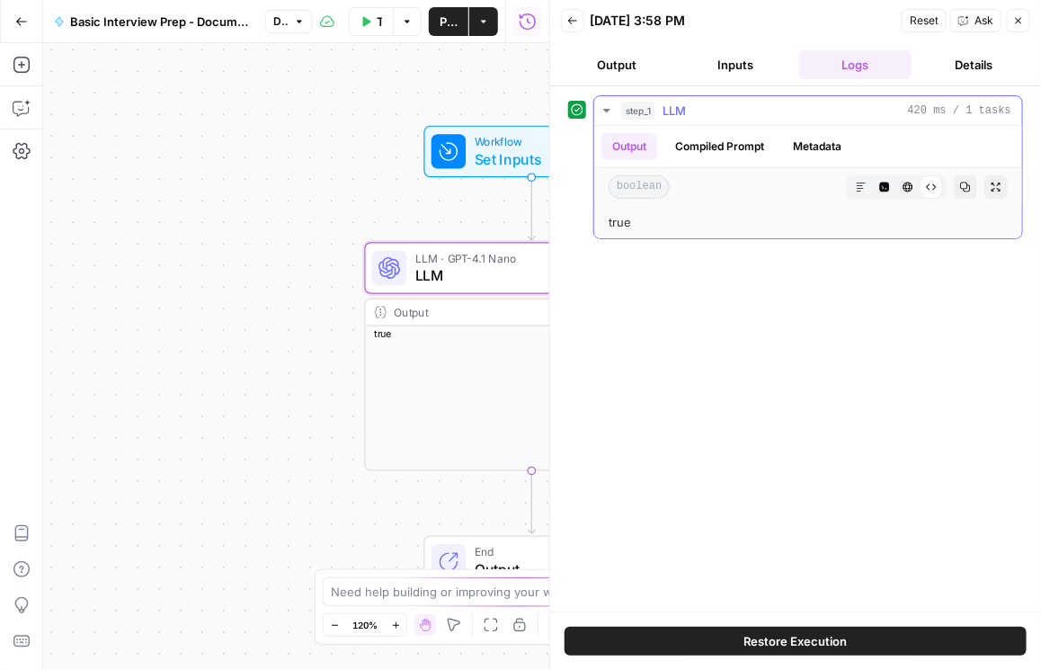
click at [707, 141] on button "Compiled Prompt" at bounding box center [719, 146] width 111 height 27
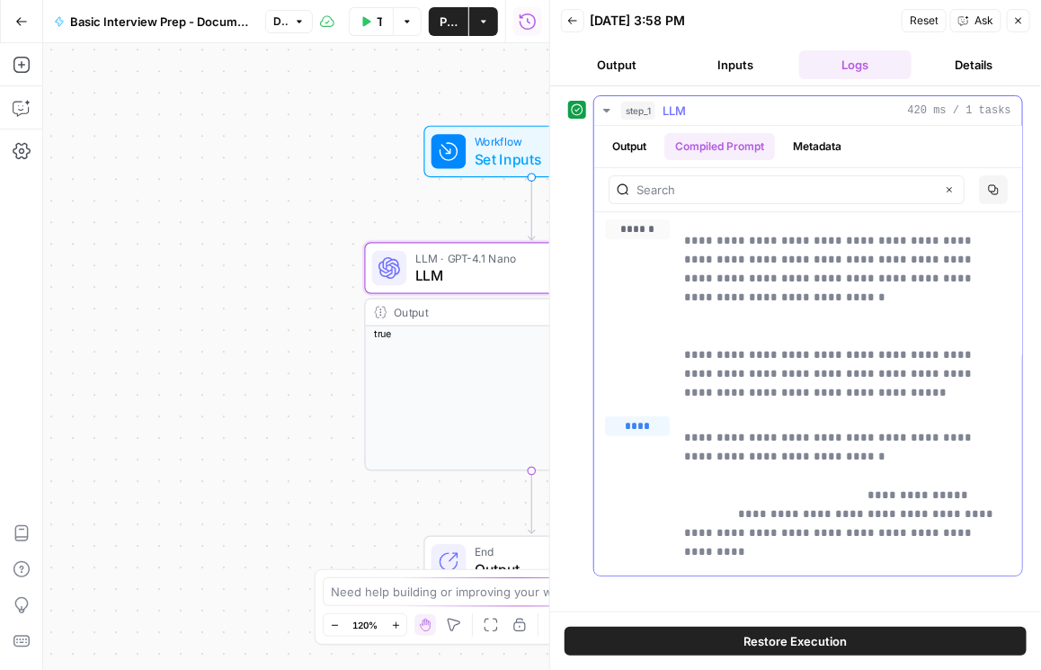
click at [707, 143] on button "Metadata" at bounding box center [817, 146] width 70 height 27
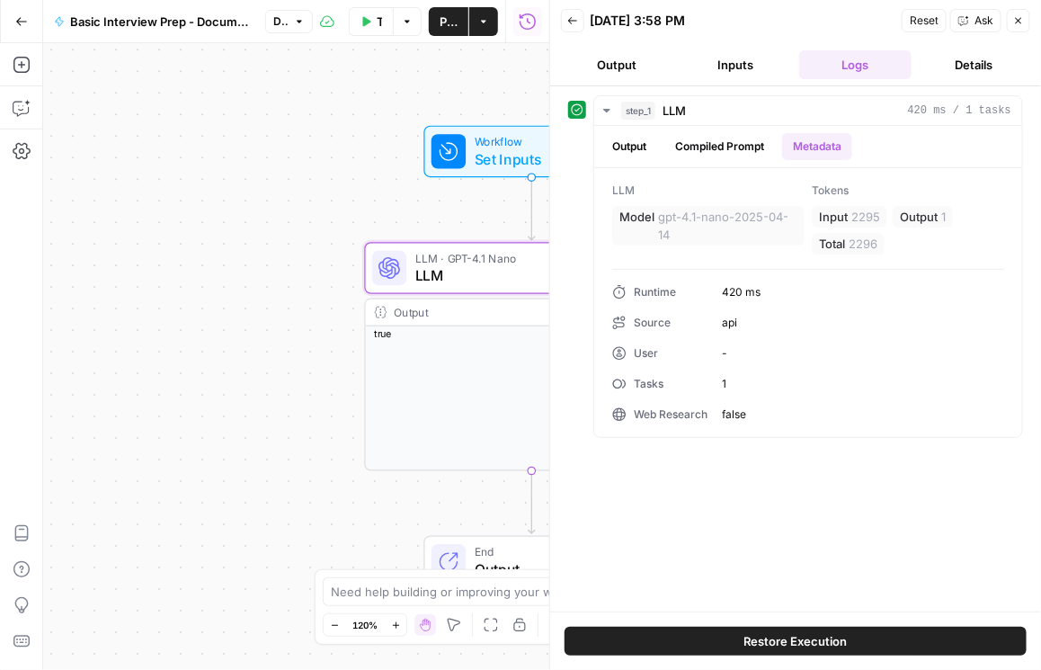
click at [707, 26] on button "Close" at bounding box center [1018, 20] width 23 height 23
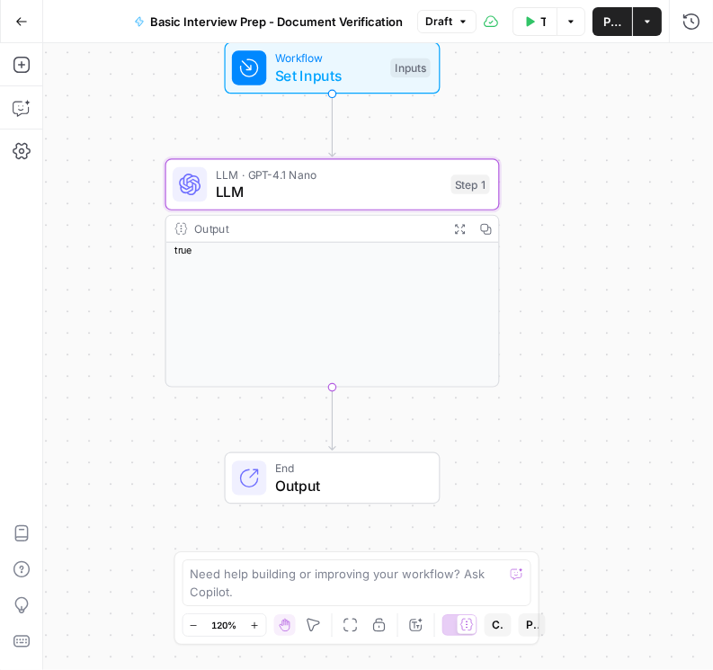
drag, startPoint x: 257, startPoint y: 199, endPoint x: 59, endPoint y: 115, distance: 214.7
click at [59, 115] on div "Workflow Set Inputs Inputs LLM · GPT-4.1 Nano LLM Step 1 Output Expand Output C…" at bounding box center [378, 356] width 670 height 627
drag, startPoint x: 329, startPoint y: 0, endPoint x: 503, endPoint y: 133, distance: 219.4
click at [508, 125] on div "Workflow Set Inputs Inputs LLM · GPT-4.1 Nano LLM Step 1 Output Expand Output C…" at bounding box center [378, 356] width 670 height 627
click at [374, 181] on span "LLM · GPT-4.1 Nano" at bounding box center [330, 175] width 227 height 17
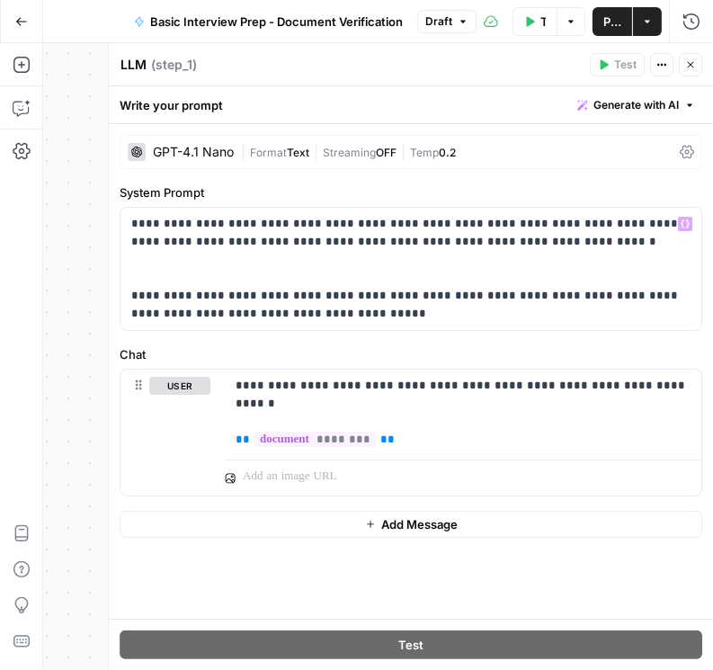
click at [680, 148] on icon at bounding box center [687, 152] width 14 height 14
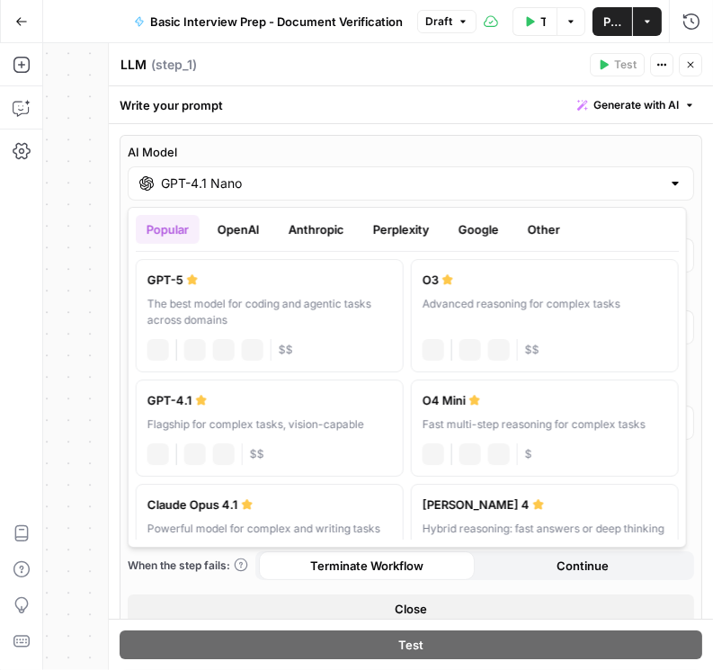
click at [247, 185] on input "GPT-4.1 Nano" at bounding box center [411, 183] width 500 height 18
click at [305, 318] on div "The best model for coding and agentic tasks across domains" at bounding box center [269, 312] width 245 height 32
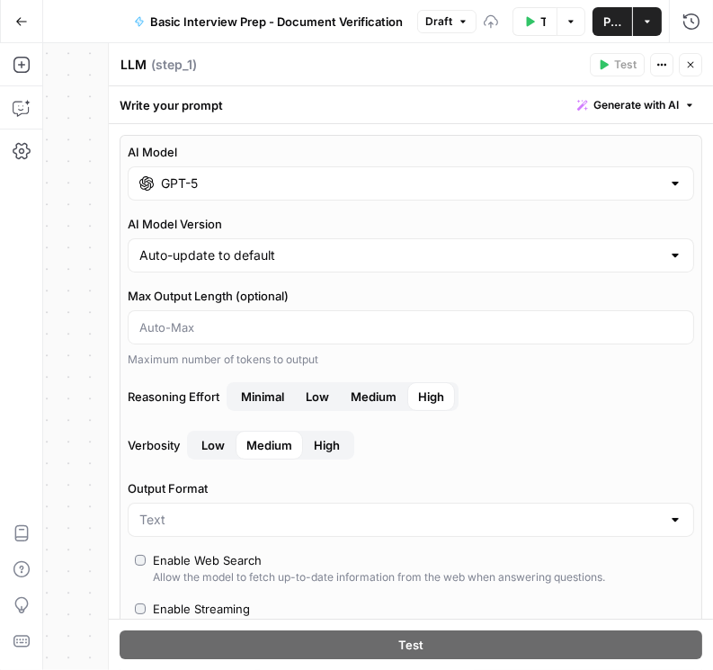
click at [232, 183] on input "GPT-5" at bounding box center [411, 183] width 500 height 18
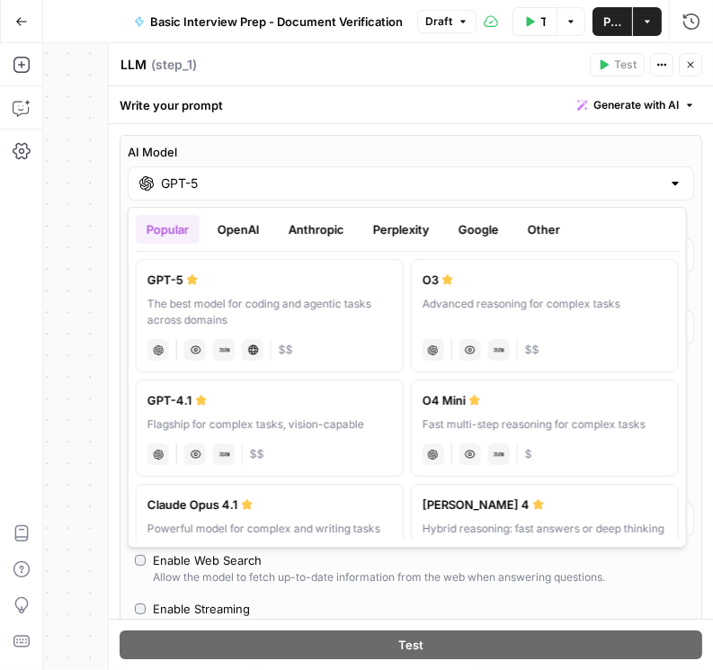
scroll to position [271, 0]
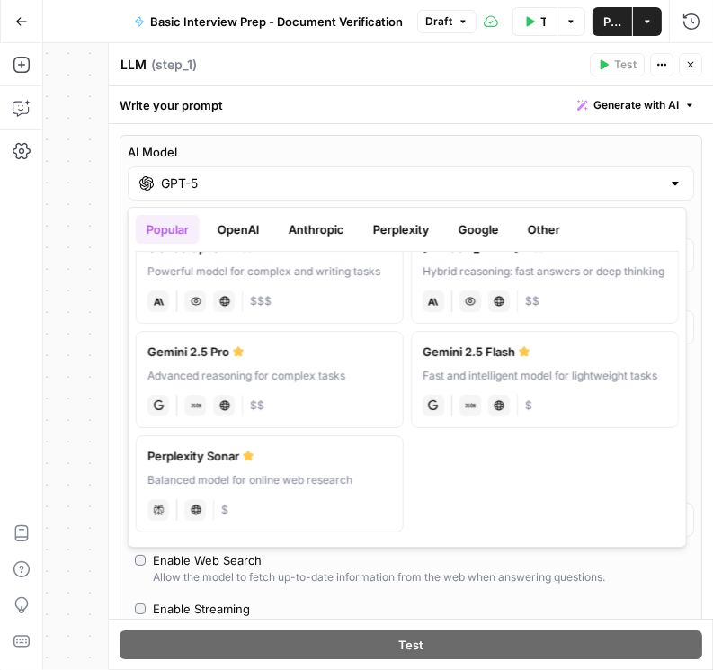
click at [257, 234] on button "OpenAI" at bounding box center [239, 229] width 64 height 29
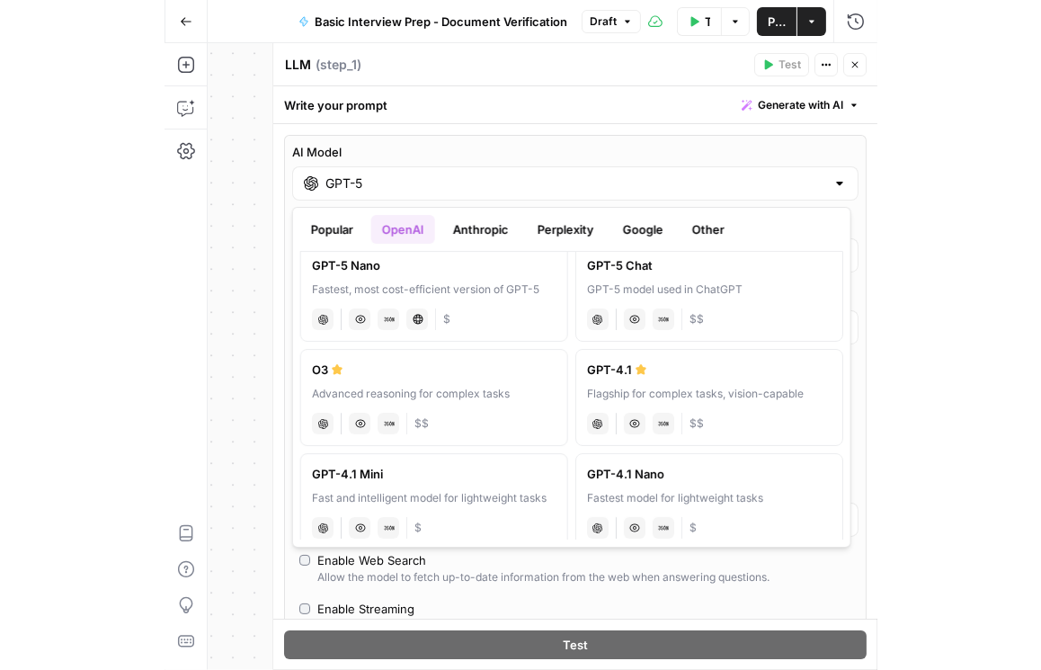
scroll to position [0, 0]
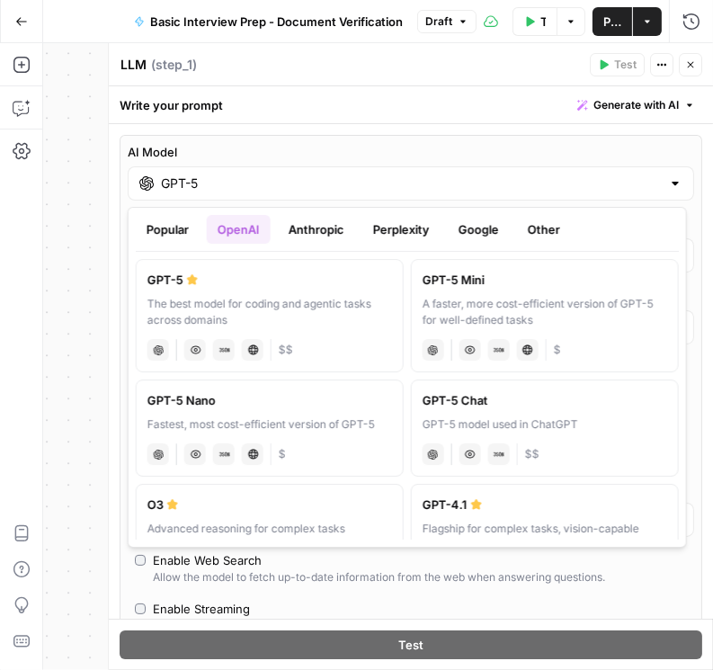
click at [308, 418] on div "Fastest, most cost-efficient version of GPT-5" at bounding box center [269, 424] width 245 height 16
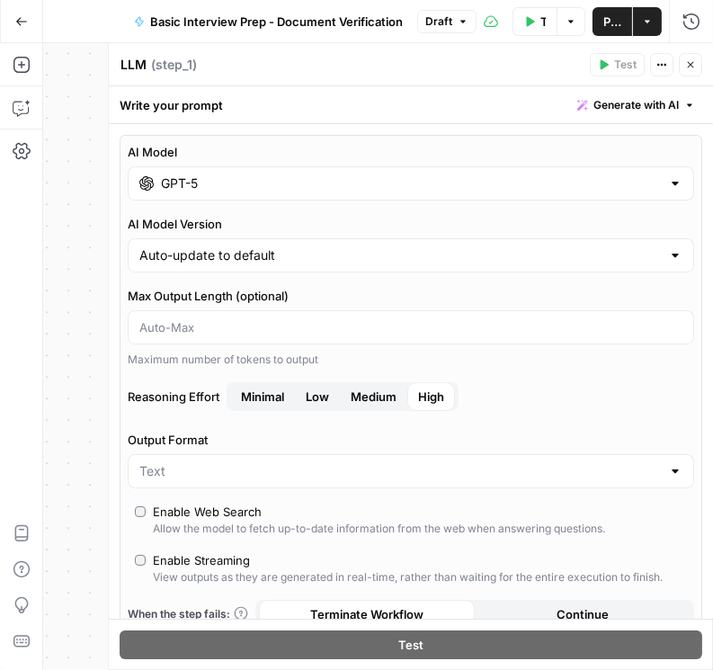
type input "GPT-5 Nano"
click at [265, 388] on span "Minimal" at bounding box center [262, 396] width 43 height 18
drag, startPoint x: 612, startPoint y: 21, endPoint x: 620, endPoint y: 31, distance: 12.8
click at [612, 22] on span "Publish" at bounding box center [612, 22] width 18 height 18
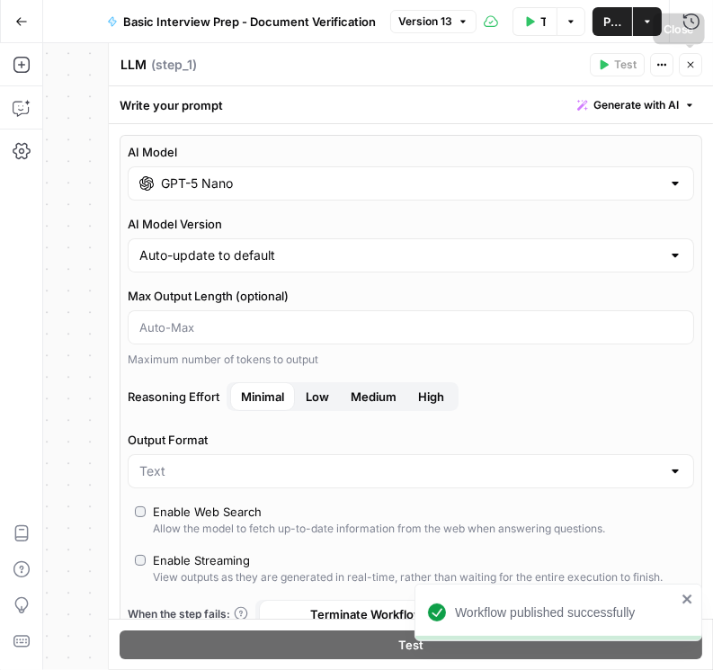
click at [684, 74] on button "Close" at bounding box center [690, 64] width 23 height 23
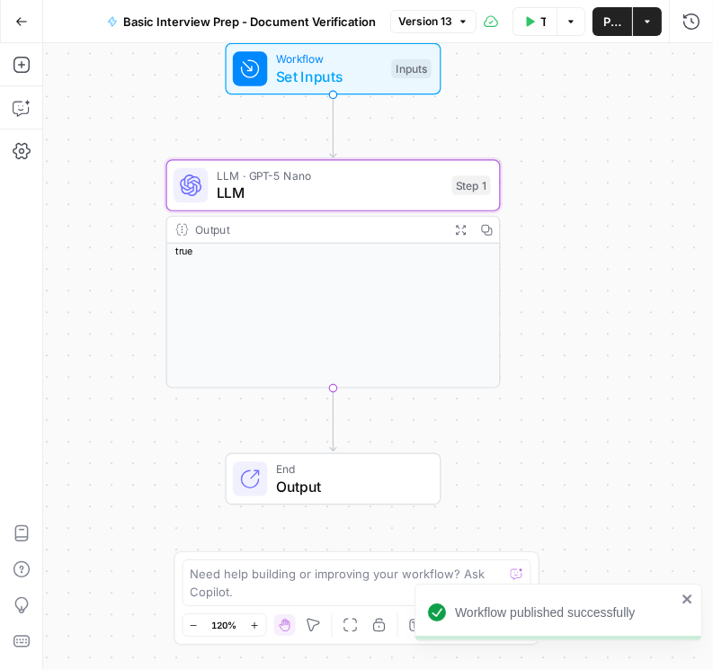
click at [28, 12] on button "Go Back" at bounding box center [21, 21] width 32 height 32
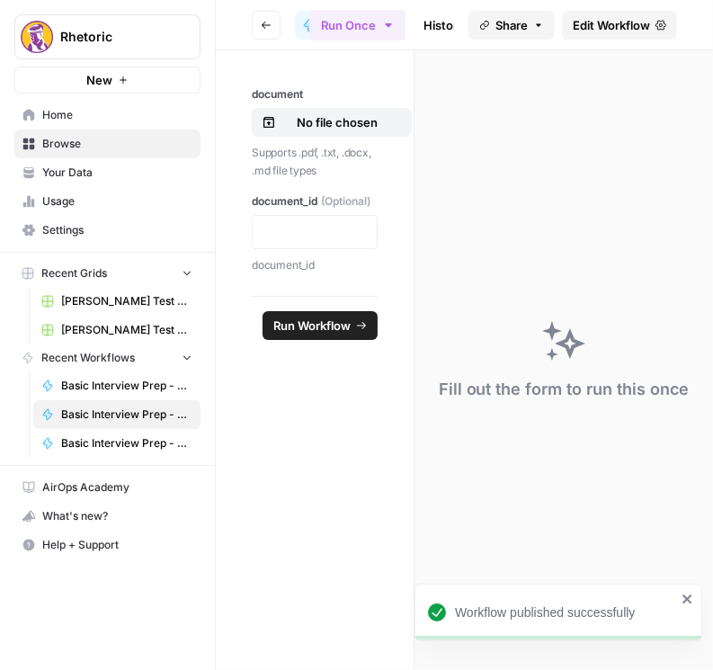
click at [270, 28] on icon "button" at bounding box center [266, 25] width 11 height 11
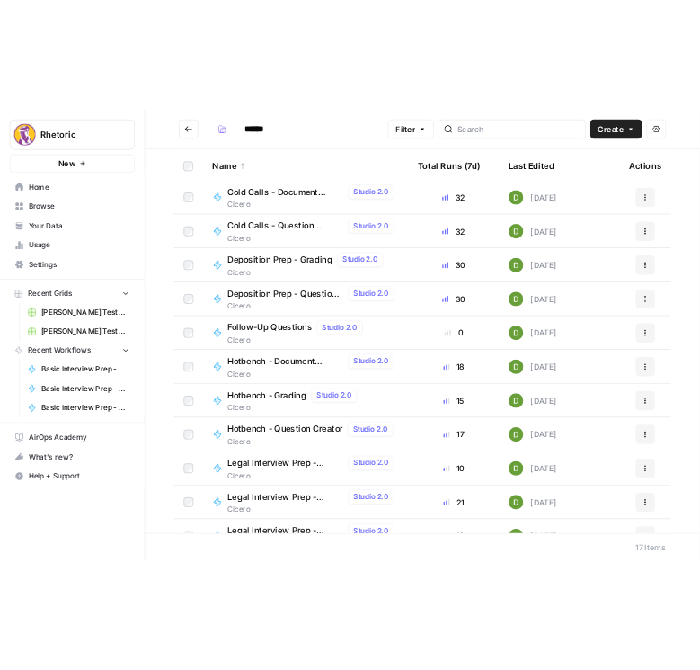
scroll to position [205, 0]
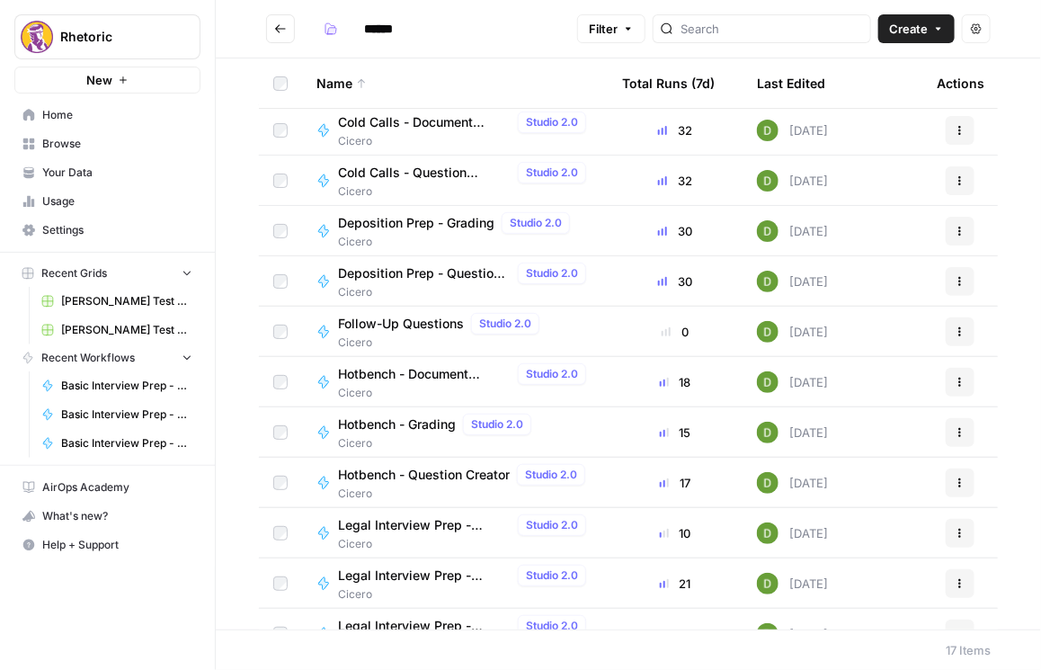
click at [408, 479] on span "Hotbench - Question Creator" at bounding box center [424, 475] width 172 height 18
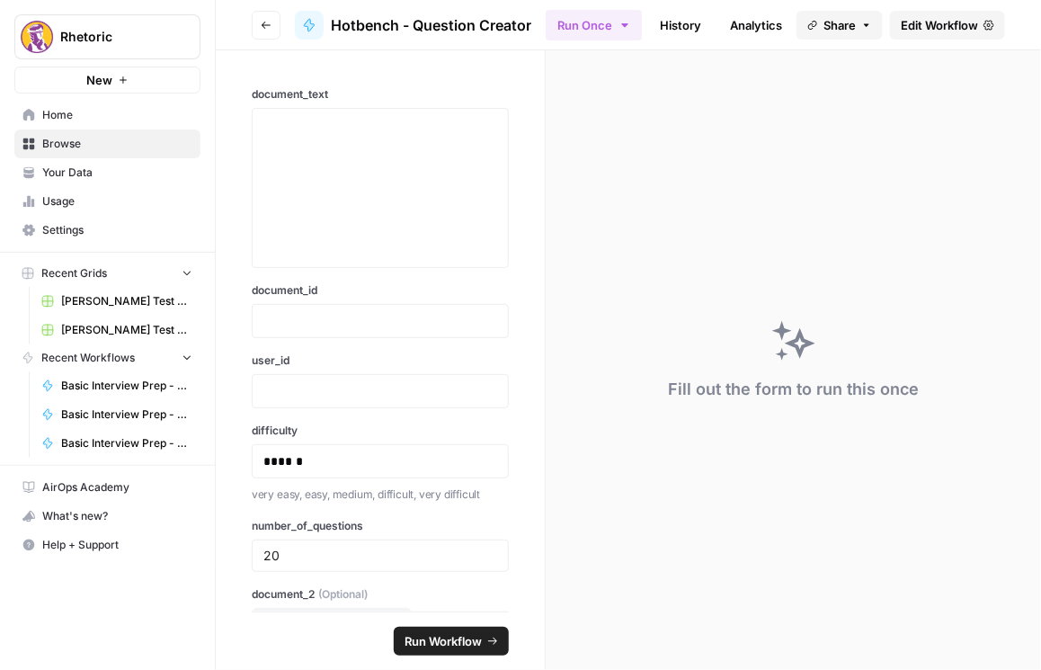
click at [707, 18] on span "Edit Workflow" at bounding box center [939, 25] width 77 height 18
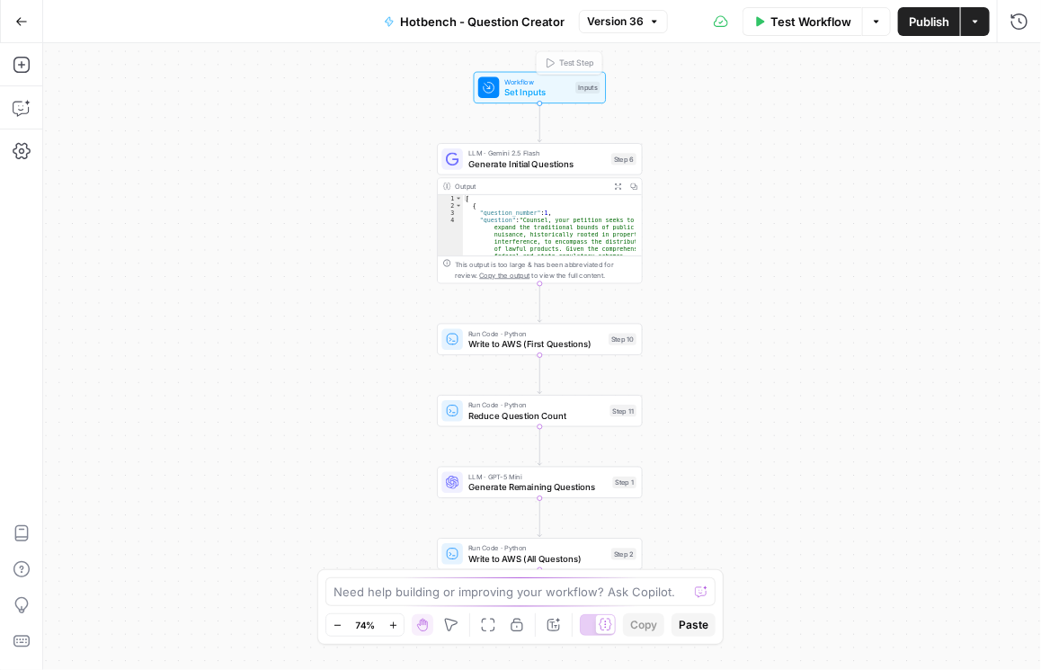
click at [601, 27] on span "Version 36" at bounding box center [615, 21] width 57 height 16
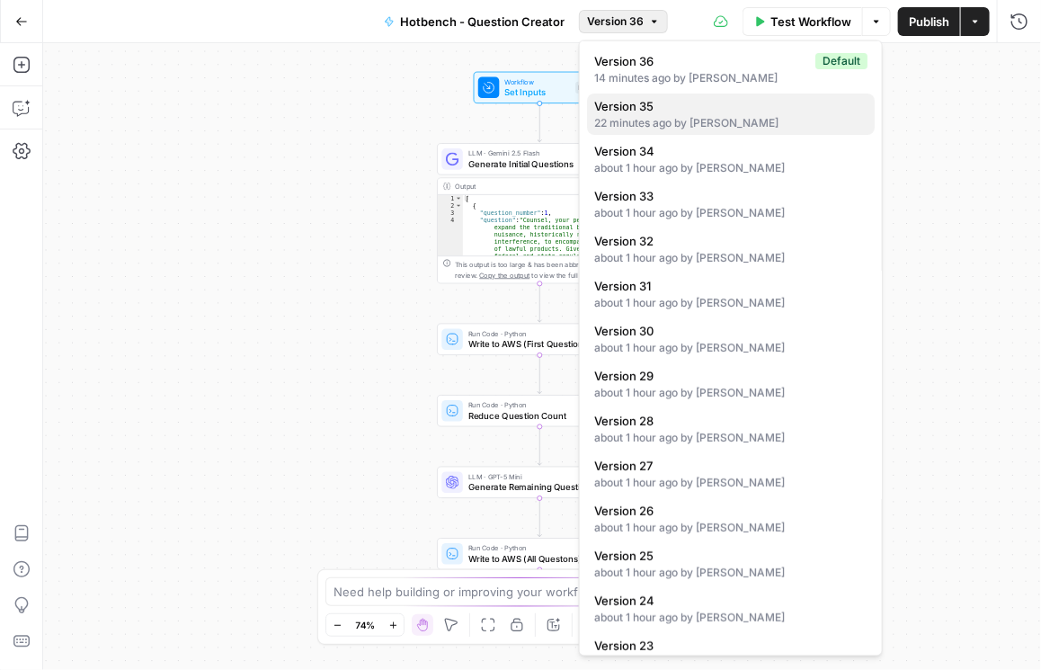
click at [645, 124] on div "22 minutes ago by Daniel Scarr" at bounding box center [730, 123] width 273 height 16
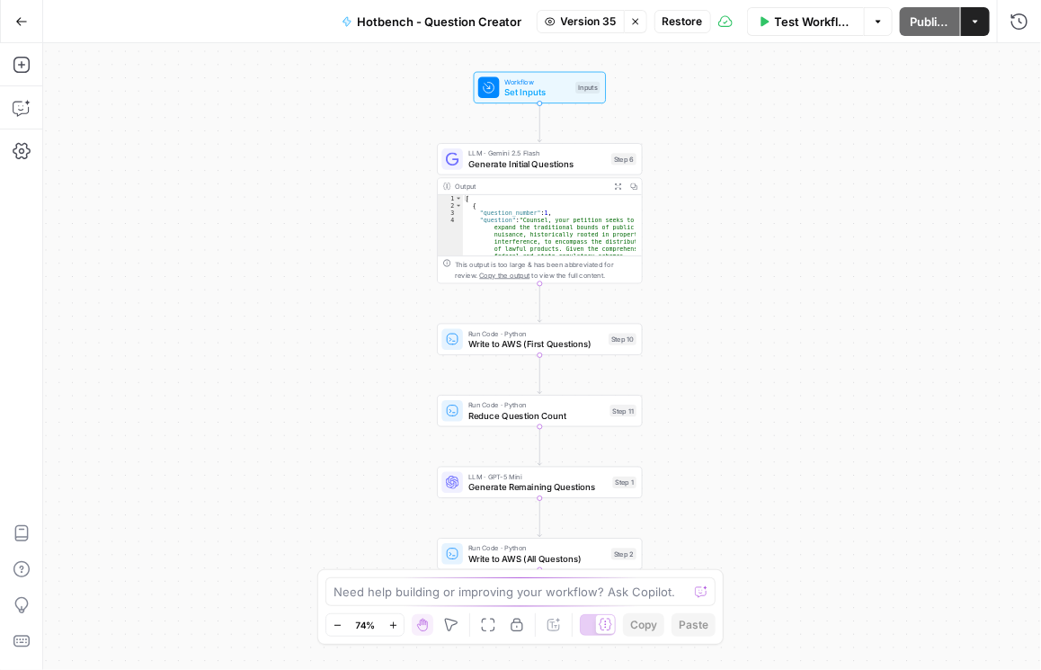
click at [581, 20] on span "Version 35" at bounding box center [589, 21] width 56 height 16
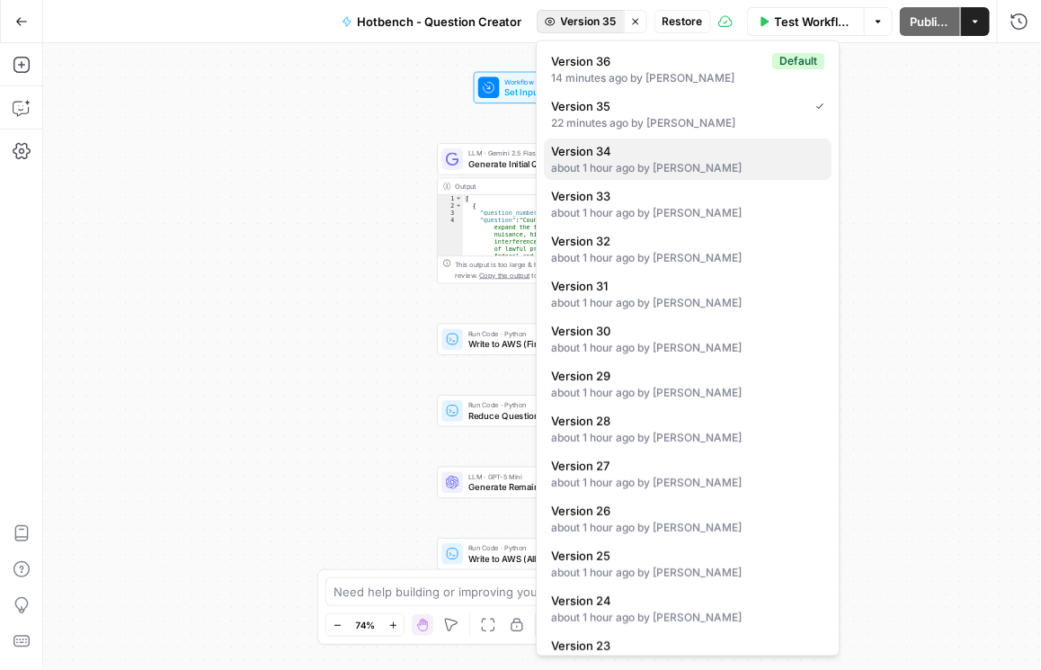
click at [646, 156] on span "Version 34" at bounding box center [684, 151] width 266 height 18
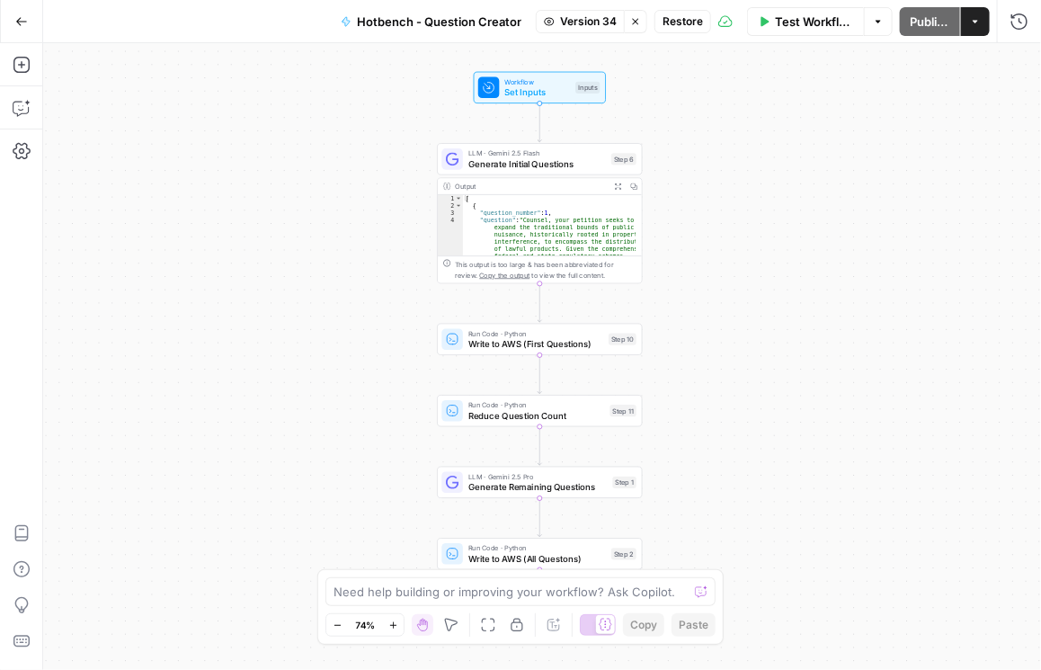
click at [595, 25] on span "Version 34" at bounding box center [588, 21] width 57 height 16
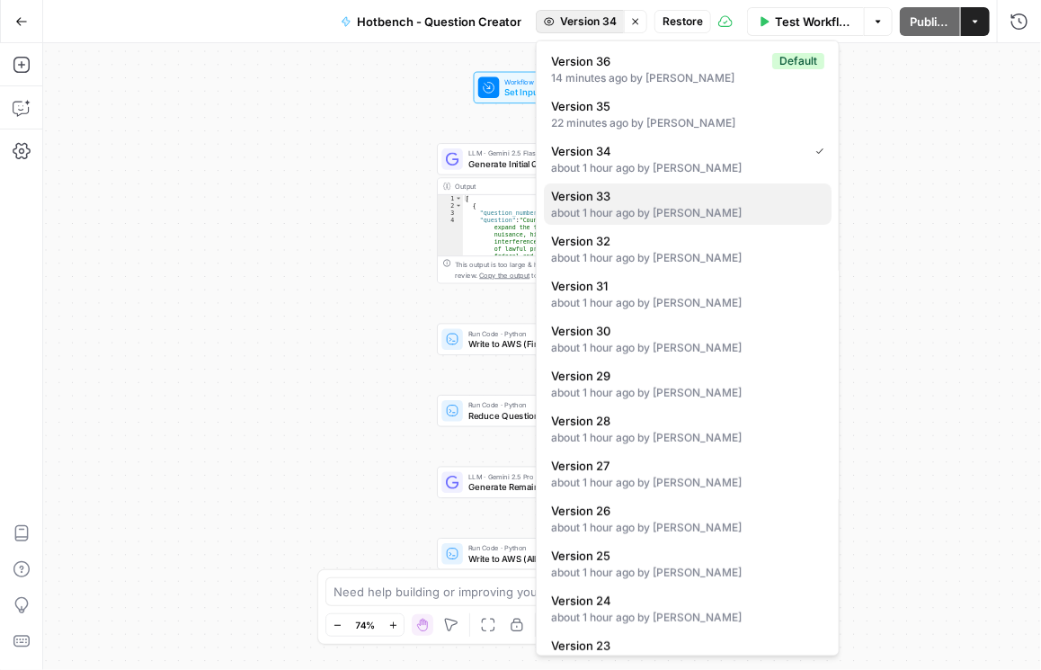
click at [628, 200] on span "Version 33" at bounding box center [684, 196] width 266 height 18
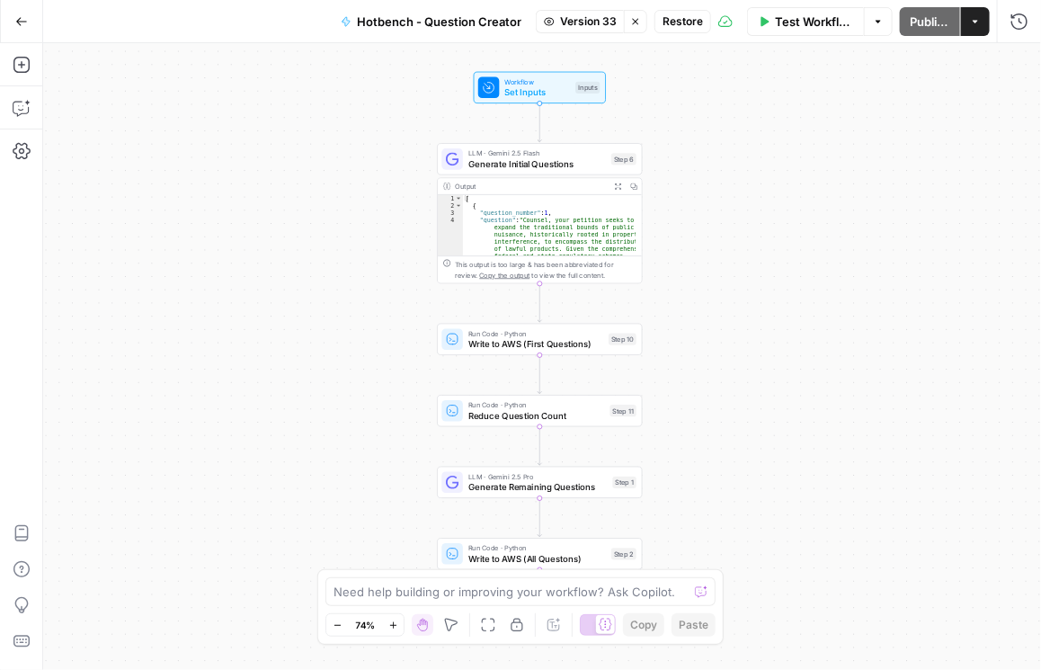
click at [630, 22] on icon "button" at bounding box center [635, 21] width 11 height 11
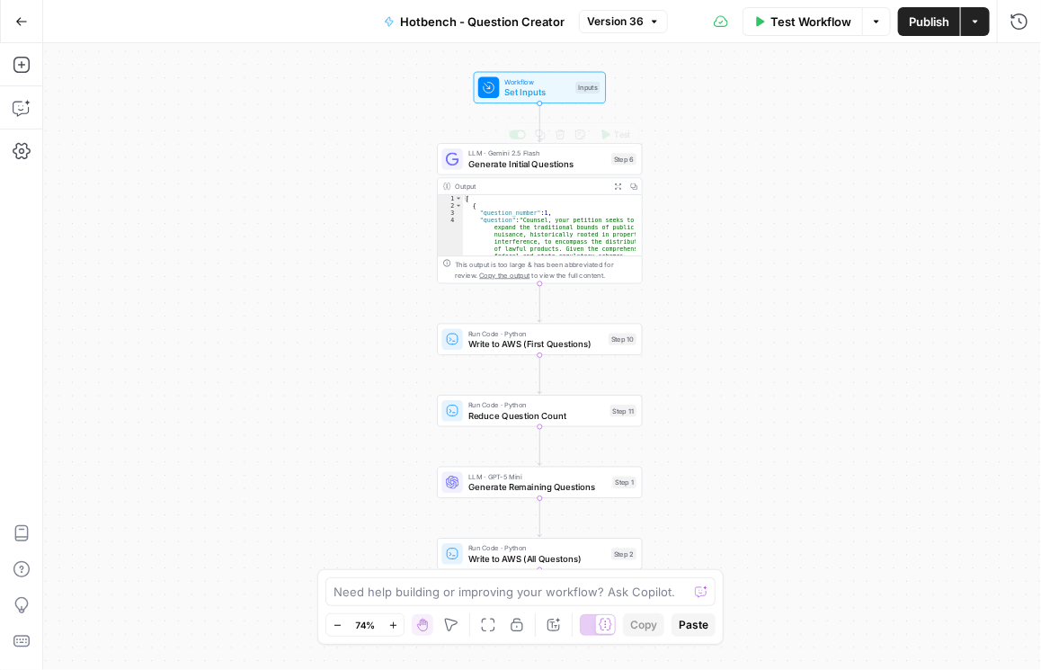
click at [548, 172] on div "LLM · Gemini 2.5 Flash Generate Initial Questions Step 6 Copy step Delete step …" at bounding box center [539, 158] width 205 height 31
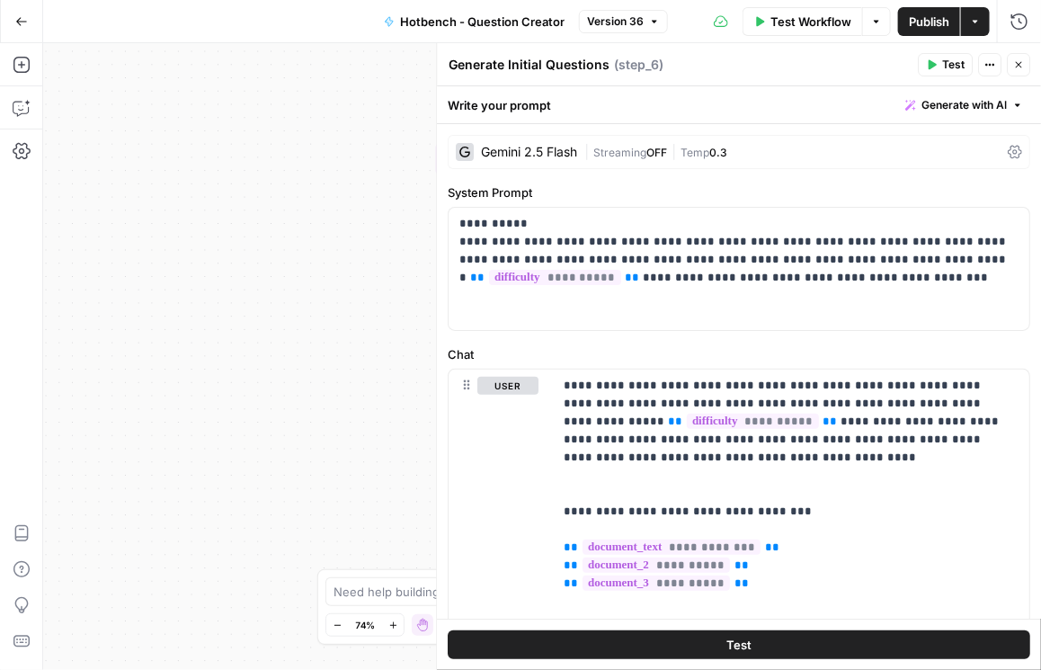
click at [707, 150] on icon at bounding box center [1016, 152] width 14 height 13
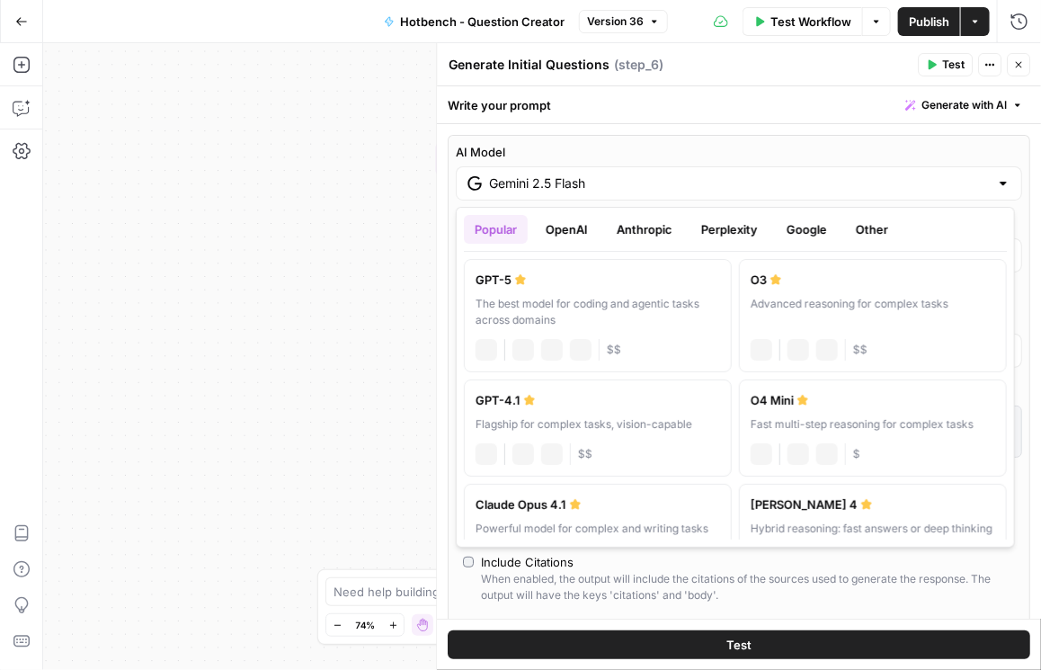
click at [707, 184] on input "Gemini 2.5 Flash" at bounding box center [739, 183] width 500 height 18
click at [561, 225] on button "OpenAI" at bounding box center [567, 229] width 64 height 29
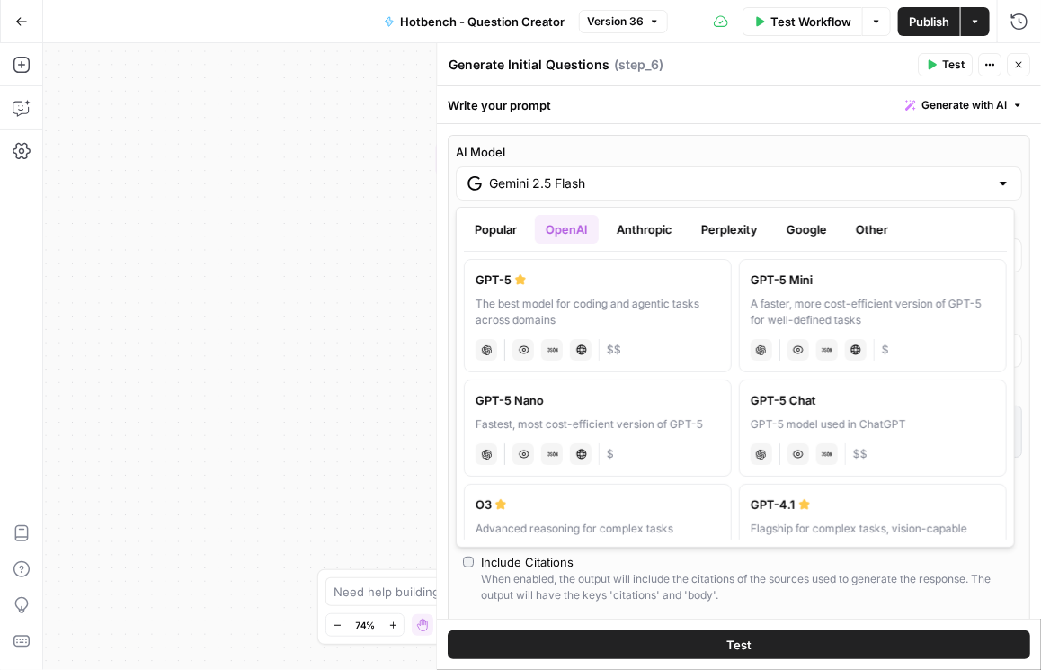
click at [707, 300] on div "A faster, more cost-efficient version of GPT-5 for well-defined tasks" at bounding box center [873, 312] width 245 height 32
type input "GPT-5 Mini"
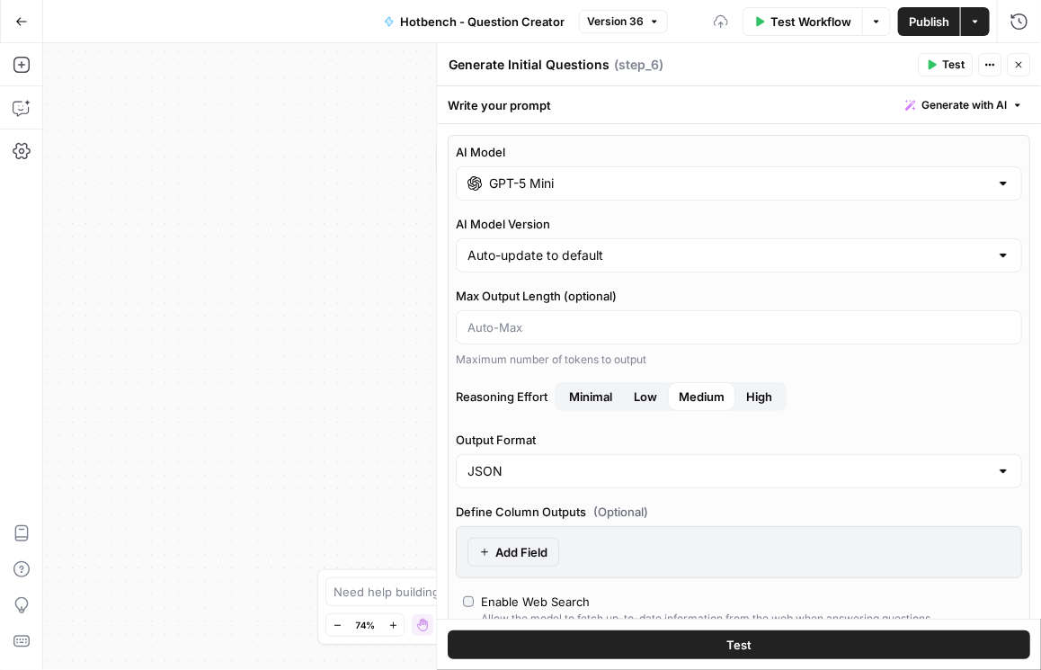
click at [590, 399] on span "Minimal" at bounding box center [590, 396] width 43 height 18
click at [707, 65] on button "Close" at bounding box center [1018, 64] width 23 height 23
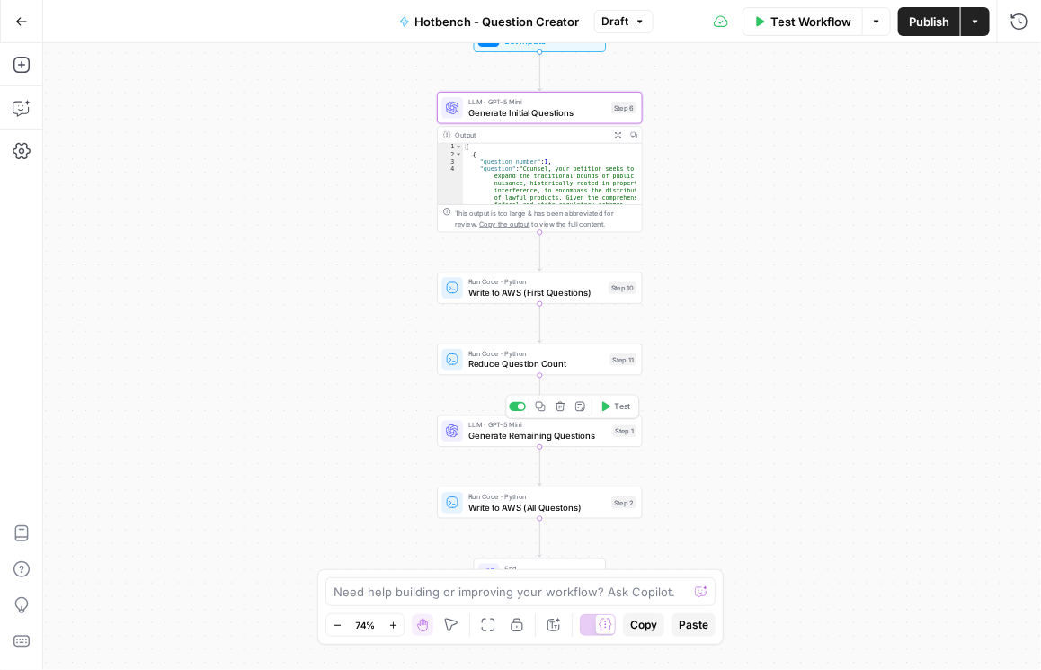
click at [522, 432] on span "Generate Remaining Questions" at bounding box center [537, 435] width 139 height 13
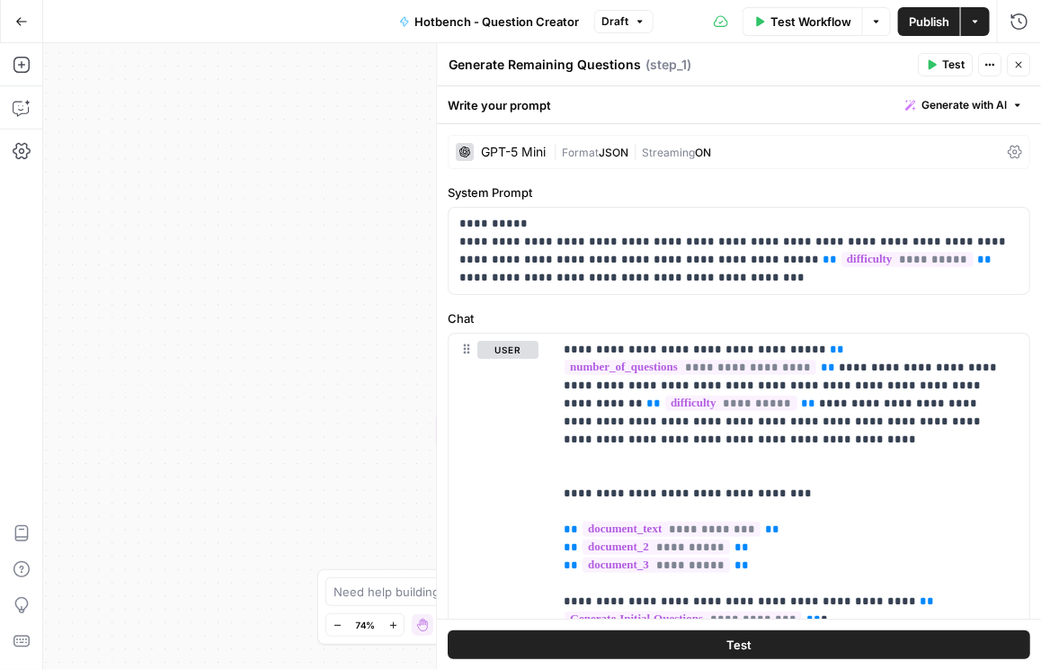
click at [707, 151] on icon at bounding box center [1015, 152] width 14 height 14
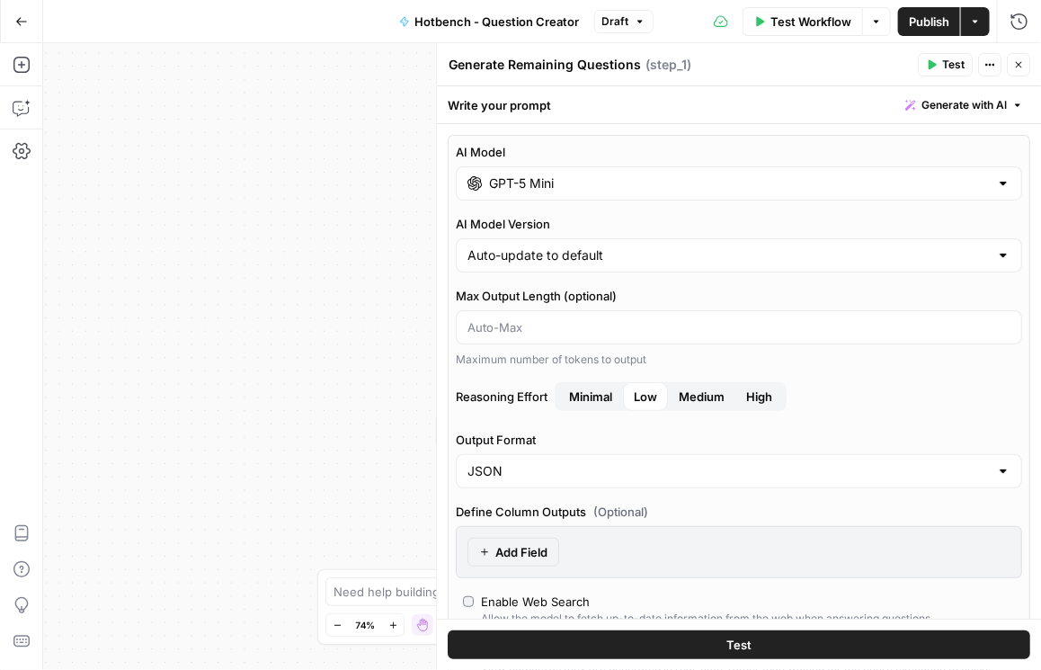
click at [707, 11] on button "Publish" at bounding box center [929, 21] width 62 height 29
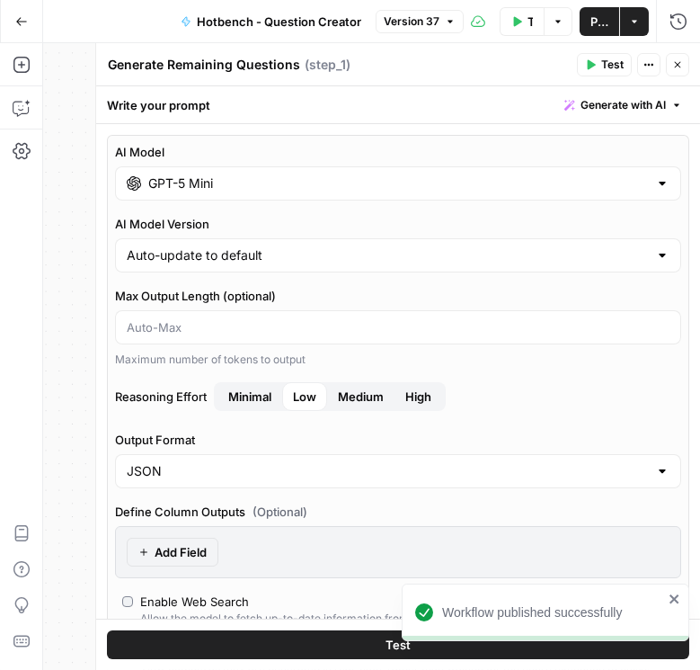
click at [673, 59] on icon "button" at bounding box center [677, 64] width 11 height 11
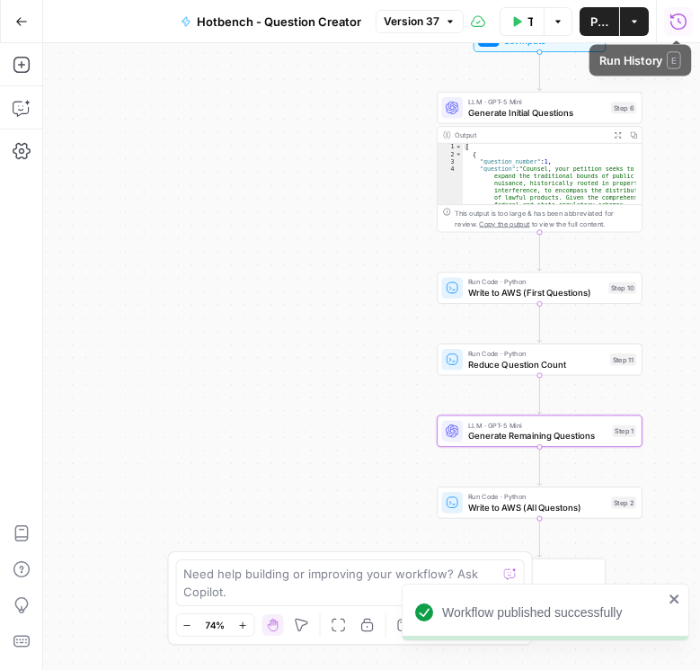
click at [683, 20] on icon "button" at bounding box center [679, 22] width 18 height 18
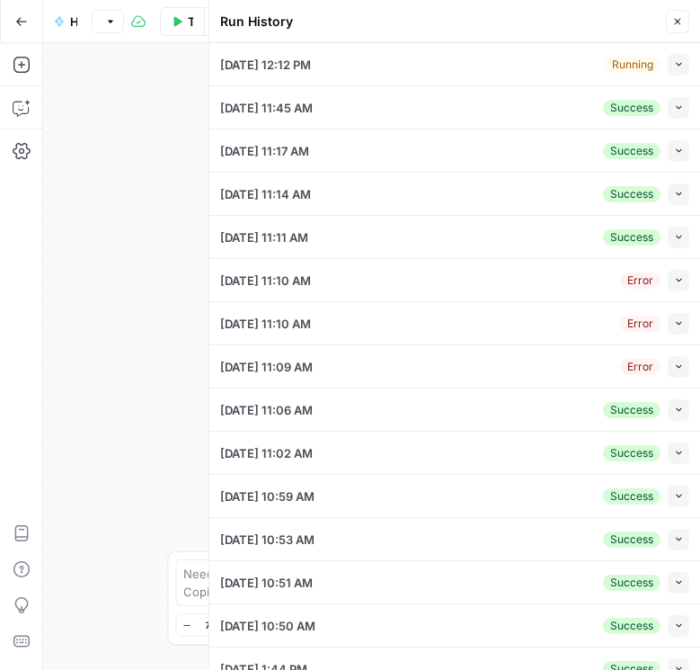
click at [674, 63] on icon "button" at bounding box center [679, 64] width 10 height 10
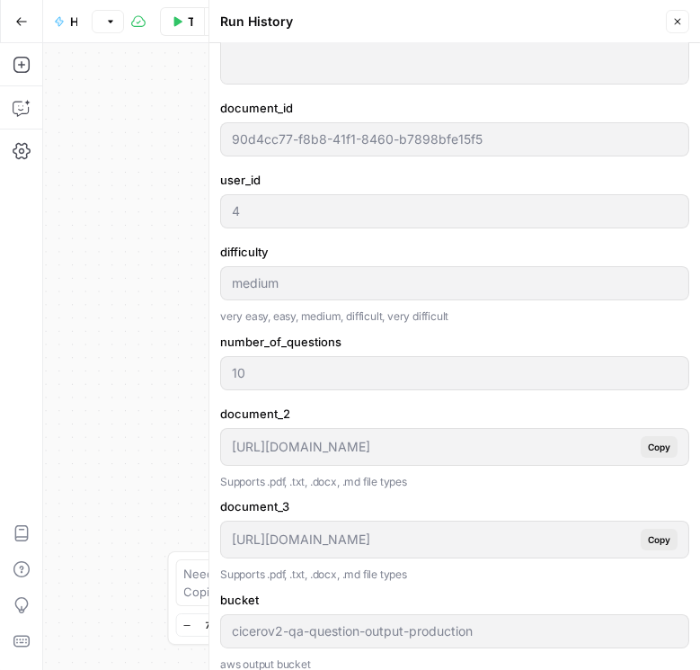
scroll to position [719, 0]
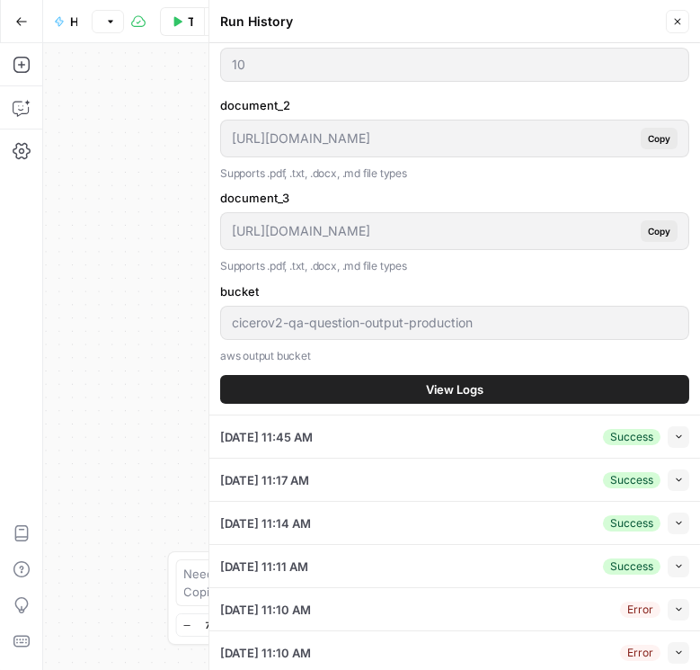
click at [477, 396] on button "View Logs" at bounding box center [454, 389] width 469 height 29
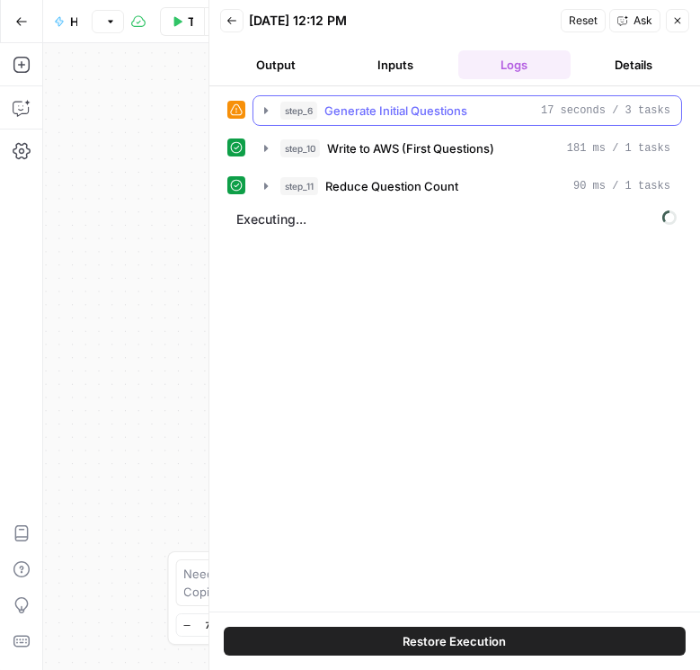
click at [260, 111] on icon "button" at bounding box center [266, 110] width 14 height 14
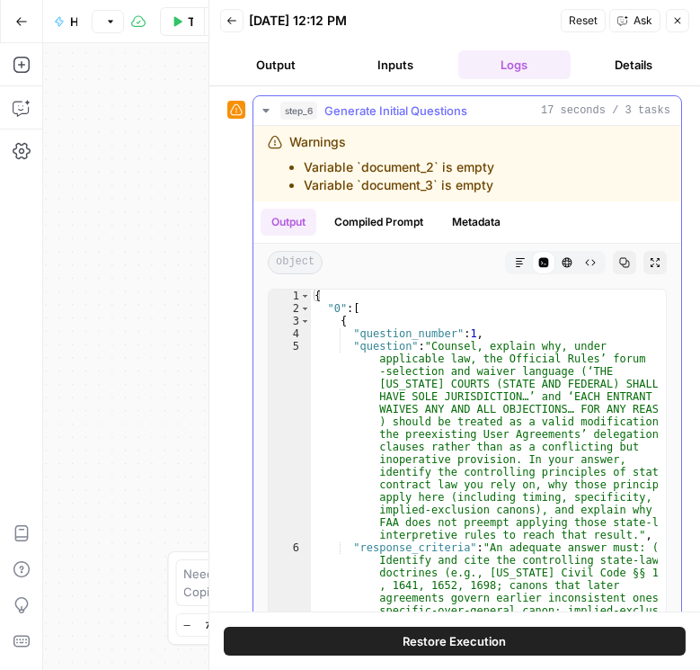
type textarea "******"
drag, startPoint x: 343, startPoint y: 303, endPoint x: 327, endPoint y: 305, distance: 16.3
click at [338, 305] on div "{ "0" : [ { "question_number" : 1 , "question" : "Counsel, explain why, under a…" at bounding box center [484, 465] width 347 height 353
drag, startPoint x: 343, startPoint y: 306, endPoint x: 325, endPoint y: 305, distance: 17.1
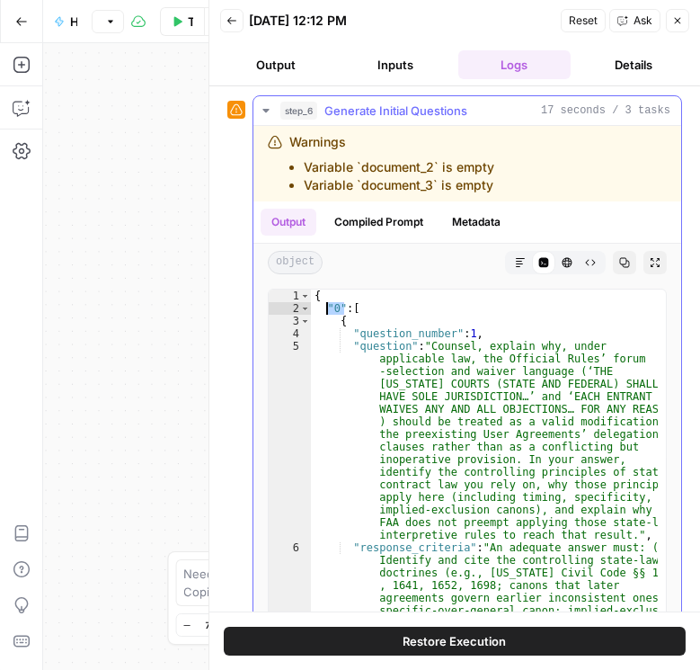
click at [260, 108] on icon "button" at bounding box center [266, 110] width 14 height 14
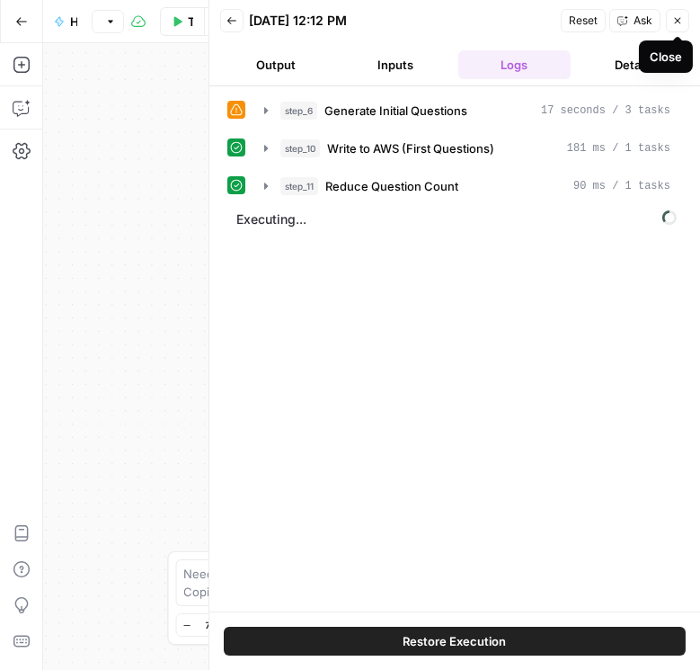
click at [673, 20] on icon "button" at bounding box center [677, 20] width 11 height 11
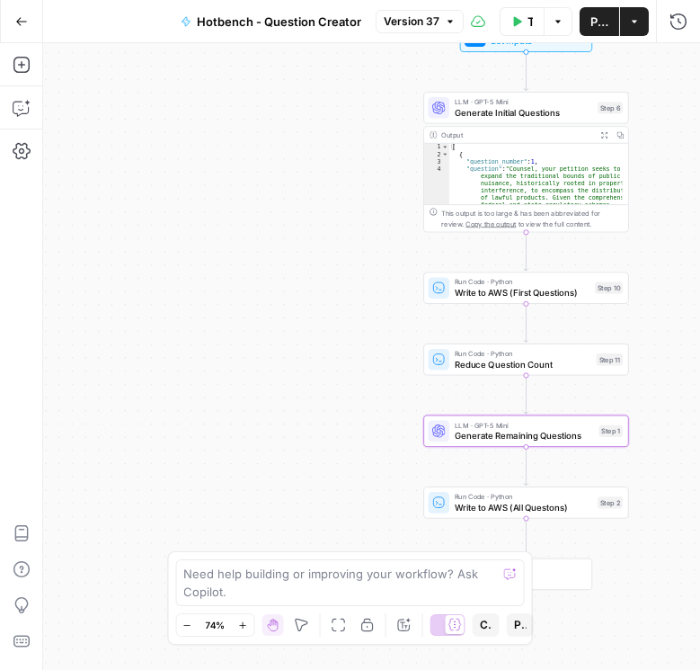
drag, startPoint x: 343, startPoint y: 227, endPoint x: 173, endPoint y: 273, distance: 176.2
click at [173, 273] on div "Workflow Set Inputs Inputs LLM · GPT-5 Mini Generate Initial Questions Step 6 O…" at bounding box center [371, 356] width 657 height 627
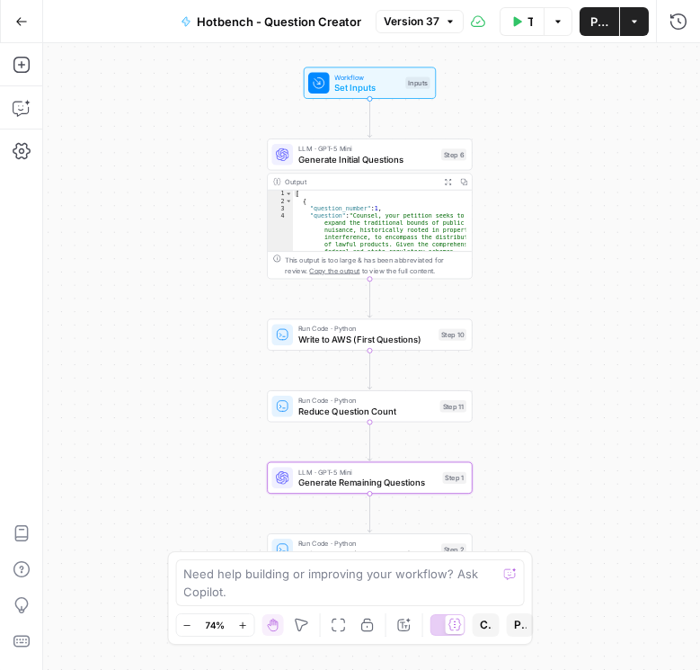
click at [319, 153] on span "Generate Initial Questions" at bounding box center [367, 159] width 138 height 13
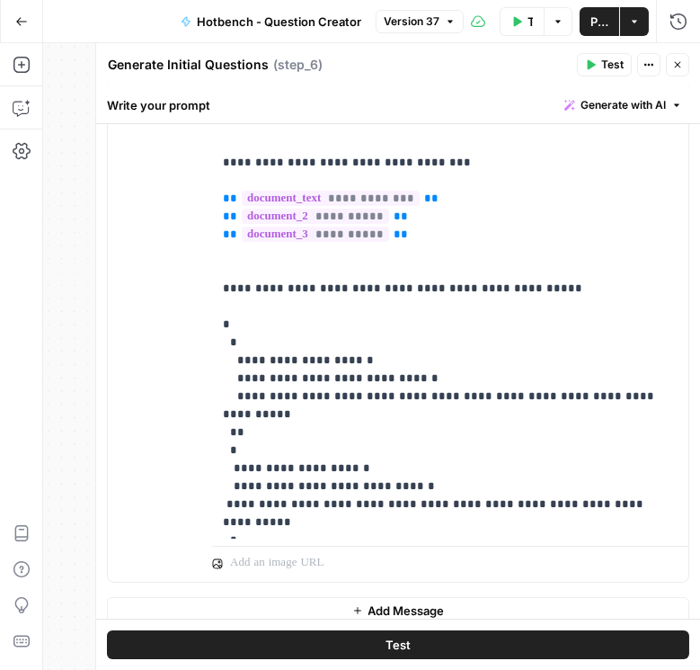
scroll to position [362, 0]
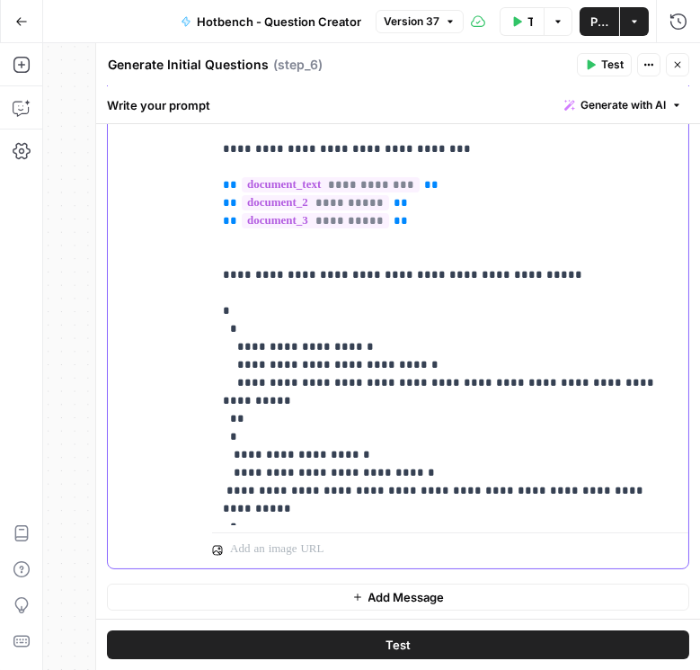
drag, startPoint x: 277, startPoint y: 323, endPoint x: 200, endPoint y: 307, distance: 79.0
click at [200, 307] on div "**********" at bounding box center [398, 287] width 581 height 561
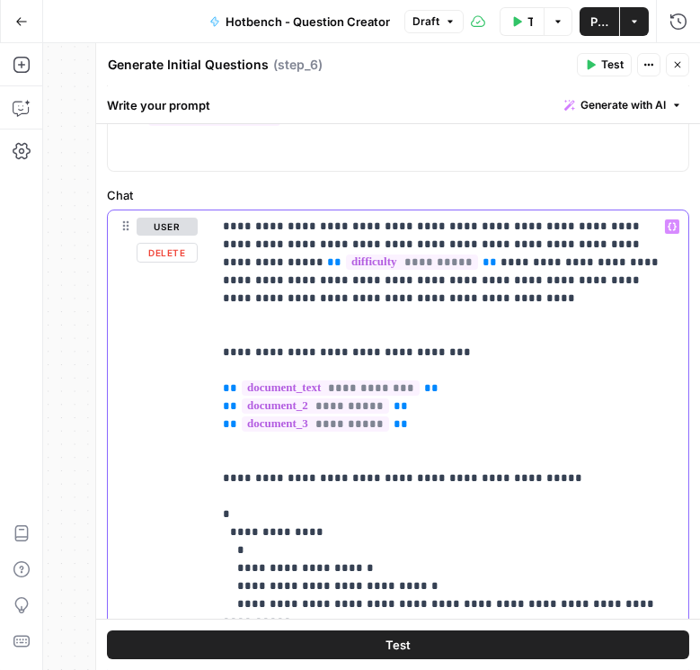
scroll to position [157, 0]
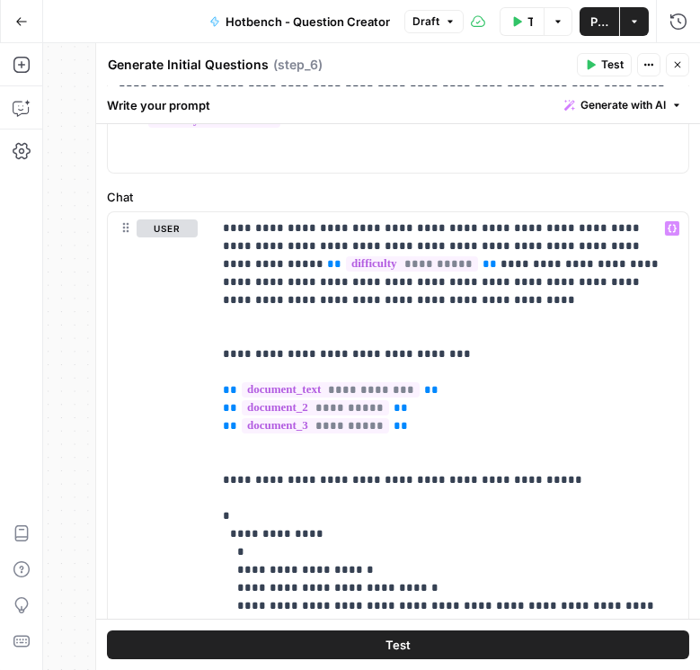
click at [686, 68] on button "Close" at bounding box center [677, 64] width 23 height 23
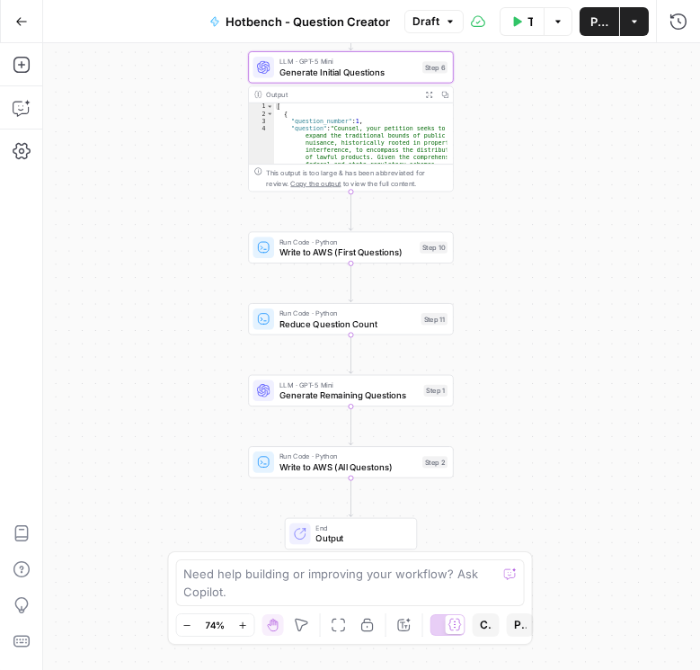
drag, startPoint x: 547, startPoint y: 446, endPoint x: 528, endPoint y: 359, distance: 89.2
click at [528, 359] on div "Workflow Set Inputs Inputs LLM · GPT-5 Mini Generate Initial Questions Step 6 O…" at bounding box center [371, 356] width 657 height 627
click at [361, 398] on span "Generate Remaining Questions" at bounding box center [349, 394] width 139 height 13
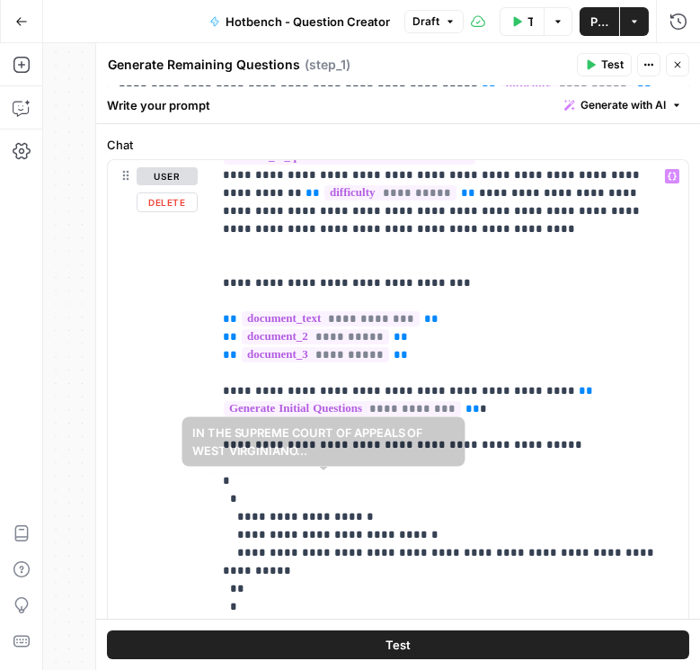
scroll to position [307, 0]
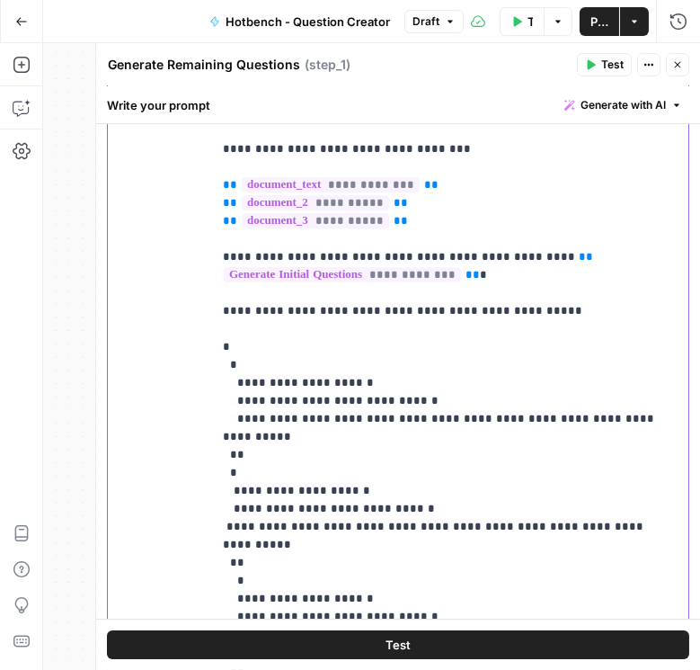
drag, startPoint x: 248, startPoint y: 356, endPoint x: 214, endPoint y: 343, distance: 36.7
click at [214, 343] on div "**********" at bounding box center [446, 392] width 469 height 733
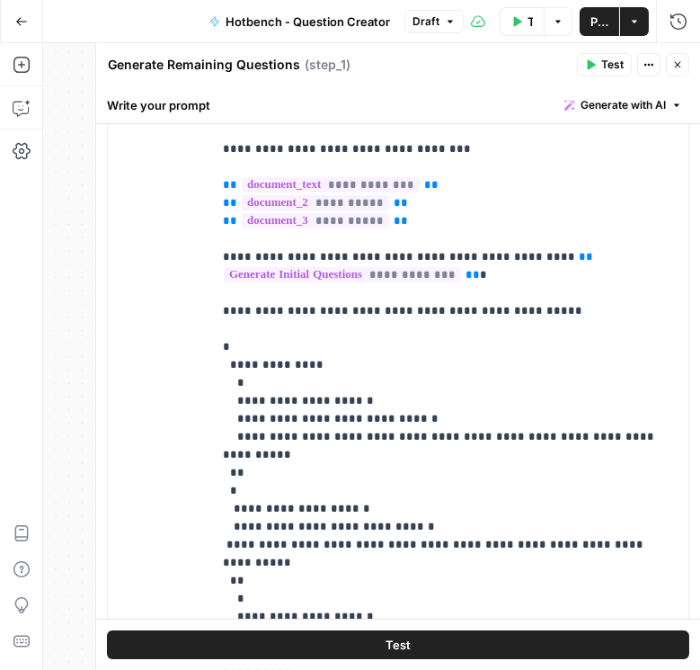
click at [600, 22] on span "Publish" at bounding box center [600, 22] width 18 height 18
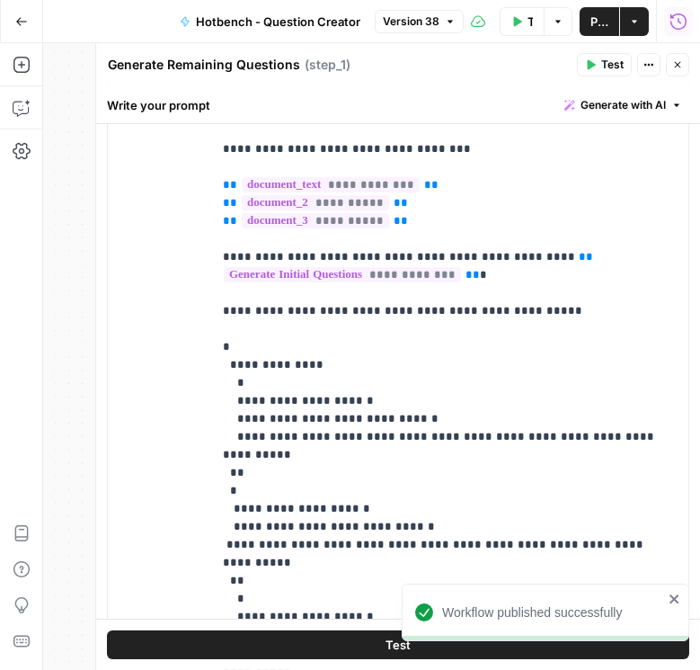
click at [674, 23] on icon "button" at bounding box center [679, 22] width 18 height 18
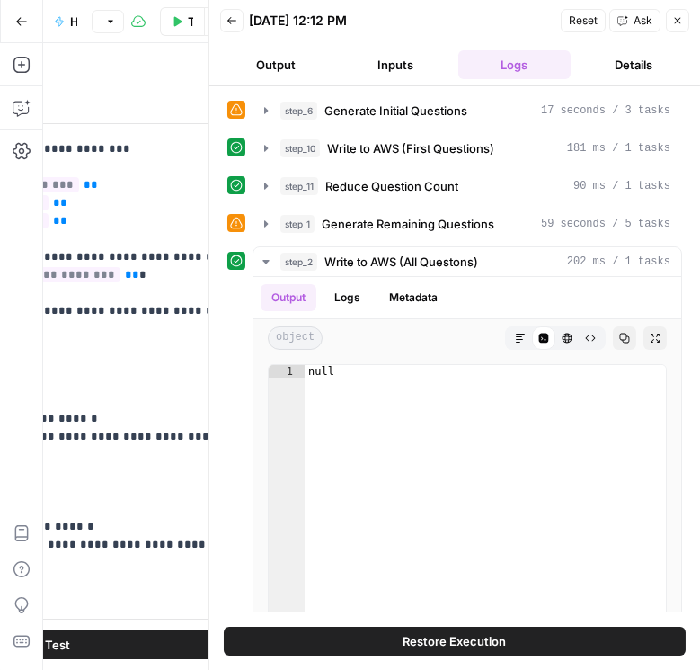
click at [235, 20] on icon "button" at bounding box center [231, 20] width 9 height 7
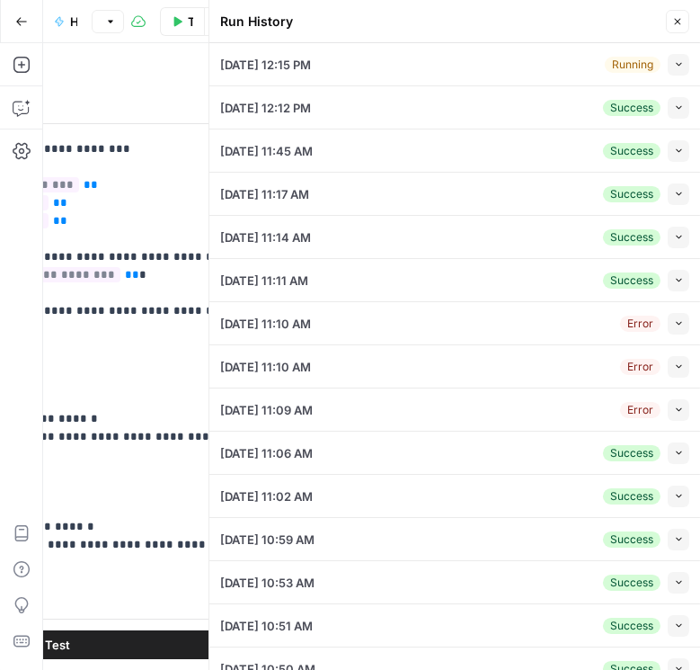
click at [674, 67] on icon "button" at bounding box center [679, 64] width 10 height 10
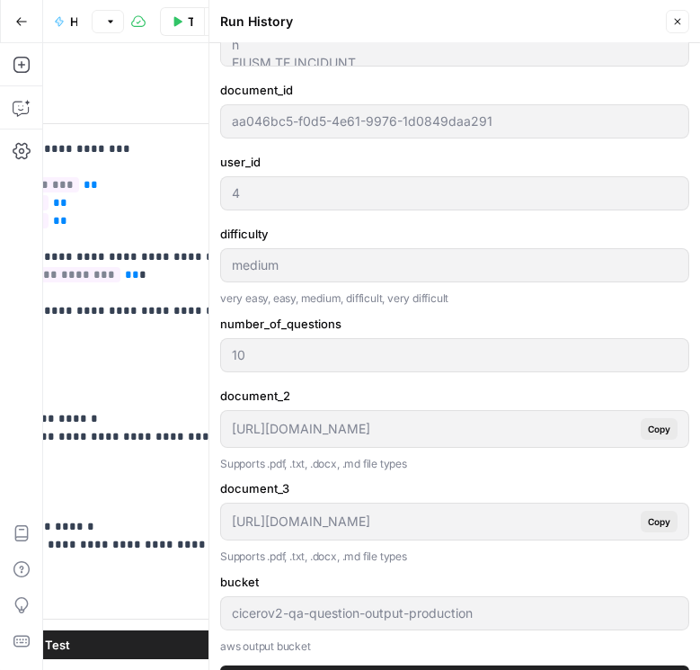
scroll to position [719, 0]
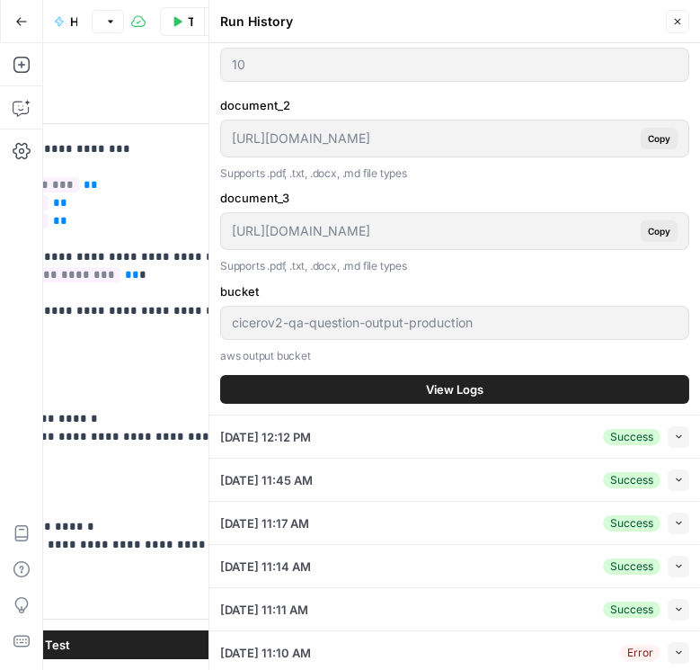
click at [418, 383] on button "View Logs" at bounding box center [454, 389] width 469 height 29
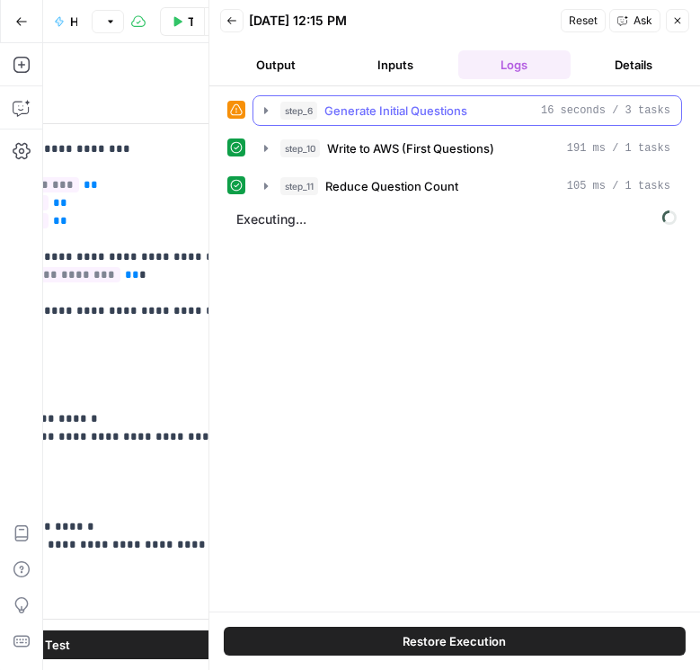
click at [265, 108] on icon "button" at bounding box center [266, 110] width 4 height 6
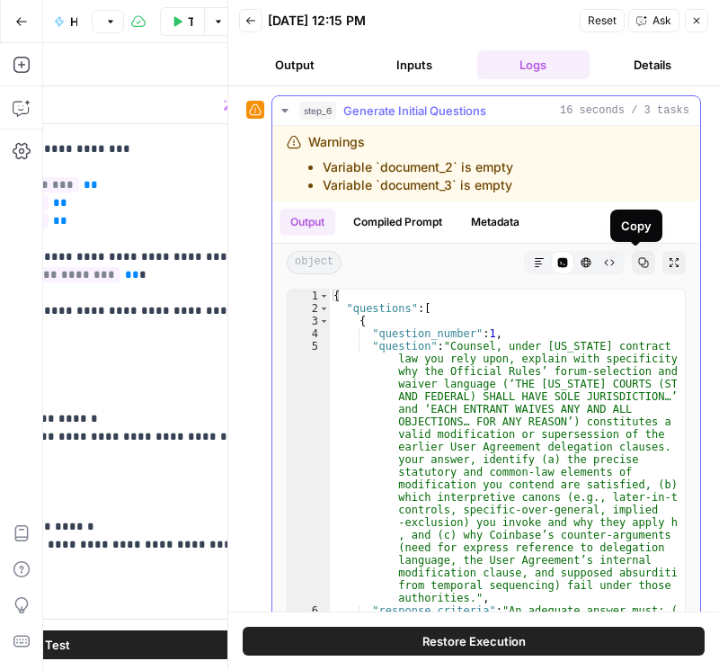
click at [634, 269] on button "Copy" at bounding box center [643, 262] width 23 height 23
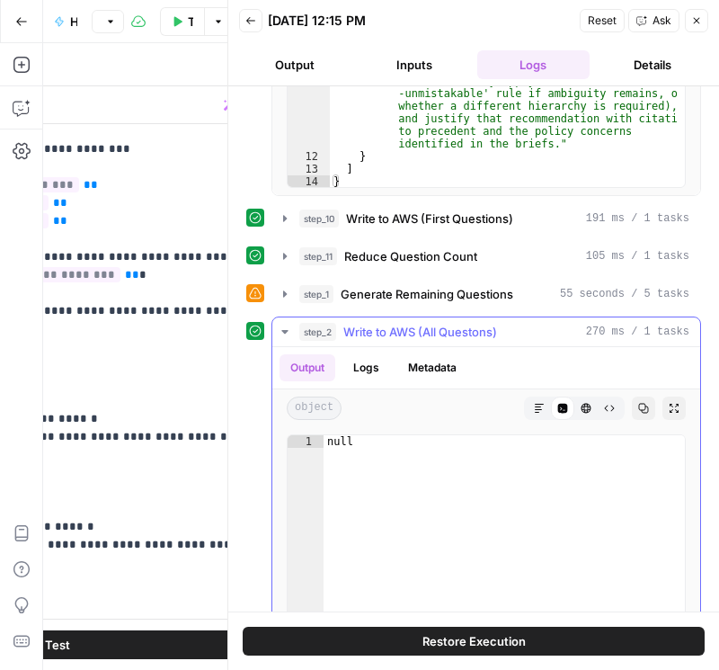
scroll to position [513, 0]
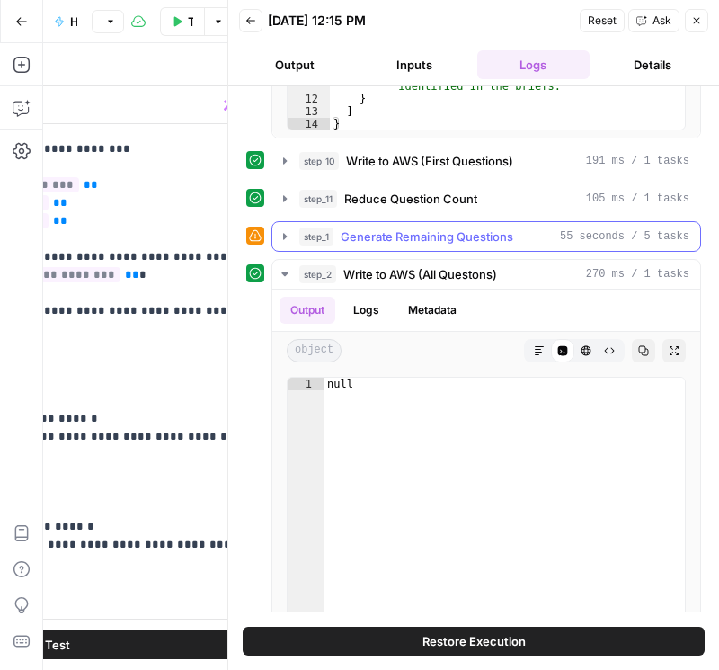
click at [286, 239] on icon "button" at bounding box center [285, 236] width 14 height 14
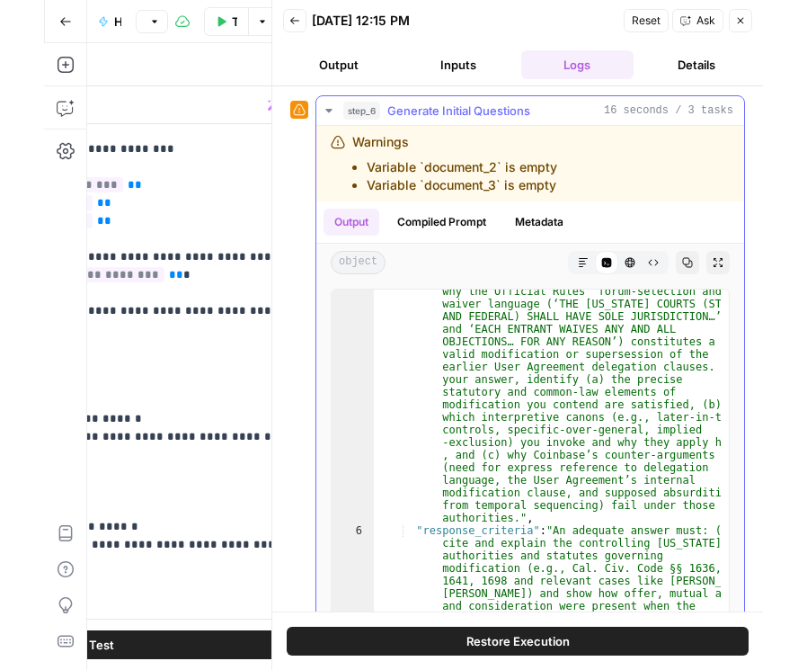
scroll to position [0, 0]
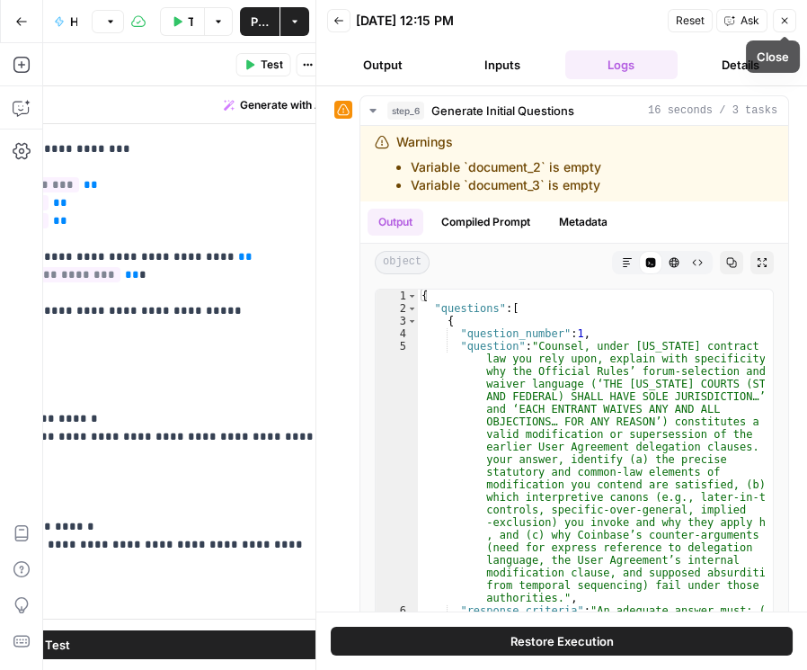
click at [707, 22] on button "Close" at bounding box center [784, 20] width 23 height 23
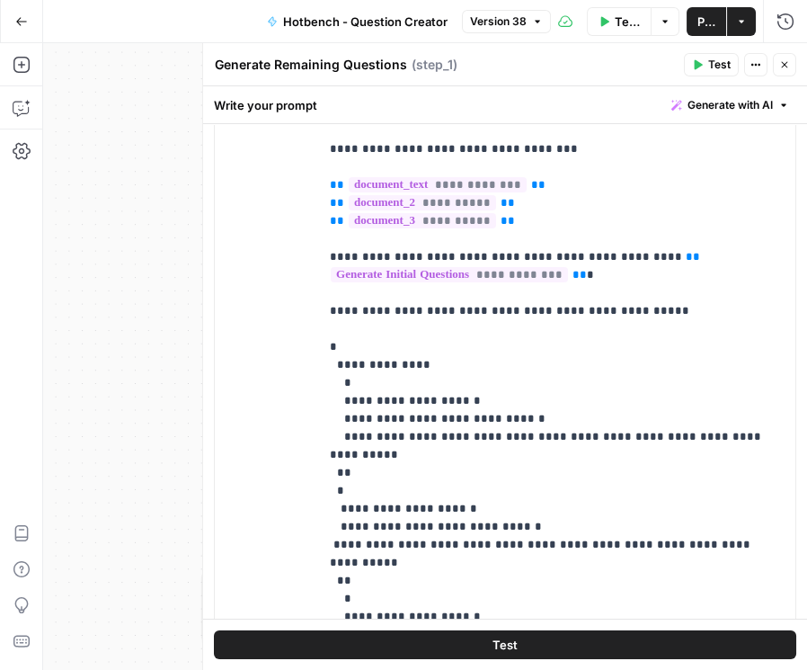
click at [707, 71] on button "Close" at bounding box center [784, 64] width 23 height 23
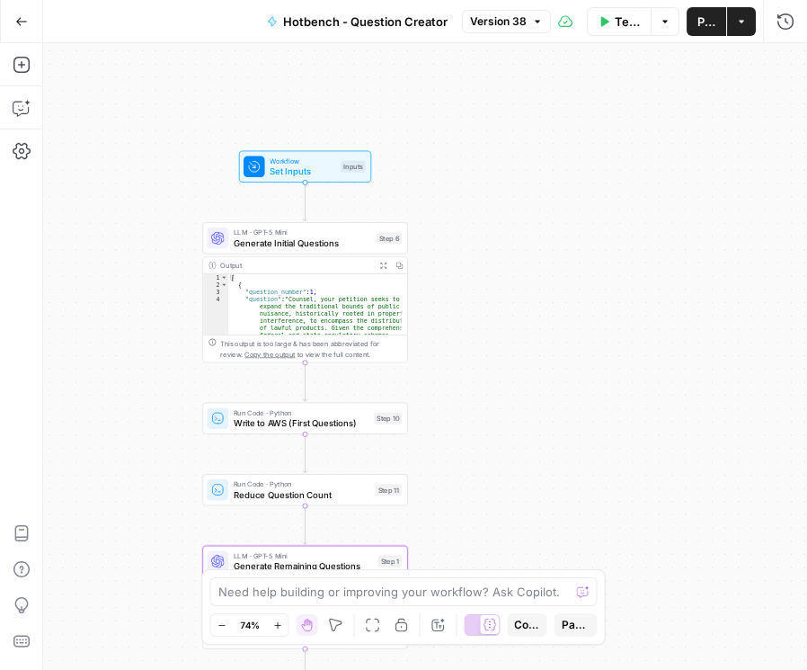
drag, startPoint x: 591, startPoint y: 162, endPoint x: 545, endPoint y: 333, distance: 176.9
click at [545, 333] on div "Workflow Set Inputs Inputs LLM · GPT-5 Mini Generate Initial Questions Step 6 O…" at bounding box center [425, 356] width 764 height 627
click at [497, 23] on span "Version 38" at bounding box center [498, 21] width 57 height 16
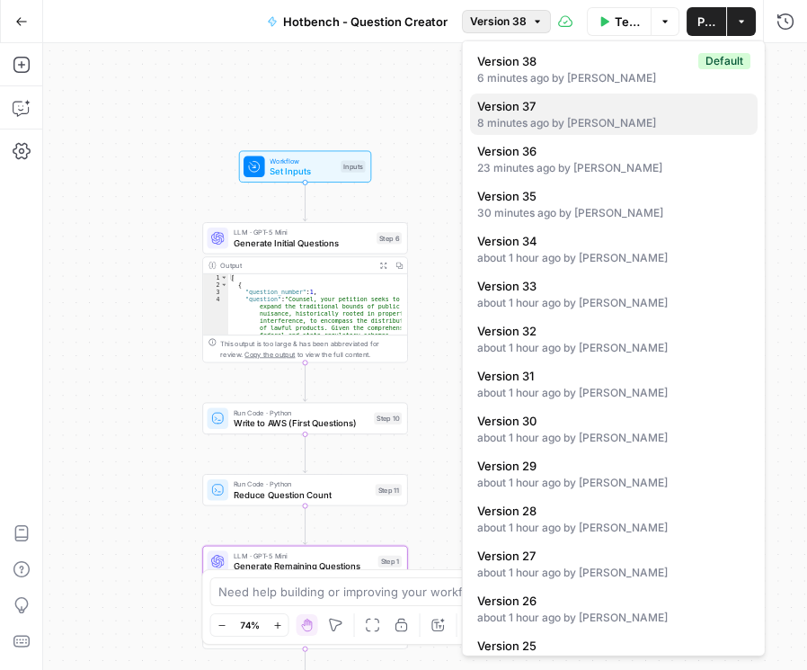
click at [517, 115] on div "8 minutes ago by Daniel Scarr" at bounding box center [613, 123] width 273 height 16
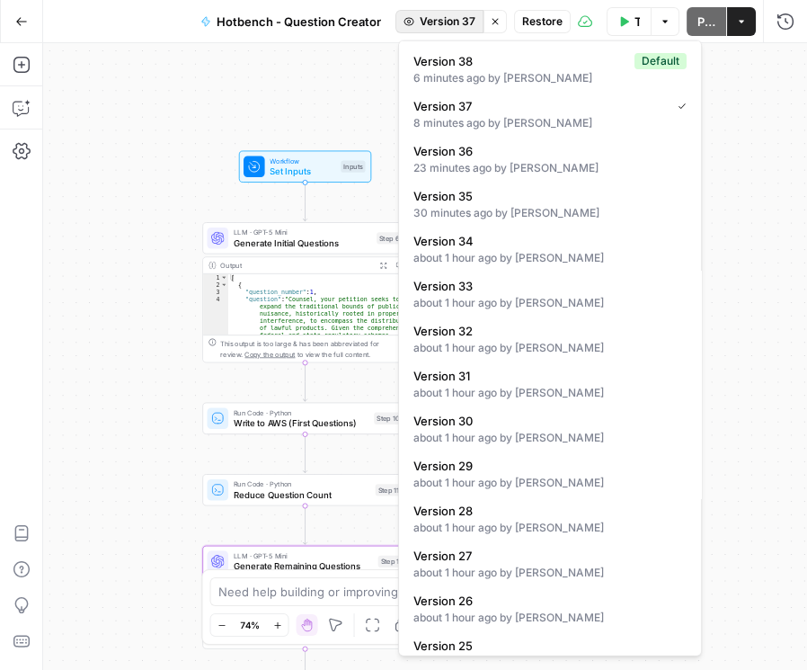
click at [466, 21] on span "Version 37" at bounding box center [448, 21] width 56 height 16
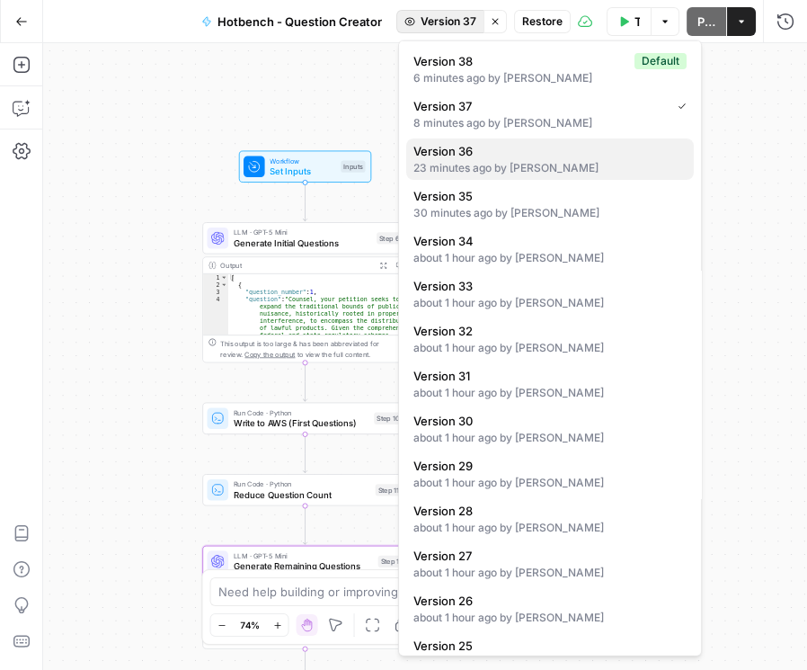
click at [493, 158] on span "Version 36" at bounding box center [547, 151] width 266 height 18
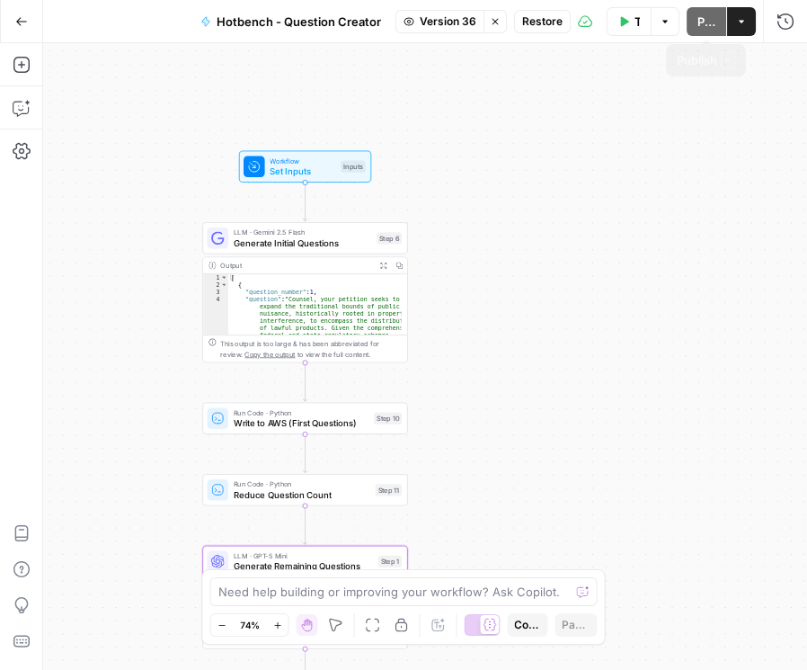
click at [537, 23] on span "Restore" at bounding box center [542, 21] width 40 height 16
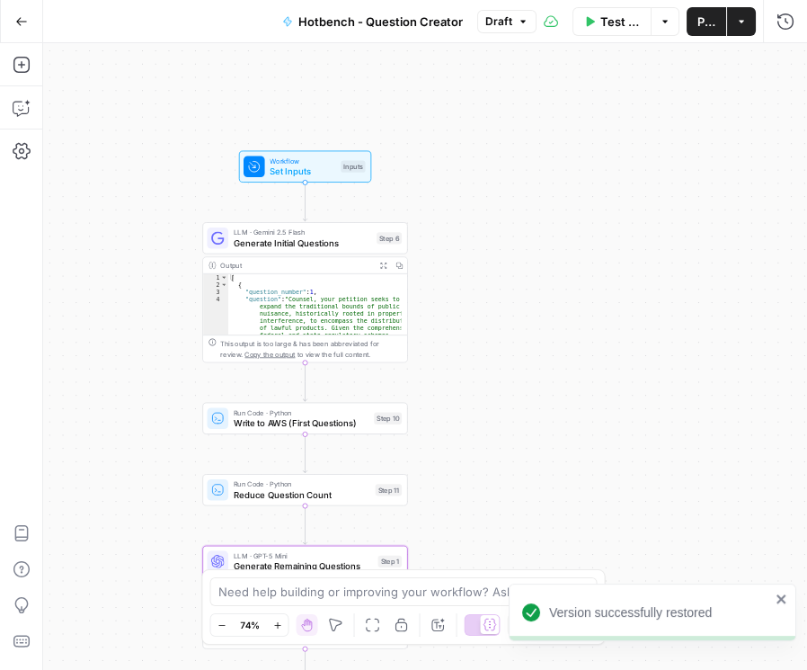
click at [703, 21] on span "Publish" at bounding box center [707, 22] width 18 height 18
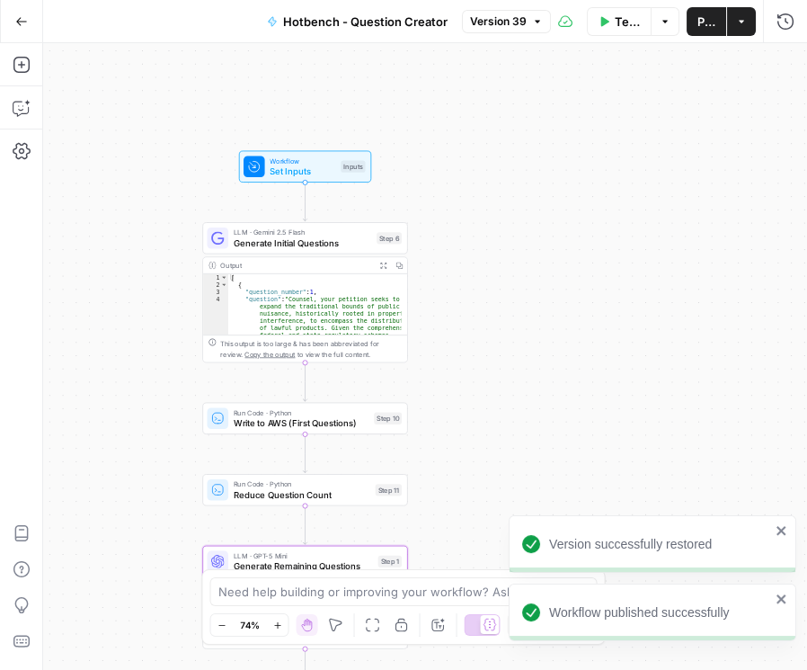
click at [707, 601] on icon "close" at bounding box center [781, 598] width 9 height 9
click at [707, 530] on icon "close" at bounding box center [781, 530] width 9 height 9
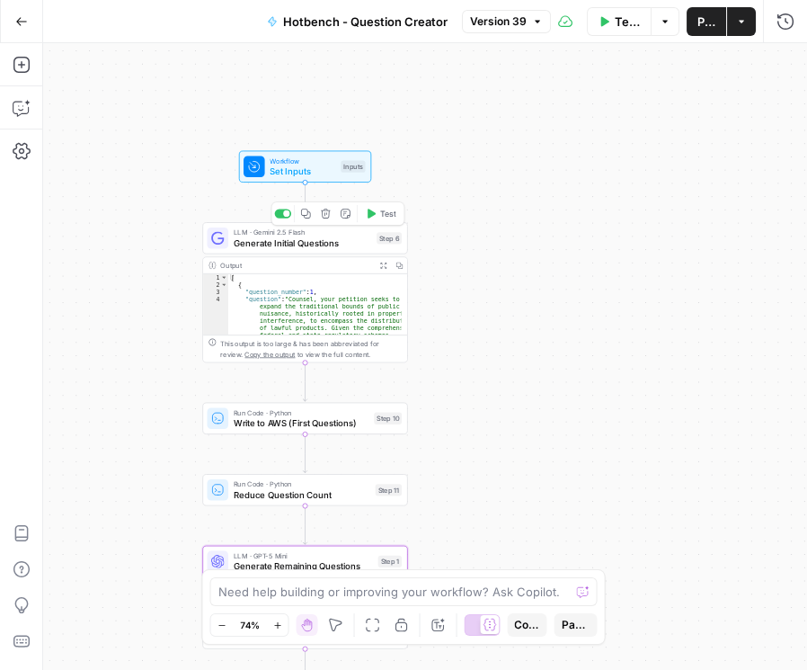
click at [288, 250] on div "LLM · Gemini 2.5 Flash Generate Initial Questions Step 6 Copy step Delete step …" at bounding box center [304, 237] width 205 height 31
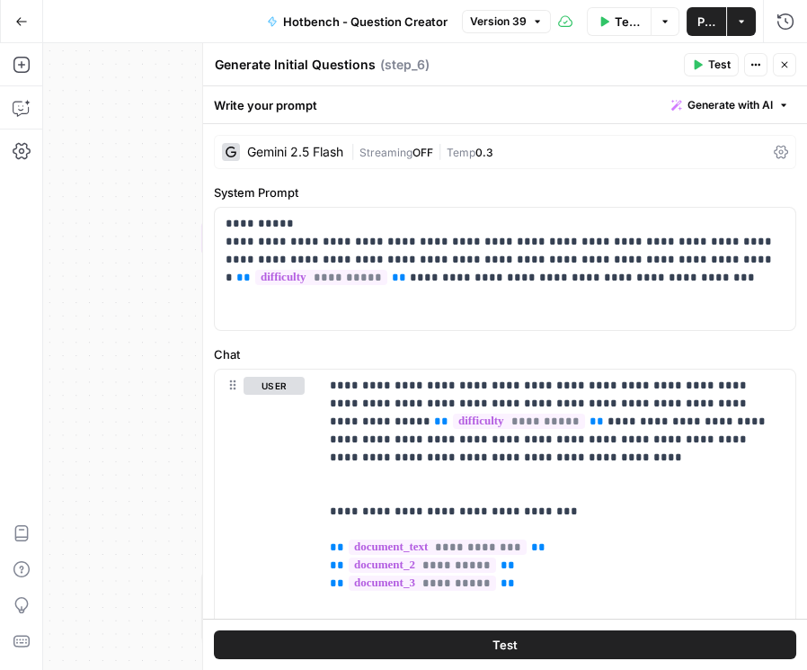
click at [707, 147] on icon at bounding box center [781, 152] width 14 height 14
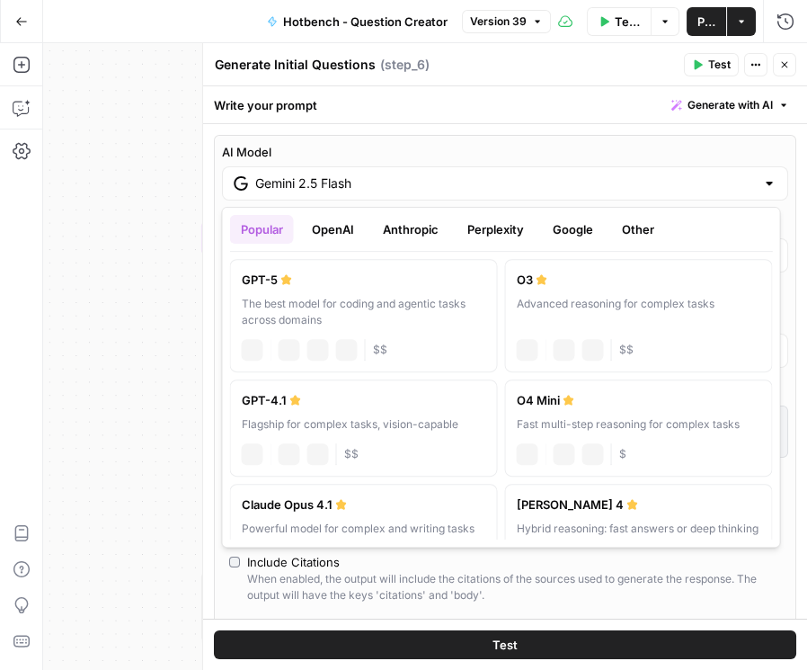
click at [707, 182] on input "Gemini 2.5 Flash" at bounding box center [505, 183] width 500 height 18
click at [331, 227] on button "OpenAI" at bounding box center [332, 229] width 64 height 29
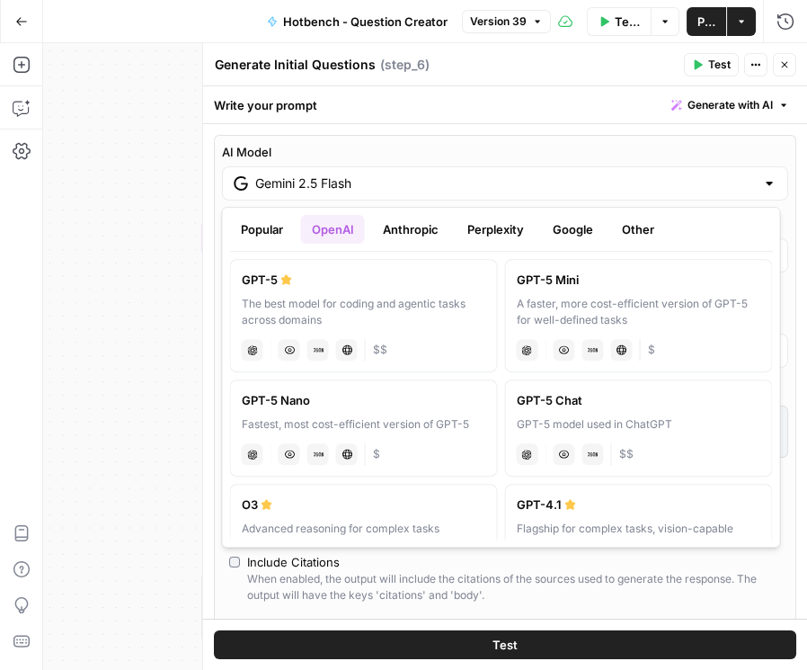
click at [566, 294] on label "GPT-5 Mini A faster, more cost-efficient version of GPT-5 for well-defined task…" at bounding box center [638, 315] width 268 height 113
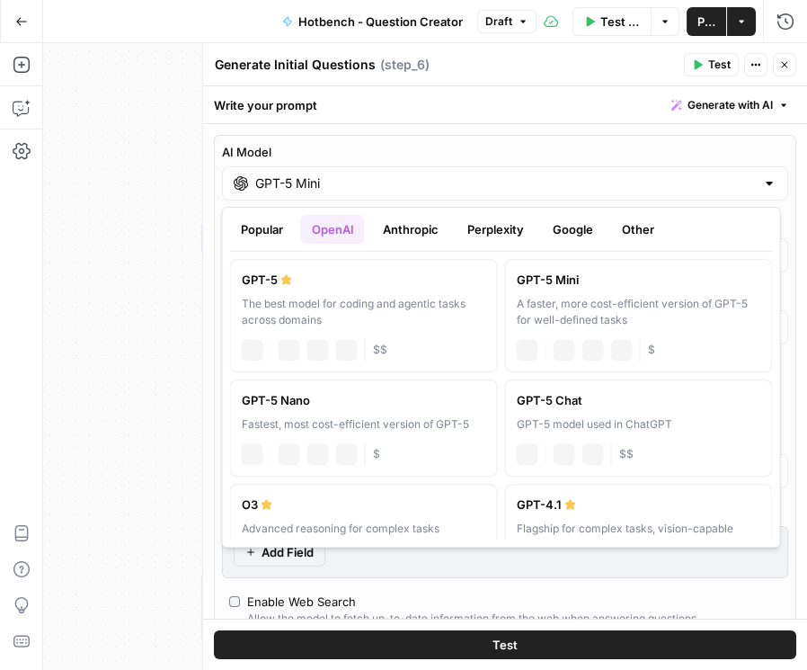
click at [688, 184] on input "GPT-5 Mini" at bounding box center [505, 183] width 500 height 18
click at [415, 220] on button "Anthropic" at bounding box center [409, 229] width 77 height 29
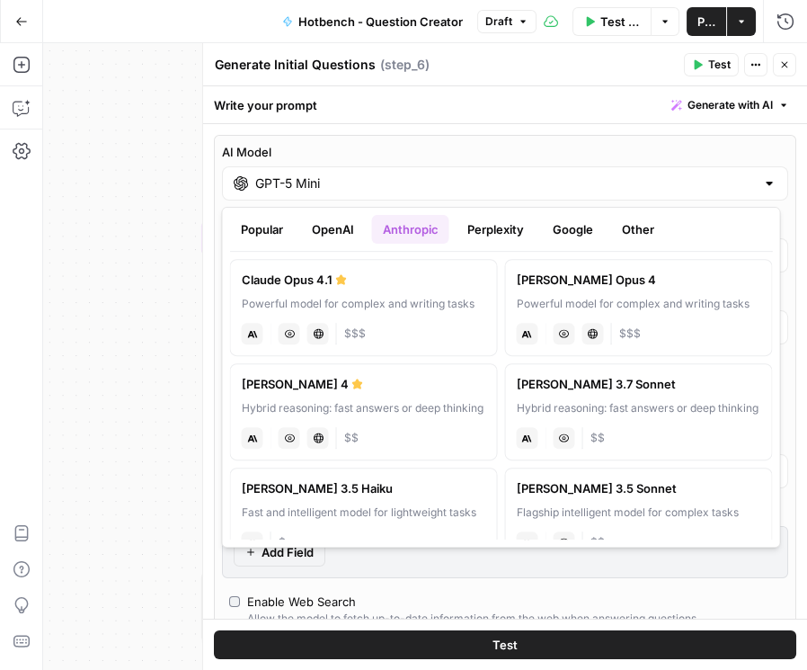
click at [595, 232] on button "Google" at bounding box center [572, 229] width 62 height 29
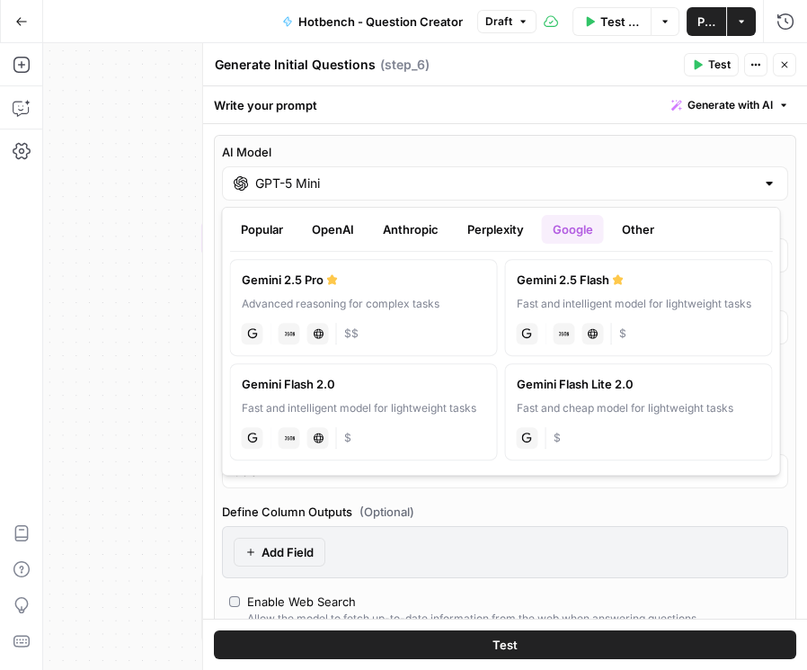
click at [594, 282] on div "Gemini 2.5 Flash" at bounding box center [638, 280] width 245 height 18
type input "Gemini 2.5 Flash"
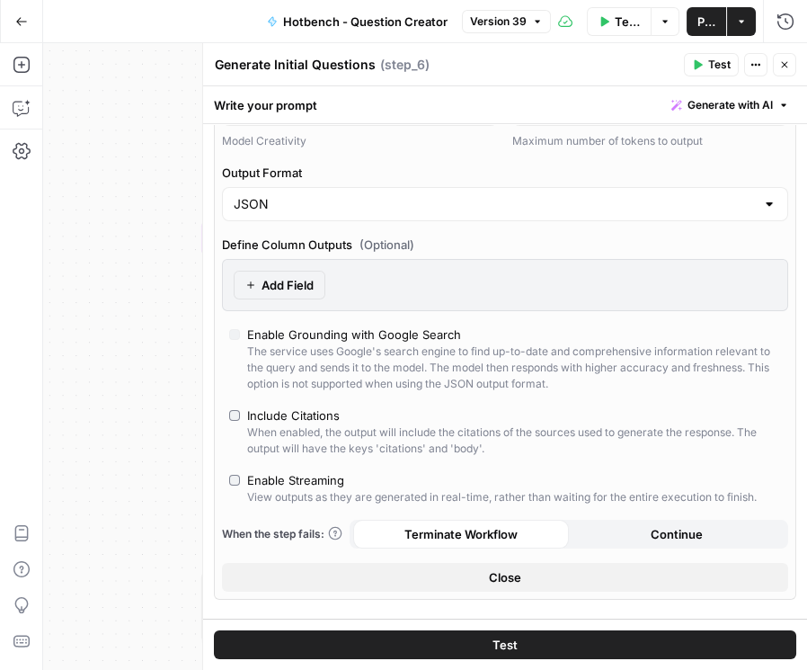
scroll to position [154, 0]
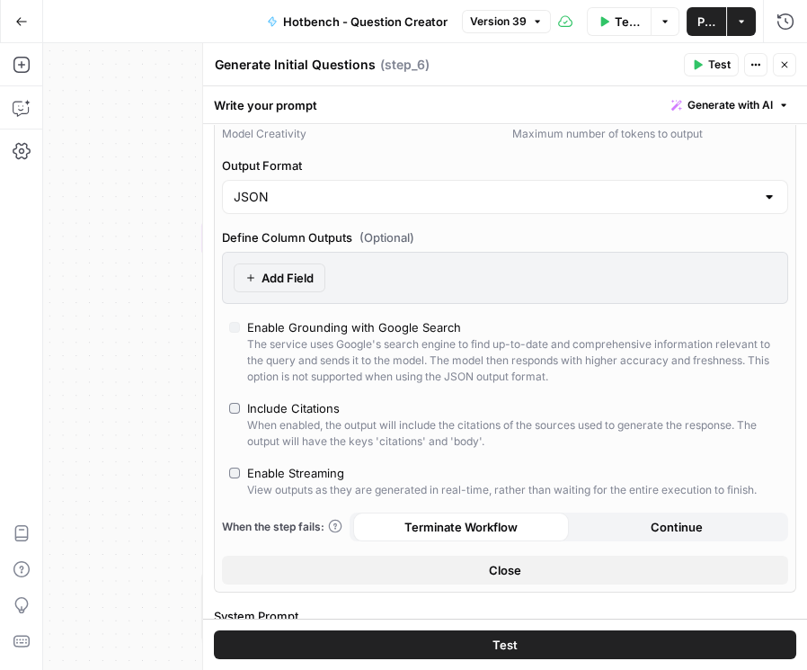
click at [696, 19] on button "Publish" at bounding box center [707, 21] width 40 height 29
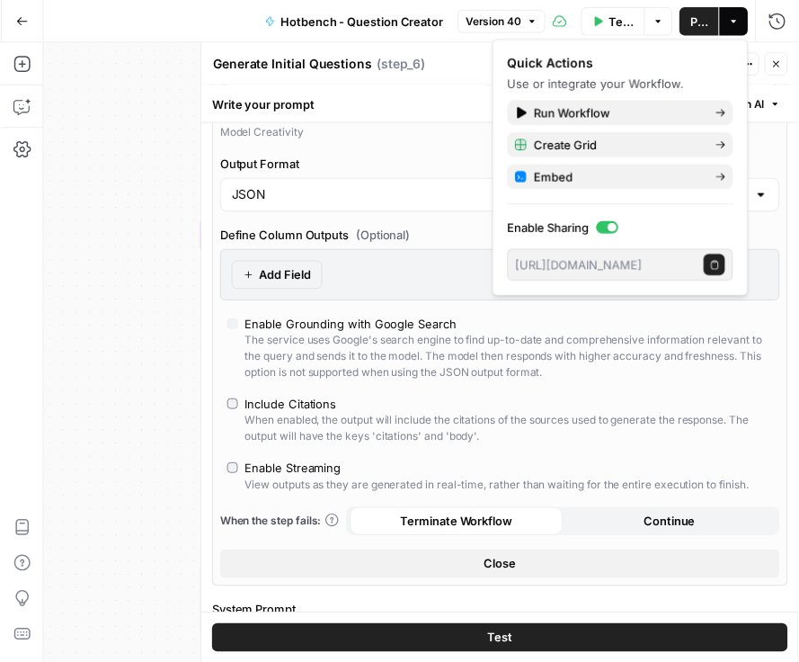
scroll to position [51, 0]
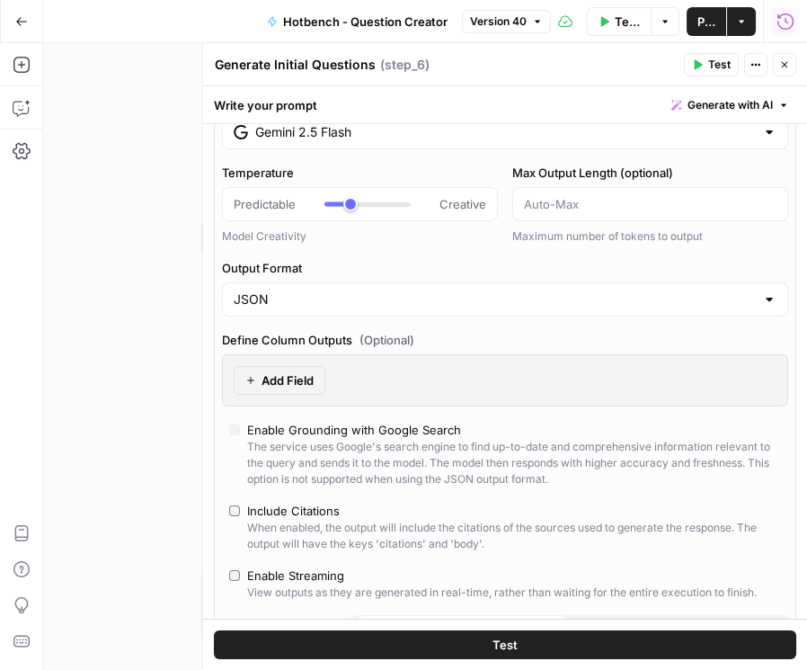
click at [707, 32] on button "Run History" at bounding box center [785, 21] width 29 height 29
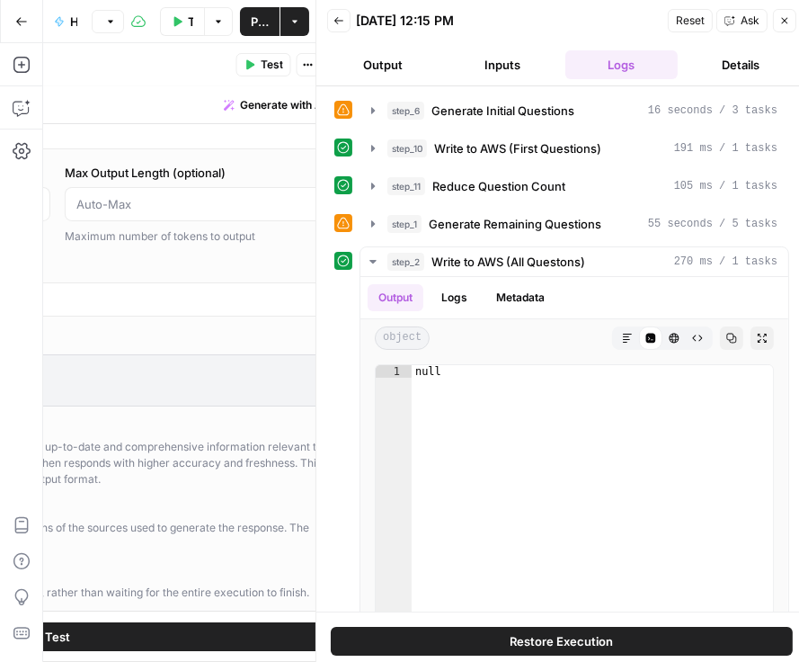
click at [339, 25] on icon "button" at bounding box center [339, 20] width 11 height 11
type input "***"
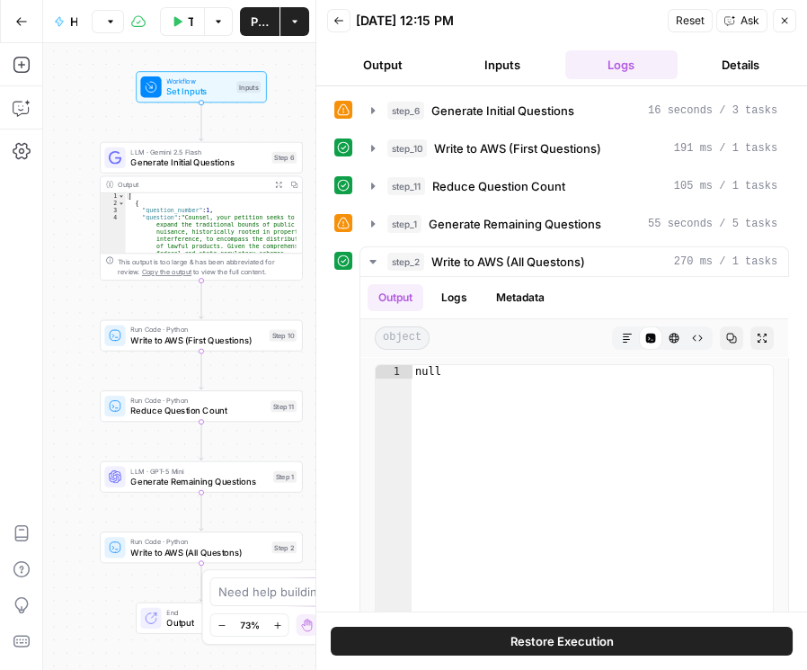
click at [337, 23] on icon "button" at bounding box center [339, 20] width 11 height 11
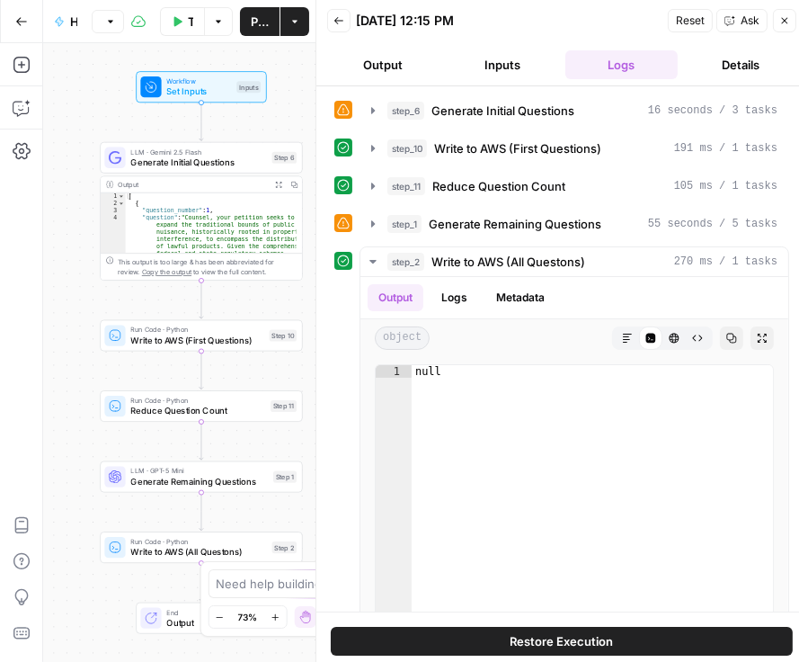
click at [341, 18] on icon "button" at bounding box center [339, 20] width 11 height 11
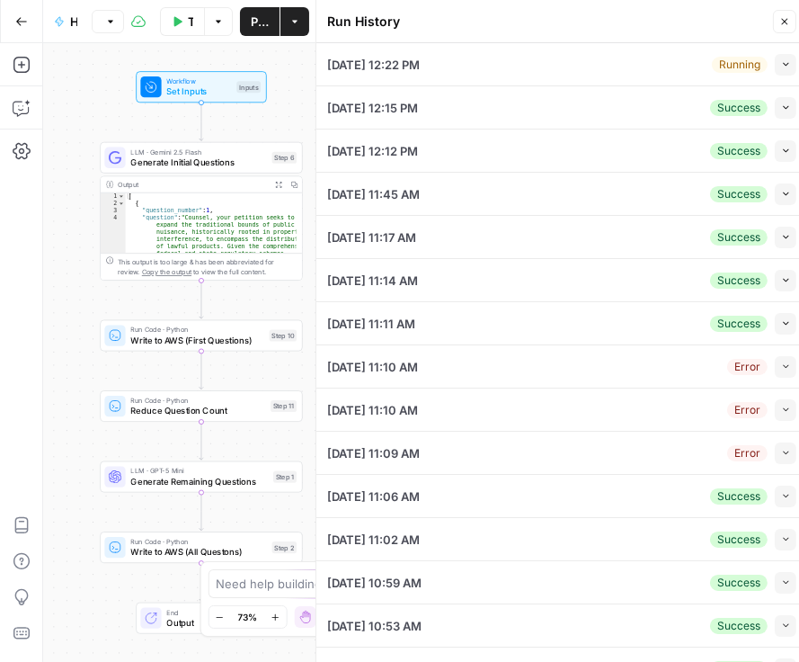
click at [781, 68] on span "button" at bounding box center [786, 64] width 10 height 10
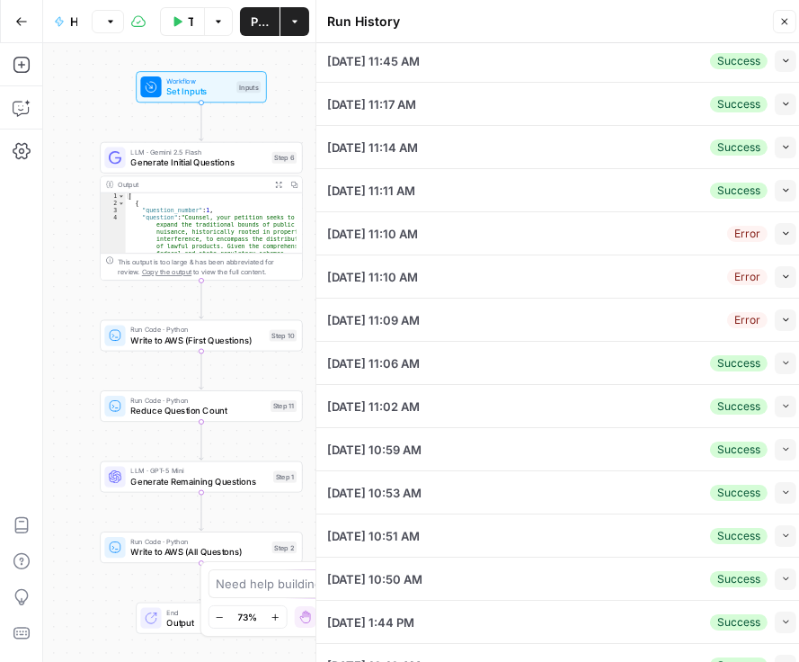
scroll to position [873, 0]
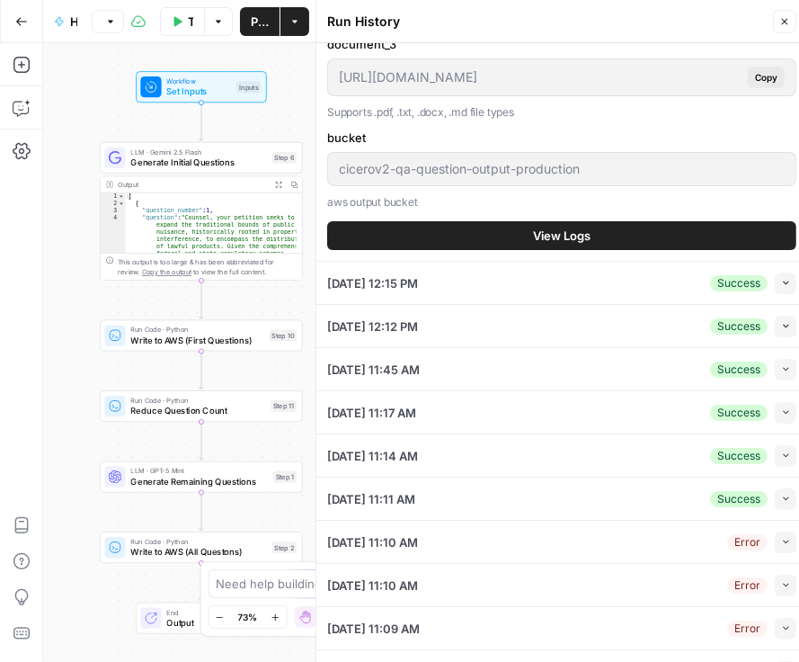
click at [626, 239] on button "View Logs" at bounding box center [561, 235] width 469 height 29
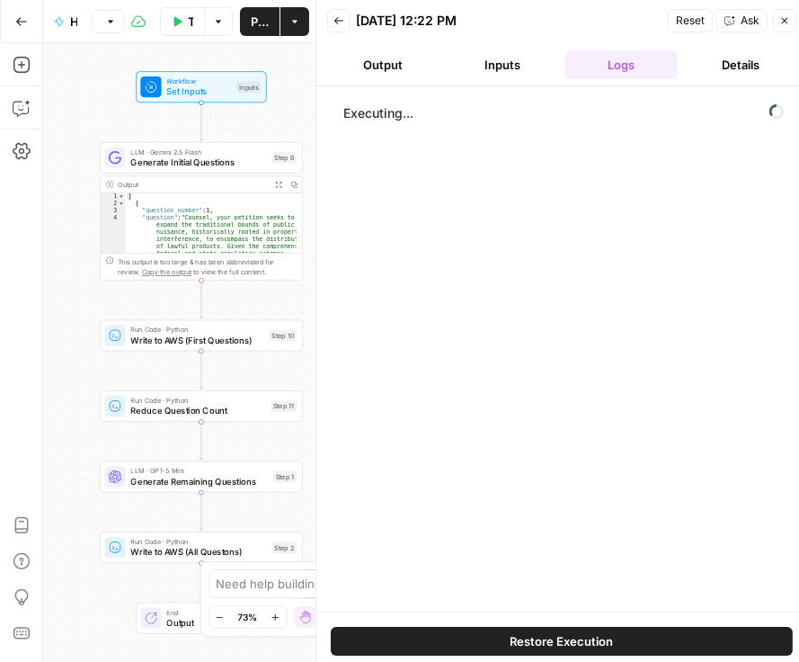
click at [414, 74] on button "Output" at bounding box center [383, 64] width 112 height 29
drag, startPoint x: 513, startPoint y: 72, endPoint x: 533, endPoint y: 76, distance: 20.3
click at [513, 72] on button "Inputs" at bounding box center [503, 64] width 112 height 29
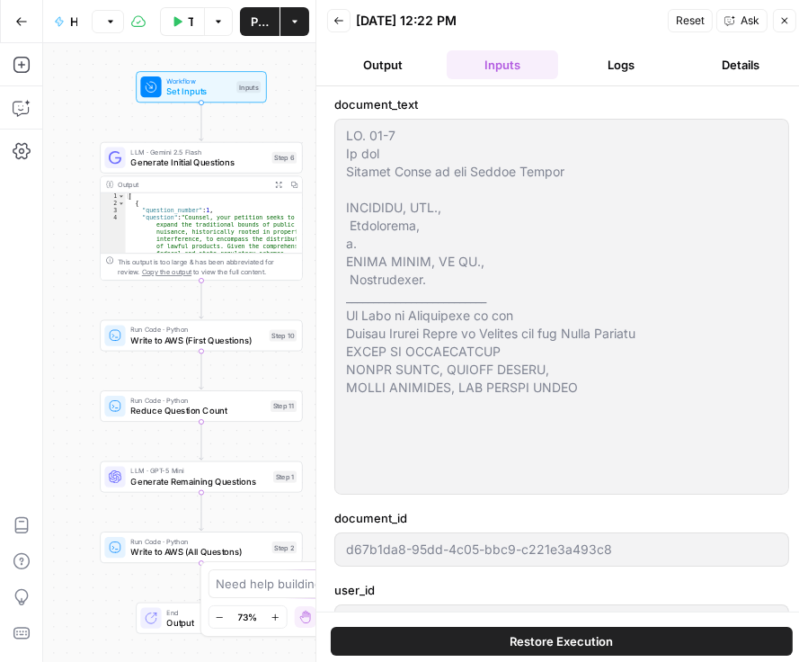
click at [602, 66] on button "Logs" at bounding box center [621, 64] width 112 height 29
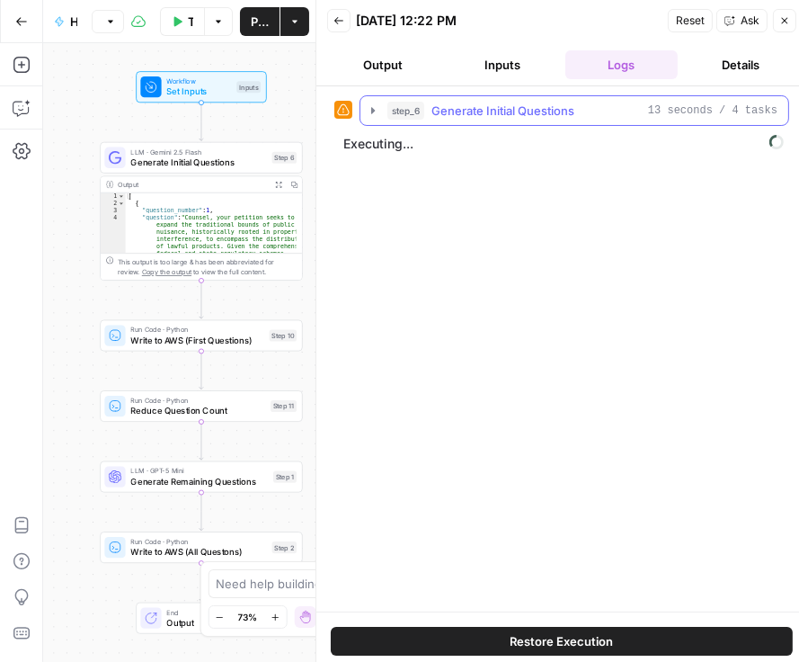
click at [372, 109] on icon "button" at bounding box center [373, 110] width 4 height 6
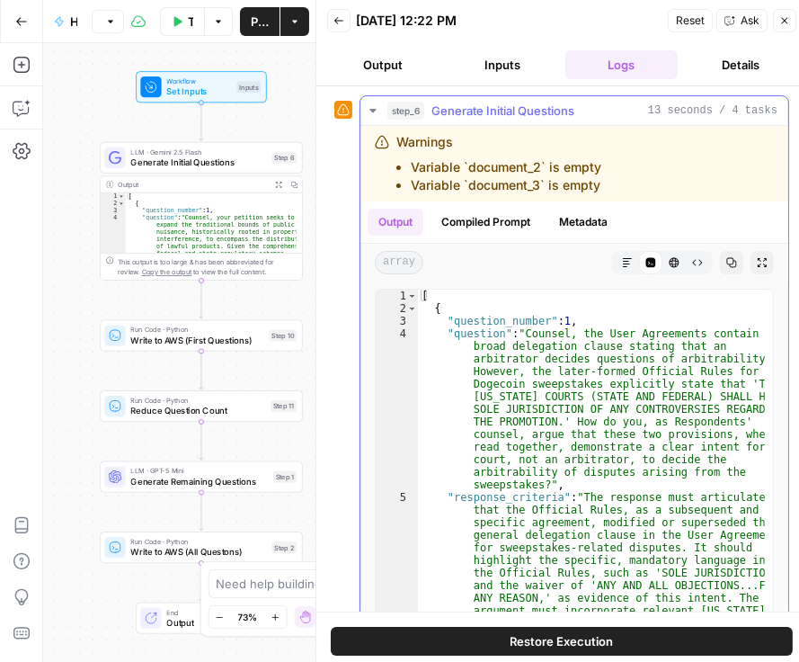
drag, startPoint x: 654, startPoint y: 108, endPoint x: 687, endPoint y: 112, distance: 33.6
click at [686, 112] on div "step_6 Generate Initial Questions 13 seconds / 4 tasks" at bounding box center [582, 111] width 390 height 18
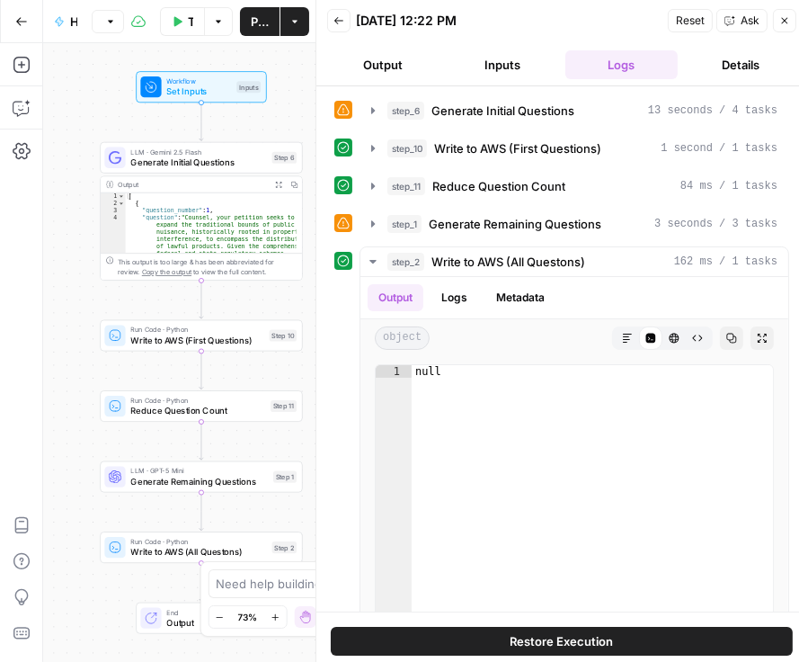
click at [181, 166] on span "Generate Initial Questions" at bounding box center [198, 162] width 136 height 13
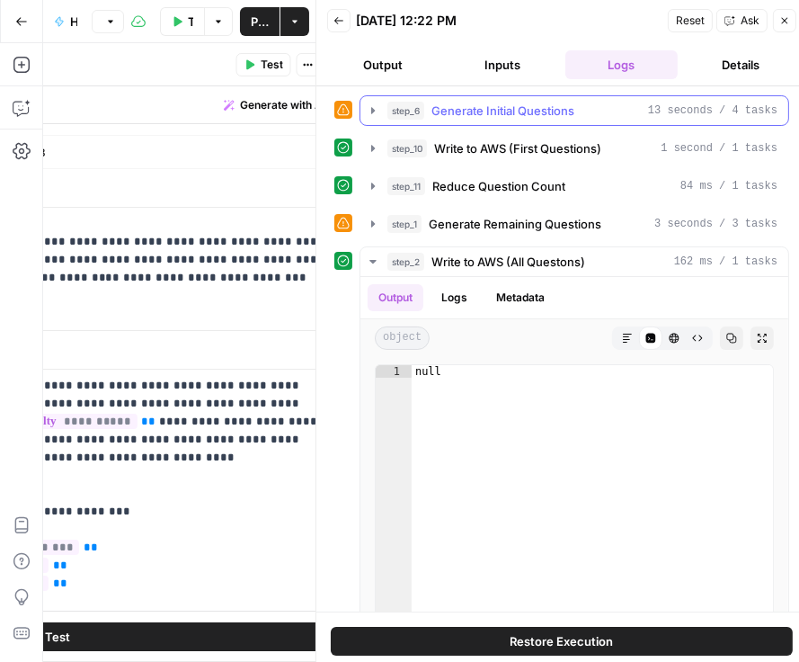
click at [376, 107] on icon "button" at bounding box center [373, 110] width 14 height 14
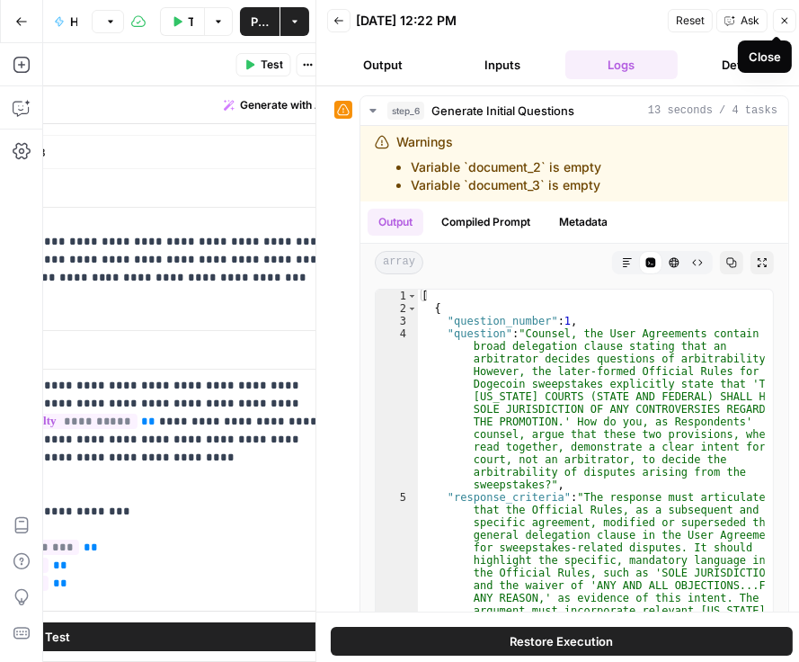
click at [779, 22] on icon "button" at bounding box center [784, 20] width 11 height 11
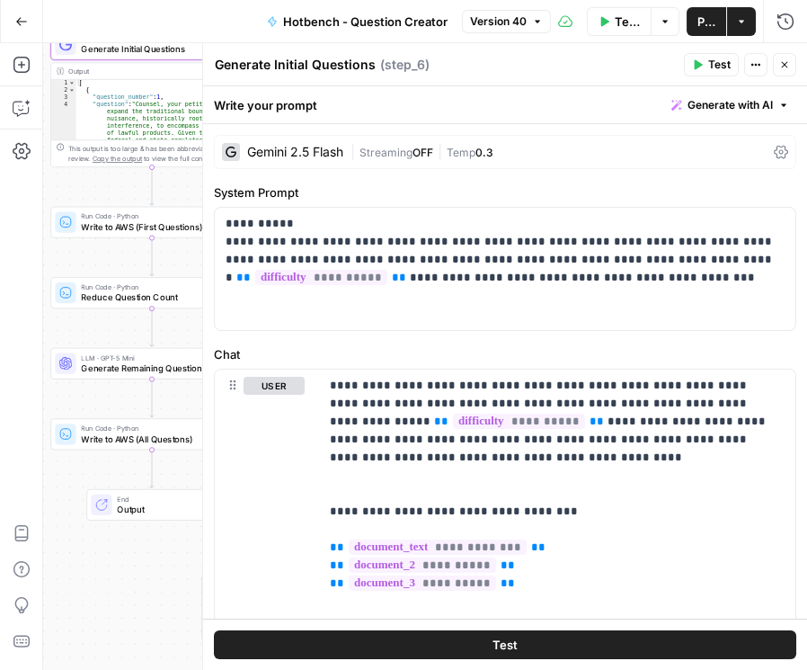
drag, startPoint x: 64, startPoint y: 275, endPoint x: 24, endPoint y: 193, distance: 90.9
click at [24, 193] on div "Add Steps Copilot Settings AirOps Academy Help Give Feedback Shortcuts Workflow…" at bounding box center [403, 356] width 807 height 627
click at [96, 363] on span "Generate Remaining Questions" at bounding box center [150, 367] width 138 height 13
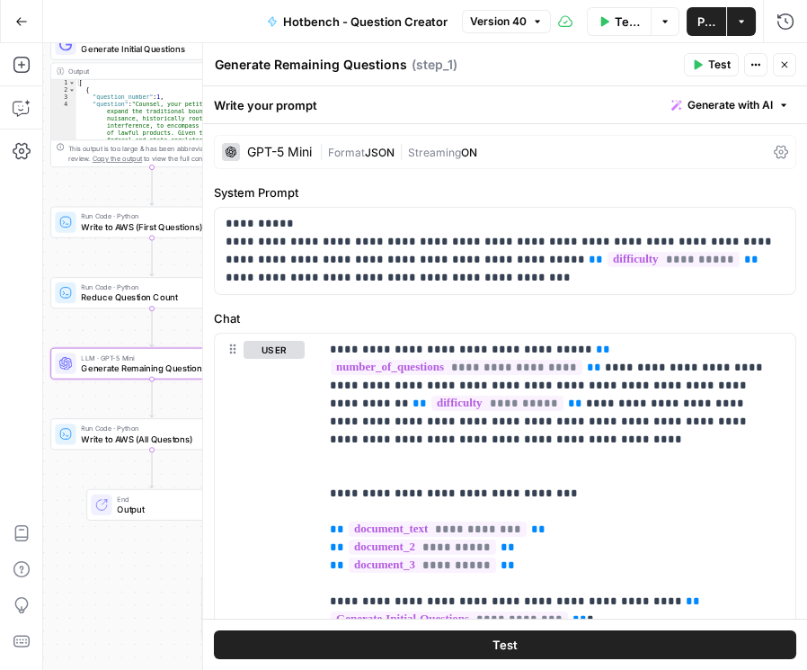
click at [774, 149] on icon at bounding box center [781, 152] width 14 height 14
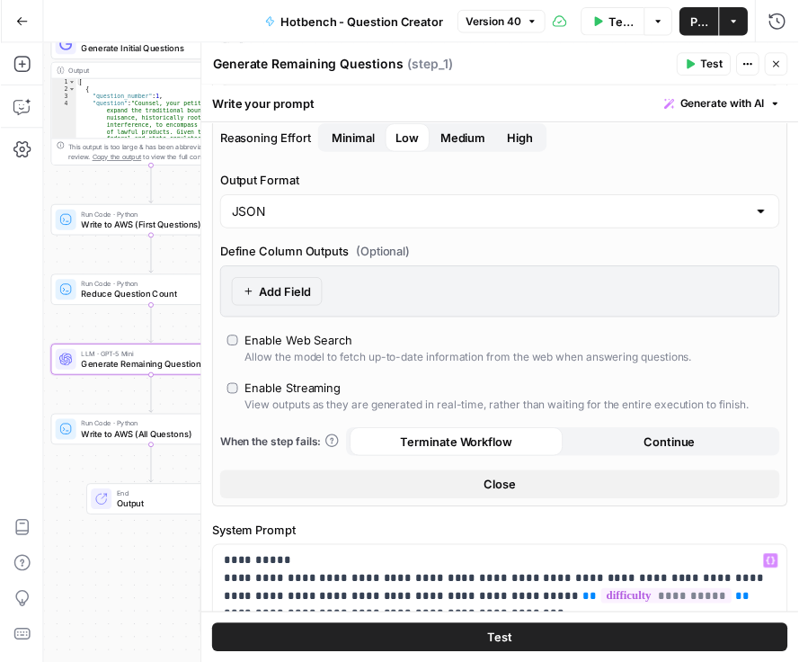
scroll to position [256, 0]
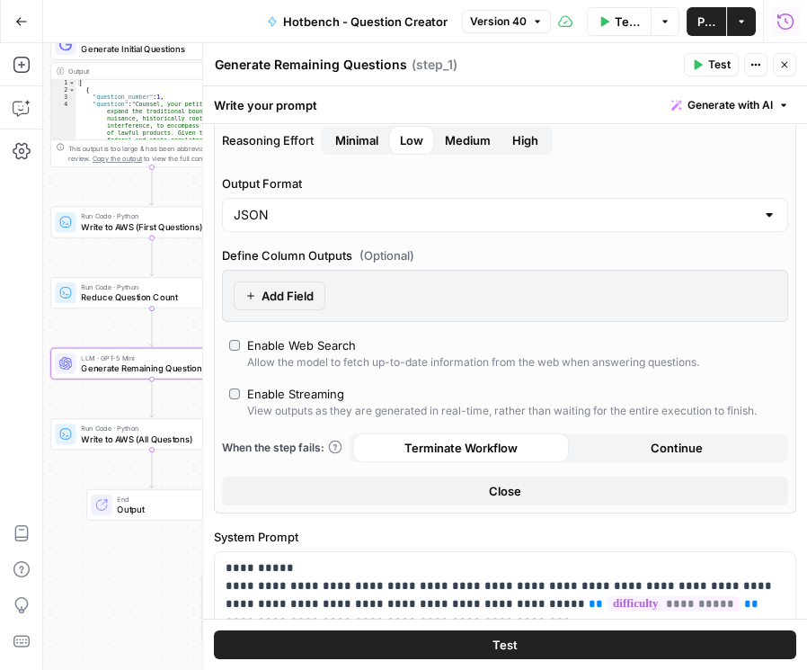
click at [790, 25] on icon "button" at bounding box center [786, 22] width 18 height 18
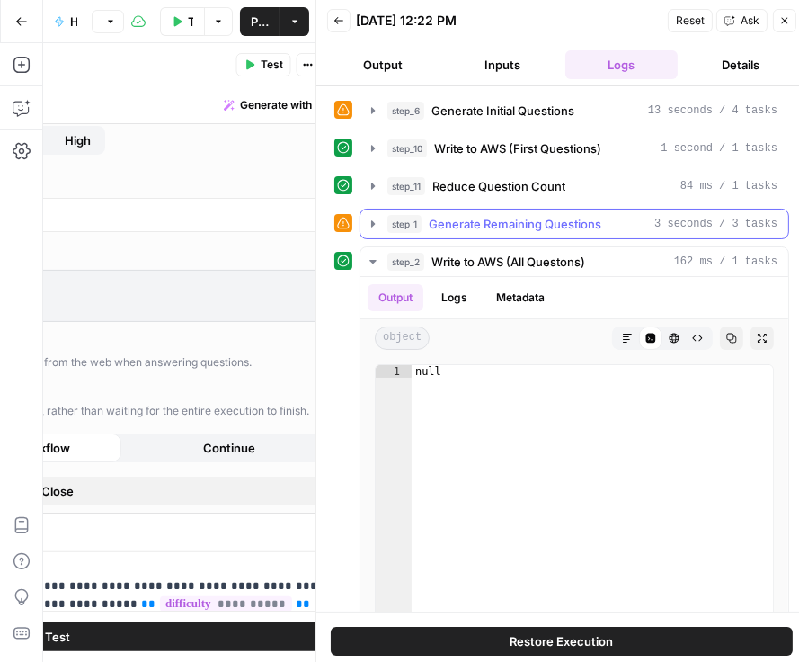
click at [378, 222] on icon "button" at bounding box center [373, 224] width 14 height 14
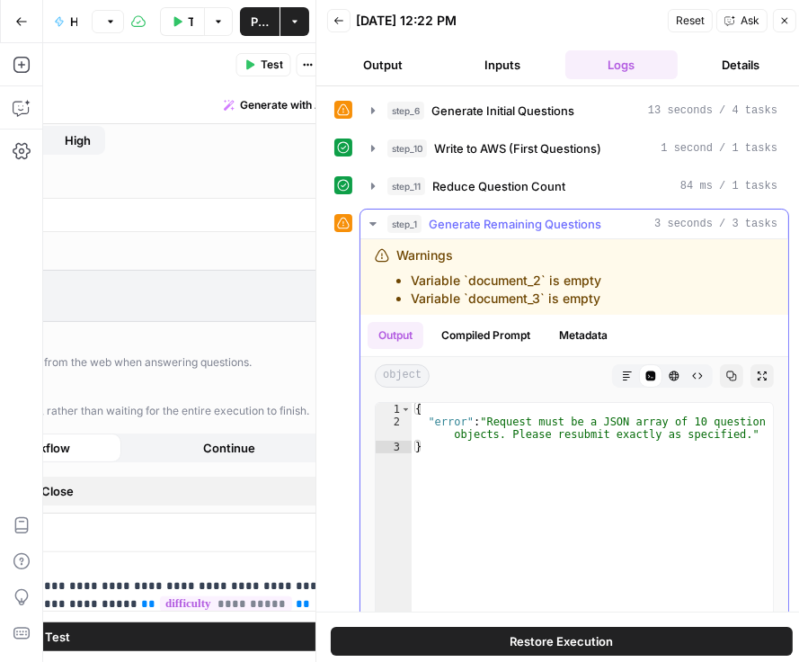
type textarea "**********"
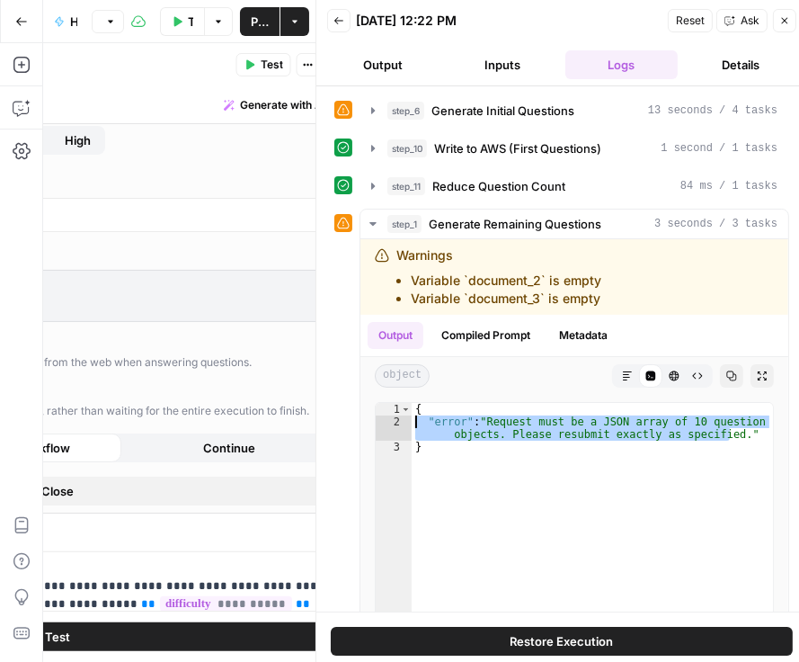
drag, startPoint x: 732, startPoint y: 434, endPoint x: 358, endPoint y: 414, distance: 374.6
click at [358, 414] on div "**********" at bounding box center [561, 487] width 455 height 556
click at [789, 29] on button "Close" at bounding box center [784, 20] width 23 height 23
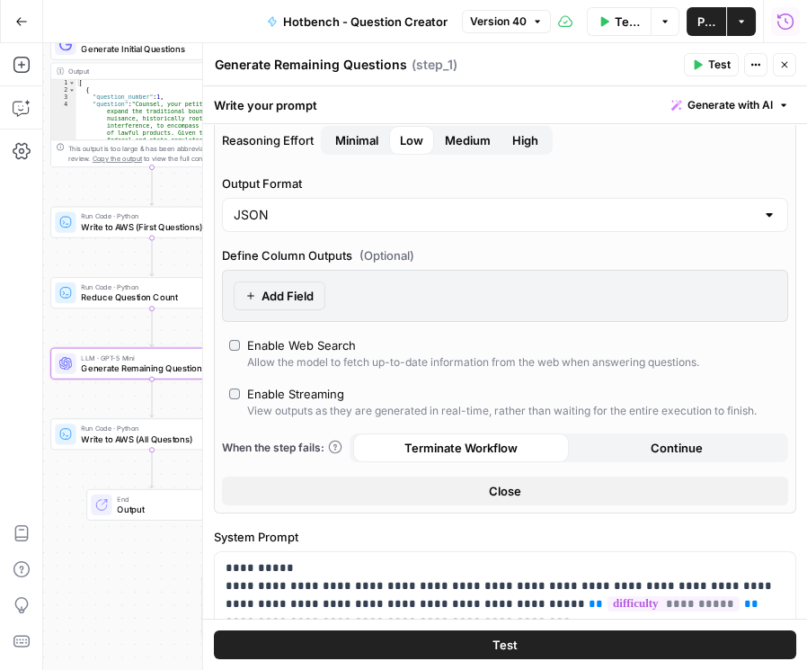
click at [794, 19] on button "Run History" at bounding box center [785, 21] width 29 height 29
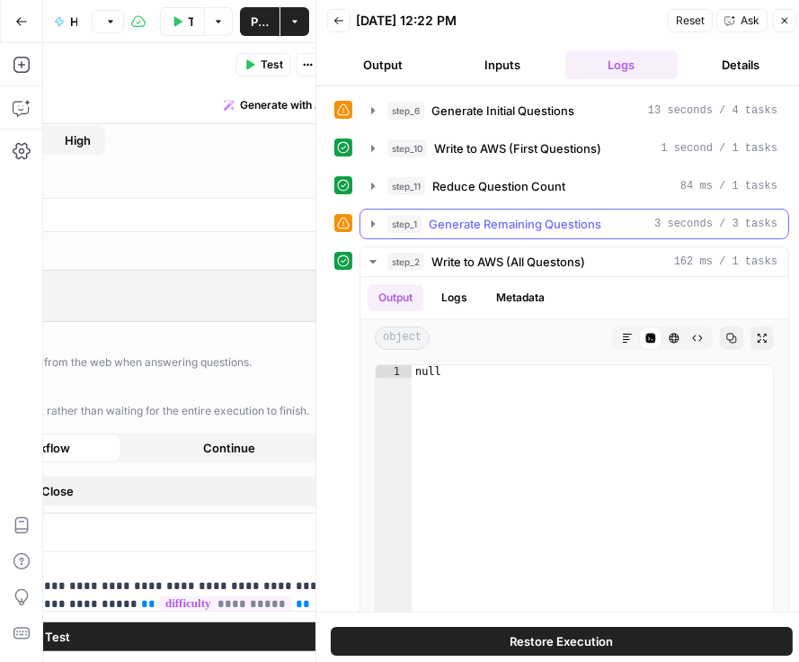
click at [370, 222] on icon "button" at bounding box center [373, 224] width 14 height 14
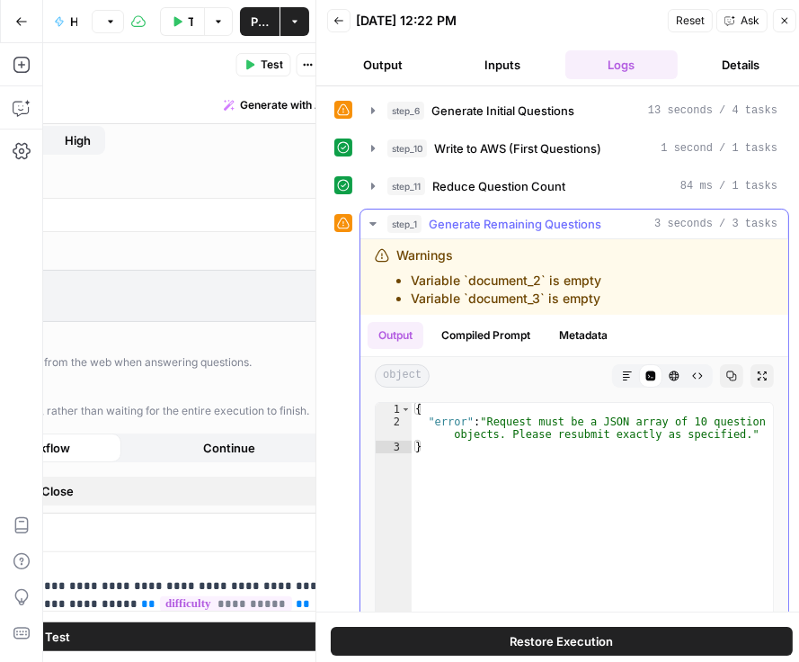
click at [497, 332] on button "Compiled Prompt" at bounding box center [486, 335] width 111 height 27
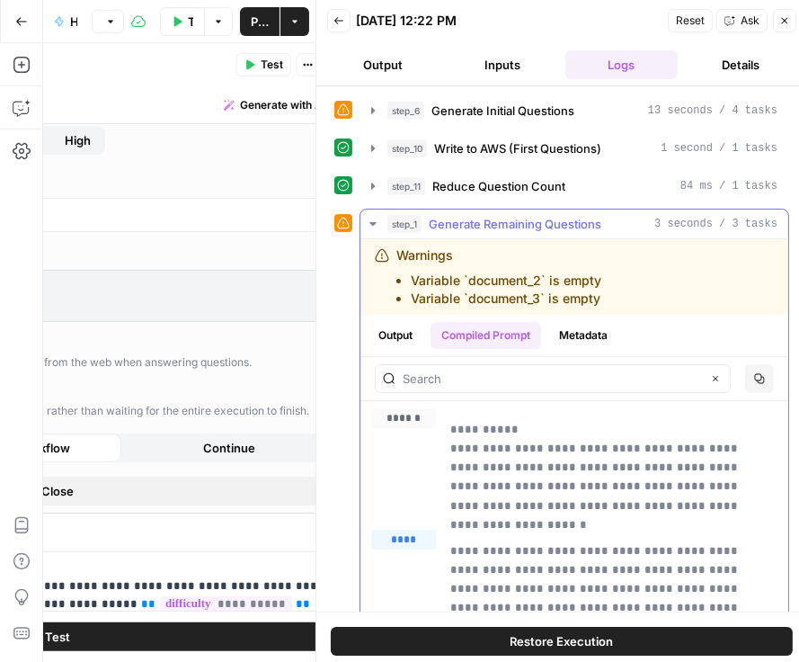
click at [586, 335] on button "Metadata" at bounding box center [583, 335] width 70 height 27
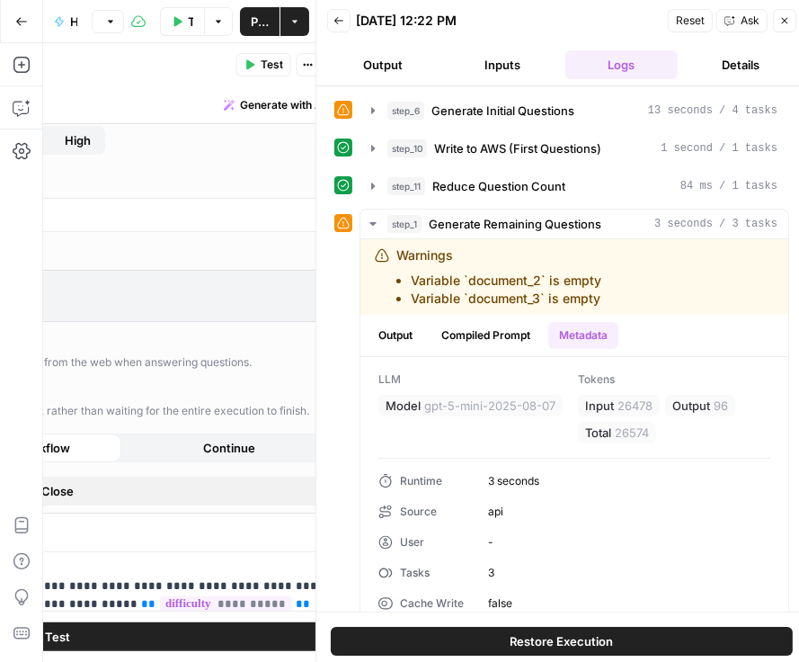
click at [785, 25] on button "Close" at bounding box center [784, 20] width 23 height 23
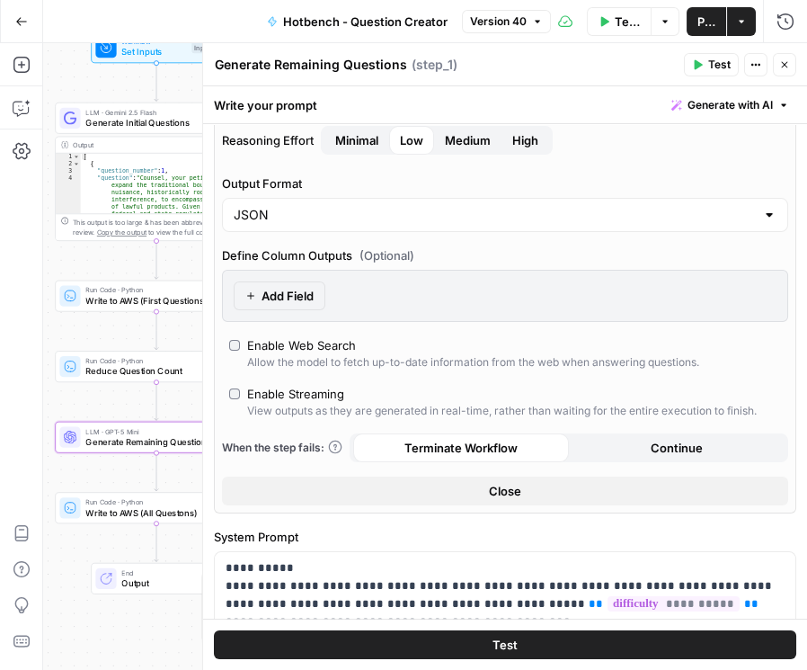
drag, startPoint x: 123, startPoint y: 192, endPoint x: 128, endPoint y: 264, distance: 72.1
click at [128, 264] on div "Workflow Set Inputs Inputs LLM · Gemini 2.5 Flash Generate Initial Questions St…" at bounding box center [425, 356] width 764 height 627
click at [129, 122] on span "Generate Initial Questions" at bounding box center [153, 122] width 136 height 13
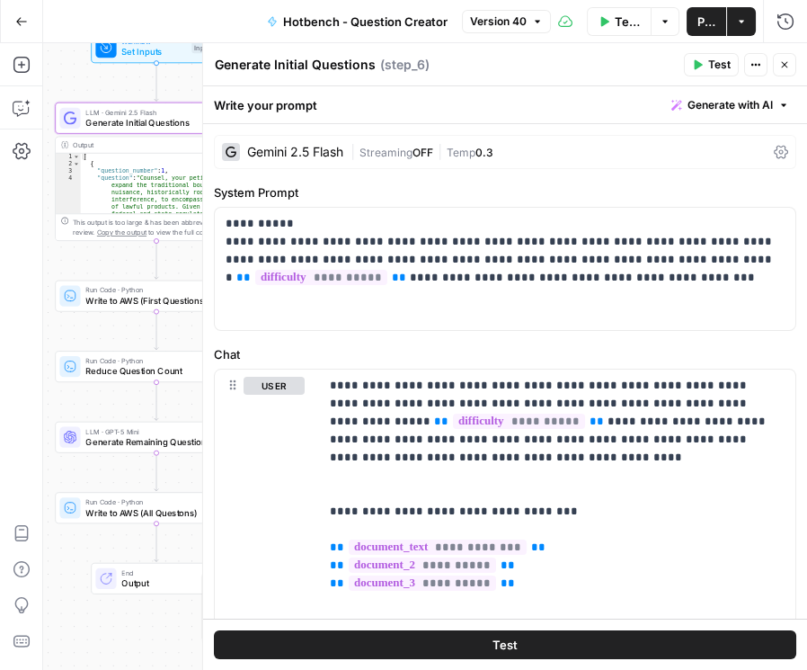
click at [784, 156] on div "Gemini 2.5 Flash | Streaming OFF | Temp 0.3" at bounding box center [505, 152] width 583 height 34
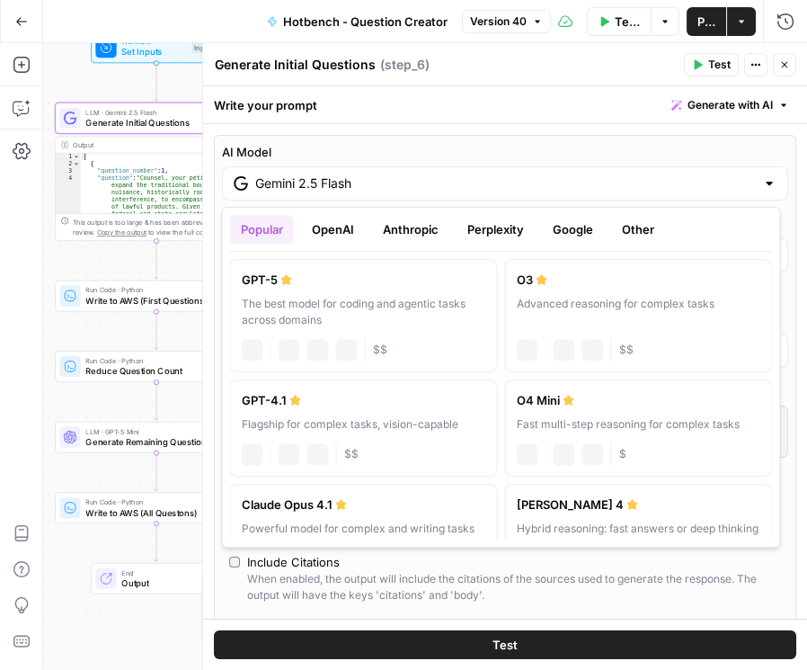
click at [712, 172] on div "Gemini 2.5 Flash" at bounding box center [505, 183] width 566 height 34
click at [346, 237] on button "OpenAI" at bounding box center [332, 229] width 64 height 29
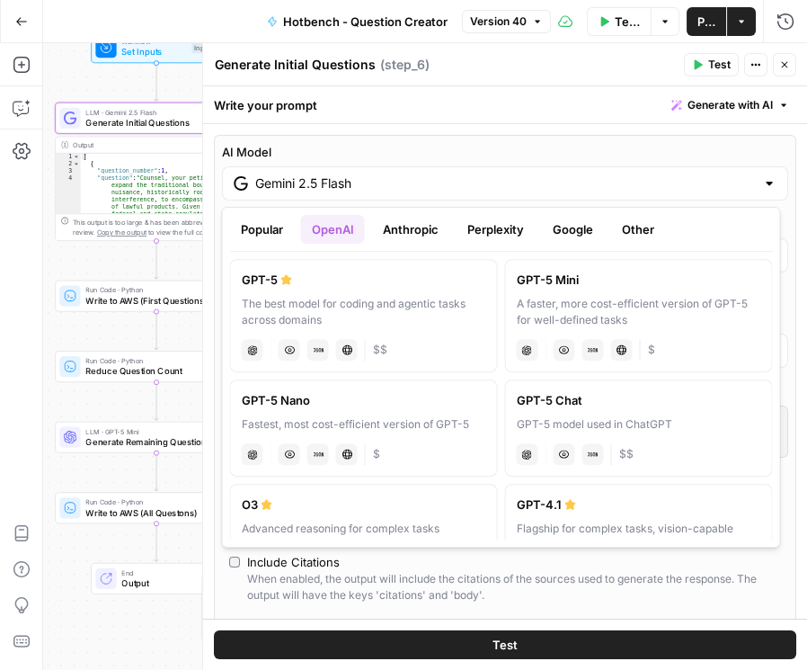
click at [596, 310] on div "A faster, more cost-efficient version of GPT-5 for well-defined tasks" at bounding box center [638, 312] width 245 height 32
type input "GPT-5 Mini"
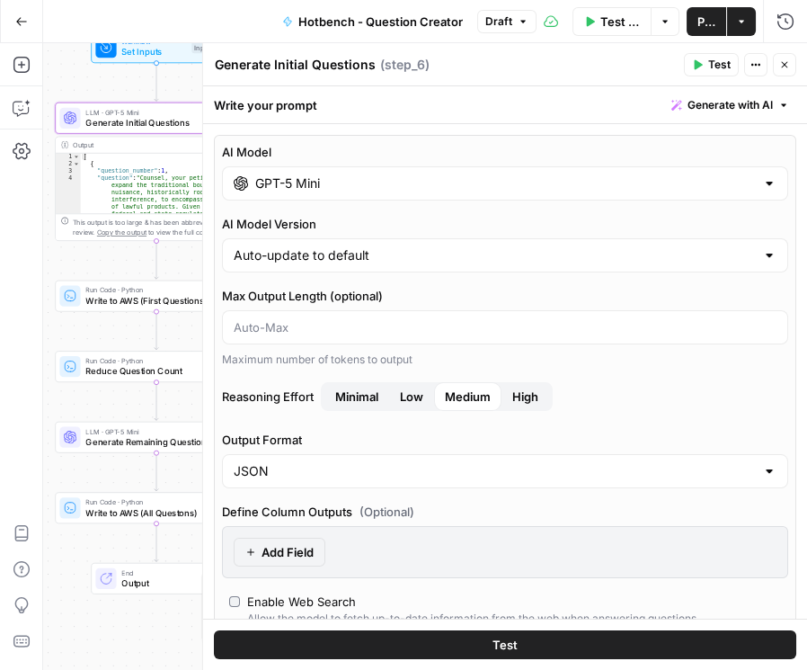
click at [369, 393] on span "Minimal" at bounding box center [356, 396] width 43 height 18
click at [712, 22] on span "Publish" at bounding box center [707, 22] width 18 height 18
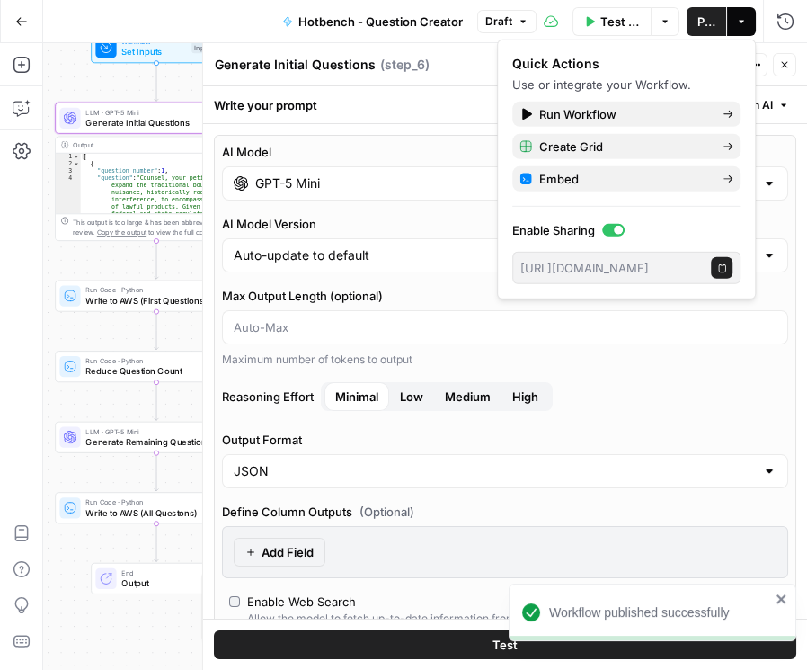
click at [780, 65] on icon "button" at bounding box center [784, 64] width 11 height 11
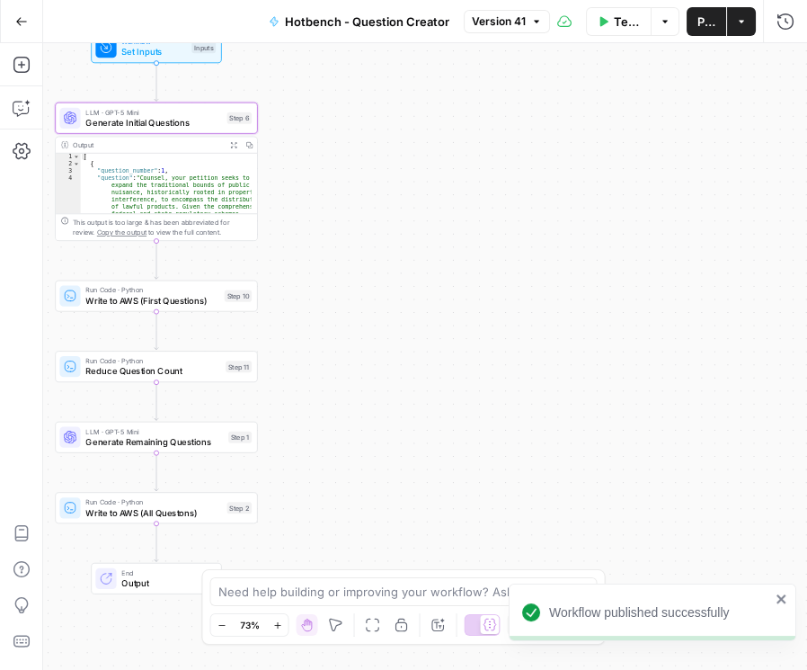
click at [705, 30] on span "Publish" at bounding box center [707, 22] width 18 height 18
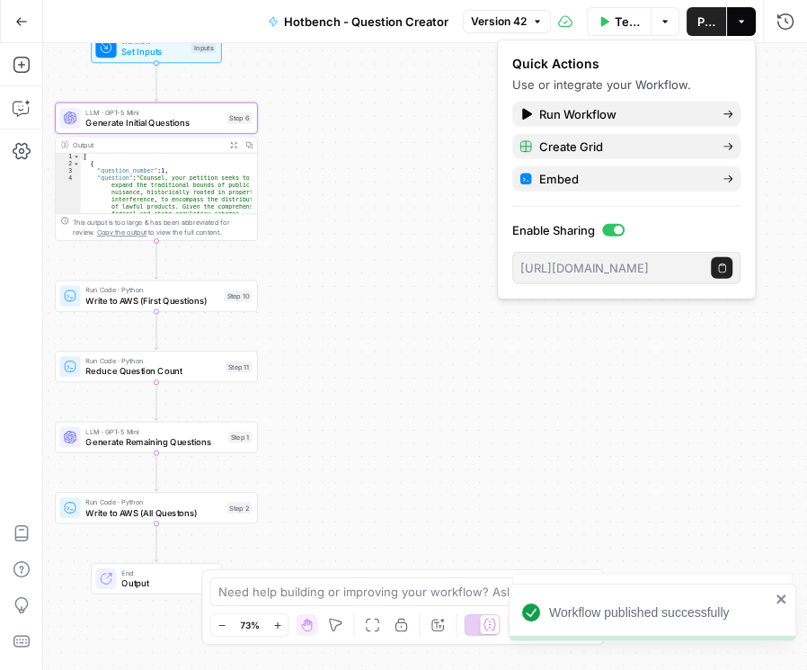
click at [428, 119] on div "Workflow Set Inputs Inputs LLM · GPT-5 Mini Generate Initial Questions Step 6 O…" at bounding box center [425, 356] width 764 height 627
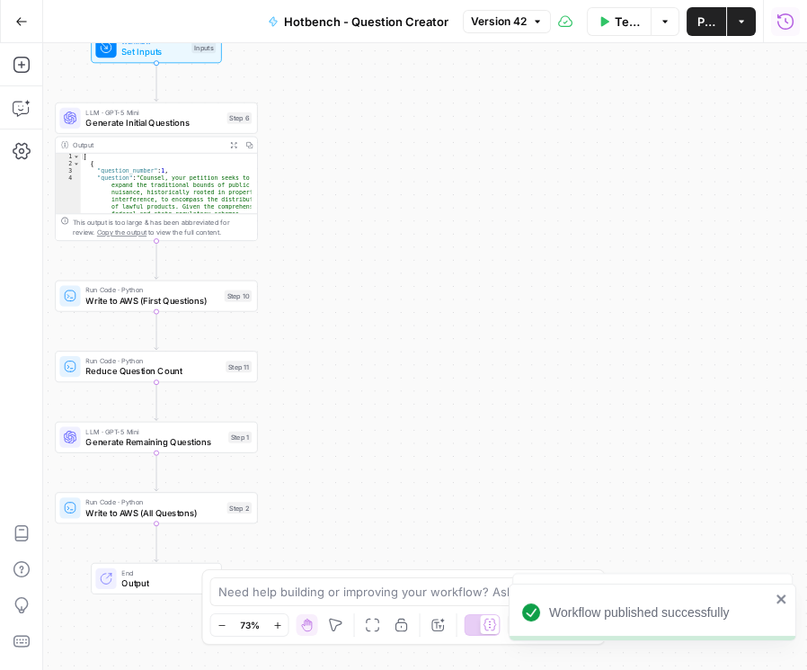
click at [788, 21] on icon "button" at bounding box center [786, 22] width 18 height 18
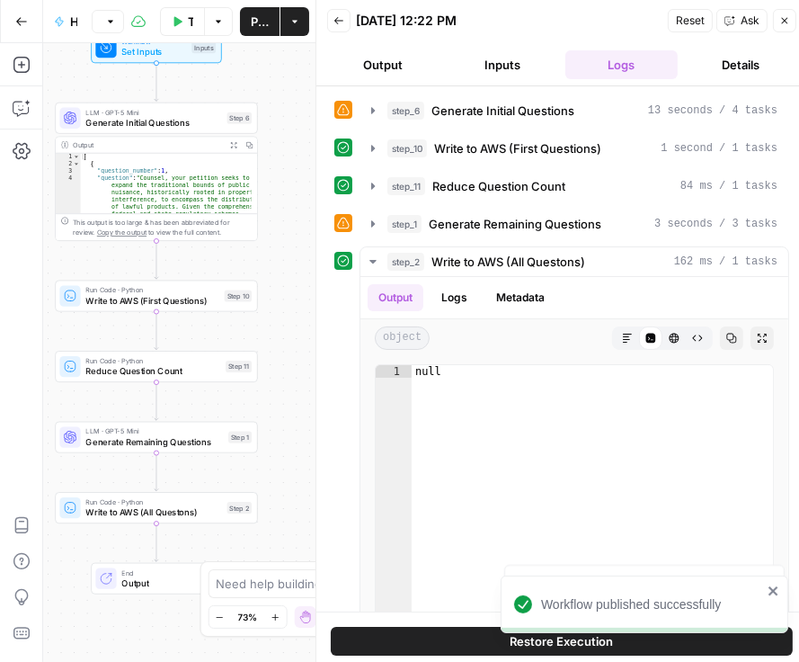
click at [343, 19] on button "Back" at bounding box center [338, 20] width 23 height 23
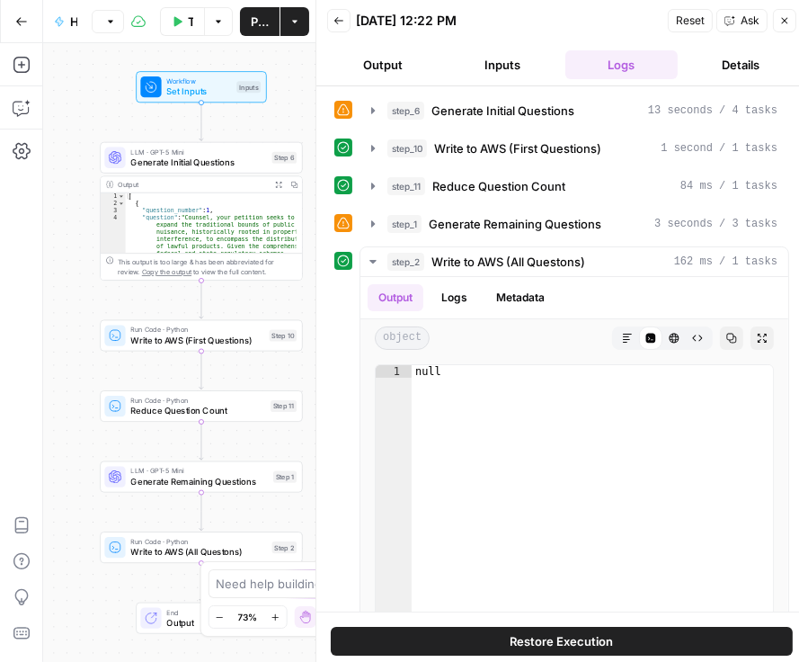
click at [330, 22] on button "Back" at bounding box center [338, 20] width 23 height 23
click at [343, 20] on button "Back" at bounding box center [338, 20] width 23 height 23
click at [327, 21] on button "Back" at bounding box center [338, 20] width 23 height 23
click at [341, 19] on icon "button" at bounding box center [339, 20] width 11 height 11
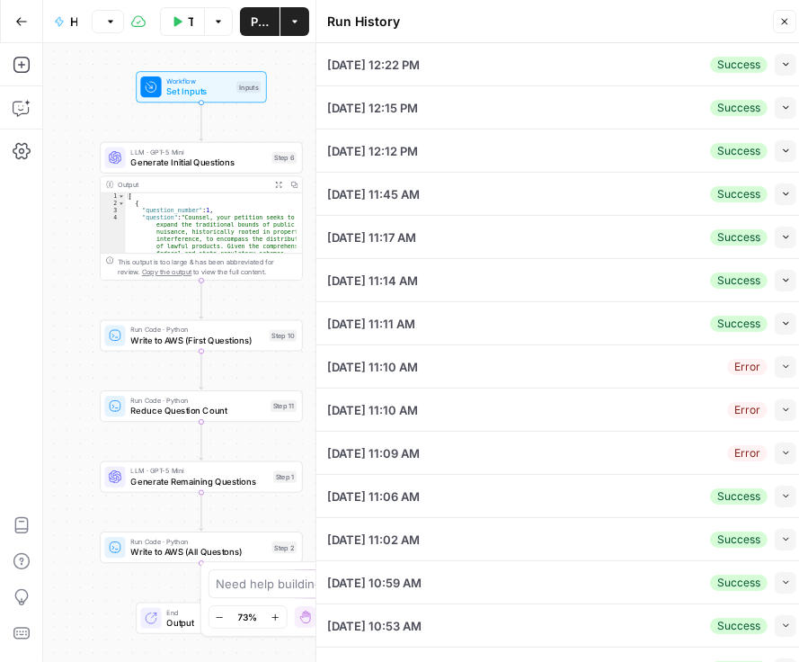
click at [771, 22] on div "Run History Close" at bounding box center [561, 21] width 469 height 23
click at [779, 23] on icon "button" at bounding box center [784, 21] width 11 height 11
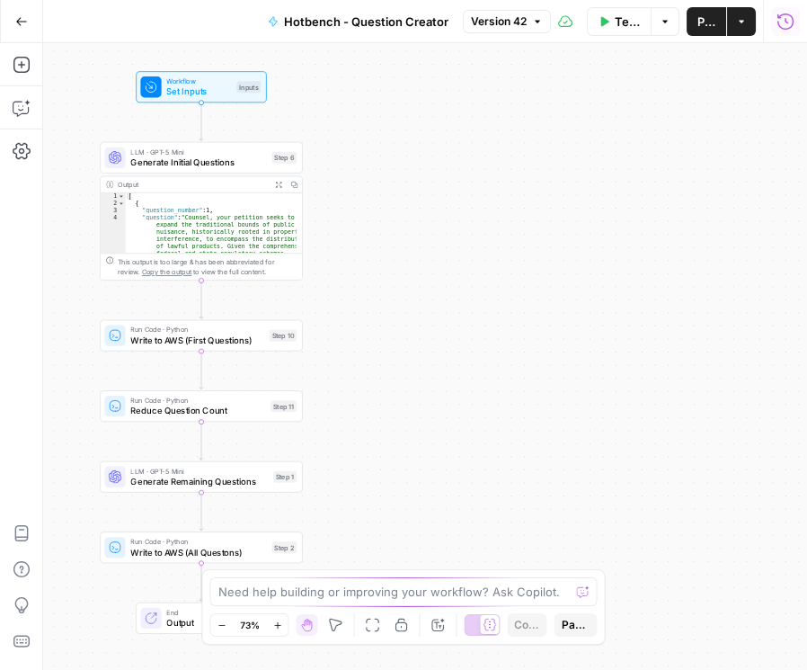
click at [789, 31] on button "Run History" at bounding box center [785, 21] width 29 height 29
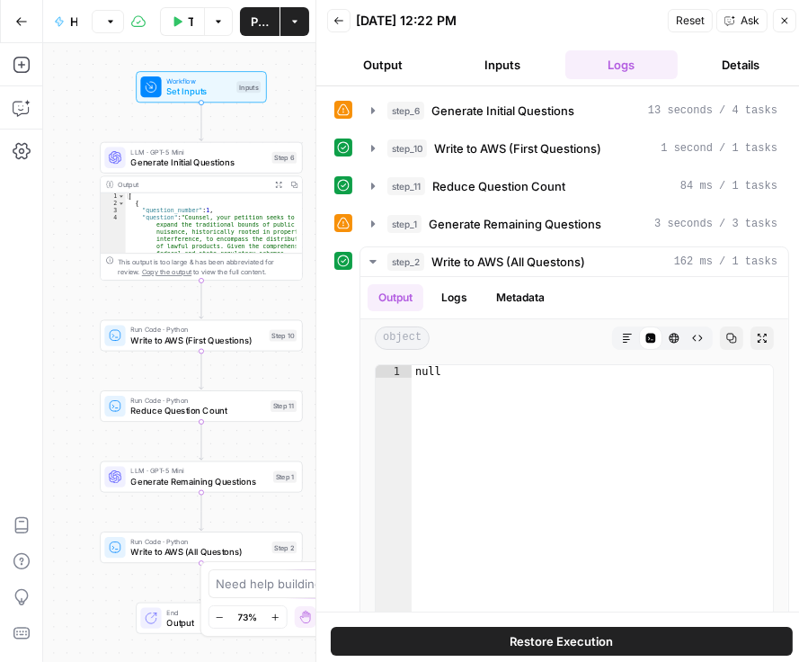
click at [346, 21] on button "Back" at bounding box center [338, 20] width 23 height 23
click at [337, 21] on icon "button" at bounding box center [338, 20] width 9 height 7
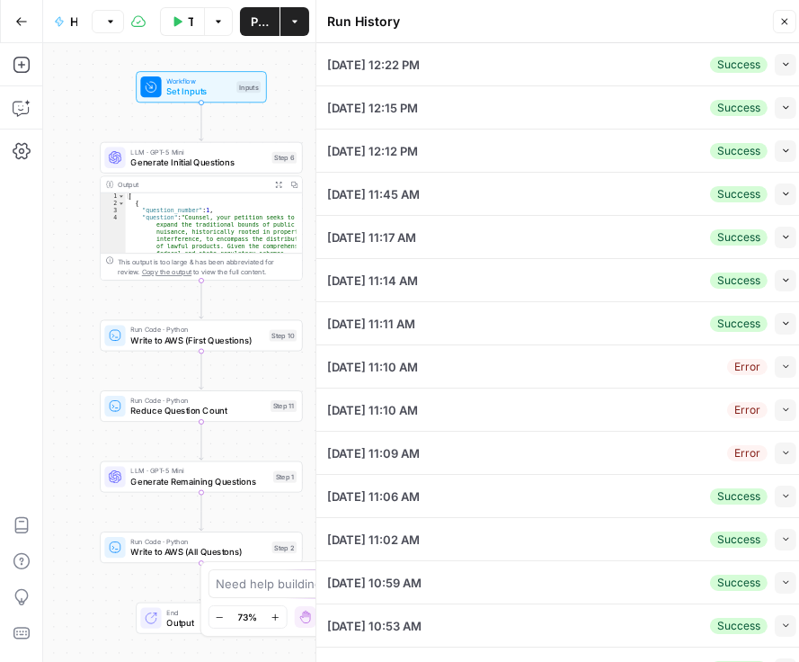
click at [779, 25] on button "Close" at bounding box center [784, 21] width 23 height 23
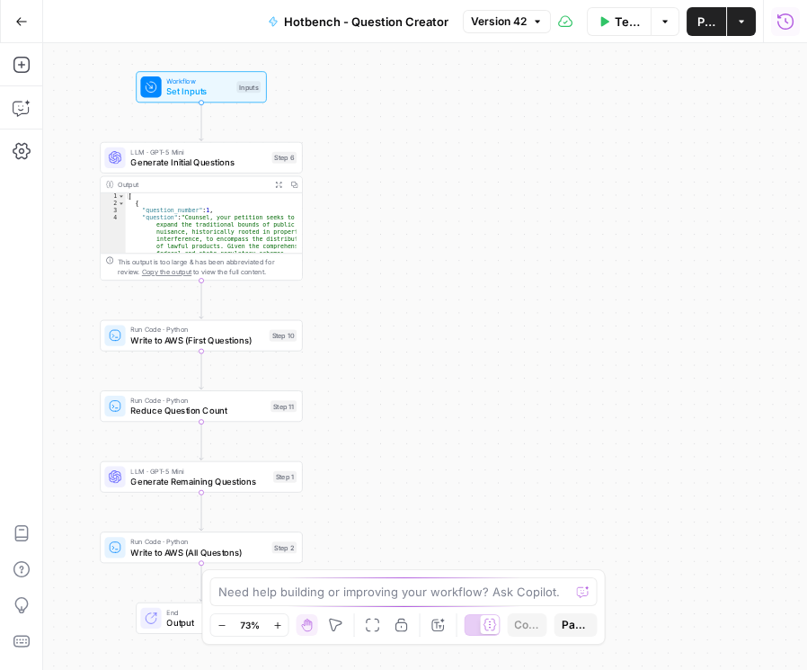
click at [787, 28] on icon "button" at bounding box center [786, 21] width 16 height 16
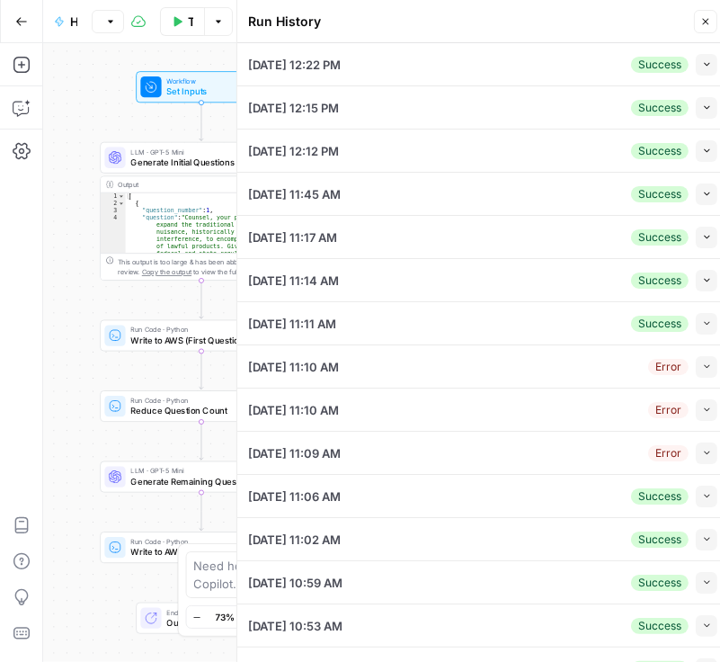
click at [705, 16] on icon "button" at bounding box center [705, 21] width 11 height 11
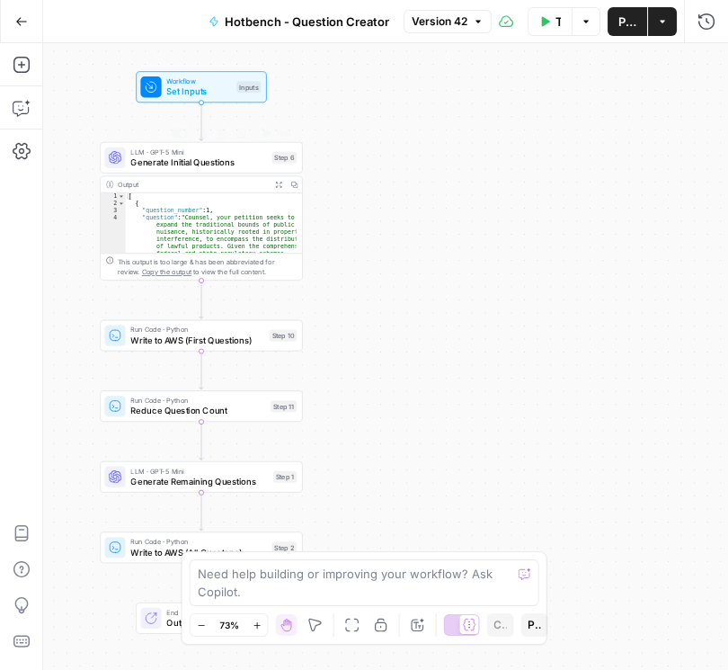
click at [171, 163] on span "Generate Initial Questions" at bounding box center [198, 162] width 136 height 13
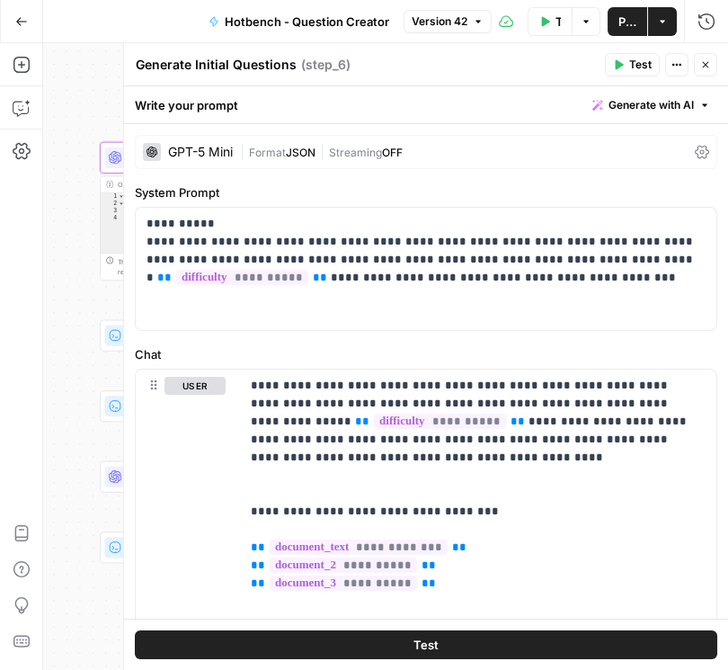
click at [695, 152] on icon at bounding box center [702, 152] width 14 height 14
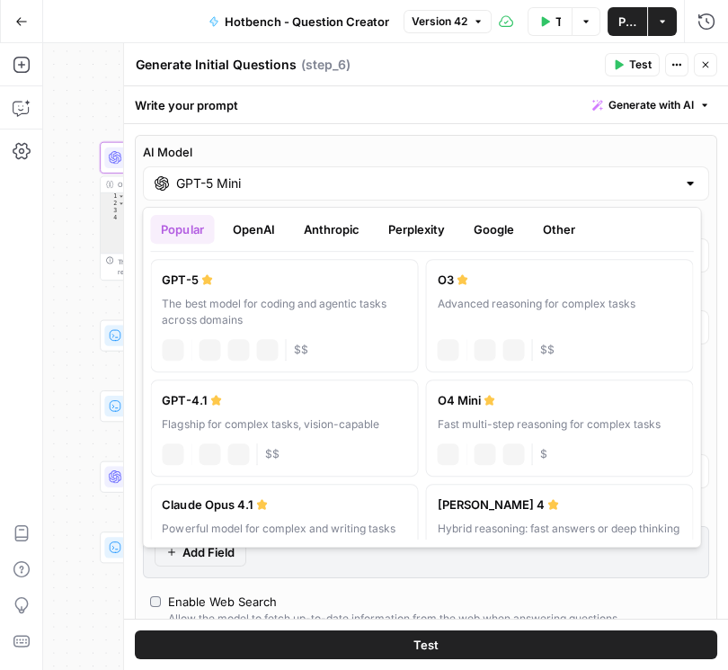
click at [427, 182] on input "GPT-5 Mini" at bounding box center [426, 183] width 500 height 18
click at [490, 235] on button "Google" at bounding box center [493, 229] width 62 height 29
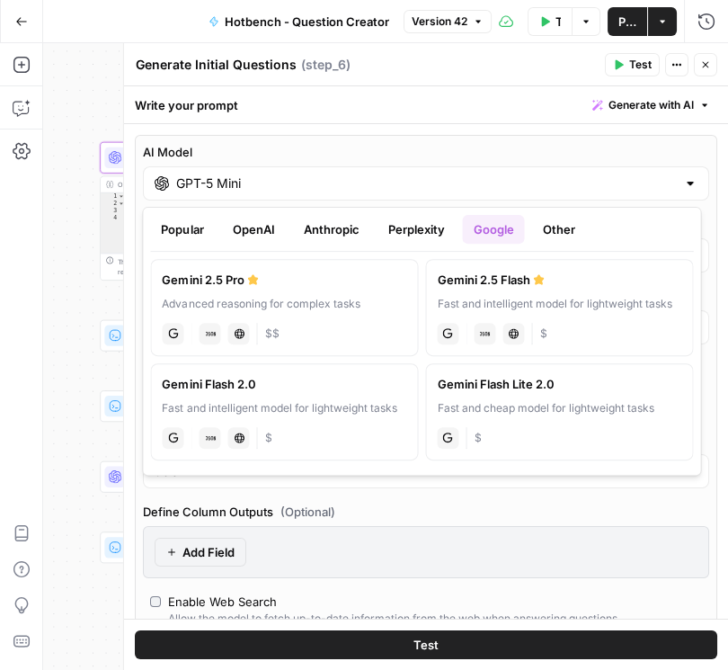
click at [473, 292] on label "Gemini 2.5 Flash Fast and intelligent model for lightweight tasks gemini JSON M…" at bounding box center [559, 307] width 268 height 97
type input "Gemini 2.5 Flash"
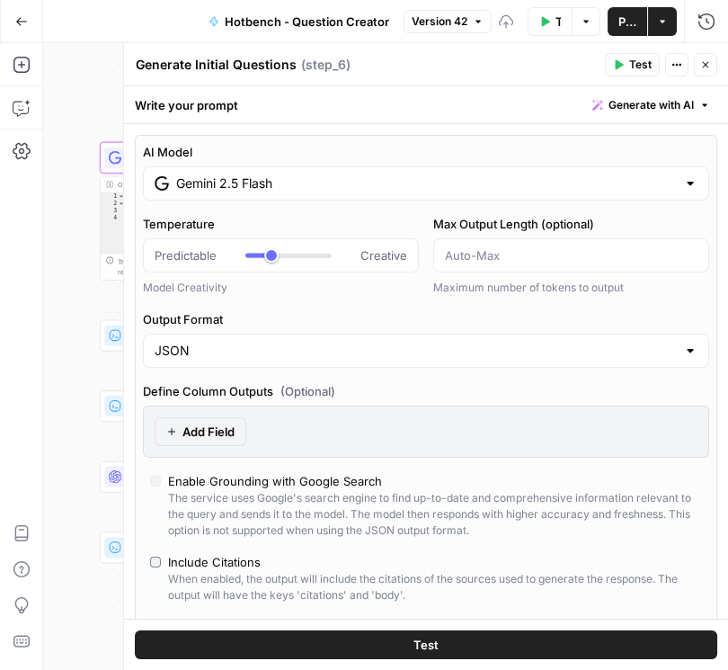
click at [701, 64] on icon "button" at bounding box center [705, 64] width 11 height 11
type input "***"
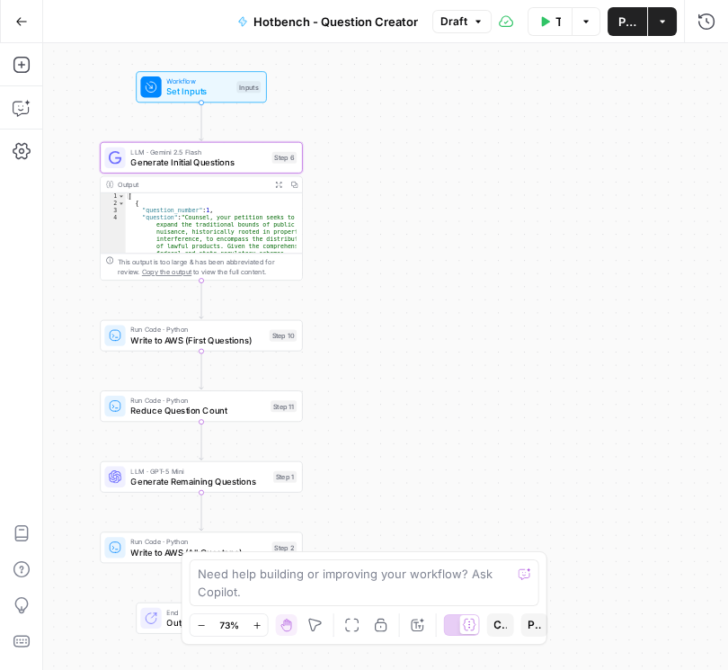
click at [202, 474] on span "LLM · GPT-5 Mini" at bounding box center [199, 471] width 138 height 11
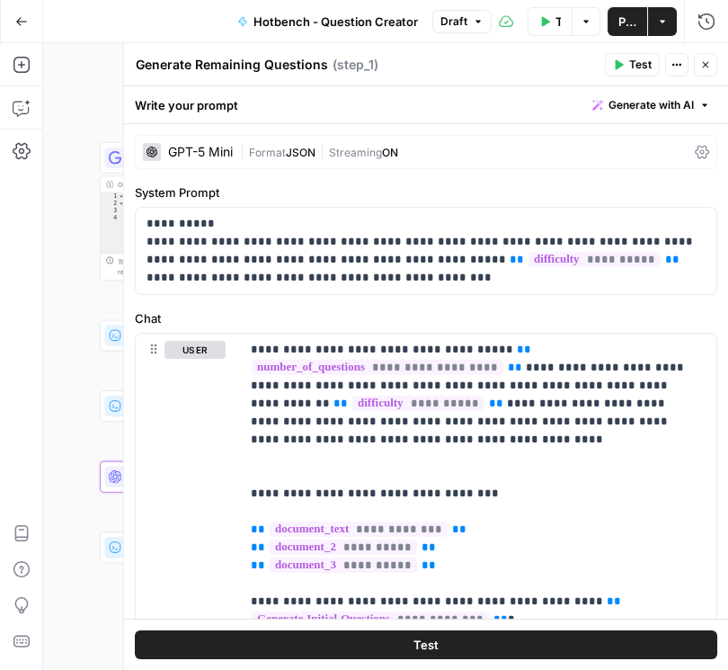
click at [694, 141] on div "GPT-5 Mini | Format JSON | Streaming ON" at bounding box center [426, 152] width 583 height 34
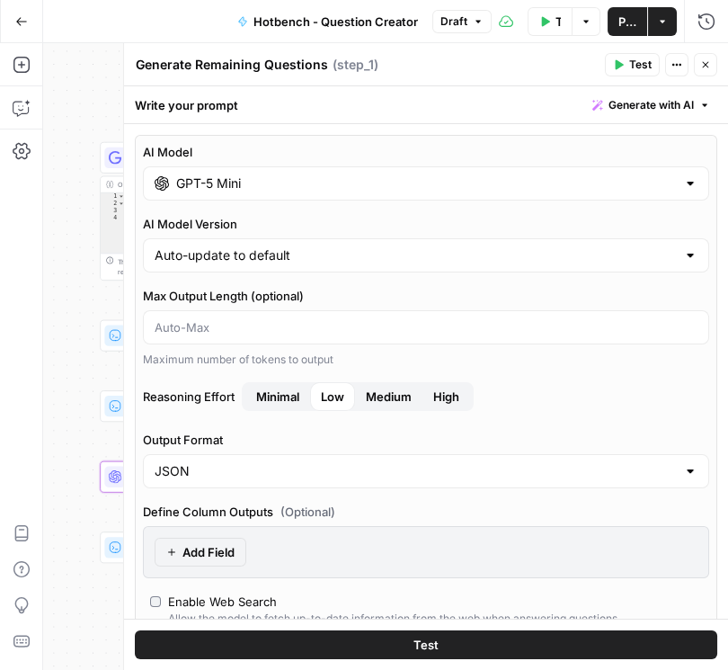
click at [444, 191] on input "GPT-5 Mini" at bounding box center [426, 183] width 500 height 18
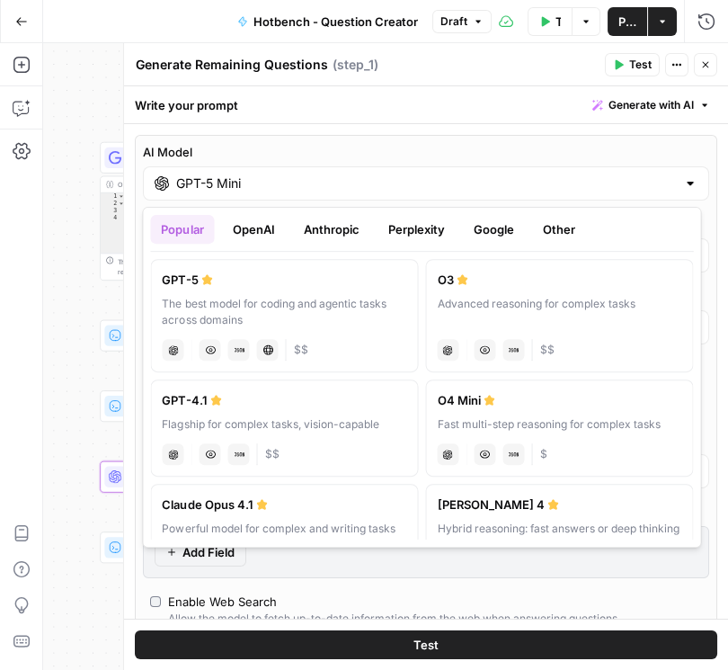
click at [479, 227] on button "Google" at bounding box center [493, 229] width 62 height 29
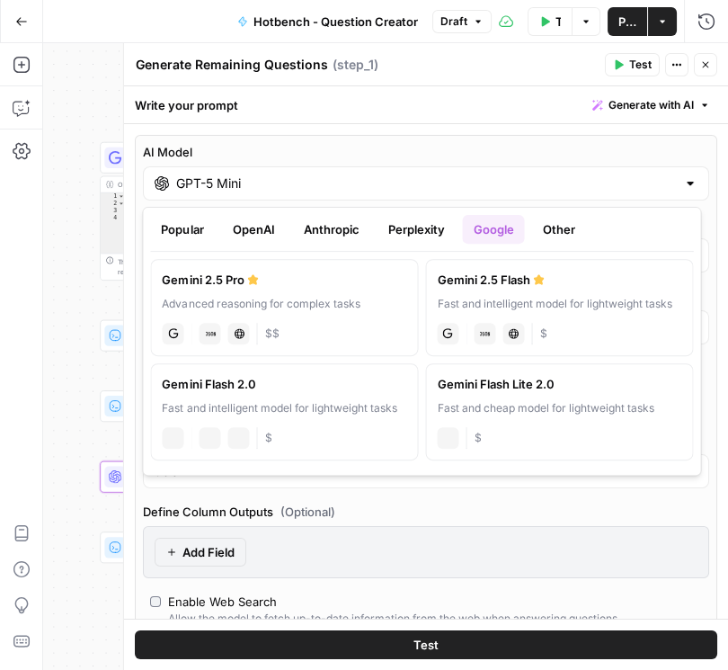
click at [482, 282] on div "Gemini 2.5 Flash" at bounding box center [559, 280] width 245 height 18
type input "Gemini 2.5 Flash"
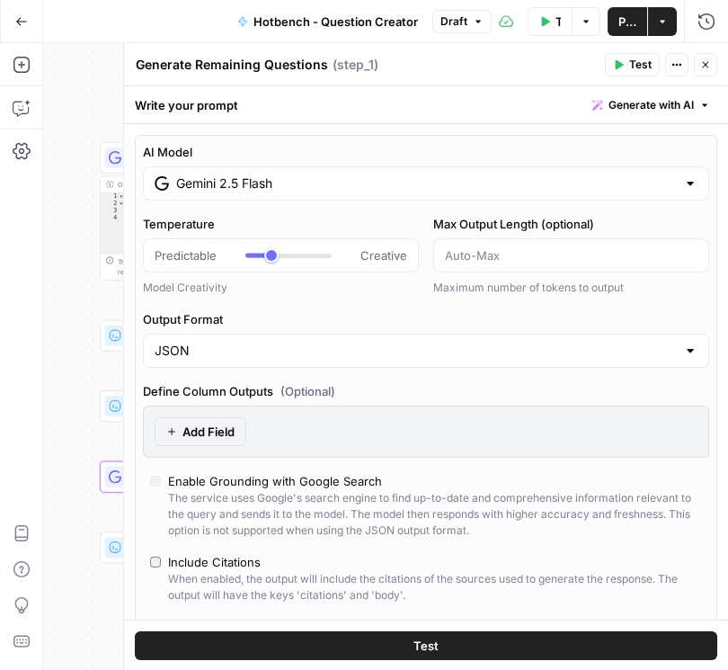
click at [633, 16] on span "Publish" at bounding box center [628, 22] width 18 height 18
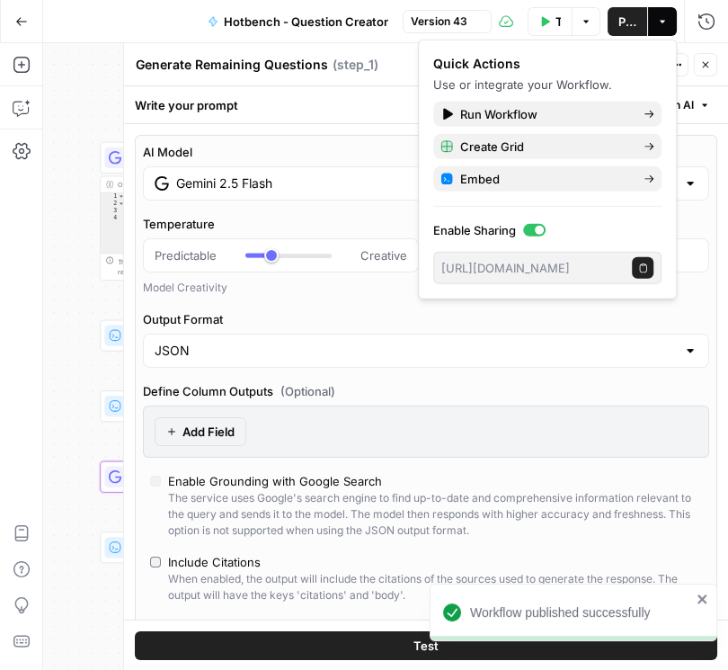
click at [708, 68] on icon "button" at bounding box center [705, 64] width 11 height 11
type input "***"
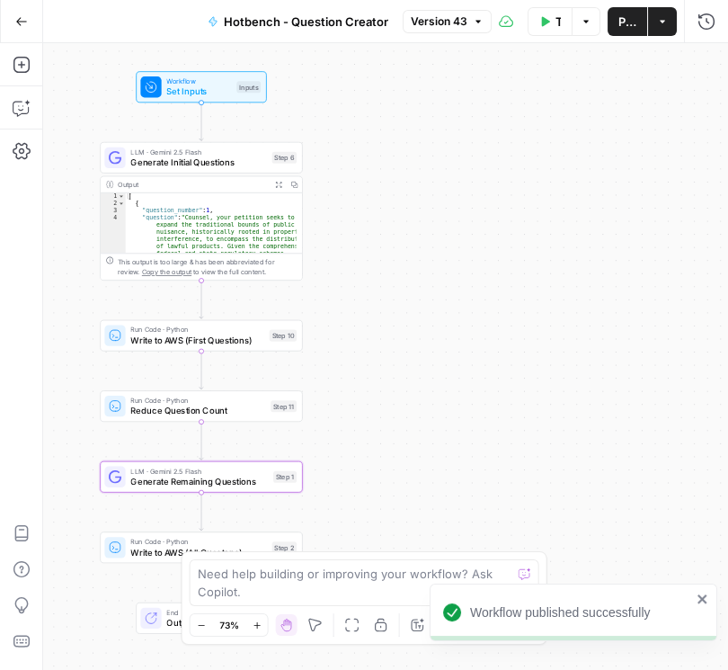
click at [162, 165] on span "Generate Initial Questions" at bounding box center [198, 162] width 136 height 13
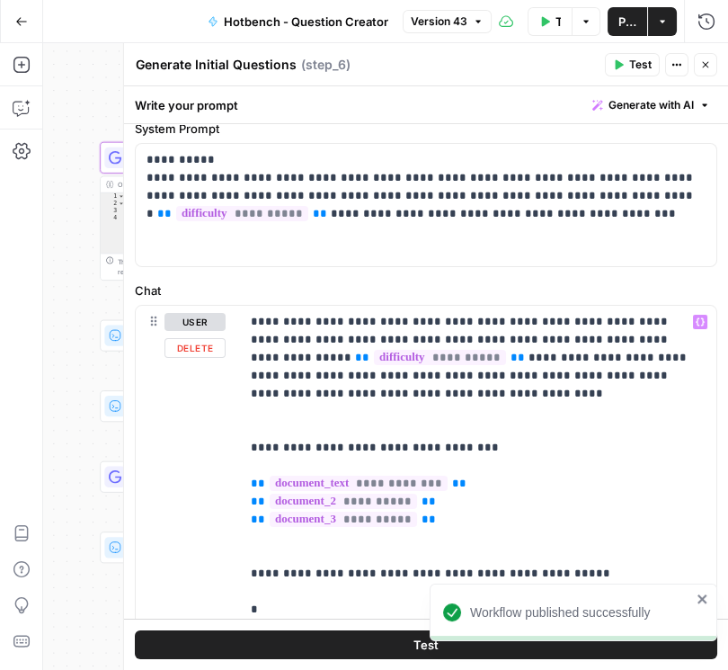
scroll to position [320, 0]
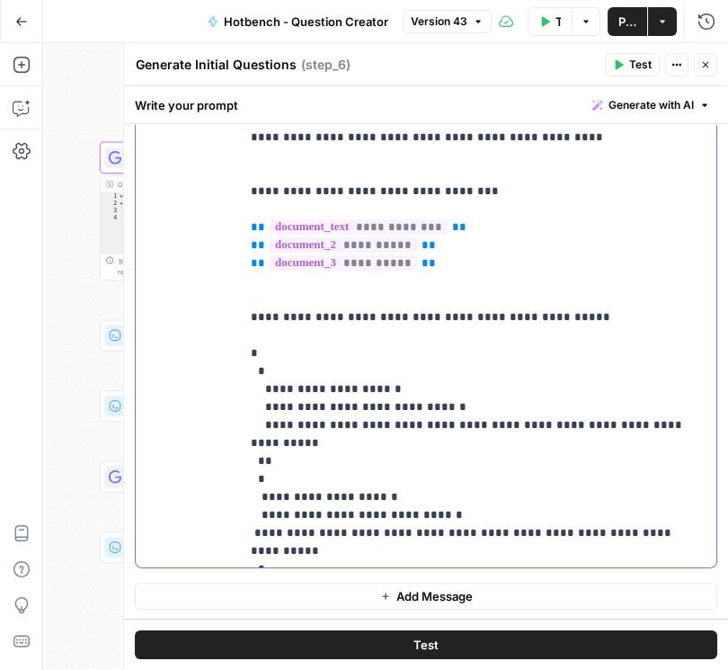
drag, startPoint x: 262, startPoint y: 355, endPoint x: 250, endPoint y: 352, distance: 12.2
click at [251, 352] on p "**********" at bounding box center [475, 308] width 448 height 503
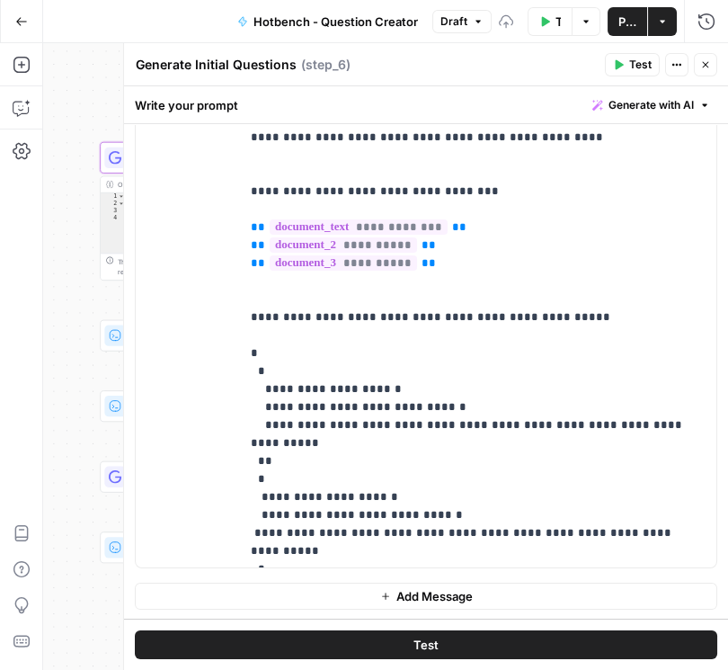
click at [67, 461] on div "Workflow Set Inputs Inputs LLM · Gemini 2.5 Flash Generate Initial Questions St…" at bounding box center [385, 356] width 685 height 627
click at [696, 63] on button "Close" at bounding box center [705, 64] width 23 height 23
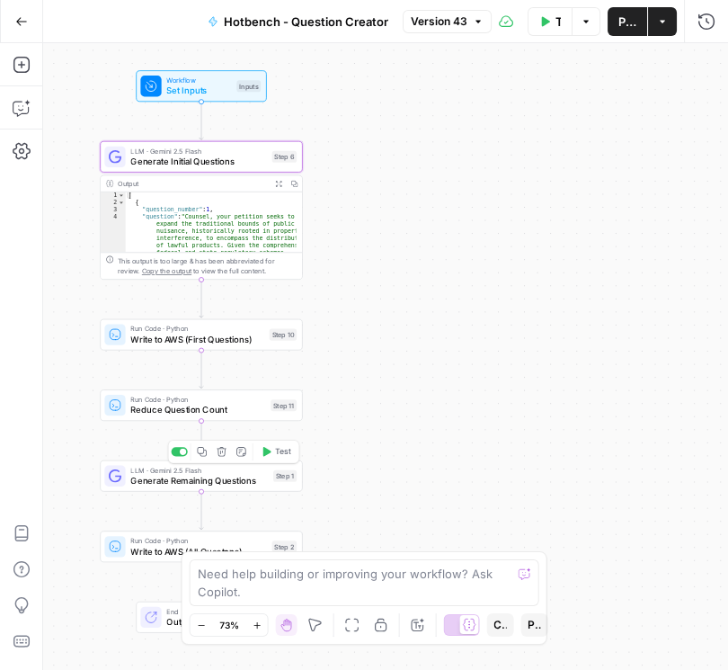
click at [206, 482] on span "Generate Remaining Questions" at bounding box center [199, 480] width 138 height 13
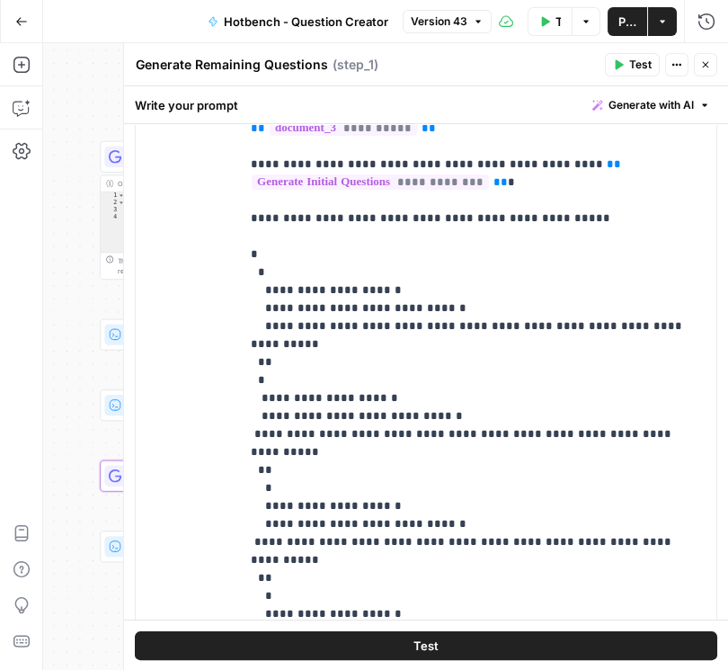
scroll to position [0, 0]
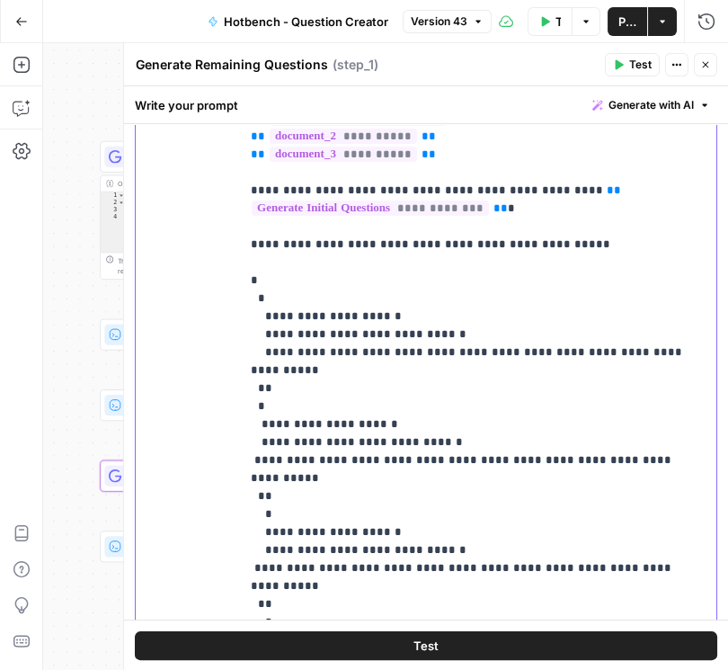
drag, startPoint x: 280, startPoint y: 298, endPoint x: 233, endPoint y: 277, distance: 51.5
click at [233, 277] on div "**********" at bounding box center [426, 289] width 581 height 733
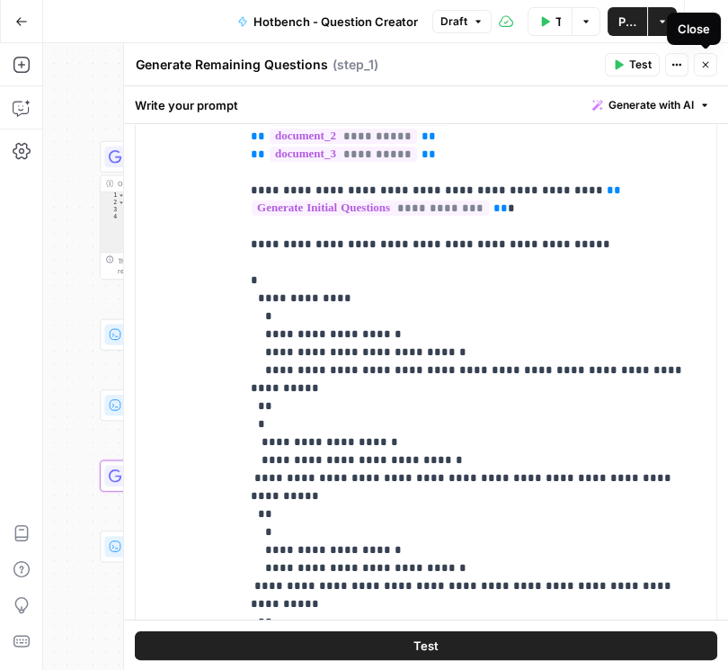
click at [709, 59] on icon "button" at bounding box center [705, 64] width 11 height 11
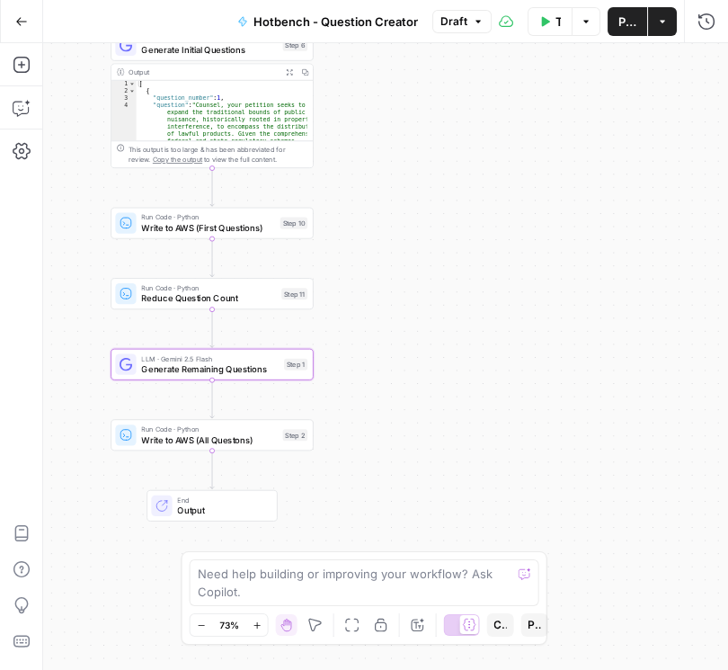
drag, startPoint x: 424, startPoint y: 295, endPoint x: 431, endPoint y: 220, distance: 74.9
click at [431, 220] on div "Workflow Set Inputs Inputs LLM · Gemini 2.5 Flash Generate Initial Questions St…" at bounding box center [385, 356] width 685 height 627
click at [209, 369] on span "Generate Remaining Questions" at bounding box center [210, 368] width 138 height 13
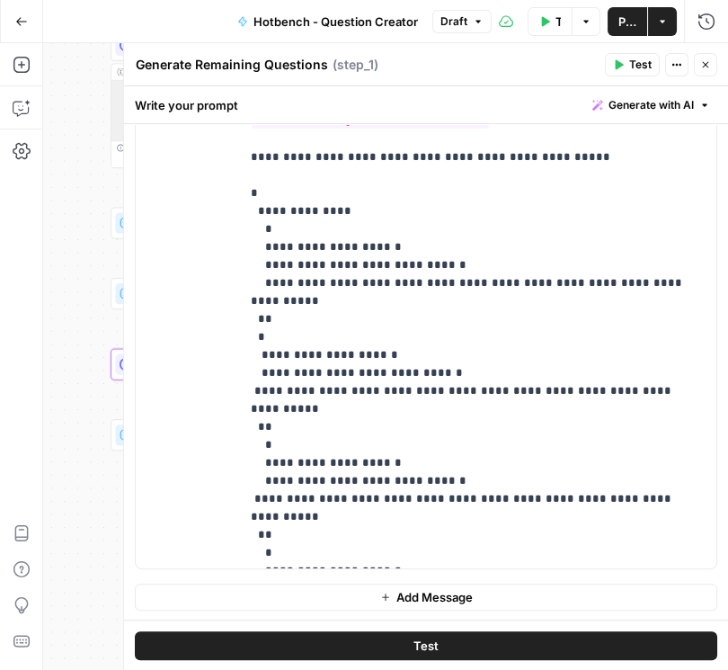
click at [713, 67] on button "Close" at bounding box center [705, 64] width 23 height 23
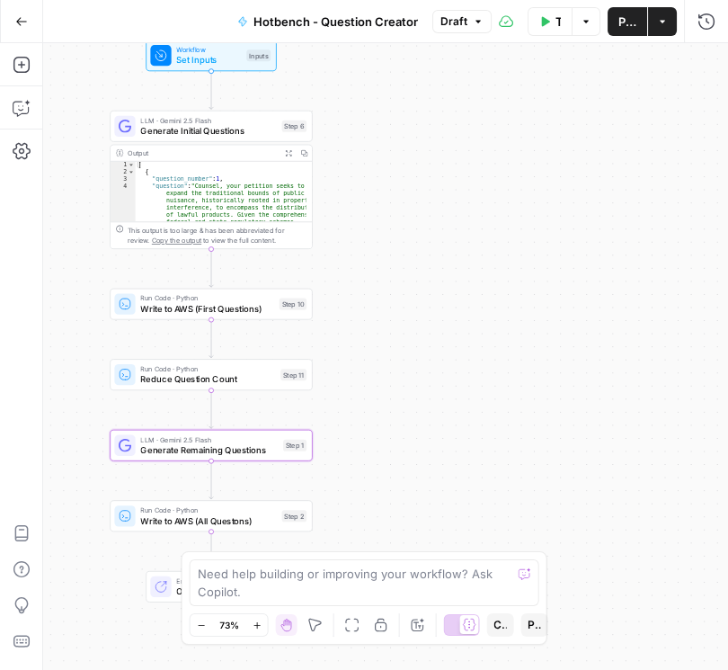
drag, startPoint x: 421, startPoint y: 323, endPoint x: 398, endPoint y: 372, distance: 54.3
click at [417, 387] on div "Workflow Set Inputs Inputs LLM · Gemini 2.5 Flash Generate Initial Questions St…" at bounding box center [385, 356] width 685 height 627
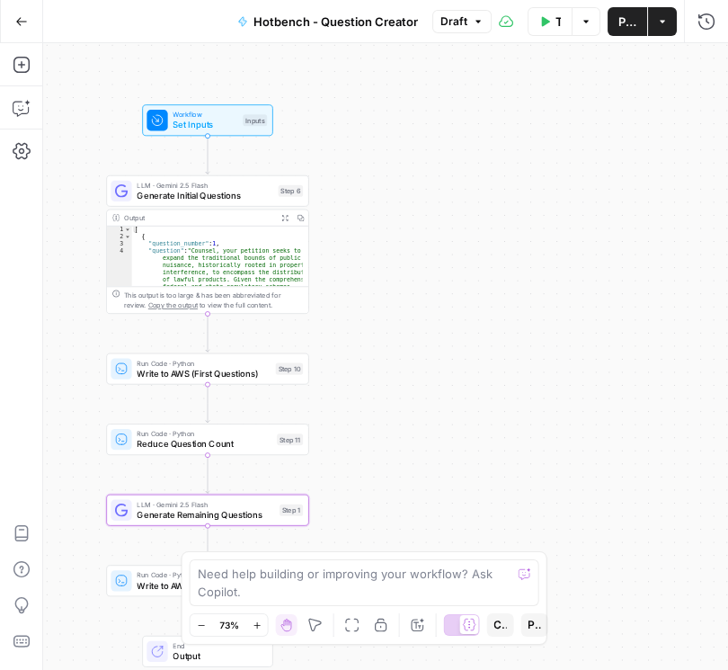
click at [196, 194] on span "Generate Initial Questions" at bounding box center [205, 195] width 136 height 13
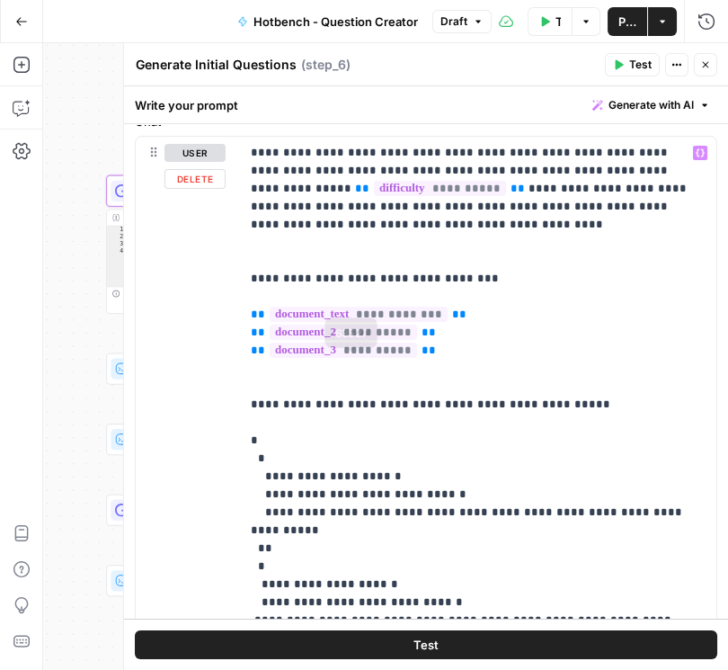
scroll to position [320, 0]
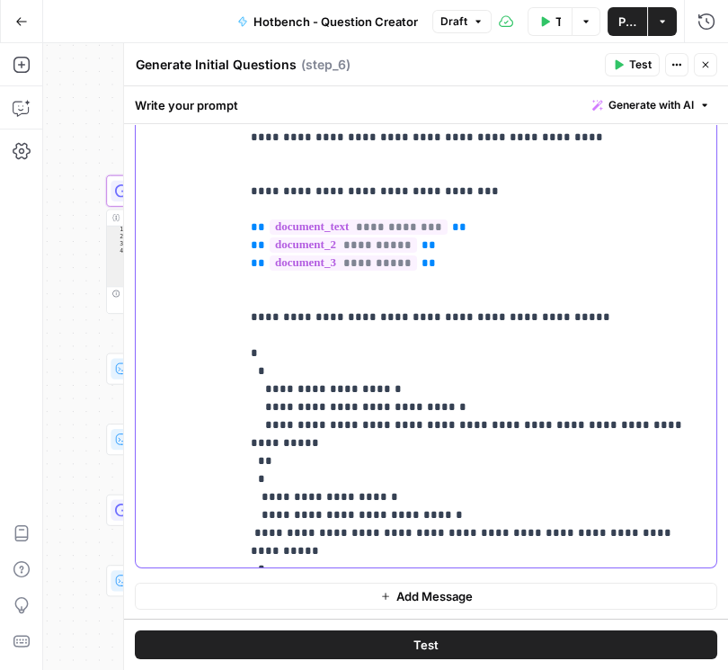
drag, startPoint x: 252, startPoint y: 345, endPoint x: 213, endPoint y: 338, distance: 39.3
click at [213, 338] on div "**********" at bounding box center [426, 308] width 581 height 518
click at [302, 371] on p "**********" at bounding box center [475, 308] width 448 height 503
drag, startPoint x: 269, startPoint y: 370, endPoint x: 238, endPoint y: 352, distance: 35.5
click at [238, 352] on div "**********" at bounding box center [426, 308] width 581 height 518
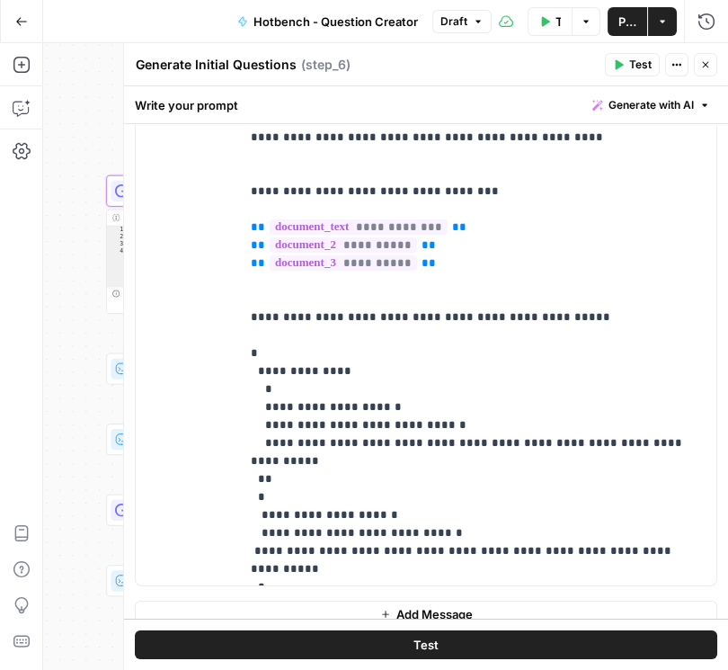
click at [627, 28] on span "Publish" at bounding box center [628, 22] width 18 height 18
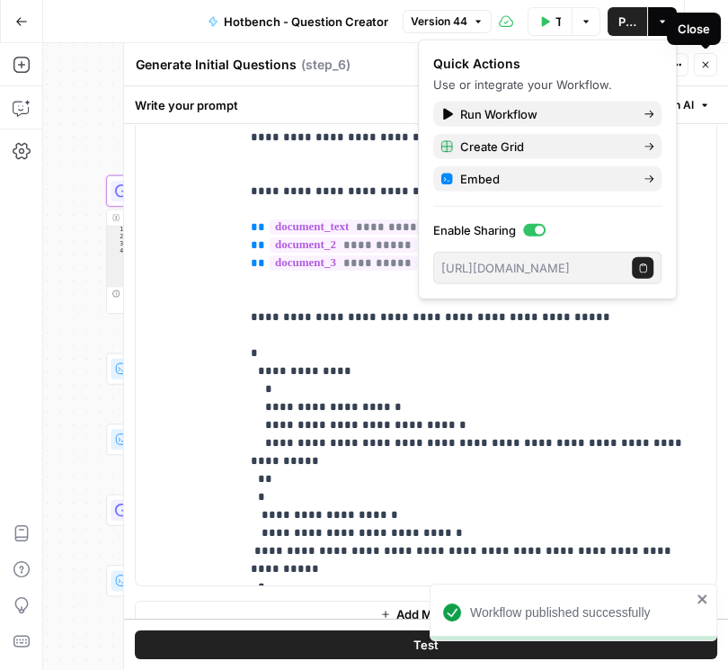
click at [706, 71] on button "Close" at bounding box center [705, 64] width 23 height 23
